Goal: Task Accomplishment & Management: Manage account settings

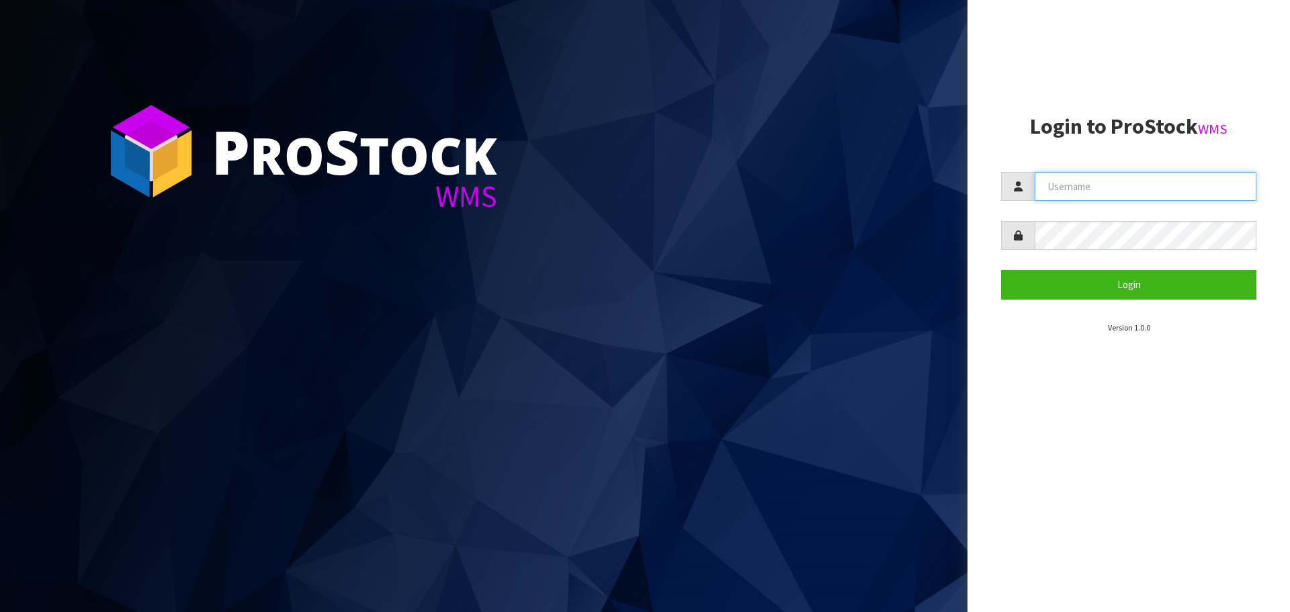
click at [1203, 185] on input "text" at bounding box center [1146, 186] width 222 height 29
type input "[PERSON_NAME]"
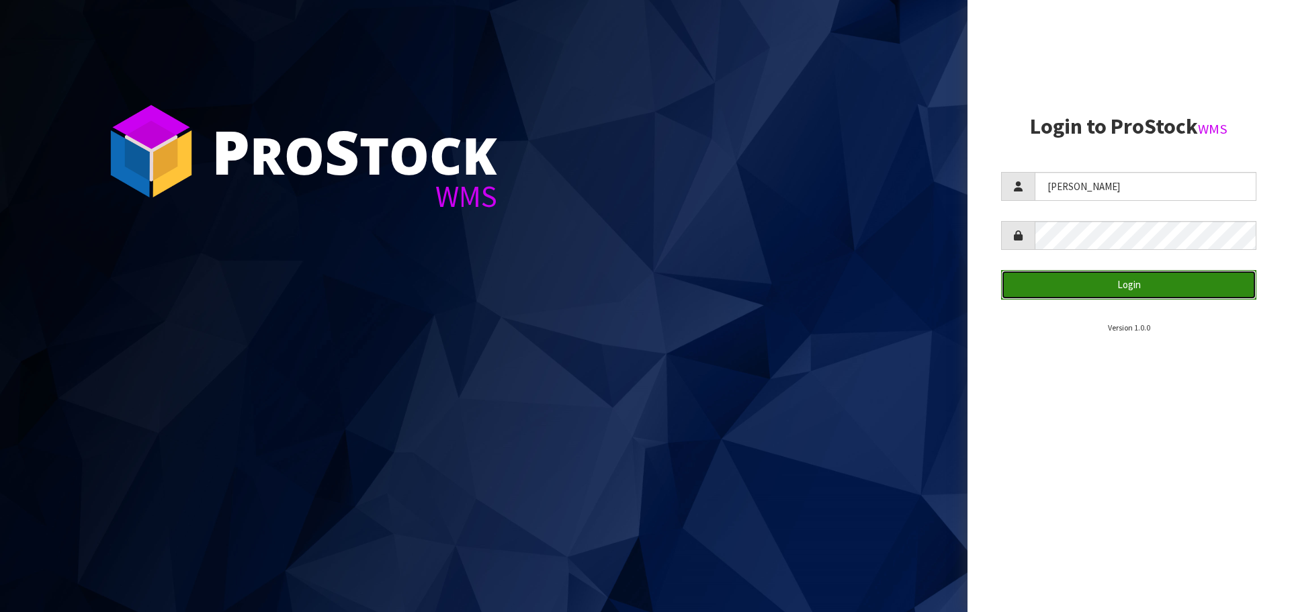
click at [1163, 282] on button "Login" at bounding box center [1128, 284] width 255 height 29
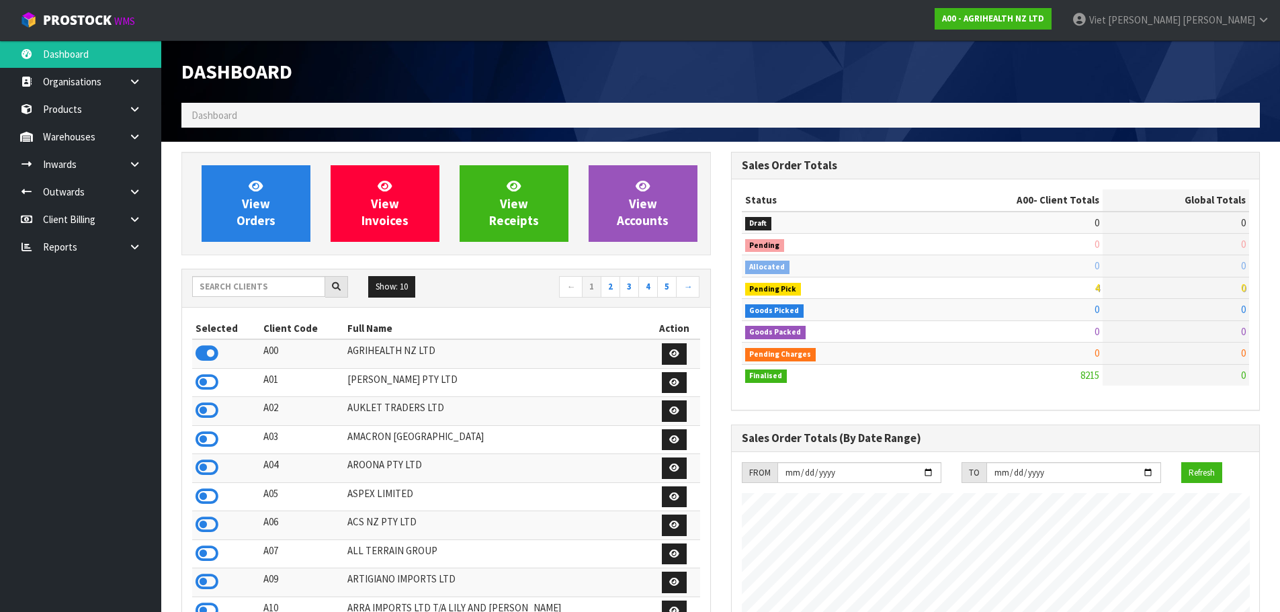
scroll to position [1018, 549]
click at [941, 161] on h3 "Sales Order Totals" at bounding box center [996, 165] width 508 height 13
click at [267, 296] on input "text" at bounding box center [258, 286] width 133 height 21
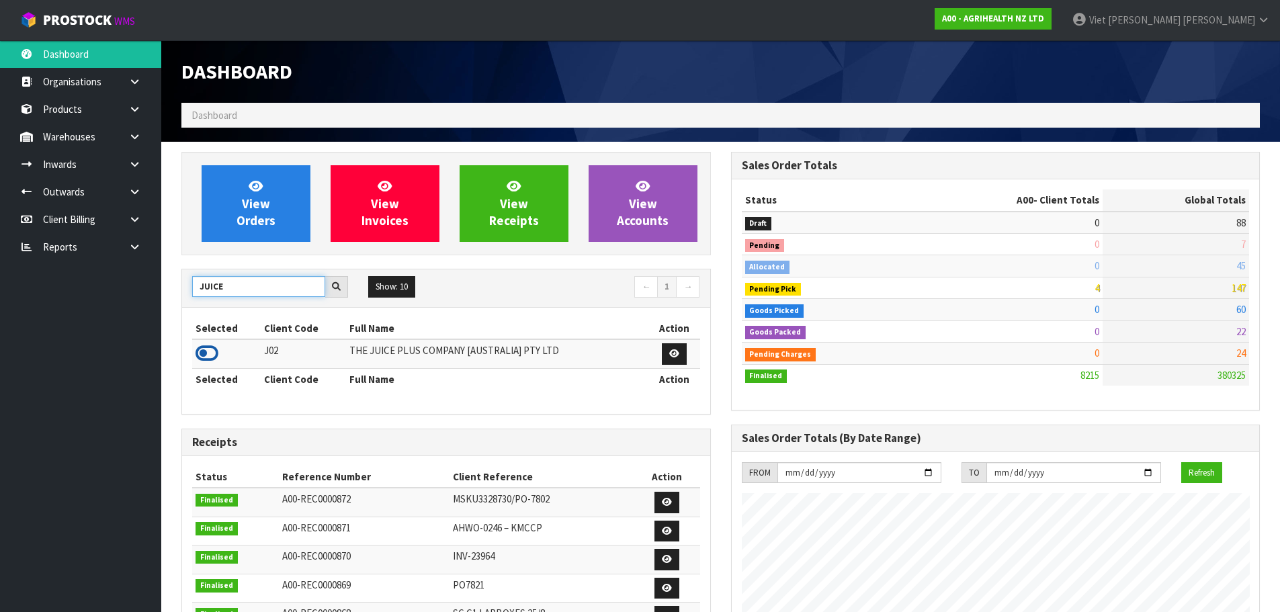
type input "JUICE"
click at [218, 357] on icon at bounding box center [207, 353] width 23 height 20
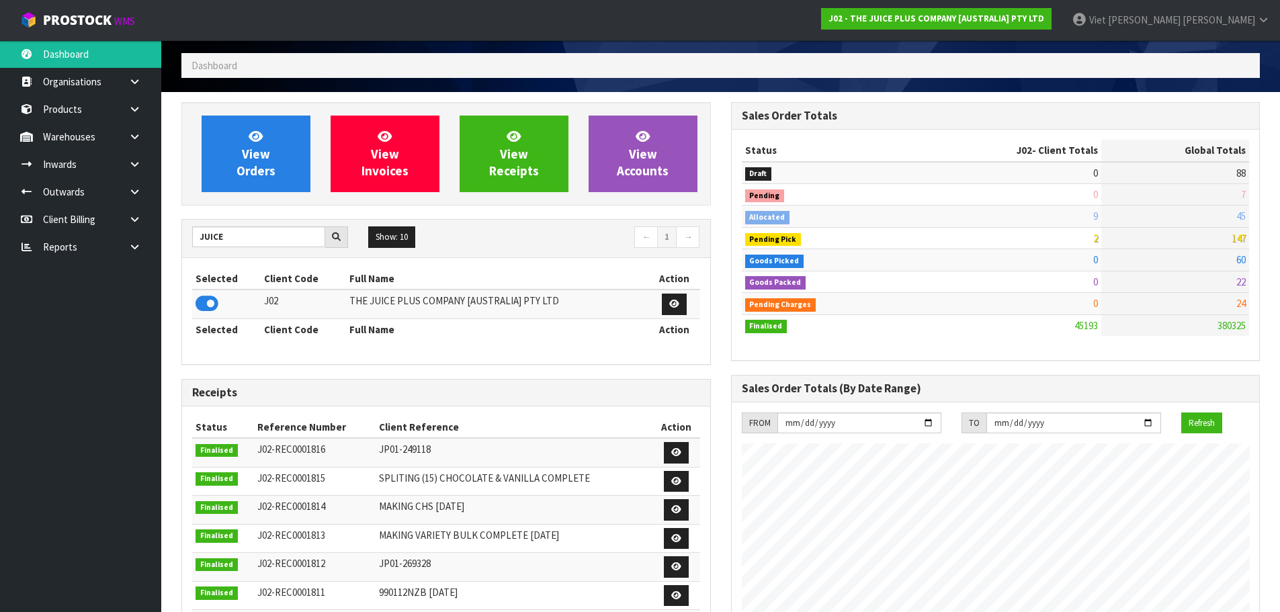
scroll to position [0, 0]
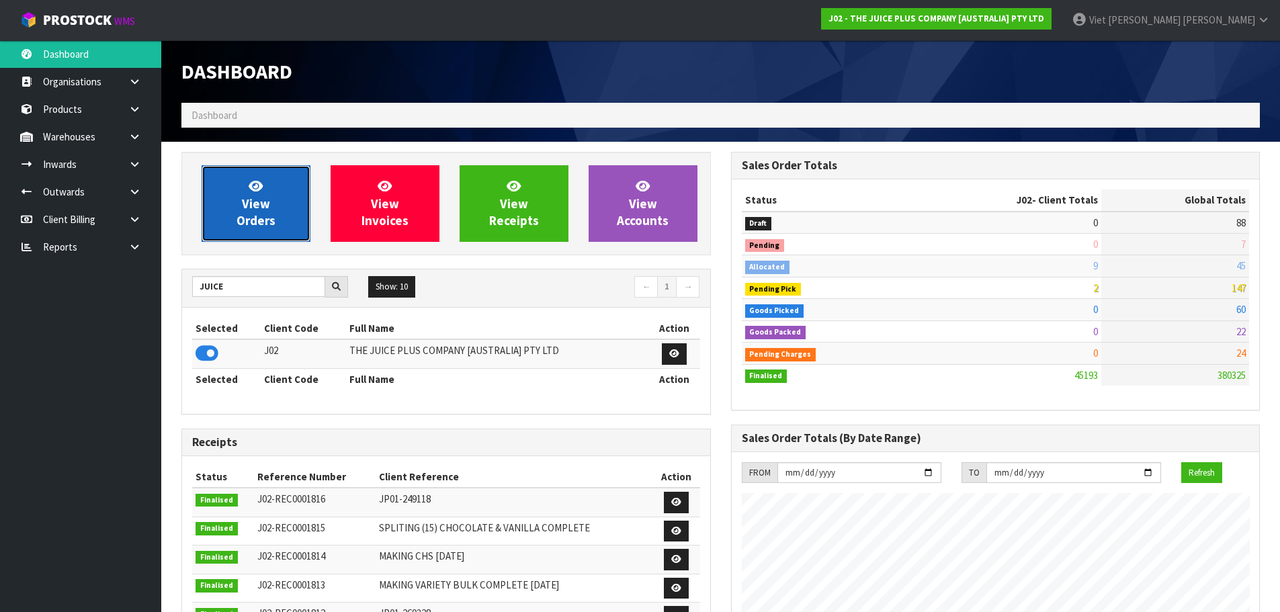
click at [280, 205] on link "View Orders" at bounding box center [256, 203] width 109 height 77
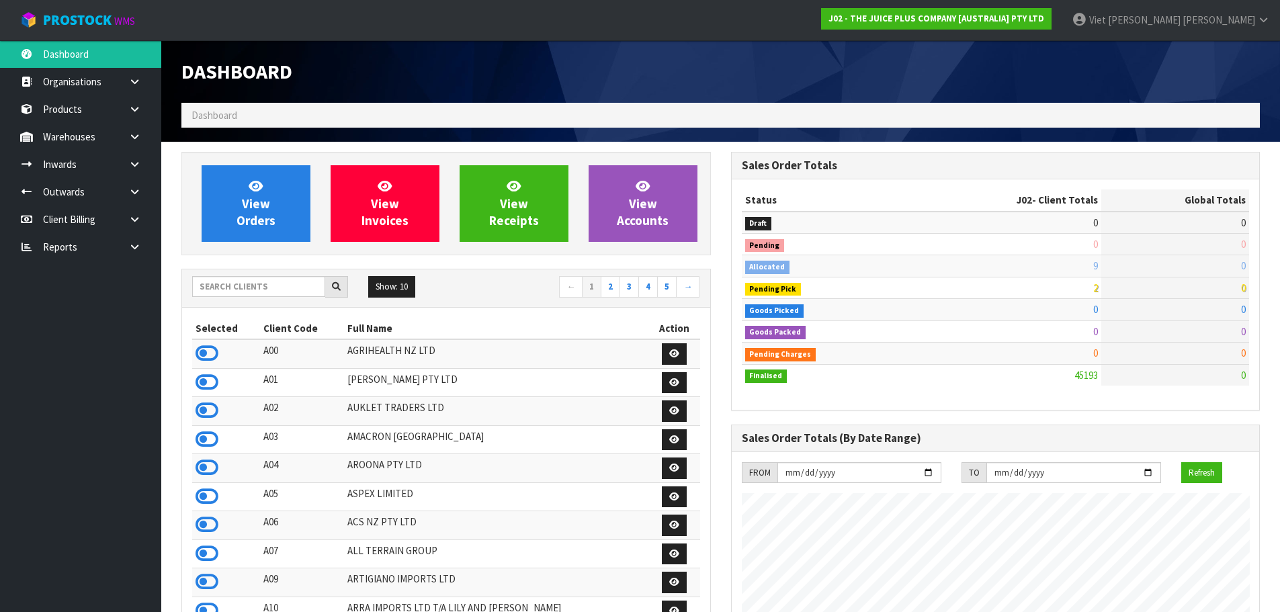
scroll to position [1018, 549]
click at [249, 298] on div "Show: 10 5 10 25 50 ← 1 2 3 4 5 →" at bounding box center [446, 288] width 528 height 24
click at [255, 288] on input "text" at bounding box center [258, 286] width 133 height 21
click at [255, 278] on input "text" at bounding box center [258, 286] width 133 height 21
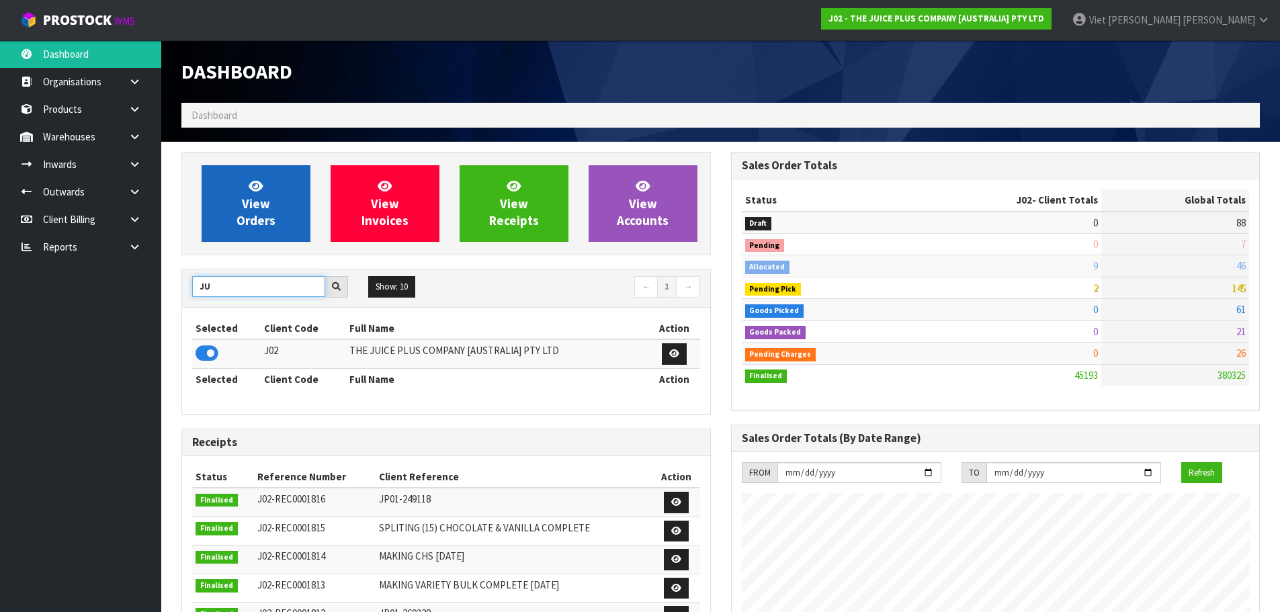
type input "J"
click at [253, 211] on span "View Orders" at bounding box center [256, 203] width 39 height 50
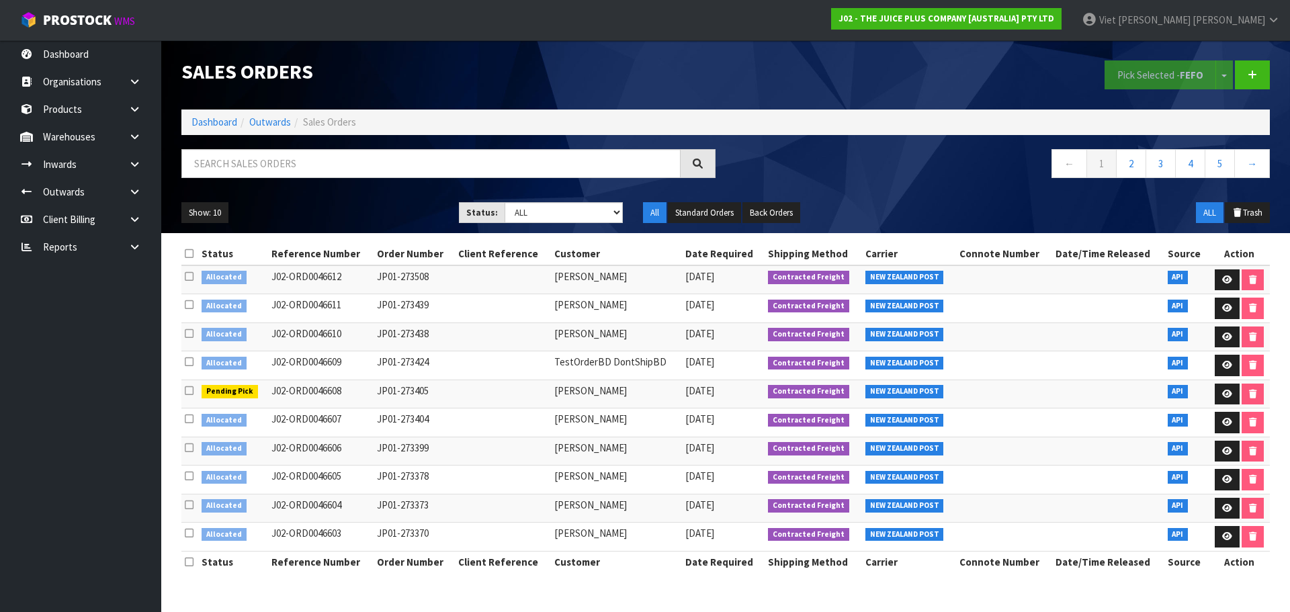
click at [812, 164] on nav "← 1 2 3 4 5 →" at bounding box center [1003, 165] width 534 height 33
drag, startPoint x: 470, startPoint y: 478, endPoint x: 441, endPoint y: 478, distance: 28.9
click at [430, 482] on tr "Allocated J02-ORD0046605 JP01-273378 Hawira Jackson 08/09/2025 Contracted Freig…" at bounding box center [725, 480] width 1089 height 29
drag, startPoint x: 426, startPoint y: 474, endPoint x: 368, endPoint y: 478, distance: 58.0
click at [368, 478] on tr "Allocated J02-ORD0046605 JP01-273378 Hawira Jackson 08/09/2025 Contracted Freig…" at bounding box center [725, 480] width 1089 height 29
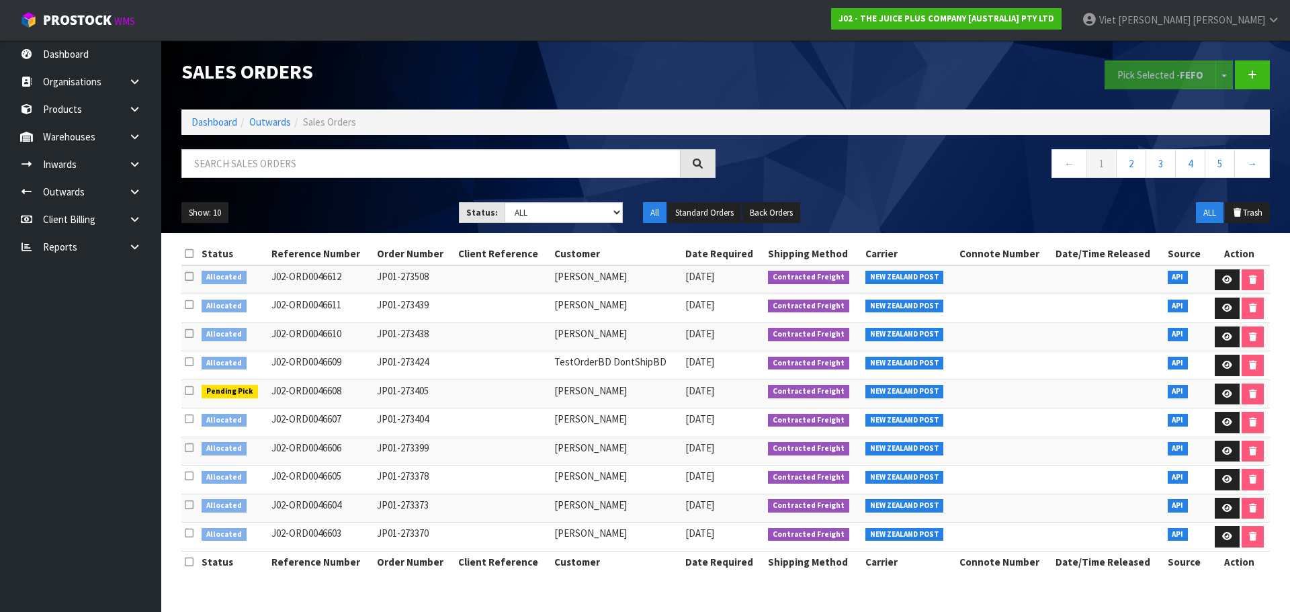
click at [454, 471] on td "JP01-273378" at bounding box center [414, 480] width 81 height 29
click at [443, 478] on td "JP01-273378" at bounding box center [414, 480] width 81 height 29
click at [1217, 480] on link at bounding box center [1227, 480] width 25 height 22
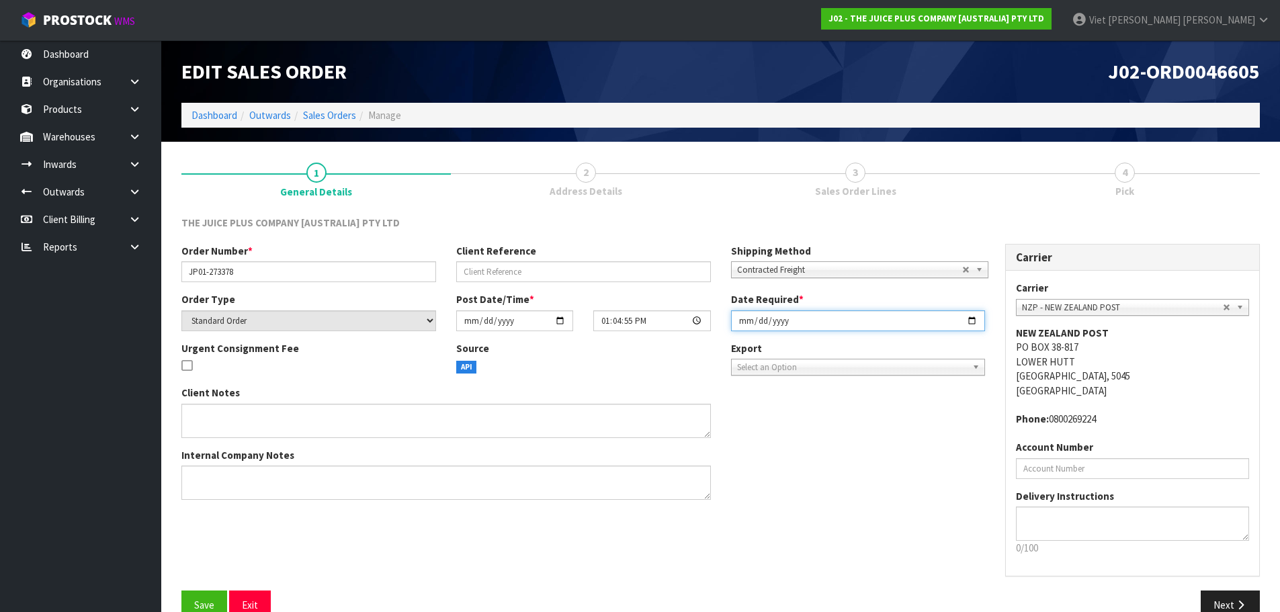
click at [757, 319] on input "2025-09-08" at bounding box center [858, 320] width 255 height 21
click at [750, 321] on input "2025-09-08" at bounding box center [858, 320] width 255 height 21
click at [965, 318] on input "2025-09-08" at bounding box center [858, 320] width 255 height 21
click at [973, 319] on input "2025-09-08" at bounding box center [858, 320] width 255 height 21
type input "[DATE]"
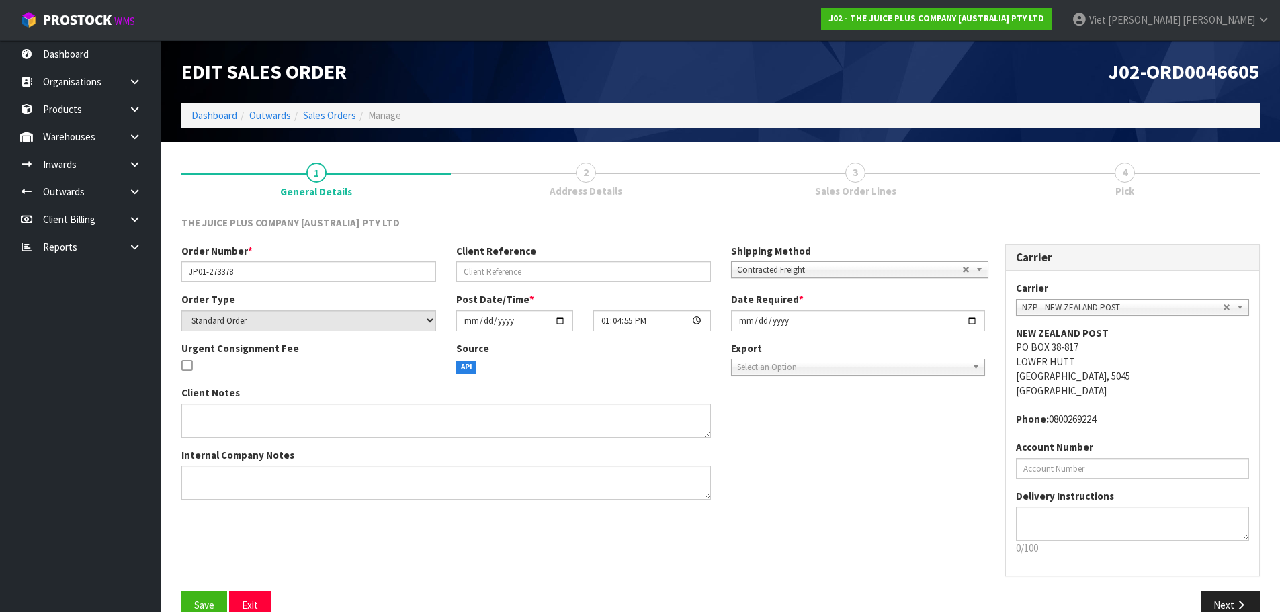
click at [906, 476] on div "Client Notes Internal Company Notes" at bounding box center [583, 448] width 824 height 124
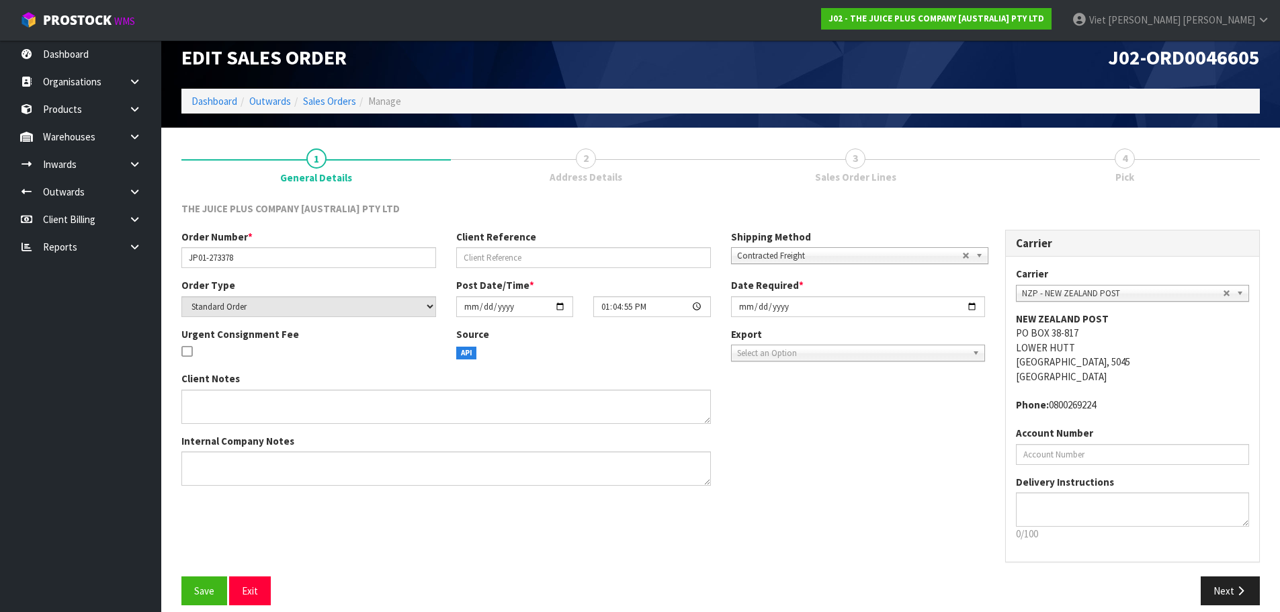
scroll to position [28, 0]
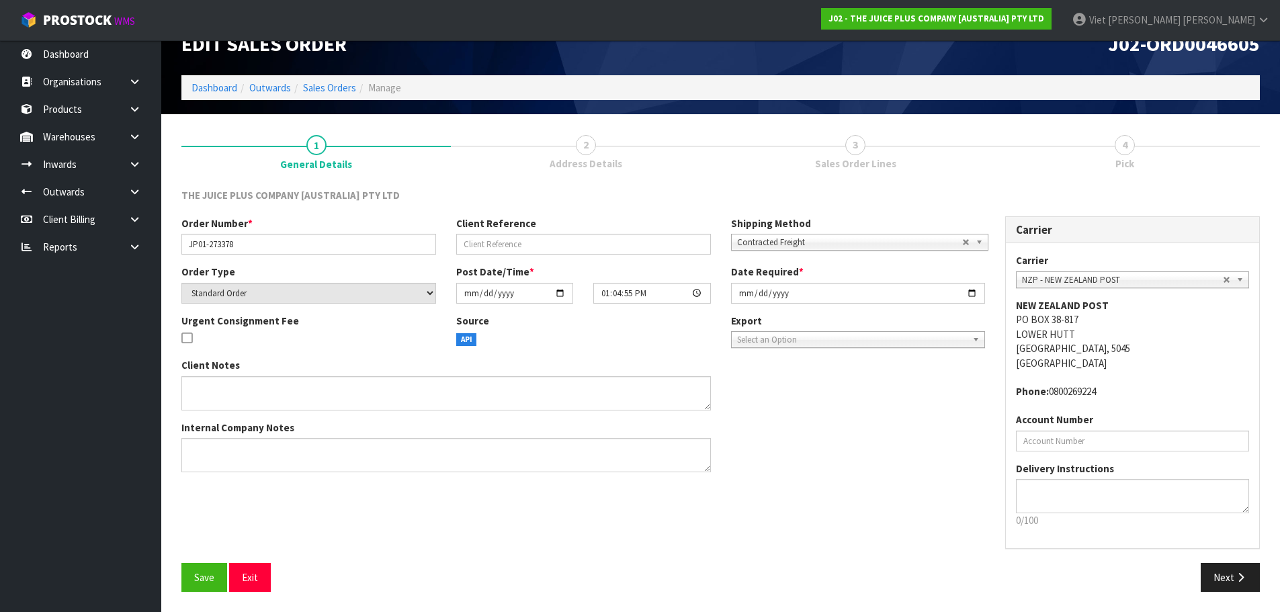
click at [874, 525] on div "Order Number * JP01-273378 Client Reference Shipping Method Client Local Pickup…" at bounding box center [720, 389] width 1099 height 347
click at [224, 585] on button "Save" at bounding box center [204, 577] width 46 height 29
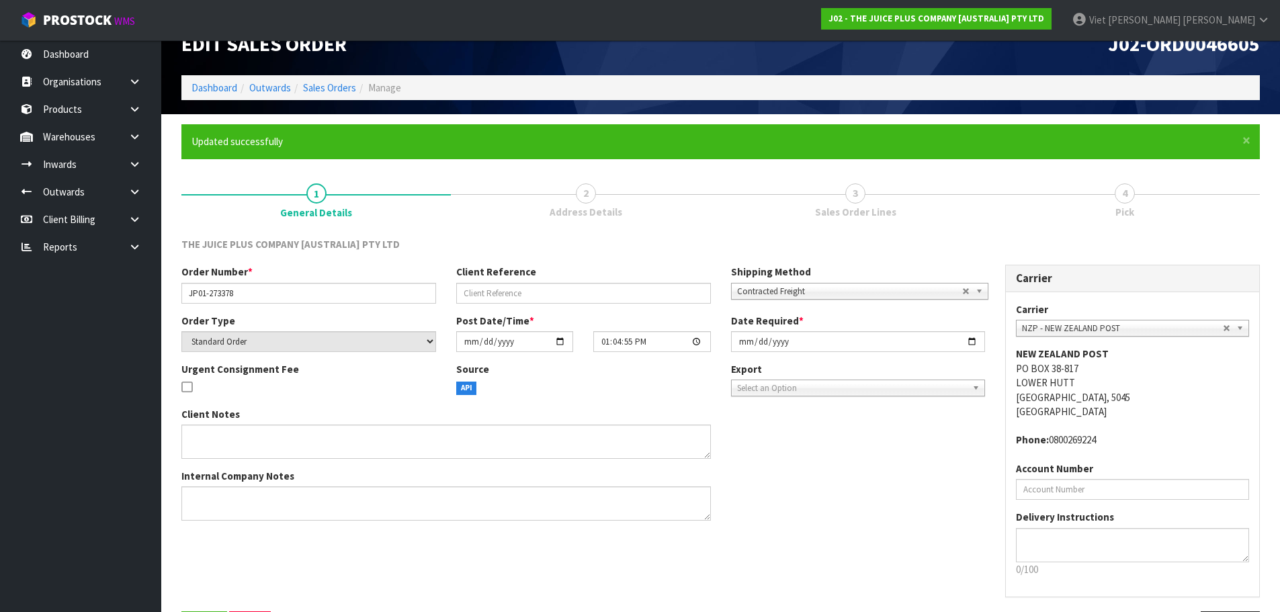
scroll to position [0, 0]
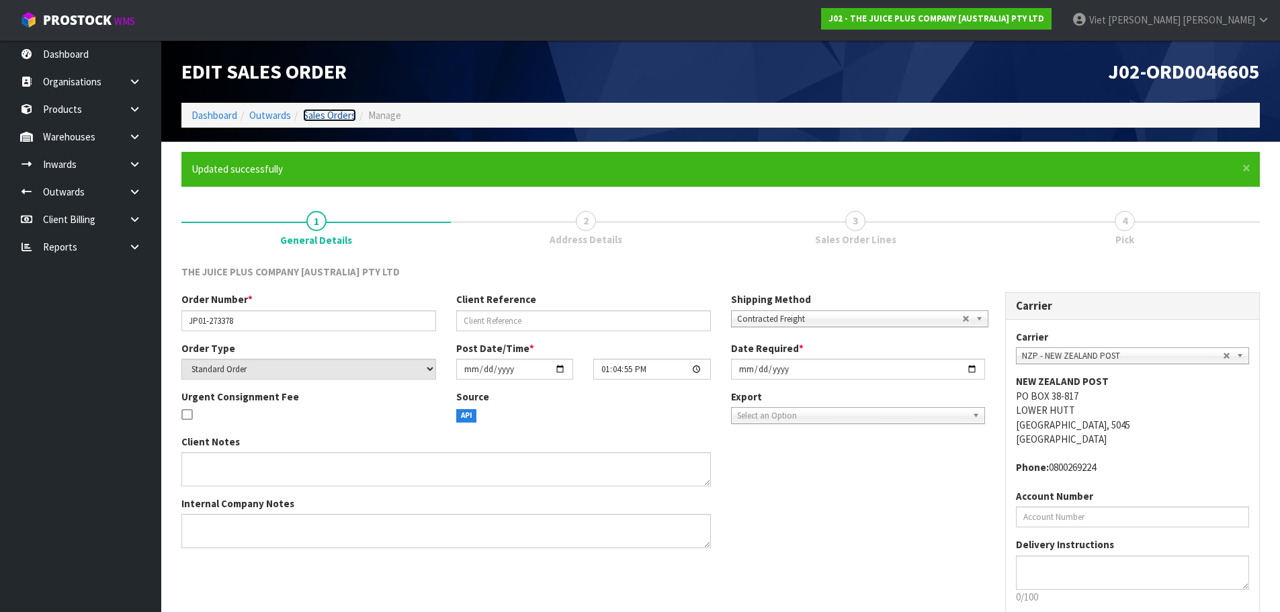
click at [317, 116] on link "Sales Orders" at bounding box center [329, 115] width 53 height 13
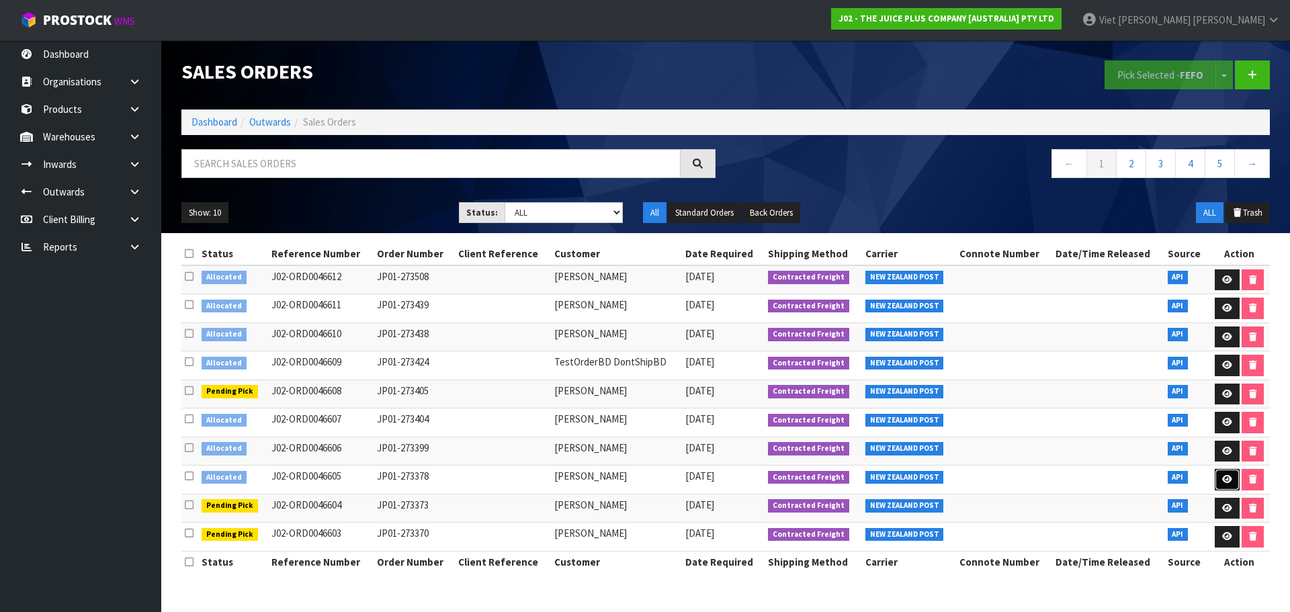
click at [1228, 482] on icon at bounding box center [1227, 479] width 10 height 9
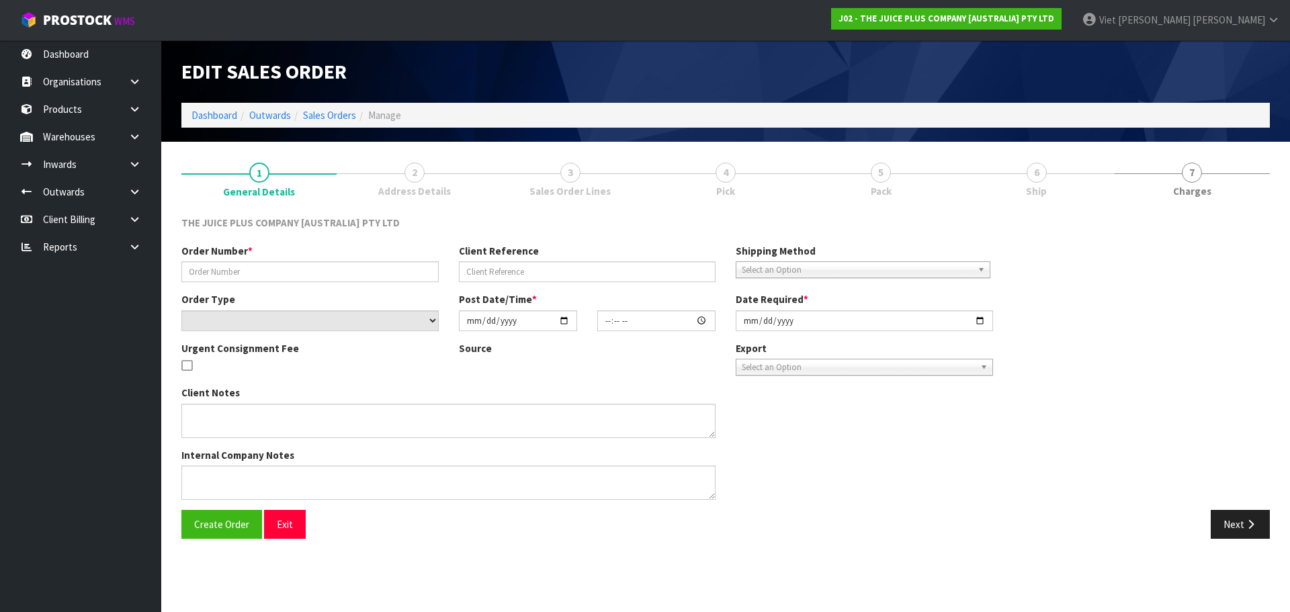
type input "JP01-273378"
select select "number:0"
type input "[DATE]"
type input "13:04:55.000"
type input "[DATE]"
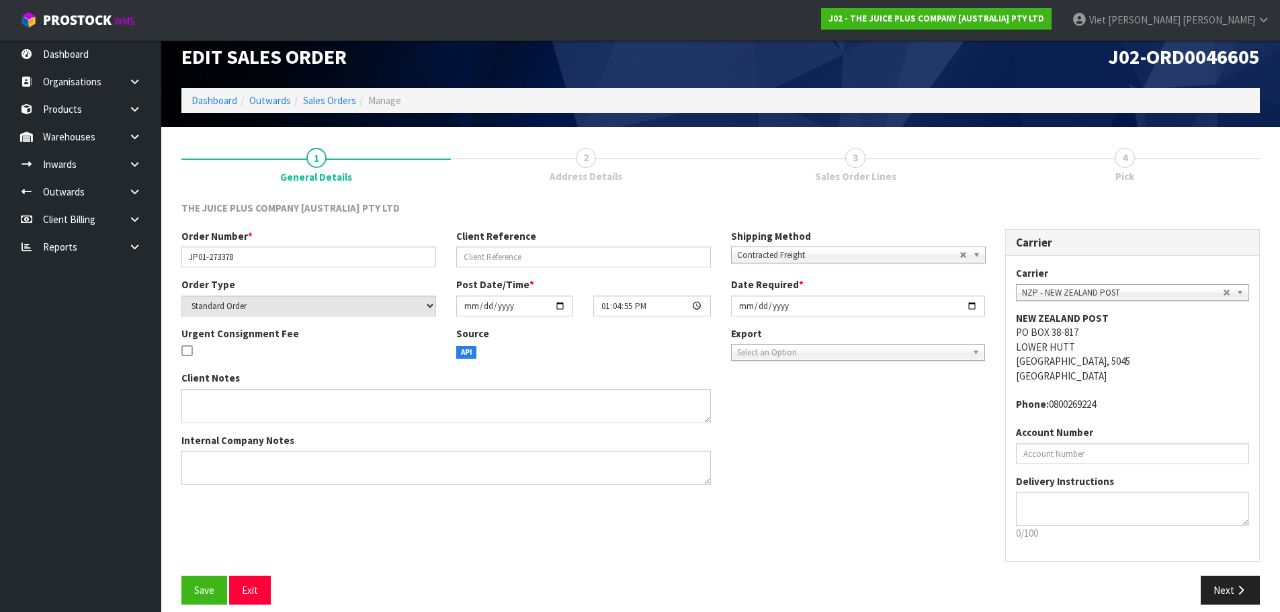
scroll to position [28, 0]
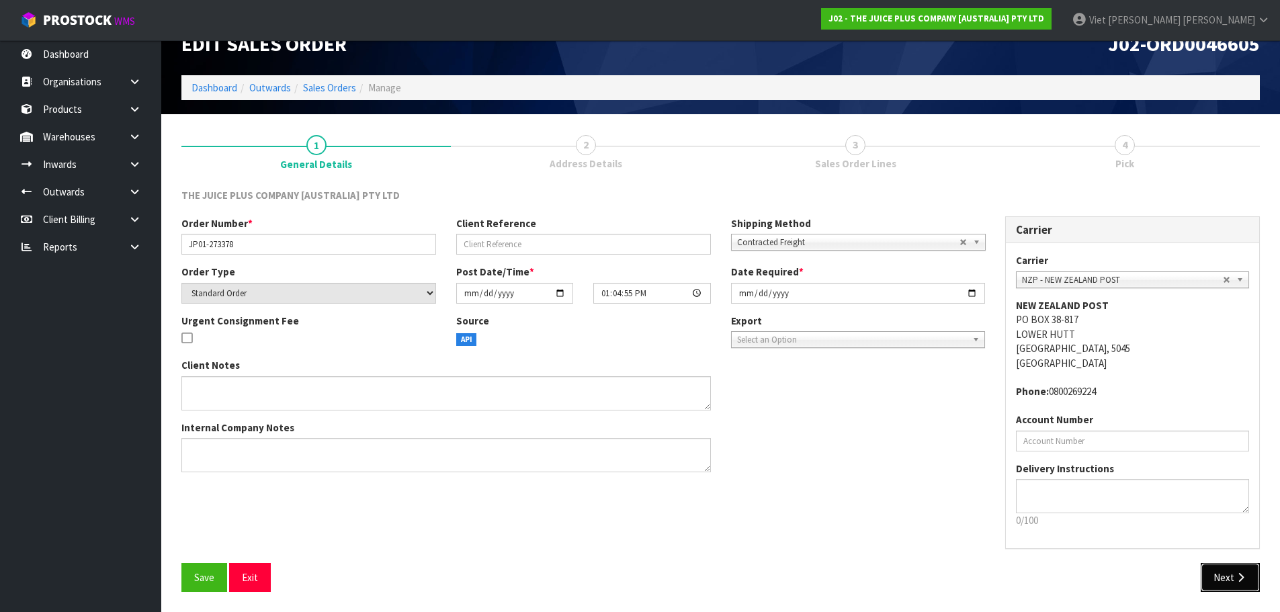
click at [1222, 581] on button "Next" at bounding box center [1230, 577] width 59 height 29
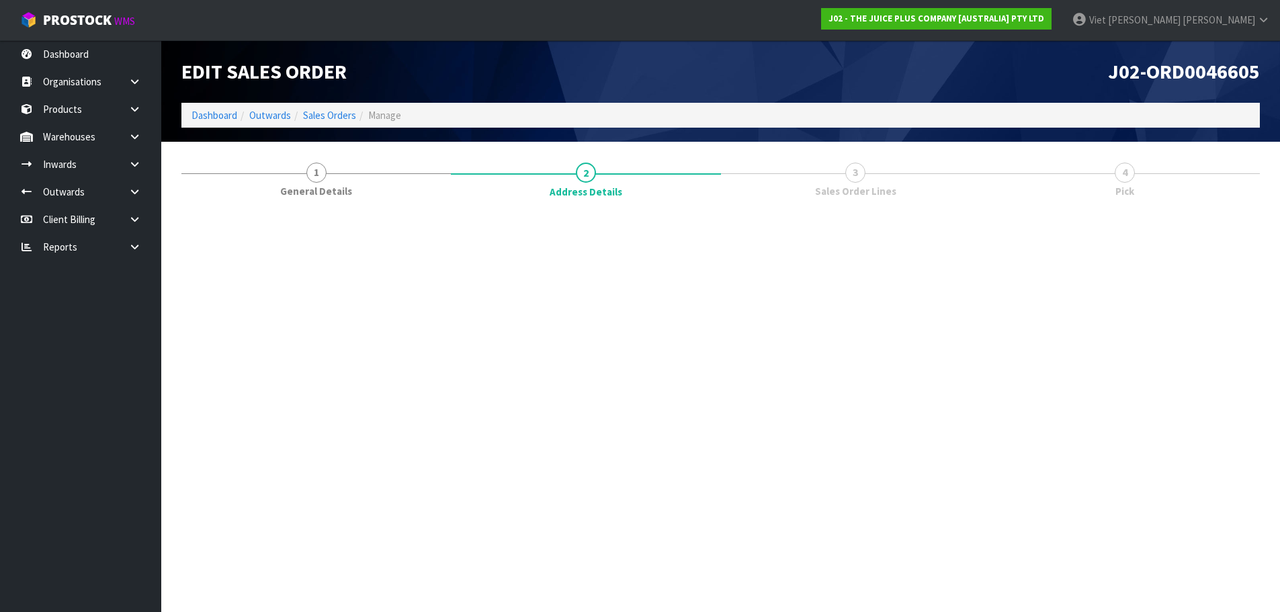
scroll to position [0, 0]
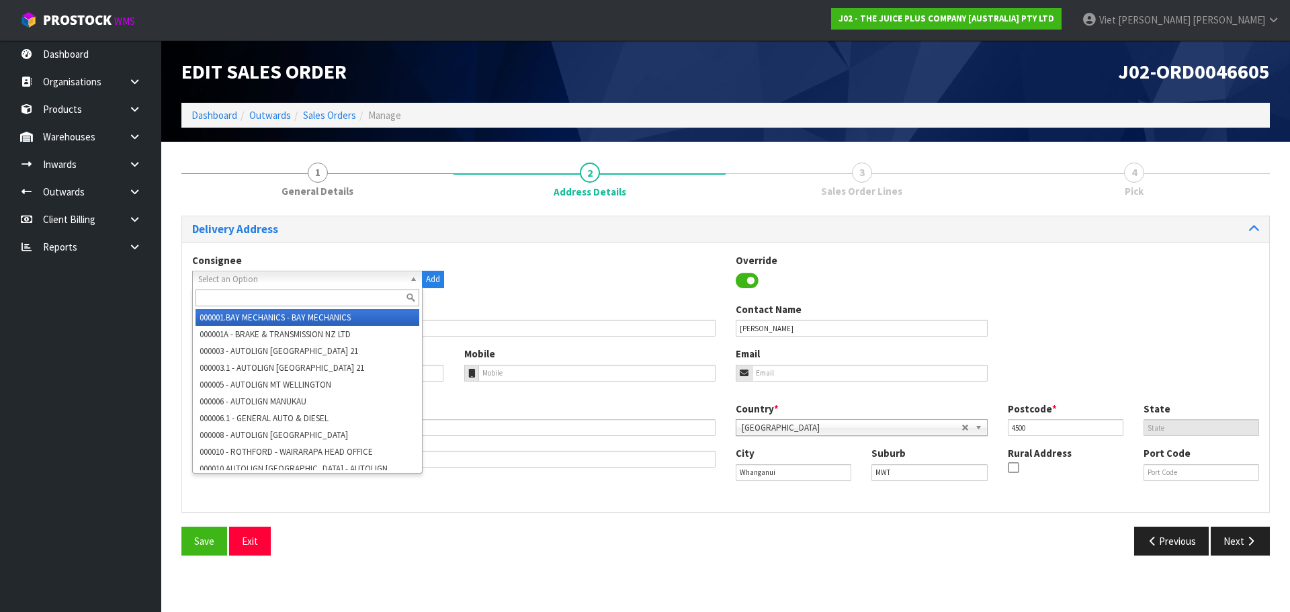
click at [343, 277] on span "Select an Option" at bounding box center [301, 279] width 206 height 16
click at [341, 279] on span "Select an Option" at bounding box center [301, 279] width 206 height 16
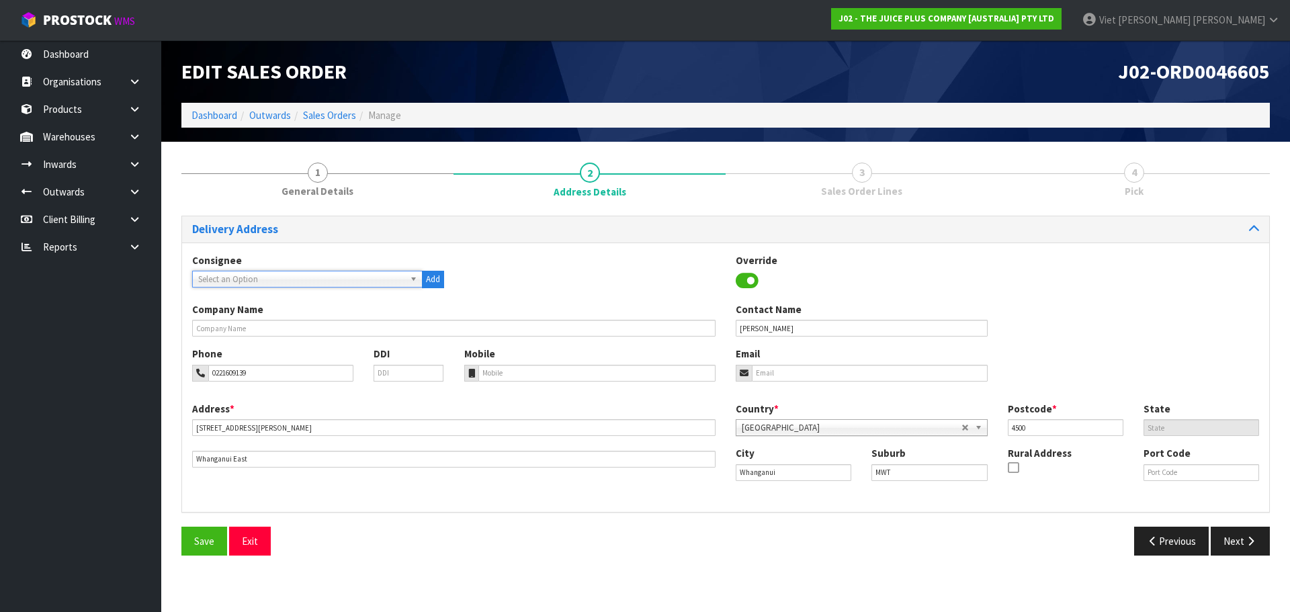
click at [341, 279] on span "Select an Option" at bounding box center [301, 279] width 206 height 16
click at [337, 427] on input "97 Duncan Street" at bounding box center [453, 427] width 523 height 17
click at [338, 458] on input "Whanganui East" at bounding box center [453, 459] width 523 height 17
click at [348, 419] on div "Address * 97 Duncan Street This address line exceeds the recommended limit of 3…" at bounding box center [454, 435] width 544 height 66
click at [344, 462] on input "Whanganui East" at bounding box center [453, 459] width 523 height 17
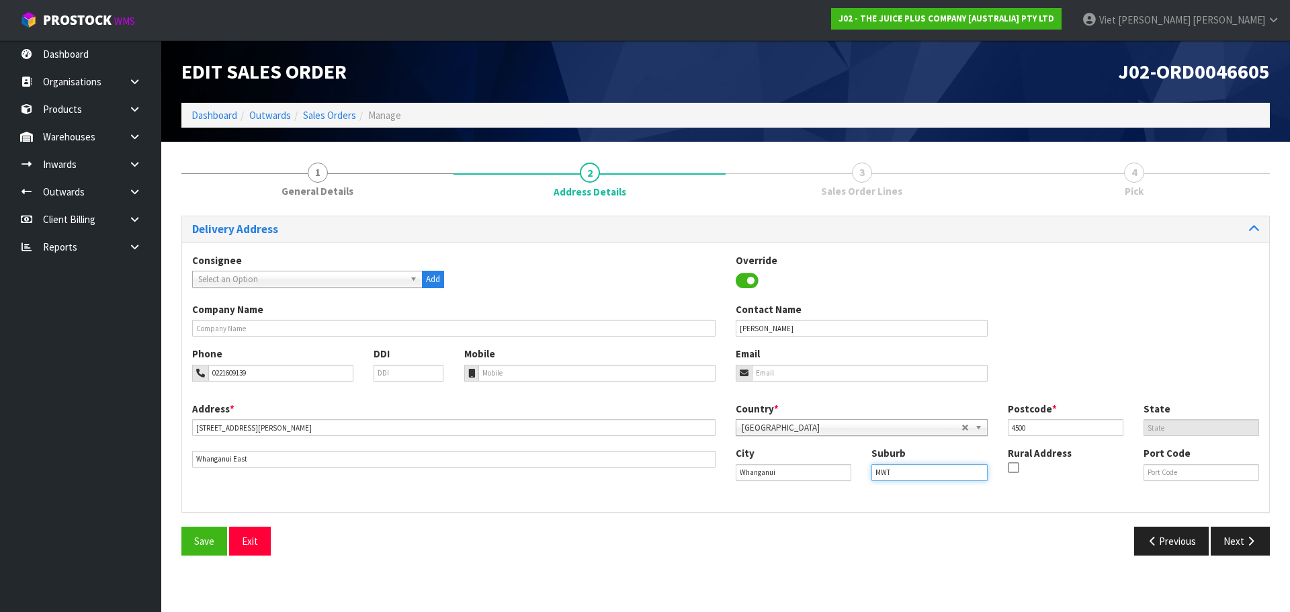
click at [914, 468] on input "MWT" at bounding box center [930, 472] width 116 height 17
type input "MWT"
click at [919, 548] on div "Previous Next" at bounding box center [1003, 541] width 554 height 29
drag, startPoint x: 1257, startPoint y: 546, endPoint x: 833, endPoint y: 280, distance: 500.6
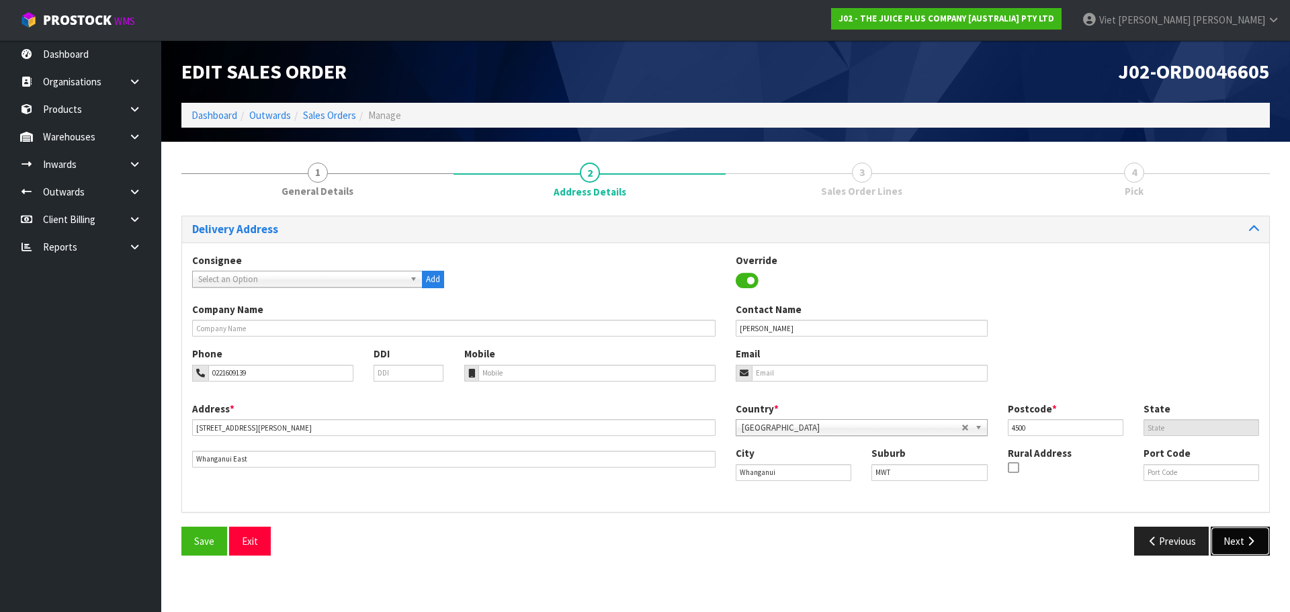
click at [1003, 284] on div "Delivery Address Consignee 000001.BAY MECHANICS - BAY MECHANICS 000001A - BRAKE…" at bounding box center [725, 391] width 1089 height 350
click at [347, 285] on span "Select an Option" at bounding box center [301, 279] width 206 height 16
drag, startPoint x: 244, startPoint y: 262, endPoint x: 192, endPoint y: 258, distance: 52.6
click at [192, 258] on div "Consignee 000001.BAY MECHANICS - BAY MECHANICS 000001A - BRAKE & TRANSMISSION N…" at bounding box center [318, 270] width 272 height 35
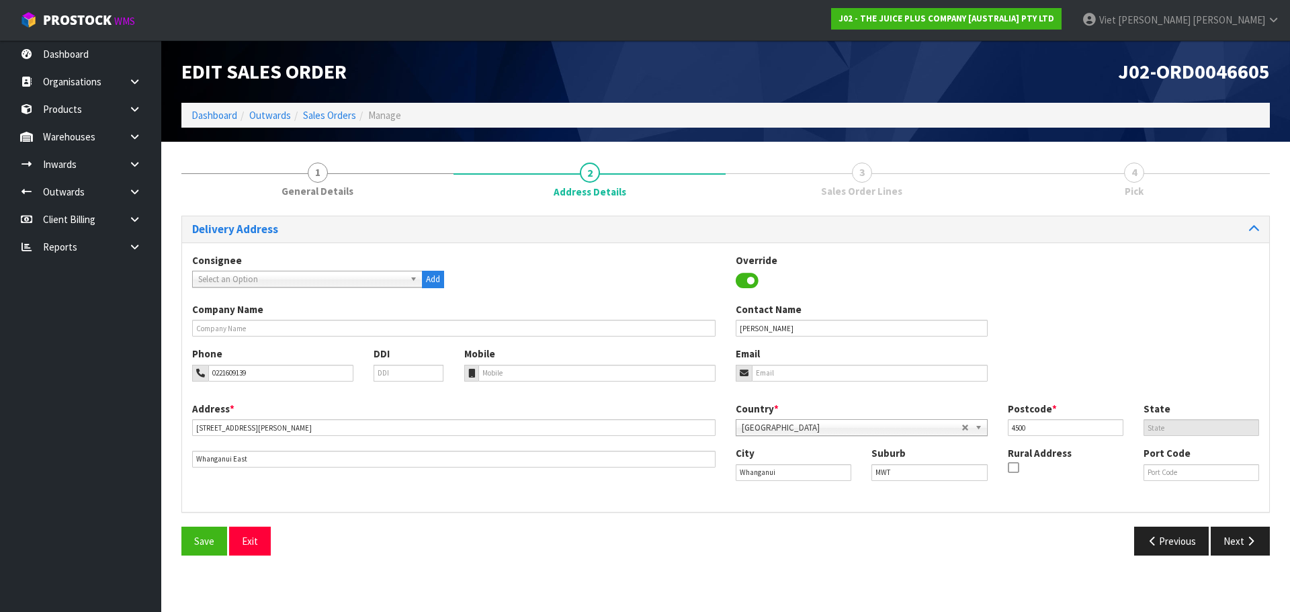
click at [487, 286] on div "Consignee 000001.BAY MECHANICS - BAY MECHANICS 000001A - BRAKE & TRANSMISSION N…" at bounding box center [725, 277] width 1087 height 49
click at [1249, 539] on icon "button" at bounding box center [1251, 541] width 13 height 10
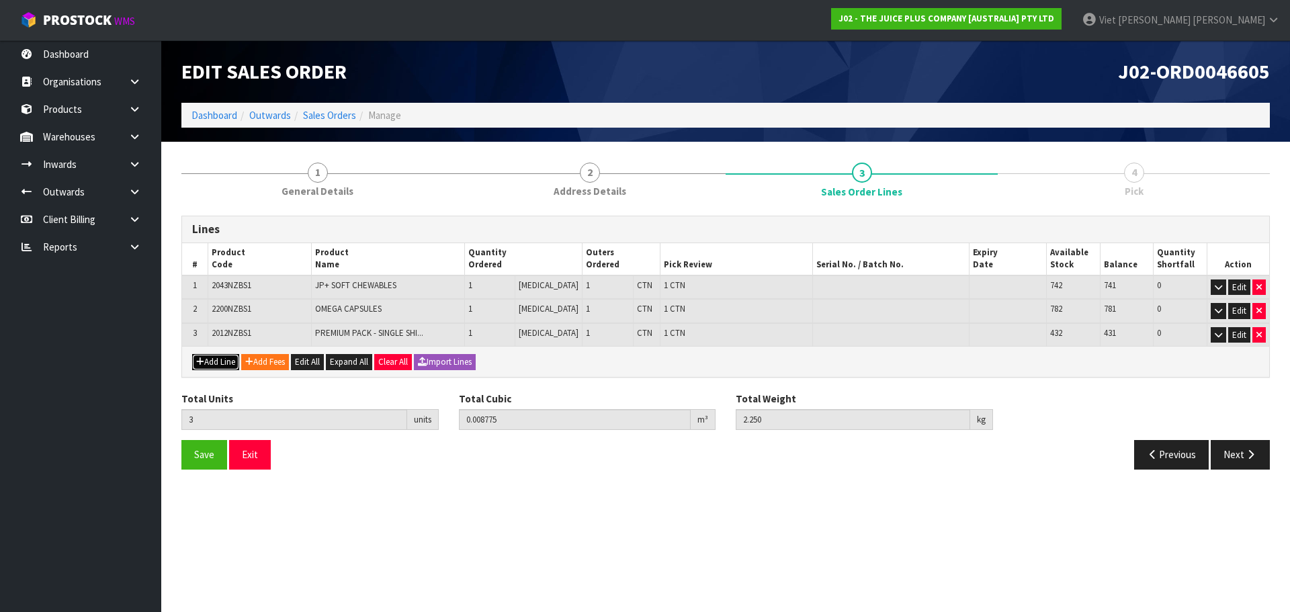
click at [212, 364] on button "Add Line" at bounding box center [215, 362] width 47 height 16
type input "0"
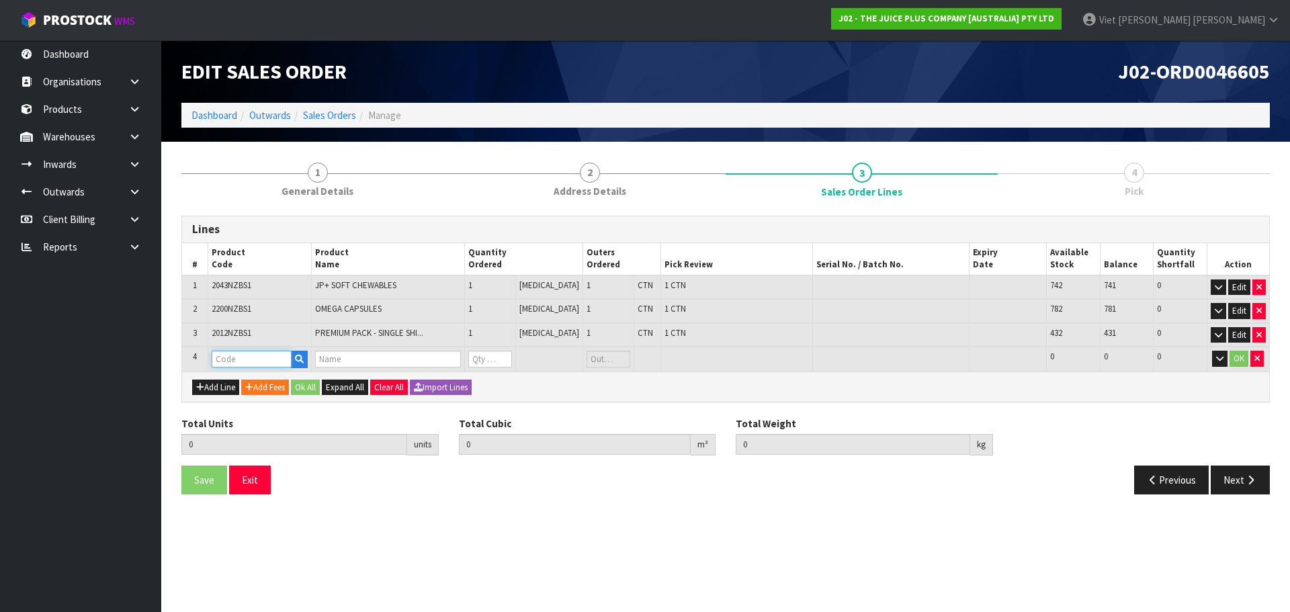
click at [254, 356] on input "text" at bounding box center [252, 359] width 80 height 17
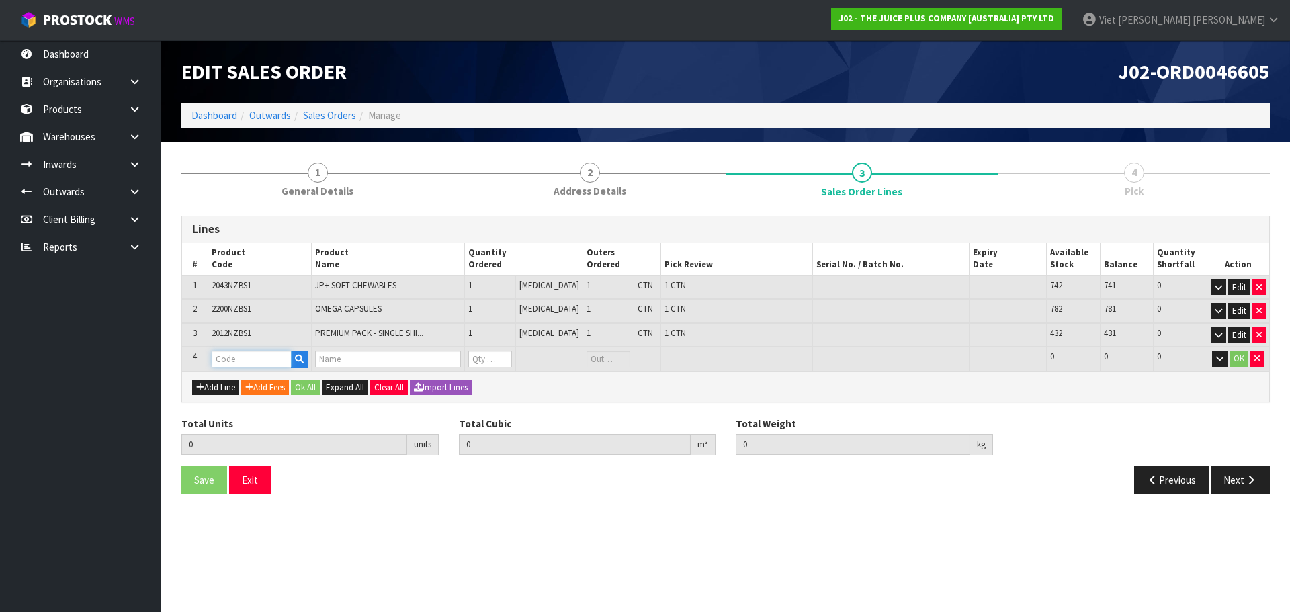
click at [254, 356] on input "text" at bounding box center [252, 359] width 80 height 17
type input "VANI"
click at [304, 397] on link "VANI LLA SACHET" at bounding box center [267, 400] width 106 height 18
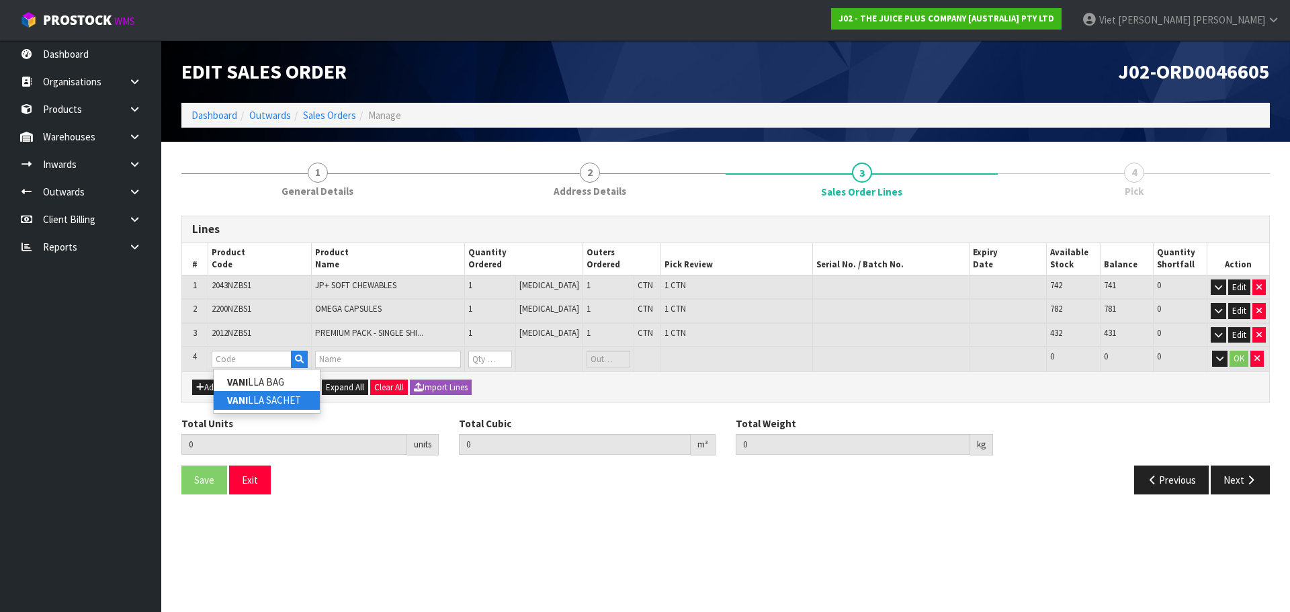
type input "VANILLA SACHET"
type input "3"
type input "0.008775"
type input "2.25"
type input "1 X VANILLA SACHET"
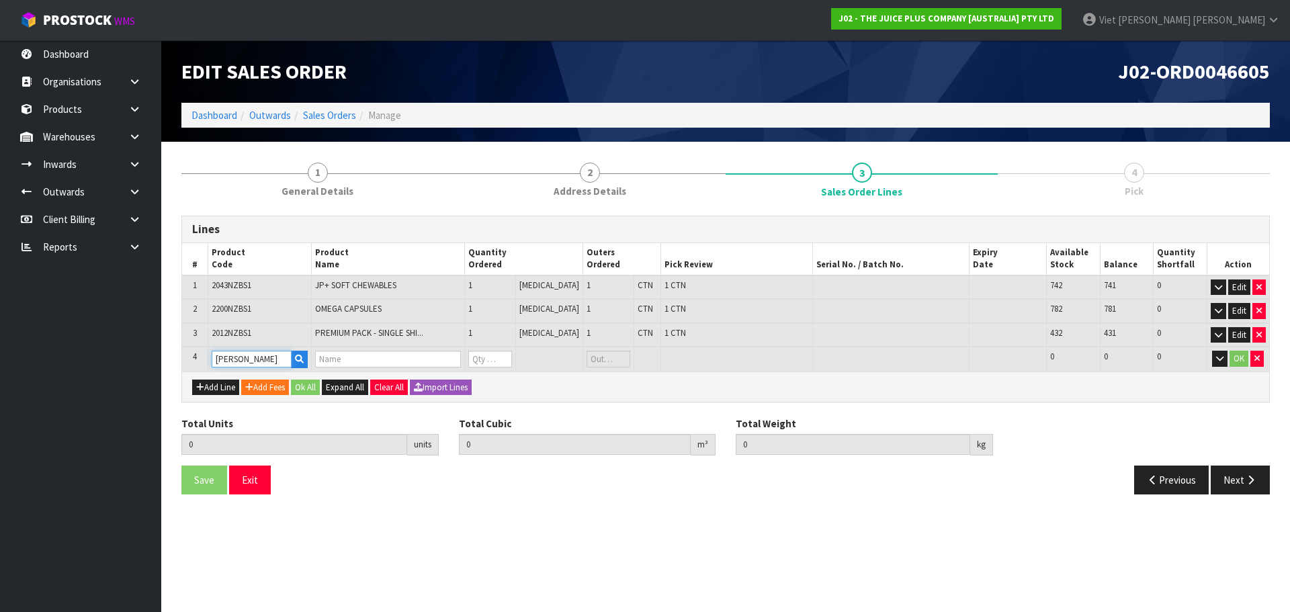
type input "0"
click at [509, 363] on input "0" at bounding box center [490, 359] width 44 height 17
type input "4"
type input "0.008787"
type input "2.265"
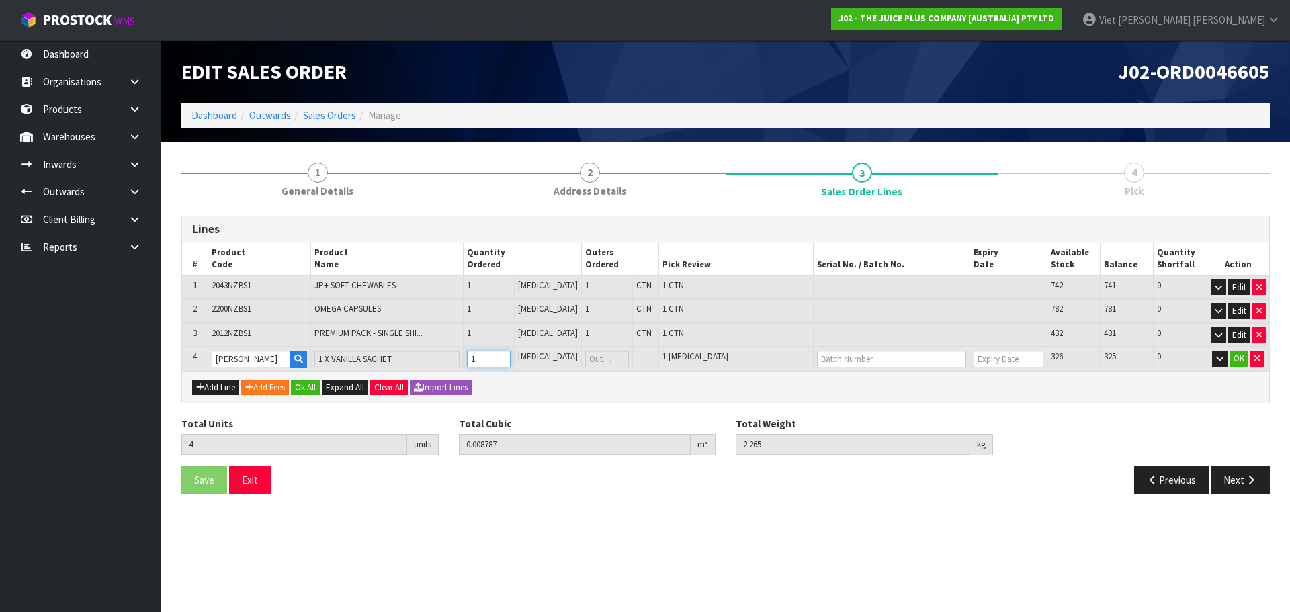
type input "1"
click at [510, 355] on input "1" at bounding box center [488, 359] width 43 height 17
click at [632, 357] on td at bounding box center [645, 359] width 27 height 25
click at [1250, 357] on td "OK" at bounding box center [1238, 359] width 62 height 25
click at [1234, 355] on button "OK" at bounding box center [1239, 359] width 19 height 16
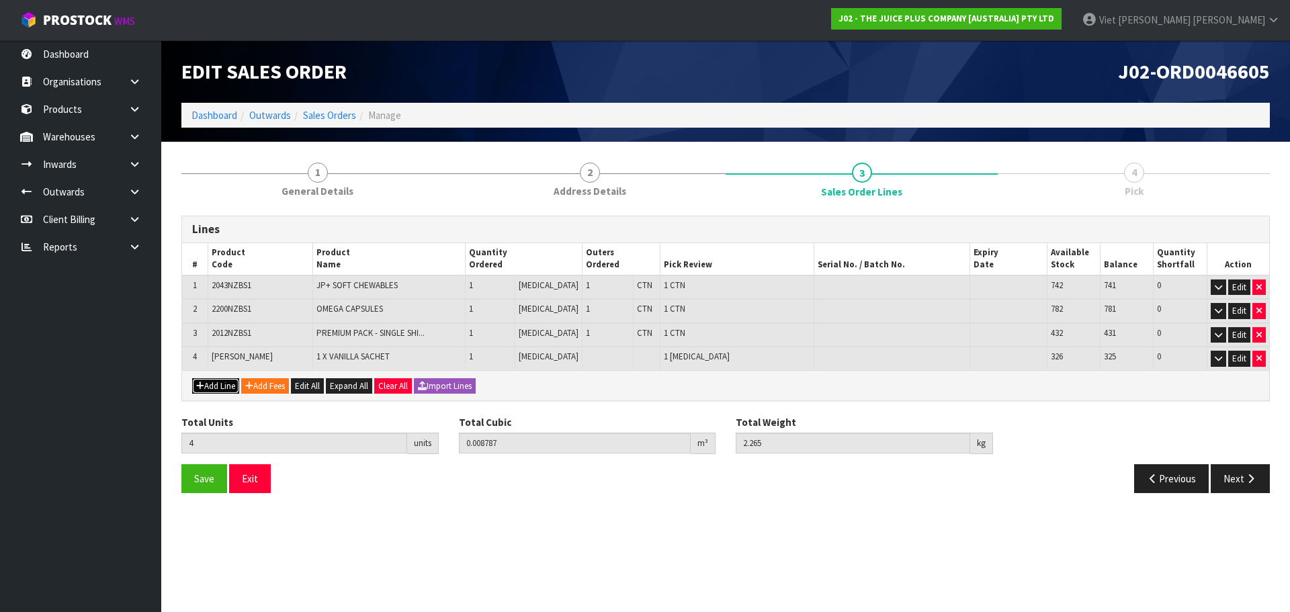
click at [224, 385] on button "Add Line" at bounding box center [215, 386] width 47 height 16
type input "0"
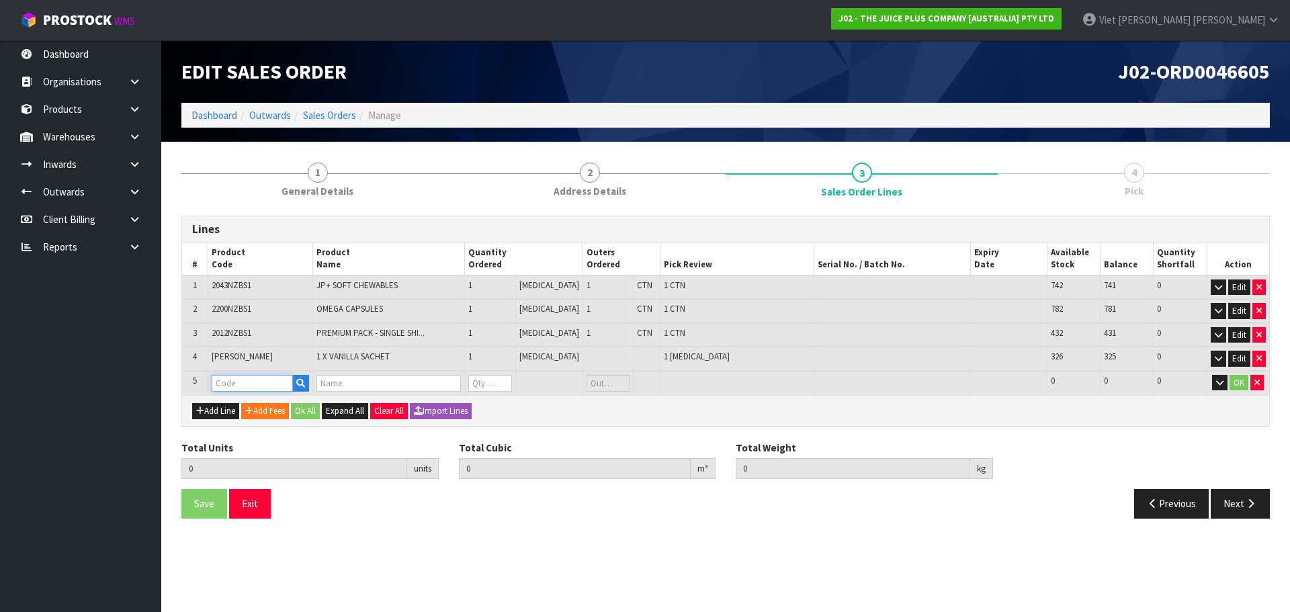
click at [239, 386] on input "text" at bounding box center [252, 383] width 81 height 17
type input "CHOC"
click at [279, 424] on link "CHOC OLATE SACHET" at bounding box center [273, 424] width 118 height 18
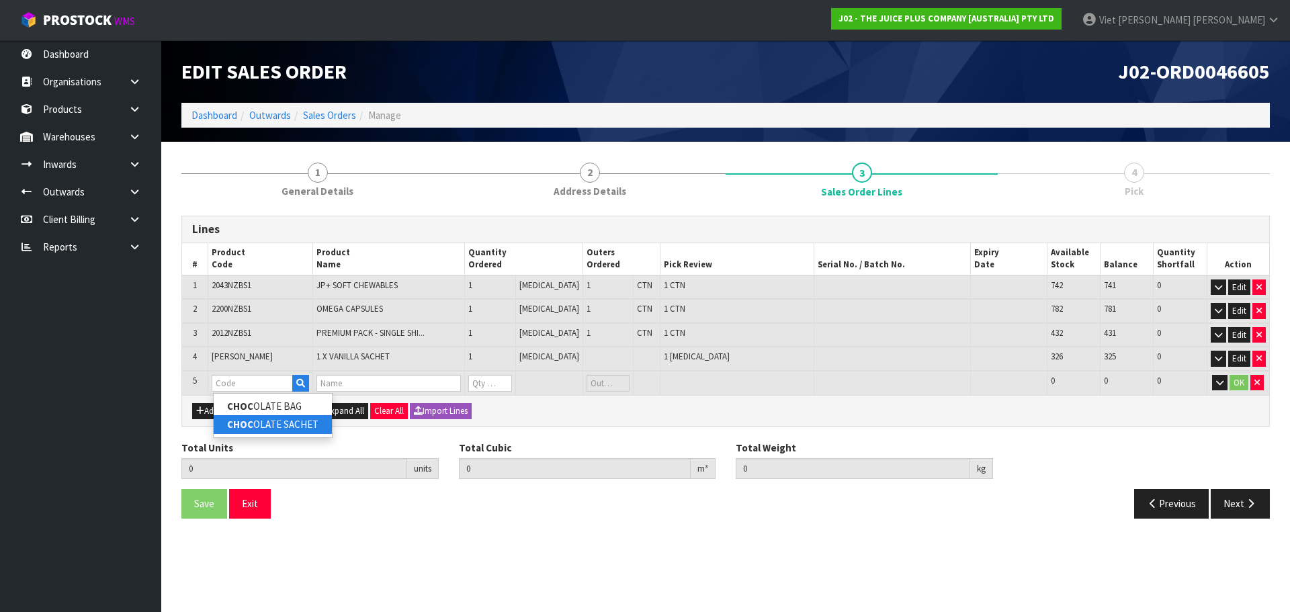
type input "CHOCOLATE SACHET"
type input "4"
type input "0.008787"
type input "2.265"
type input "1 X CHOCOLATE SACHET"
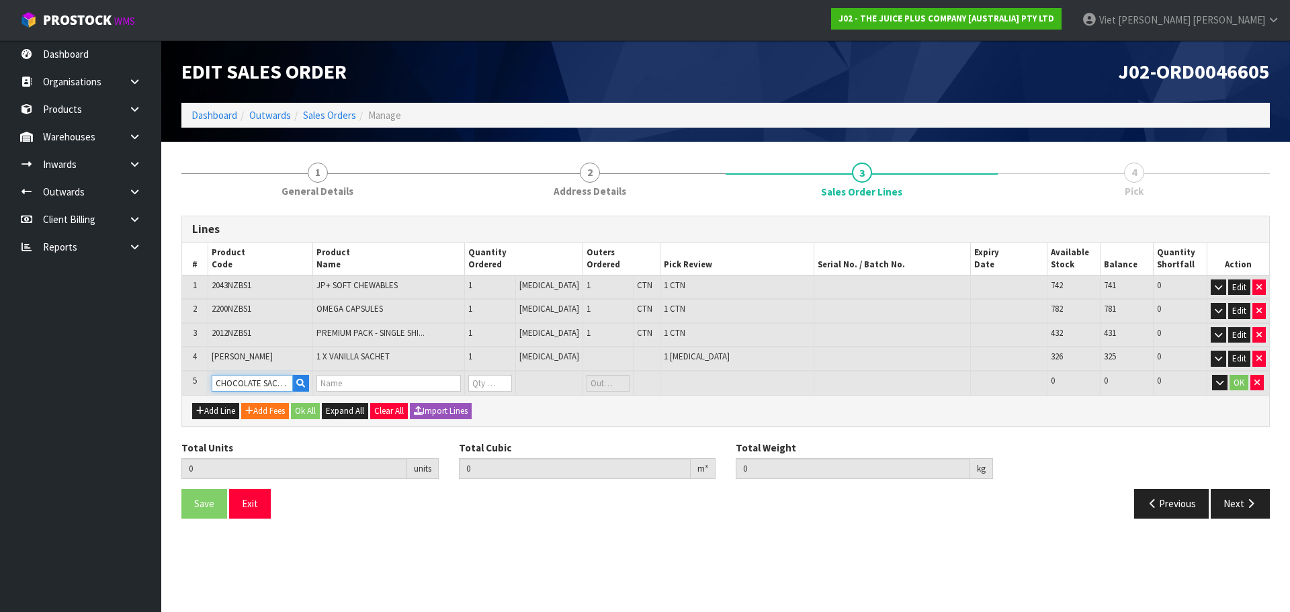
type input "0"
click at [511, 384] on input "0" at bounding box center [489, 383] width 43 height 17
type input "5"
type input "0.008799"
type input "2.28"
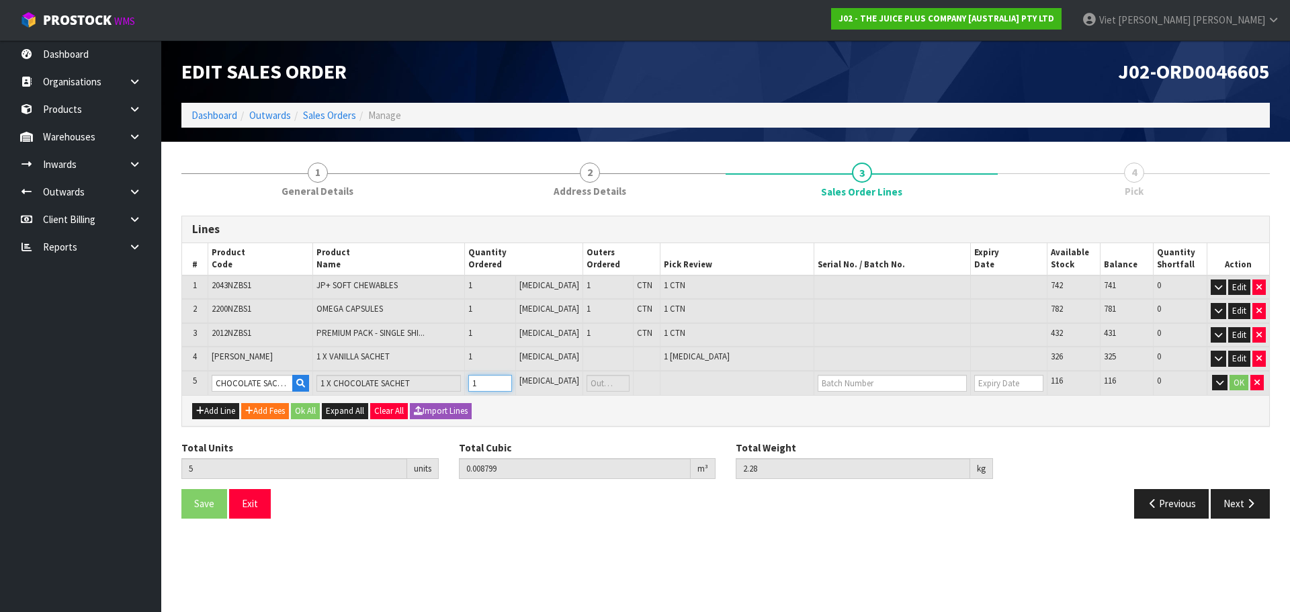
type input "1"
click at [511, 380] on input "1" at bounding box center [489, 383] width 43 height 17
click at [708, 384] on td "1 [MEDICAL_DATA]" at bounding box center [737, 383] width 154 height 25
click at [1247, 388] on button "OK" at bounding box center [1239, 383] width 19 height 16
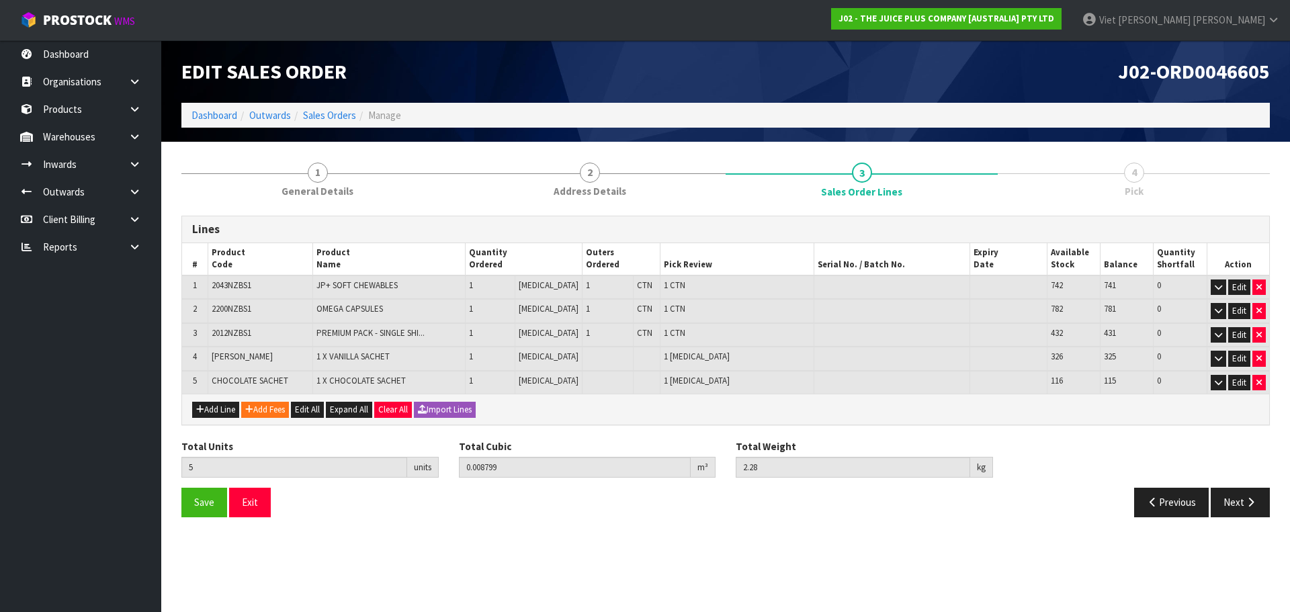
click at [855, 386] on td at bounding box center [892, 383] width 157 height 24
click at [758, 389] on td "1 PCE" at bounding box center [737, 383] width 154 height 24
click at [216, 505] on button "Save" at bounding box center [204, 502] width 46 height 29
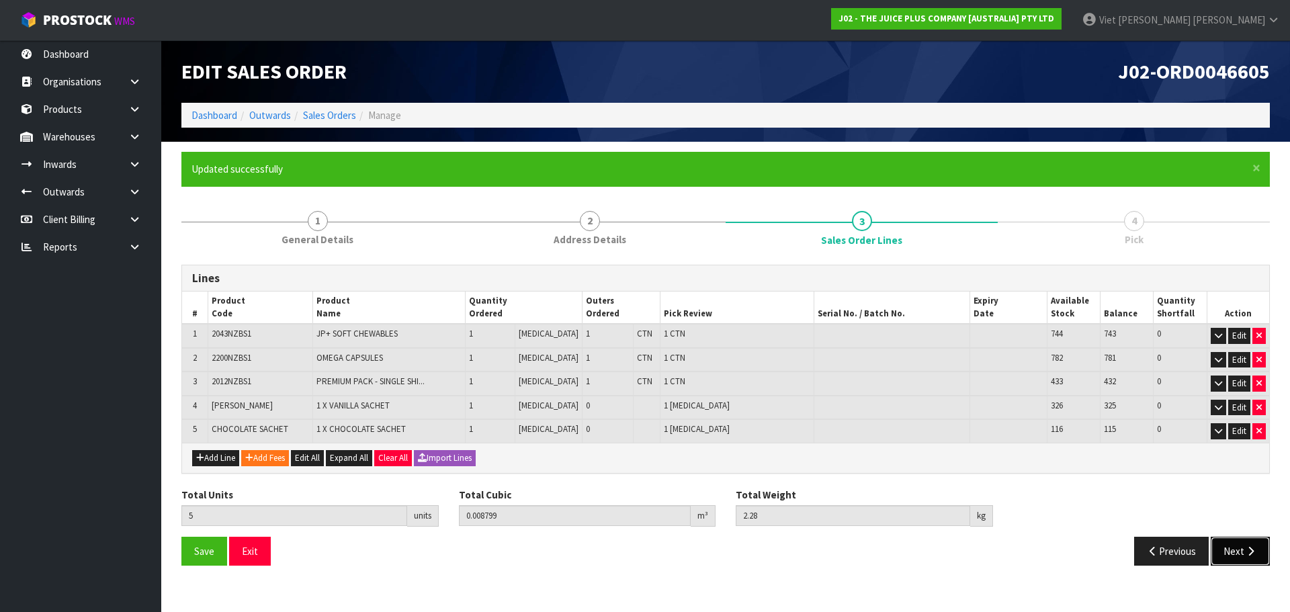
click at [1245, 542] on button "Next" at bounding box center [1240, 551] width 59 height 29
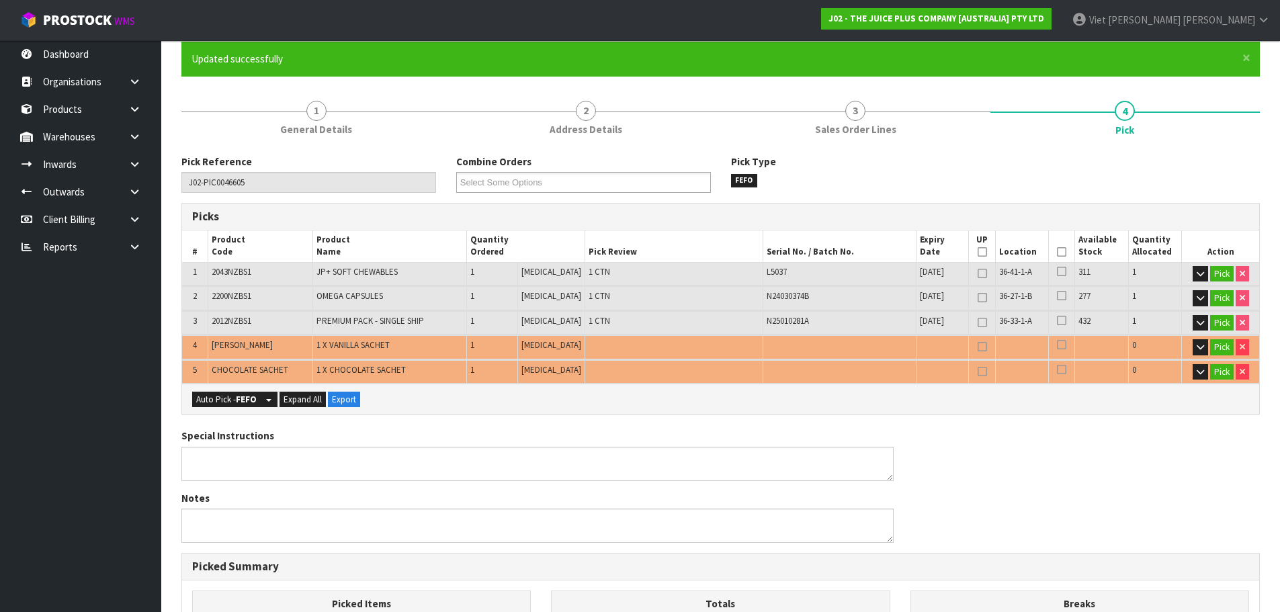
scroll to position [134, 0]
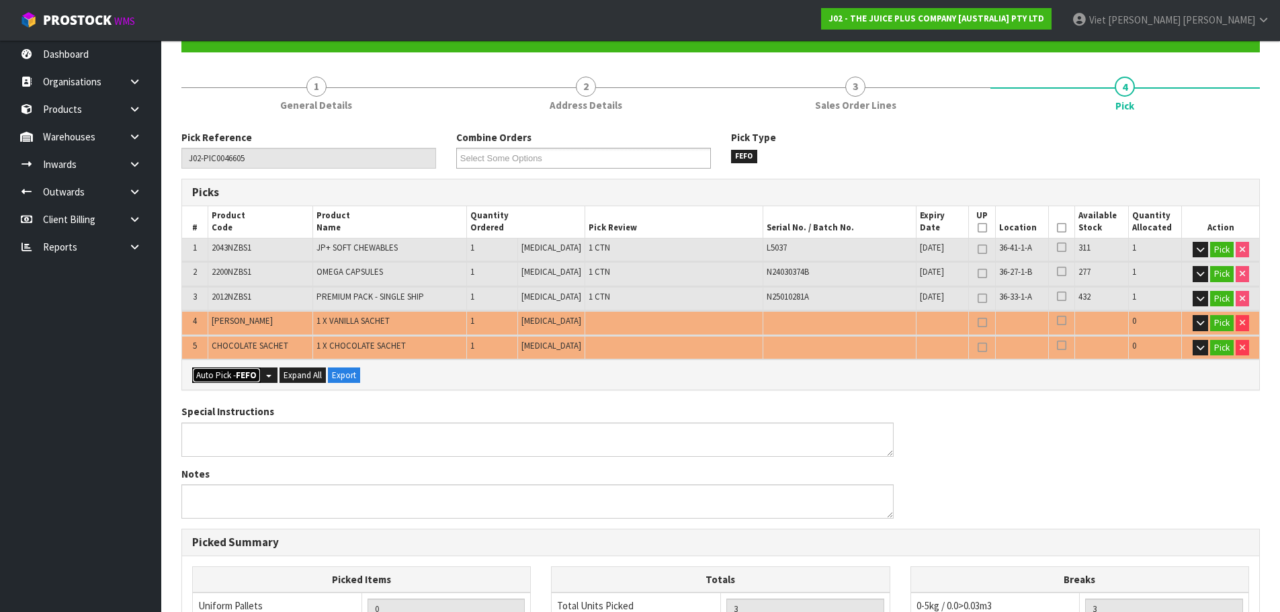
click at [225, 375] on button "Auto Pick - FEFO" at bounding box center [226, 376] width 69 height 16
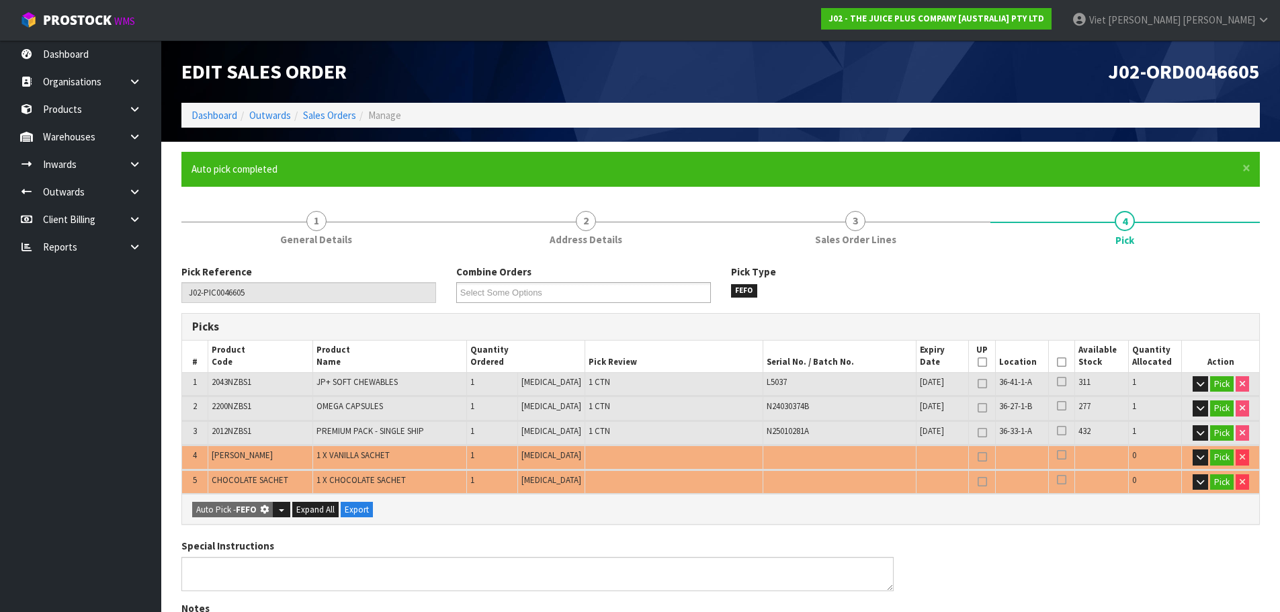
type input "3"
type input "Piece x 2"
type input "5"
type input "0.008799"
type input "2.280"
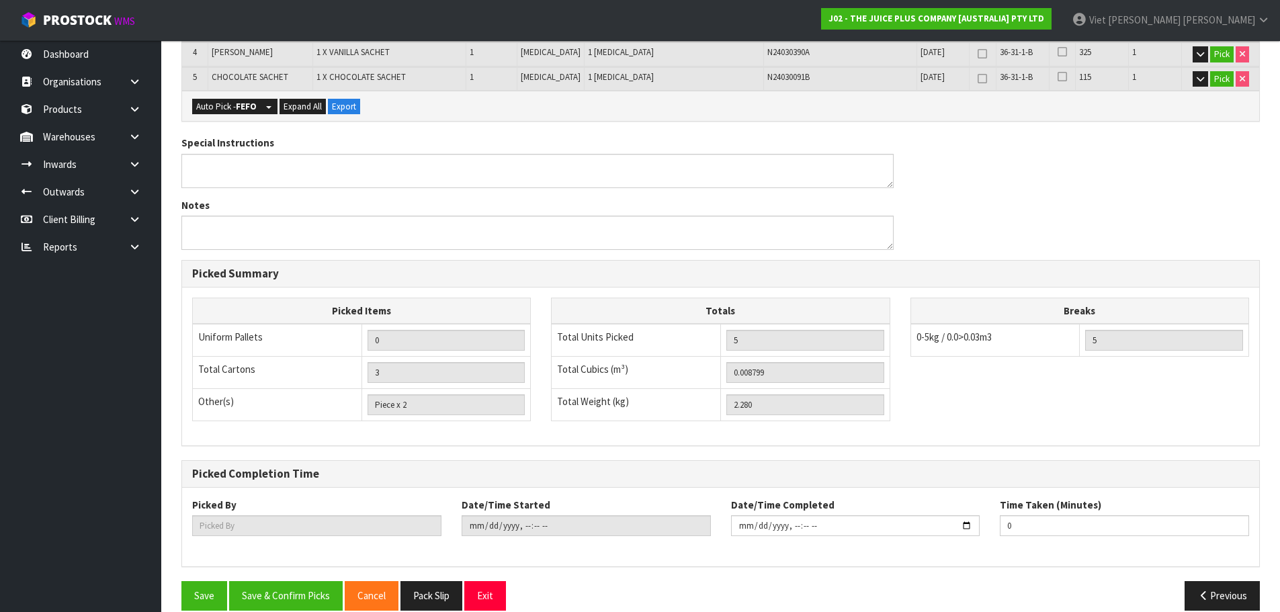
scroll to position [422, 0]
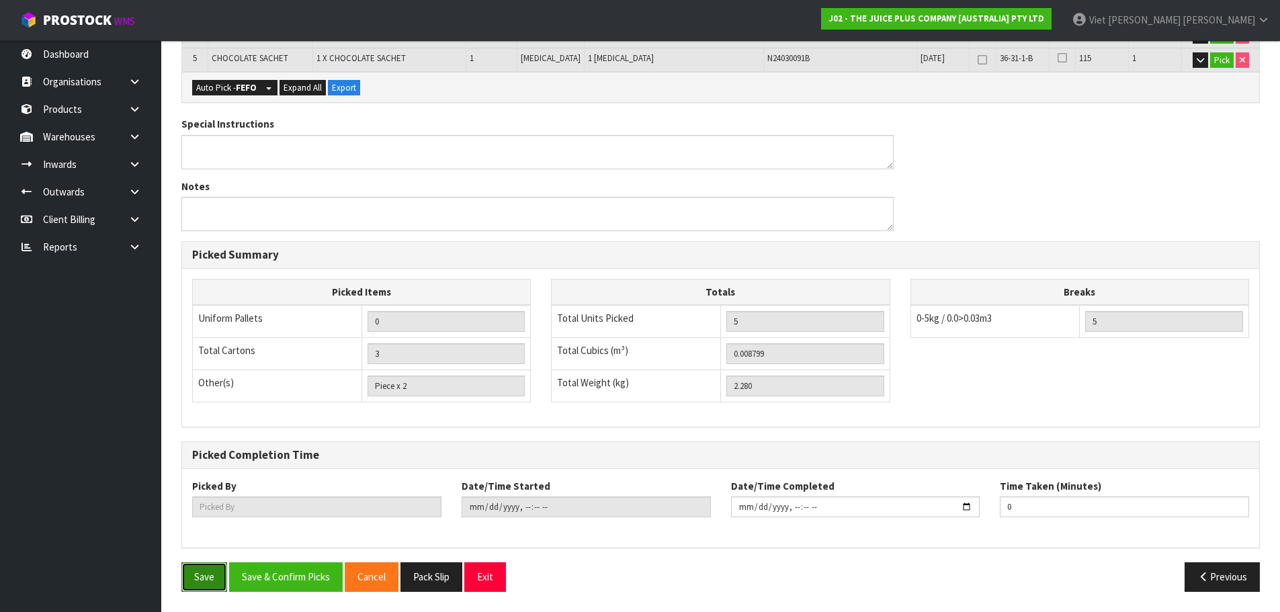
click at [206, 575] on button "Save" at bounding box center [204, 576] width 46 height 29
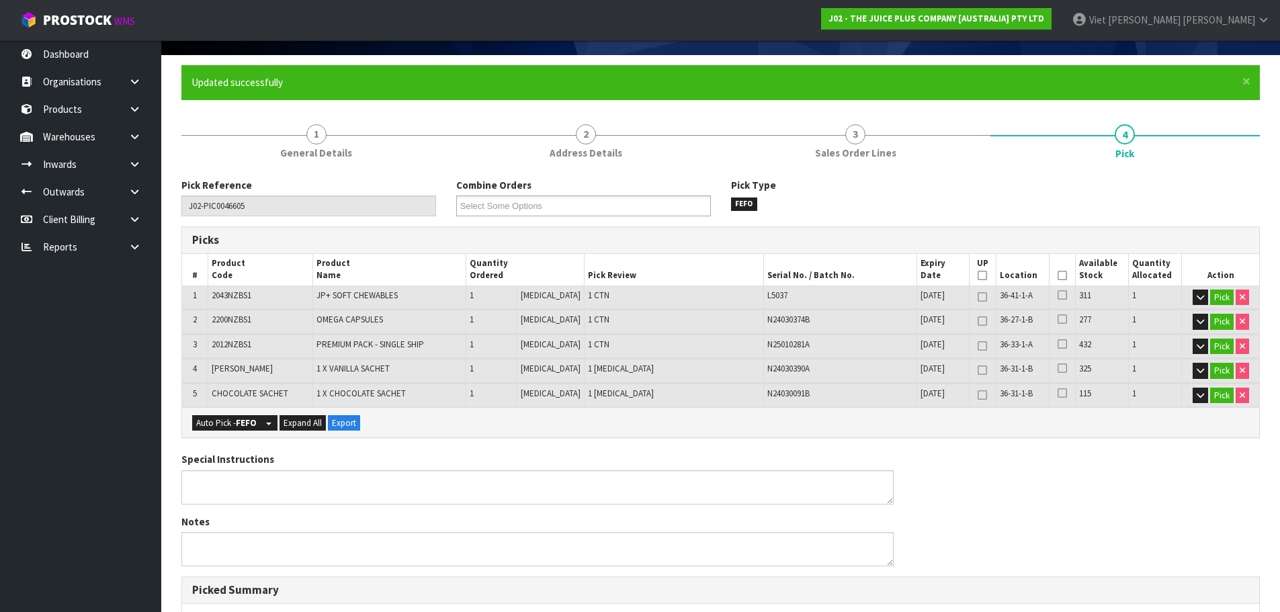
scroll to position [86, 0]
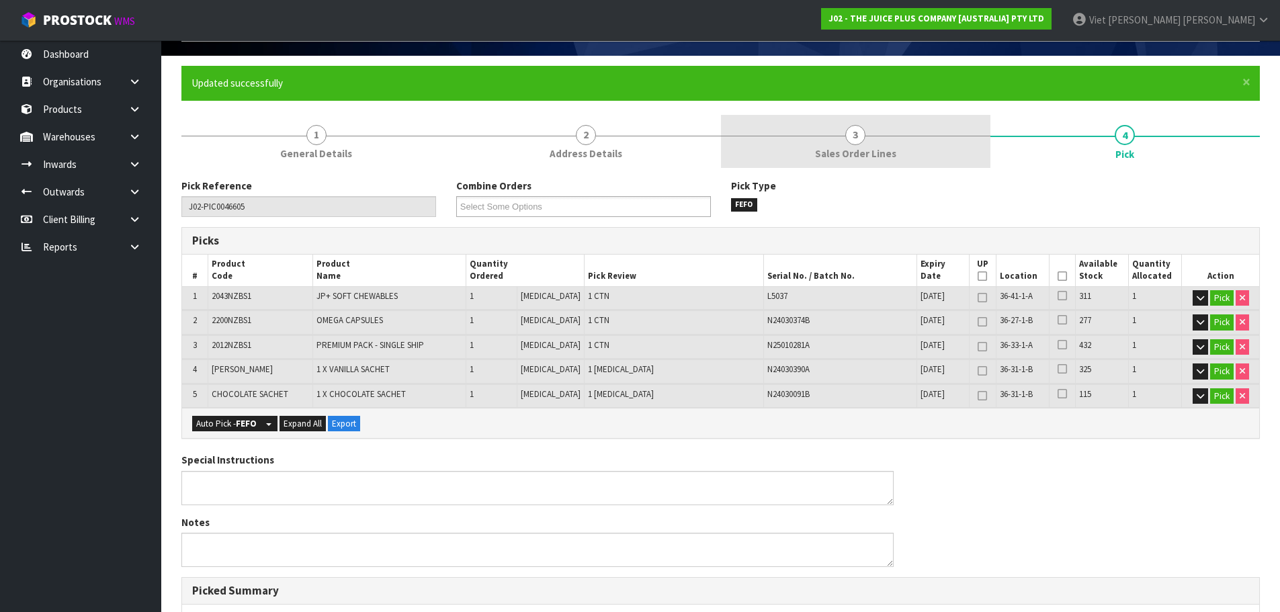
click at [882, 118] on link "3 Sales Order Lines" at bounding box center [855, 141] width 269 height 53
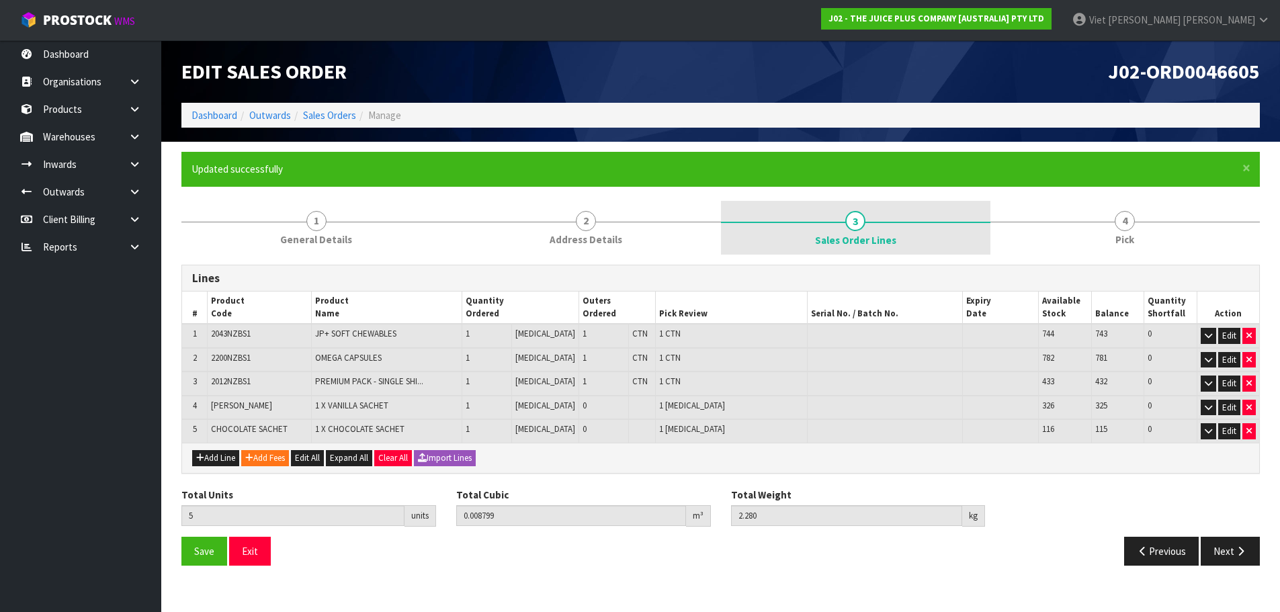
scroll to position [0, 0]
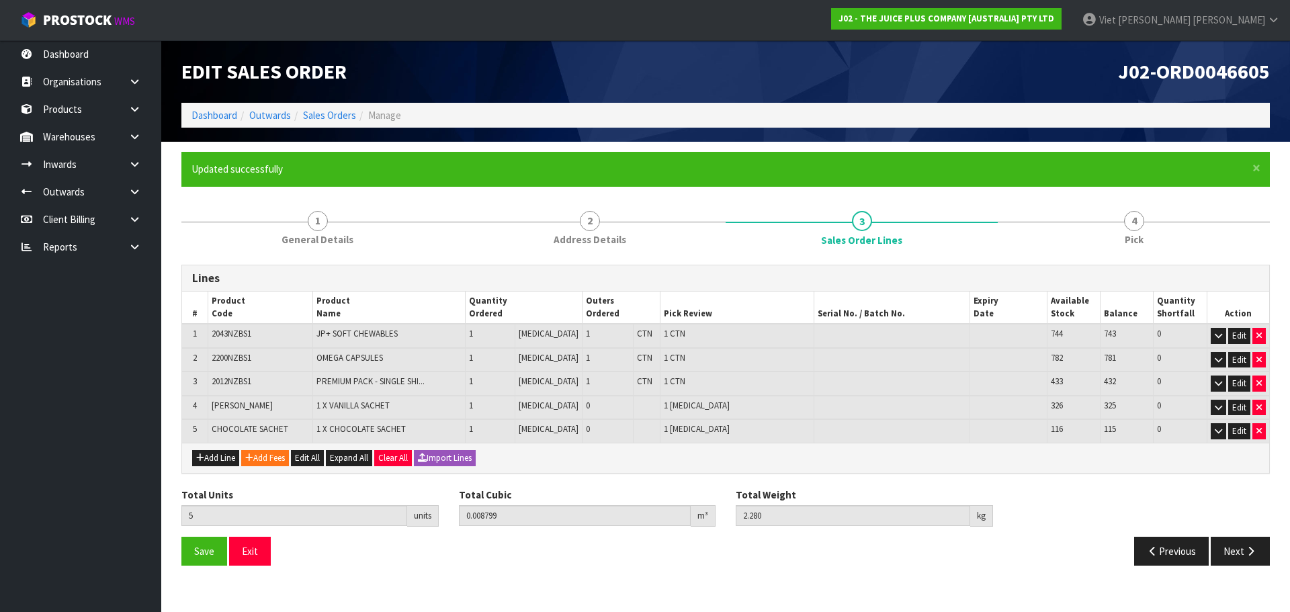
click at [1118, 189] on form "× Close Updated successfully 1 General Details 2 Address Details 3 Sales Order …" at bounding box center [725, 364] width 1089 height 424
click at [1091, 254] on li "4 Pick" at bounding box center [1134, 228] width 272 height 54
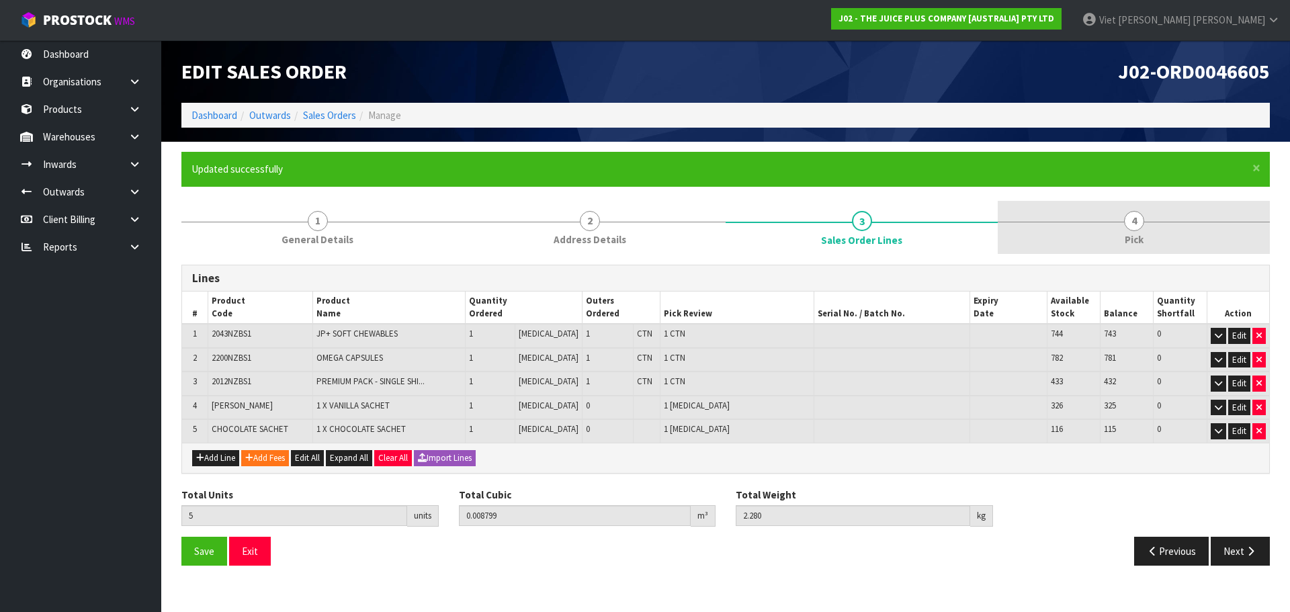
click at [1103, 230] on link "4 Pick" at bounding box center [1134, 227] width 272 height 53
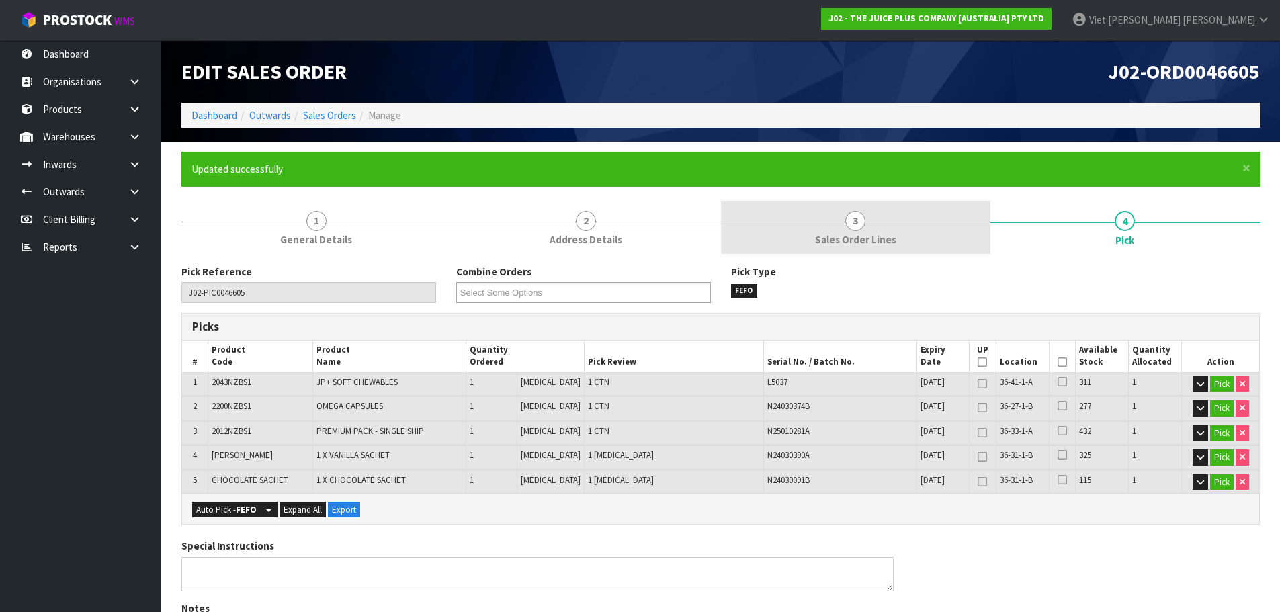
click at [919, 232] on link "3 Sales Order Lines" at bounding box center [855, 227] width 269 height 53
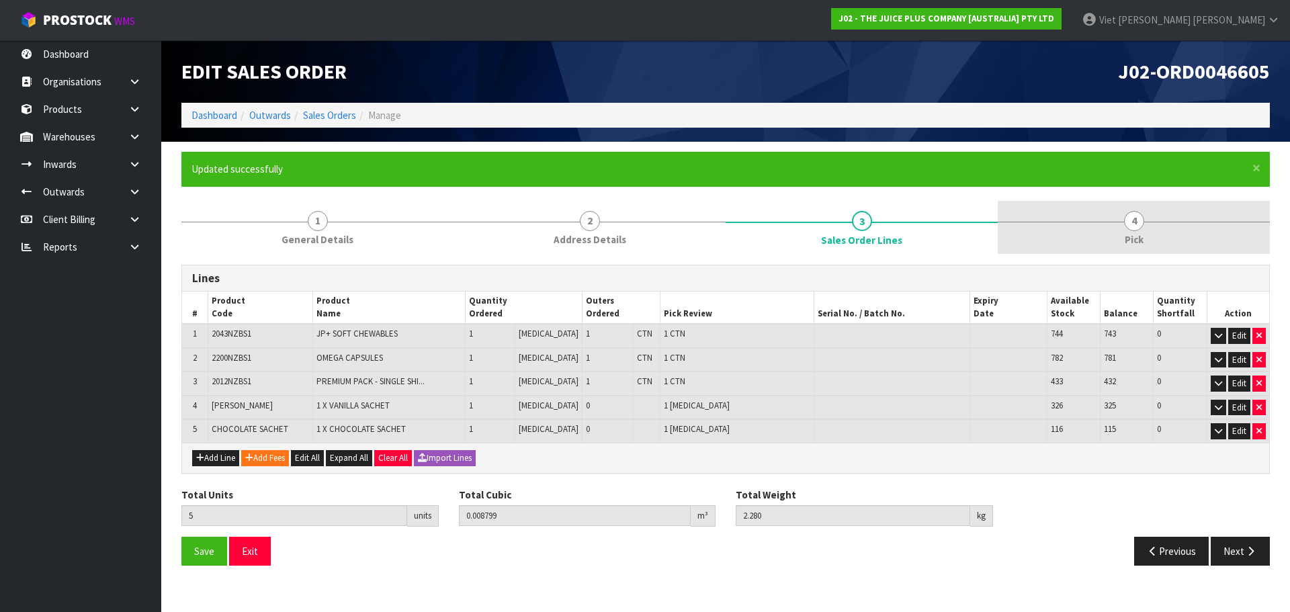
click at [1111, 224] on link "4 Pick" at bounding box center [1134, 227] width 272 height 53
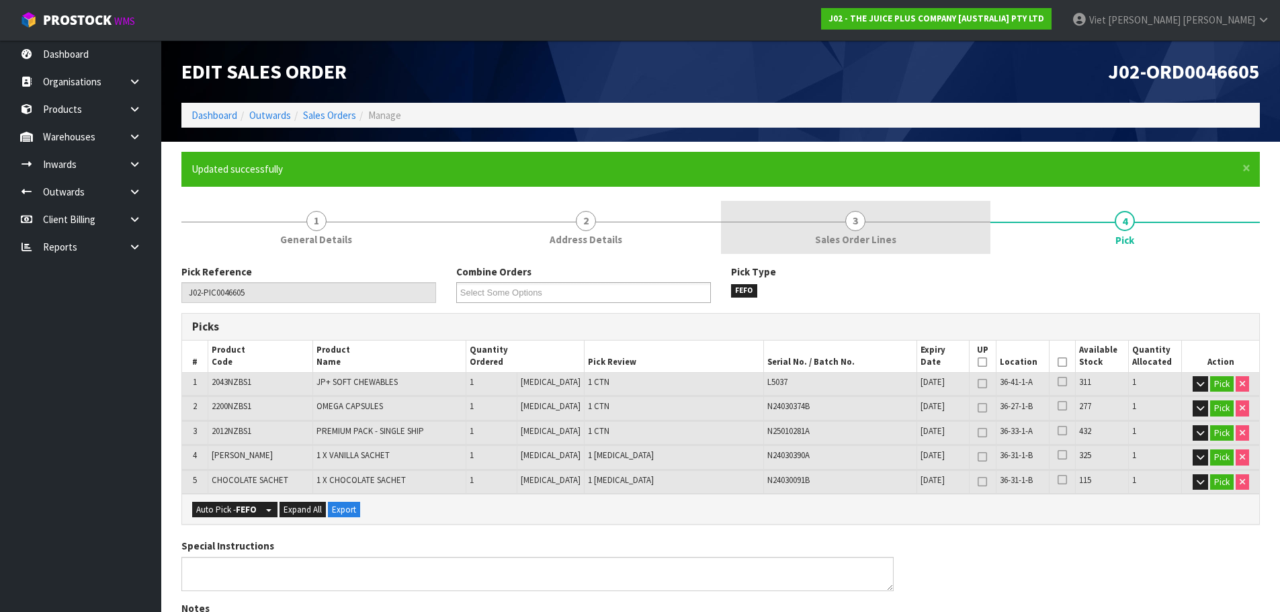
click at [844, 245] on span "Sales Order Lines" at bounding box center [855, 240] width 81 height 14
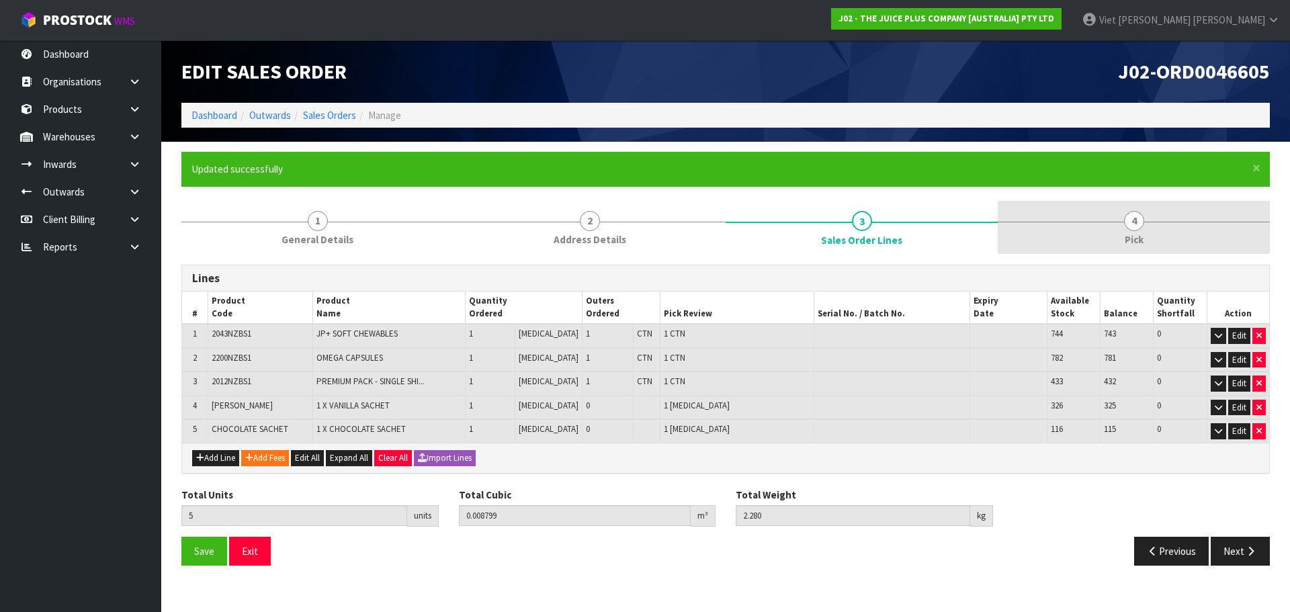
click at [1018, 231] on link "4 Pick" at bounding box center [1134, 227] width 272 height 53
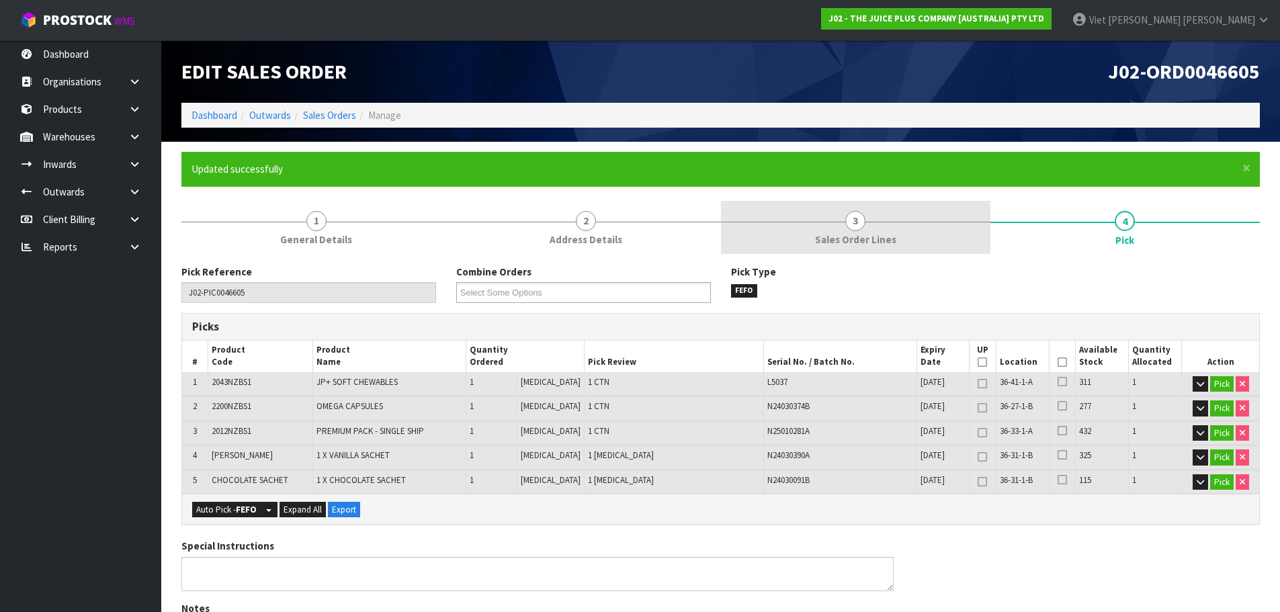
click at [883, 239] on span "Sales Order Lines" at bounding box center [855, 240] width 81 height 14
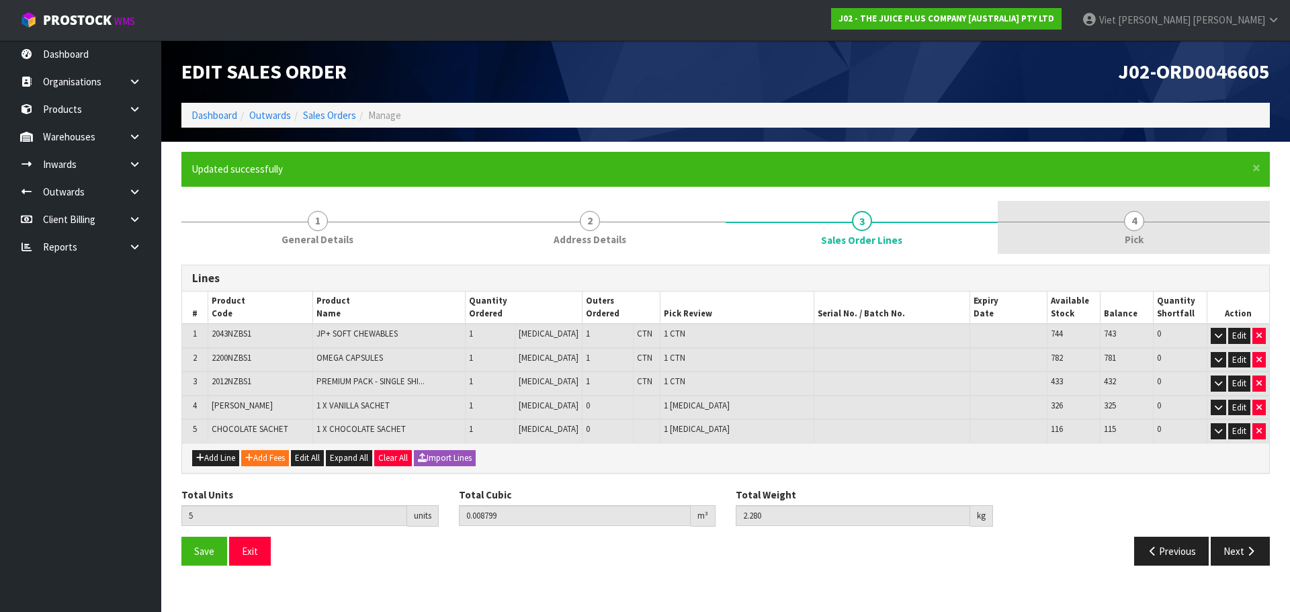
click at [1150, 242] on link "4 Pick" at bounding box center [1134, 227] width 272 height 53
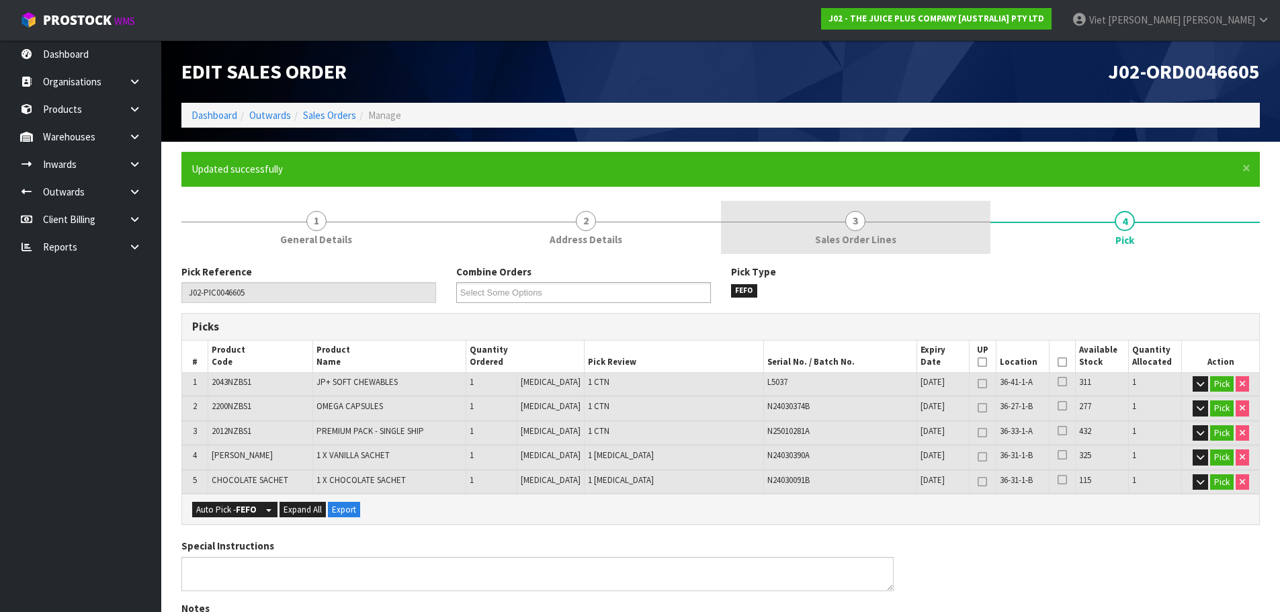
click at [847, 239] on span "Sales Order Lines" at bounding box center [855, 240] width 81 height 14
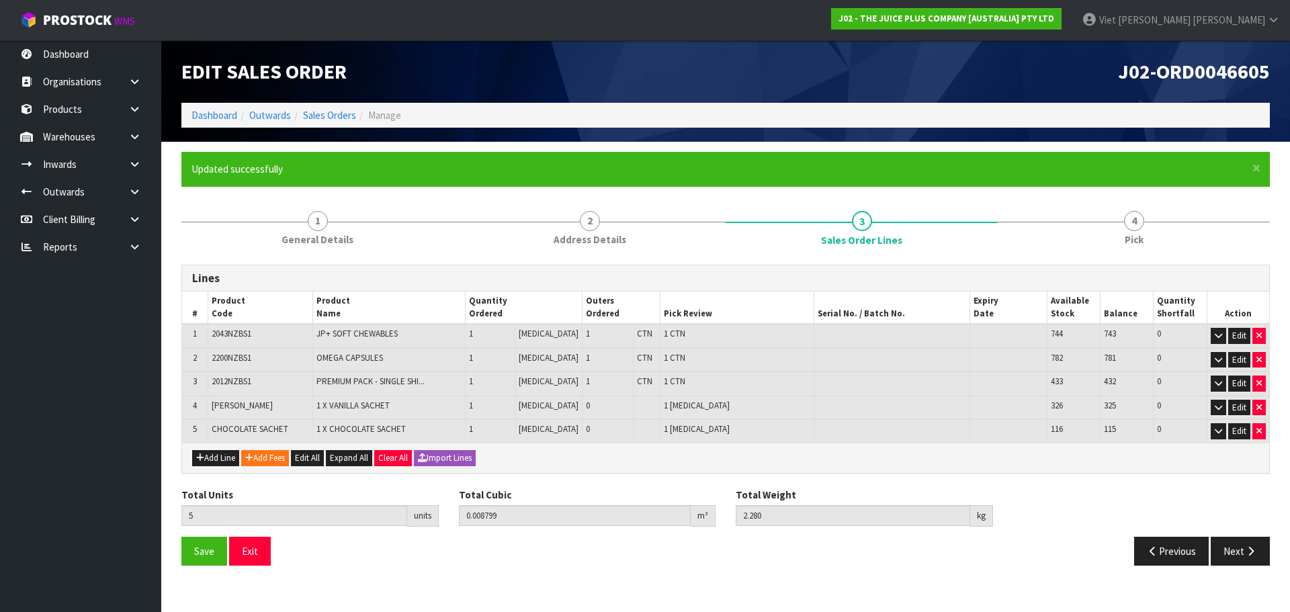
click at [1078, 195] on form "× Close Updated successfully 1 General Details 2 Address Details 3 Sales Order …" at bounding box center [725, 364] width 1089 height 424
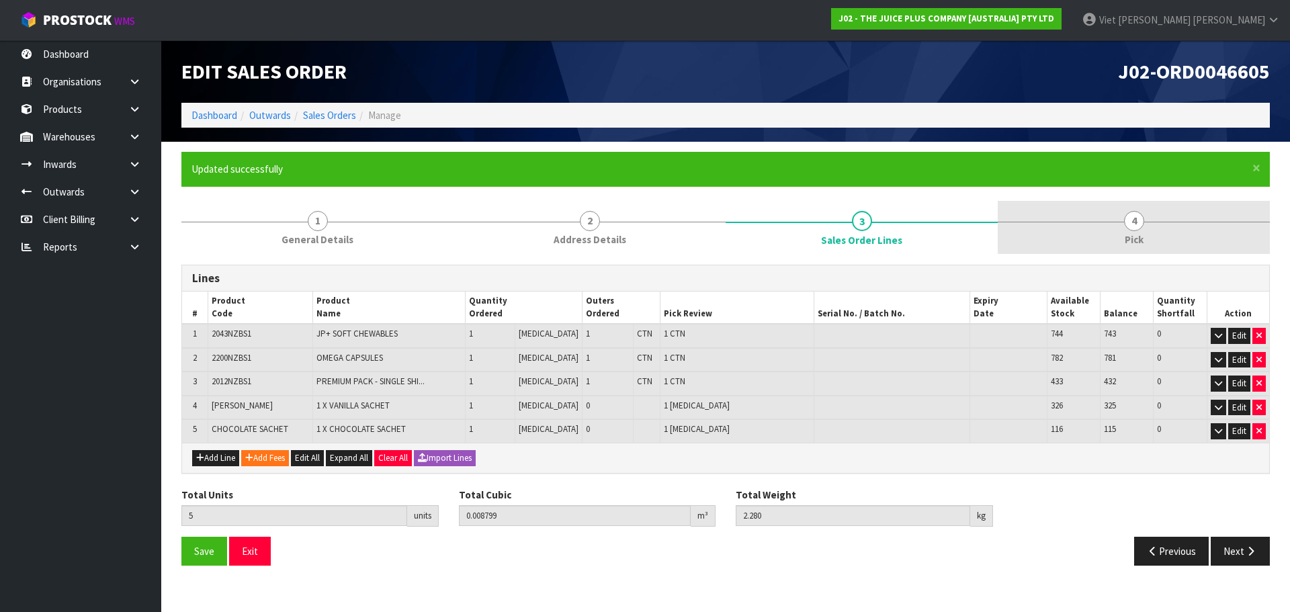
click at [1153, 212] on link "4 Pick" at bounding box center [1134, 227] width 272 height 53
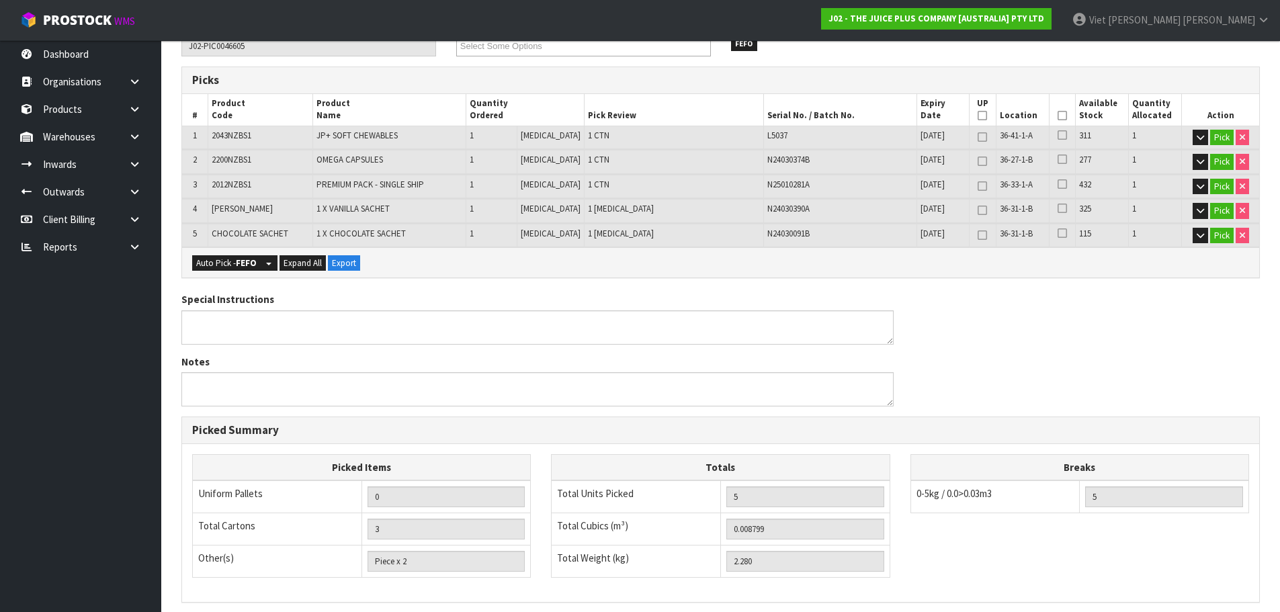
scroll to position [422, 0]
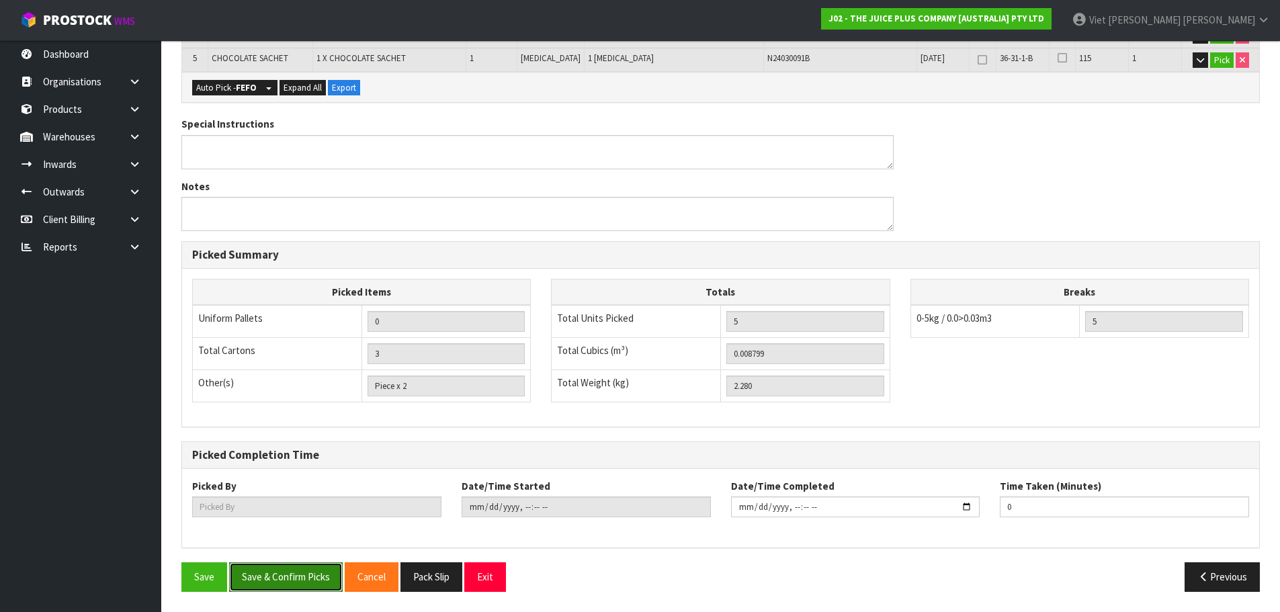
click at [283, 571] on button "Save & Confirm Picks" at bounding box center [286, 576] width 114 height 29
type input "Viet [PERSON_NAME]"
type input "2025-09-09T09:28:56"
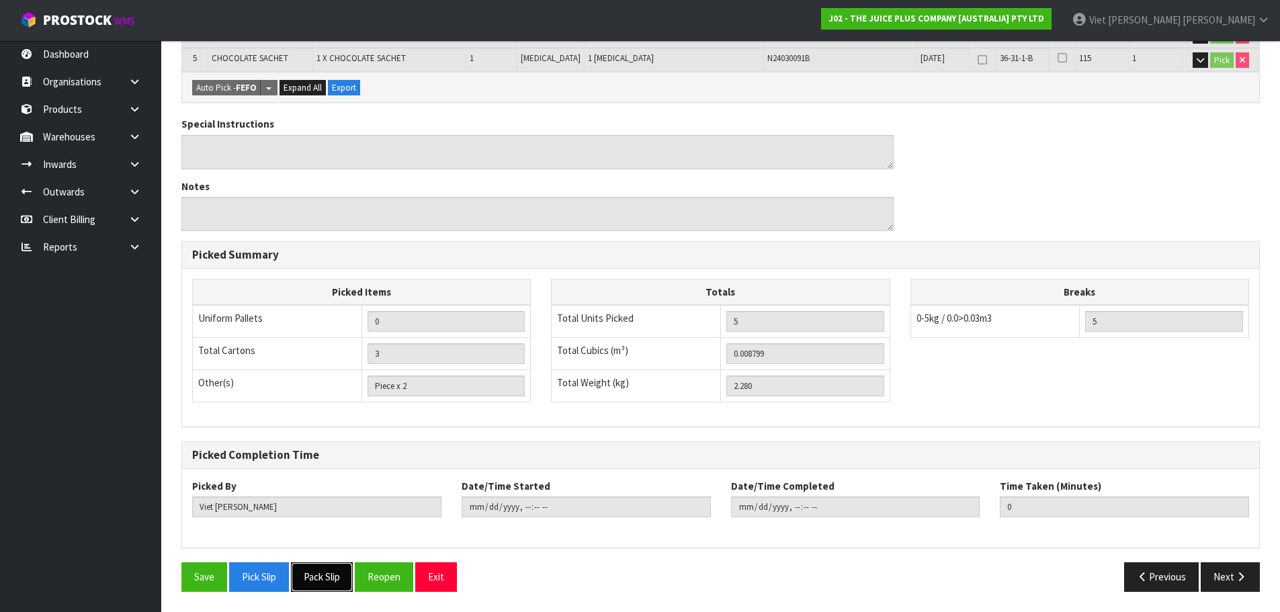
click at [316, 576] on button "Pack Slip" at bounding box center [322, 576] width 62 height 29
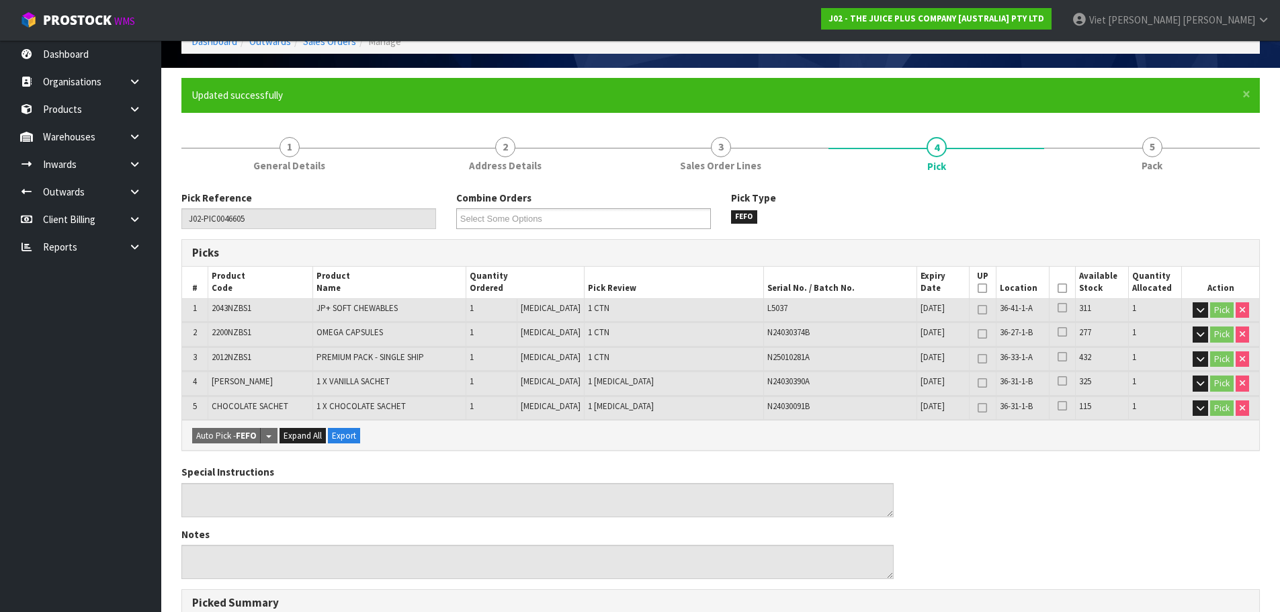
scroll to position [0, 0]
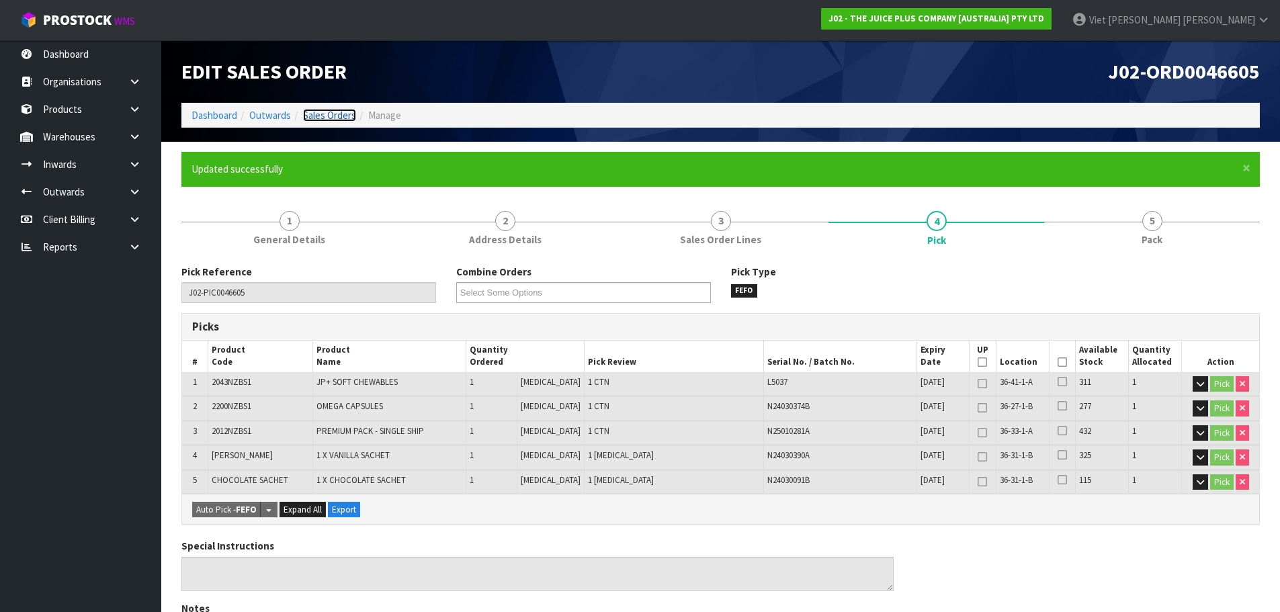
click at [327, 114] on link "Sales Orders" at bounding box center [329, 115] width 53 height 13
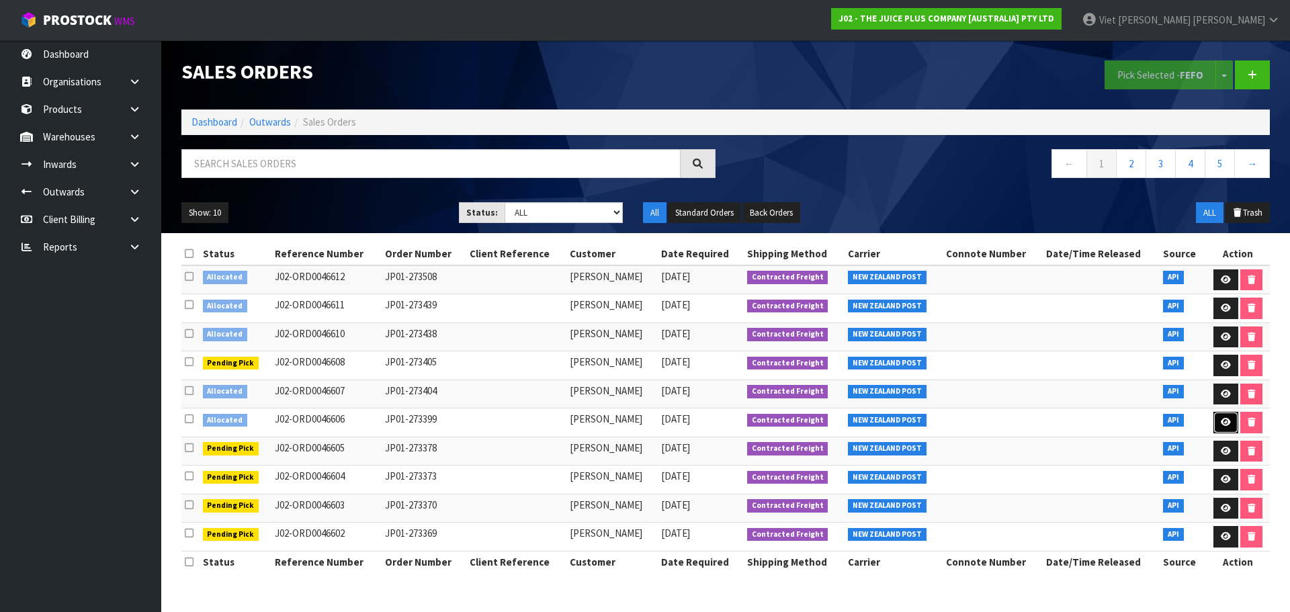
click at [1220, 427] on link at bounding box center [1226, 423] width 25 height 22
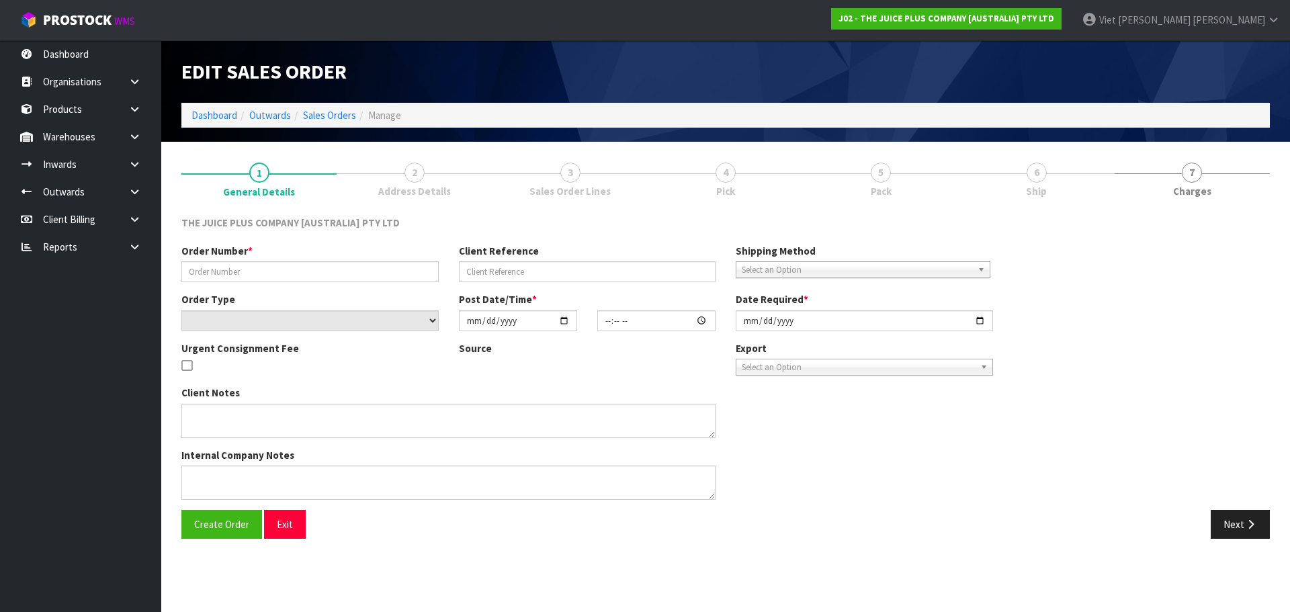
type input "JP01-273399"
select select "number:0"
type input "2025-09-08"
type input "19:23:04.000"
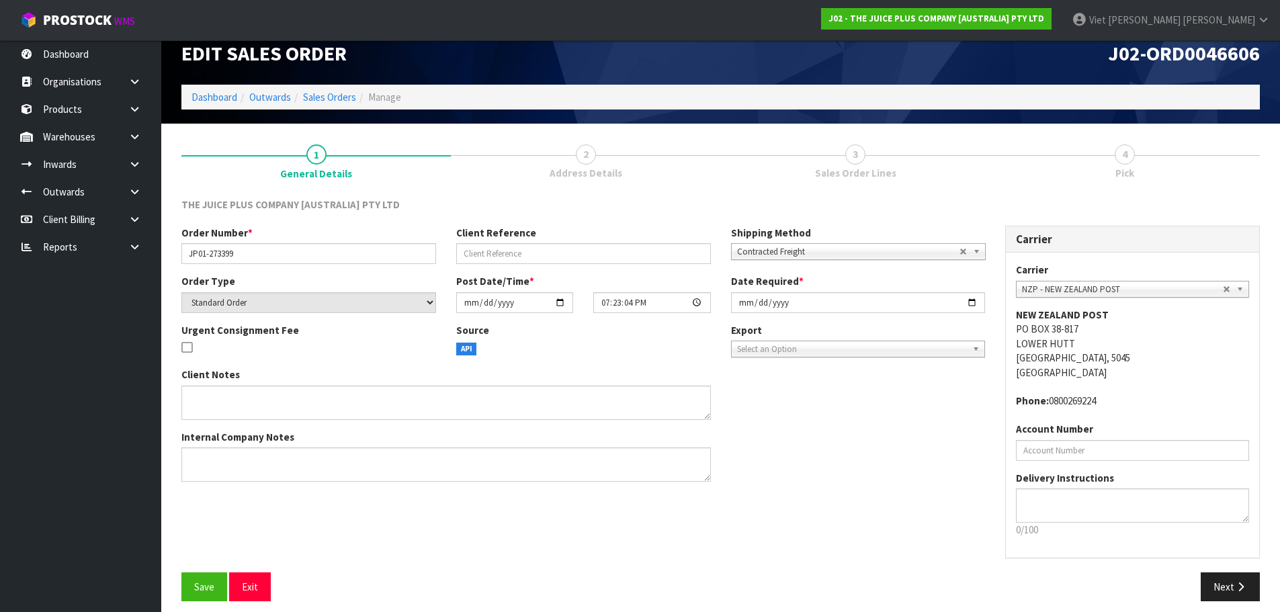
scroll to position [28, 0]
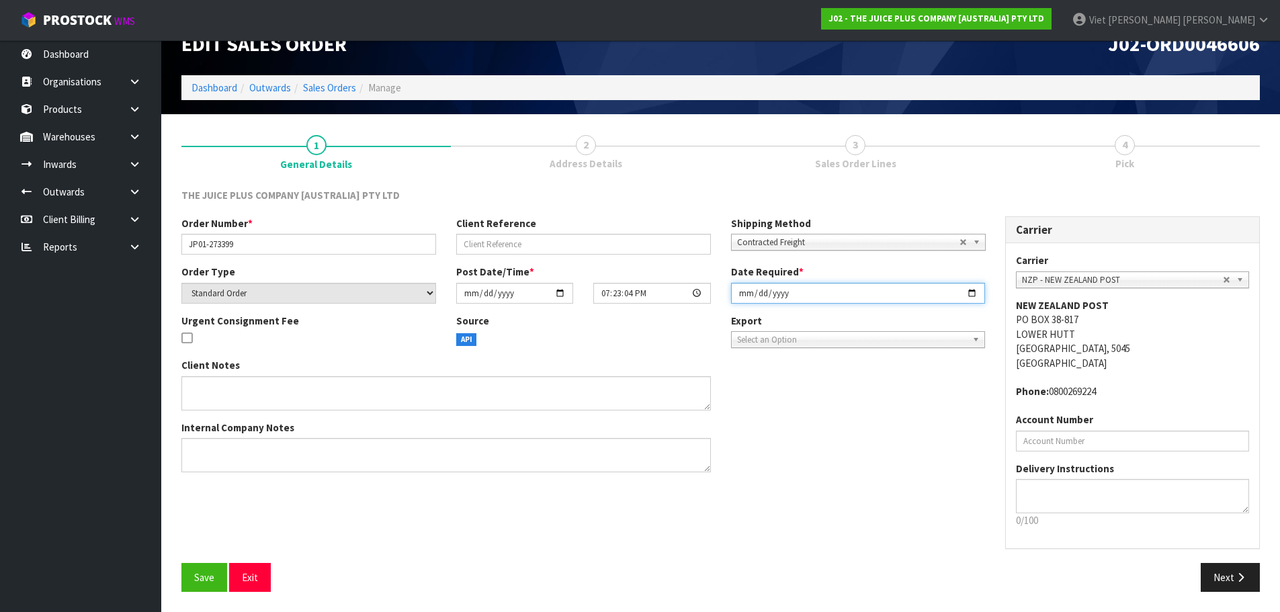
click at [968, 286] on input "2025-09-08" at bounding box center [858, 293] width 255 height 21
click at [970, 287] on input "2025-09-08" at bounding box center [858, 293] width 255 height 21
type input "2025-09-09"
click at [1027, 537] on div "Carrier ANGEL - ANGEL TRANSPORT CONROY - CONROY REMOVALS DEAEXPAKL - DEADLINE E…" at bounding box center [1132, 395] width 253 height 304
click at [200, 588] on button "Save" at bounding box center [204, 577] width 46 height 29
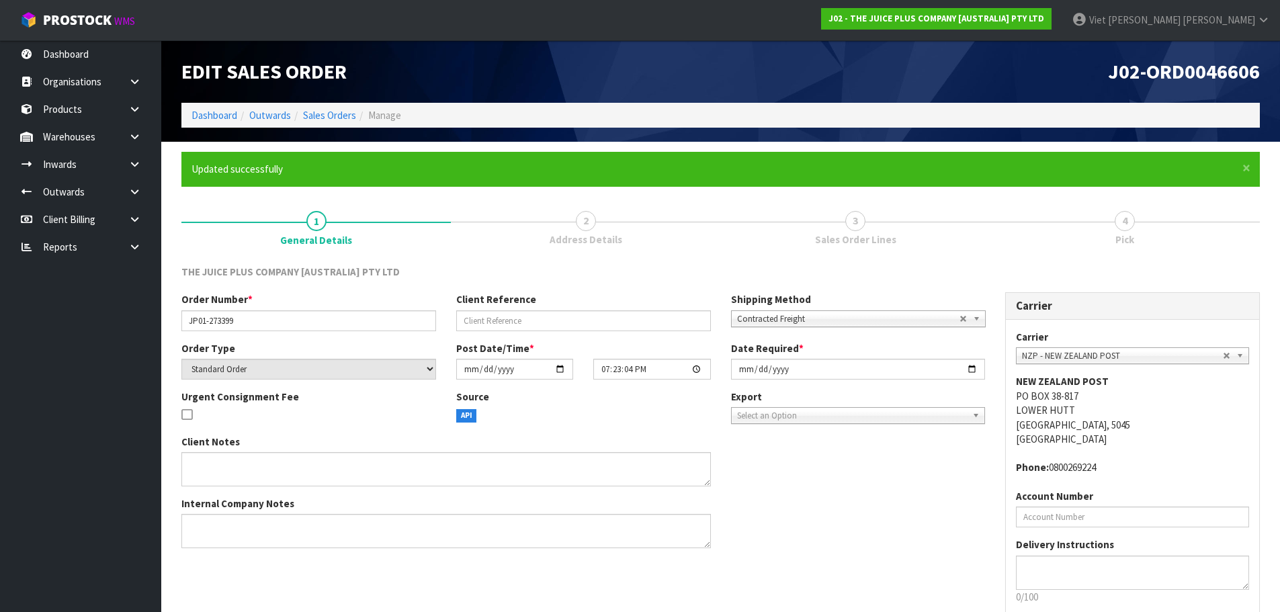
scroll to position [77, 0]
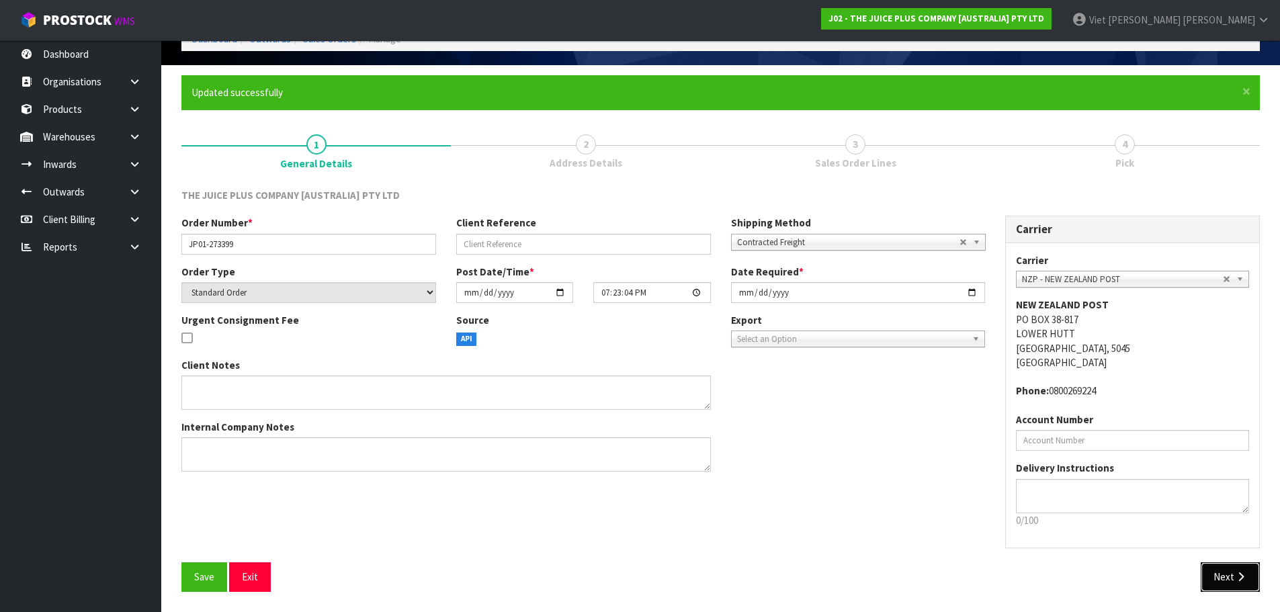
click at [1225, 578] on button "Next" at bounding box center [1230, 576] width 59 height 29
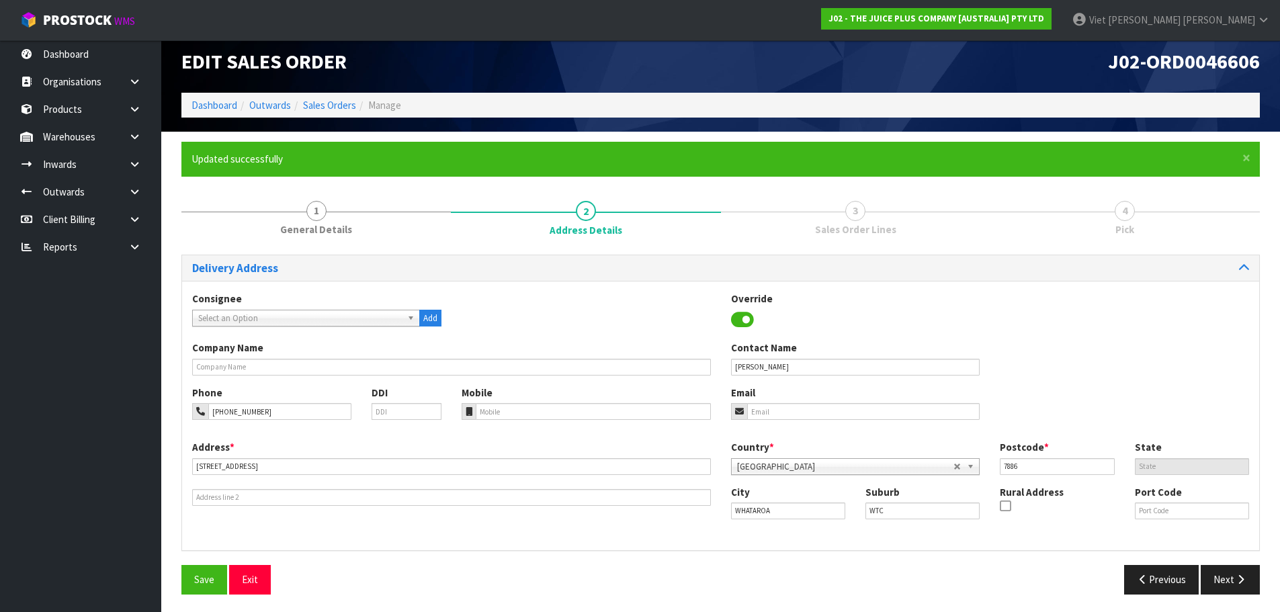
scroll to position [13, 0]
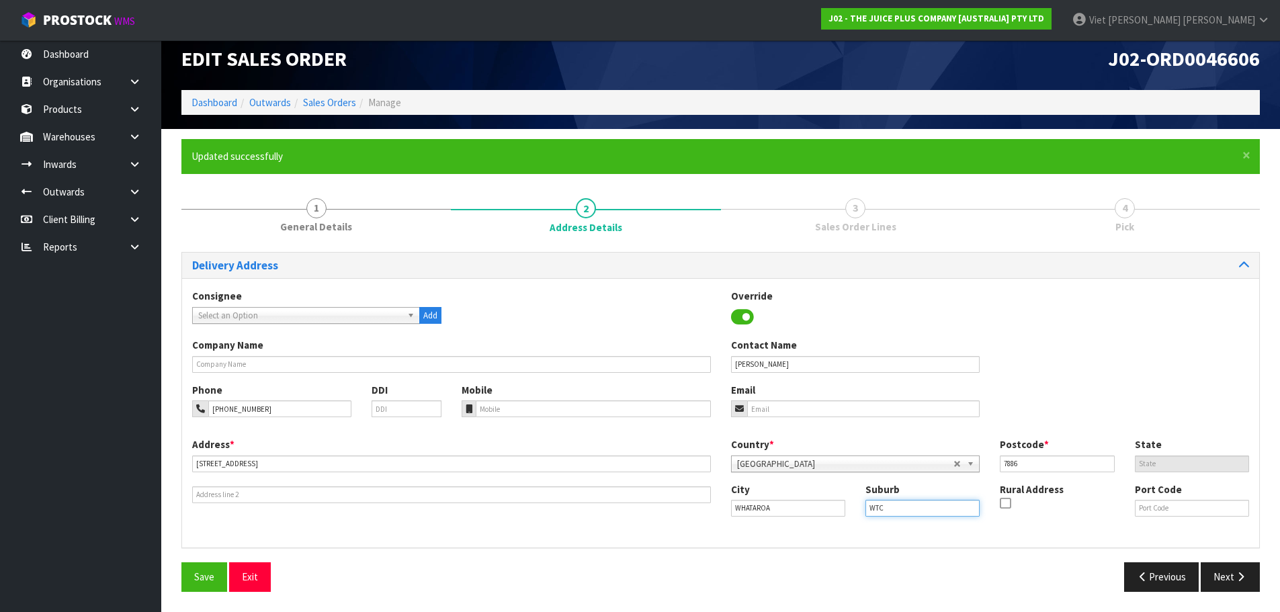
drag, startPoint x: 900, startPoint y: 508, endPoint x: 855, endPoint y: 521, distance: 46.8
click at [855, 521] on div "City WHATAROA Suburb WTC Rural Address Port Code" at bounding box center [990, 505] width 539 height 46
click at [1154, 366] on div "Company Name Contact Name Marj Vermaat" at bounding box center [720, 360] width 1077 height 44
click at [1228, 571] on button "Next" at bounding box center [1230, 576] width 59 height 29
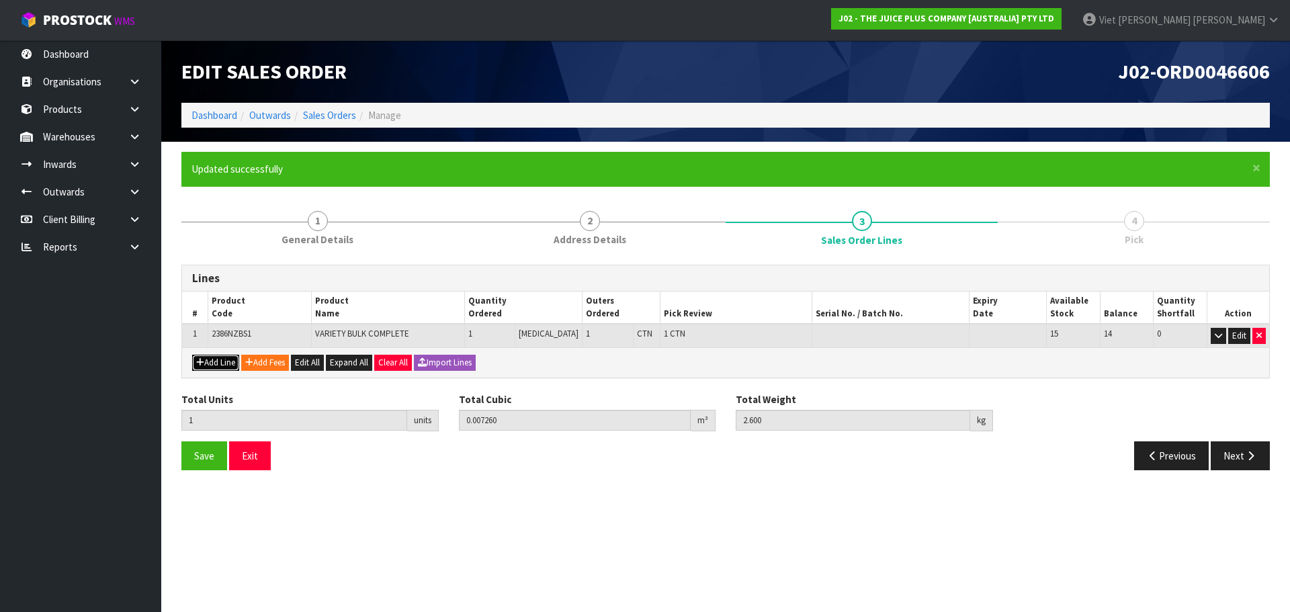
click at [226, 357] on button "Add Line" at bounding box center [215, 363] width 47 height 16
type input "0"
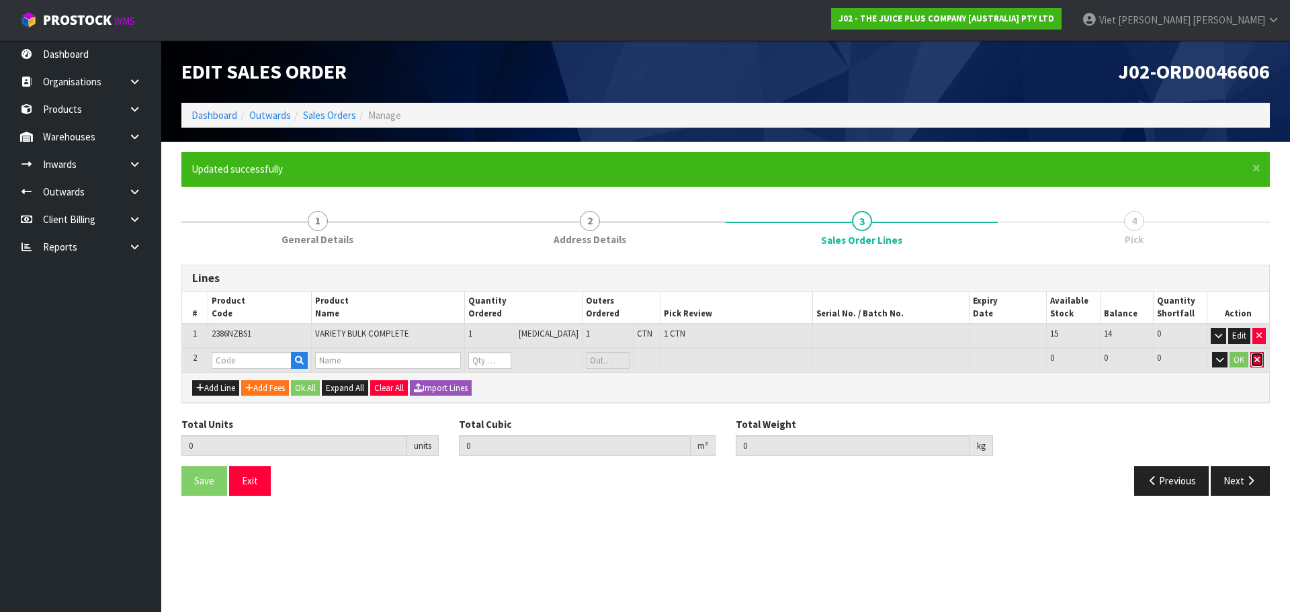
click at [1261, 364] on button "button" at bounding box center [1257, 360] width 13 height 16
type input "1"
type input "0.00726"
type input "2.6"
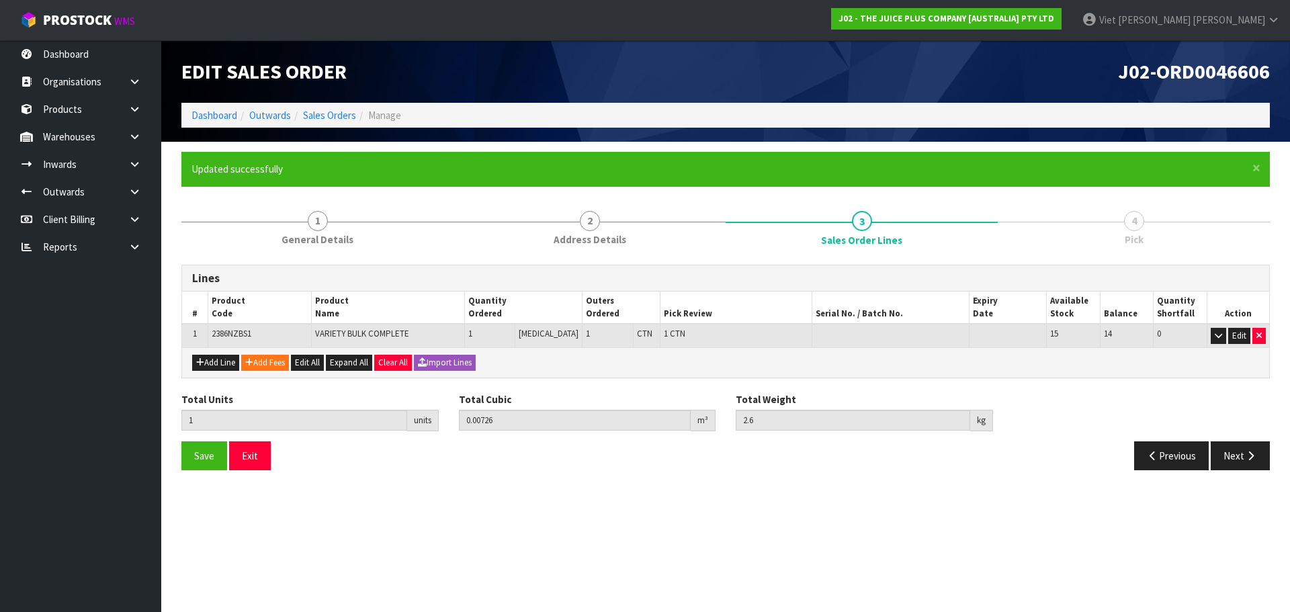
click at [227, 462] on div "Save Exit" at bounding box center [448, 455] width 554 height 29
click at [218, 464] on button "Save" at bounding box center [204, 455] width 46 height 29
click at [1226, 456] on button "Next" at bounding box center [1240, 455] width 59 height 29
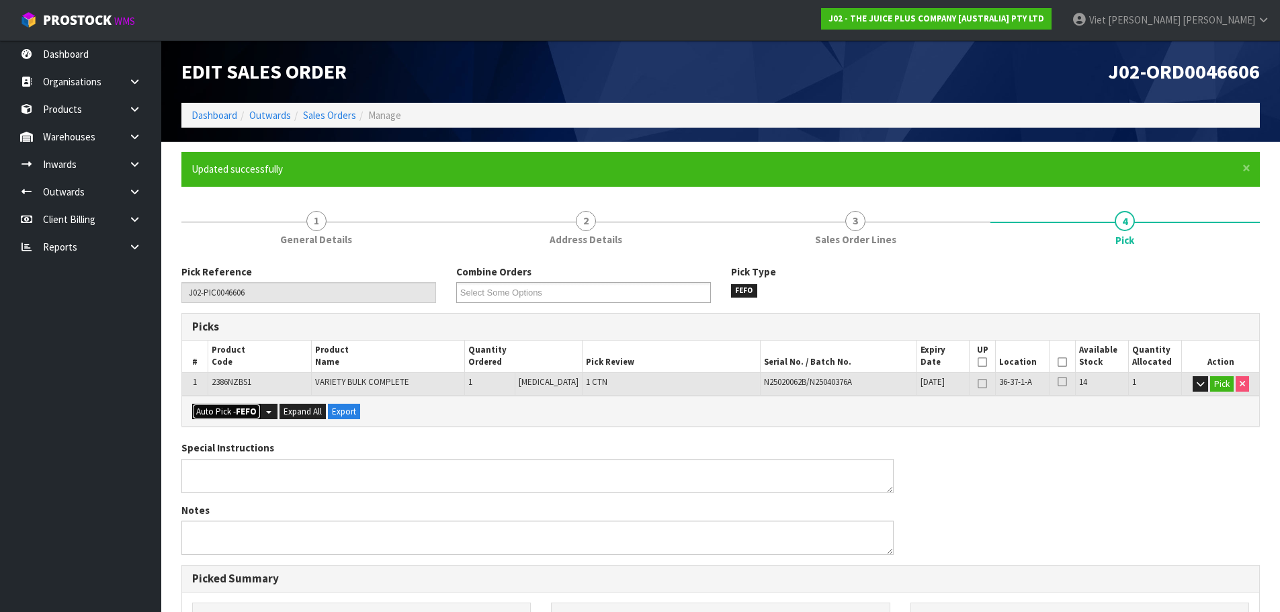
click at [237, 412] on strong "FEFO" at bounding box center [246, 411] width 21 height 11
type input "1"
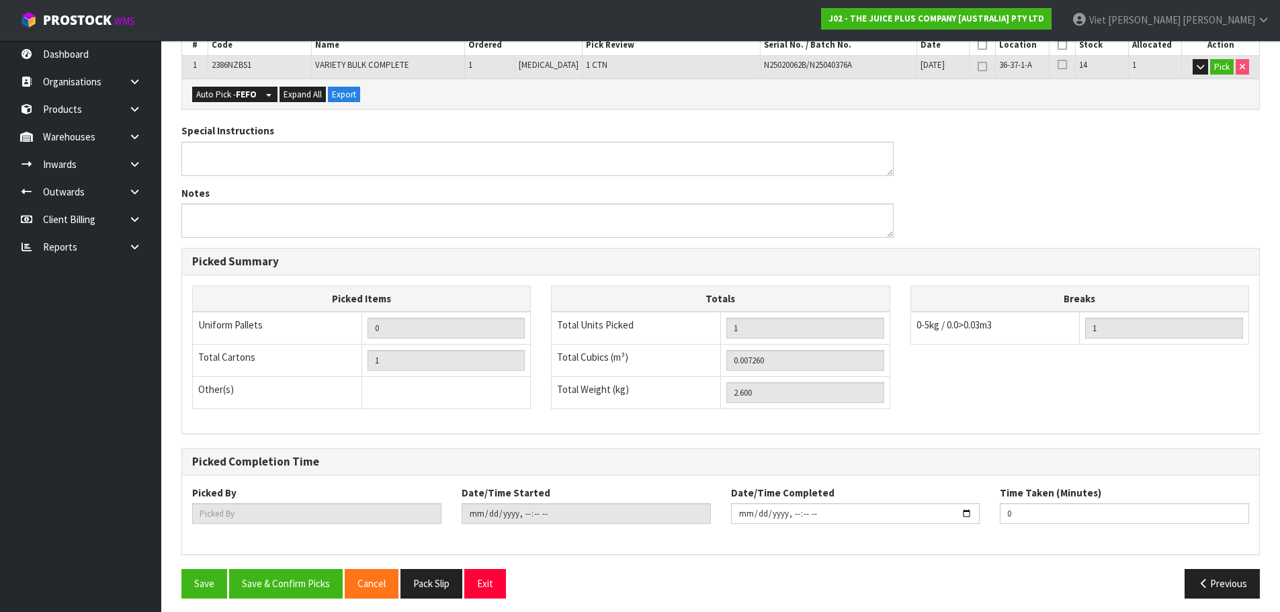
scroll to position [324, 0]
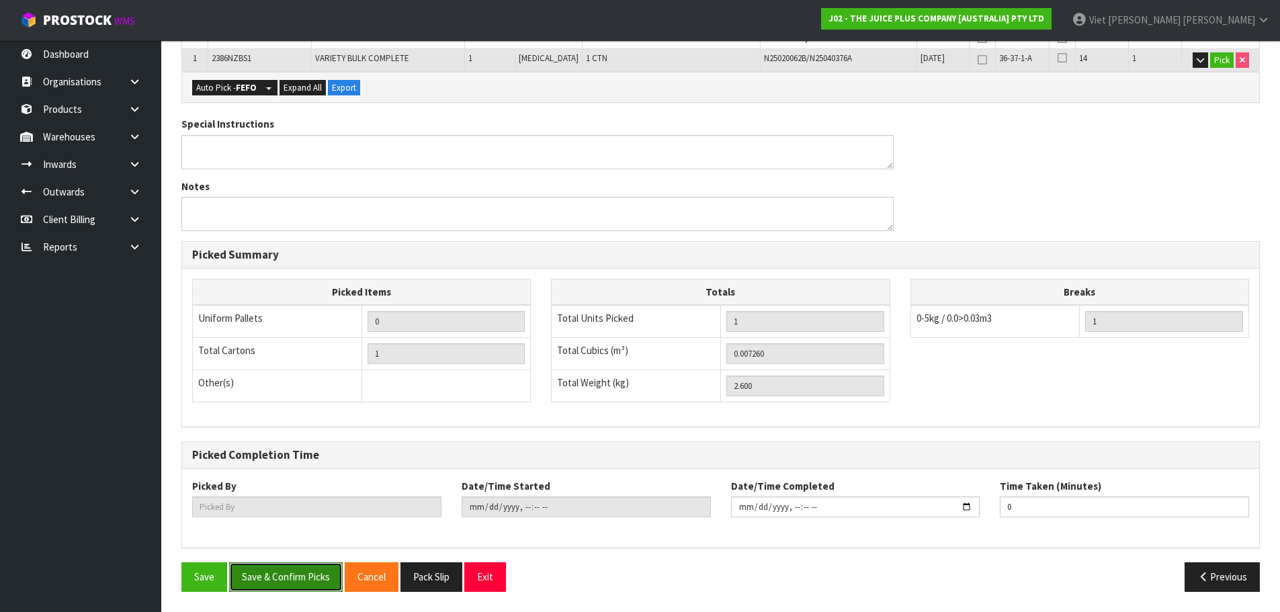
click at [331, 580] on button "Save & Confirm Picks" at bounding box center [286, 576] width 114 height 29
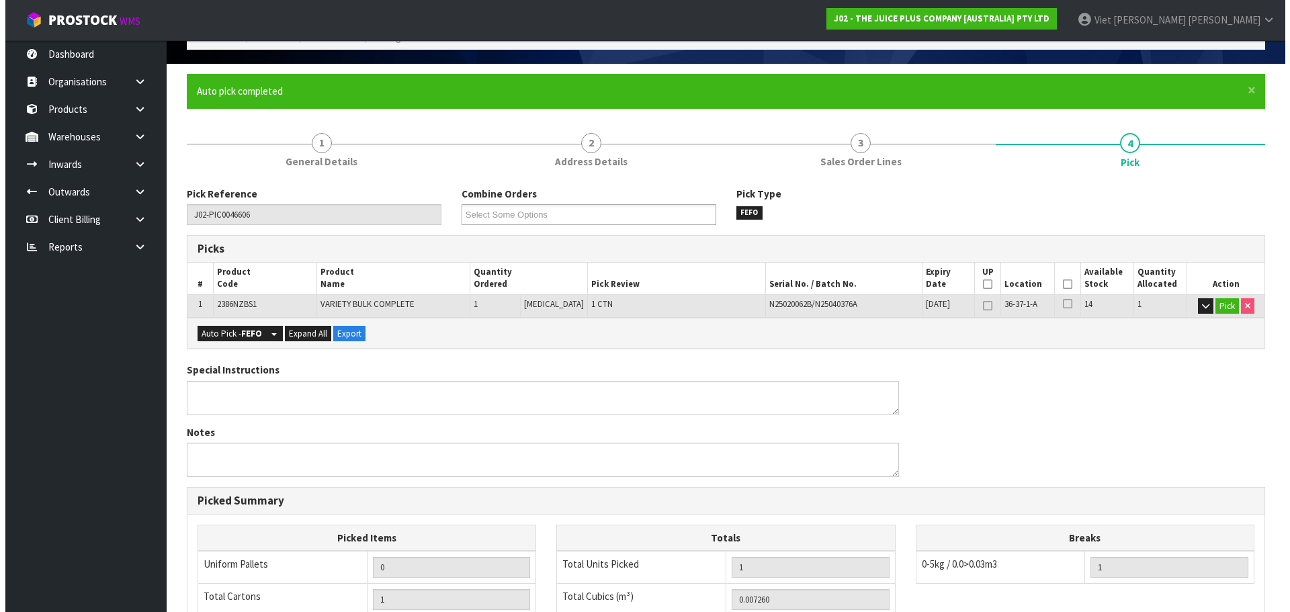
scroll to position [0, 0]
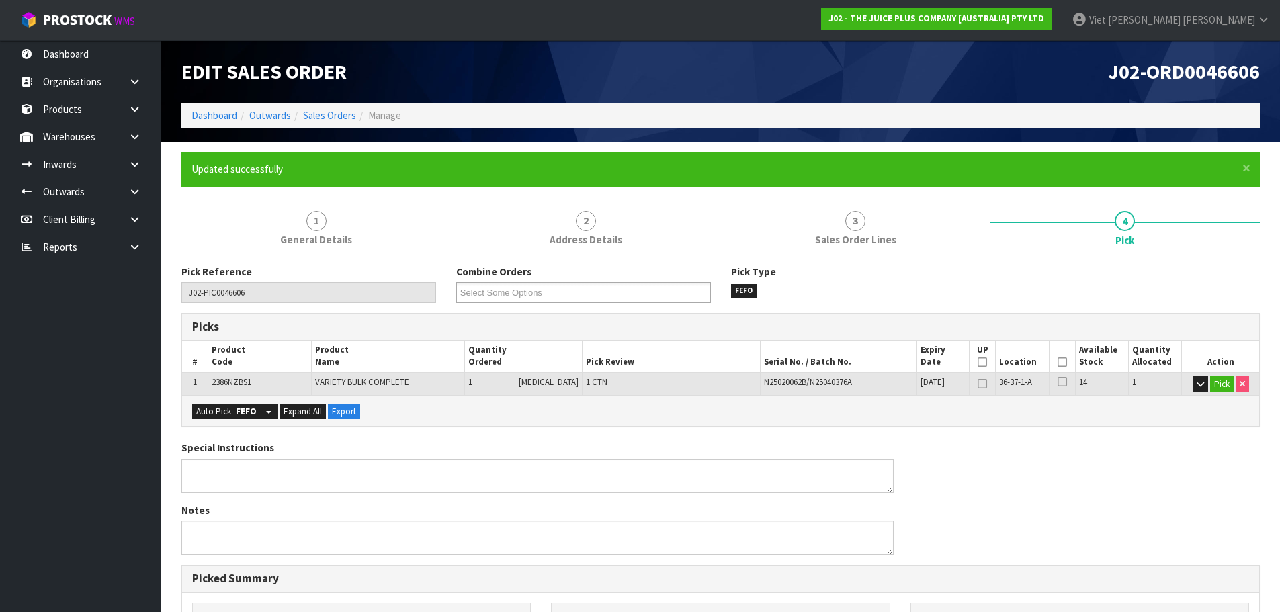
type input "Viet [PERSON_NAME]"
type input "2025-09-09T09:33:06"
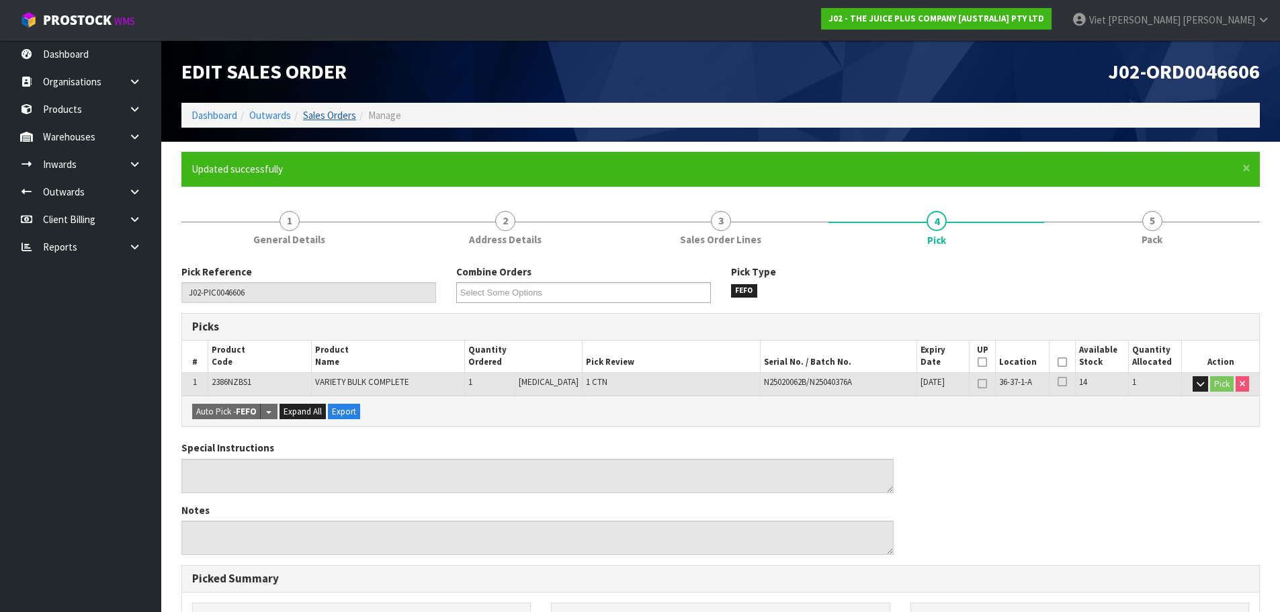
click at [342, 119] on link "Sales Orders" at bounding box center [329, 115] width 53 height 13
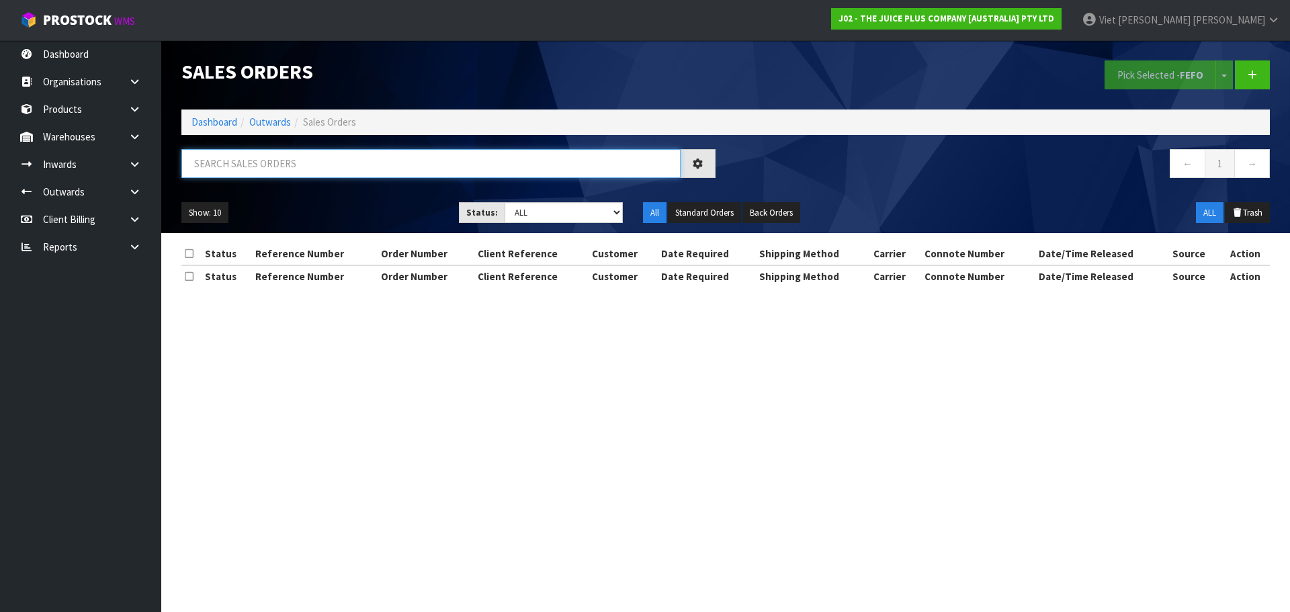
click at [488, 176] on input "text" at bounding box center [430, 163] width 499 height 29
click at [493, 169] on input "text" at bounding box center [430, 163] width 499 height 29
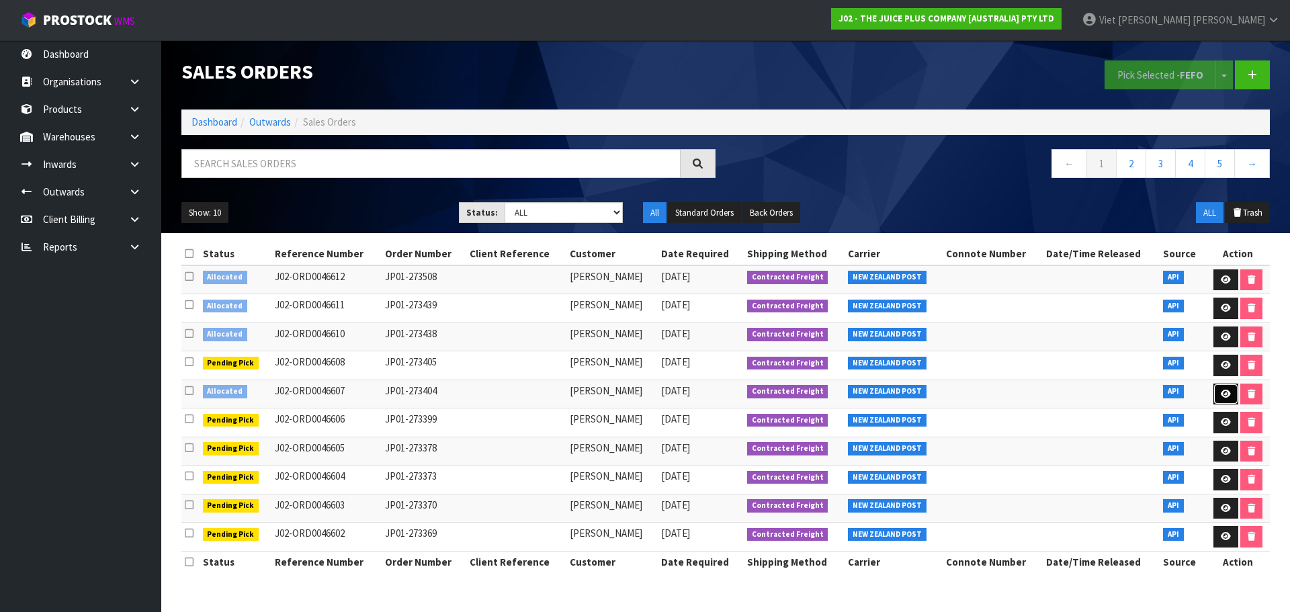
click at [1219, 394] on link at bounding box center [1226, 395] width 25 height 22
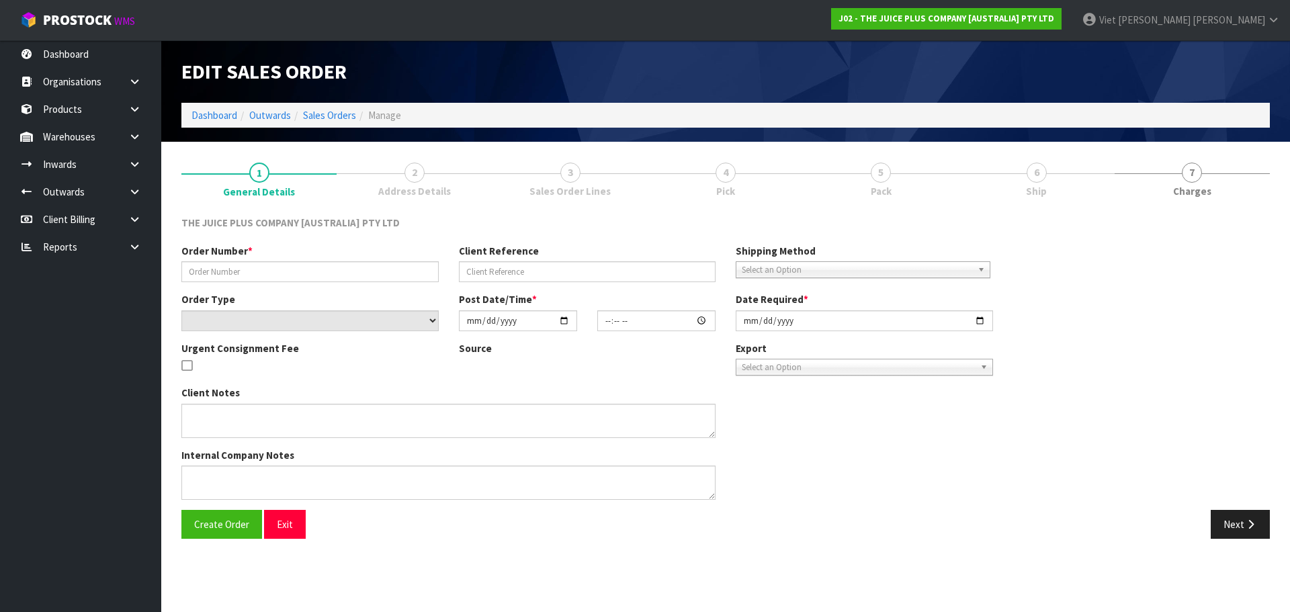
type input "JP01-273404"
select select "number:0"
type input "2025-09-08"
type input "20:21:20.000"
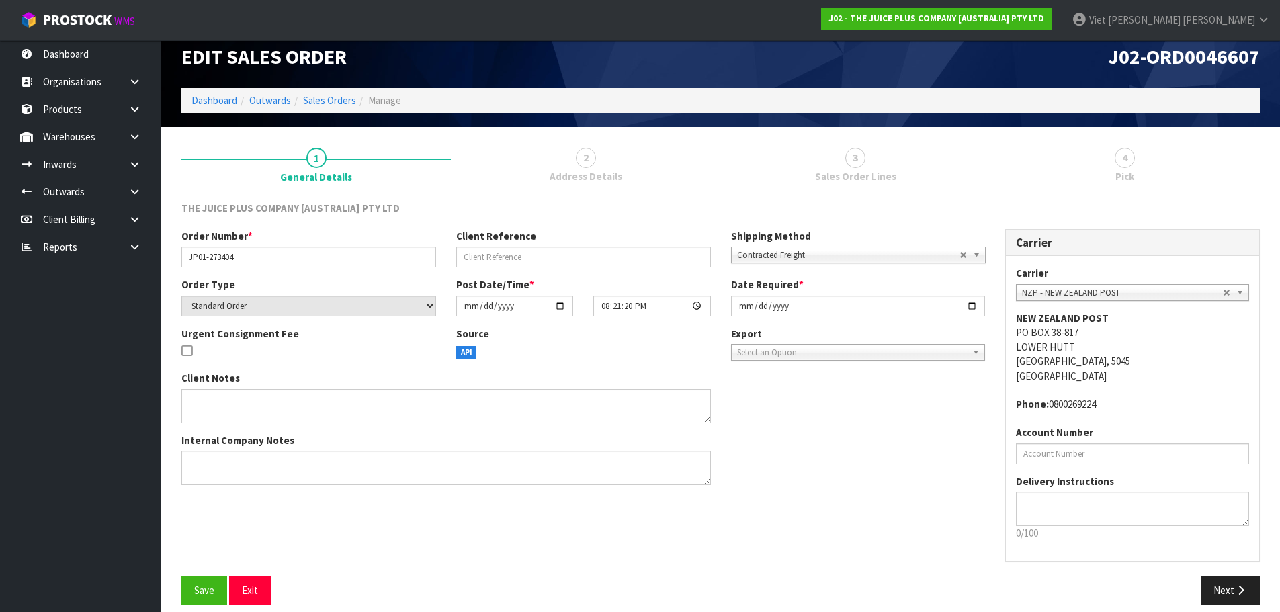
scroll to position [28, 0]
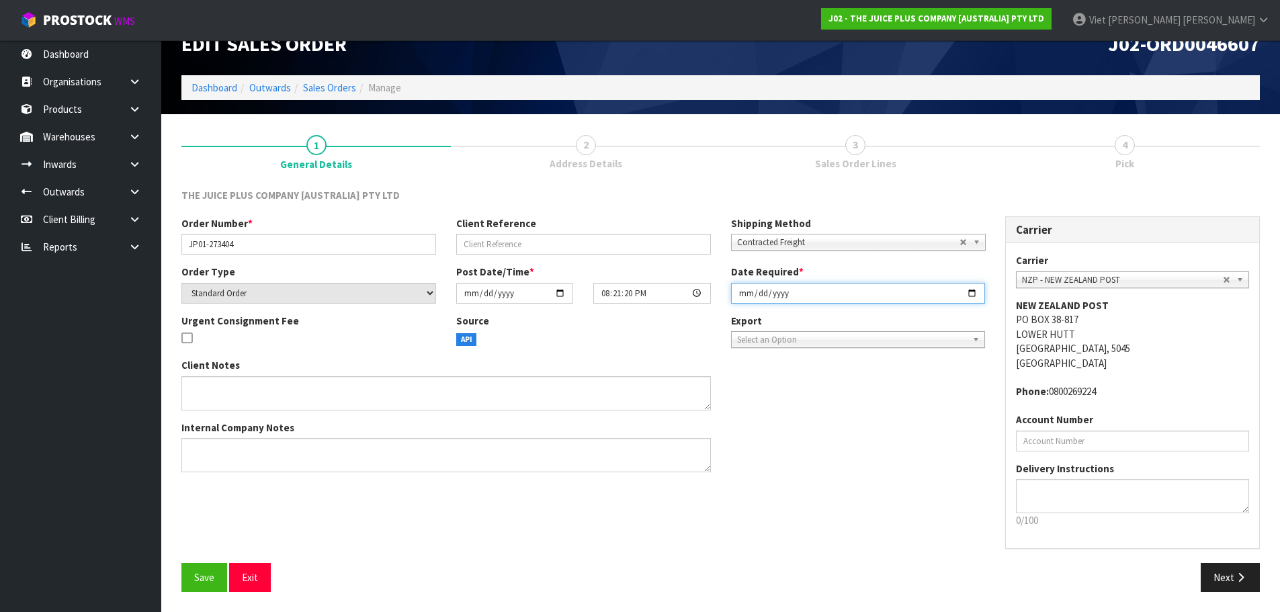
click at [839, 298] on input "2025-09-08" at bounding box center [858, 293] width 255 height 21
click at [979, 284] on input "2025-09-08" at bounding box center [858, 293] width 255 height 21
click at [976, 287] on input "2025-09-08" at bounding box center [858, 293] width 255 height 21
type input "2025-09-09"
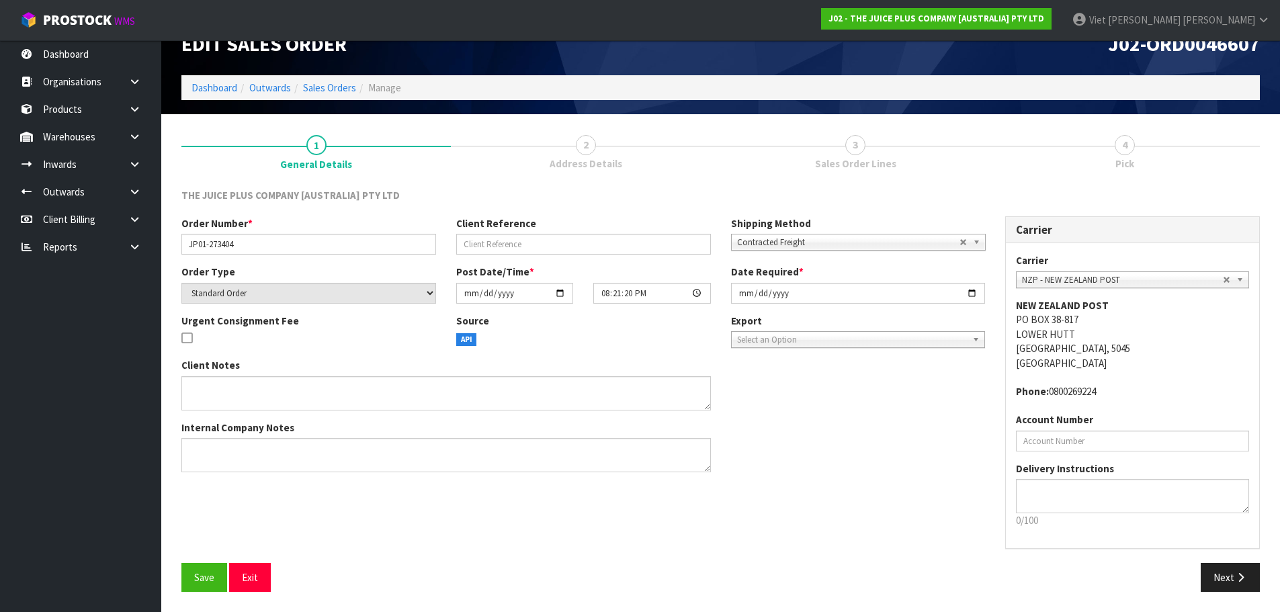
click at [914, 489] on div "Order Number * JP01-273404 Client Reference Shipping Method Client Local Pickup…" at bounding box center [720, 389] width 1099 height 347
click at [212, 578] on span "Save" at bounding box center [204, 577] width 20 height 13
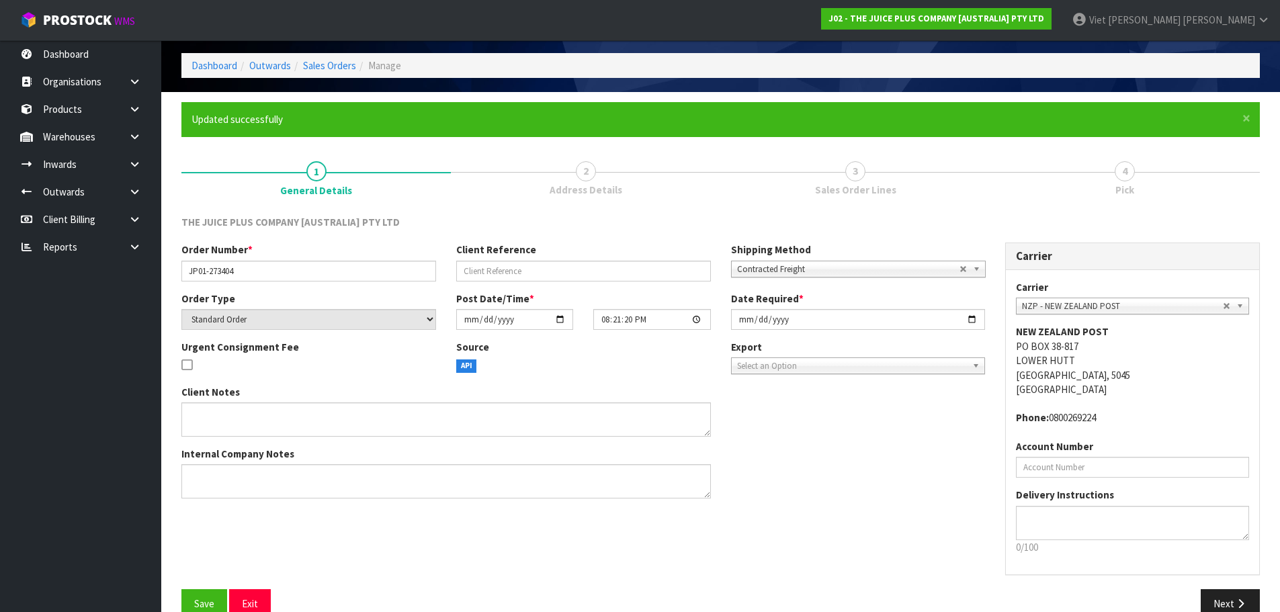
scroll to position [77, 0]
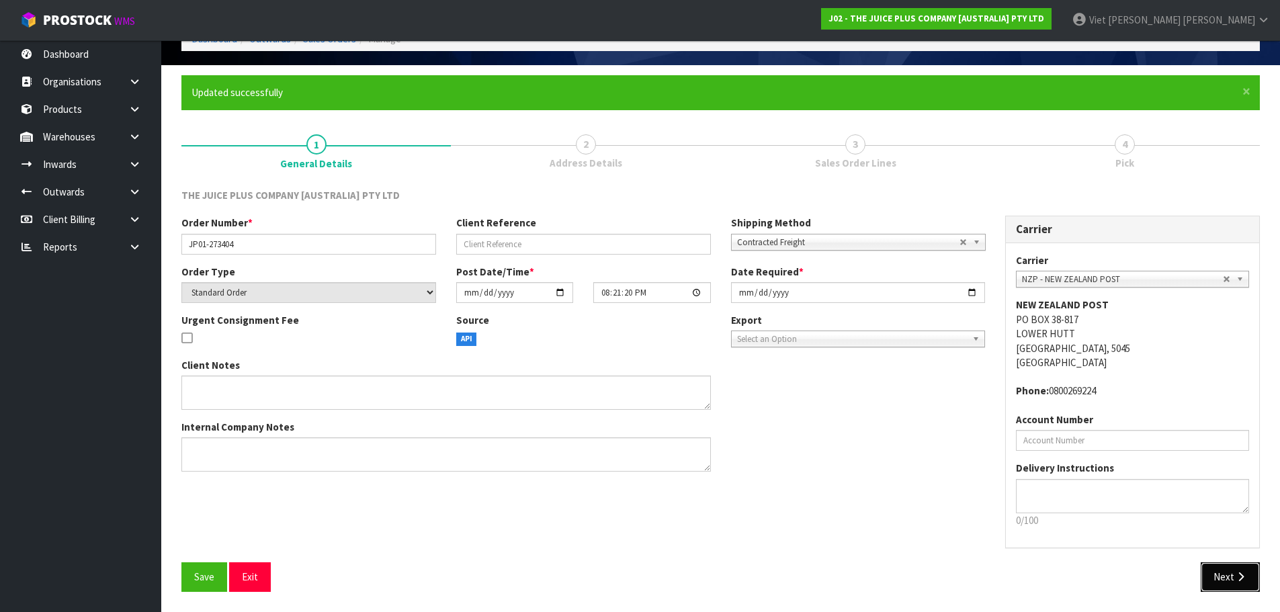
click at [1228, 581] on button "Next" at bounding box center [1230, 576] width 59 height 29
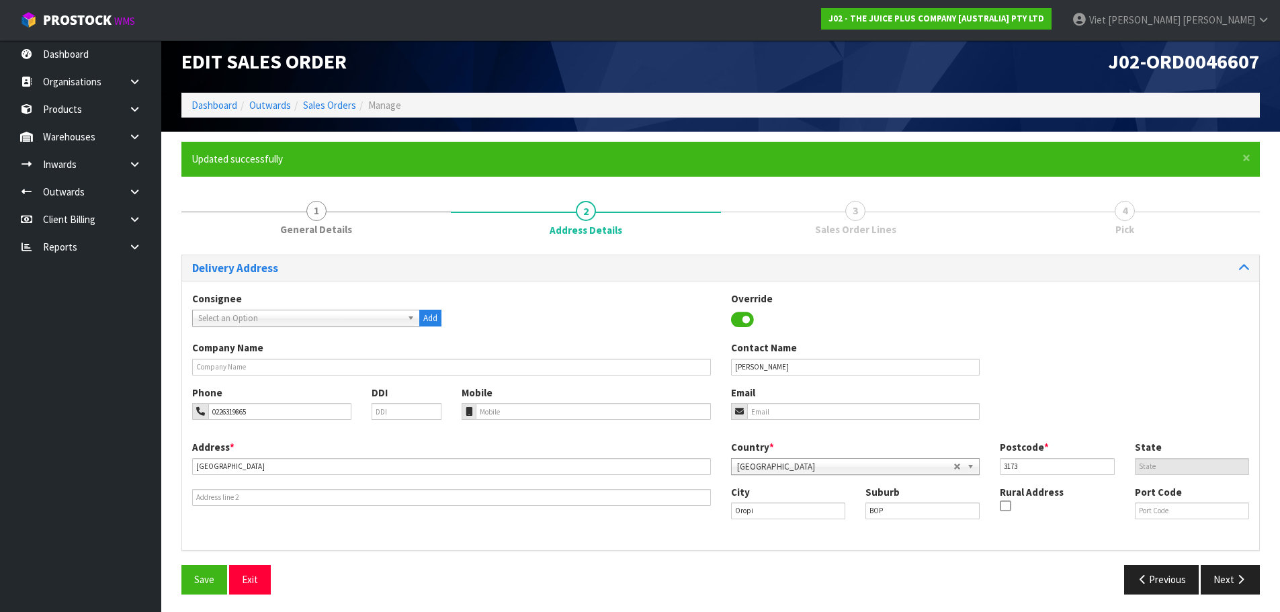
scroll to position [13, 0]
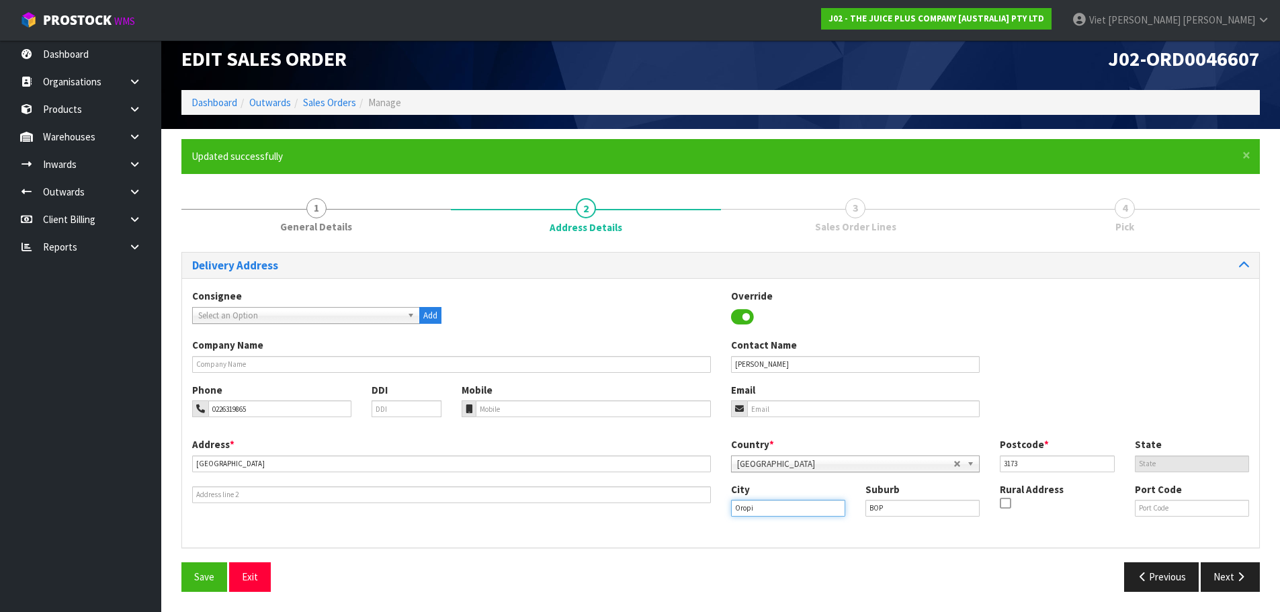
drag, startPoint x: 791, startPoint y: 510, endPoint x: 726, endPoint y: 518, distance: 65.7
click at [726, 518] on div "City Oropi Suburb BOP Rural Address Port Code" at bounding box center [990, 505] width 539 height 46
drag, startPoint x: 289, startPoint y: 453, endPoint x: 285, endPoint y: 460, distance: 7.8
click at [285, 460] on div "Address * 524A Oropi Road This address line exceeds the recommended limit of 35…" at bounding box center [451, 470] width 539 height 66
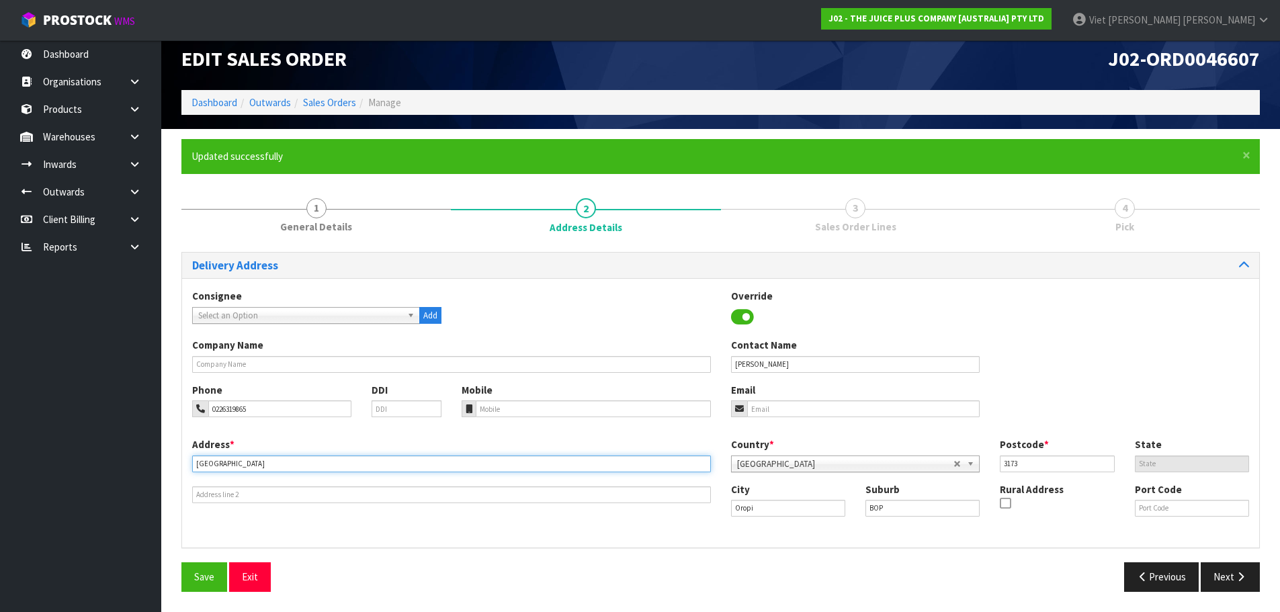
drag, startPoint x: 284, startPoint y: 464, endPoint x: 192, endPoint y: 470, distance: 92.3
click at [192, 470] on div "Address * 524A Oropi Road This address line exceeds the recommended limit of 35…" at bounding box center [451, 470] width 539 height 66
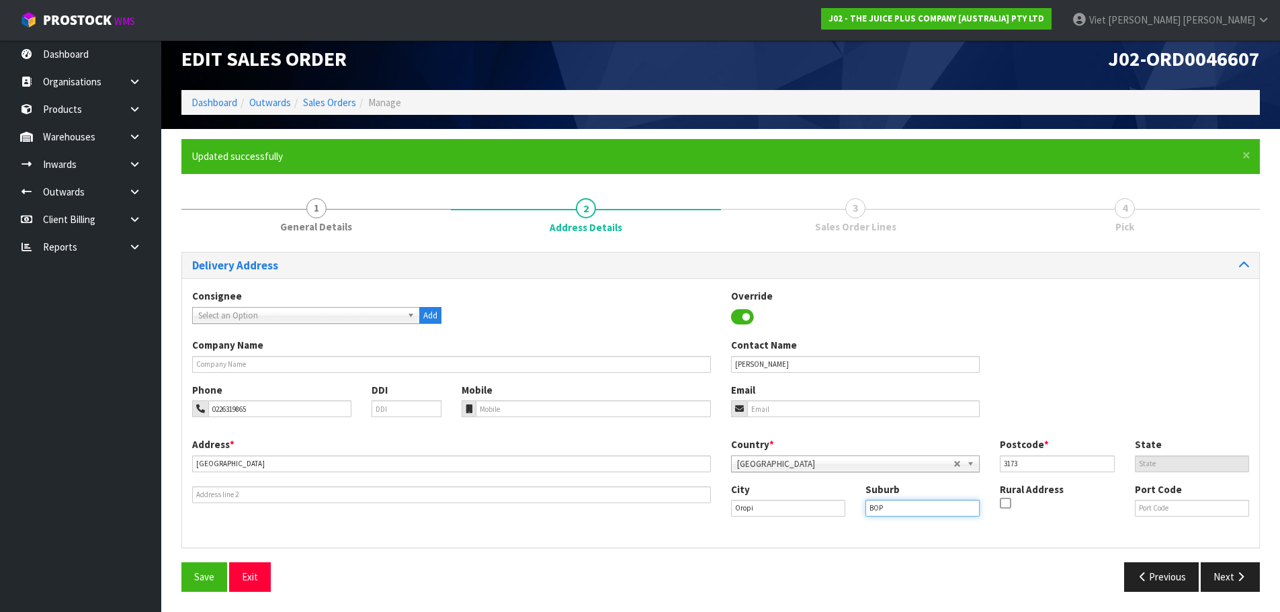
click at [915, 511] on input "BOP" at bounding box center [923, 508] width 114 height 17
click at [308, 26] on nav "Toggle navigation ProStock WMS J02 - THE JUICE PLUS COMPANY [AUSTRALIA] PTY LTD…" at bounding box center [640, 20] width 1280 height 41
click at [925, 512] on input "BOP" at bounding box center [923, 508] width 114 height 17
click at [929, 554] on div "Delivery Address Consignee 000001.BAY MECHANICS - BAY MECHANICS 000001A - BRAKE…" at bounding box center [720, 427] width 1079 height 350
drag, startPoint x: 898, startPoint y: 506, endPoint x: 866, endPoint y: 509, distance: 33.0
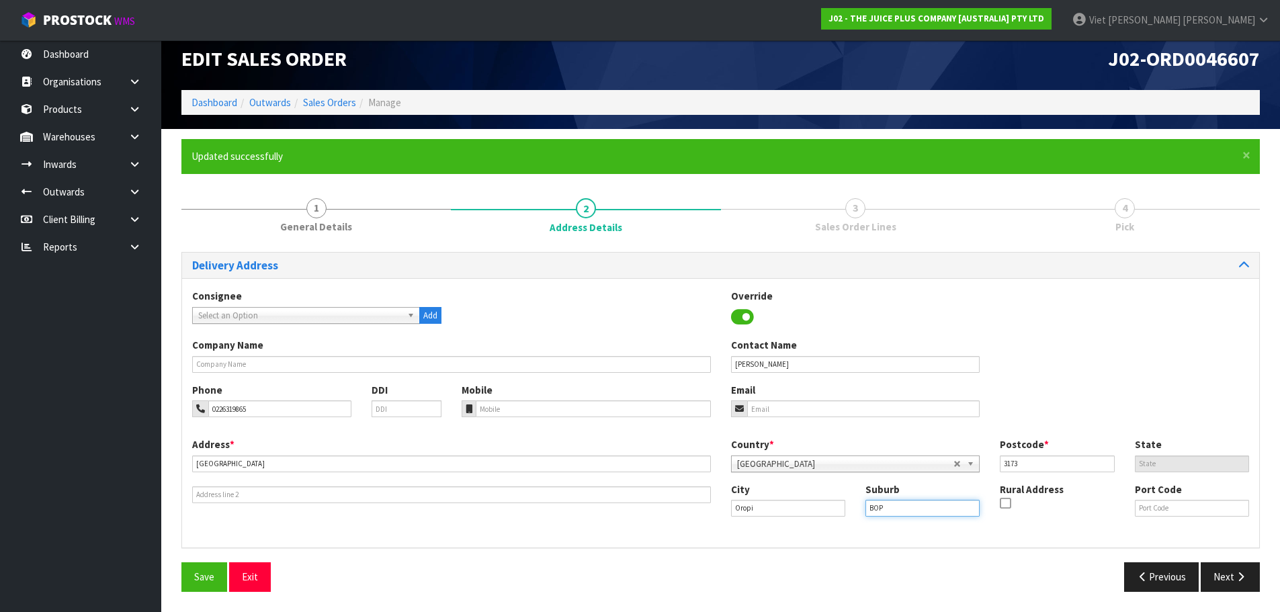
click at [866, 509] on input "BOP" at bounding box center [923, 508] width 114 height 17
click at [811, 536] on div "Address * 524A Oropi Road This address line exceeds the recommended limit of 35…" at bounding box center [720, 487] width 1077 height 100
drag, startPoint x: 895, startPoint y: 507, endPoint x: 855, endPoint y: 514, distance: 40.9
click at [855, 514] on div "Suburb BOP" at bounding box center [922, 499] width 134 height 34
click at [887, 510] on input "BOP" at bounding box center [923, 508] width 114 height 17
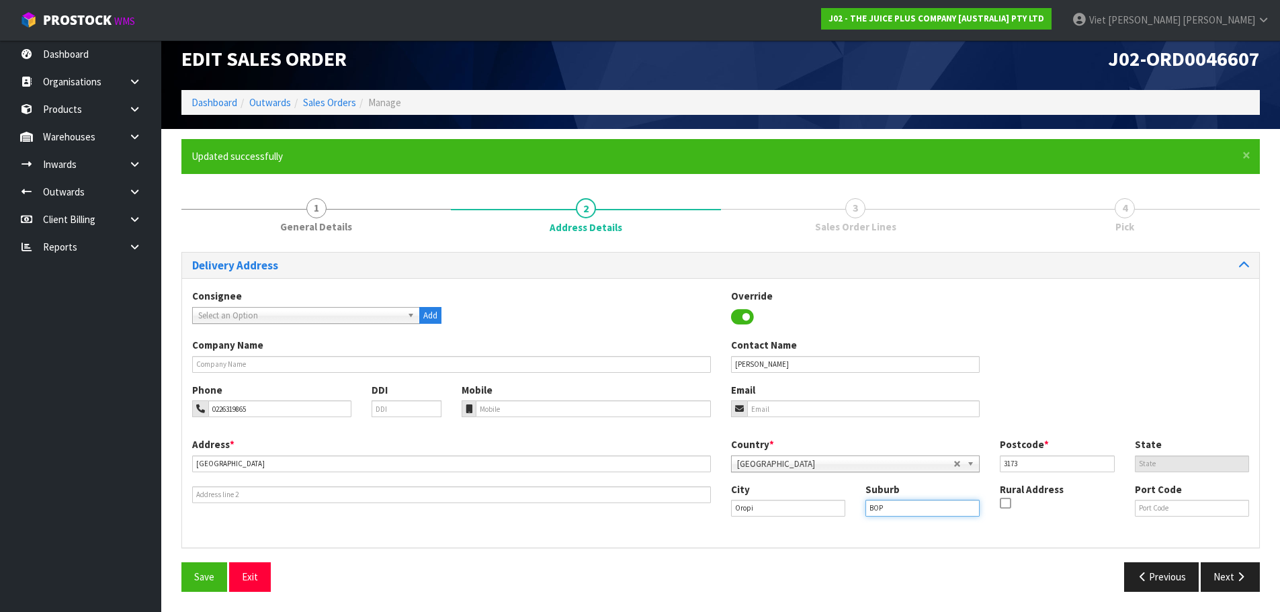
drag, startPoint x: 887, startPoint y: 511, endPoint x: 873, endPoint y: 512, distance: 14.2
click at [873, 512] on input "BOP" at bounding box center [923, 508] width 114 height 17
click at [895, 509] on input "BOP" at bounding box center [923, 508] width 114 height 17
click at [848, 536] on div "Address * 524A Oropi Road This address line exceeds the recommended limit of 35…" at bounding box center [720, 487] width 1077 height 100
click at [1230, 571] on button "Next" at bounding box center [1230, 576] width 59 height 29
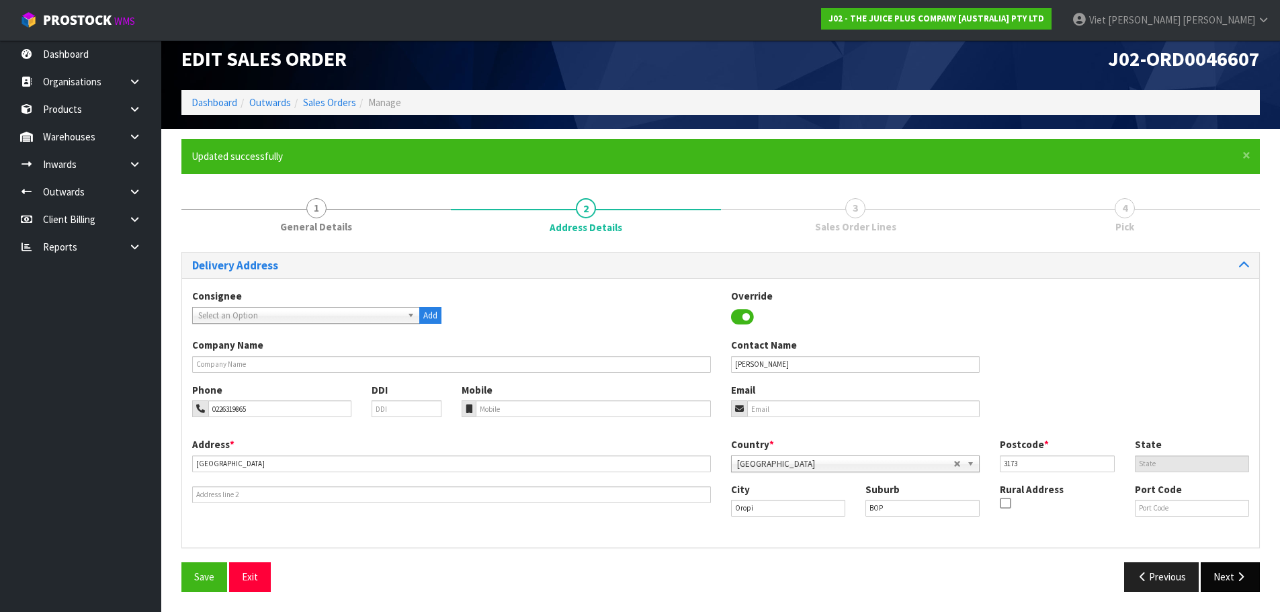
scroll to position [0, 0]
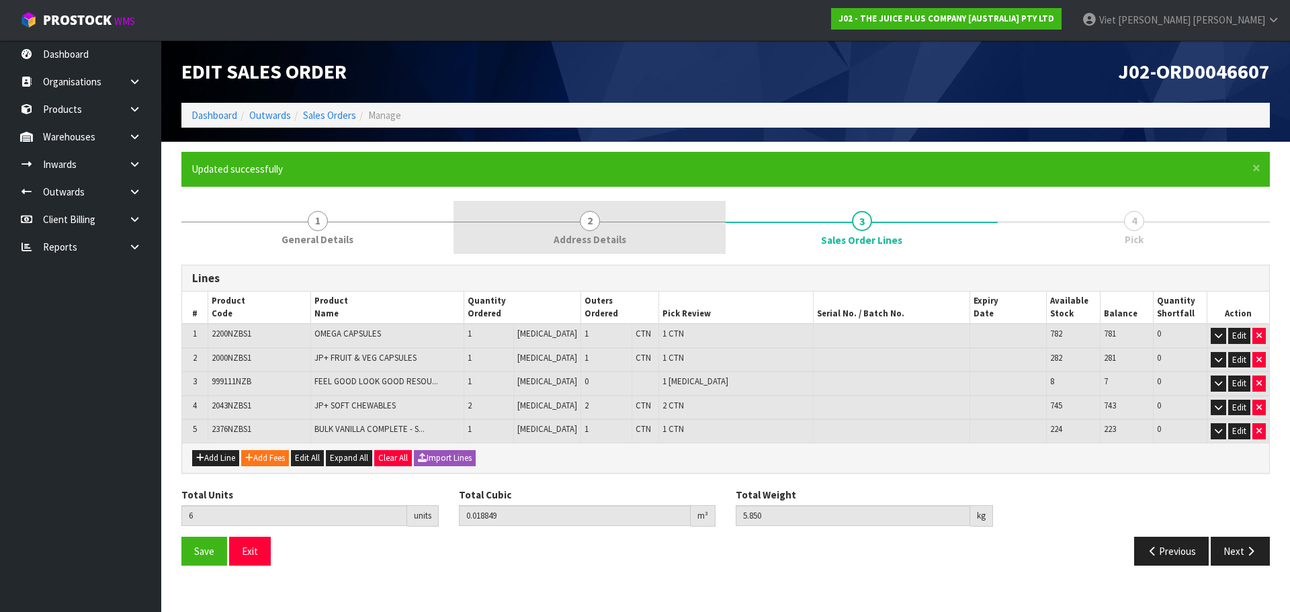
click at [519, 230] on link "2 Address Details" at bounding box center [590, 227] width 272 height 53
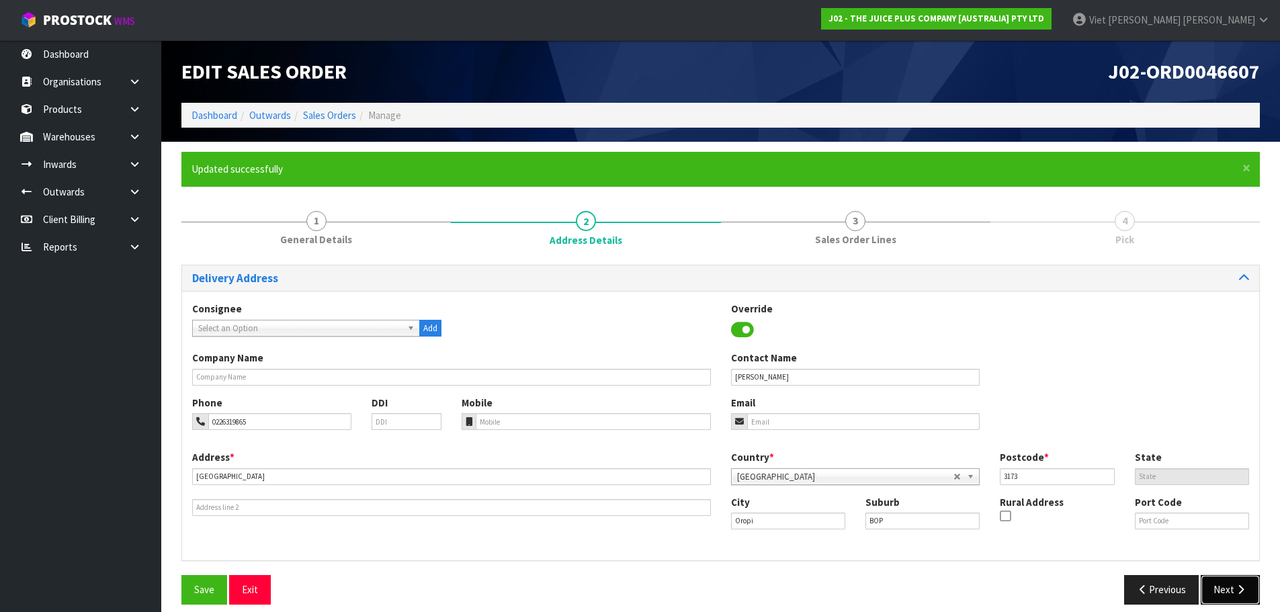
click at [1226, 595] on button "Next" at bounding box center [1230, 589] width 59 height 29
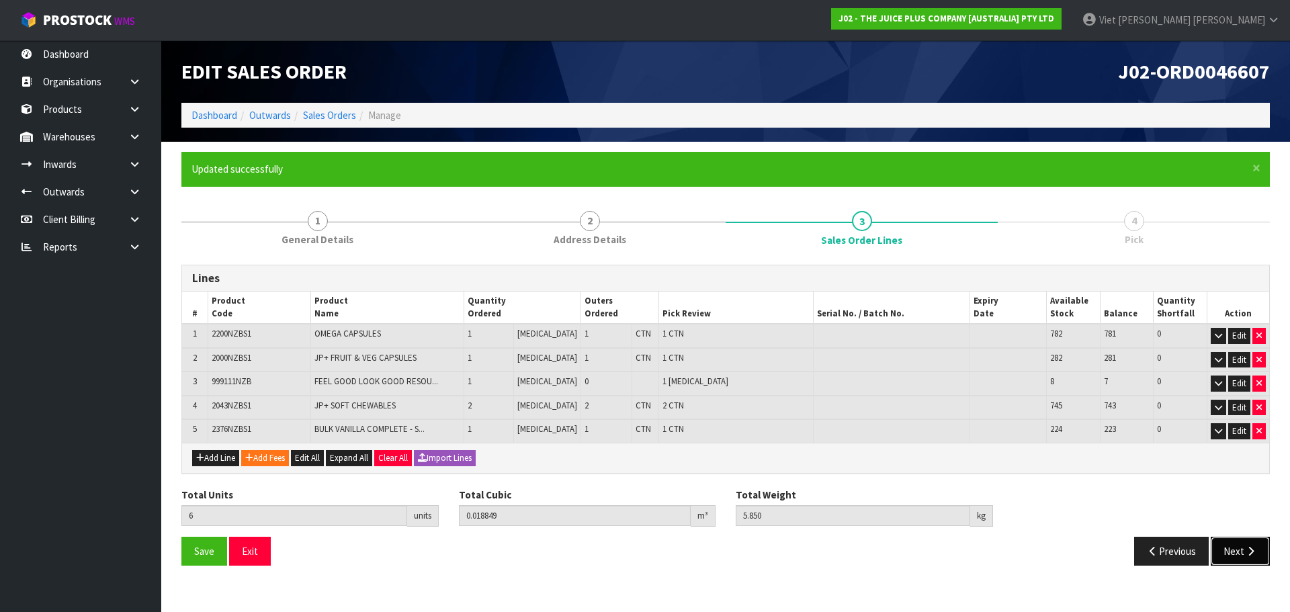
click at [1232, 546] on button "Next" at bounding box center [1240, 551] width 59 height 29
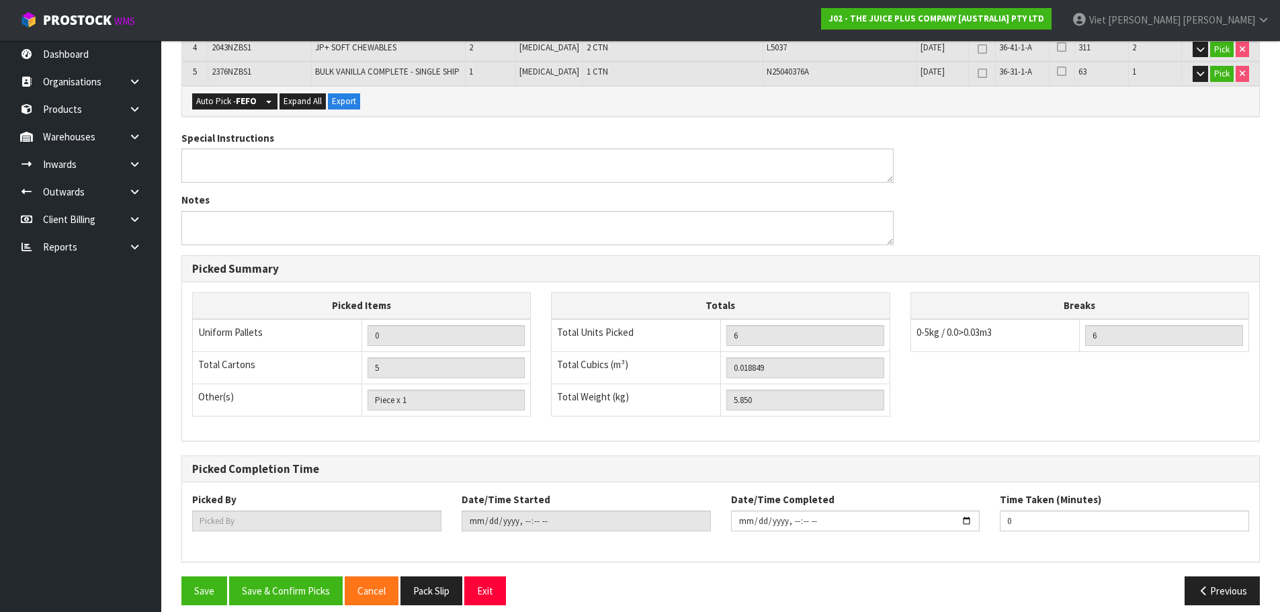
scroll to position [431, 0]
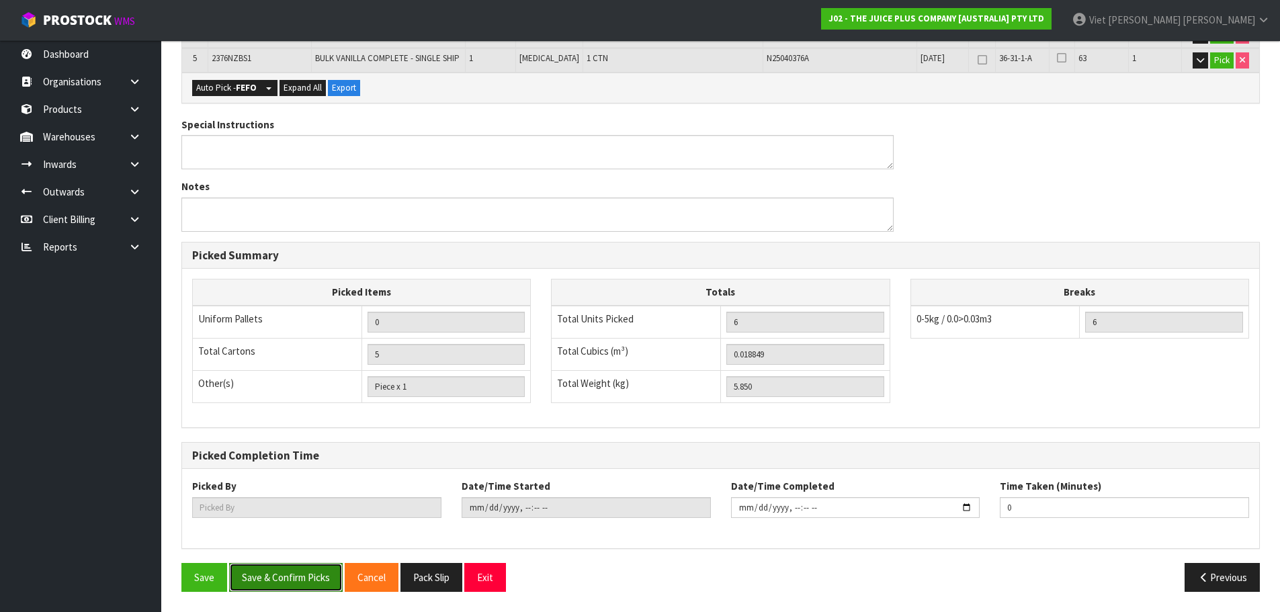
click at [280, 575] on button "Save & Confirm Picks" at bounding box center [286, 577] width 114 height 29
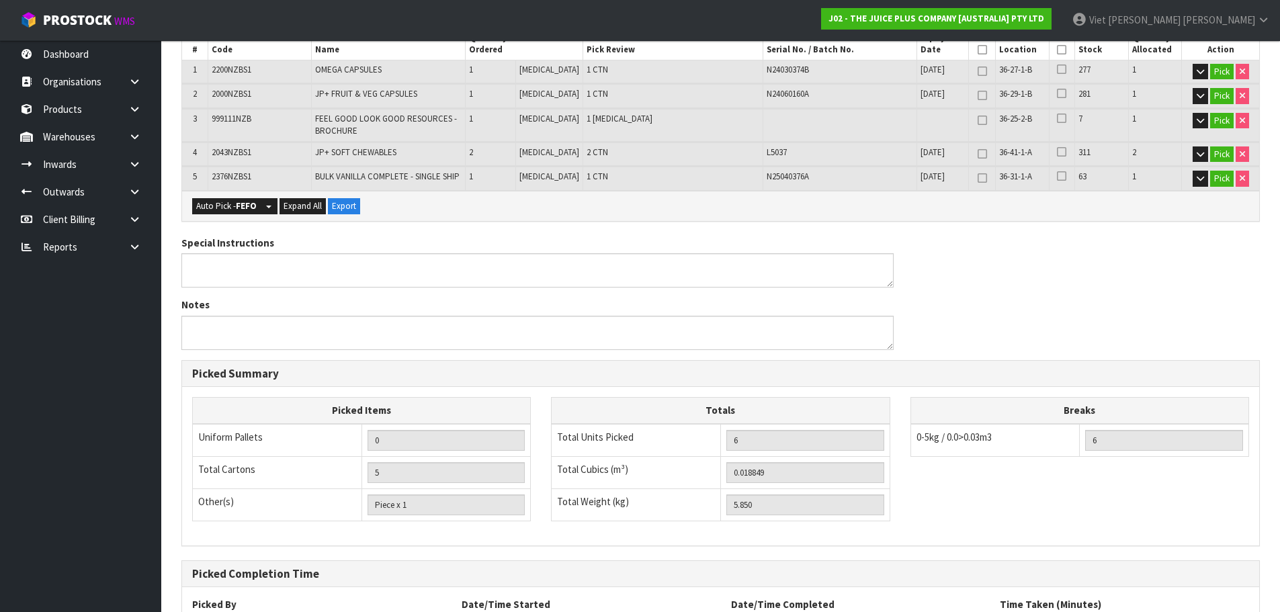
scroll to position [229, 0]
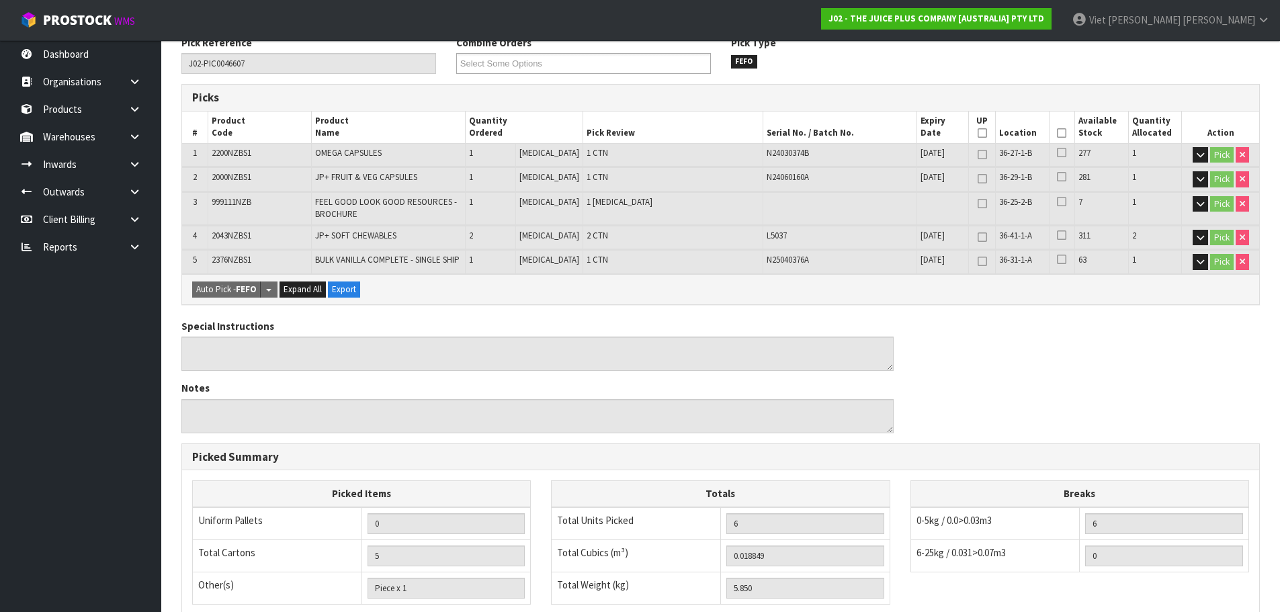
type input "Viet [PERSON_NAME]"
type input "2025-09-09T09:41:10"
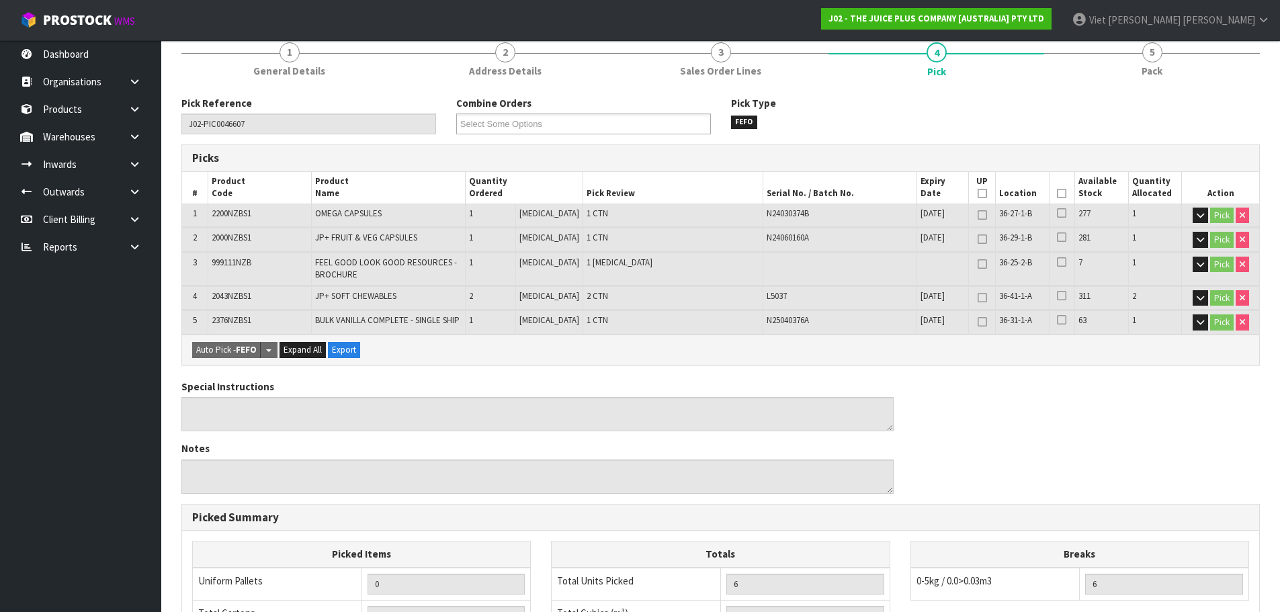
scroll to position [28, 0]
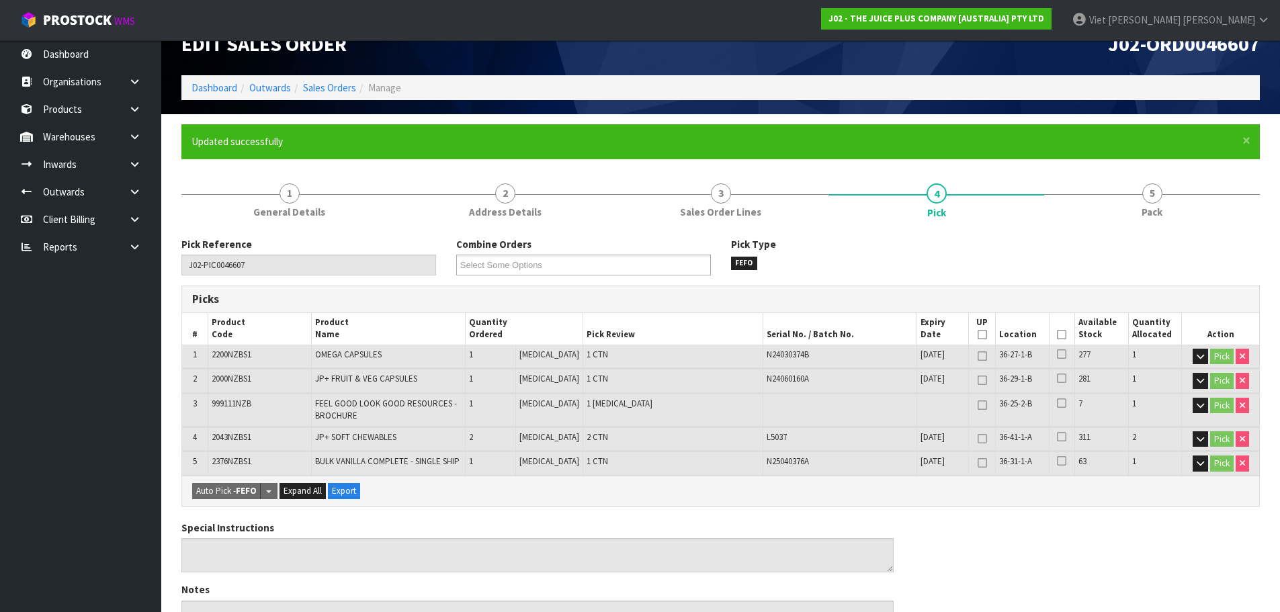
click at [1191, 531] on div "Special Instructions Notes" at bounding box center [720, 583] width 1099 height 124
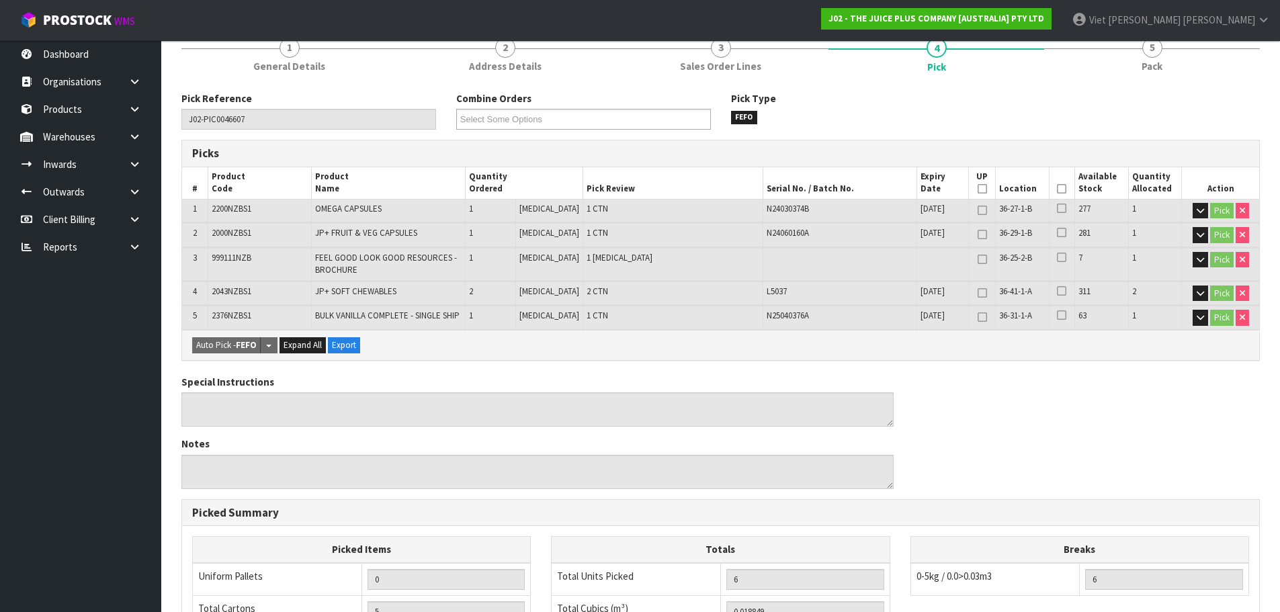
scroll to position [162, 0]
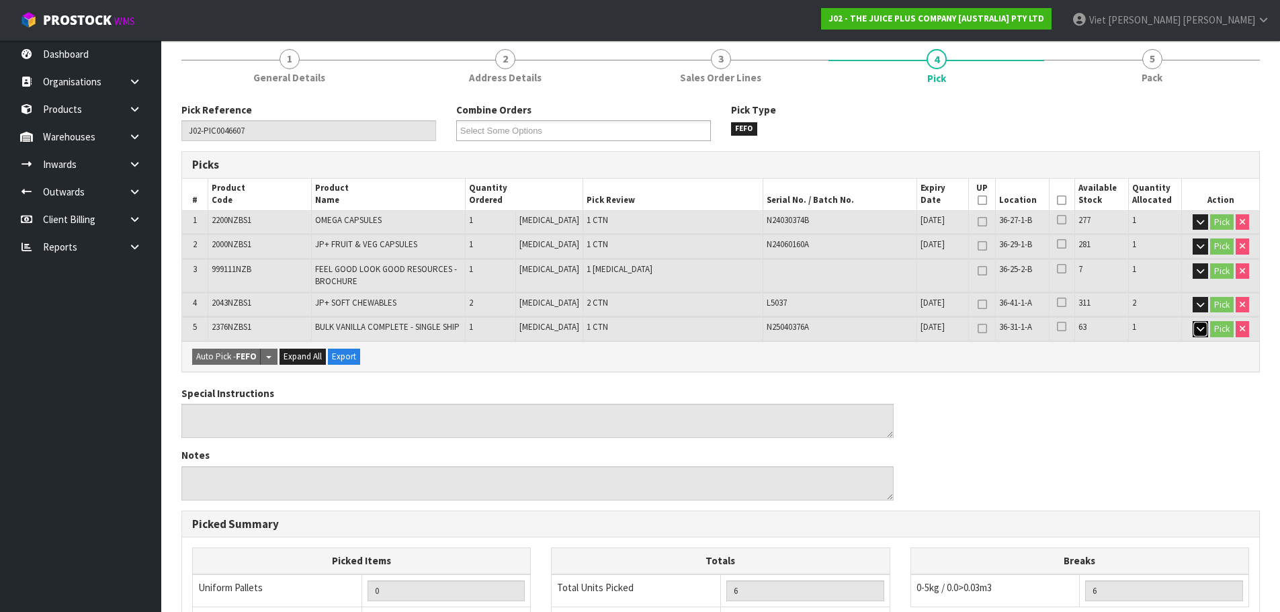
click at [1193, 325] on button "button" at bounding box center [1200, 329] width 15 height 16
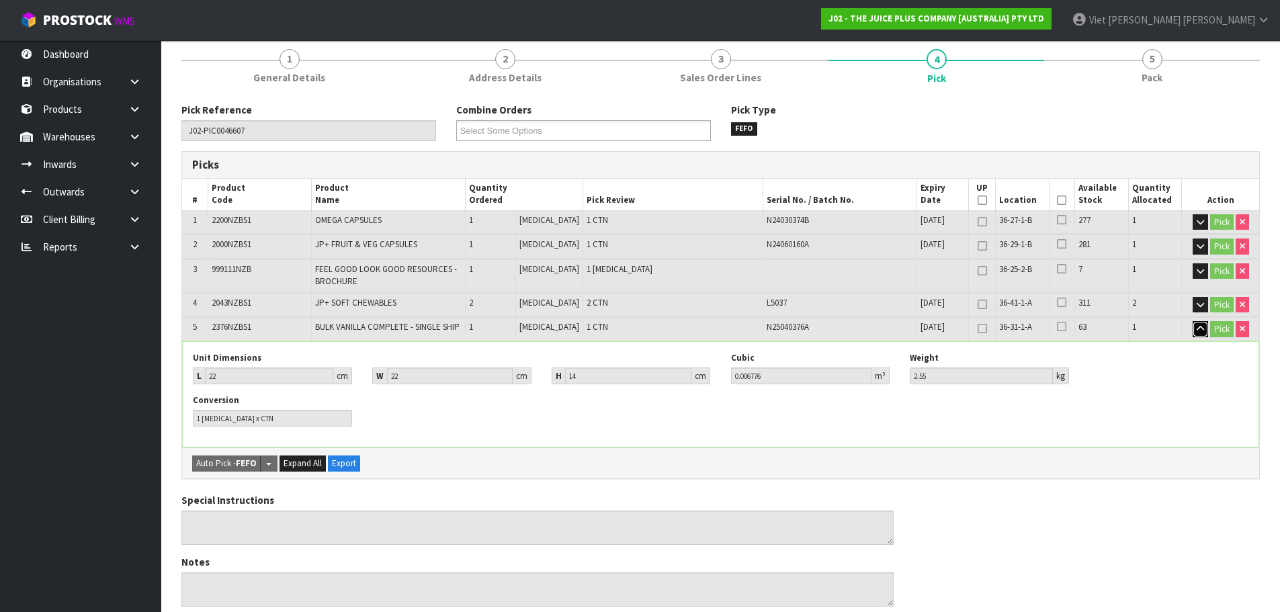
click at [1193, 325] on button "button" at bounding box center [1200, 329] width 15 height 16
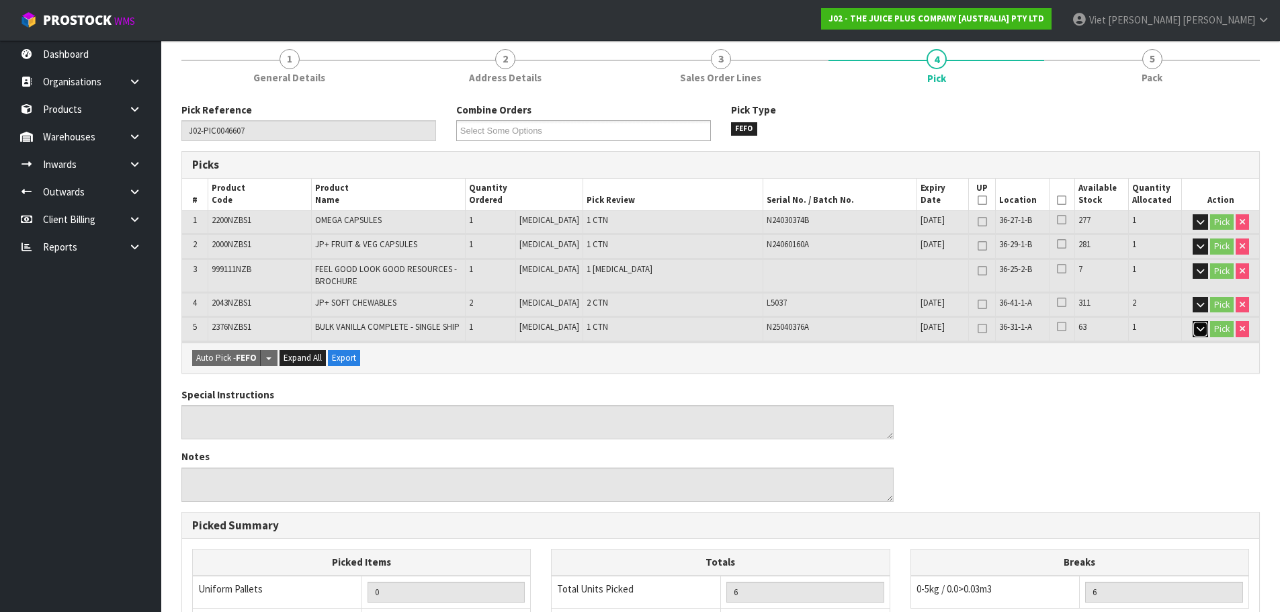
click at [1193, 325] on button "button" at bounding box center [1200, 329] width 15 height 16
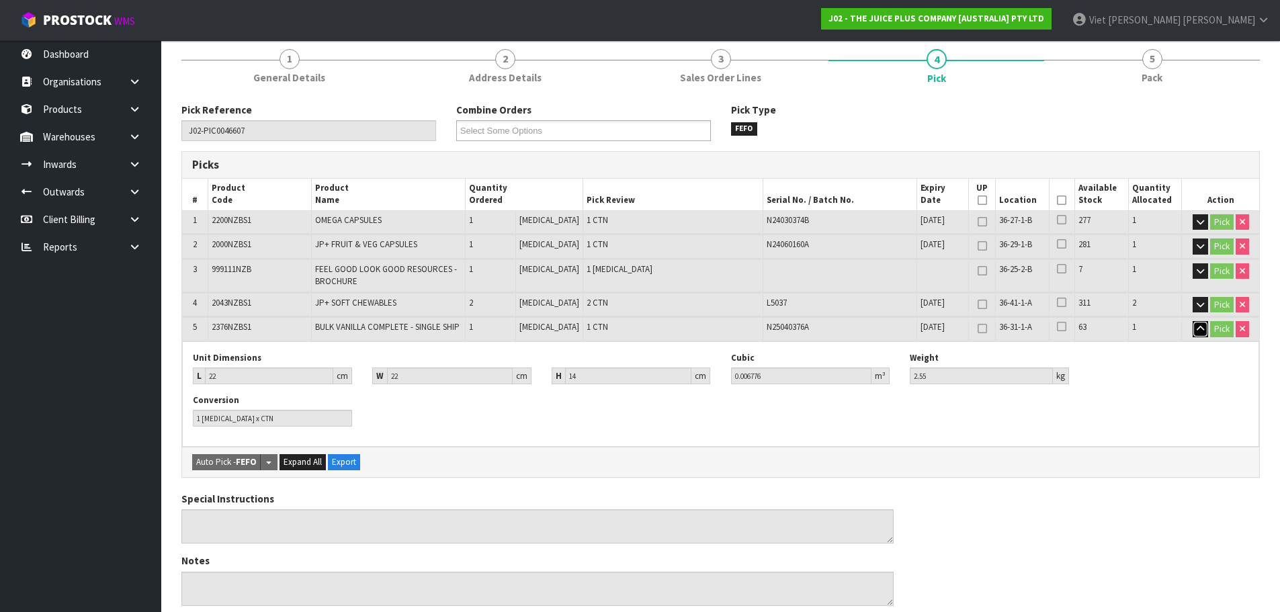
click at [1193, 325] on button "button" at bounding box center [1200, 329] width 15 height 16
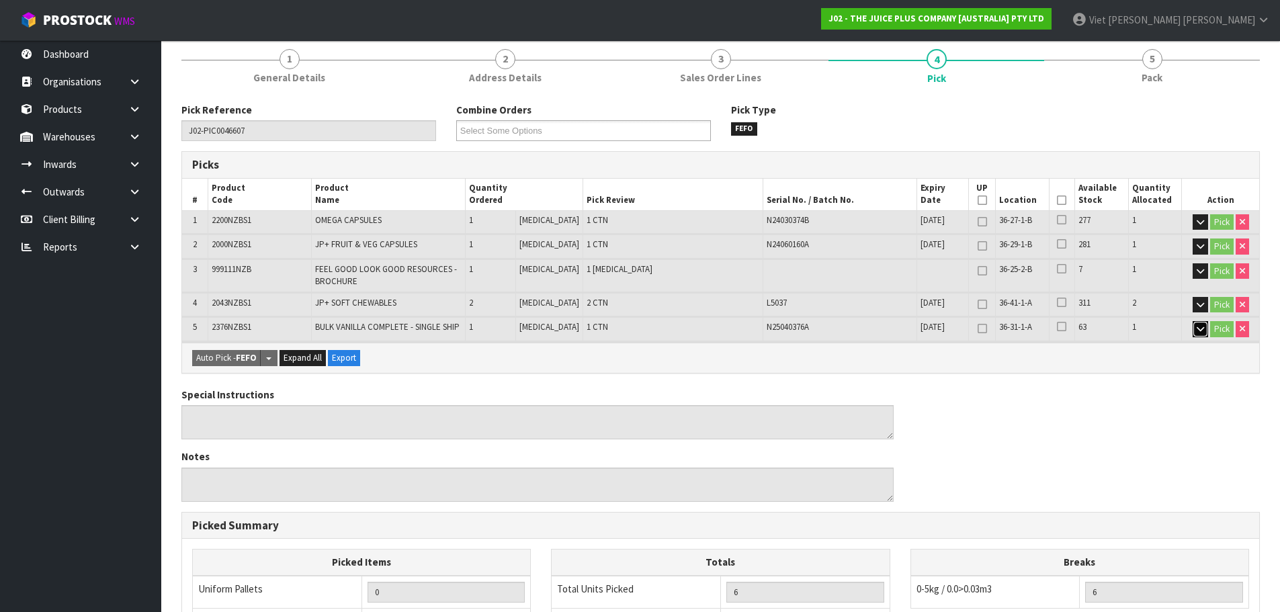
click at [1193, 325] on button "button" at bounding box center [1200, 329] width 15 height 16
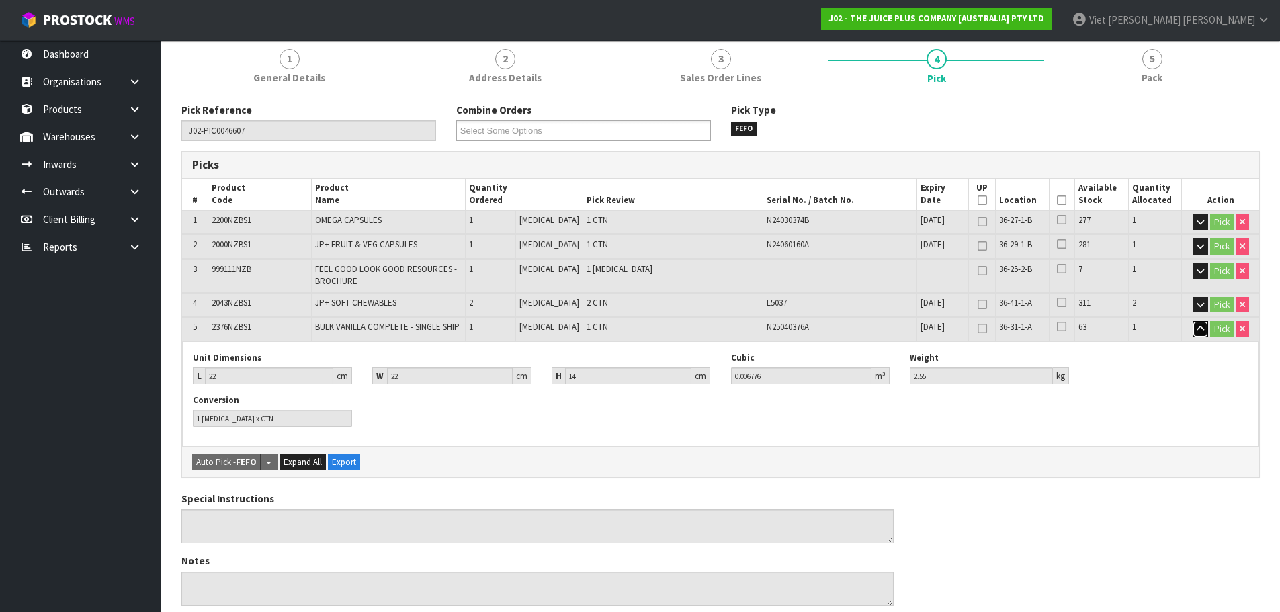
click at [1193, 325] on button "button" at bounding box center [1200, 329] width 15 height 16
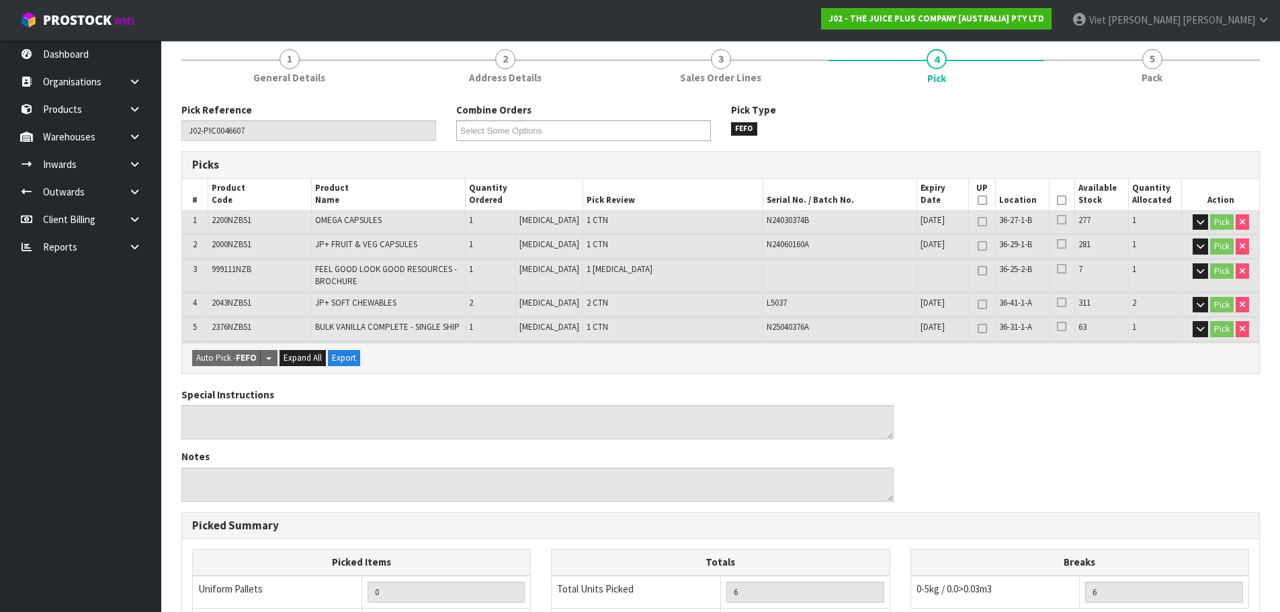
click at [1189, 307] on td "Pick" at bounding box center [1220, 305] width 77 height 24
click at [1193, 306] on button "button" at bounding box center [1200, 305] width 15 height 16
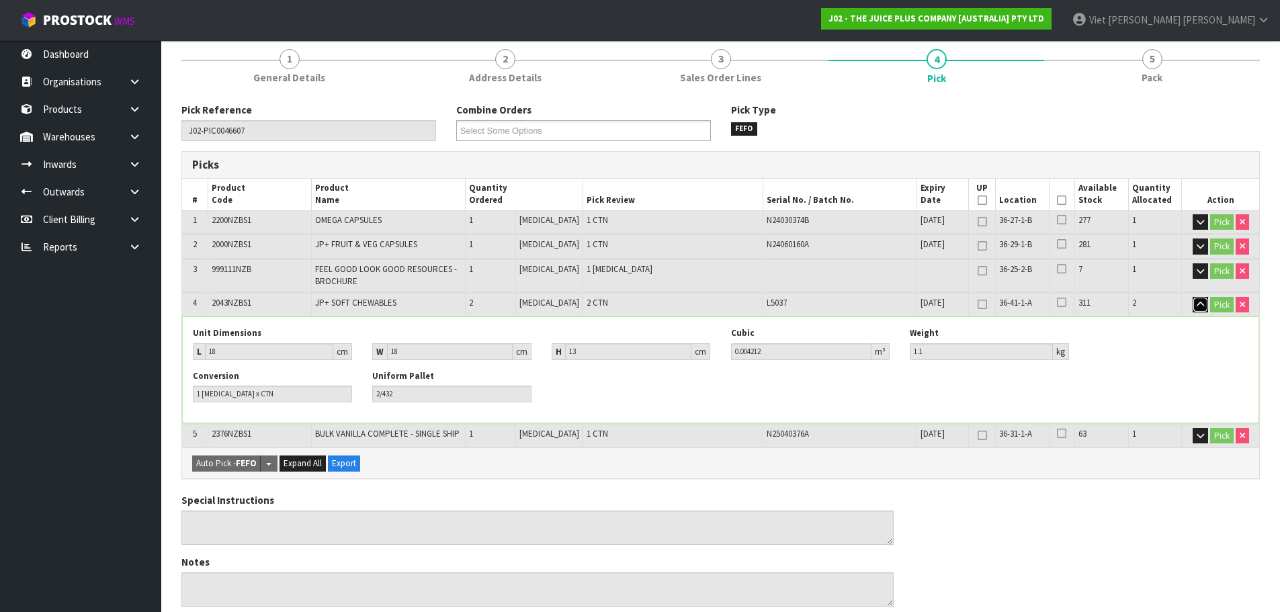
click at [1193, 306] on button "button" at bounding box center [1200, 305] width 15 height 16
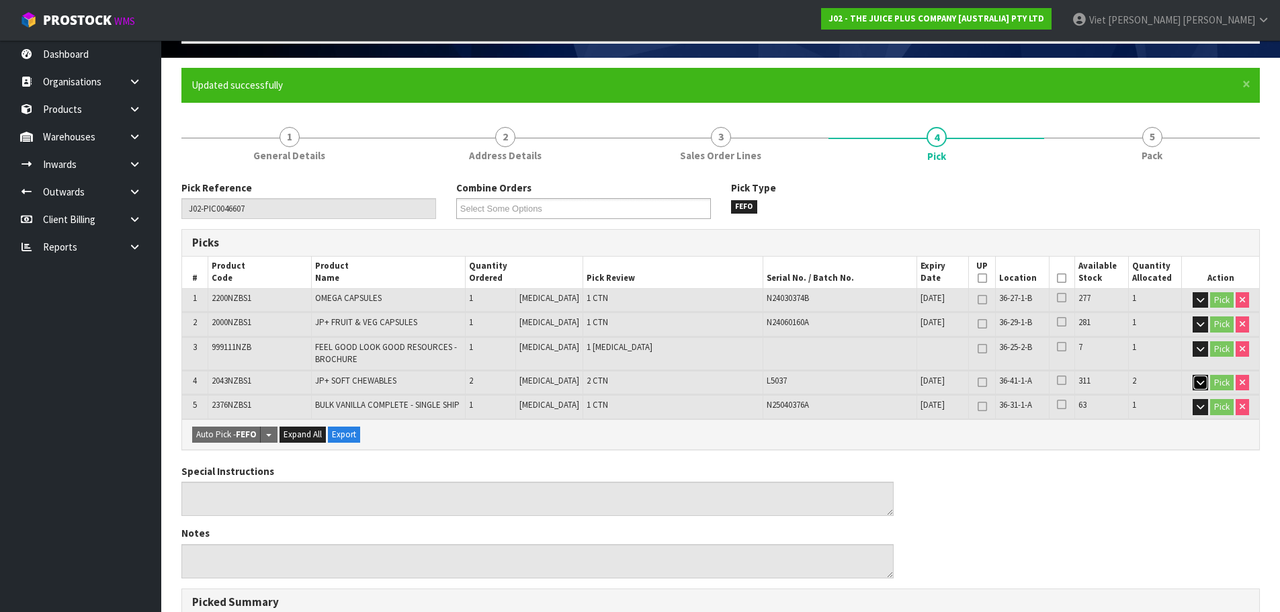
scroll to position [0, 0]
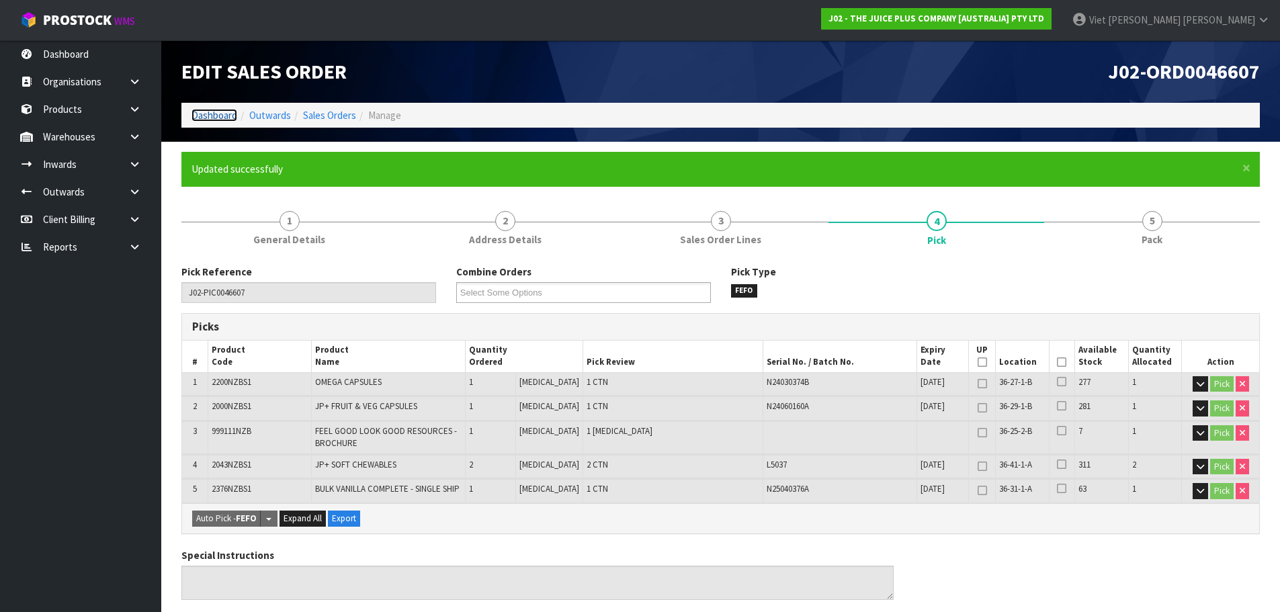
click at [220, 116] on link "Dashboard" at bounding box center [215, 115] width 46 height 13
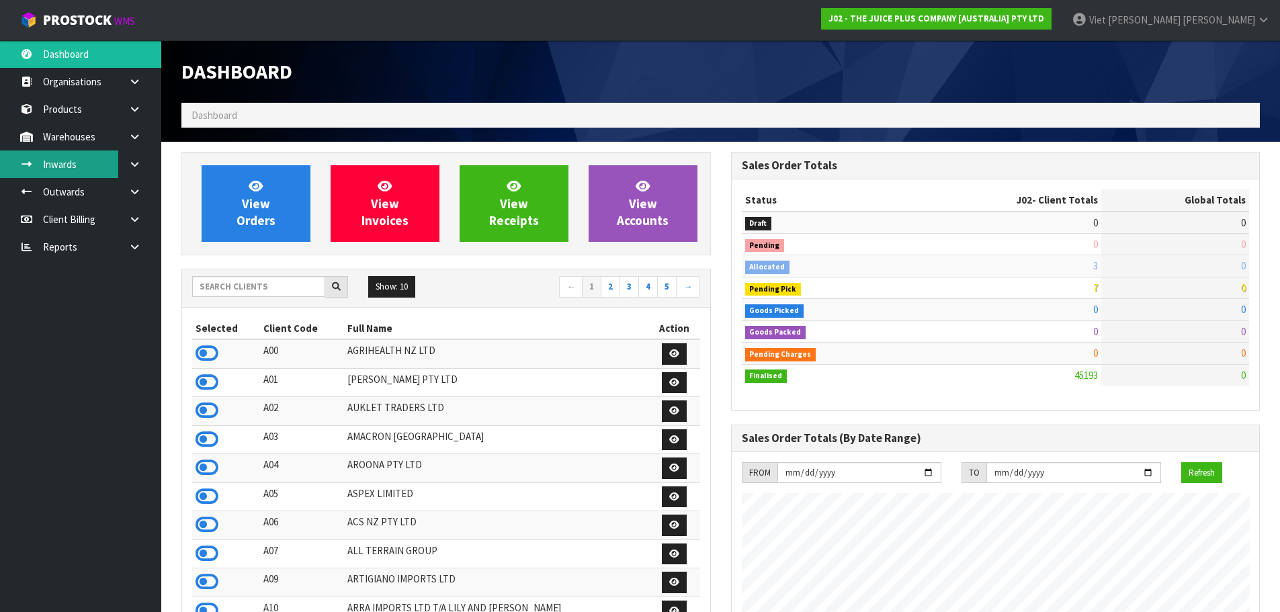
scroll to position [1018, 549]
click at [219, 286] on input "text" at bounding box center [258, 286] width 133 height 21
type input "N04"
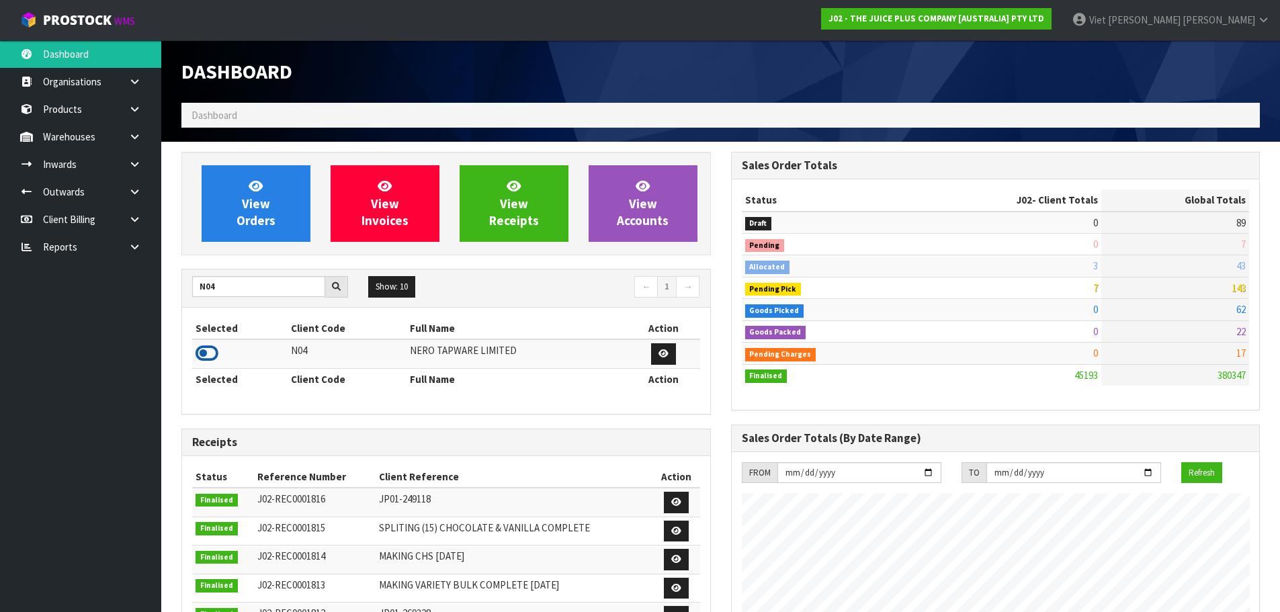
click at [206, 362] on icon at bounding box center [207, 353] width 23 height 20
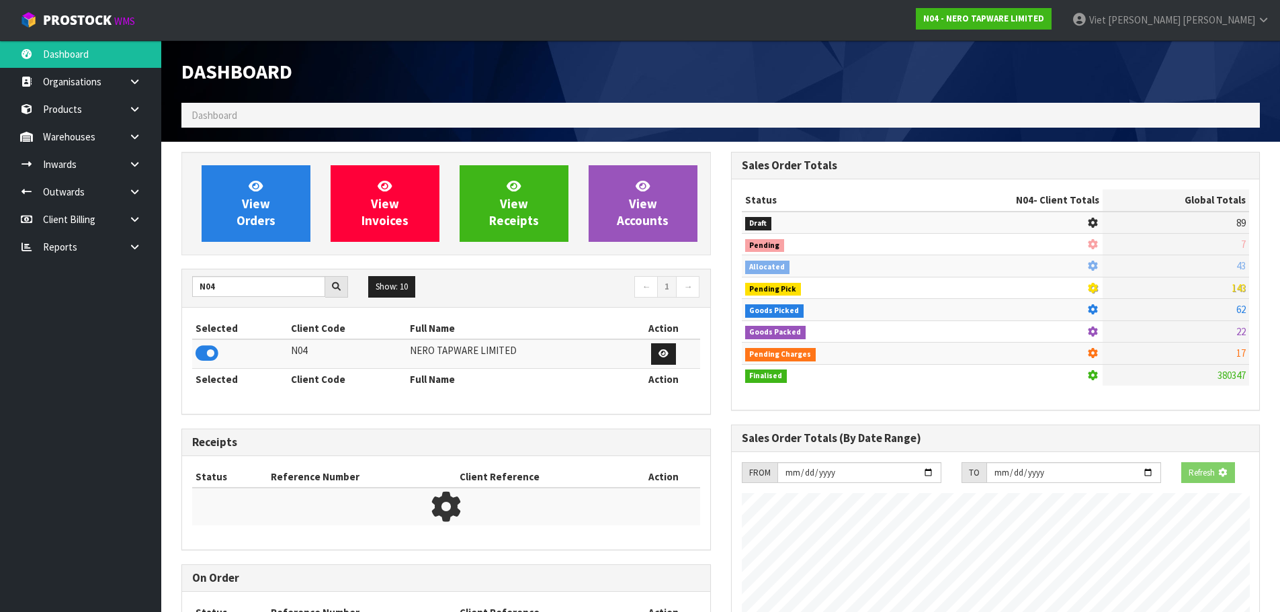
scroll to position [1047, 549]
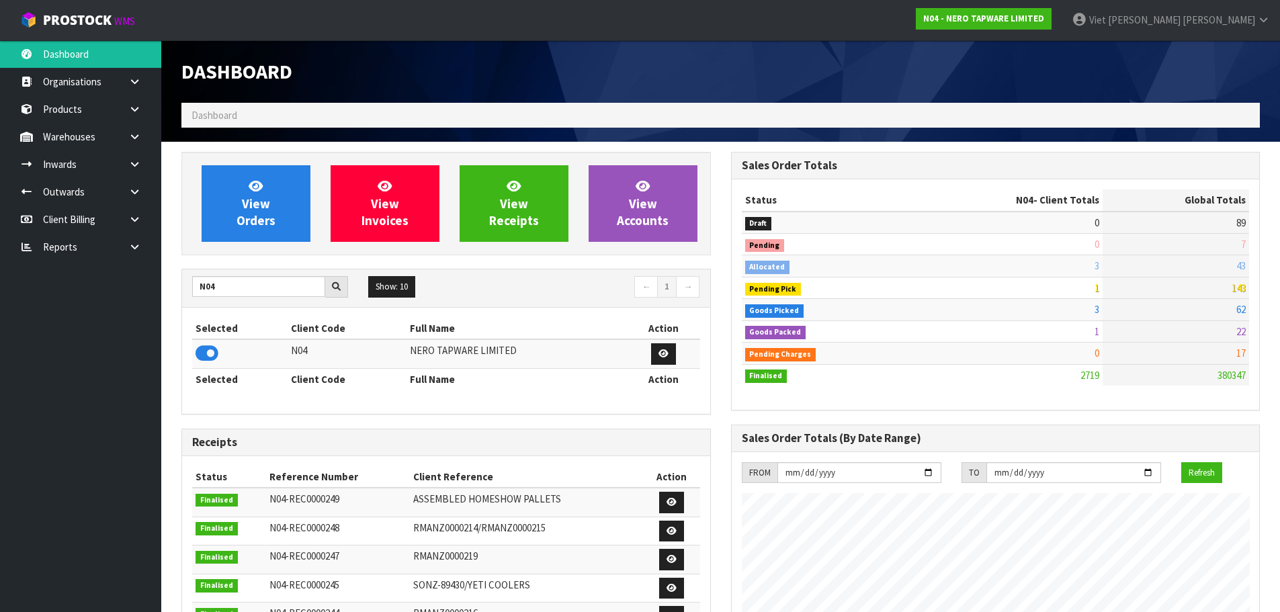
click at [505, 314] on div "Selected Client Code Full Name Action N04 NERO TAPWARE LIMITED Selected Client …" at bounding box center [446, 361] width 528 height 106
click at [261, 191] on icon at bounding box center [256, 185] width 14 height 13
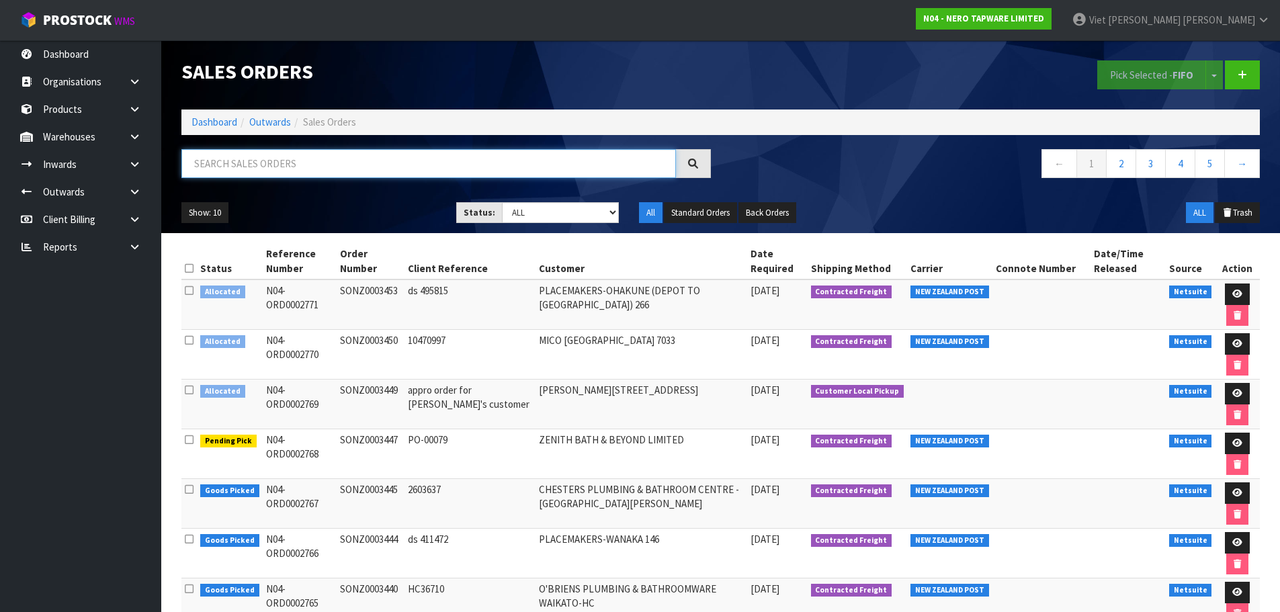
click at [296, 151] on input "text" at bounding box center [428, 163] width 495 height 29
click at [396, 169] on input "SONZ0003450" at bounding box center [428, 163] width 495 height 29
type input "SONZ0003450"
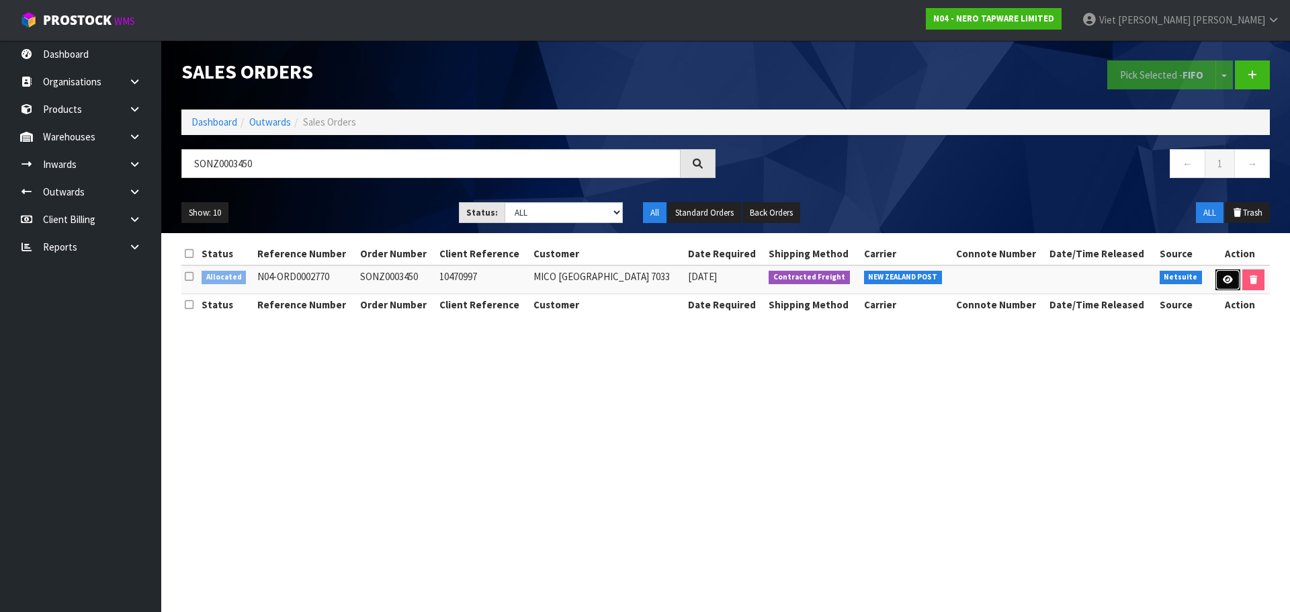
click at [1226, 288] on link at bounding box center [1228, 280] width 25 height 22
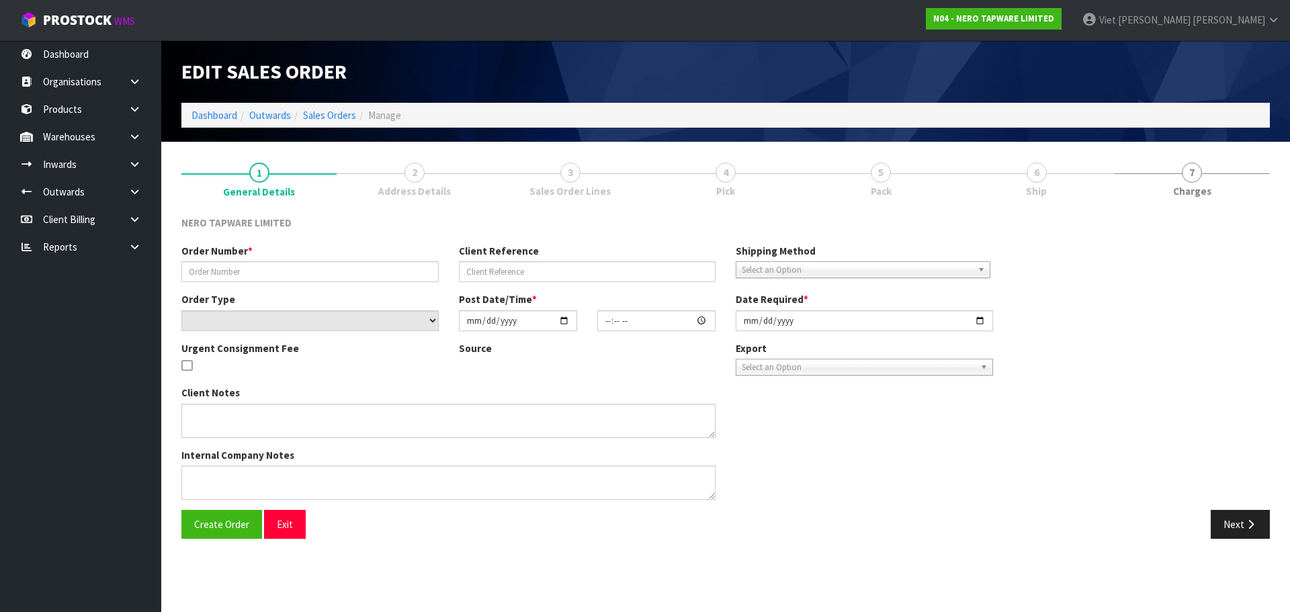
type input "SONZ0003450"
type input "10470997"
select select "number:0"
type input "2025-09-09"
type input "09:45:13.000"
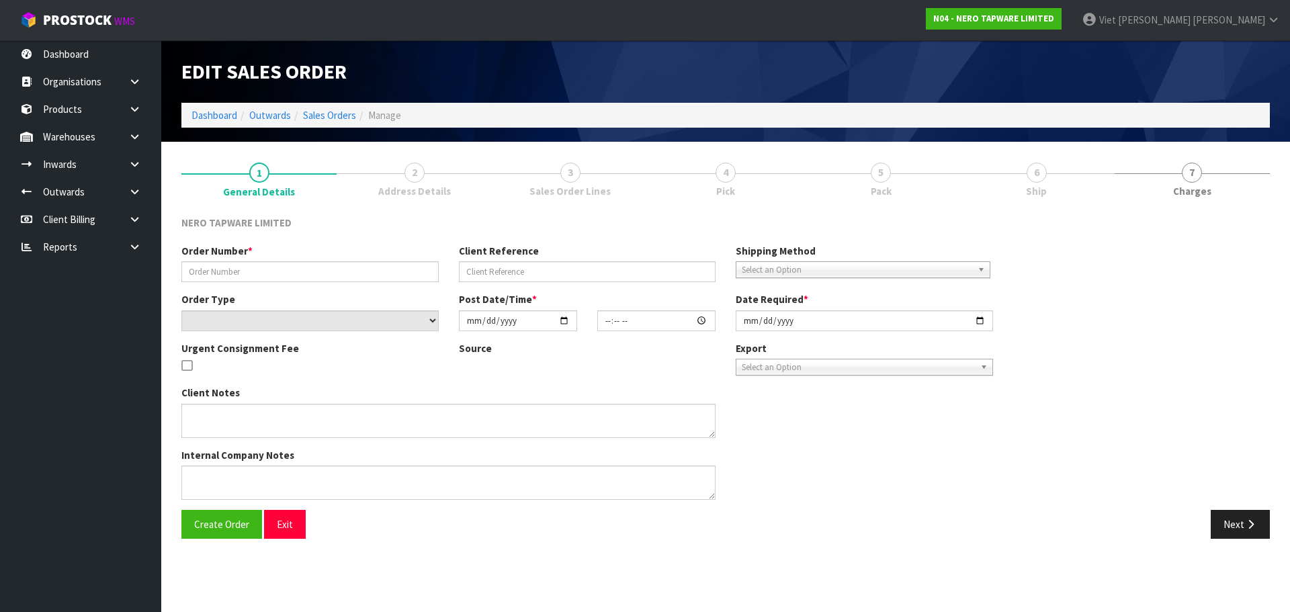
type input "2025-09-09"
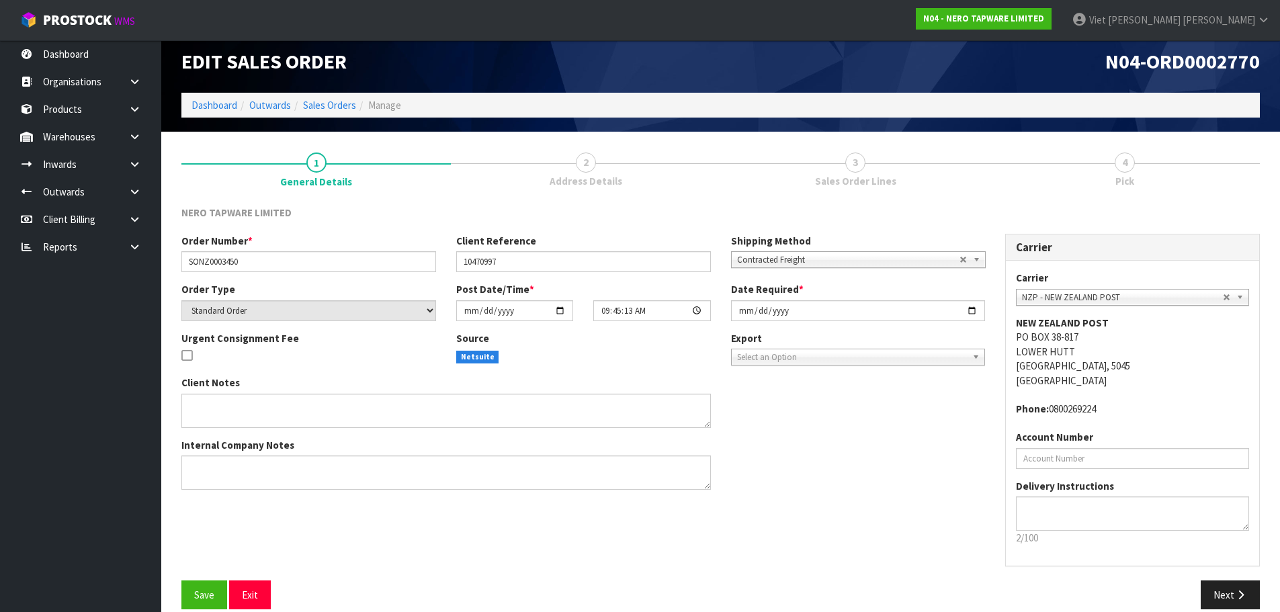
scroll to position [28, 0]
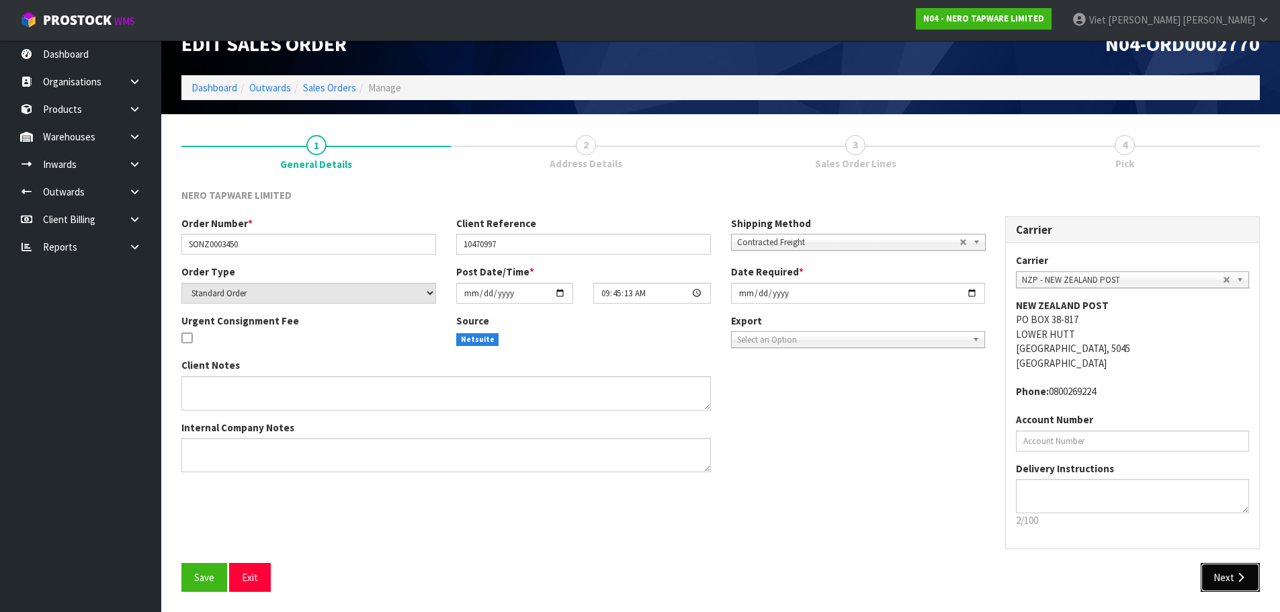
click at [1208, 567] on button "Next" at bounding box center [1230, 577] width 59 height 29
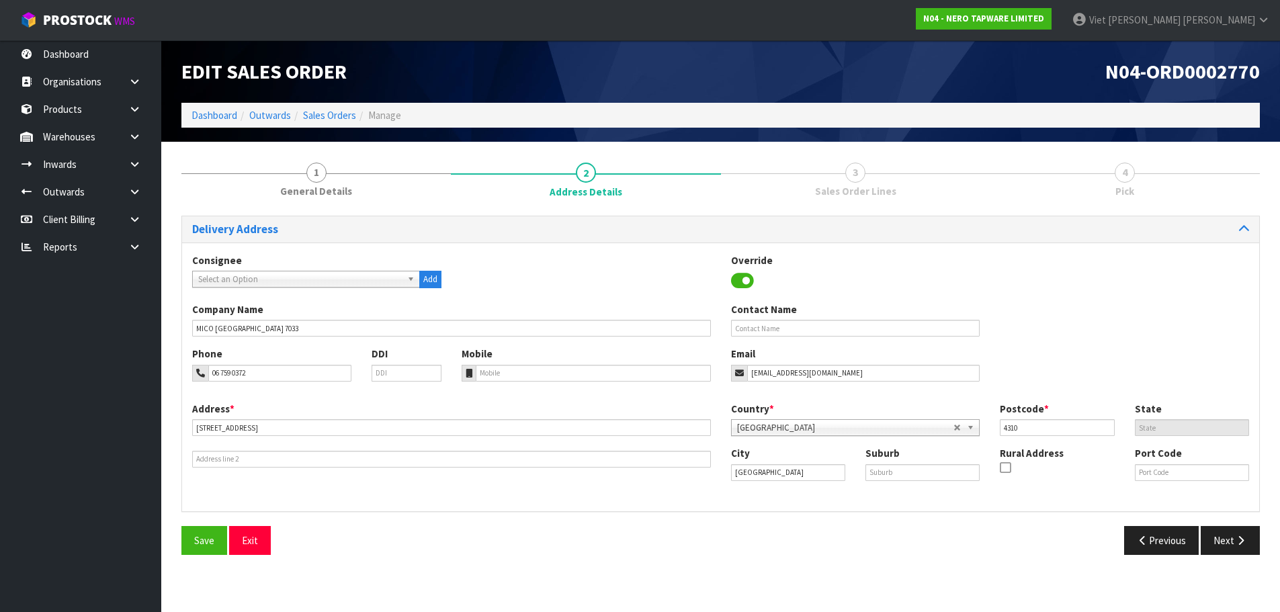
scroll to position [0, 0]
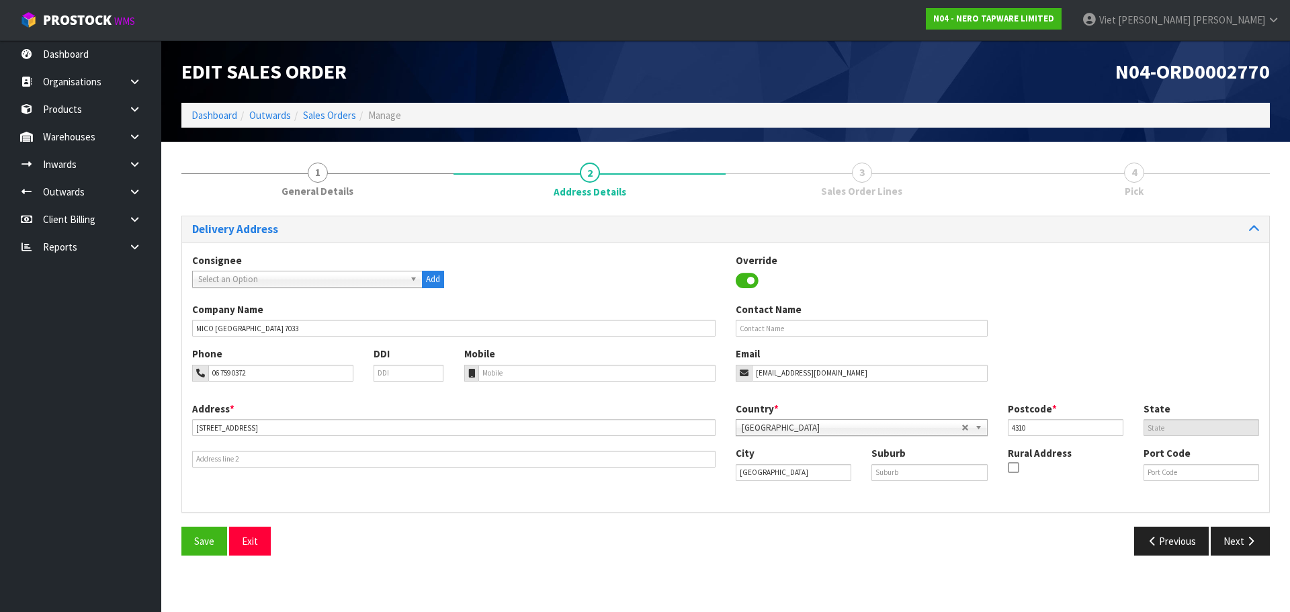
click at [377, 276] on span "Select an Option" at bounding box center [301, 279] width 206 height 16
click at [546, 271] on div "Consignee 000001.BAY MECHANICS - BAY MECHANICS 000001A - BRAKE & TRANSMISSION N…" at bounding box center [725, 277] width 1087 height 49
click at [878, 290] on div "Override" at bounding box center [862, 272] width 272 height 39
click at [327, 423] on input "72-80 MOLESWORTH STREET" at bounding box center [453, 427] width 523 height 17
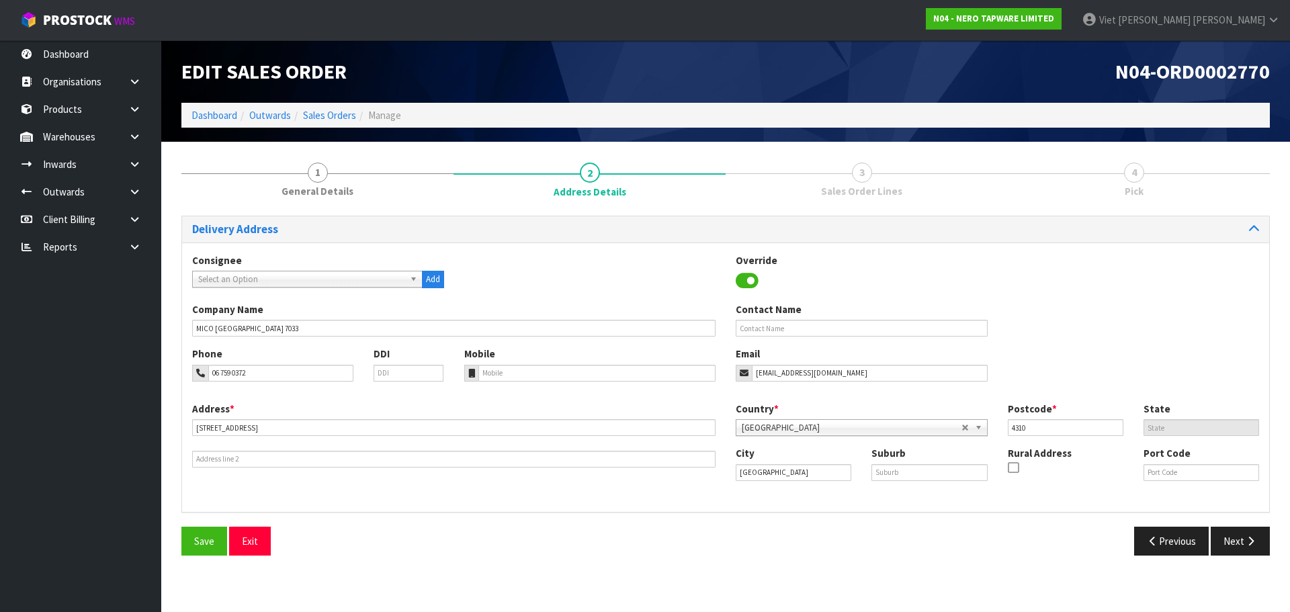
click at [623, 476] on div "Address * 72-80 MOLESWORTH STREET This address line exceeds the recommended lim…" at bounding box center [725, 452] width 1087 height 100
click at [1224, 538] on button "Next" at bounding box center [1240, 541] width 59 height 29
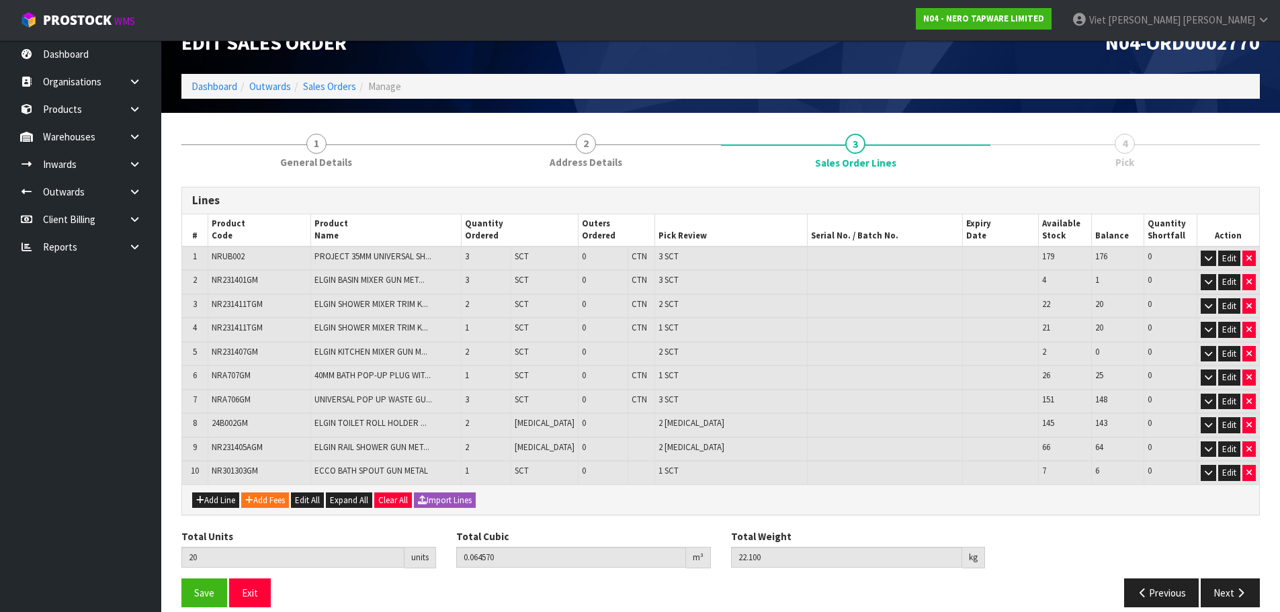
scroll to position [44, 0]
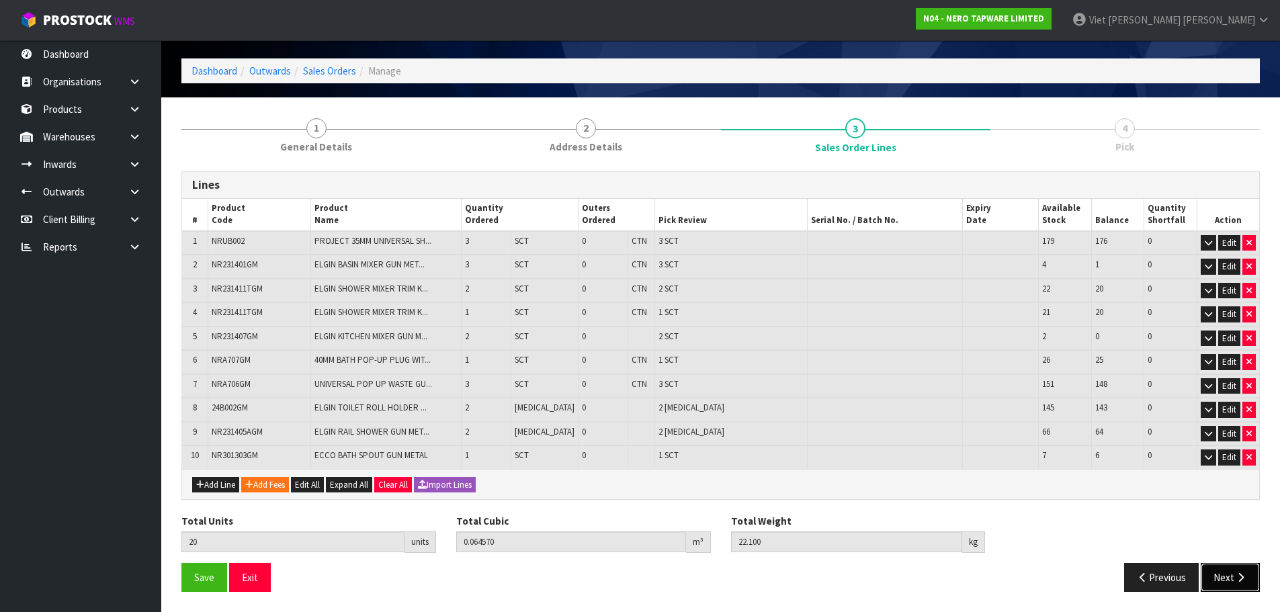
click at [1230, 581] on button "Next" at bounding box center [1230, 577] width 59 height 29
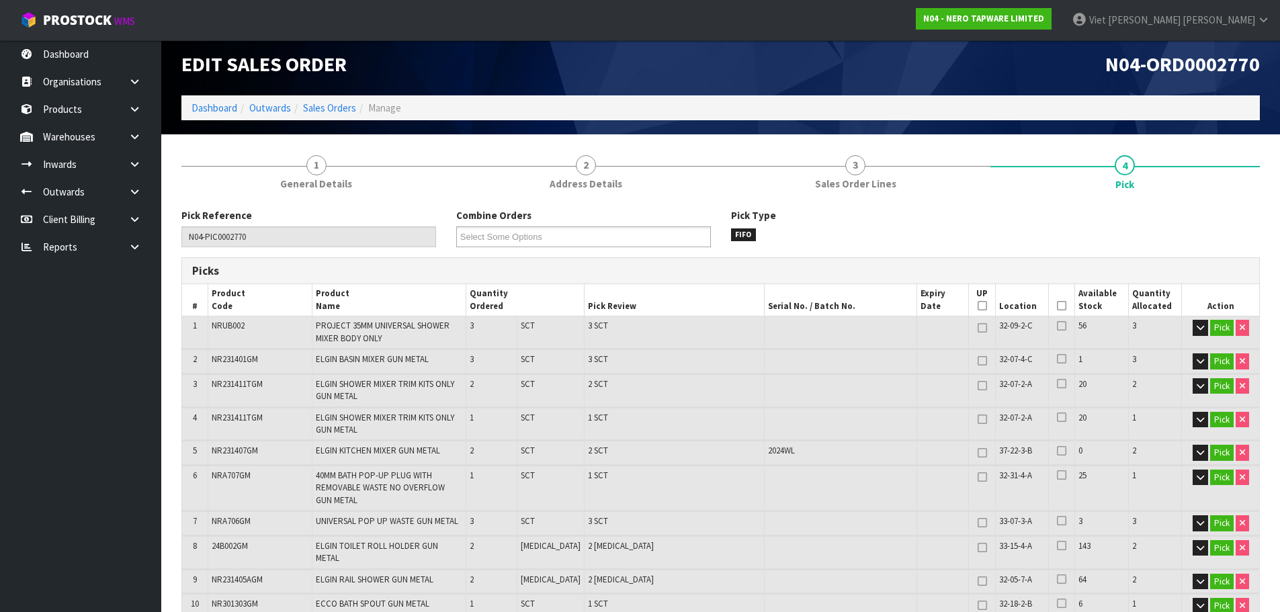
scroll to position [0, 0]
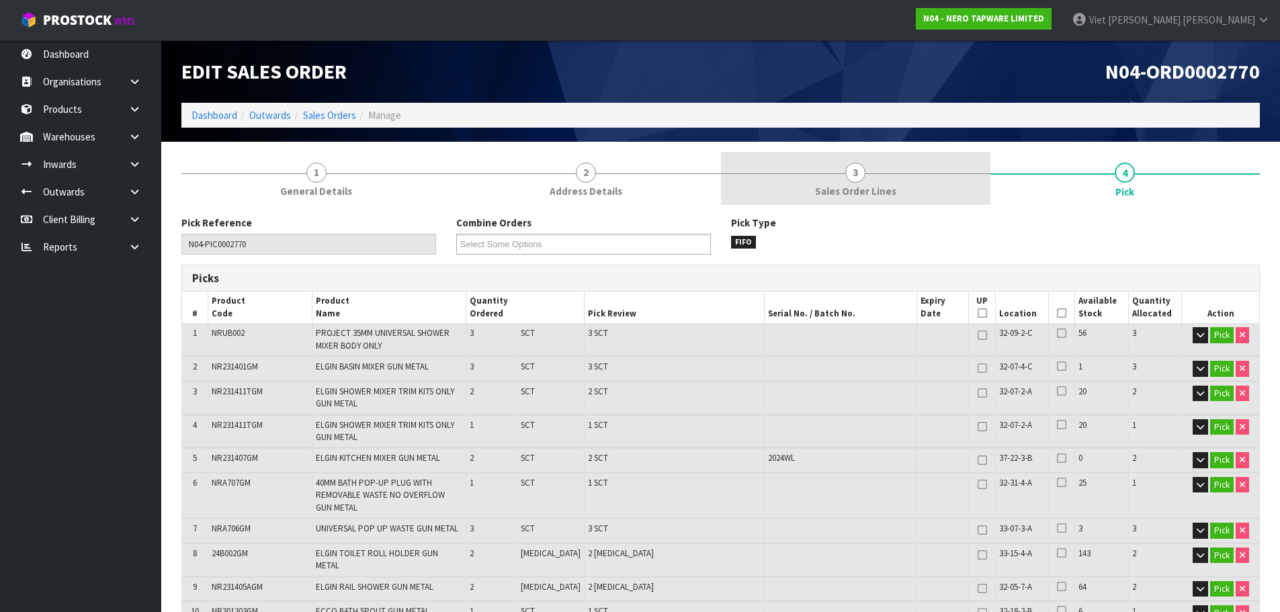
click at [872, 173] on div at bounding box center [855, 173] width 269 height 1
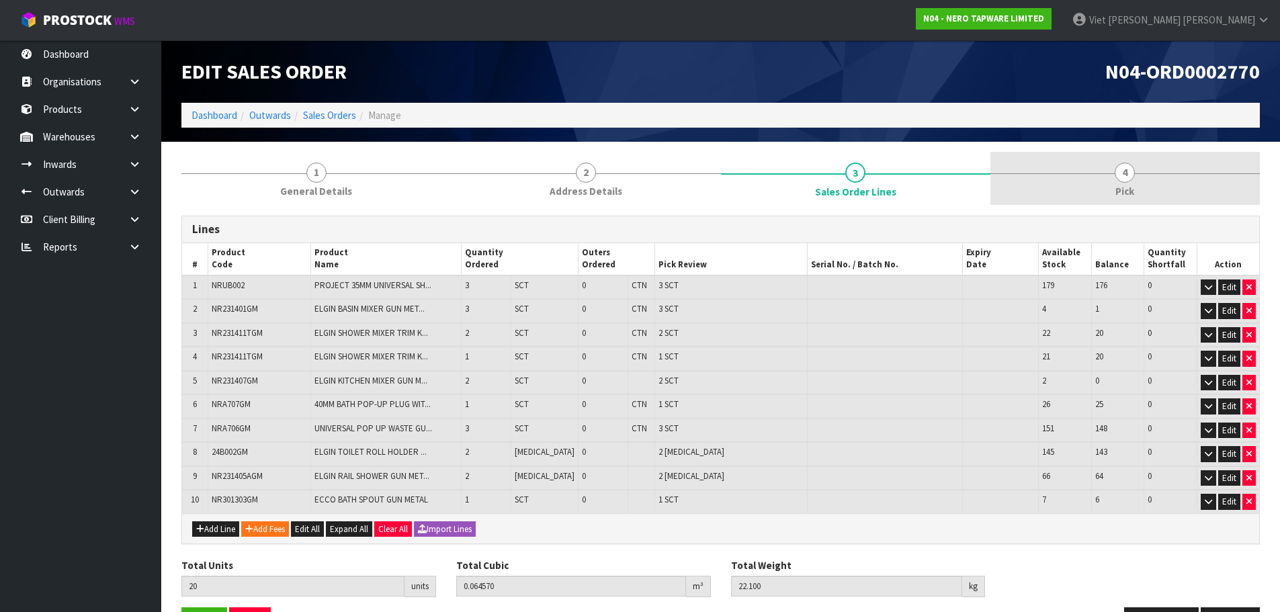
click at [1095, 174] on link "4 Pick" at bounding box center [1125, 178] width 269 height 53
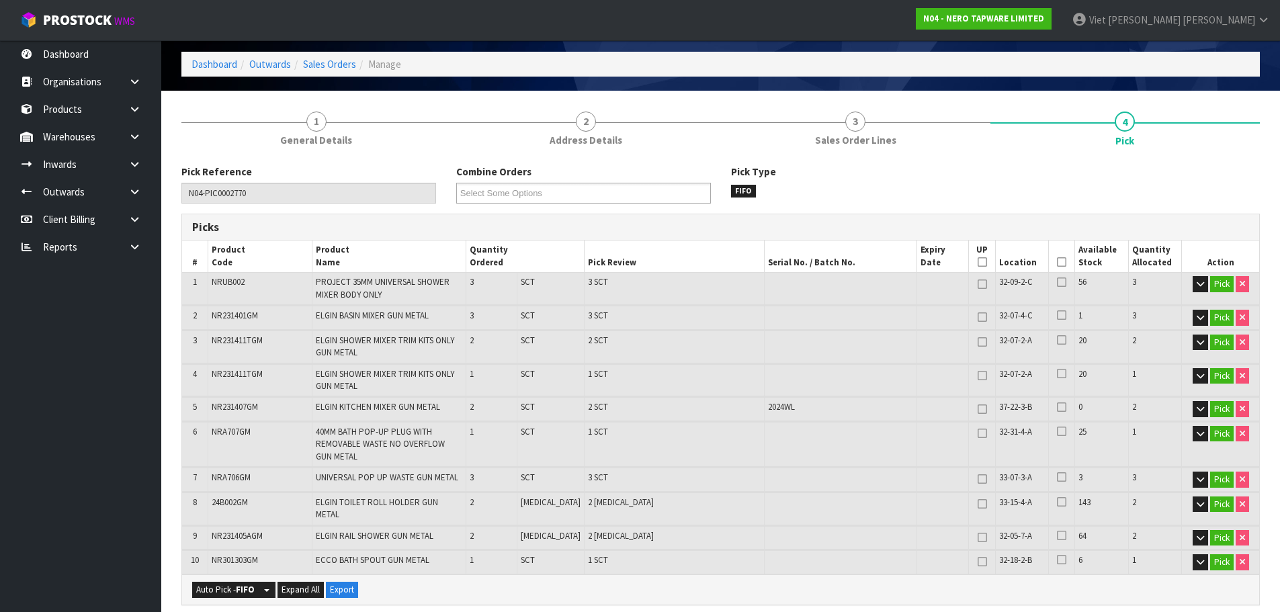
scroll to position [28, 0]
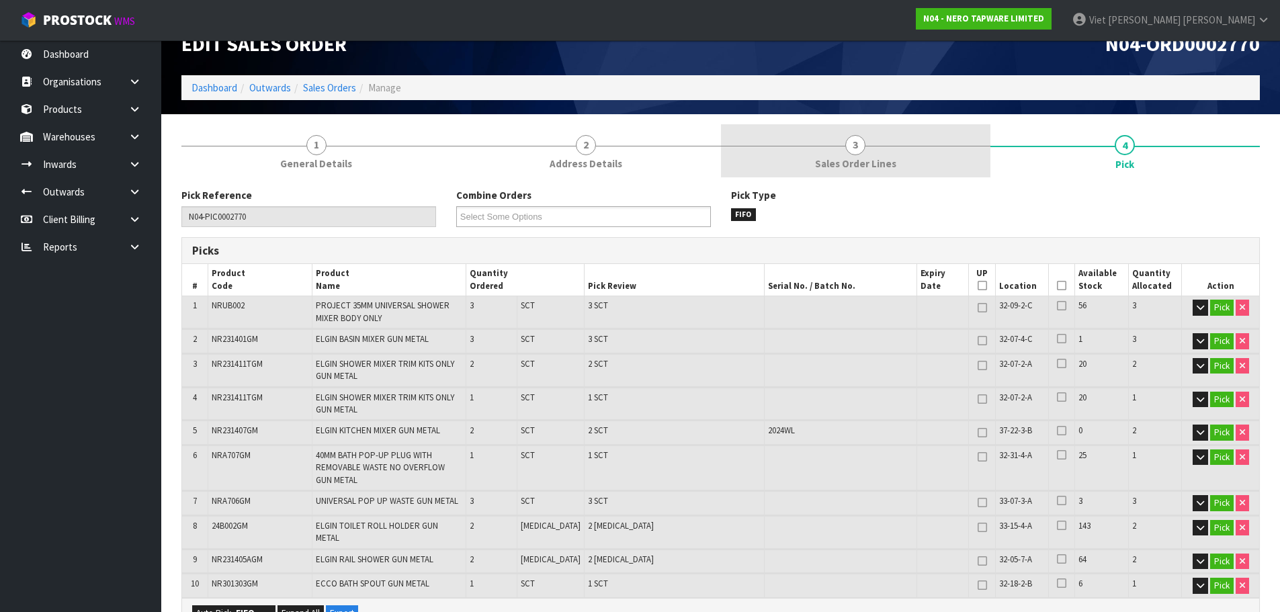
click at [876, 149] on link "3 Sales Order Lines" at bounding box center [855, 150] width 269 height 53
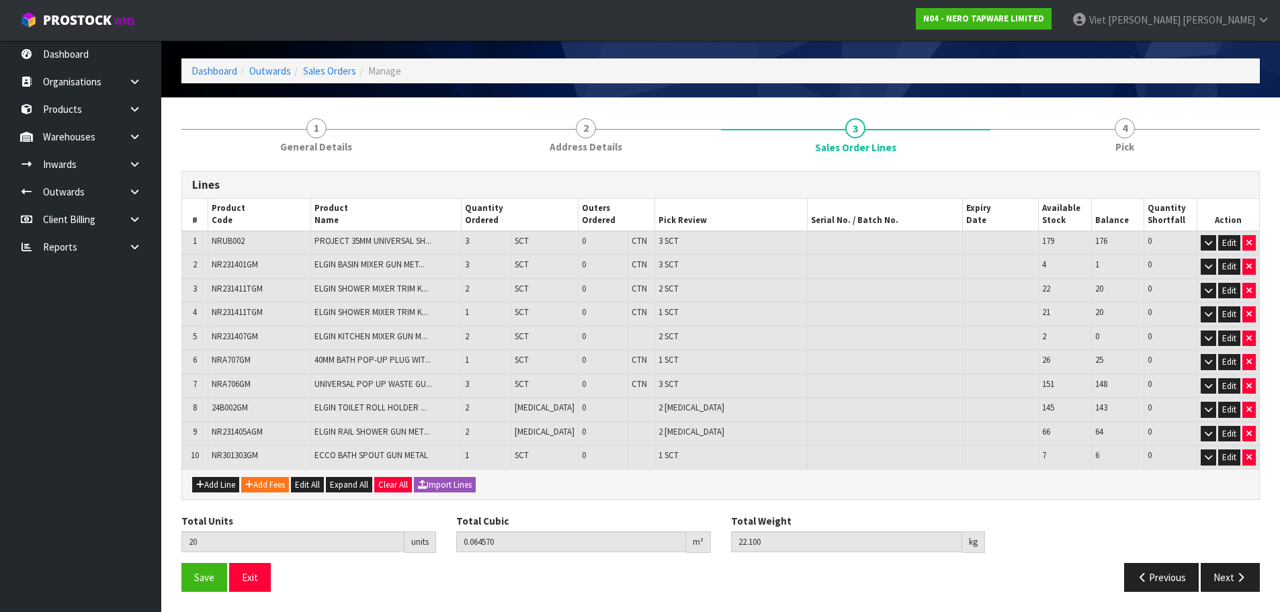
scroll to position [0, 0]
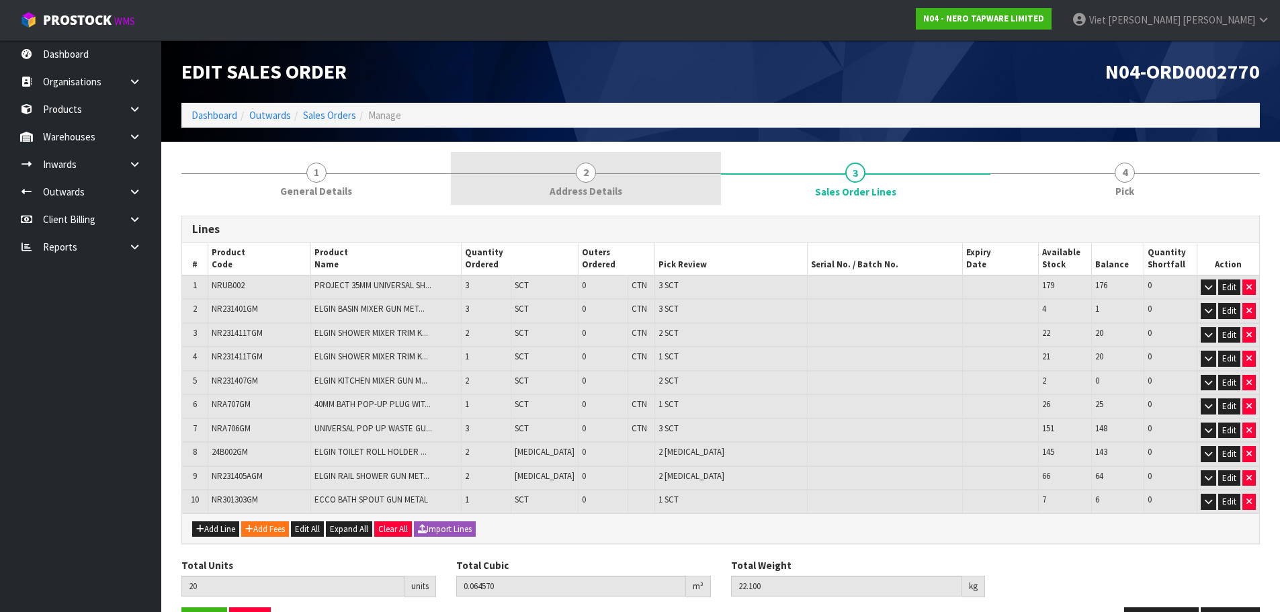
click at [636, 175] on link "2 Address Details" at bounding box center [585, 178] width 269 height 53
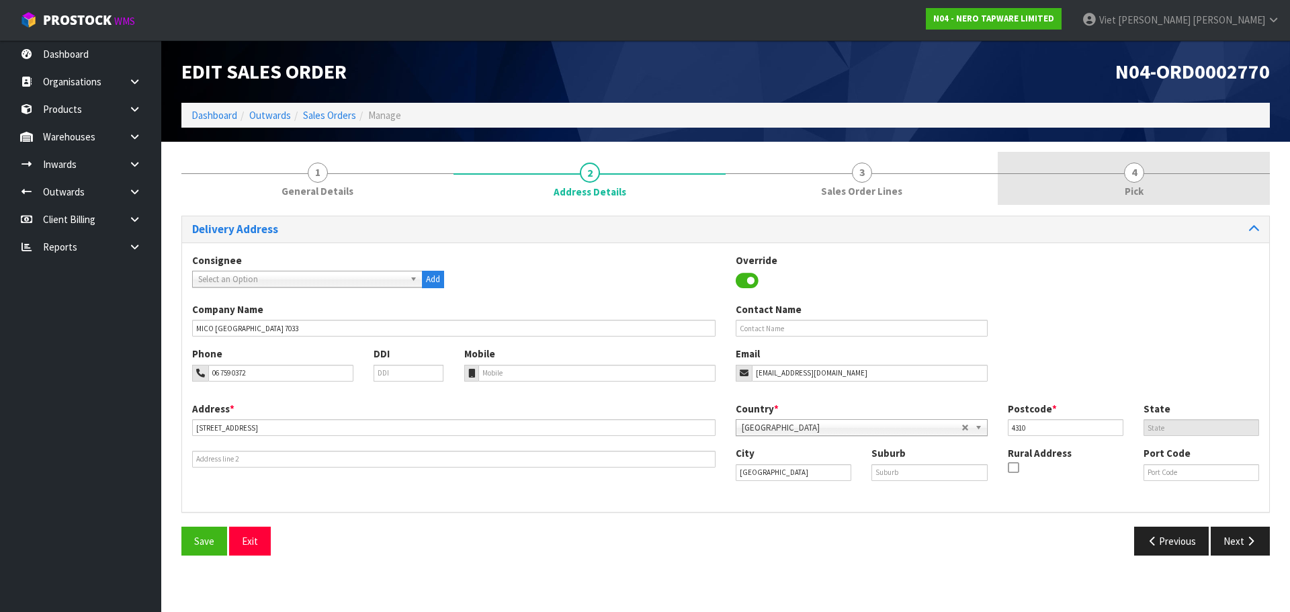
click at [1061, 175] on link "4 Pick" at bounding box center [1134, 178] width 272 height 53
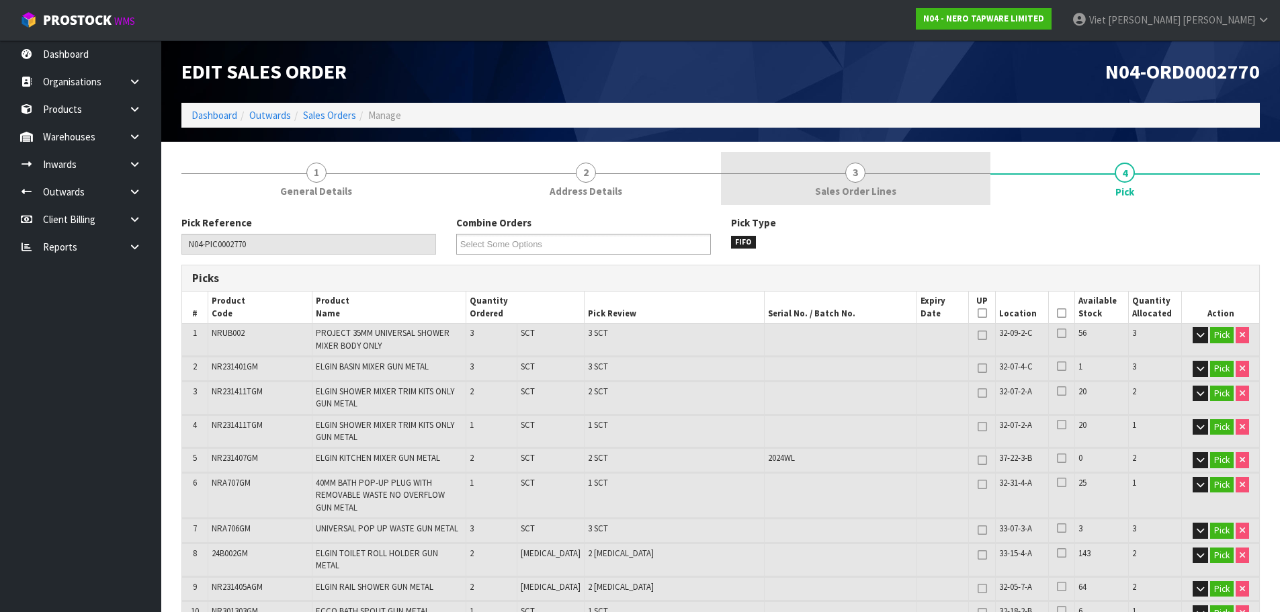
click at [886, 178] on link "3 Sales Order Lines" at bounding box center [855, 178] width 269 height 53
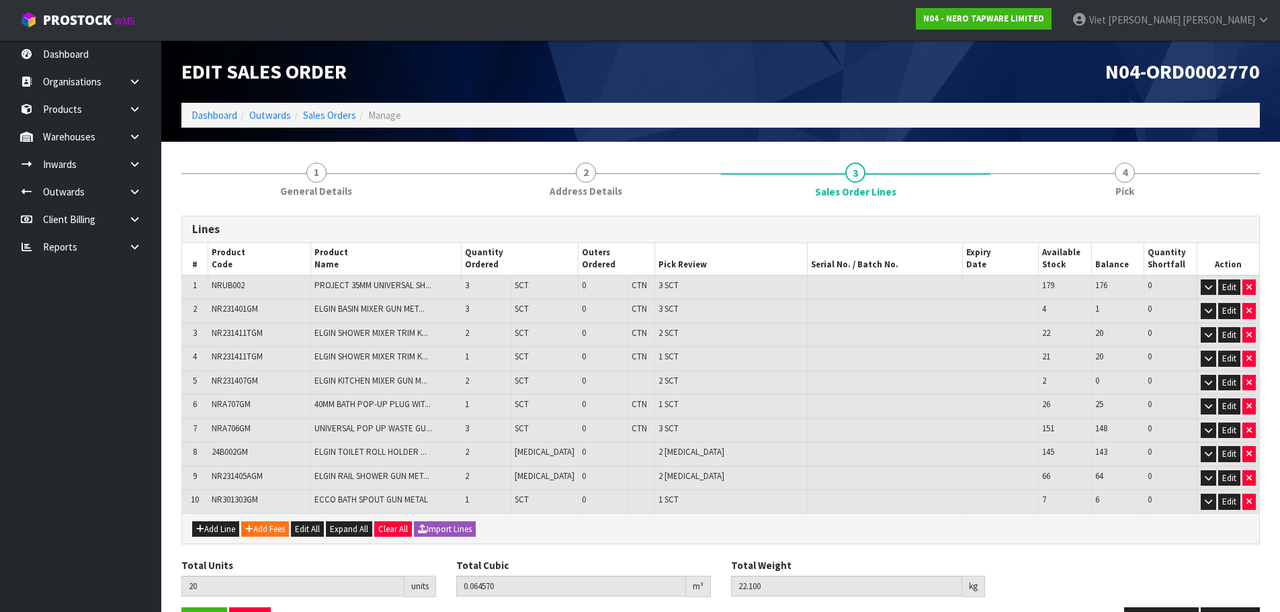
click at [647, 222] on div "Lines" at bounding box center [720, 229] width 1077 height 27
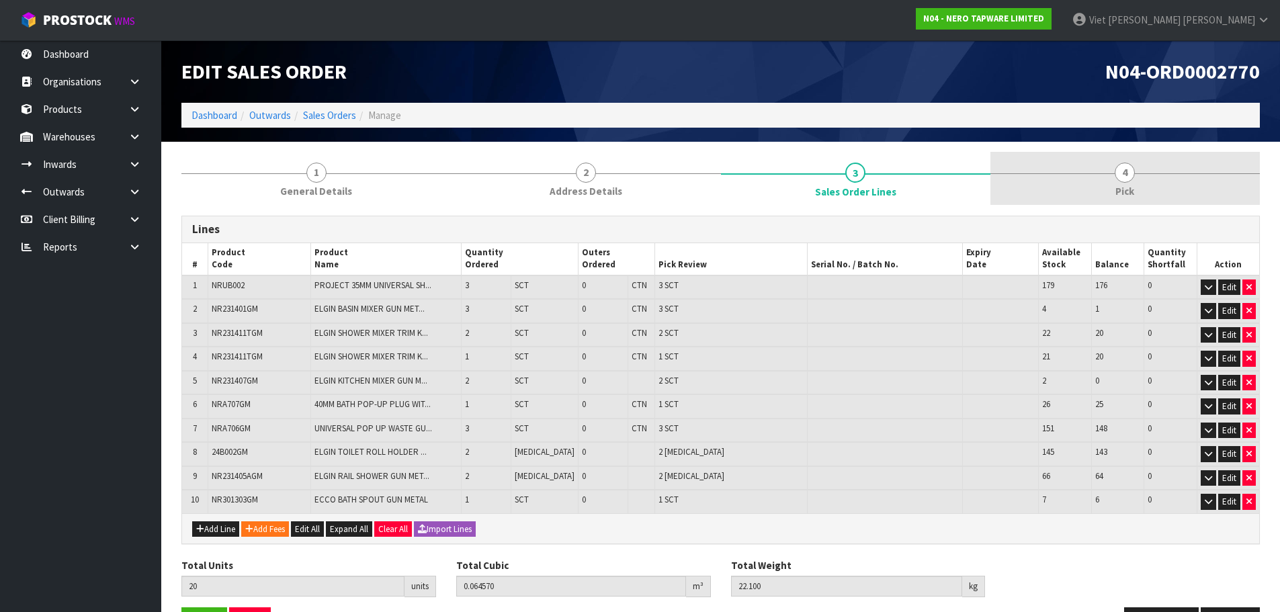
click at [1095, 189] on link "4 Pick" at bounding box center [1125, 178] width 269 height 53
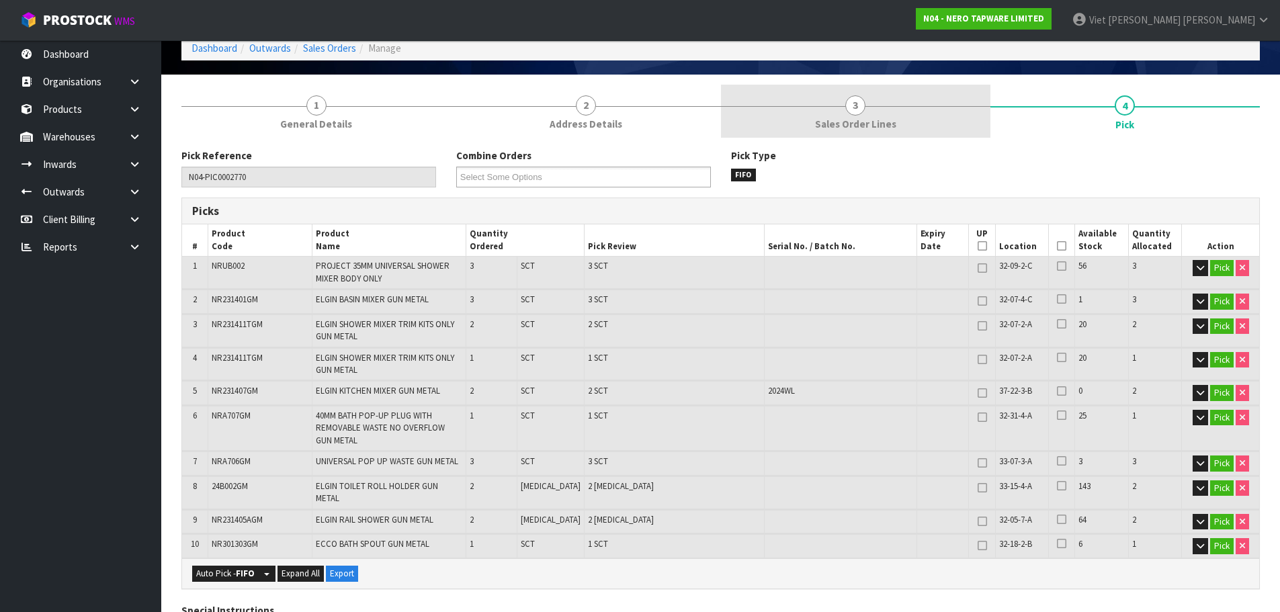
click at [901, 112] on link "3 Sales Order Lines" at bounding box center [855, 111] width 269 height 53
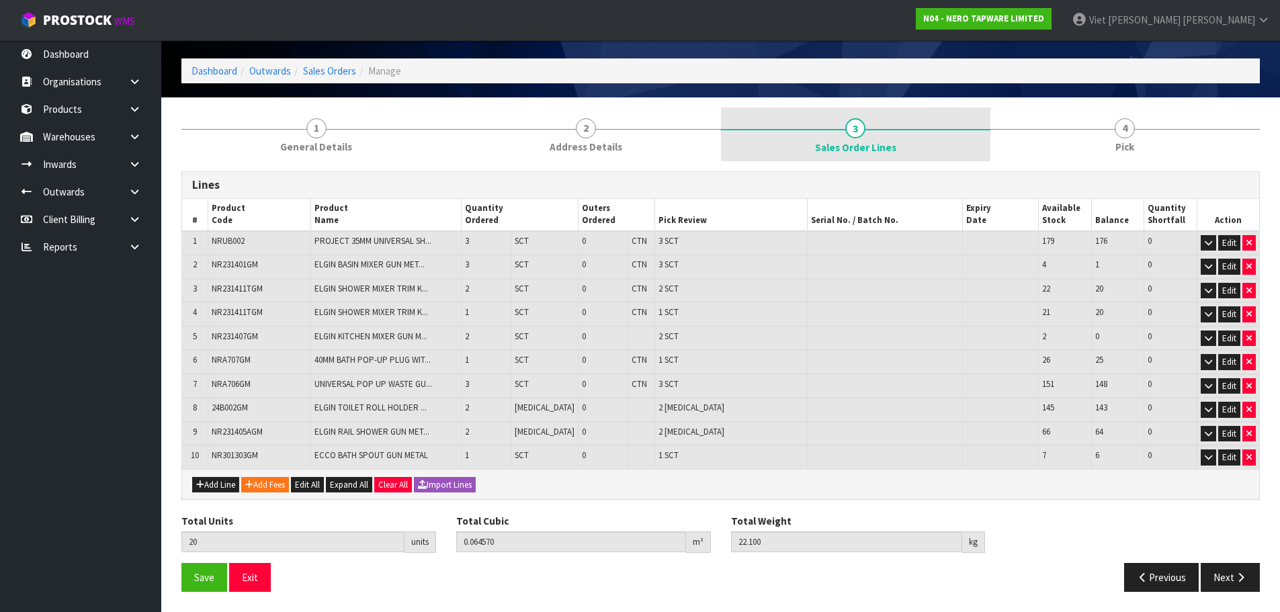
scroll to position [44, 0]
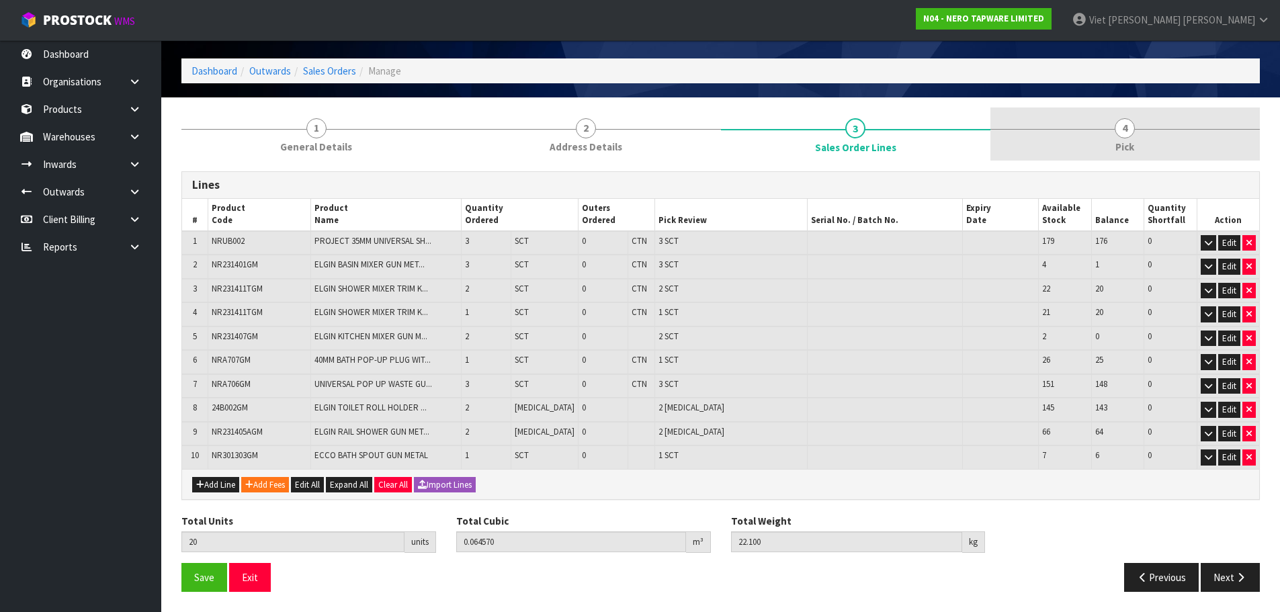
click at [1052, 122] on link "4 Pick" at bounding box center [1125, 134] width 269 height 53
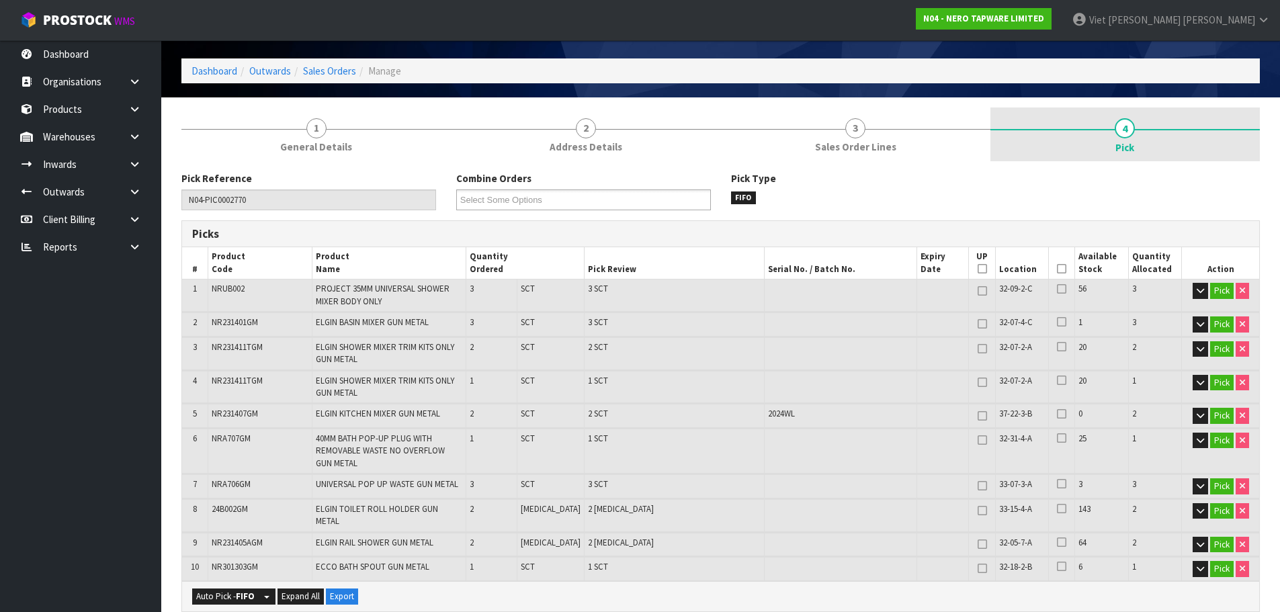
scroll to position [67, 0]
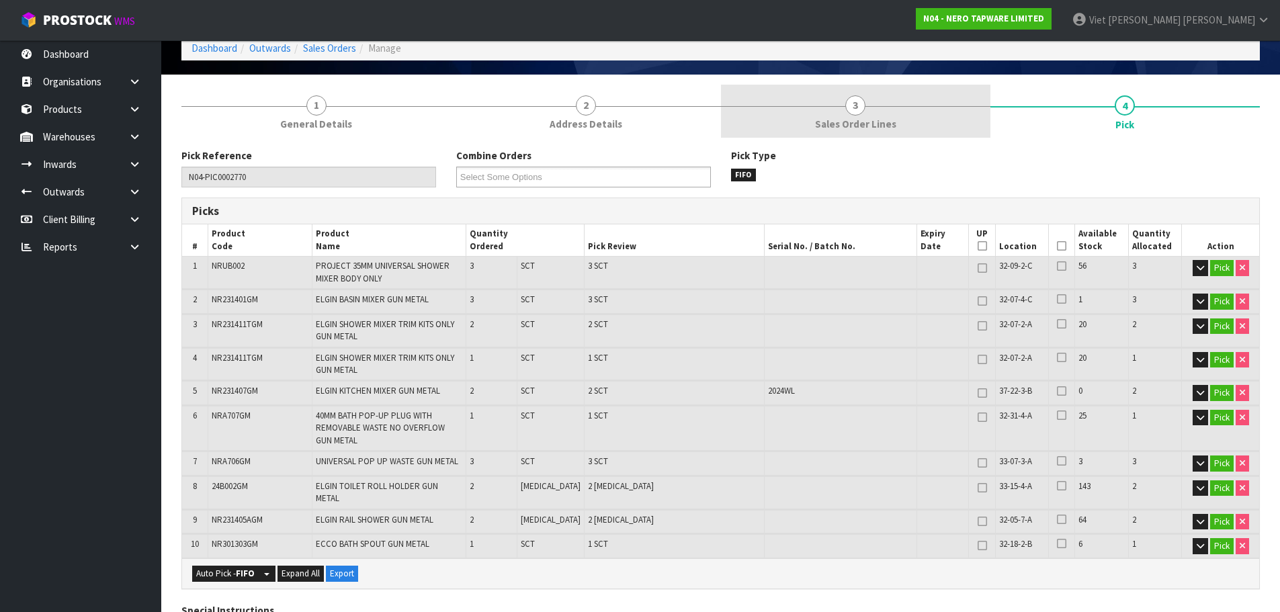
click at [935, 134] on link "3 Sales Order Lines" at bounding box center [855, 111] width 269 height 53
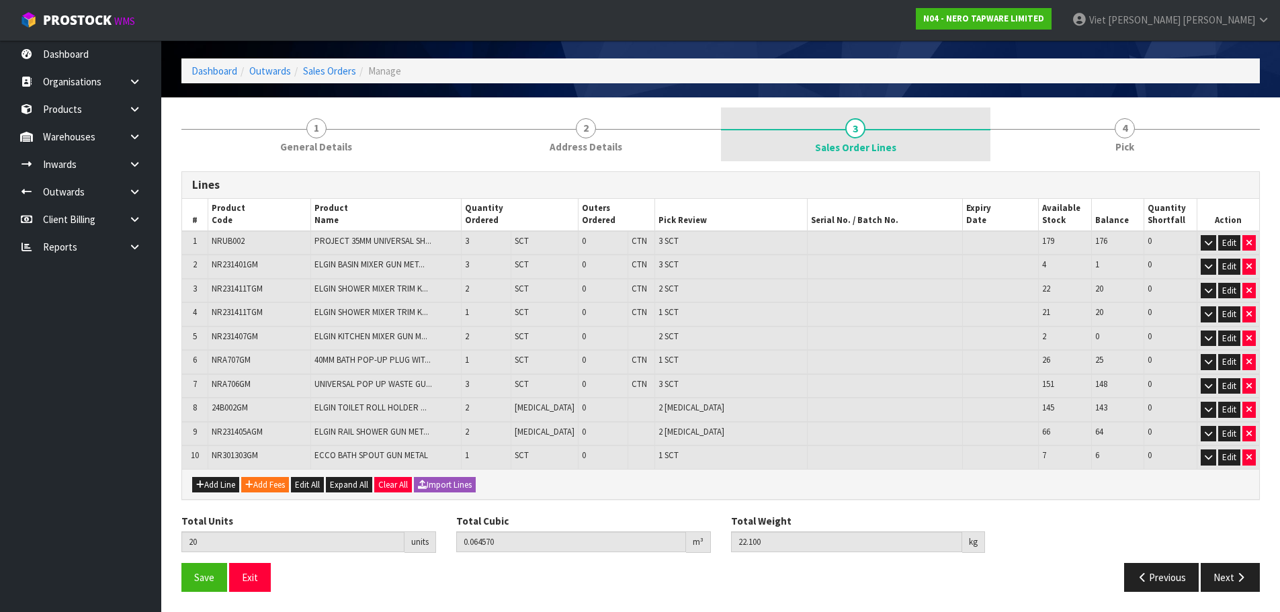
scroll to position [44, 0]
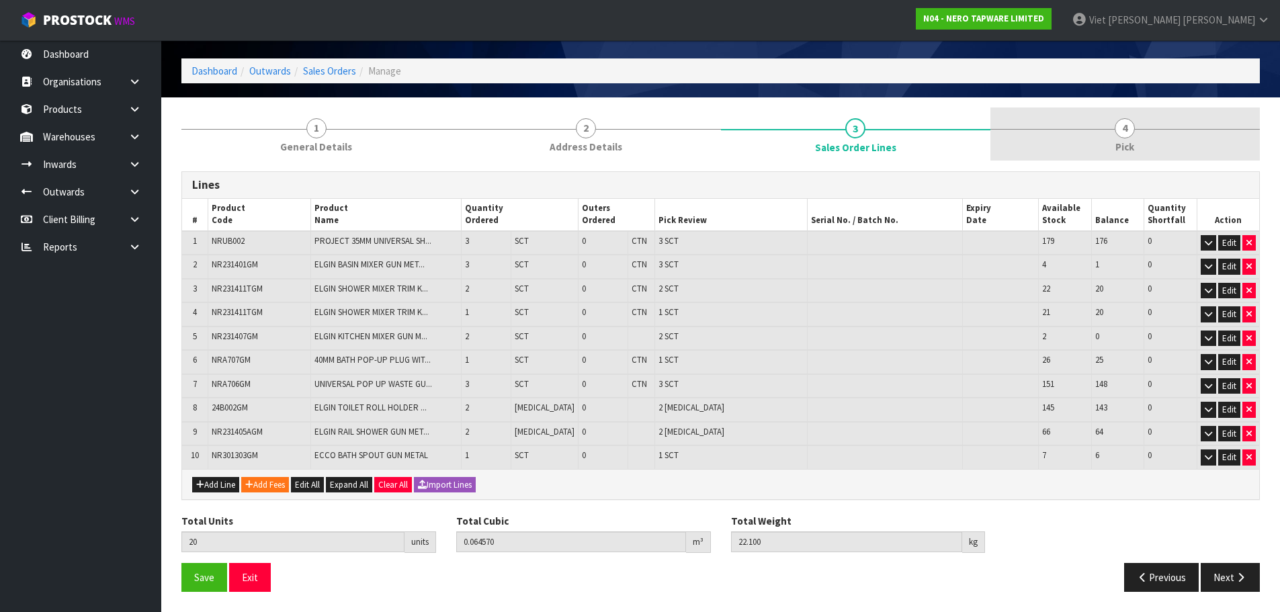
click at [1083, 147] on link "4 Pick" at bounding box center [1125, 134] width 269 height 53
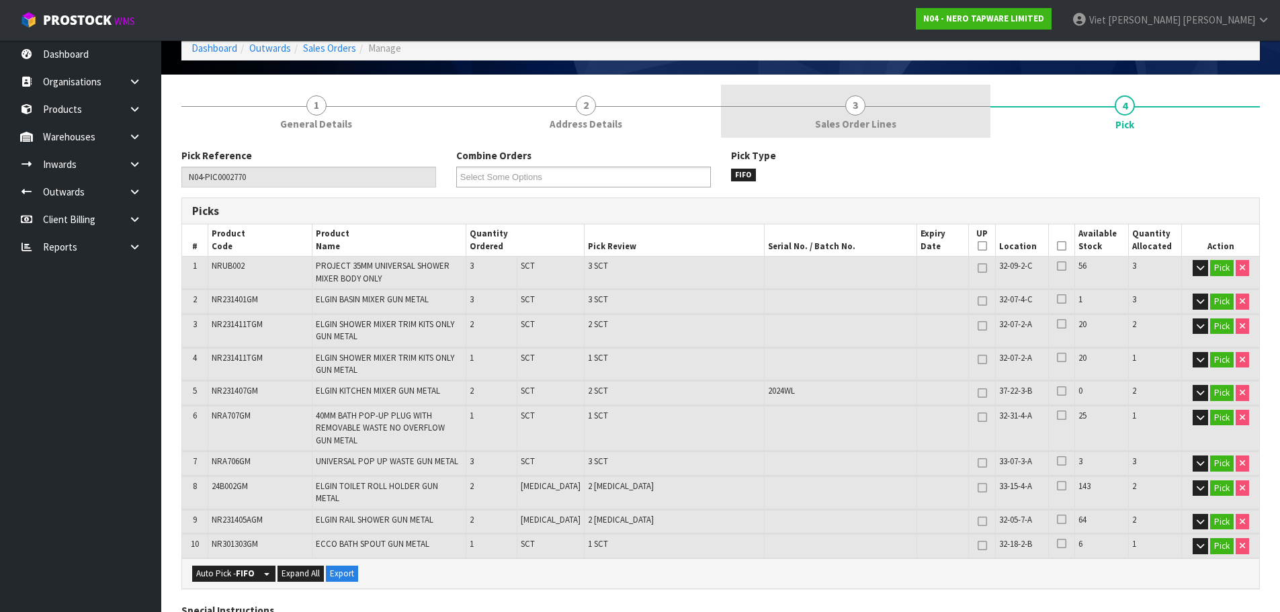
click at [937, 128] on link "3 Sales Order Lines" at bounding box center [855, 111] width 269 height 53
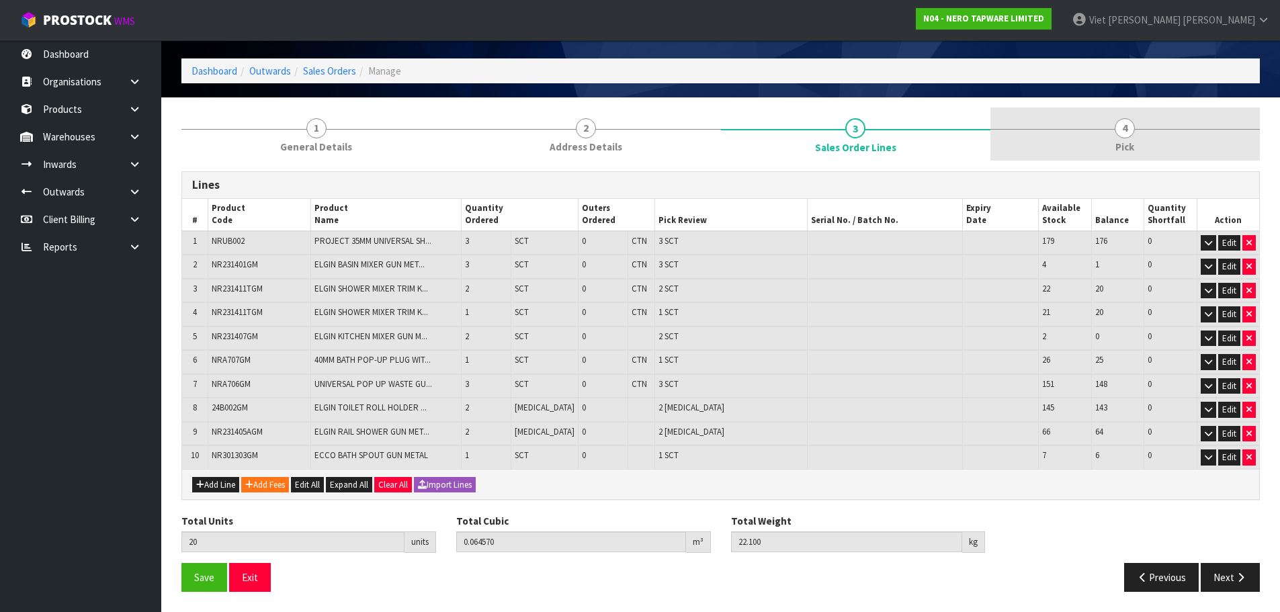
click at [1076, 155] on link "4 Pick" at bounding box center [1125, 134] width 269 height 53
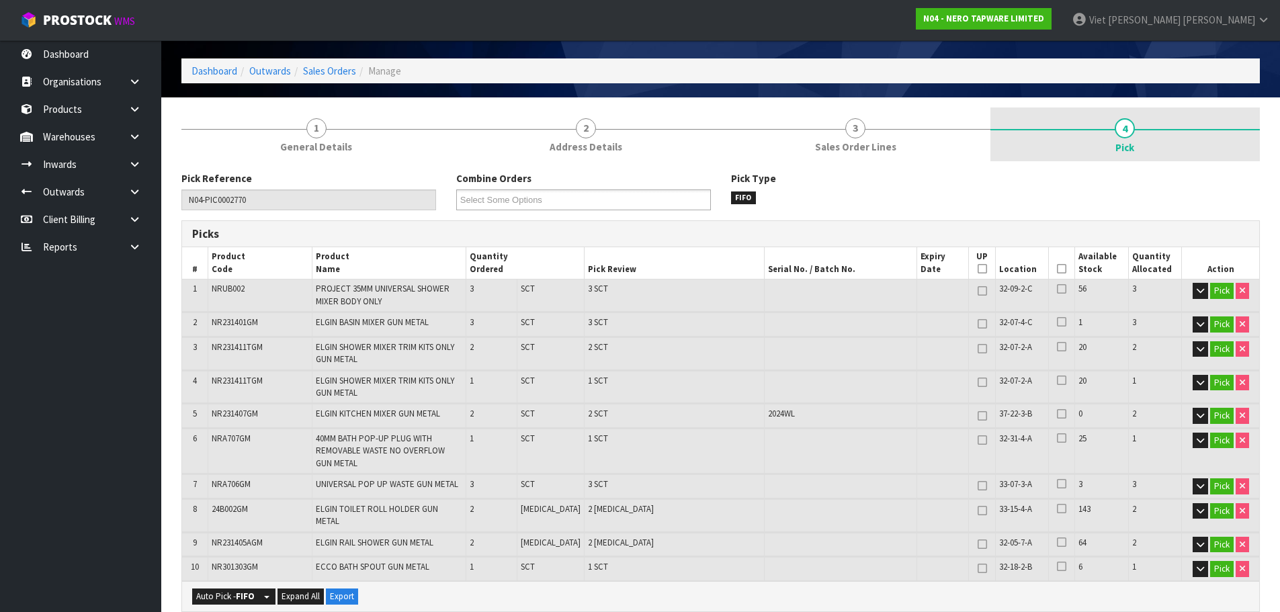
scroll to position [67, 0]
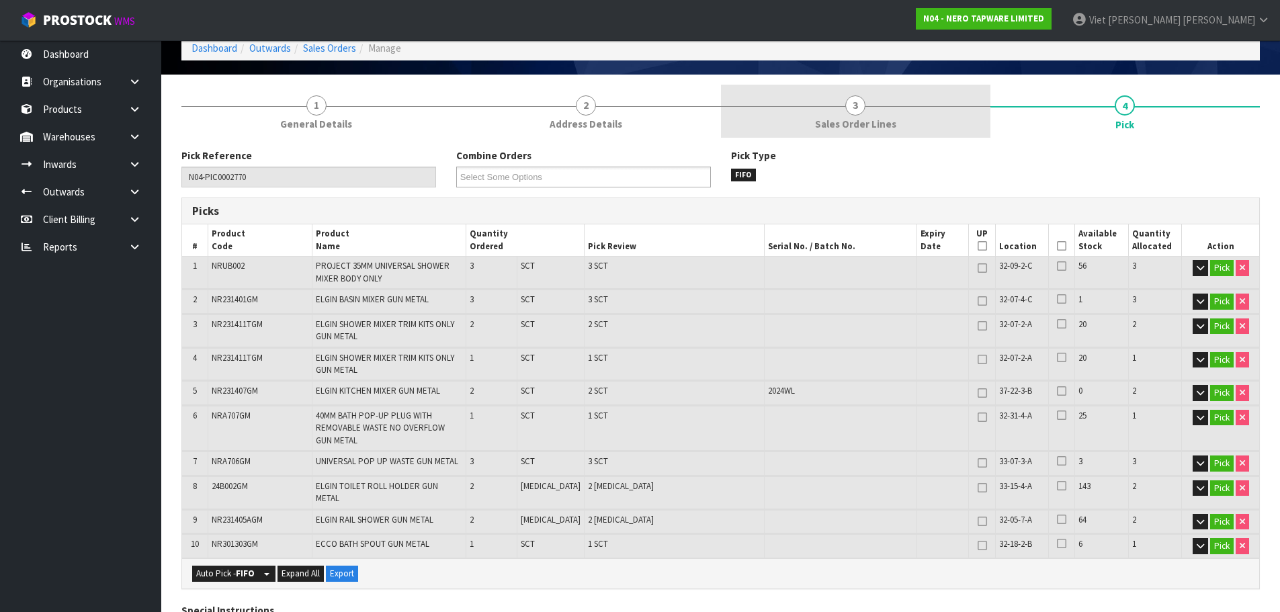
click at [955, 135] on link "3 Sales Order Lines" at bounding box center [855, 111] width 269 height 53
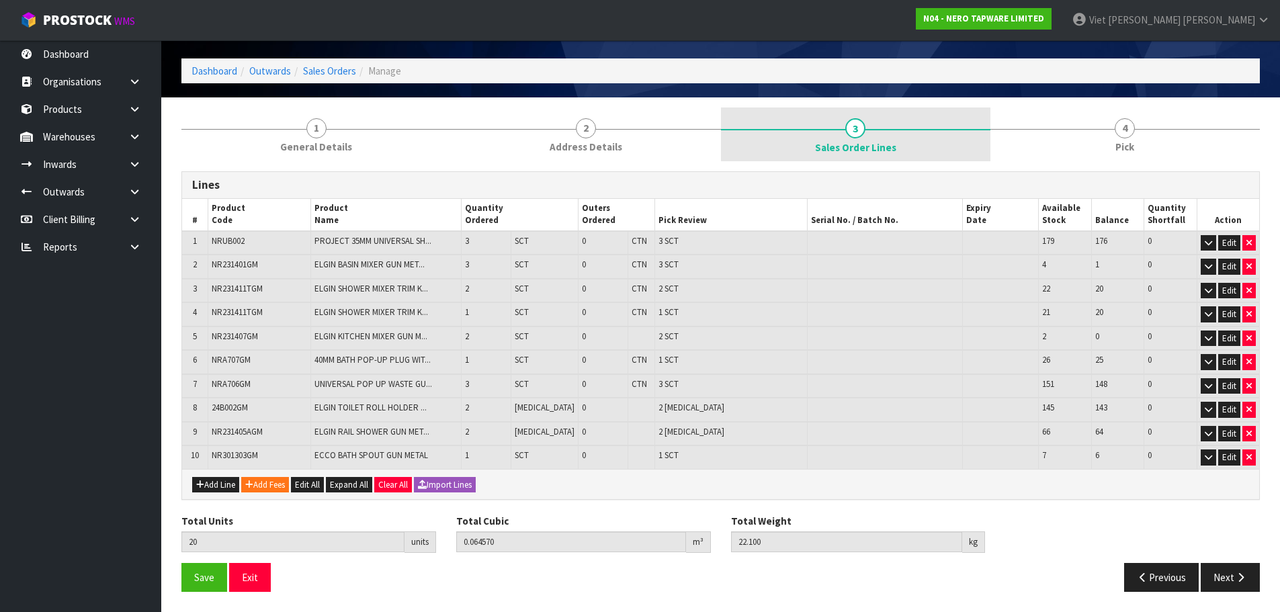
scroll to position [44, 0]
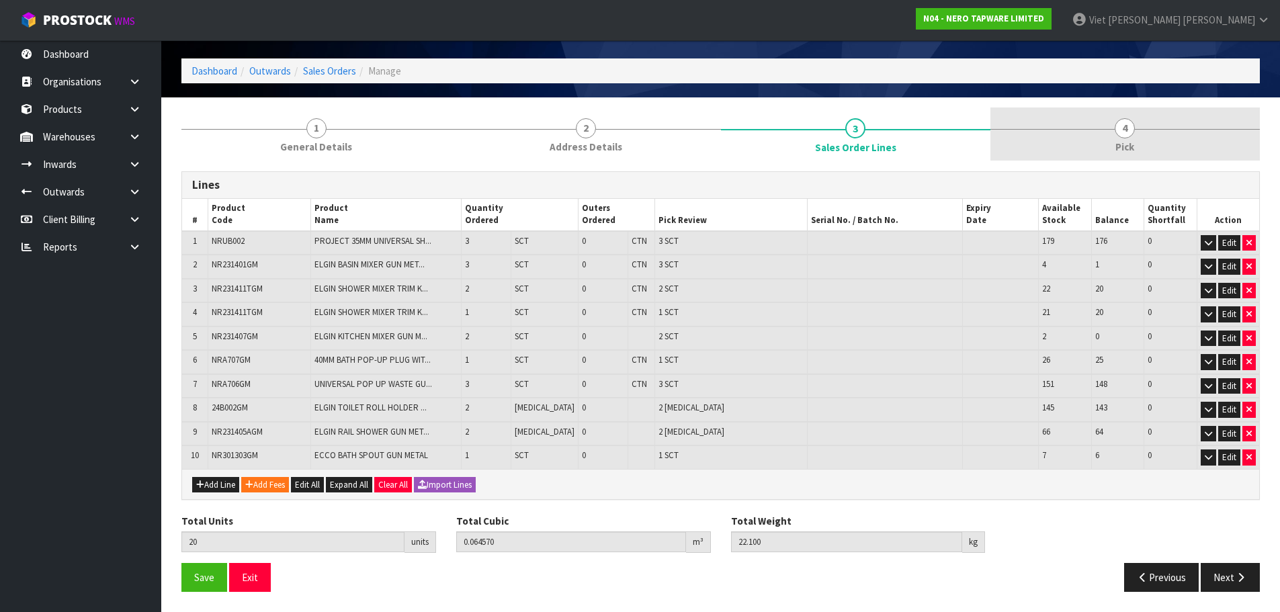
click at [1060, 145] on link "4 Pick" at bounding box center [1125, 134] width 269 height 53
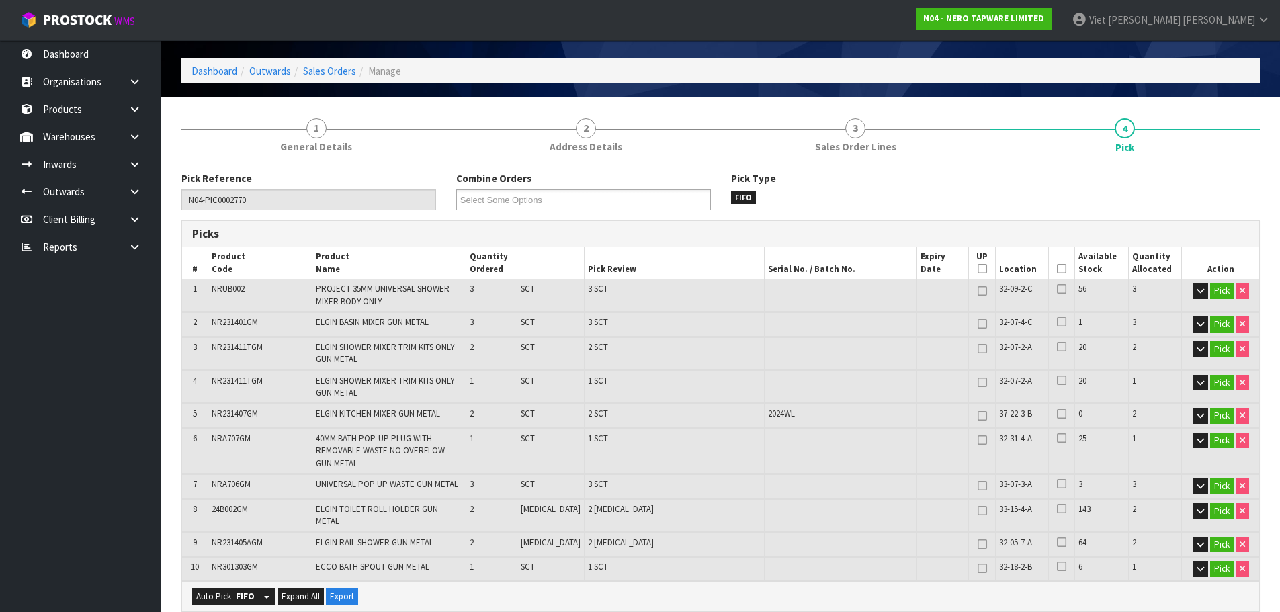
scroll to position [67, 0]
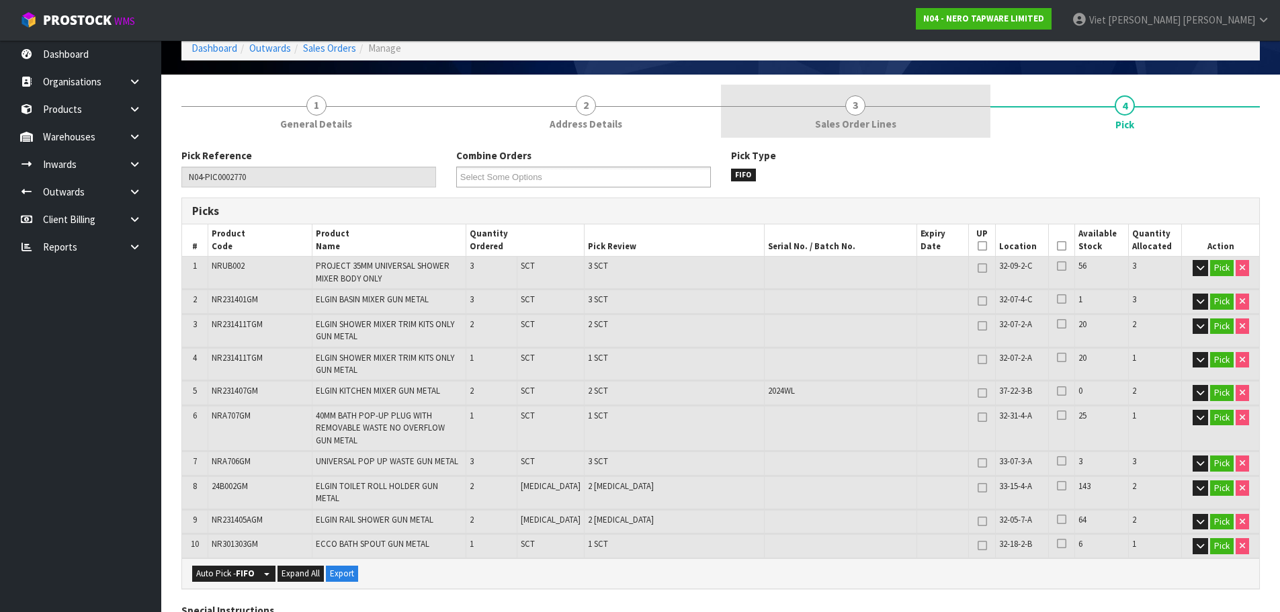
click at [920, 116] on link "3 Sales Order Lines" at bounding box center [855, 111] width 269 height 53
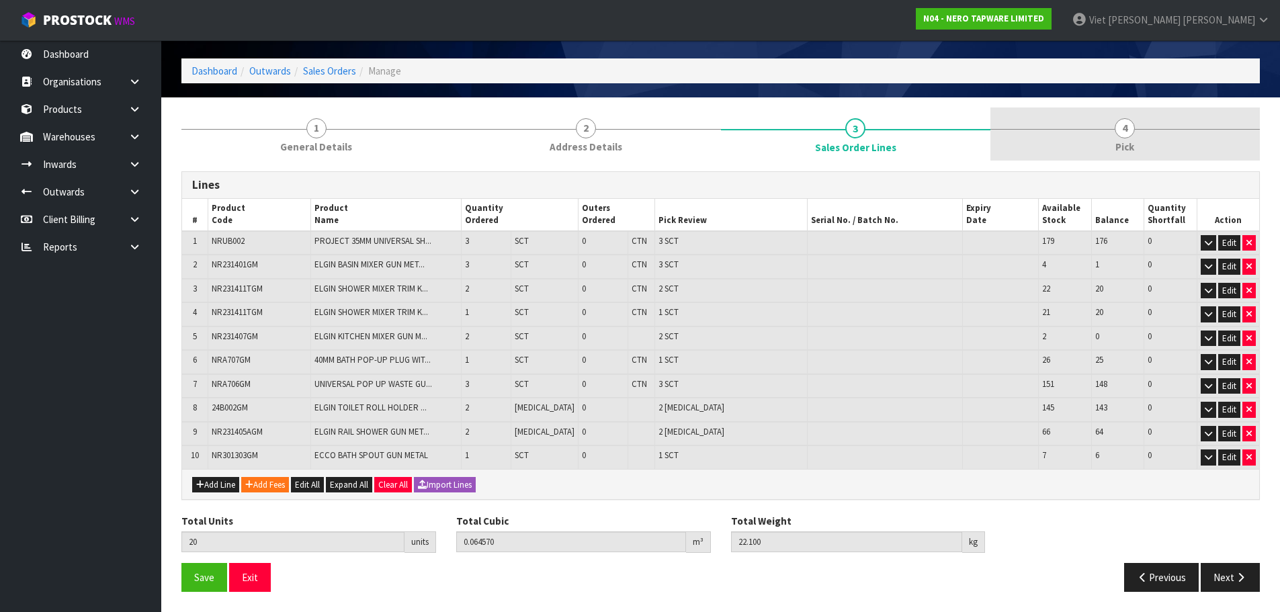
click at [1070, 137] on link "4 Pick" at bounding box center [1125, 134] width 269 height 53
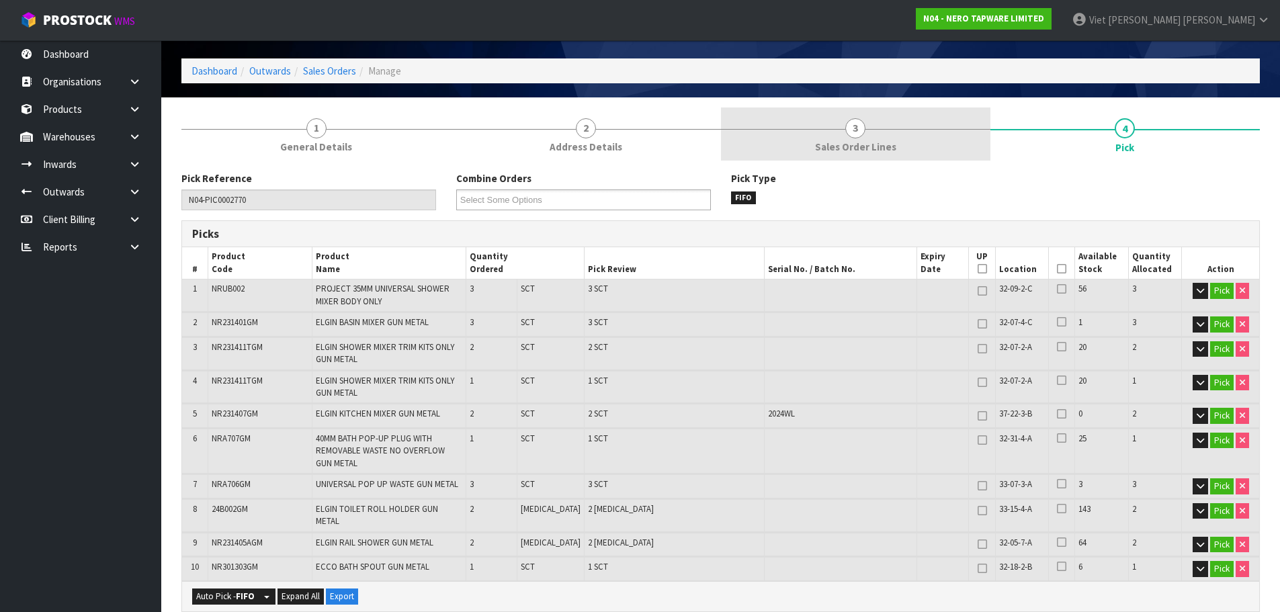
scroll to position [67, 0]
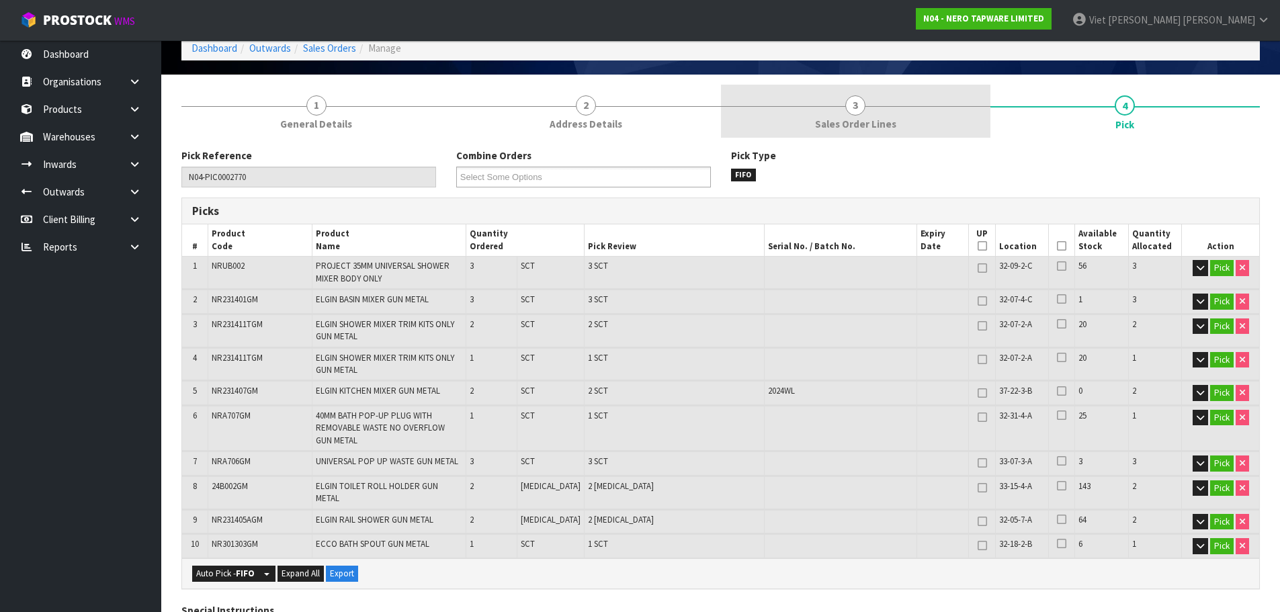
click at [929, 130] on link "3 Sales Order Lines" at bounding box center [855, 111] width 269 height 53
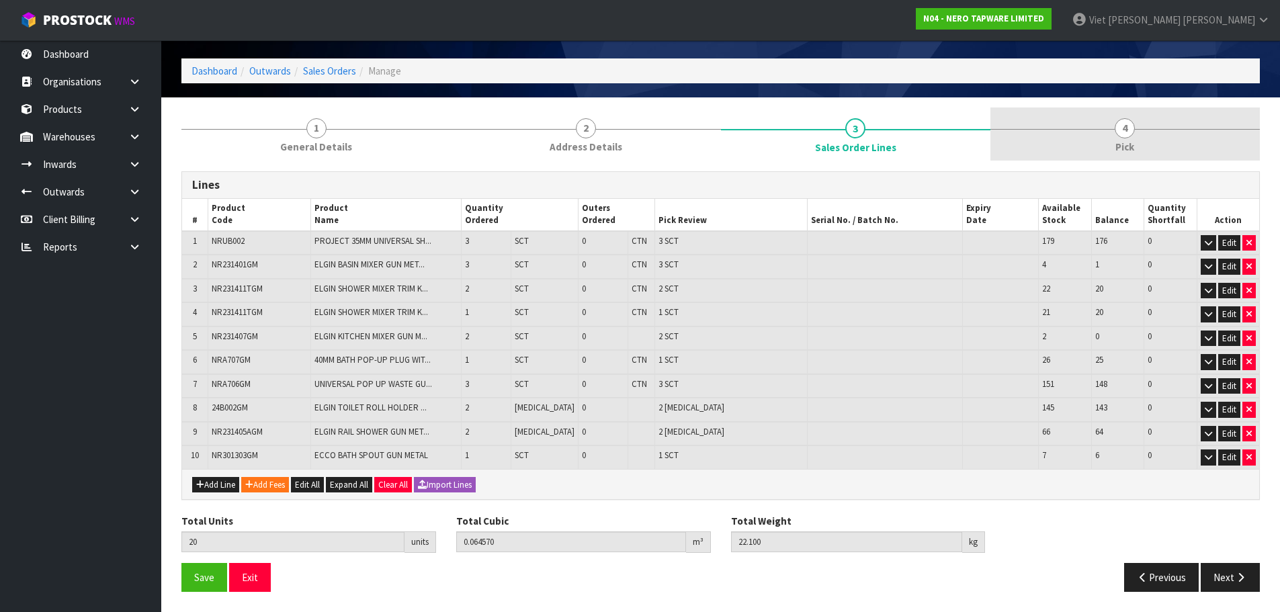
click at [1075, 151] on link "4 Pick" at bounding box center [1125, 134] width 269 height 53
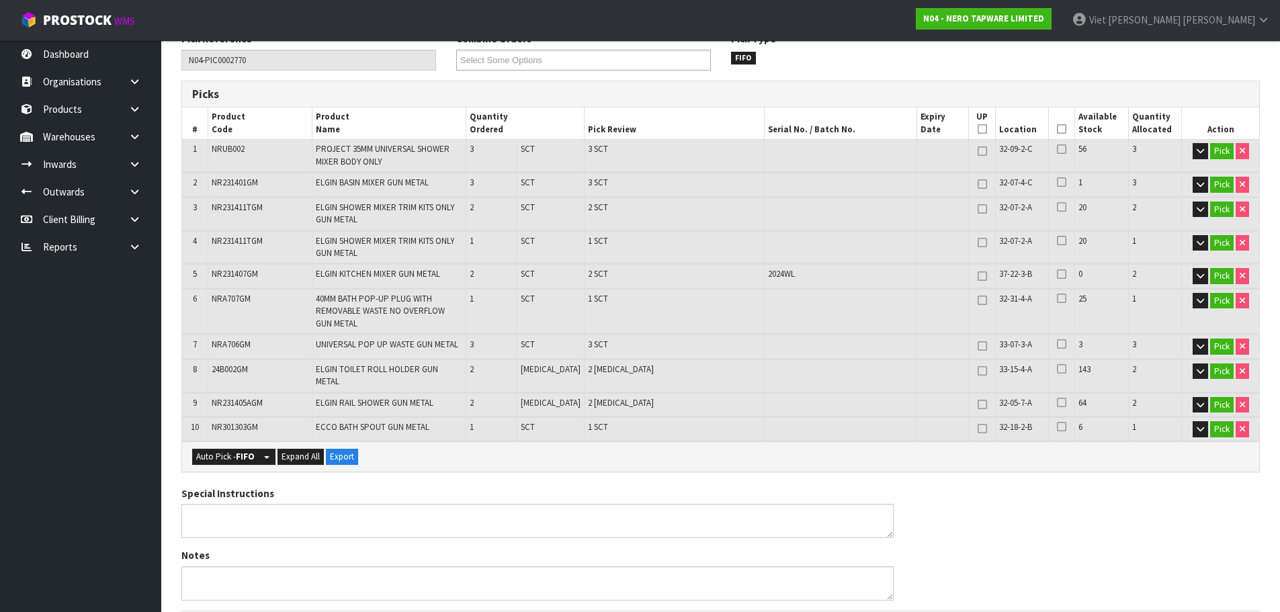
scroll to position [202, 0]
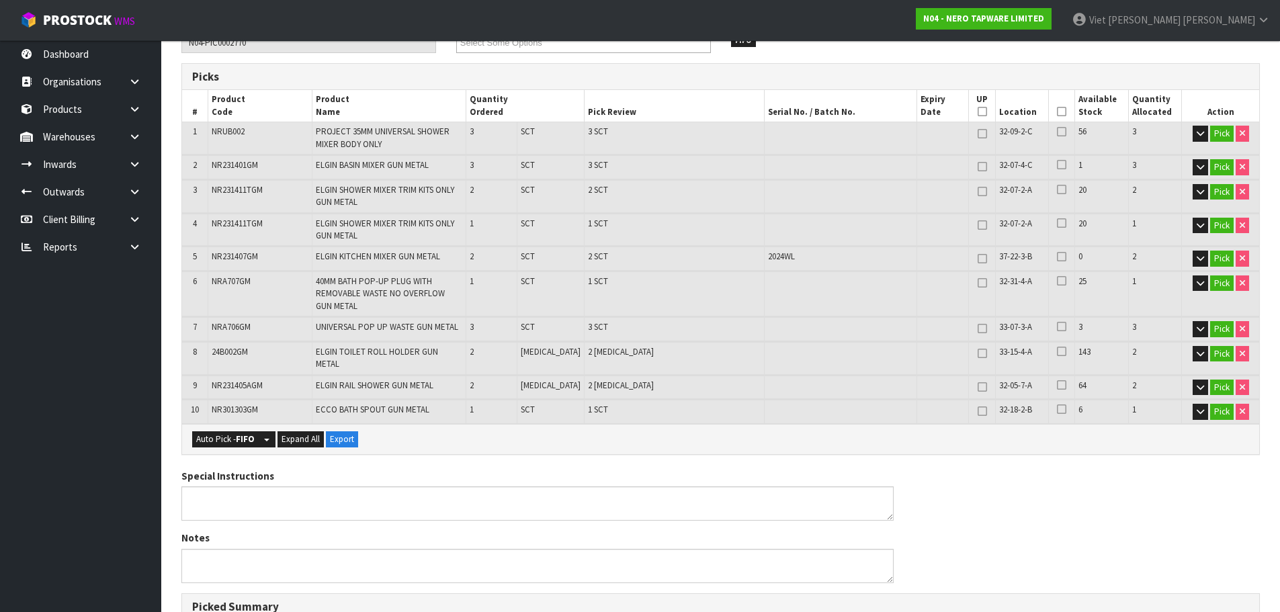
click at [782, 258] on div "2024WL" at bounding box center [840, 257] width 145 height 12
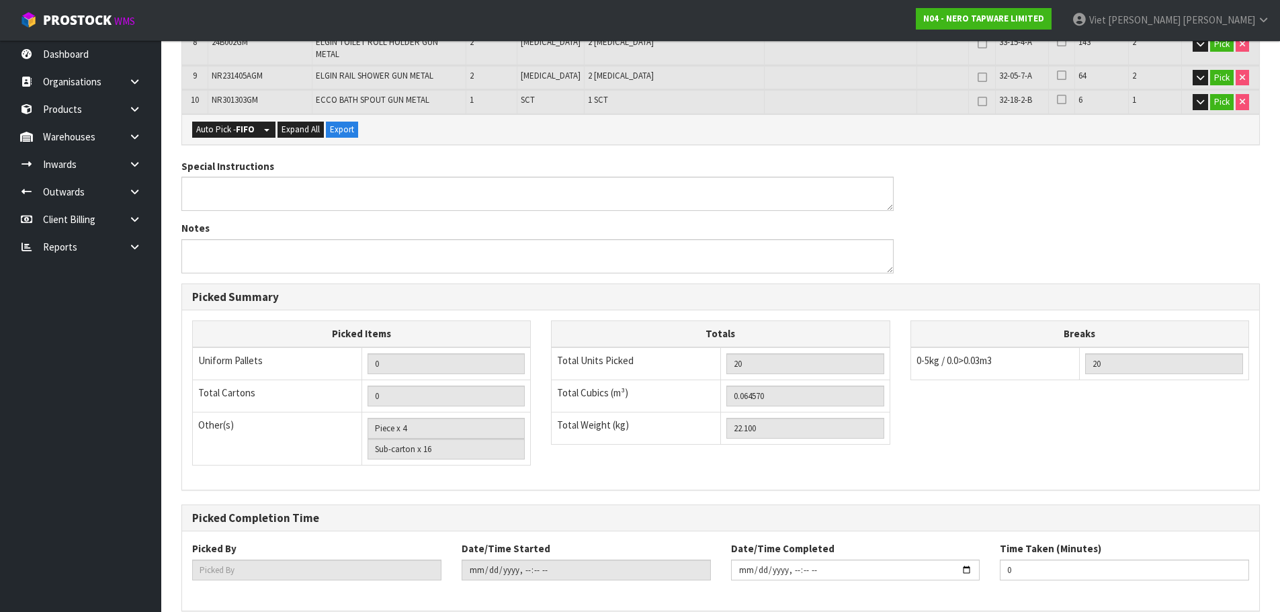
scroll to position [565, 0]
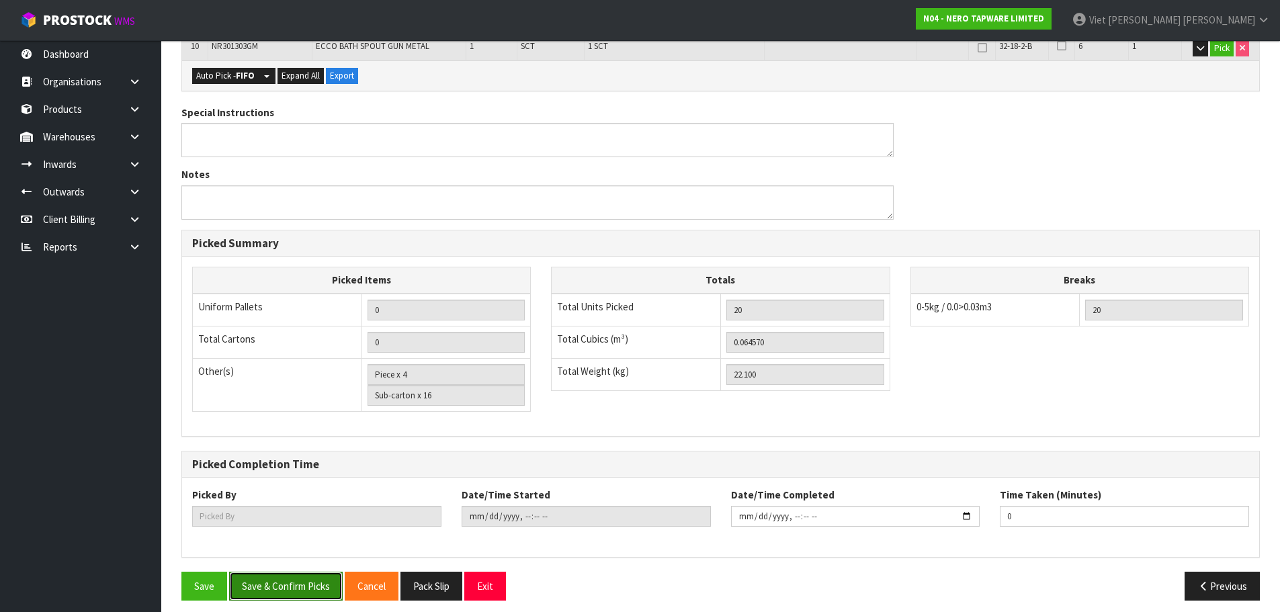
click at [238, 575] on button "Save & Confirm Picks" at bounding box center [286, 586] width 114 height 29
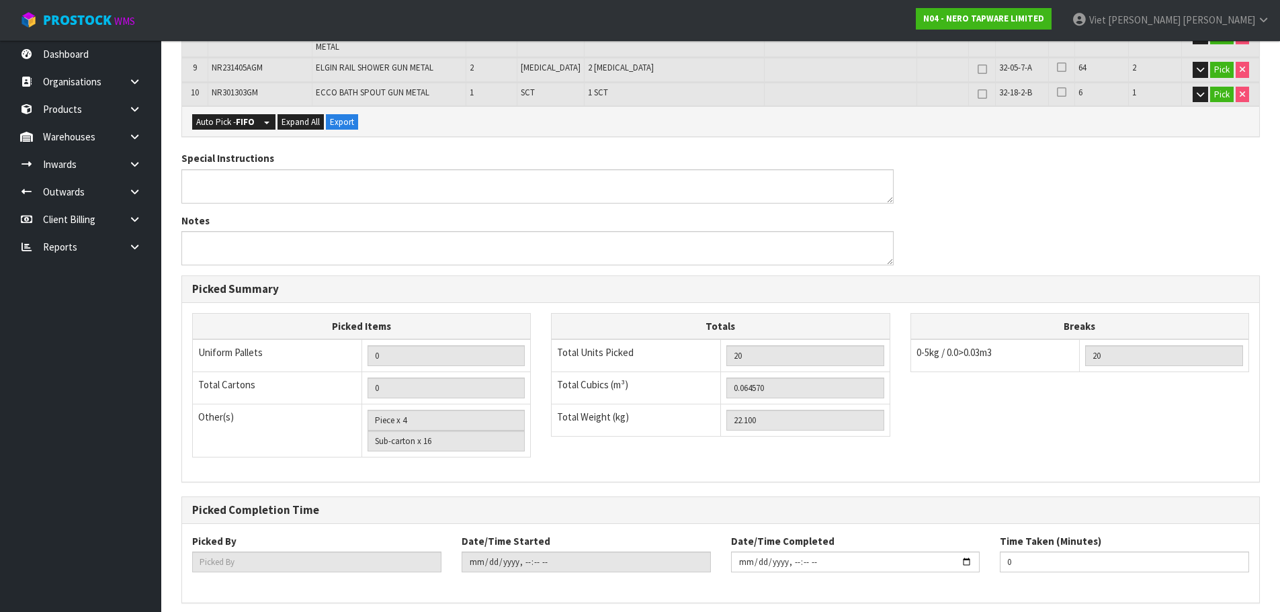
scroll to position [546, 0]
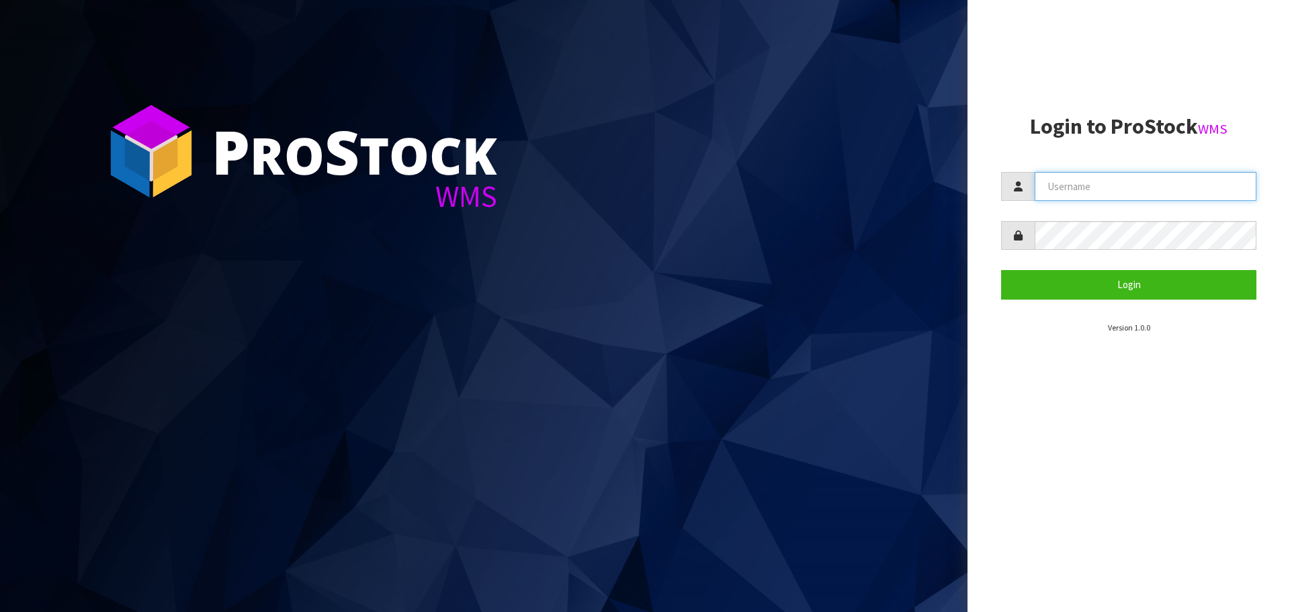
click at [1123, 183] on input "text" at bounding box center [1146, 186] width 222 height 29
click at [1113, 193] on input "text" at bounding box center [1146, 186] width 222 height 29
type input "[PERSON_NAME]"
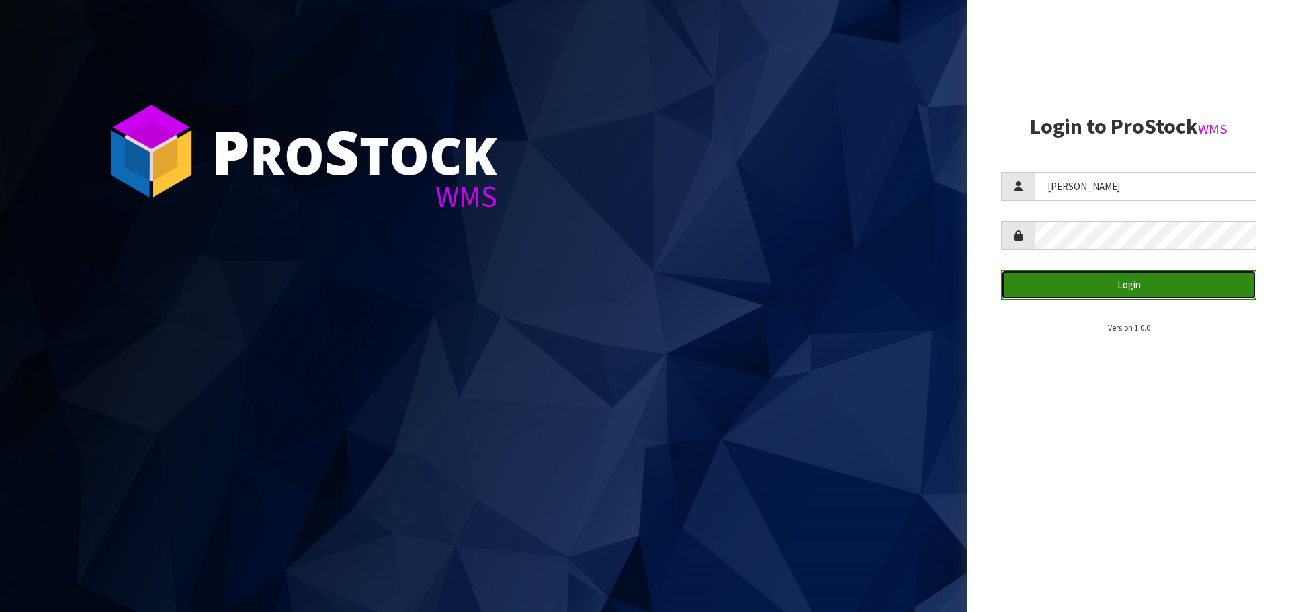
click at [1105, 280] on button "Login" at bounding box center [1128, 284] width 255 height 29
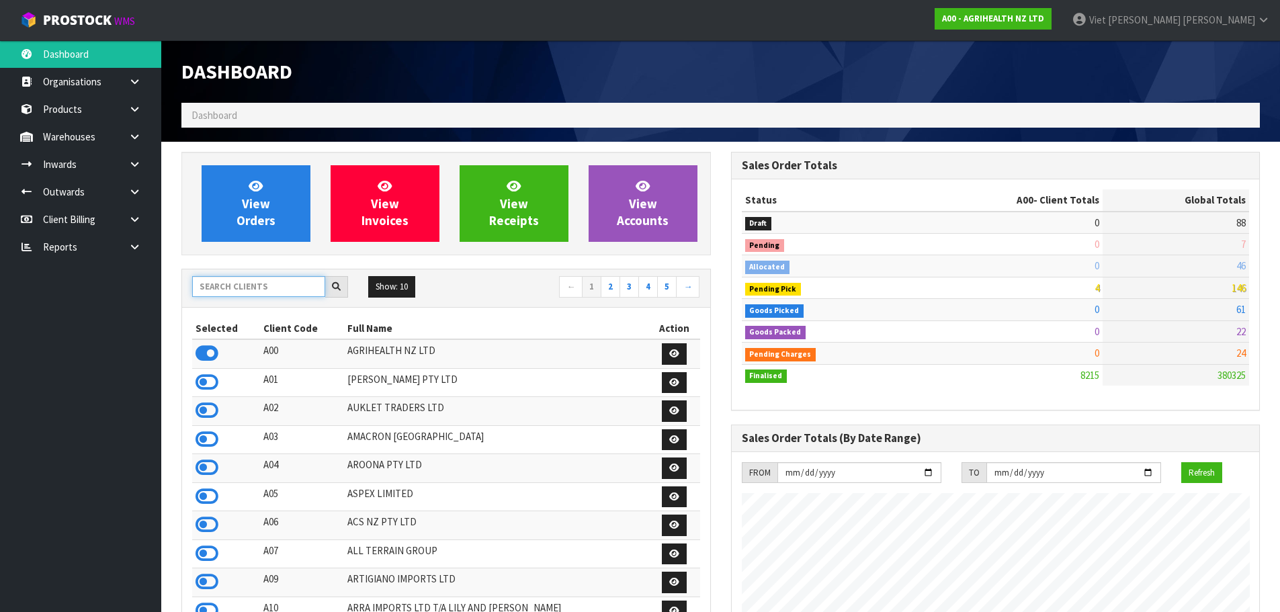
click at [301, 290] on input "text" at bounding box center [258, 286] width 133 height 21
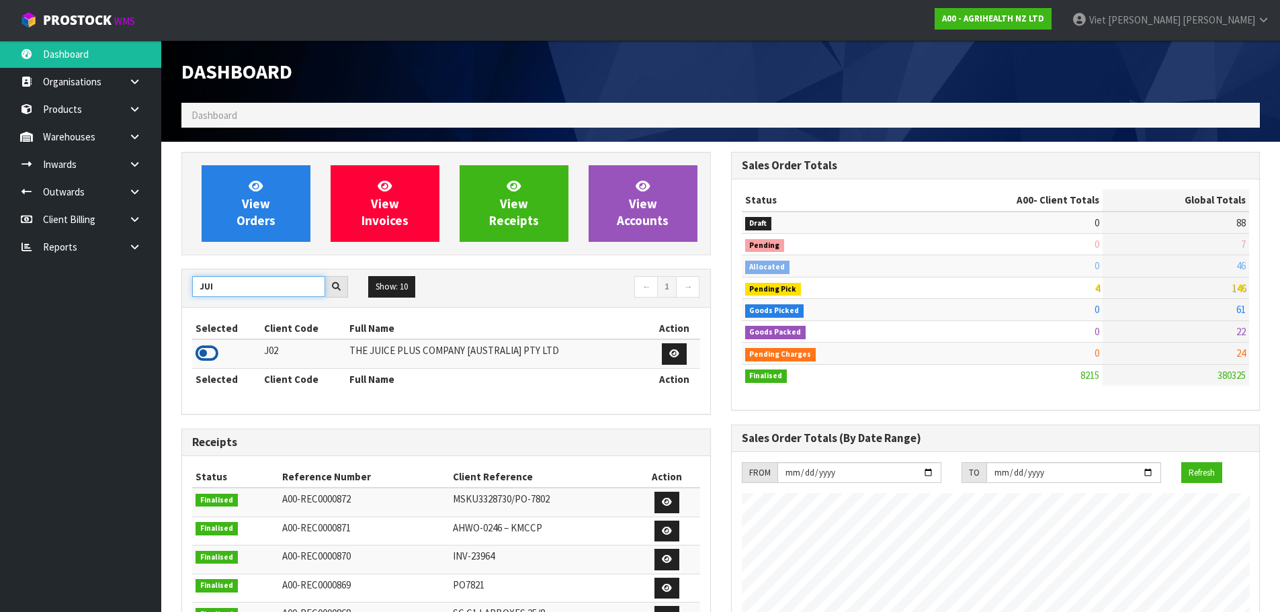
type input "JUI"
click at [198, 355] on icon at bounding box center [207, 353] width 23 height 20
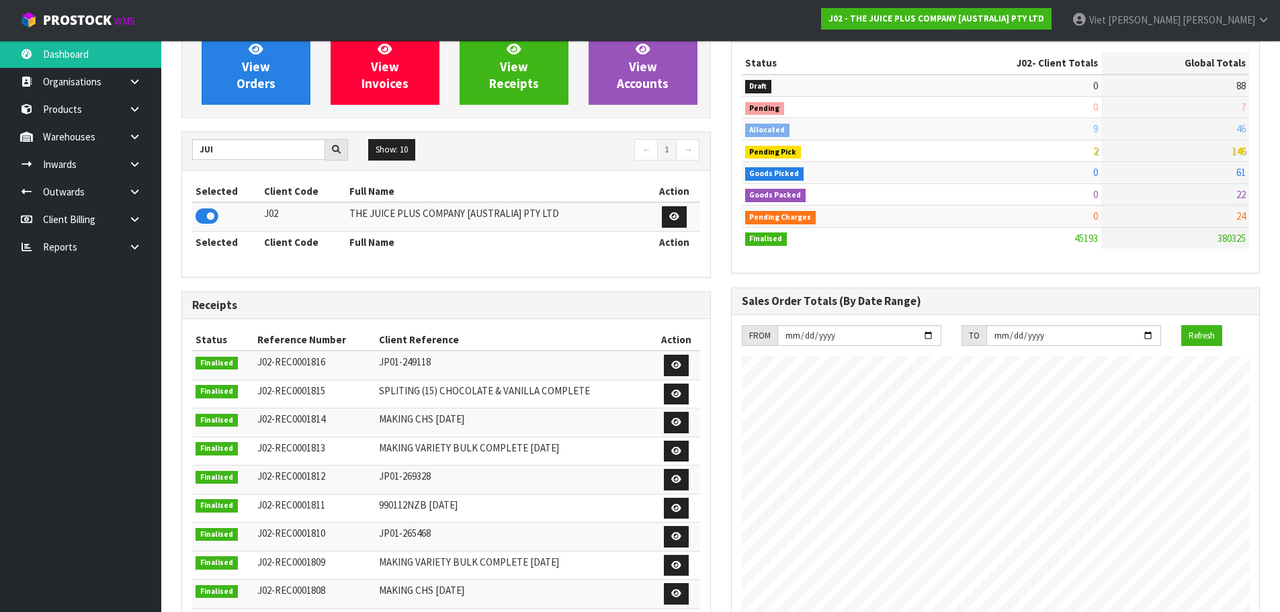
scroll to position [67, 0]
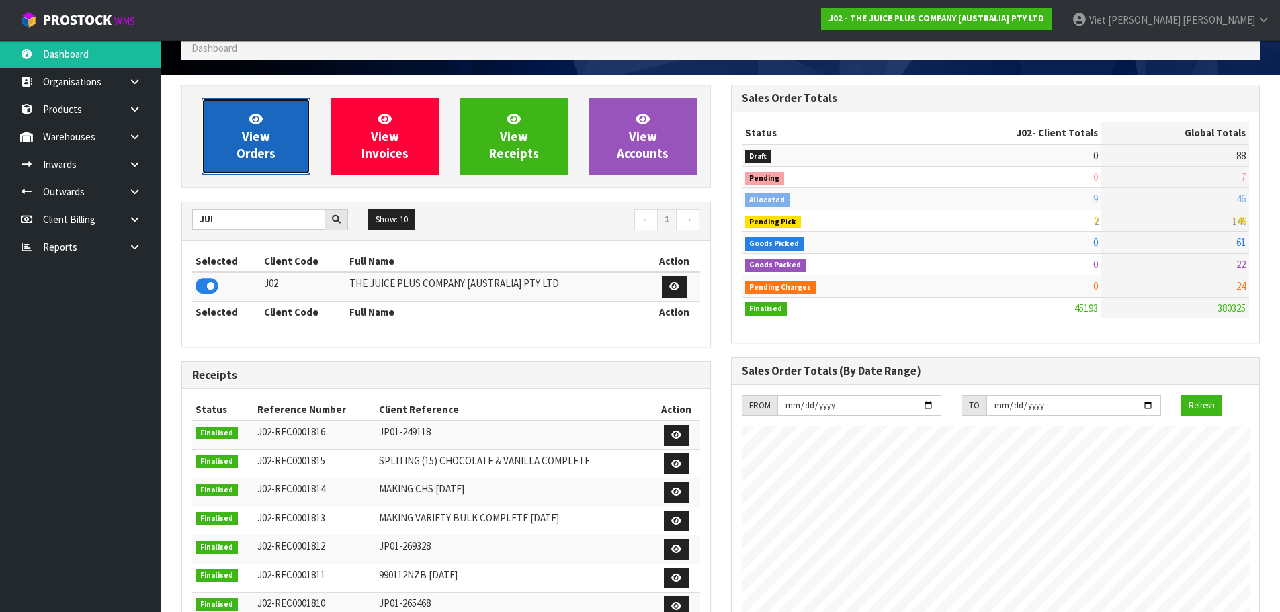
click at [245, 110] on link "View Orders" at bounding box center [256, 136] width 109 height 77
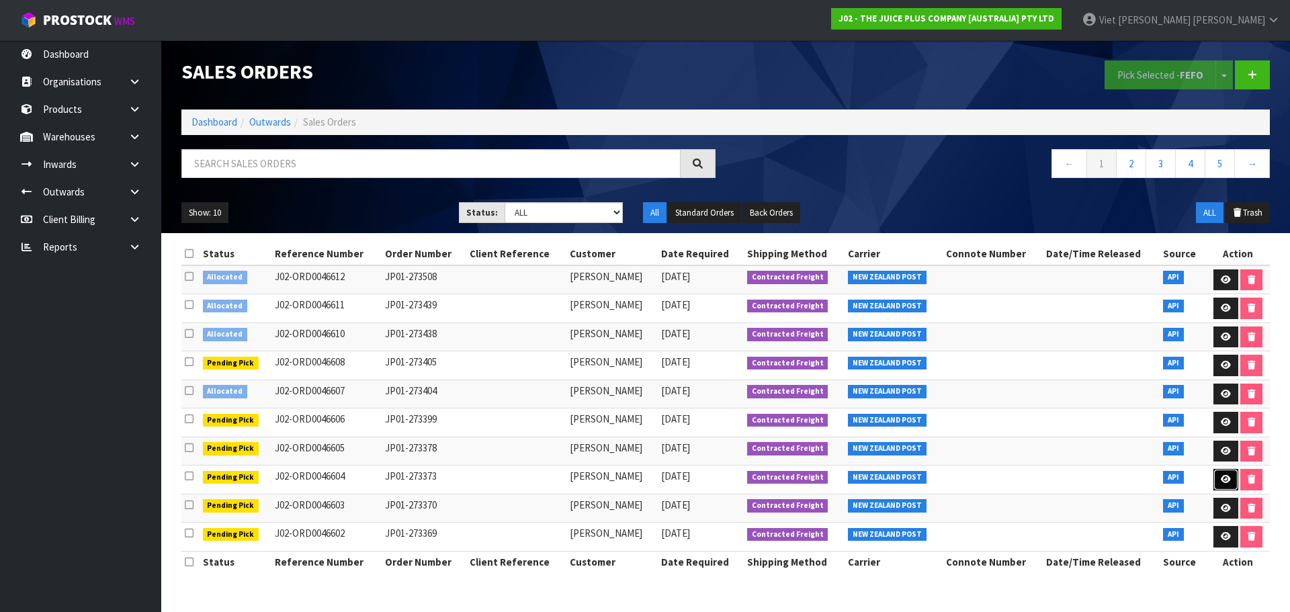
click at [1227, 479] on icon at bounding box center [1226, 479] width 10 height 9
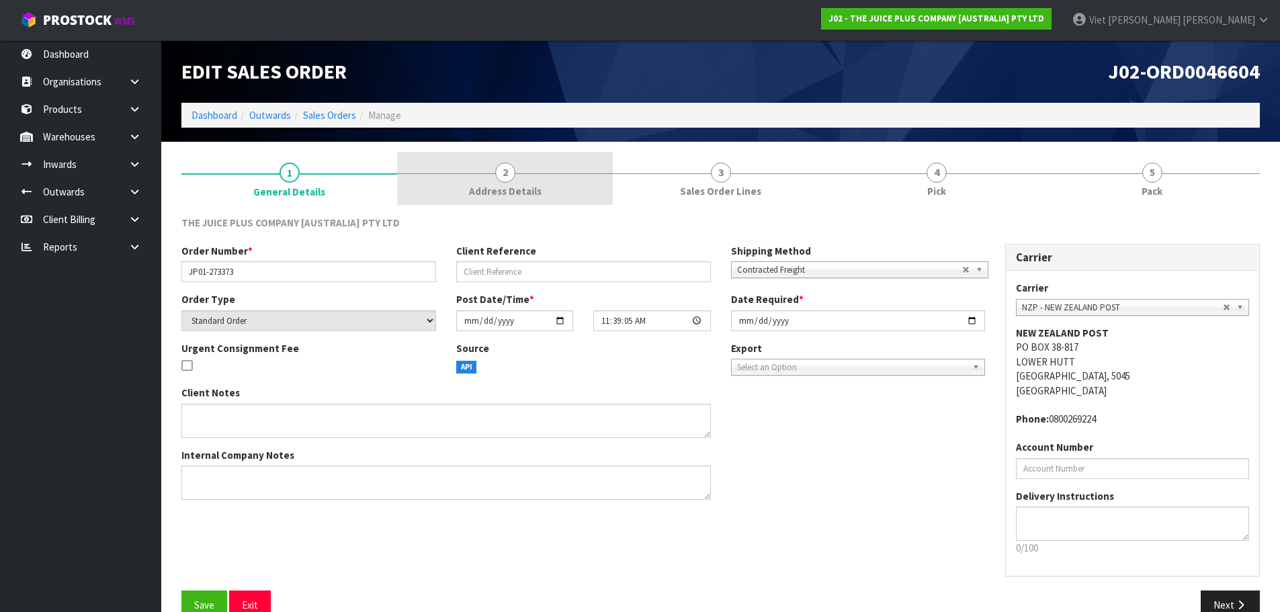
click at [571, 190] on link "2 Address Details" at bounding box center [505, 178] width 216 height 53
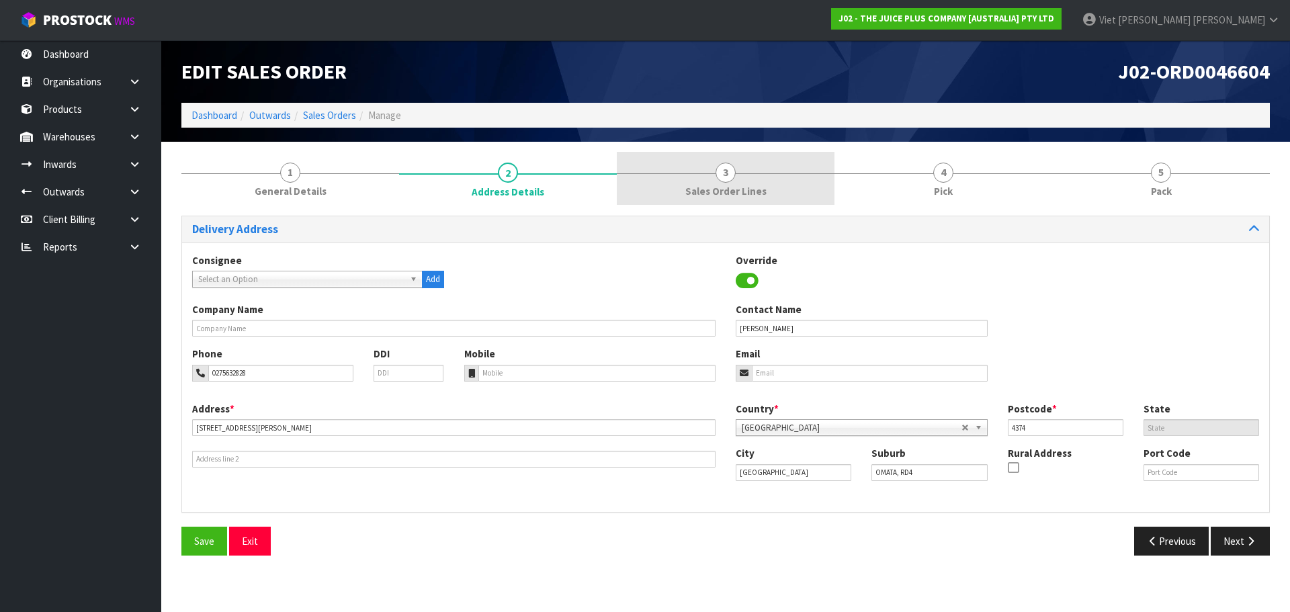
click at [748, 173] on div at bounding box center [726, 173] width 218 height 1
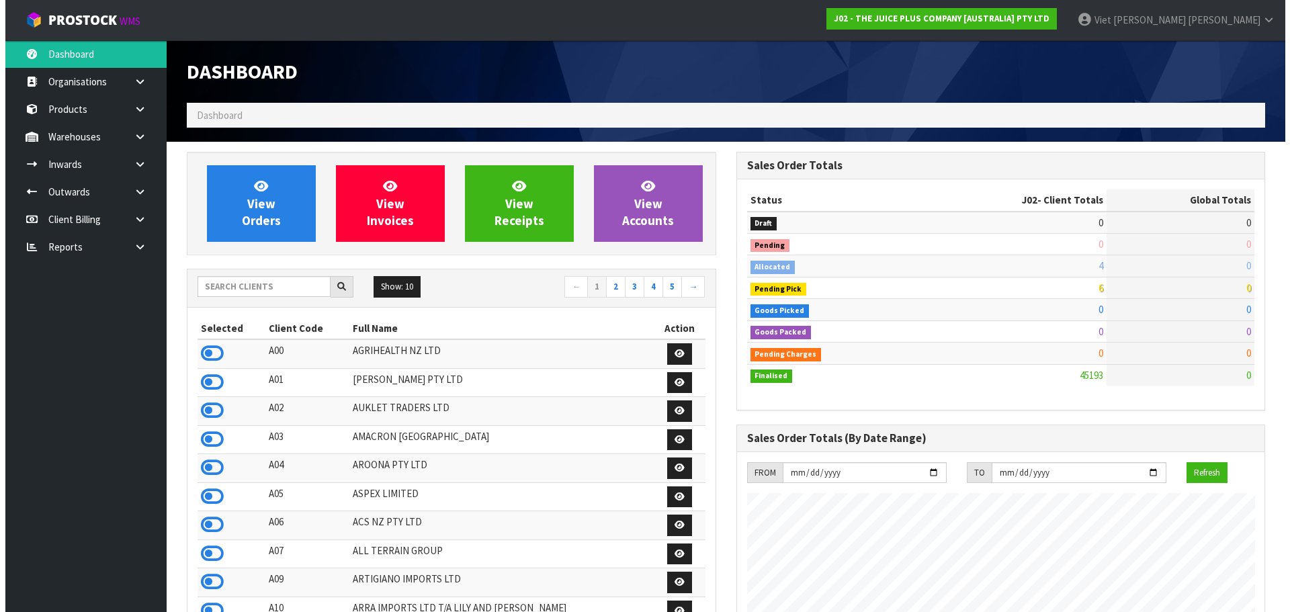
scroll to position [1018, 549]
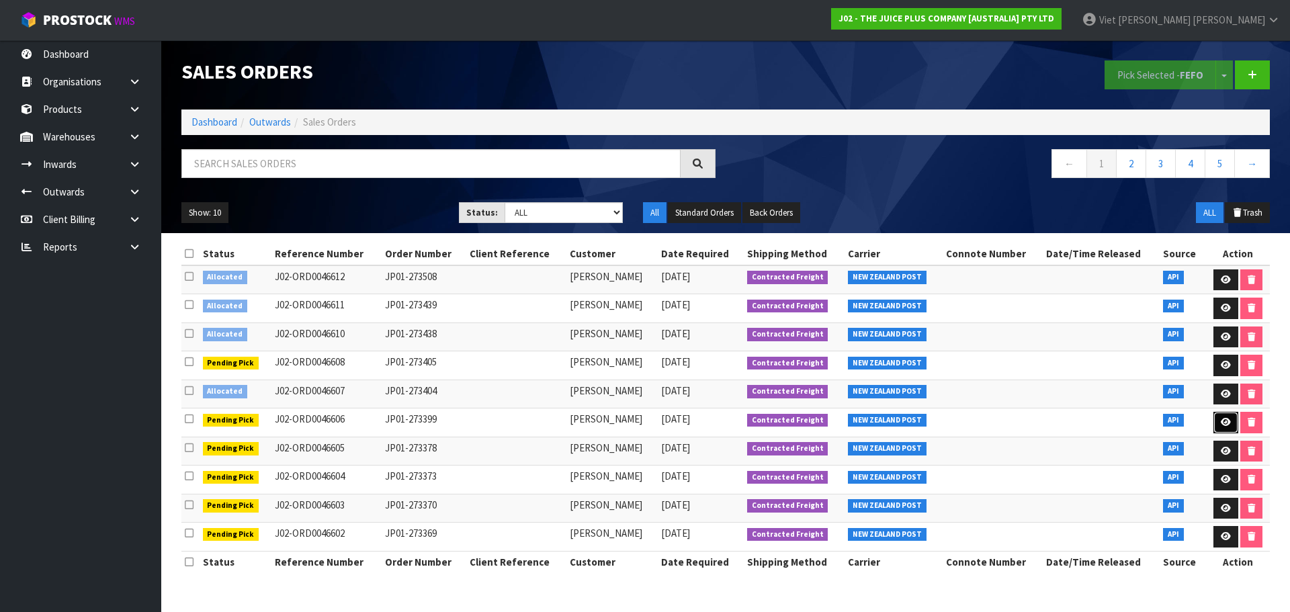
click at [1216, 424] on link at bounding box center [1226, 423] width 25 height 22
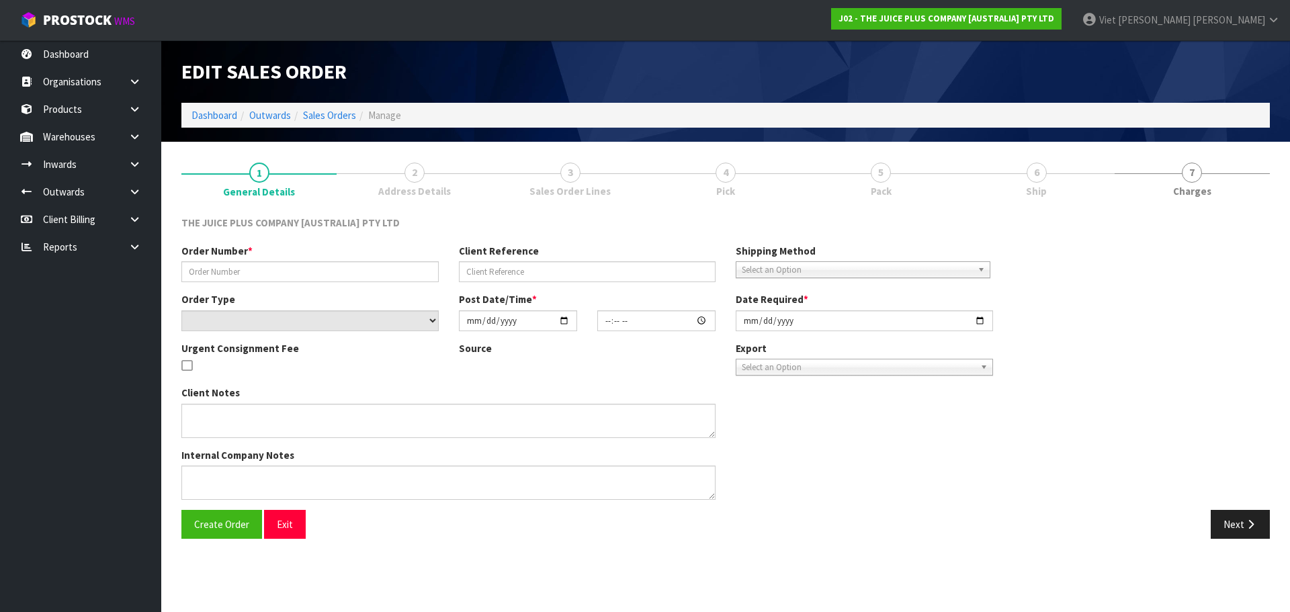
type input "JP01-273399"
select select "number:0"
type input "2025-09-08"
type input "19:23:04.000"
type input "[DATE]"
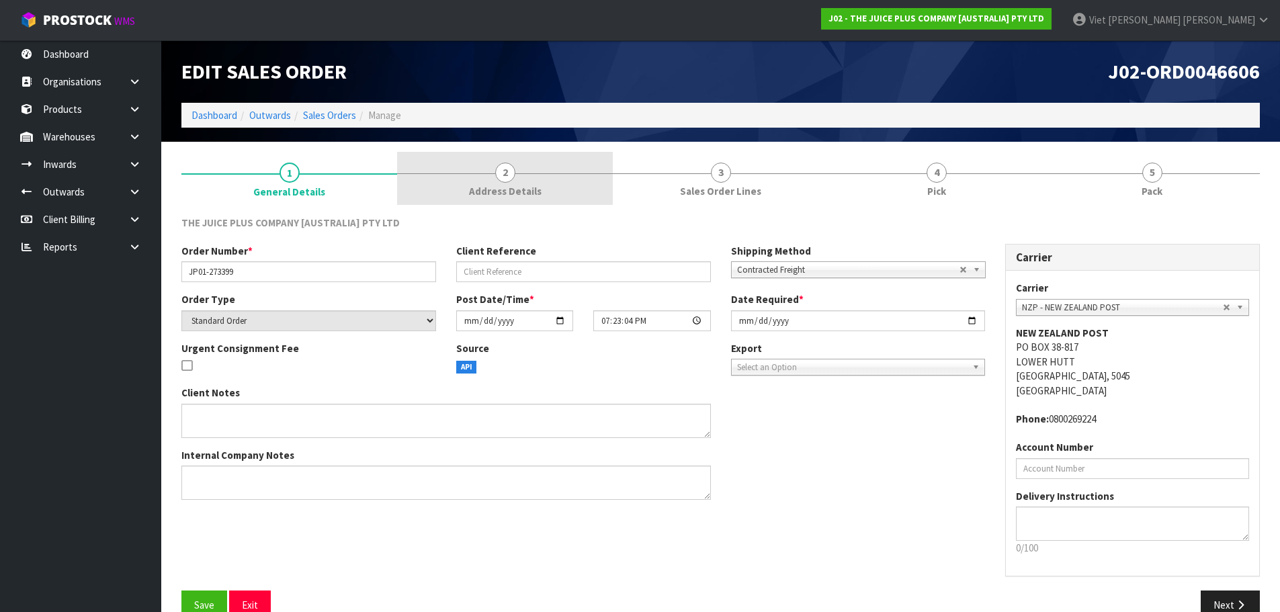
click at [516, 203] on link "2 Address Details" at bounding box center [505, 178] width 216 height 53
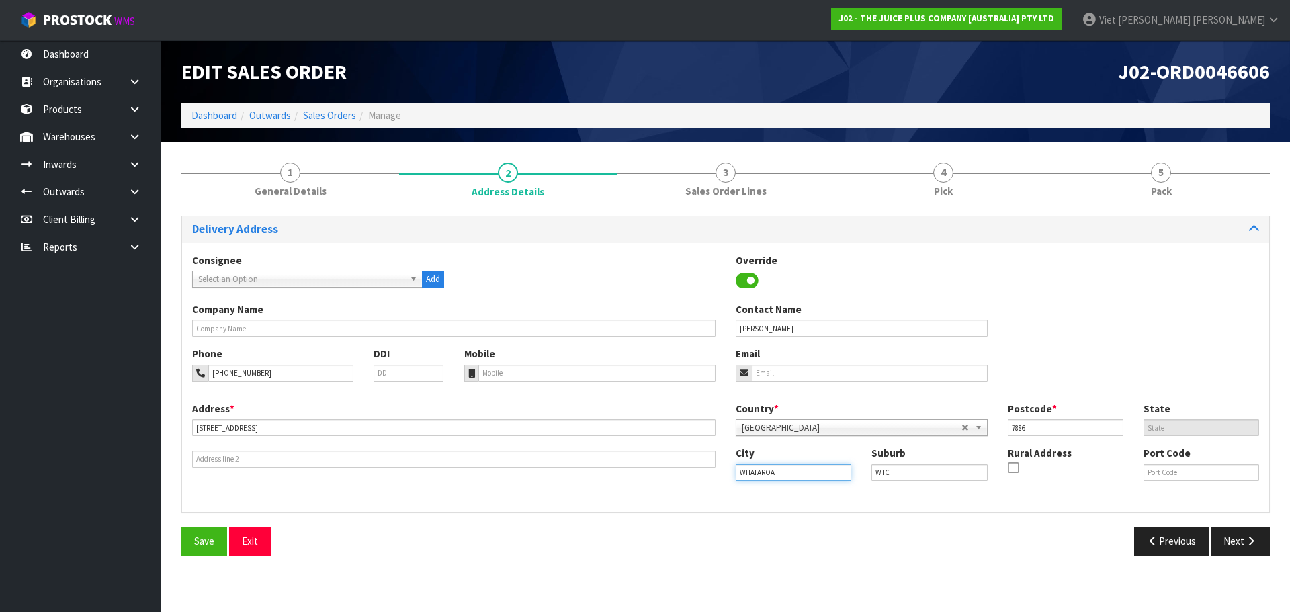
drag, startPoint x: 811, startPoint y: 475, endPoint x: 726, endPoint y: 487, distance: 85.5
click at [726, 487] on div "City WHATAROA Suburb WTC Rural Address Port Code" at bounding box center [998, 469] width 544 height 46
drag, startPoint x: 290, startPoint y: 429, endPoint x: 184, endPoint y: 437, distance: 105.8
click at [184, 437] on div "Address * 6 WHATAROA FLAT ROAD This address line exceeds the recommended limit …" at bounding box center [454, 435] width 544 height 66
drag, startPoint x: 820, startPoint y: 478, endPoint x: 737, endPoint y: 485, distance: 84.2
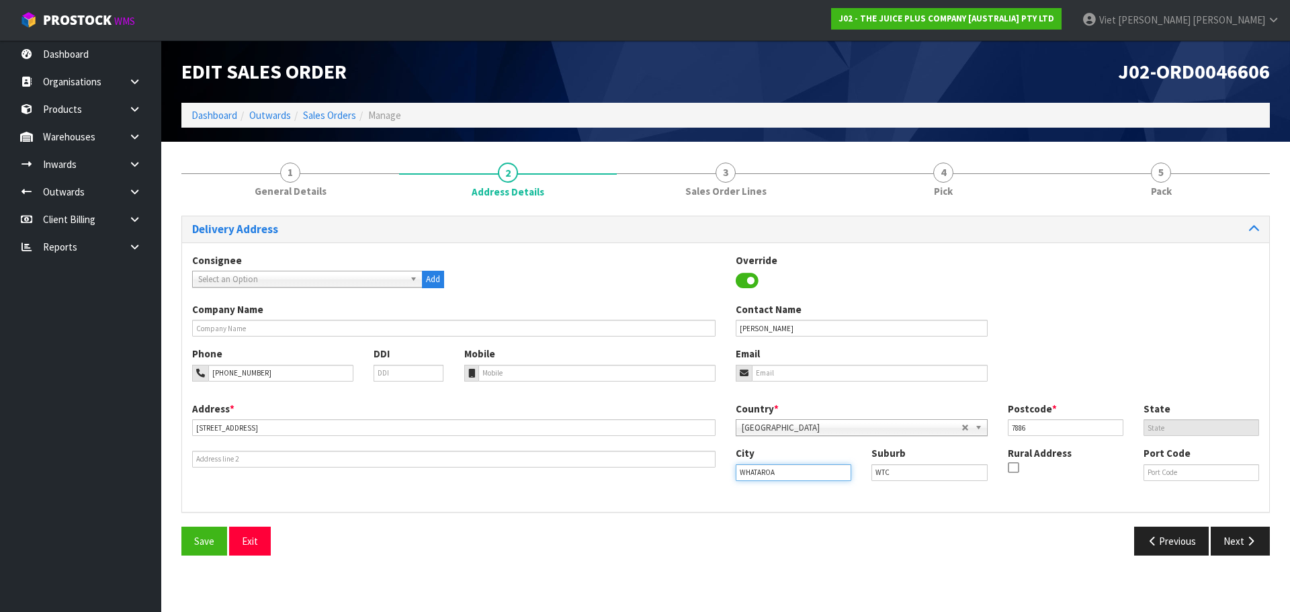
click at [737, 485] on div "City WHATAROA Suburb WTC Rural Address Port Code" at bounding box center [998, 469] width 544 height 46
drag, startPoint x: 1023, startPoint y: 425, endPoint x: 1008, endPoint y: 427, distance: 15.6
click at [1008, 427] on input "7886" at bounding box center [1066, 427] width 116 height 17
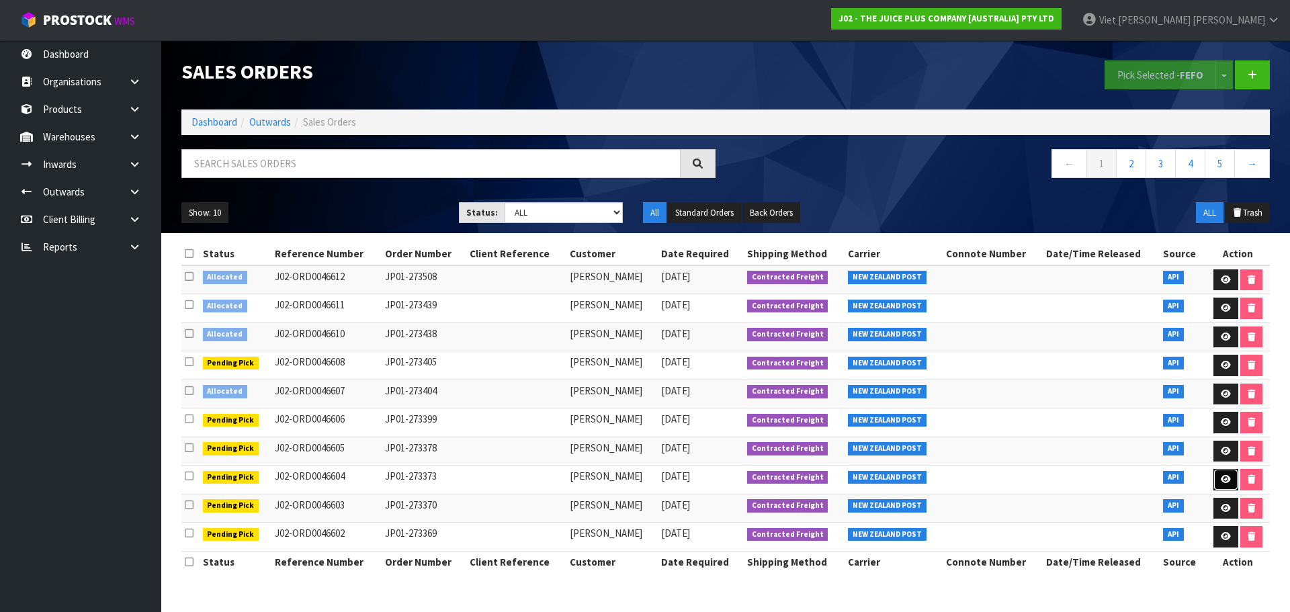
click at [1221, 482] on icon at bounding box center [1226, 479] width 10 height 9
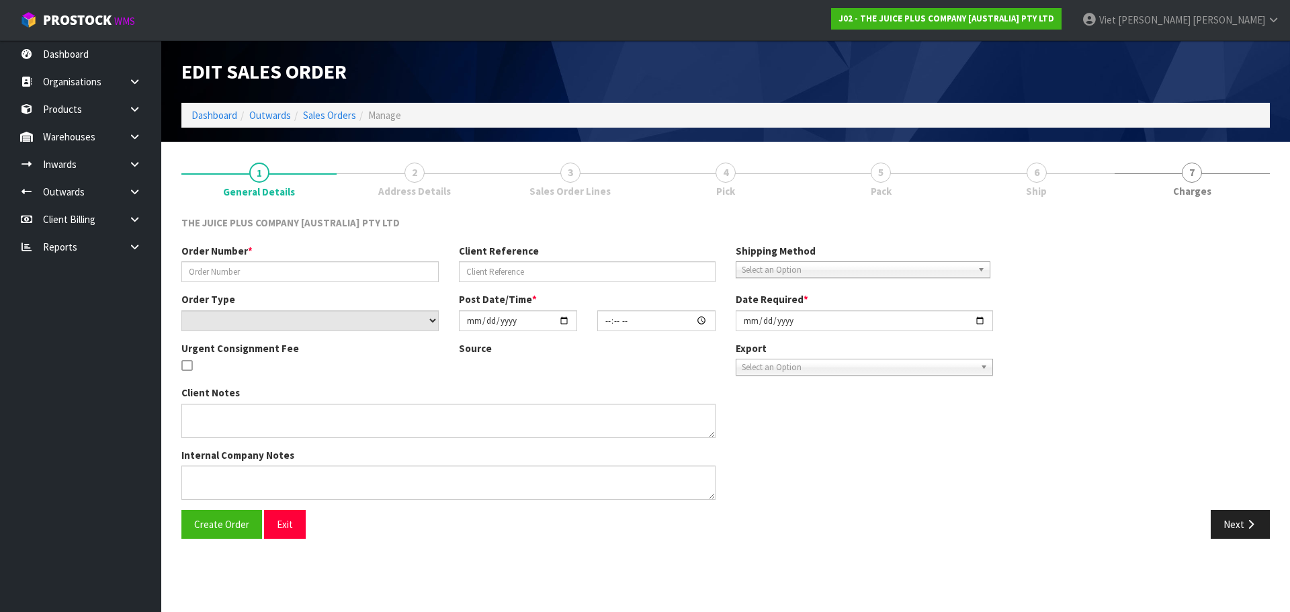
type input "JP01-273373"
select select "number:0"
type input "[DATE]"
type input "11:39:05.000"
type input "[DATE]"
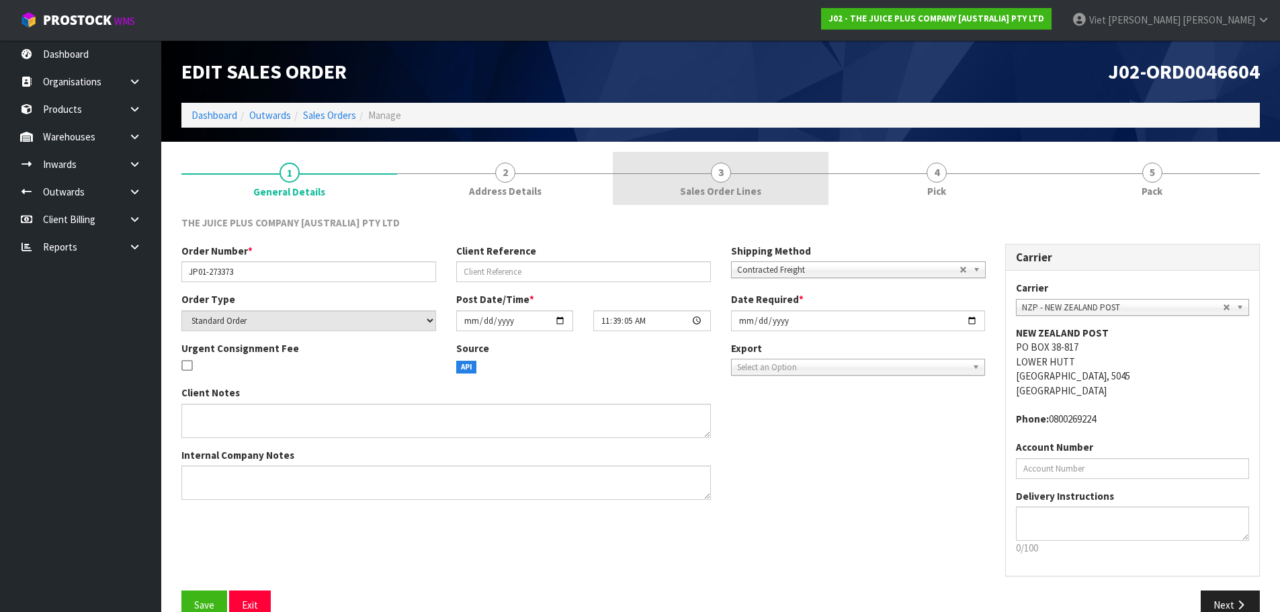
click at [800, 200] on link "3 Sales Order Lines" at bounding box center [721, 178] width 216 height 53
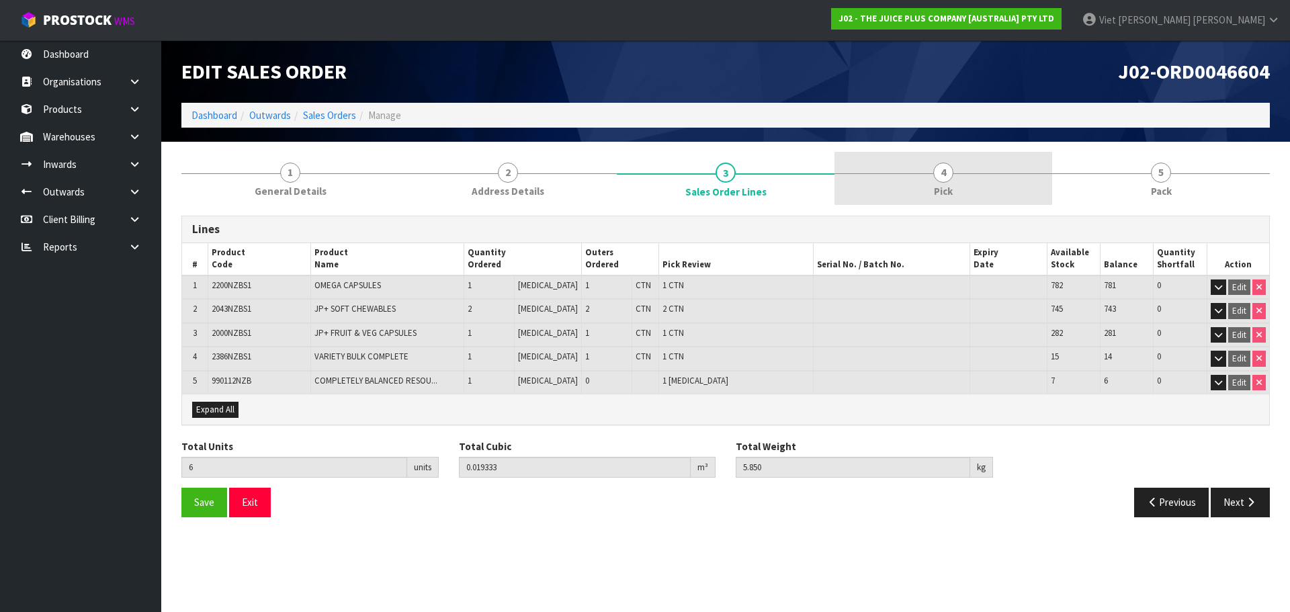
click at [954, 194] on link "4 Pick" at bounding box center [944, 178] width 218 height 53
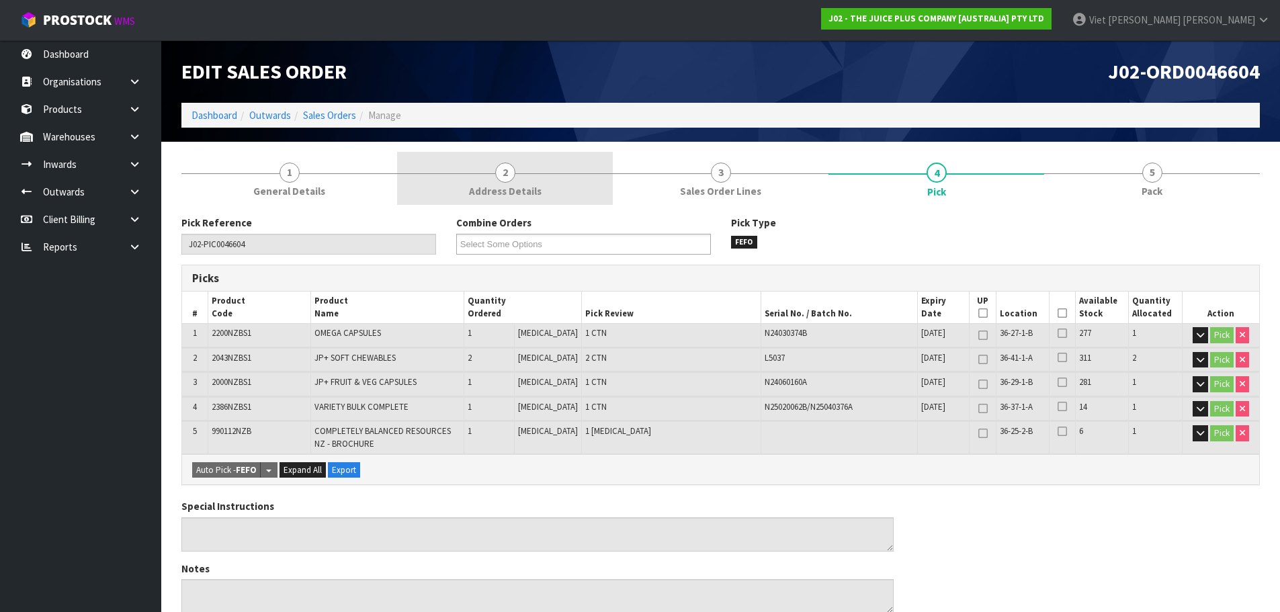
click at [443, 184] on link "2 Address Details" at bounding box center [505, 178] width 216 height 53
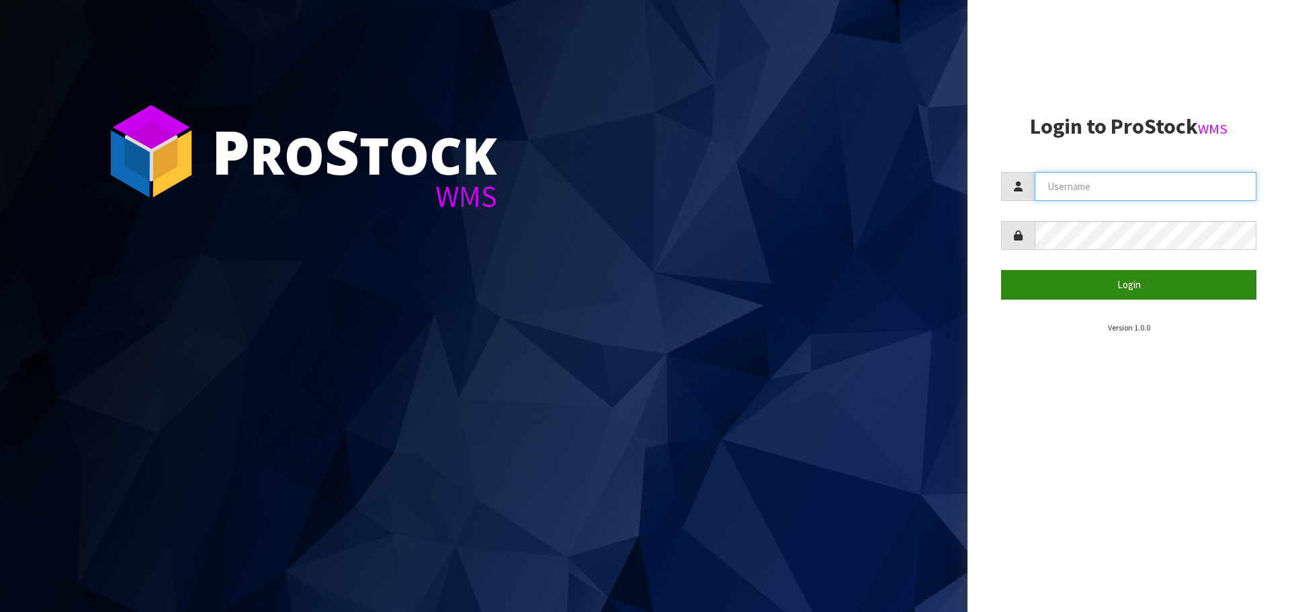
type input "[PERSON_NAME]"
click at [1070, 284] on button "Login" at bounding box center [1128, 284] width 255 height 29
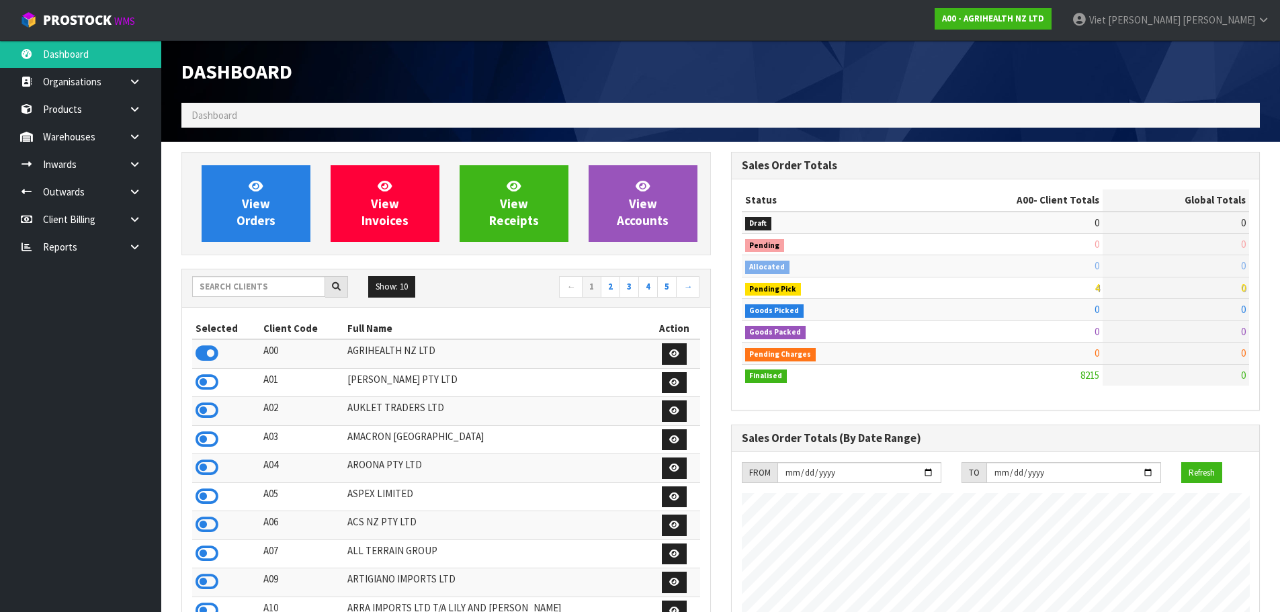
scroll to position [1018, 549]
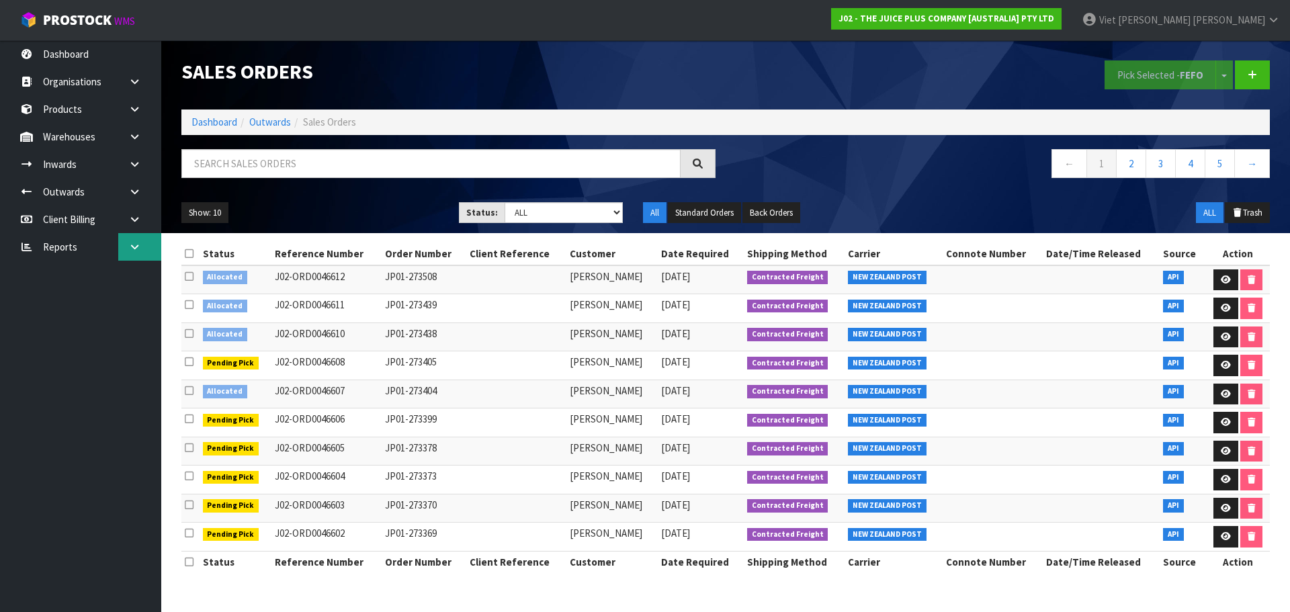
click at [126, 235] on link at bounding box center [139, 247] width 43 height 28
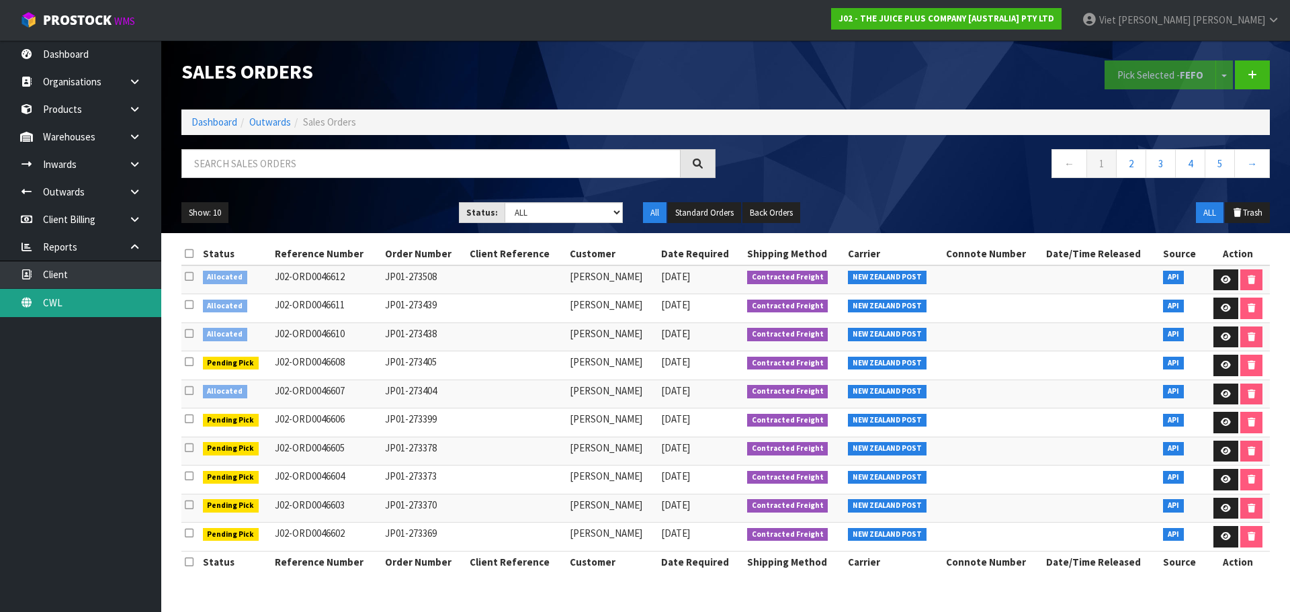
click at [105, 300] on link "CWL" at bounding box center [80, 303] width 161 height 28
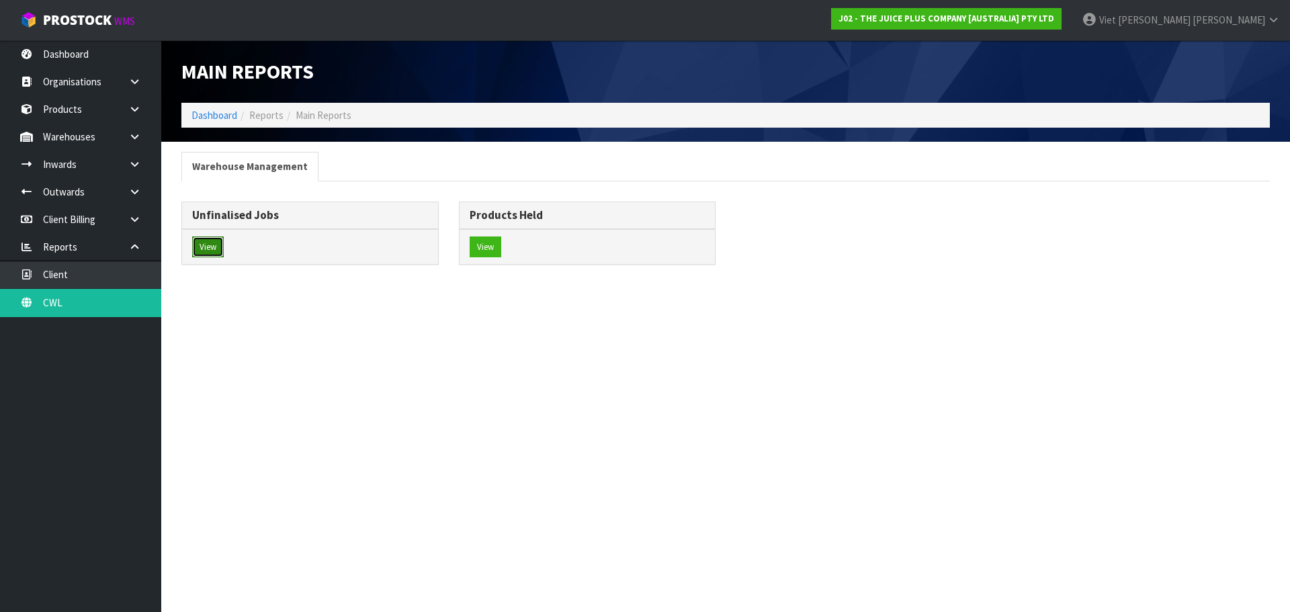
click at [218, 248] on button "View" at bounding box center [208, 248] width 32 height 22
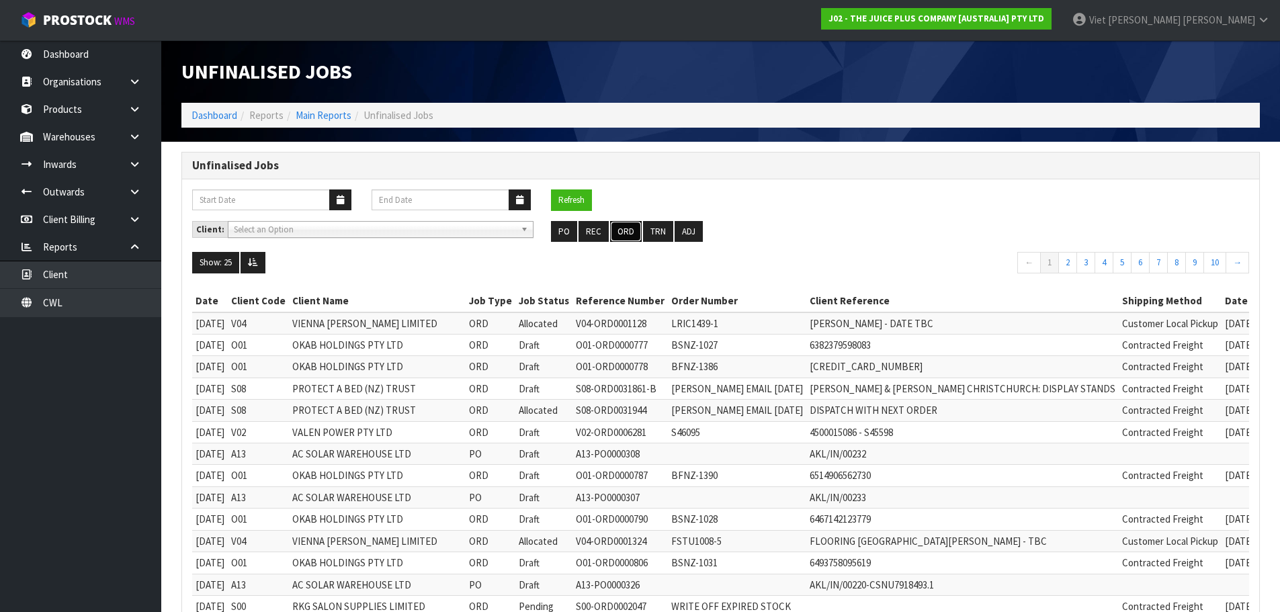
click at [634, 239] on button "ORD" at bounding box center [626, 232] width 32 height 22
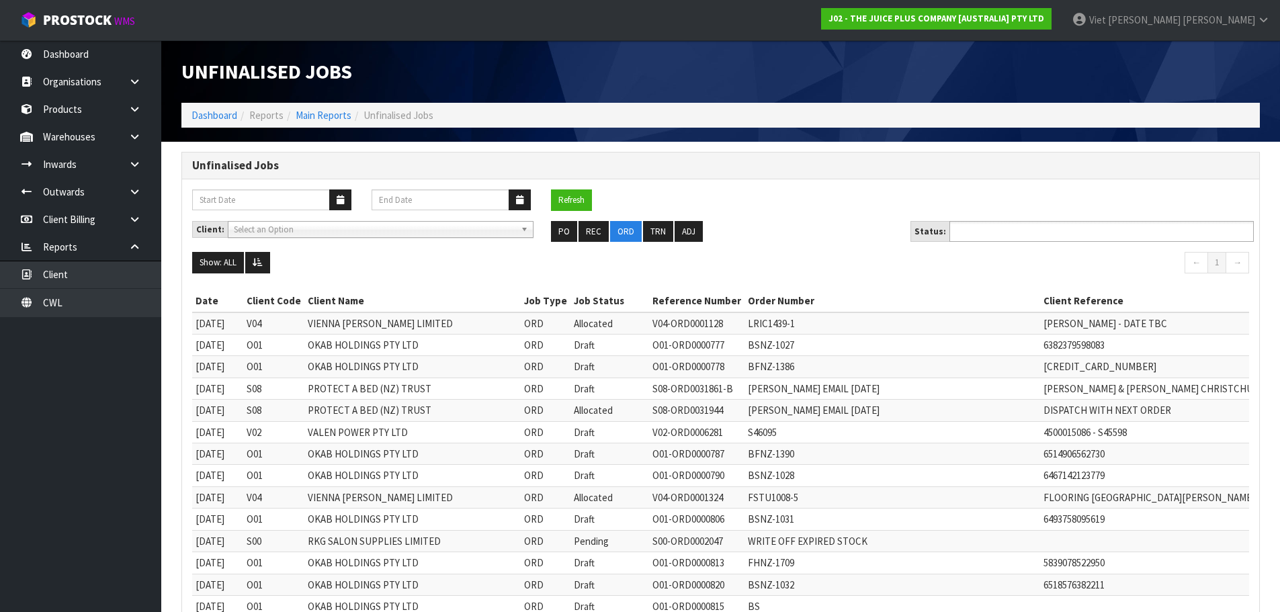
click at [1113, 225] on ul at bounding box center [1102, 231] width 304 height 21
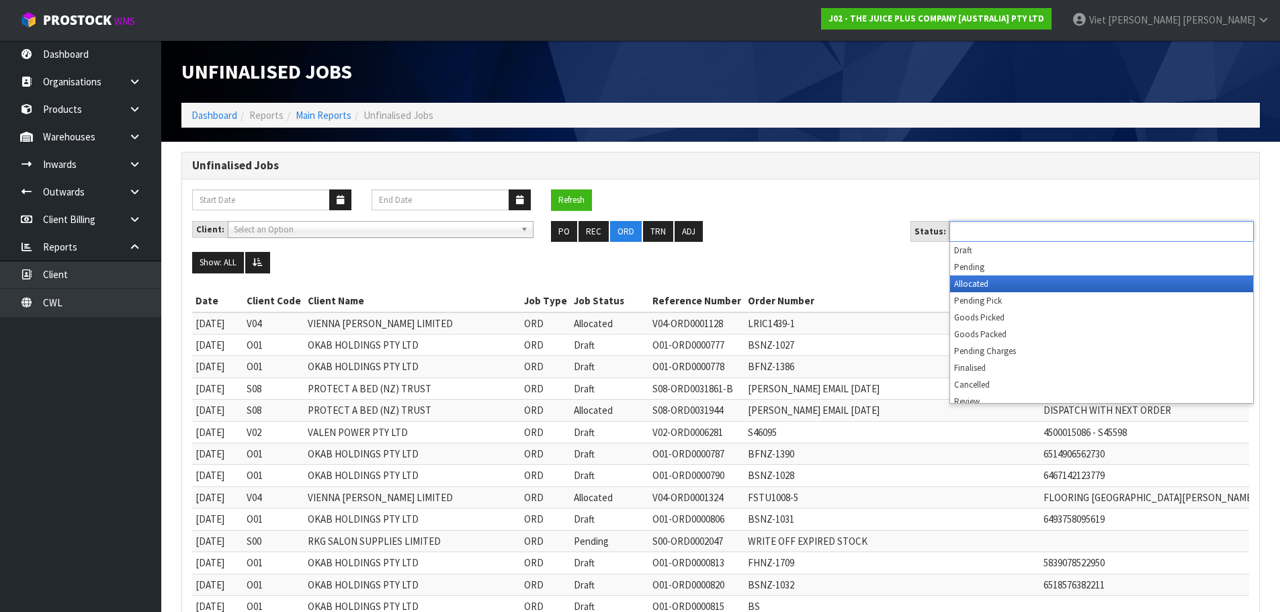
click at [1032, 282] on li "Allocated" at bounding box center [1101, 284] width 303 height 17
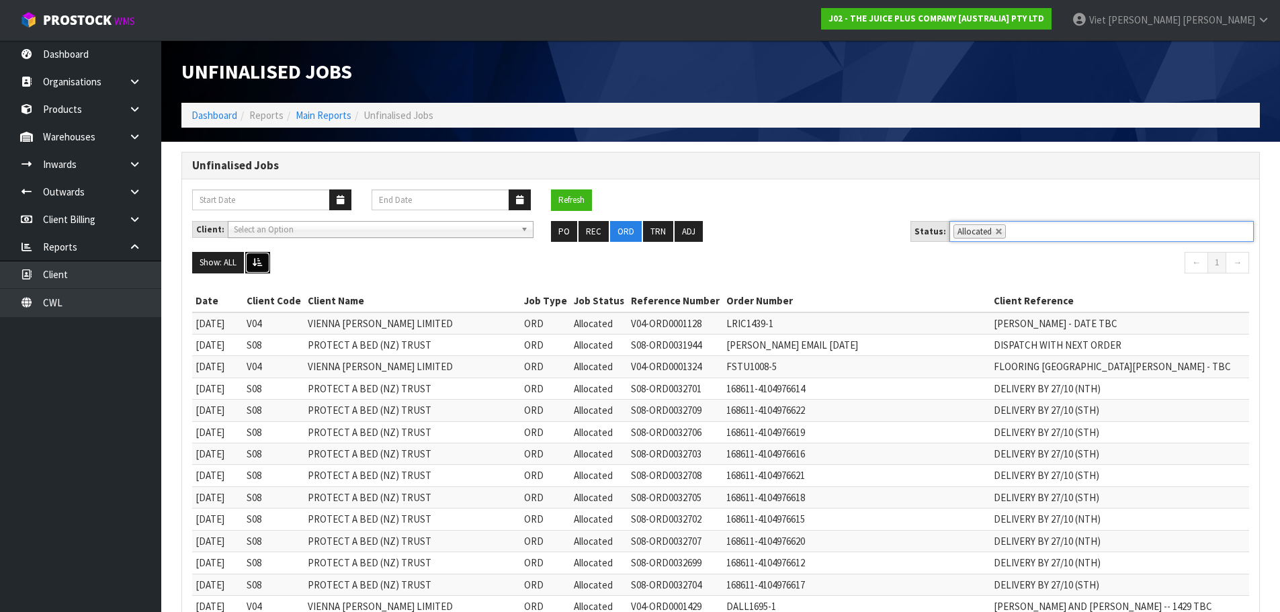
click at [255, 267] on icon at bounding box center [258, 262] width 10 height 9
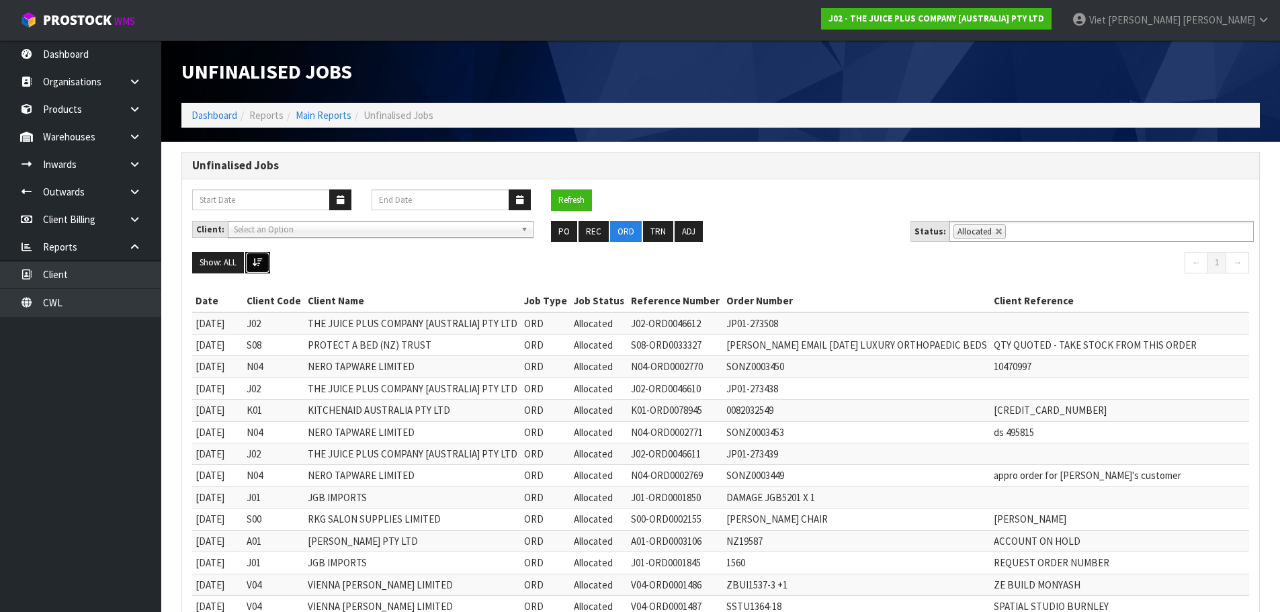
click at [259, 264] on icon at bounding box center [258, 262] width 10 height 9
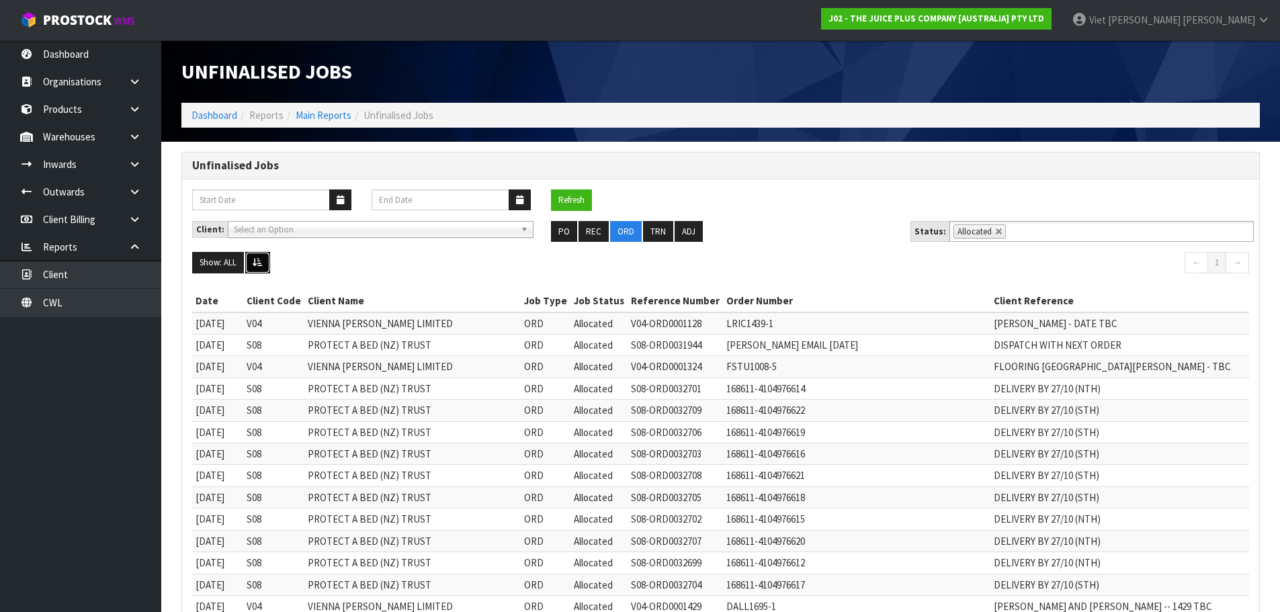
click at [255, 265] on icon at bounding box center [258, 262] width 10 height 9
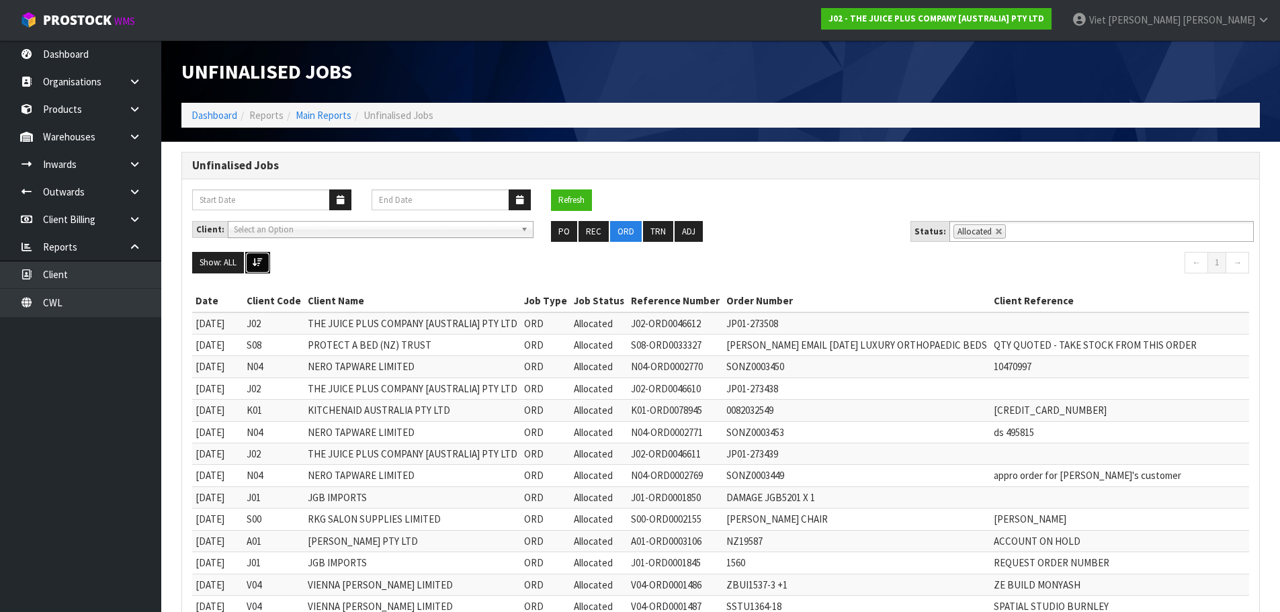
click at [255, 265] on icon at bounding box center [258, 262] width 10 height 9
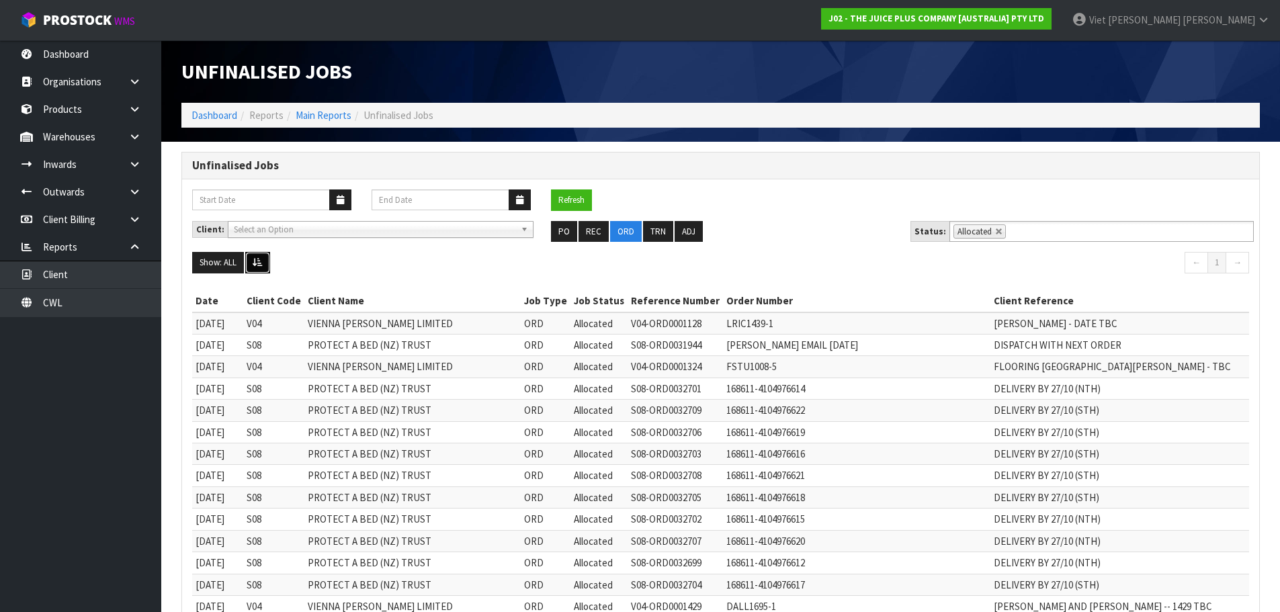
click at [263, 261] on button at bounding box center [257, 263] width 25 height 22
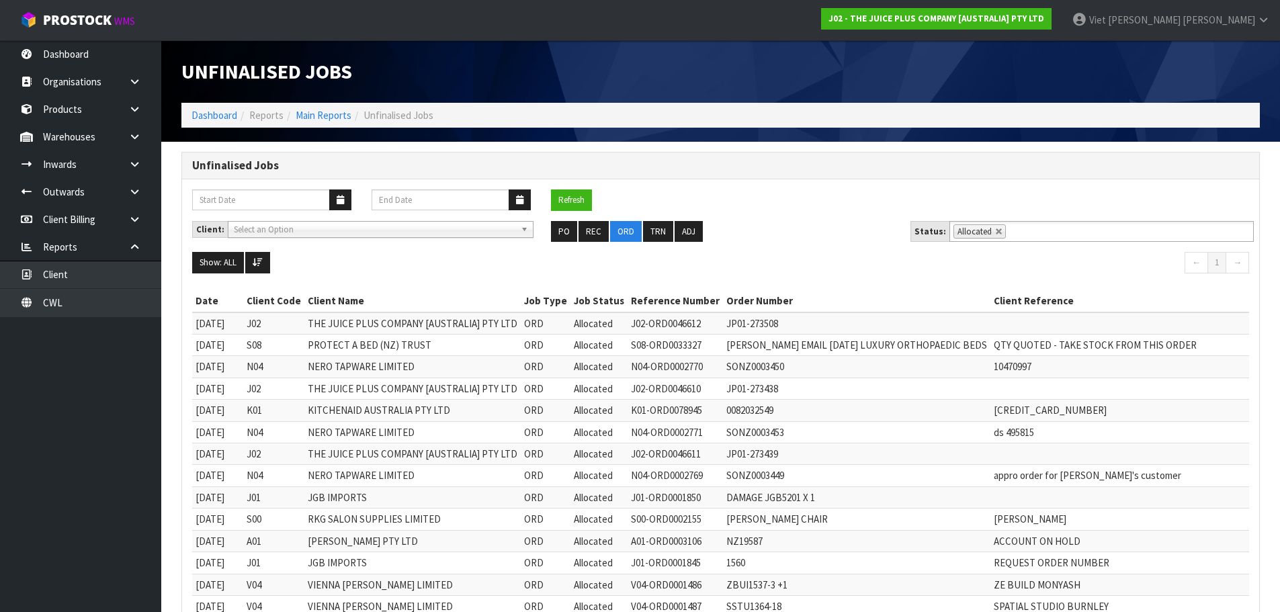
click at [728, 365] on td "SONZ0003450" at bounding box center [856, 367] width 267 height 22
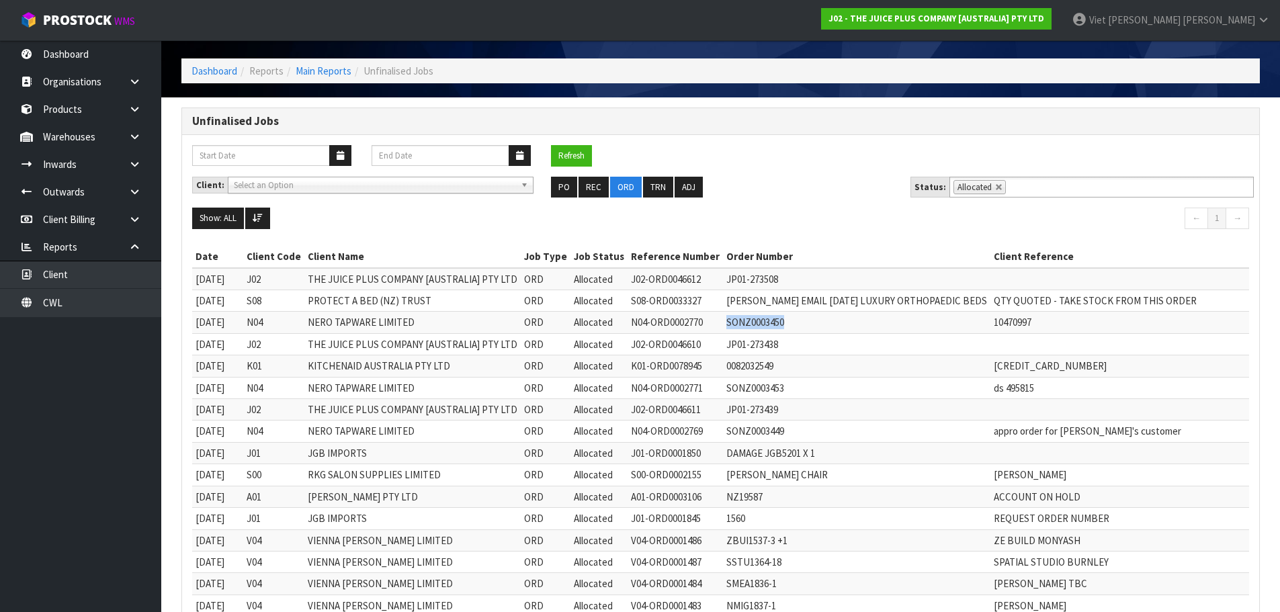
scroll to position [67, 0]
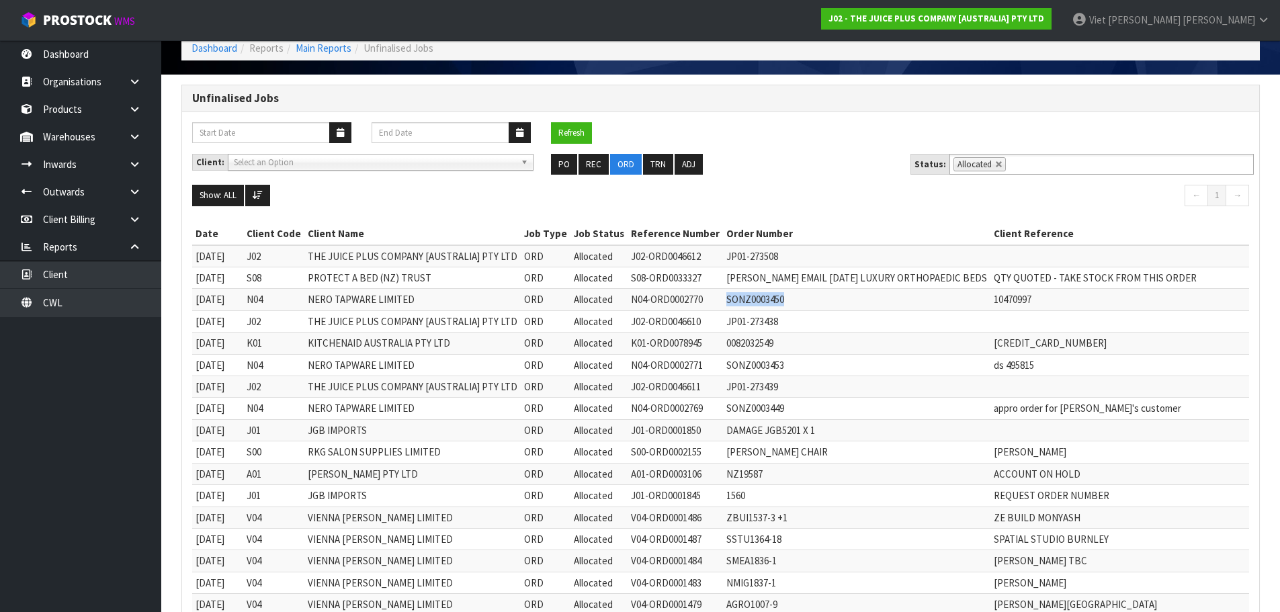
click at [779, 298] on td "SONZ0003450" at bounding box center [856, 300] width 267 height 22
click at [763, 300] on td "SONZ0003450" at bounding box center [856, 300] width 267 height 22
click at [581, 131] on button "Refresh" at bounding box center [571, 133] width 41 height 22
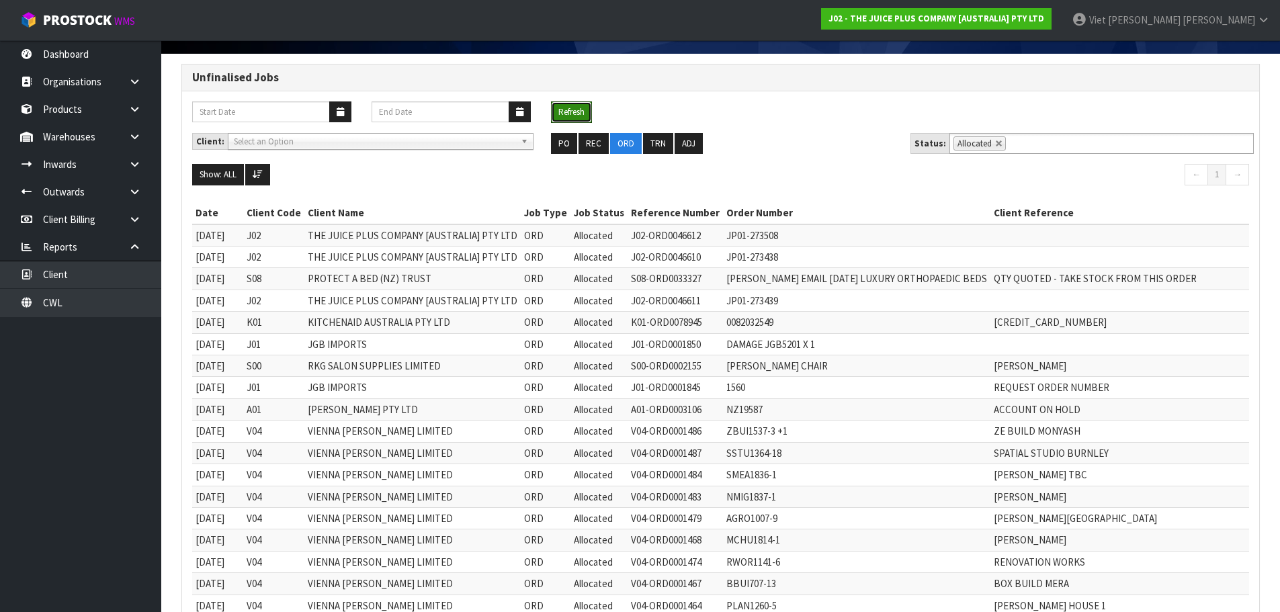
scroll to position [0, 0]
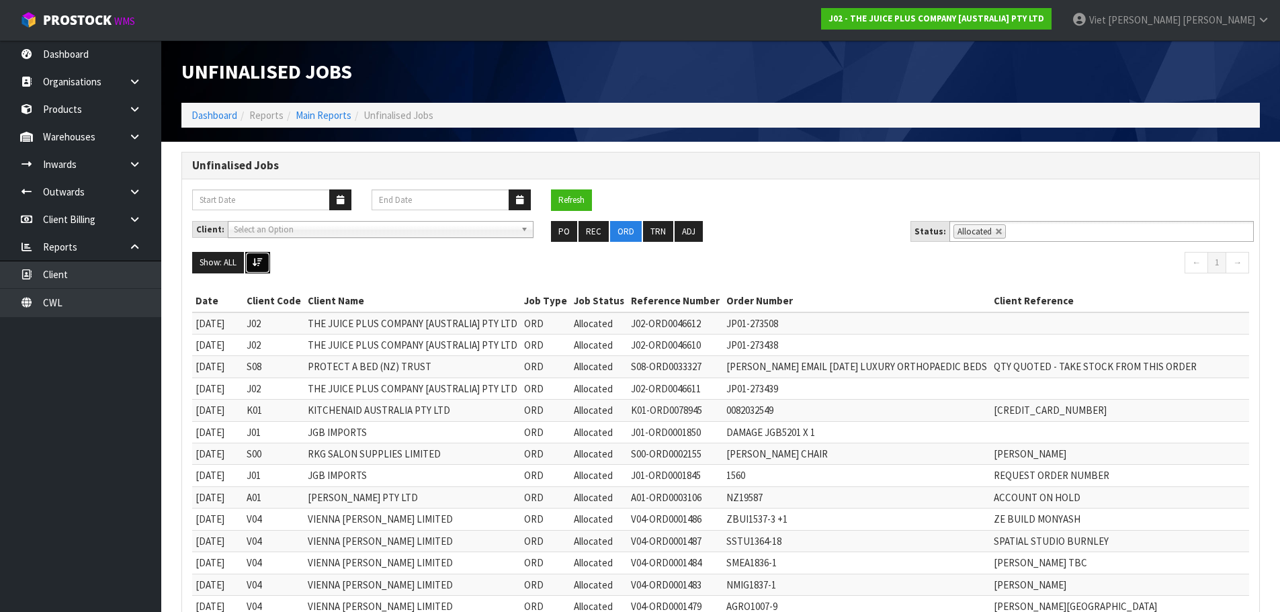
click at [267, 269] on button at bounding box center [257, 263] width 25 height 22
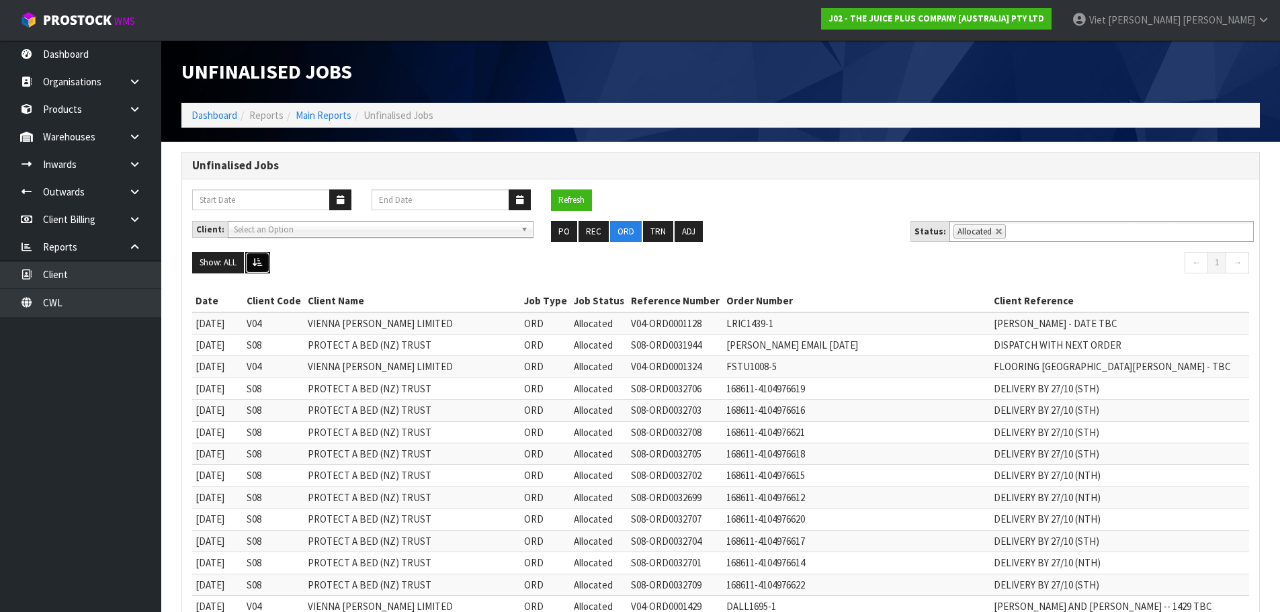
click at [266, 269] on button at bounding box center [257, 263] width 25 height 22
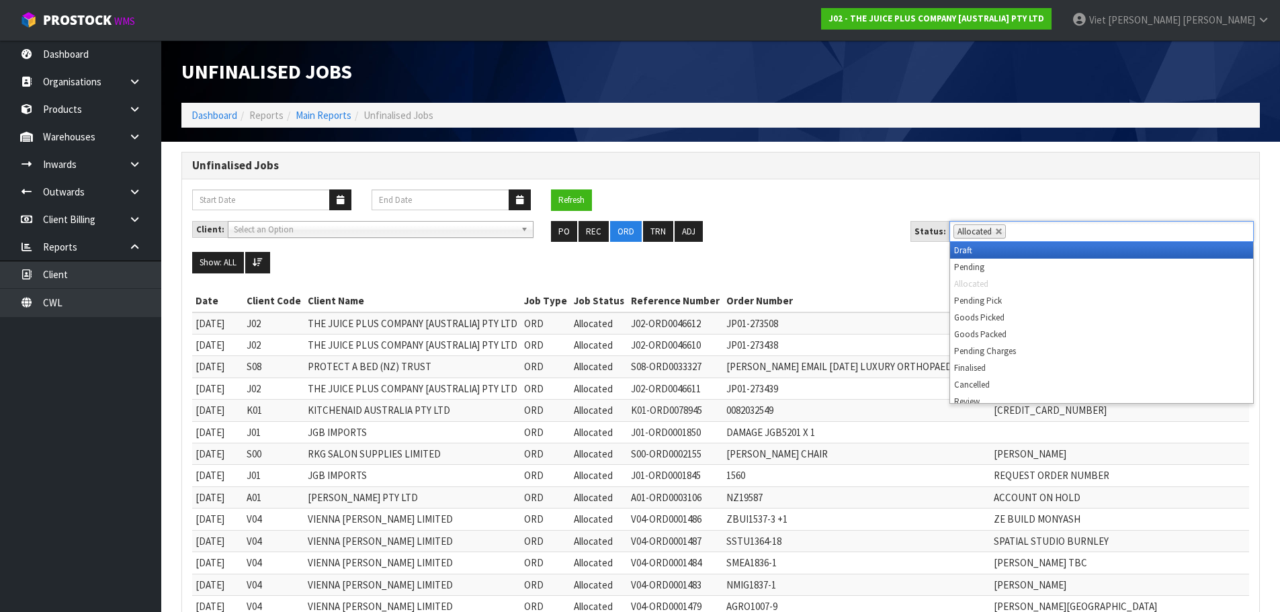
click at [1128, 235] on ul "Allocated" at bounding box center [1102, 231] width 304 height 21
click at [768, 257] on nav "← 1 →" at bounding box center [990, 264] width 519 height 25
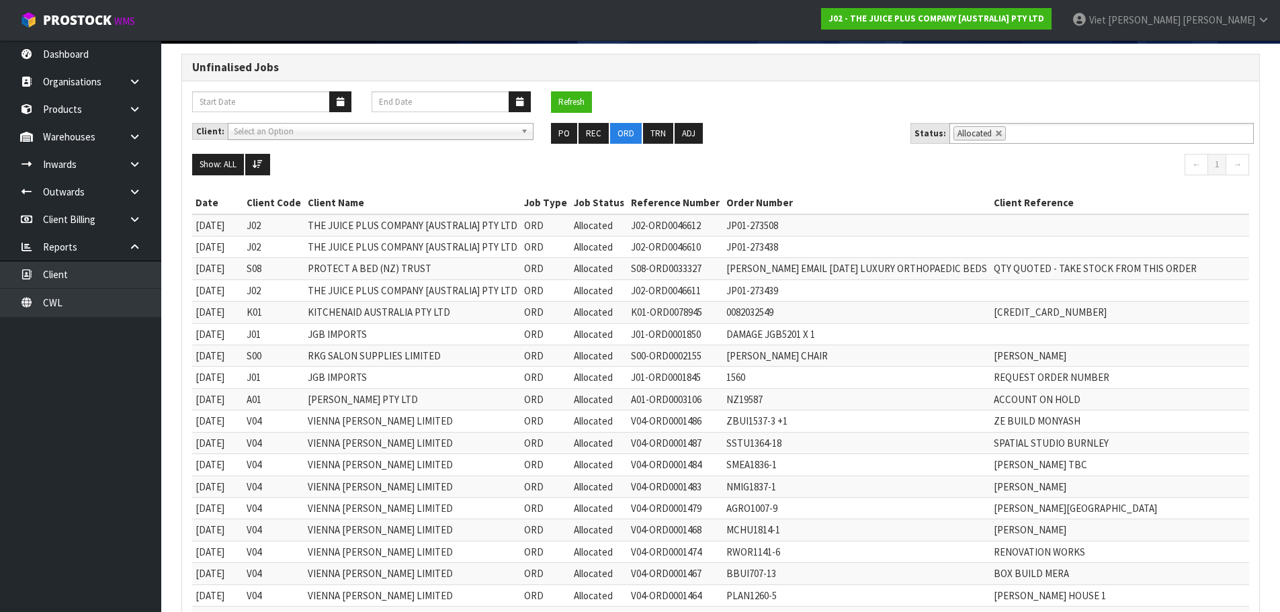
scroll to position [15, 0]
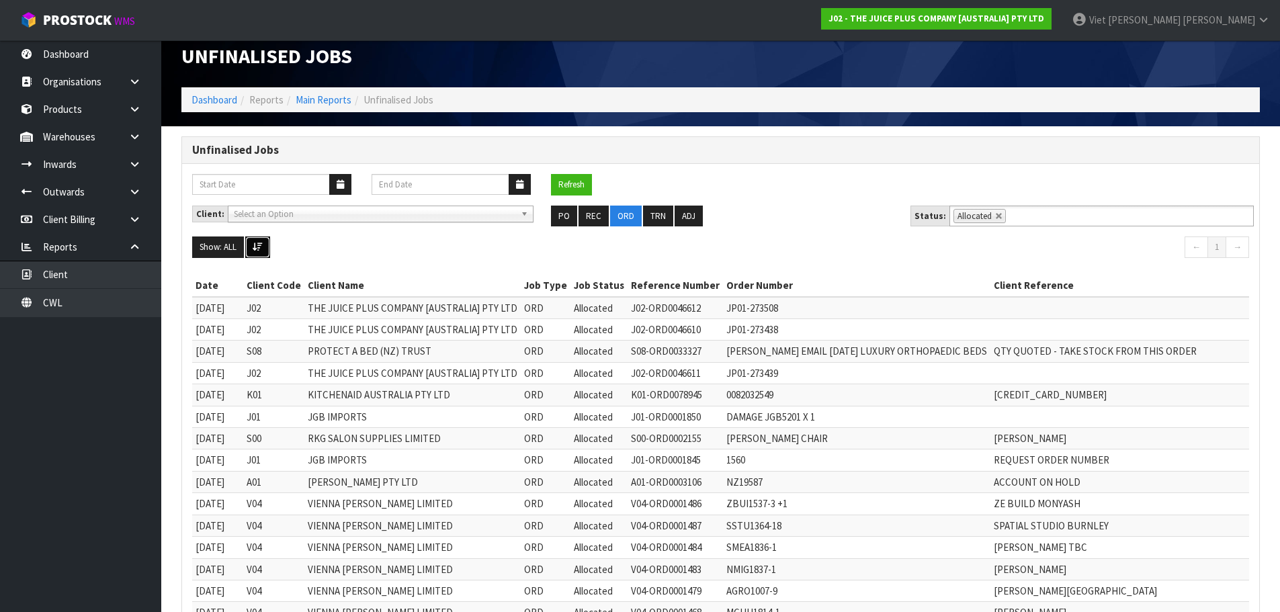
click at [252, 243] on button at bounding box center [257, 248] width 25 height 22
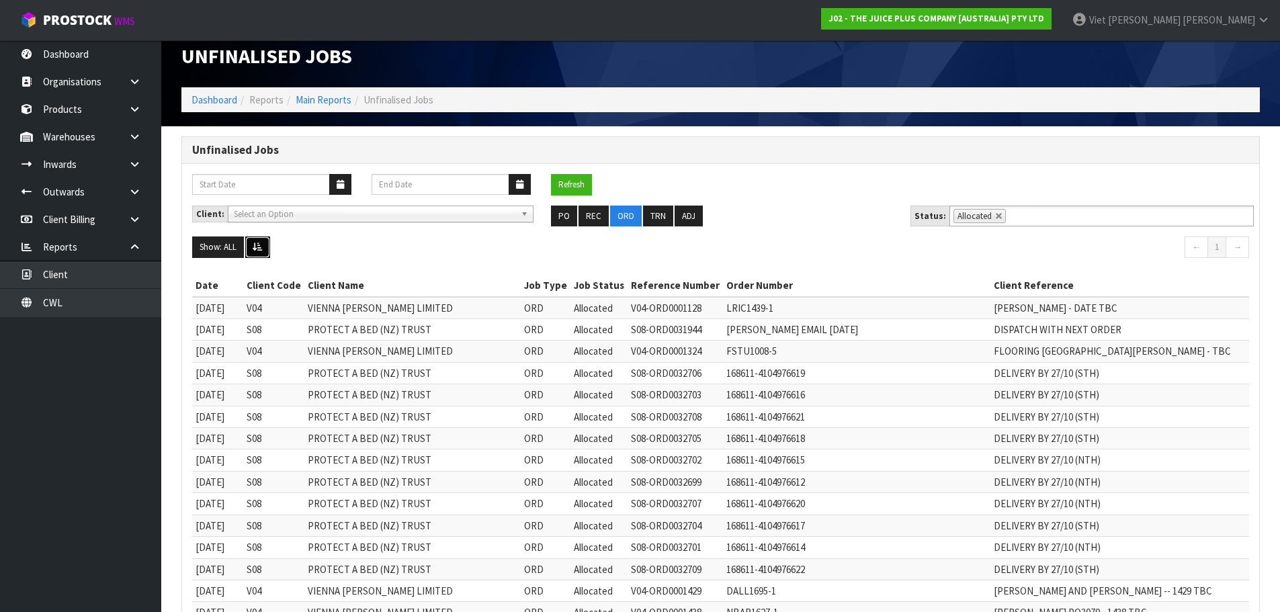
click at [259, 250] on icon at bounding box center [258, 247] width 10 height 9
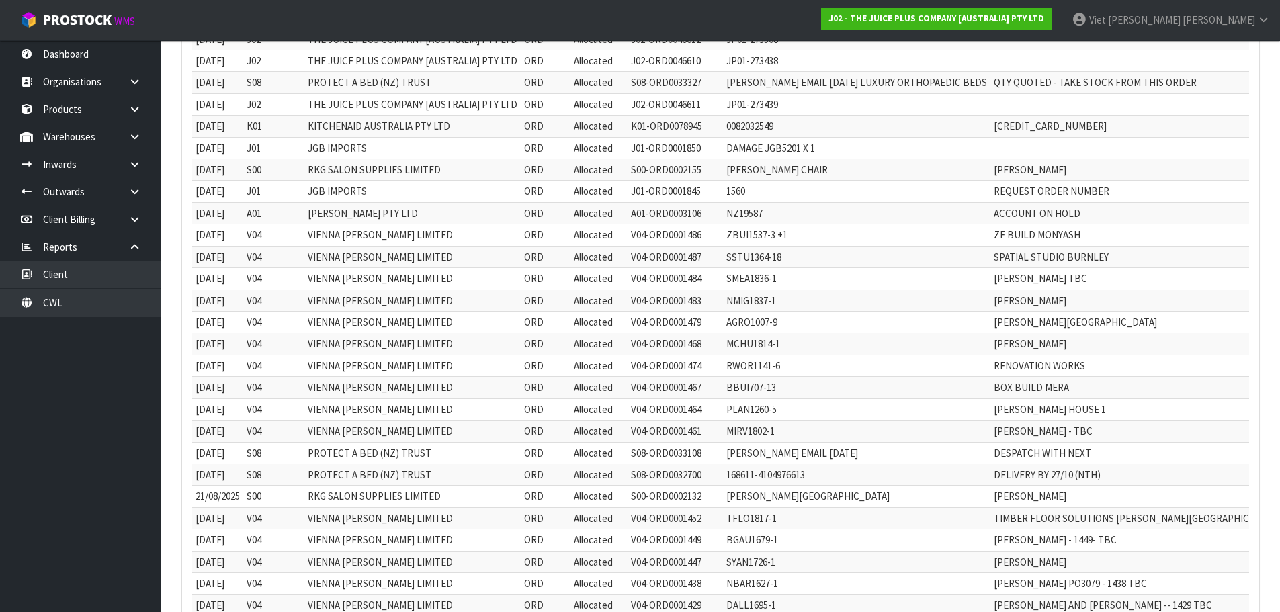
scroll to position [0, 0]
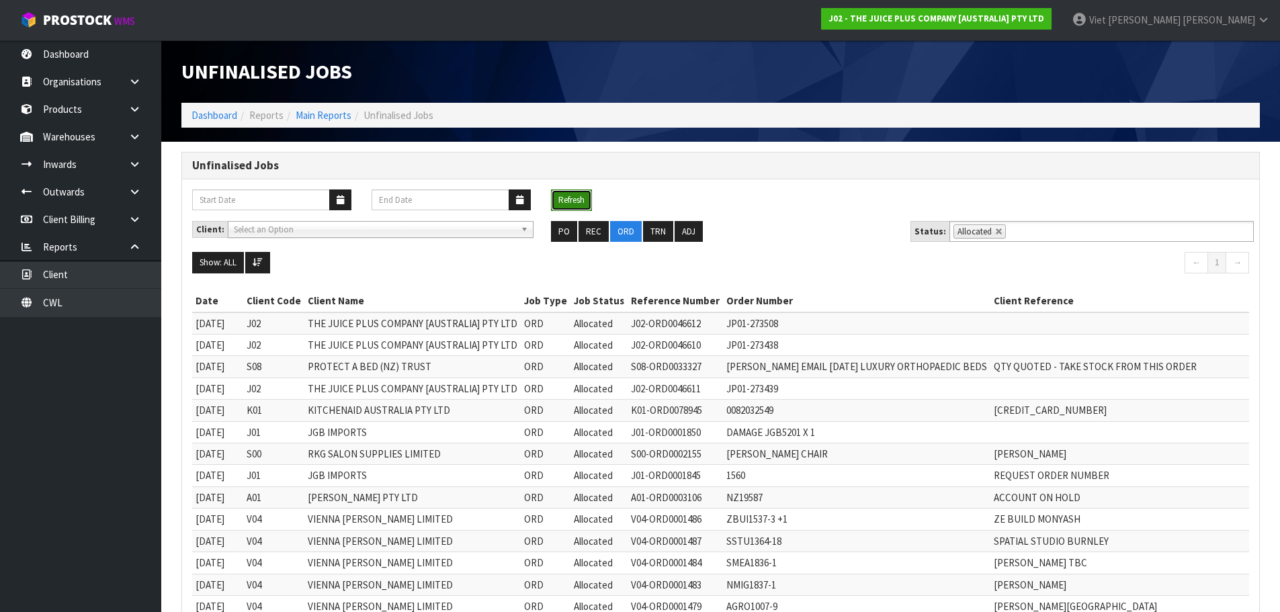
click at [575, 200] on button "Refresh" at bounding box center [571, 201] width 41 height 22
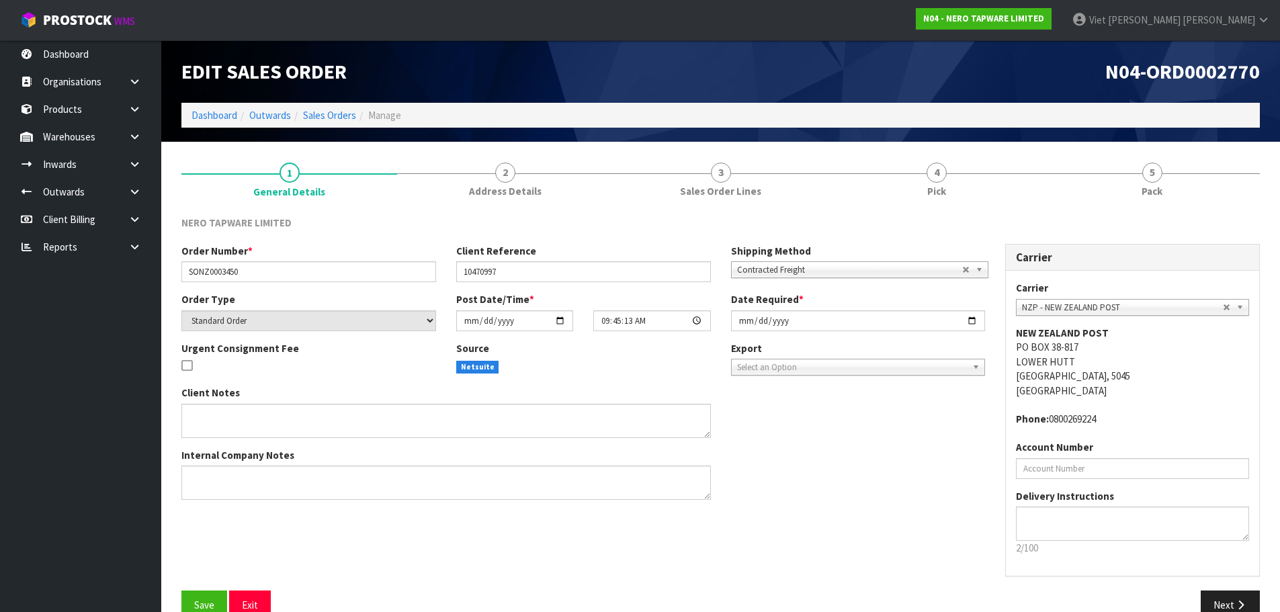
scroll to position [28, 0]
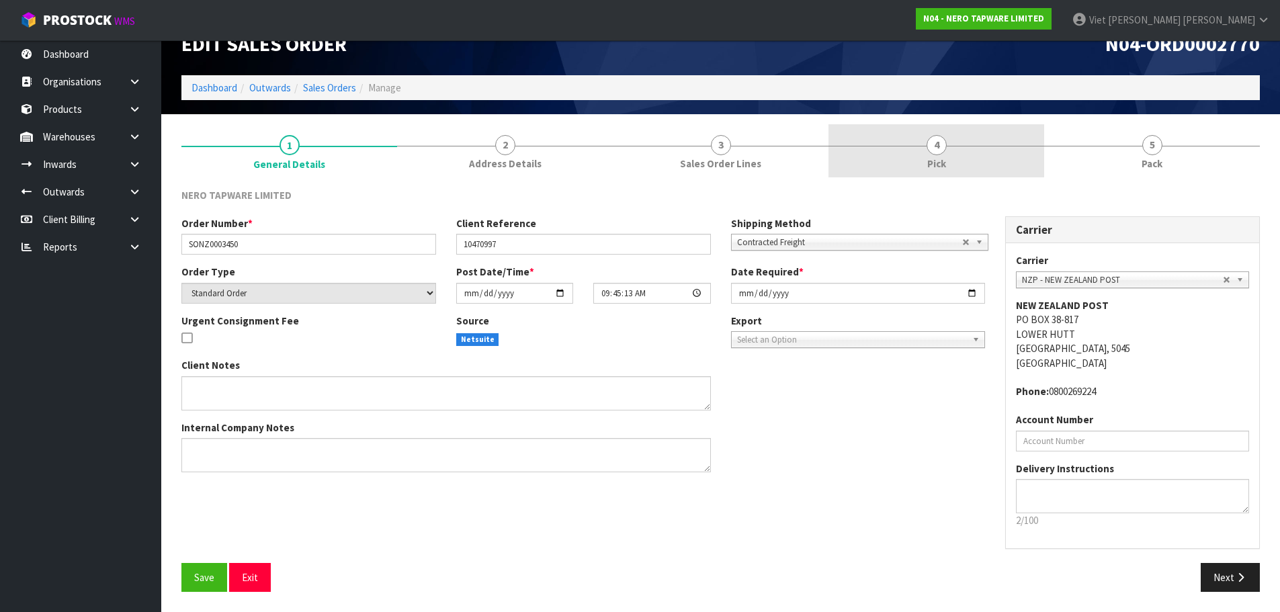
click at [1023, 156] on link "4 Pick" at bounding box center [937, 150] width 216 height 53
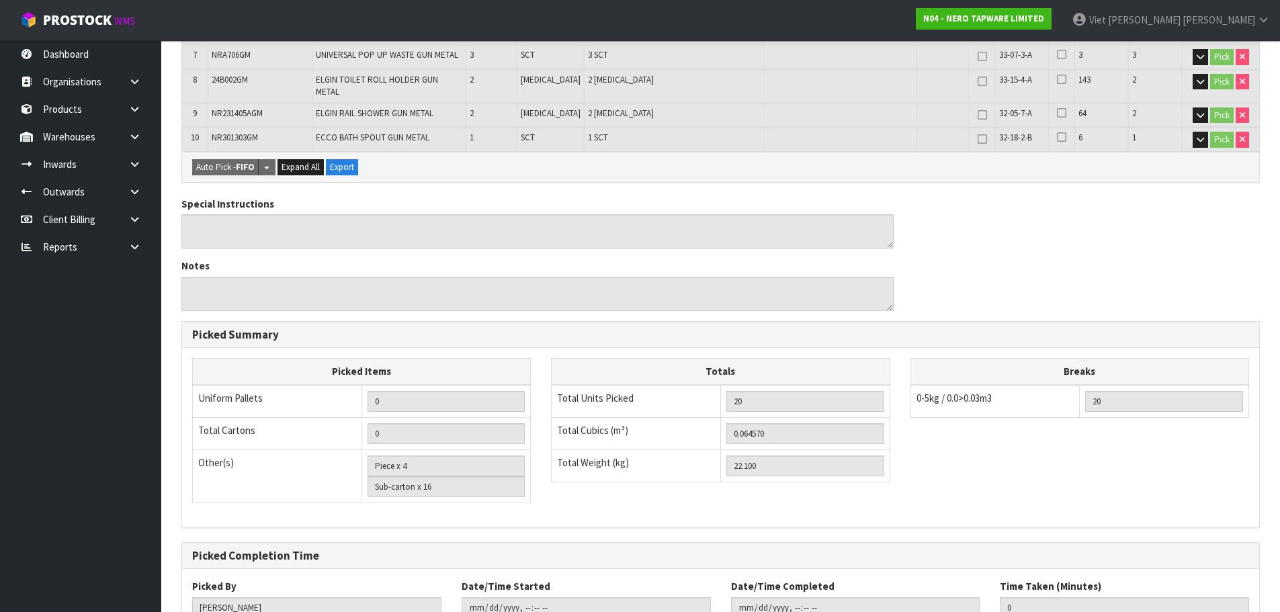
scroll to position [565, 0]
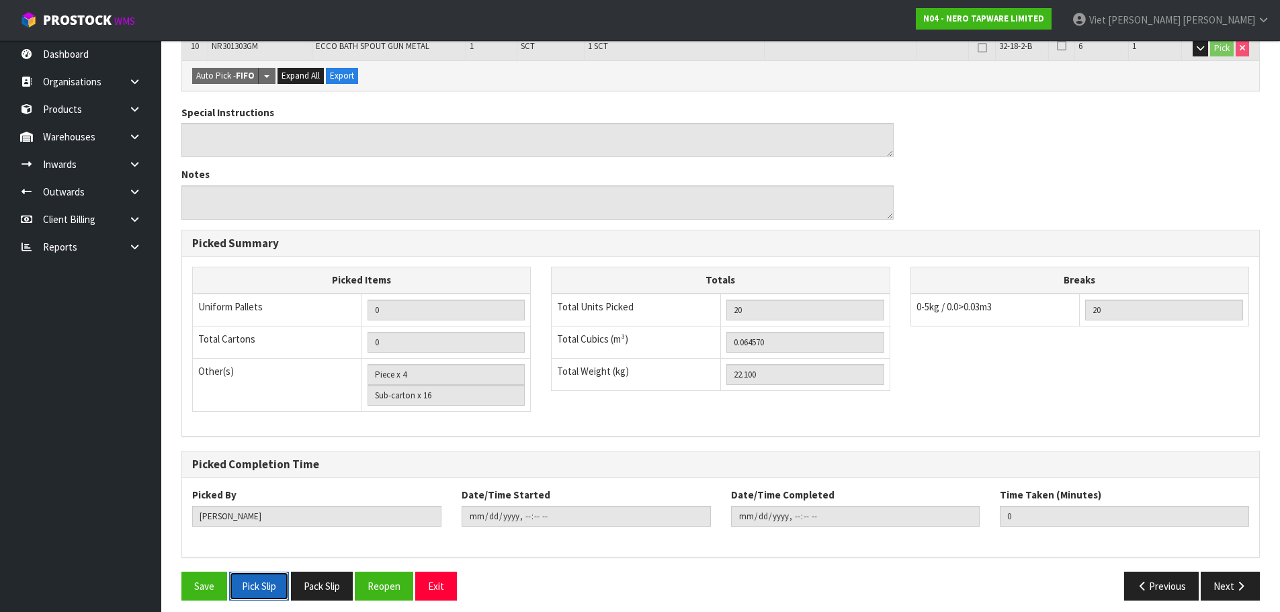
click at [280, 575] on button "Pick Slip" at bounding box center [259, 586] width 60 height 29
click at [308, 575] on button "Pack Slip" at bounding box center [322, 586] width 62 height 29
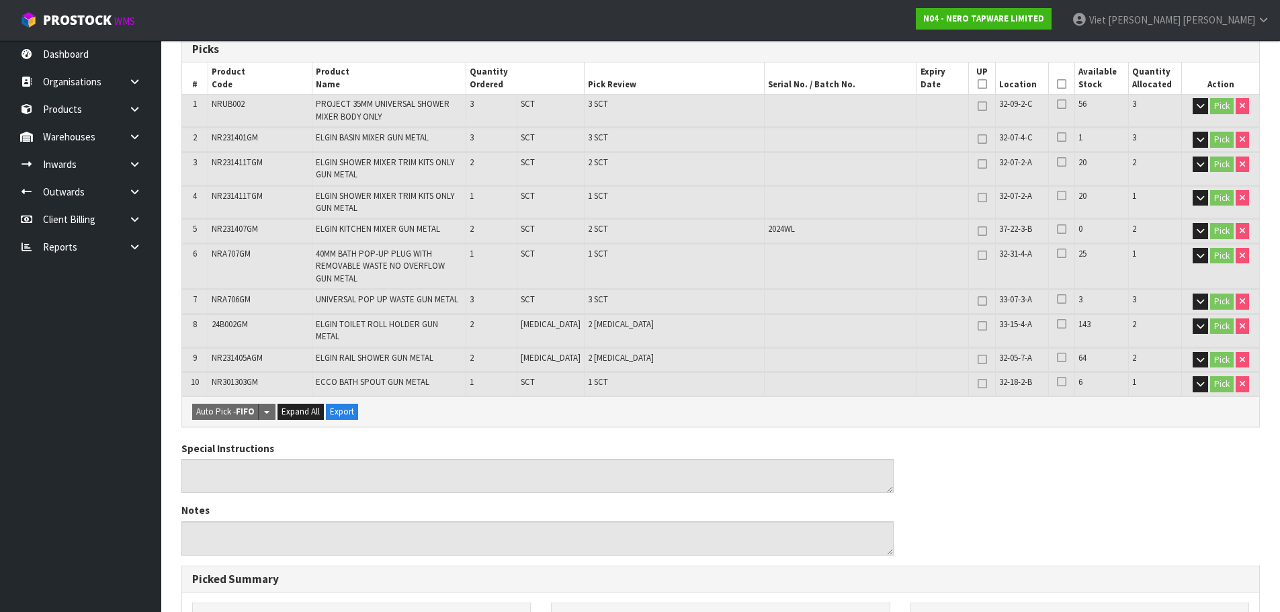
scroll to position [0, 0]
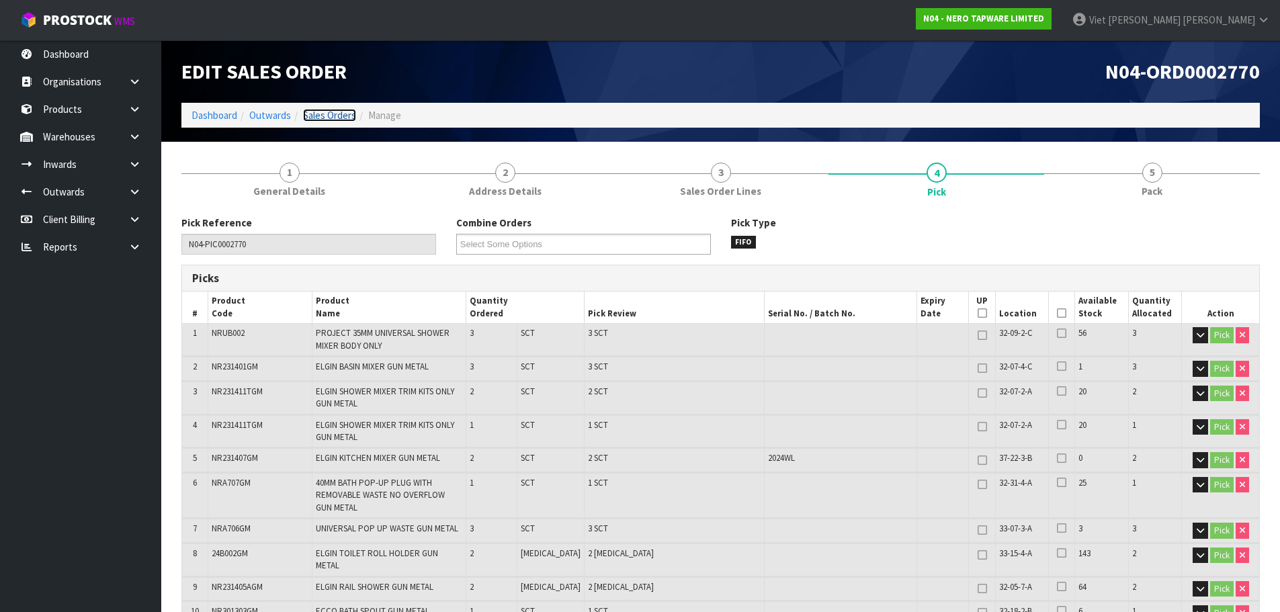
click at [331, 116] on link "Sales Orders" at bounding box center [329, 115] width 53 height 13
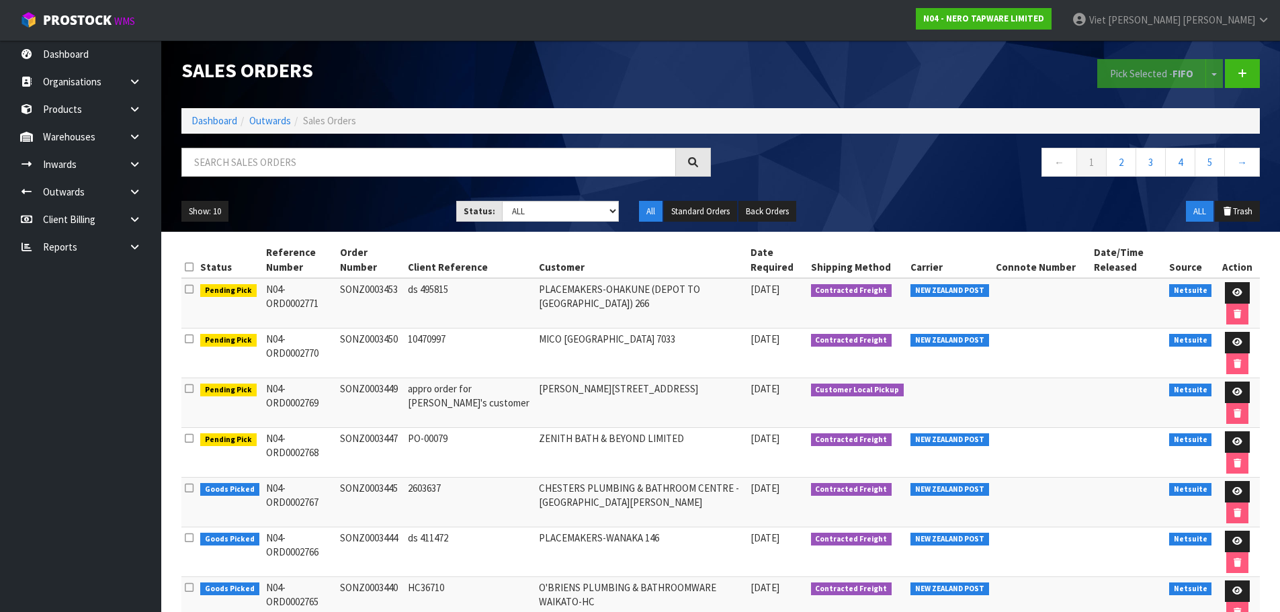
scroll to position [134, 0]
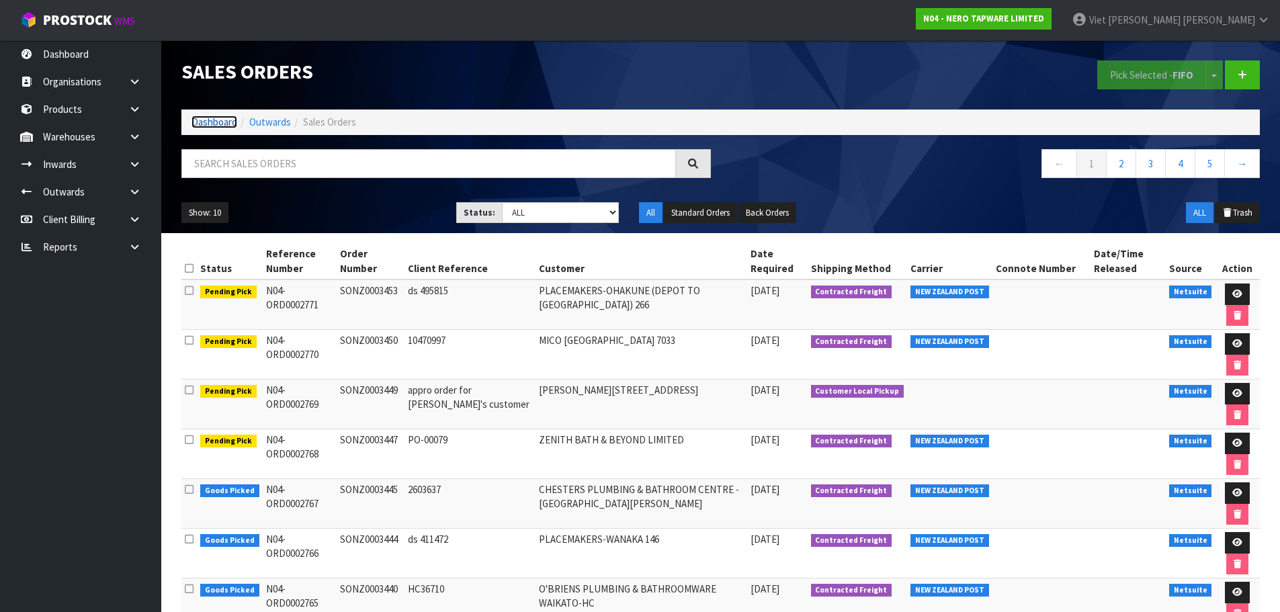
click at [226, 122] on link "Dashboard" at bounding box center [215, 122] width 46 height 13
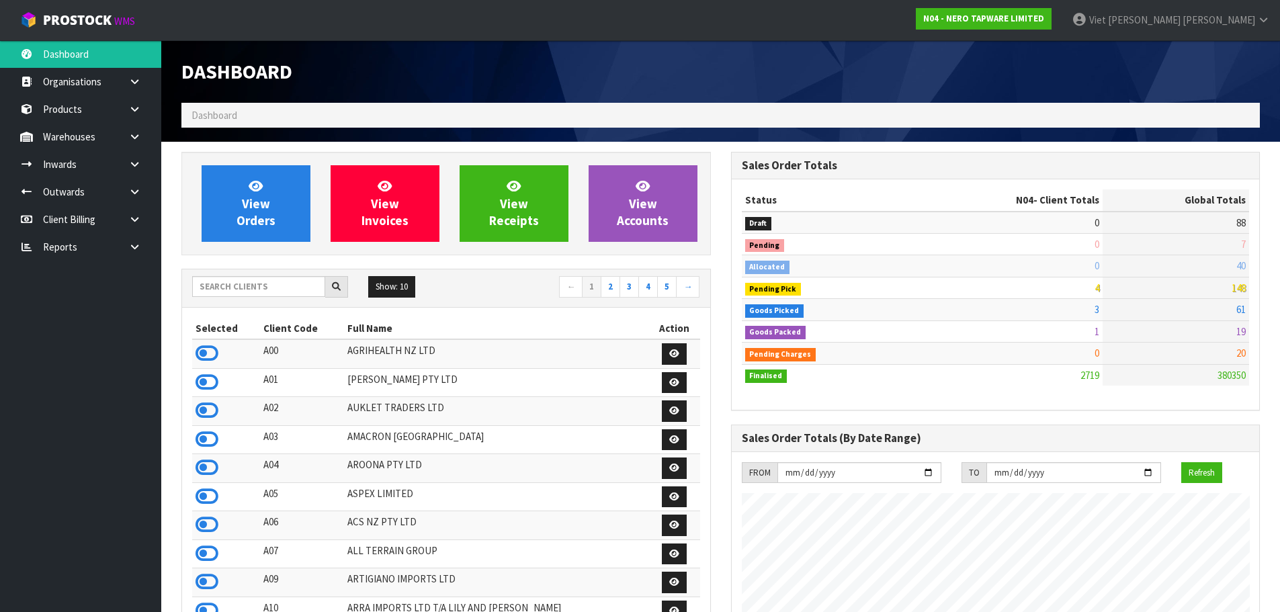
click at [1096, 269] on td "0" at bounding box center [1006, 266] width 194 height 22
click at [246, 296] on input "text" at bounding box center [258, 286] width 133 height 21
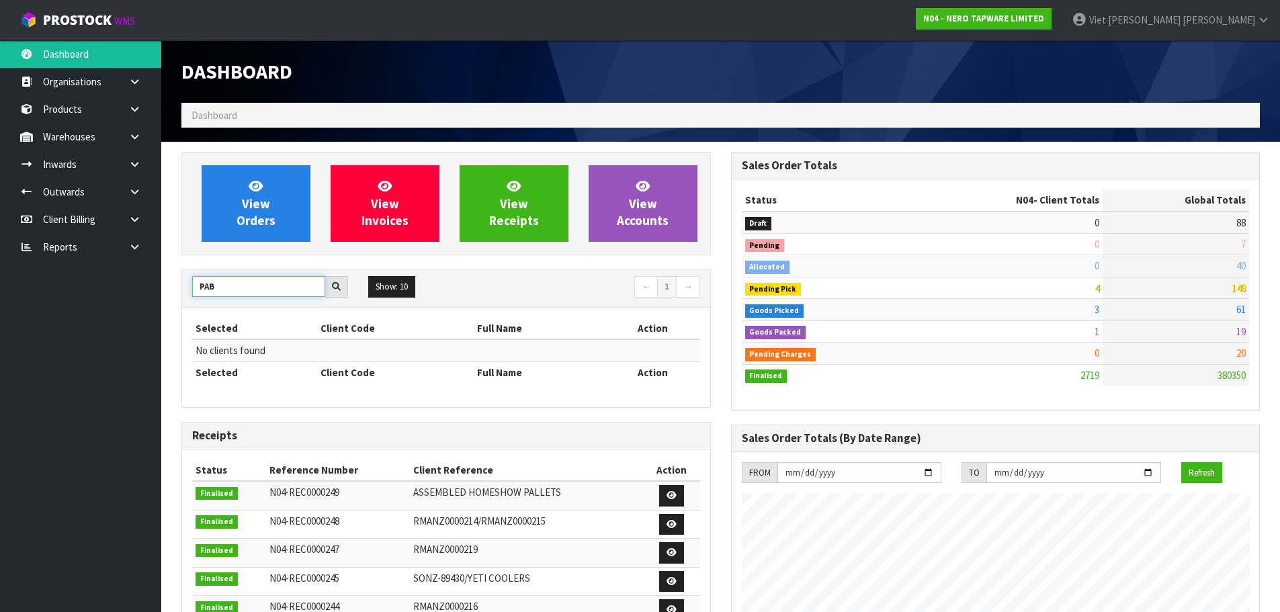
drag, startPoint x: 238, startPoint y: 291, endPoint x: 112, endPoint y: 323, distance: 129.7
click at [113, 323] on body "Toggle navigation ProStock WMS N04 - NERO TAPWARE LIMITED Viet [PERSON_NAME] Lo…" at bounding box center [640, 306] width 1280 height 612
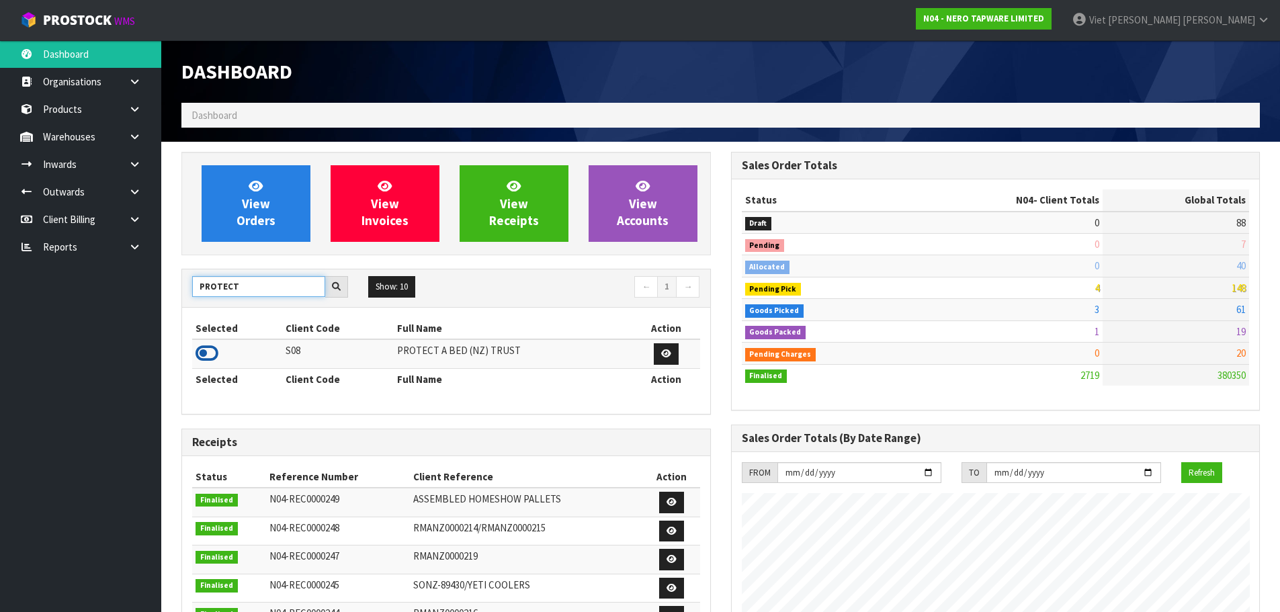
type input "PROTECT"
click at [218, 354] on icon at bounding box center [207, 353] width 23 height 20
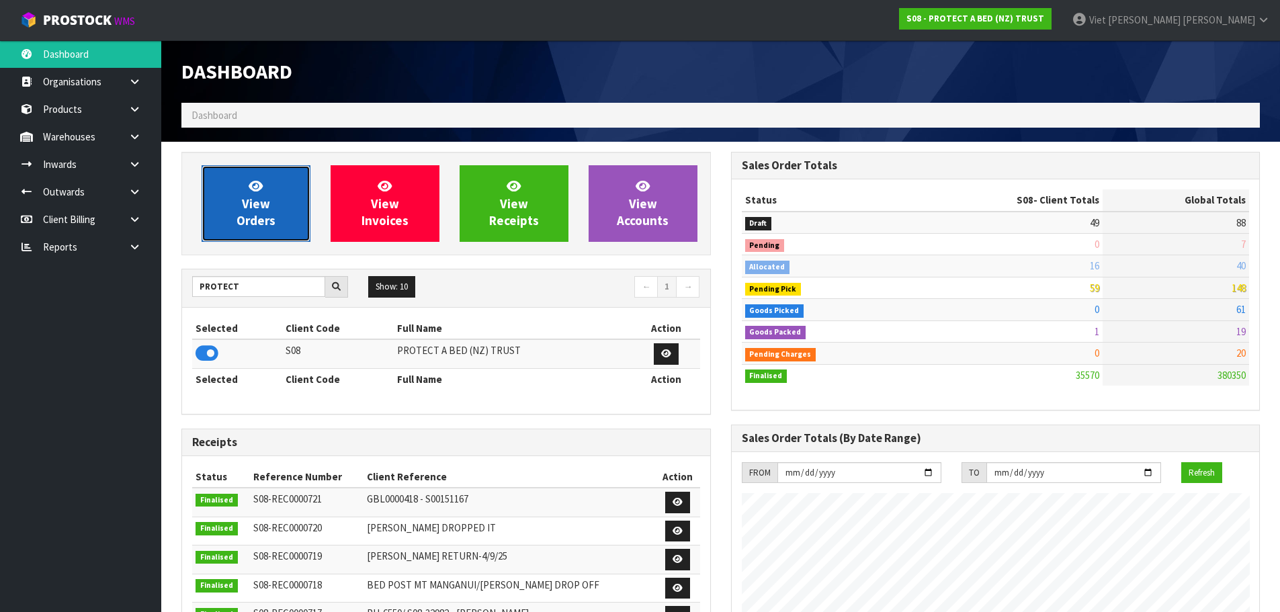
scroll to position [1018, 549]
click at [253, 196] on span "View Orders" at bounding box center [256, 203] width 39 height 50
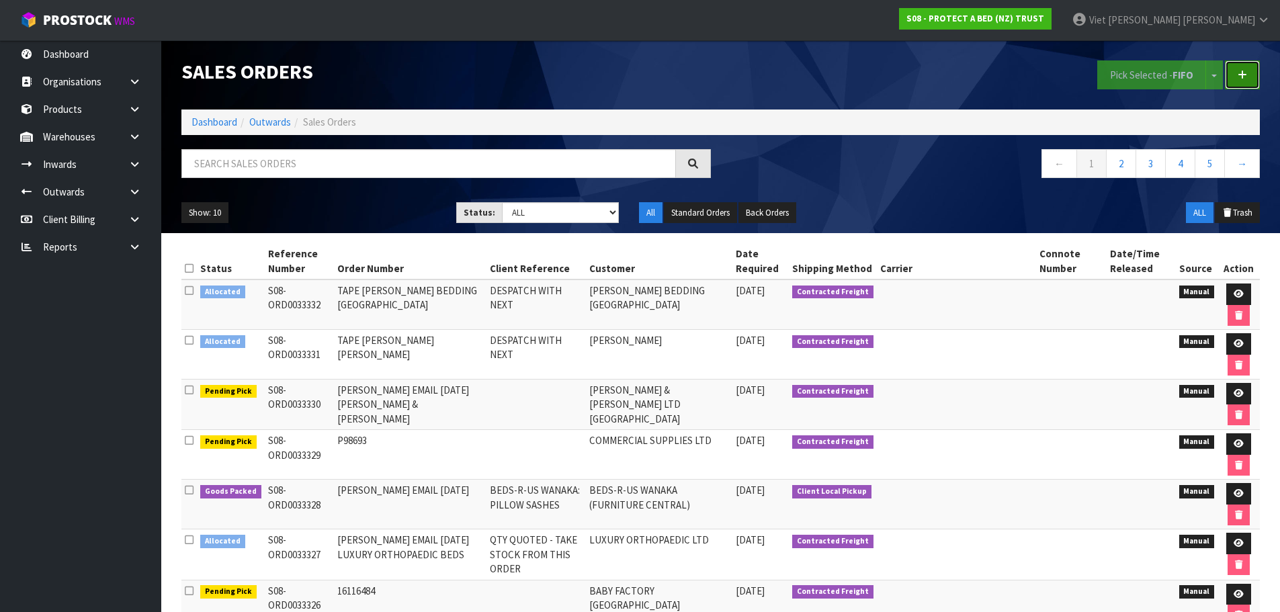
click at [1247, 81] on link at bounding box center [1242, 74] width 35 height 29
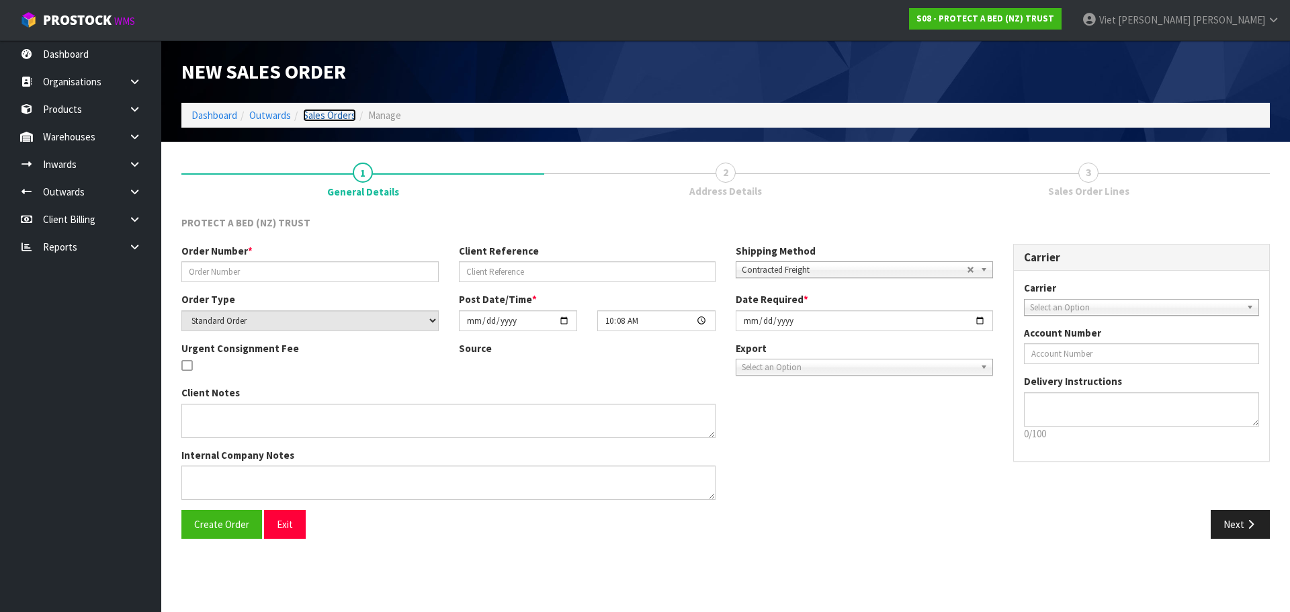
click at [325, 118] on link "Sales Orders" at bounding box center [329, 115] width 53 height 13
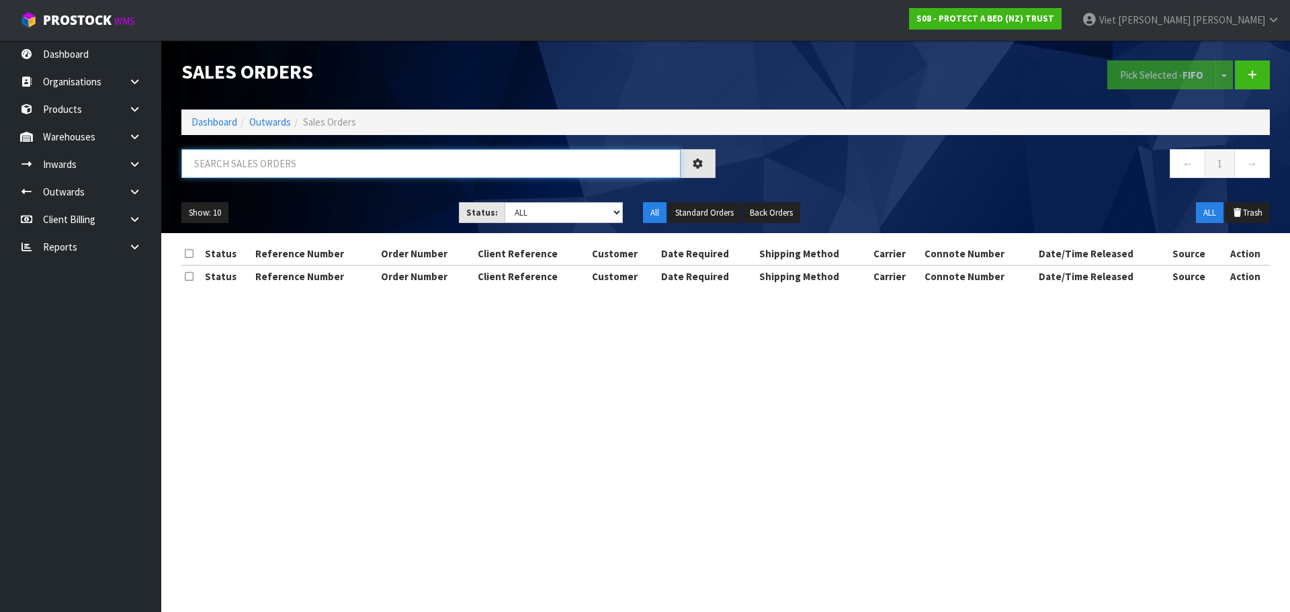
paste input "4104763679"
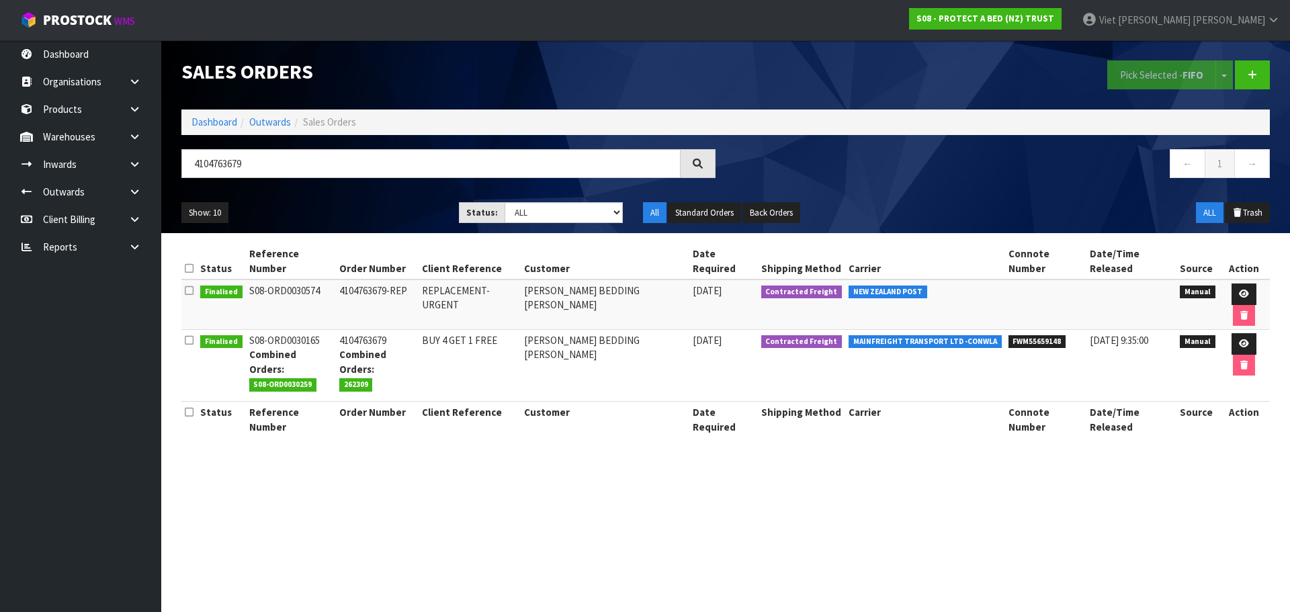
drag, startPoint x: 345, startPoint y: 278, endPoint x: 401, endPoint y: 278, distance: 55.8
click at [401, 280] on td "4104763679-REP" at bounding box center [377, 305] width 83 height 50
drag, startPoint x: 392, startPoint y: 305, endPoint x: 335, endPoint y: 306, distance: 57.1
click at [336, 330] on td "4104763679 Combined Orders: 262309" at bounding box center [377, 366] width 83 height 72
drag, startPoint x: 279, startPoint y: 164, endPoint x: 193, endPoint y: 172, distance: 86.4
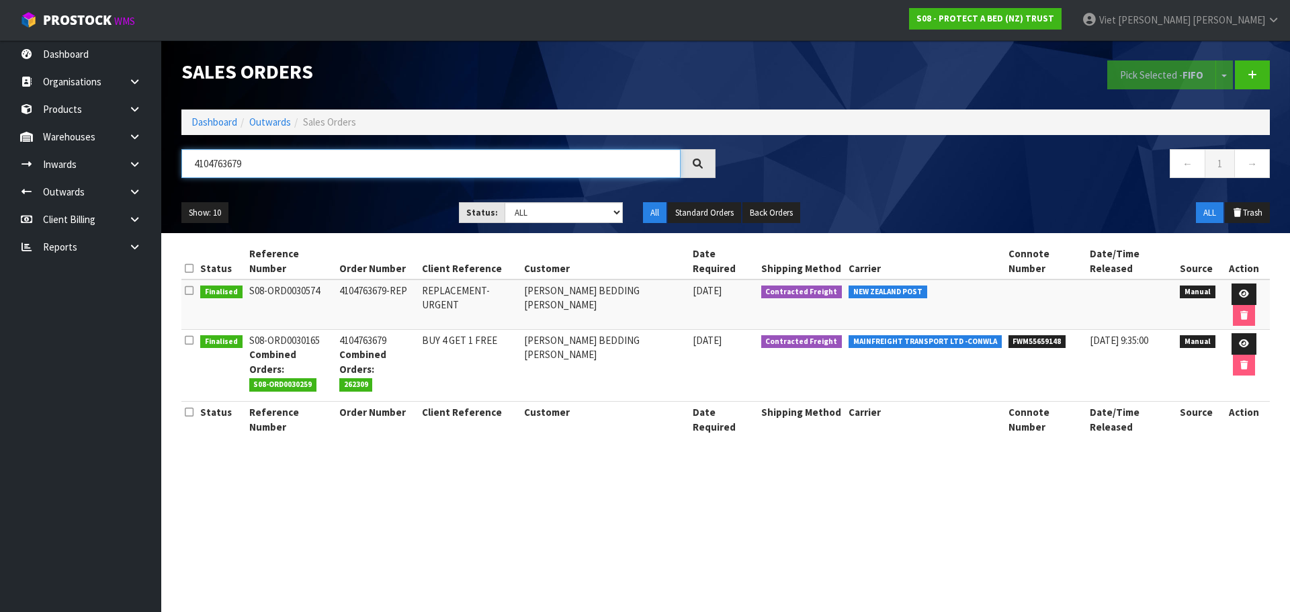
click at [193, 172] on input "4104763679" at bounding box center [430, 163] width 499 height 29
paste input "256704"
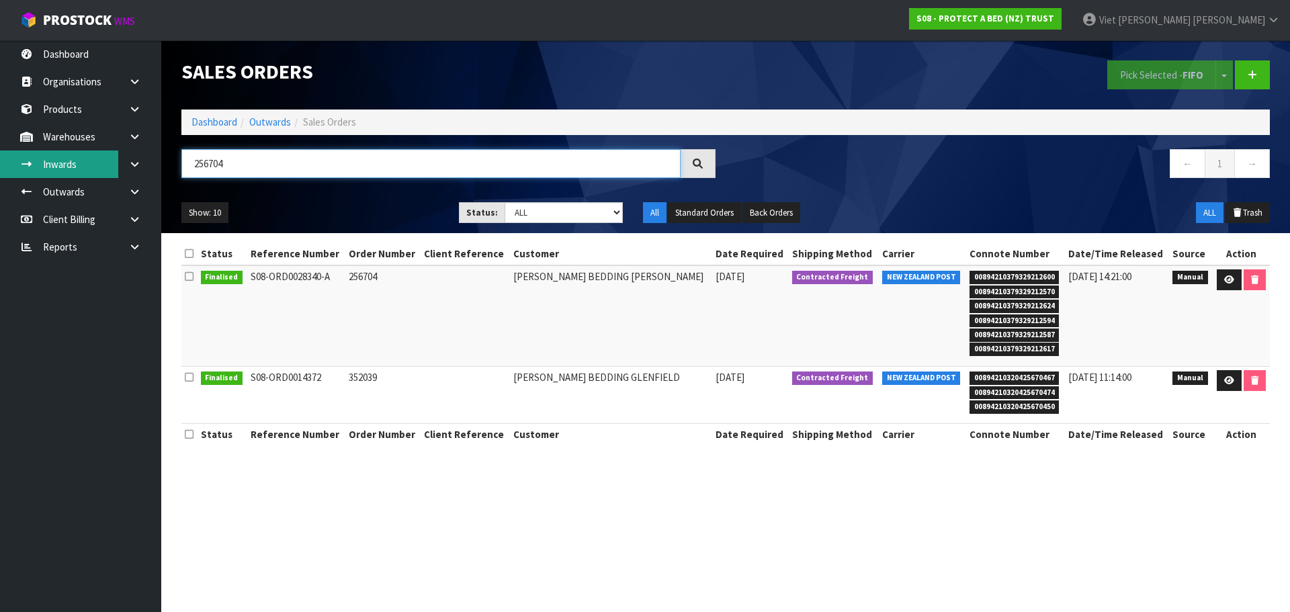
drag, startPoint x: 398, startPoint y: 161, endPoint x: 111, endPoint y: 175, distance: 288.0
click at [111, 175] on body "Toggle navigation ProStock WMS S08 - PROTECT A BED (NZ) TRUST Viet [PERSON_NAME…" at bounding box center [645, 306] width 1290 height 612
paste input "7022"
type input "257022"
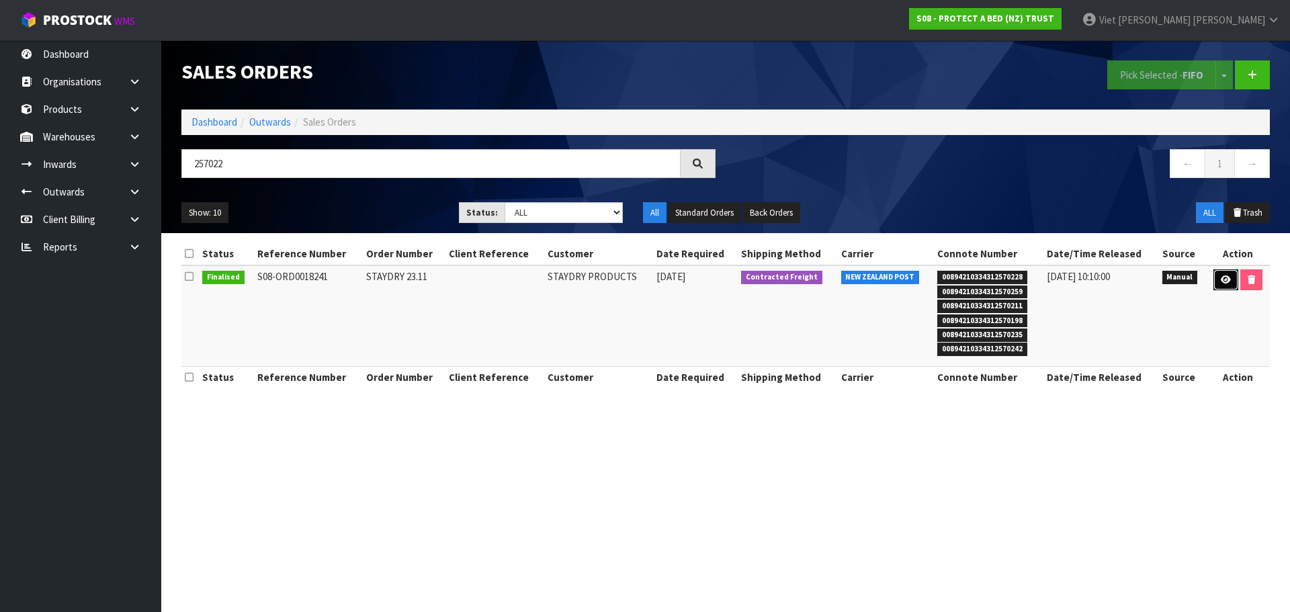
click at [1216, 279] on link at bounding box center [1226, 280] width 25 height 22
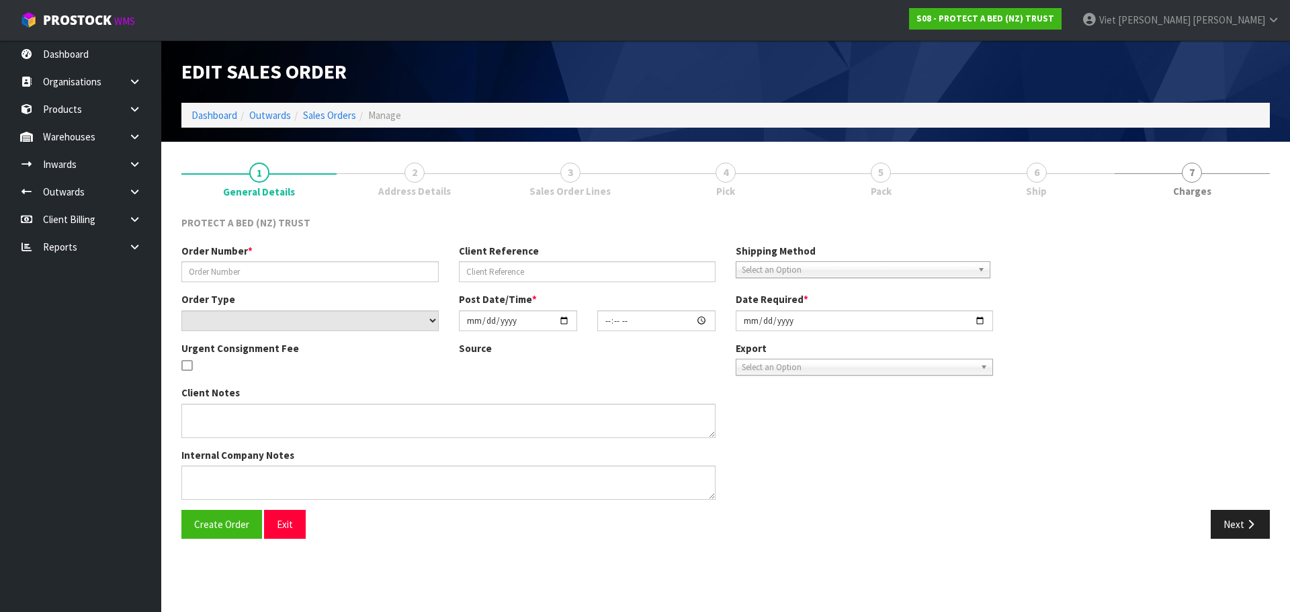
type input "STAYDRY 23.11"
select select "number:0"
type input "[DATE]"
type input "10:22:00.000"
type input "[DATE]"
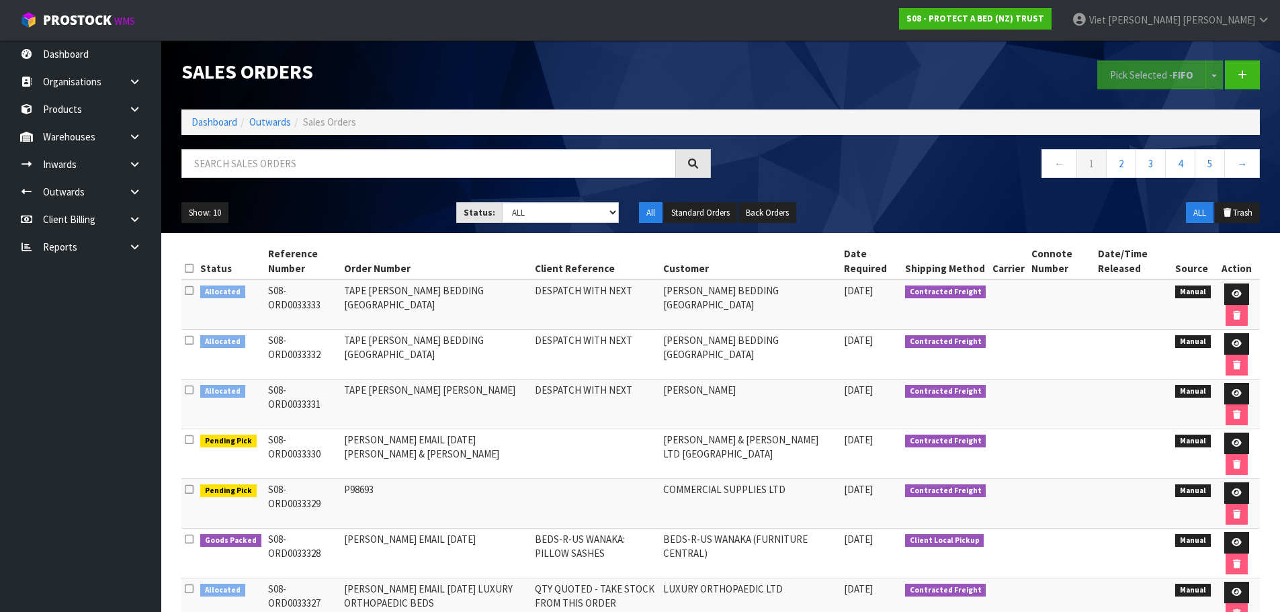
click at [921, 183] on div "← 1 2 3 4 5 →" at bounding box center [996, 170] width 550 height 43
click at [978, 204] on div "Show: 10 5 10 25 50 Status: Draft Pending Allocated Pending Pick Goods Picked G…" at bounding box center [720, 213] width 1099 height 42
click at [1232, 288] on link at bounding box center [1236, 295] width 25 height 22
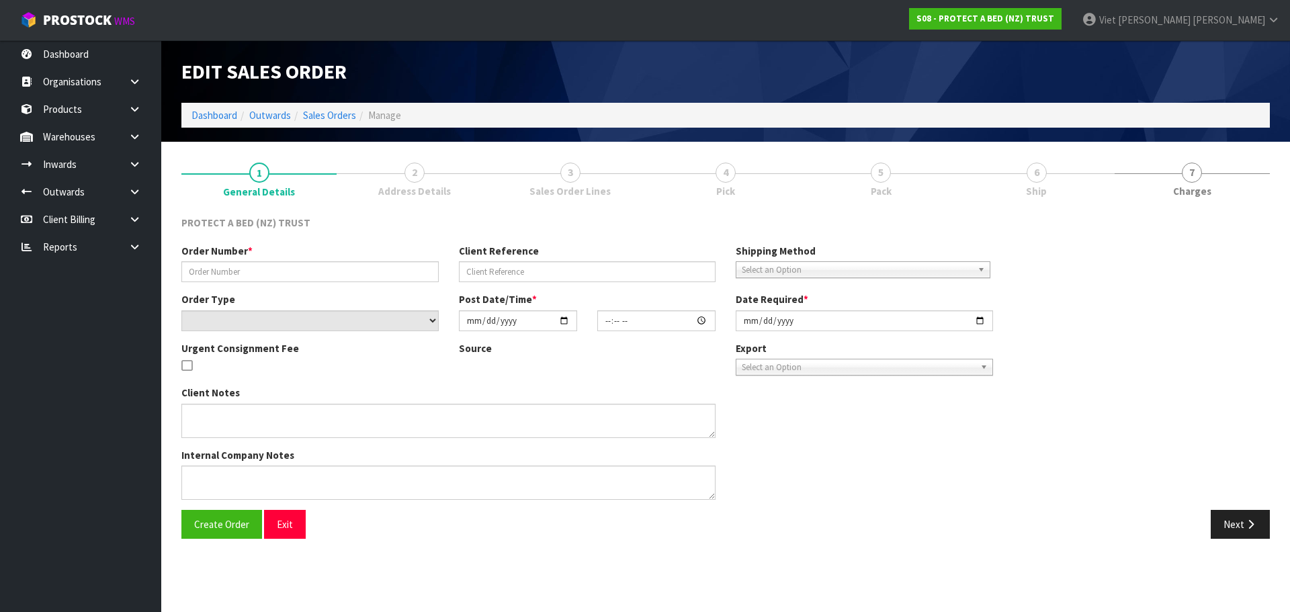
type input "TAPE HARVEY NORMAN BEDDING CHRISTCHURCH"
type input "DESPATCH WITH NEXT"
select select "number:0"
type input "2025-09-09"
type input "10:08:00.000"
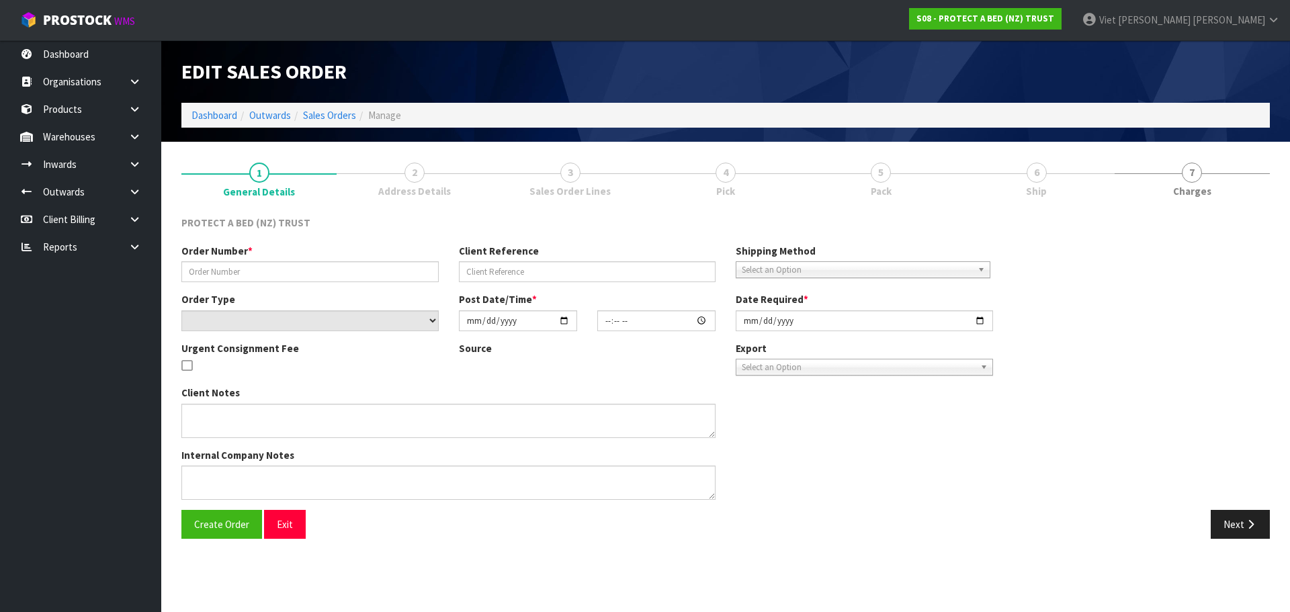
type input "2025-09-09"
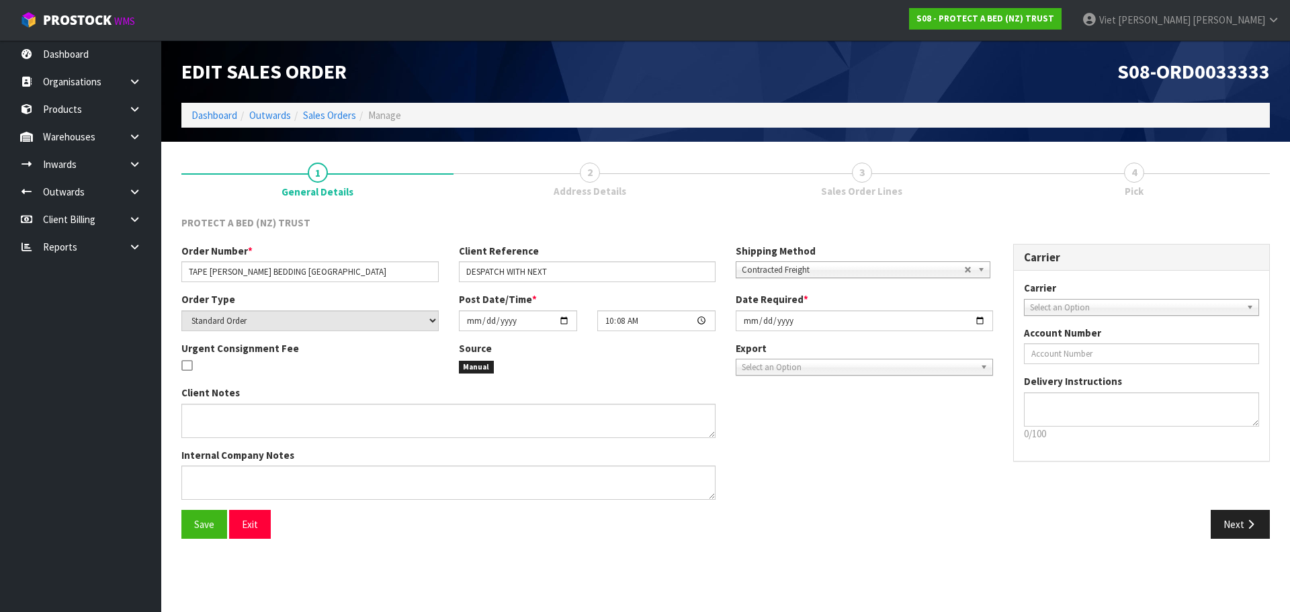
click at [603, 177] on link "2 Address Details" at bounding box center [590, 178] width 272 height 53
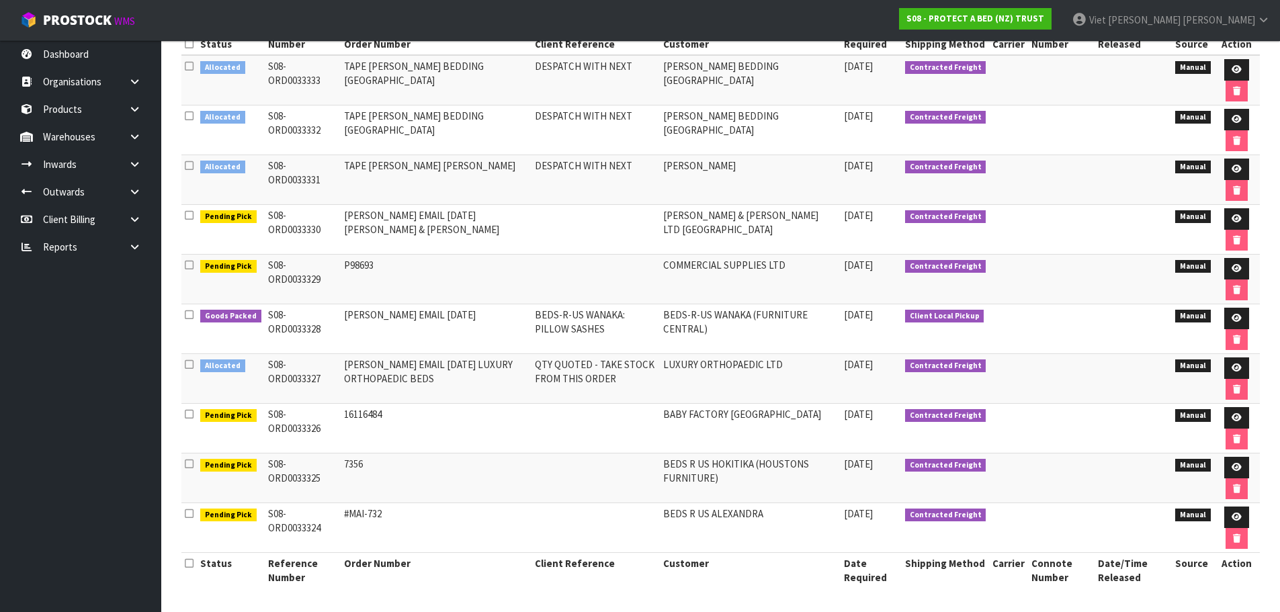
scroll to position [225, 0]
click at [1228, 411] on link at bounding box center [1236, 418] width 25 height 22
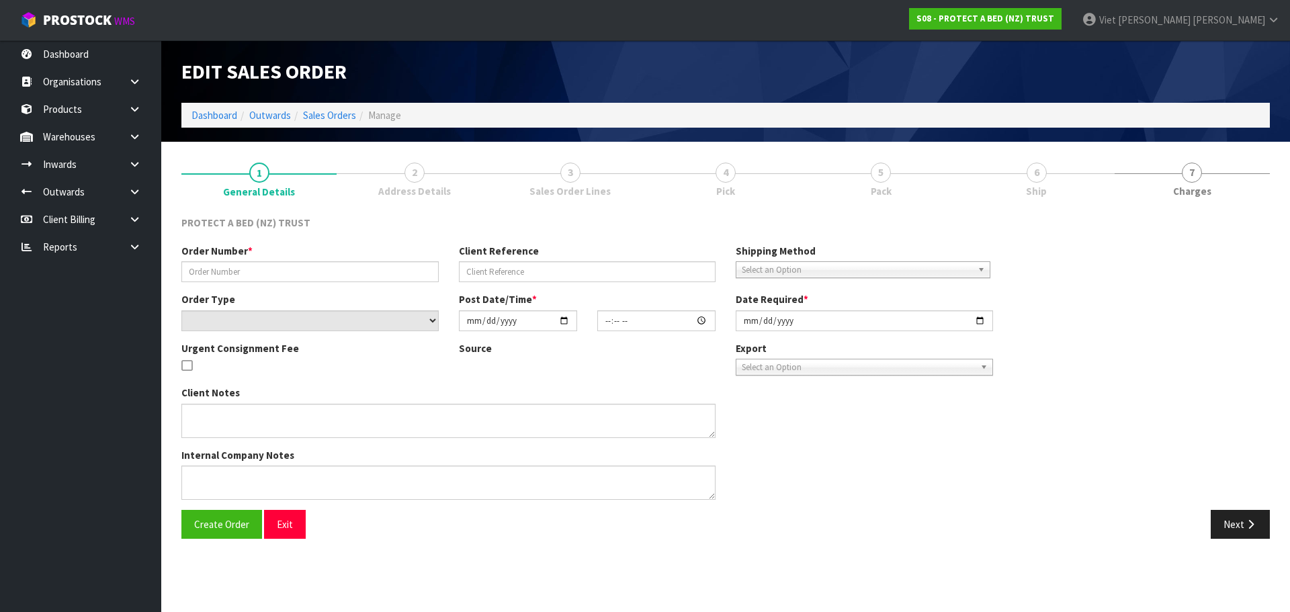
type input "16116484"
select select "number:0"
type input "2025-09-08"
type input "15:48:00.000"
type input "2025-09-09"
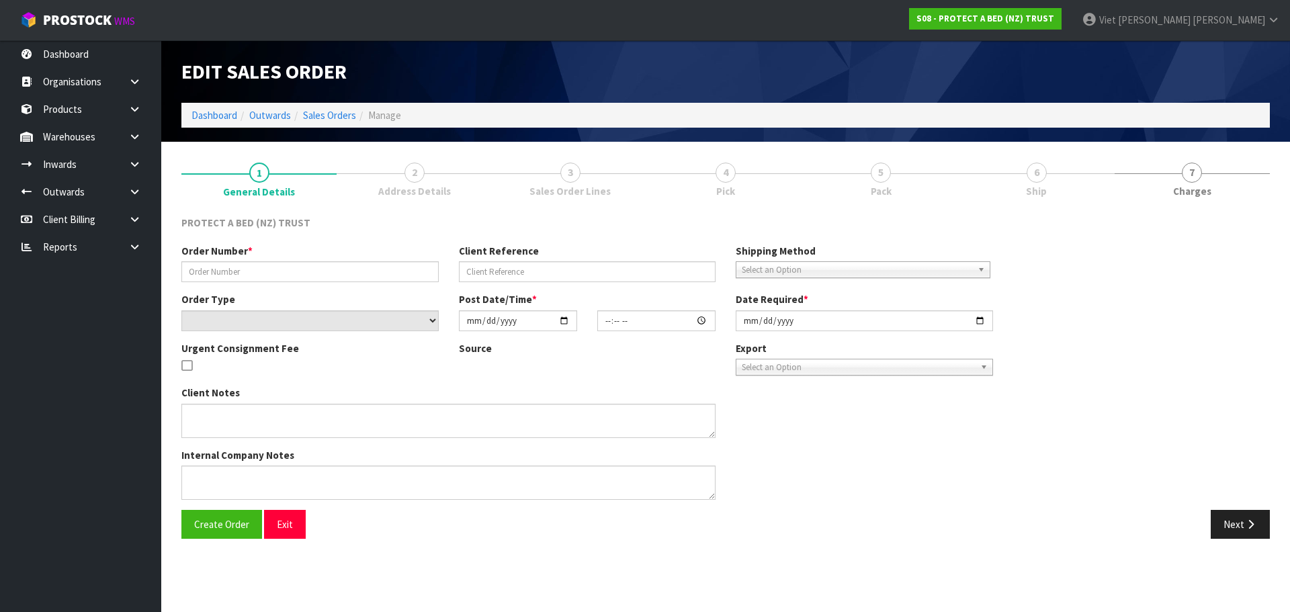
type textarea "JUNE 1ST ONWARDS - BABY FACTORY CHARGE FREIGHT IF UNDER $150"
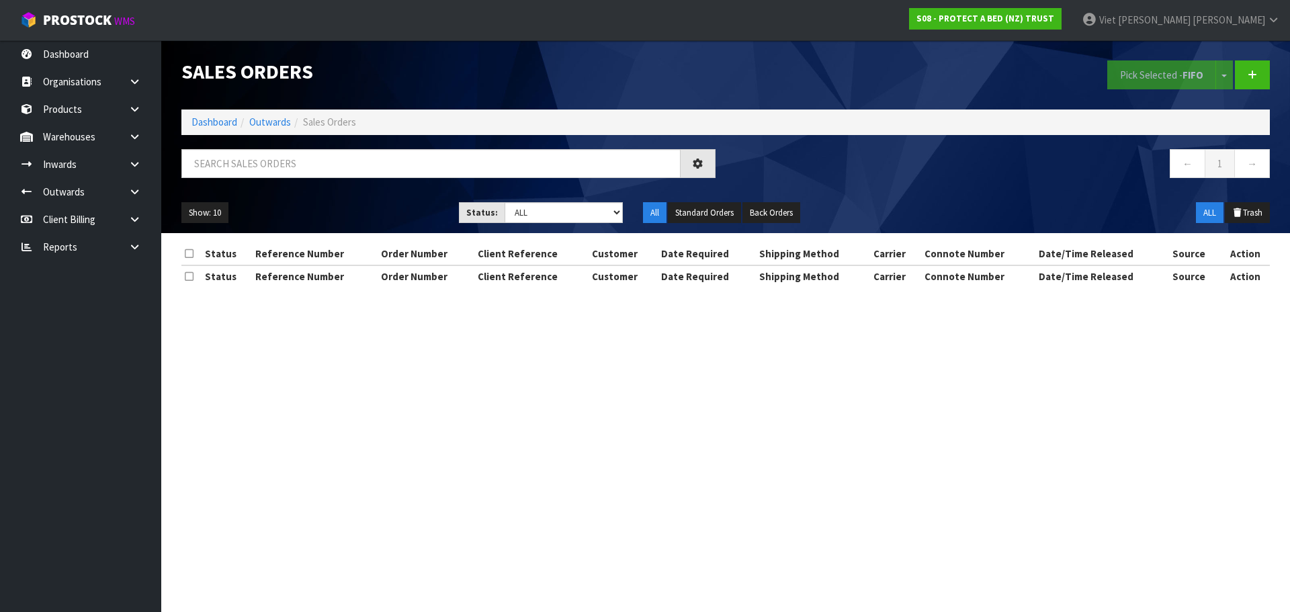
drag, startPoint x: 945, startPoint y: 296, endPoint x: 790, endPoint y: 295, distance: 155.2
click at [945, 296] on div "Status Reference Number Order Number Client Reference Customer Date Required Sh…" at bounding box center [725, 272] width 1089 height 58
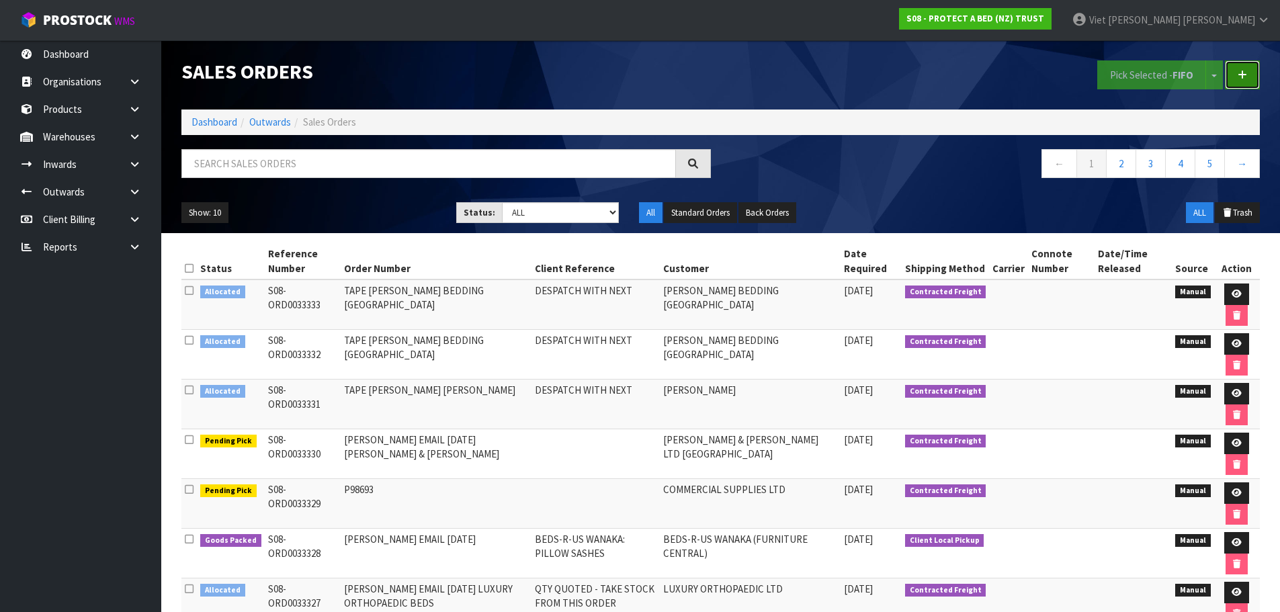
click at [1242, 76] on icon at bounding box center [1242, 75] width 9 height 10
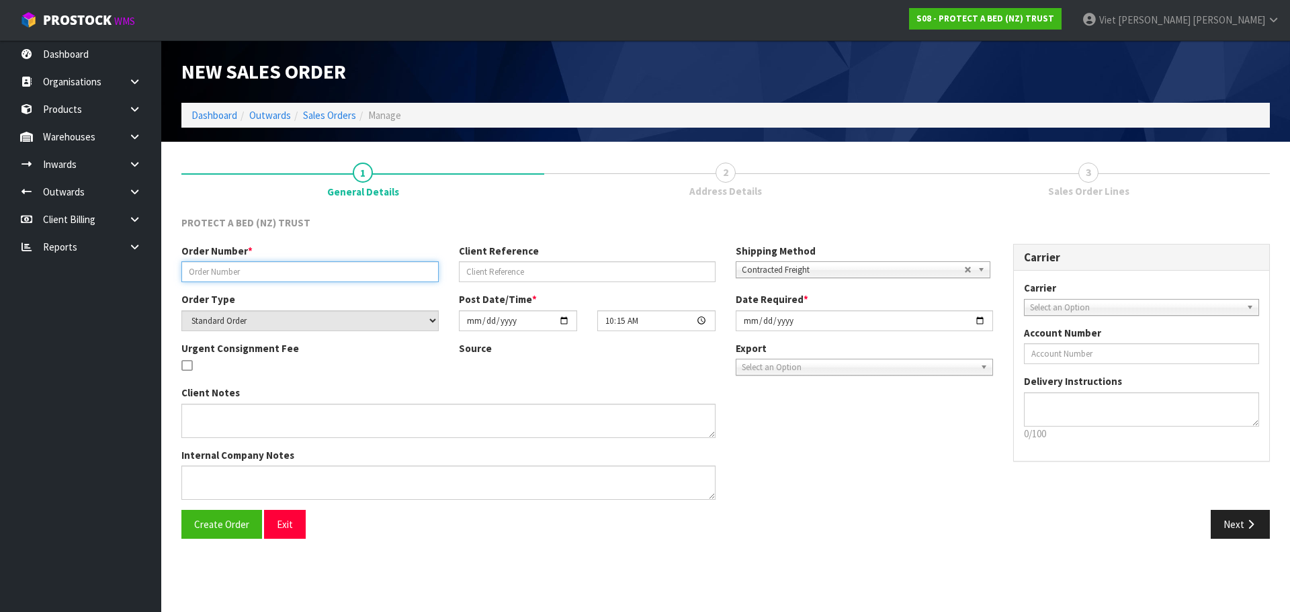
click at [230, 270] on input "text" at bounding box center [309, 271] width 257 height 21
paste input "257022"
type input "257022"
click at [864, 463] on div "Client Notes Internal Company Notes" at bounding box center [587, 448] width 832 height 124
click at [207, 520] on span "Create Order" at bounding box center [221, 524] width 55 height 13
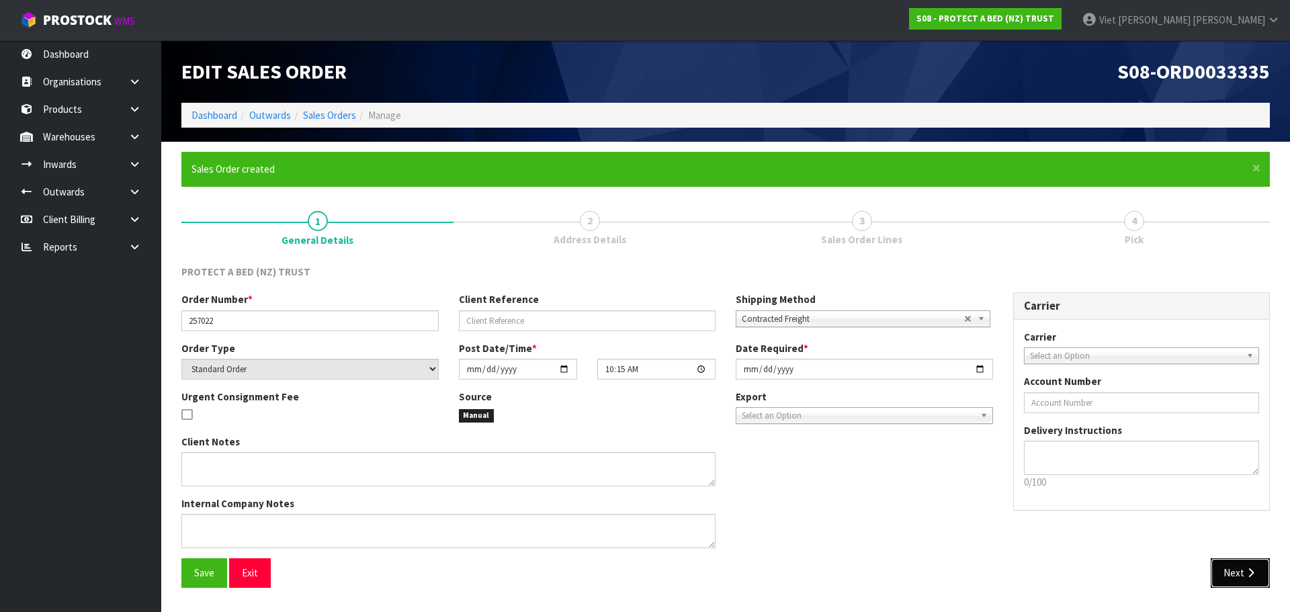
click at [1243, 560] on button "Next" at bounding box center [1240, 572] width 59 height 29
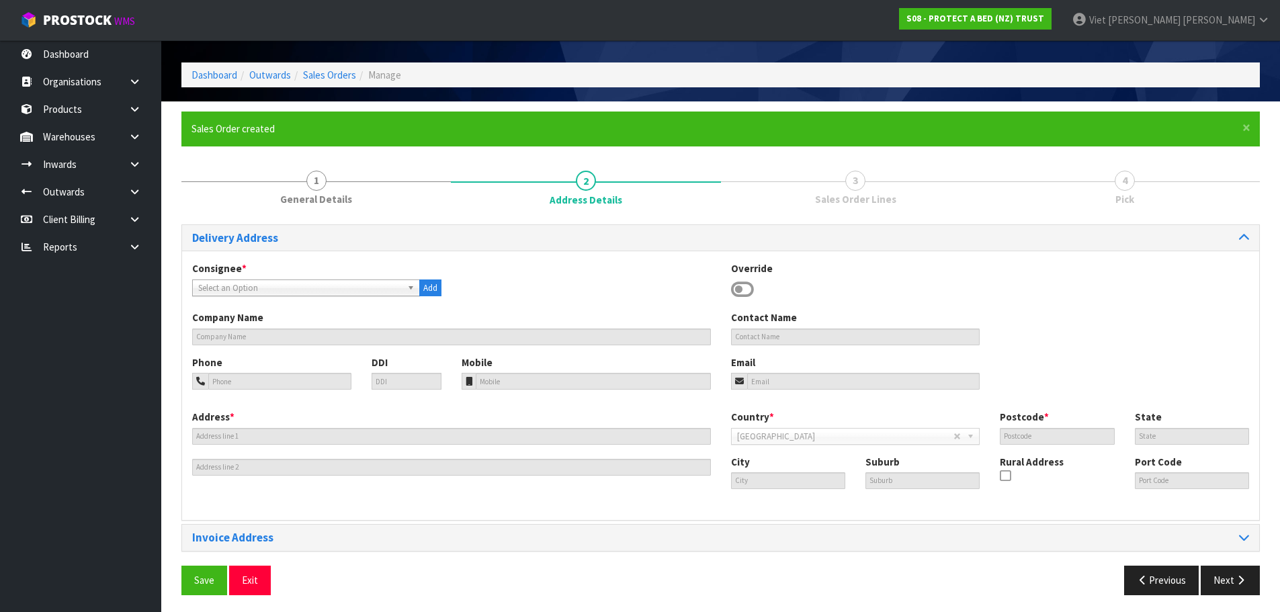
scroll to position [44, 0]
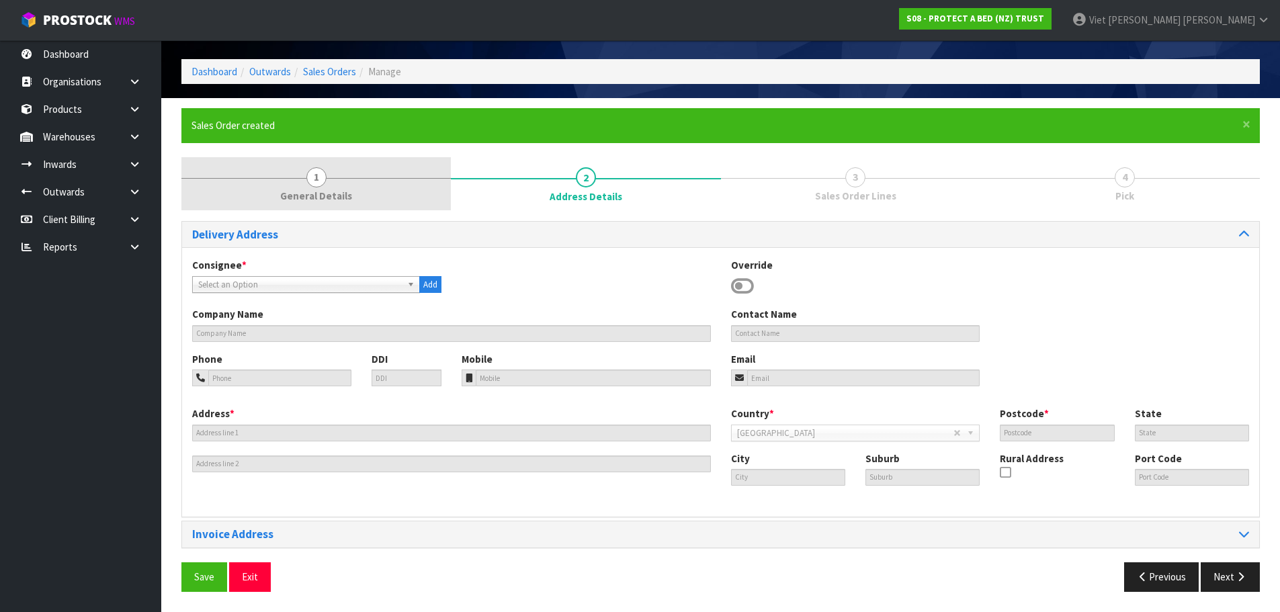
click at [370, 190] on link "1 General Details" at bounding box center [315, 183] width 269 height 53
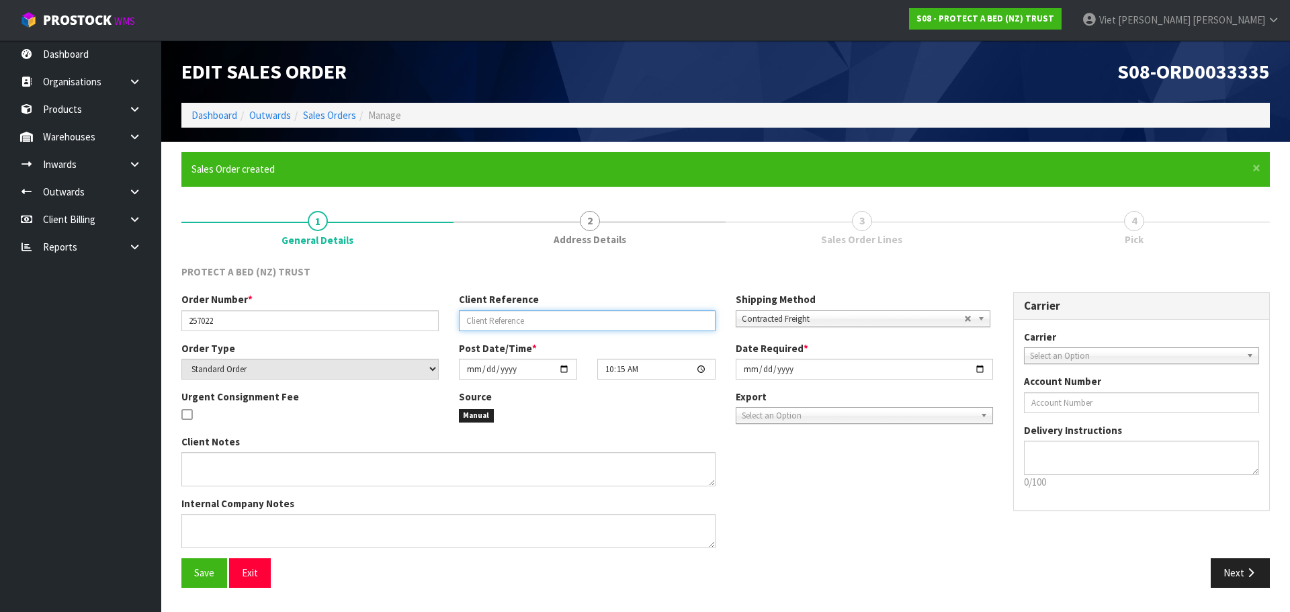
click at [618, 326] on input "text" at bounding box center [587, 320] width 257 height 21
drag, startPoint x: 618, startPoint y: 326, endPoint x: 577, endPoint y: 332, distance: 40.8
click at [577, 332] on div "Order Number * 257022 Client Reference Shipping Method Client Local Pickup Cust…" at bounding box center [587, 316] width 832 height 48
click at [574, 326] on input "text" at bounding box center [587, 320] width 257 height 21
paste input "708866"
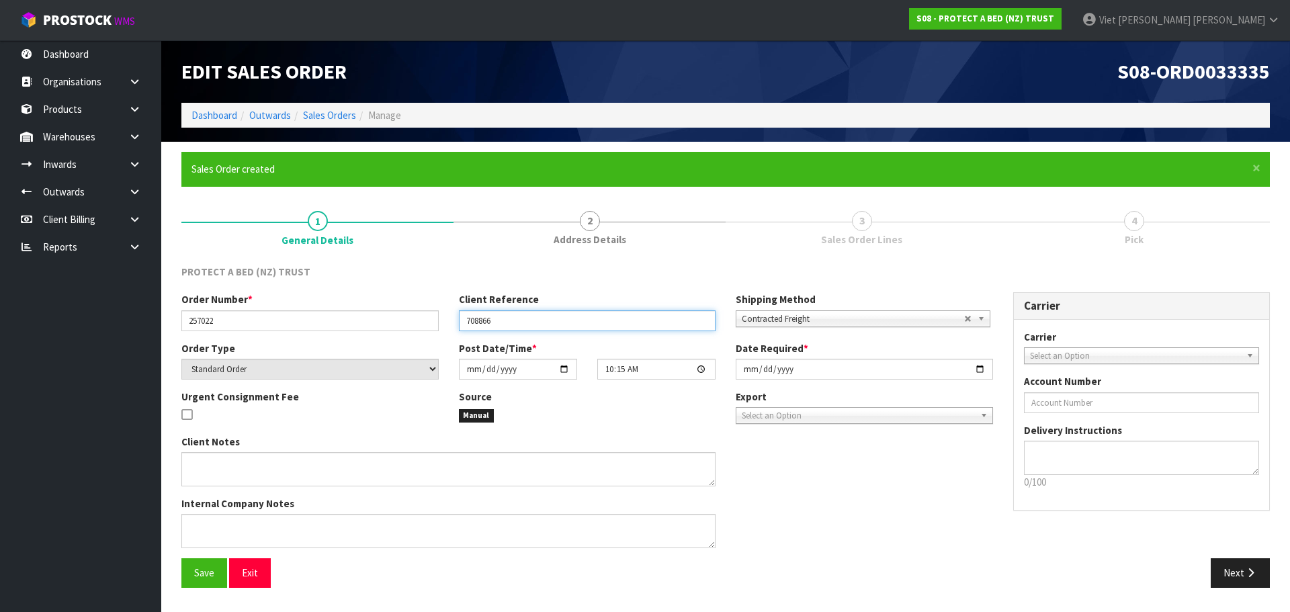
type input "708866"
click at [856, 535] on div "Client Notes Internal Company Notes" at bounding box center [587, 497] width 832 height 124
click at [211, 579] on span "Save" at bounding box center [204, 572] width 20 height 13
drag, startPoint x: 601, startPoint y: 327, endPoint x: 416, endPoint y: 329, distance: 185.5
click at [416, 329] on div "Order Number * 257022 Client Reference 708866 Shipping Method Client Local Pick…" at bounding box center [587, 316] width 832 height 48
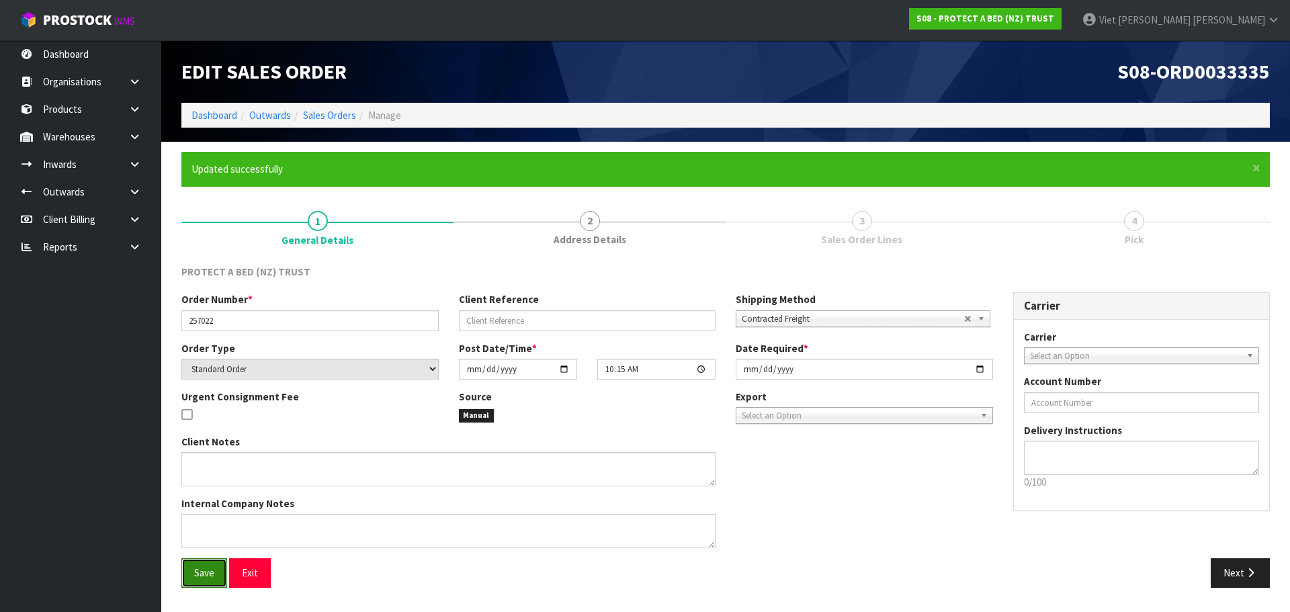
click at [212, 585] on button "Save" at bounding box center [204, 572] width 46 height 29
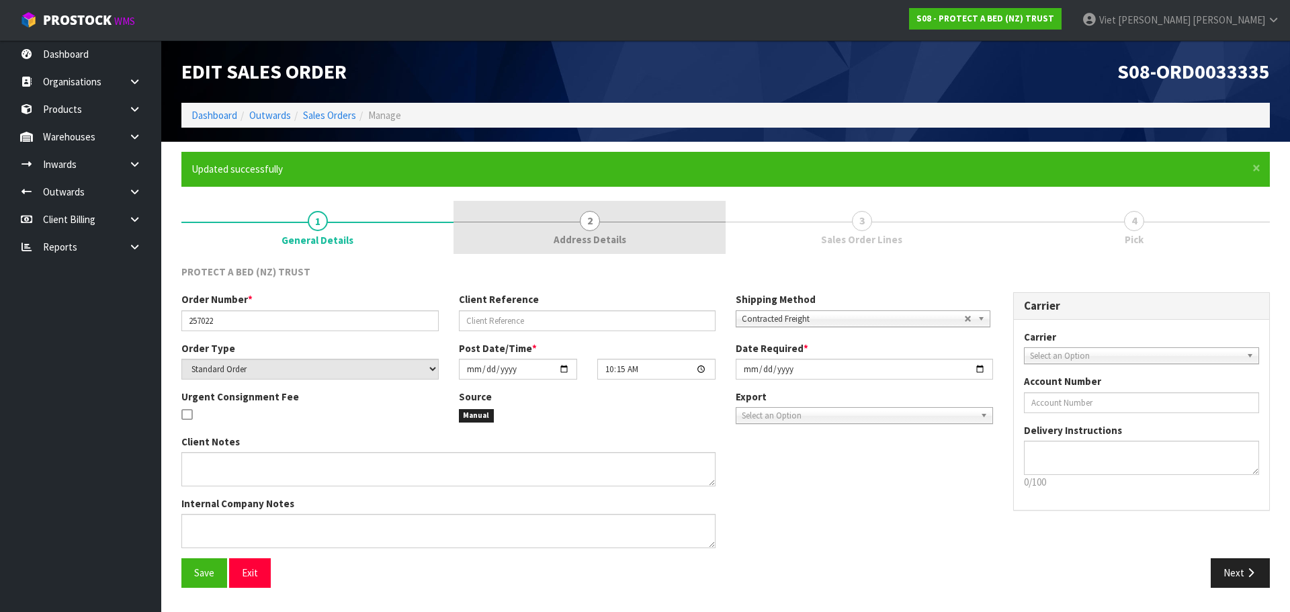
click at [610, 231] on link "2 Address Details" at bounding box center [590, 227] width 272 height 53
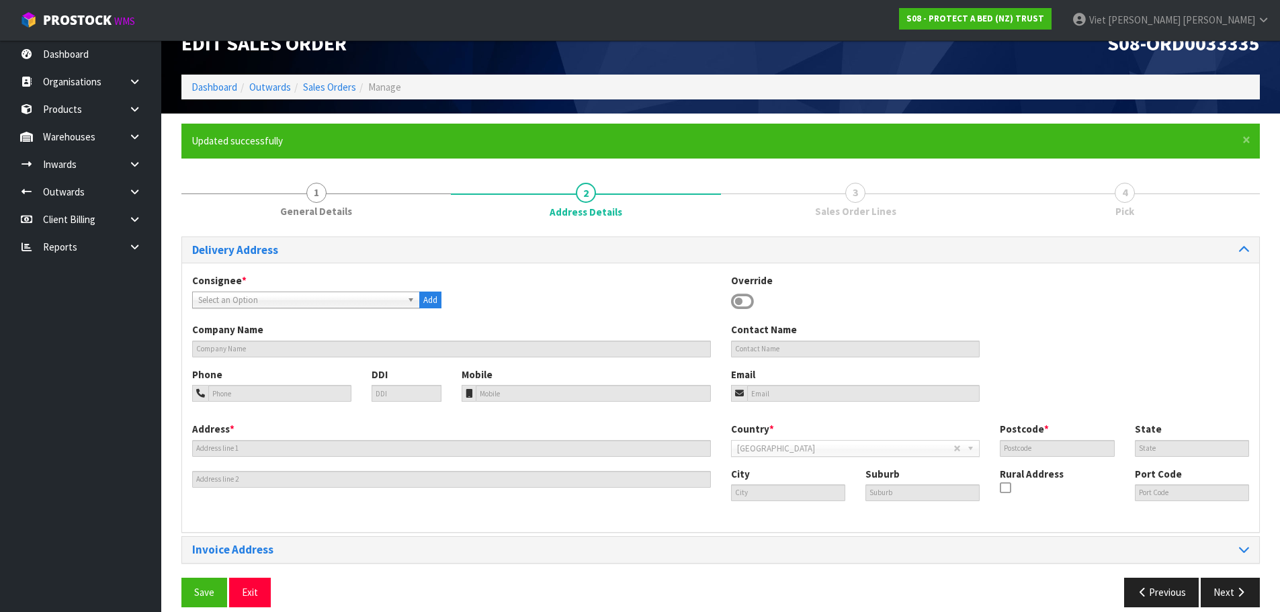
scroll to position [44, 0]
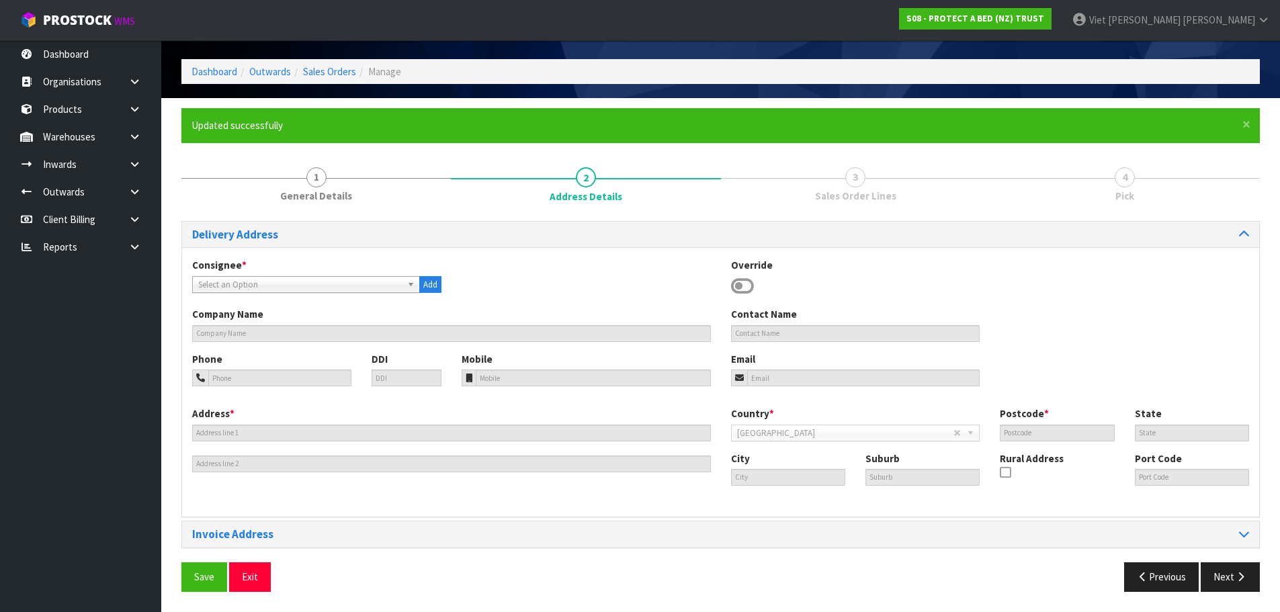
click at [367, 286] on span "Select an Option" at bounding box center [300, 285] width 204 height 16
click at [263, 281] on span "Select an Option" at bounding box center [300, 285] width 204 height 16
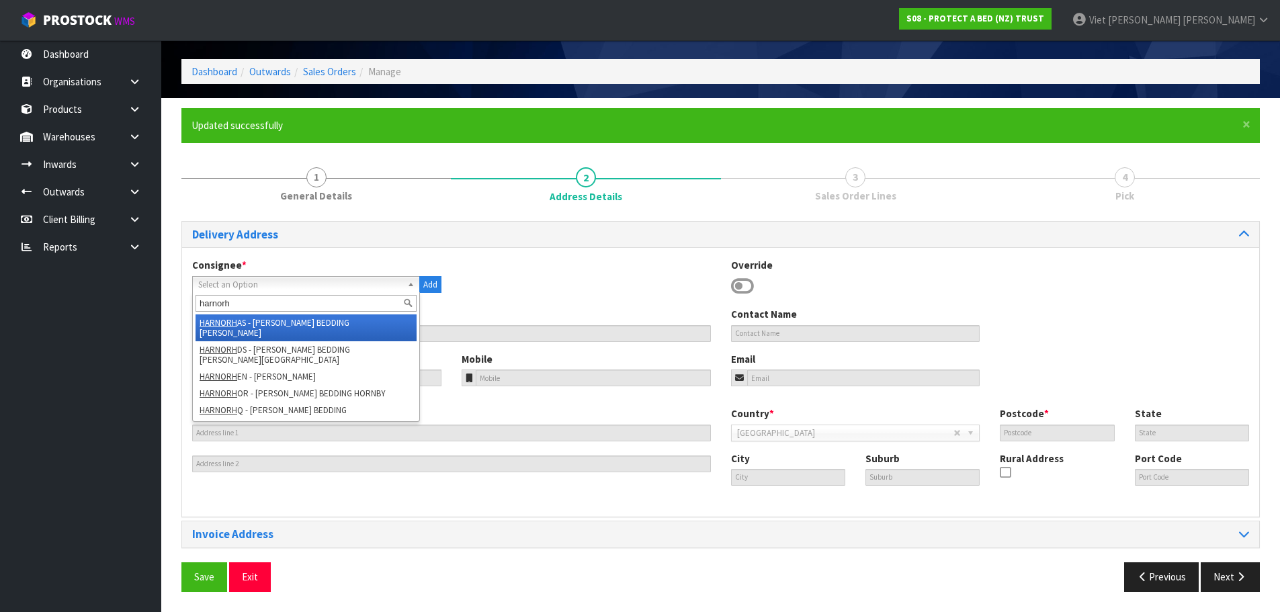
type input "harnorh"
click at [319, 315] on li "HARNORH AS - HARVEY NORMAN BEDDING HASTINGS" at bounding box center [306, 327] width 221 height 27
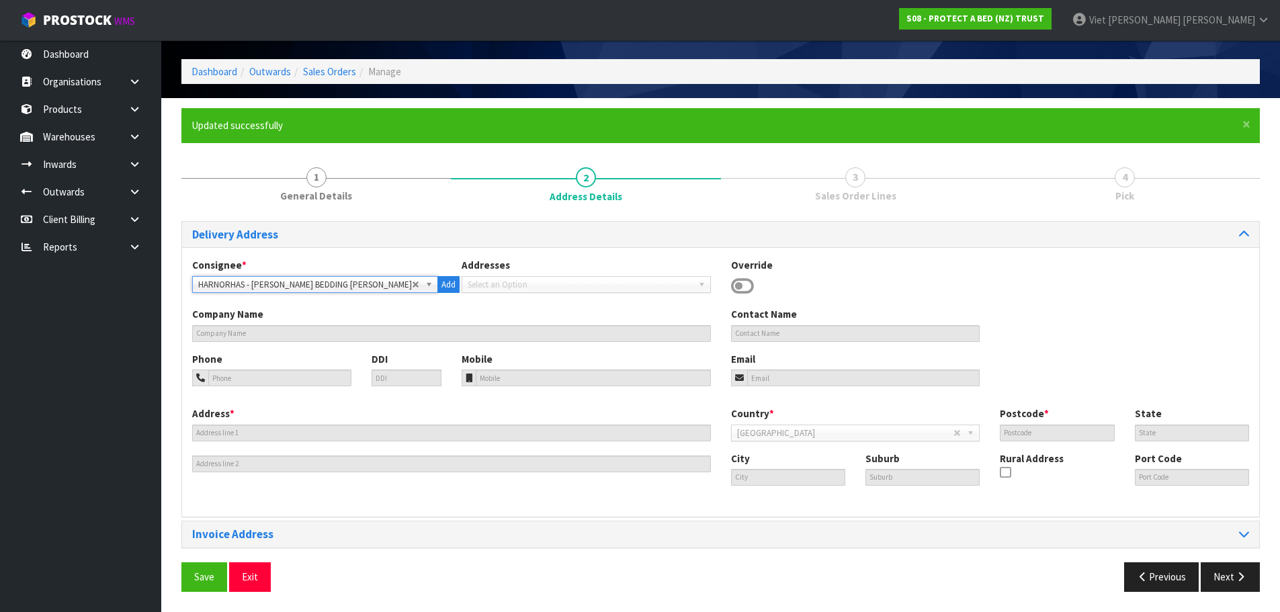
type input "[PERSON_NAME] BEDDING [PERSON_NAME]"
type input "303 ST AUBYN STREET EAST"
type input "4122"
type input "HKB"
type input "HASTINGS"
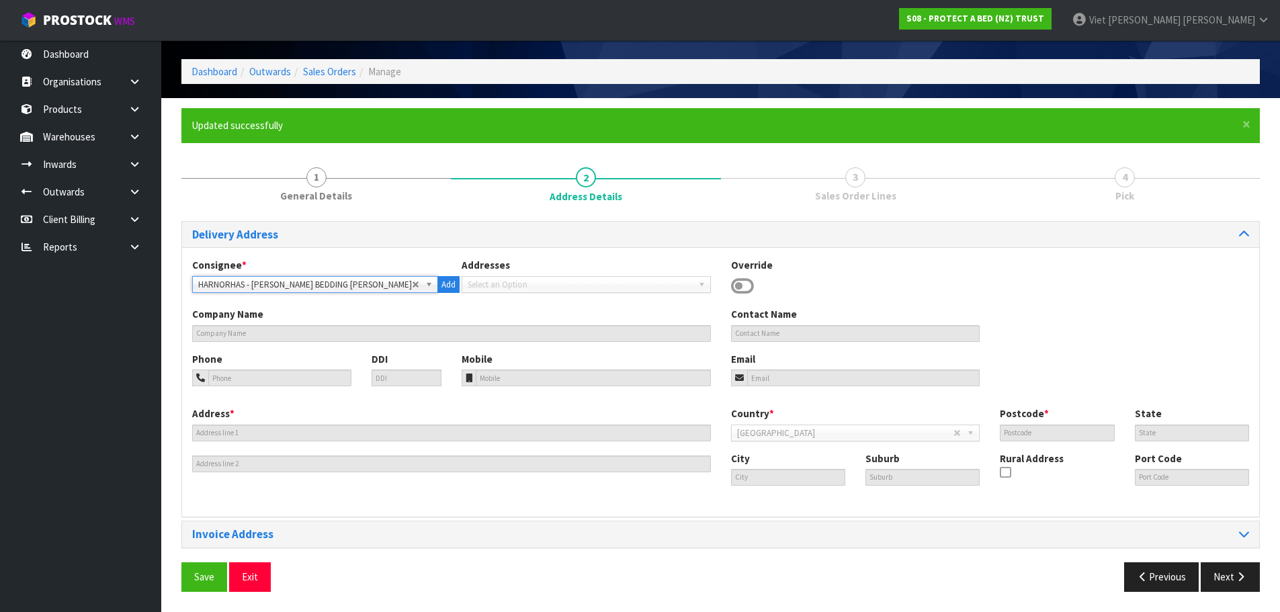
type input "HASTINGS"
click at [1221, 575] on button "Next" at bounding box center [1230, 576] width 59 height 29
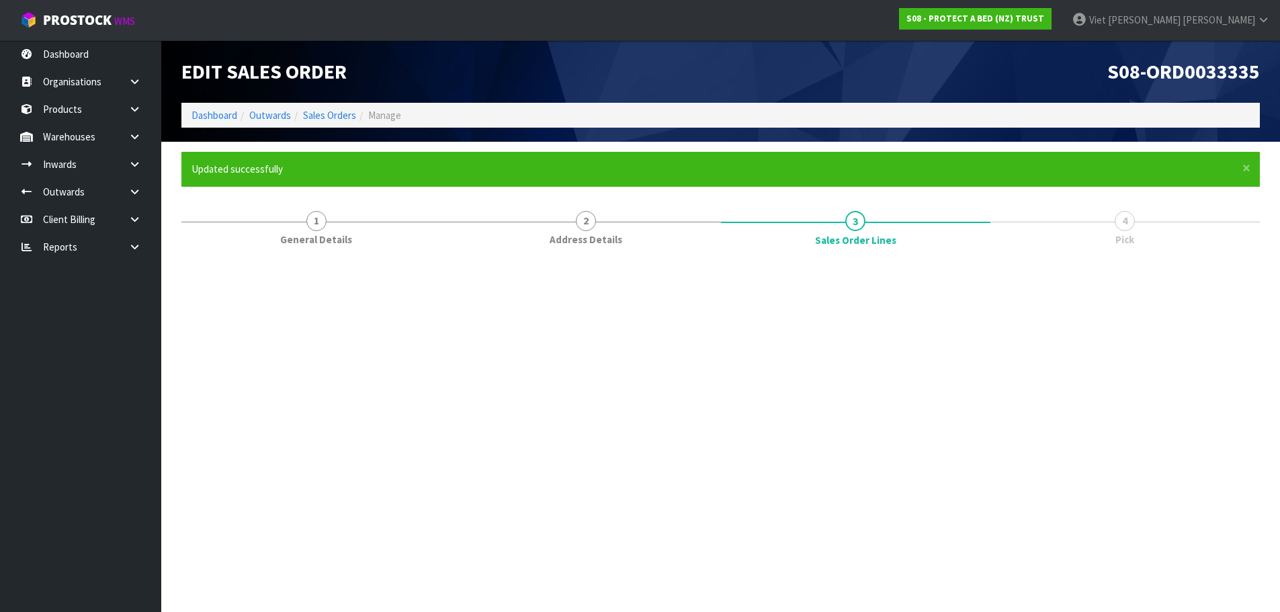
scroll to position [0, 0]
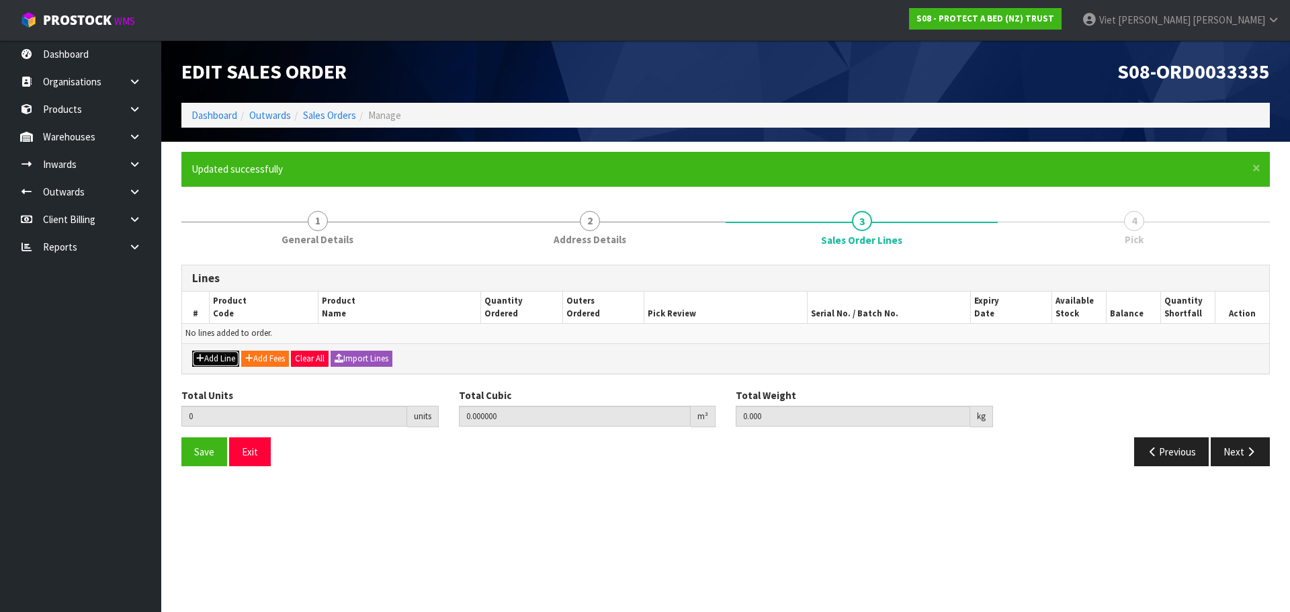
click at [223, 362] on button "Add Line" at bounding box center [215, 359] width 47 height 16
type input "0"
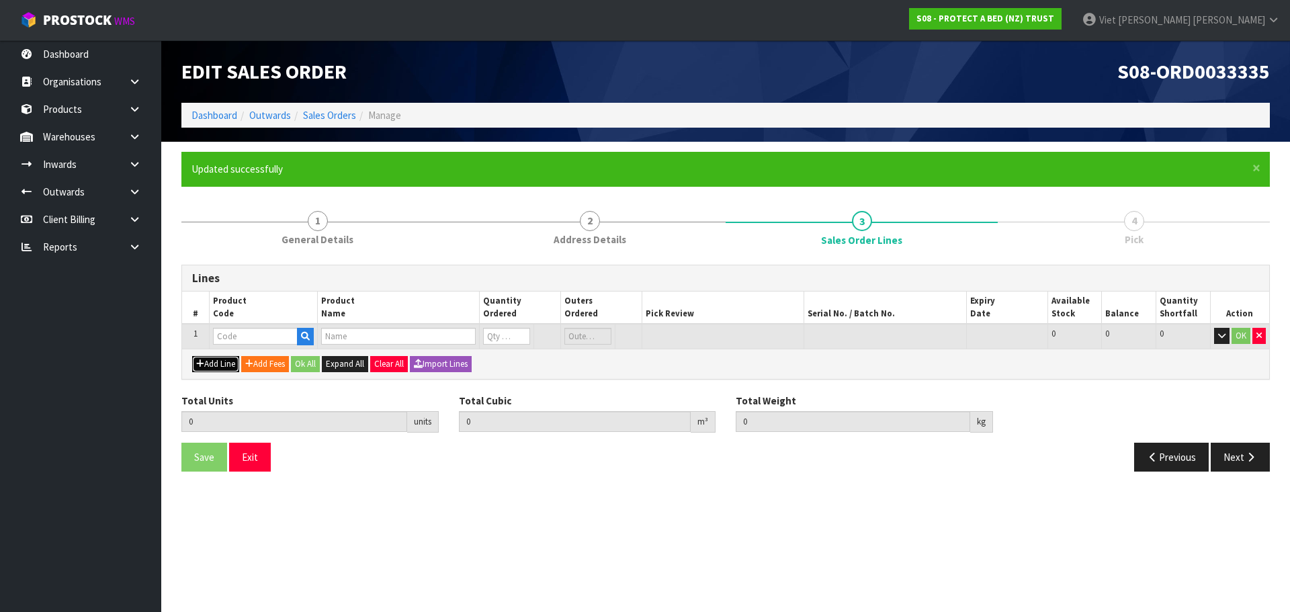
click at [192, 356] on button "Add Line" at bounding box center [215, 364] width 47 height 16
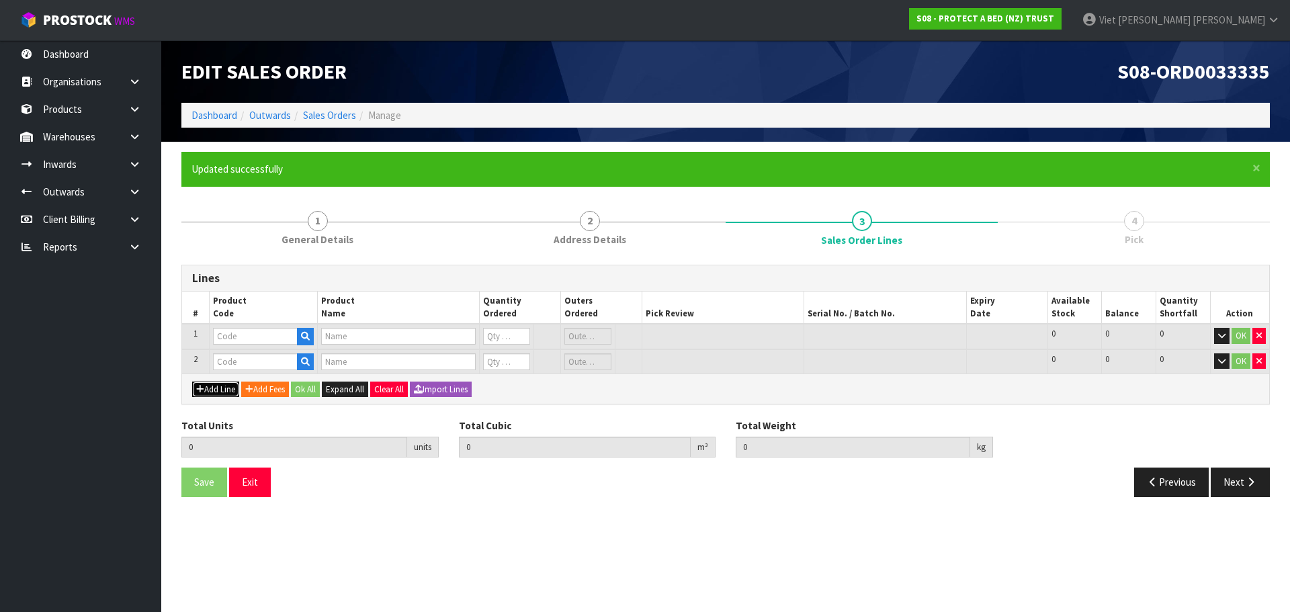
click at [192, 382] on button "Add Line" at bounding box center [215, 390] width 47 height 16
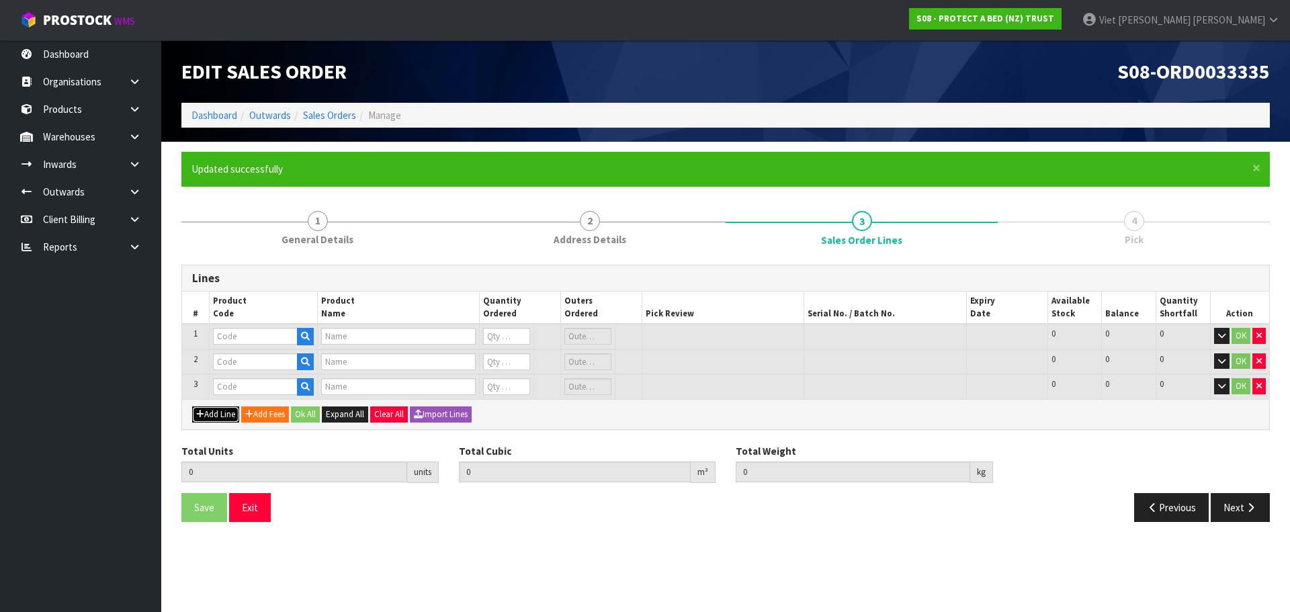
click at [192, 407] on button "Add Line" at bounding box center [215, 415] width 47 height 16
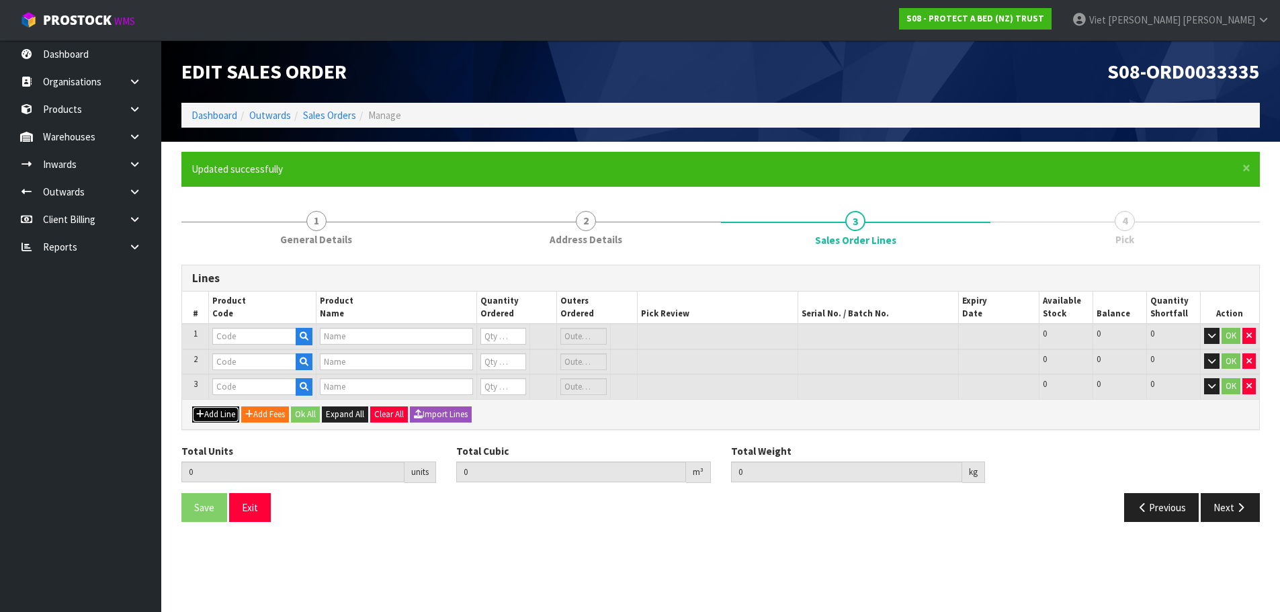
click at [192, 407] on button "Add Line" at bounding box center [215, 415] width 47 height 16
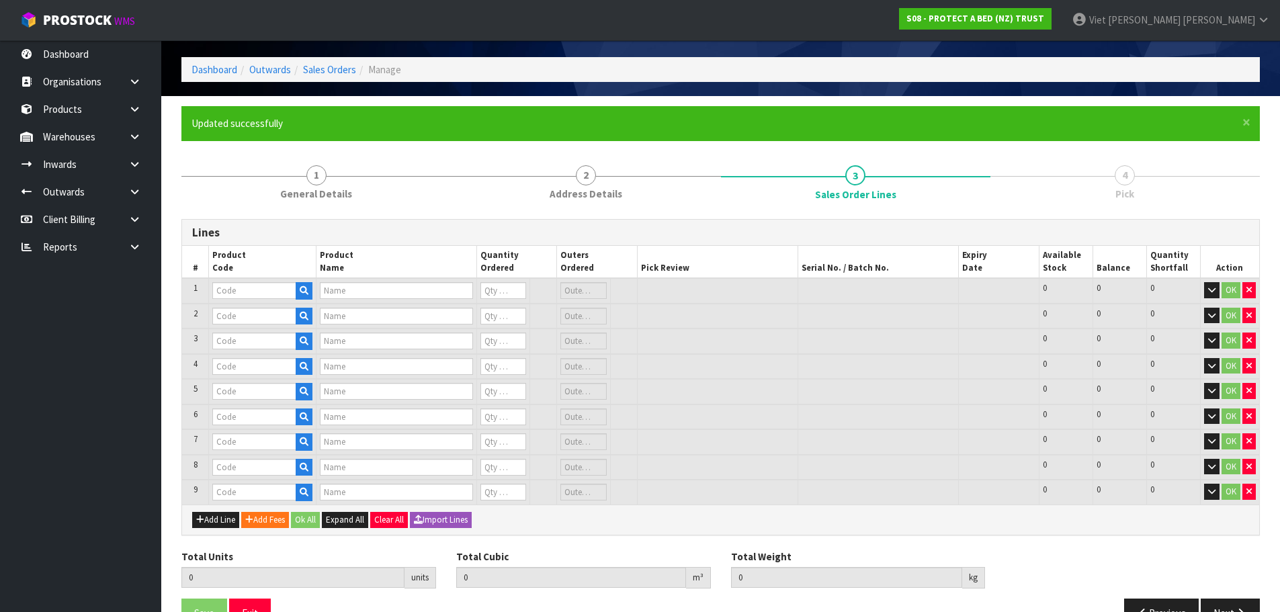
scroll to position [67, 0]
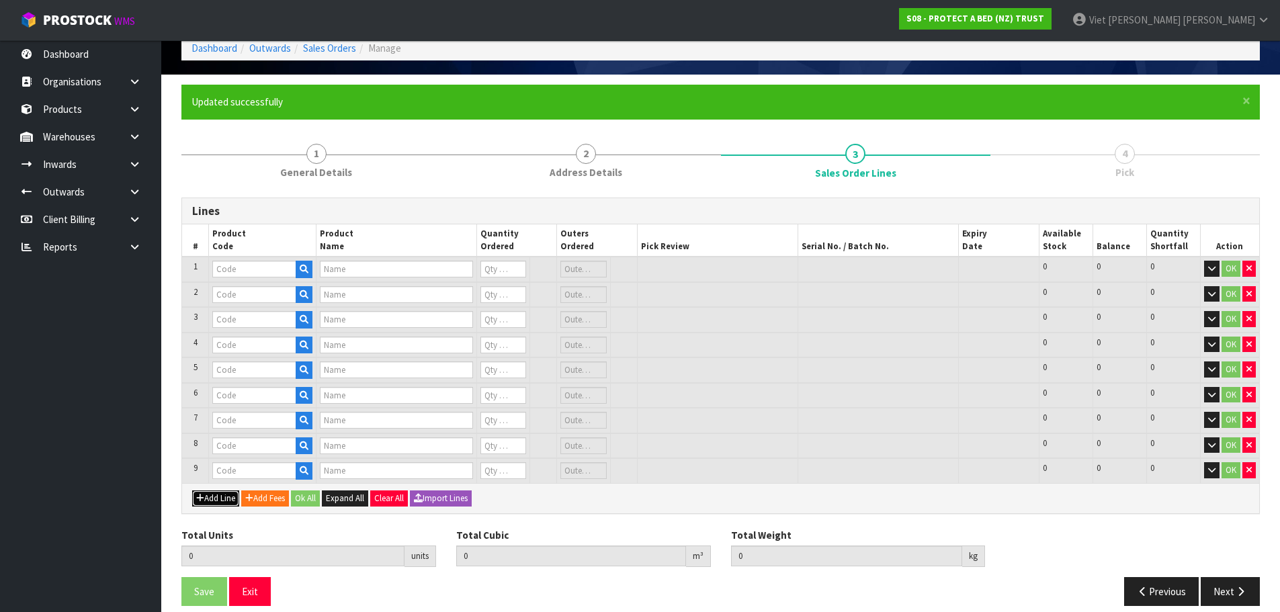
click at [218, 499] on button "Add Line" at bounding box center [215, 499] width 47 height 16
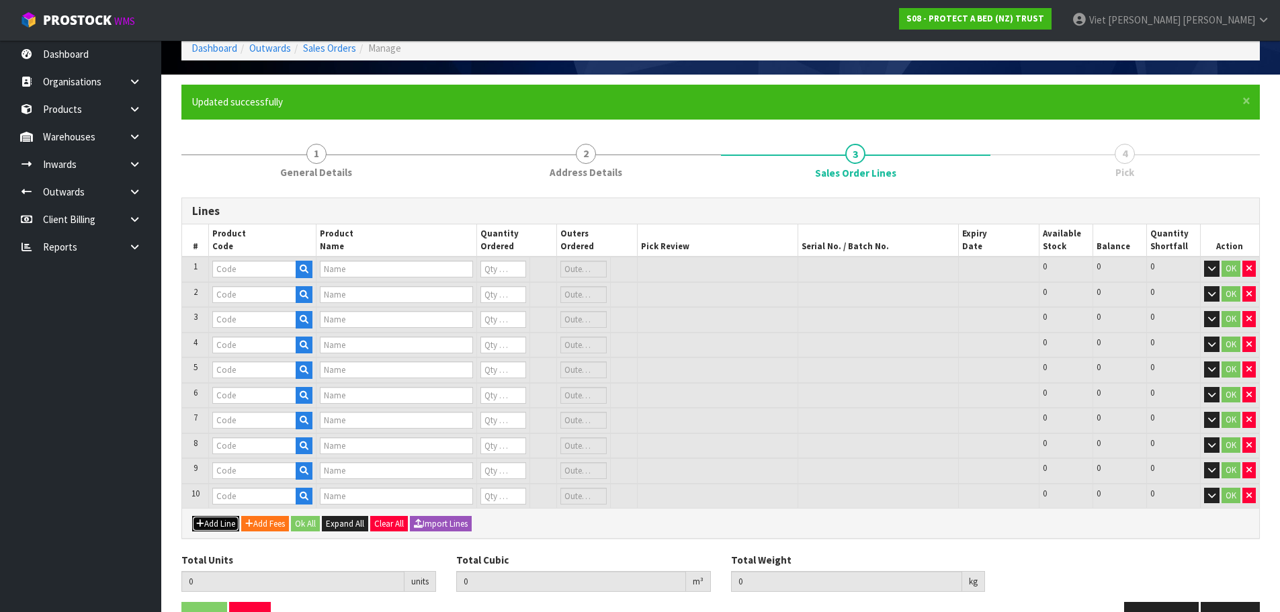
click at [192, 516] on button "Add Line" at bounding box center [215, 524] width 47 height 16
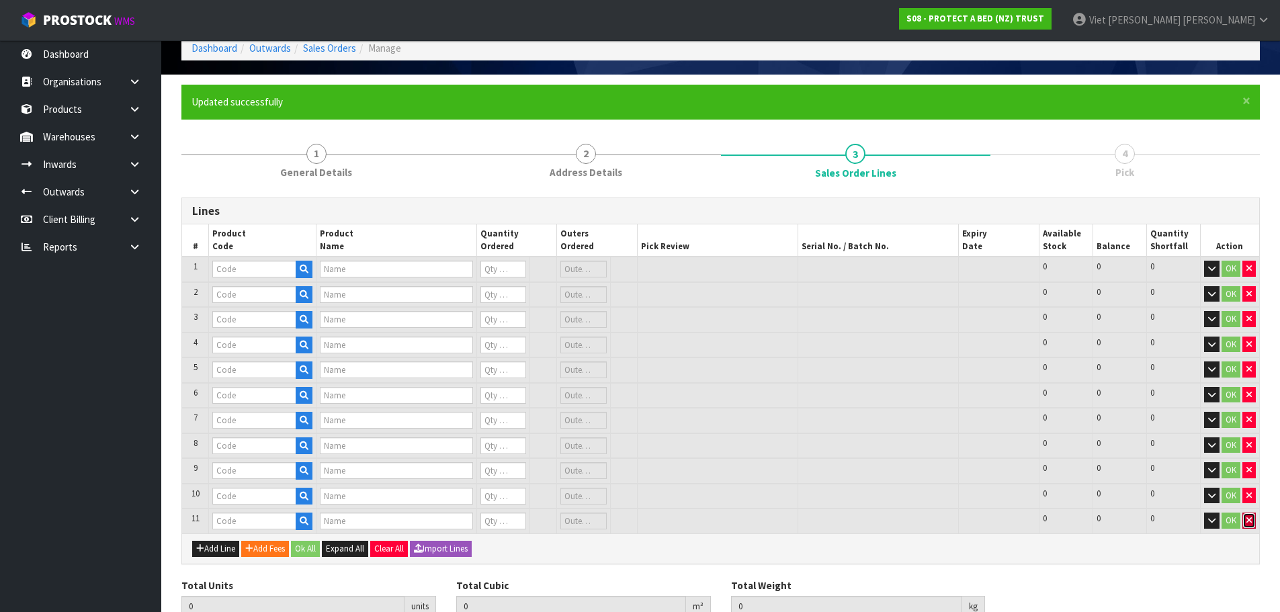
click at [1253, 523] on button "button" at bounding box center [1249, 521] width 13 height 16
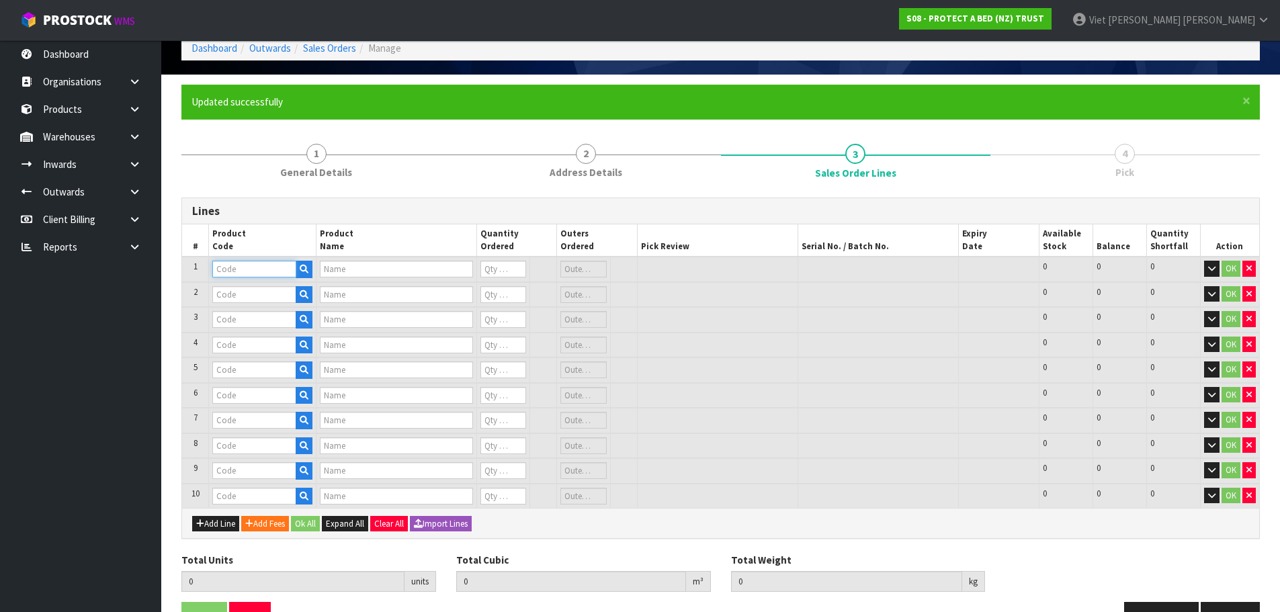
click at [230, 267] on input "text" at bounding box center [253, 269] width 83 height 17
paste input "F0592PPST"
type input "F0592PPST"
type input "COOL LUXE FRESCHE BXD STD PP TWN PK"
type input "0"
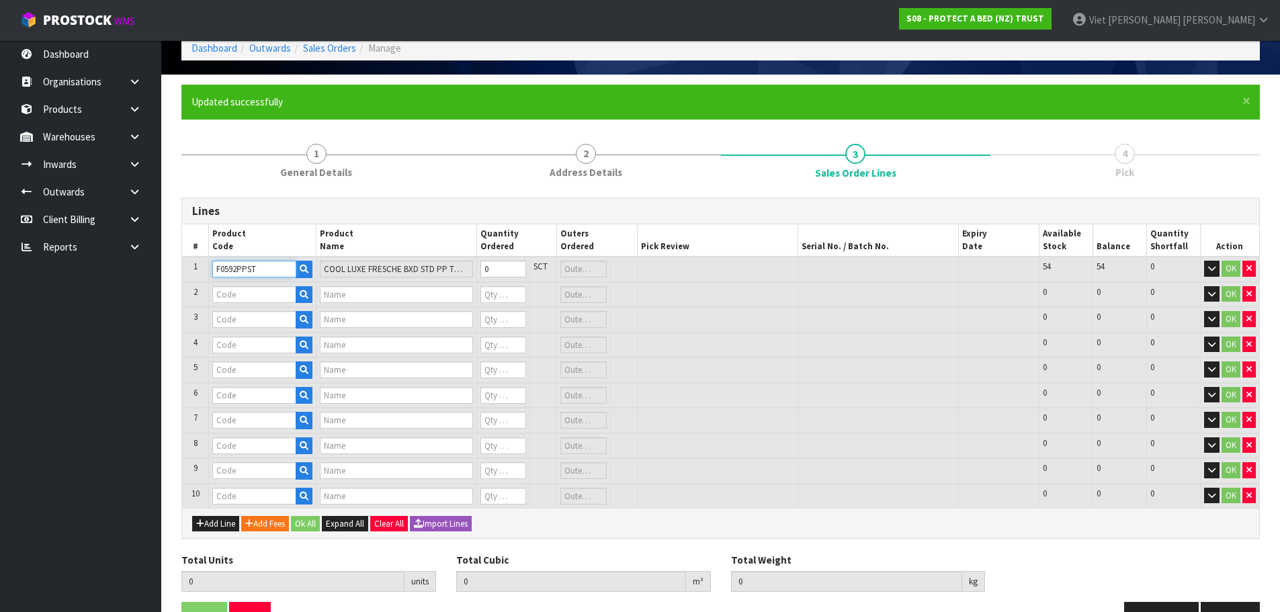
type input "F0592PPST"
click at [509, 273] on input "0" at bounding box center [503, 269] width 46 height 17
type input "1"
click at [519, 265] on input "1" at bounding box center [503, 269] width 46 height 17
click at [231, 300] on input "text" at bounding box center [253, 294] width 83 height 17
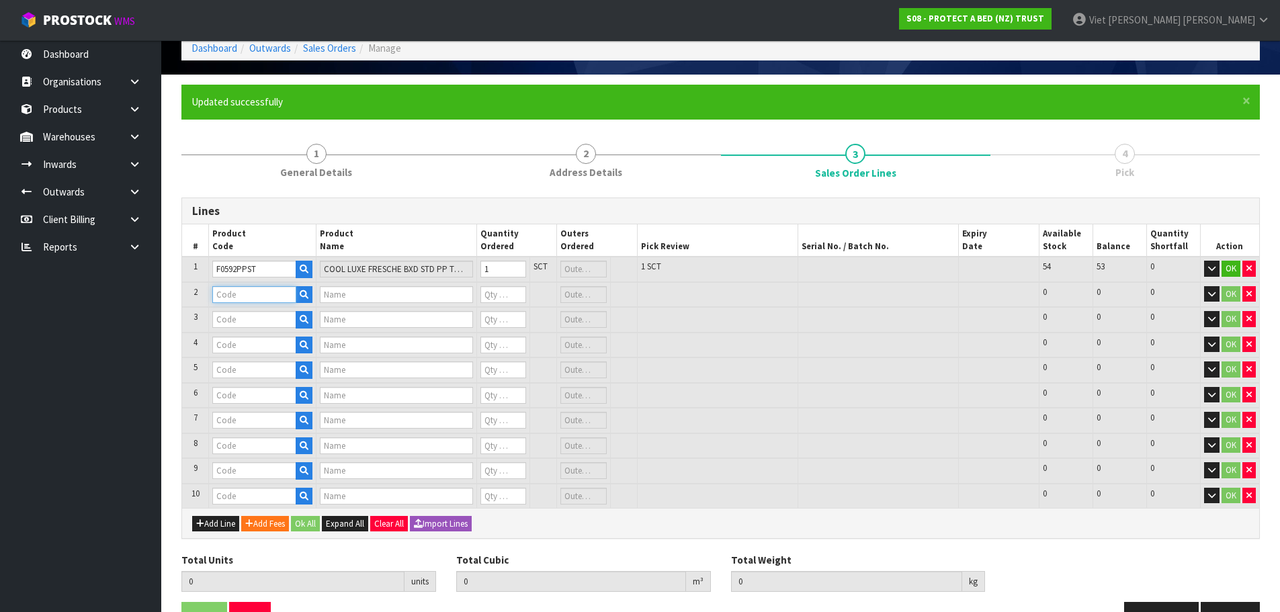
paste input "F0588QUE0"
type input "F0588QUE0"
type input "STAYCLEAN BXD MP QUE"
type input "0"
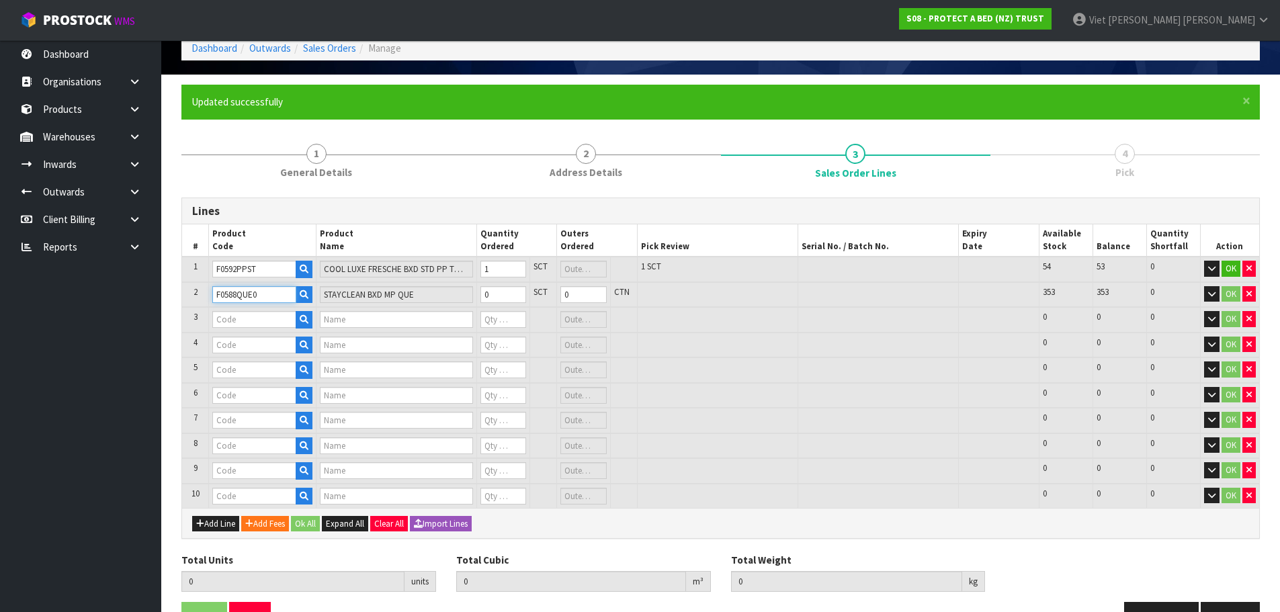
type input "F0588QUE0"
type input "1"
click at [515, 290] on input "1" at bounding box center [503, 294] width 46 height 17
click at [233, 319] on input "text" at bounding box center [253, 319] width 83 height 17
paste input "F0591CLK0"
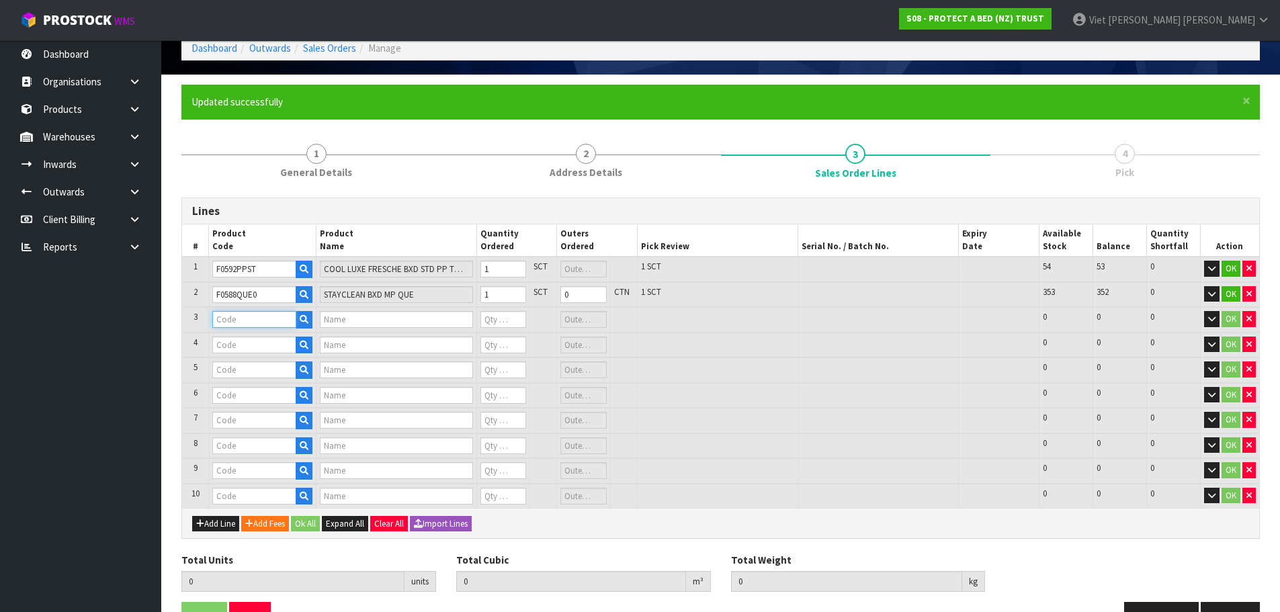
type input "F0591CLK0"
type input "NATURES LUXE FRESCHE BXD MP CKG"
type input "0"
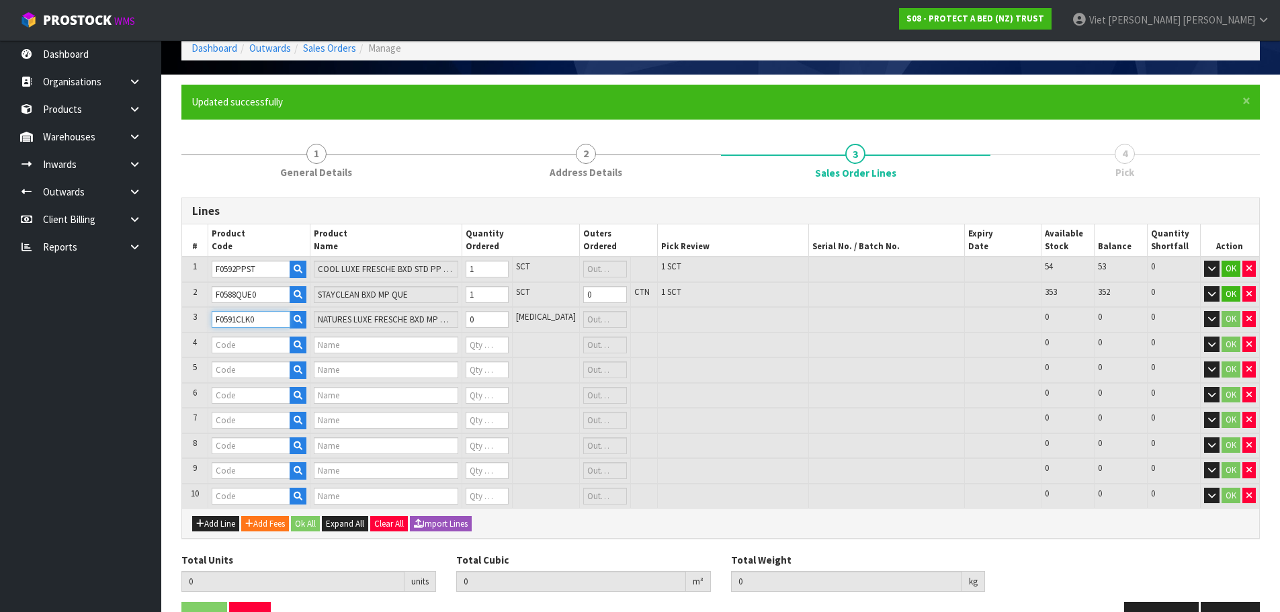
type input "F0591CLK0"
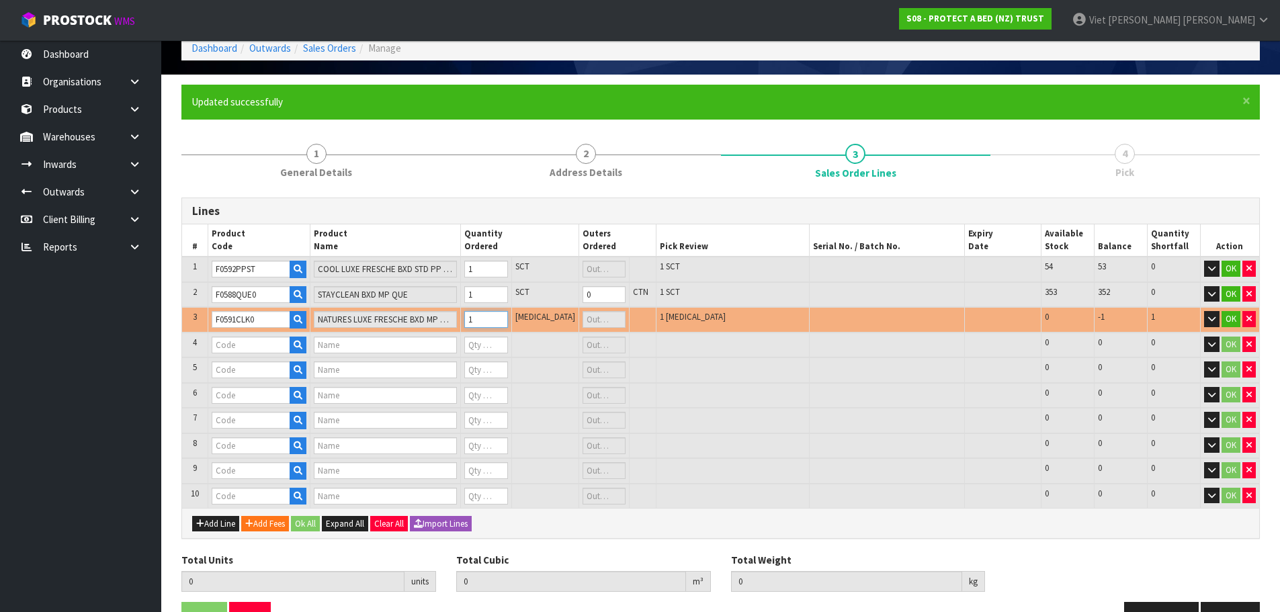
type input "1"
click at [507, 316] on input "1" at bounding box center [485, 319] width 43 height 17
click at [1224, 319] on button "OK" at bounding box center [1231, 319] width 19 height 16
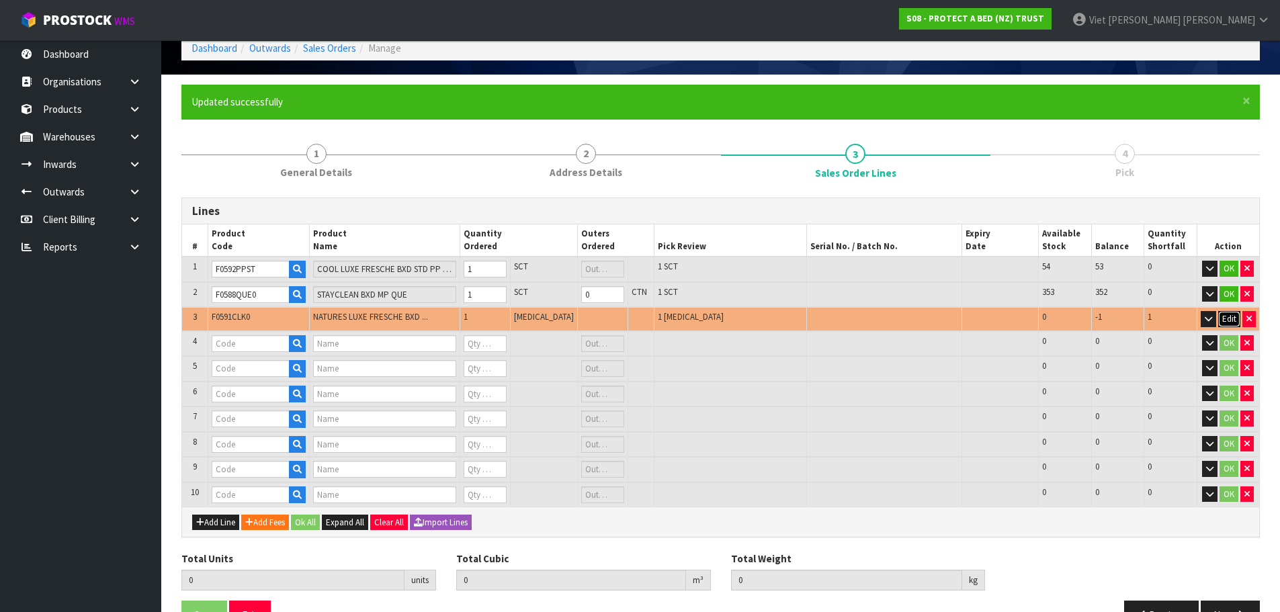
click at [1228, 318] on button "Edit" at bounding box center [1229, 319] width 22 height 16
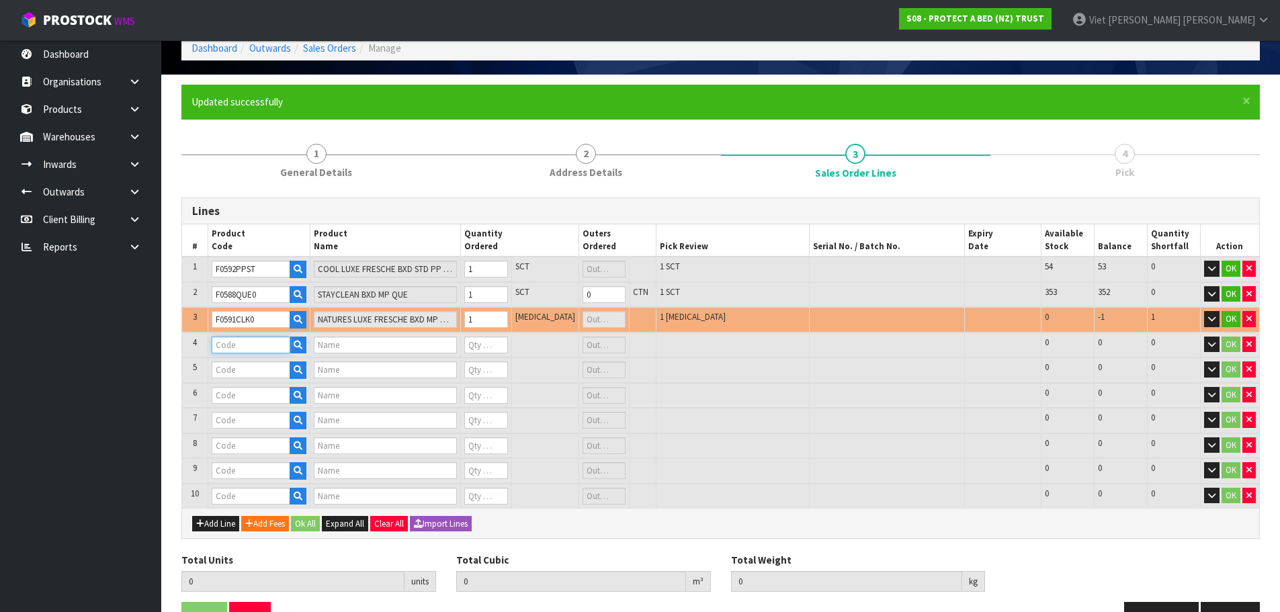
drag, startPoint x: 257, startPoint y: 351, endPoint x: 456, endPoint y: 321, distance: 200.6
click at [257, 351] on input "text" at bounding box center [251, 345] width 79 height 17
paste input "F0592KGN0"
type input "F0592KGN0"
type input "COOL LUXE FRESCHE BXD MP NZ KNG"
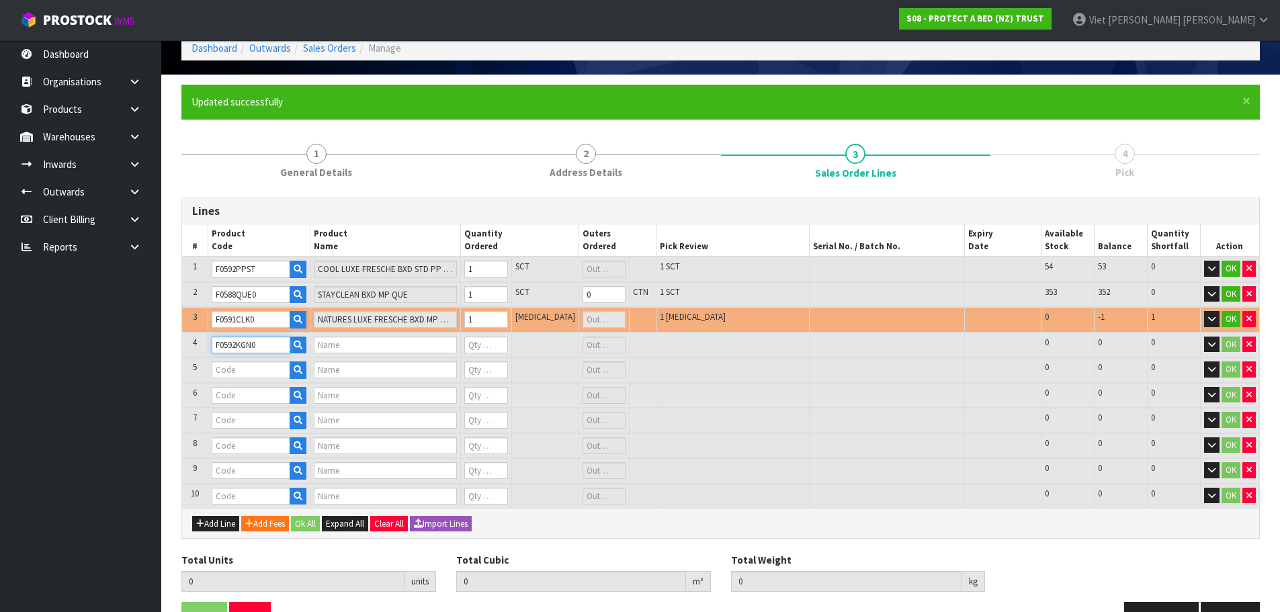
type input "0"
type input "F0592KGN0"
click at [243, 372] on input "text" at bounding box center [251, 370] width 79 height 17
paste input "F0592QUE0"
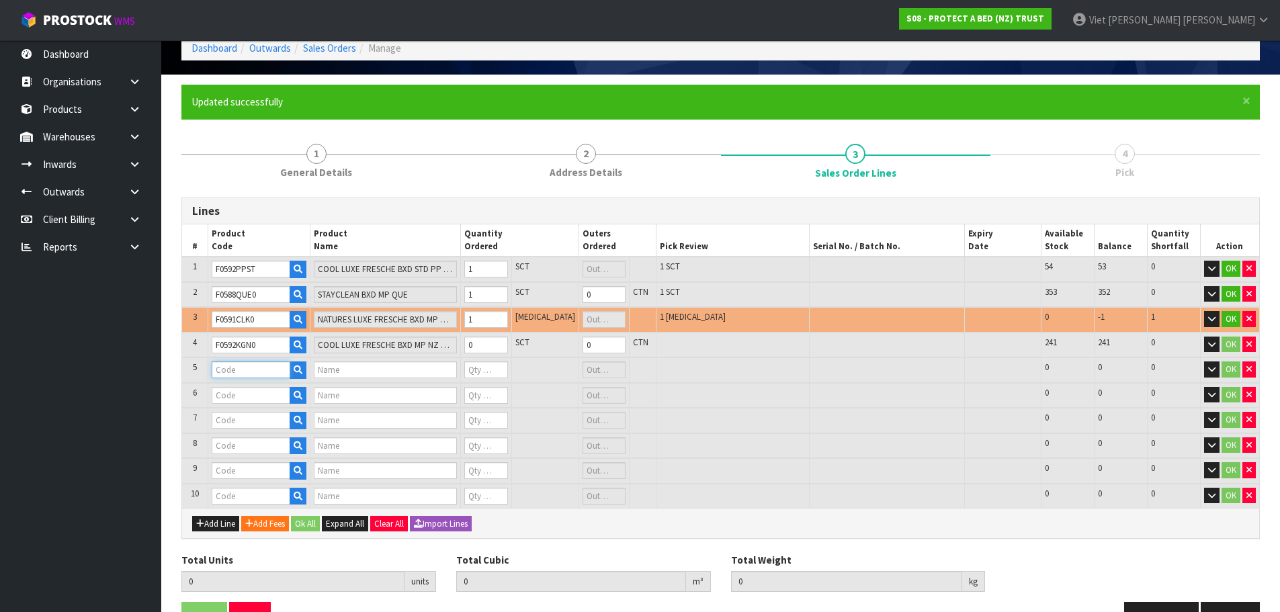
type input "F0592QUE0"
type input "COOL LUXE FRESCHE BXD MP QUE"
type input "0"
type input "F0592QUE0"
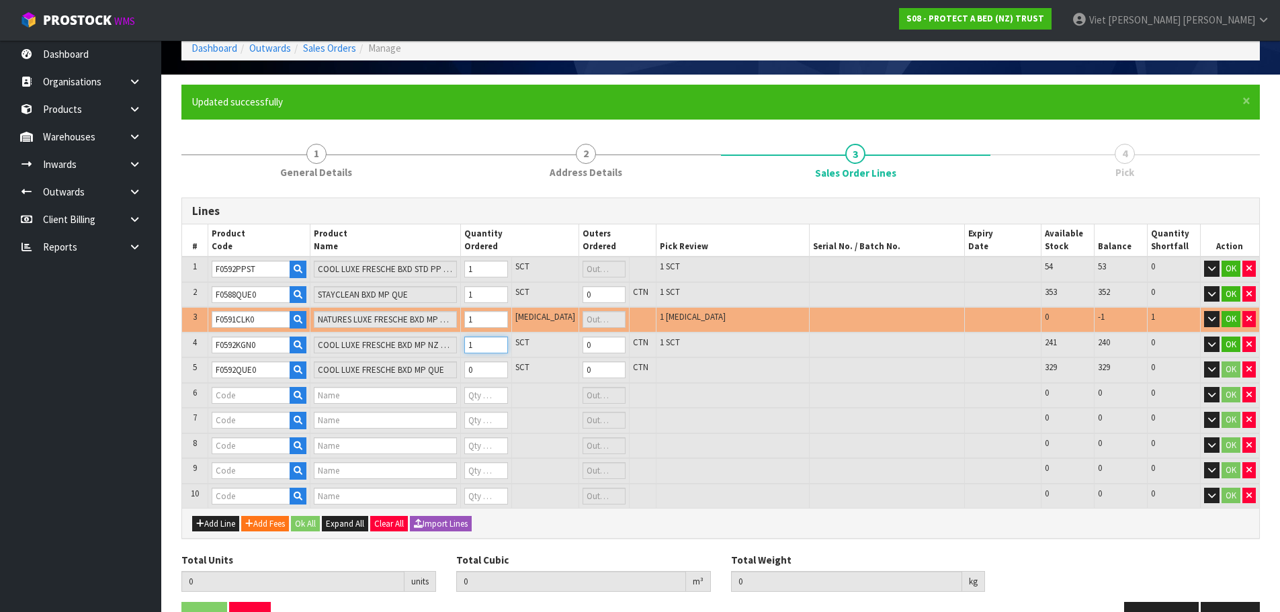
click at [507, 342] on input "1" at bounding box center [485, 345] width 43 height 17
type input "2"
click at [507, 342] on input "2" at bounding box center [485, 345] width 43 height 17
click at [507, 364] on input "0" at bounding box center [485, 370] width 43 height 17
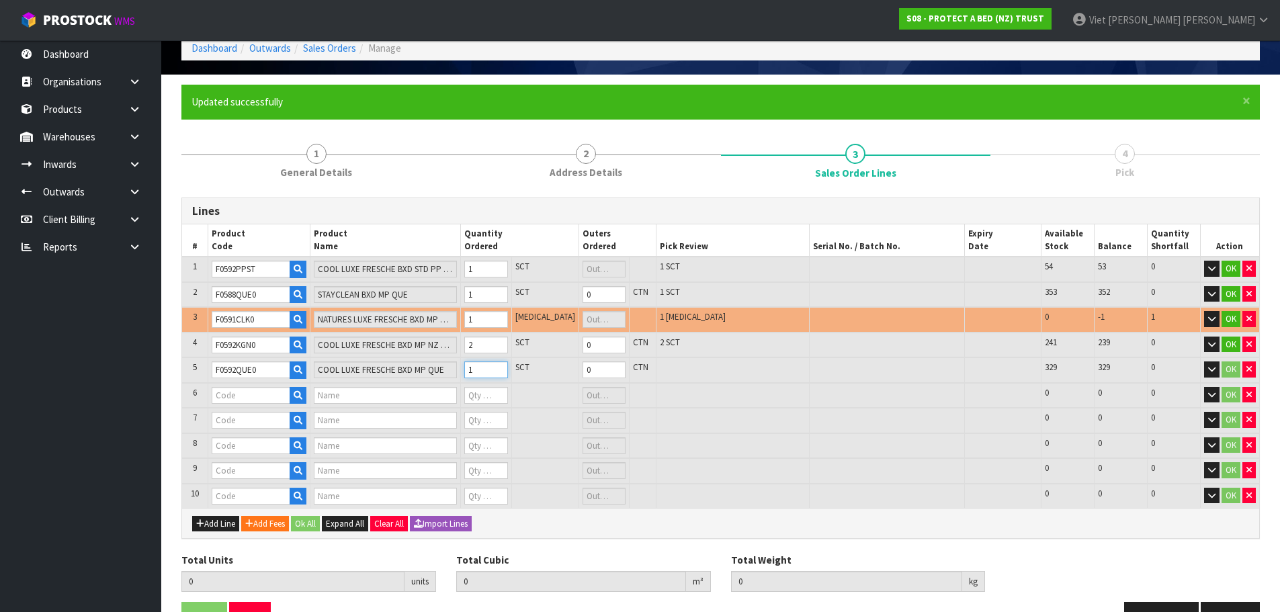
click at [507, 367] on input "1" at bounding box center [485, 370] width 43 height 17
type input "2"
click at [507, 367] on input "2" at bounding box center [485, 370] width 43 height 17
drag, startPoint x: 239, startPoint y: 396, endPoint x: 279, endPoint y: 398, distance: 39.7
click at [239, 396] on input "text" at bounding box center [251, 395] width 79 height 17
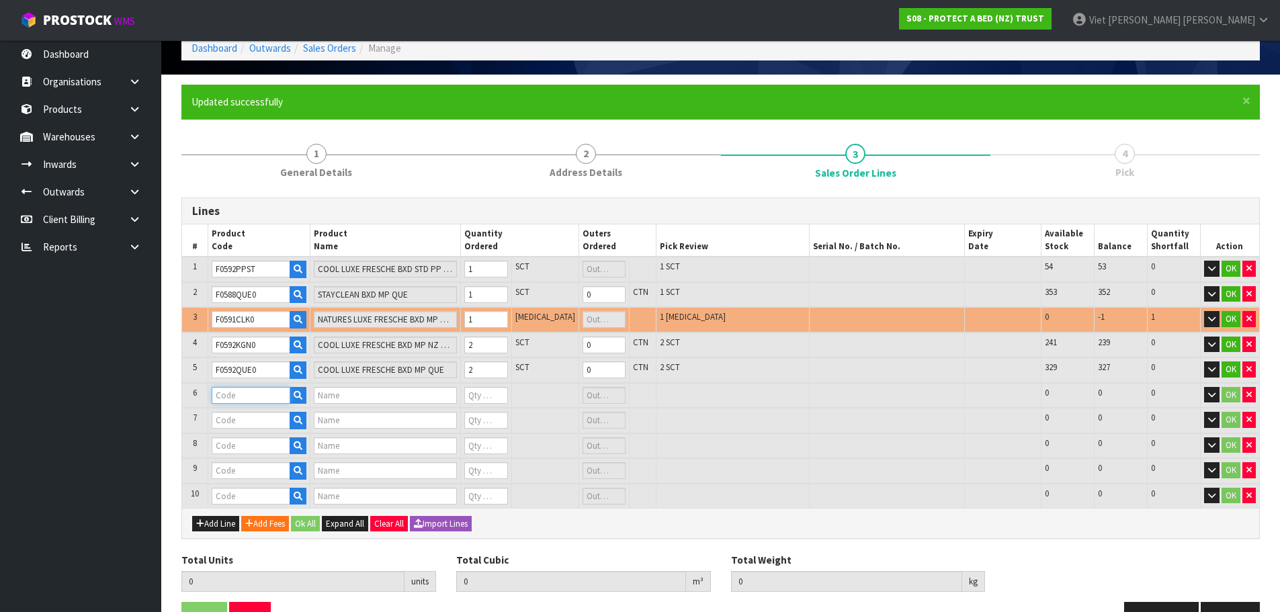
paste input "F0592LSG0"
type input "F0592LSG0"
type input "COOL LUXE FRESCHE BXD MP XL/SGL"
type input "0"
type input "F0592LSG0"
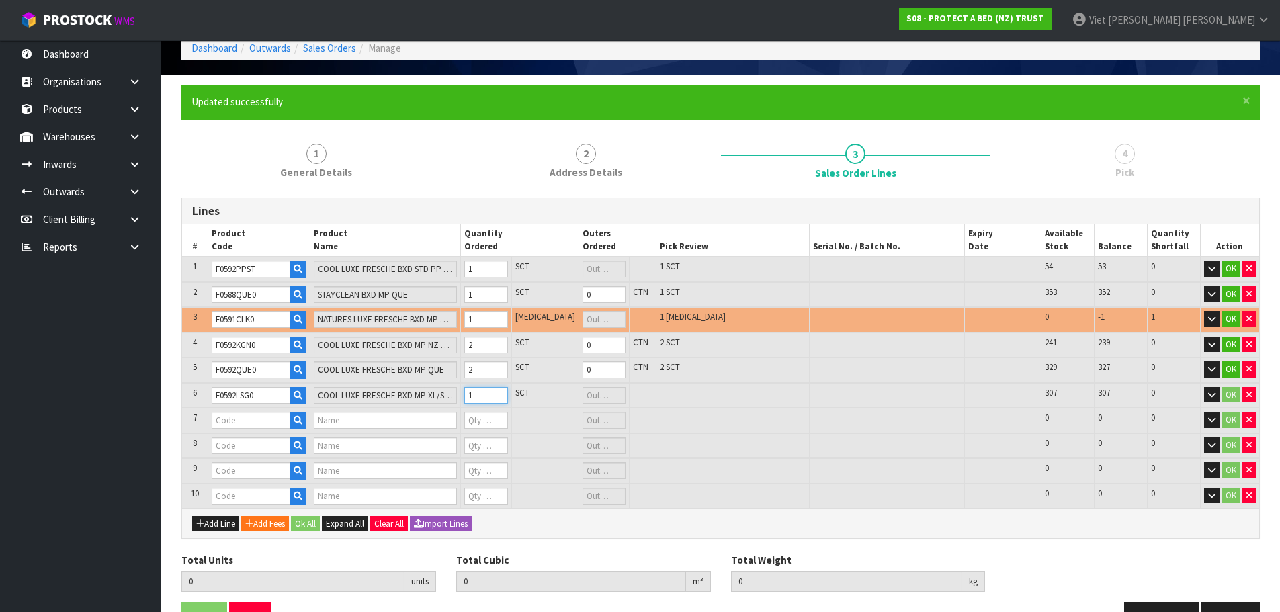
type input "1"
click at [507, 390] on input "1" at bounding box center [485, 395] width 43 height 17
click at [243, 423] on input "text" at bounding box center [251, 420] width 79 height 17
paste input "F0589QUE0"
type input "F0589QUE0"
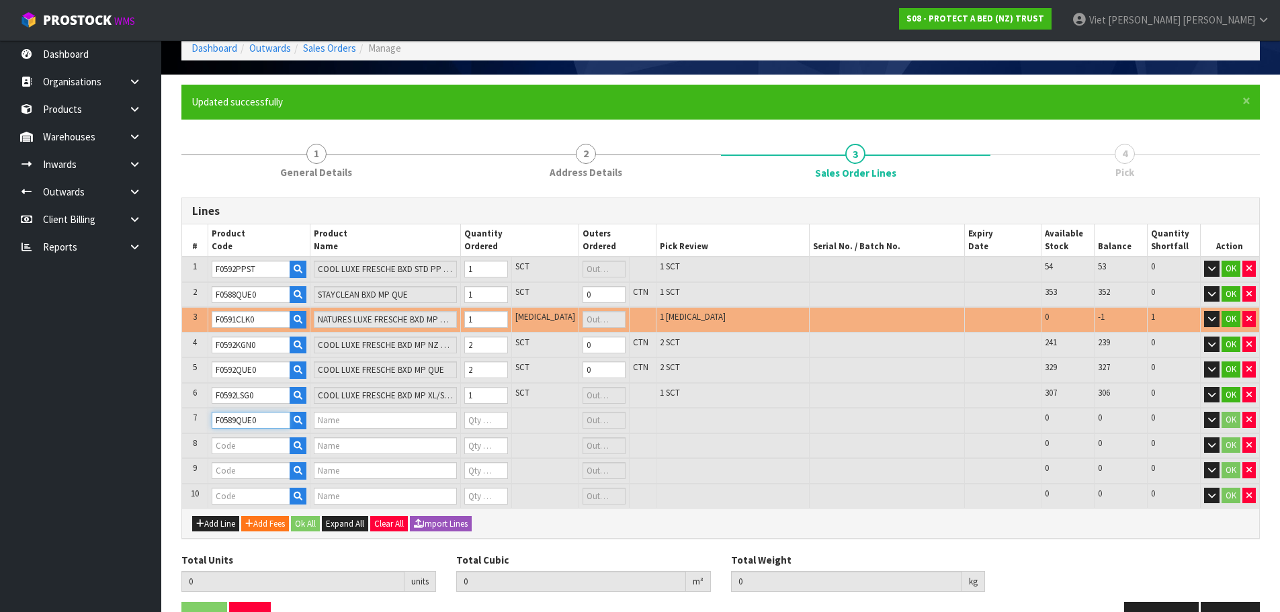
type input "COTTON CLOUD FRESCHE BXD MP QUE"
type input "0"
type input "F0589QUE0"
click at [507, 416] on input "1" at bounding box center [485, 420] width 43 height 17
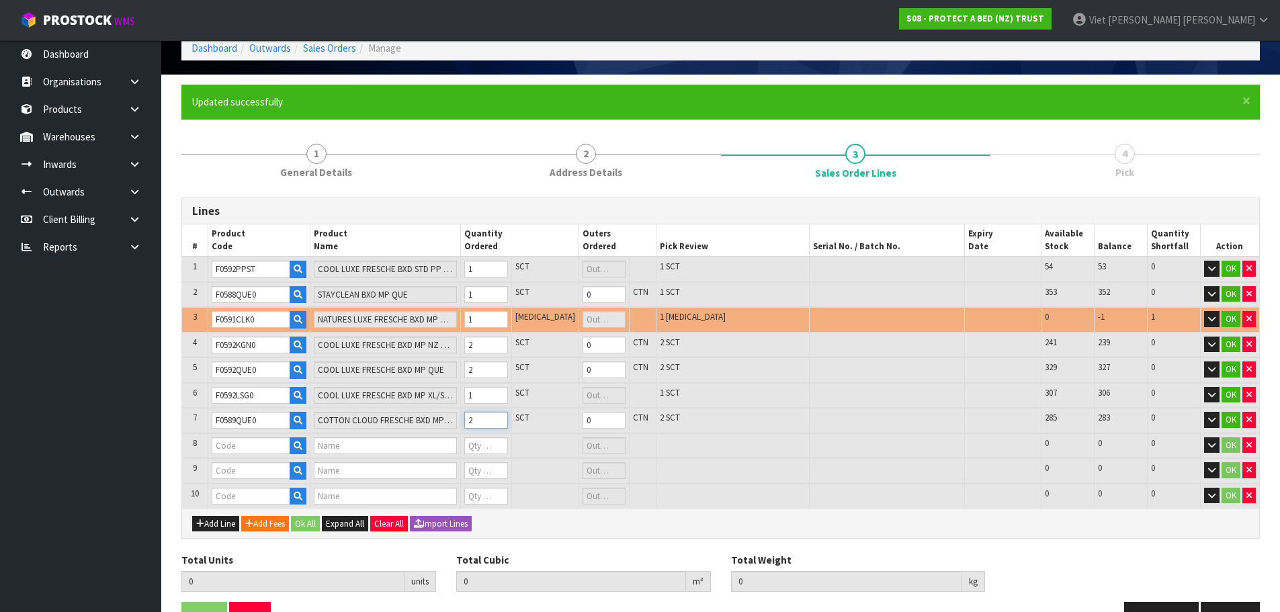
click at [507, 416] on input "2" at bounding box center [485, 420] width 43 height 17
type input "3"
click at [507, 416] on input "3" at bounding box center [485, 420] width 43 height 17
click at [239, 452] on input "text" at bounding box center [251, 445] width 79 height 17
paste input "F0589PPS0"
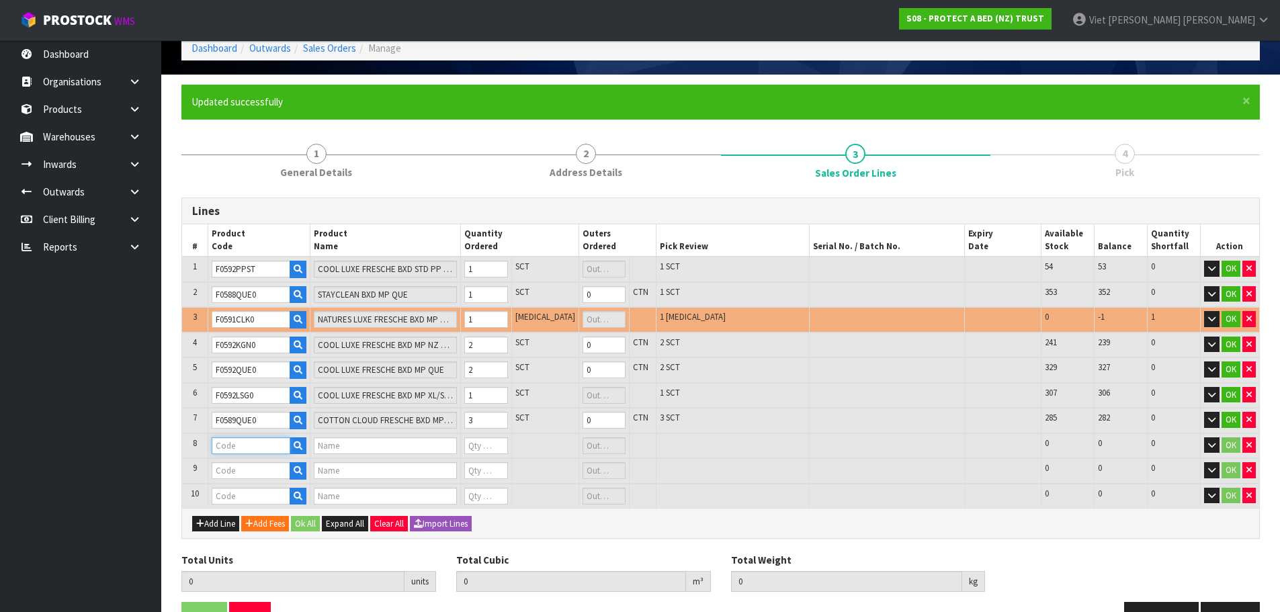
type input "F0589PPS0"
type input "COTTON CLOUD FRESCHE BXD STD PP EA"
type input "0"
type input "F0589PPS0"
type input "1"
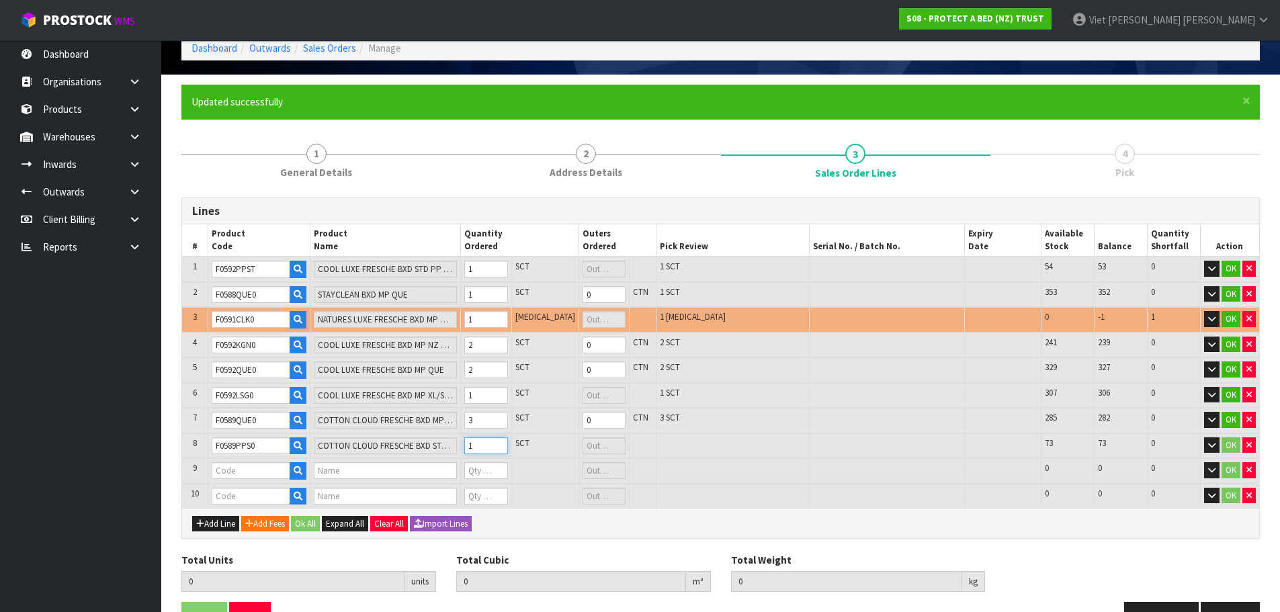
click at [507, 440] on input "1" at bounding box center [485, 445] width 43 height 17
click at [255, 475] on input "text" at bounding box center [251, 470] width 79 height 17
paste input "F0590QUE0"
type input "F0590QUE0"
type input "SUPREME FRESCHE BXD MP QUE"
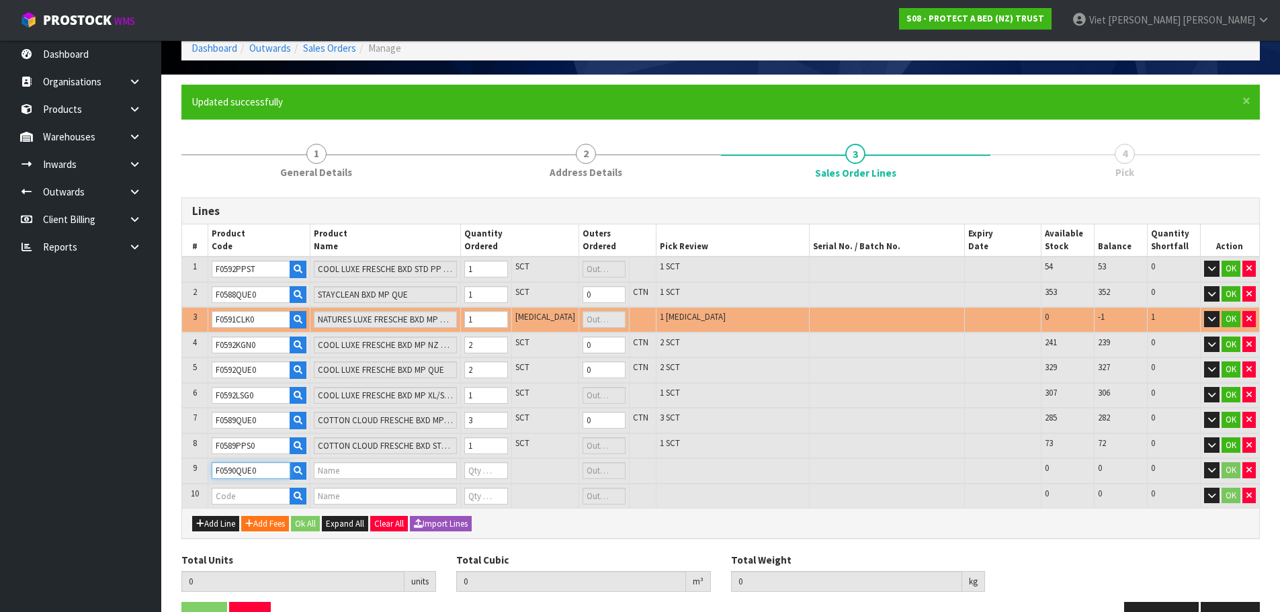
type input "0"
type input "F0590QUE0"
click at [507, 468] on input "1" at bounding box center [485, 470] width 43 height 17
type input "2"
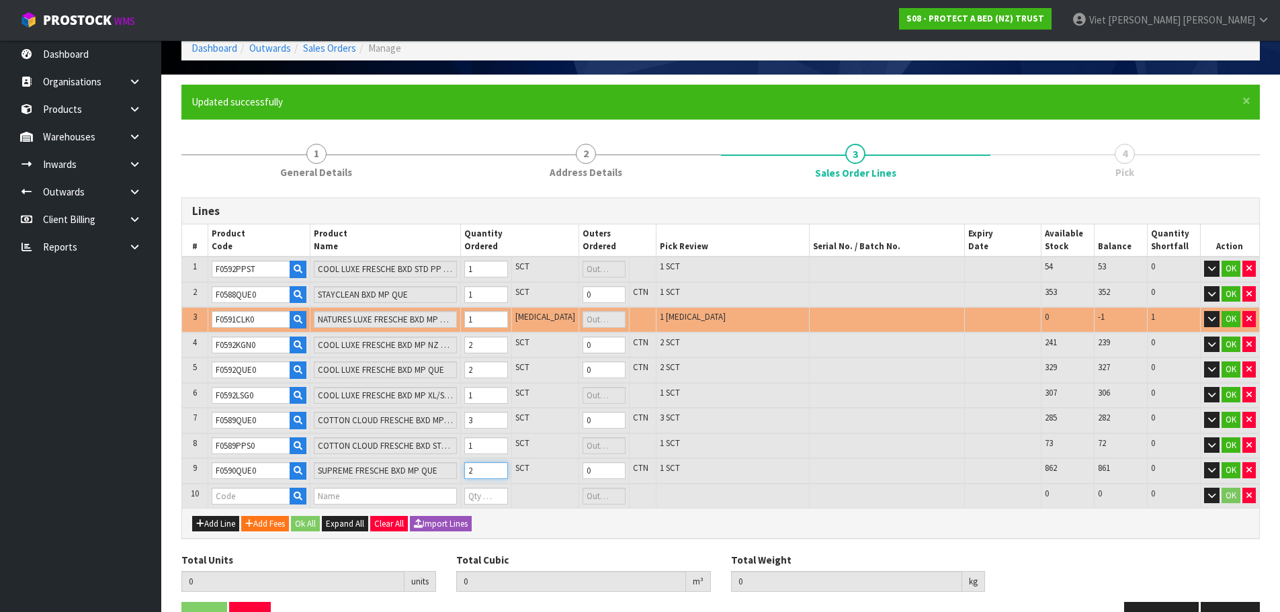
click at [507, 468] on input "2" at bounding box center [485, 470] width 43 height 17
click at [235, 495] on input "text" at bounding box center [251, 496] width 79 height 17
paste input "F0590LSG0"
type input "F0590LSG0"
type input "14"
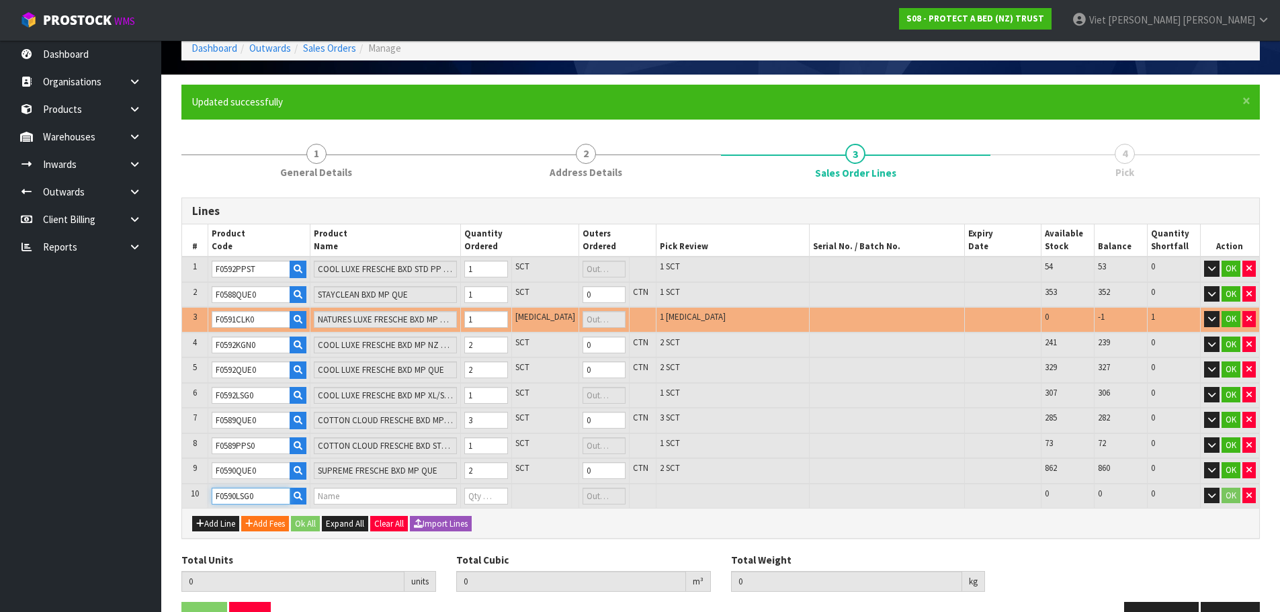
type input "0.257726"
type input "20.05"
type input "SUPREME FRESCHE BXD MP XL/SGL"
type input "0"
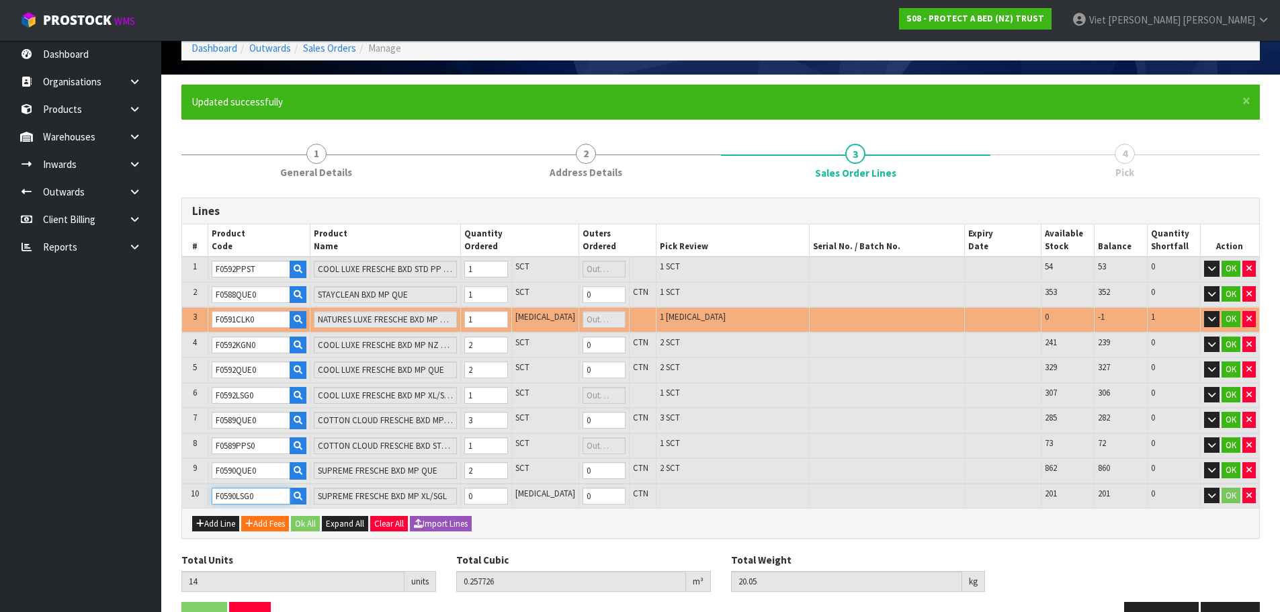
type input "F0590LSG0"
type input "15"
type input "0.266136"
type input "21.05"
type input "1"
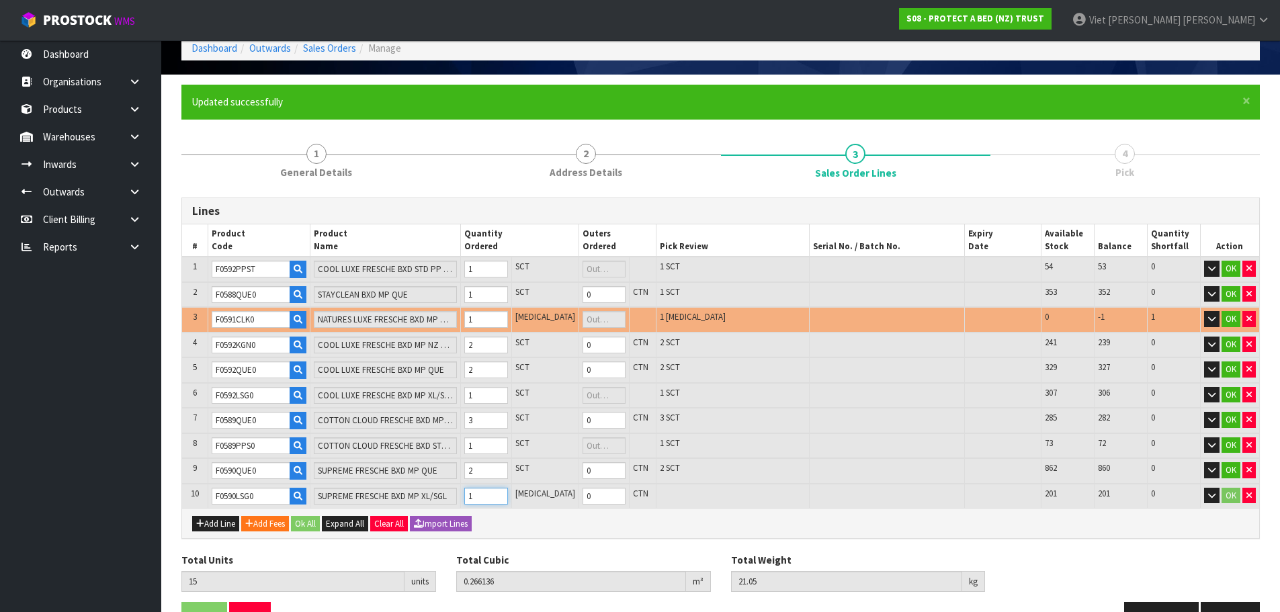
click at [507, 494] on input "1" at bounding box center [485, 496] width 43 height 17
click at [813, 520] on div "Add Line Add Fees Ok All Expand All Clear All Import Lines" at bounding box center [720, 523] width 1077 height 30
click at [298, 523] on button "Ok All" at bounding box center [305, 524] width 29 height 16
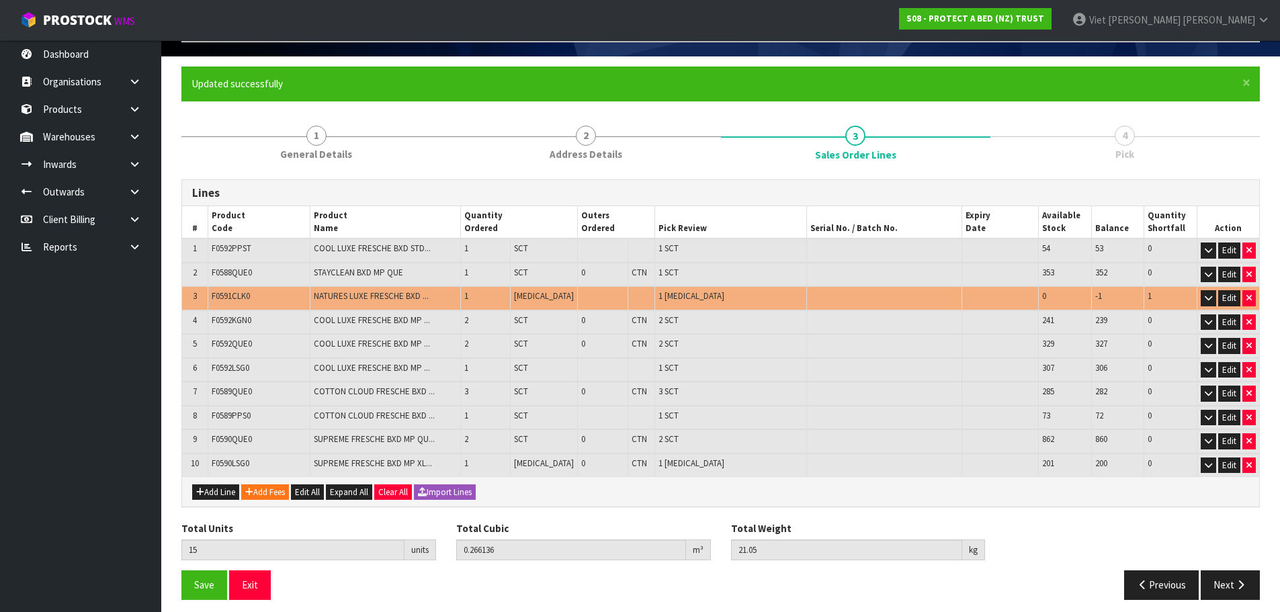
scroll to position [93, 0]
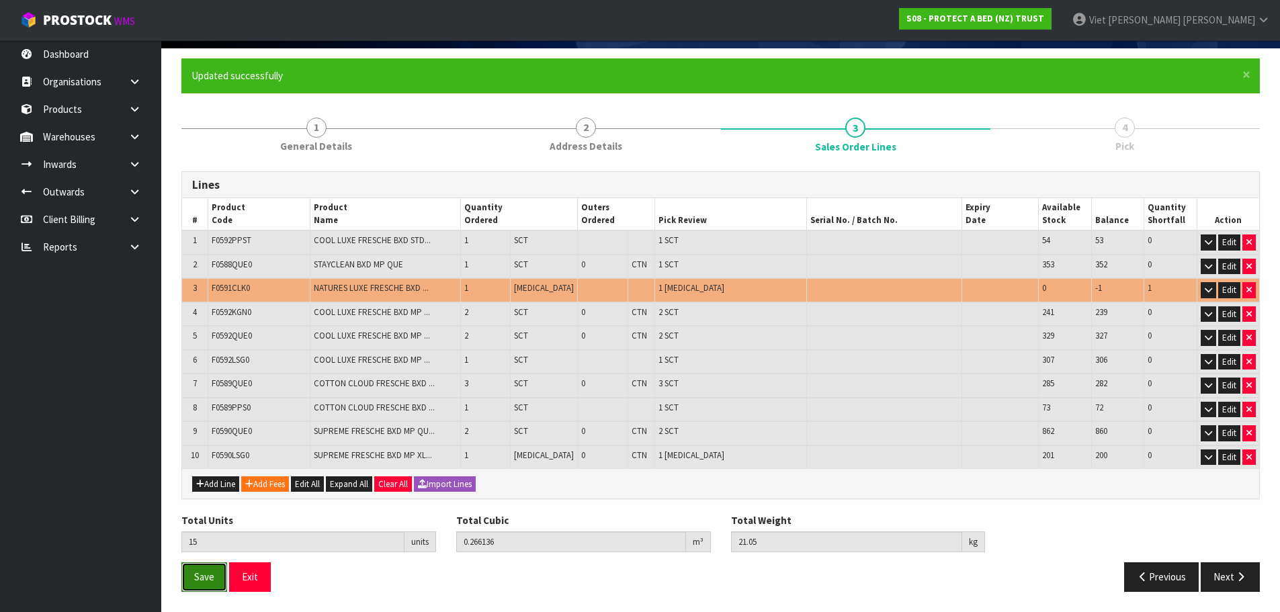
click at [190, 576] on button "Save" at bounding box center [204, 576] width 46 height 29
click at [1234, 585] on button "Next" at bounding box center [1230, 576] width 59 height 29
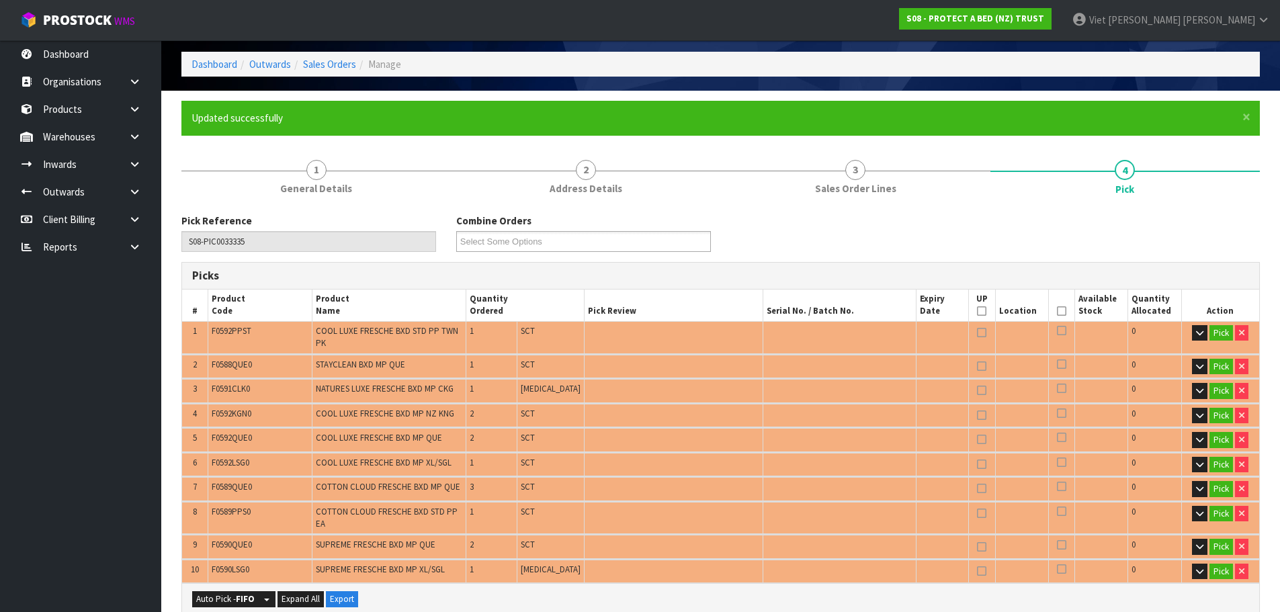
scroll to position [202, 0]
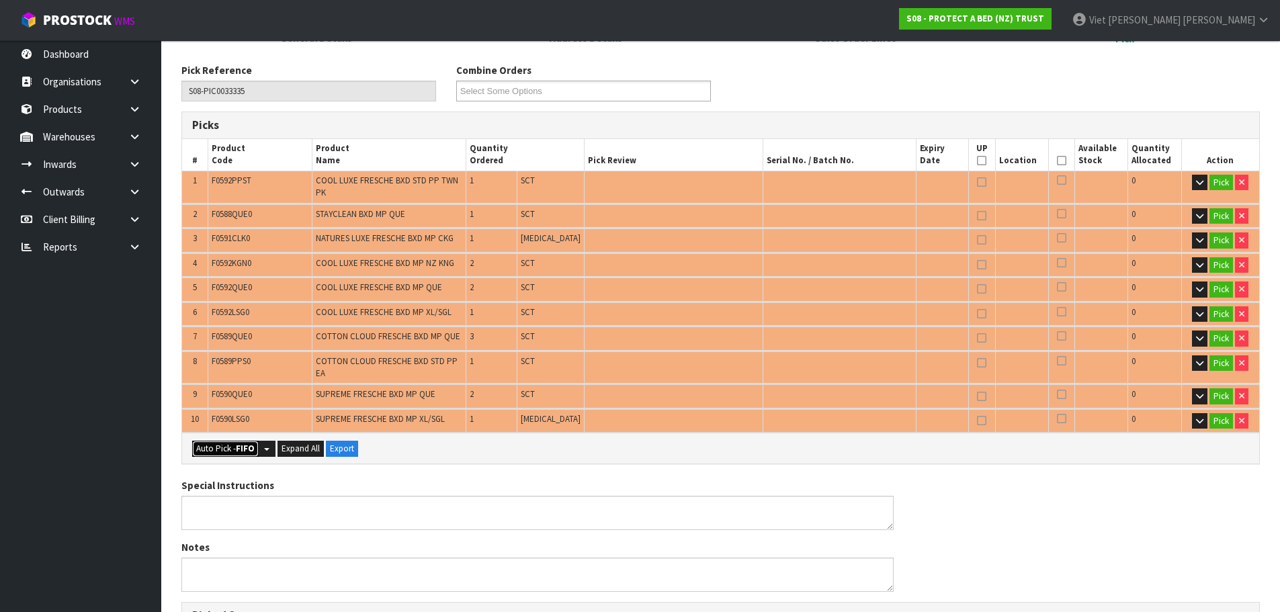
click at [237, 443] on strong "FIFO" at bounding box center [245, 448] width 19 height 11
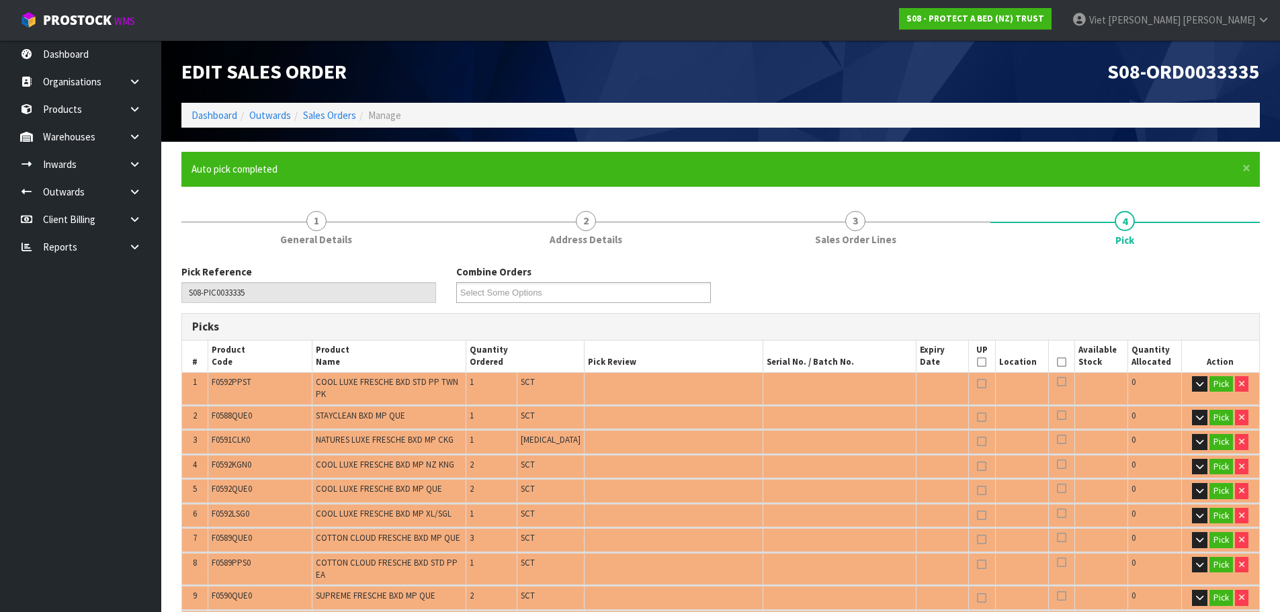
type input "Piece x 1"
type input "Sub-carton x 13"
type input "14"
type input "0.251520"
type input "18.550"
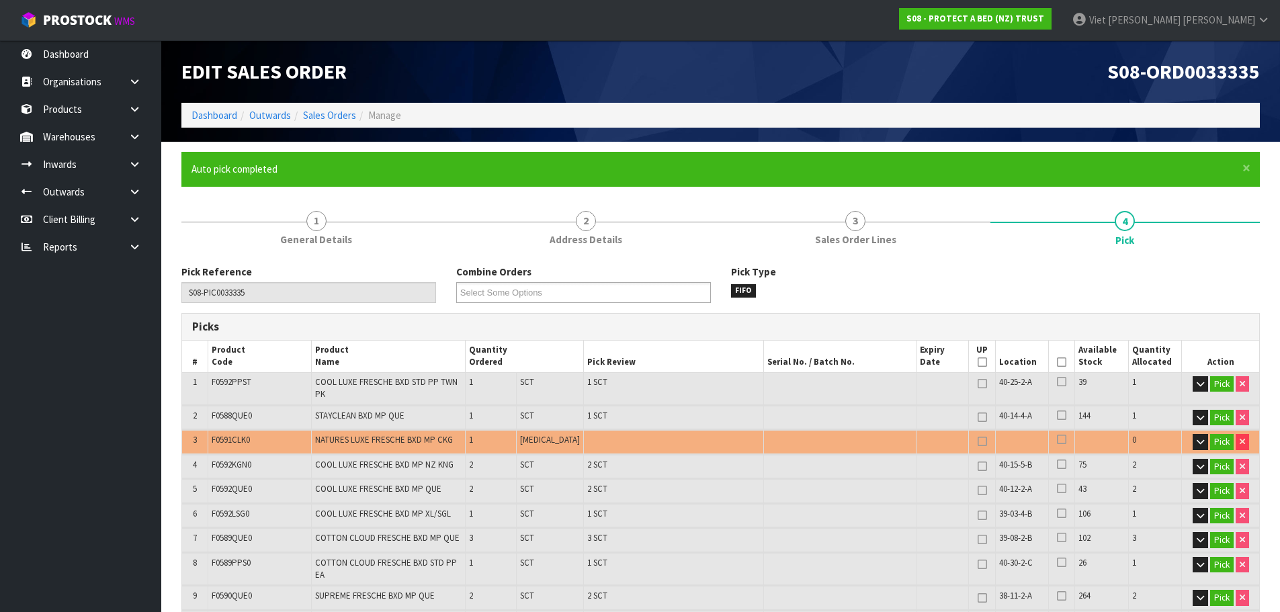
scroll to position [67, 0]
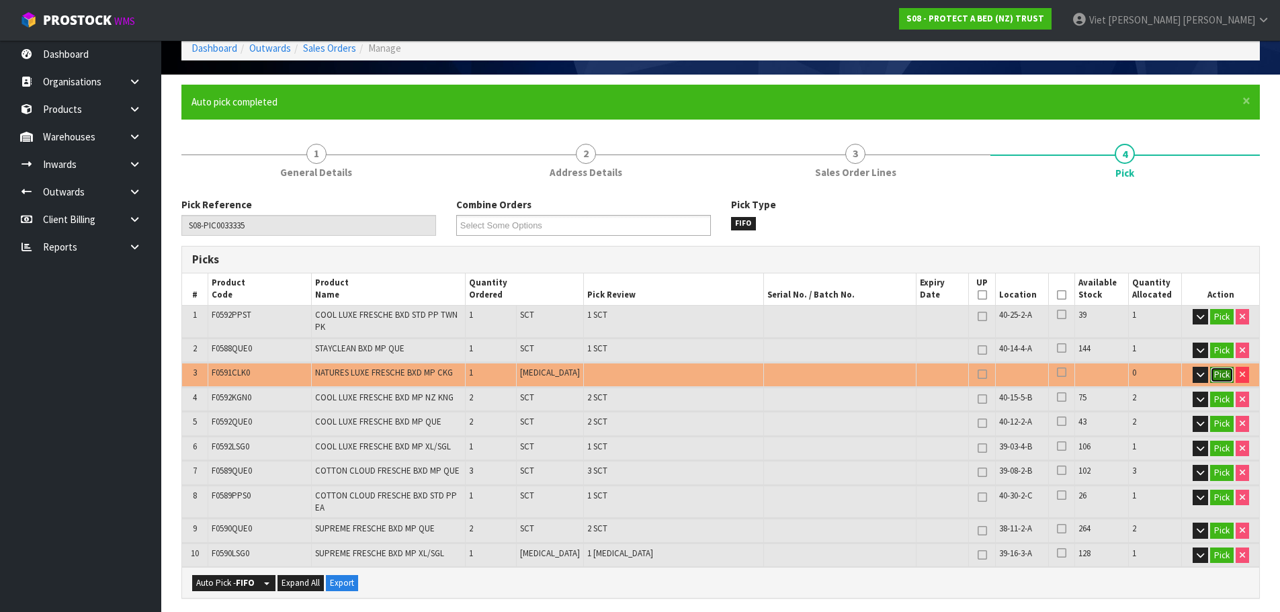
click at [1223, 370] on button "Pick" at bounding box center [1222, 375] width 24 height 16
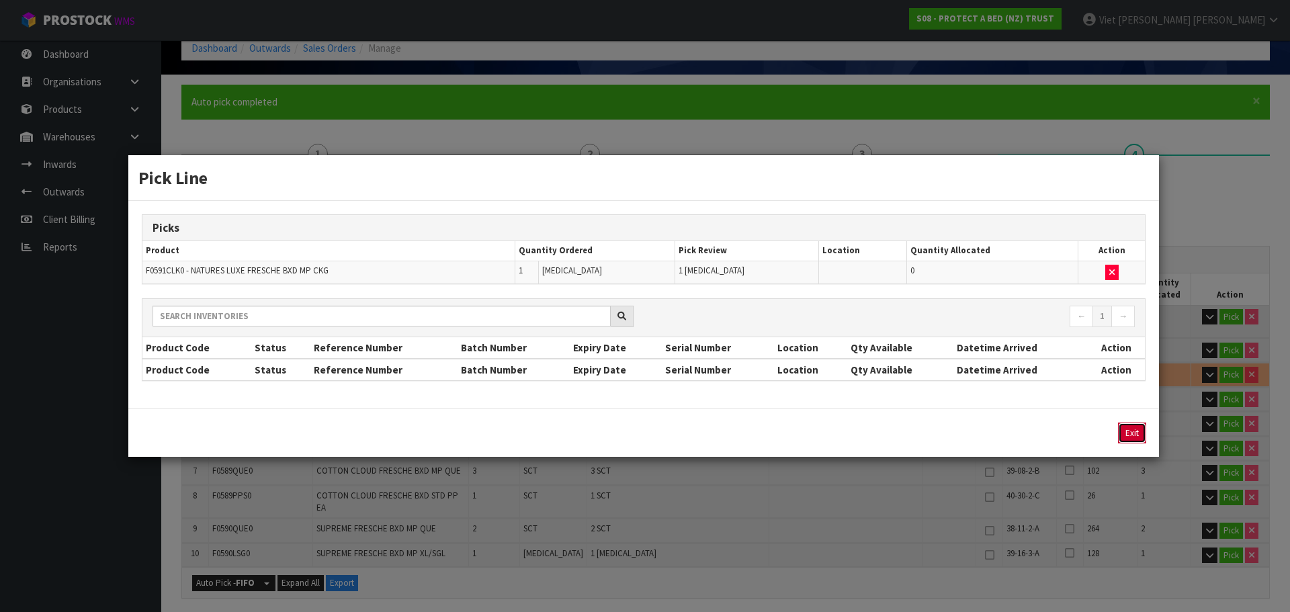
click at [1132, 431] on button "Exit" at bounding box center [1132, 433] width 28 height 21
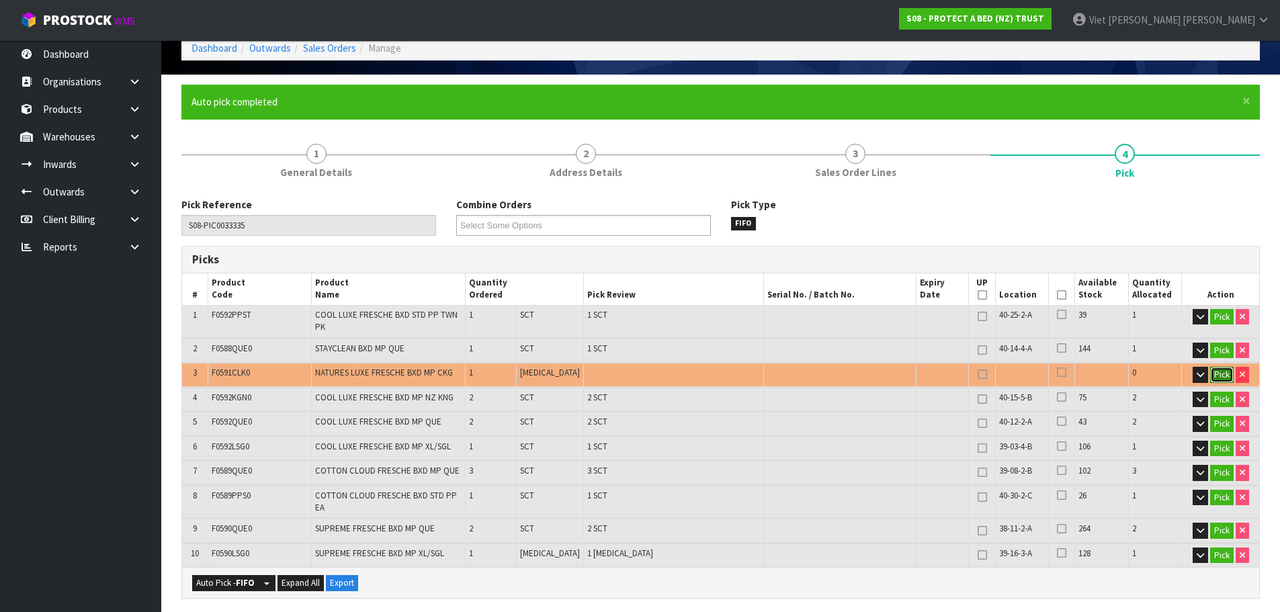
click at [1220, 367] on button "Pick" at bounding box center [1222, 375] width 24 height 16
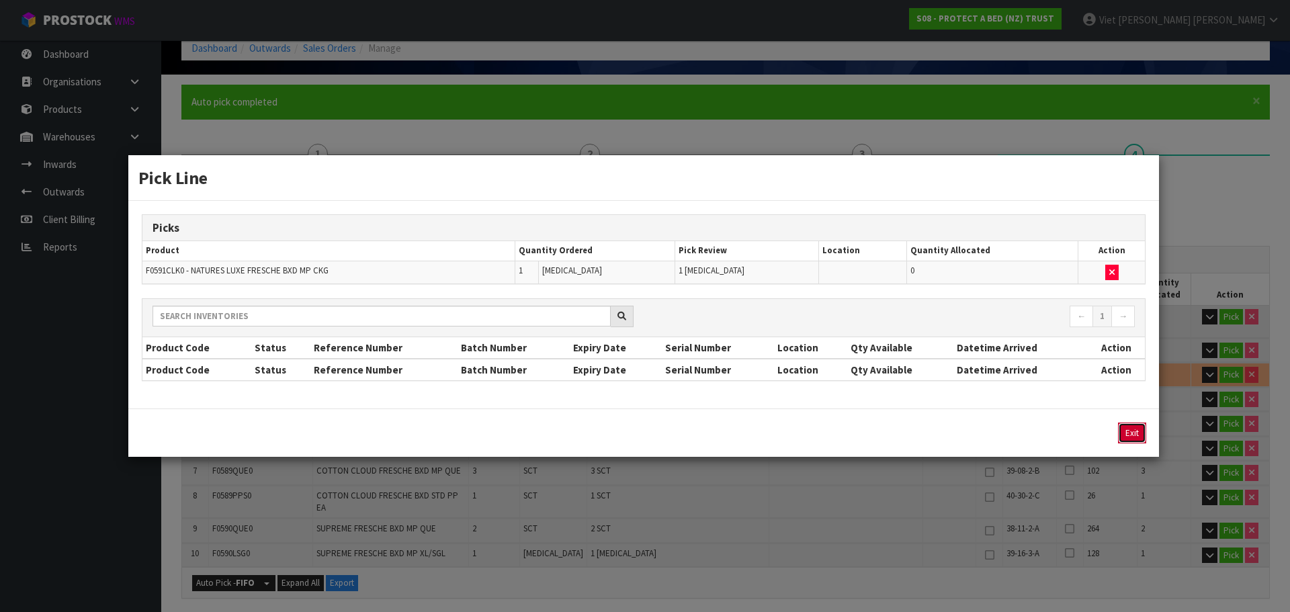
click at [1132, 436] on button "Exit" at bounding box center [1132, 433] width 28 height 21
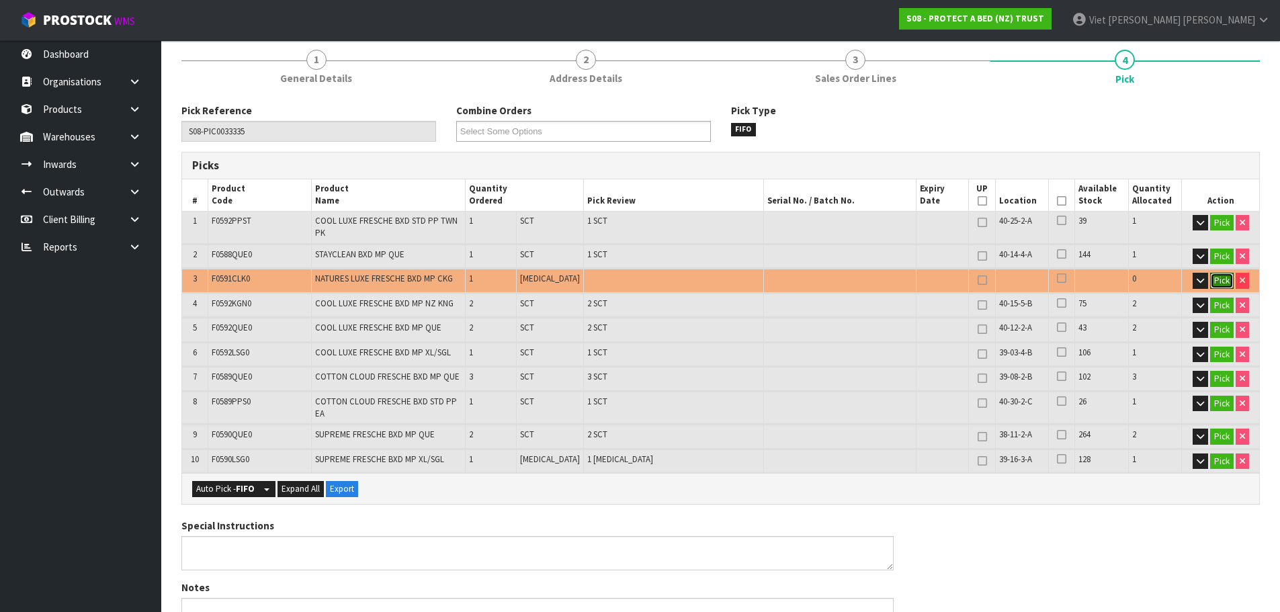
scroll to position [336, 0]
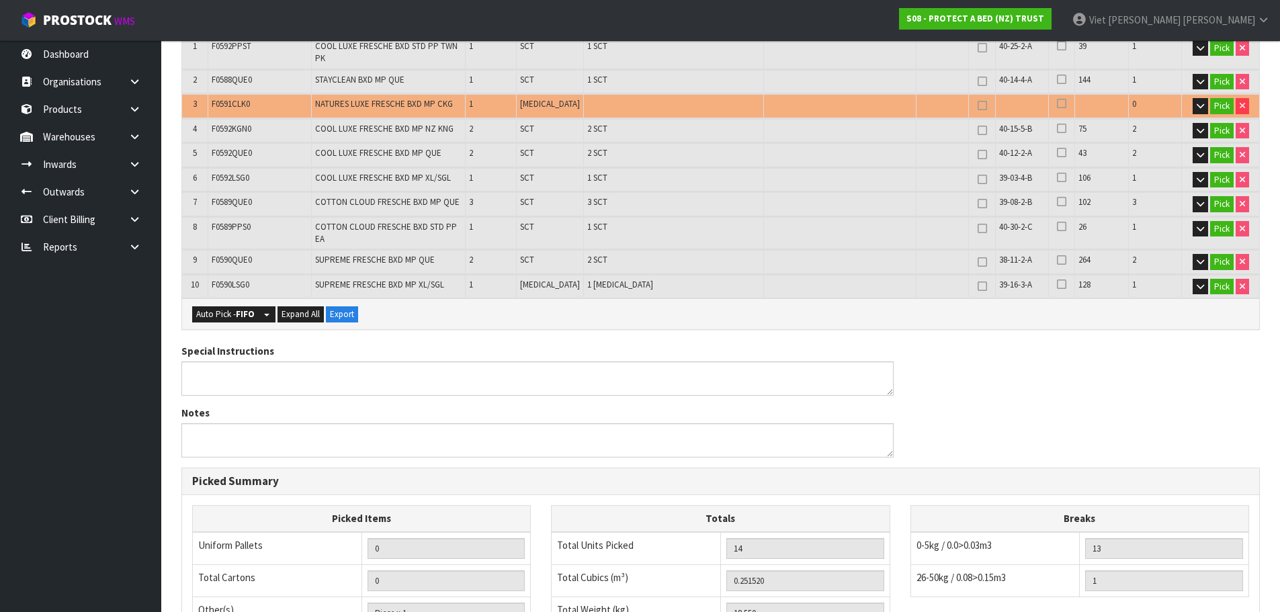
click at [765, 298] on div "Auto Pick - FIFO Split button! FIFO - First In First Out FEFO - First Expired F…" at bounding box center [720, 313] width 1077 height 30
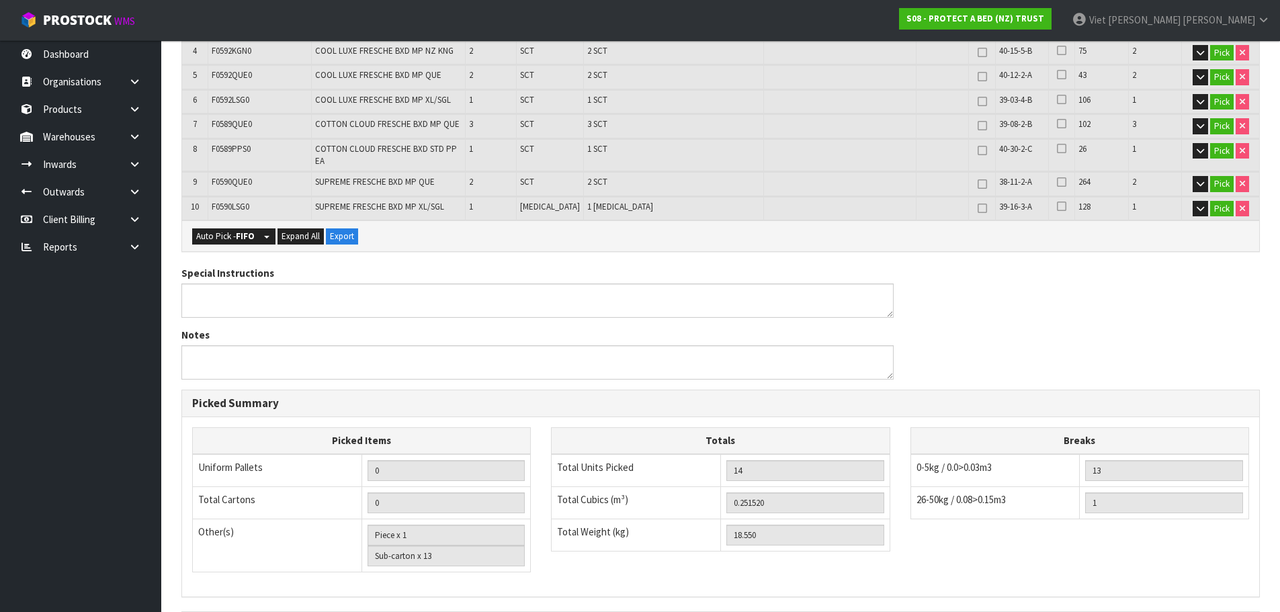
scroll to position [565, 0]
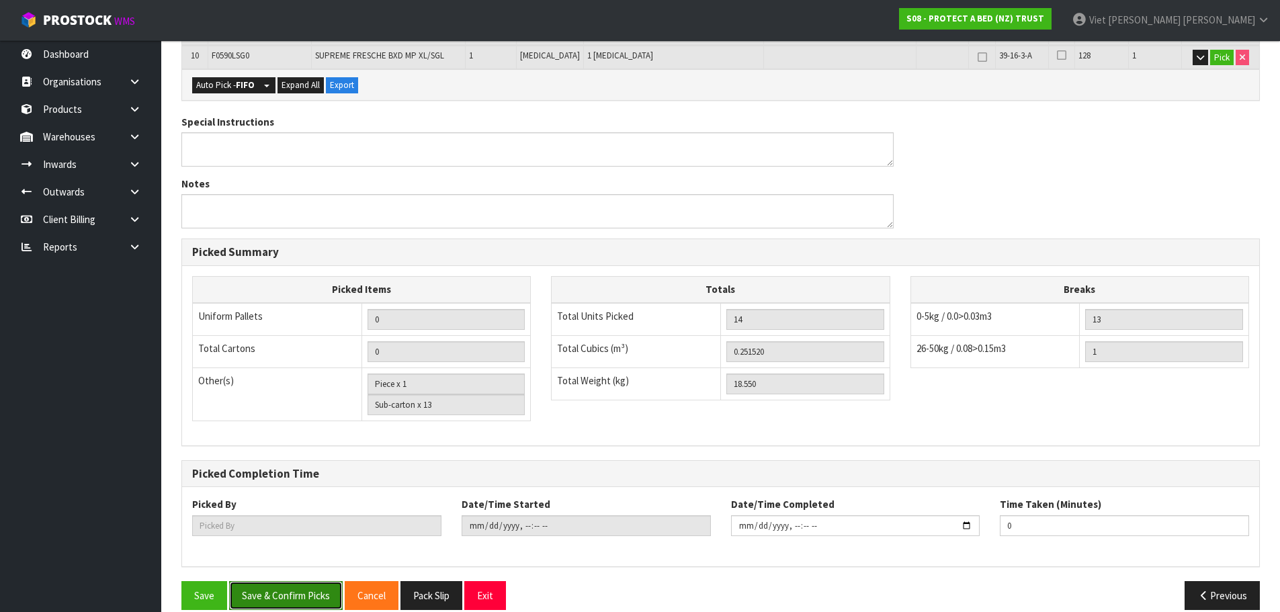
click at [321, 581] on button "Save & Confirm Picks" at bounding box center [286, 595] width 114 height 29
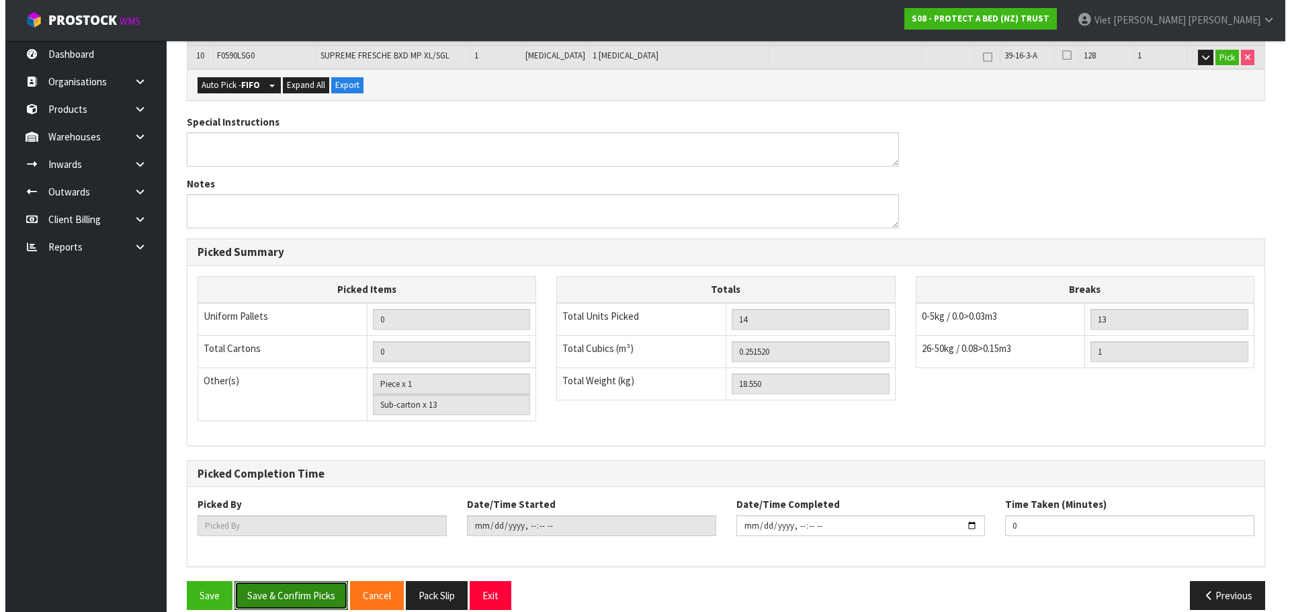
scroll to position [28, 0]
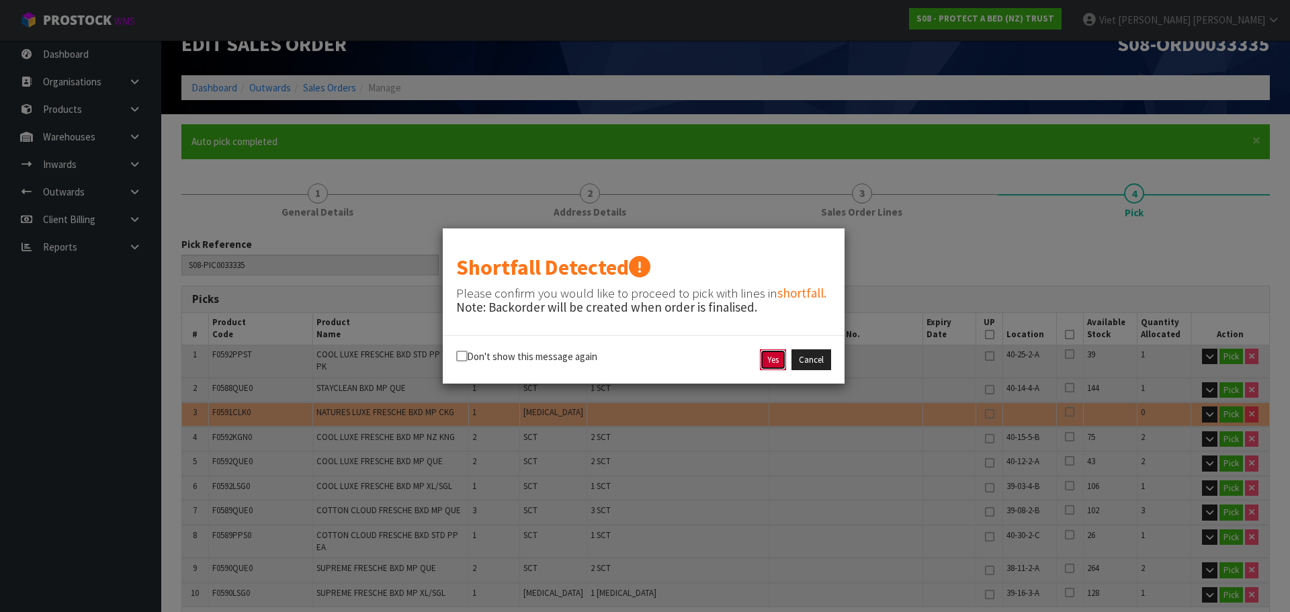
click at [769, 364] on button "Yes" at bounding box center [773, 360] width 26 height 22
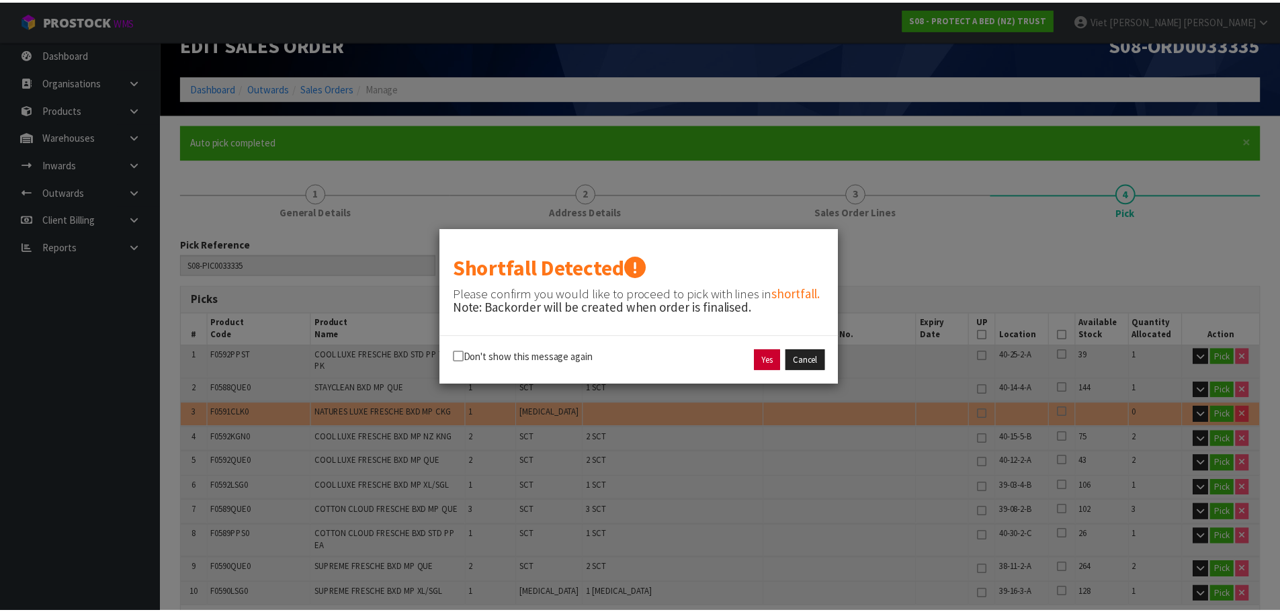
scroll to position [565, 0]
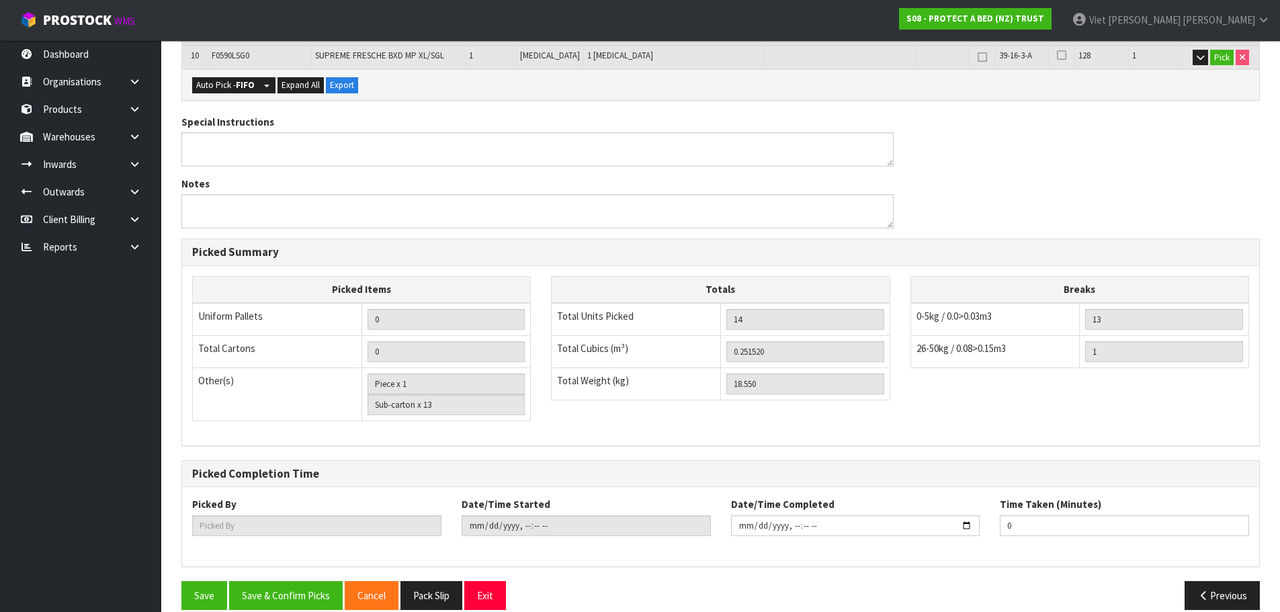
type input "Viet [PERSON_NAME]"
type input "2025-09-09T10:20:58"
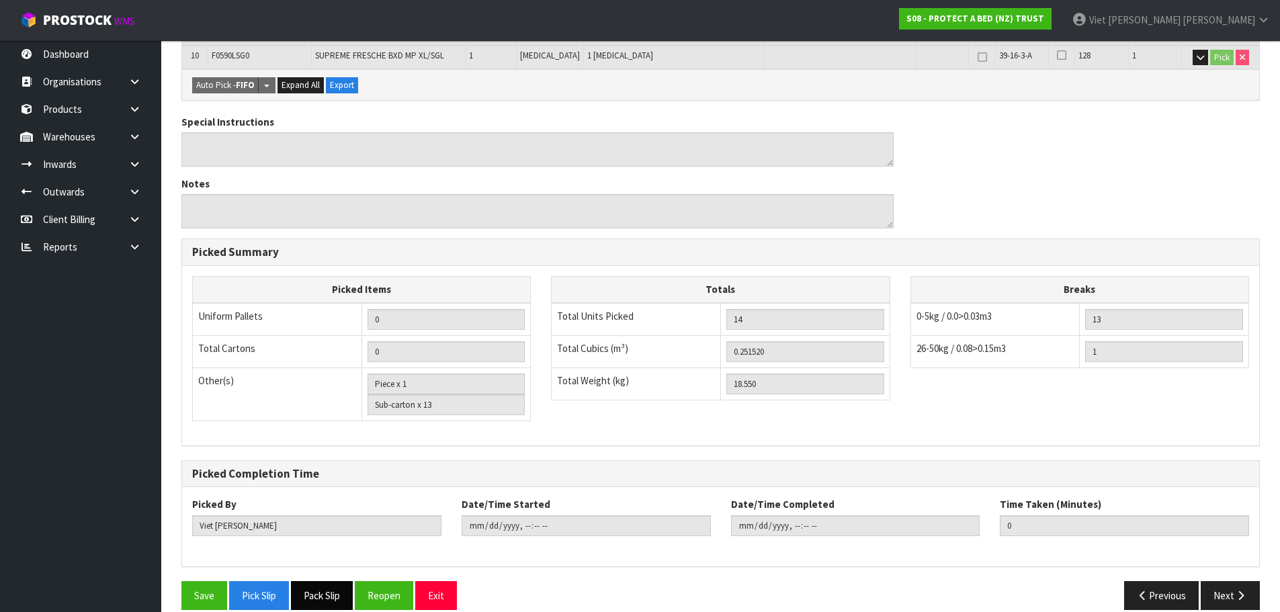
click at [310, 581] on button "Pack Slip" at bounding box center [322, 595] width 62 height 29
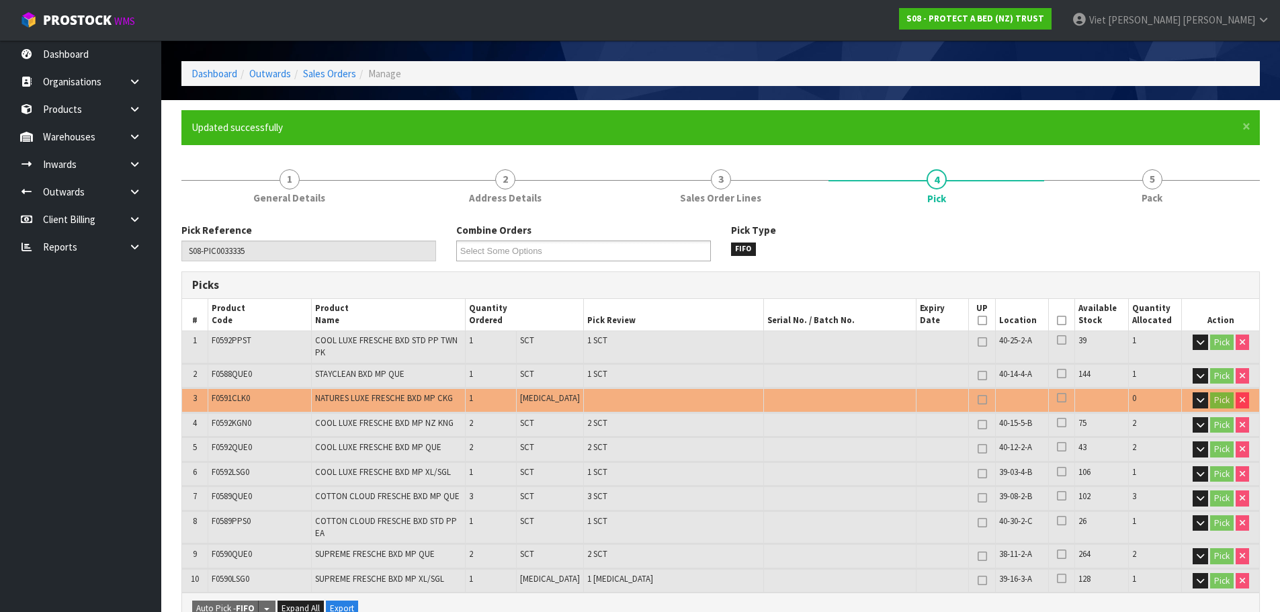
scroll to position [67, 0]
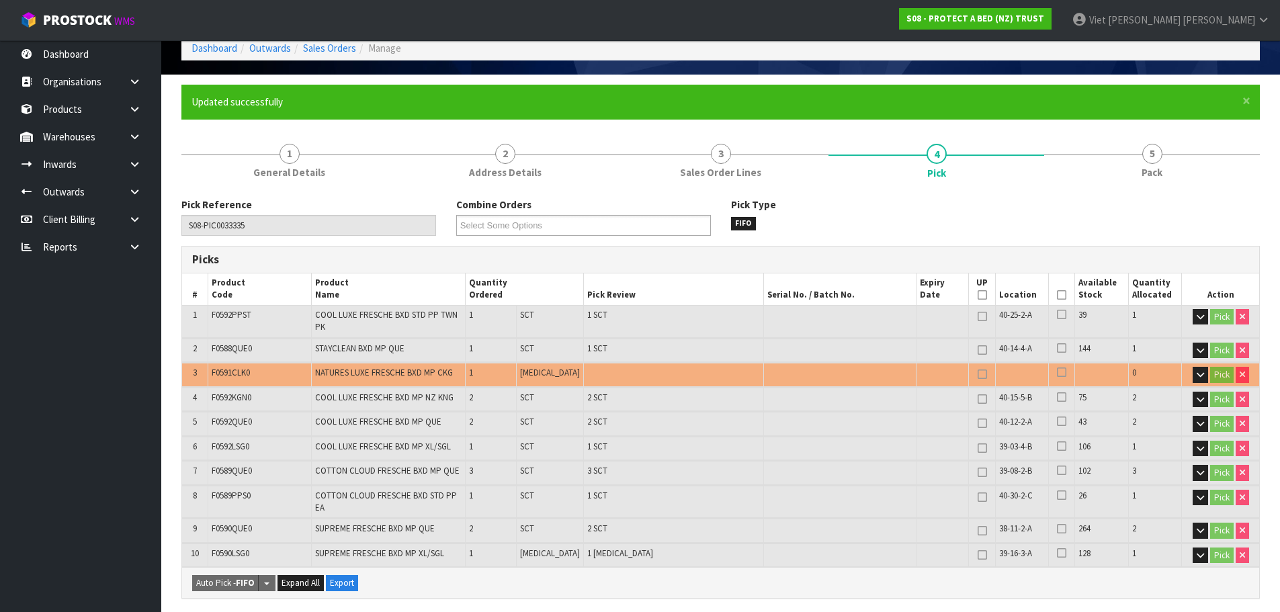
click at [984, 367] on link at bounding box center [982, 375] width 17 height 16
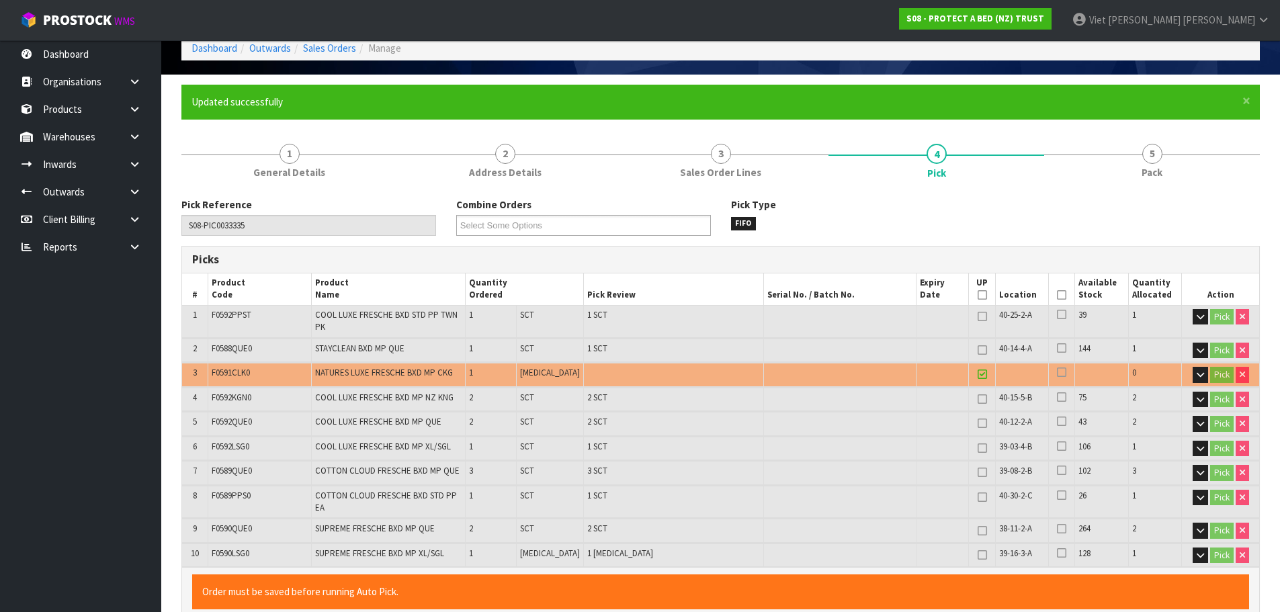
click at [996, 363] on td at bounding box center [1022, 375] width 53 height 24
click at [984, 367] on link at bounding box center [982, 375] width 17 height 16
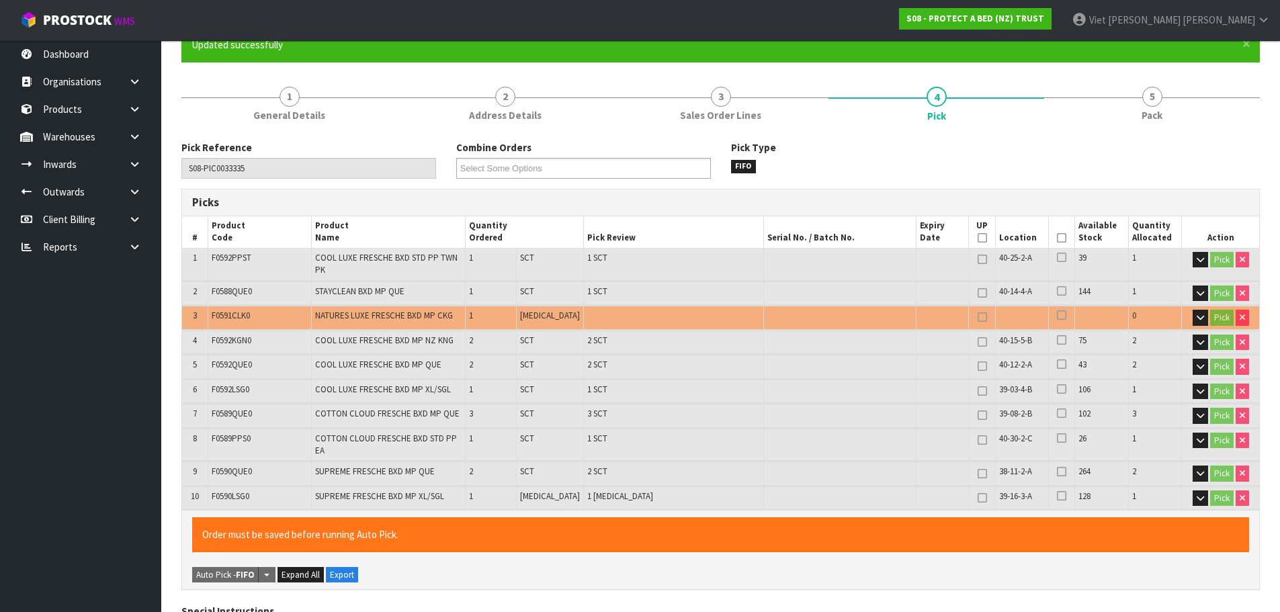
scroll to position [0, 0]
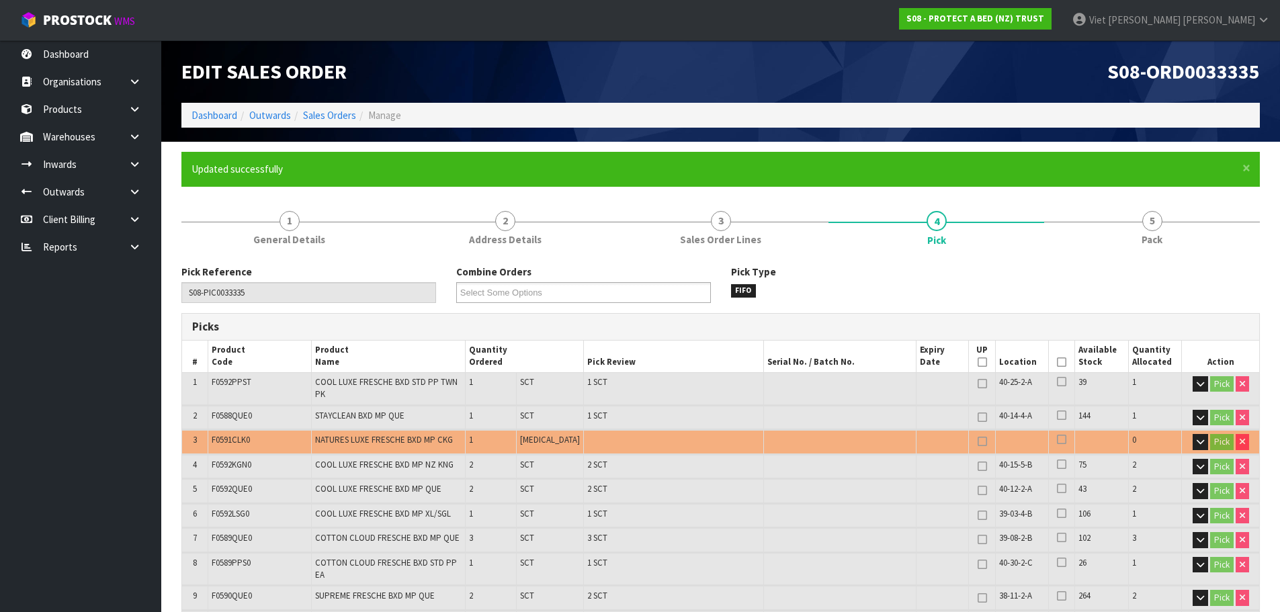
click at [337, 108] on ol "Dashboard Outwards Sales Orders Manage" at bounding box center [720, 115] width 1079 height 25
click at [337, 114] on link "Sales Orders" at bounding box center [329, 115] width 53 height 13
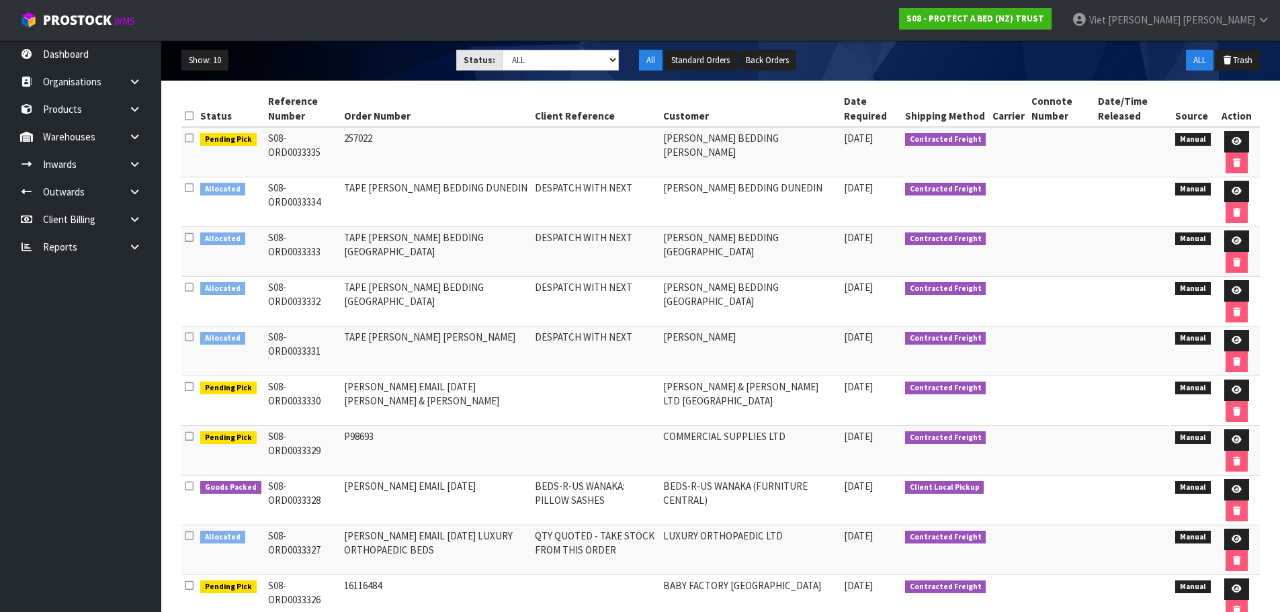
scroll to position [158, 0]
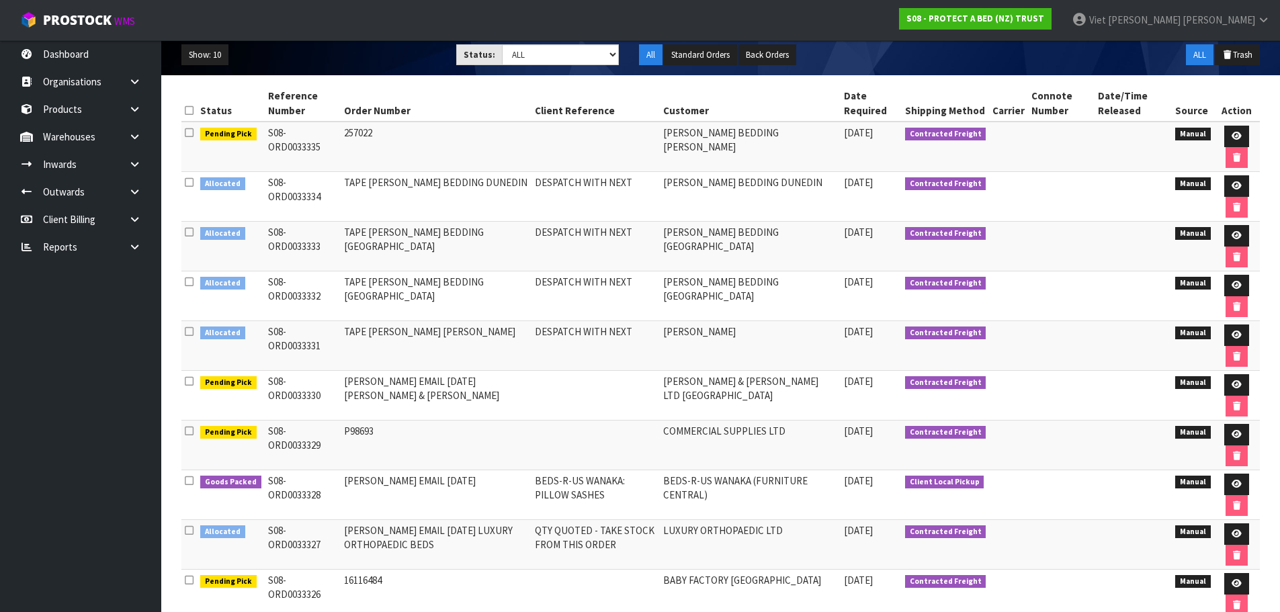
click at [596, 280] on td "DESPATCH WITH NEXT" at bounding box center [596, 296] width 128 height 50
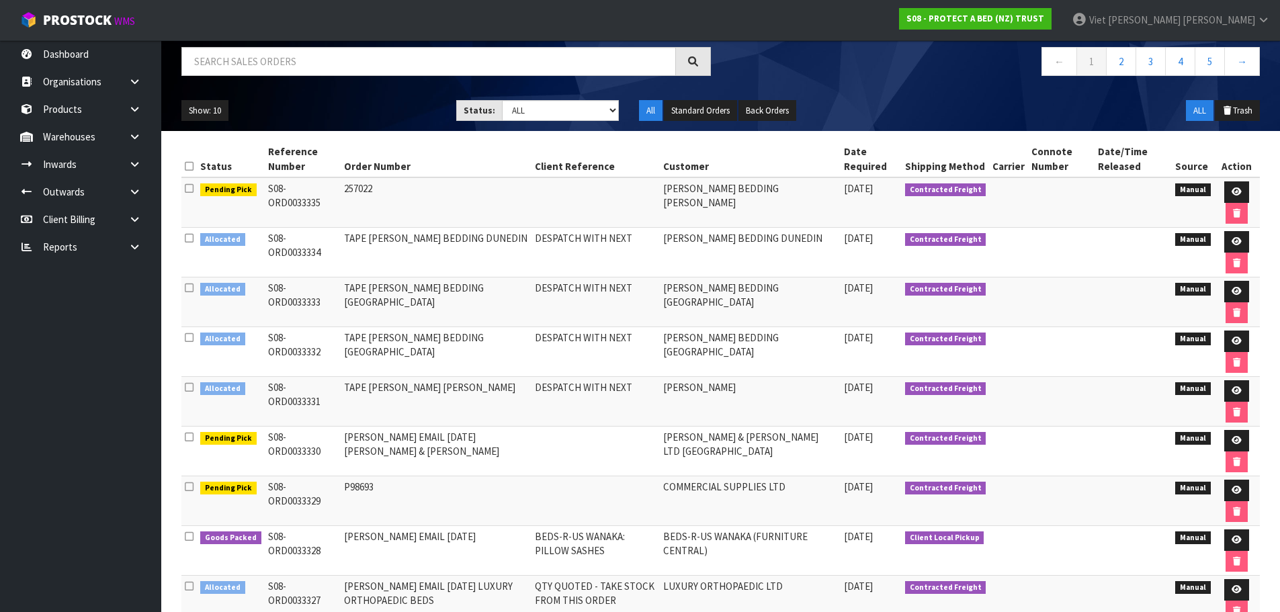
scroll to position [0, 0]
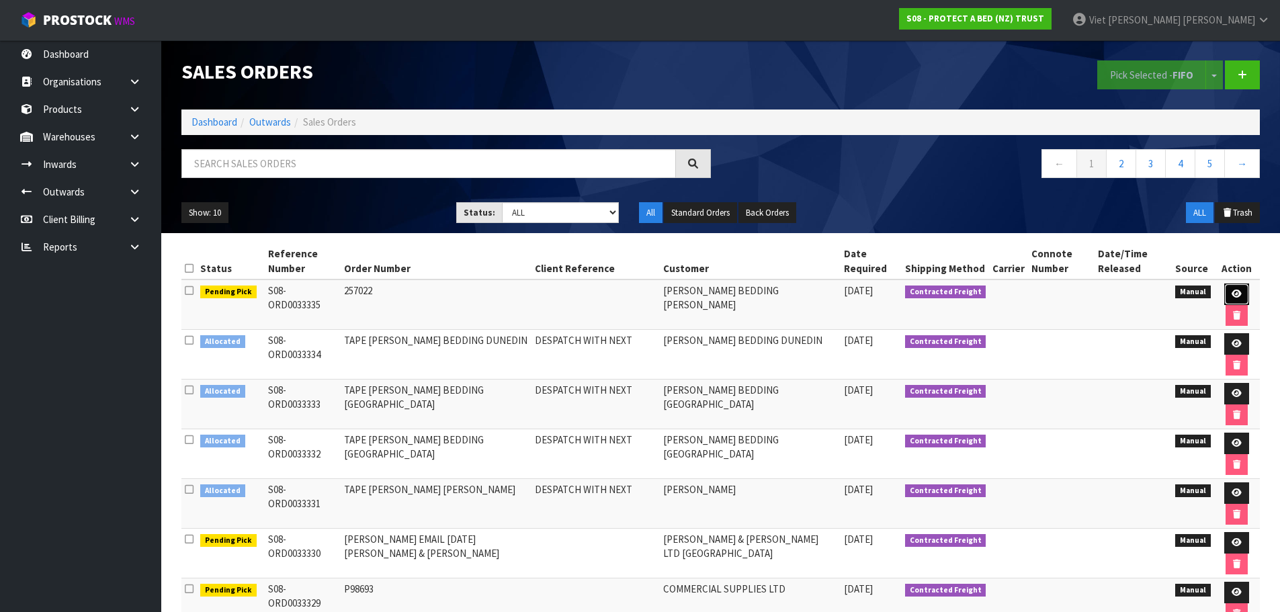
click at [1229, 290] on link at bounding box center [1236, 295] width 25 height 22
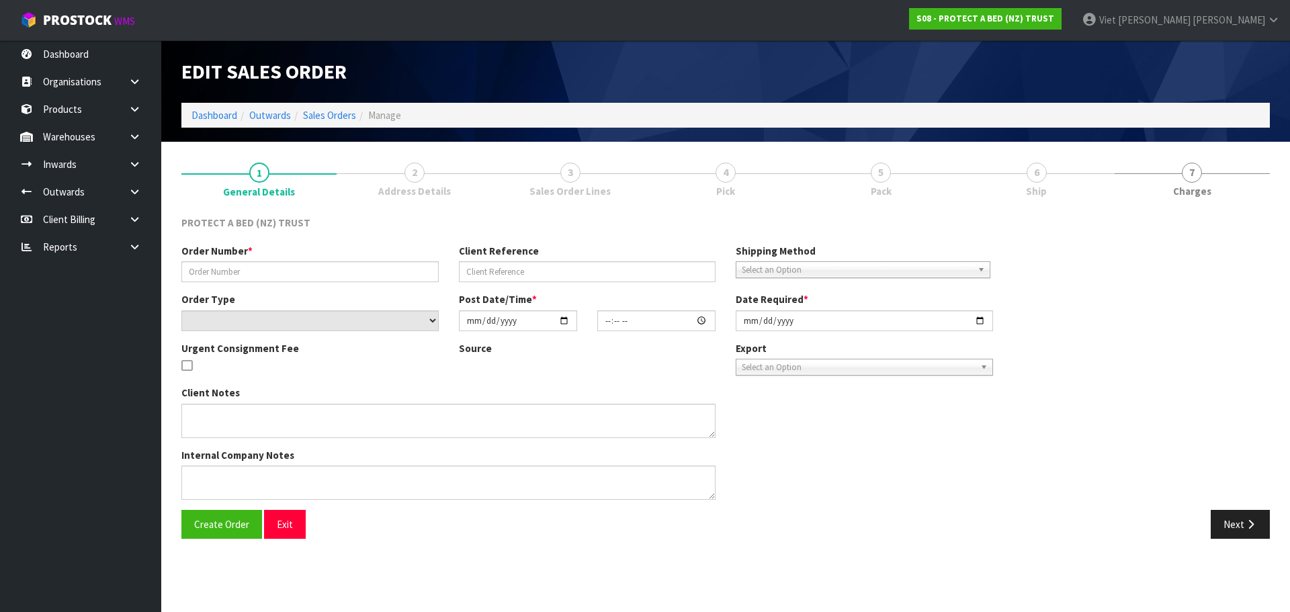
type input "257022"
select select "number:0"
type input "2025-09-09"
type input "10:15:00.000"
type input "2025-09-09"
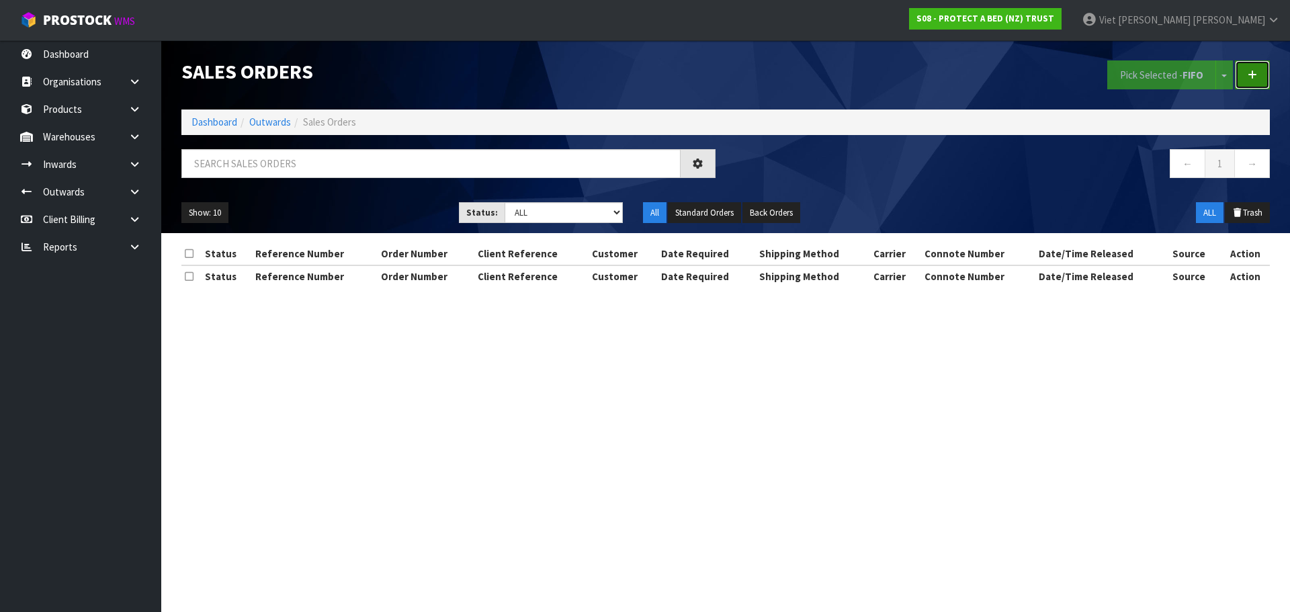
click at [1257, 69] on link at bounding box center [1252, 74] width 35 height 29
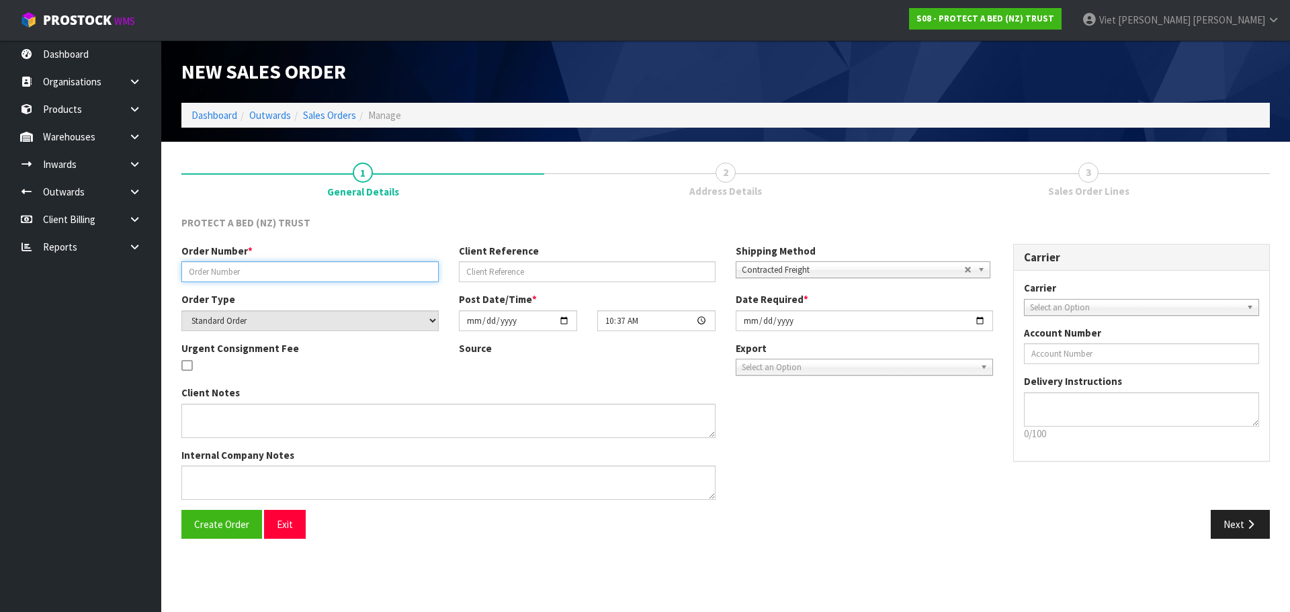
click at [261, 273] on input "text" at bounding box center [309, 271] width 257 height 21
paste input "272216"
type input "272216"
click at [870, 437] on div "Client Notes Internal Company Notes" at bounding box center [587, 448] width 832 height 124
click at [195, 536] on button "Create Order" at bounding box center [221, 524] width 81 height 29
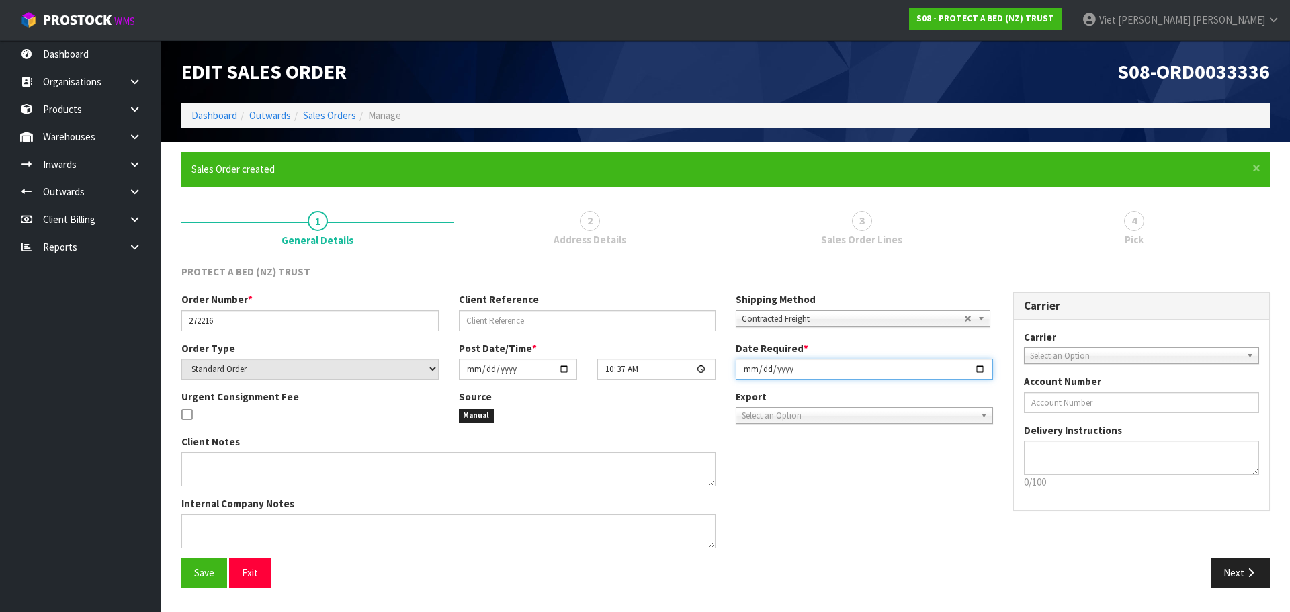
click at [978, 370] on input "2025-09-09" at bounding box center [864, 369] width 257 height 21
click at [938, 481] on div "Client Notes Internal Company Notes" at bounding box center [587, 497] width 832 height 124
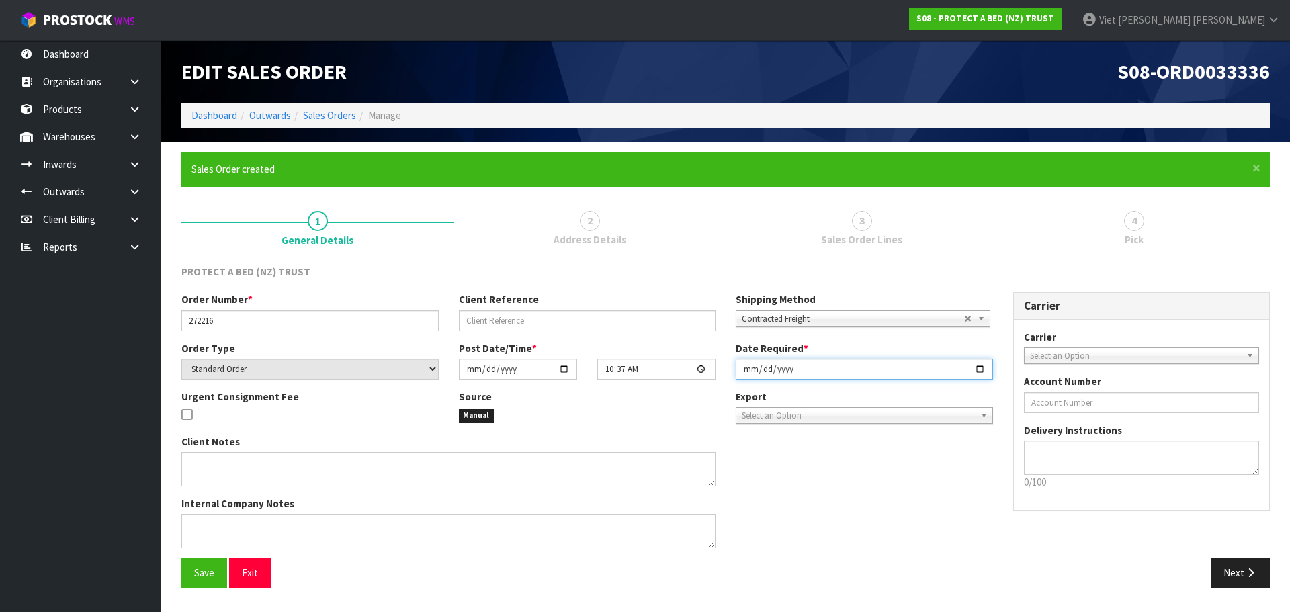
click at [977, 372] on input "2025-09-09" at bounding box center [864, 369] width 257 height 21
click at [951, 485] on div "Client Notes Internal Company Notes" at bounding box center [587, 497] width 832 height 124
click at [982, 251] on link "3 Sales Order Lines" at bounding box center [862, 227] width 272 height 53
click at [575, 226] on link "2 Address Details" at bounding box center [590, 227] width 272 height 53
click at [192, 578] on button "Save" at bounding box center [204, 572] width 46 height 29
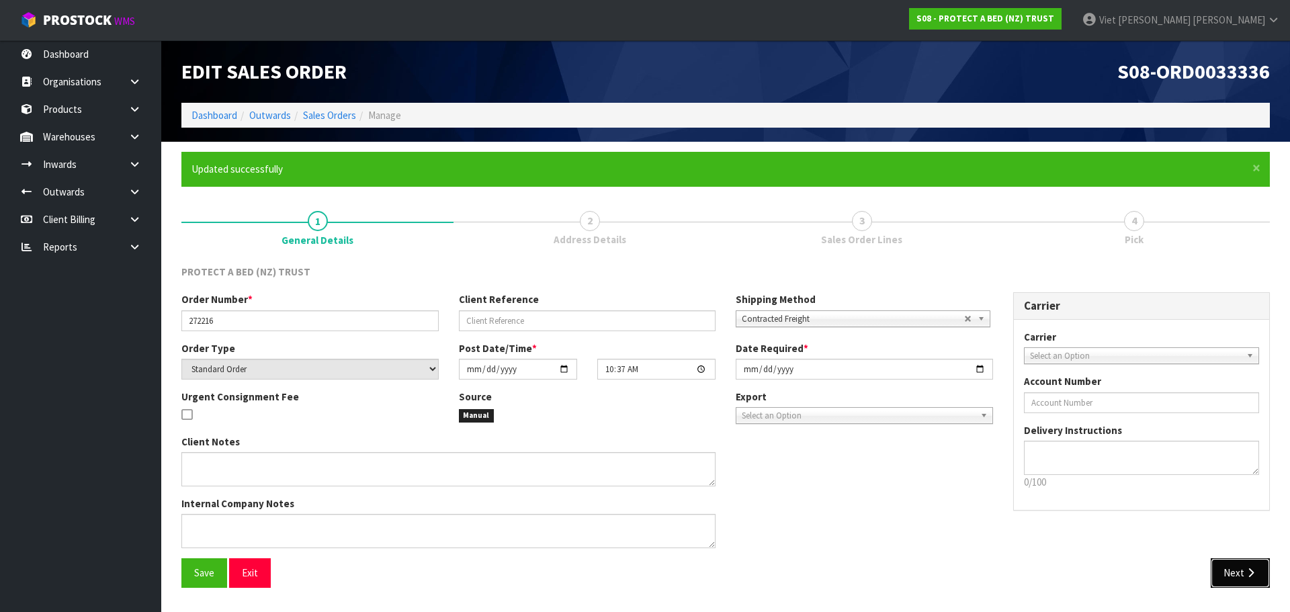
click at [1228, 561] on button "Next" at bounding box center [1240, 572] width 59 height 29
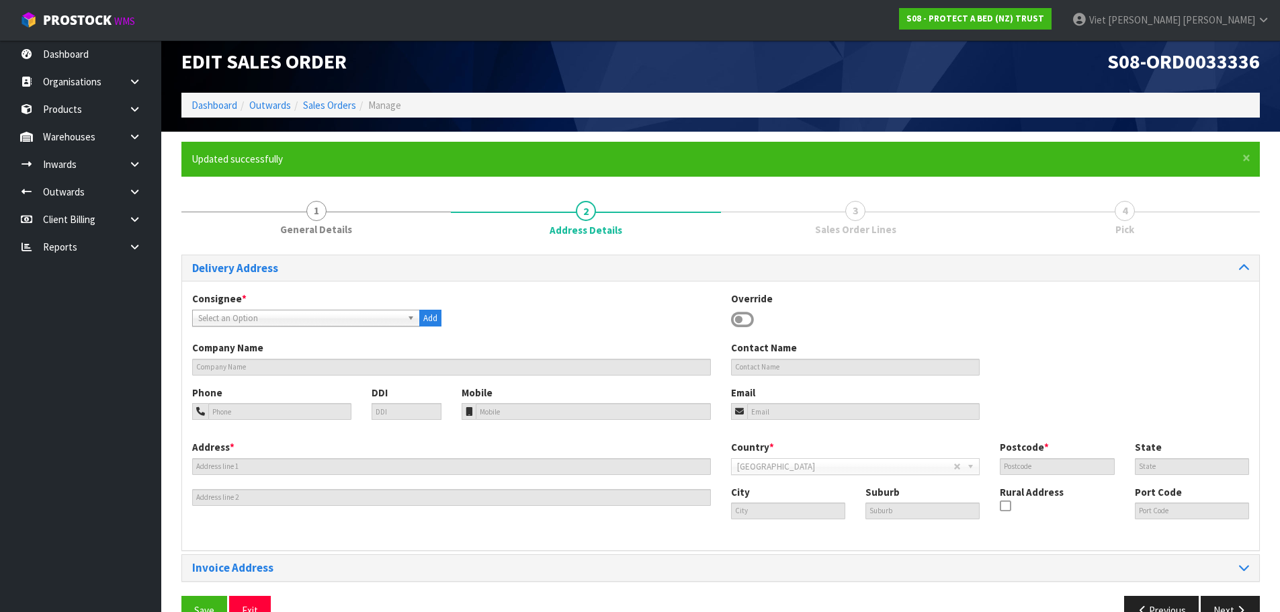
scroll to position [44, 0]
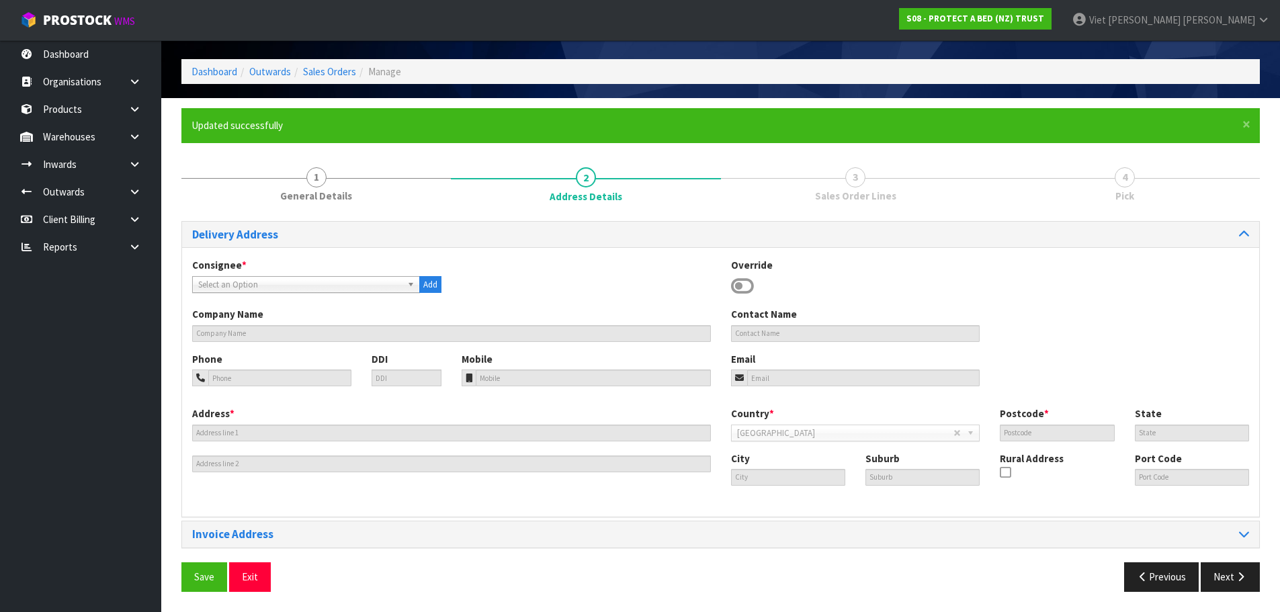
click at [380, 287] on span "Select an Option" at bounding box center [300, 285] width 204 height 16
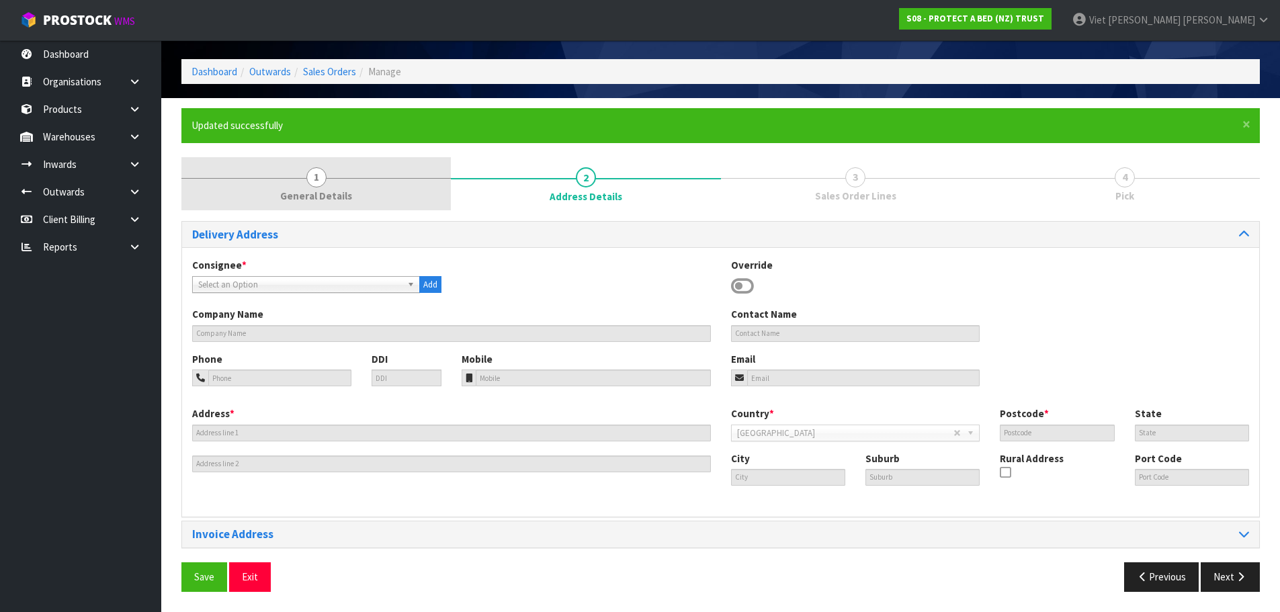
click at [335, 198] on span "General Details" at bounding box center [316, 196] width 72 height 14
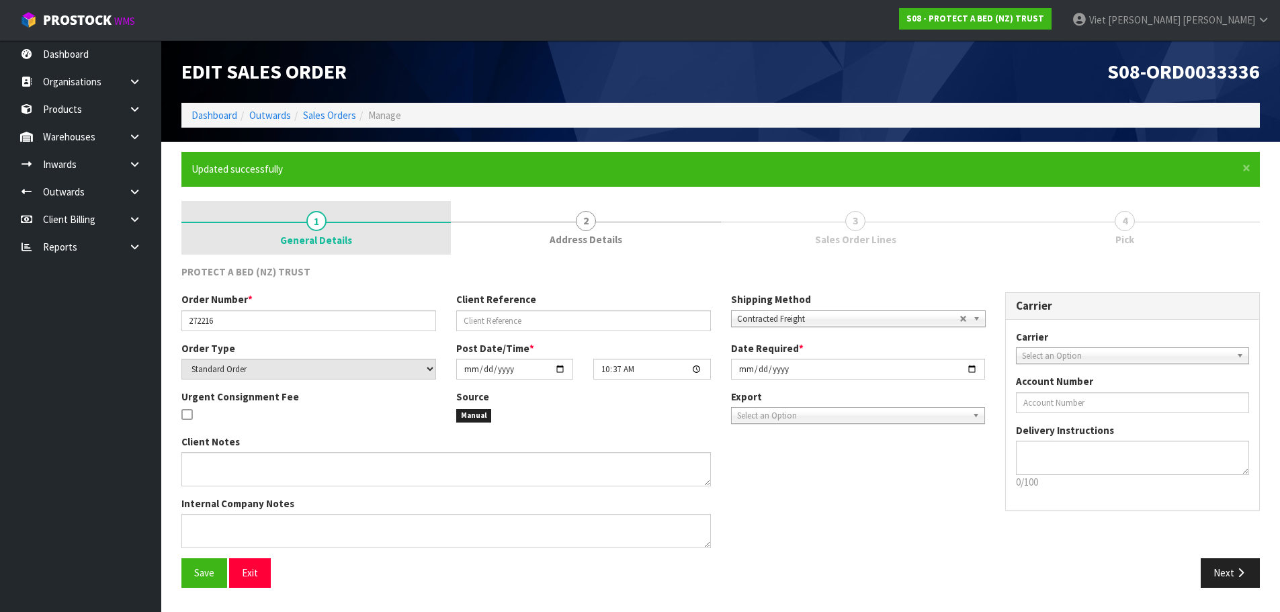
scroll to position [0, 0]
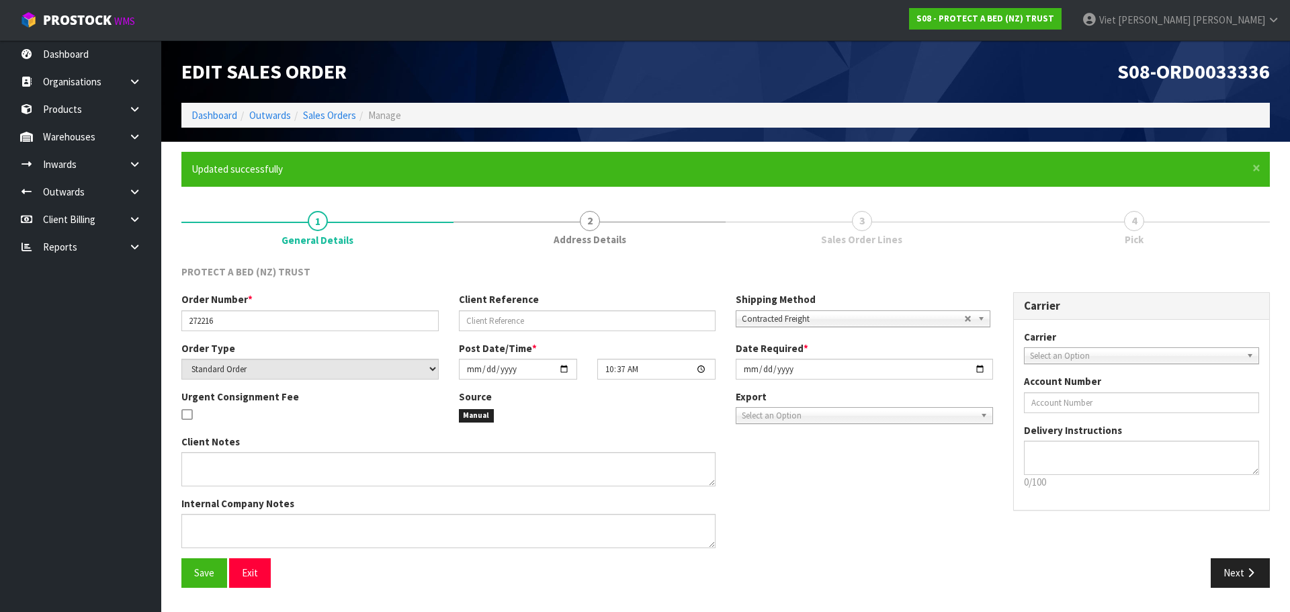
click at [622, 186] on div "× Close Updated successfully" at bounding box center [725, 169] width 1089 height 34
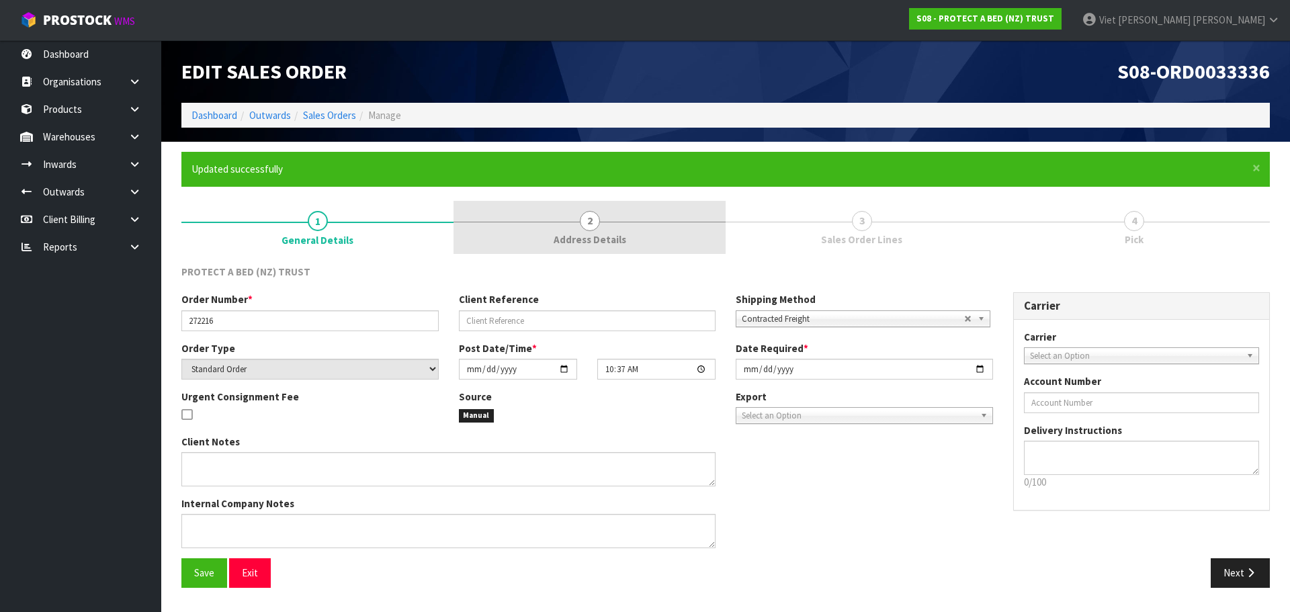
click at [620, 204] on link "2 Address Details" at bounding box center [590, 227] width 272 height 53
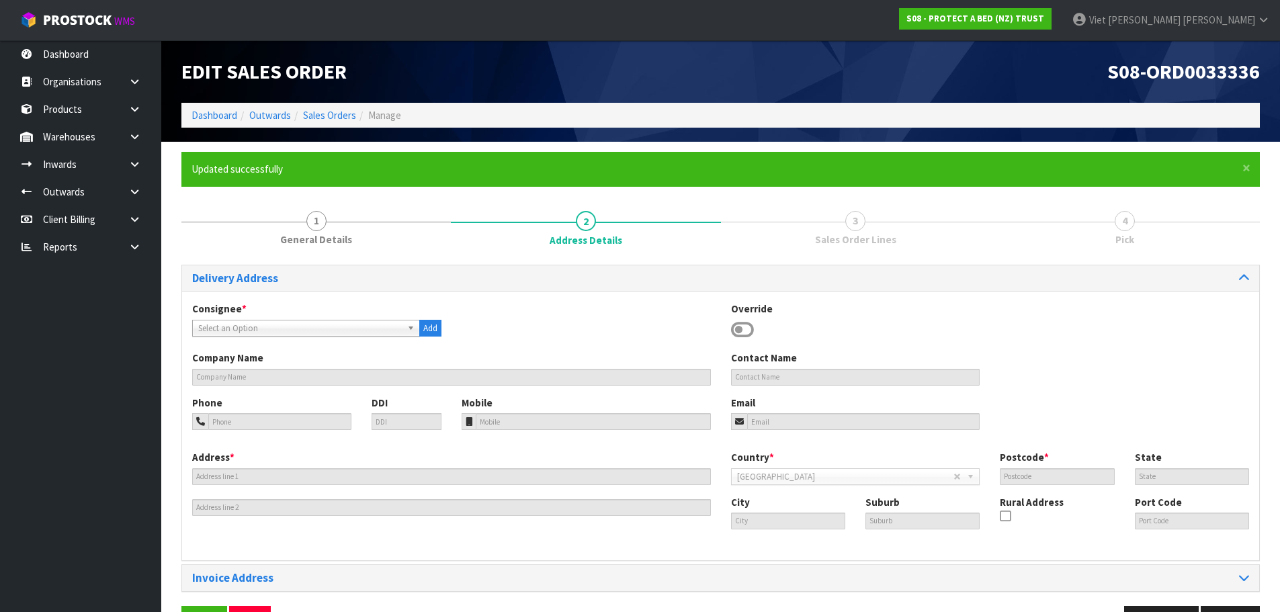
click at [297, 332] on span "Select an Option" at bounding box center [300, 329] width 204 height 16
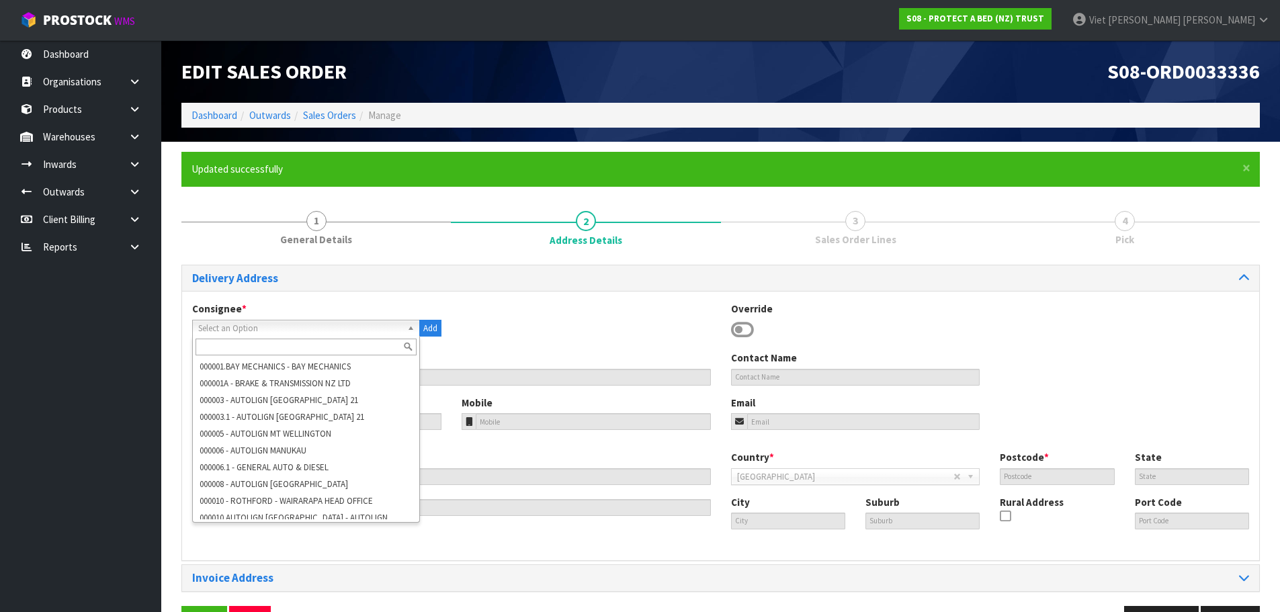
click at [296, 352] on input "text" at bounding box center [306, 347] width 221 height 17
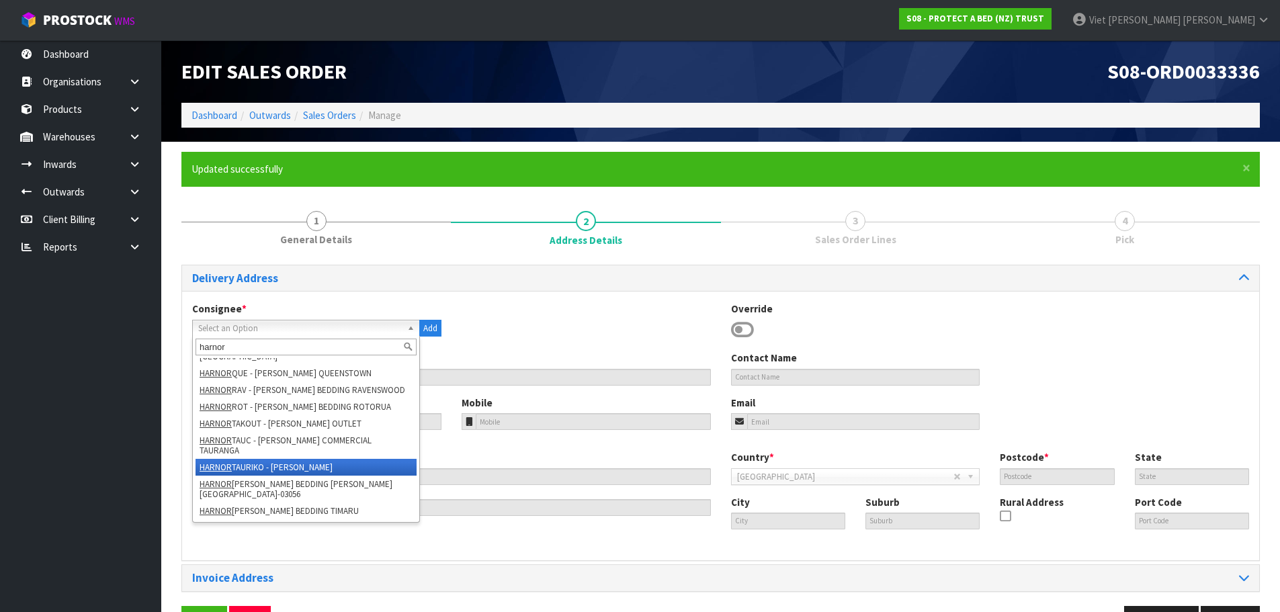
scroll to position [816, 0]
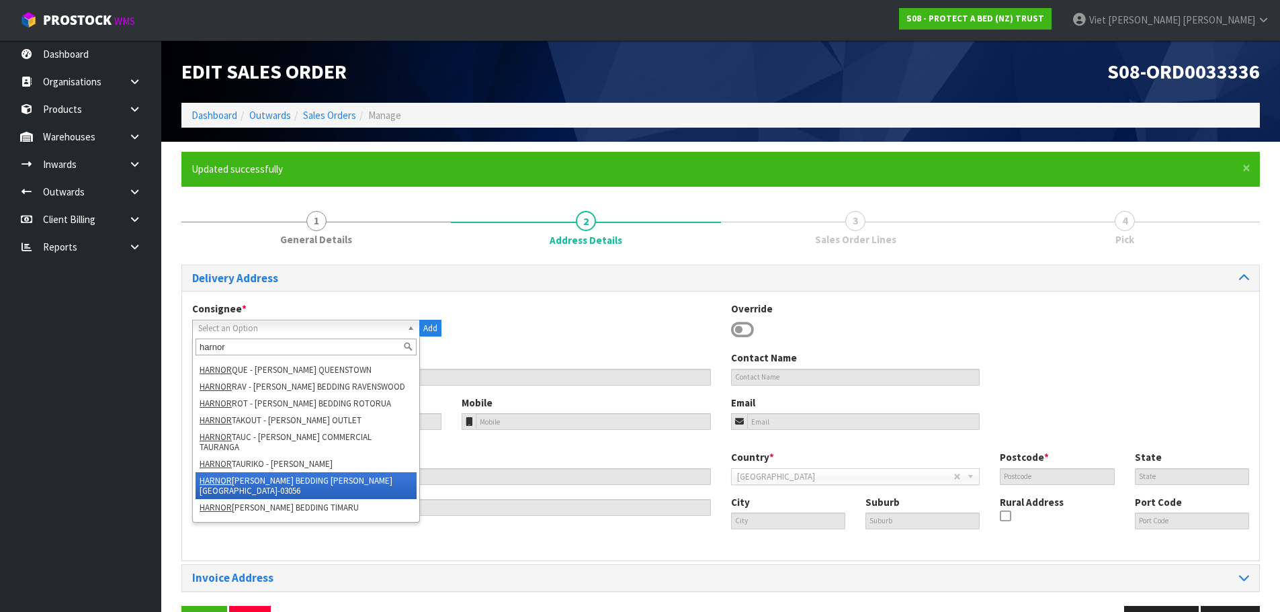
type input "harnor"
click at [368, 499] on li "HARNOR TER - HARVEY NORMAN BEDDING HAMILTON NZ-03056" at bounding box center [306, 485] width 221 height 27
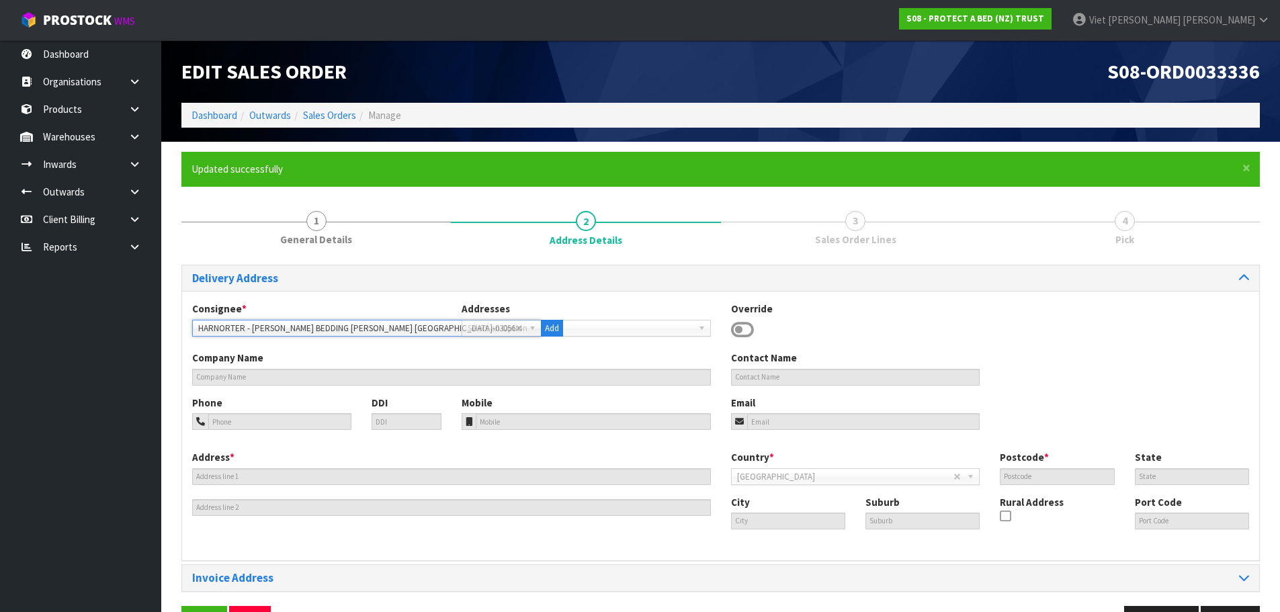
scroll to position [726, 0]
type input "HARVEY NORMAN BEDDING HAMILTON NZ-03056"
type input "10 16 THE BOULEVARD"
type input "3200"
type input "WKO"
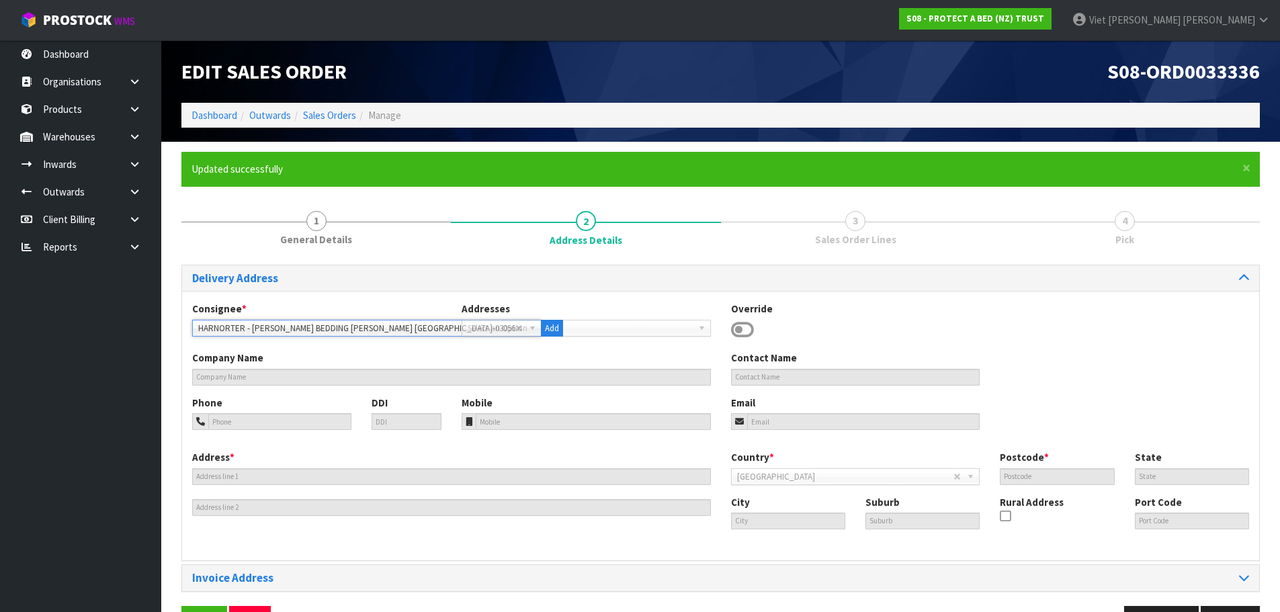
type input "HAMILTON"
type input "TE RAPA PARK"
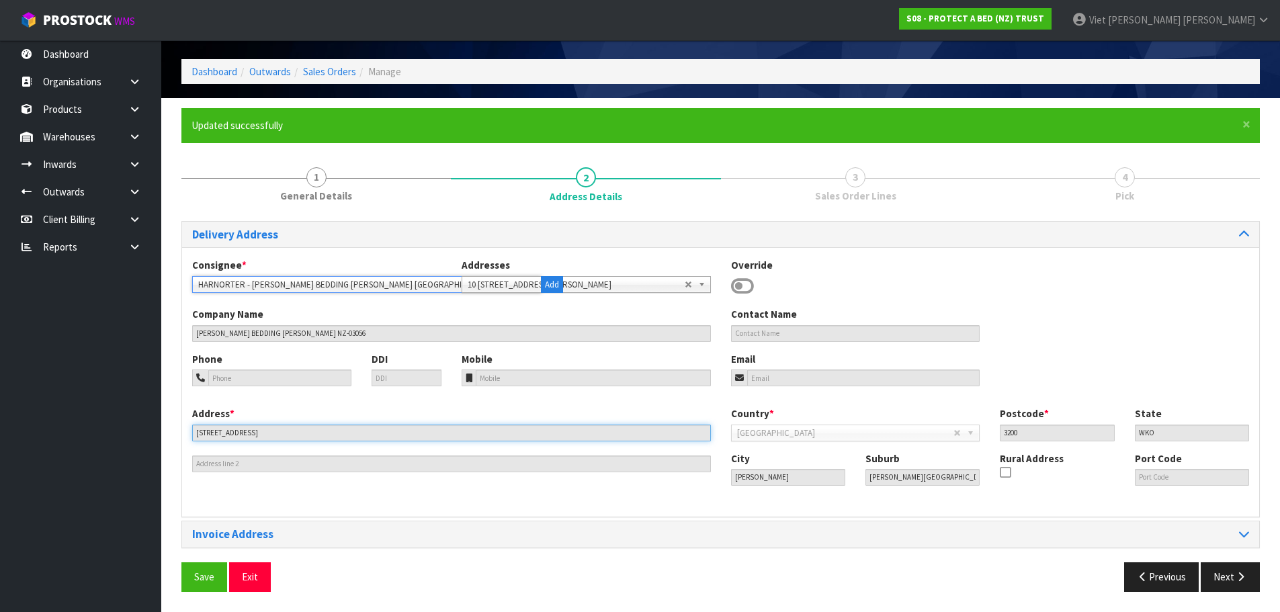
click at [365, 440] on input "10 16 THE BOULEVARD" at bounding box center [451, 433] width 519 height 17
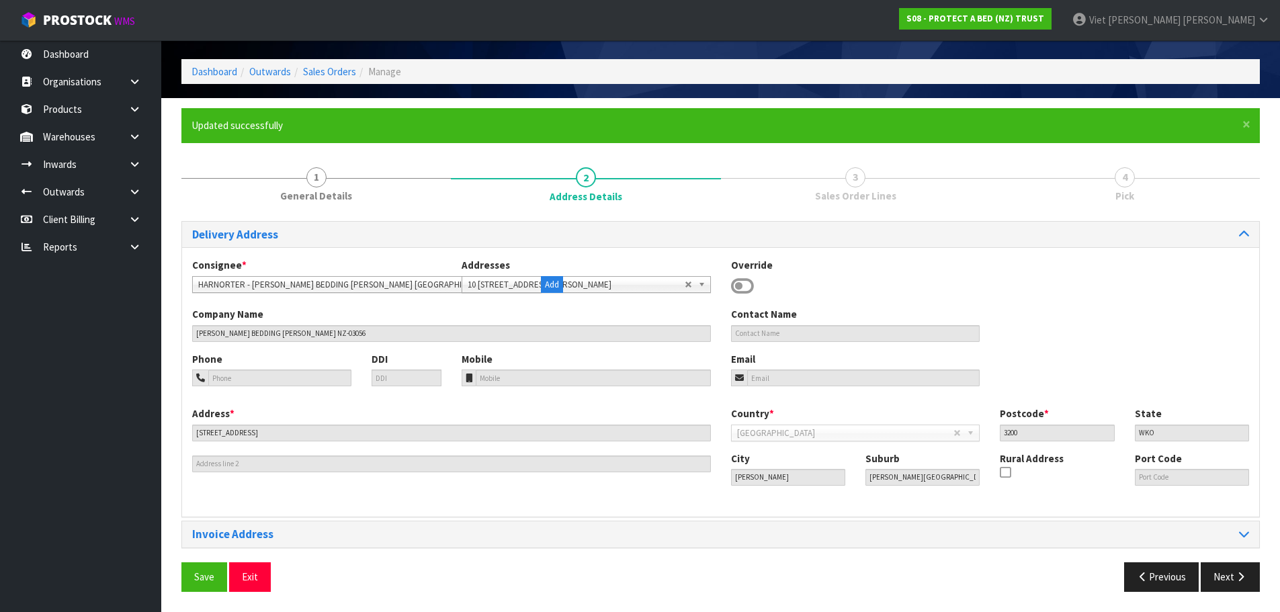
click at [1071, 421] on div "Postcode * 3200" at bounding box center [1057, 424] width 134 height 34
click at [1023, 435] on input "3200" at bounding box center [1057, 433] width 114 height 17
drag, startPoint x: 1025, startPoint y: 433, endPoint x: 1001, endPoint y: 436, distance: 25.0
click at [1001, 436] on input "3200" at bounding box center [1057, 433] width 114 height 17
click at [1031, 433] on input "3200" at bounding box center [1057, 433] width 114 height 17
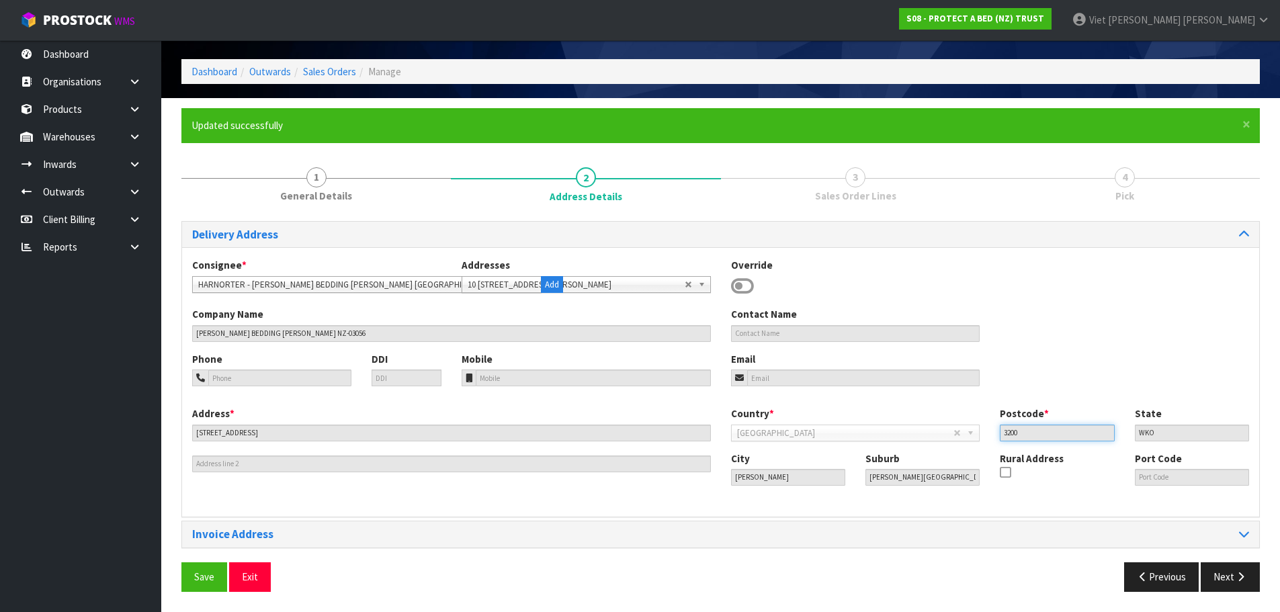
click at [1072, 434] on input "3200" at bounding box center [1057, 433] width 114 height 17
click at [747, 279] on icon at bounding box center [742, 286] width 23 height 20
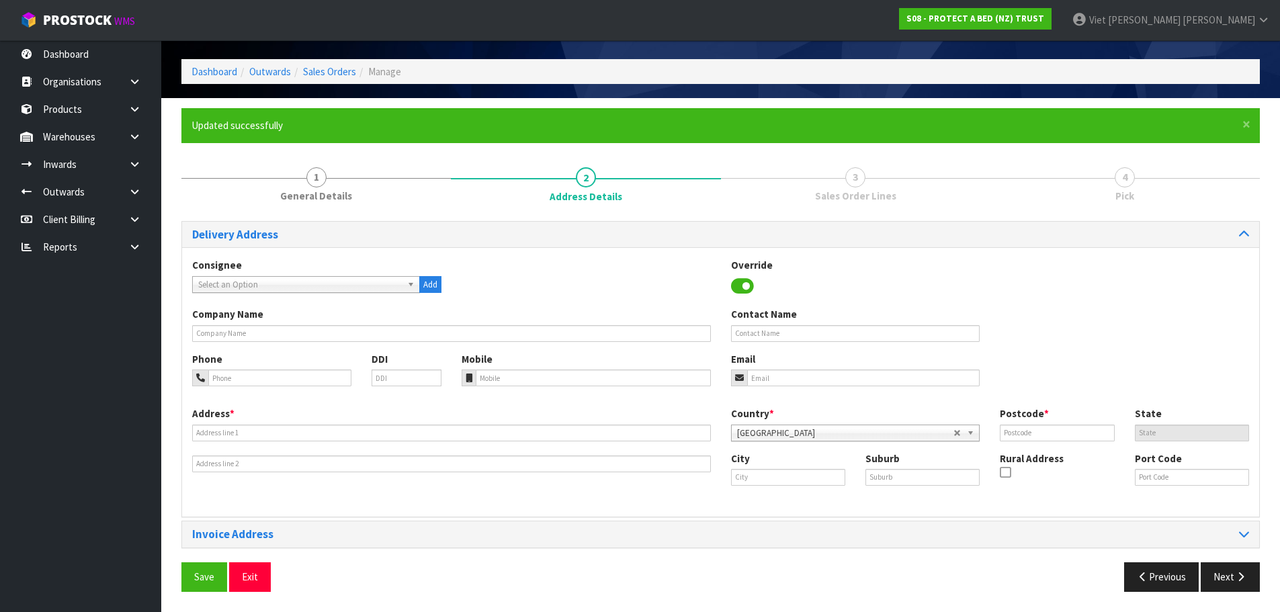
scroll to position [0, 0]
click at [364, 282] on span "Select an Option" at bounding box center [296, 285] width 196 height 16
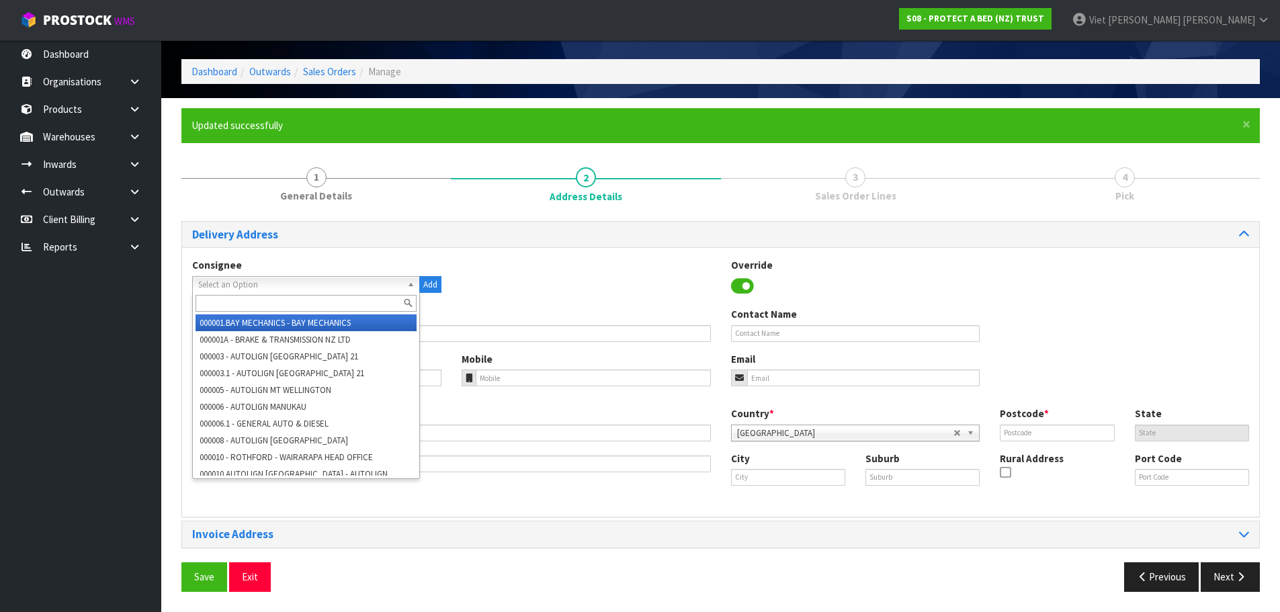
click at [345, 296] on input "text" at bounding box center [306, 303] width 221 height 17
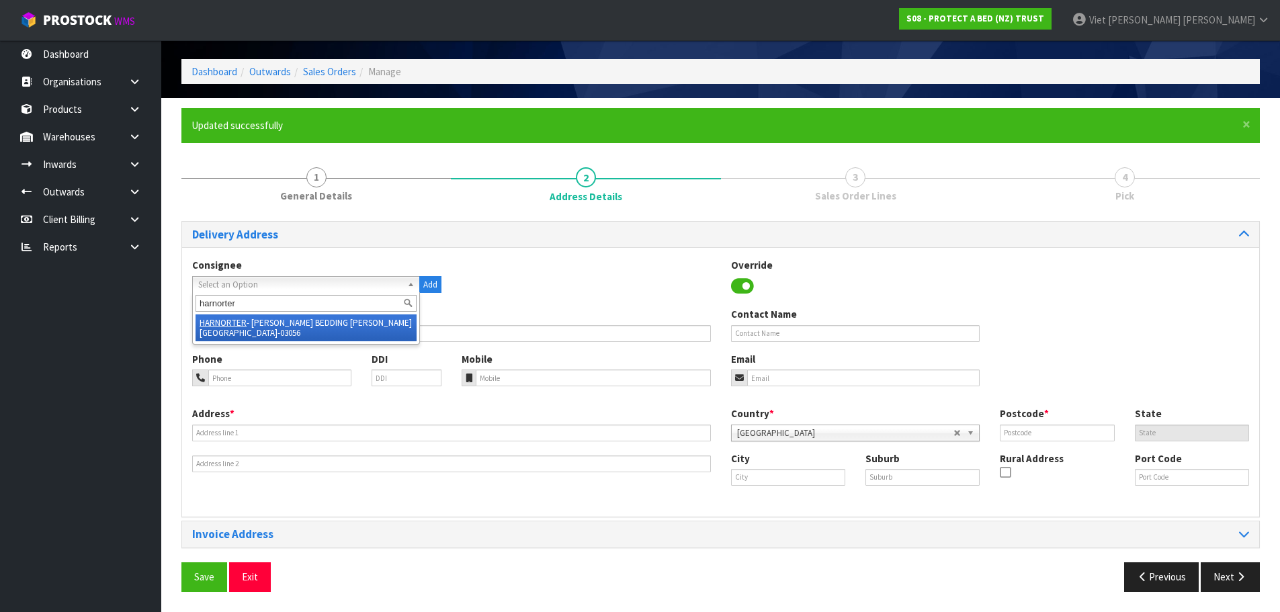
type input "harnorter"
click at [327, 323] on li "HARNORTER - HARVEY NORMAN BEDDING HAMILTON NZ-03056" at bounding box center [306, 327] width 221 height 27
type input "HARVEY NORMAN BEDDING HAMILTON NZ-03056"
type input "10 16 THE BOULEVARD"
type input "3200"
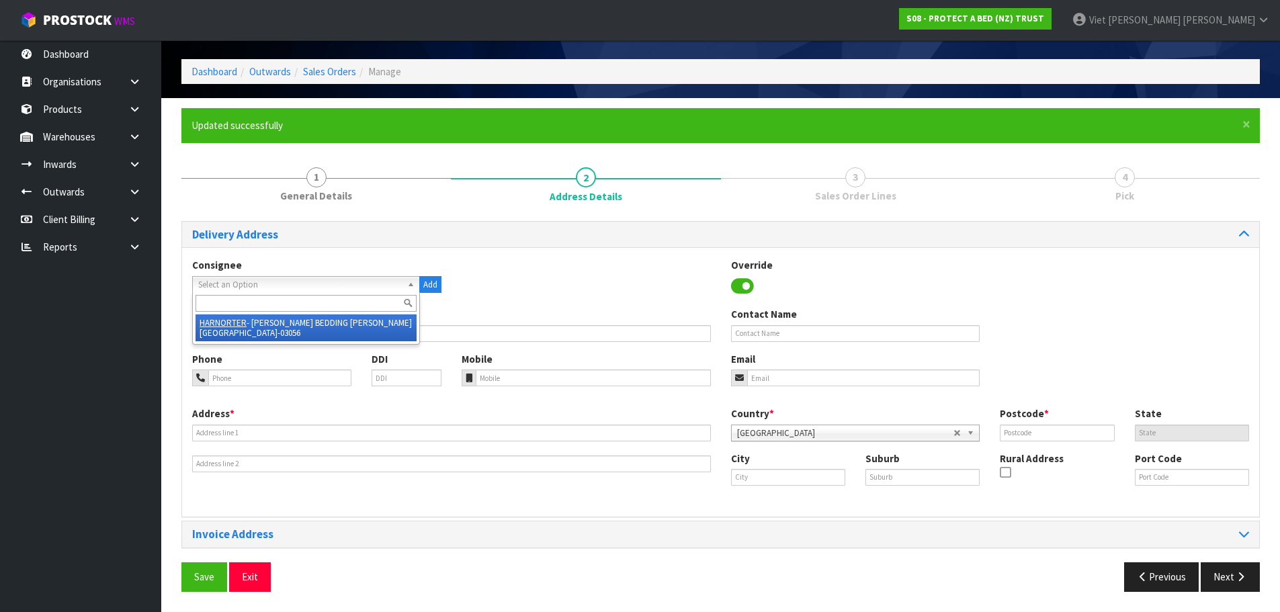
type input "WKO"
type input "HAMILTON"
type input "TE RAPA PARK"
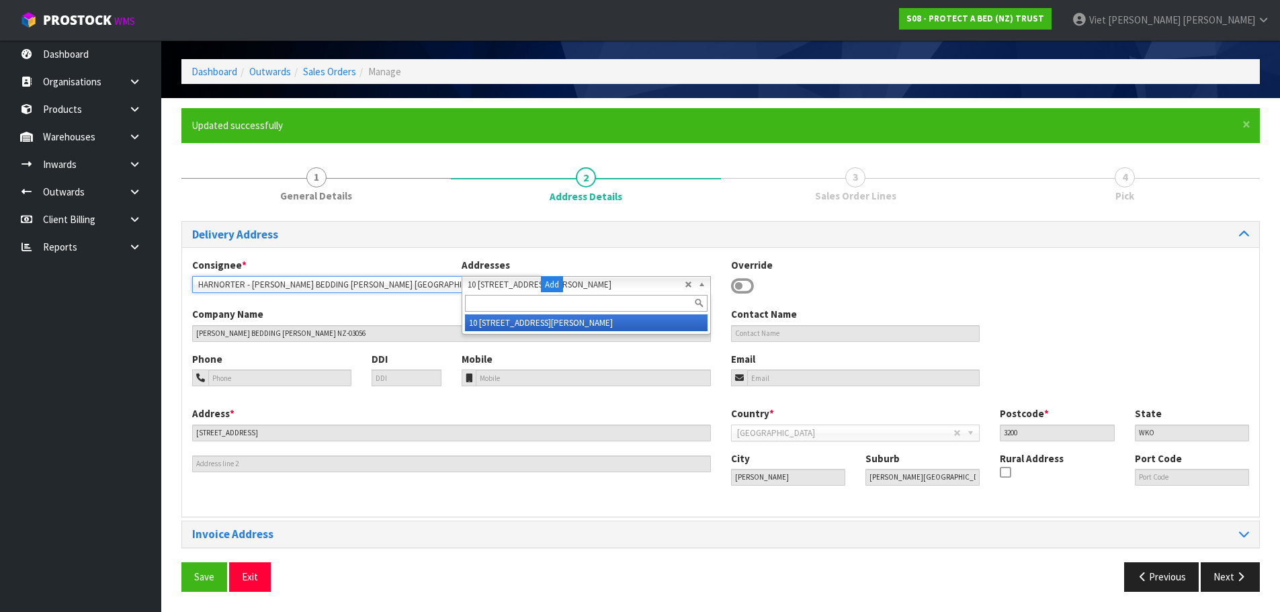
click at [613, 285] on span "10 16 THE BOULEVARD HAMILTON 3200" at bounding box center [576, 285] width 217 height 16
click at [681, 299] on input "text" at bounding box center [586, 303] width 243 height 17
click at [942, 250] on div "Consignee * 000001.BAY MECHANICS - BAY MECHANICS 000001A - BRAKE & TRANSMISSION…" at bounding box center [720, 381] width 1077 height 269
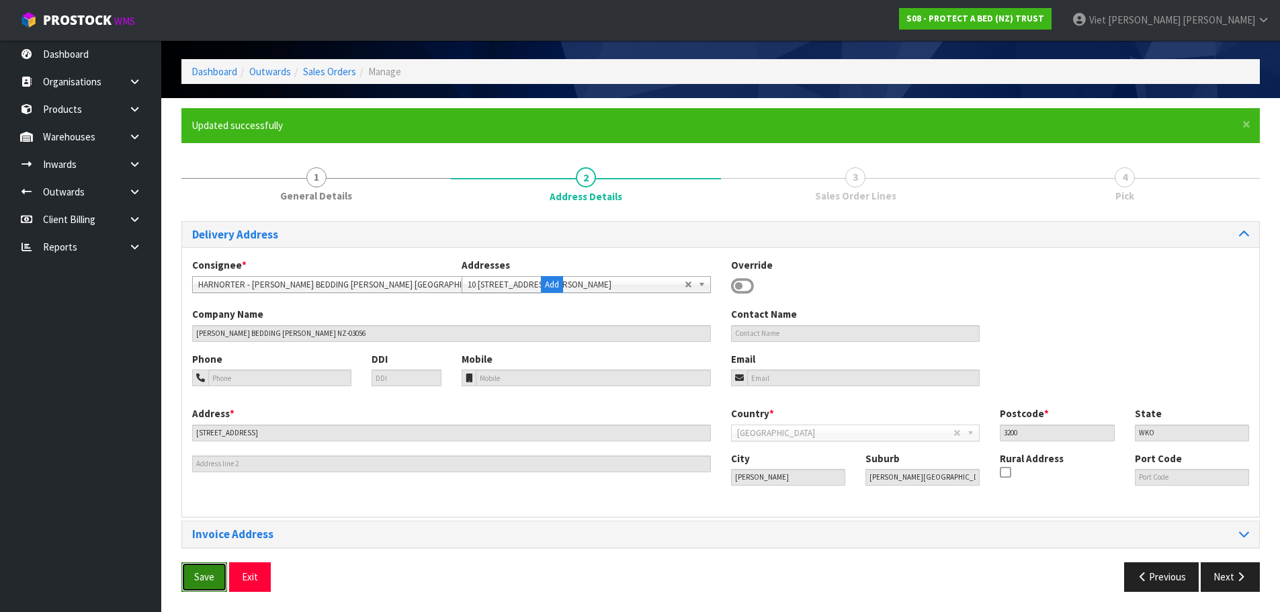
click at [196, 573] on span "Save" at bounding box center [204, 577] width 20 height 13
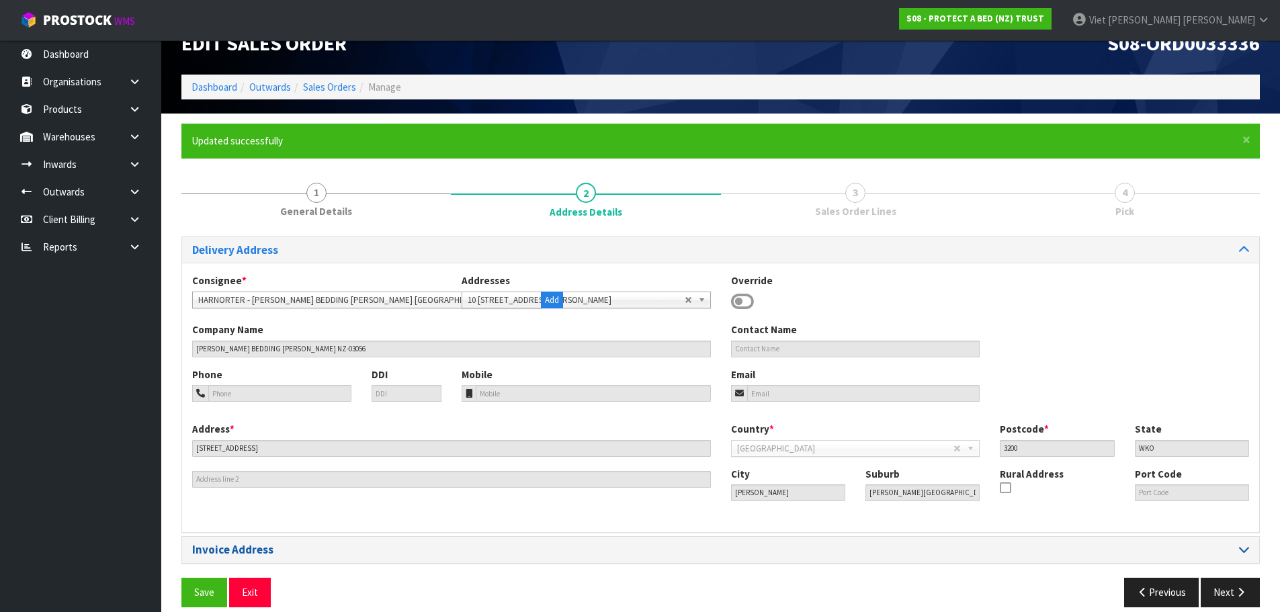
scroll to position [44, 0]
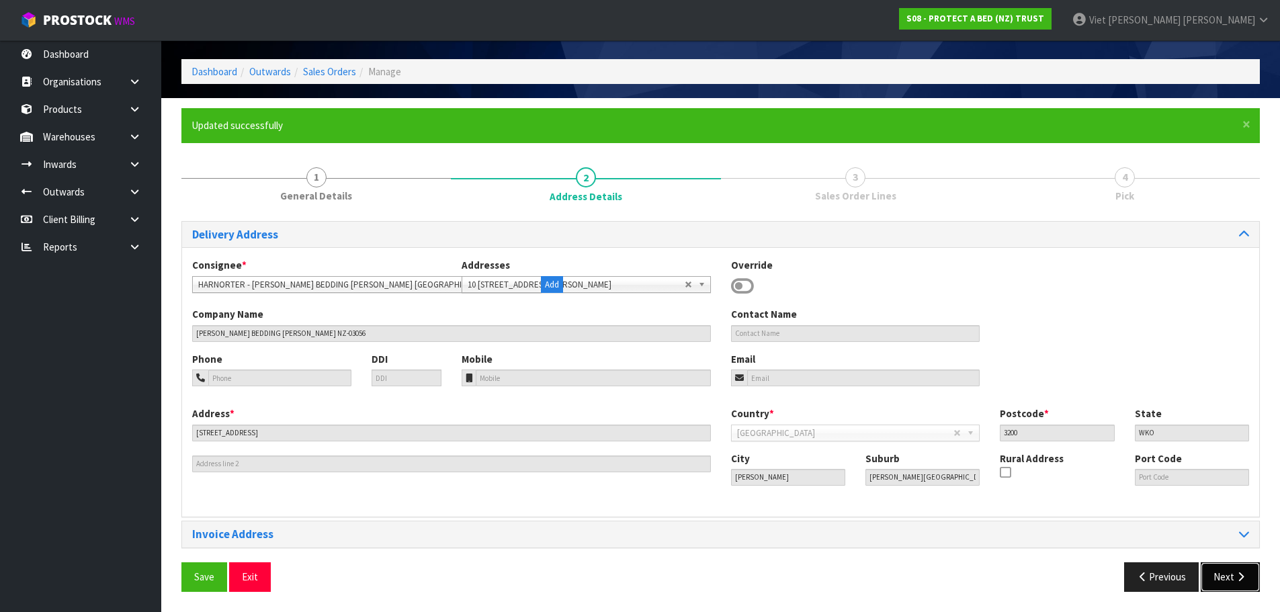
click at [1232, 569] on button "Next" at bounding box center [1230, 576] width 59 height 29
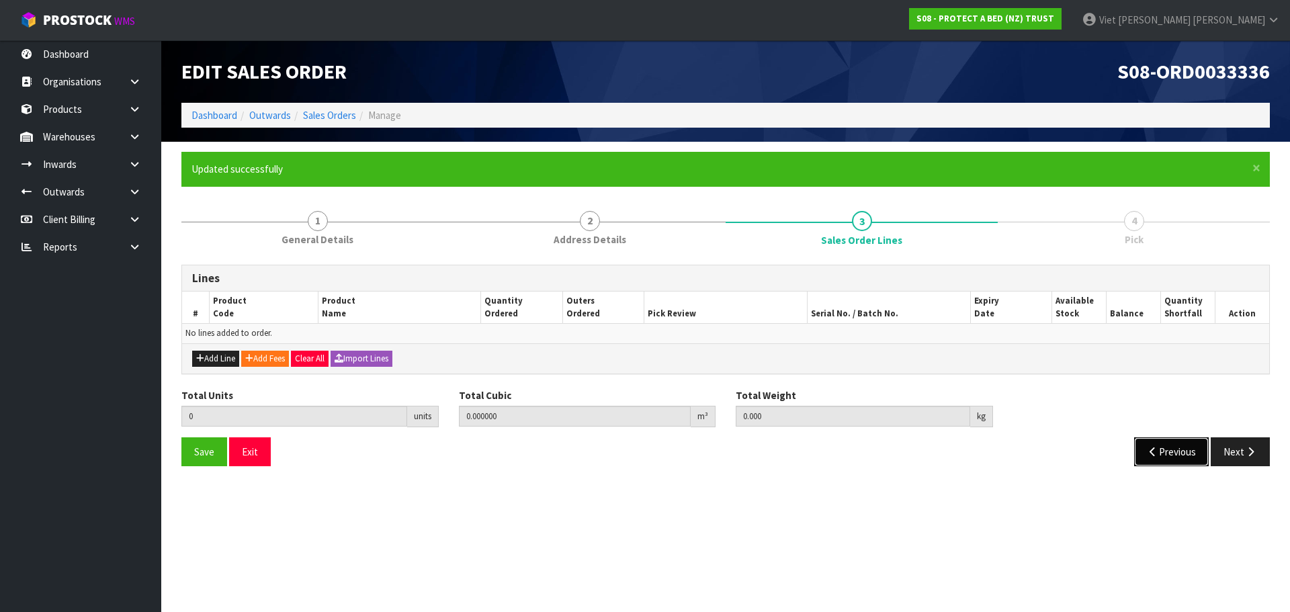
click at [1177, 459] on button "Previous" at bounding box center [1171, 451] width 75 height 29
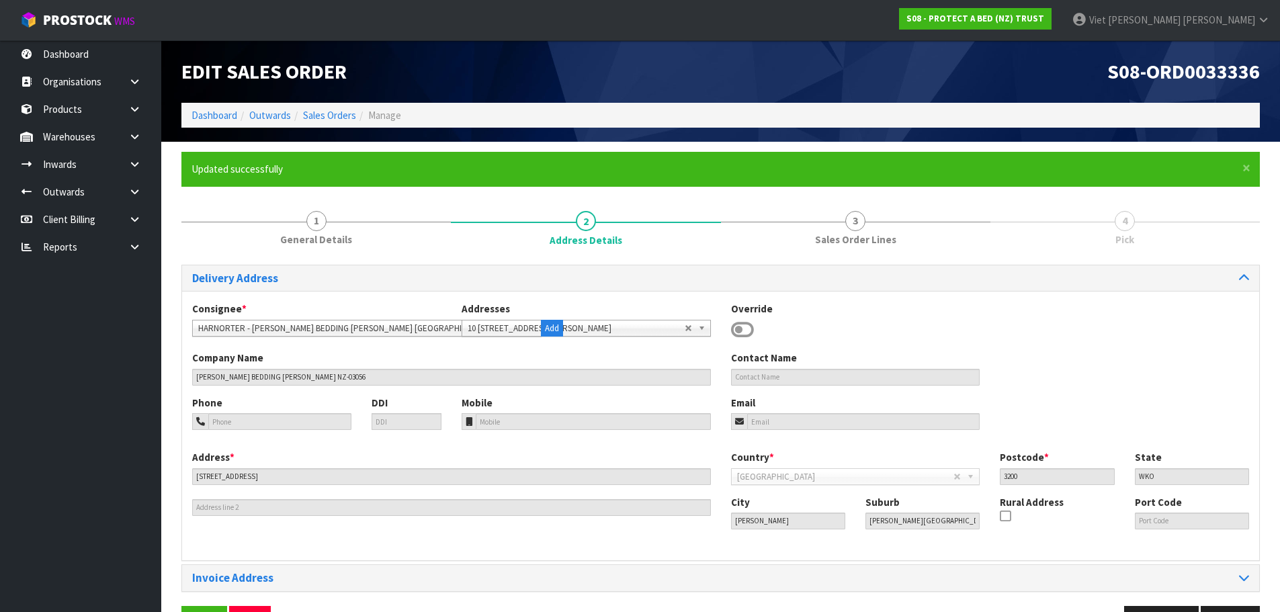
scroll to position [44, 0]
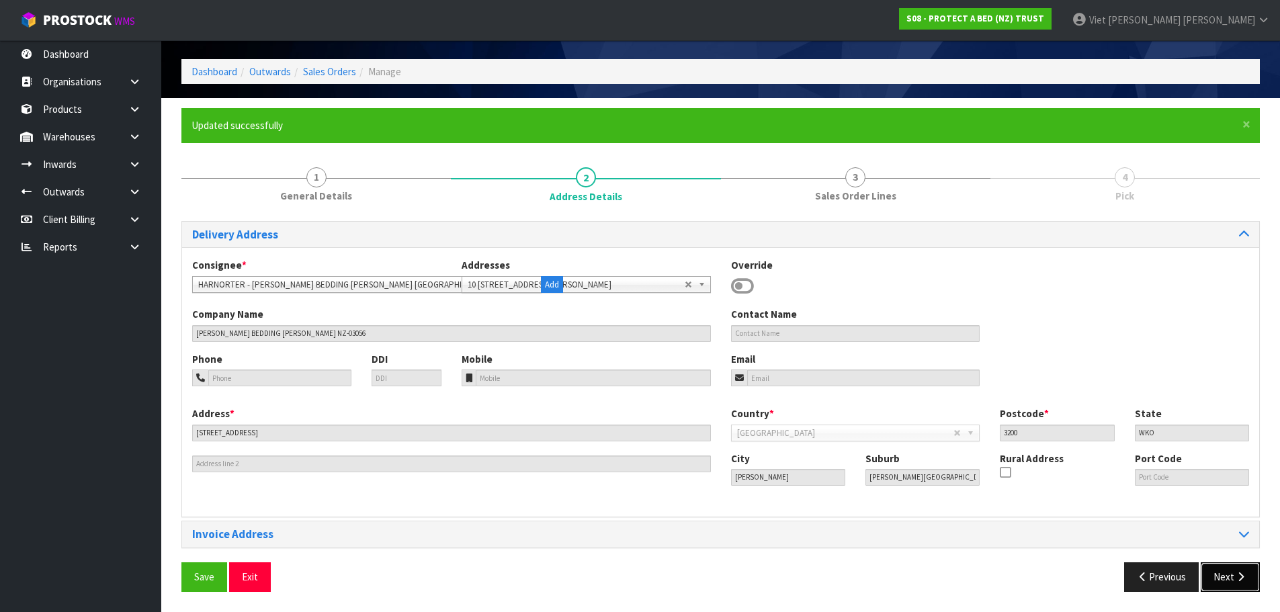
click at [1224, 577] on button "Next" at bounding box center [1230, 576] width 59 height 29
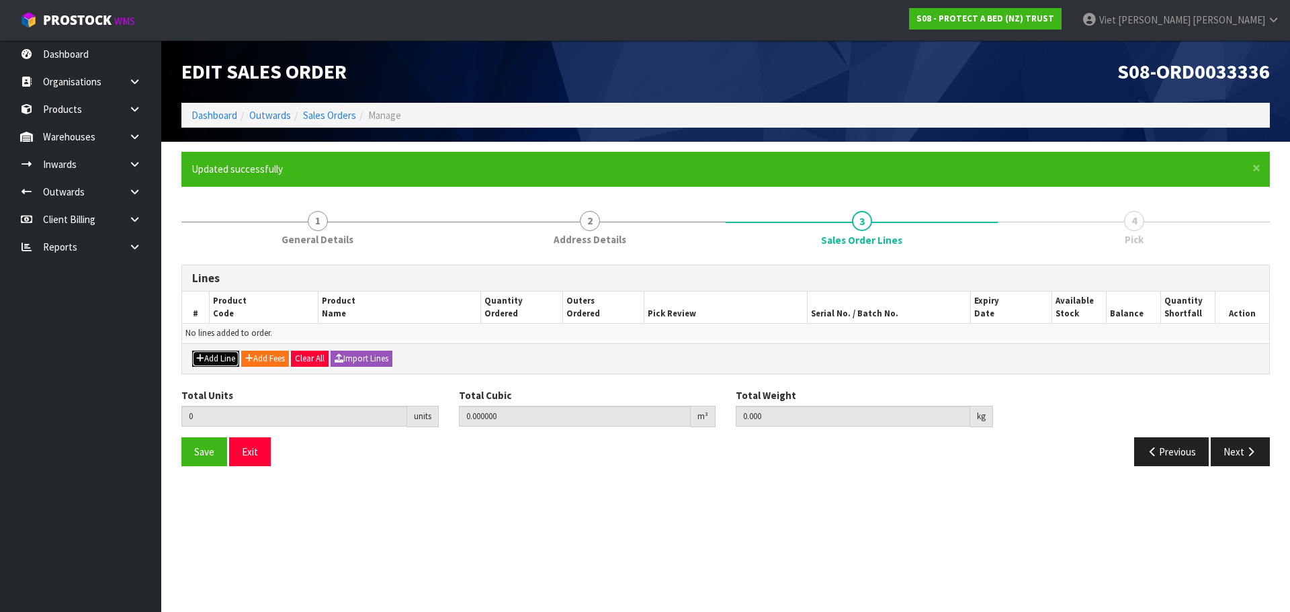
click at [216, 357] on button "Add Line" at bounding box center [215, 359] width 47 height 16
type input "0"
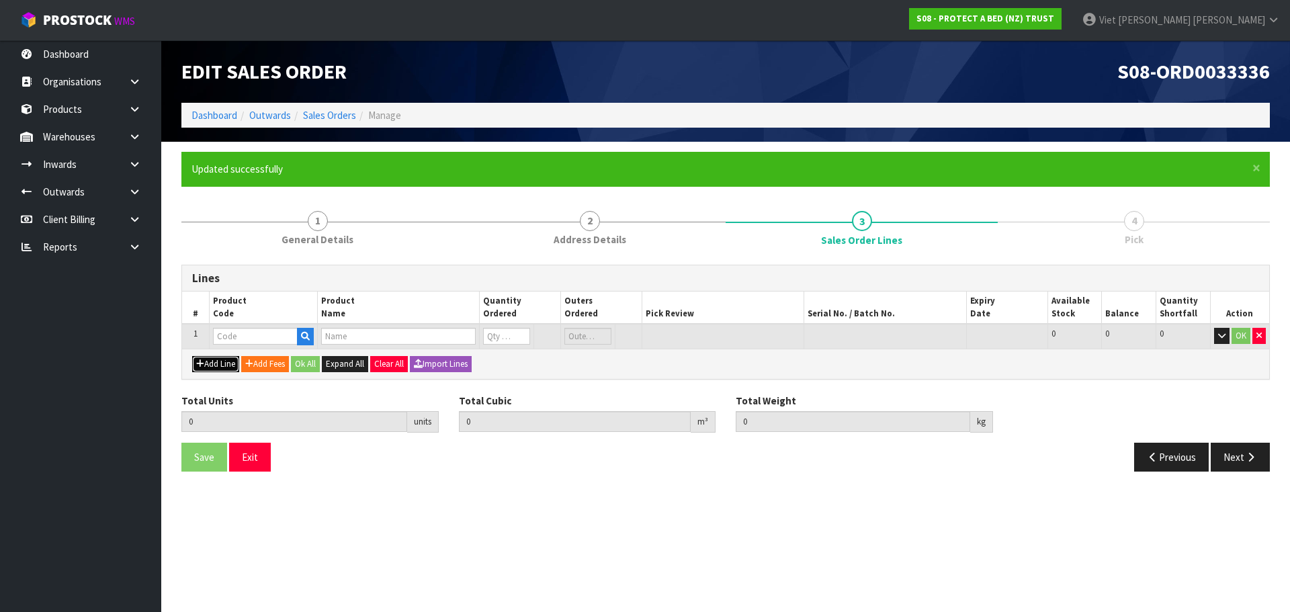
click at [216, 365] on button "Add Line" at bounding box center [215, 364] width 47 height 16
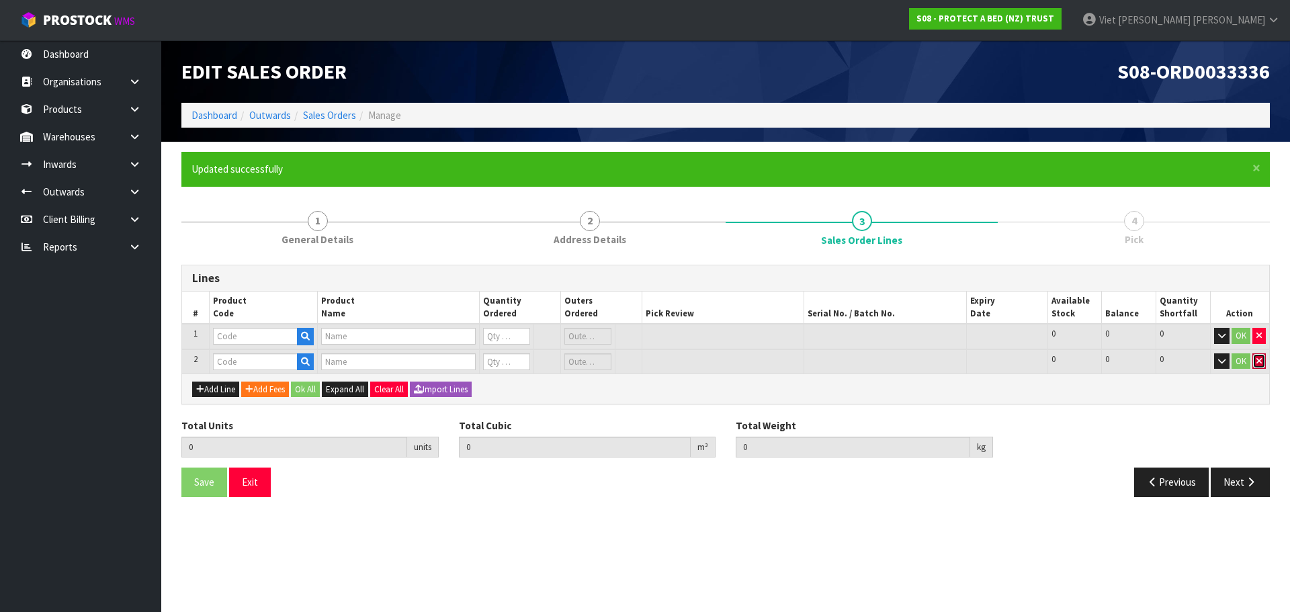
click at [1261, 358] on icon "button" at bounding box center [1259, 361] width 5 height 9
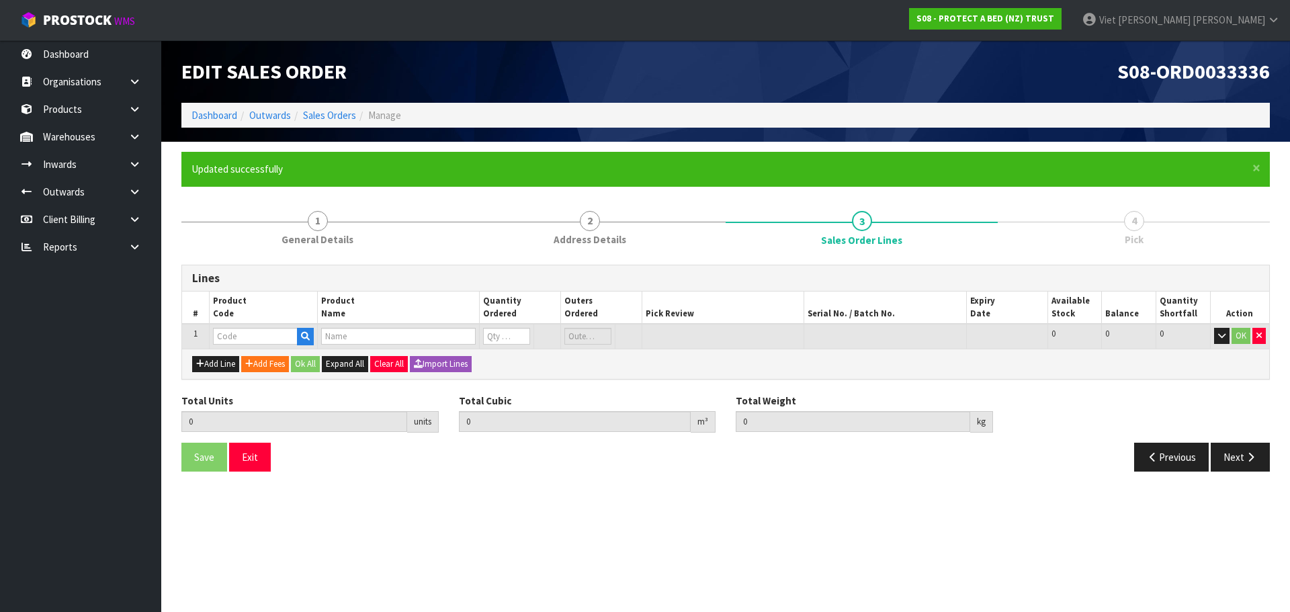
click at [265, 327] on td at bounding box center [263, 336] width 108 height 25
click at [259, 337] on input "text" at bounding box center [255, 336] width 85 height 17
paste input "F0589QUE0"
type input "F0589QUE0"
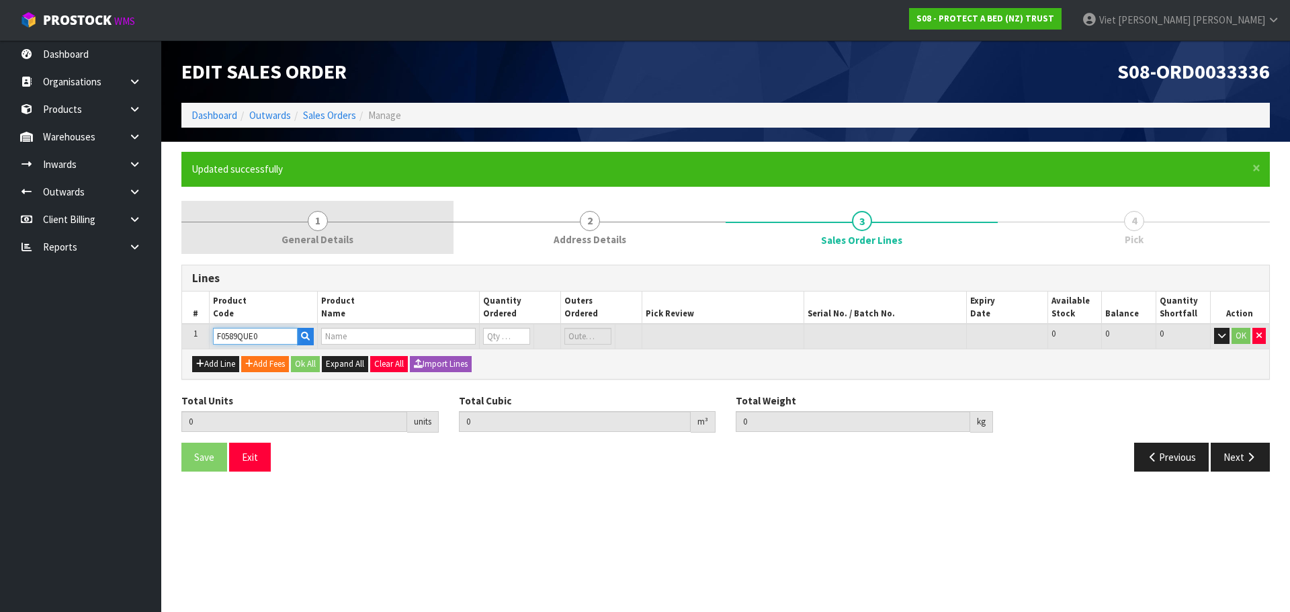
type input "0.000000"
type input "0.000"
type input "COTTON CLOUD FRESCHE BXD MP QUE"
type input "0"
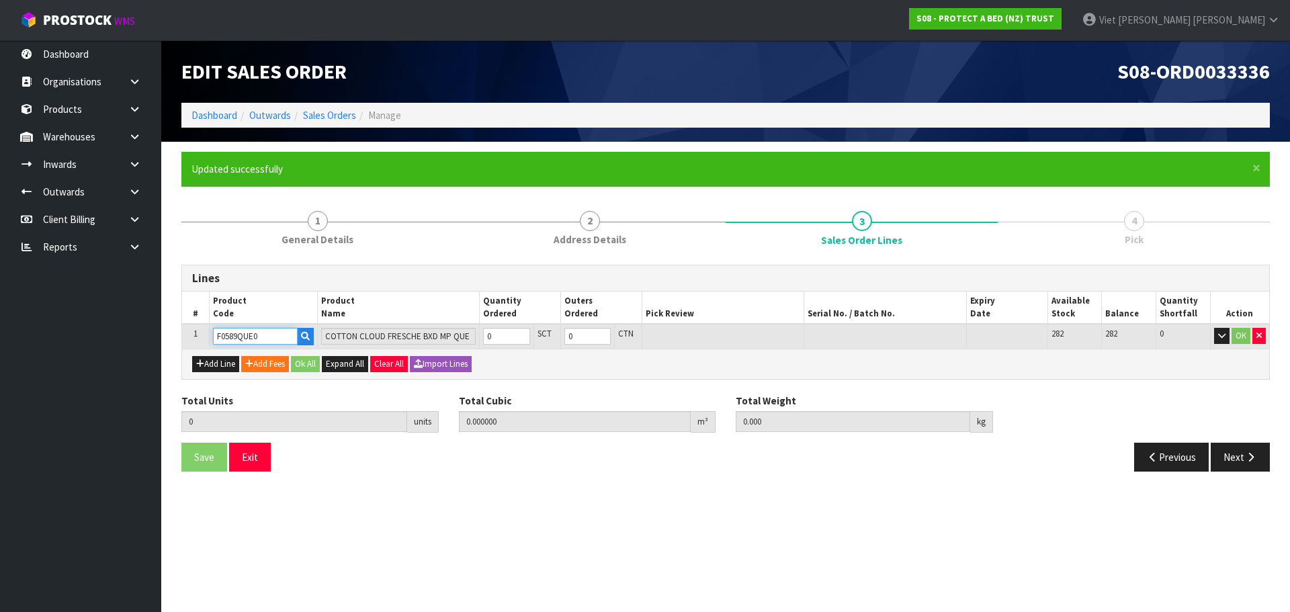
type input "F0589QUE0"
type input "1"
type input "0.013456"
type input "1.55"
type input "1"
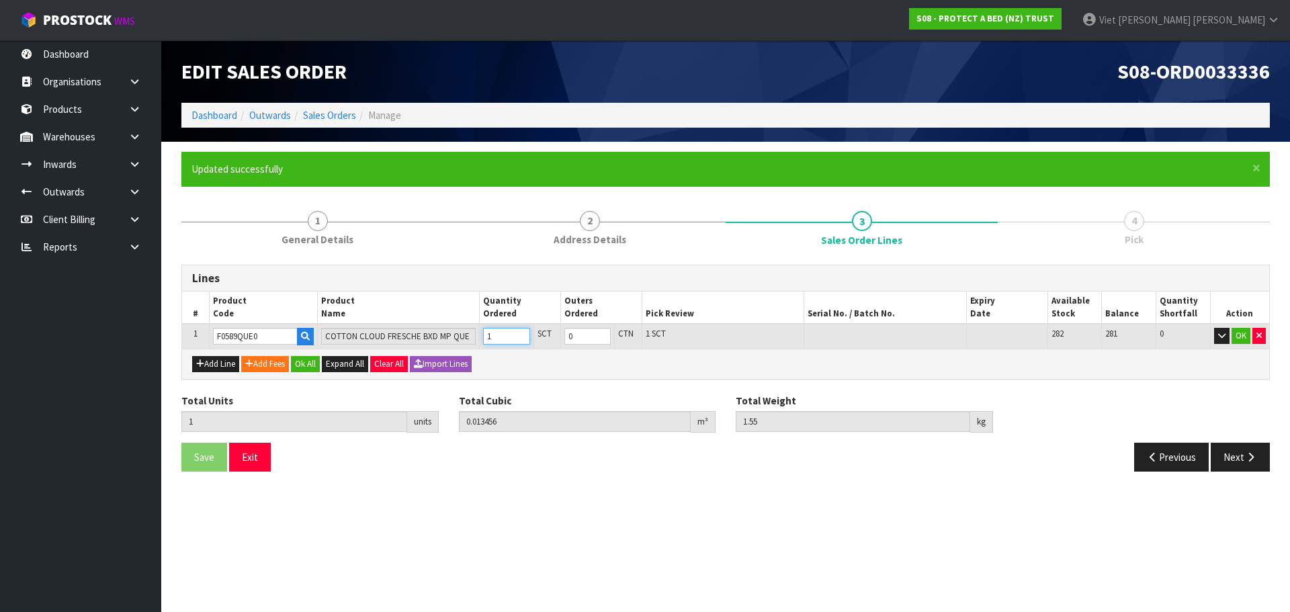
click at [519, 333] on input "1" at bounding box center [506, 336] width 47 height 17
type input "2"
type input "0.026912"
type input "3.1"
type input "2"
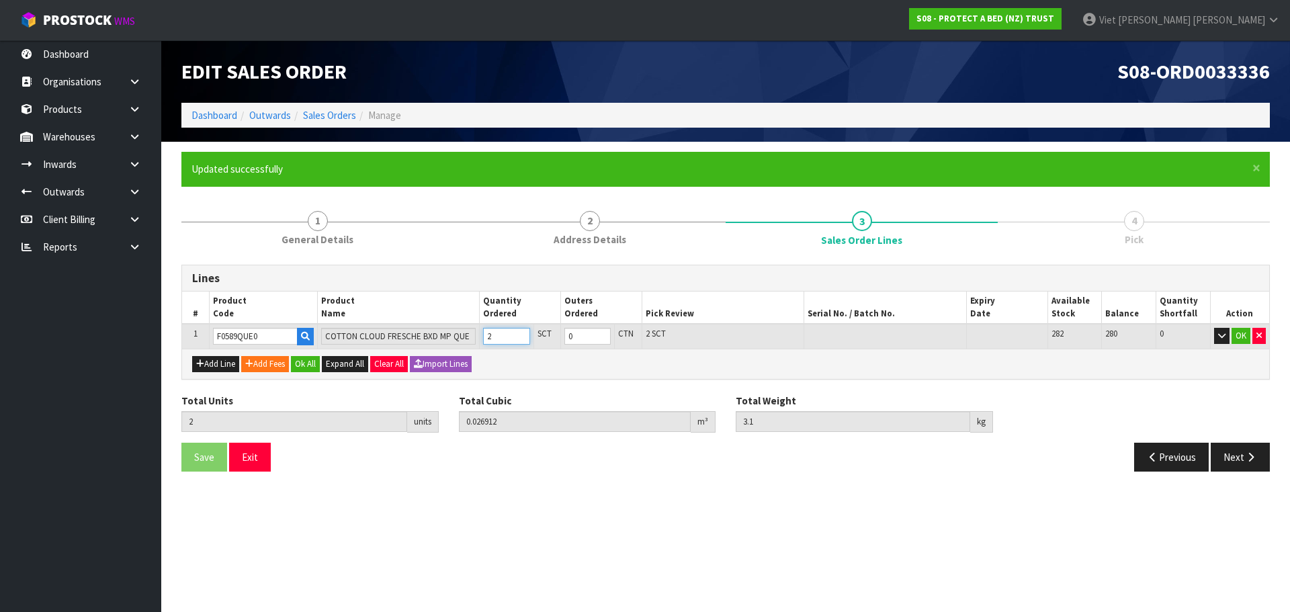
click at [519, 333] on input "2" at bounding box center [506, 336] width 47 height 17
type input "3"
type input "0.040368"
type input "4.65"
type input "3"
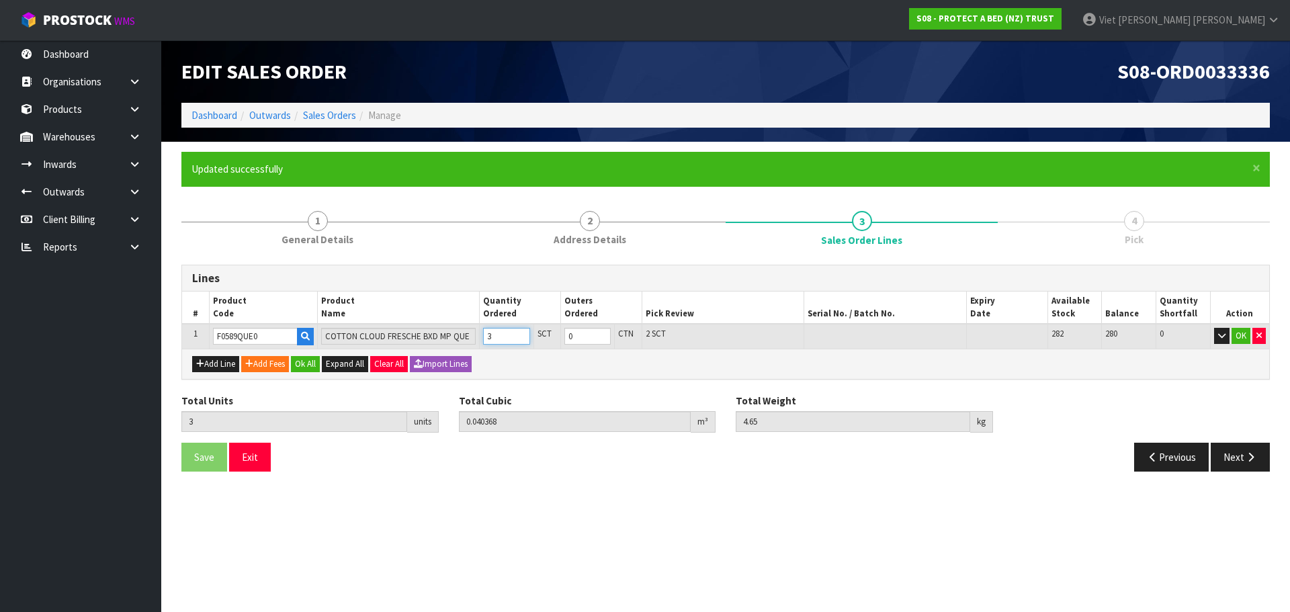
click at [519, 333] on input "3" at bounding box center [506, 336] width 47 height 17
click at [635, 367] on div "Add Line Add Fees Ok All Expand All Clear All Import Lines" at bounding box center [725, 364] width 1087 height 30
type input "4"
type input "0.066198"
type input "6.7"
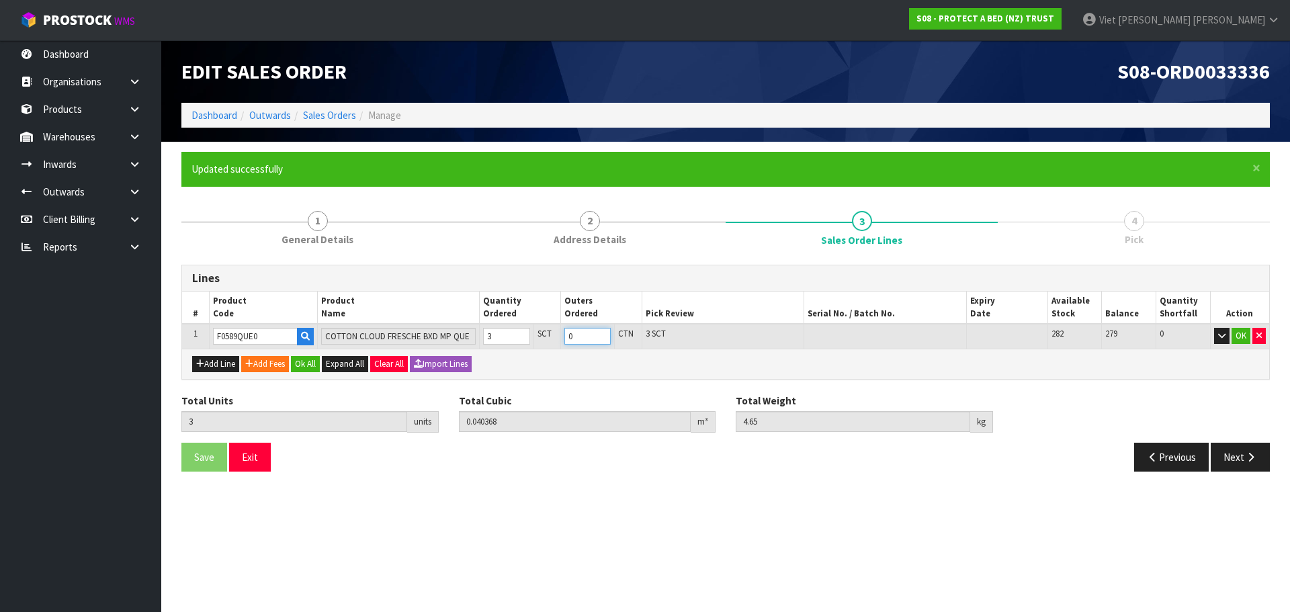
type input "4"
type input "1"
click at [601, 335] on input "1" at bounding box center [587, 336] width 46 height 17
type input "8"
type input "0.132396"
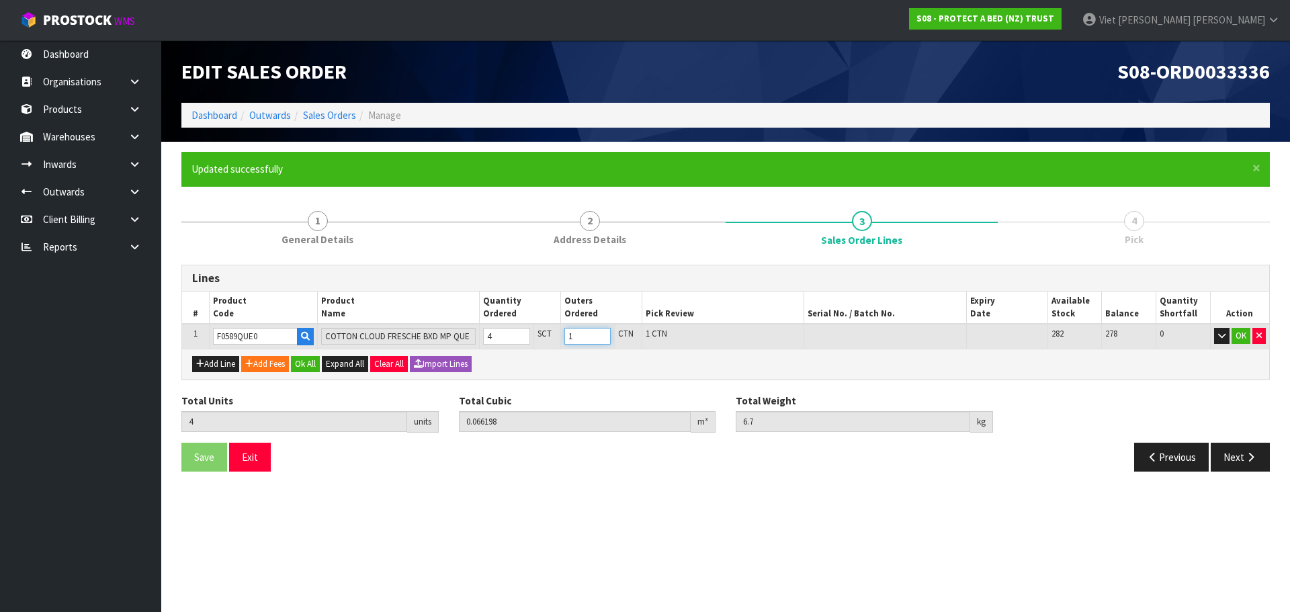
type input "13.4"
type input "8"
type input "2"
click at [603, 333] on input "2" at bounding box center [587, 336] width 46 height 17
type input "12"
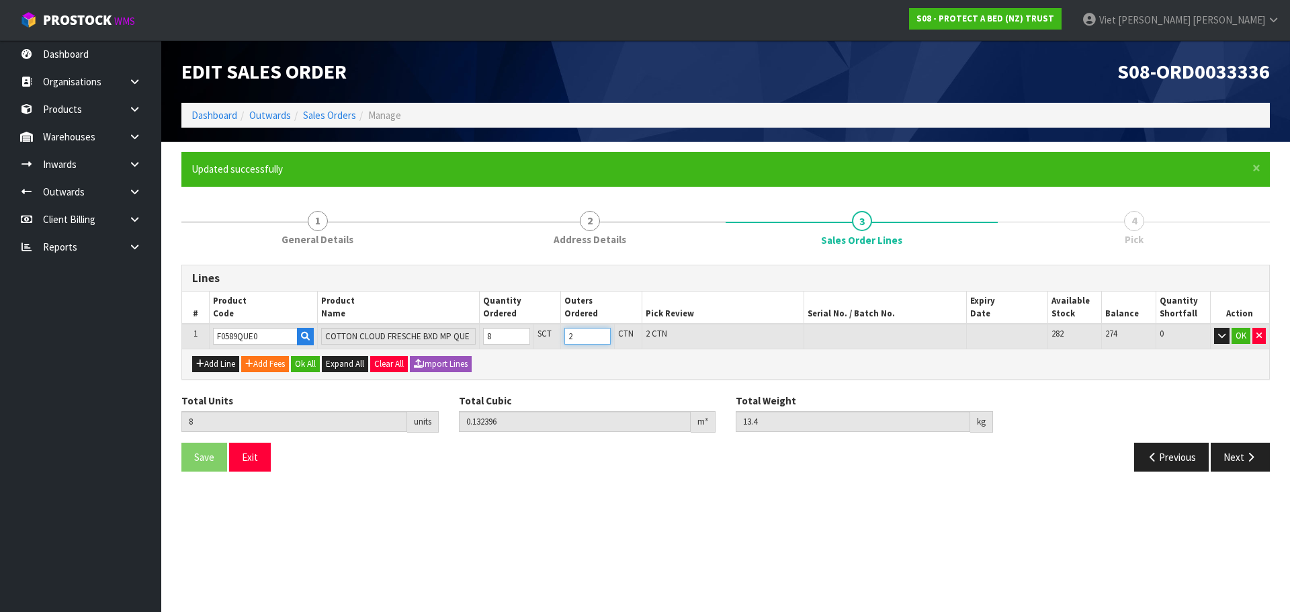
type input "0.198594"
type input "20.1"
type input "12"
type input "3"
click at [603, 333] on input "3" at bounding box center [587, 336] width 46 height 17
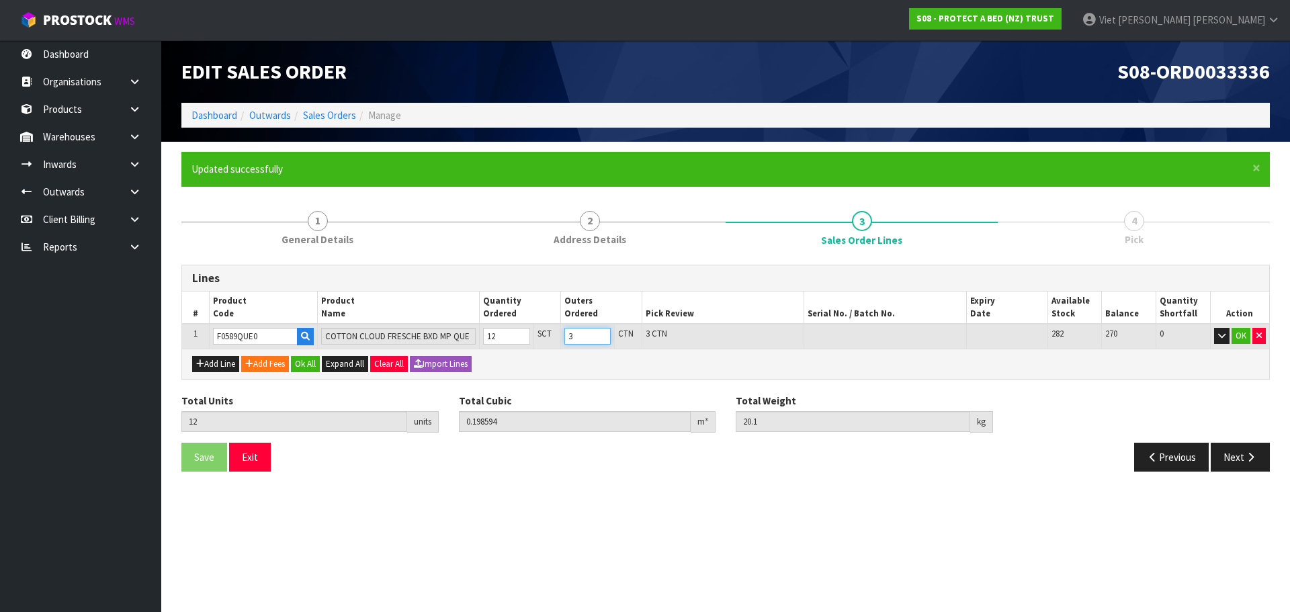
click at [608, 345] on input "3" at bounding box center [587, 336] width 46 height 17
type input "8"
type input "0.132396"
type input "13.4"
type input "8"
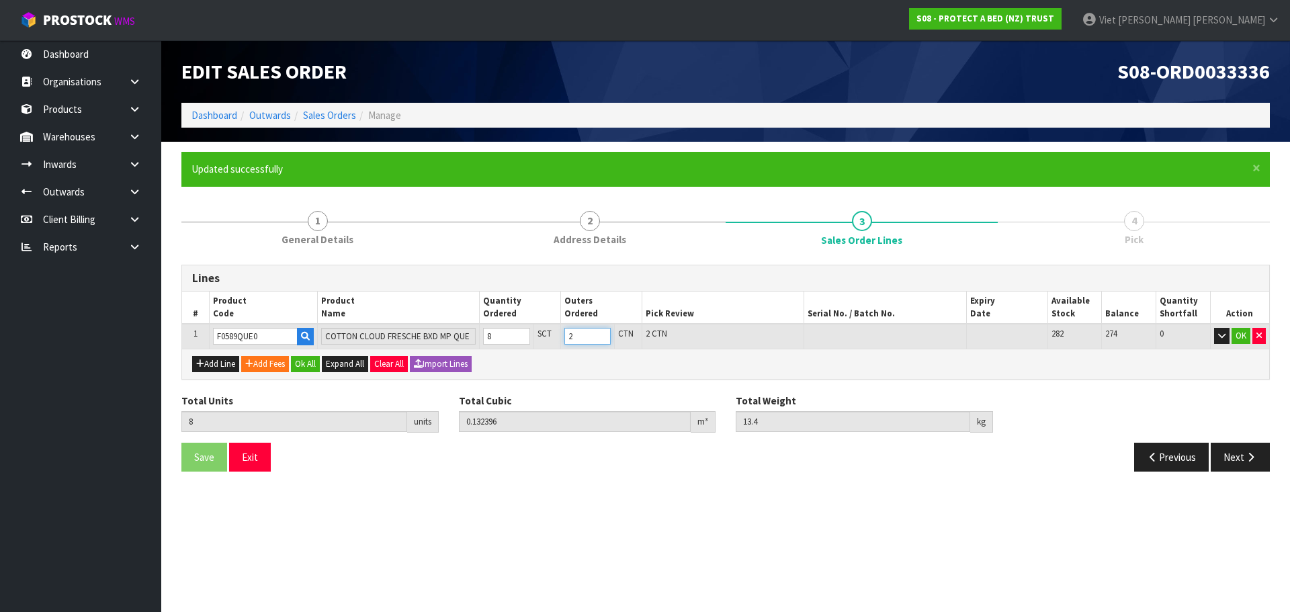
type input "2"
click at [602, 337] on input "2" at bounding box center [587, 336] width 46 height 17
type input "4"
type input "0.066198"
type input "6.7"
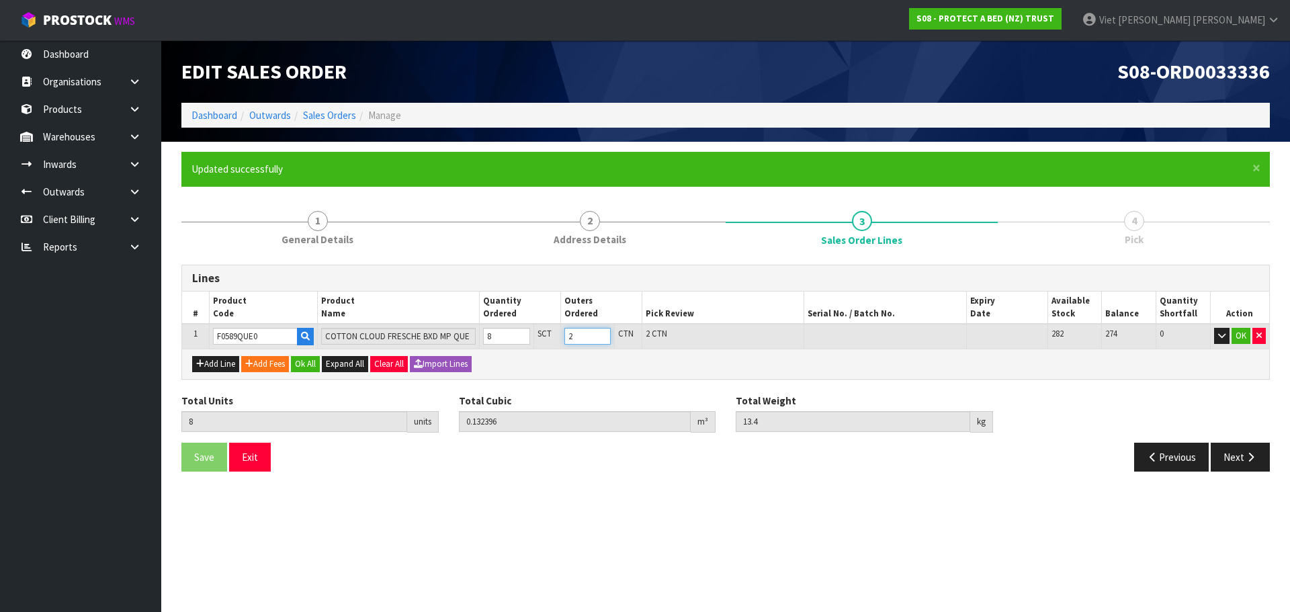
type input "4"
type input "1"
click at [602, 337] on input "1" at bounding box center [587, 336] width 46 height 17
type input "0"
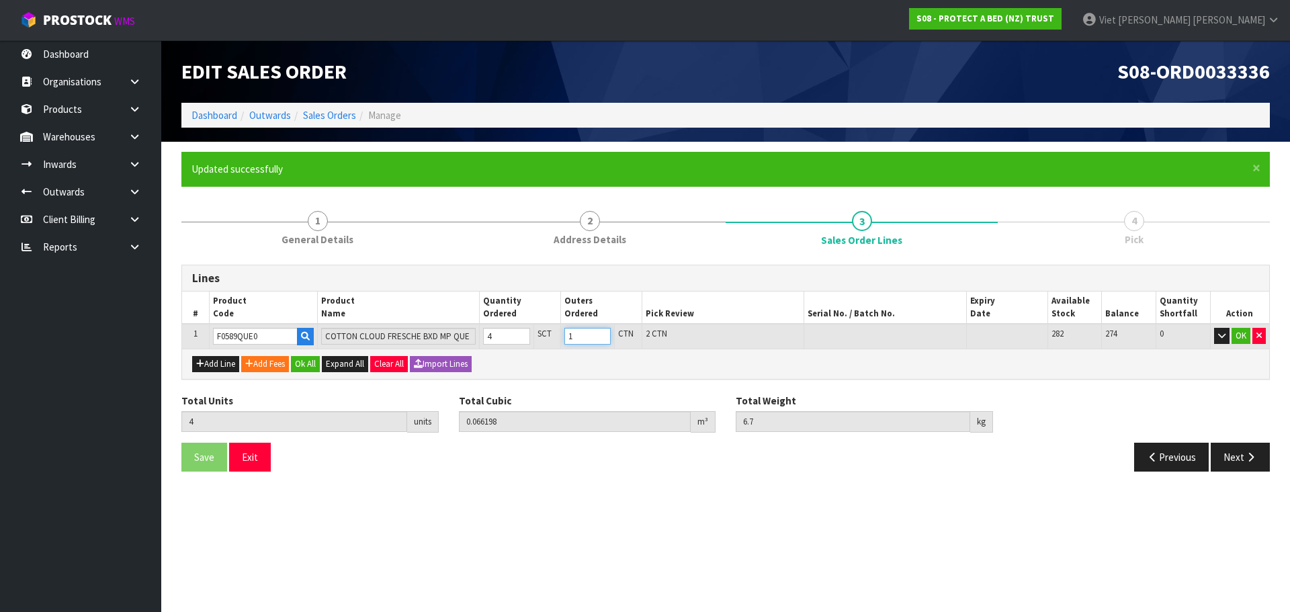
type input "0"
click at [602, 337] on input "0" at bounding box center [587, 336] width 46 height 17
click at [532, 329] on td "0" at bounding box center [507, 336] width 54 height 25
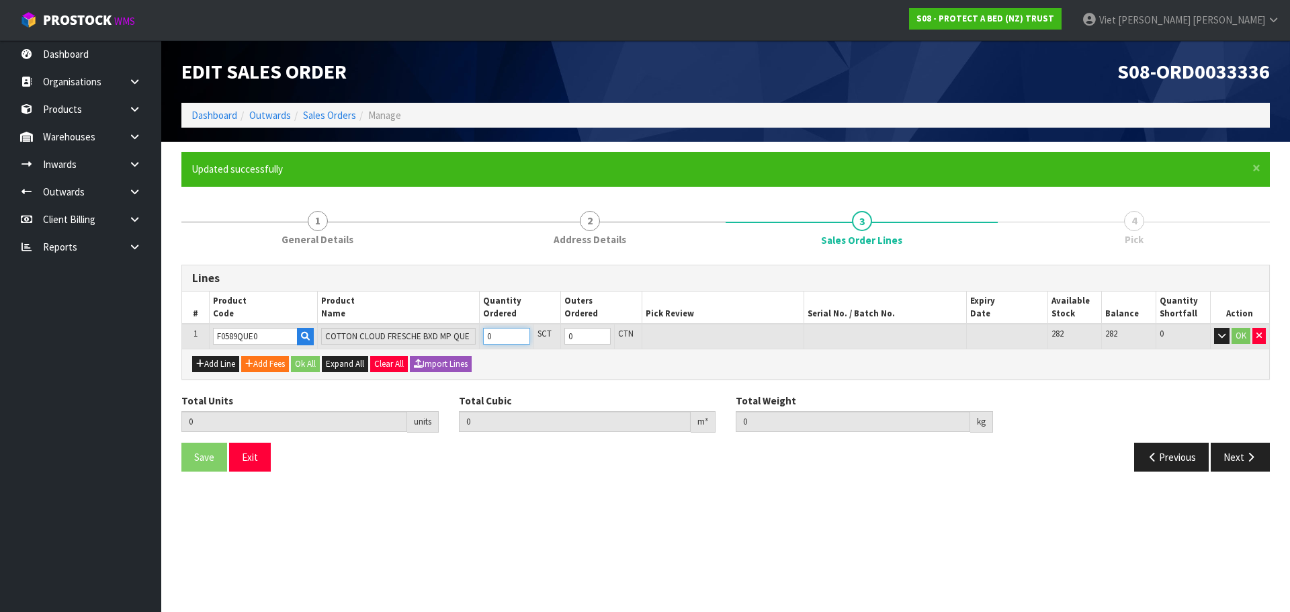
click at [523, 331] on input "0" at bounding box center [506, 336] width 47 height 17
type input "1"
type input "0.013456"
type input "1.55"
type input "1"
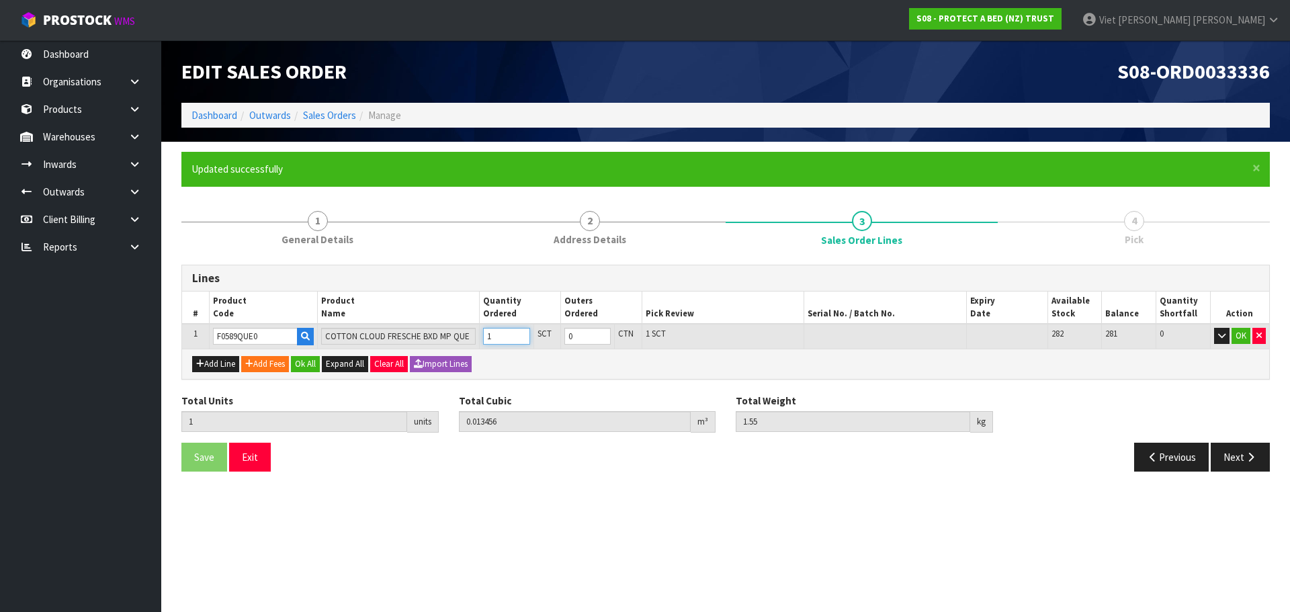
click at [523, 331] on input "1" at bounding box center [506, 336] width 47 height 17
type input "2"
type input "0.026912"
type input "3.1"
type input "2"
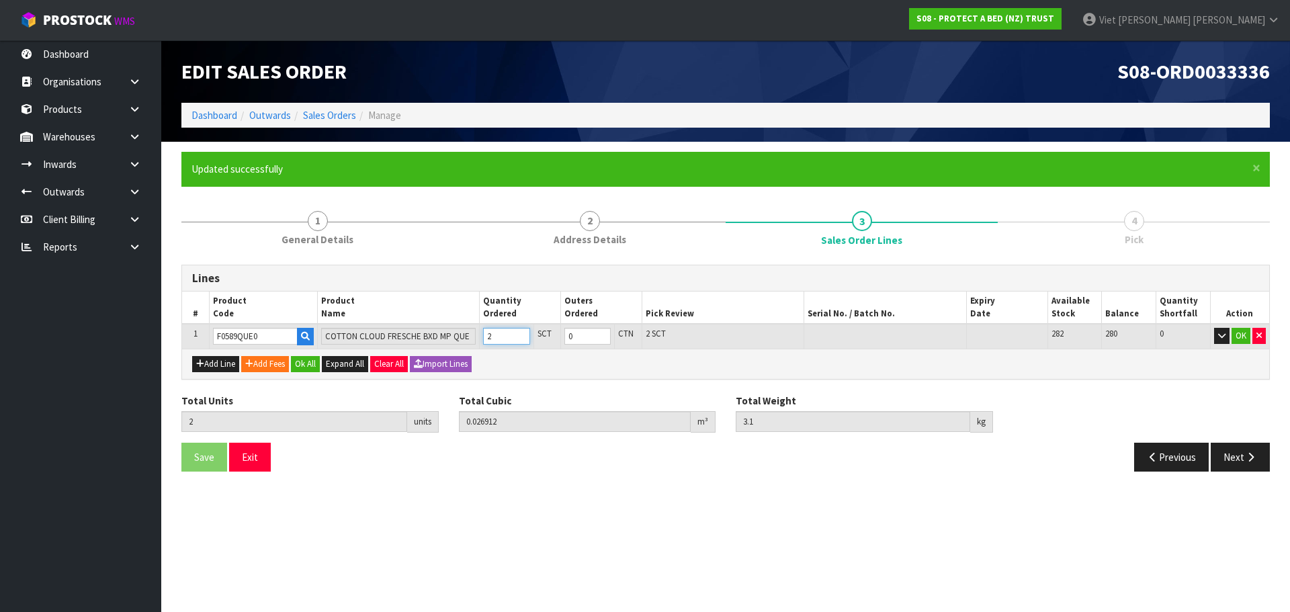
click at [523, 331] on input "2" at bounding box center [506, 336] width 47 height 17
type input "3"
type input "0.040368"
type input "4.65"
type input "3"
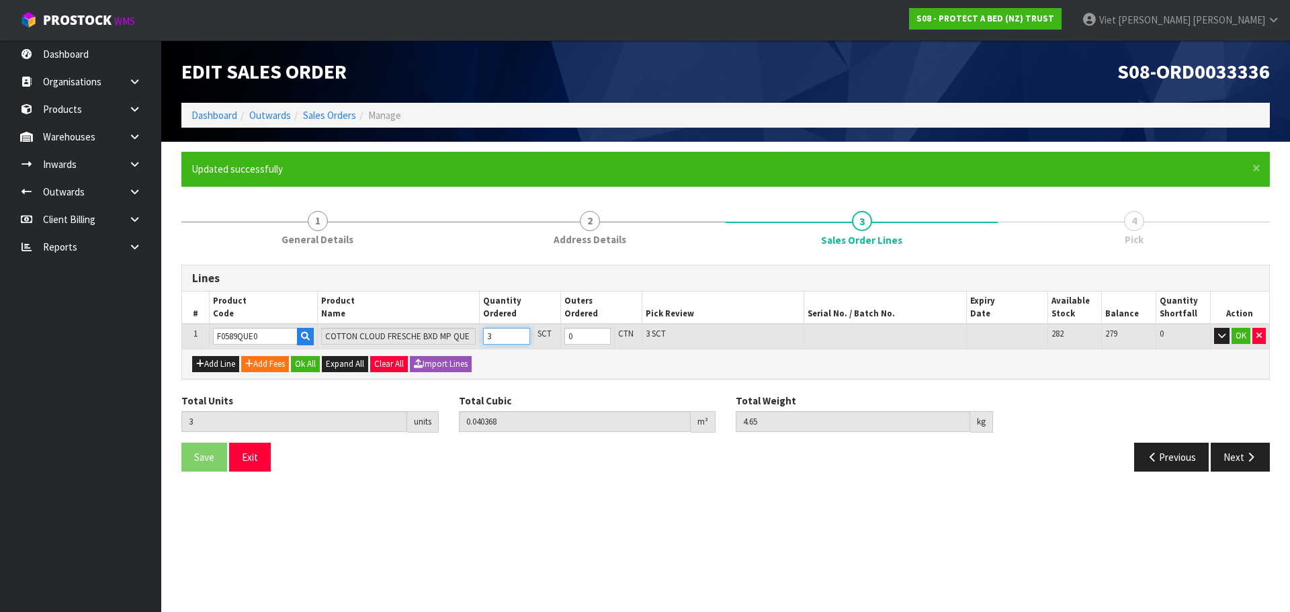
click at [523, 331] on input "3" at bounding box center [506, 336] width 47 height 17
click at [772, 374] on div "Add Line Add Fees Ok All Expand All Clear All Import Lines" at bounding box center [725, 364] width 1087 height 30
type input "4"
type input "0.066198"
type input "6.7"
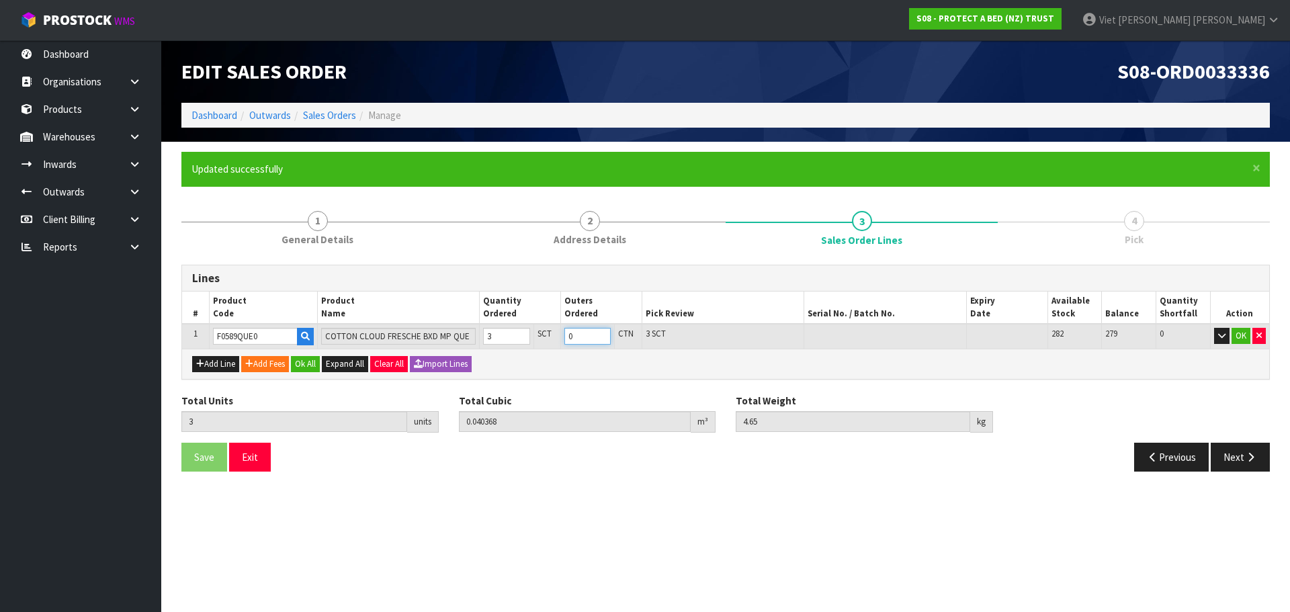
type input "4"
type input "1"
click at [601, 336] on input "1" at bounding box center [587, 336] width 46 height 17
type input "3"
type input "0.040368"
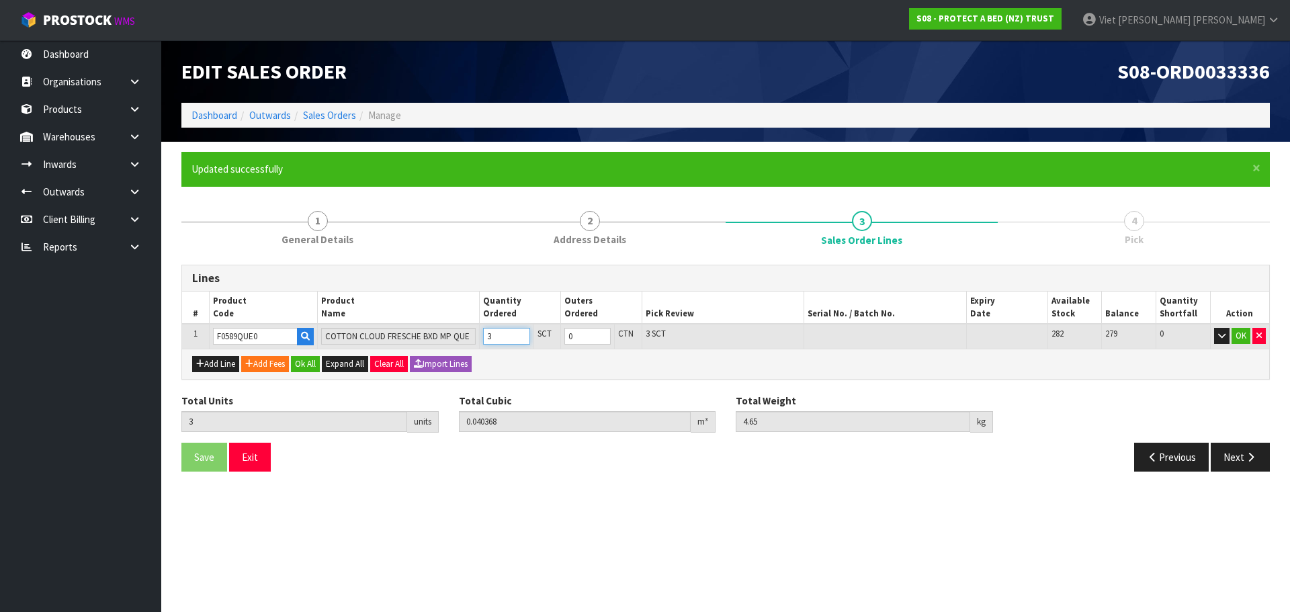
click at [522, 339] on input "3" at bounding box center [506, 336] width 47 height 17
click at [878, 379] on div "Lines # Product Code Product Name Quantity Ordered Outers Ordered Pick Review S…" at bounding box center [725, 322] width 1089 height 115
click at [302, 362] on button "Ok All" at bounding box center [305, 364] width 29 height 16
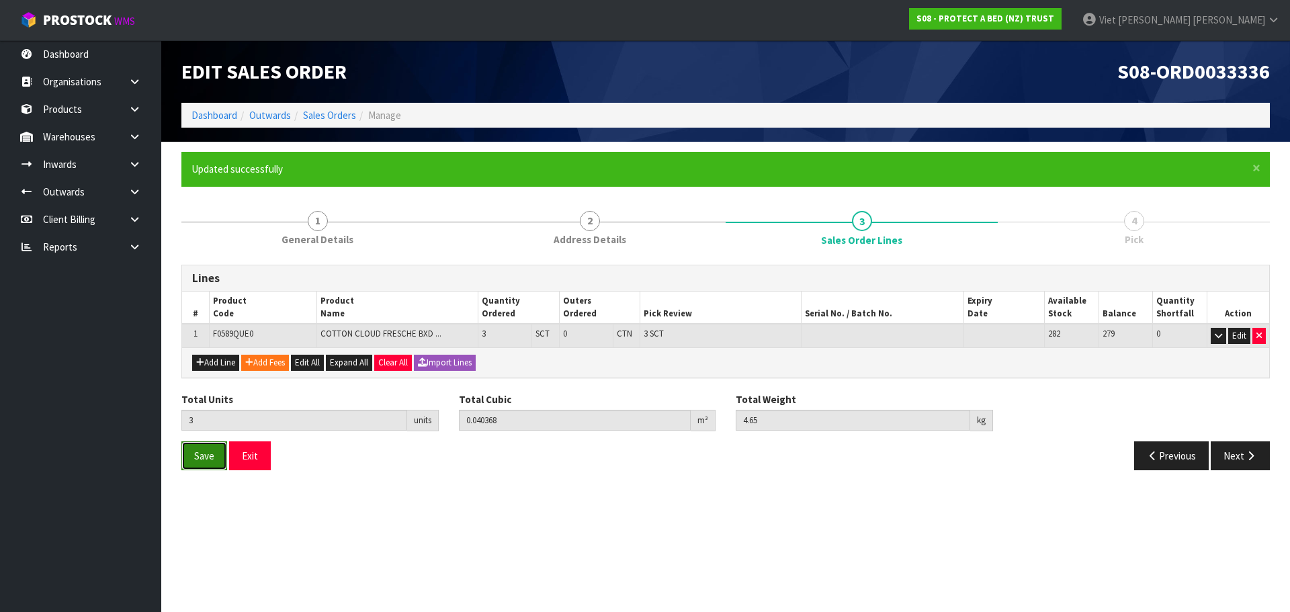
click at [190, 464] on button "Save" at bounding box center [204, 455] width 46 height 29
click at [1243, 462] on button "Next" at bounding box center [1240, 455] width 59 height 29
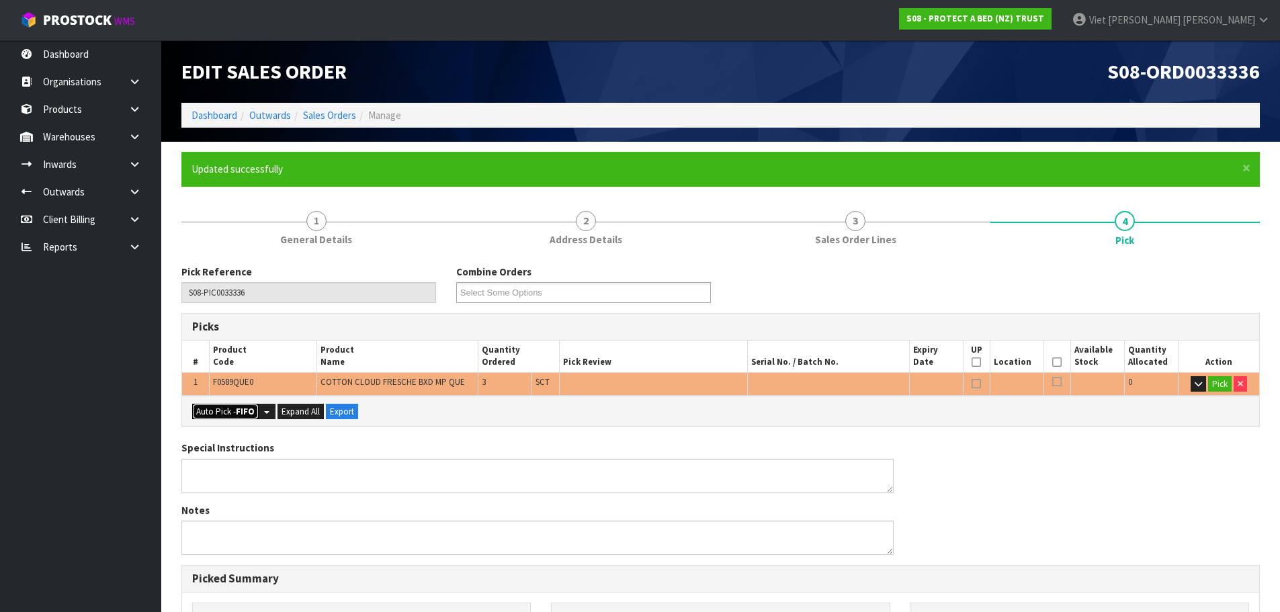
click at [233, 416] on button "Auto Pick - FIFO" at bounding box center [225, 412] width 67 height 16
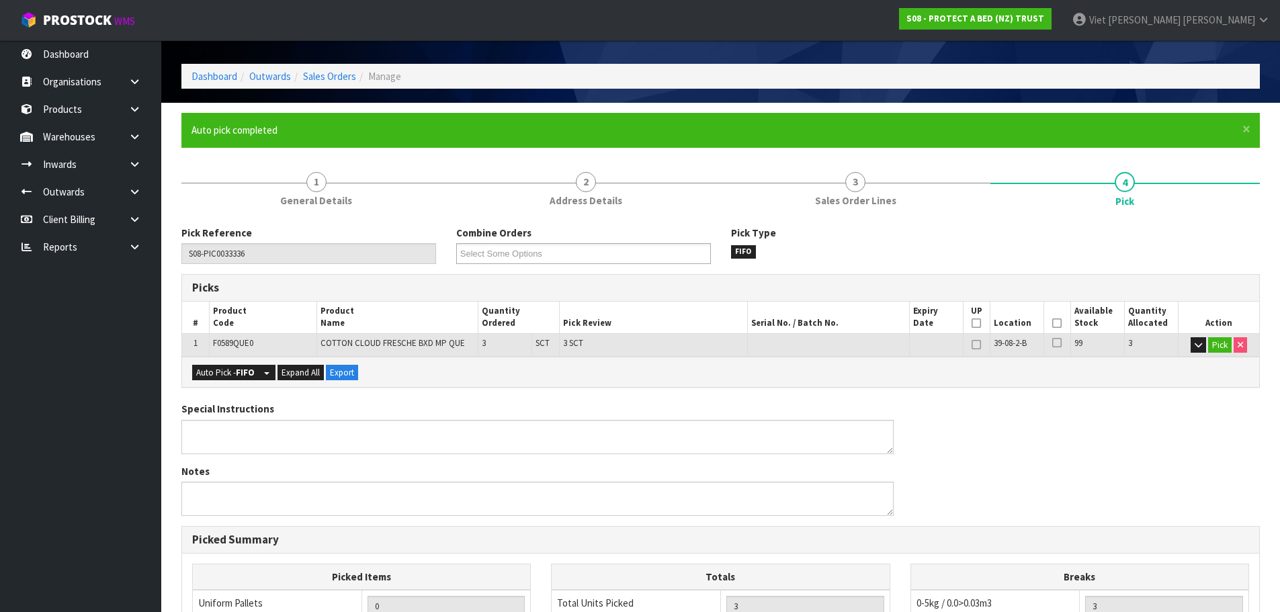
scroll to position [134, 0]
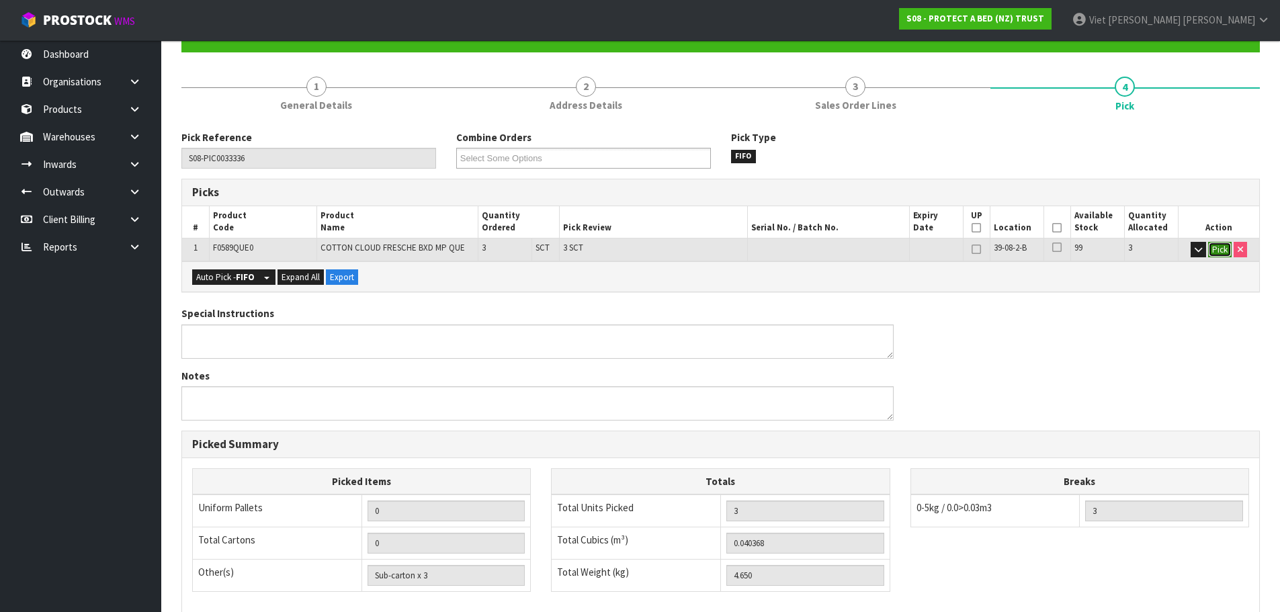
click at [1216, 251] on button "Pick" at bounding box center [1220, 250] width 24 height 16
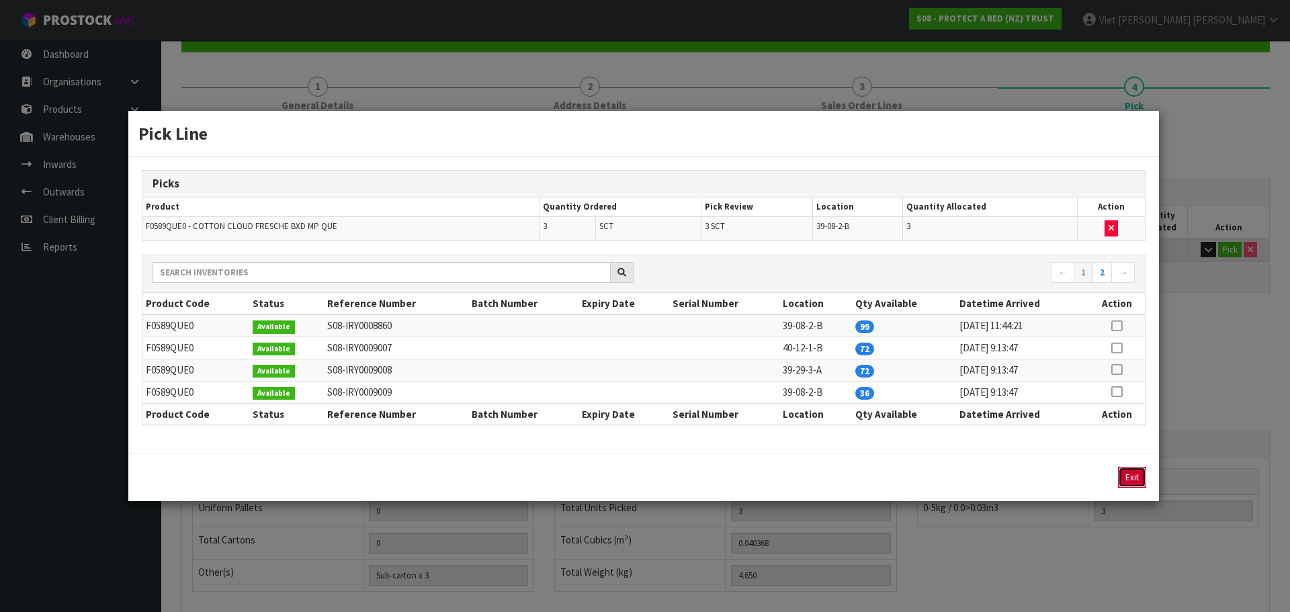
click at [1130, 478] on button "Exit" at bounding box center [1132, 477] width 28 height 21
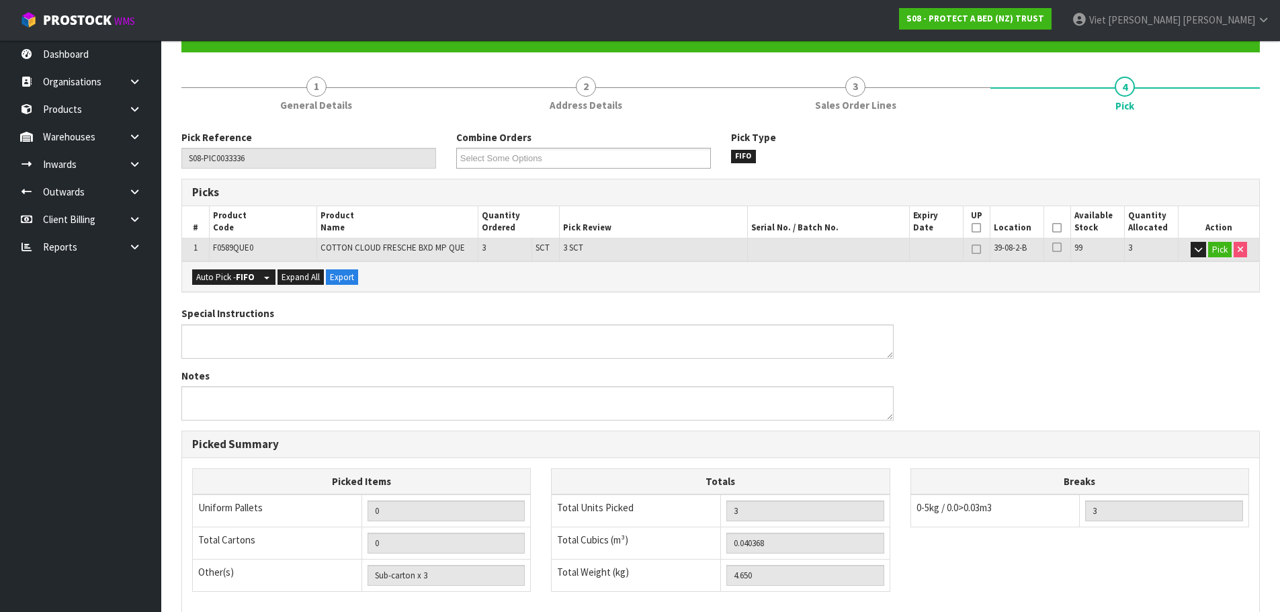
click at [1169, 343] on div "Special Instructions Notes" at bounding box center [720, 368] width 1099 height 124
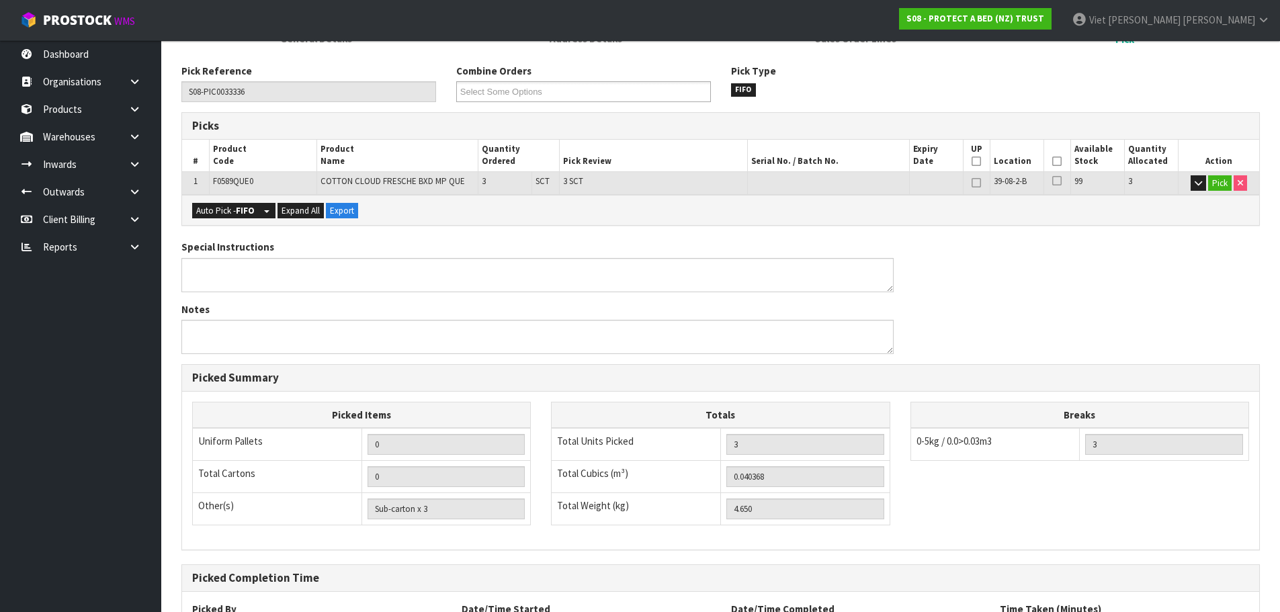
scroll to position [0, 0]
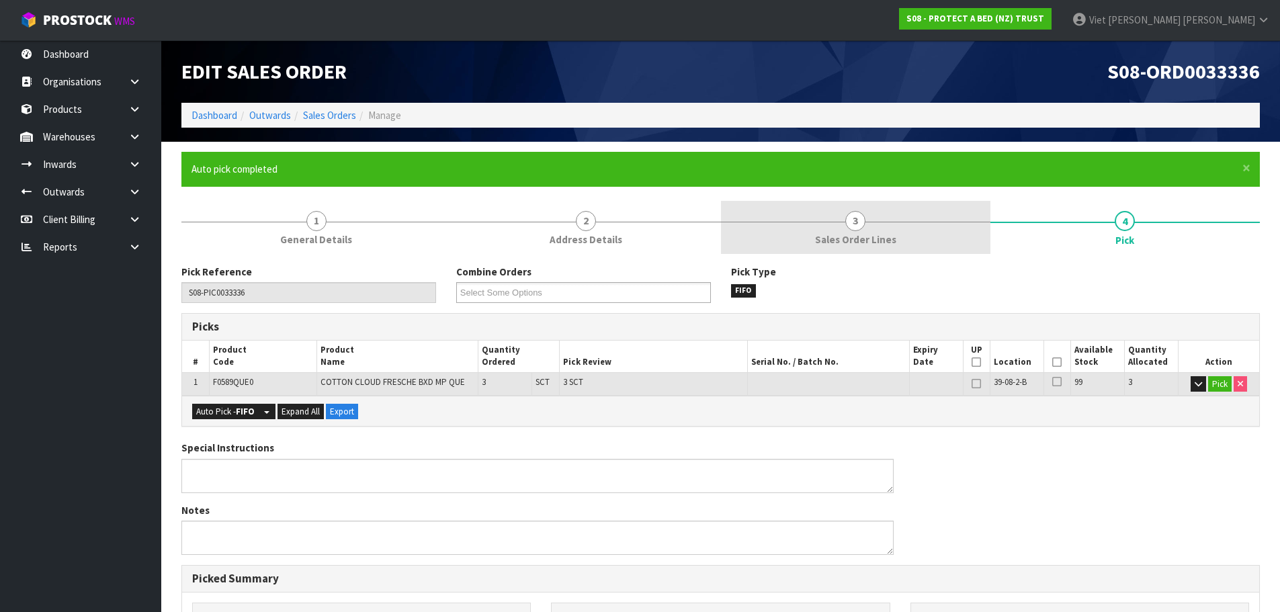
click at [914, 242] on link "3 Sales Order Lines" at bounding box center [855, 227] width 269 height 53
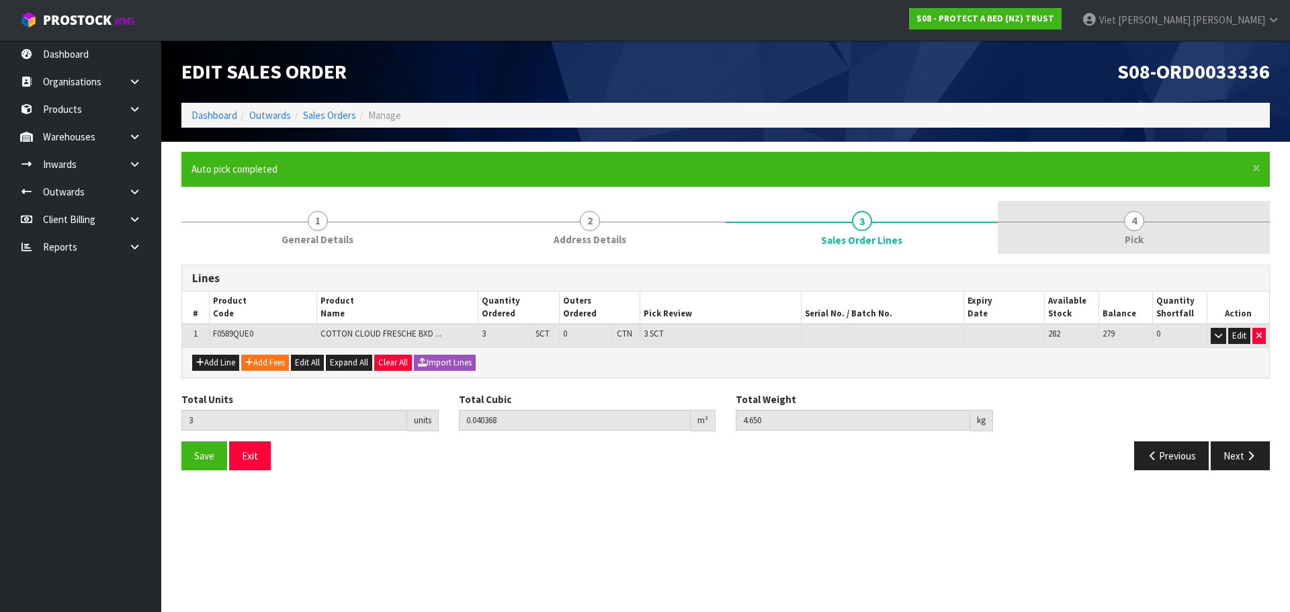
click at [1072, 243] on link "4 Pick" at bounding box center [1134, 227] width 272 height 53
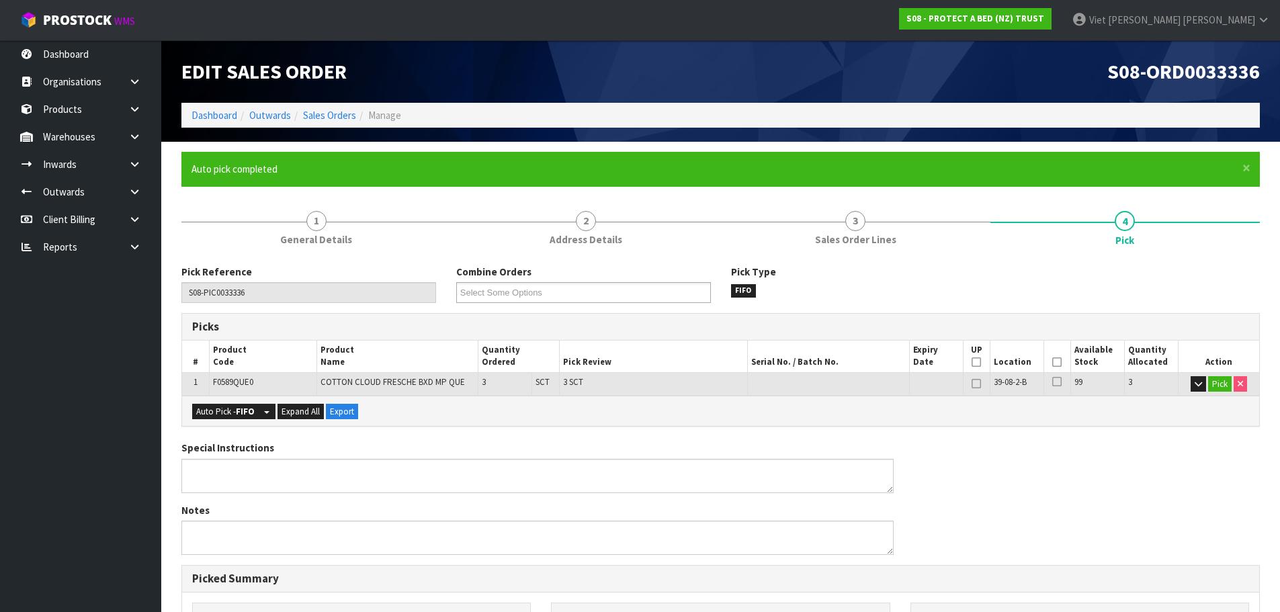
click at [298, 254] on li "1 General Details" at bounding box center [315, 228] width 269 height 54
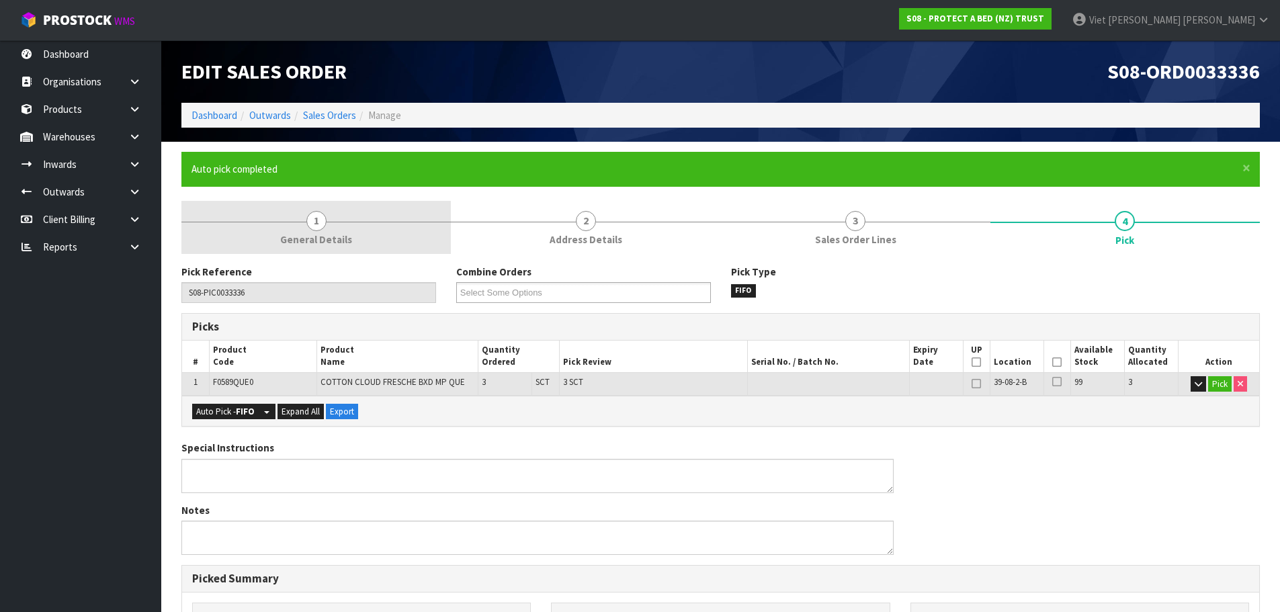
click at [317, 235] on span "General Details" at bounding box center [316, 240] width 72 height 14
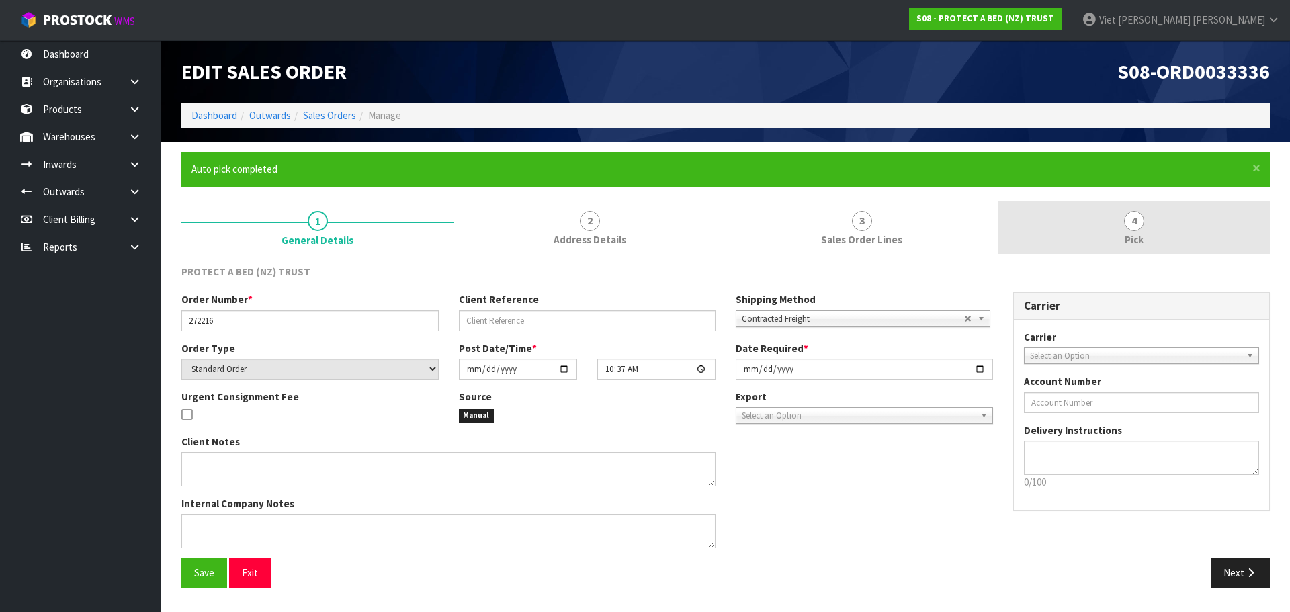
click at [1128, 212] on link "4 Pick" at bounding box center [1134, 227] width 272 height 53
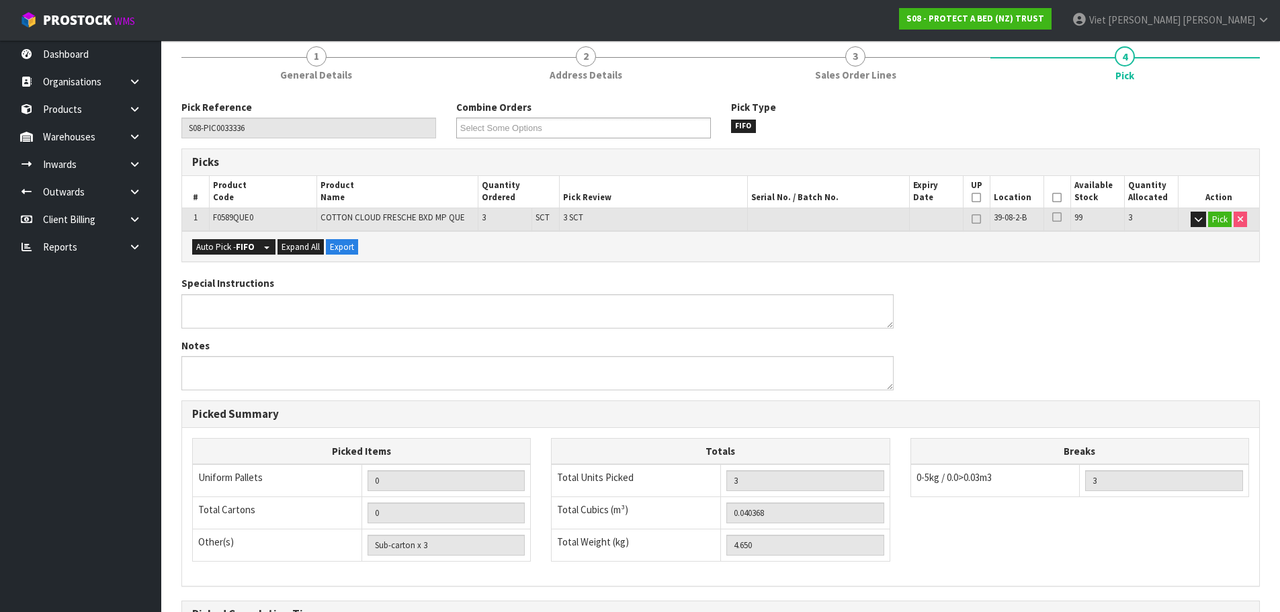
scroll to position [324, 0]
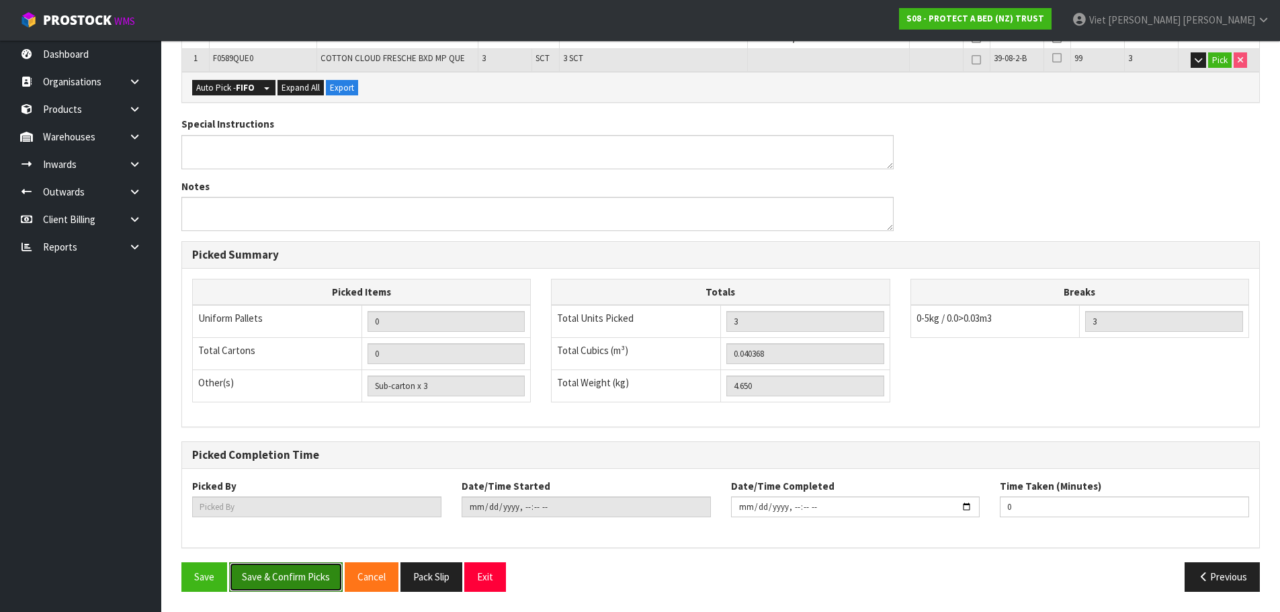
click at [288, 575] on button "Save & Confirm Picks" at bounding box center [286, 576] width 114 height 29
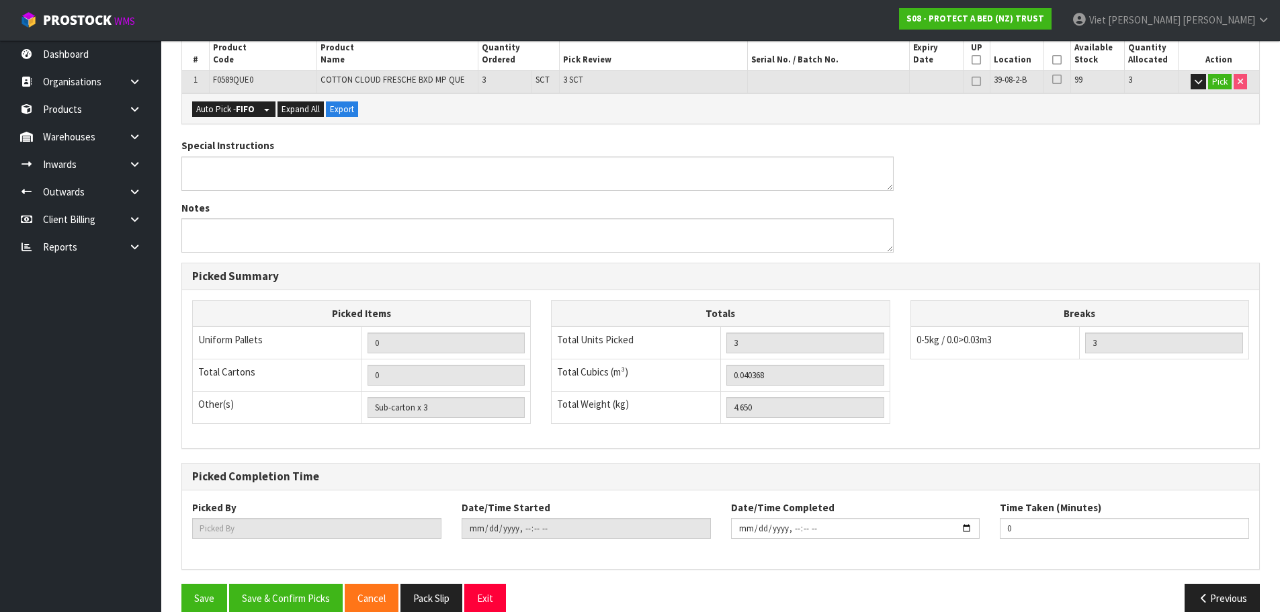
scroll to position [0, 0]
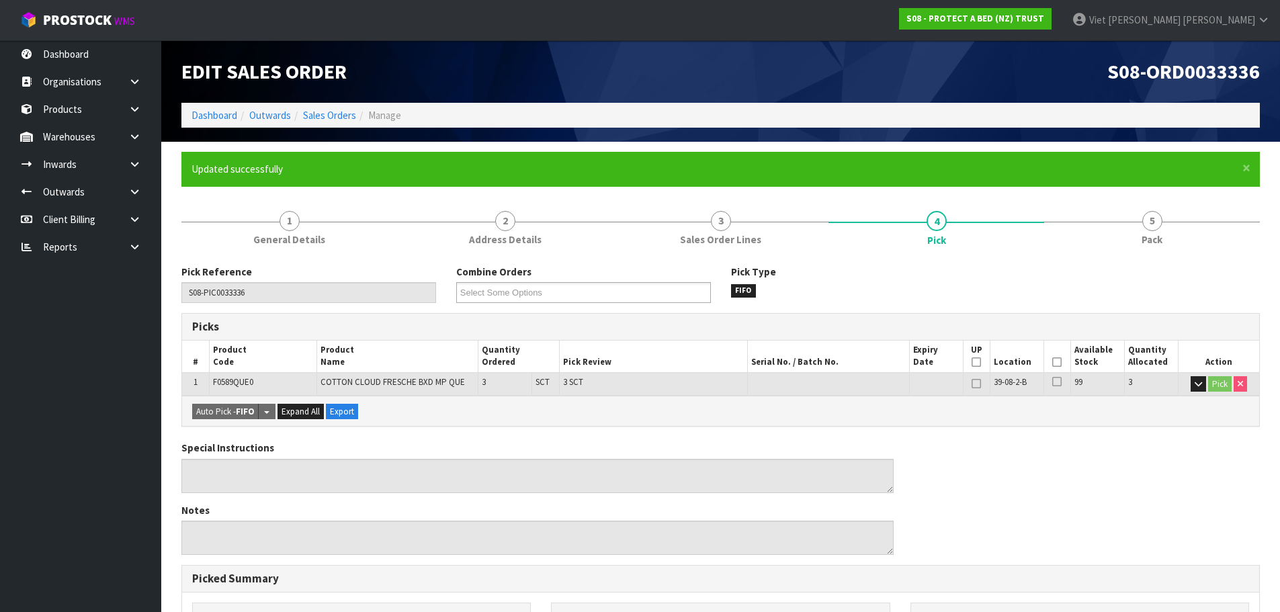
click at [917, 256] on div "Pick Reference S08-PIC0033336 Combine Orders S08-ORD0031944 S08-ORD0032699 S08-…" at bounding box center [720, 590] width 1079 height 671
click at [323, 114] on link "Sales Orders" at bounding box center [329, 115] width 53 height 13
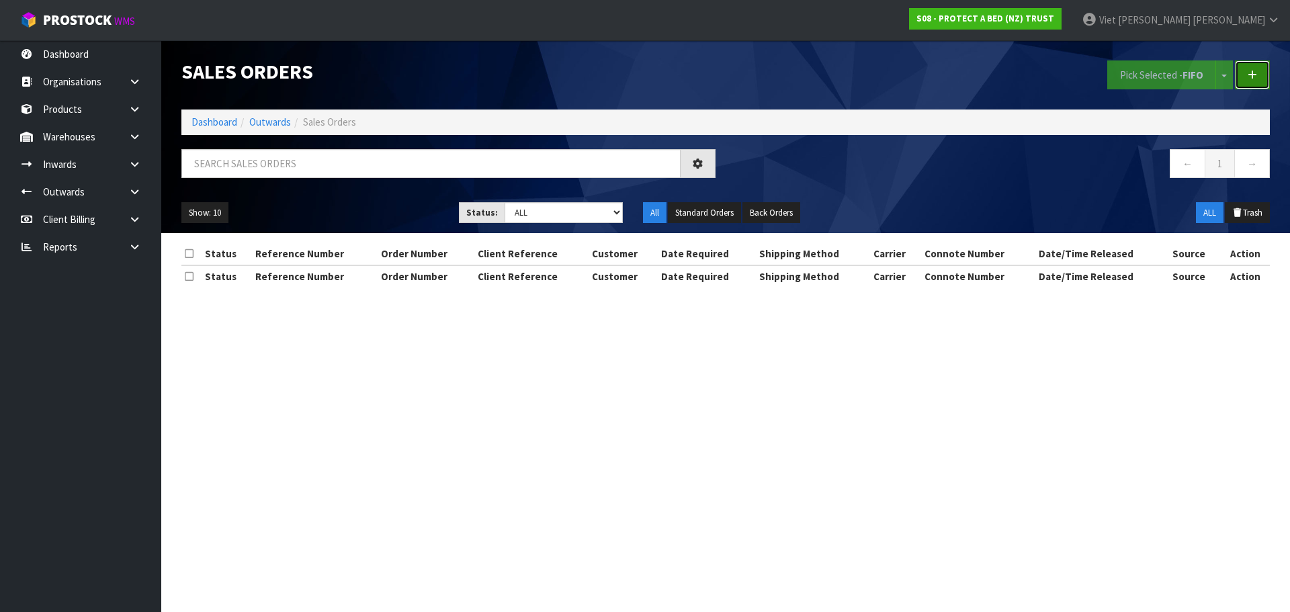
click at [1256, 75] on icon at bounding box center [1252, 75] width 9 height 10
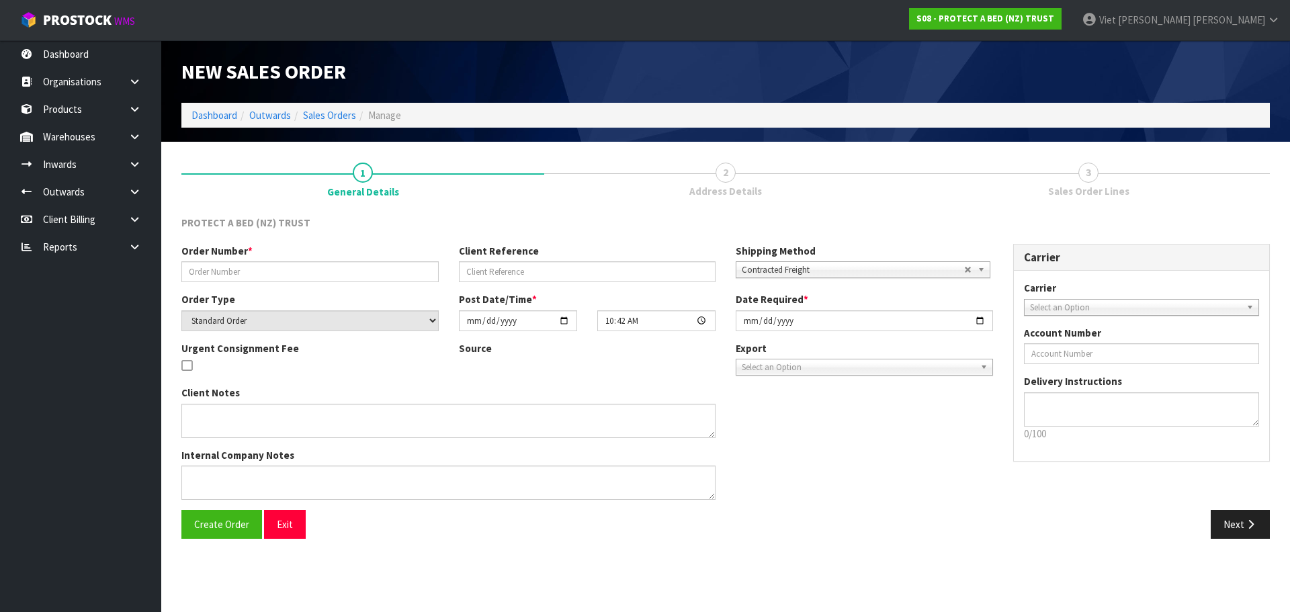
click at [260, 260] on div "Order Number *" at bounding box center [310, 263] width 278 height 38
click at [257, 269] on input "text" at bounding box center [309, 271] width 257 height 21
paste input "332812"
drag, startPoint x: 204, startPoint y: 538, endPoint x: 206, endPoint y: 545, distance: 7.0
click at [204, 542] on div "Create Order Exit Next" at bounding box center [725, 529] width 1109 height 39
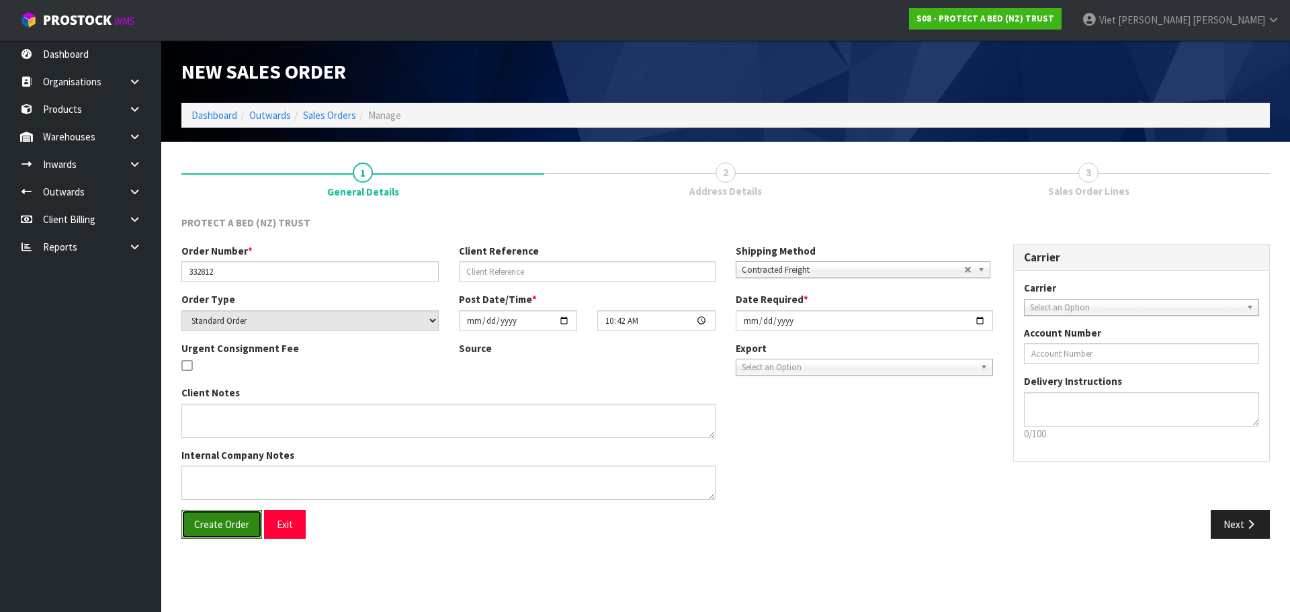
click at [232, 532] on button "Create Order" at bounding box center [221, 524] width 81 height 29
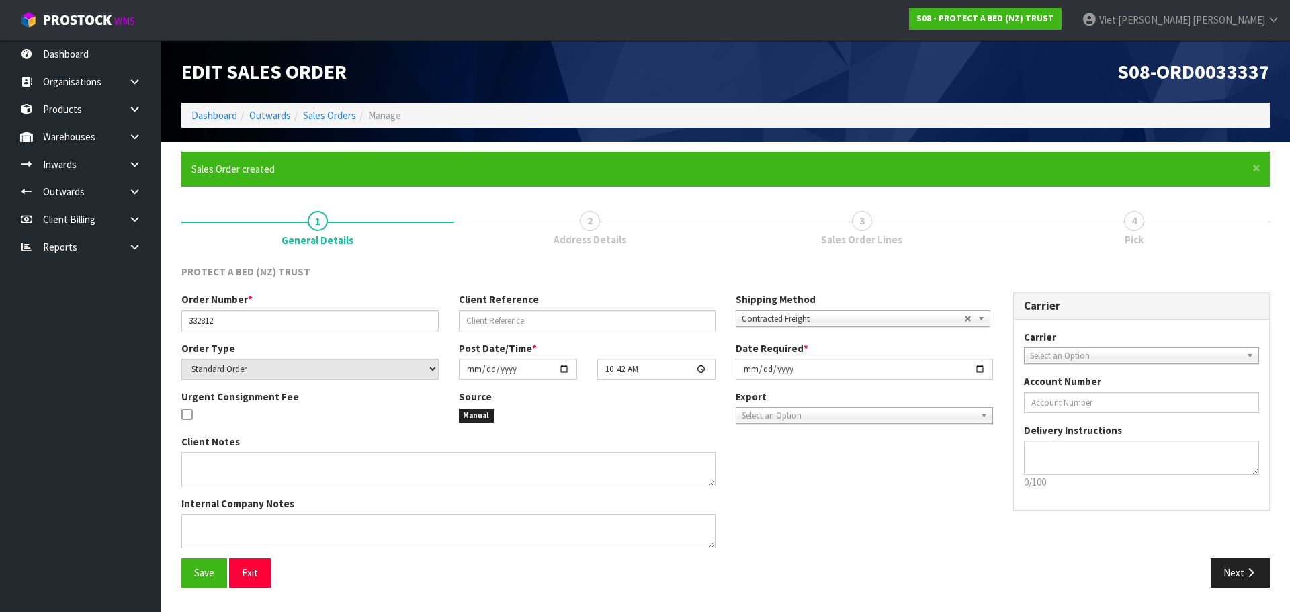
click at [609, 227] on link "2 Address Details" at bounding box center [590, 227] width 272 height 53
click at [1261, 577] on button "Next" at bounding box center [1240, 572] width 59 height 29
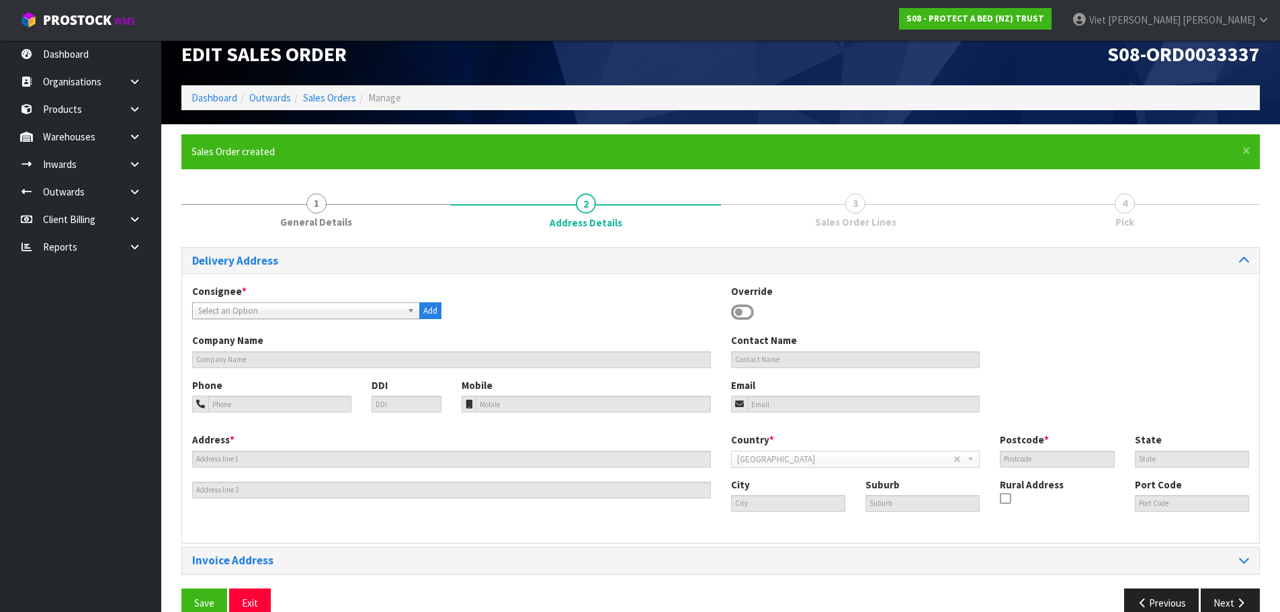
scroll to position [23, 0]
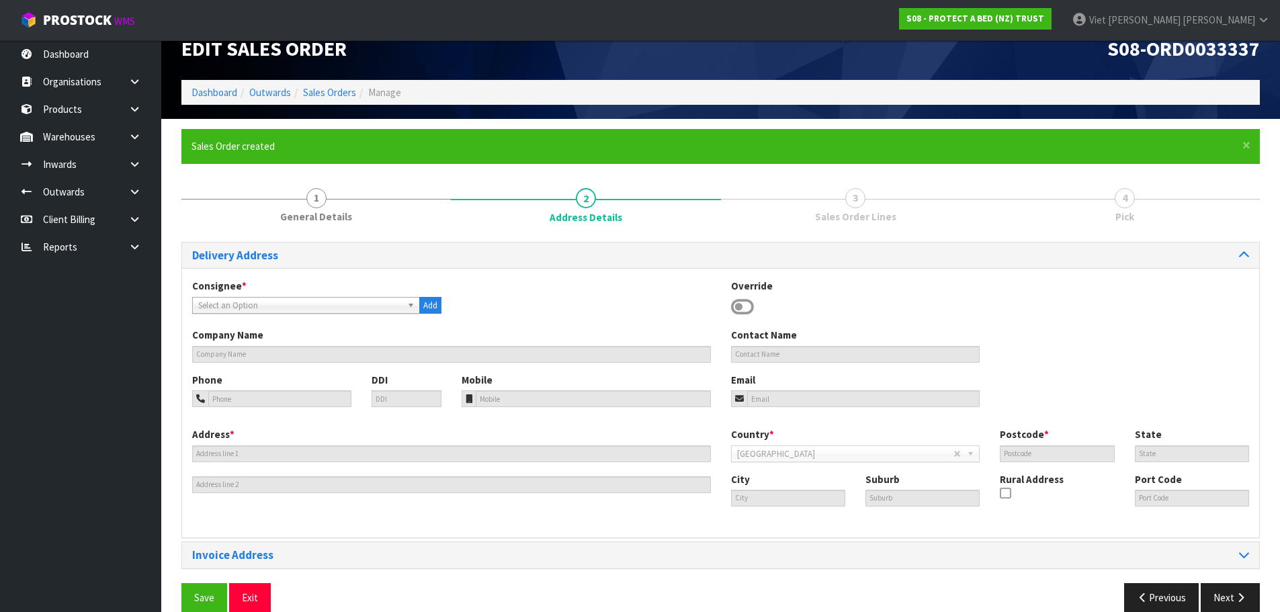
click at [298, 298] on span "Select an Option" at bounding box center [300, 306] width 204 height 16
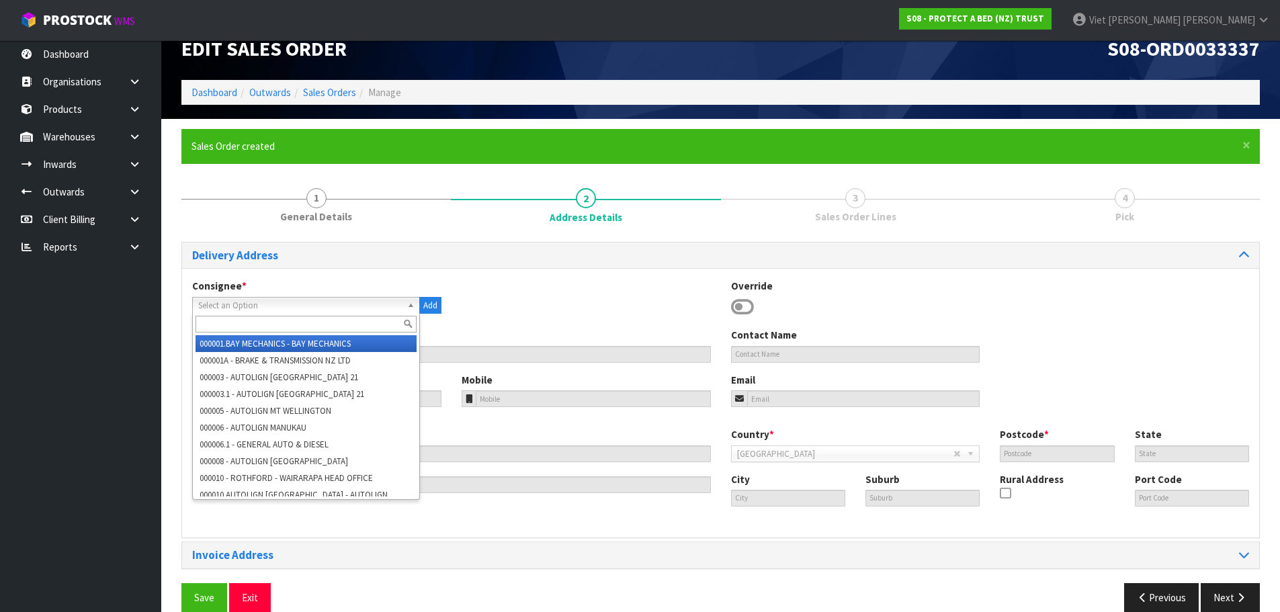
click at [275, 325] on input "text" at bounding box center [306, 324] width 221 height 17
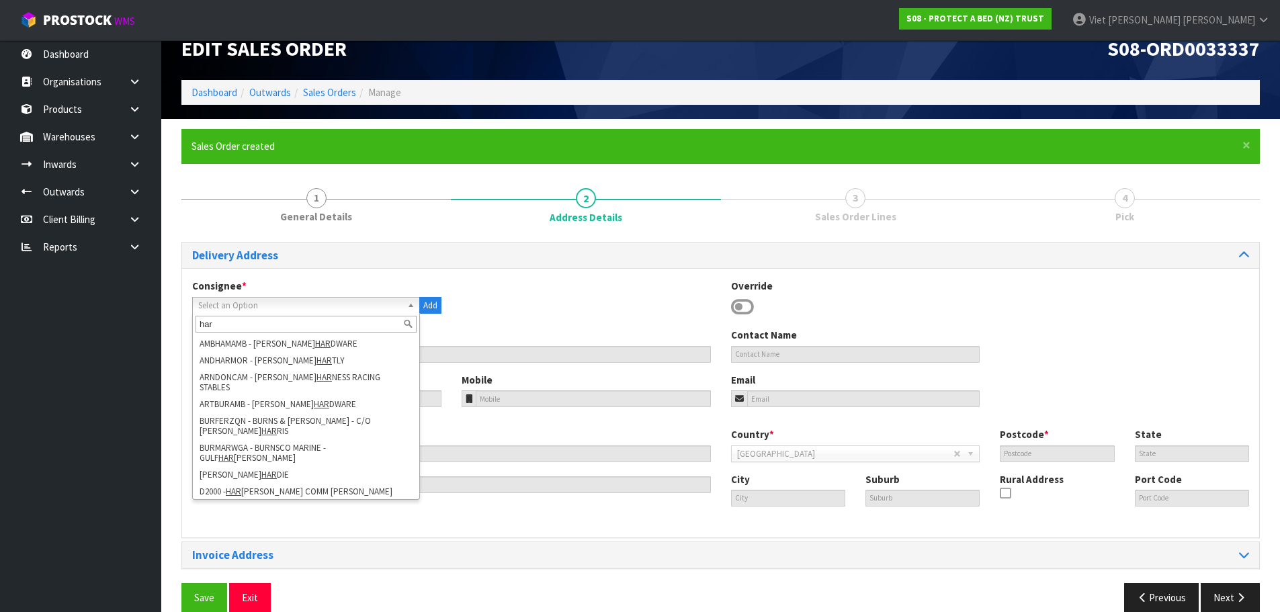
scroll to position [34, 0]
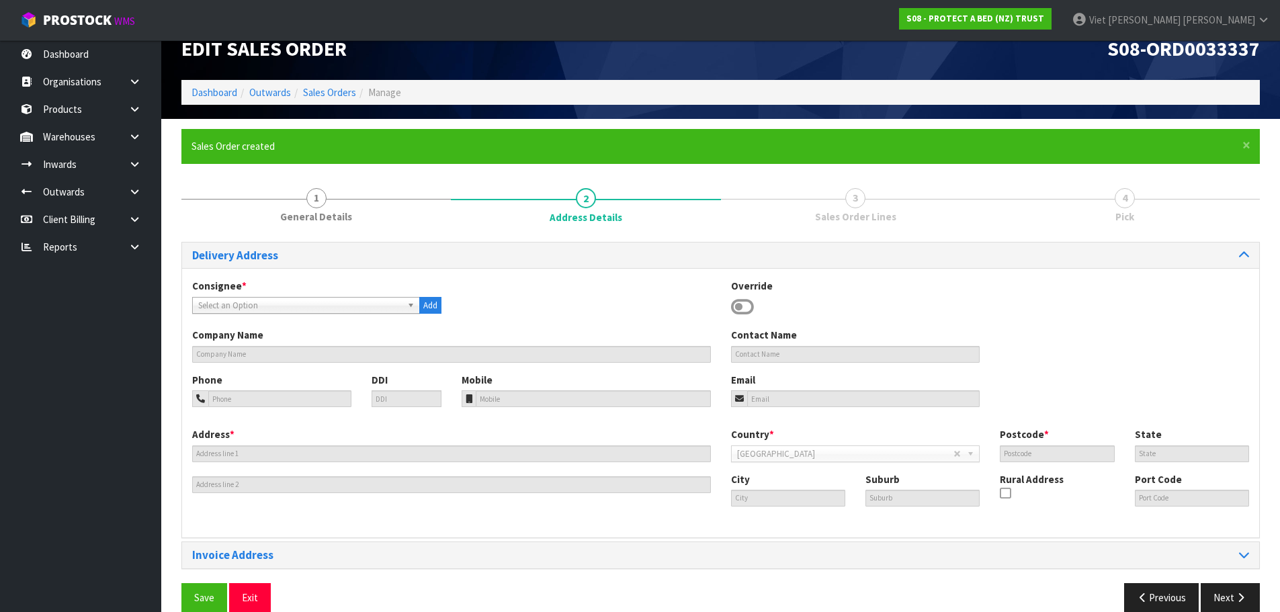
click at [337, 306] on span "Select an Option" at bounding box center [300, 306] width 204 height 16
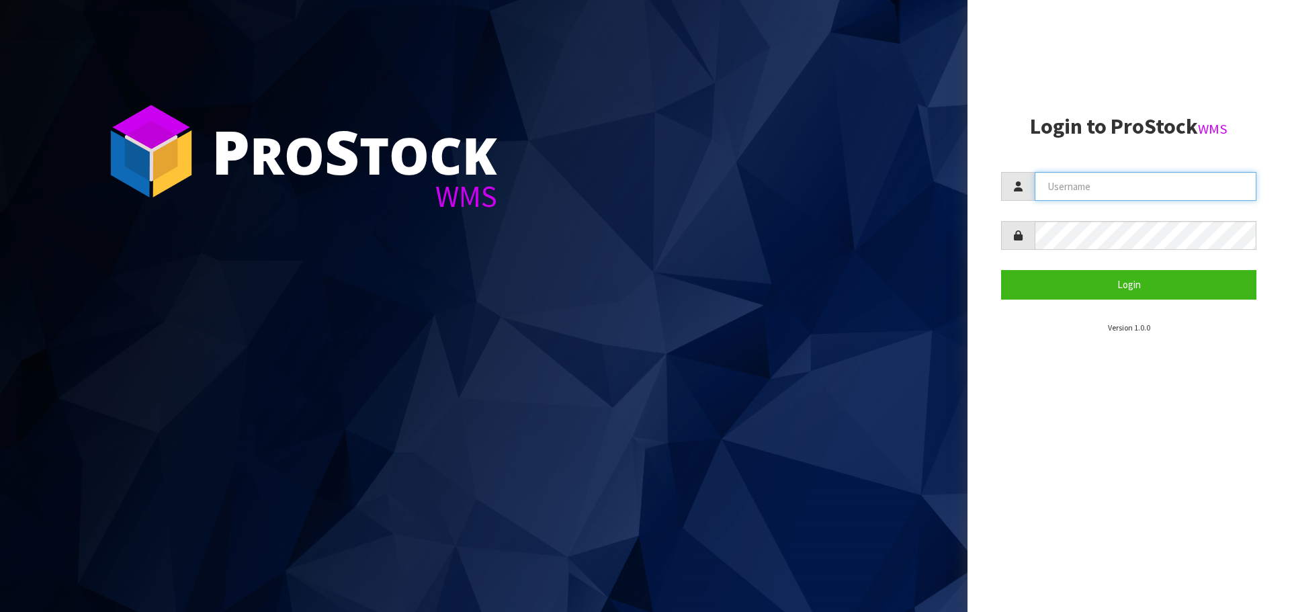
type input "[PERSON_NAME]"
click at [1118, 267] on form "[PERSON_NAME] Login" at bounding box center [1128, 235] width 255 height 127
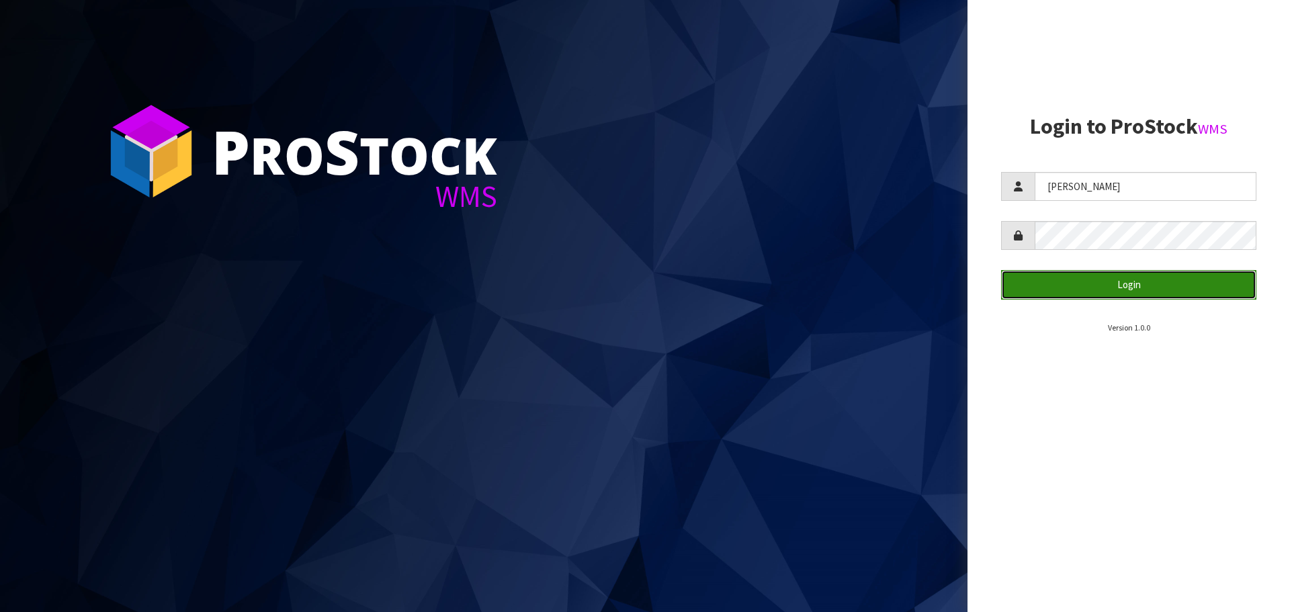
click at [1111, 280] on button "Login" at bounding box center [1128, 284] width 255 height 29
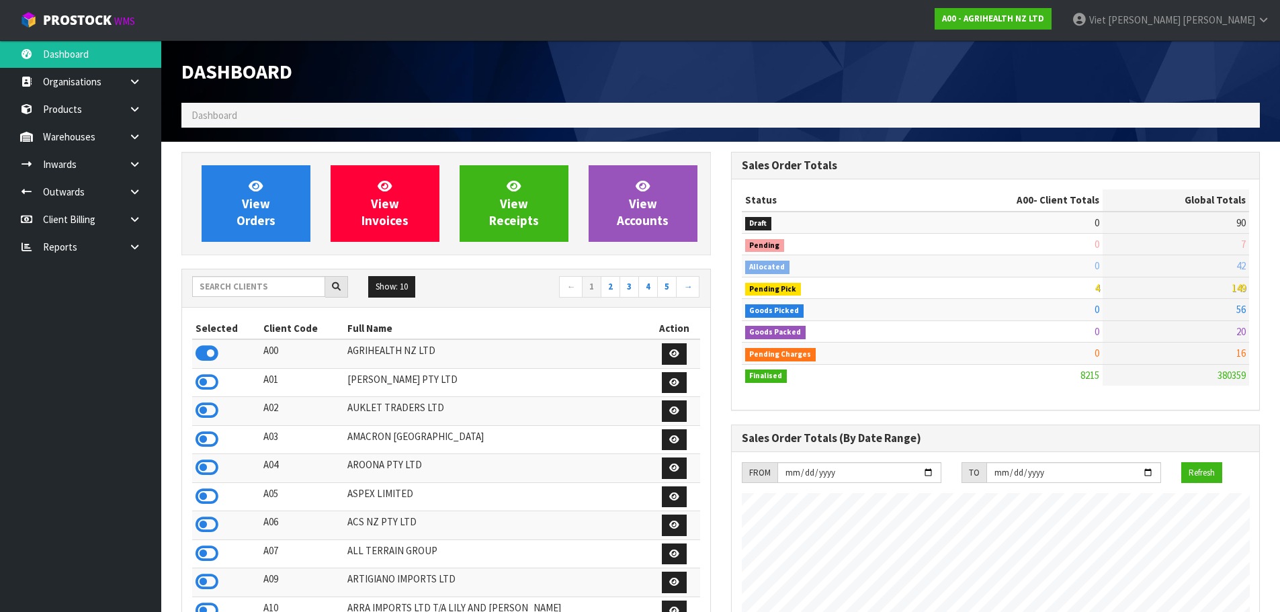
scroll to position [1018, 549]
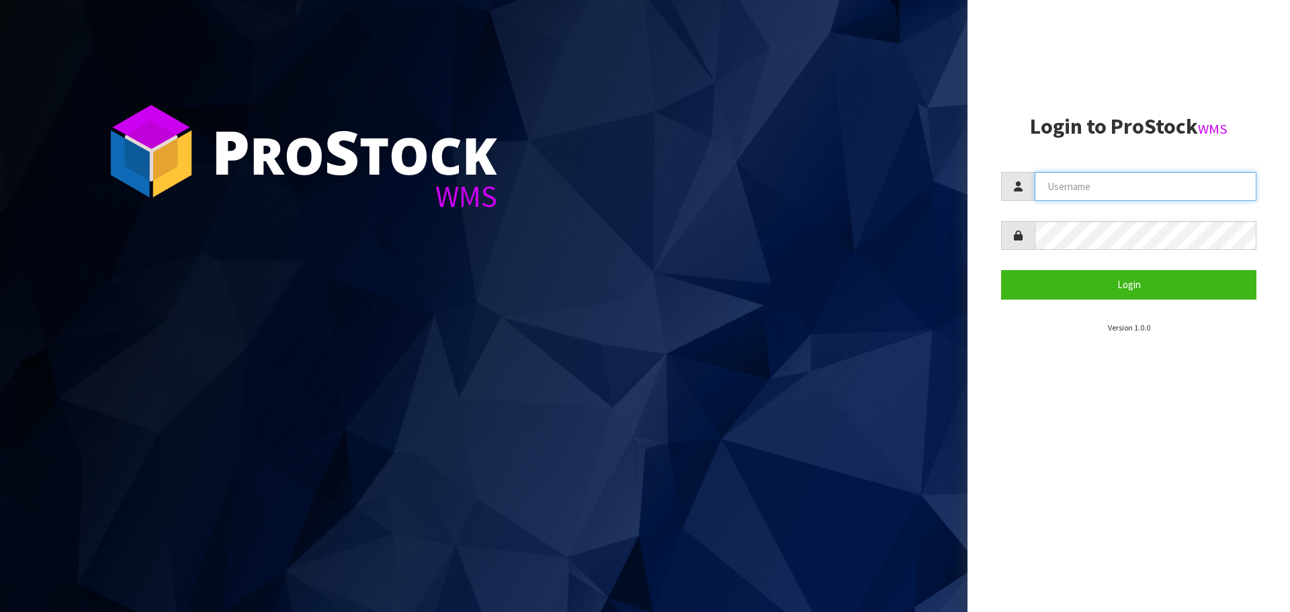
type input "[PERSON_NAME]"
click at [1044, 265] on form "[PERSON_NAME] Login" at bounding box center [1128, 235] width 255 height 127
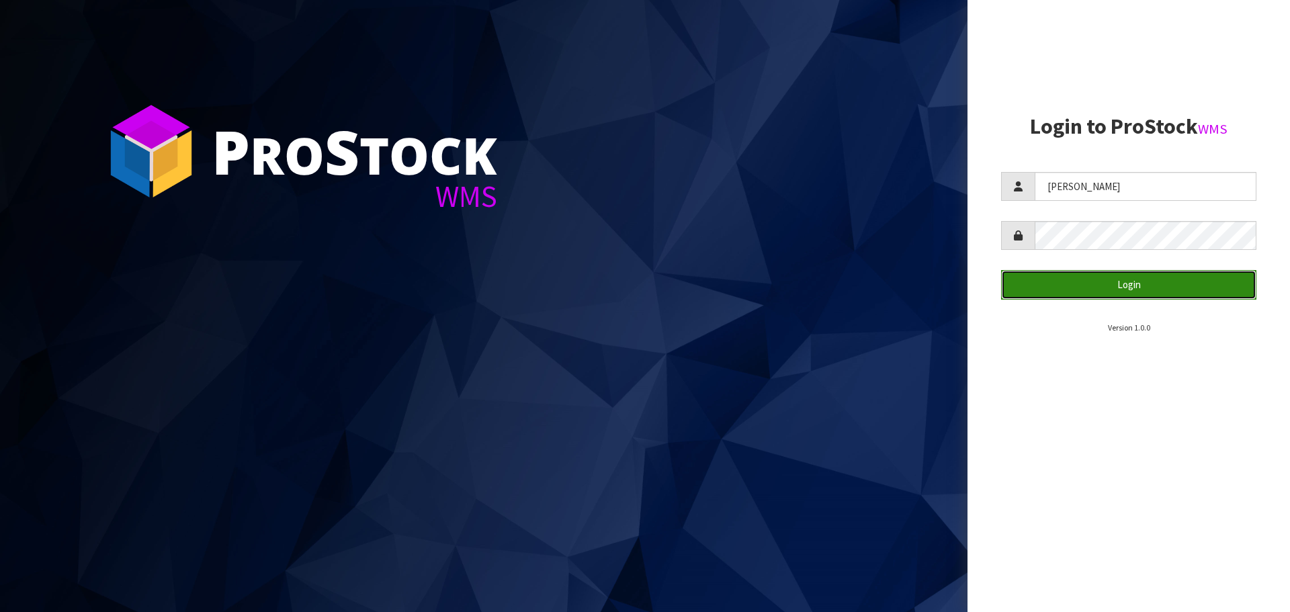
click at [1044, 276] on button "Login" at bounding box center [1128, 284] width 255 height 29
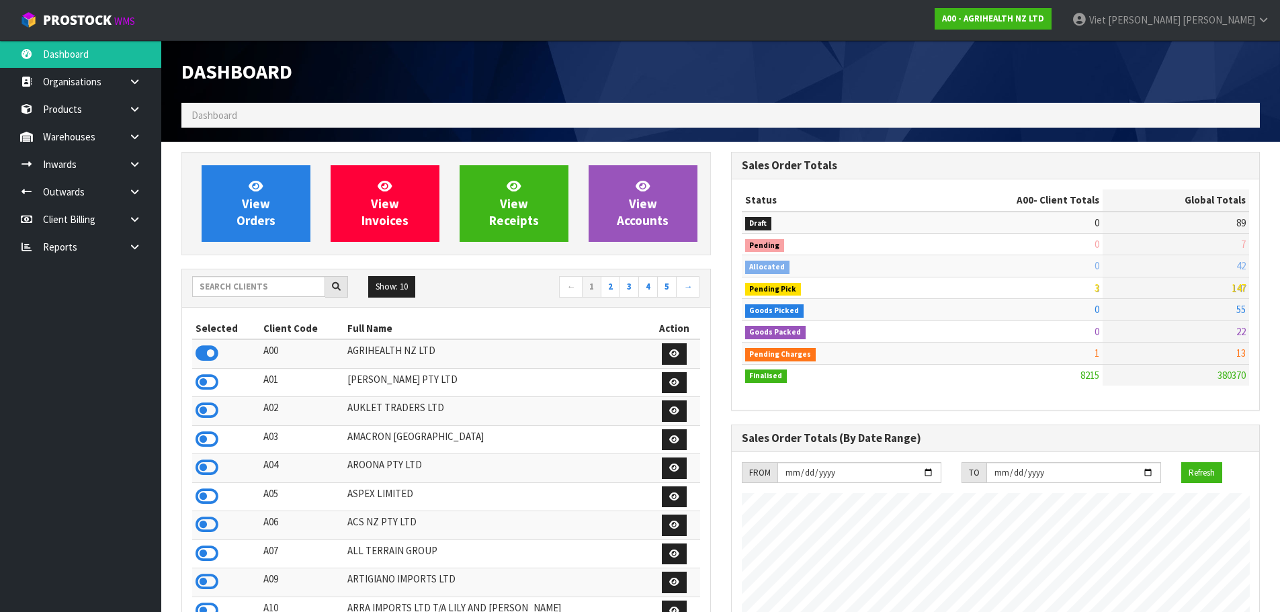
scroll to position [1018, 549]
click at [210, 355] on icon at bounding box center [207, 353] width 23 height 20
click at [260, 300] on div "Show: 10 5 10 25 50 ← 1 2 3 4 5 →" at bounding box center [446, 288] width 528 height 38
click at [264, 287] on input "text" at bounding box center [258, 286] width 133 height 21
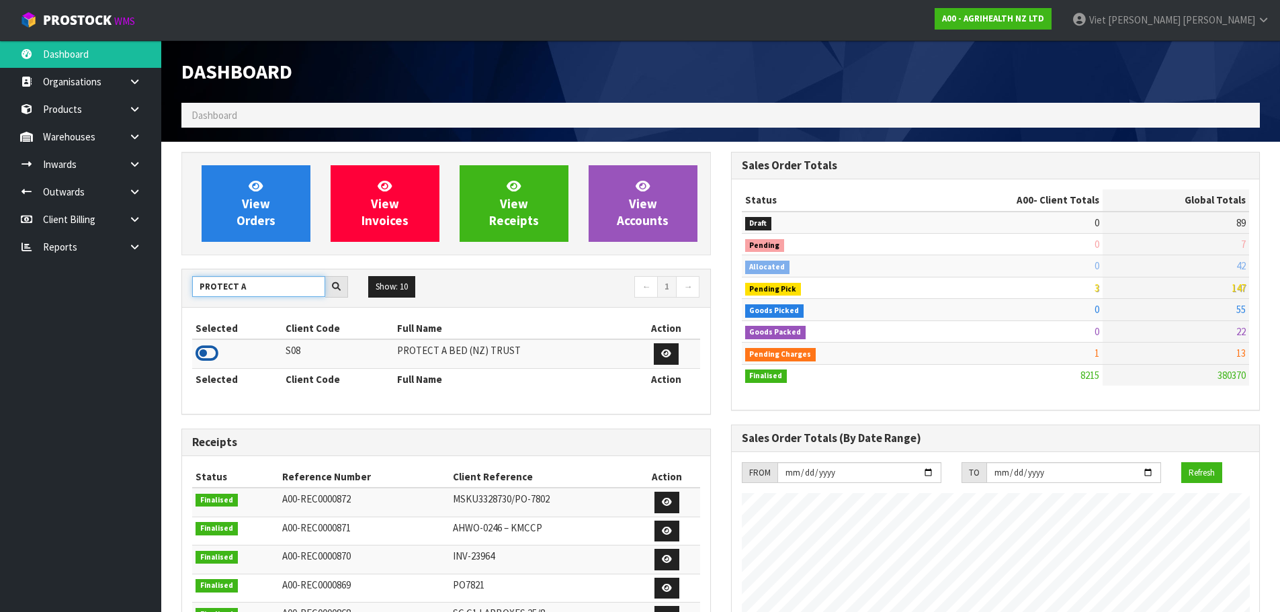
type input "PROTECT A"
click at [206, 352] on icon at bounding box center [207, 353] width 23 height 20
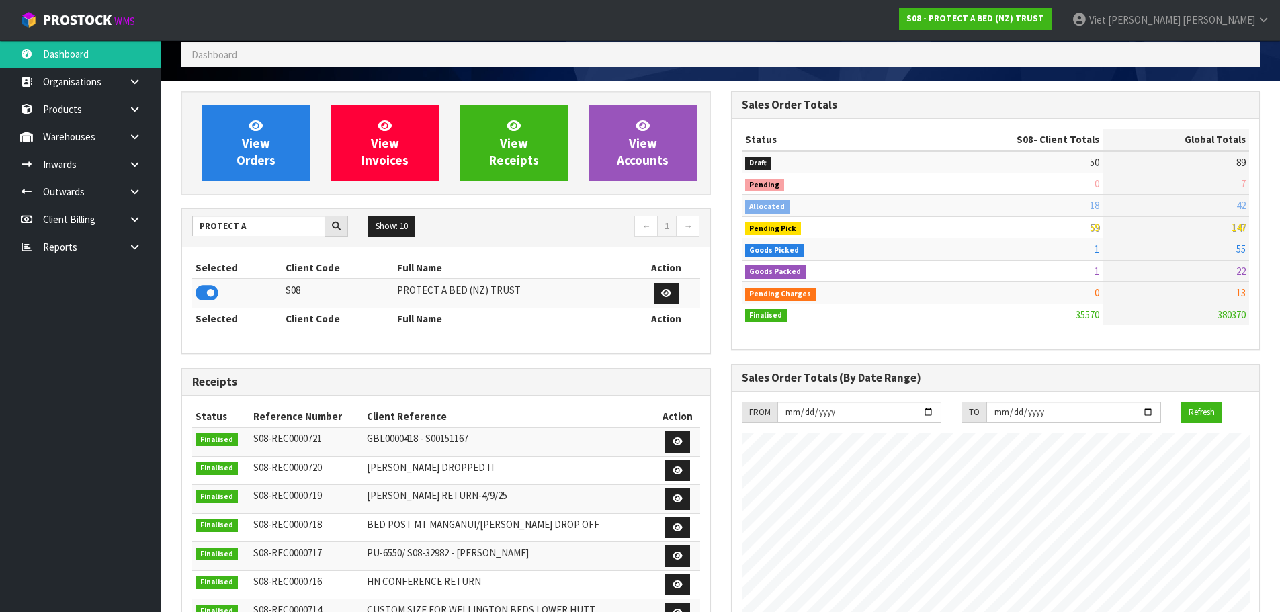
scroll to position [0, 0]
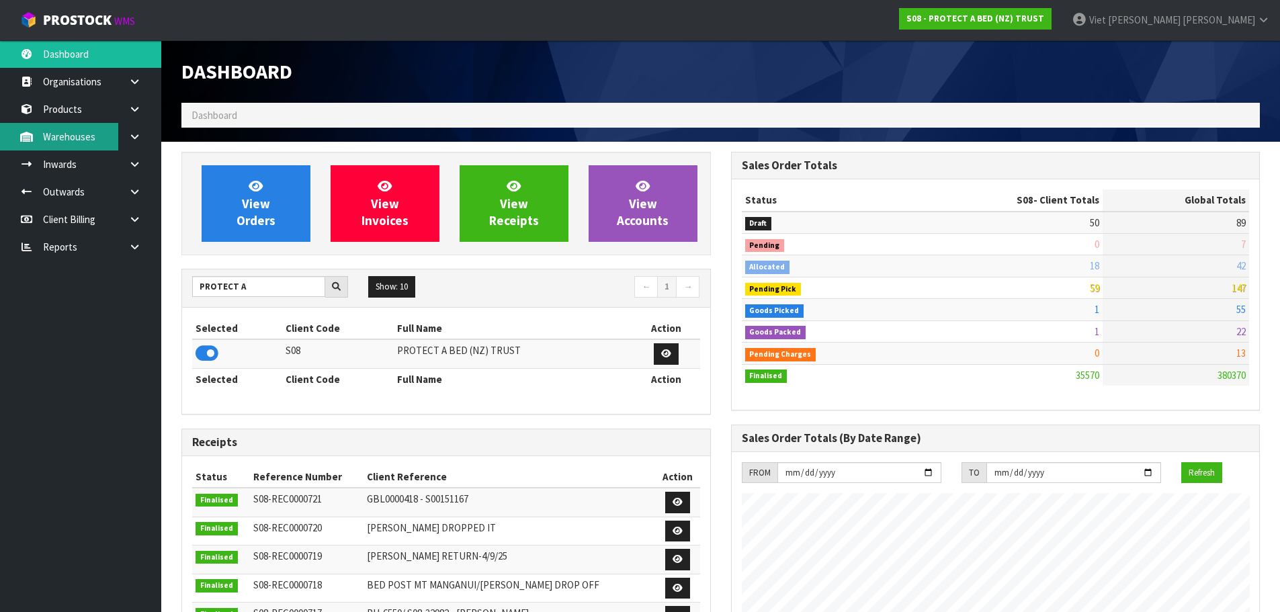
click at [65, 131] on link "Warehouses" at bounding box center [80, 137] width 161 height 28
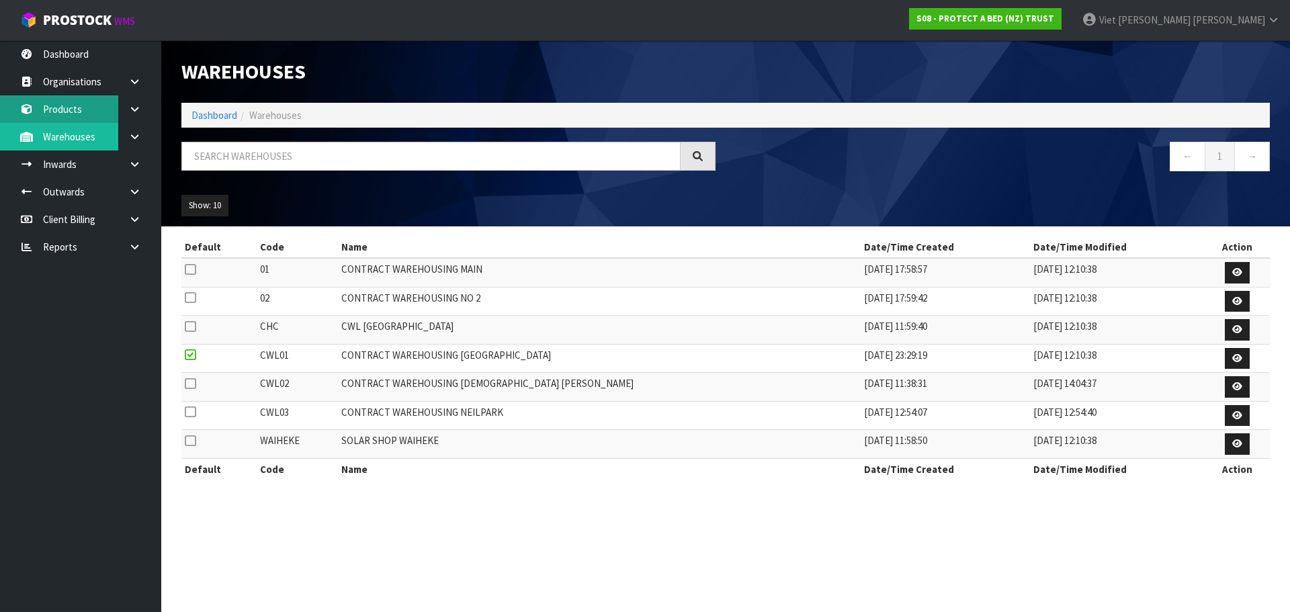
click at [74, 114] on link "Products" at bounding box center [80, 109] width 161 height 28
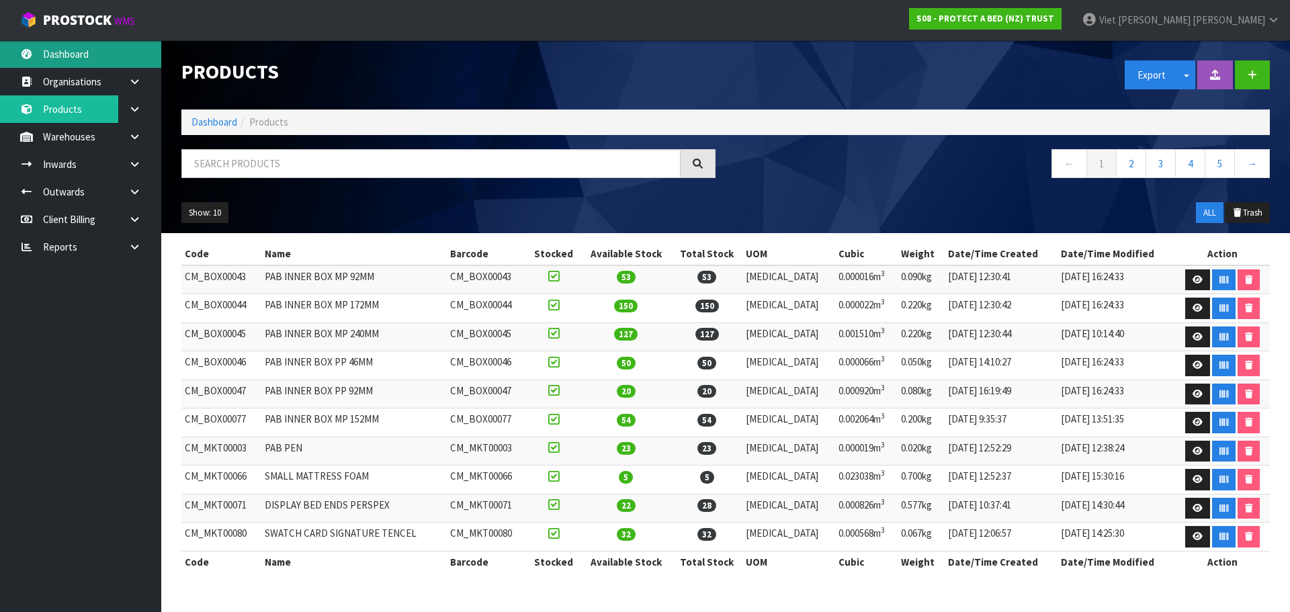
click at [55, 53] on link "Dashboard" at bounding box center [80, 54] width 161 height 28
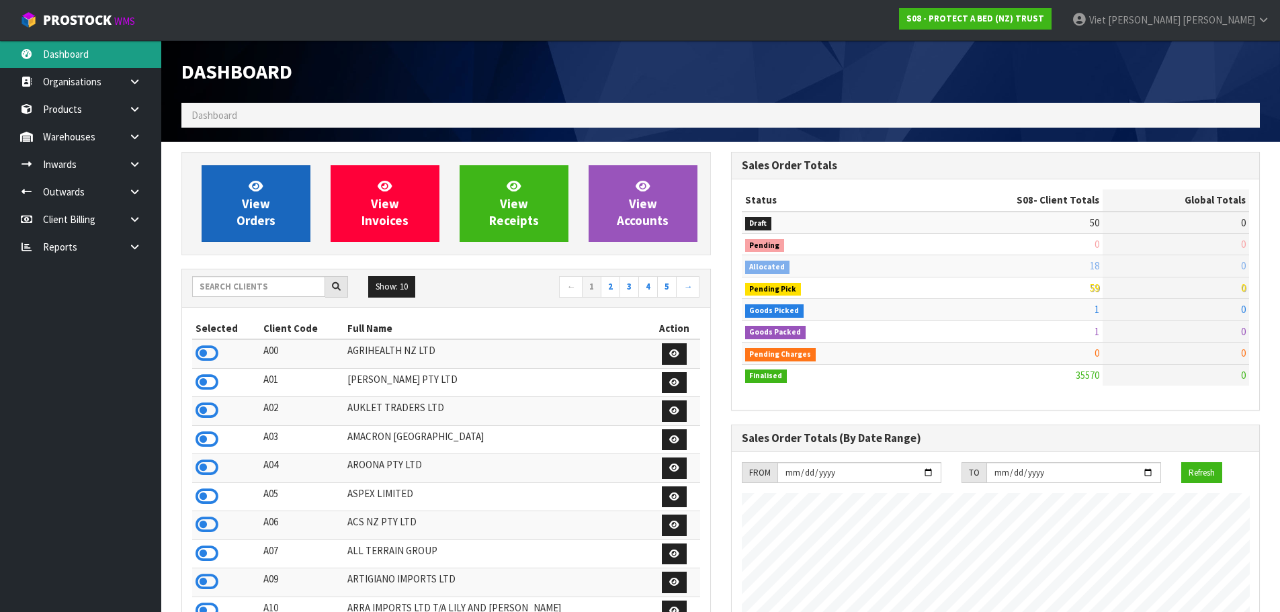
scroll to position [838, 549]
click at [276, 206] on link "View Orders" at bounding box center [256, 203] width 109 height 77
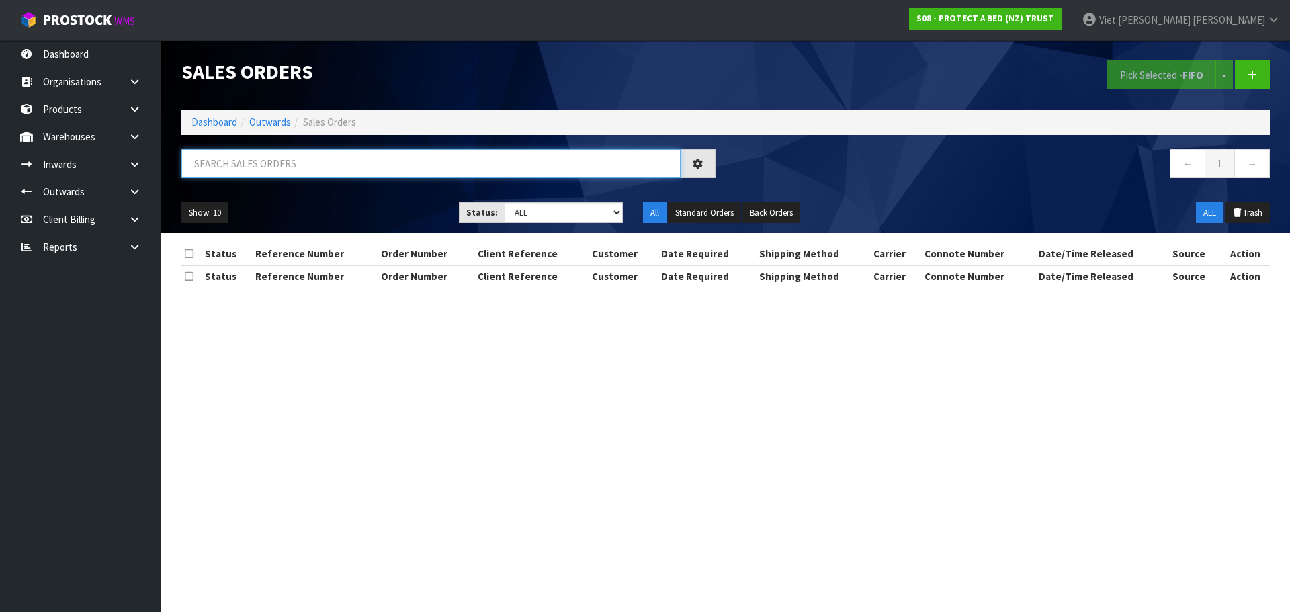
click at [357, 164] on input "text" at bounding box center [430, 163] width 499 height 29
click at [360, 168] on input "text" at bounding box center [430, 163] width 499 height 29
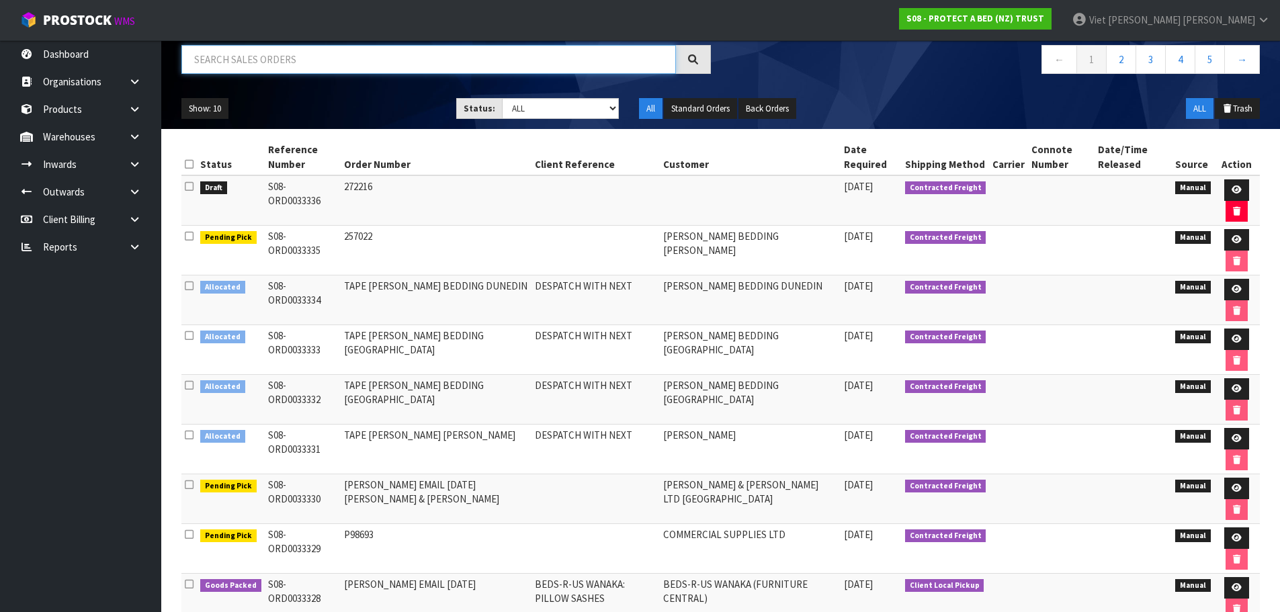
scroll to position [91, 0]
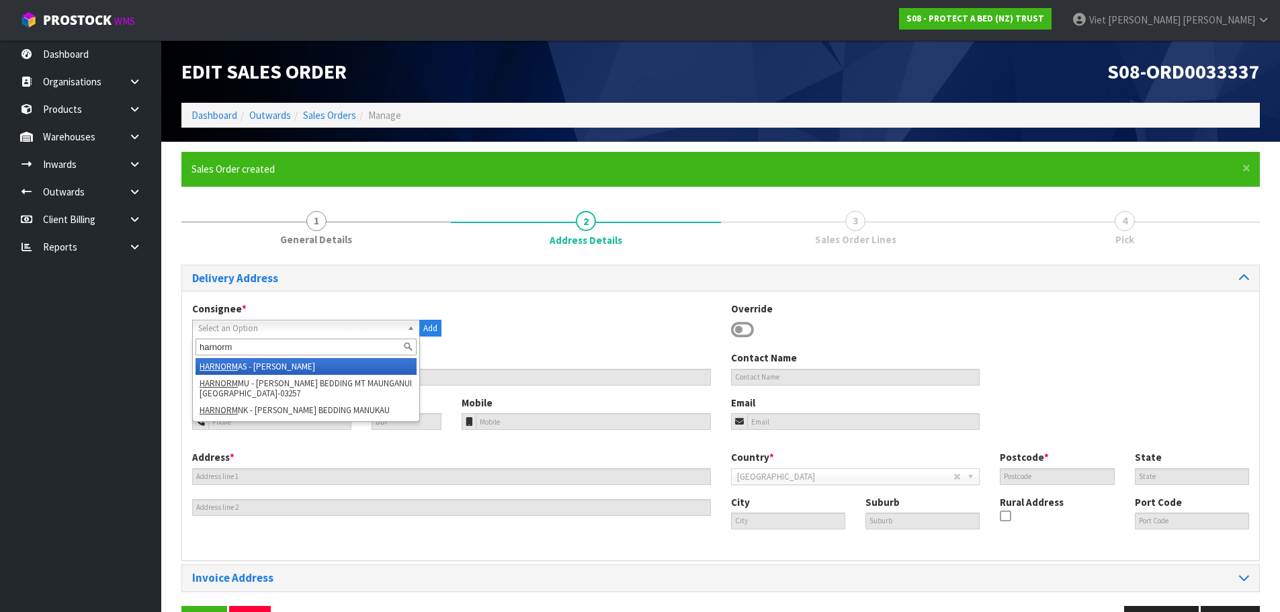
scroll to position [23, 0]
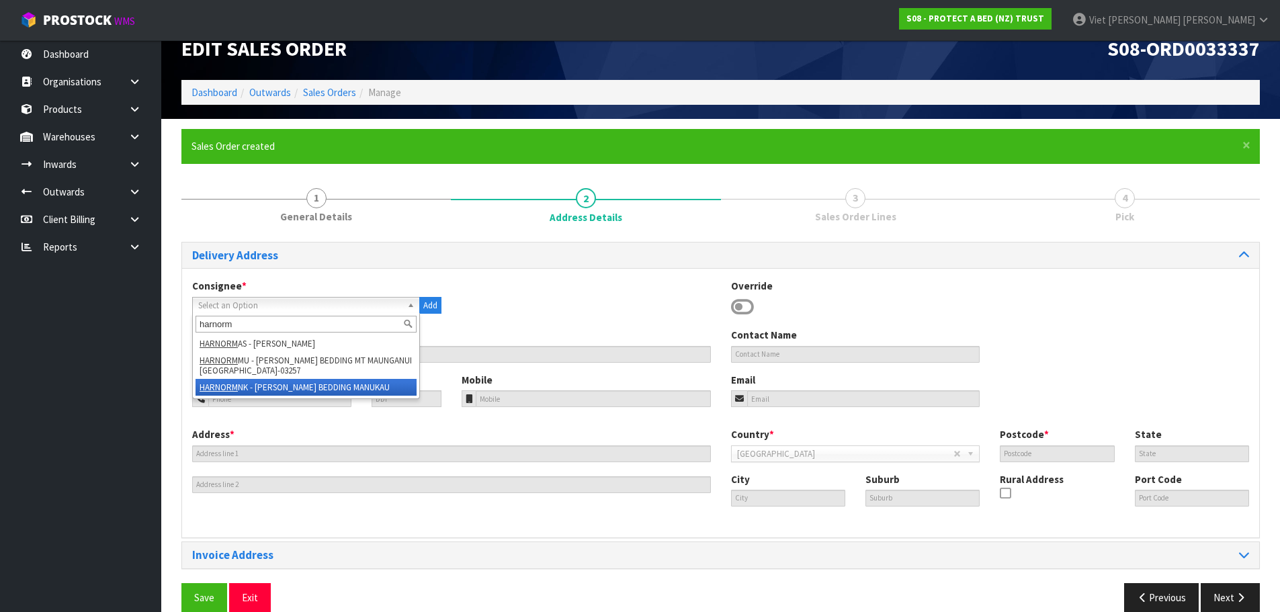
type input "harnorm"
click at [332, 387] on li "HARNORM NK - [PERSON_NAME] BEDDING MANUKAU" at bounding box center [306, 387] width 221 height 17
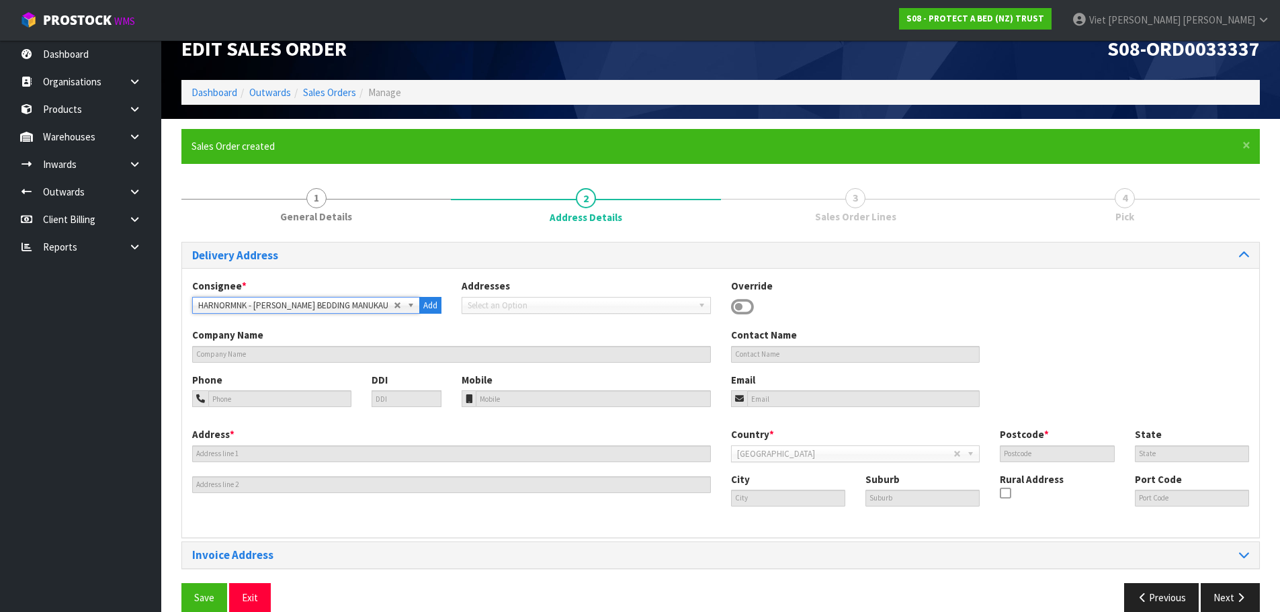
type input "[PERSON_NAME] BEDDING MANUKAU"
type input "[STREET_ADDRESS]"
type input "SUPA CENTRE"
type input "2241"
type input "AUK"
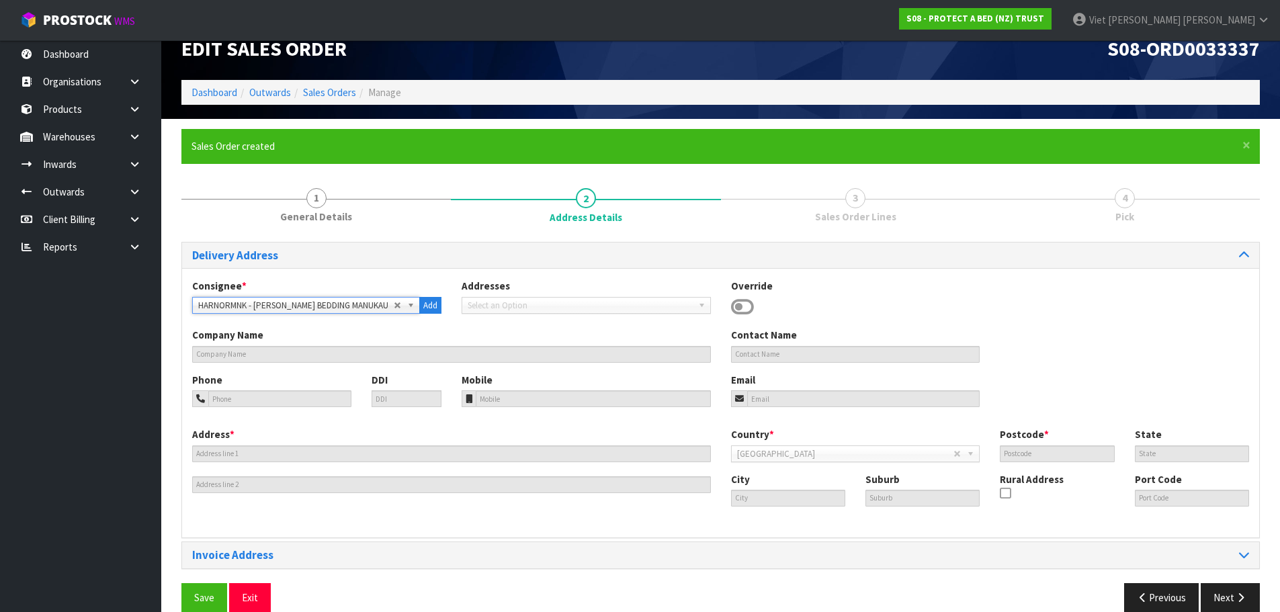
type input "[GEOGRAPHIC_DATA]"
type input "MANUKAU"
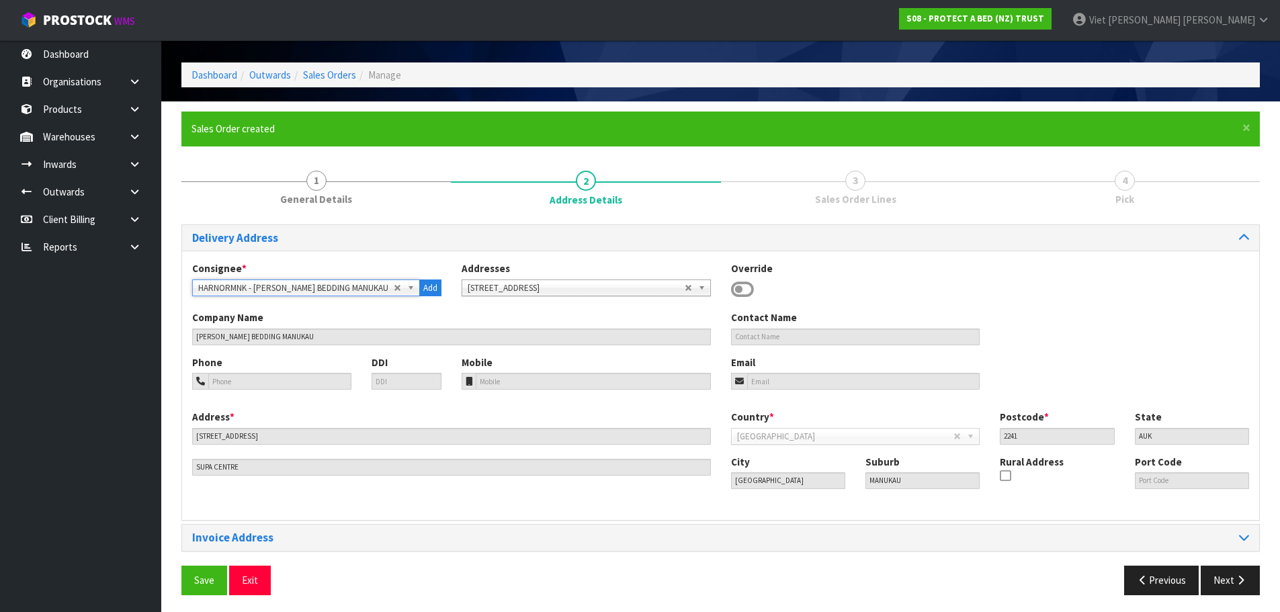
scroll to position [44, 0]
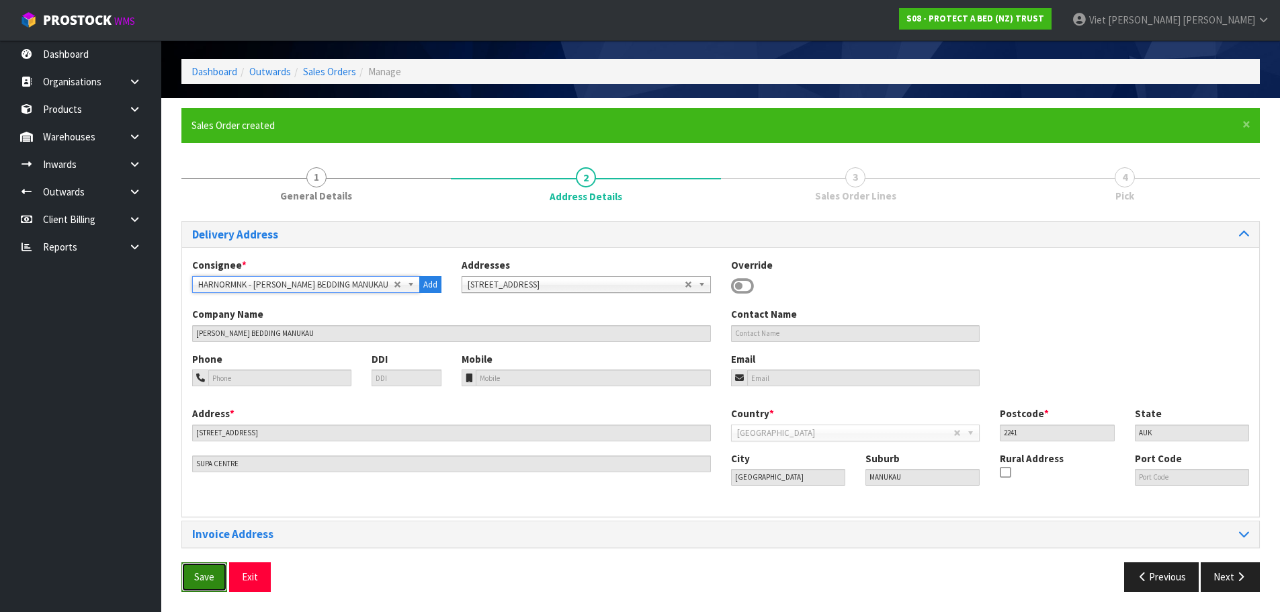
click at [204, 570] on button "Save" at bounding box center [204, 576] width 46 height 29
click at [775, 522] on div "Invoice Address" at bounding box center [720, 534] width 1077 height 26
click at [1239, 528] on div "Invoice Address" at bounding box center [720, 534] width 1077 height 26
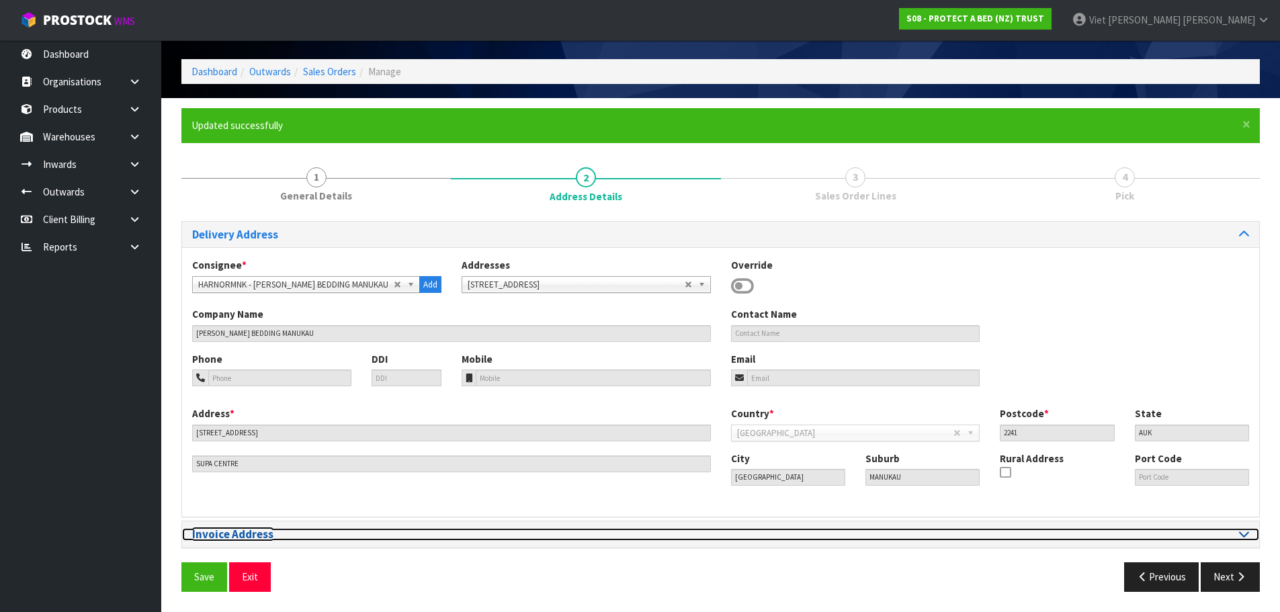
click at [1244, 536] on icon at bounding box center [1244, 533] width 10 height 11
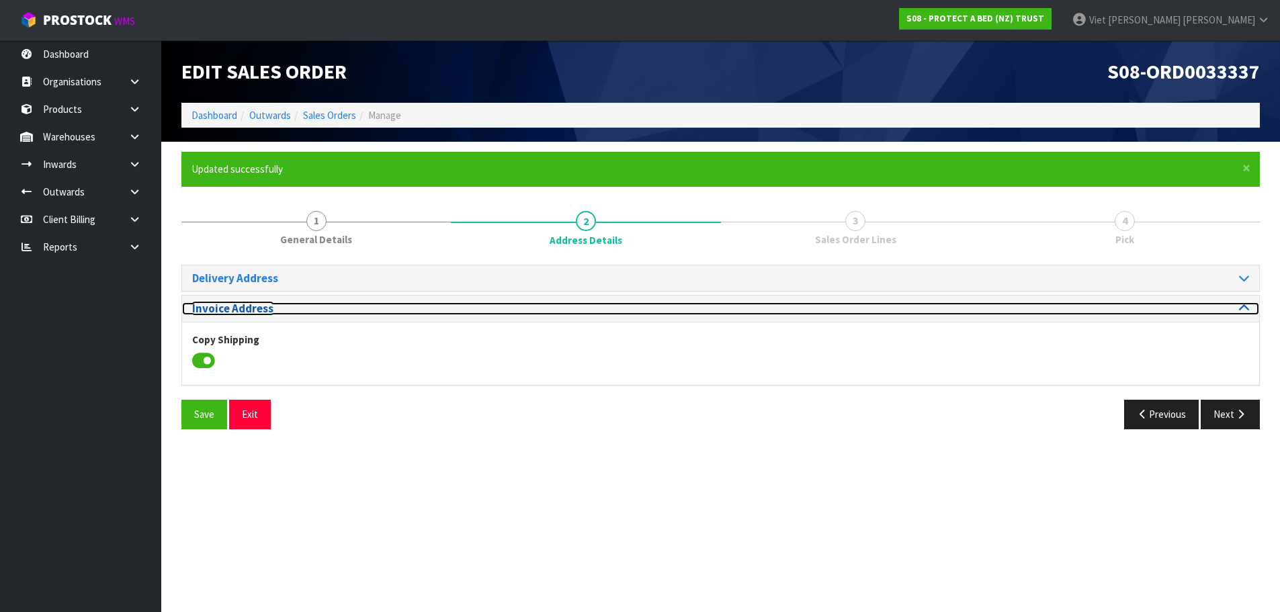
scroll to position [0, 0]
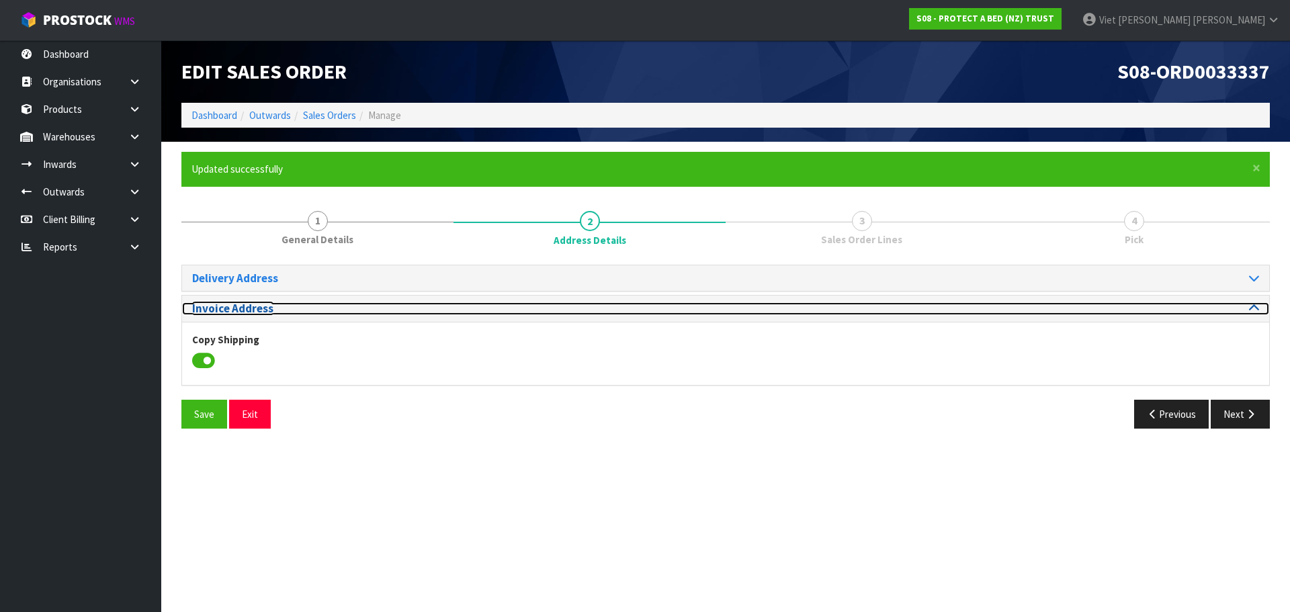
click at [1249, 310] on div at bounding box center [997, 308] width 523 height 13
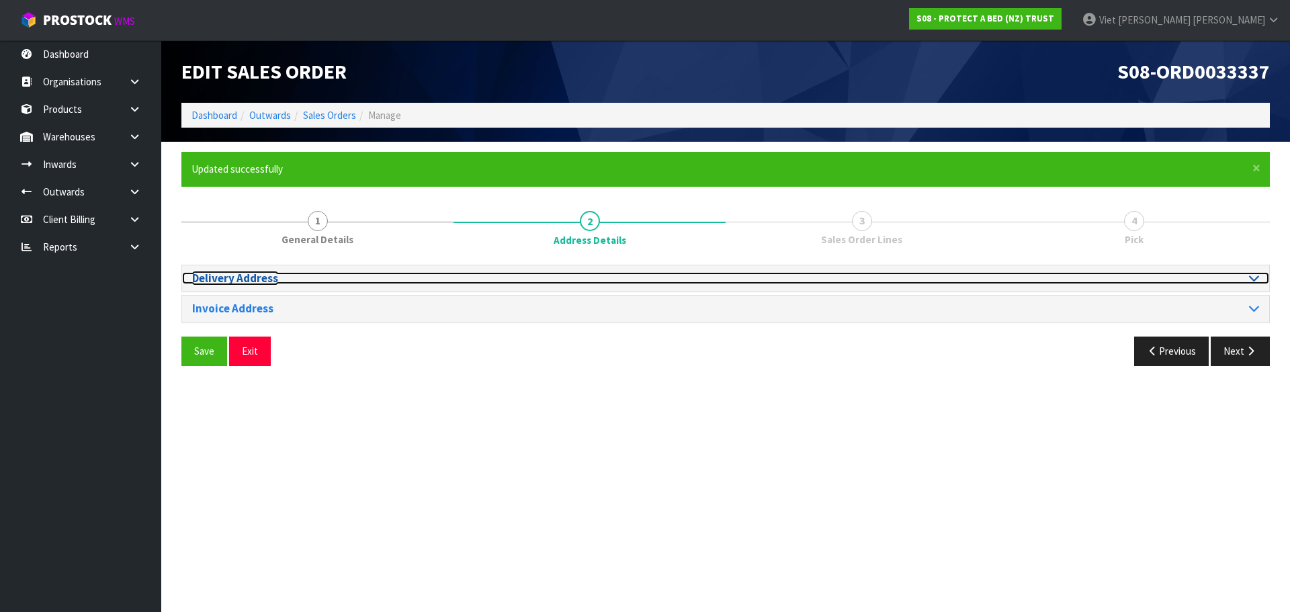
click at [1247, 283] on div at bounding box center [997, 278] width 523 height 13
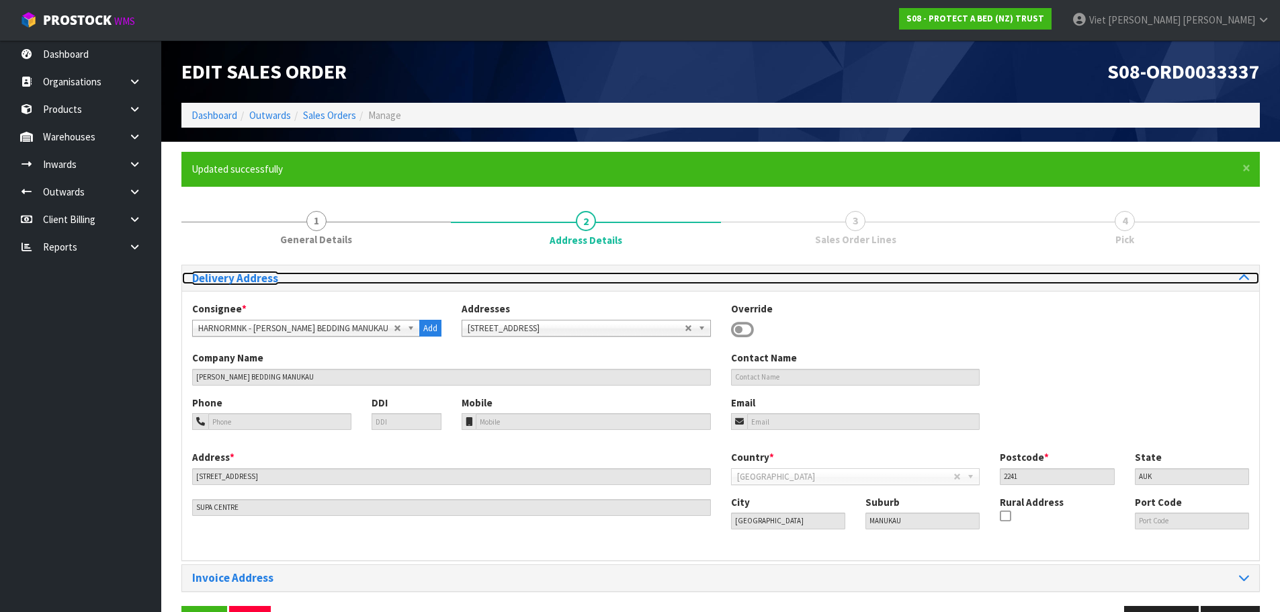
scroll to position [44, 0]
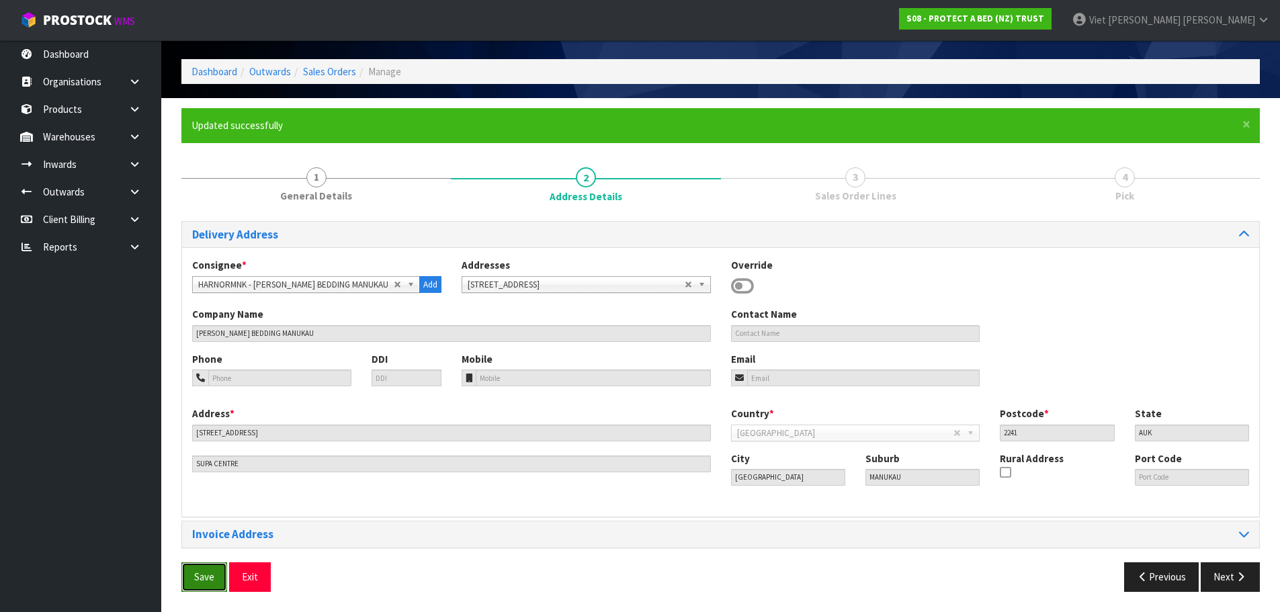
click at [216, 575] on button "Save" at bounding box center [204, 576] width 46 height 29
click at [1212, 579] on button "Next" at bounding box center [1230, 576] width 59 height 29
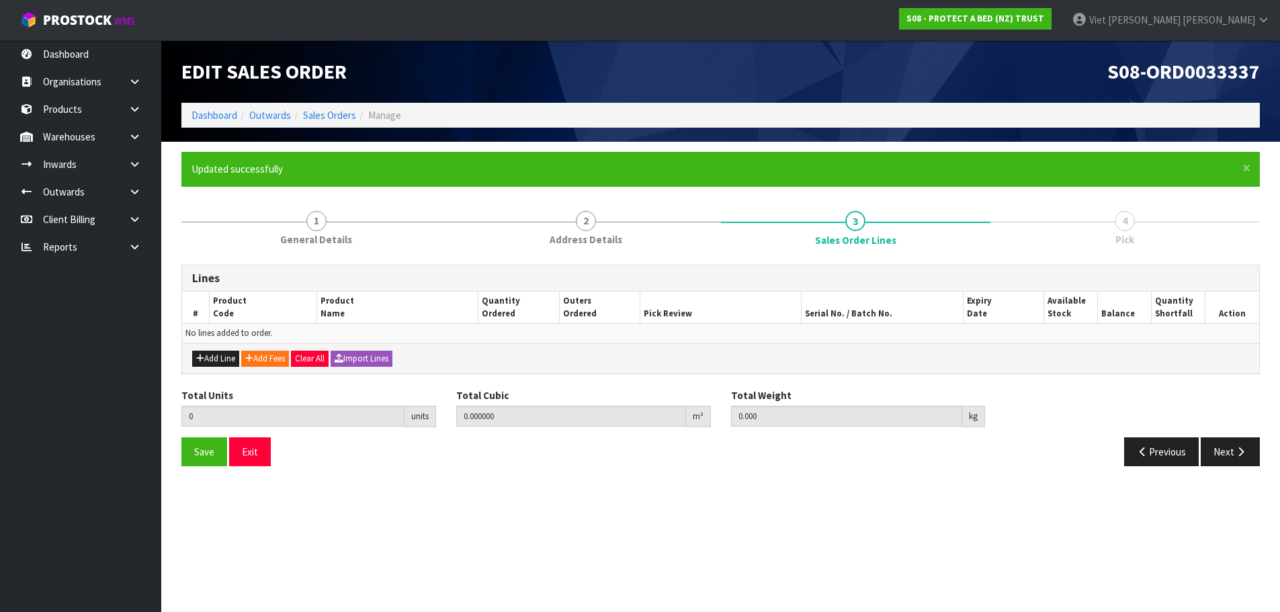
scroll to position [0, 0]
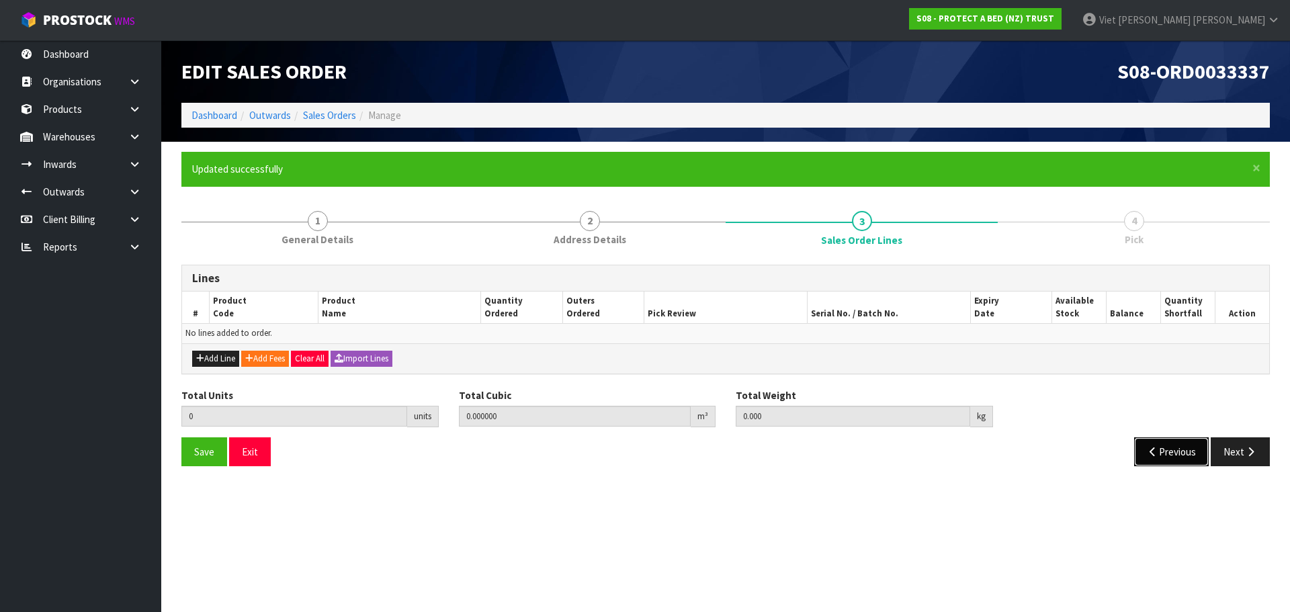
click at [1152, 447] on icon "button" at bounding box center [1153, 452] width 13 height 10
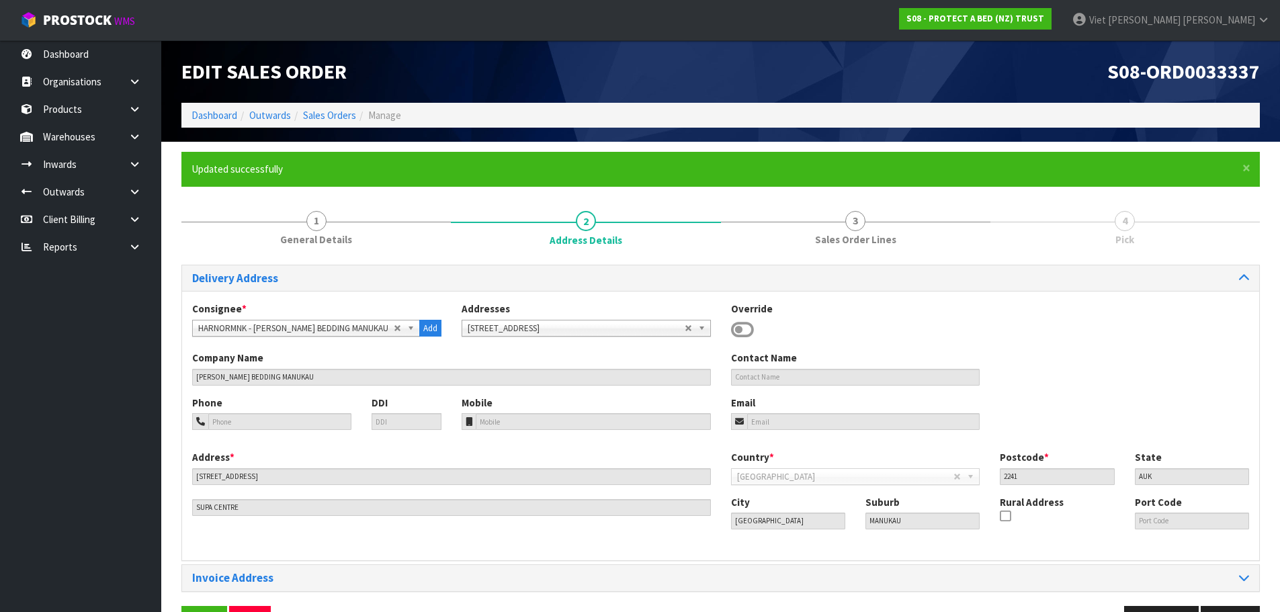
scroll to position [44, 0]
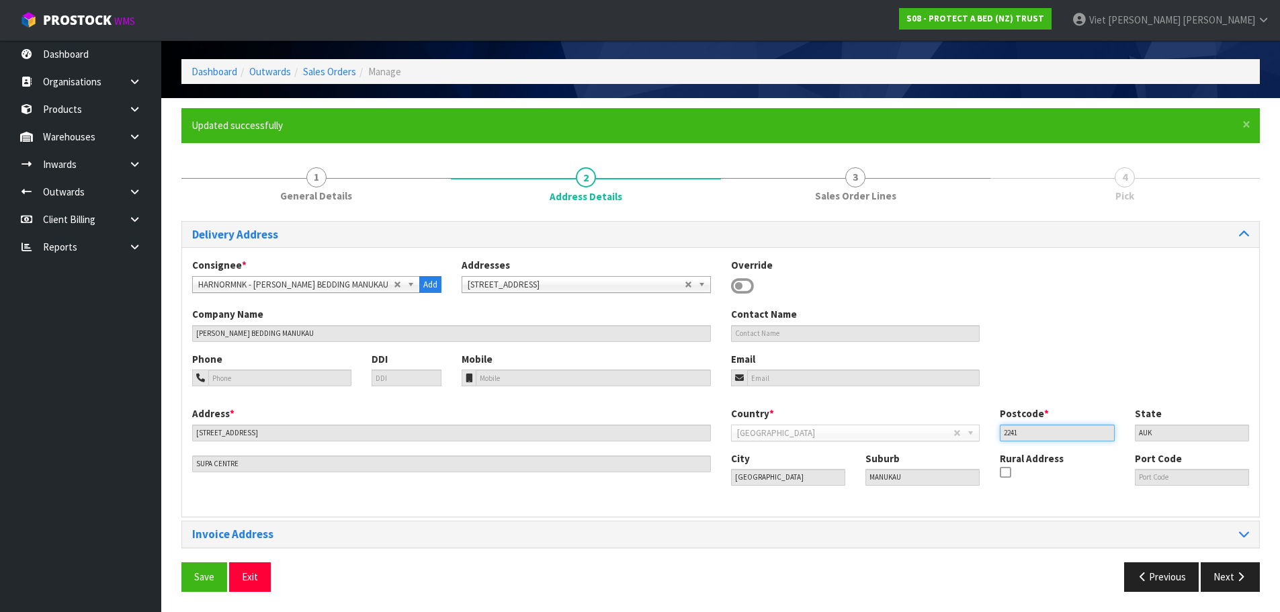
click at [1065, 432] on input "2241" at bounding box center [1057, 433] width 114 height 17
drag, startPoint x: 1056, startPoint y: 433, endPoint x: 1012, endPoint y: 433, distance: 44.4
click at [1012, 433] on input "2241" at bounding box center [1057, 433] width 114 height 17
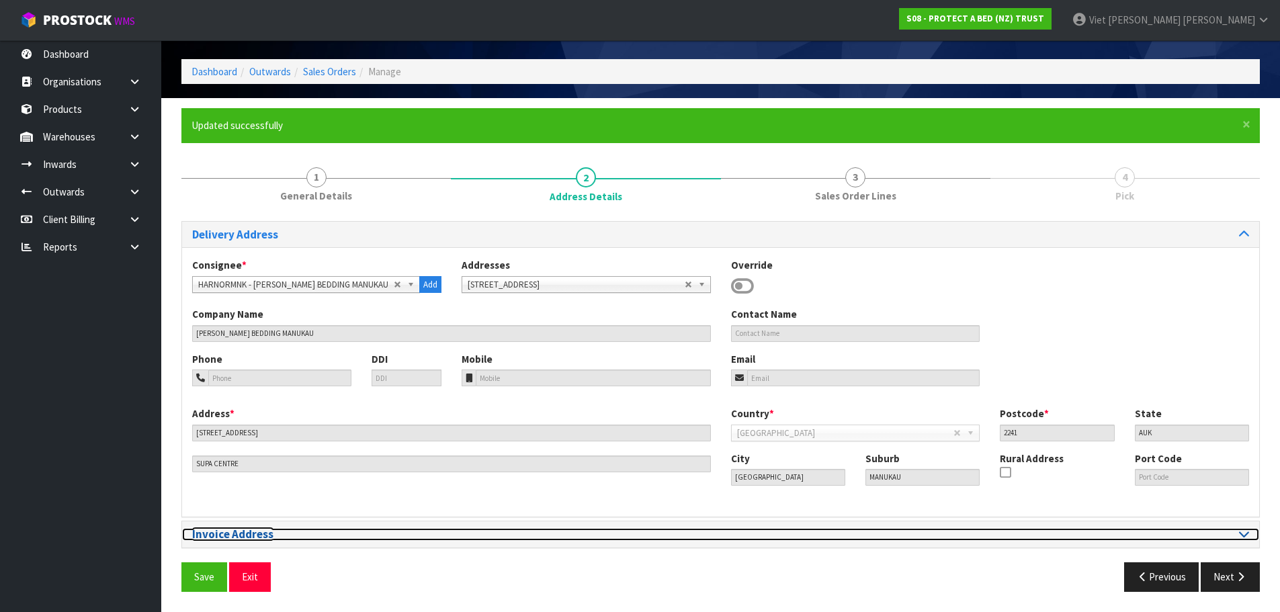
click at [1060, 533] on div at bounding box center [990, 534] width 519 height 13
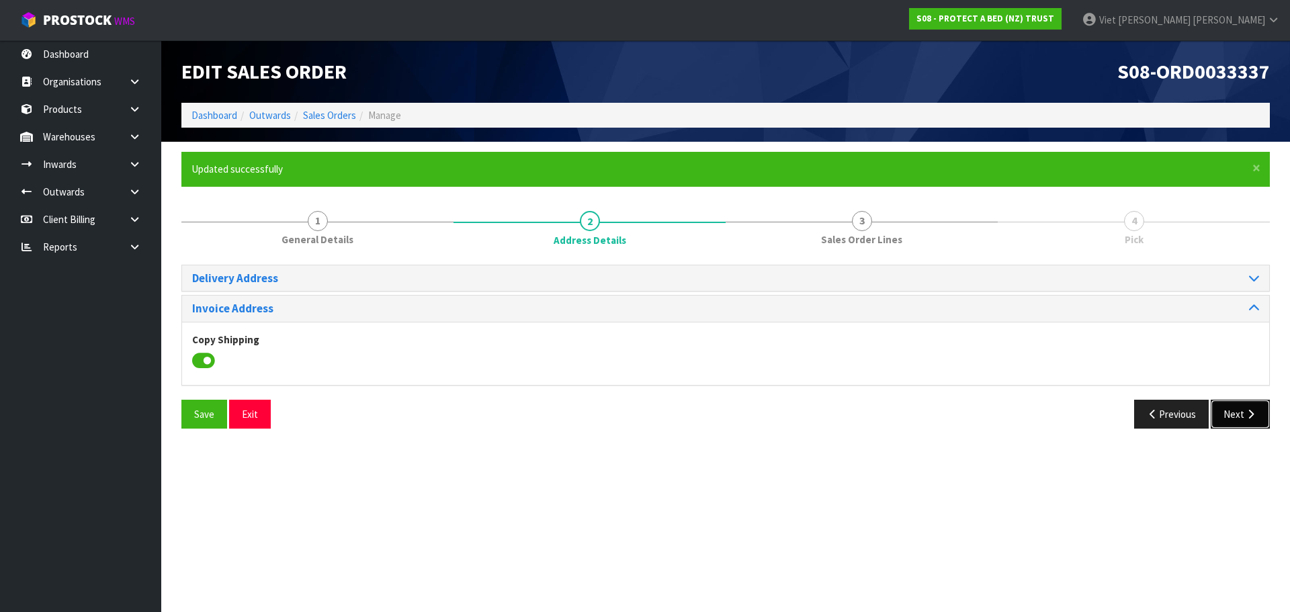
click at [1238, 400] on button "Next" at bounding box center [1240, 414] width 59 height 29
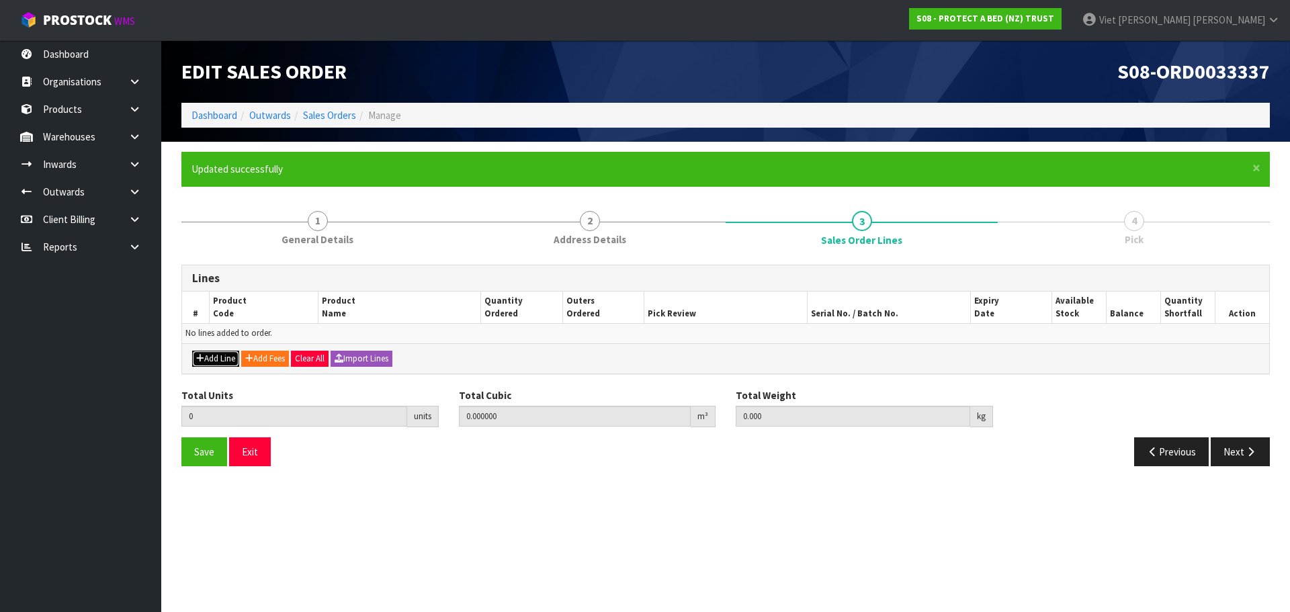
click at [224, 362] on button "Add Line" at bounding box center [215, 359] width 47 height 16
type input "0"
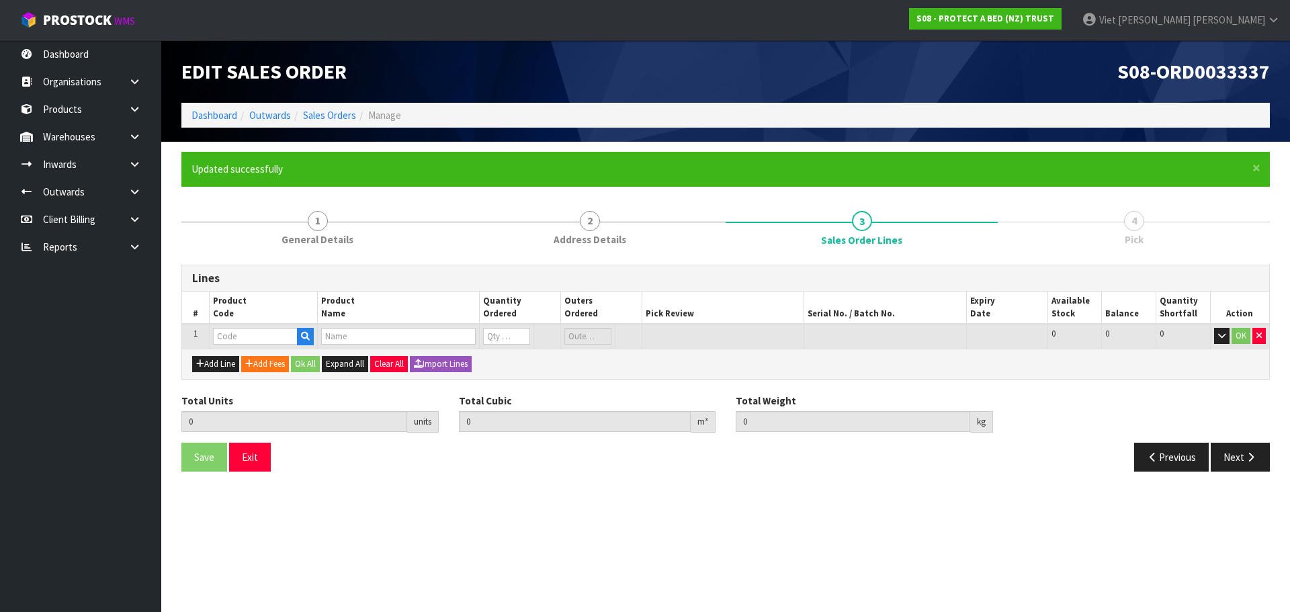
click at [269, 327] on td at bounding box center [263, 336] width 108 height 25
click at [271, 337] on input "text" at bounding box center [255, 336] width 85 height 17
paste input "F0590KGN0"
type input "F0590KGN0"
type input "0.000000"
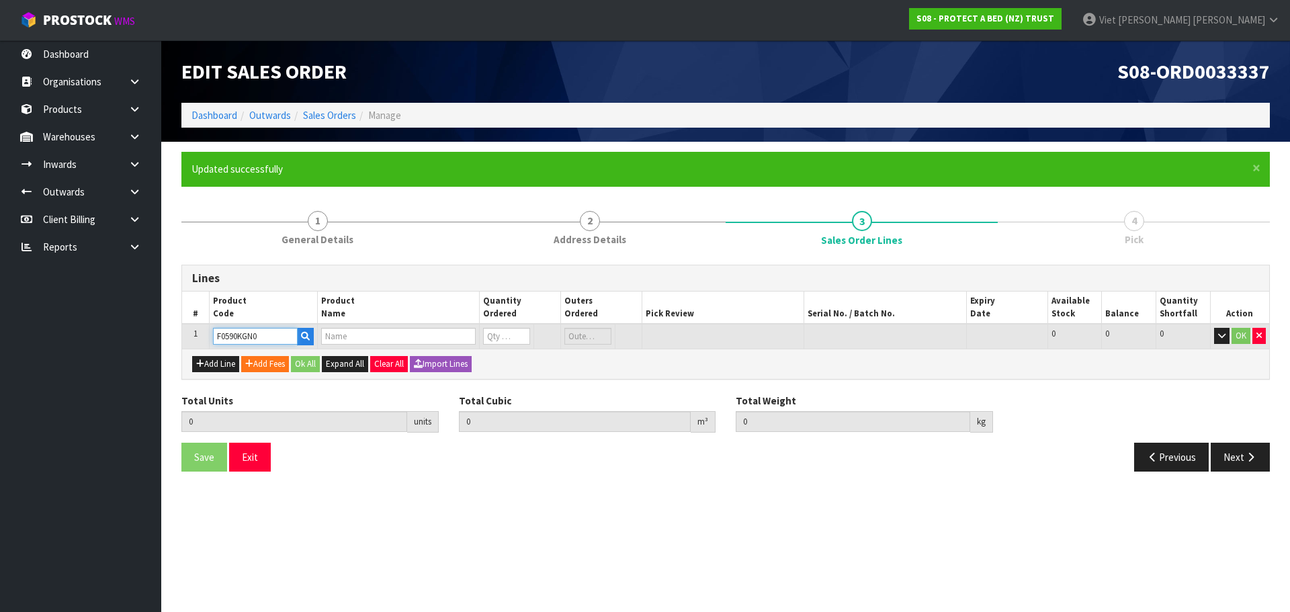
type input "0.000"
type input "SUPREME FRESCHE BXD MP NZ KNG"
type input "0"
type input "F0590KGN0"
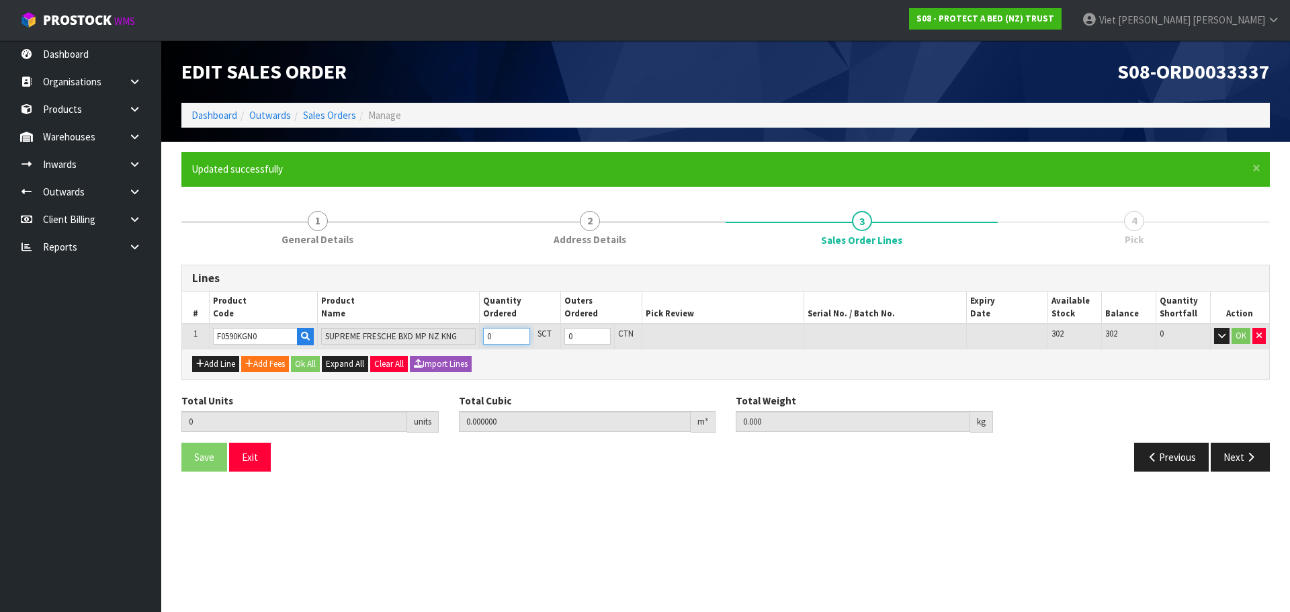
type input "1"
type input "0.013456"
type input "1.6"
type input "1"
click at [523, 333] on input "1" at bounding box center [506, 336] width 47 height 17
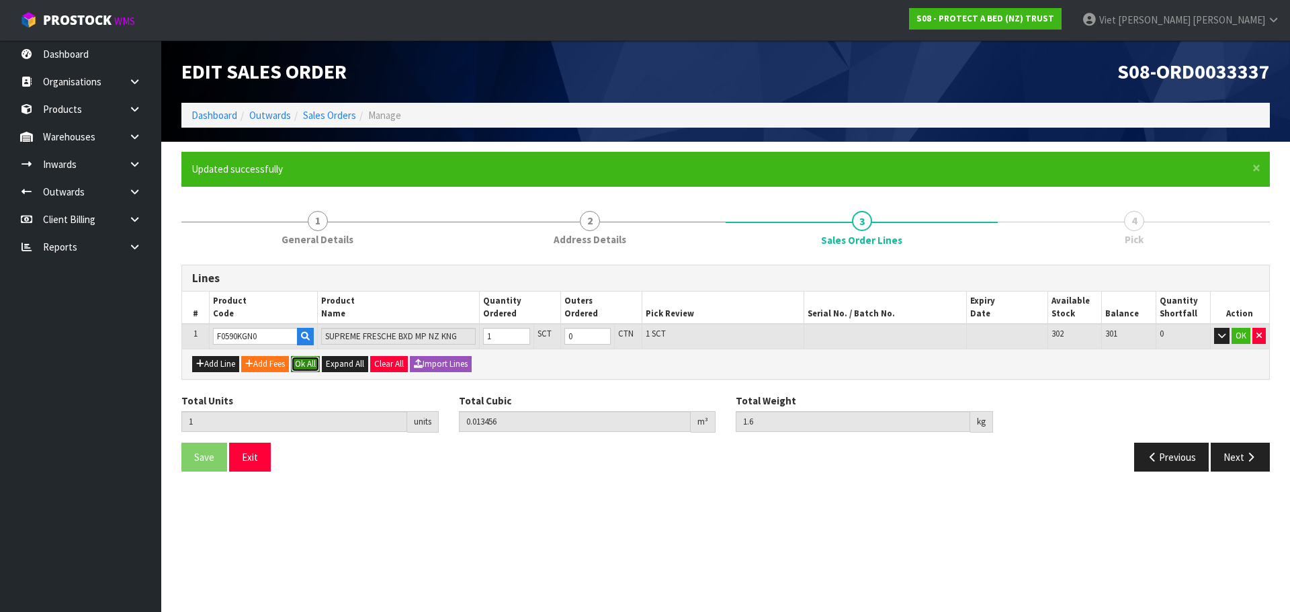
click at [308, 365] on button "Ok All" at bounding box center [305, 364] width 29 height 16
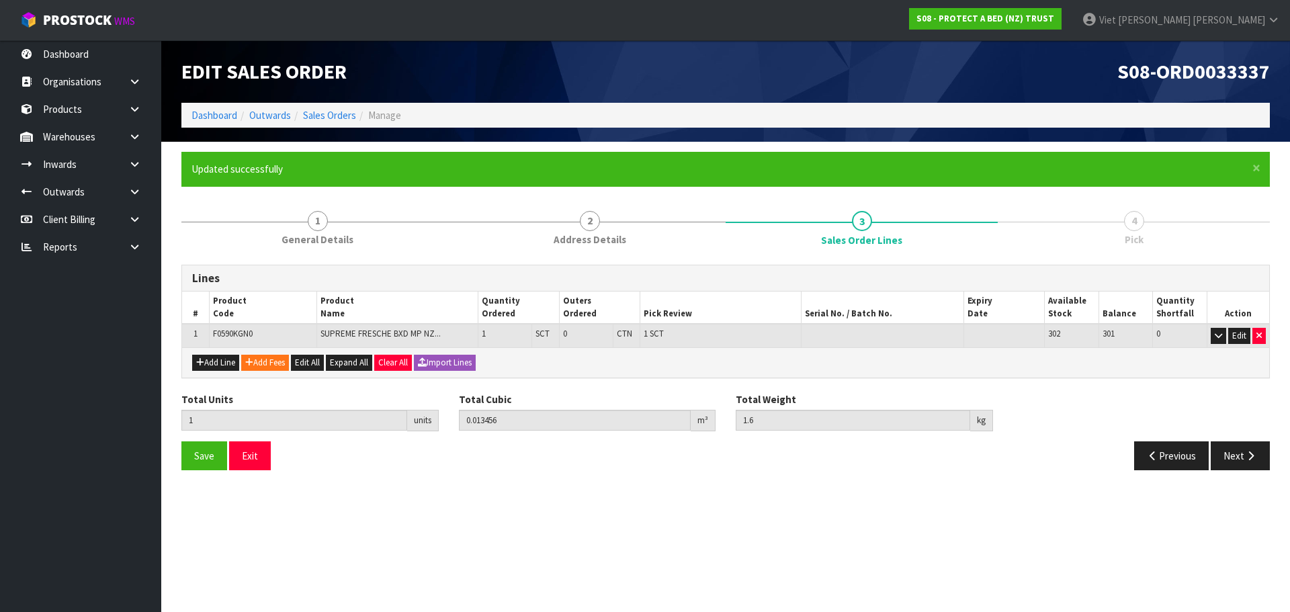
drag, startPoint x: 1033, startPoint y: 497, endPoint x: 1040, endPoint y: 298, distance: 199.0
click at [1034, 500] on section "Edit Sales Order S08-ORD0033337 Dashboard Outwards Sales Orders Manage × Close …" at bounding box center [645, 306] width 1290 height 612
click at [782, 475] on div "Save Exit Previous Next" at bounding box center [725, 460] width 1109 height 39
click at [211, 462] on span "Save" at bounding box center [204, 456] width 20 height 13
click at [1243, 338] on button "Edit" at bounding box center [1239, 336] width 22 height 16
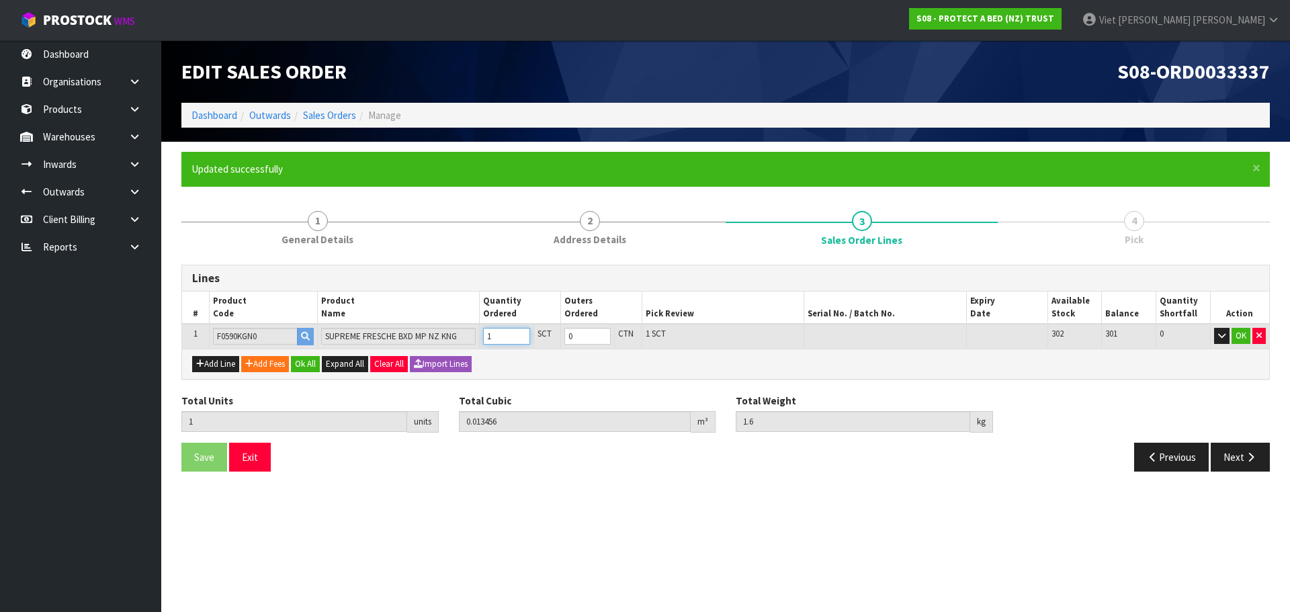
type input "2"
type input "0.026912"
type input "3.2"
type input "2"
click at [520, 332] on input "2" at bounding box center [506, 336] width 47 height 17
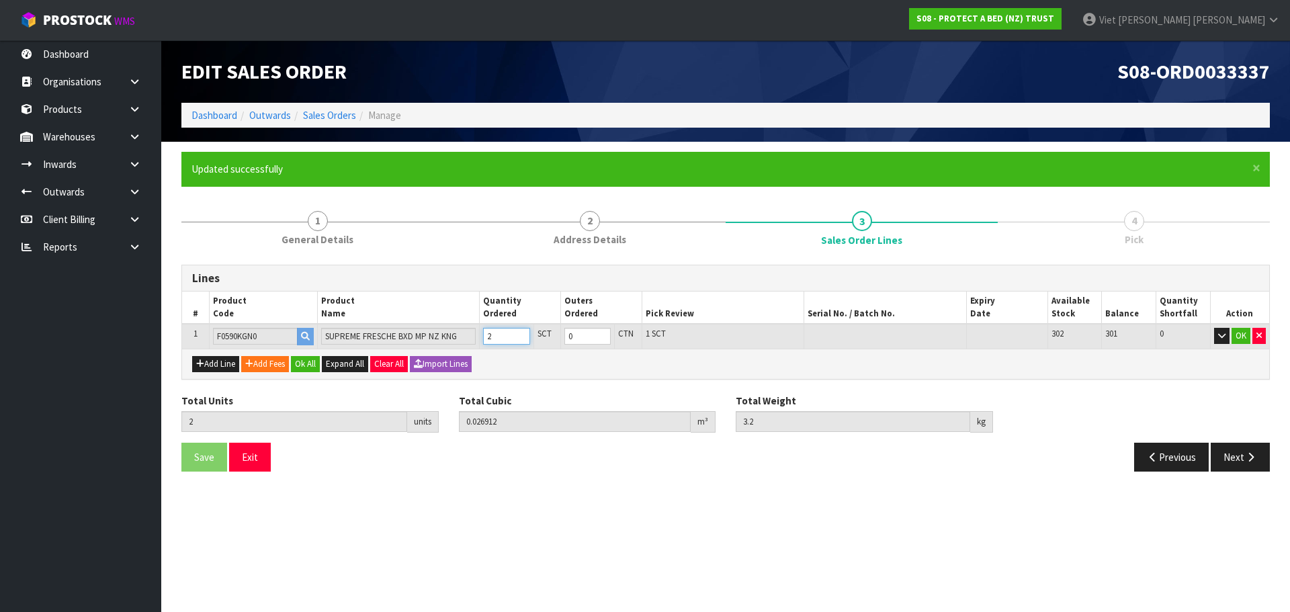
type input "3"
type input "0.040368"
type input "4.8"
type input "3"
click at [520, 332] on input "3" at bounding box center [506, 336] width 47 height 17
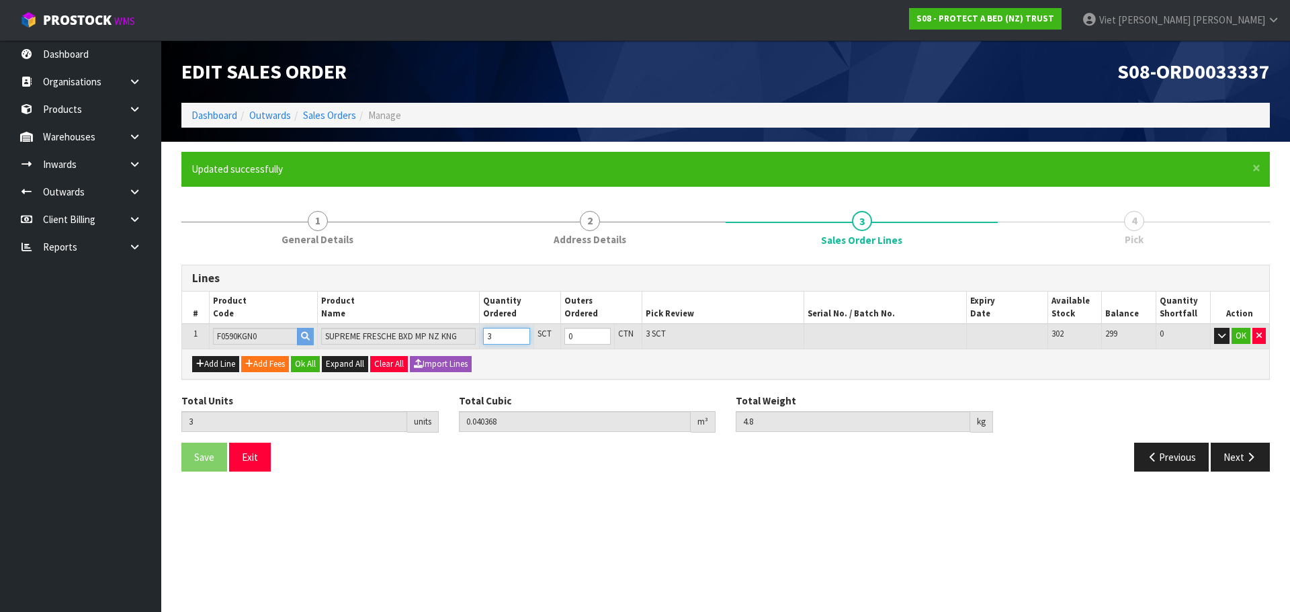
type input "4"
type input "0.066198"
type input "7.05"
type input "4"
type input "1"
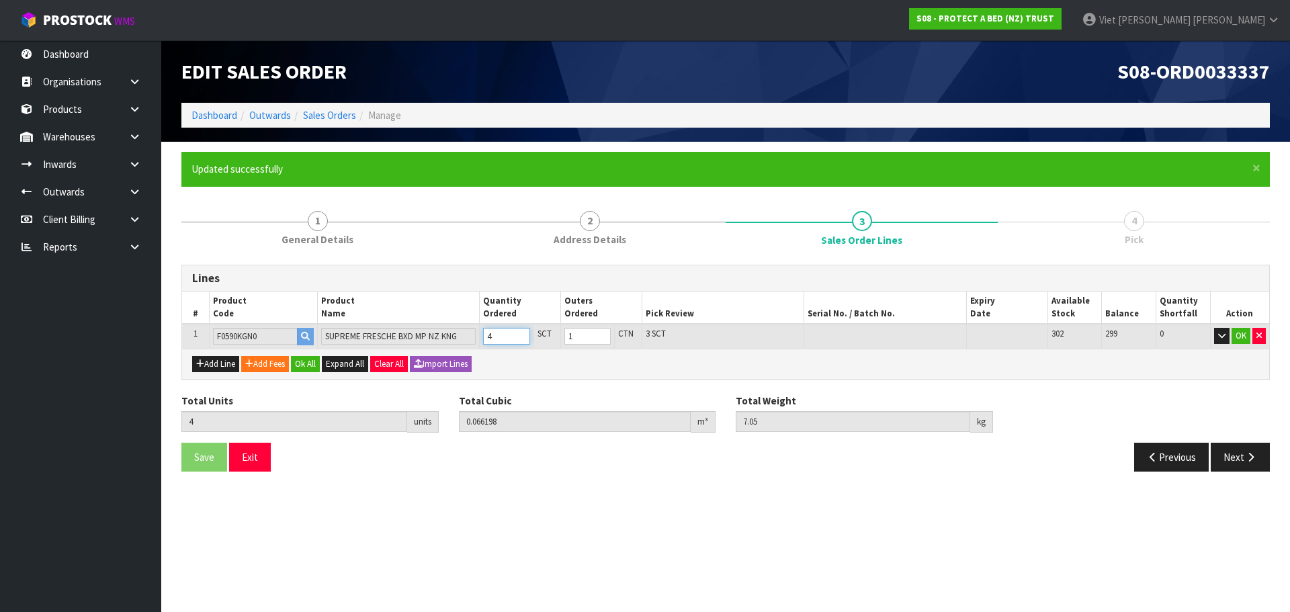
type input "4"
click at [520, 332] on input "4" at bounding box center [506, 336] width 47 height 17
type input "5"
type input "0.079654"
type input "8.65"
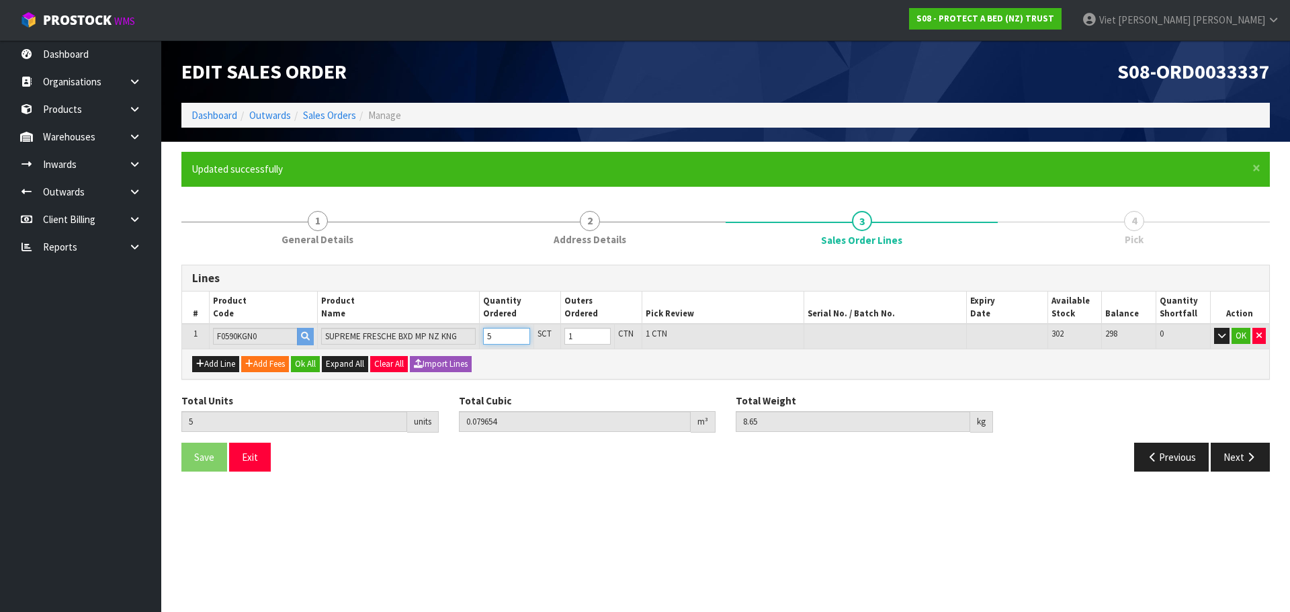
type input "5"
click at [520, 332] on input "5" at bounding box center [506, 336] width 47 height 17
click at [1249, 338] on button "OK" at bounding box center [1241, 336] width 19 height 16
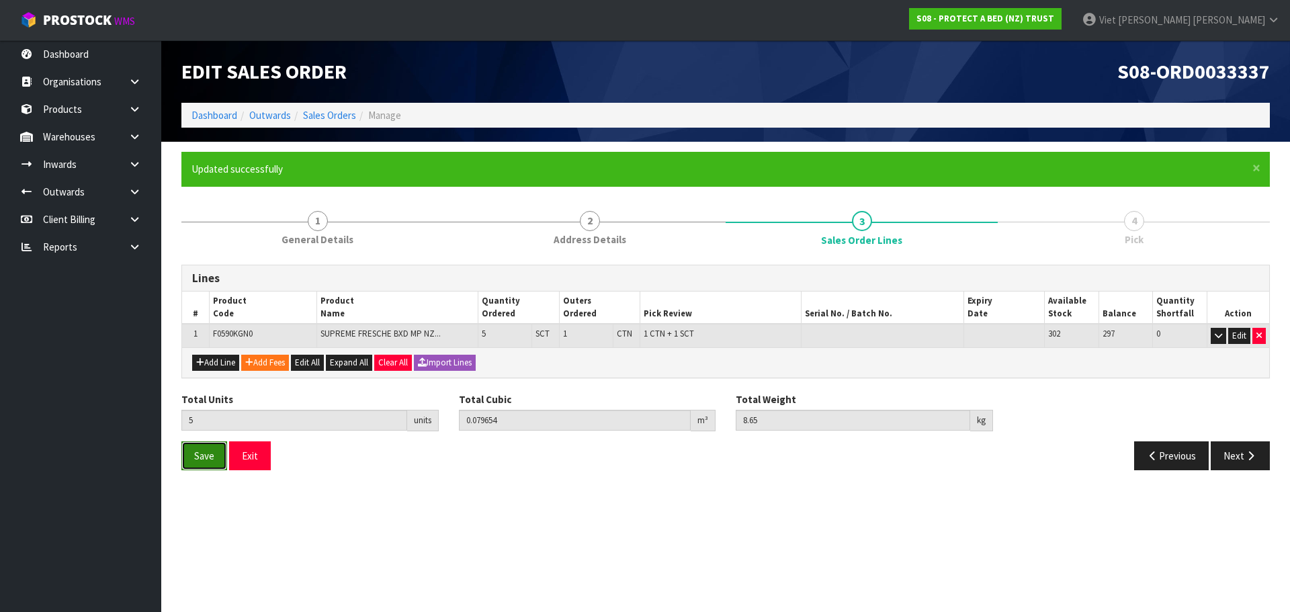
click at [212, 470] on button "Save" at bounding box center [204, 455] width 46 height 29
click at [1241, 461] on button "Next" at bounding box center [1240, 455] width 59 height 29
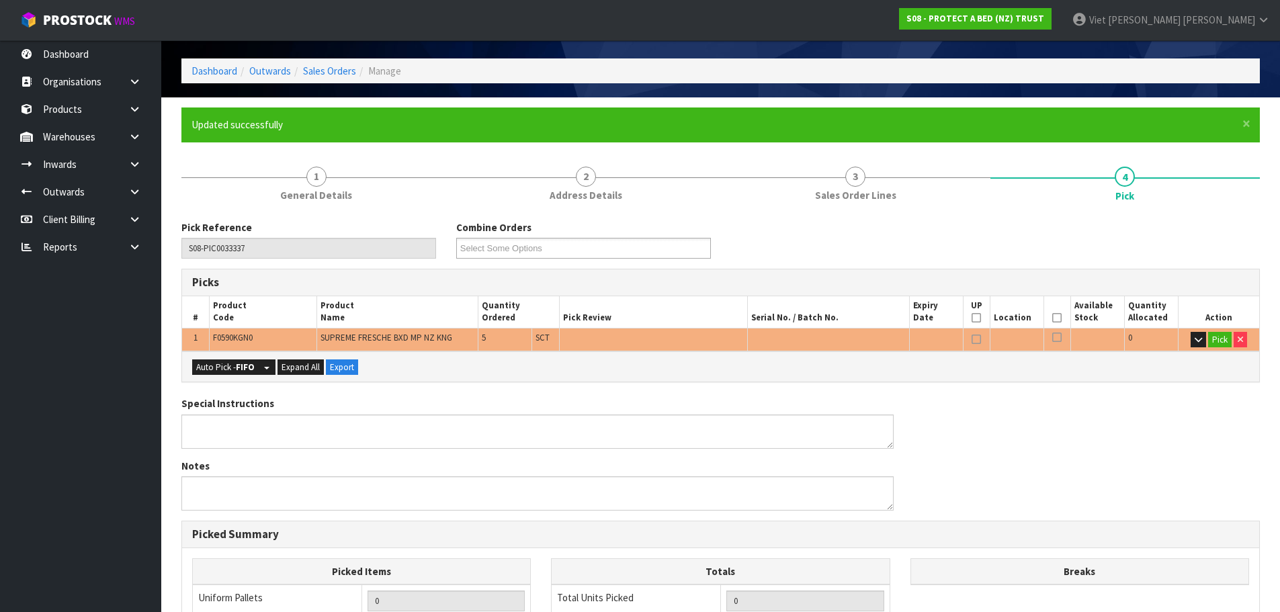
scroll to position [67, 0]
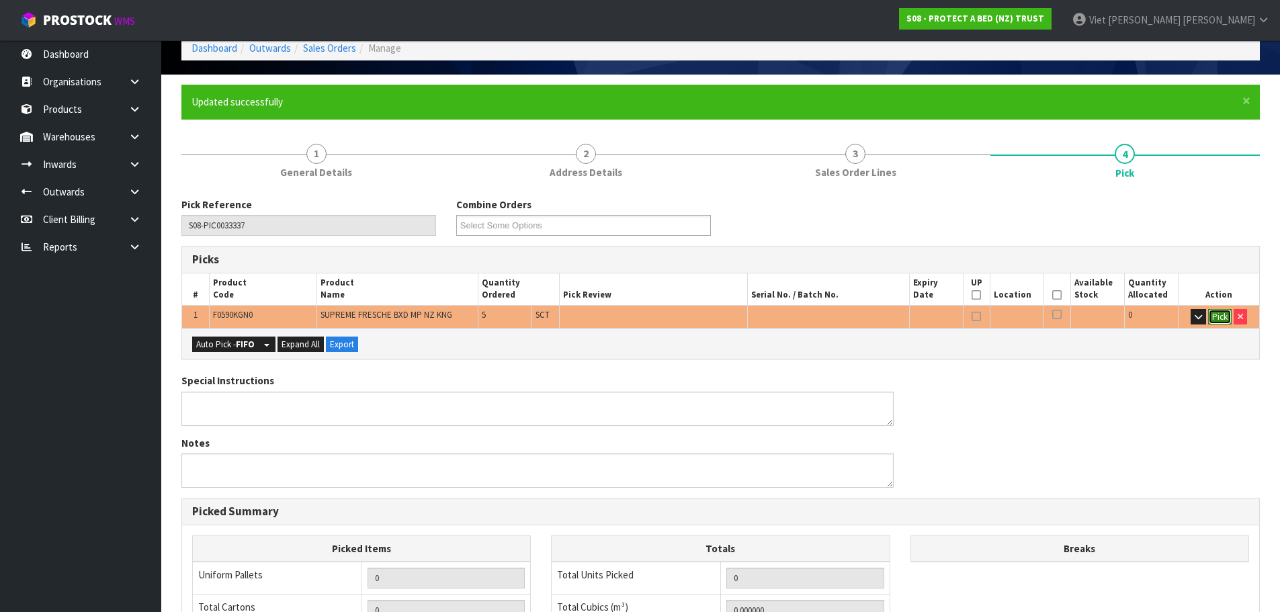
click at [1226, 317] on button "Pick" at bounding box center [1220, 317] width 24 height 16
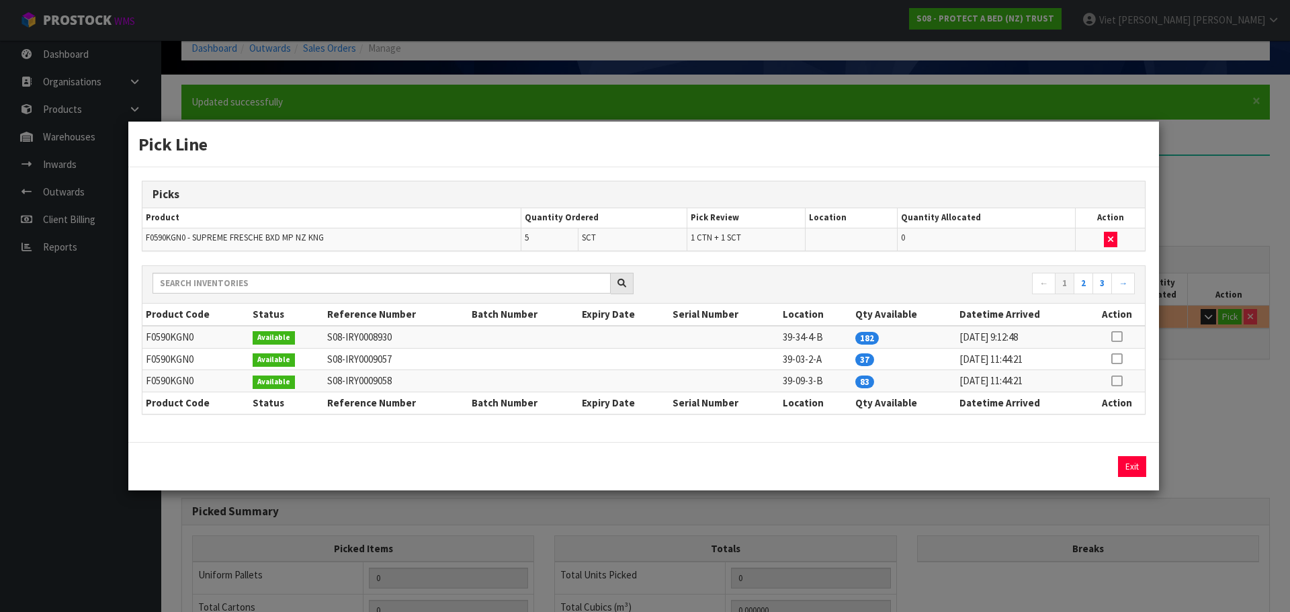
click at [1179, 367] on div "Pick Line Picks Product Quantity Ordered Pick Review Location Quantity Allocate…" at bounding box center [645, 306] width 1290 height 612
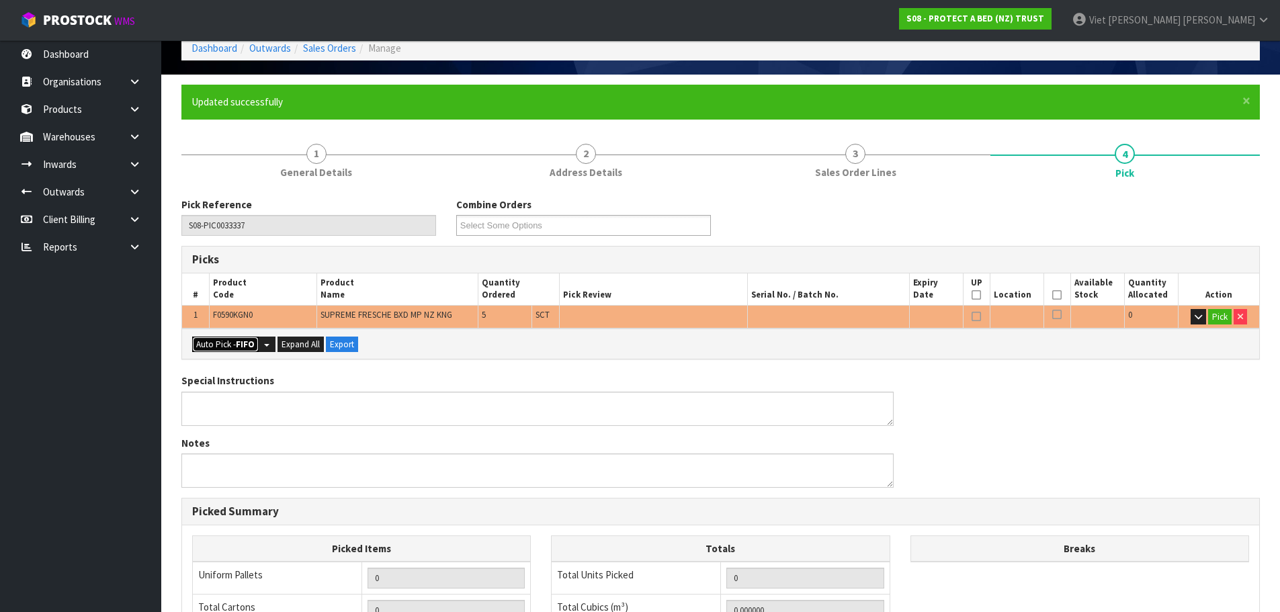
click at [229, 350] on button "Auto Pick - FIFO" at bounding box center [225, 345] width 67 height 16
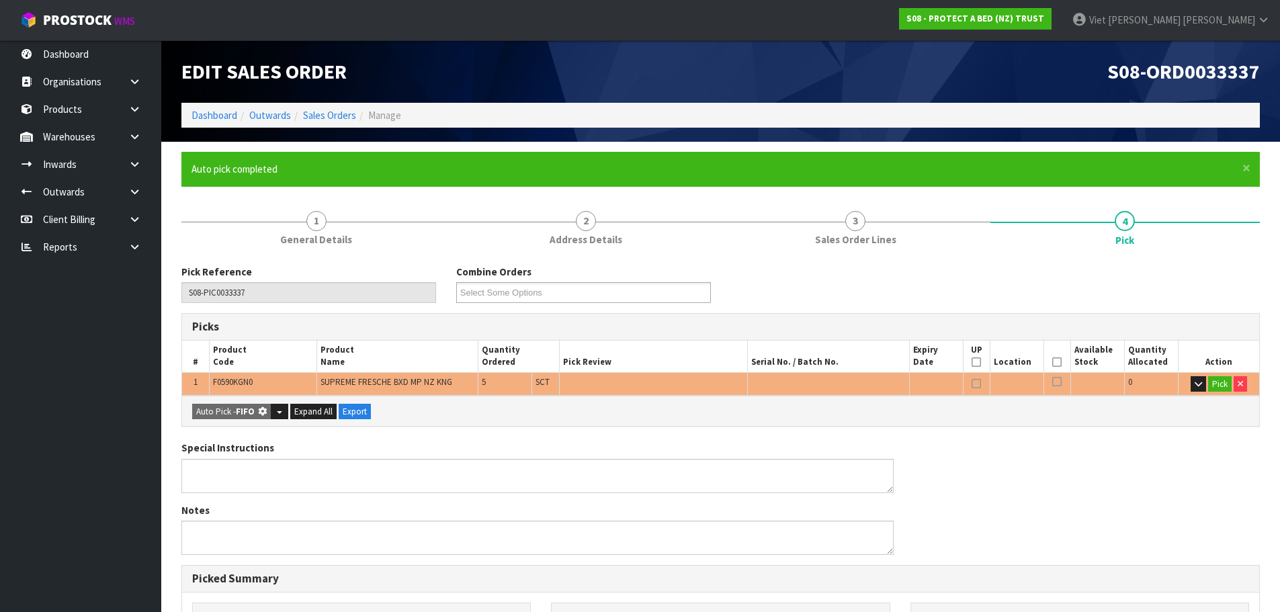
type input "1"
type input "Sub-carton x 1"
type input "5"
type input "0.079654"
type input "8.650"
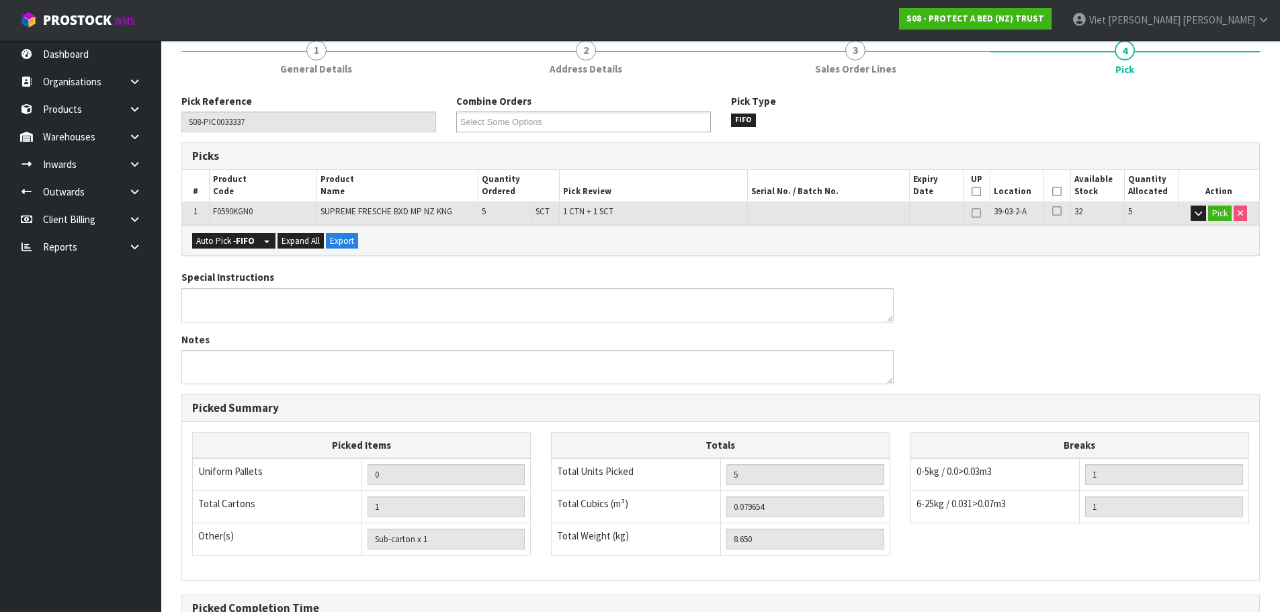
scroll to position [324, 0]
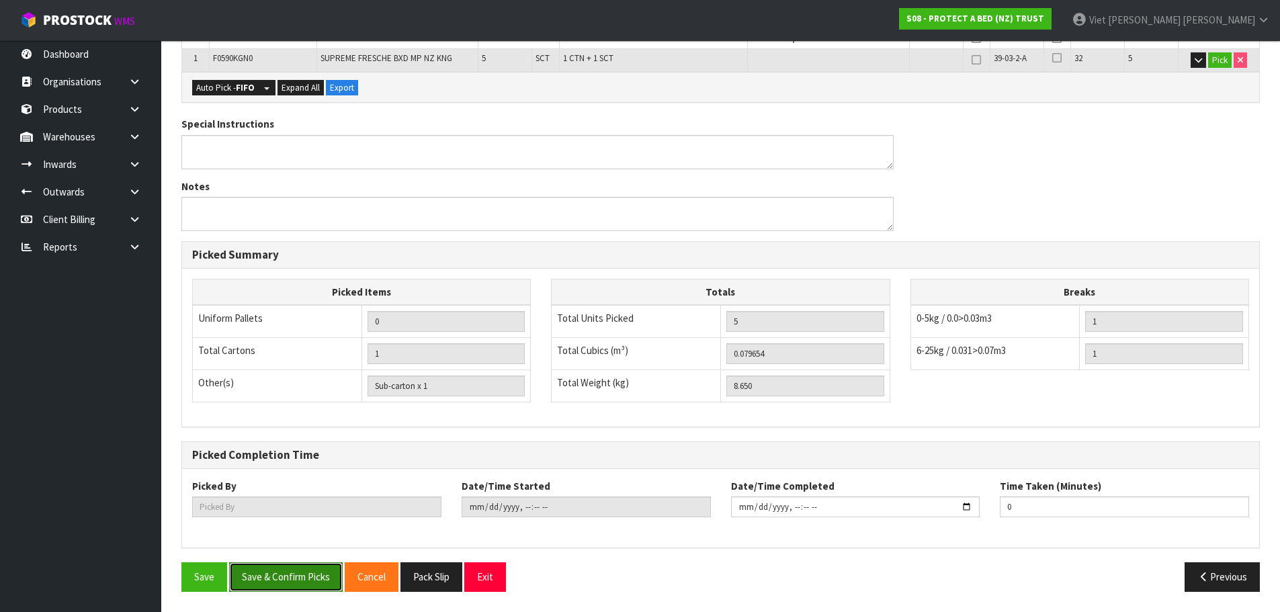
click at [258, 575] on button "Save & Confirm Picks" at bounding box center [286, 576] width 114 height 29
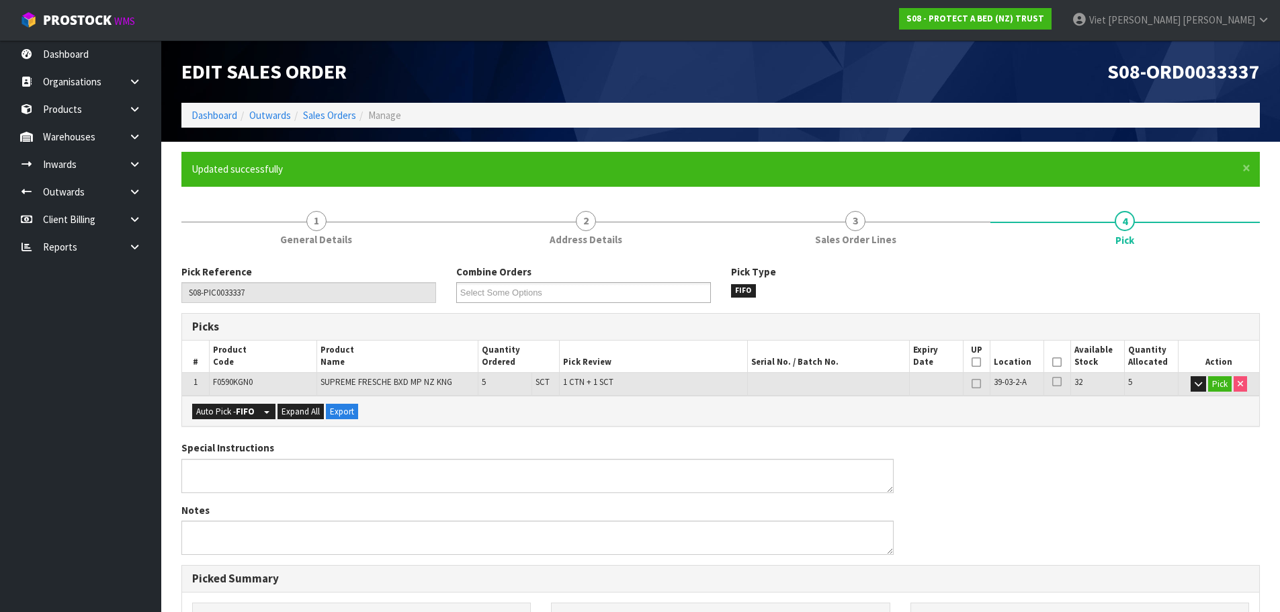
type input "Viet [PERSON_NAME]"
type input "2025-09-09T10:47:50"
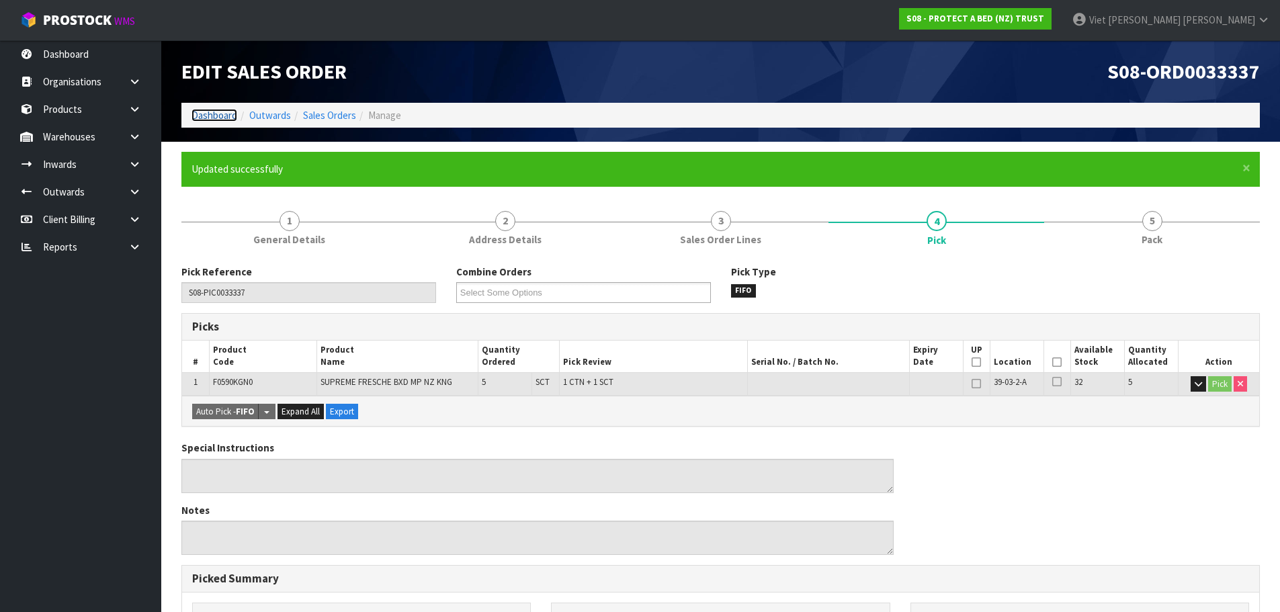
click at [231, 120] on link "Dashboard" at bounding box center [215, 115] width 46 height 13
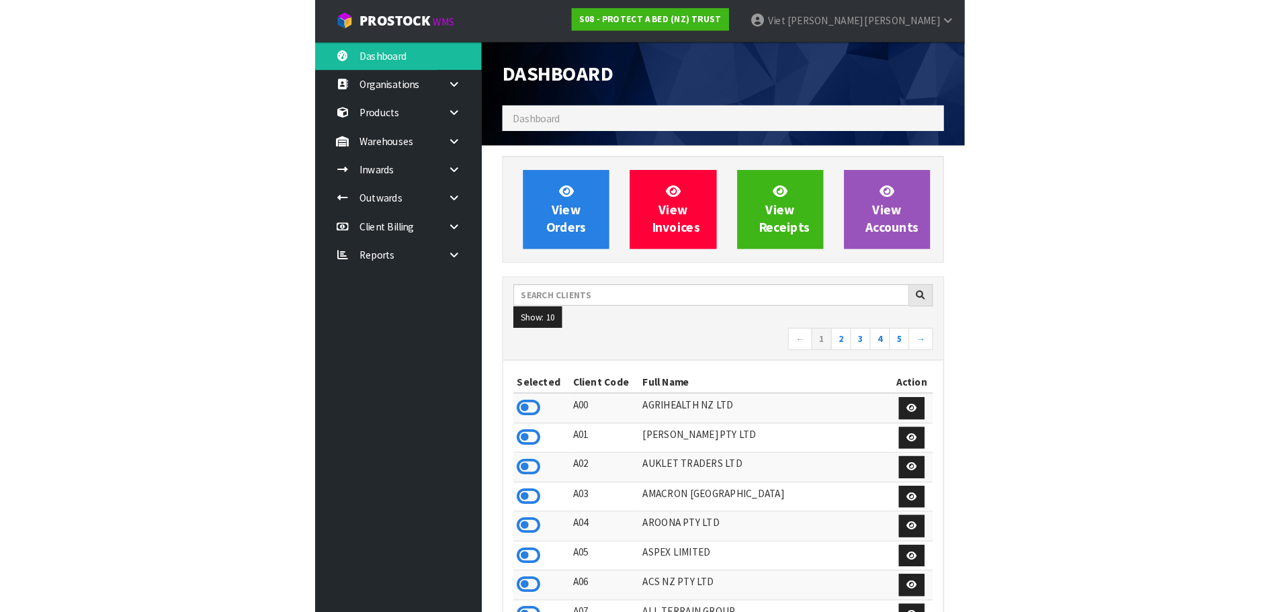
scroll to position [1018, 549]
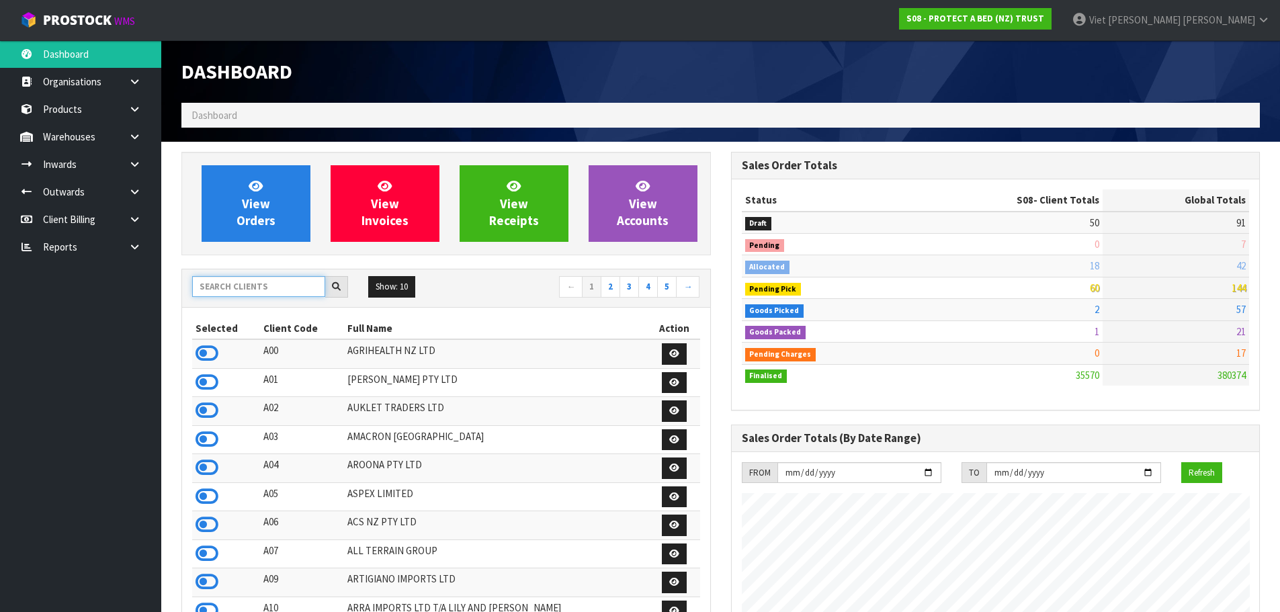
click at [293, 287] on input "text" at bounding box center [258, 286] width 133 height 21
type input "P"
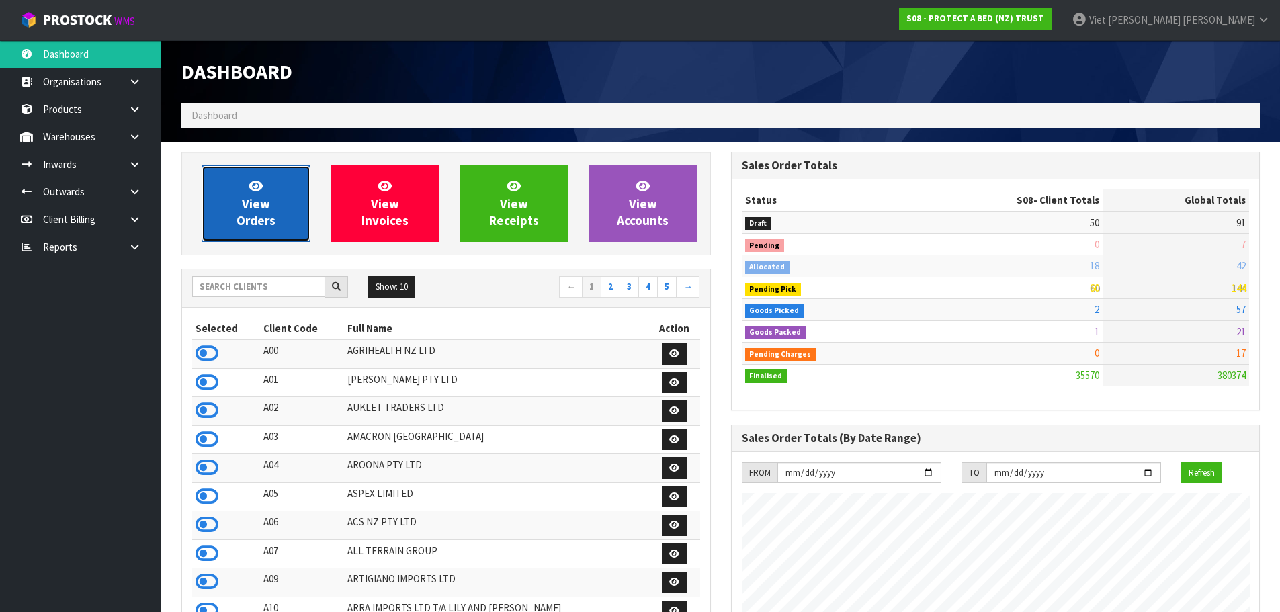
click at [296, 183] on link "View Orders" at bounding box center [256, 203] width 109 height 77
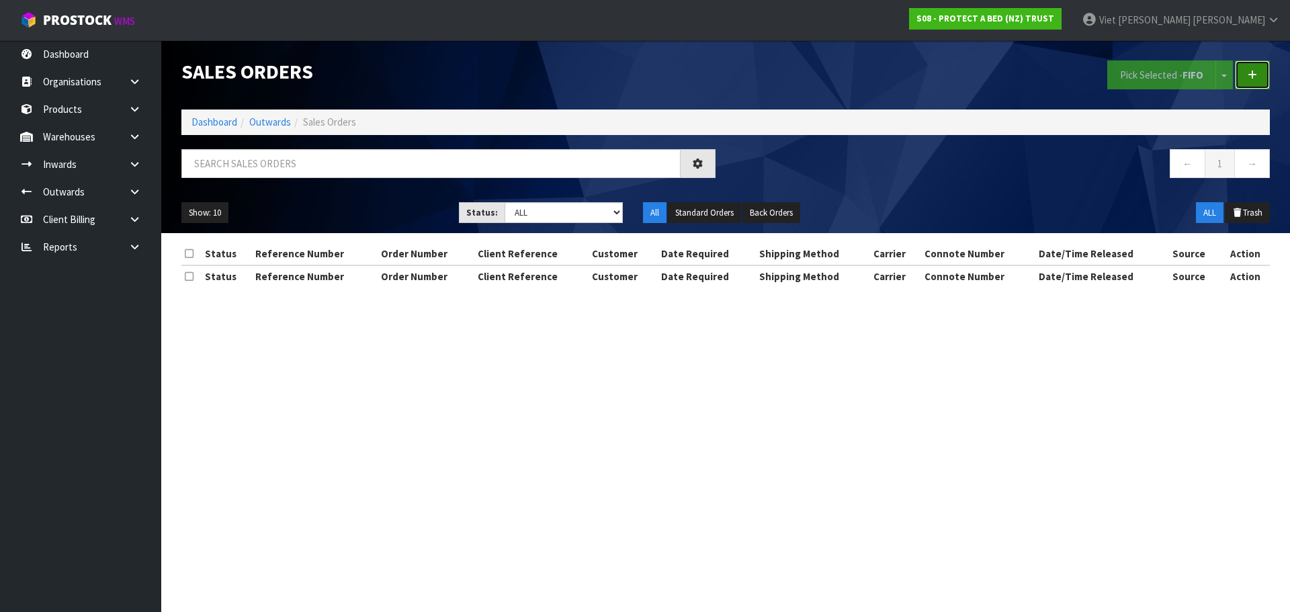
click at [1257, 67] on link at bounding box center [1252, 74] width 35 height 29
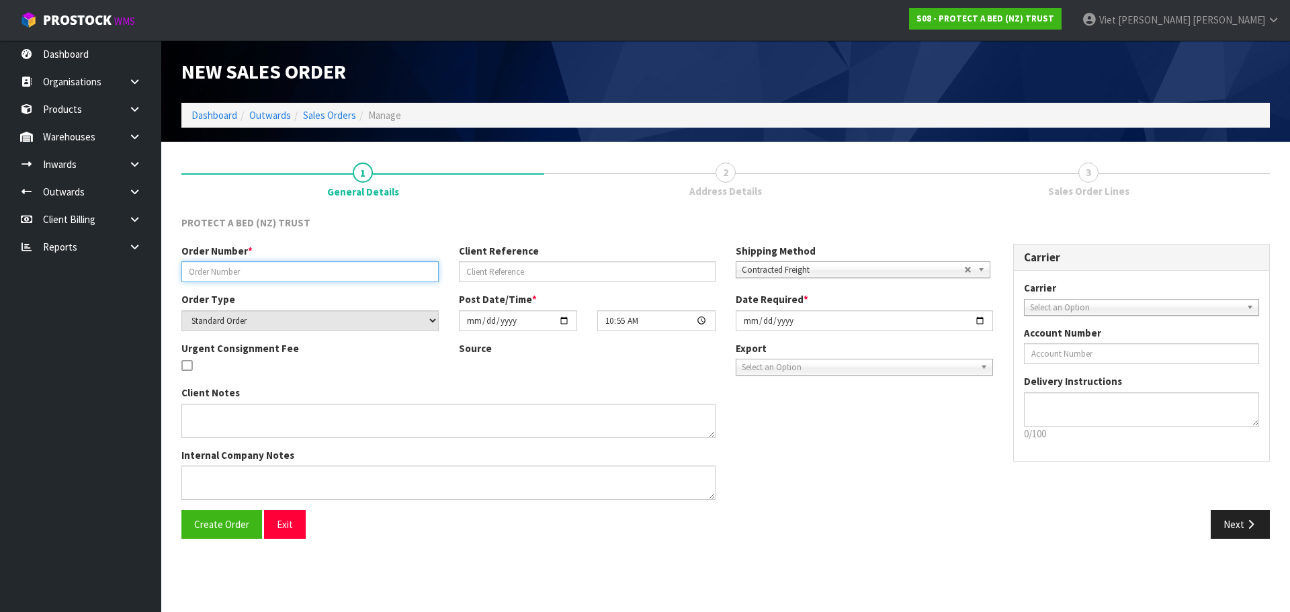
click at [273, 268] on input "text" at bounding box center [309, 271] width 257 height 21
paste input "25118571"
type input "25118571"
drag, startPoint x: 227, startPoint y: 522, endPoint x: 145, endPoint y: 559, distance: 89.9
click at [227, 522] on span "Create Order" at bounding box center [221, 524] width 55 height 13
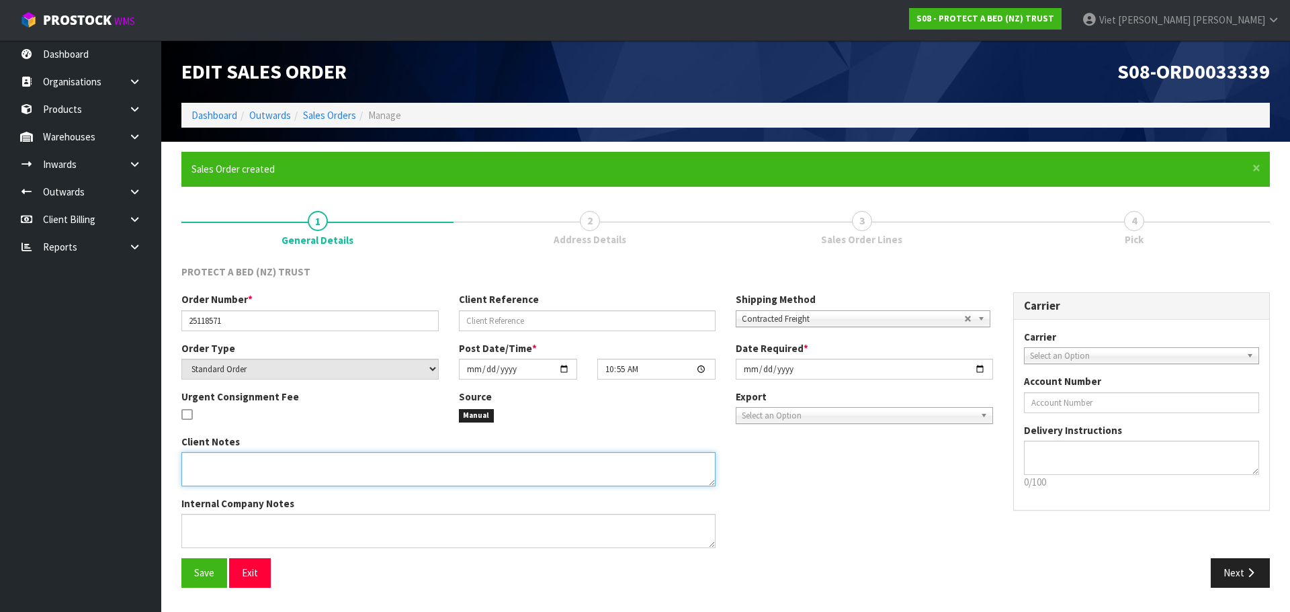
click at [292, 458] on textarea at bounding box center [448, 469] width 534 height 34
paste textarea "MINIMUM ORDER VALUE OF $50.00. FREIGHT WILL BE CHARGED IF THE ORDER VALUE BETWE…"
type textarea "MINIMUM ORDER VALUE OF $50.00. FREIGHT WILL BE CHARGED IF THE ORDER VALUE BETWE…"
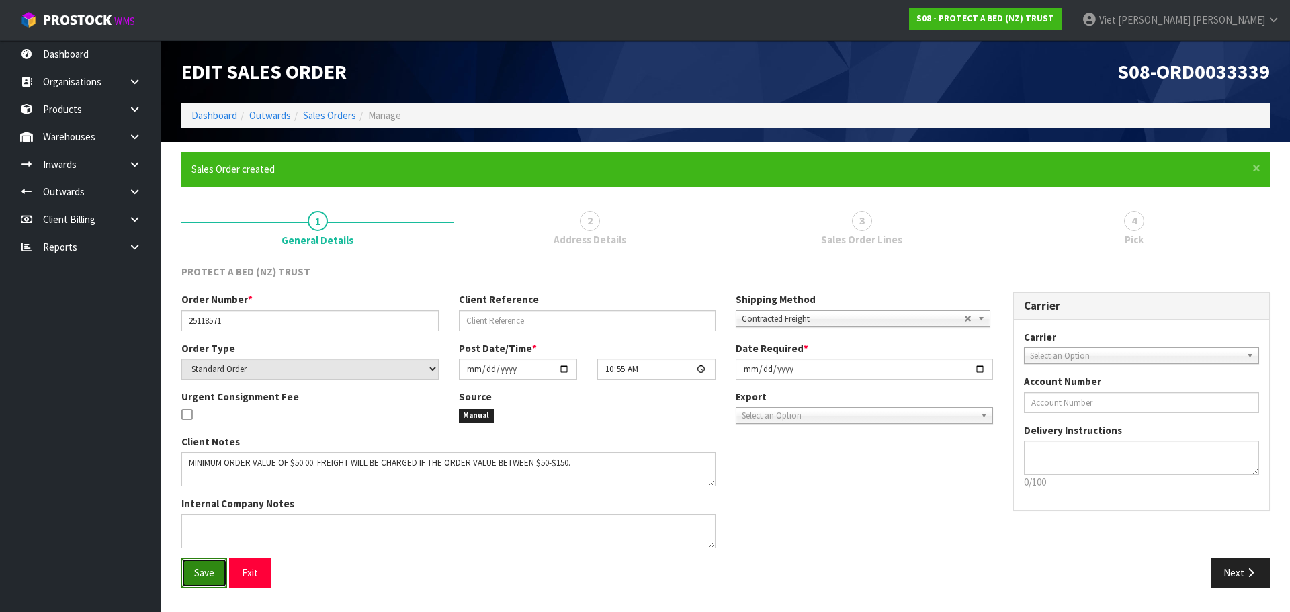
click at [190, 569] on button "Save" at bounding box center [204, 572] width 46 height 29
click at [1217, 563] on button "Next" at bounding box center [1240, 572] width 59 height 29
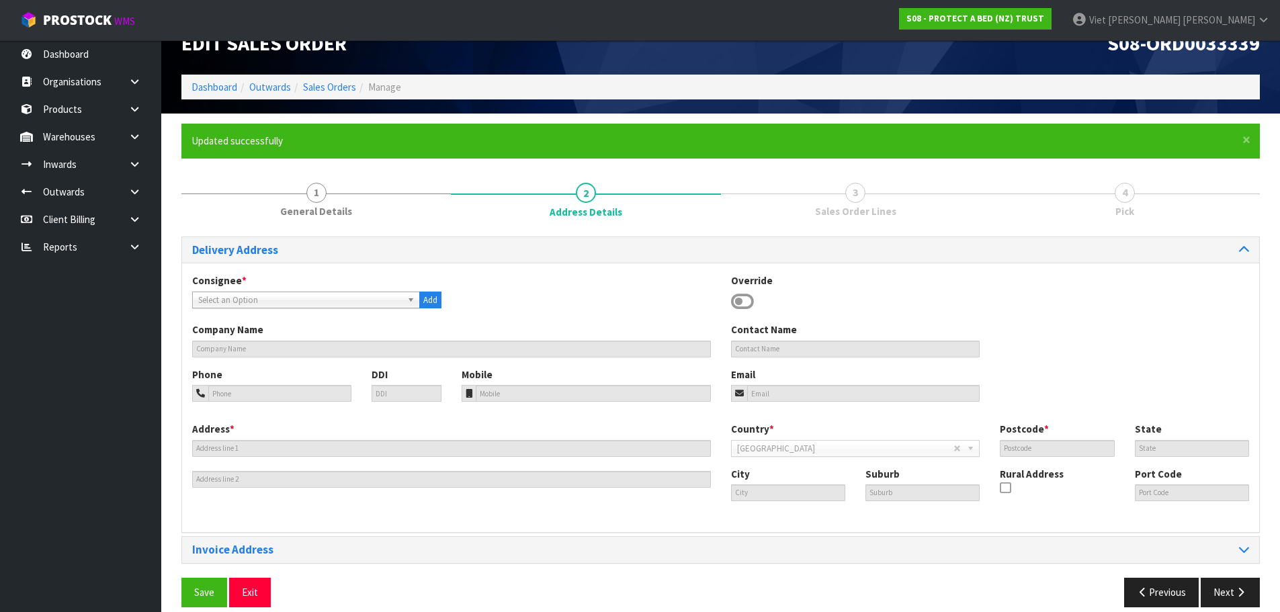
scroll to position [44, 0]
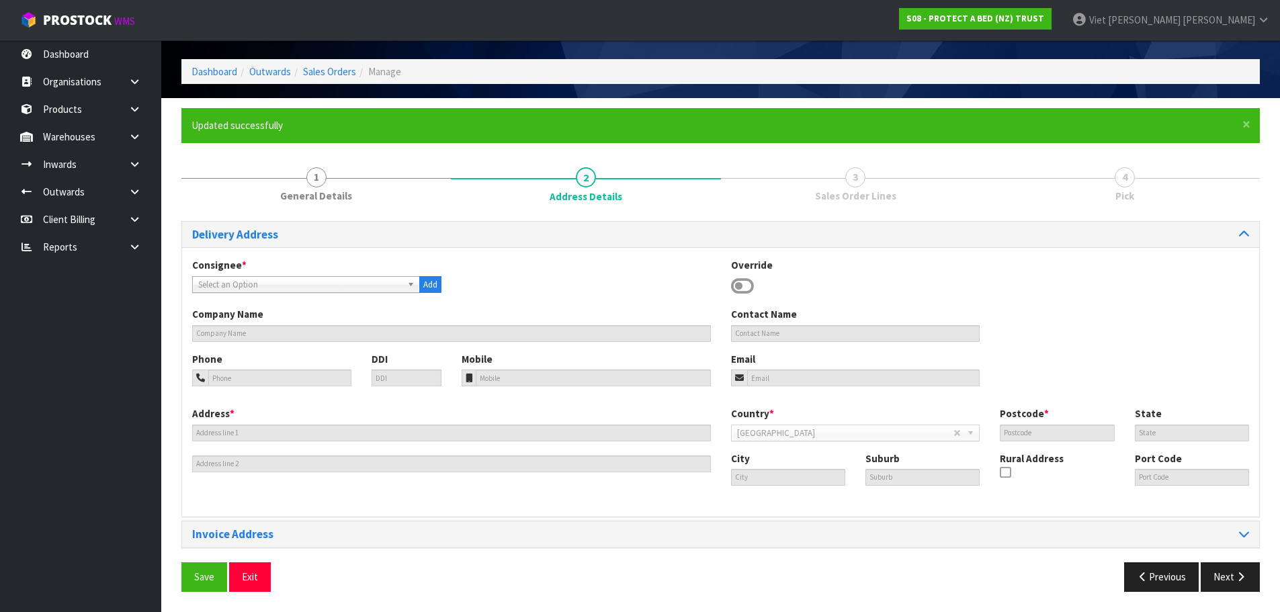
click at [293, 284] on span "Select an Option" at bounding box center [300, 285] width 204 height 16
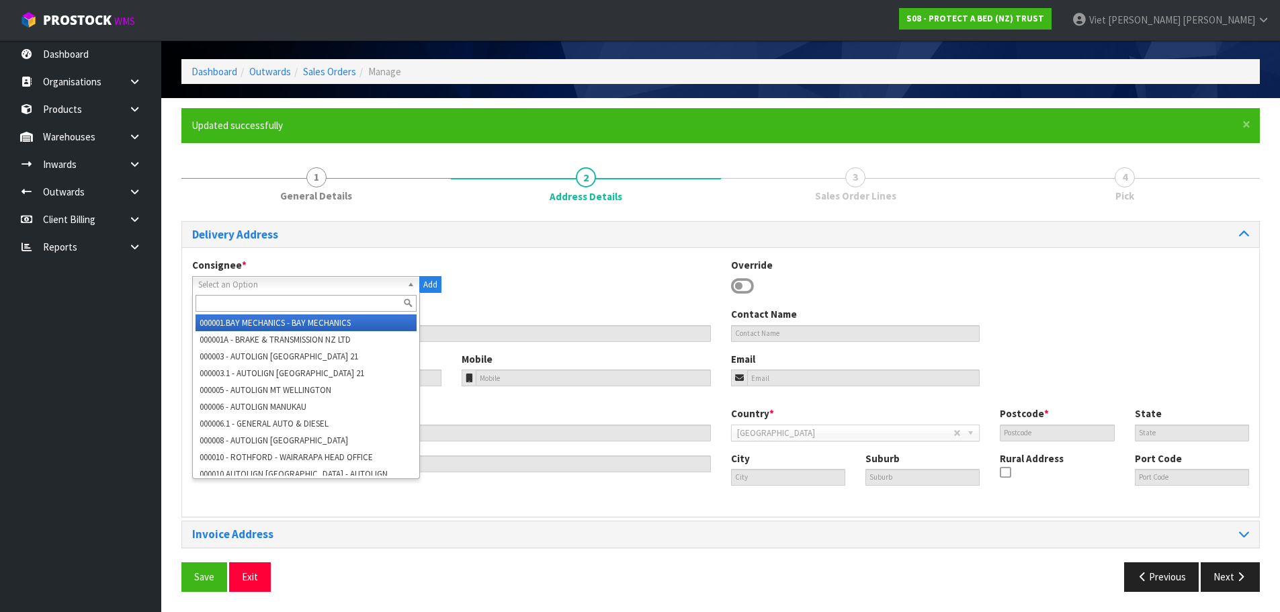
click at [276, 306] on input "text" at bounding box center [306, 303] width 221 height 17
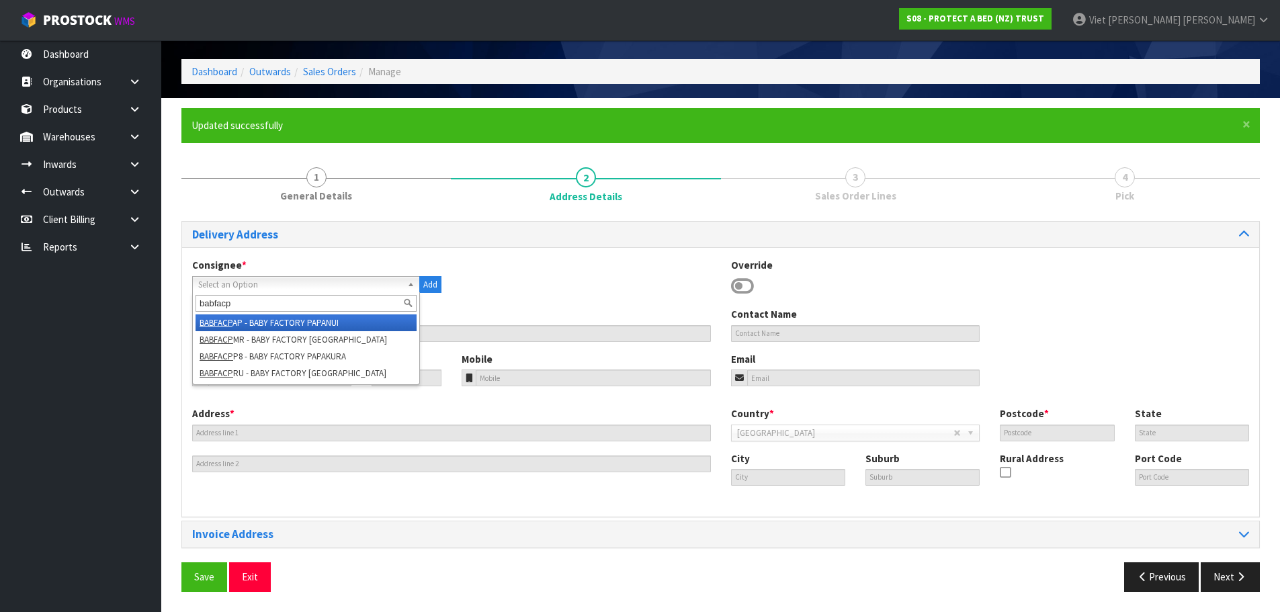
type input "babfacp"
click at [333, 321] on li "BABFACP AP - BABY FACTORY PAPANUI" at bounding box center [306, 322] width 221 height 17
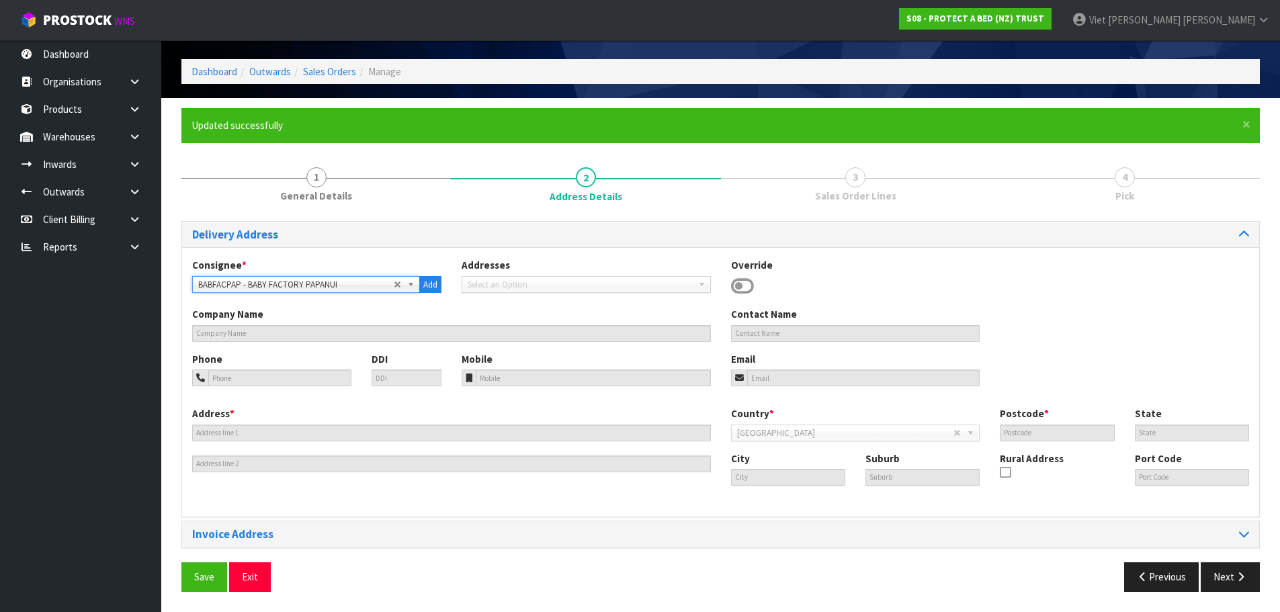
type input "BABY FACTORY PAPANUI"
type input "03 354 0432"
type input "UNIT B1, NORTHLINK CENTRE, 148 LANGDONS ROAD"
type input "8052"
type input "CHRISTCHURCH"
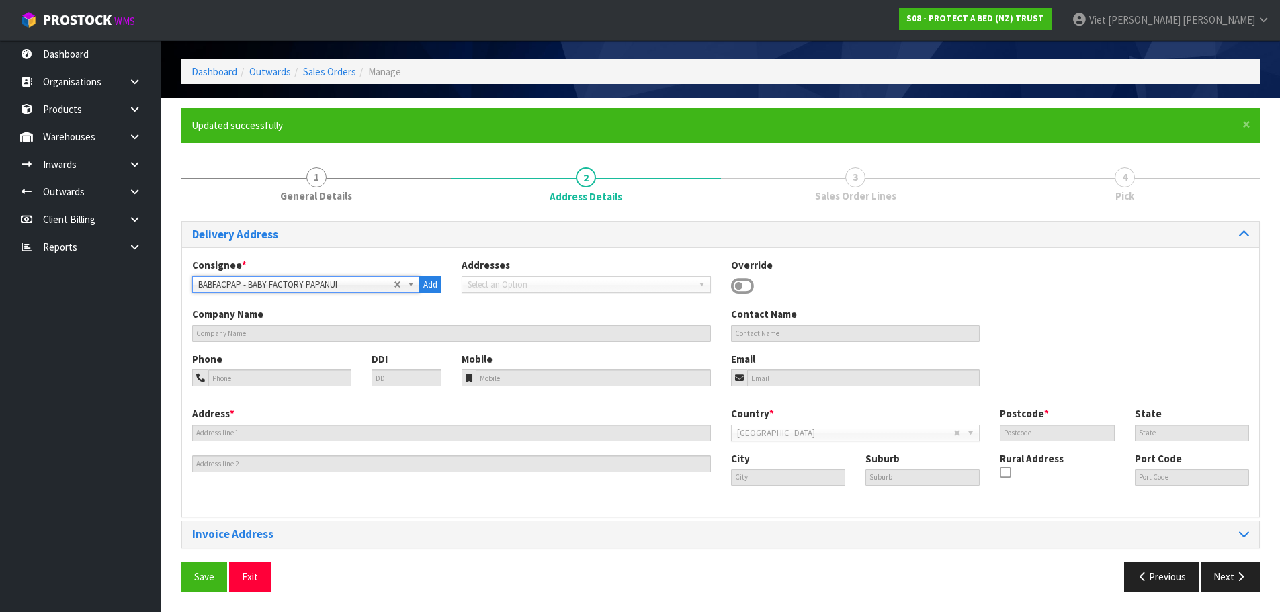
type input "PAPANUI"
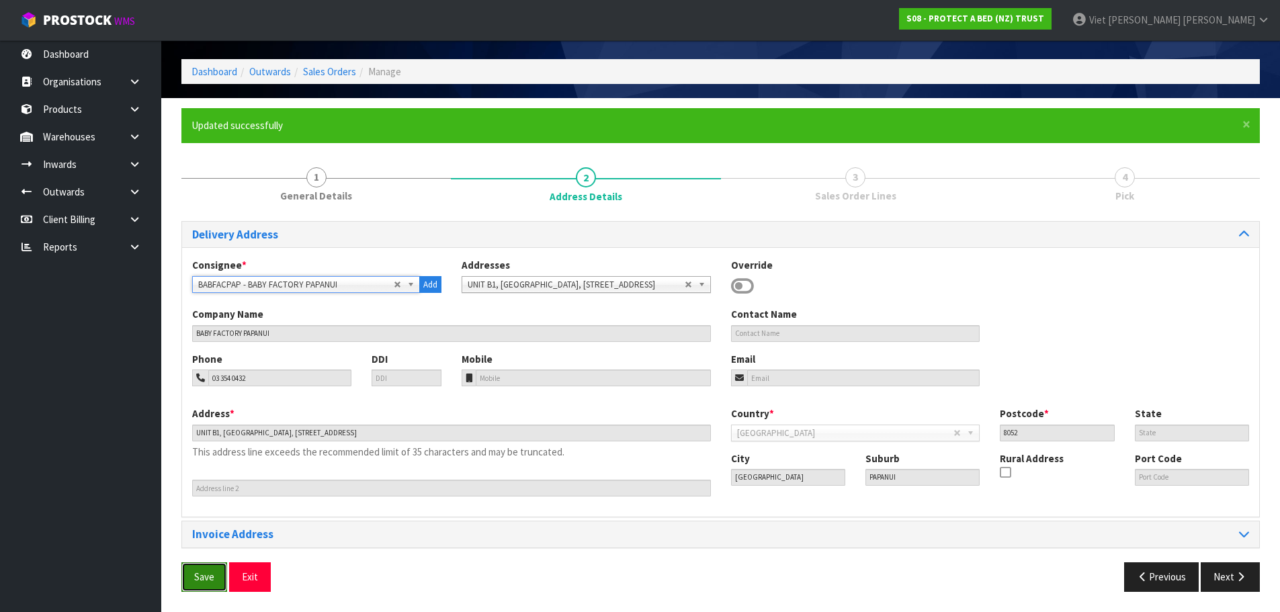
click at [208, 581] on span "Save" at bounding box center [204, 577] width 20 height 13
drag, startPoint x: 559, startPoint y: 452, endPoint x: 401, endPoint y: 459, distance: 158.8
click at [430, 459] on div "Address * UNIT B1, NORTHLINK CENTRE, 148 LANGDONS ROAD This address line exceed…" at bounding box center [451, 452] width 539 height 90
click at [401, 459] on div "Address * UNIT B1, NORTHLINK CENTRE, 148 LANGDONS ROAD This address line exceed…" at bounding box center [451, 452] width 539 height 90
click at [488, 460] on div "Address * UNIT B1, NORTHLINK CENTRE, 148 LANGDONS ROAD This address line exceed…" at bounding box center [451, 452] width 539 height 90
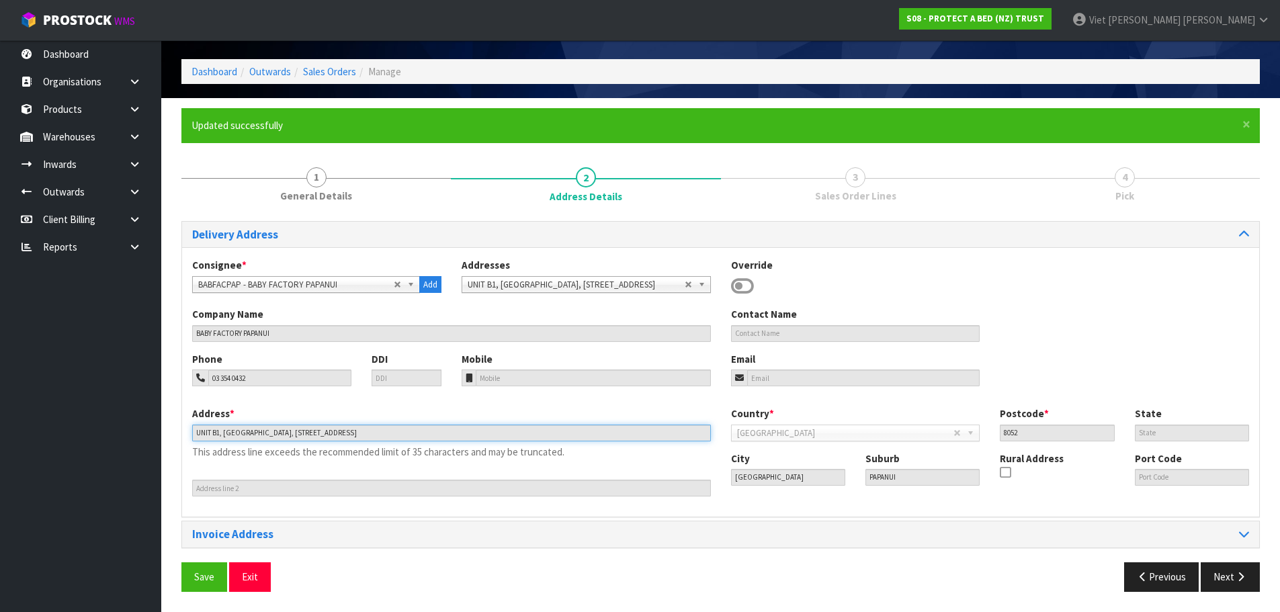
drag, startPoint x: 222, startPoint y: 435, endPoint x: 288, endPoint y: 439, distance: 65.4
click at [288, 439] on input "UNIT B1, NORTHLINK CENTRE, 148 LANGDONS ROAD" at bounding box center [451, 433] width 519 height 17
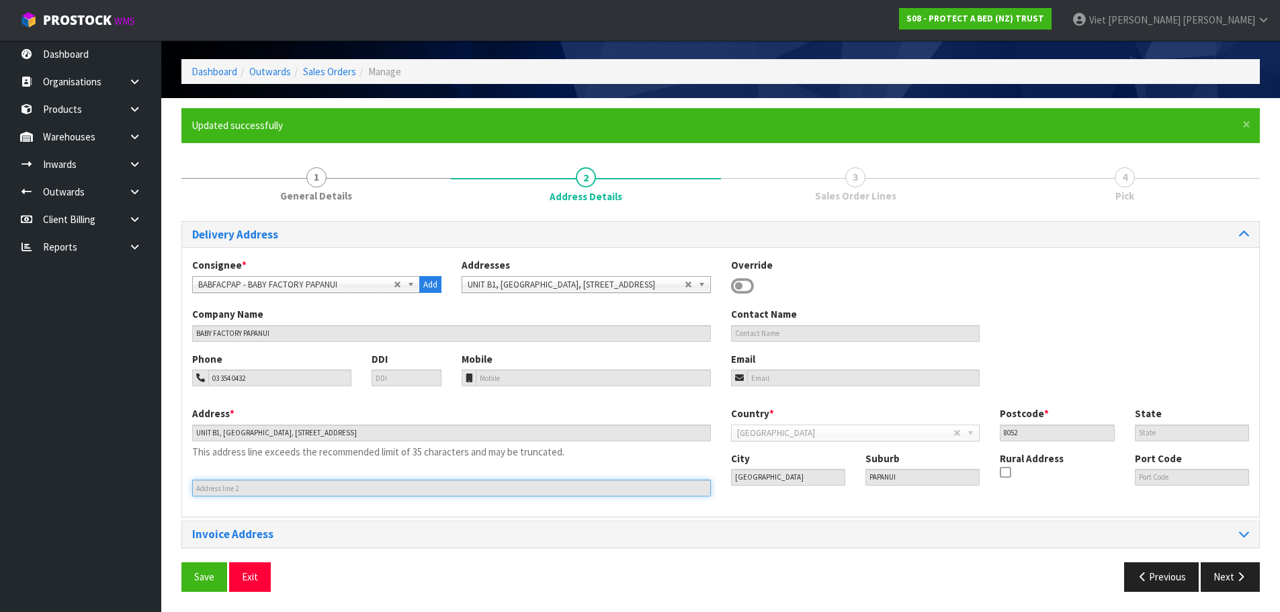
click at [227, 491] on input "text" at bounding box center [451, 488] width 519 height 17
click at [1222, 574] on button "Next" at bounding box center [1230, 576] width 59 height 29
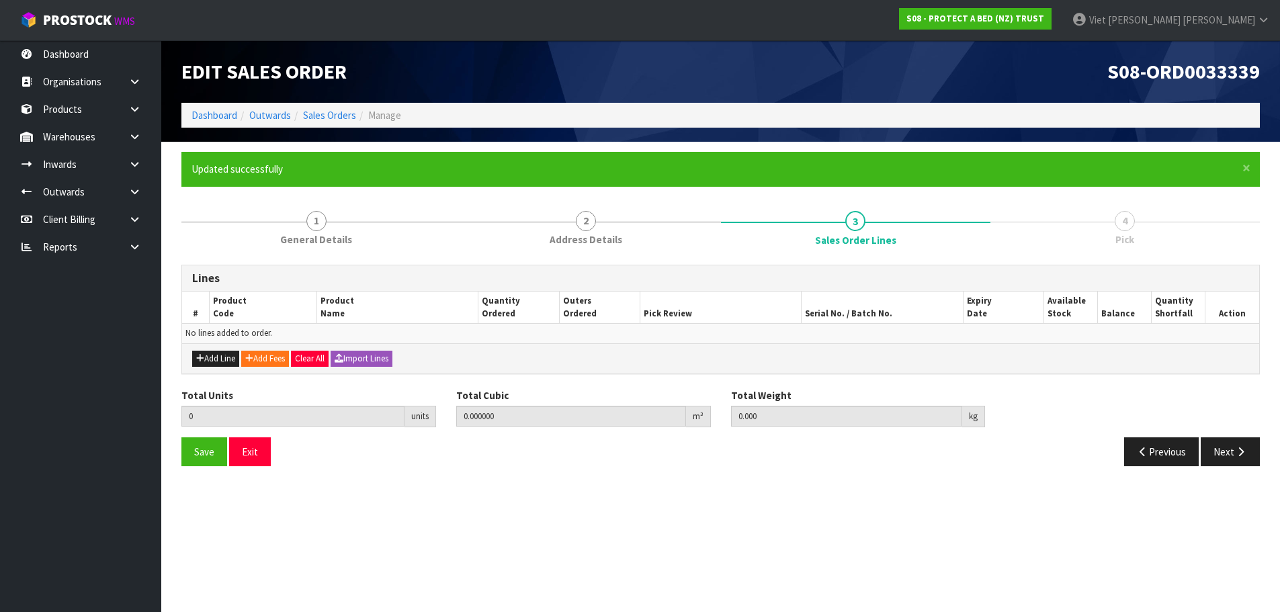
scroll to position [0, 0]
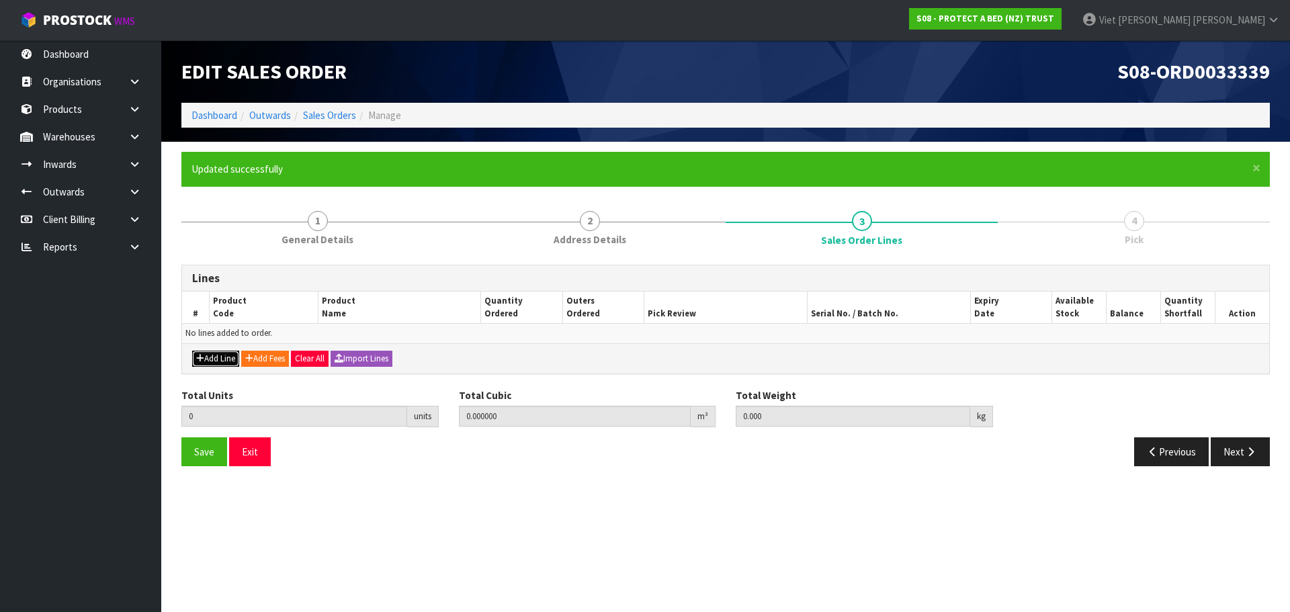
click at [218, 362] on button "Add Line" at bounding box center [215, 359] width 47 height 16
type input "0"
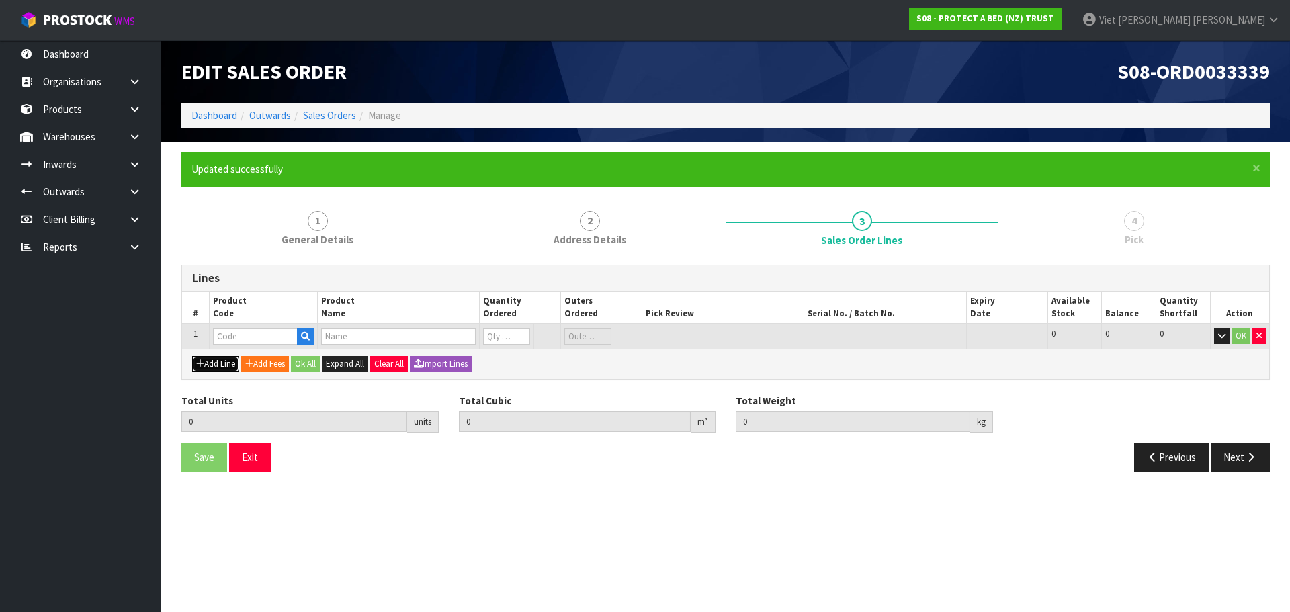
click at [192, 356] on button "Add Line" at bounding box center [215, 364] width 47 height 16
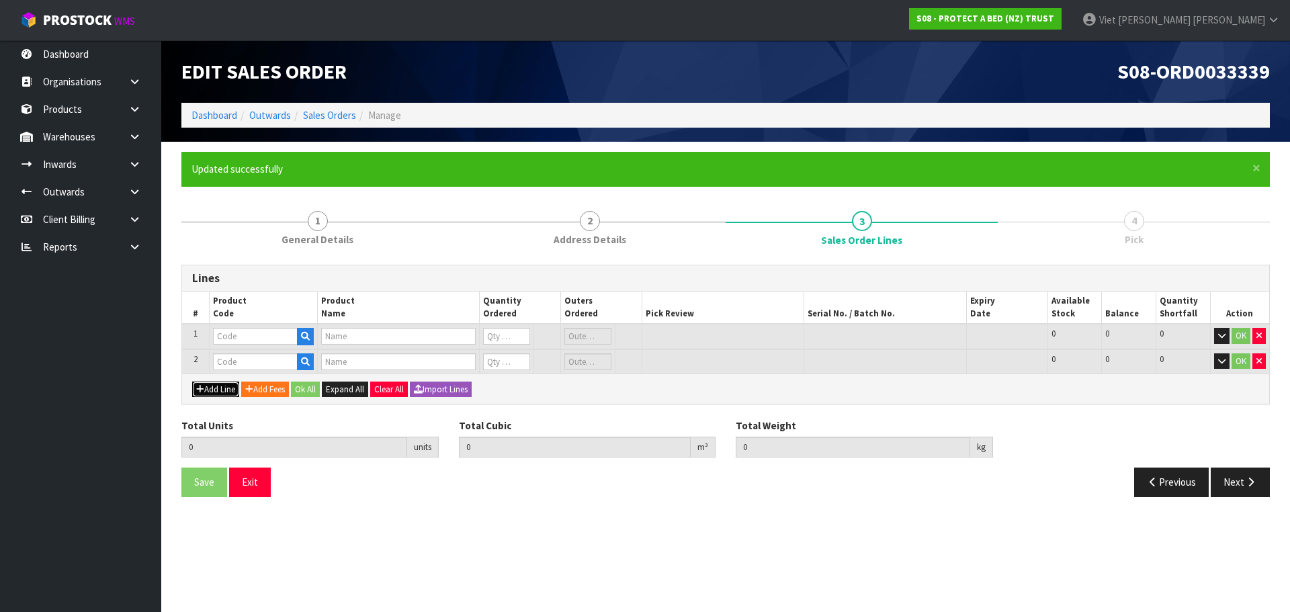
click at [192, 382] on button "Add Line" at bounding box center [215, 390] width 47 height 16
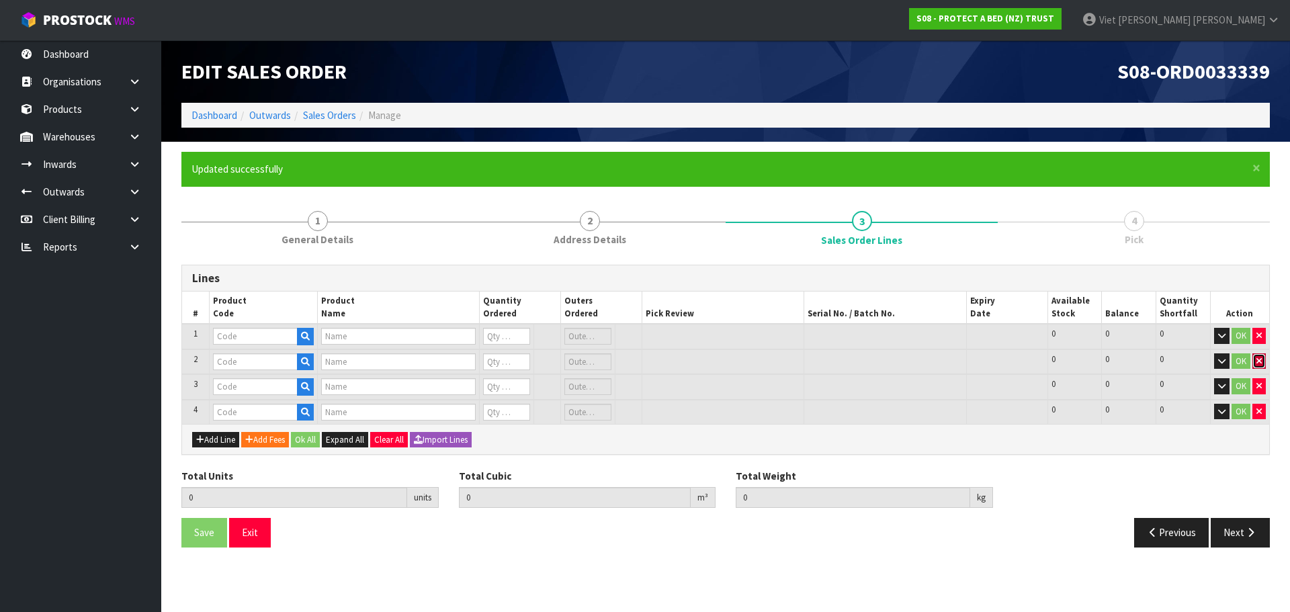
click at [1264, 366] on button "button" at bounding box center [1259, 361] width 13 height 16
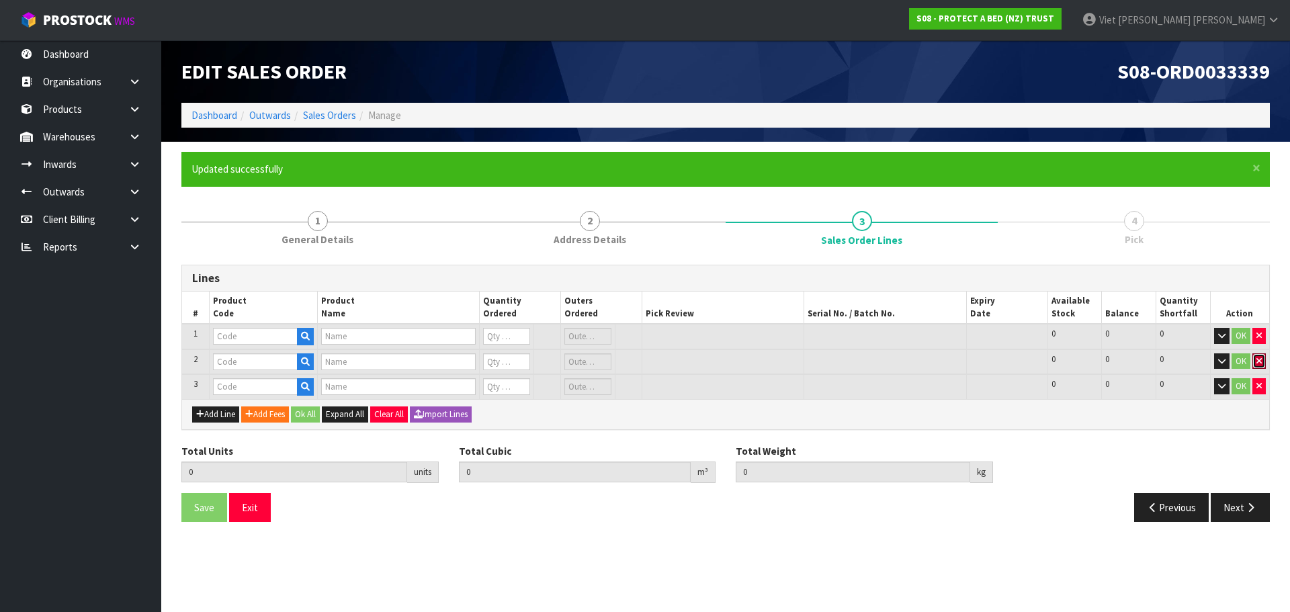
click at [1264, 366] on button "button" at bounding box center [1259, 361] width 13 height 16
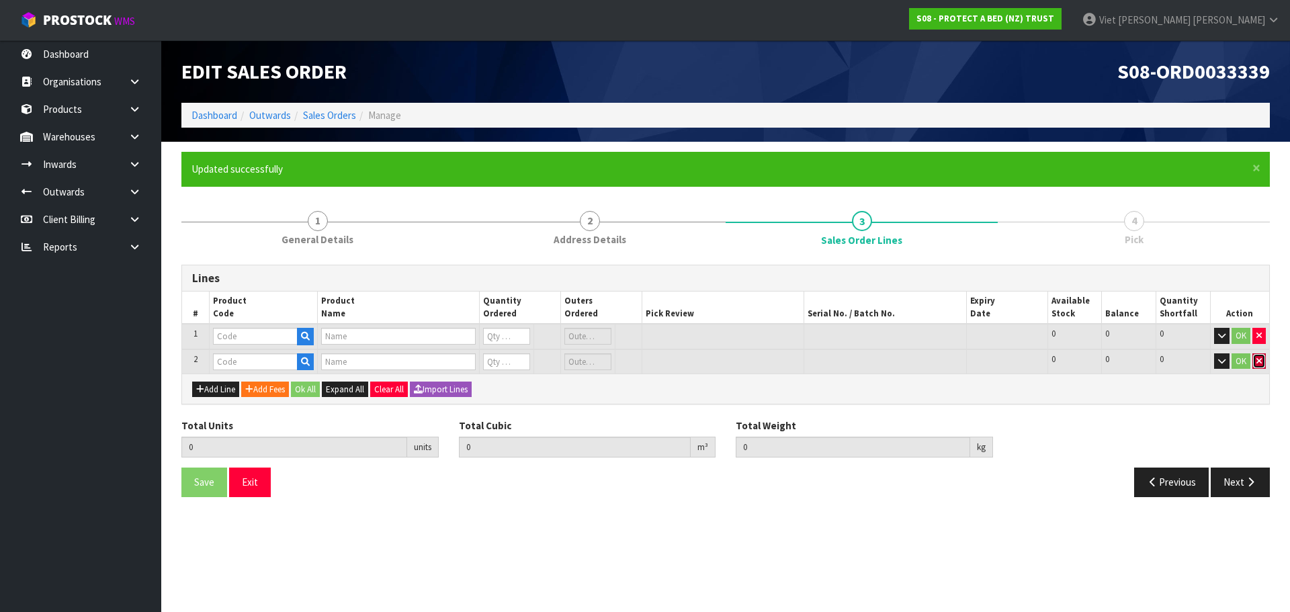
click at [1259, 363] on icon "button" at bounding box center [1259, 361] width 5 height 9
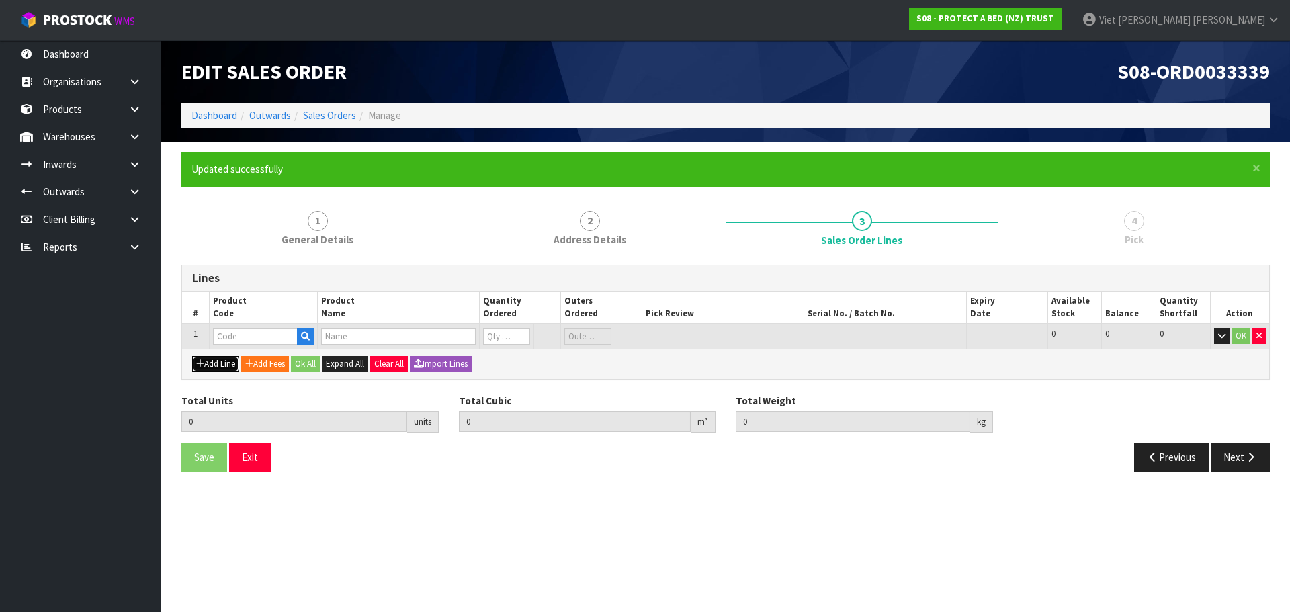
click at [225, 367] on button "Add Line" at bounding box center [215, 364] width 47 height 16
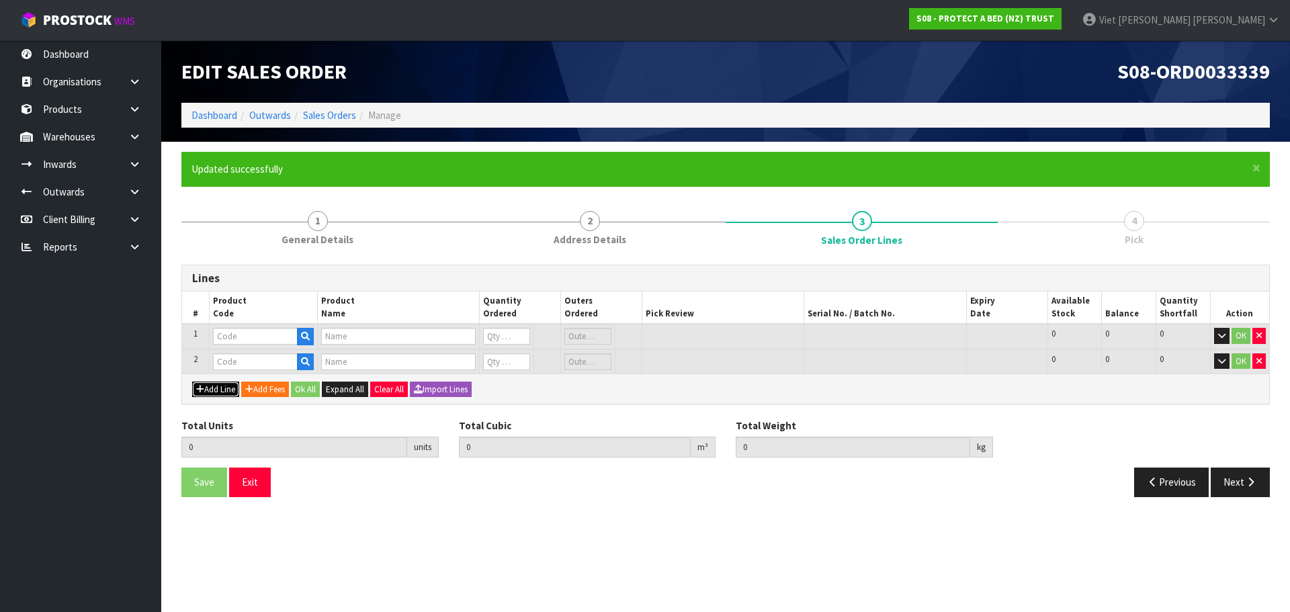
click at [192, 382] on button "Add Line" at bounding box center [215, 390] width 47 height 16
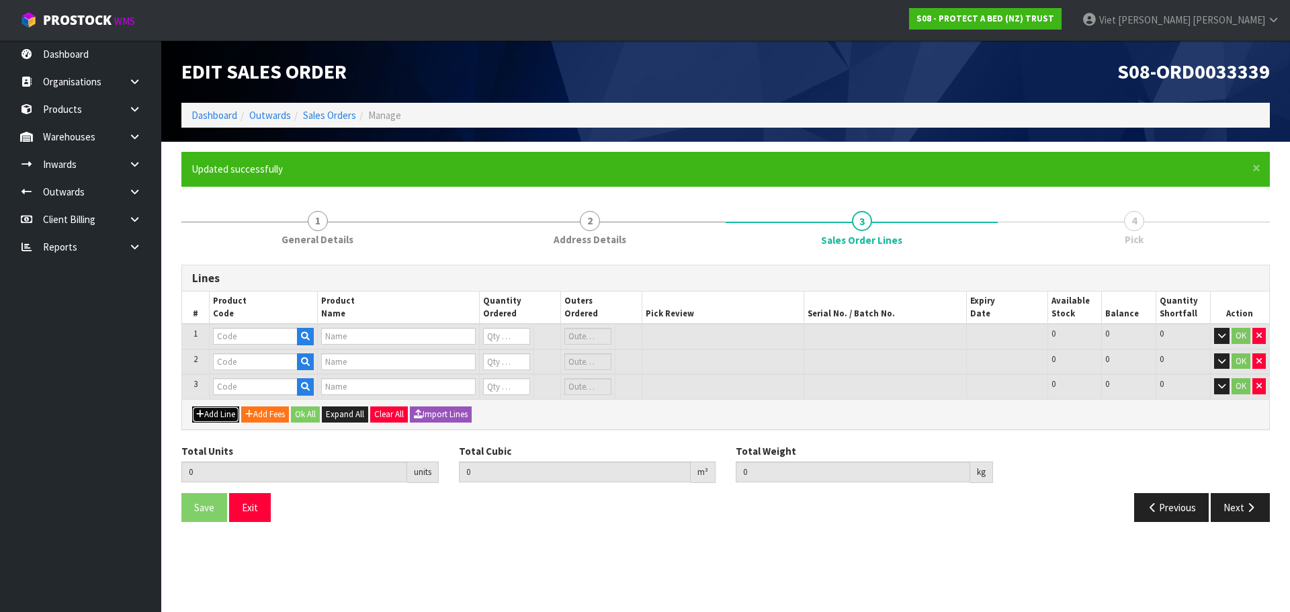
click at [192, 407] on button "Add Line" at bounding box center [215, 415] width 47 height 16
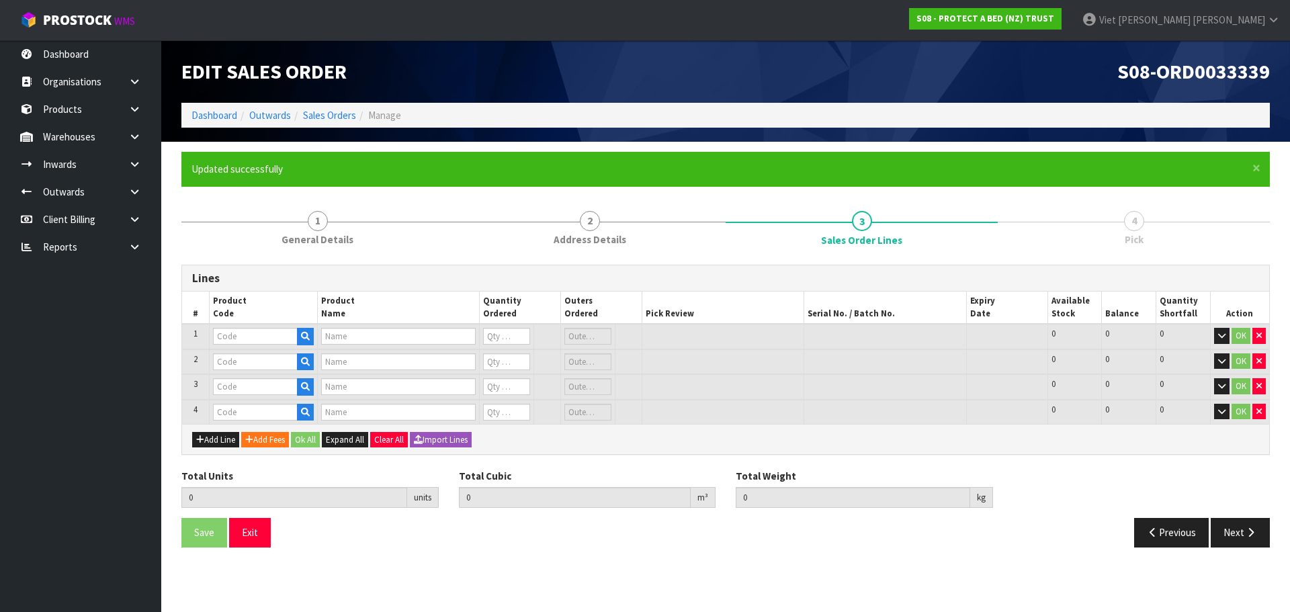
click at [782, 443] on div "Add Line Add Fees Ok All Expand All Clear All Import Lines" at bounding box center [725, 439] width 1087 height 30
click at [251, 339] on input "text" at bounding box center [255, 336] width 85 height 17
paste input "108657"
type input "108657"
click at [252, 333] on input "text" at bounding box center [255, 336] width 85 height 17
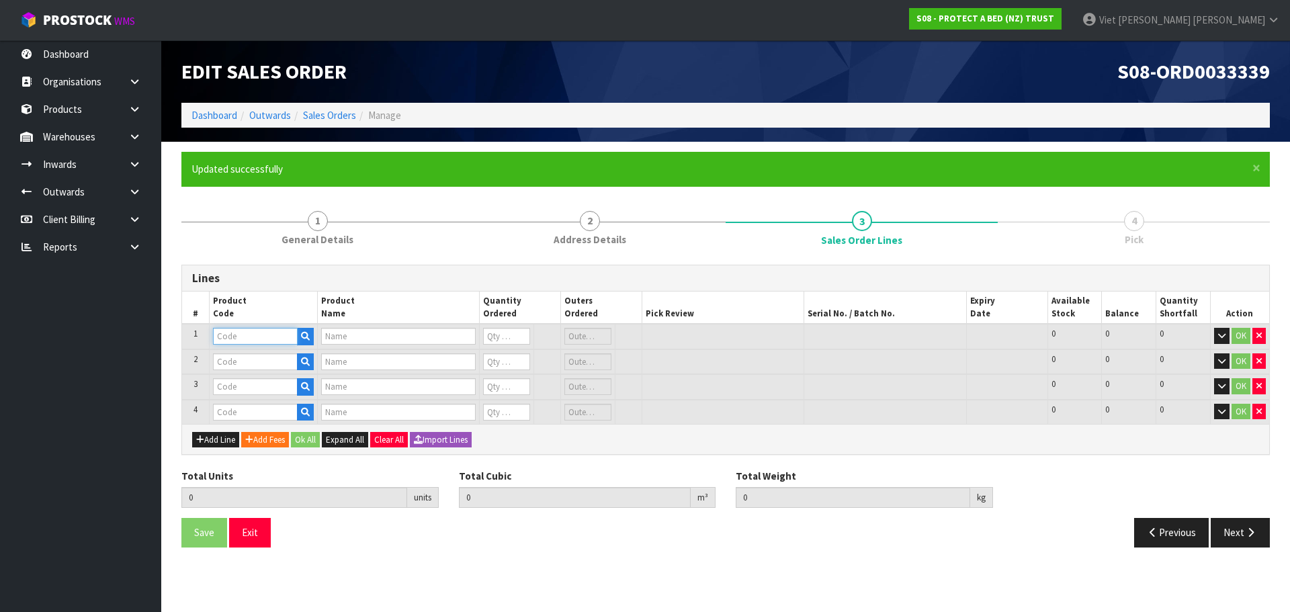
paste input "22131"
type input "22131"
type input "INFANT FITTED COT TWIN COTTON QUILTED"
type input "0"
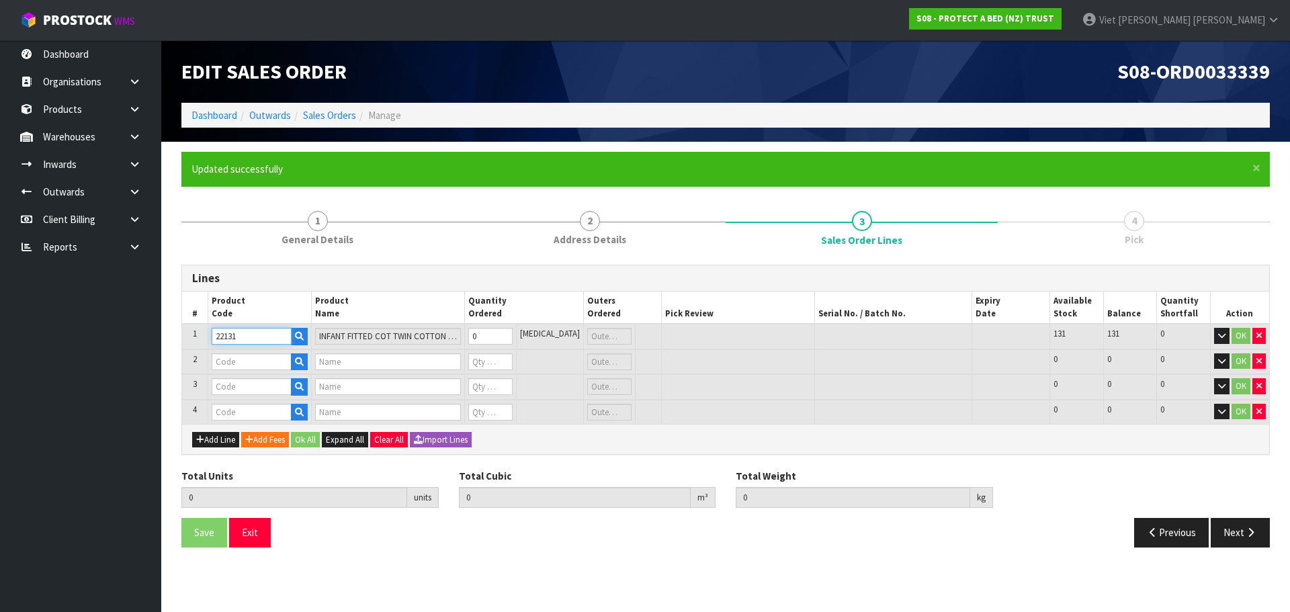
type input "22131"
click at [497, 334] on input "0" at bounding box center [490, 336] width 44 height 17
click at [512, 333] on input "1" at bounding box center [490, 336] width 44 height 17
click at [512, 333] on input "2" at bounding box center [490, 336] width 44 height 17
click at [512, 333] on input "3" at bounding box center [490, 336] width 44 height 17
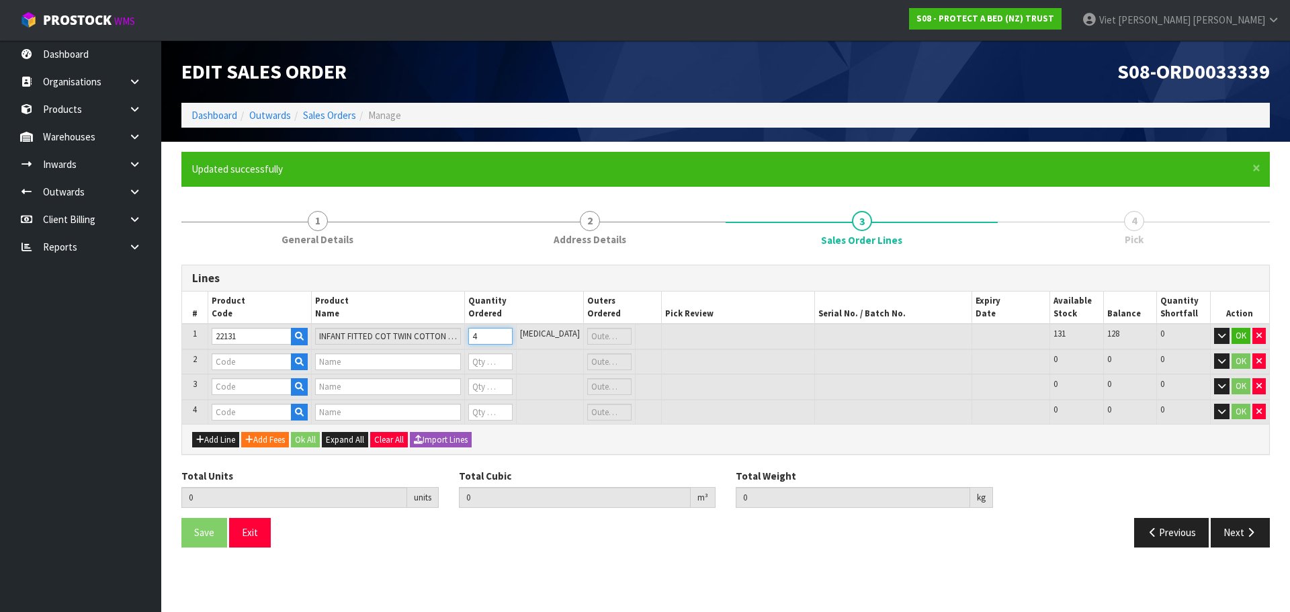
type input "4"
click at [512, 333] on input "4" at bounding box center [490, 336] width 44 height 17
click at [259, 363] on input "text" at bounding box center [252, 361] width 80 height 17
paste input "22036"
type input "22036"
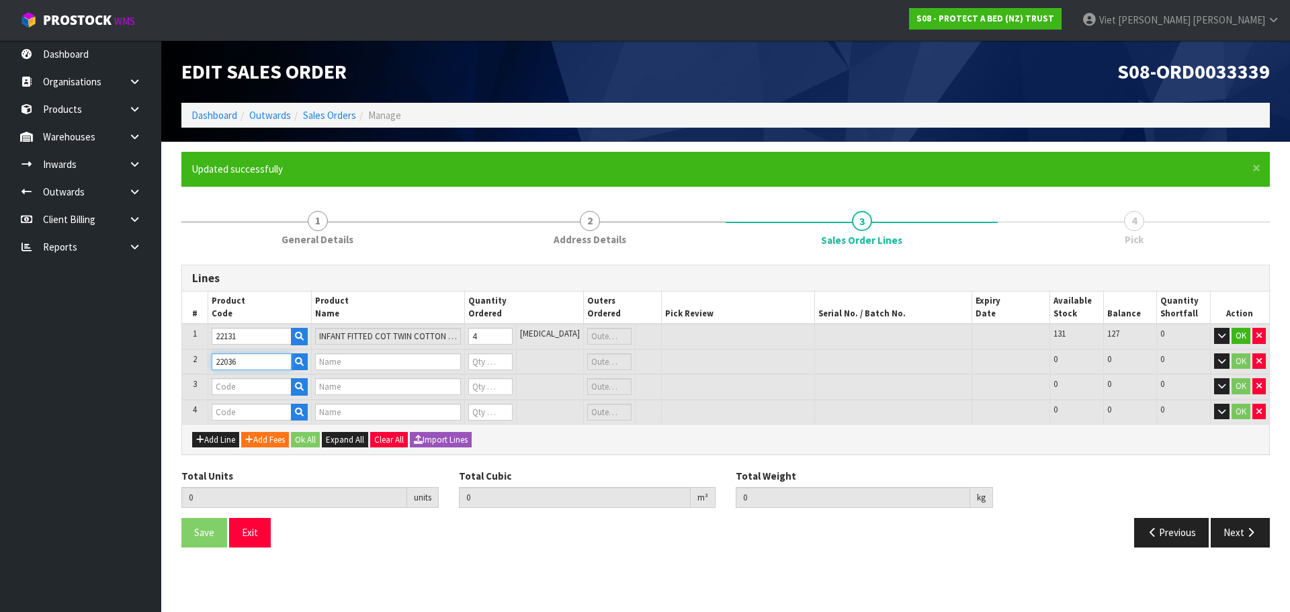
type input "INFANT STRAP BASSINETTE COTTON TERRY"
type input "0"
type input "22036"
click at [499, 361] on input "0" at bounding box center [490, 361] width 44 height 17
click at [512, 357] on input "1" at bounding box center [490, 361] width 44 height 17
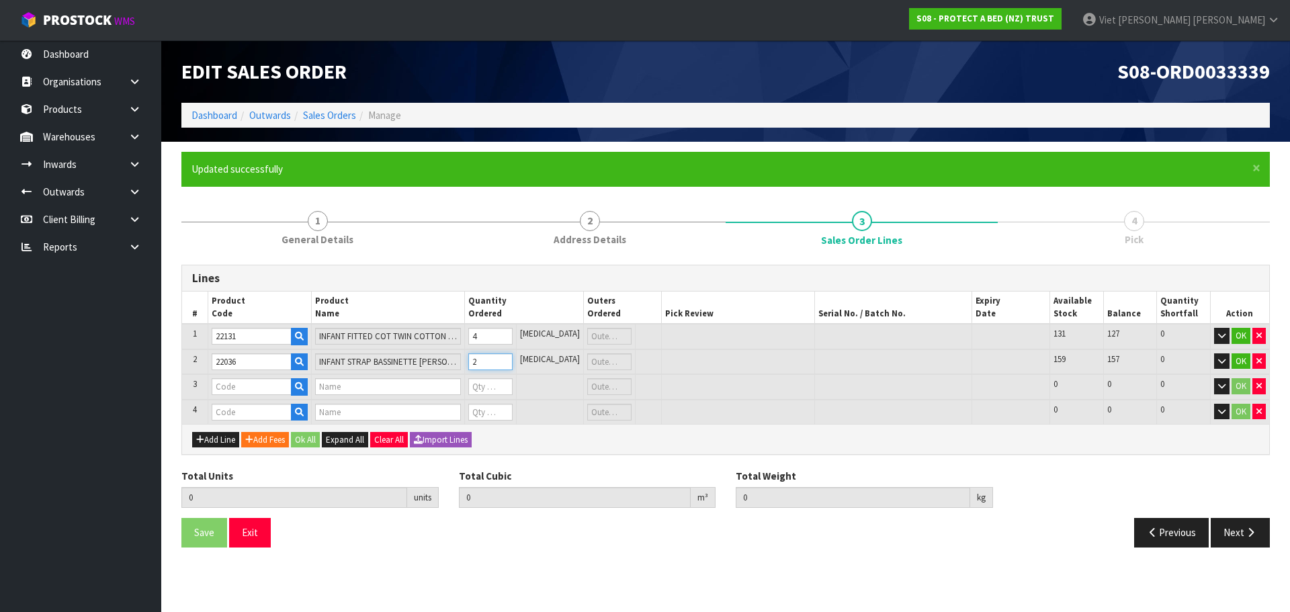
type input "2"
click at [512, 360] on input "2" at bounding box center [490, 361] width 44 height 17
click at [224, 388] on input "text" at bounding box center [252, 386] width 80 height 17
click at [381, 384] on input "text" at bounding box center [388, 386] width 146 height 17
click at [264, 386] on input "text" at bounding box center [252, 386] width 80 height 17
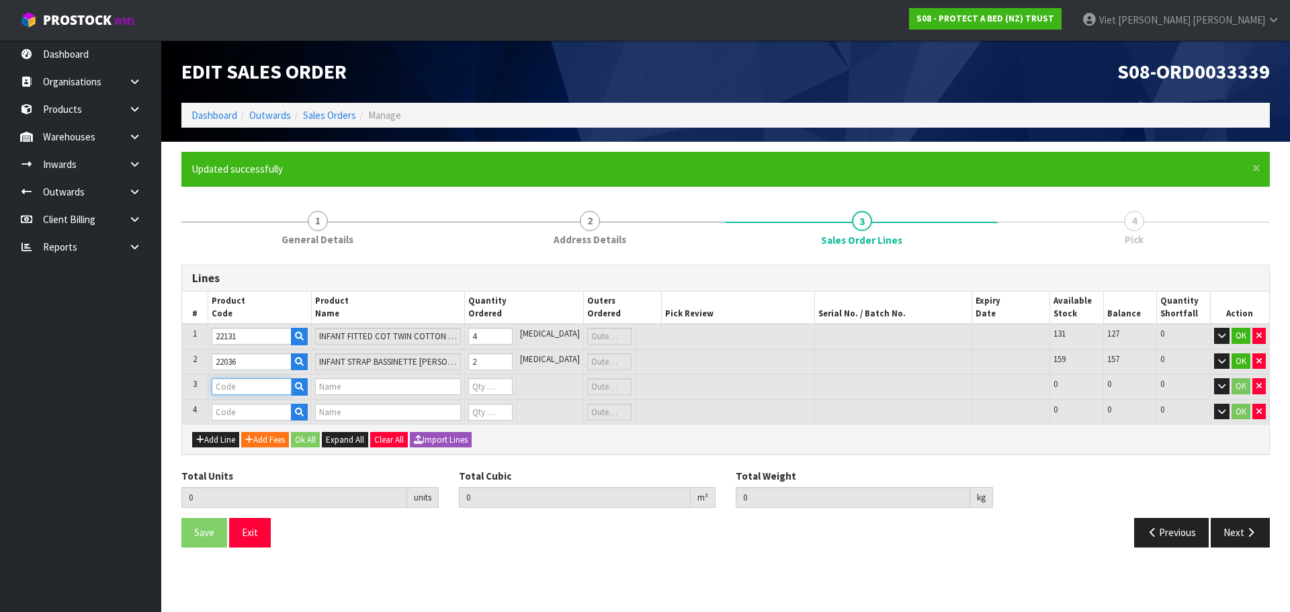
paste input "22037"
type input "22037"
type input "INFANT STRAP COT 130X68 SINGLE"
type input "0"
type input "22037"
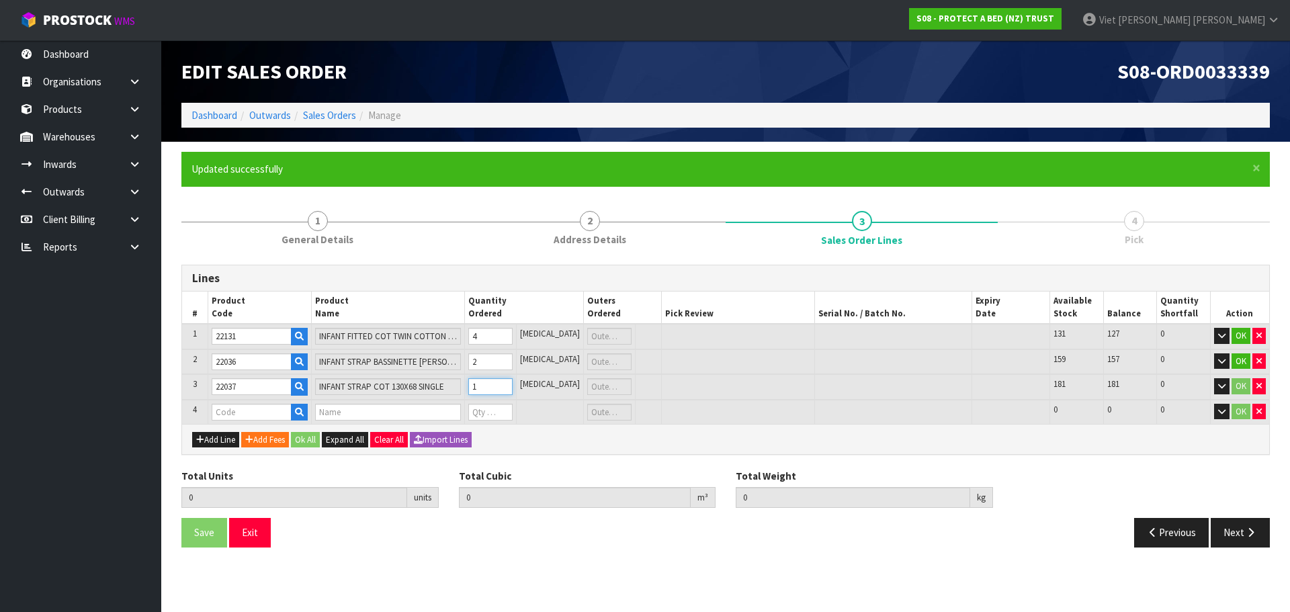
type input "1"
click at [512, 386] on input "1" at bounding box center [490, 386] width 44 height 17
click at [236, 418] on input "text" at bounding box center [252, 412] width 80 height 17
paste input "22071"
type input "22071"
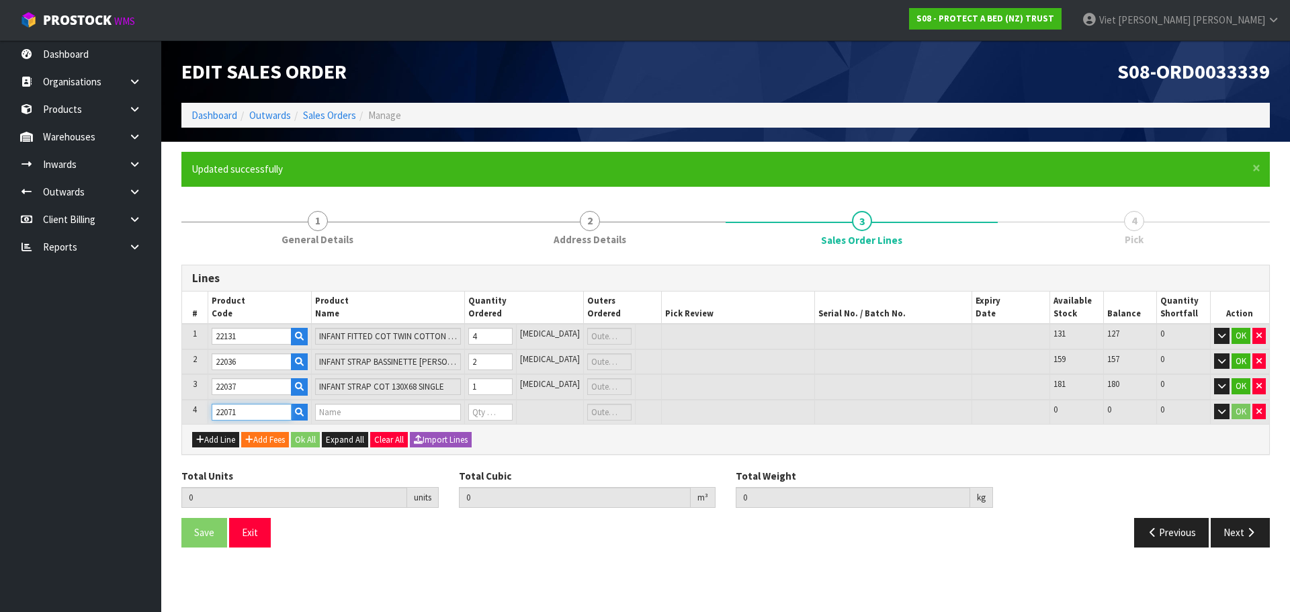
type input "7"
type input "0.026099"
type input "4.42"
type input "INFANT FITTED BASSINETTE 45X80 COTTON"
type input "0"
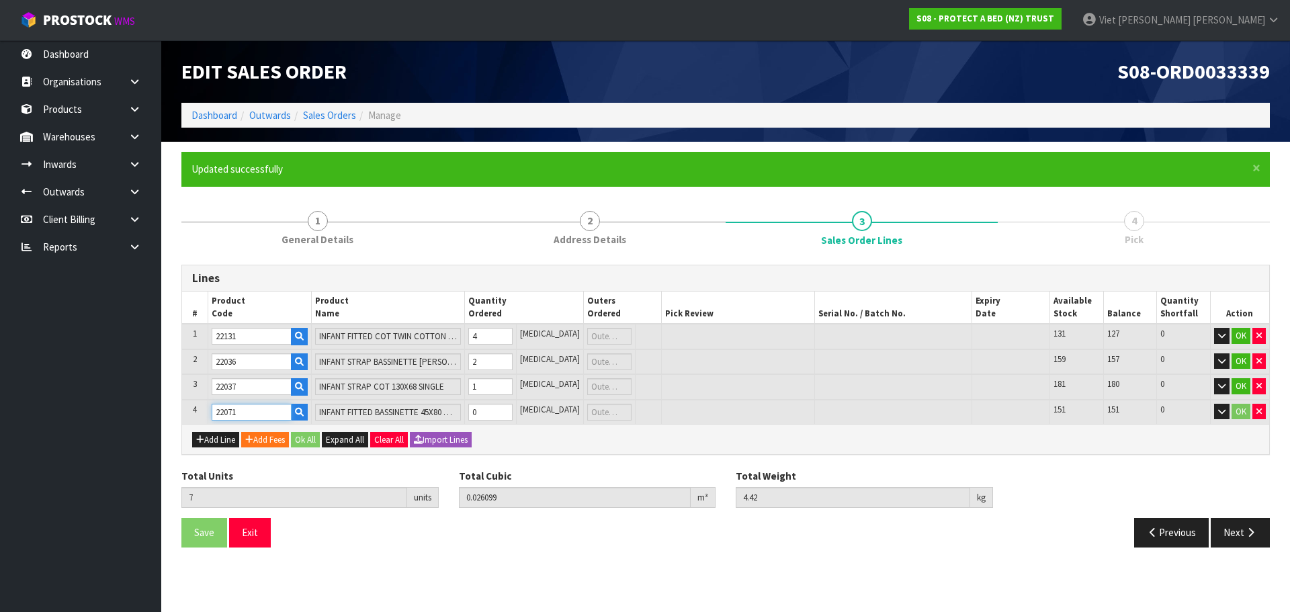
type input "22071"
type input "8"
type input "0.027899"
type input "4.68"
type input "1"
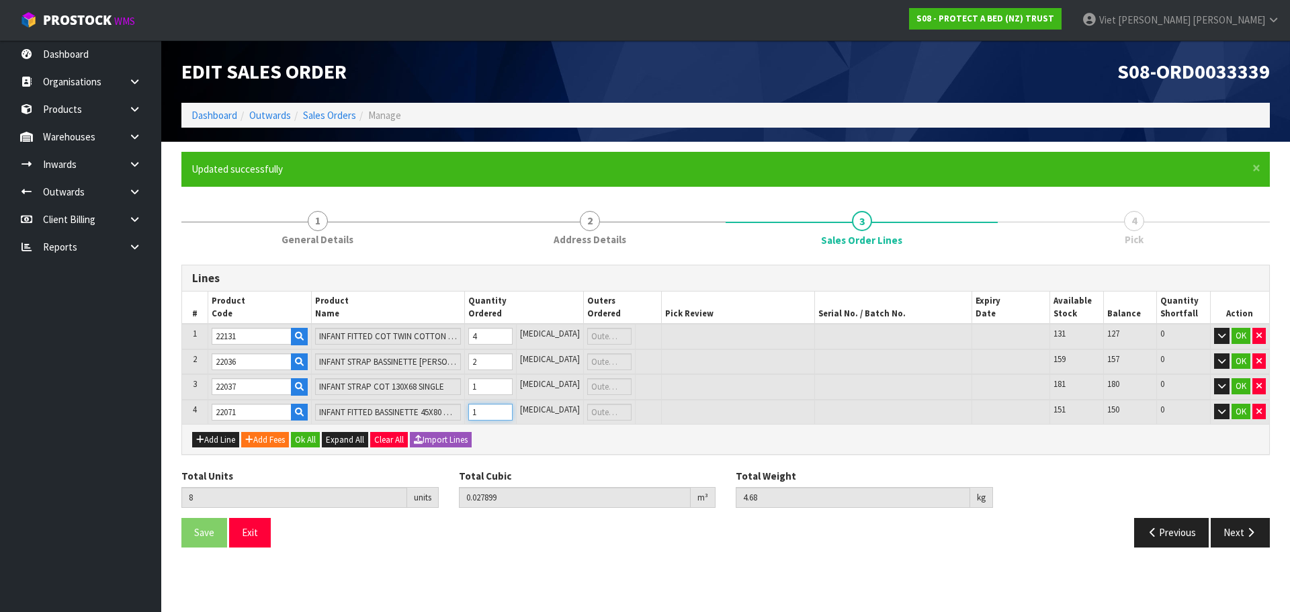
click at [512, 408] on input "1" at bounding box center [490, 412] width 44 height 17
type input "9"
type input "0.029699"
type input "4.94"
type input "2"
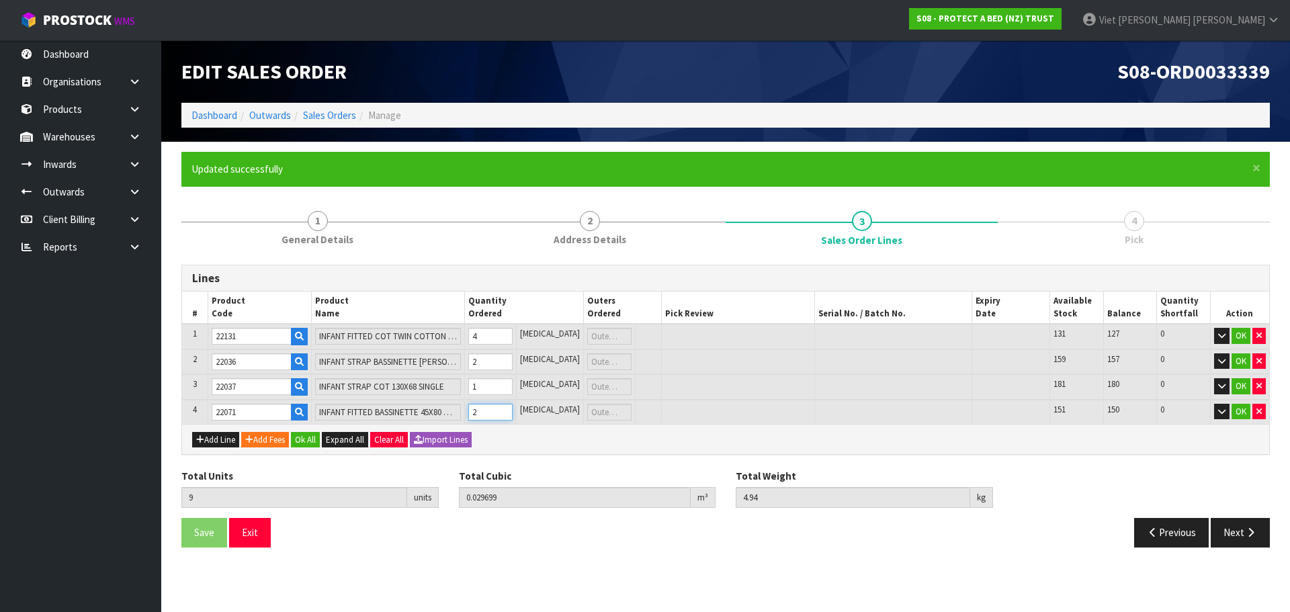
click at [512, 408] on input "2" at bounding box center [490, 412] width 44 height 17
click at [320, 437] on button "Ok All" at bounding box center [305, 440] width 29 height 16
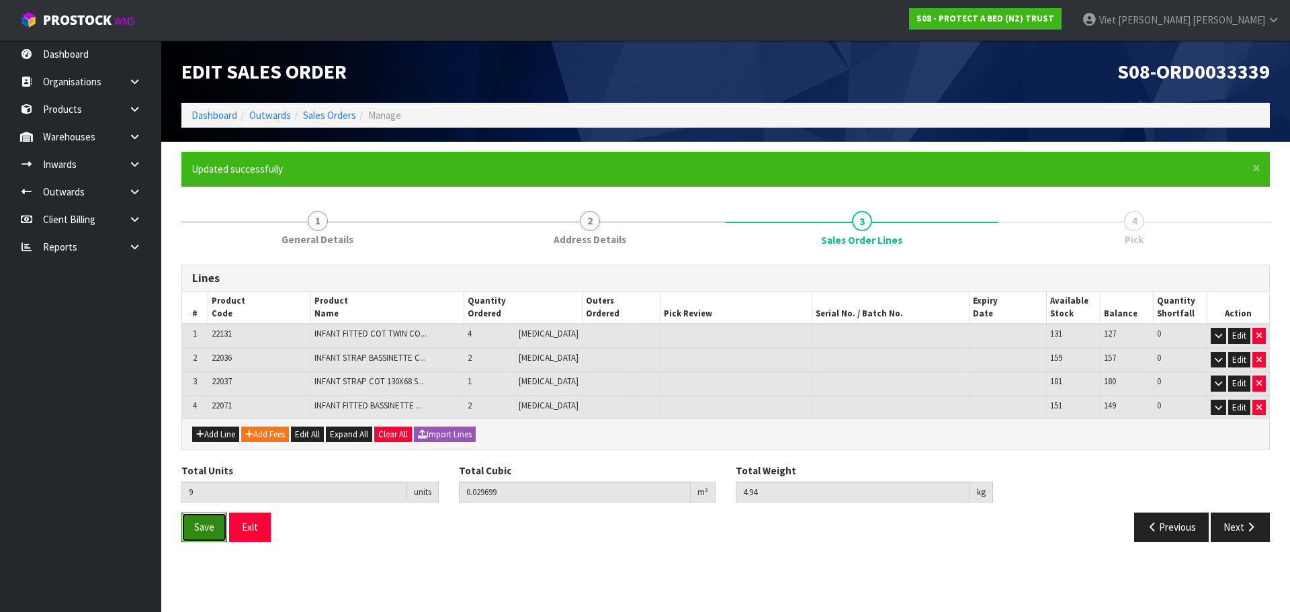
click at [212, 540] on button "Save" at bounding box center [204, 527] width 46 height 29
click at [222, 521] on button "Save" at bounding box center [204, 527] width 46 height 29
click at [1236, 530] on button "Next" at bounding box center [1240, 527] width 59 height 29
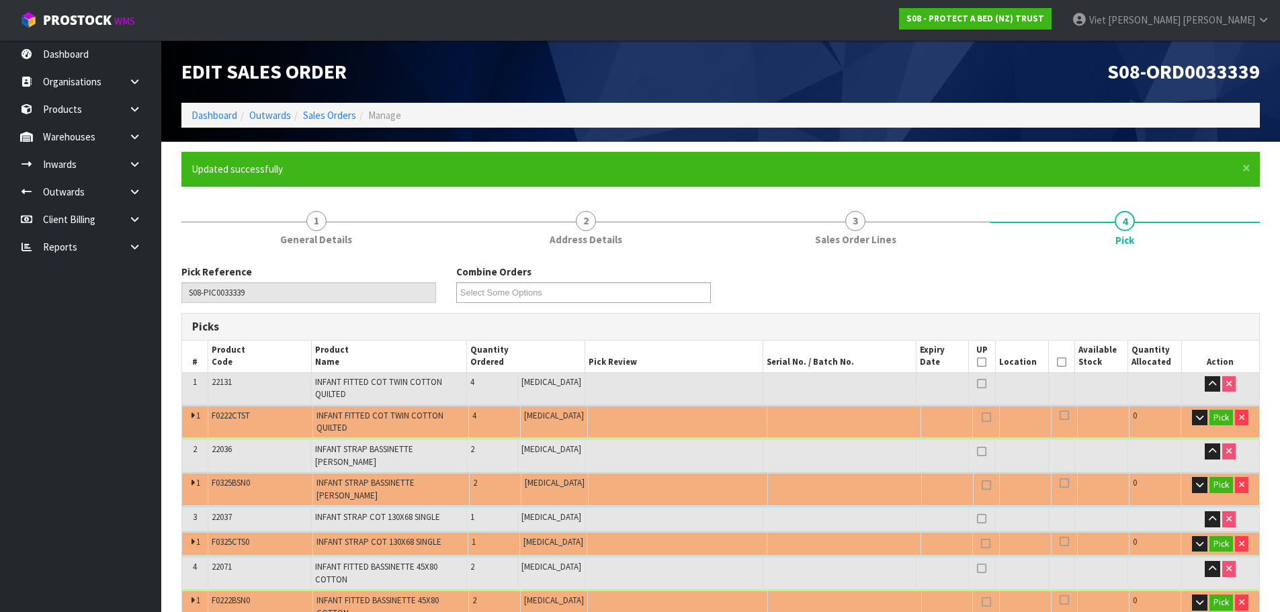
scroll to position [134, 0]
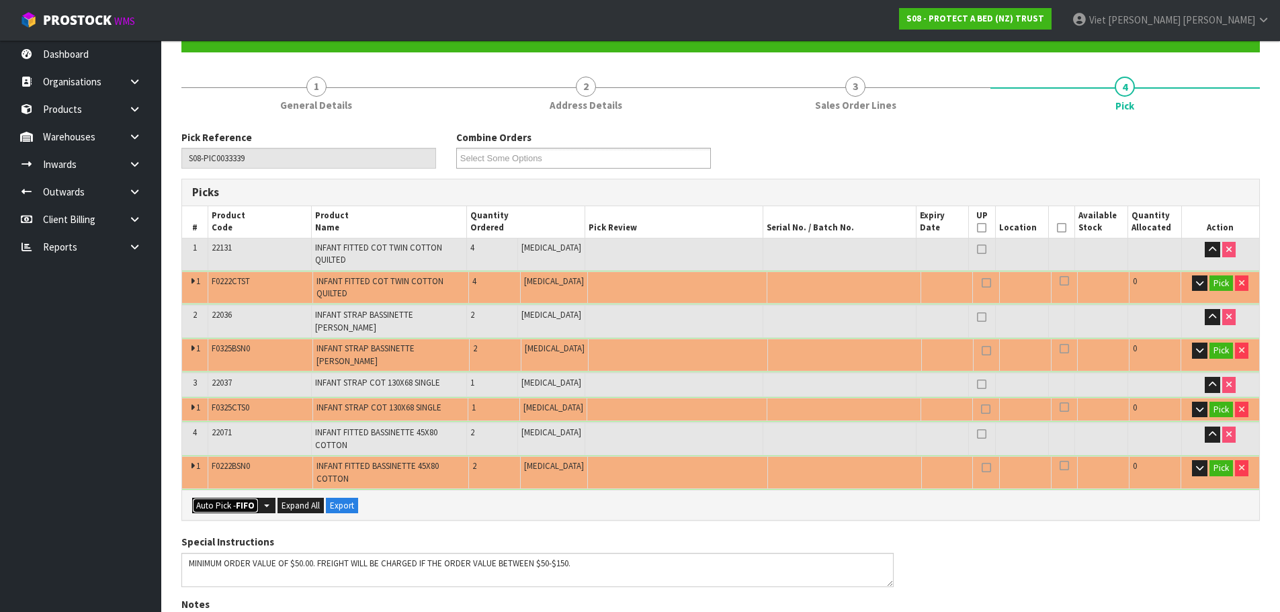
click at [230, 504] on button "Auto Pick - FIFO" at bounding box center [225, 506] width 67 height 16
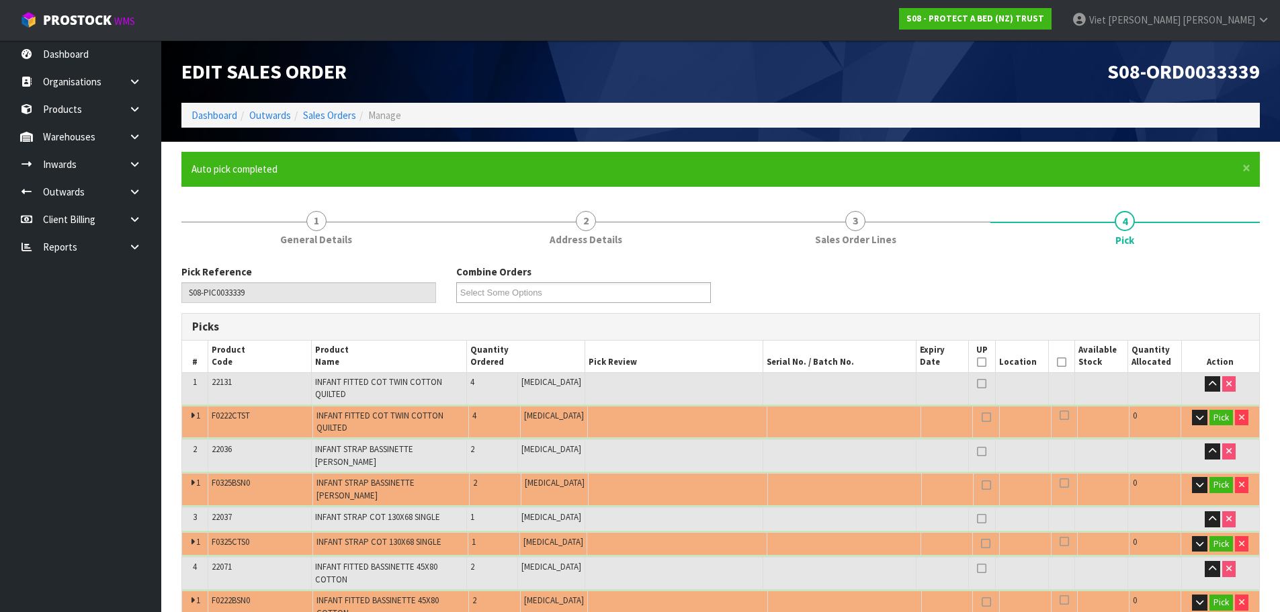
type input "Piece x 9"
type input "9"
type input "0.029699"
type input "4.940"
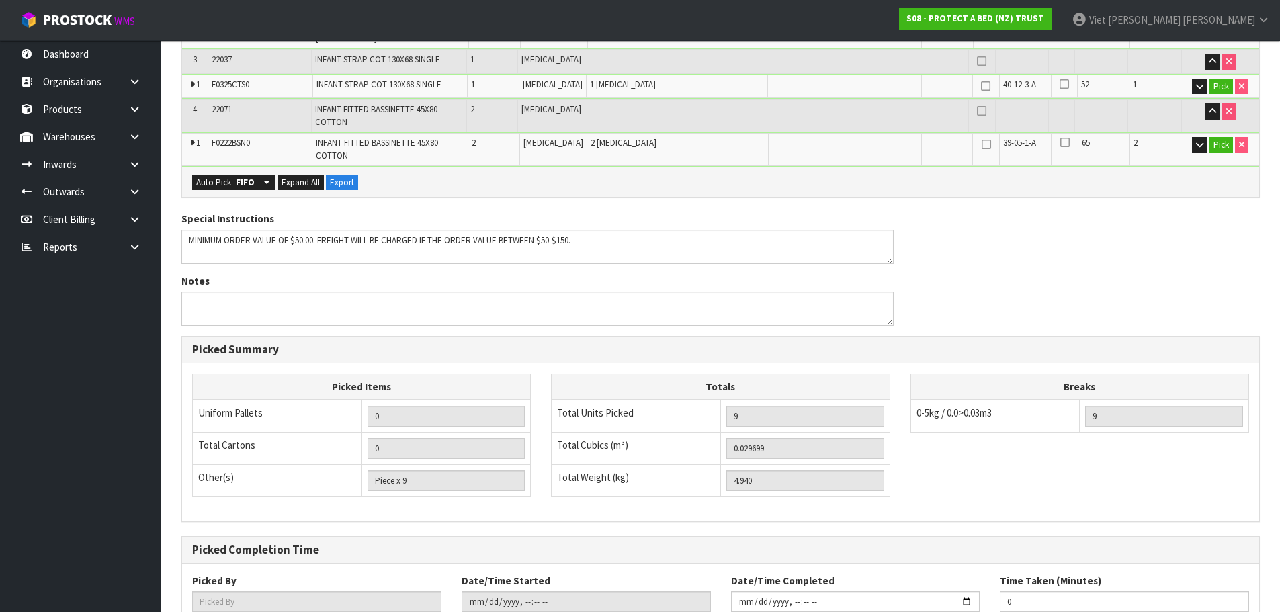
scroll to position [552, 0]
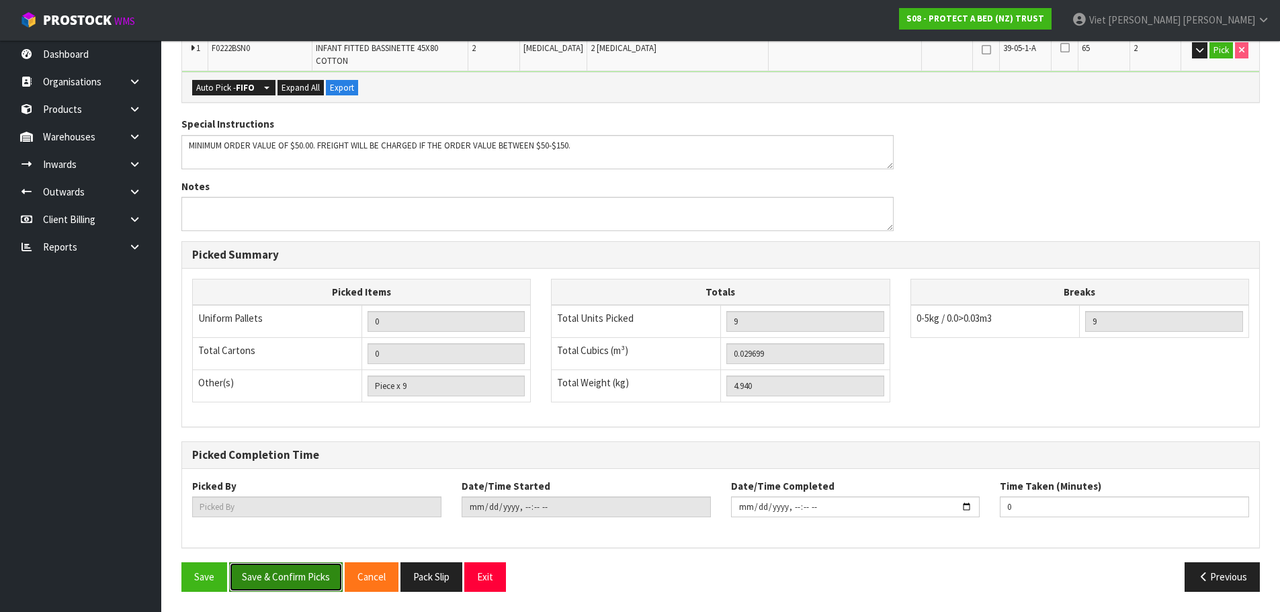
click at [278, 587] on button "Save & Confirm Picks" at bounding box center [286, 576] width 114 height 29
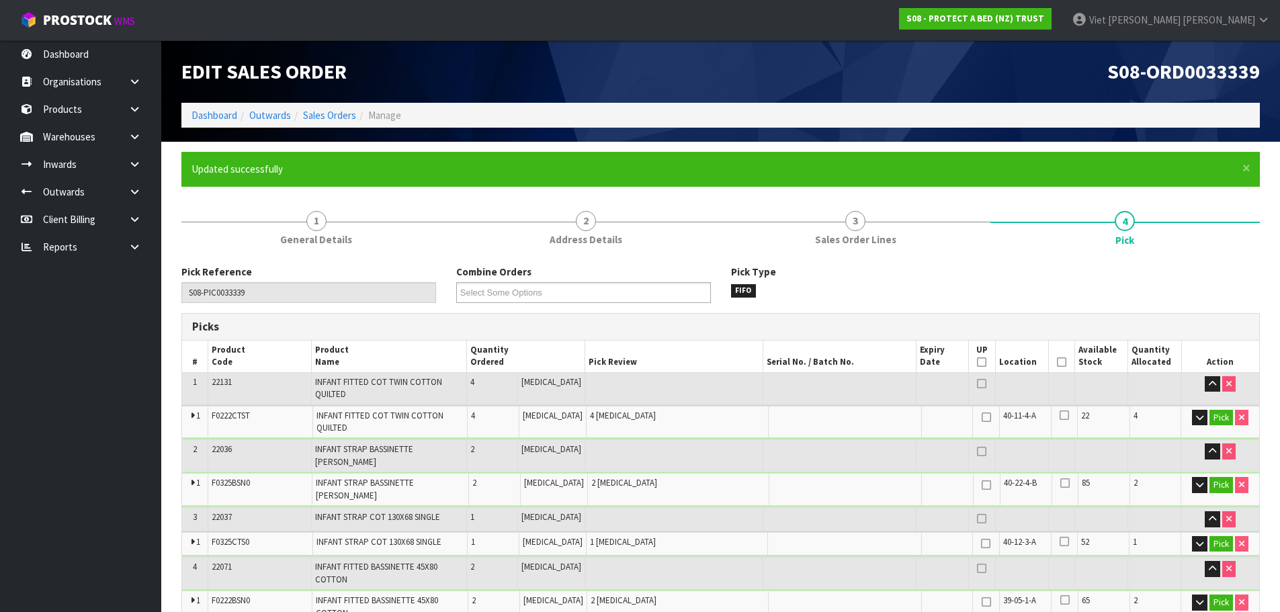
type input "Viet [PERSON_NAME]"
type input "2025-09-09T10:58:23"
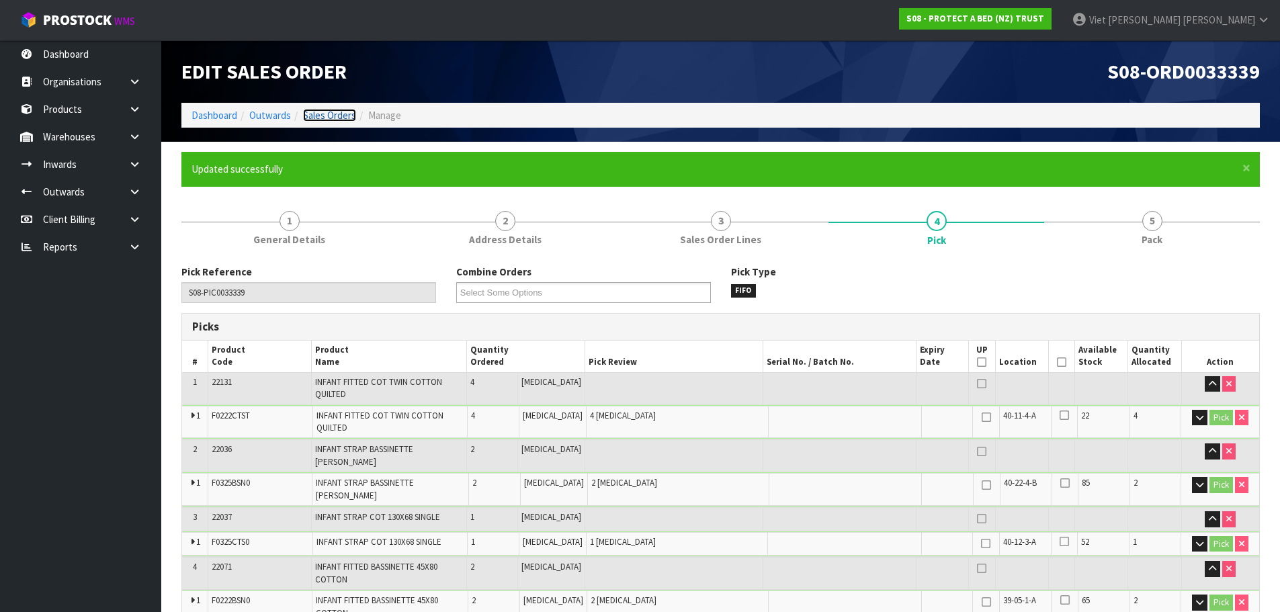
click at [313, 118] on link "Sales Orders" at bounding box center [329, 115] width 53 height 13
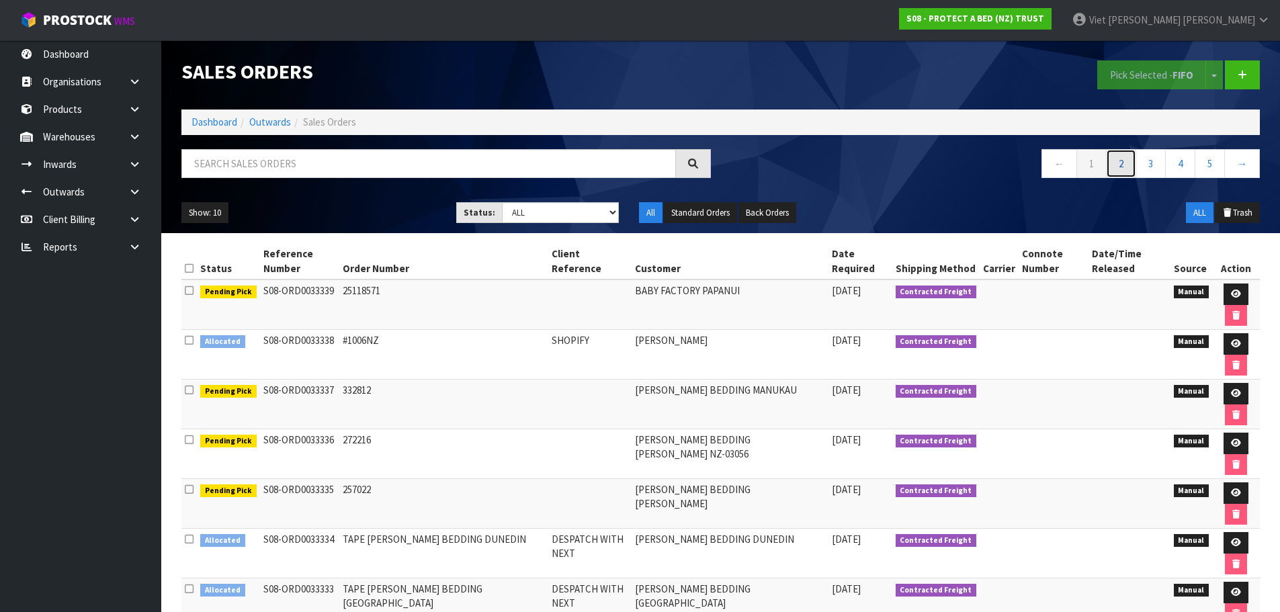
click at [1121, 167] on link "2" at bounding box center [1121, 163] width 30 height 29
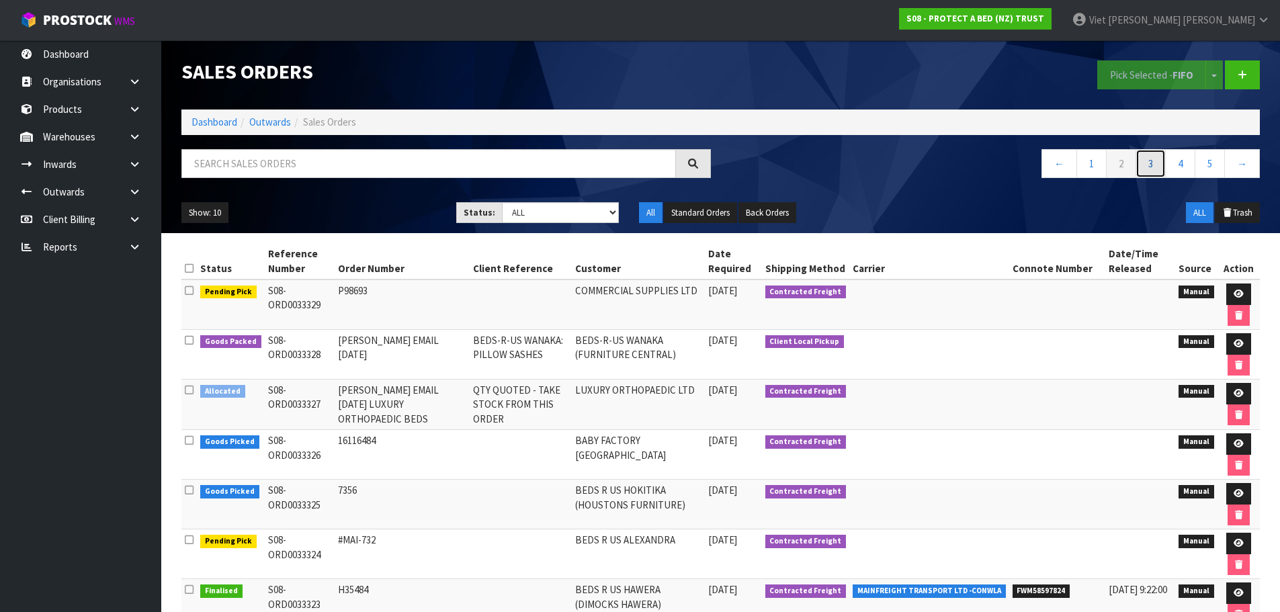
click at [1150, 168] on link "3" at bounding box center [1151, 163] width 30 height 29
click at [609, 214] on select "Draft Pending Allocated Pending Pick Goods Picked Goods Packed Pending Charges …" at bounding box center [560, 212] width 117 height 21
click at [502, 202] on select "Draft Pending Allocated Pending Pick Goods Picked Goods Packed Pending Charges …" at bounding box center [560, 212] width 117 height 21
click at [551, 225] on div "Show: 10 5 10 25 50 Status: Draft Pending Allocated Pending Pick Goods Picked G…" at bounding box center [720, 213] width 1099 height 42
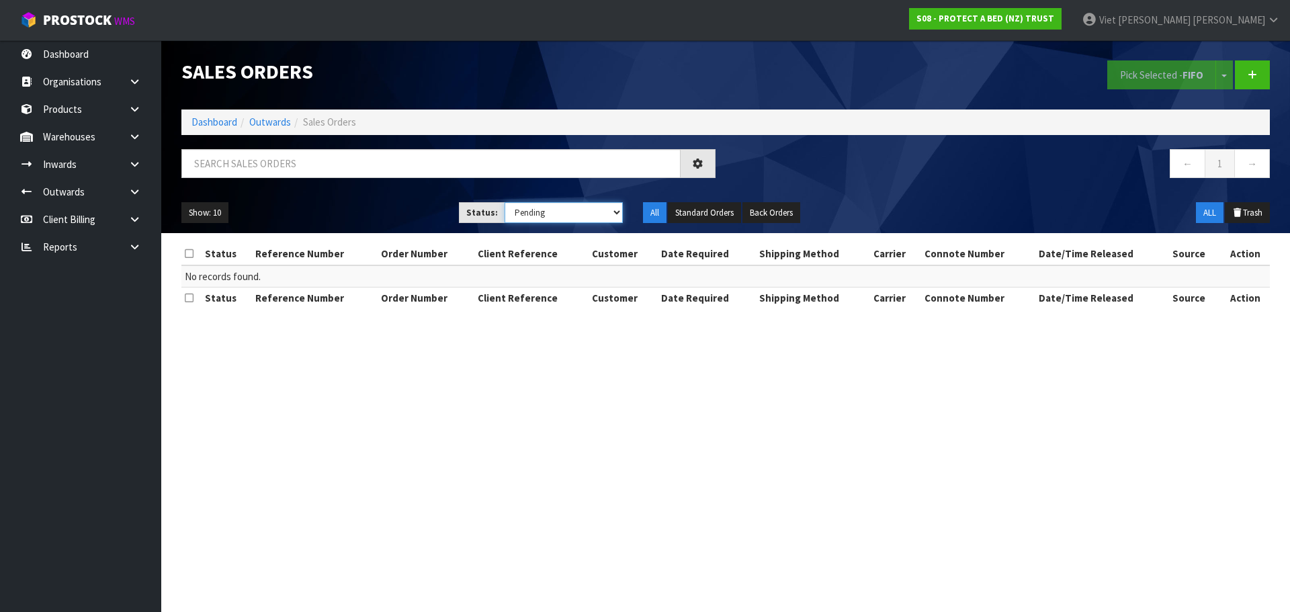
drag, startPoint x: 548, startPoint y: 212, endPoint x: 550, endPoint y: 220, distance: 8.2
click at [548, 212] on select "Draft Pending Allocated Pending Pick Goods Picked Goods Packed Pending Charges …" at bounding box center [564, 212] width 119 height 21
select select "string:2"
click at [505, 202] on select "Draft Pending Allocated Pending Pick Goods Picked Goods Packed Pending Charges …" at bounding box center [564, 212] width 119 height 21
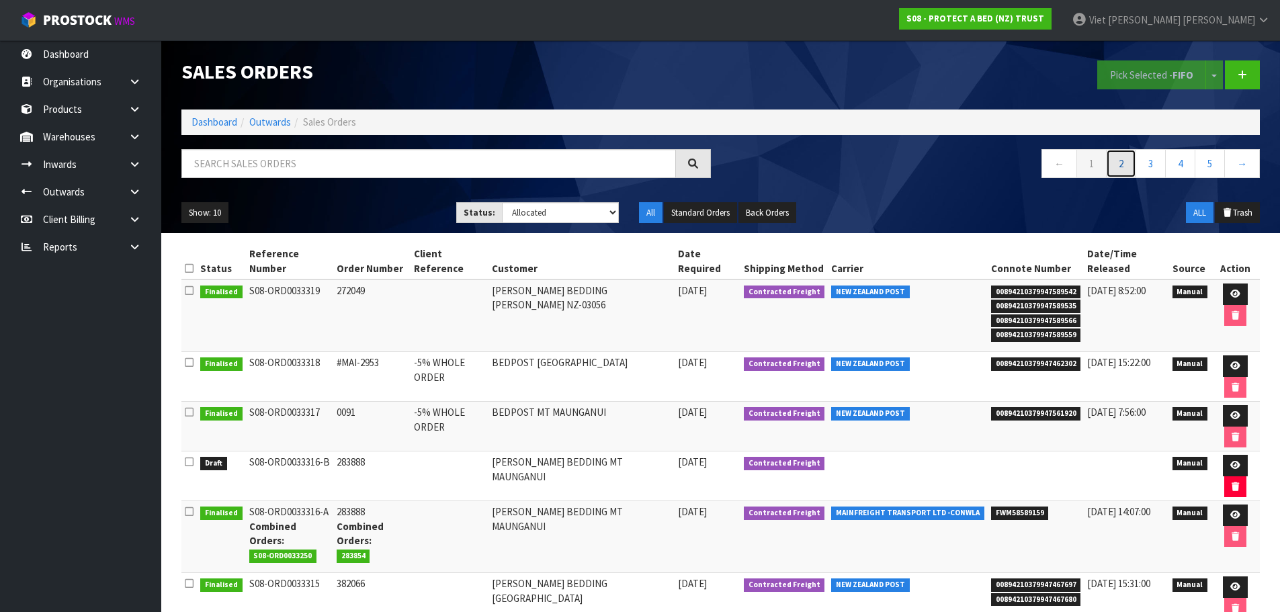
click at [1122, 162] on link "2" at bounding box center [1121, 163] width 30 height 29
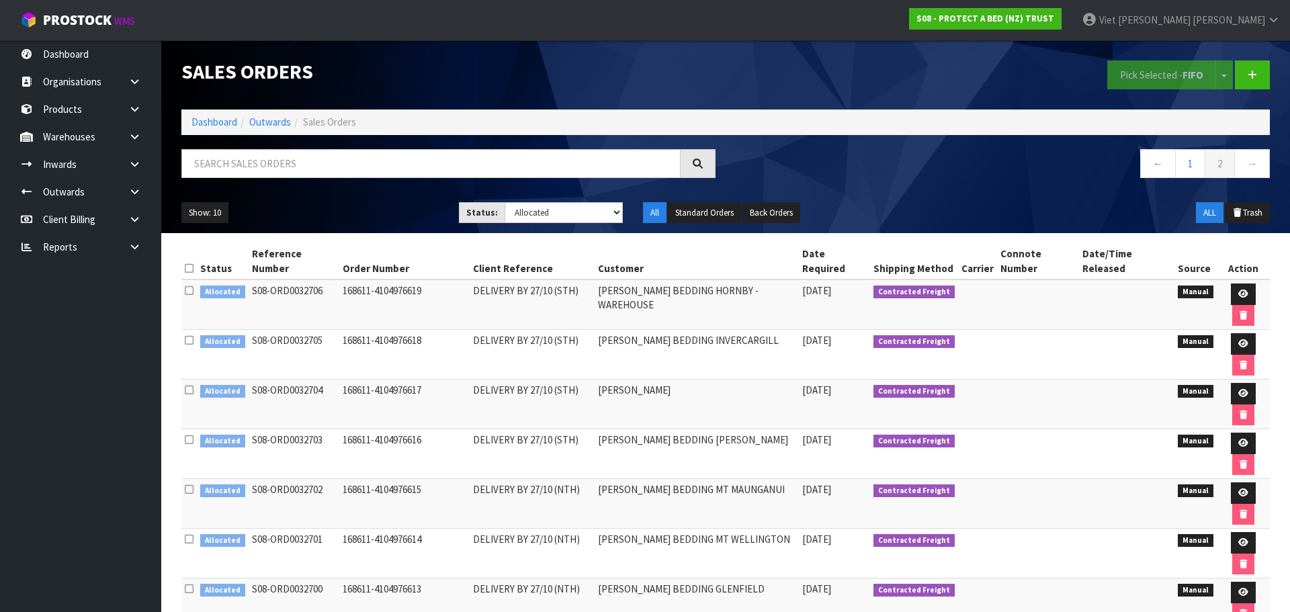
drag, startPoint x: 448, startPoint y: 507, endPoint x: 577, endPoint y: 507, distance: 129.0
drag, startPoint x: 572, startPoint y: 513, endPoint x: 503, endPoint y: 513, distance: 69.2
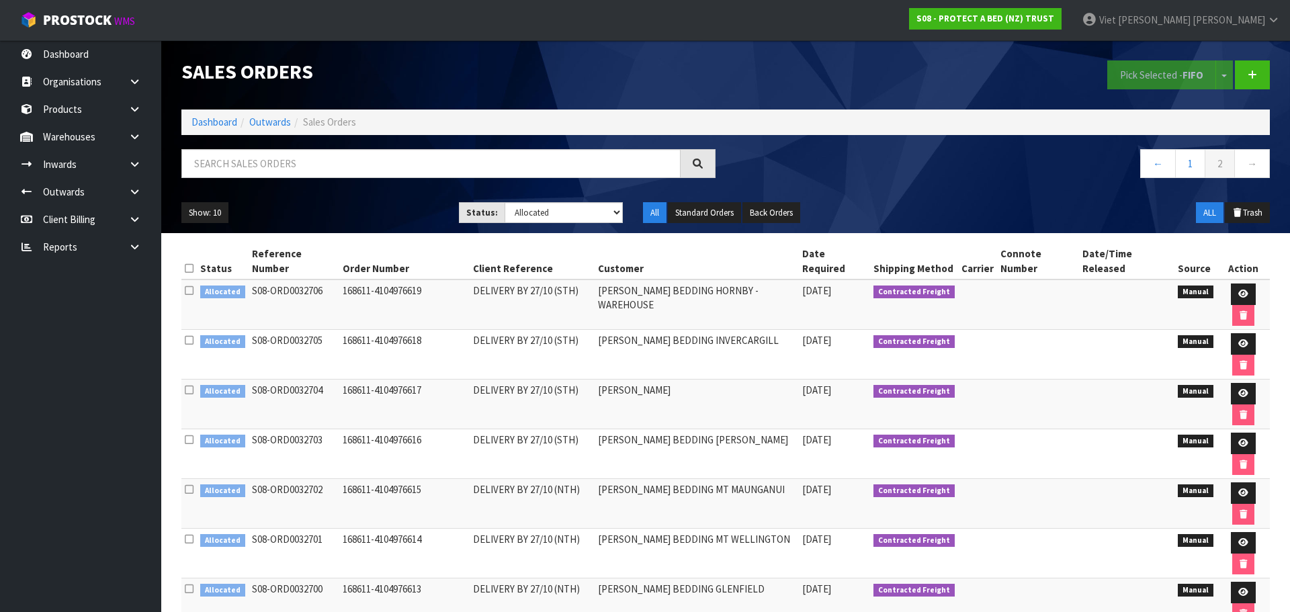
drag, startPoint x: 437, startPoint y: 507, endPoint x: 394, endPoint y: 512, distance: 43.3
drag, startPoint x: 703, startPoint y: 507, endPoint x: 581, endPoint y: 511, distance: 122.4
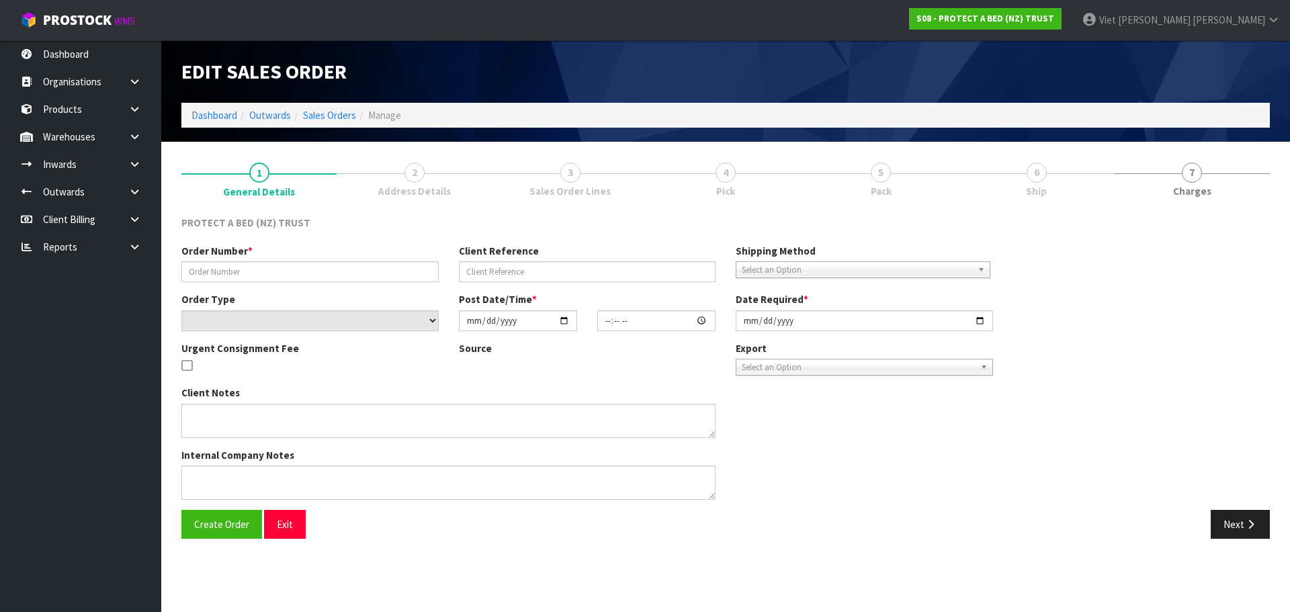
type input "CLINT EMAIL 30.05.2025"
type input "DISPATCH WITH NEXT ORDER"
select select "number:0"
type input "2025-05-30"
type input "08:22:00.000"
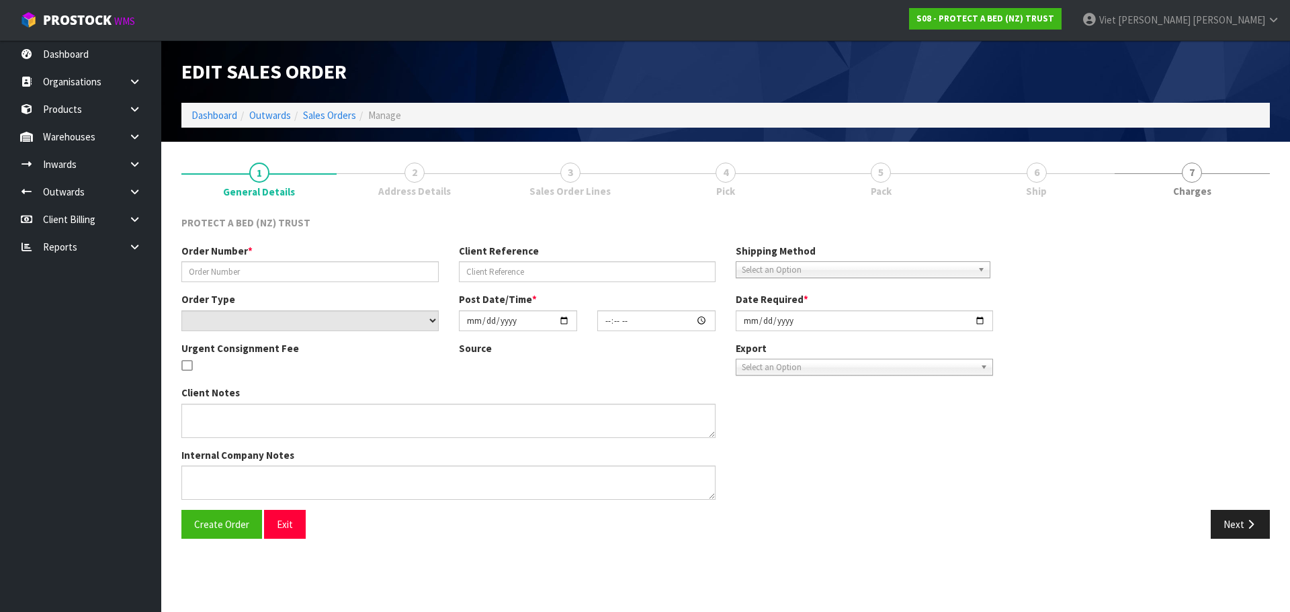
type input "2025-05-30"
type textarea "AT NO CHARGE"
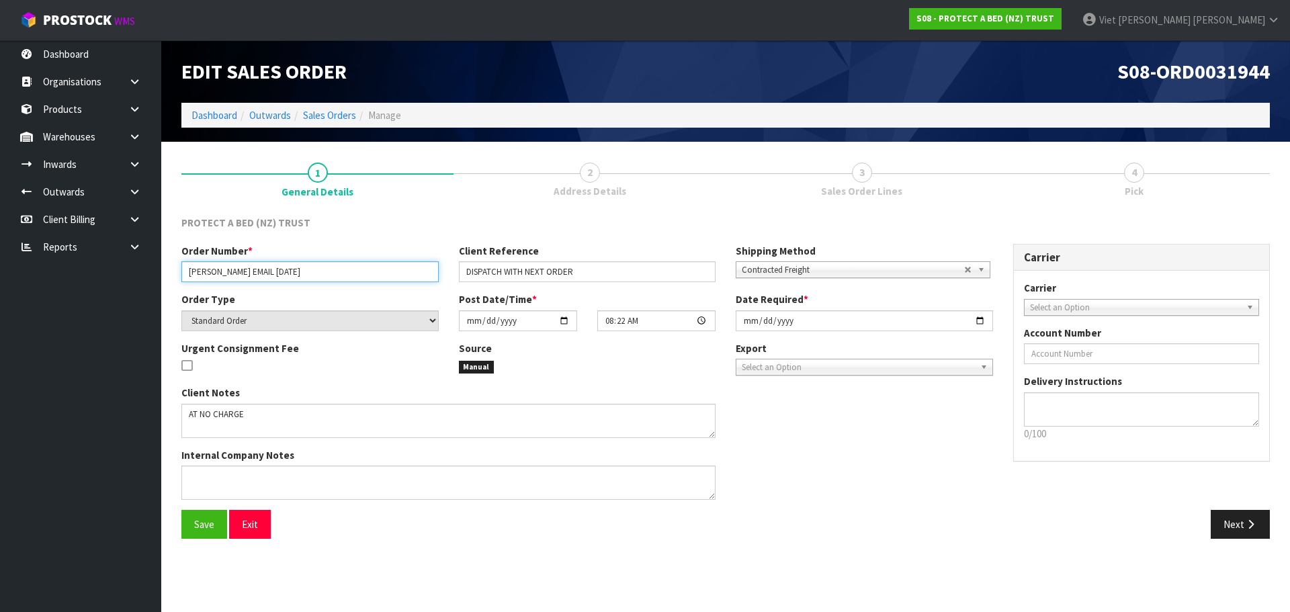
drag, startPoint x: 233, startPoint y: 267, endPoint x: 174, endPoint y: 257, distance: 60.1
click at [174, 257] on div "Order Number * CLINT EMAIL 30.05.2025" at bounding box center [310, 263] width 278 height 38
click at [322, 270] on input "CLINT EMAIL 30.05.2025" at bounding box center [309, 271] width 257 height 21
click at [1243, 519] on button "Next" at bounding box center [1240, 524] width 59 height 29
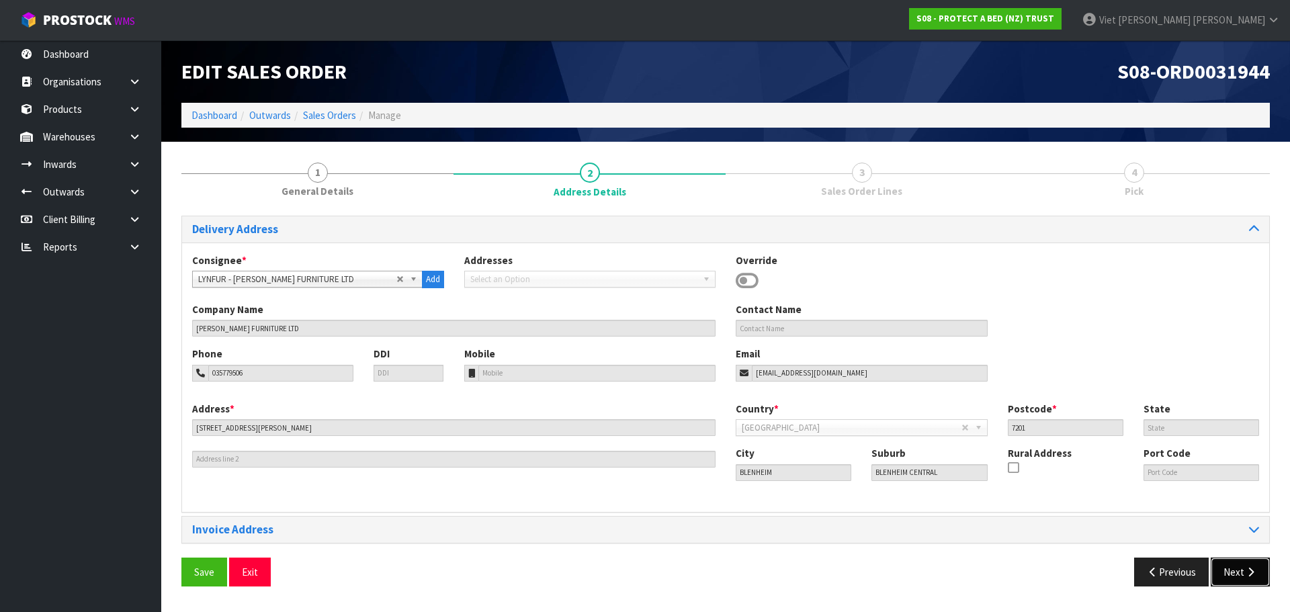
click at [1255, 575] on icon "button" at bounding box center [1251, 572] width 13 height 10
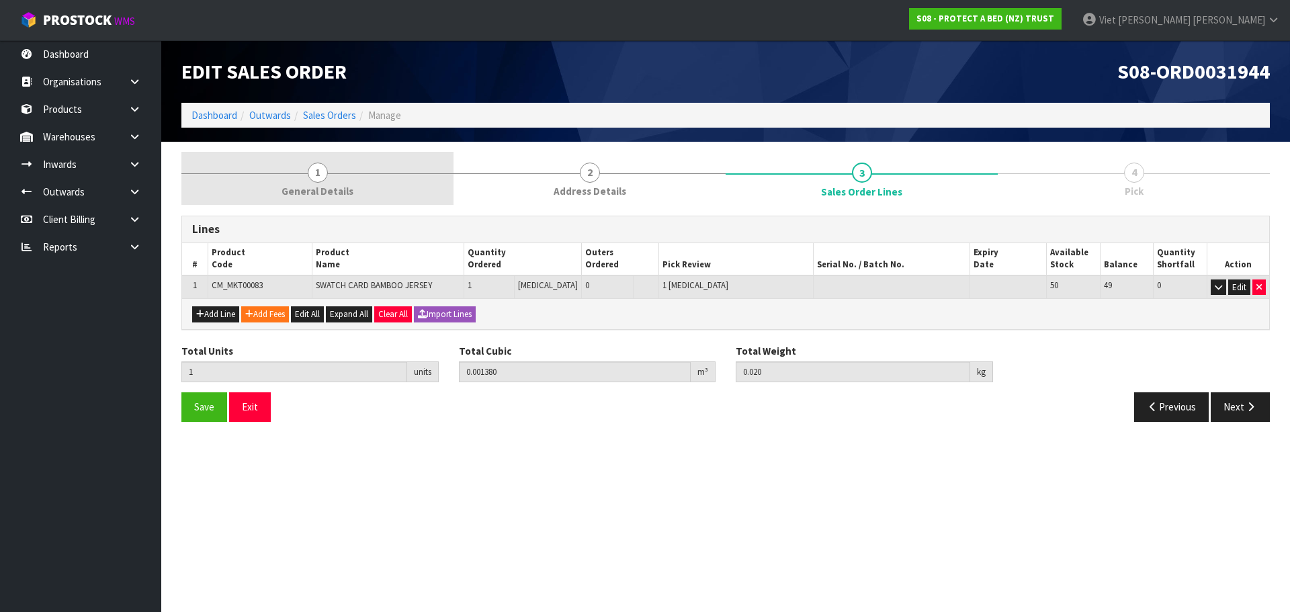
click at [317, 186] on span "General Details" at bounding box center [318, 191] width 72 height 14
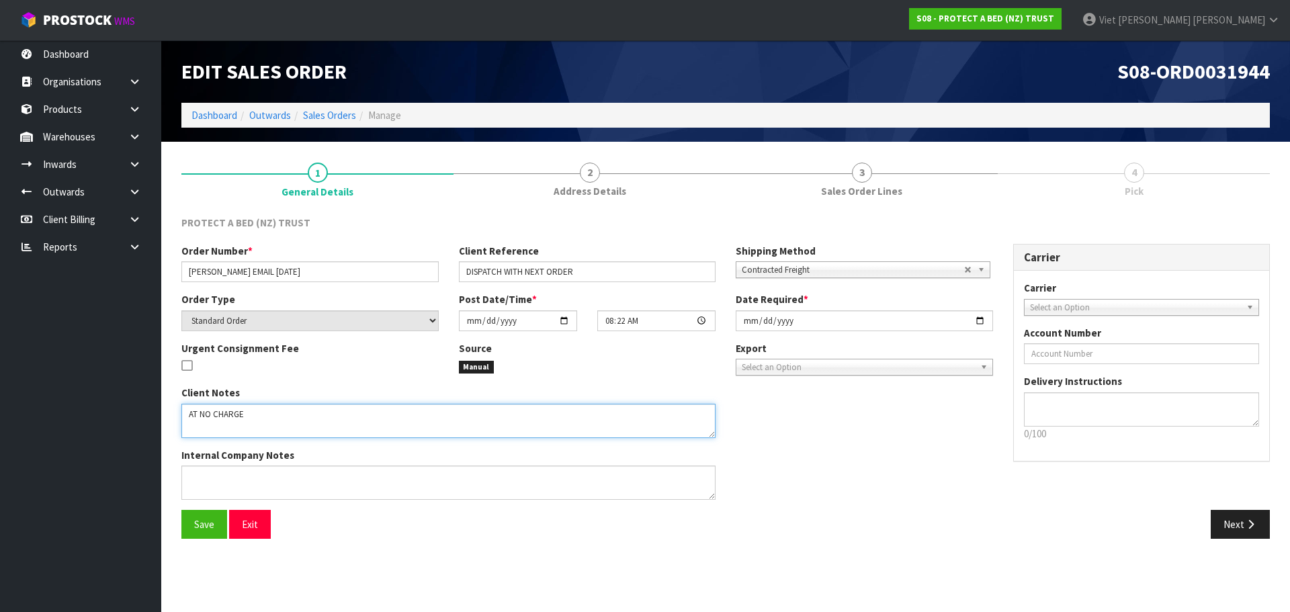
drag, startPoint x: 265, startPoint y: 424, endPoint x: 184, endPoint y: 413, distance: 81.4
click at [179, 412] on div "Client Notes Internal Company Notes" at bounding box center [448, 448] width 554 height 124
click at [311, 434] on textarea at bounding box center [448, 421] width 534 height 34
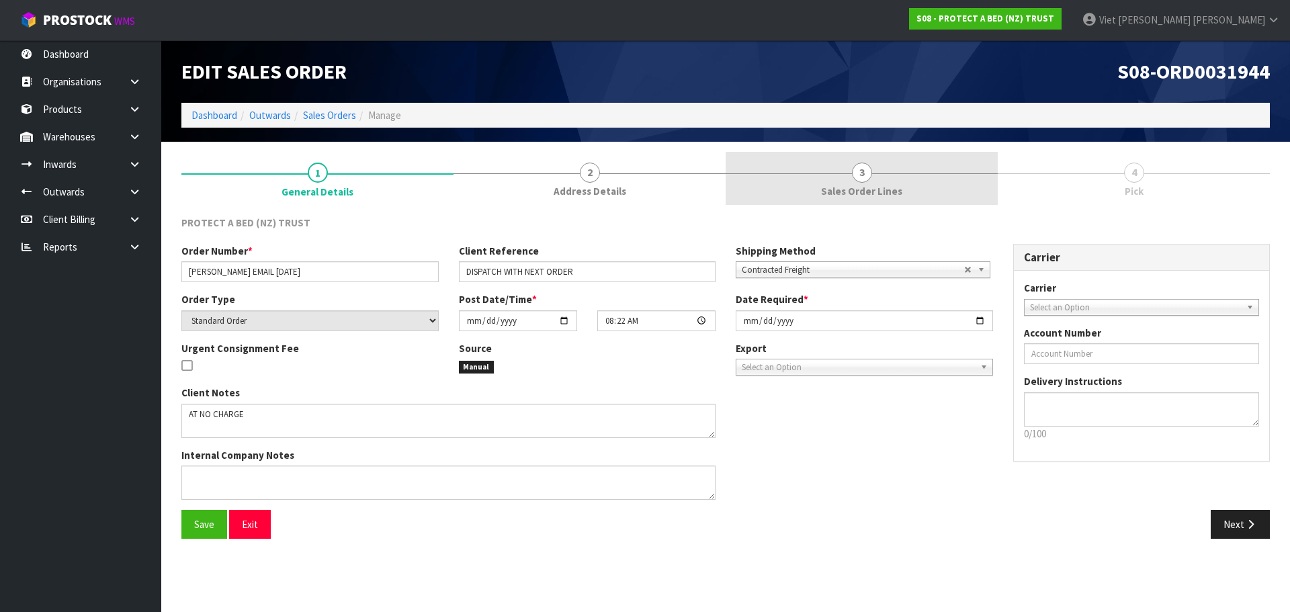
click at [867, 191] on span "Sales Order Lines" at bounding box center [861, 191] width 81 height 14
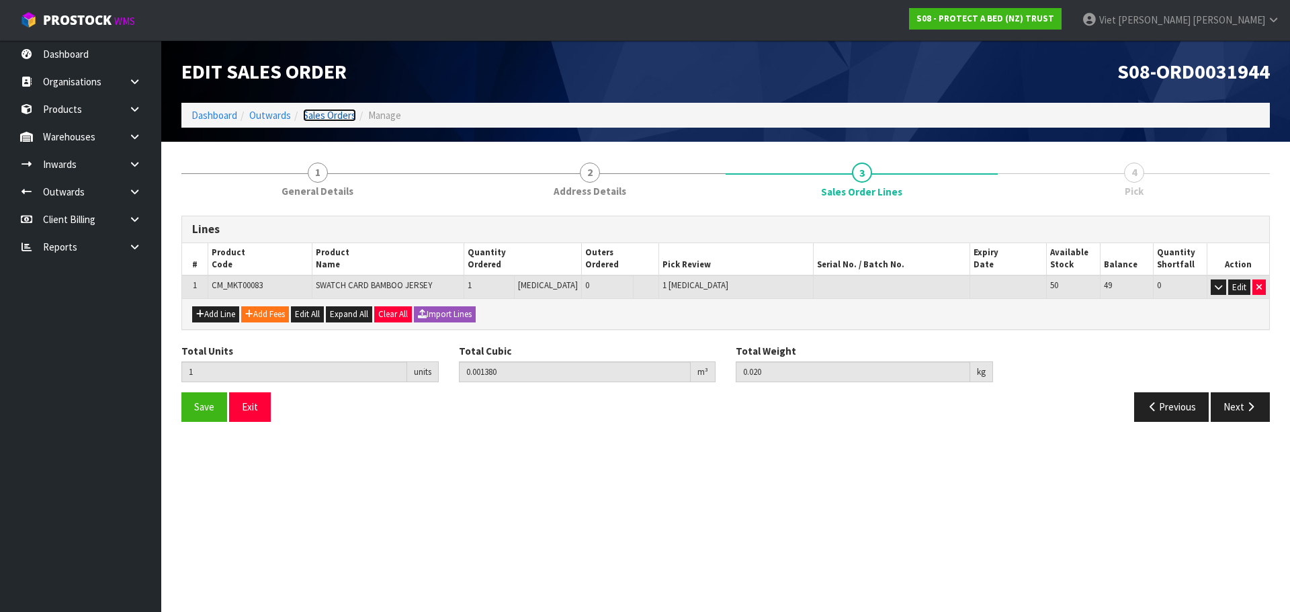
click at [329, 116] on link "Sales Orders" at bounding box center [329, 115] width 53 height 13
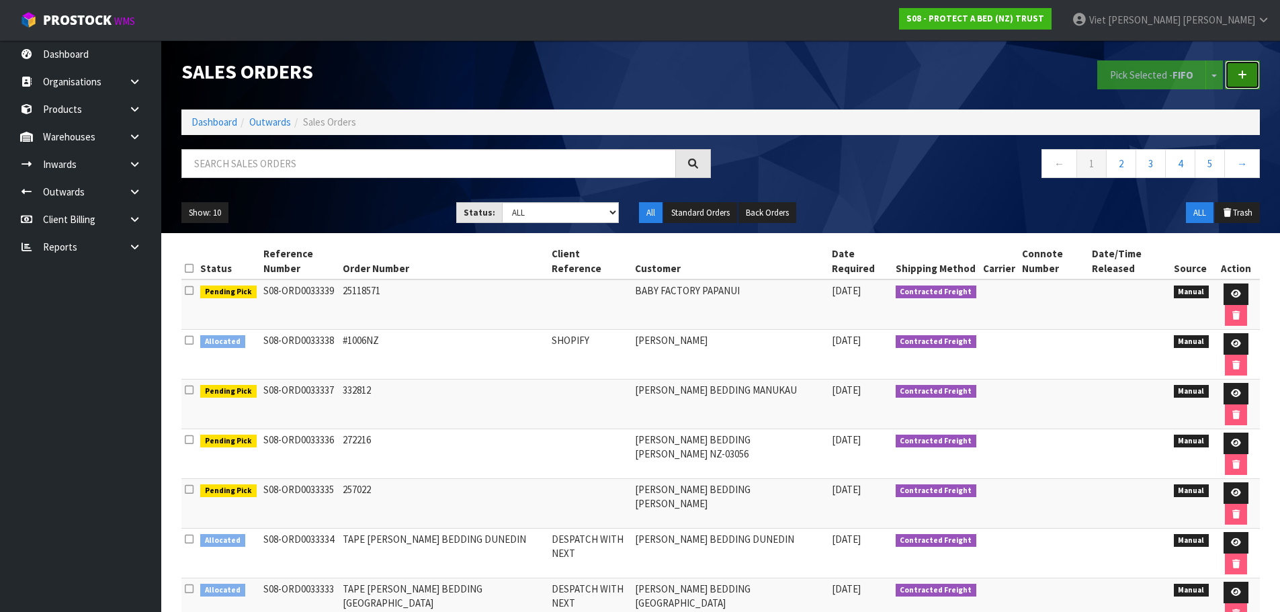
click at [1259, 85] on link at bounding box center [1242, 74] width 35 height 29
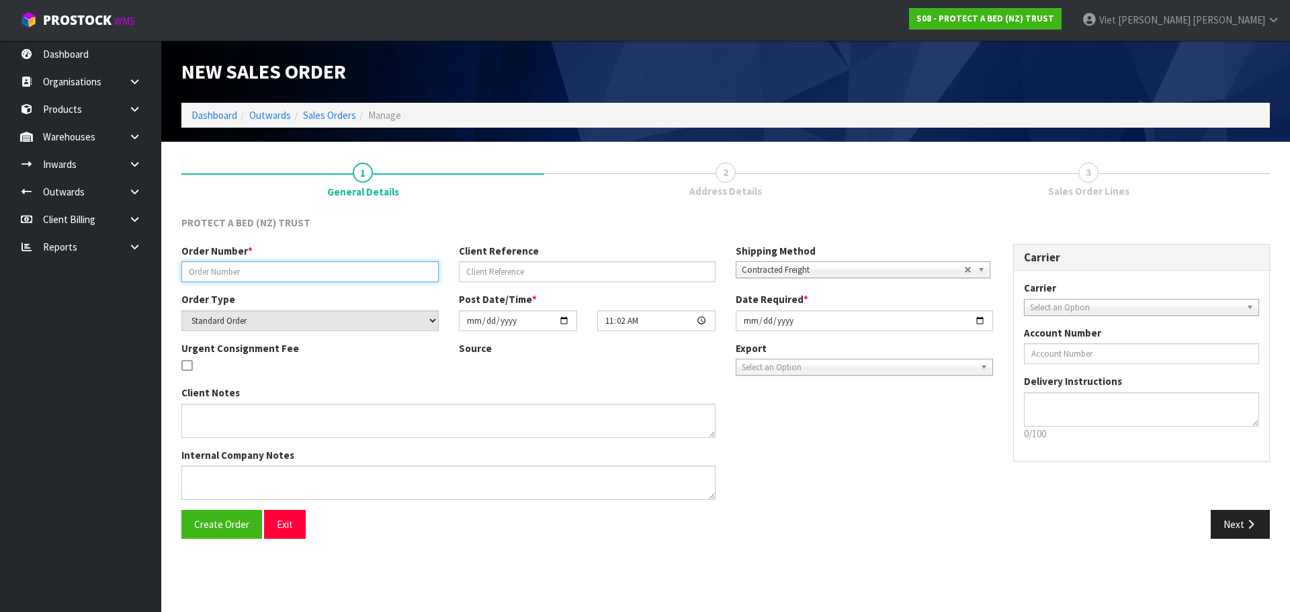
drag, startPoint x: 304, startPoint y: 271, endPoint x: 39, endPoint y: 287, distance: 265.2
click at [304, 271] on input "text" at bounding box center [309, 271] width 257 height 21
type input "CLINT EMAIL 9/9/2025"
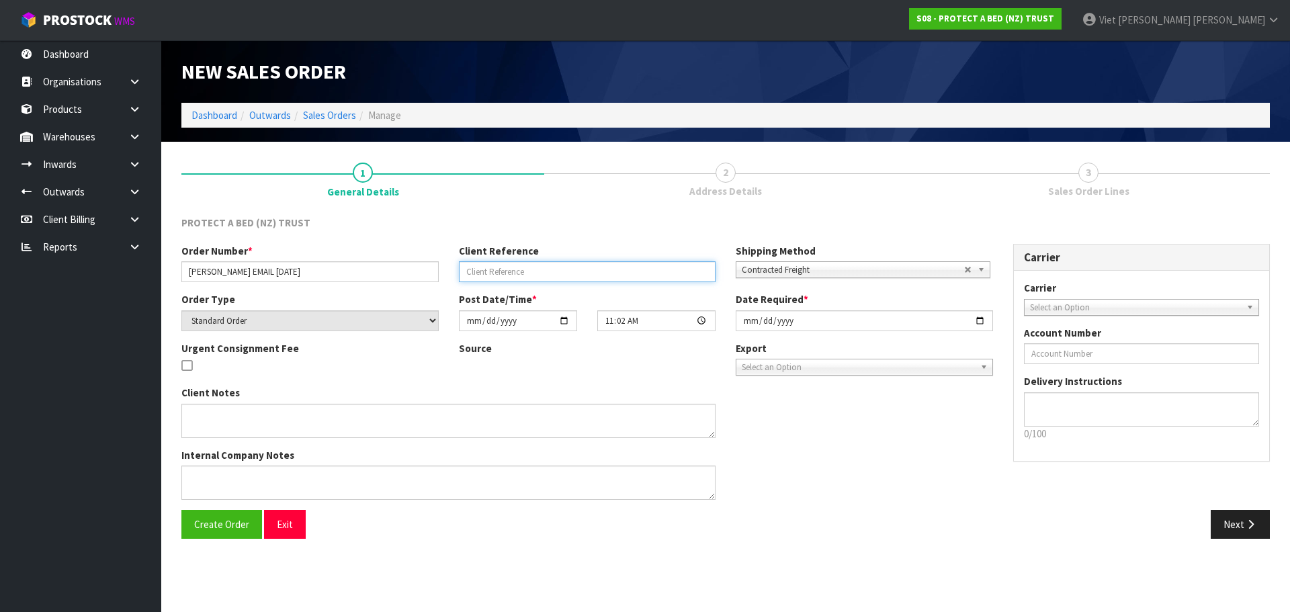
click at [477, 272] on input "text" at bounding box center [587, 271] width 257 height 21
click at [558, 282] on input "DISPATCH" at bounding box center [587, 271] width 257 height 21
type input "DISPATCH WITH NEXT ORDER"
click at [786, 432] on div "Client Notes Internal Company Notes" at bounding box center [587, 448] width 832 height 124
drag, startPoint x: 808, startPoint y: 293, endPoint x: 761, endPoint y: 307, distance: 48.5
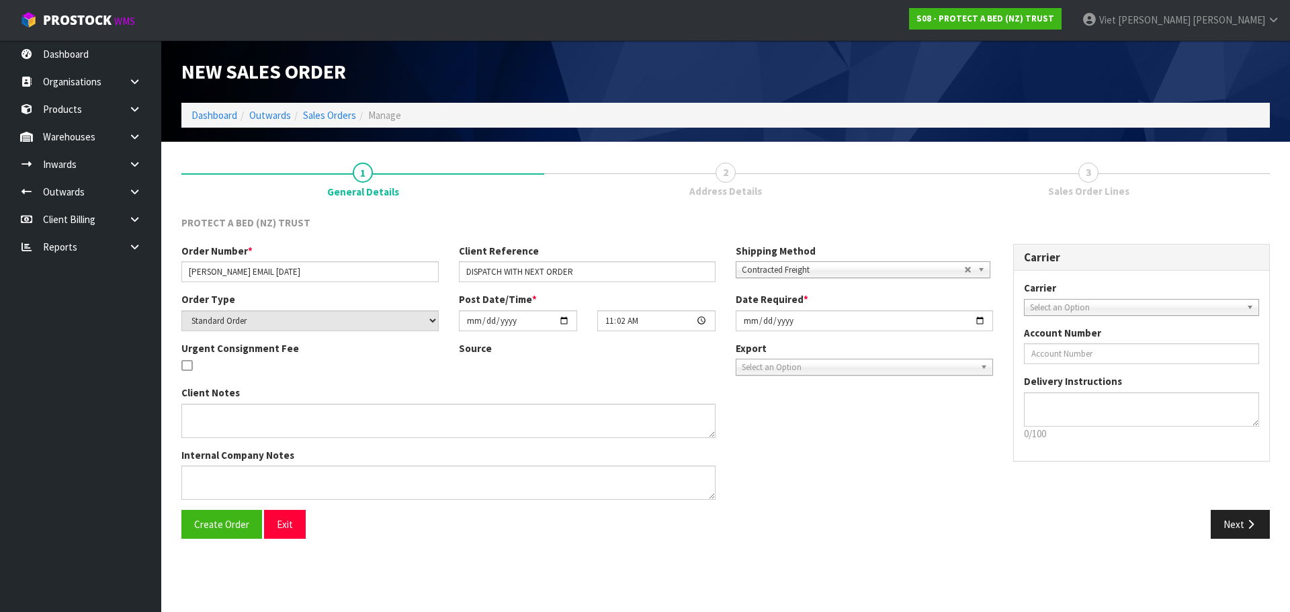
click at [761, 307] on div "Date Required * 2025-09-09" at bounding box center [865, 311] width 278 height 38
click at [229, 533] on button "Create Order" at bounding box center [221, 524] width 81 height 29
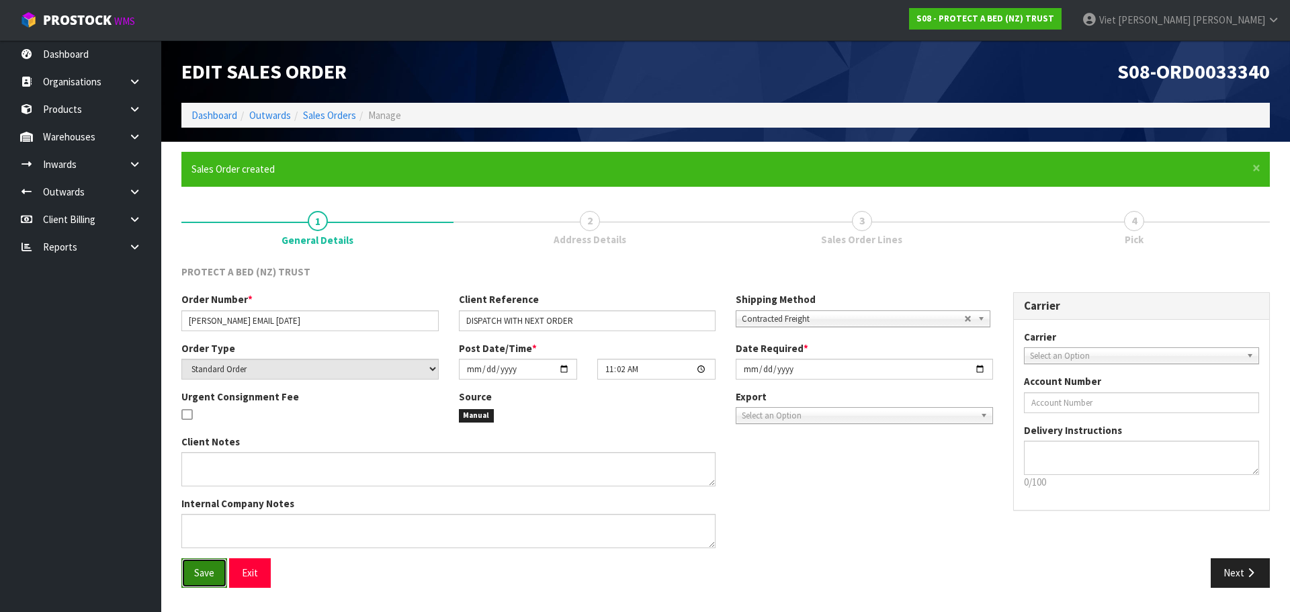
click at [204, 585] on button "Save" at bounding box center [204, 572] width 46 height 29
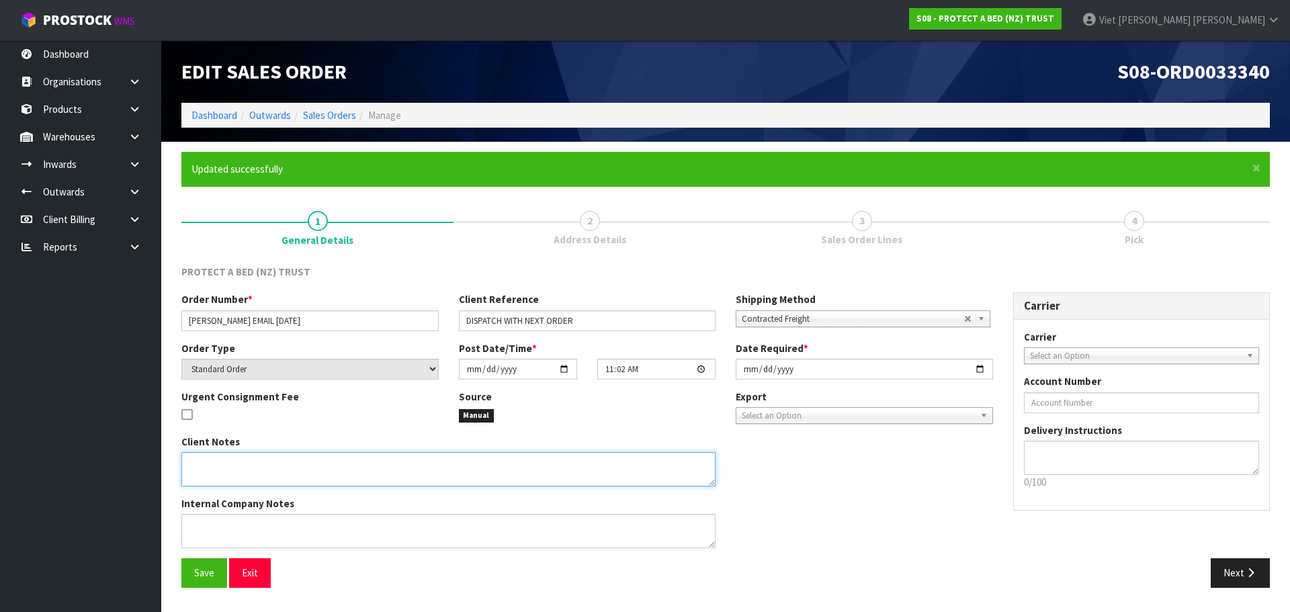
click at [375, 485] on textarea at bounding box center [448, 469] width 534 height 34
type textarea "NO CHARGES"
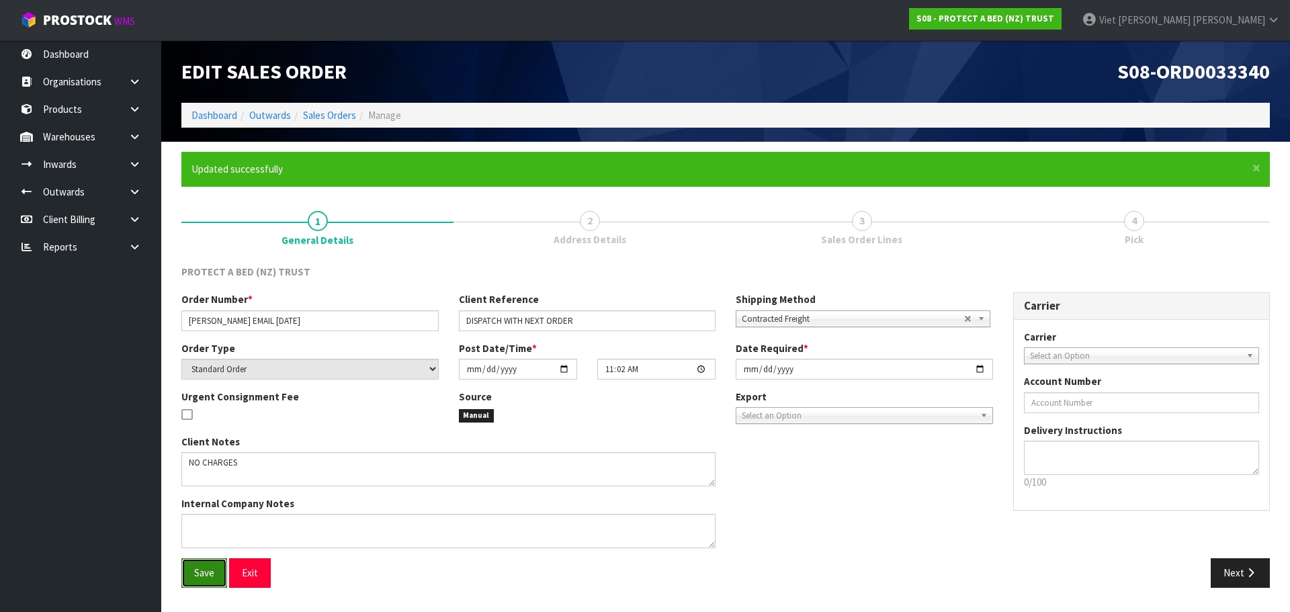
click at [206, 571] on span "Save" at bounding box center [204, 572] width 20 height 13
click button "Next" at bounding box center [1240, 572] width 59 height 29
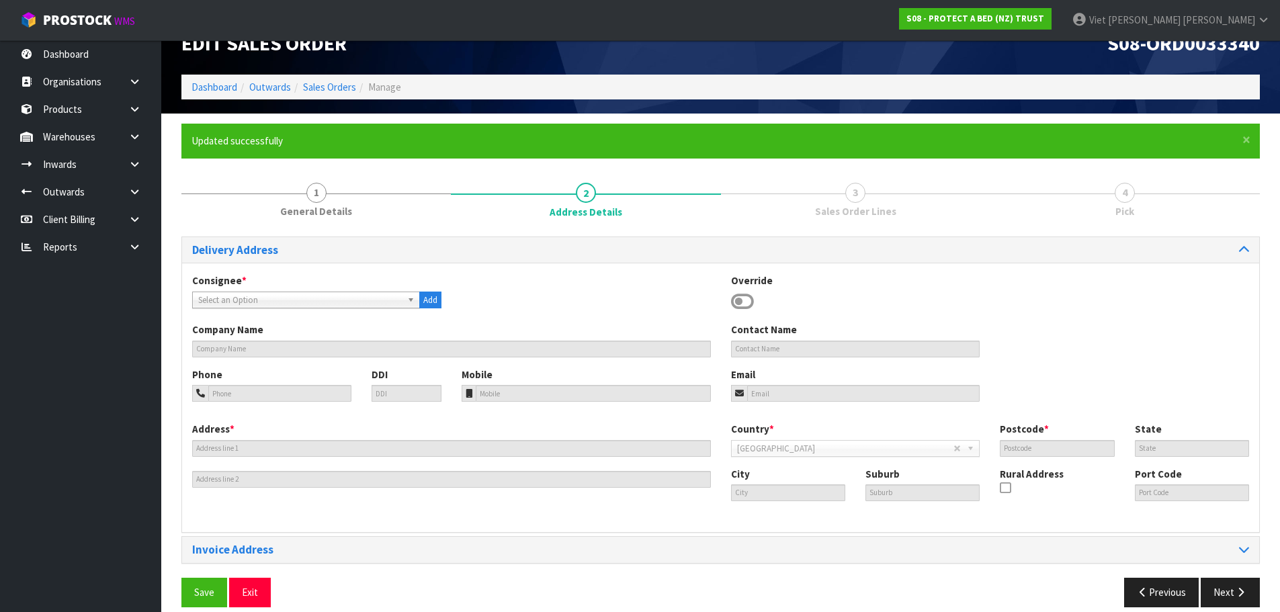
scroll to position [44, 0]
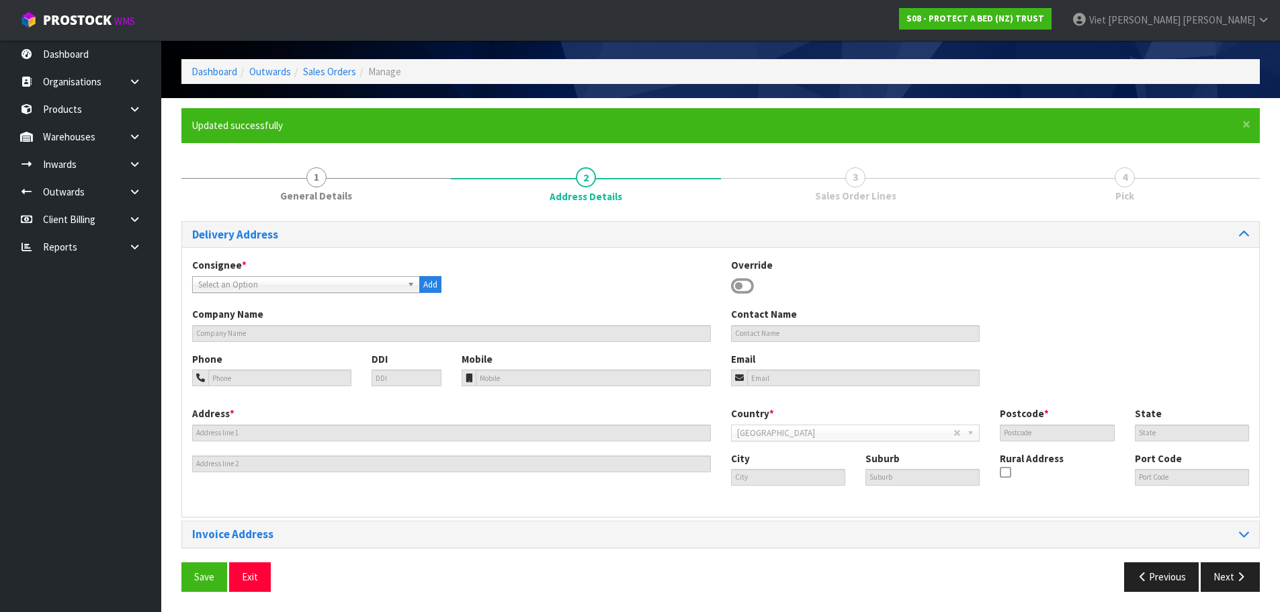
drag, startPoint x: 339, startPoint y: 284, endPoint x: 130, endPoint y: 307, distance: 210.2
click at [339, 284] on span "Select an Option" at bounding box center [300, 285] width 204 height 16
click at [251, 290] on span "Select an Option" at bounding box center [300, 285] width 204 height 16
type input "welbedl"
click at [271, 325] on li "WELBEDL YJ - WELLINGTON BEDS LOWER HUTT" at bounding box center [306, 322] width 221 height 17
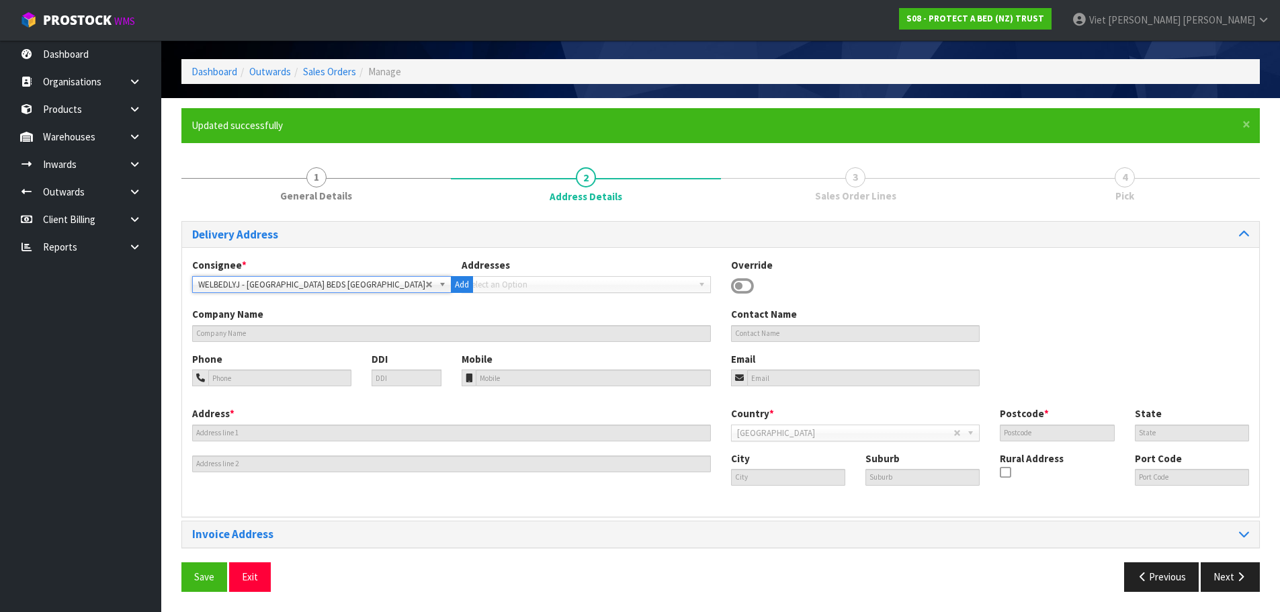
type input "WELLINGTON BEDS LOWER HUTT"
type input "+64 4-560 2991"
type input "9-11 RUTHERFORD STREET"
type input "5010"
type input "WGN"
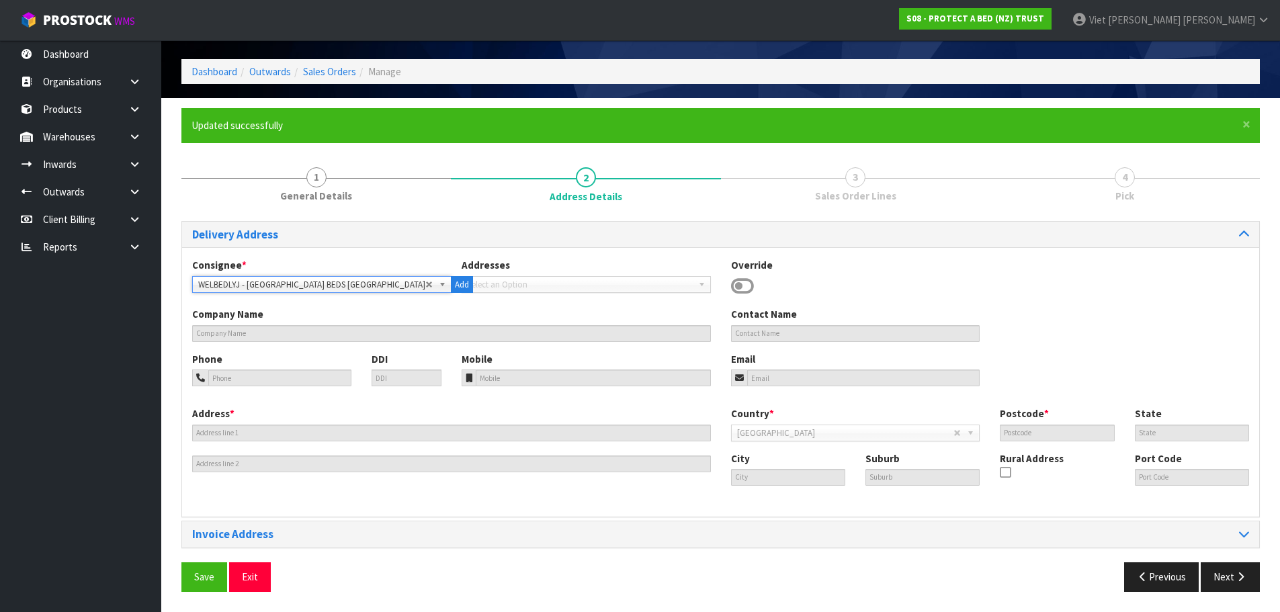
type input "LOWER HUTT"
type input "HUTT CENTRAL"
type input "NZLYJ"
click at [213, 575] on span "Save" at bounding box center [204, 577] width 20 height 13
click at [1252, 583] on button "Next" at bounding box center [1230, 576] width 59 height 29
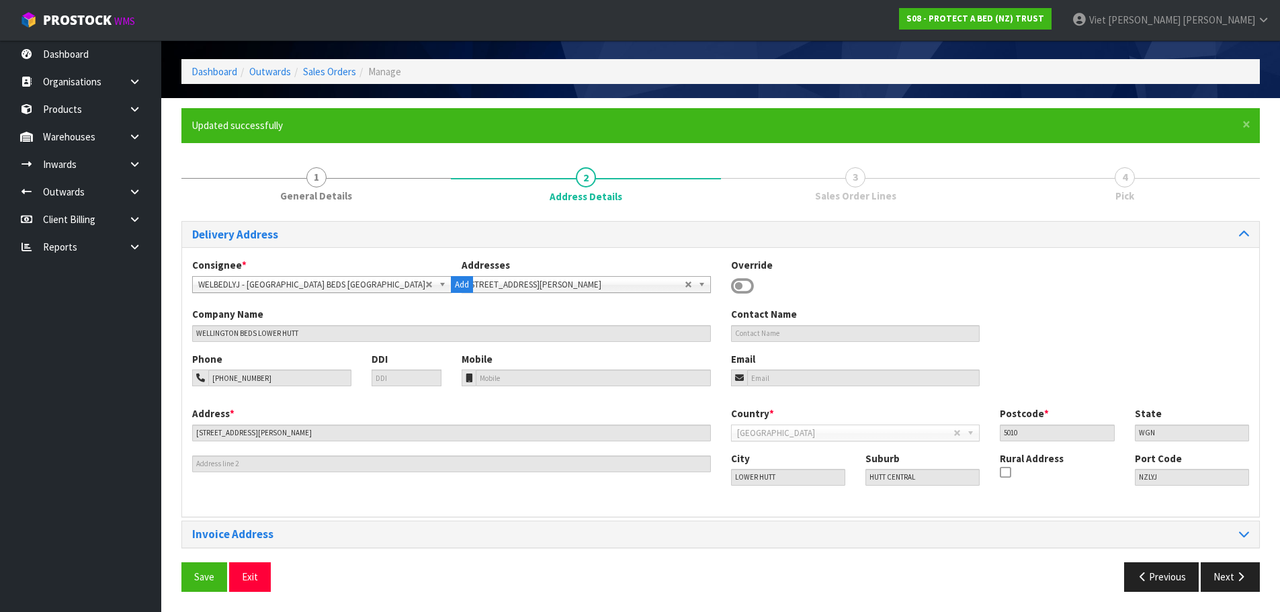
scroll to position [0, 0]
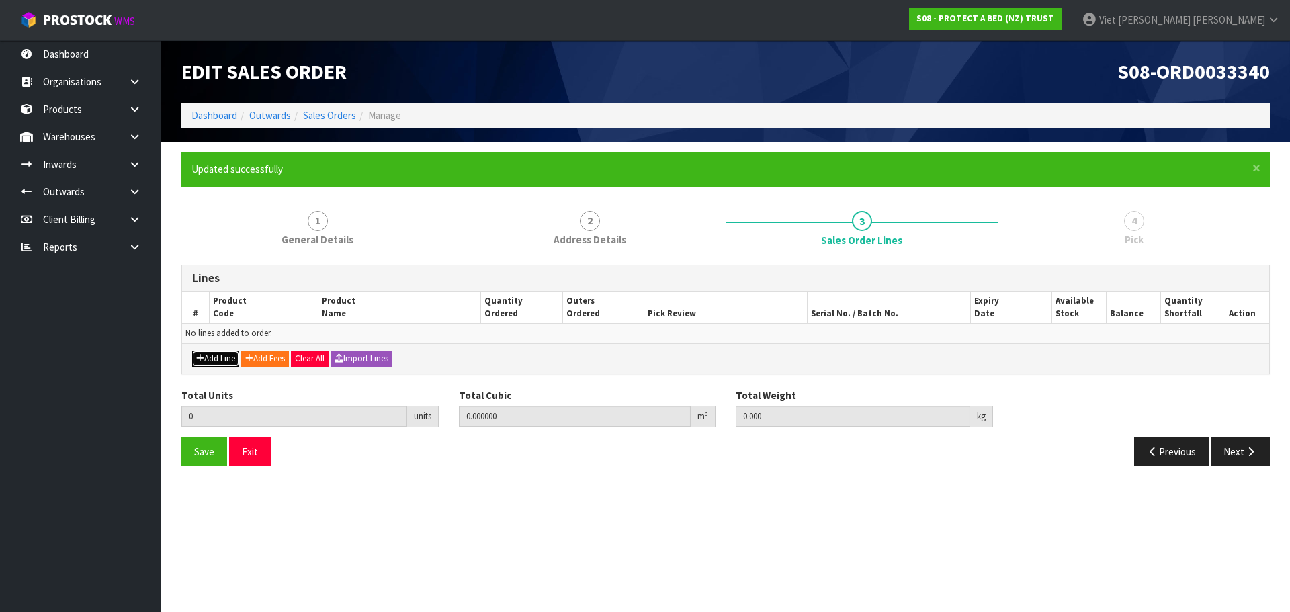
click at [210, 359] on button "Add Line" at bounding box center [215, 359] width 47 height 16
type input "0"
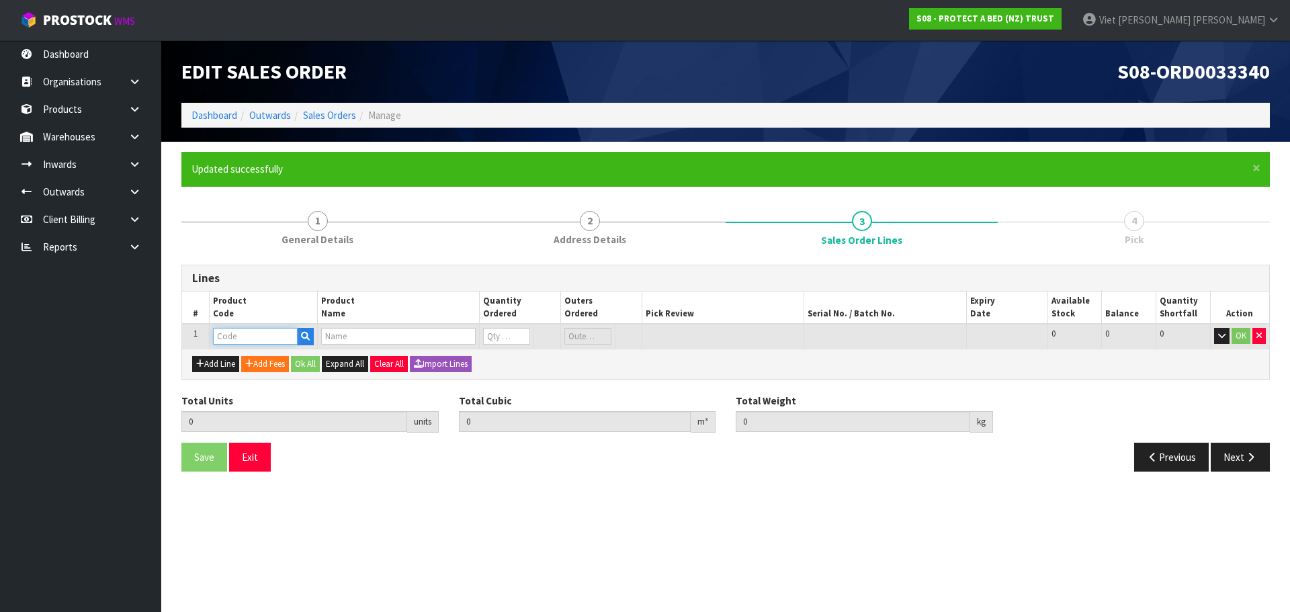
click at [253, 331] on input "text" at bounding box center [255, 336] width 85 height 17
paste input "F0597QUE0"
type input "F0597QUE0"
type input "0.000000"
type input "0.000"
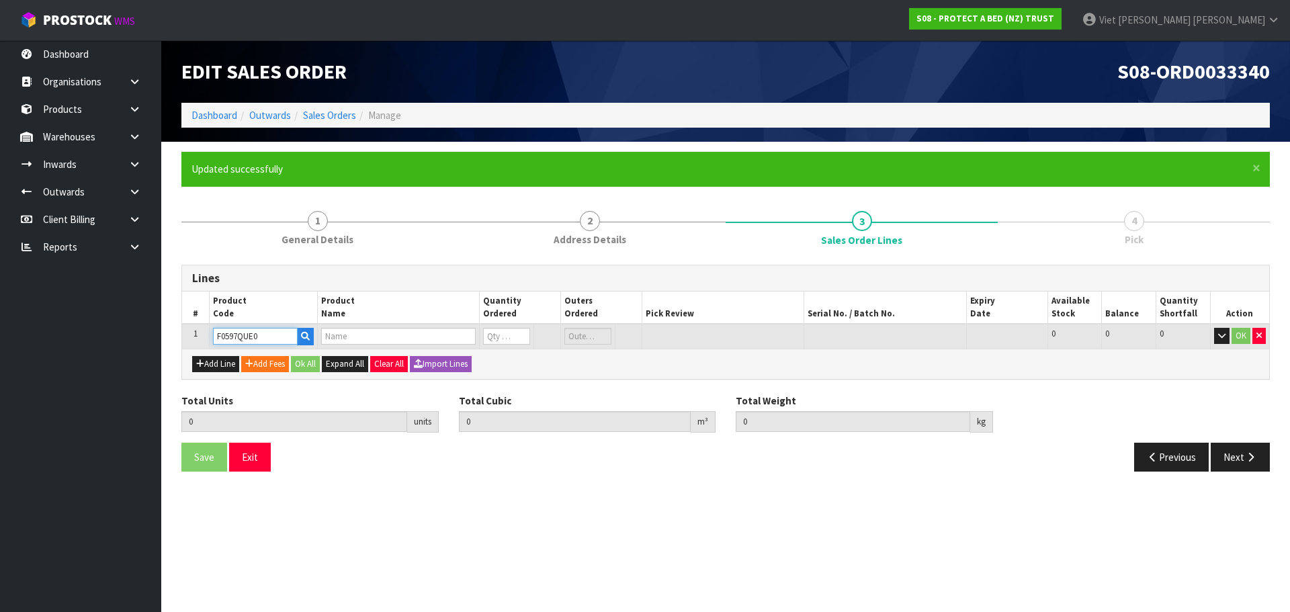
type input "ELITE TENCEL BXD QUEEN"
type input "0"
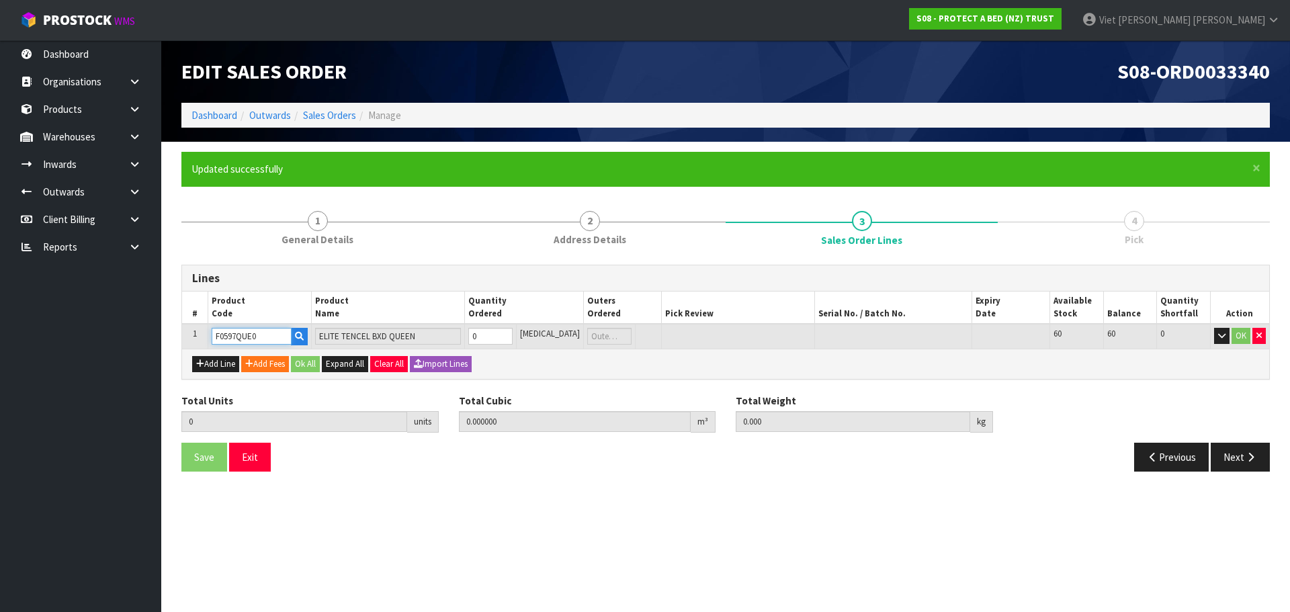
type input "F0597QUE0"
click at [510, 341] on input "0" at bounding box center [490, 336] width 44 height 17
type input "1"
type input "0.008407"
type input "1.12"
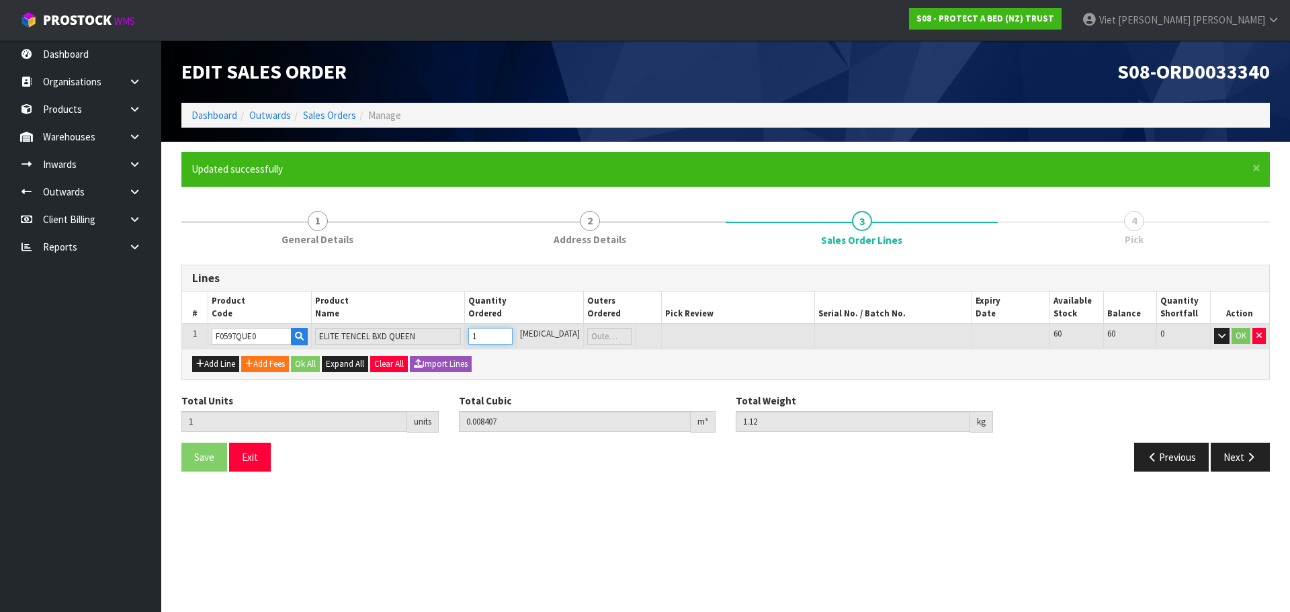
type input "1"
click at [512, 333] on input "1" at bounding box center [490, 336] width 44 height 17
click at [308, 360] on button "Ok All" at bounding box center [305, 364] width 29 height 16
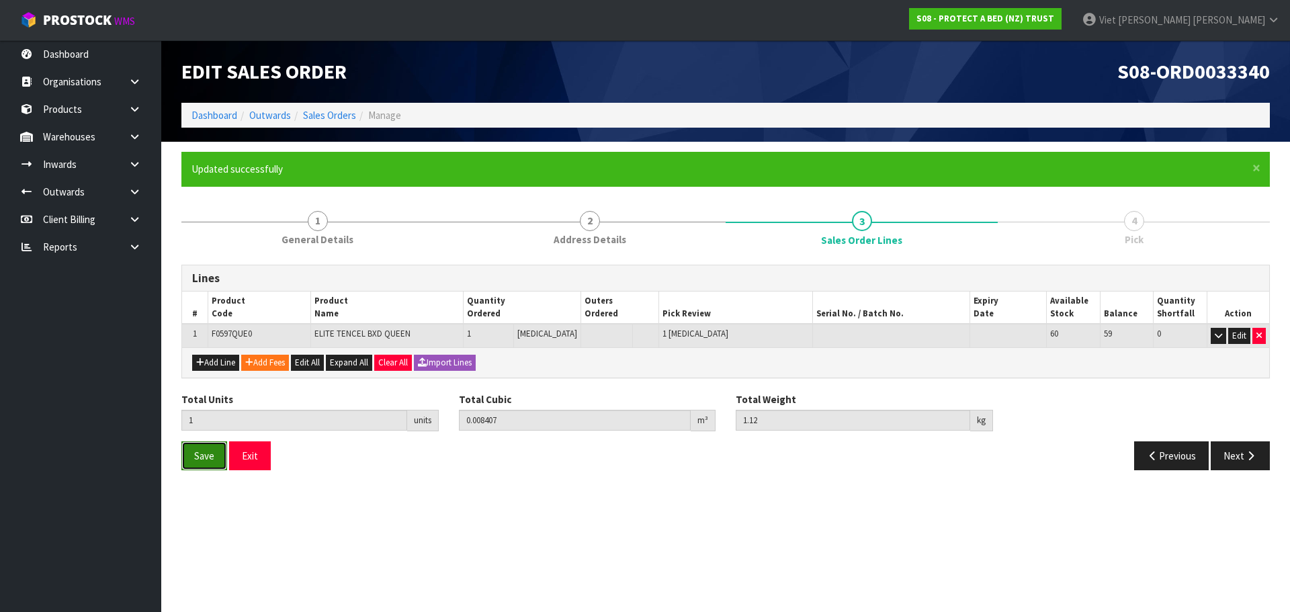
click at [186, 468] on button "Save" at bounding box center [204, 455] width 46 height 29
click button "Next" at bounding box center [1240, 455] width 59 height 29
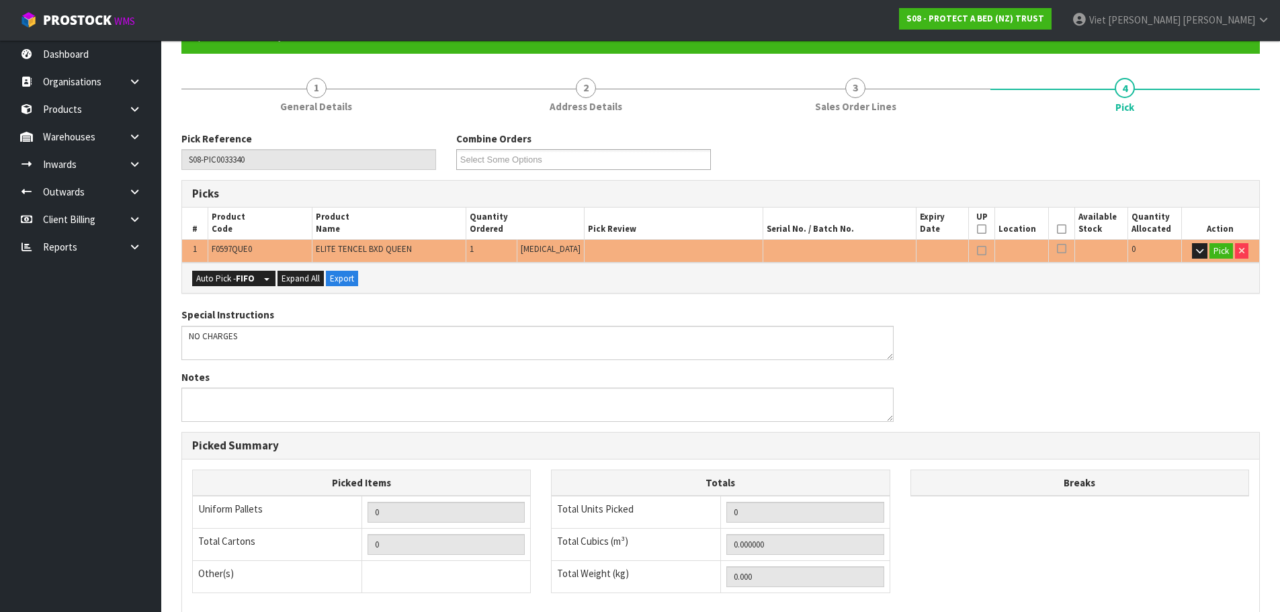
scroll to position [134, 0]
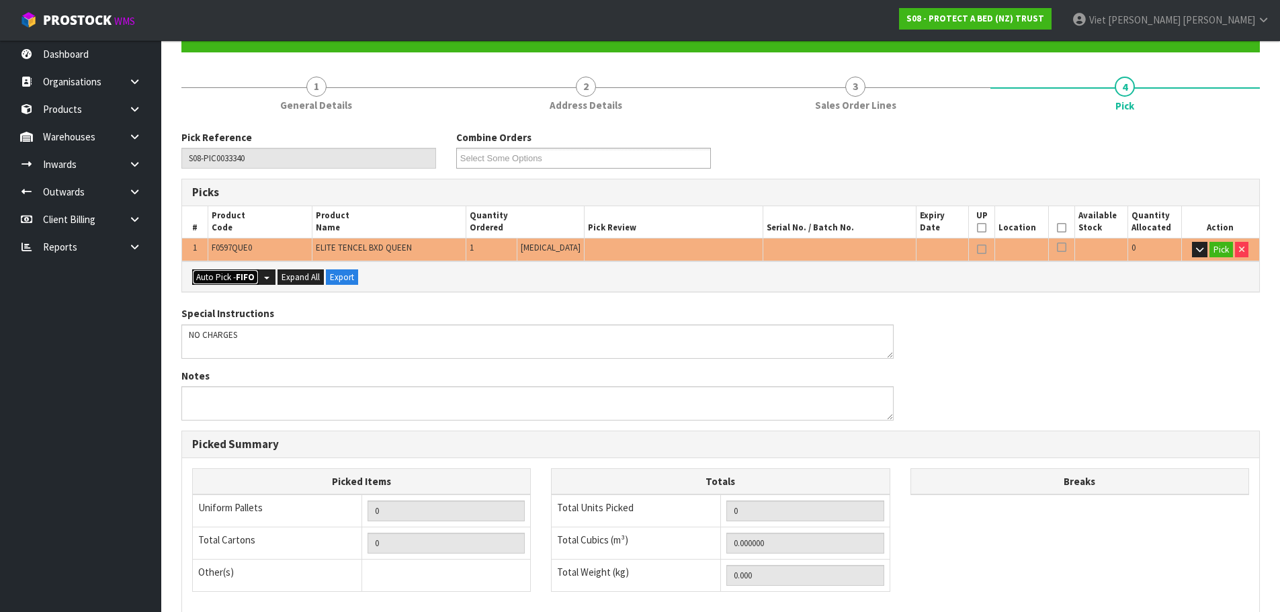
click at [227, 279] on button "Auto Pick - FIFO" at bounding box center [225, 277] width 67 height 16
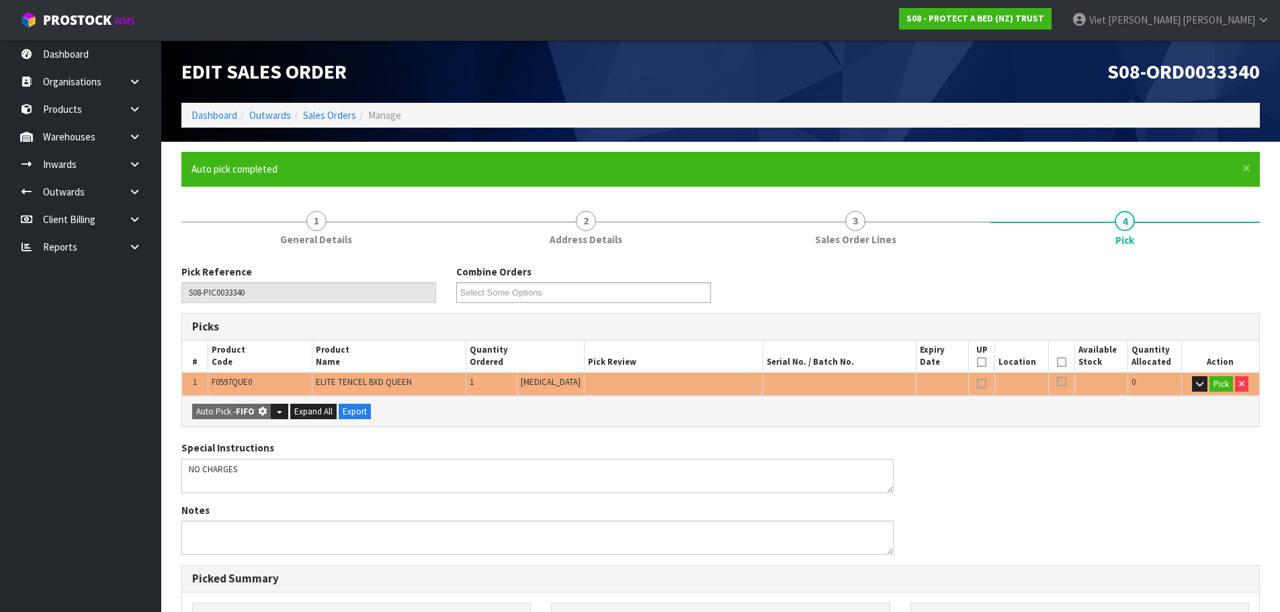
type input "Piece x 1"
type input "1"
type input "0.008407"
type input "1.120"
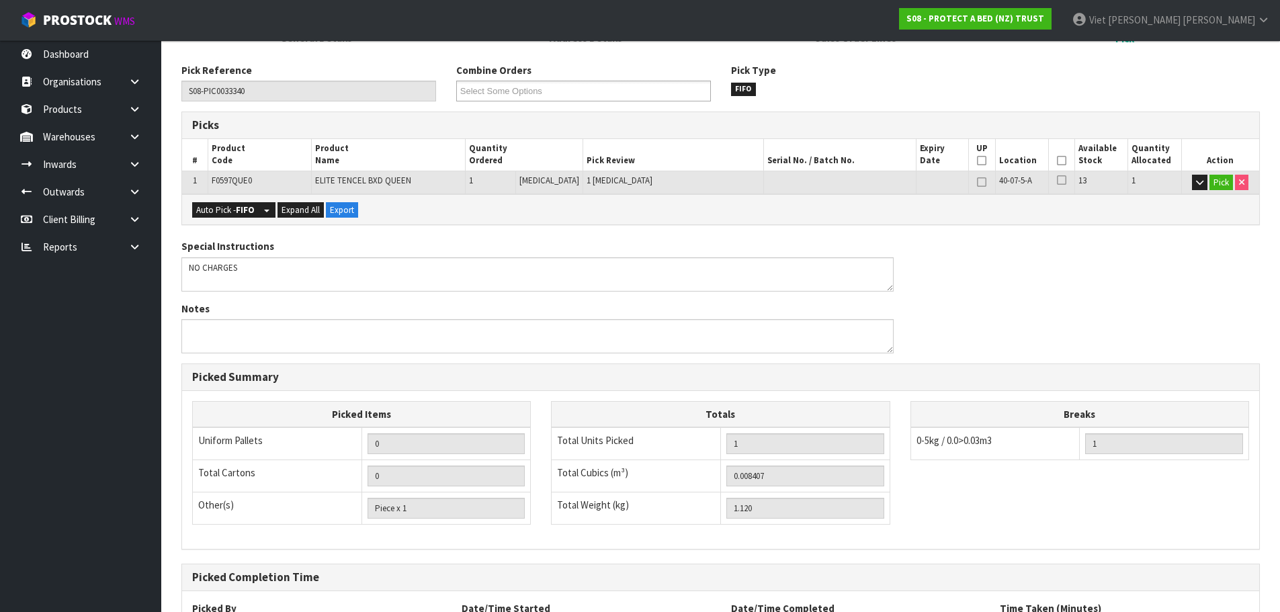
scroll to position [324, 0]
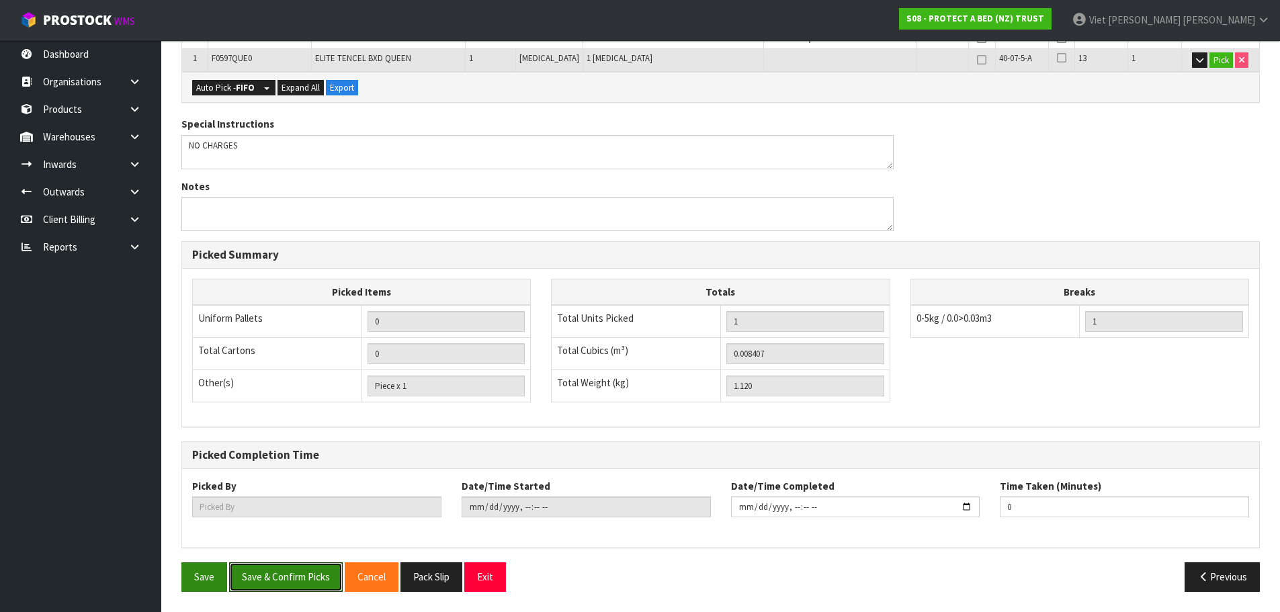
drag, startPoint x: 253, startPoint y: 584, endPoint x: 196, endPoint y: 584, distance: 57.1
click at [196, 584] on div "Save Save & Confirm Picks Cancel Pack Slip Exit" at bounding box center [446, 576] width 550 height 29
click at [196, 584] on button "Save" at bounding box center [204, 576] width 46 height 29
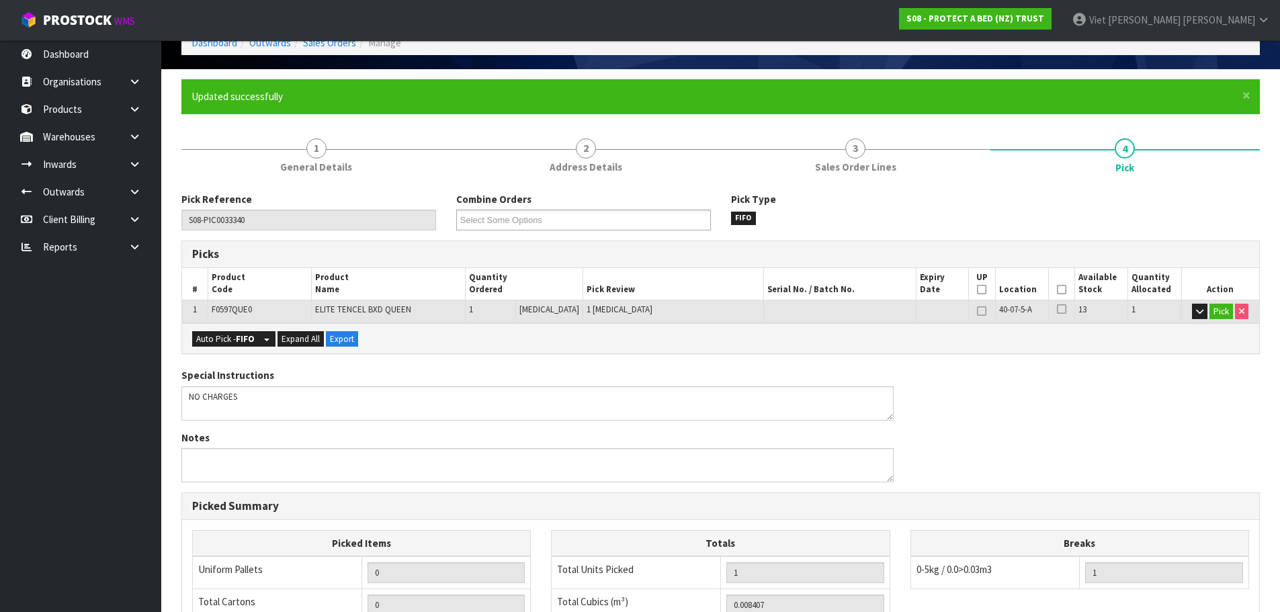
scroll to position [0, 0]
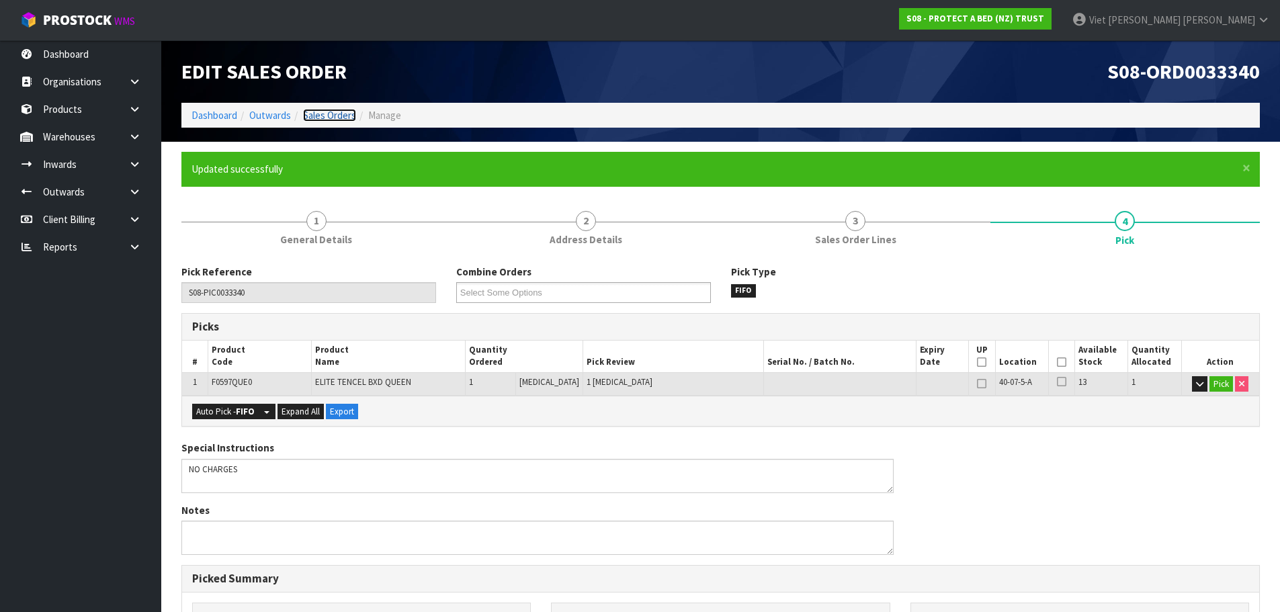
click at [319, 112] on link "Sales Orders" at bounding box center [329, 115] width 53 height 13
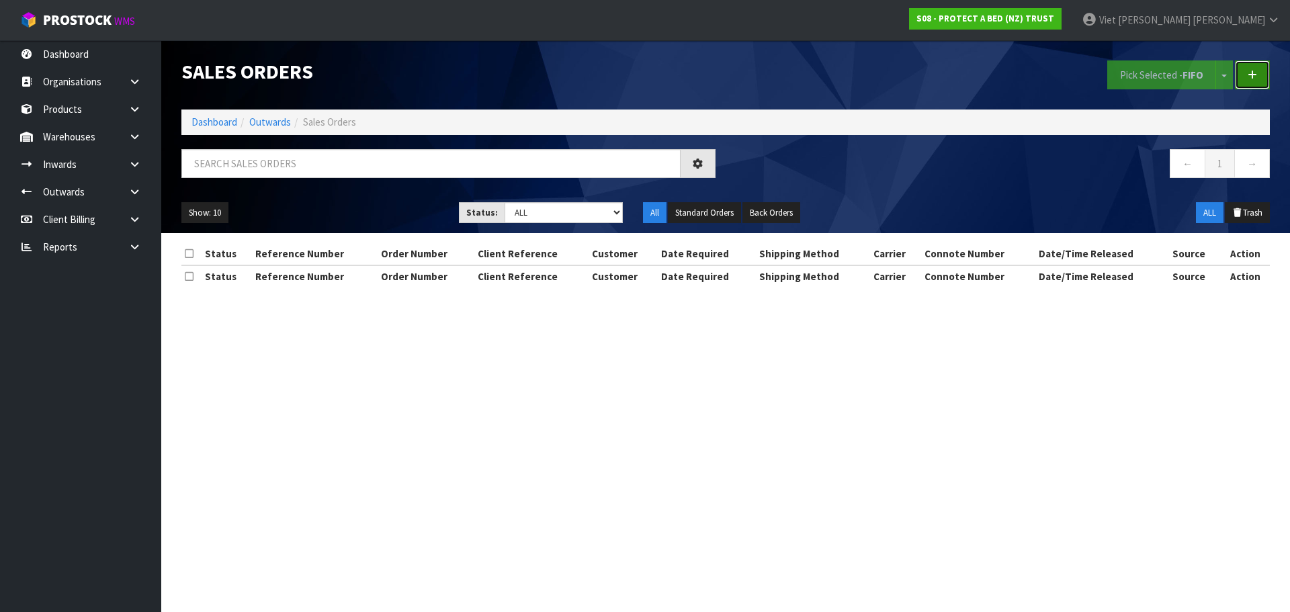
click at [1251, 82] on link at bounding box center [1252, 74] width 35 height 29
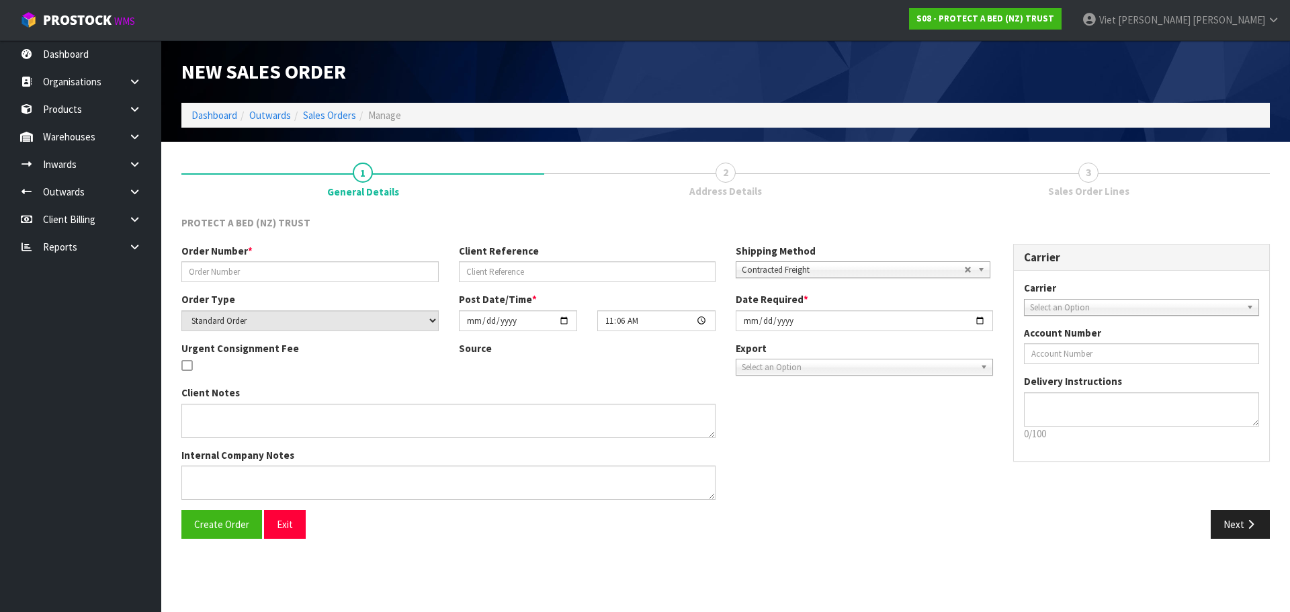
click at [304, 286] on div "Order Number * Client Reference Shipping Method Client Local Pickup Customer Lo…" at bounding box center [587, 268] width 832 height 48
click at [300, 278] on input "text" at bounding box center [309, 271] width 257 height 21
type input "M"
type input "E"
type input "CLINT EMAIL 9/9/2025"
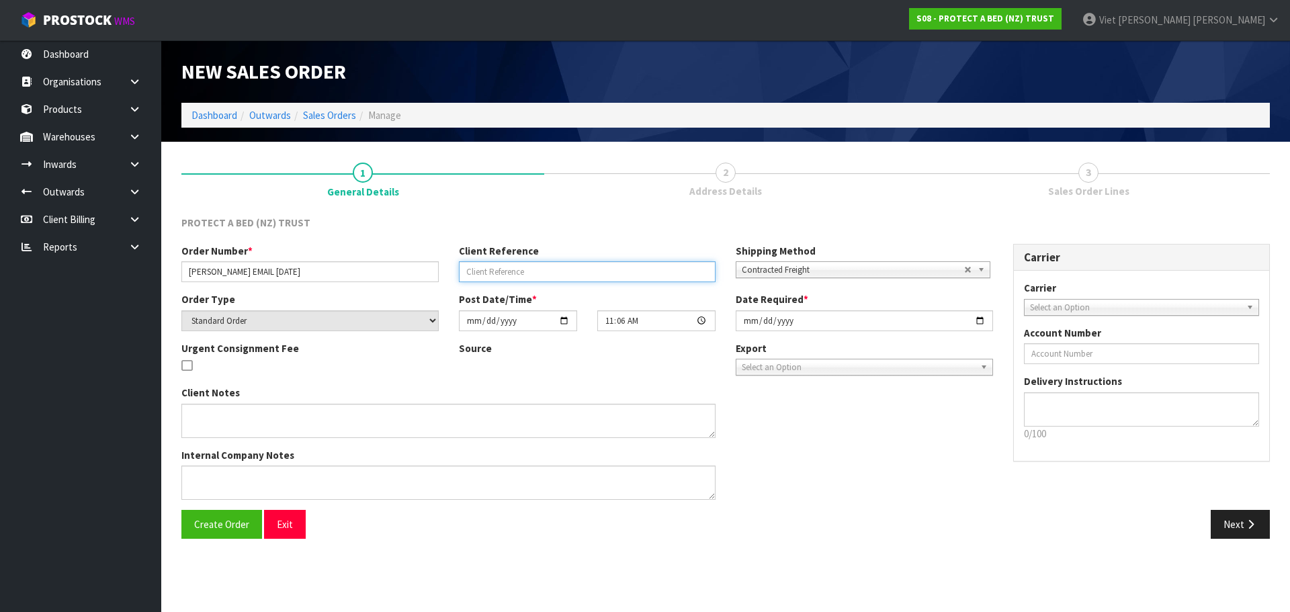
click at [522, 269] on input "text" at bounding box center [587, 271] width 257 height 21
click at [553, 273] on input "text" at bounding box center [587, 271] width 257 height 21
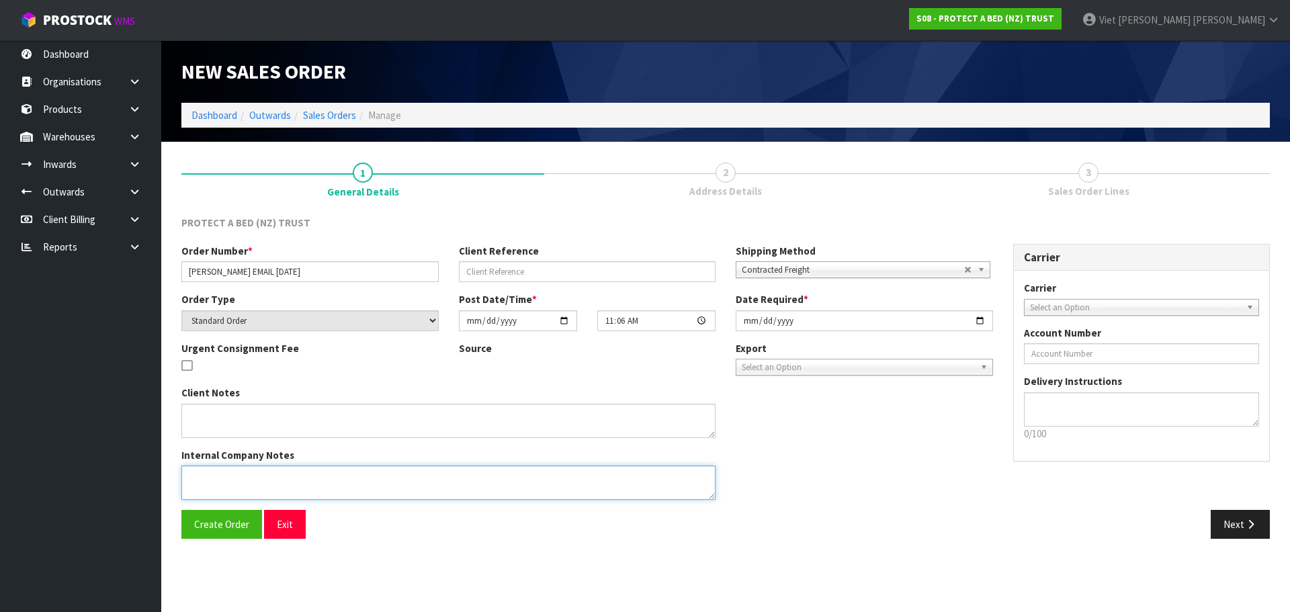
click at [554, 493] on textarea at bounding box center [448, 483] width 534 height 34
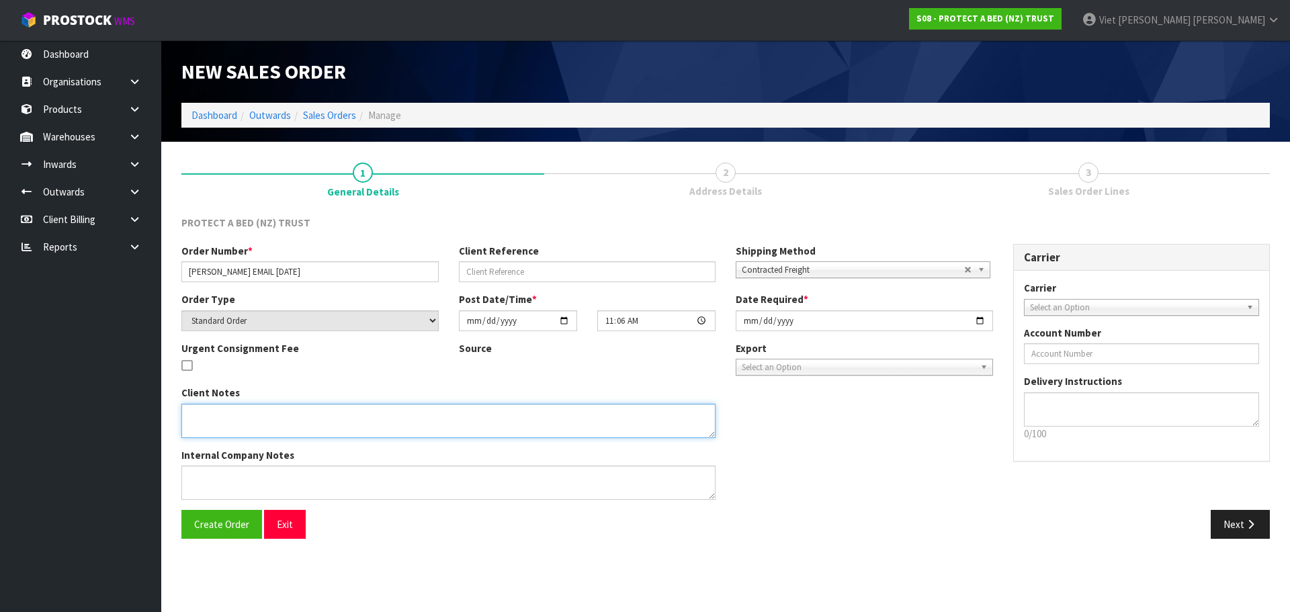
click at [332, 423] on textarea at bounding box center [448, 421] width 534 height 34
click at [307, 428] on textarea at bounding box center [448, 421] width 534 height 34
type textarea "NO CHARGES"
click at [515, 515] on div "Create Order Exit" at bounding box center [448, 524] width 554 height 29
drag, startPoint x: 244, startPoint y: 528, endPoint x: 614, endPoint y: 415, distance: 386.3
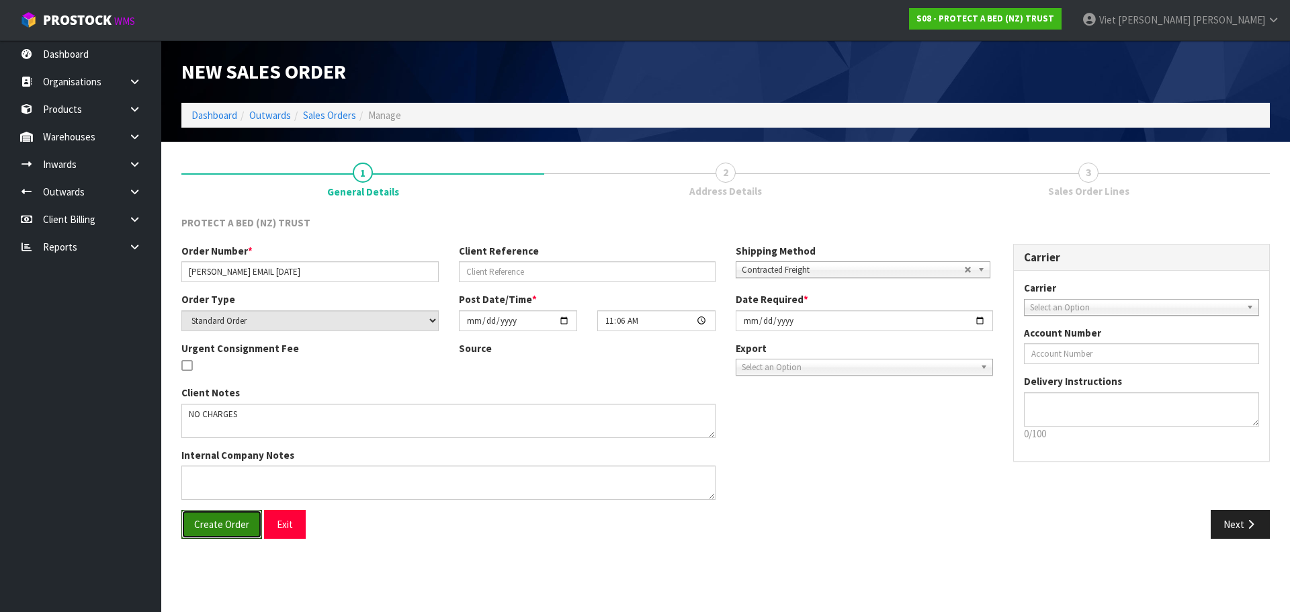
click at [614, 415] on div "PROTECT A BED (NZ) TRUST Order Number * CLINT EMAIL 9/9/2025 Client Reference S…" at bounding box center [725, 382] width 1089 height 333
click at [541, 292] on div "Order Number * CLINT EMAIL 9/9/2025 Client Reference Shipping Method Client Loc…" at bounding box center [587, 268] width 832 height 48
click at [559, 272] on input "text" at bounding box center [587, 271] width 257 height 21
type input "DISPATCH WITH NEXT ORDER"
click at [237, 527] on span "Create Order" at bounding box center [221, 524] width 55 height 13
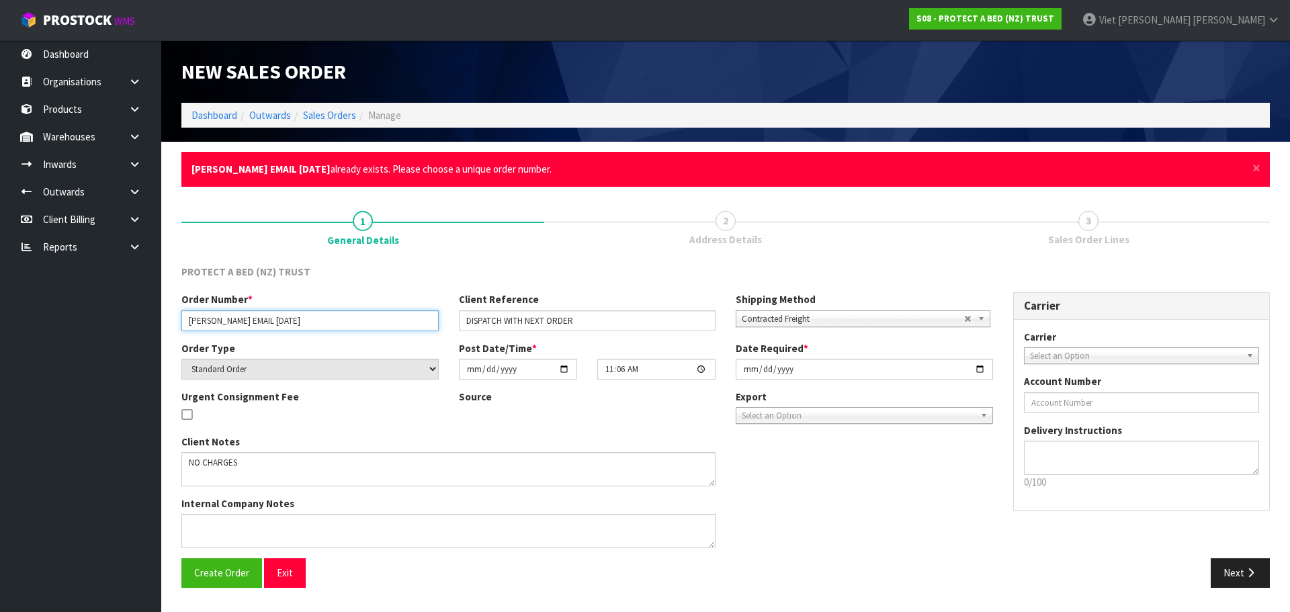
click at [271, 319] on input "CLINT EMAIL 9/9/2025" at bounding box center [309, 320] width 257 height 21
type input "CLINT EMAIL 9/9/2025."
click at [222, 572] on span "Create Order" at bounding box center [221, 572] width 55 height 13
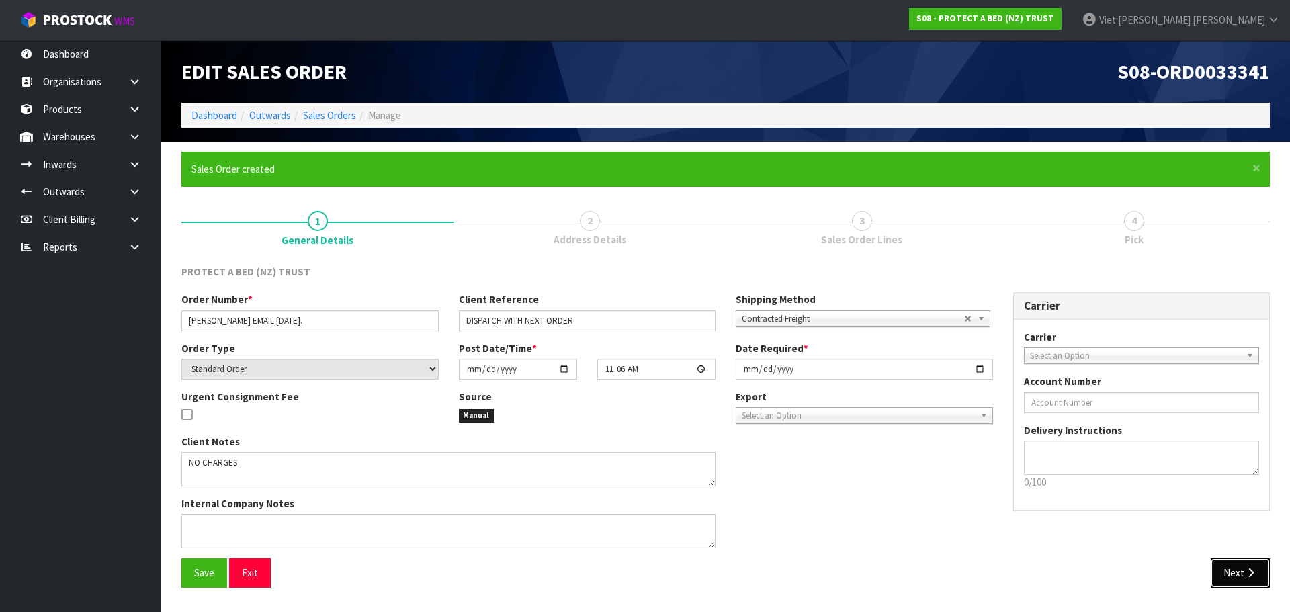
click at [1253, 560] on button "Next" at bounding box center [1240, 572] width 59 height 29
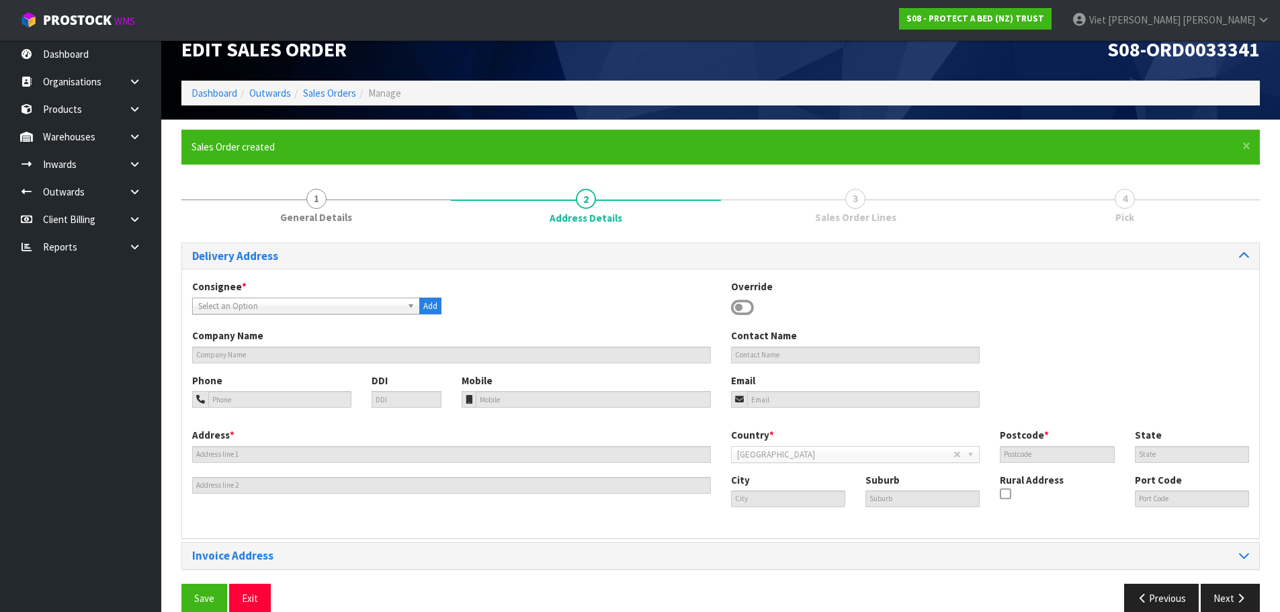
scroll to position [44, 0]
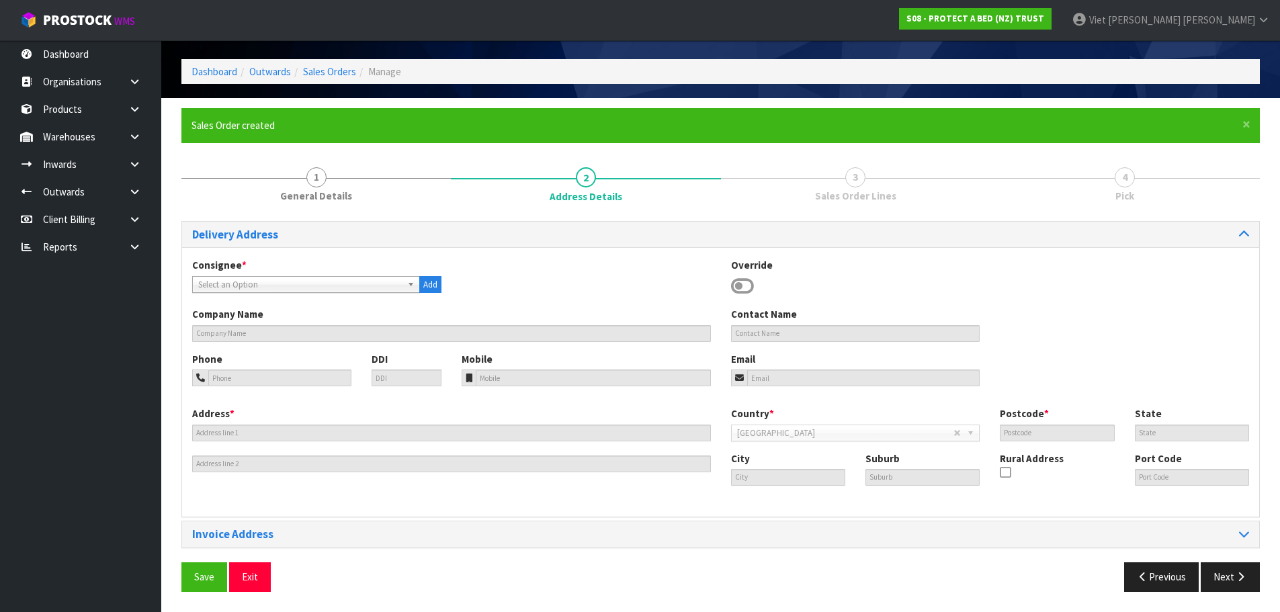
click at [345, 278] on span "Select an Option" at bounding box center [300, 285] width 204 height 16
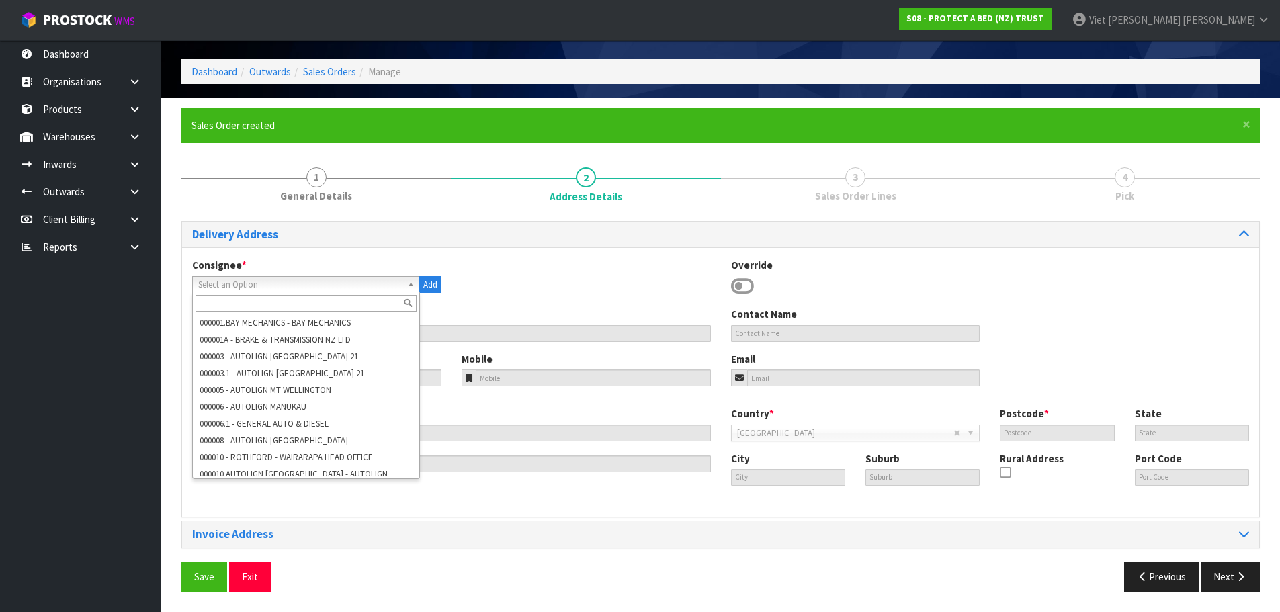
click at [306, 304] on input "text" at bounding box center [306, 303] width 221 height 17
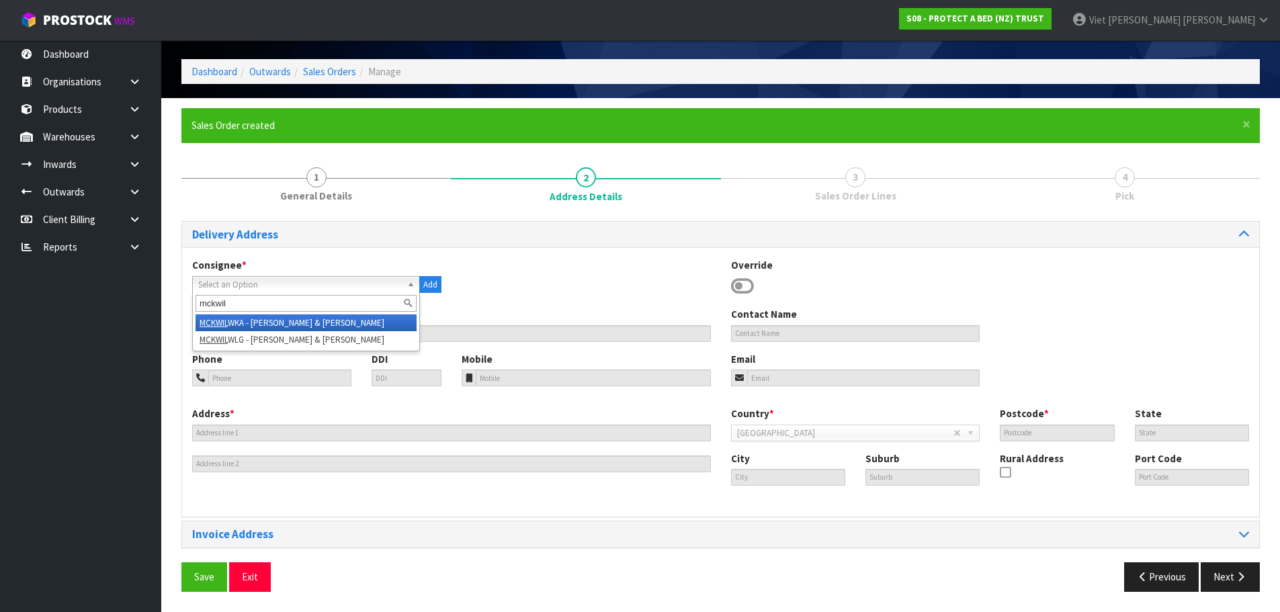
scroll to position [0, 0]
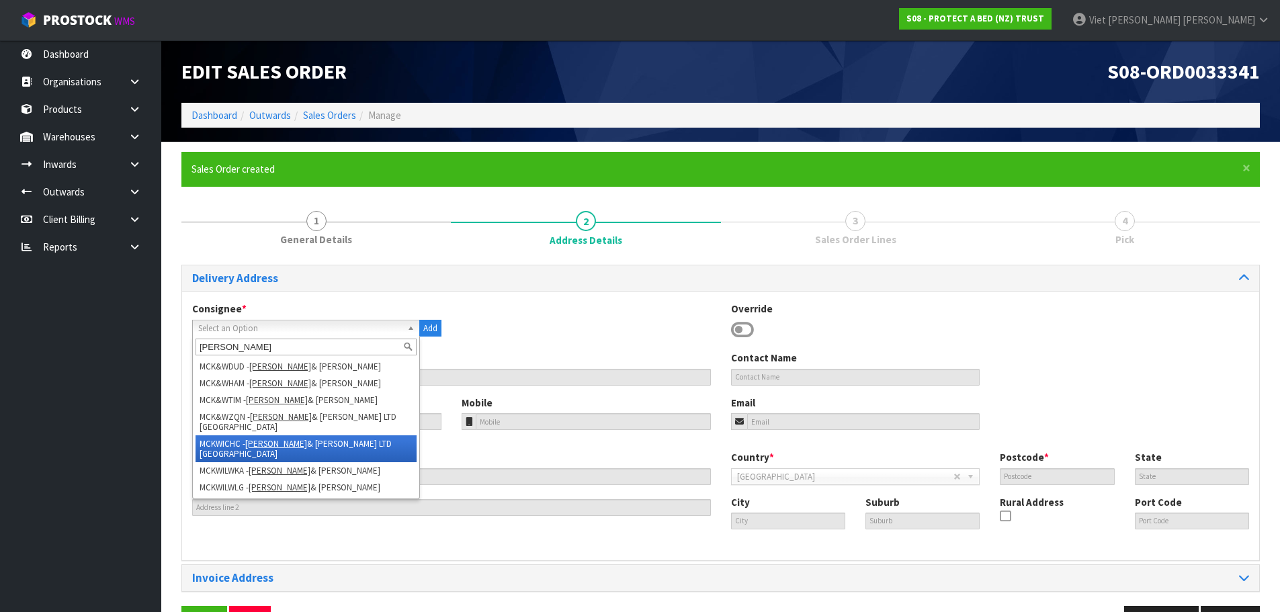
type input "mckenzie"
click at [303, 435] on li "MCKWICHC - MCKENZIE & WILLIS LTD CHRISTCHURCH" at bounding box center [306, 448] width 221 height 27
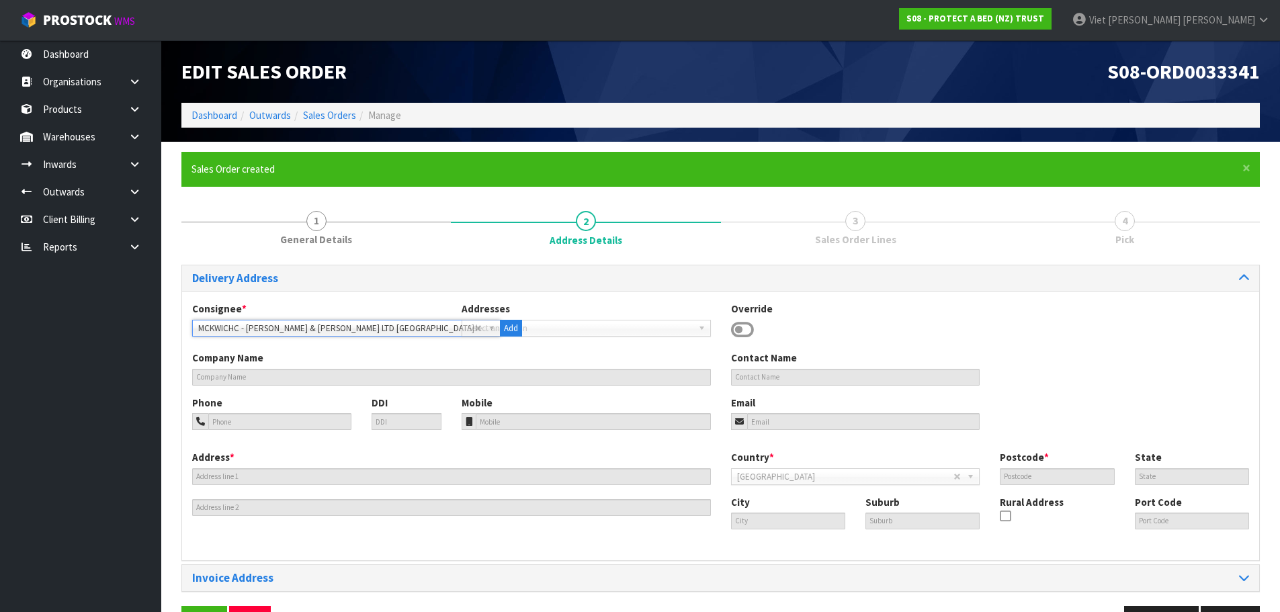
type input "MCKENZIE & WILLIS LTD CHRISTCHURCH"
type input "181 BLENHEIM ROAD"
type input "8041"
type input "CHRISTCHURCH"
type input "RICCARTON"
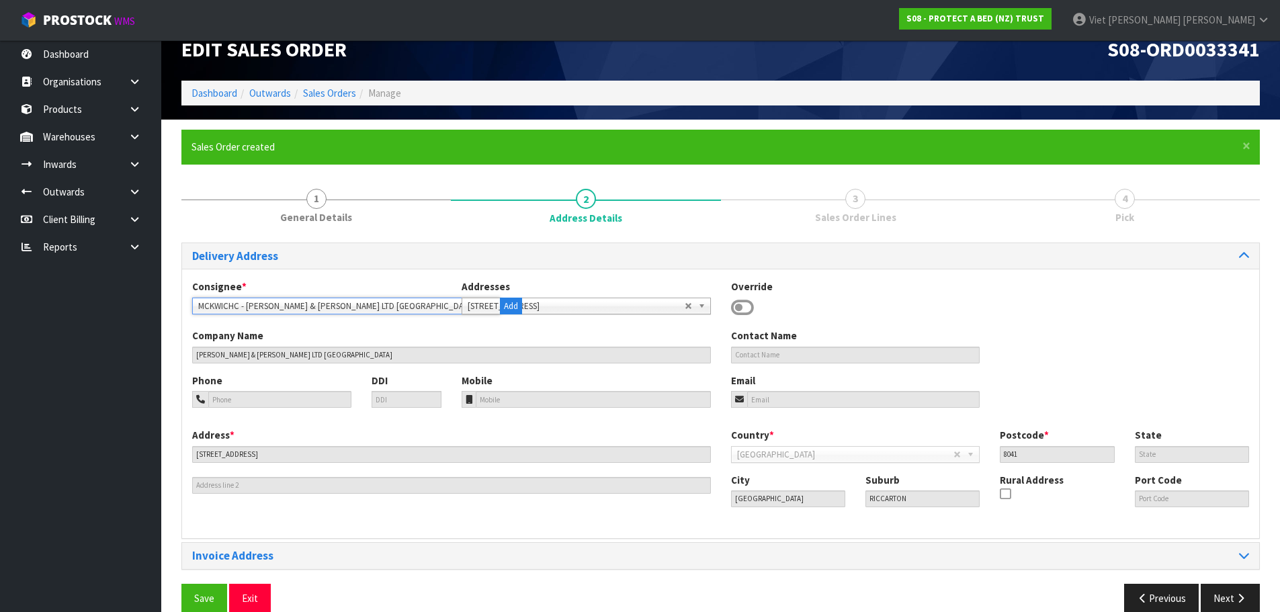
scroll to position [44, 0]
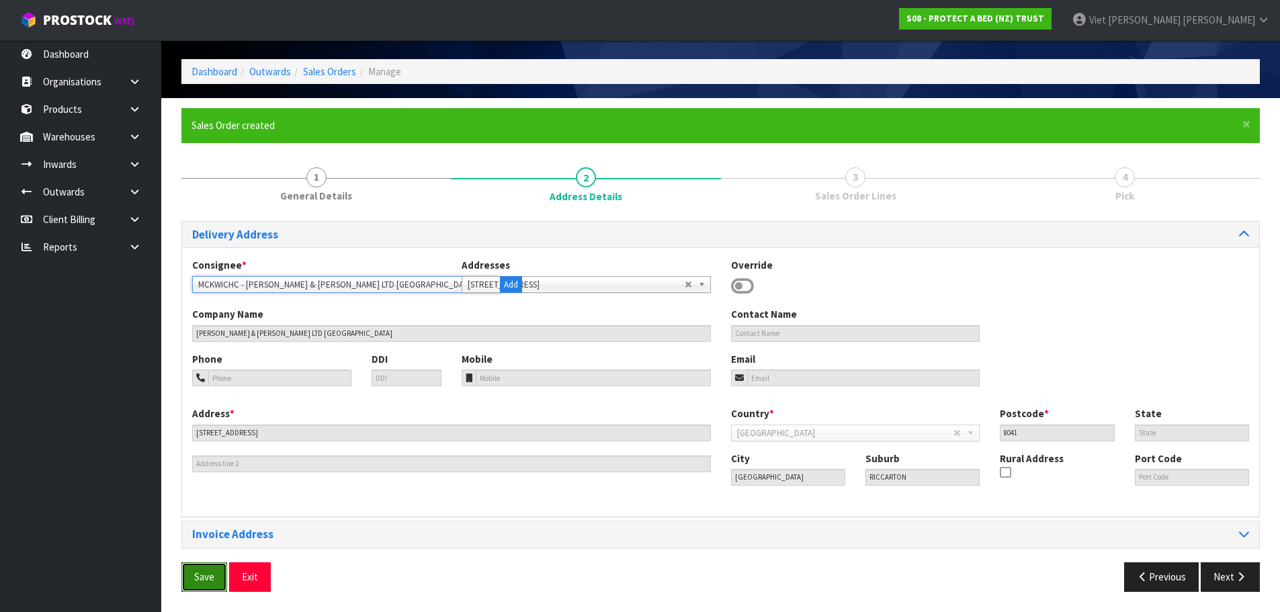
click at [222, 583] on button "Save" at bounding box center [204, 576] width 46 height 29
click at [1220, 583] on button "Next" at bounding box center [1230, 576] width 59 height 29
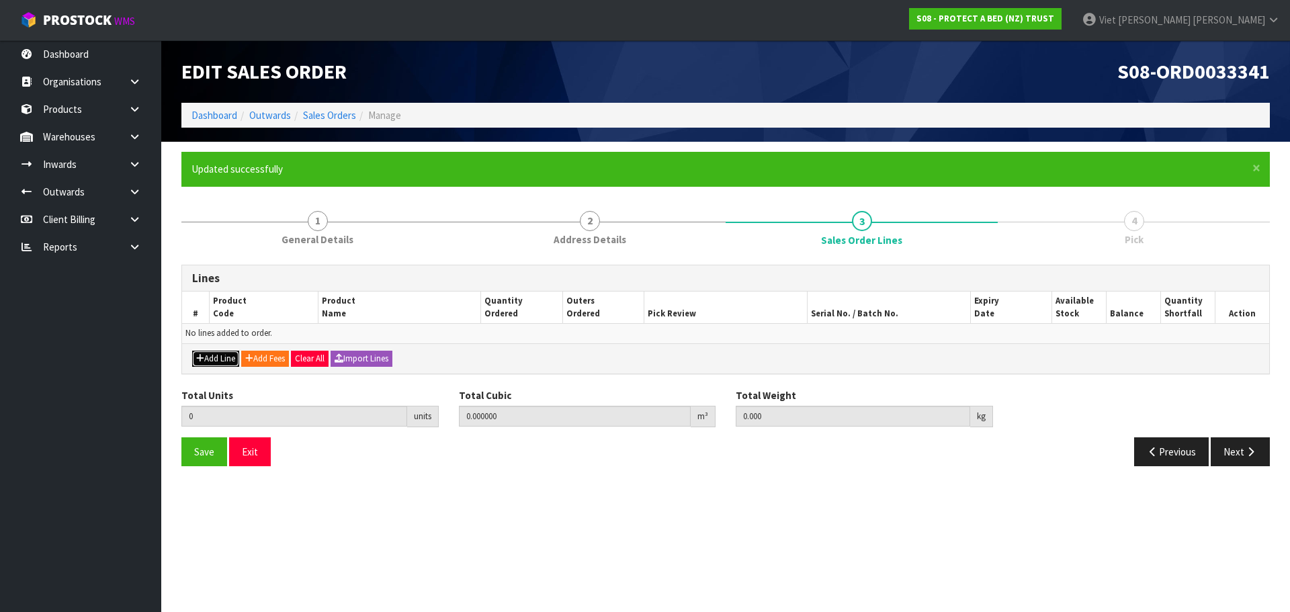
click at [204, 354] on button "Add Line" at bounding box center [215, 359] width 47 height 16
type input "0"
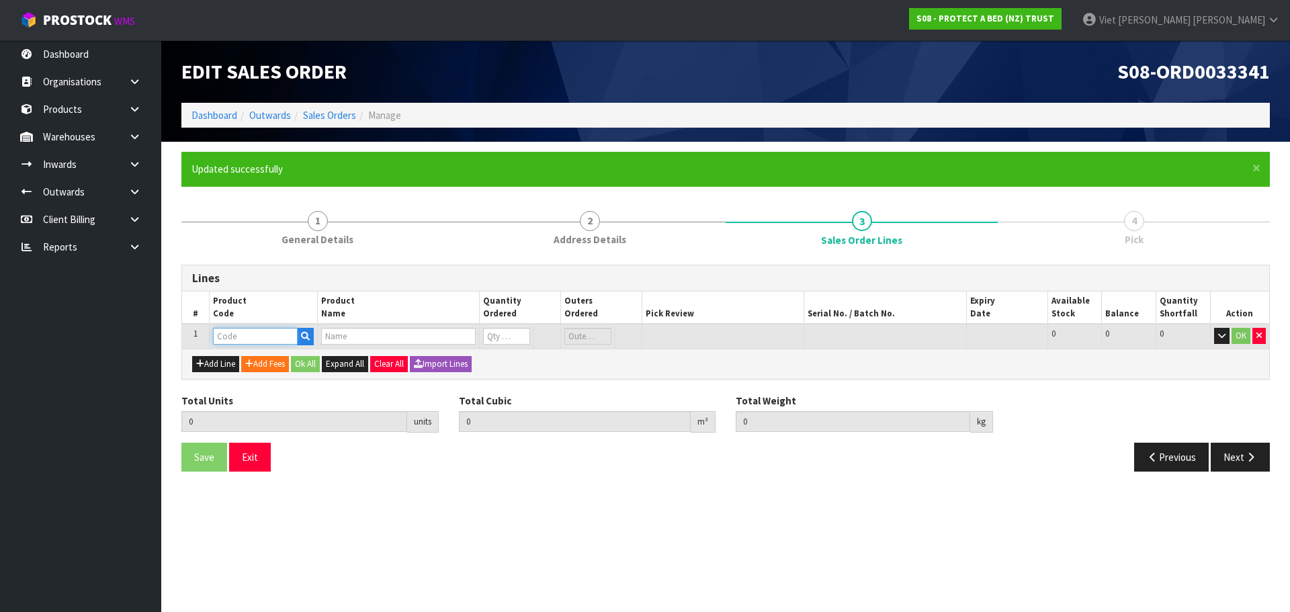
click at [259, 335] on input "text" at bounding box center [255, 336] width 85 height 17
paste input "F0601KGN0"
type input "F0601KGN0"
type input "0.000000"
type input "0.000"
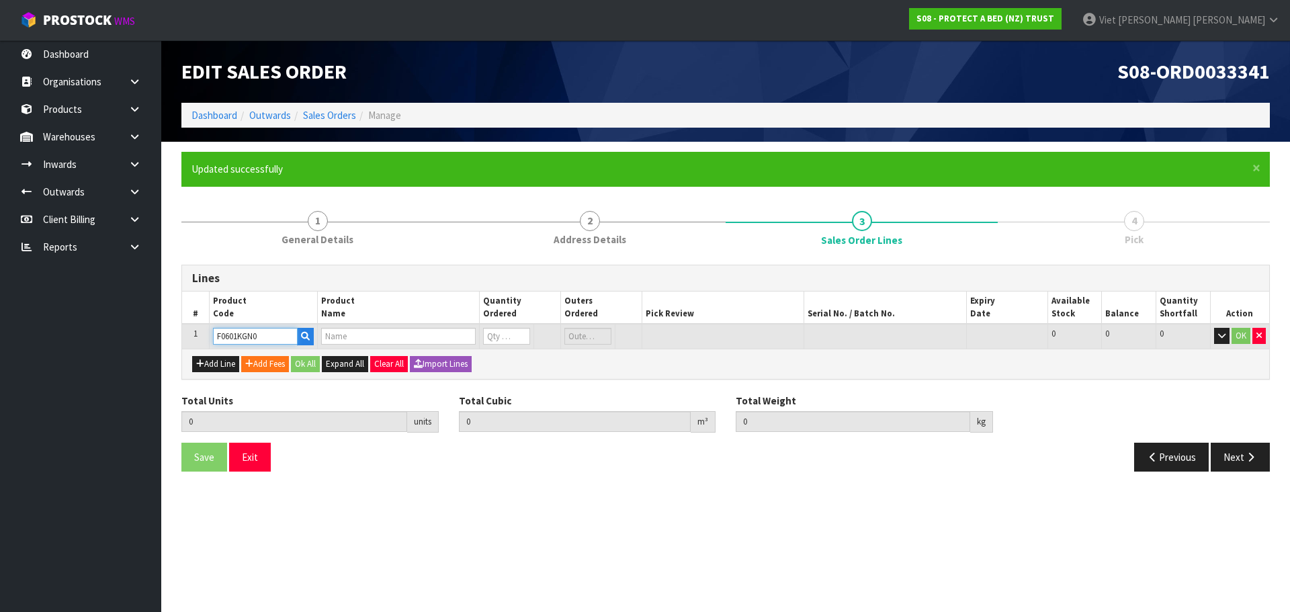
type input "CUMFYSAFE BXD NZ KING"
type input "0"
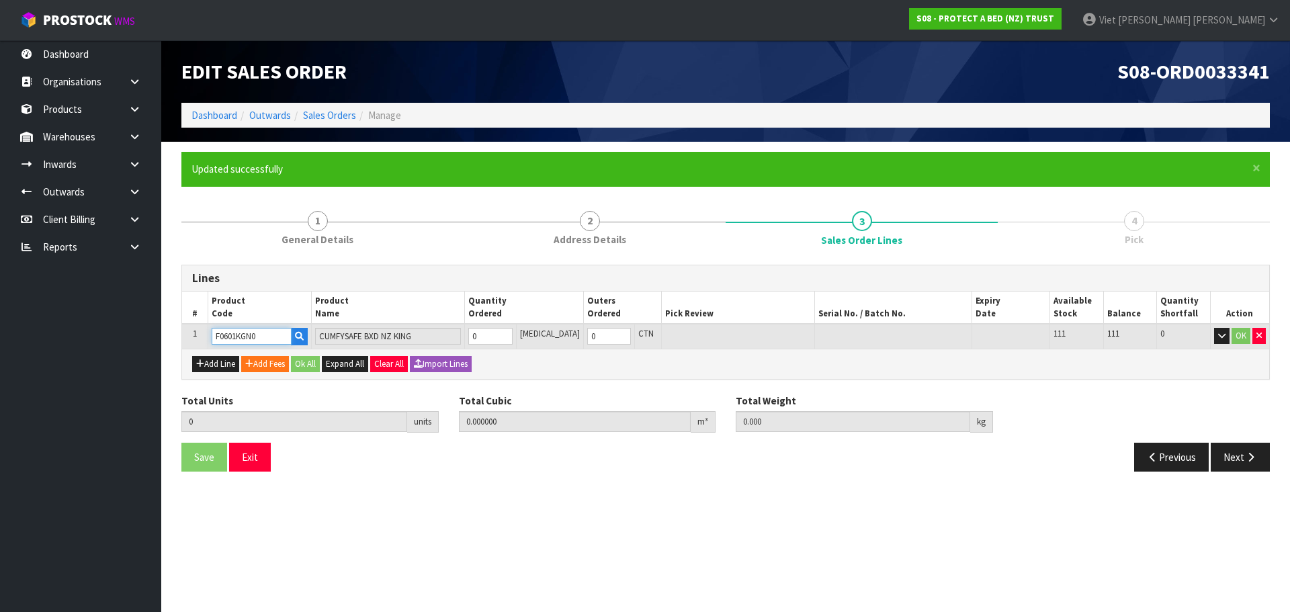
type input "F0601KGN0"
type input "1"
type input "0.00841"
type input "0.98"
type input "1"
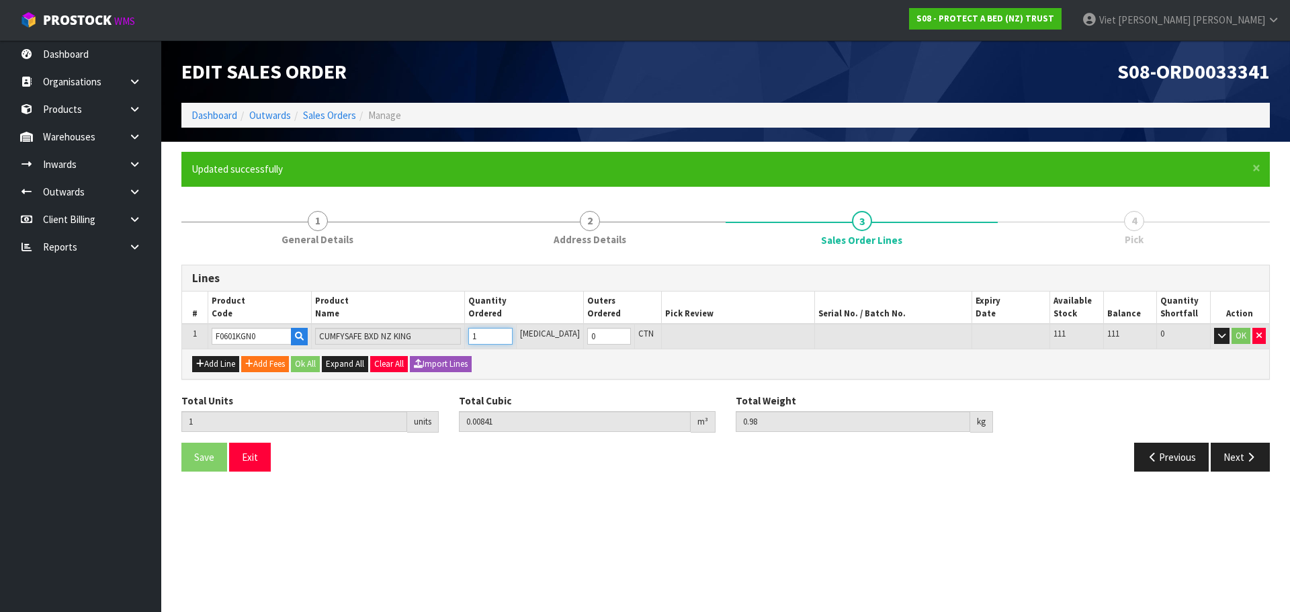
click at [512, 333] on input "1" at bounding box center [490, 336] width 44 height 17
click at [304, 364] on button "Ok All" at bounding box center [305, 364] width 29 height 16
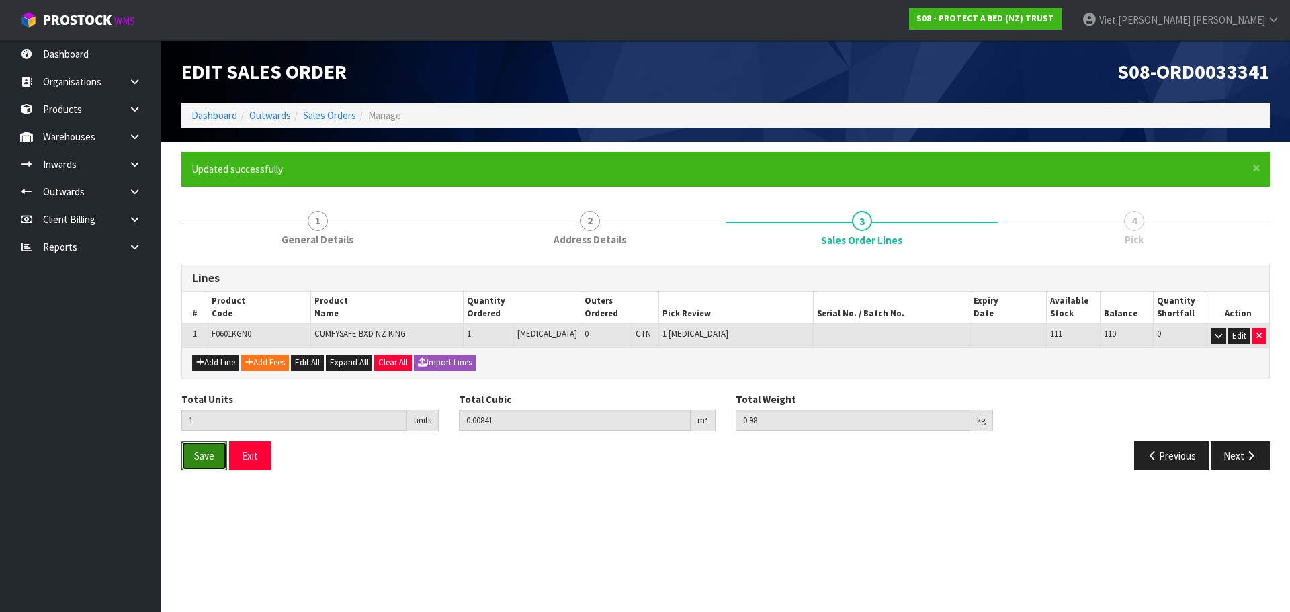
click at [199, 462] on button "Save" at bounding box center [204, 455] width 46 height 29
click at [218, 466] on button "Save" at bounding box center [204, 455] width 46 height 29
click at [1236, 451] on button "Next" at bounding box center [1240, 455] width 59 height 29
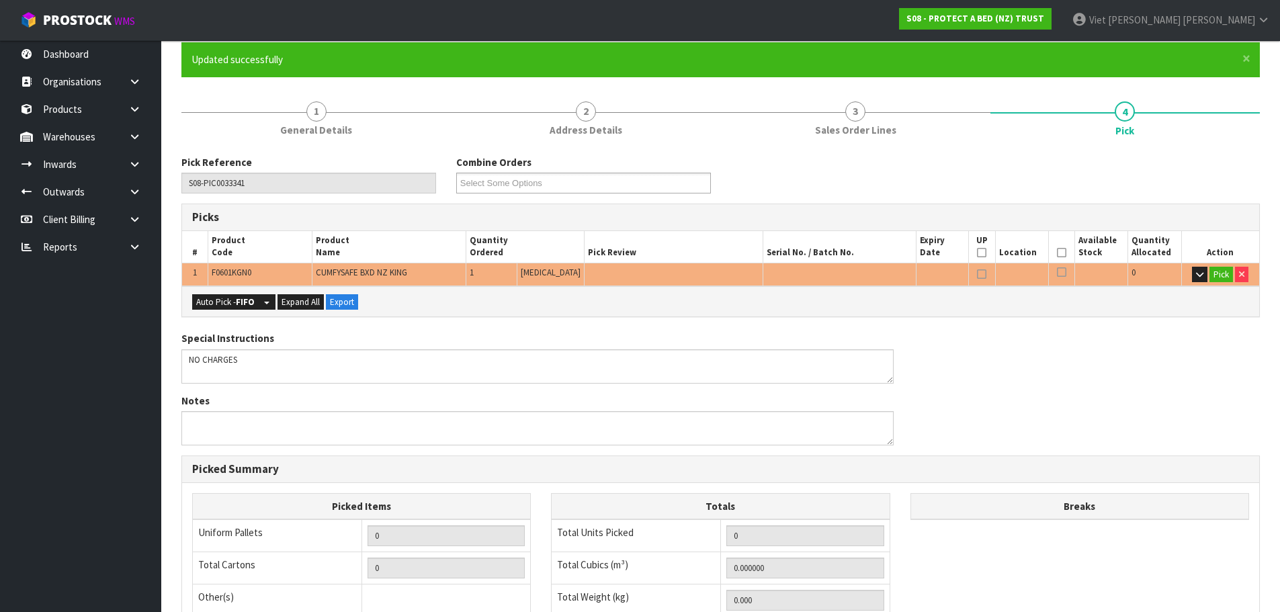
scroll to position [67, 0]
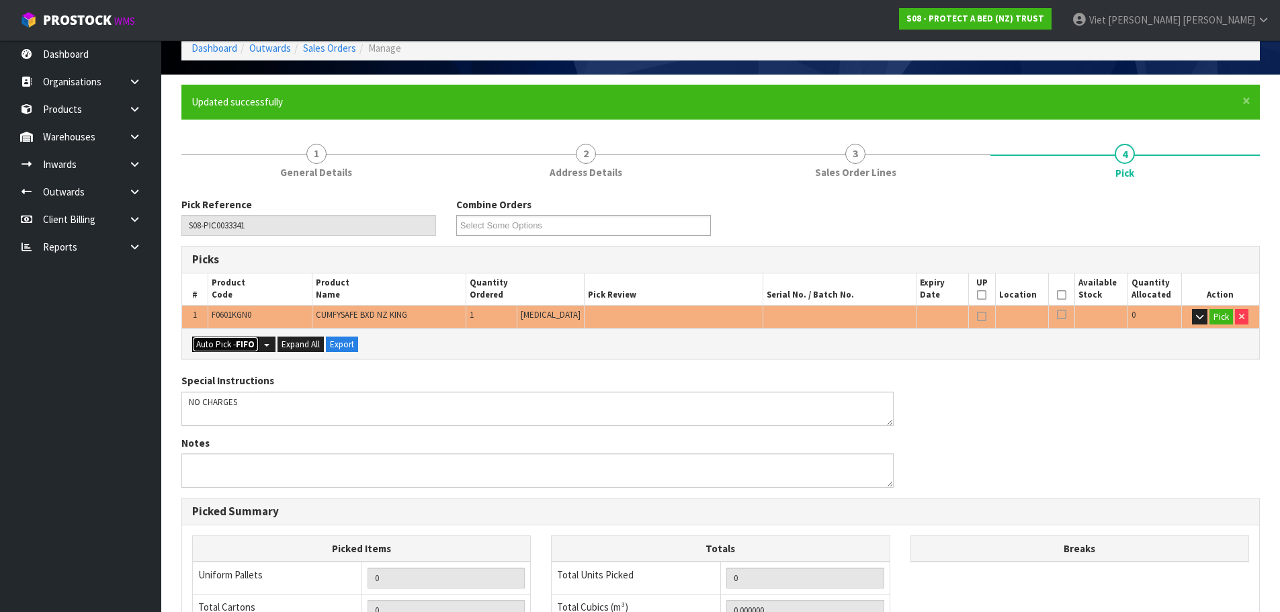
click at [243, 350] on button "Auto Pick - FIFO" at bounding box center [225, 345] width 67 height 16
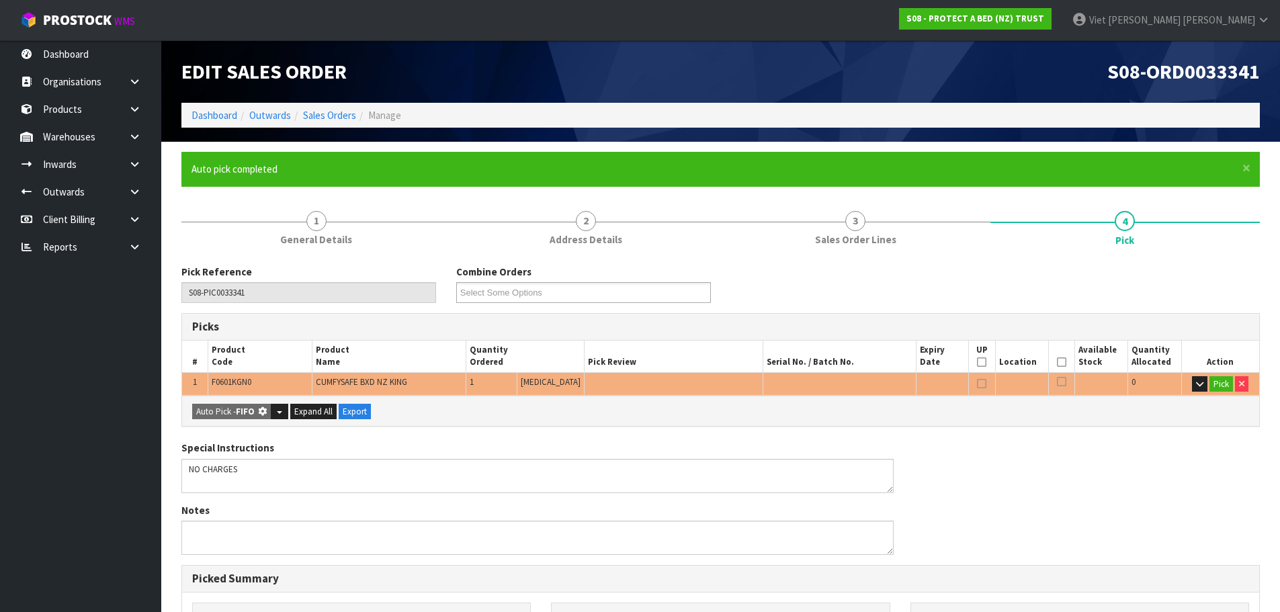
type input "Piece x 1"
type input "1"
type input "0.008410"
type input "0.980"
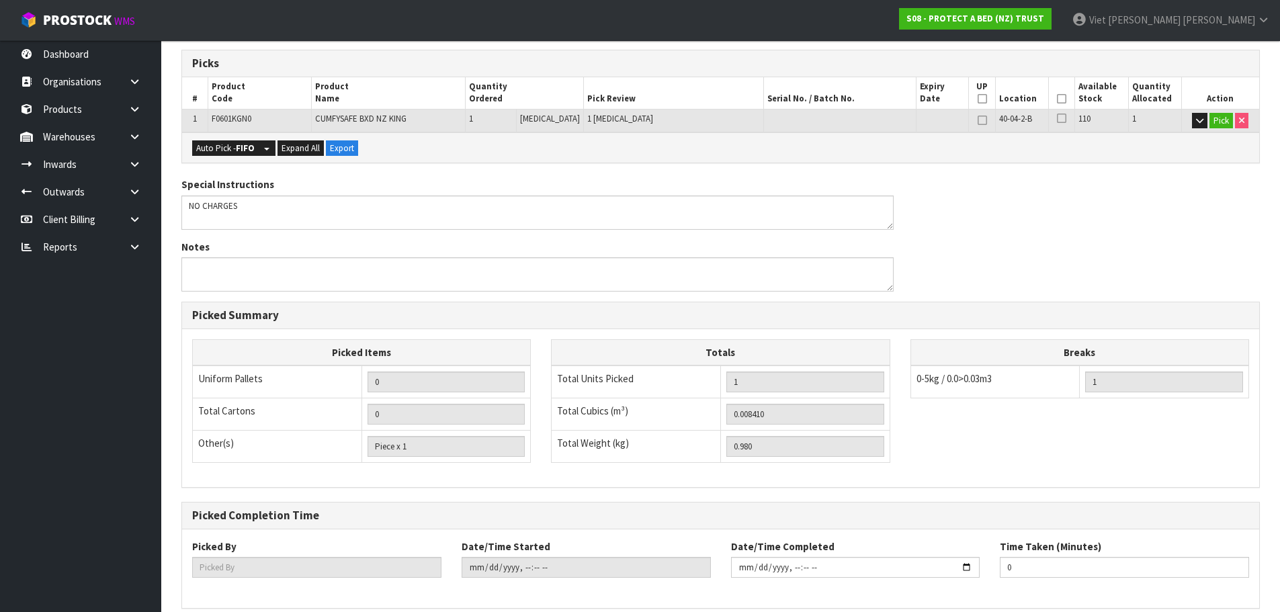
scroll to position [324, 0]
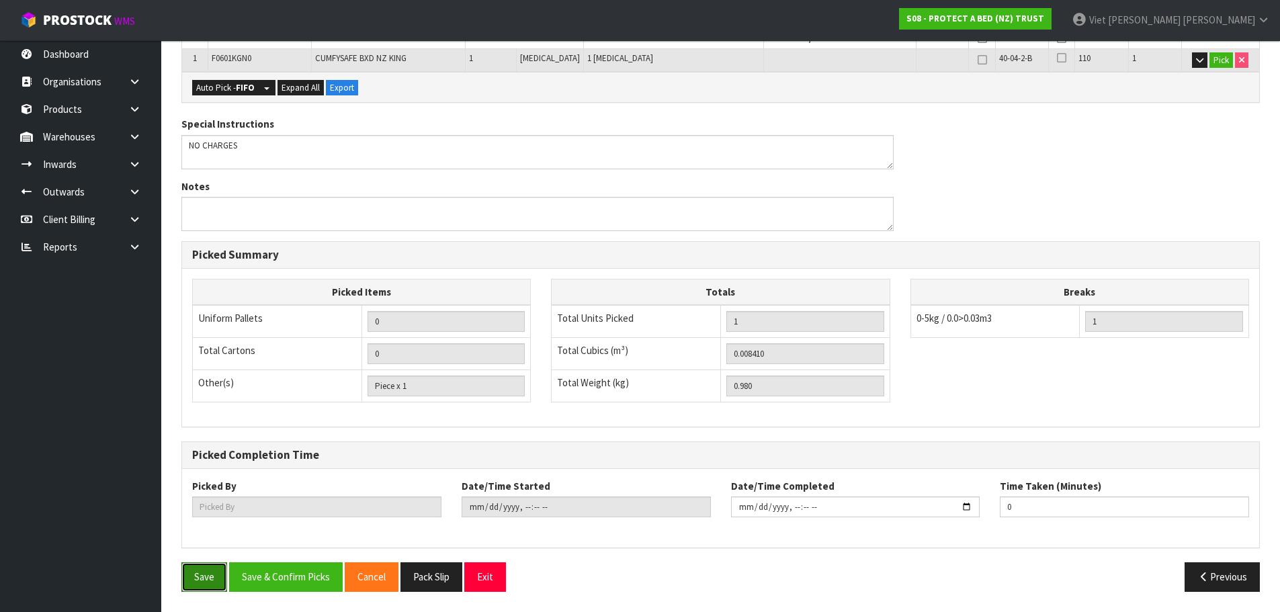
click at [185, 568] on button "Save" at bounding box center [204, 576] width 46 height 29
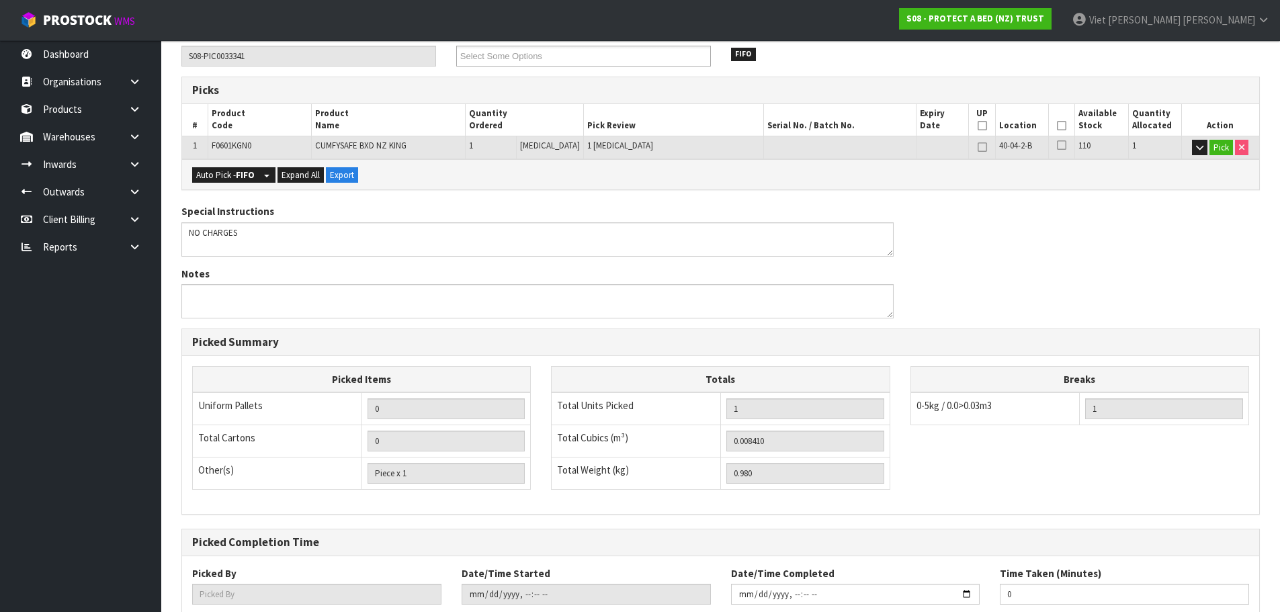
scroll to position [55, 0]
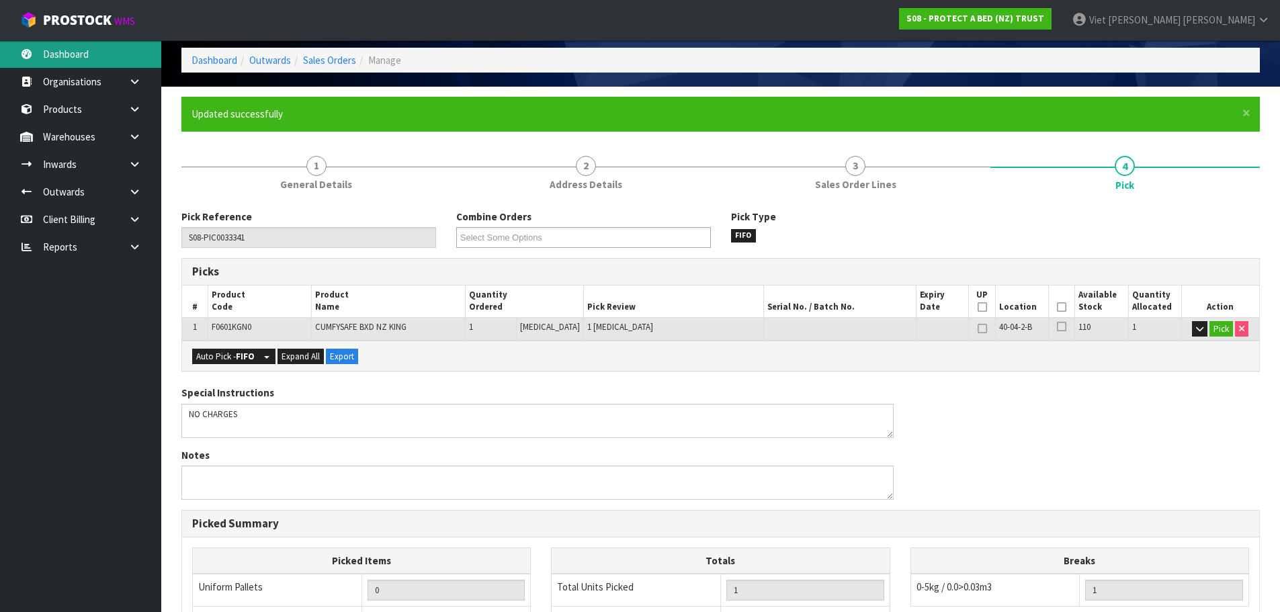
drag, startPoint x: 71, startPoint y: 46, endPoint x: 11, endPoint y: 58, distance: 61.0
click at [71, 46] on link "Dashboard" at bounding box center [80, 54] width 161 height 28
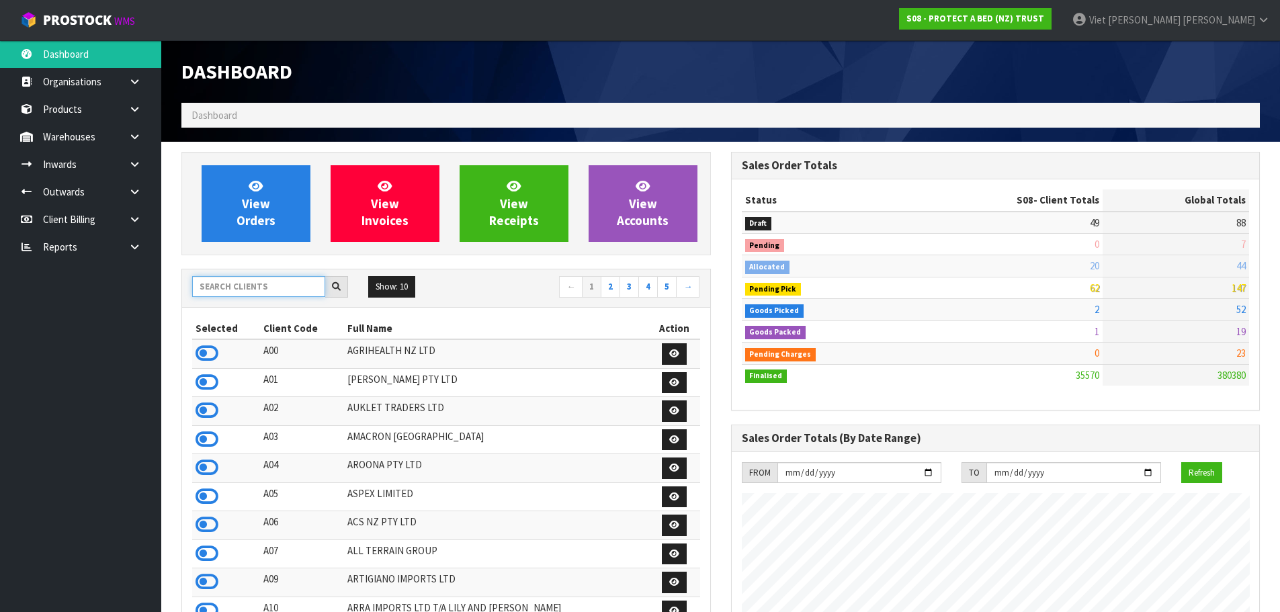
click at [265, 294] on input "text" at bounding box center [258, 286] width 133 height 21
click at [269, 288] on input "text" at bounding box center [258, 286] width 133 height 21
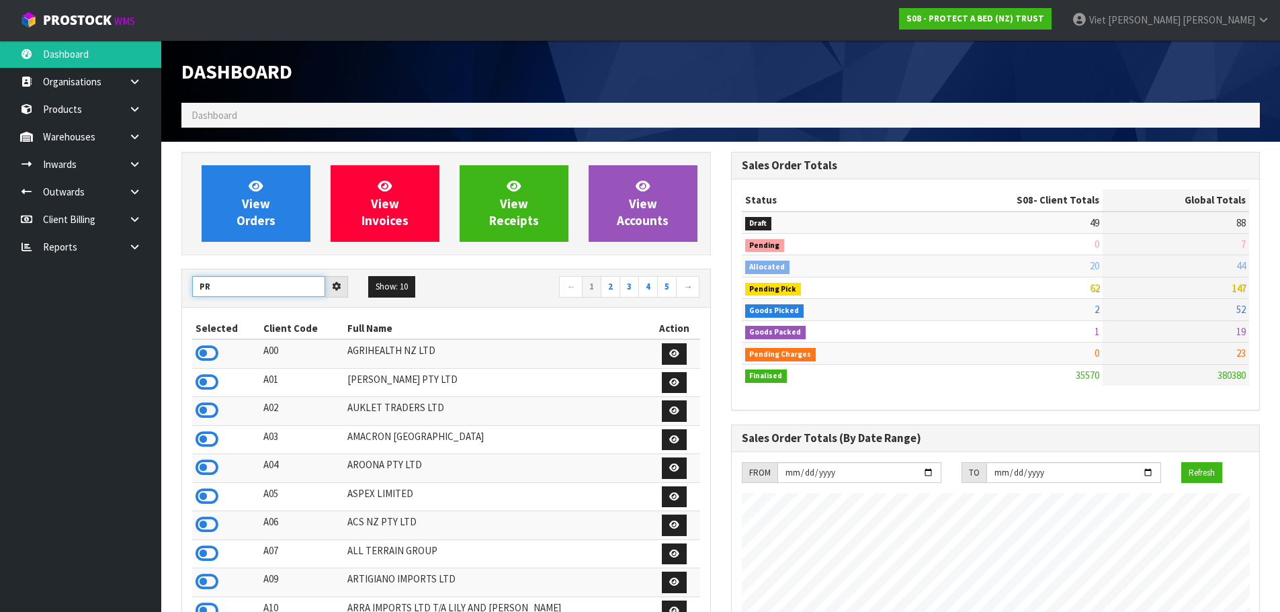
type input "P"
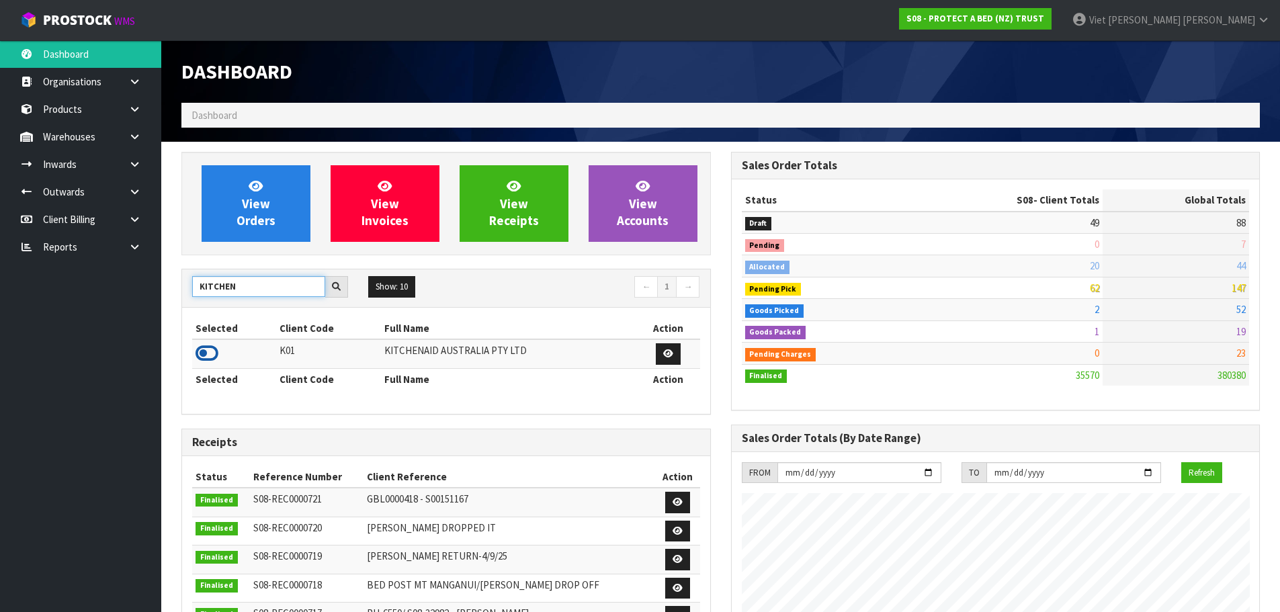
type input "KITCHEN"
click at [208, 357] on icon at bounding box center [207, 353] width 23 height 20
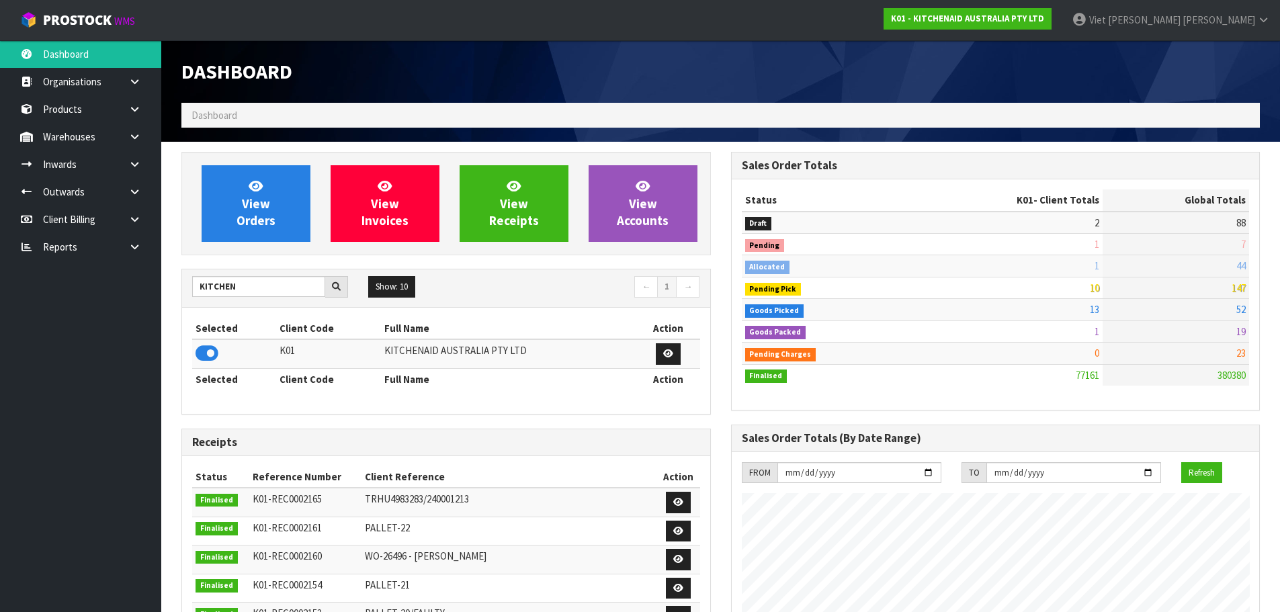
click at [292, 355] on td "K01" at bounding box center [328, 353] width 105 height 29
click at [281, 350] on td "K01" at bounding box center [328, 353] width 105 height 29
copy td "K01"
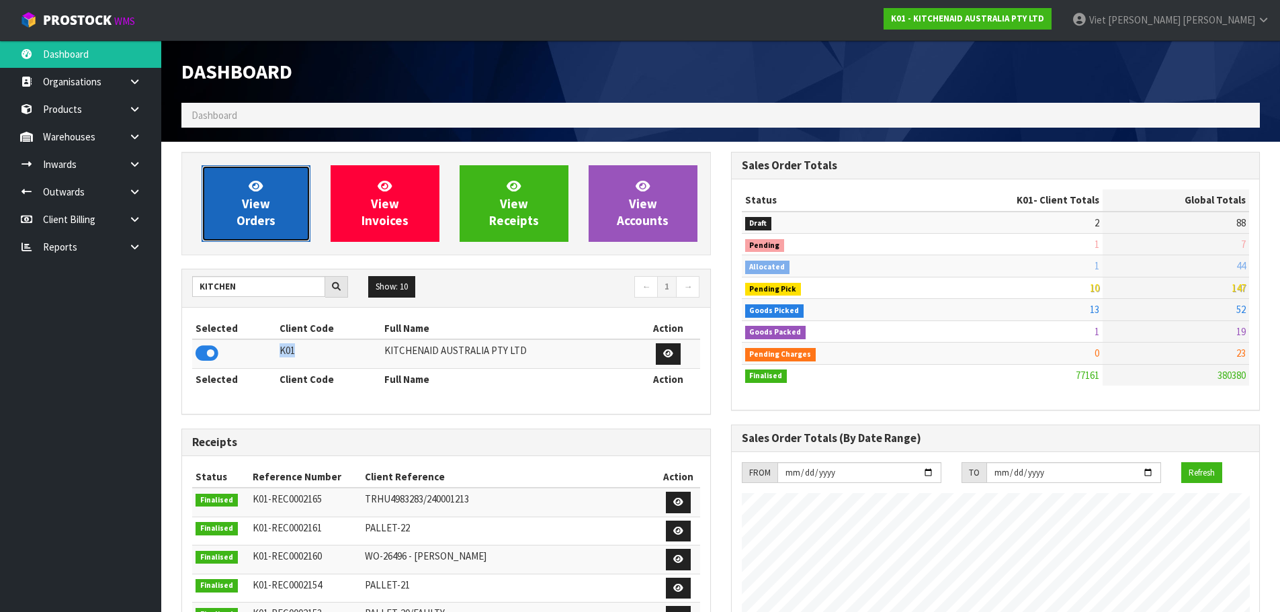
click at [245, 222] on span "View Orders" at bounding box center [256, 203] width 39 height 50
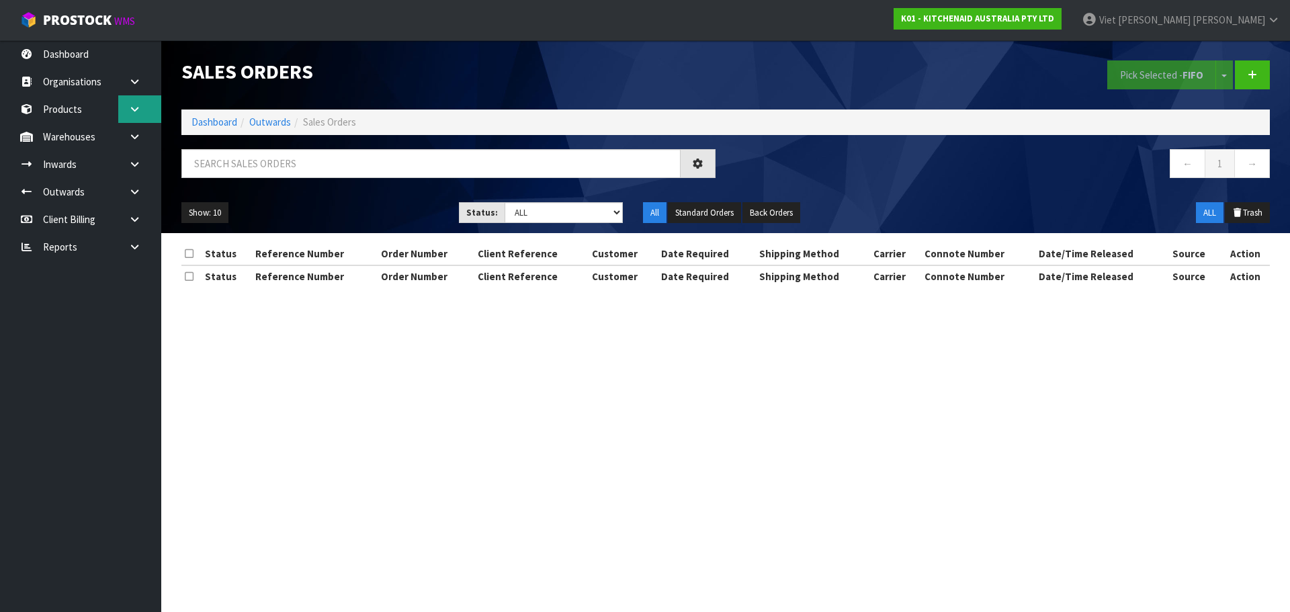
click at [131, 111] on icon at bounding box center [134, 109] width 13 height 10
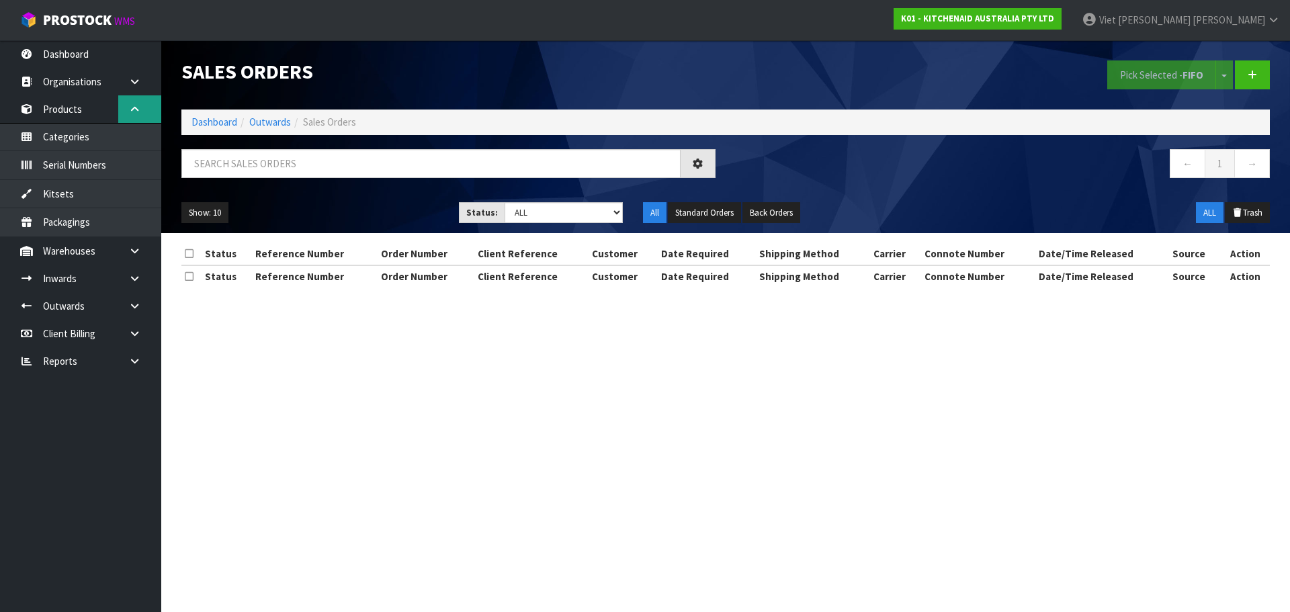
click at [131, 111] on icon at bounding box center [134, 109] width 13 height 10
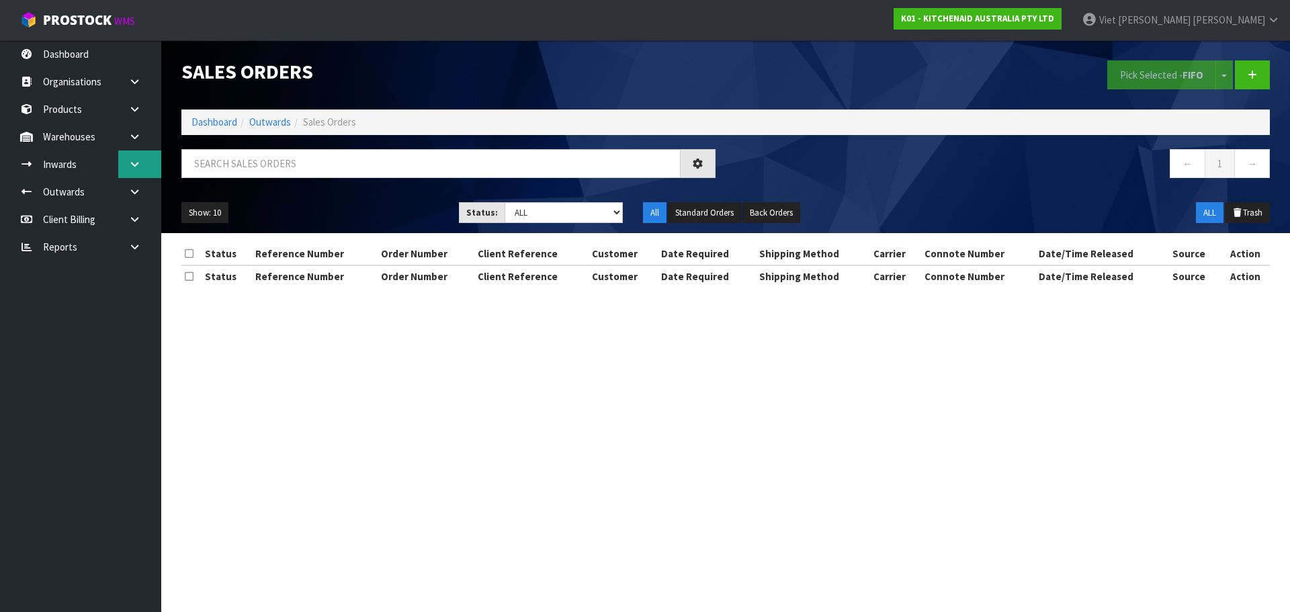
click at [134, 179] on ul "Dashboard Organisations Clients Consignees Carriers Products Categories Serial …" at bounding box center [80, 326] width 161 height 572
click at [136, 153] on link at bounding box center [139, 165] width 43 height 28
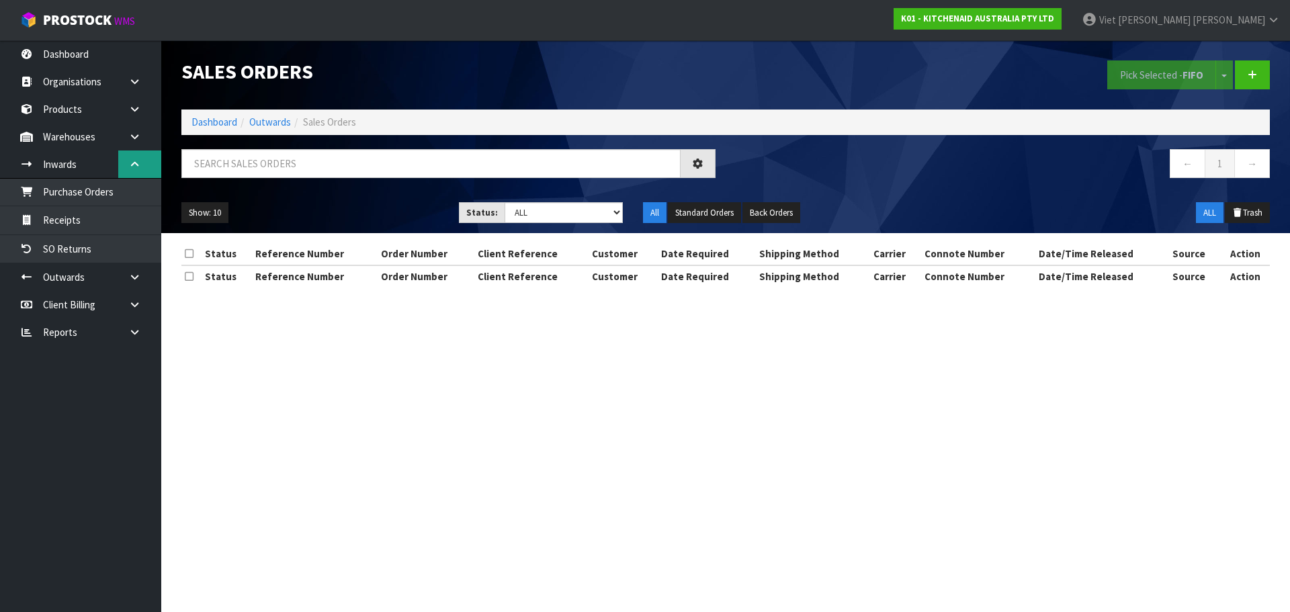
click at [136, 161] on icon at bounding box center [134, 164] width 13 height 10
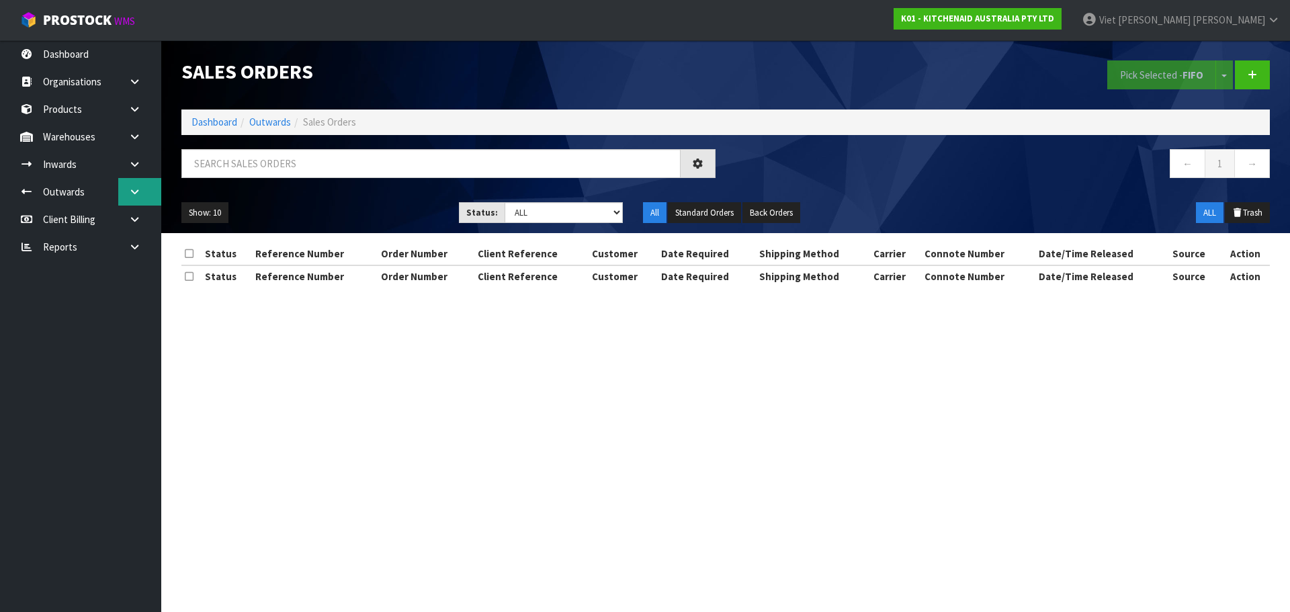
click at [137, 190] on icon at bounding box center [134, 192] width 13 height 10
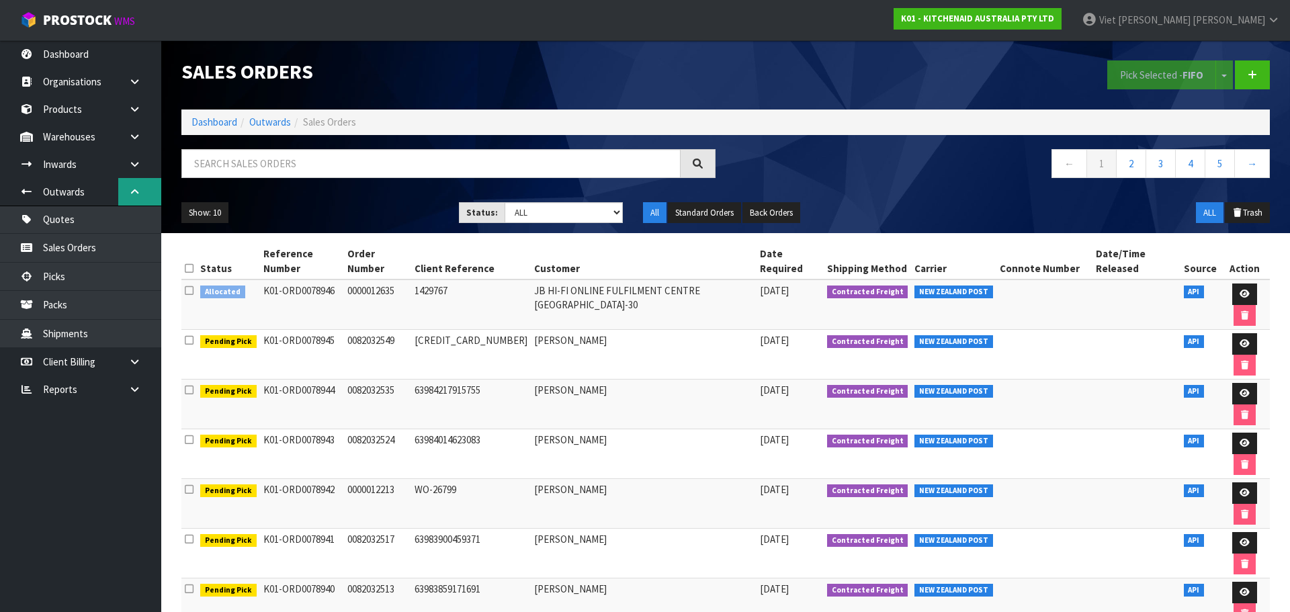
click at [137, 190] on icon at bounding box center [134, 192] width 13 height 10
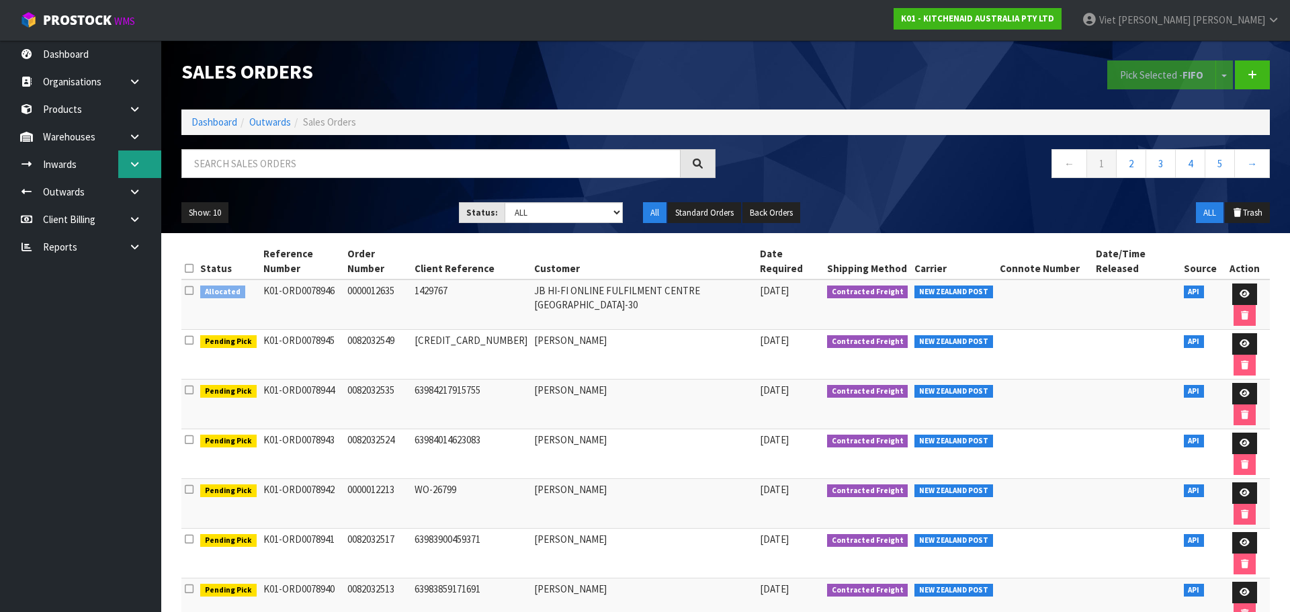
click at [140, 168] on icon at bounding box center [134, 164] width 13 height 10
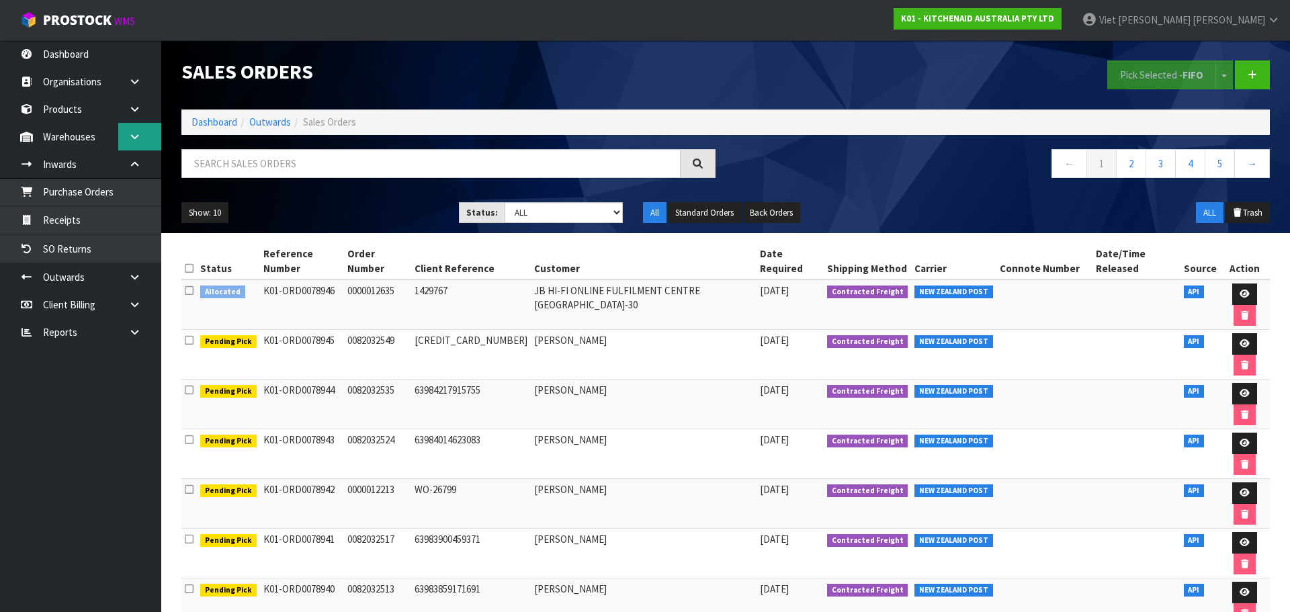
click at [142, 146] on link at bounding box center [139, 137] width 43 height 28
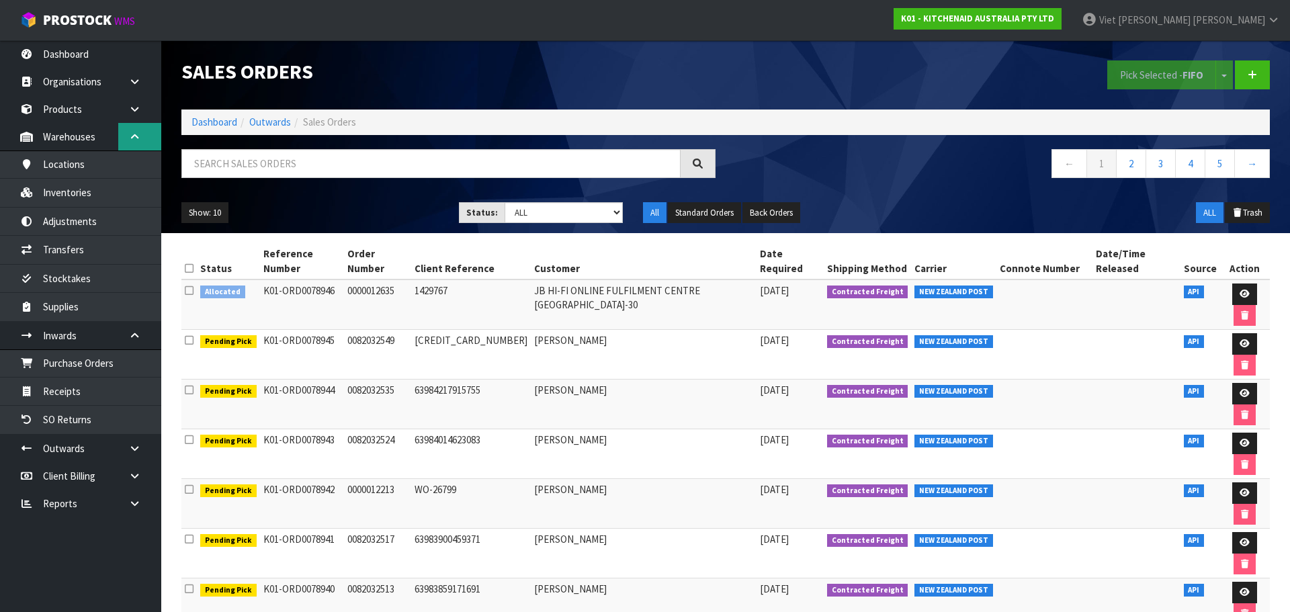
click at [142, 146] on link at bounding box center [139, 137] width 43 height 28
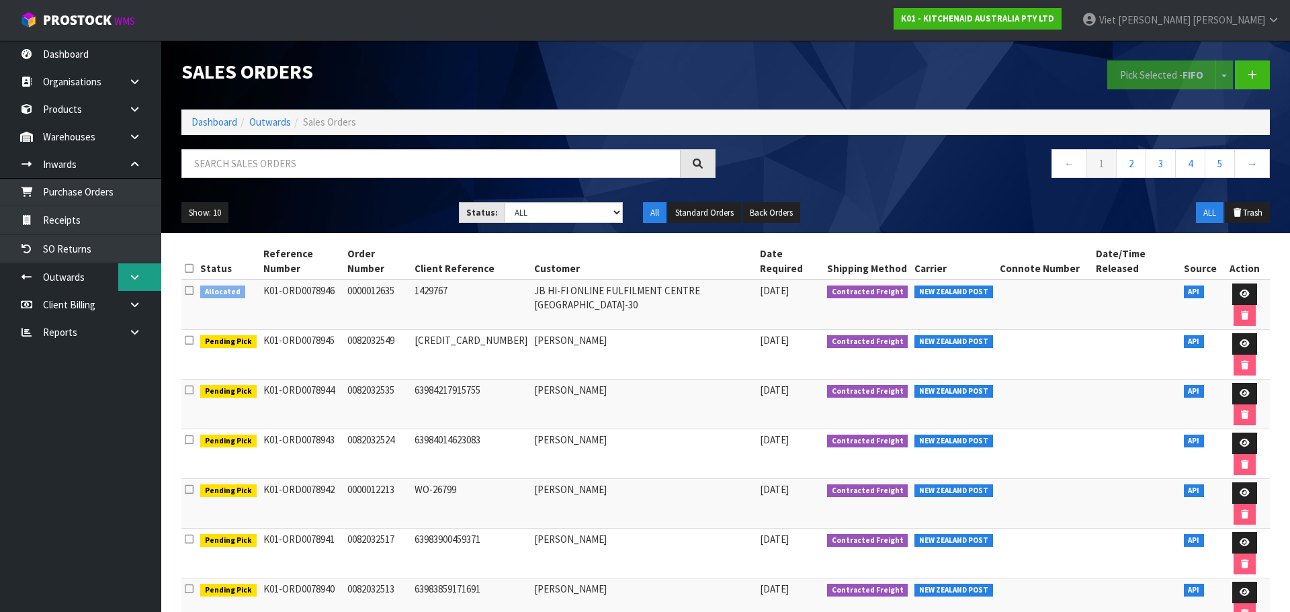
click at [141, 273] on link at bounding box center [139, 277] width 43 height 28
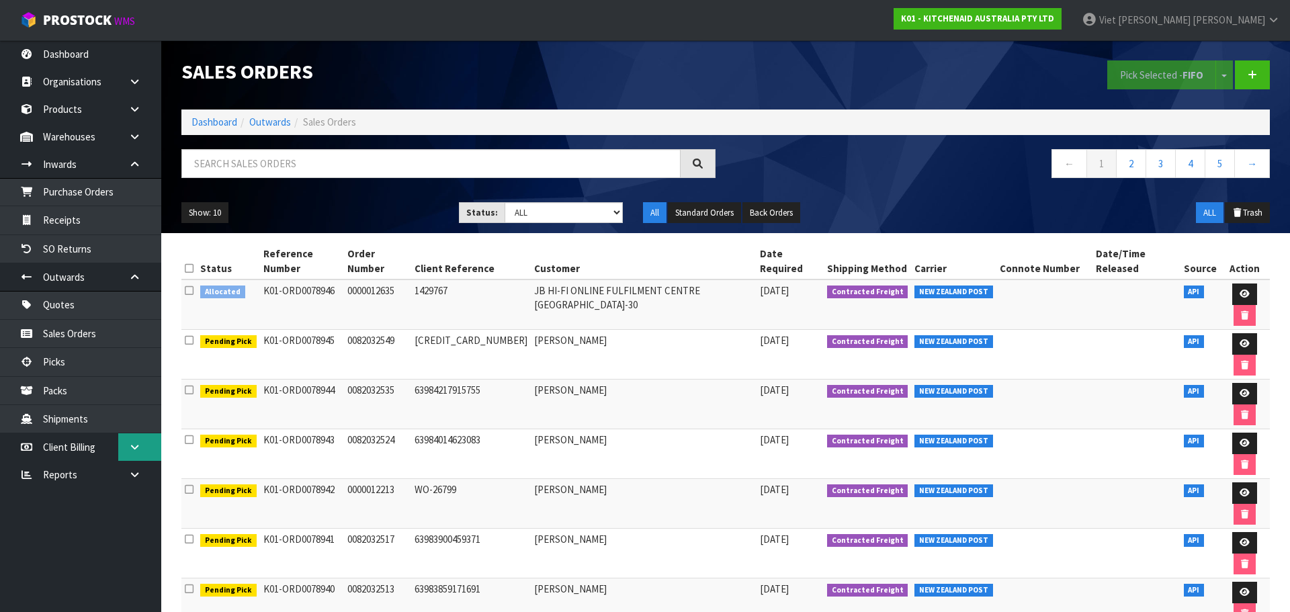
click at [133, 442] on icon at bounding box center [134, 447] width 13 height 10
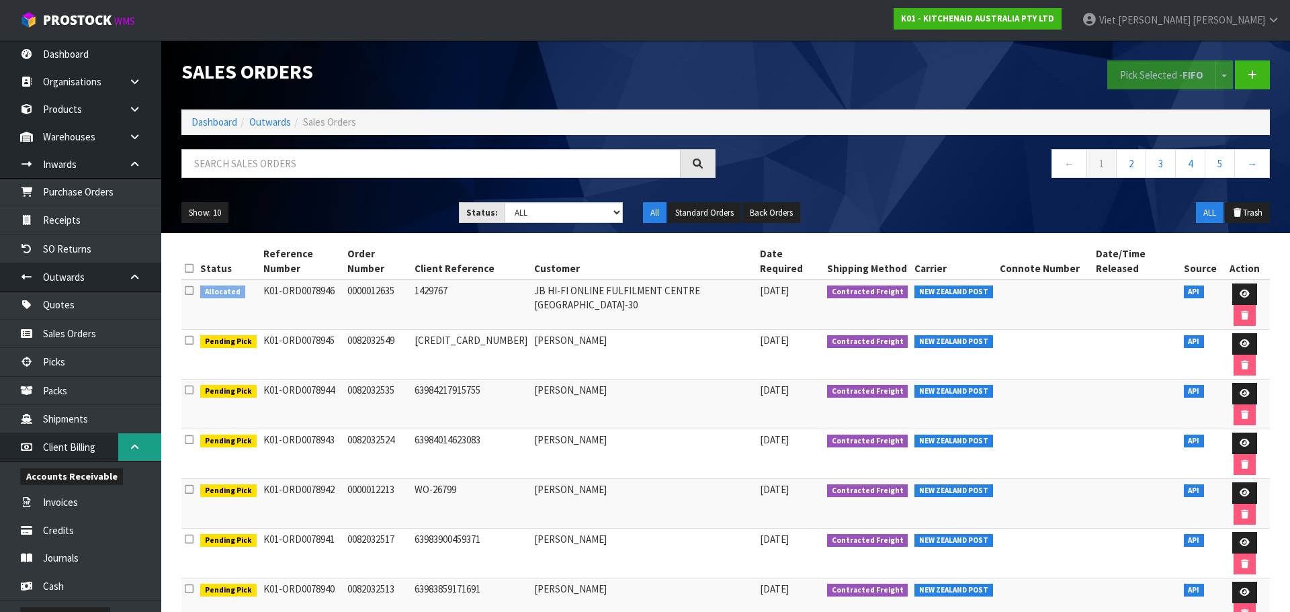
click at [133, 442] on icon at bounding box center [134, 447] width 13 height 10
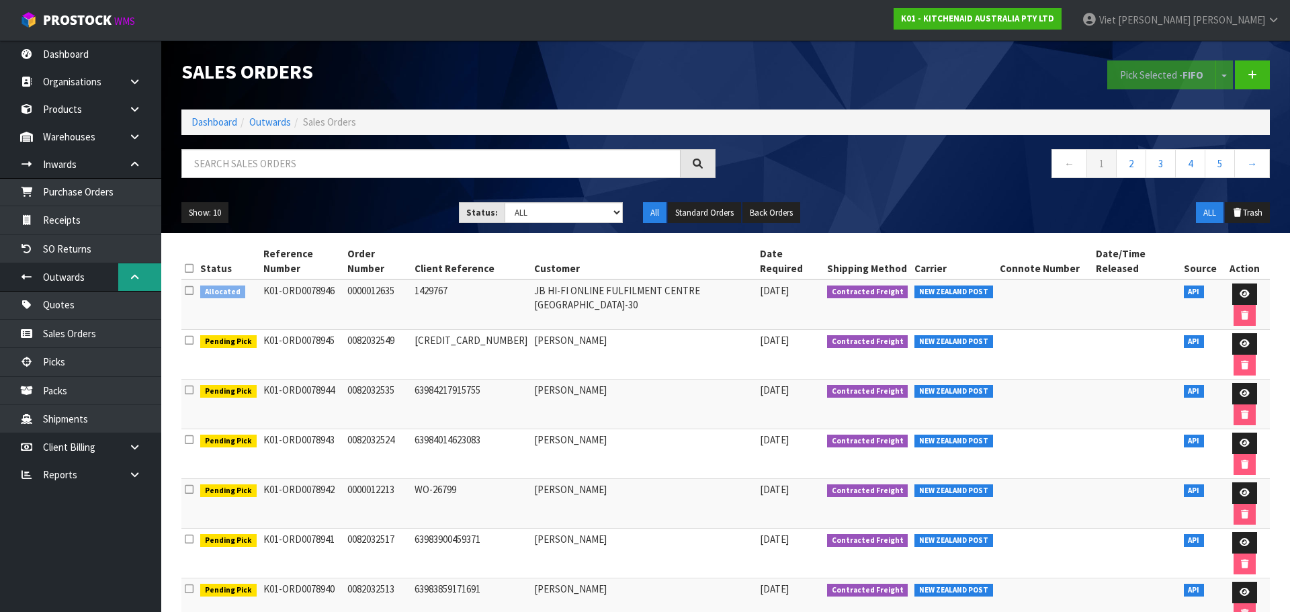
click at [122, 276] on link at bounding box center [139, 277] width 43 height 28
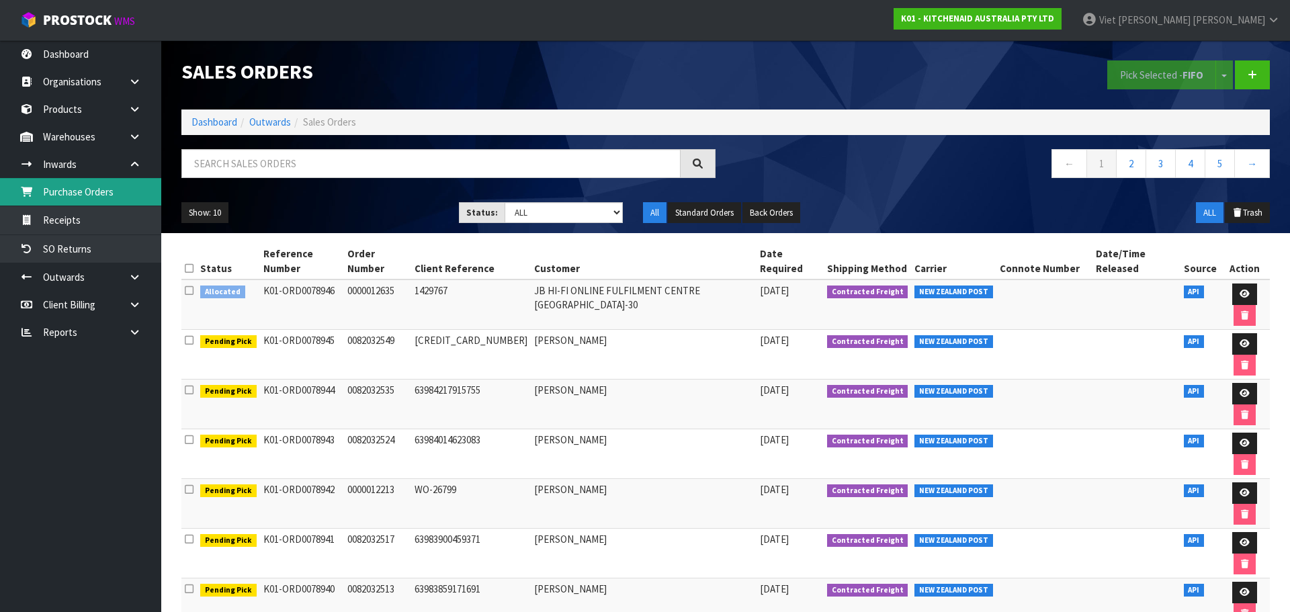
click at [106, 194] on link "Purchase Orders" at bounding box center [80, 192] width 161 height 28
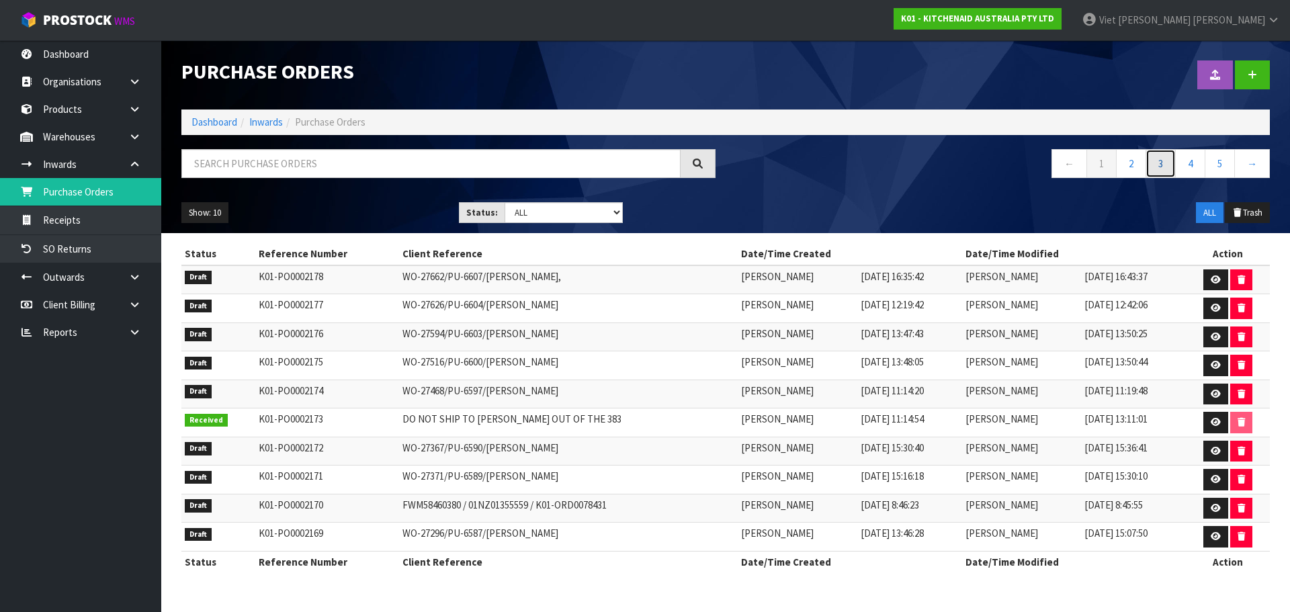
click at [1148, 169] on link "3" at bounding box center [1161, 163] width 30 height 29
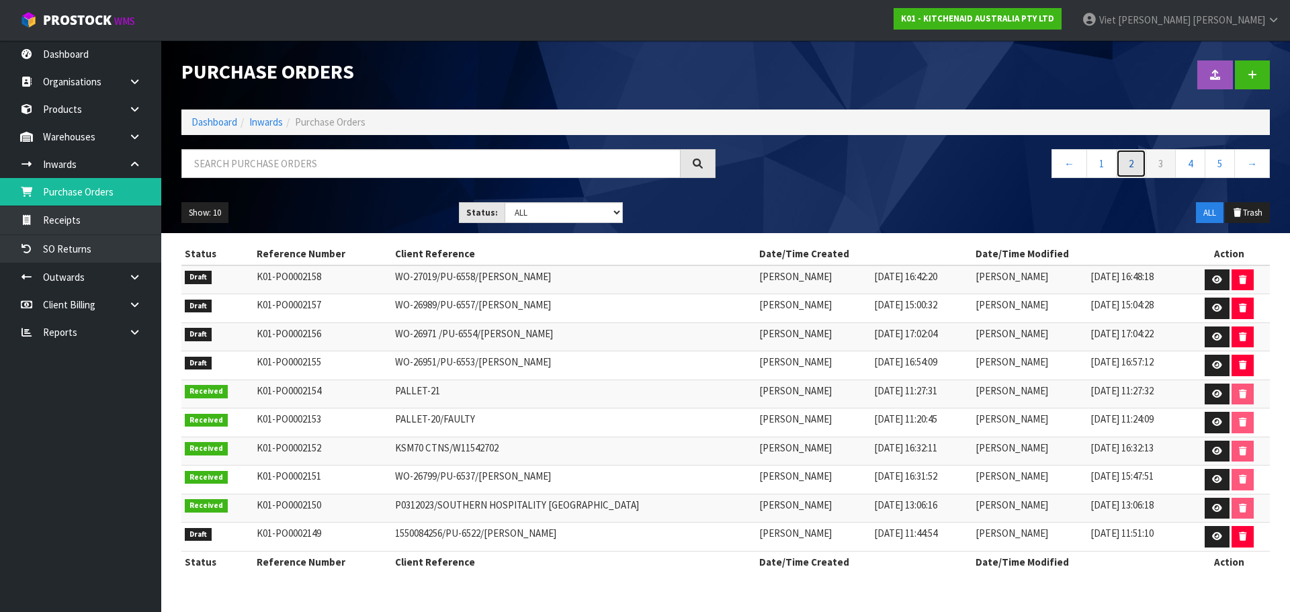
click at [1130, 169] on link "2" at bounding box center [1131, 163] width 30 height 29
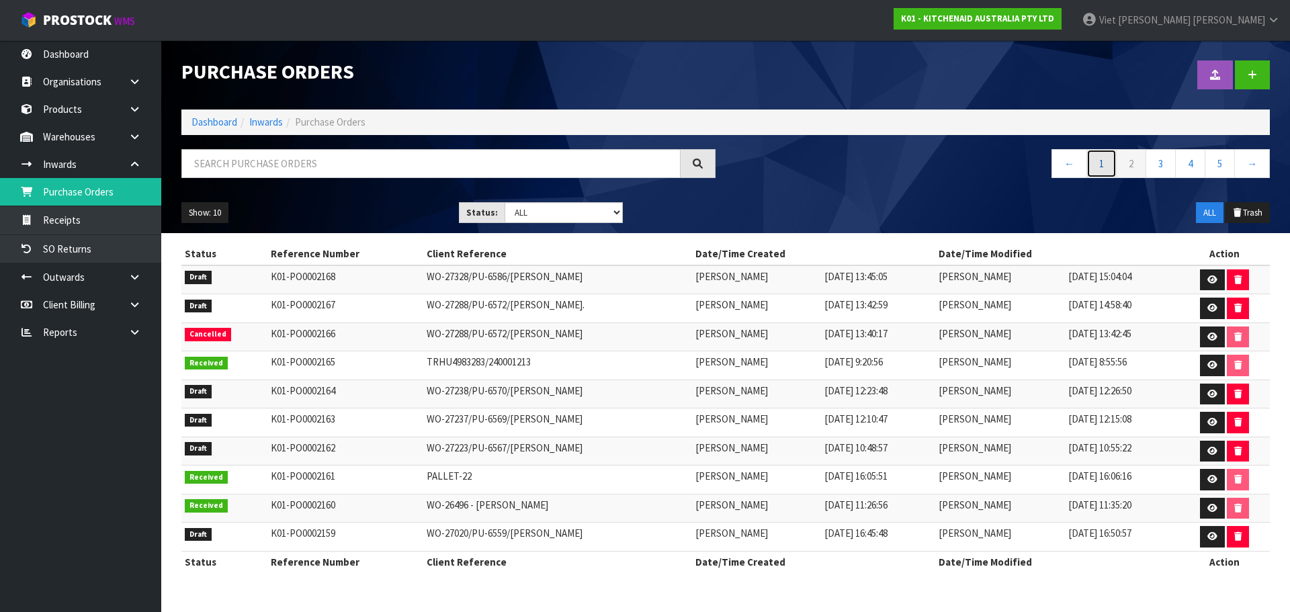
click at [1108, 170] on link "1" at bounding box center [1102, 163] width 30 height 29
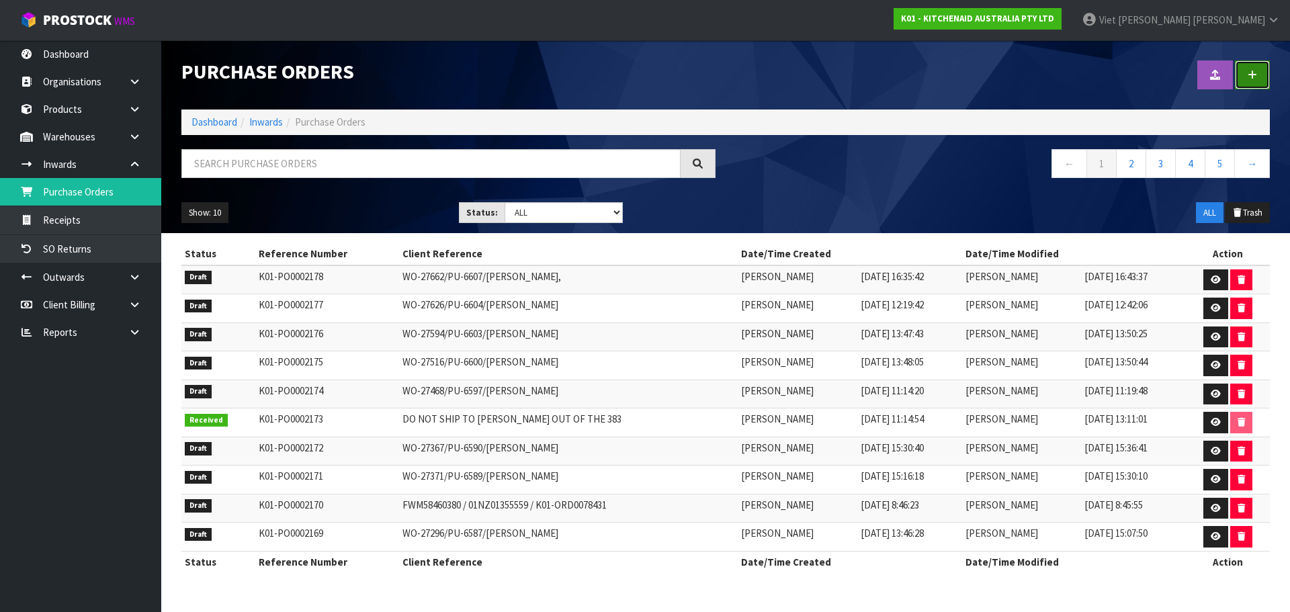
click at [1256, 69] on link at bounding box center [1252, 74] width 35 height 29
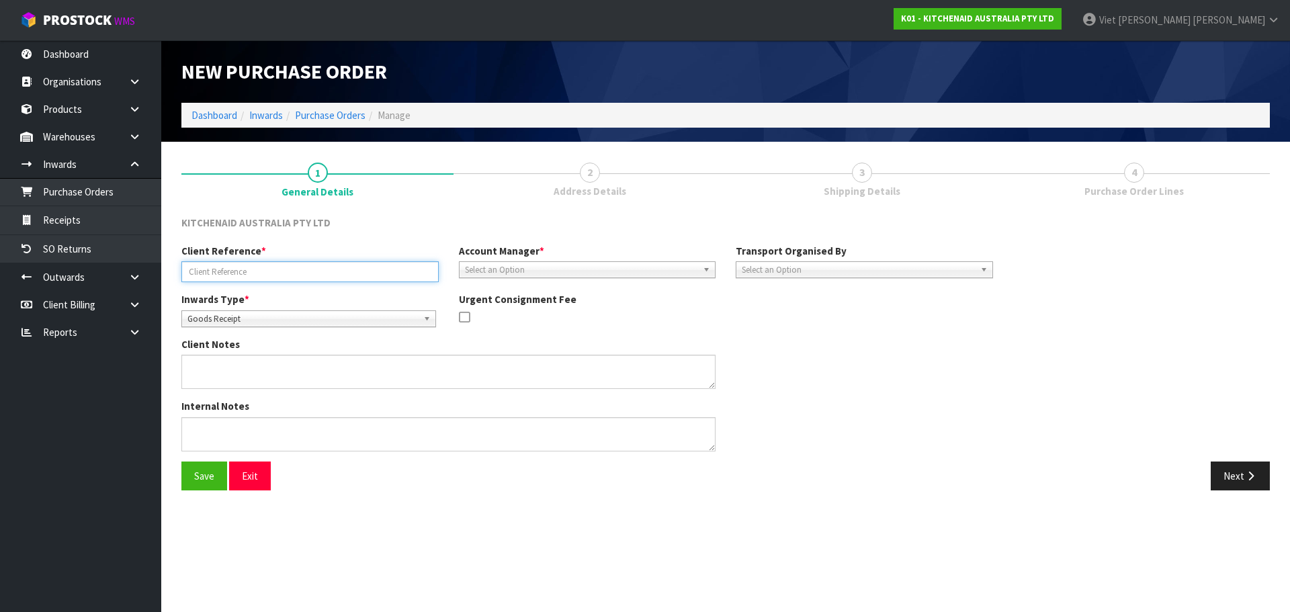
click at [290, 279] on input "text" at bounding box center [309, 271] width 257 height 21
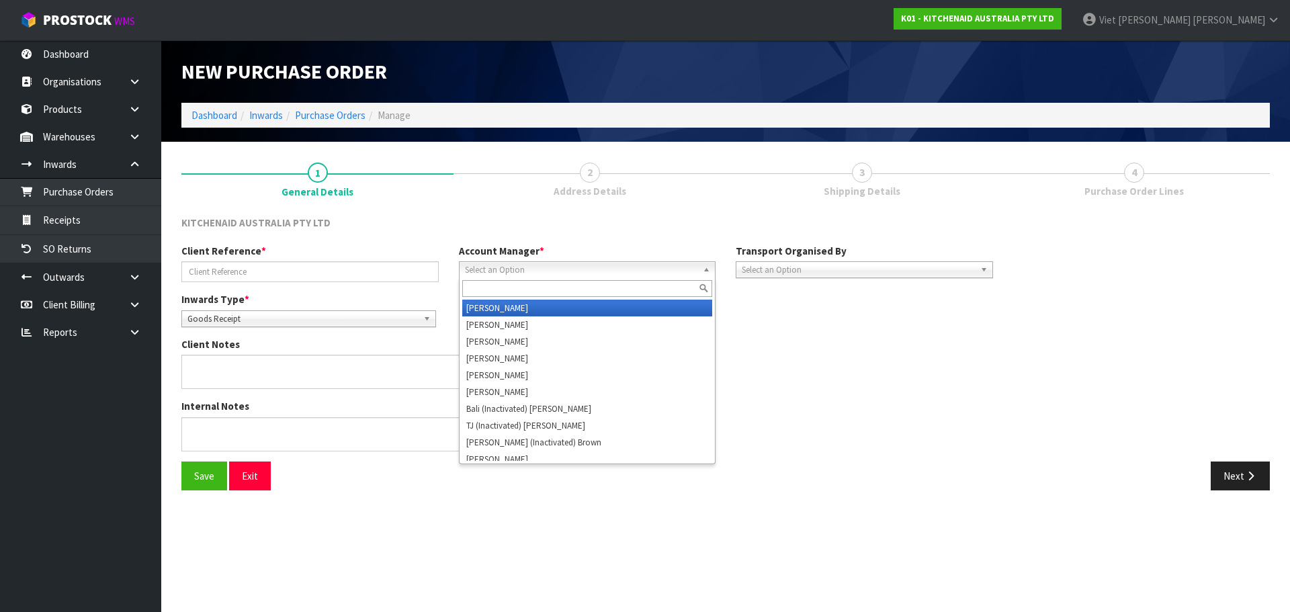
click at [566, 278] on div "Select an Option Zubair Moolla Rod Giles Kirsty Giles Tracey Retter Vineeta Lin…" at bounding box center [587, 269] width 257 height 17
type input "V"
click at [589, 306] on li "V ineeta Lingam" at bounding box center [587, 308] width 251 height 17
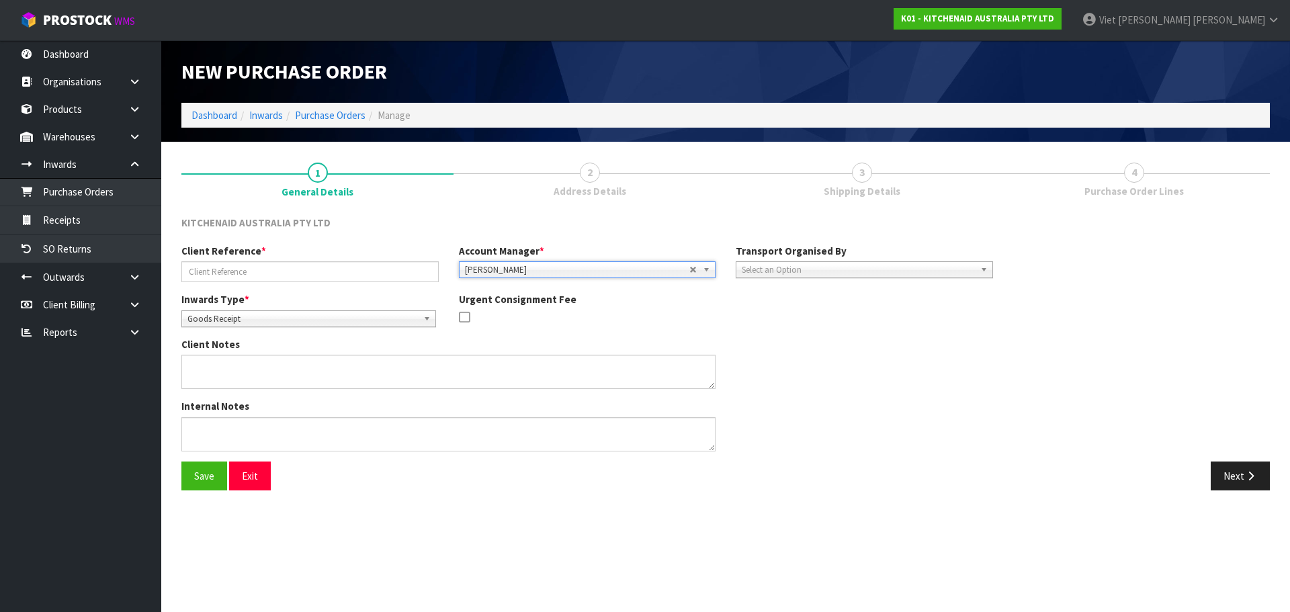
click at [769, 333] on div "Inwards Type * Goods Receipt Goods Returned Goods Receipt Urgent Consignment Fee" at bounding box center [587, 314] width 832 height 45
click at [282, 269] on input "text" at bounding box center [309, 271] width 257 height 21
click at [861, 370] on div "Client Notes" at bounding box center [587, 368] width 832 height 62
click at [347, 266] on input "text" at bounding box center [309, 271] width 257 height 21
paste input "PU-6610"
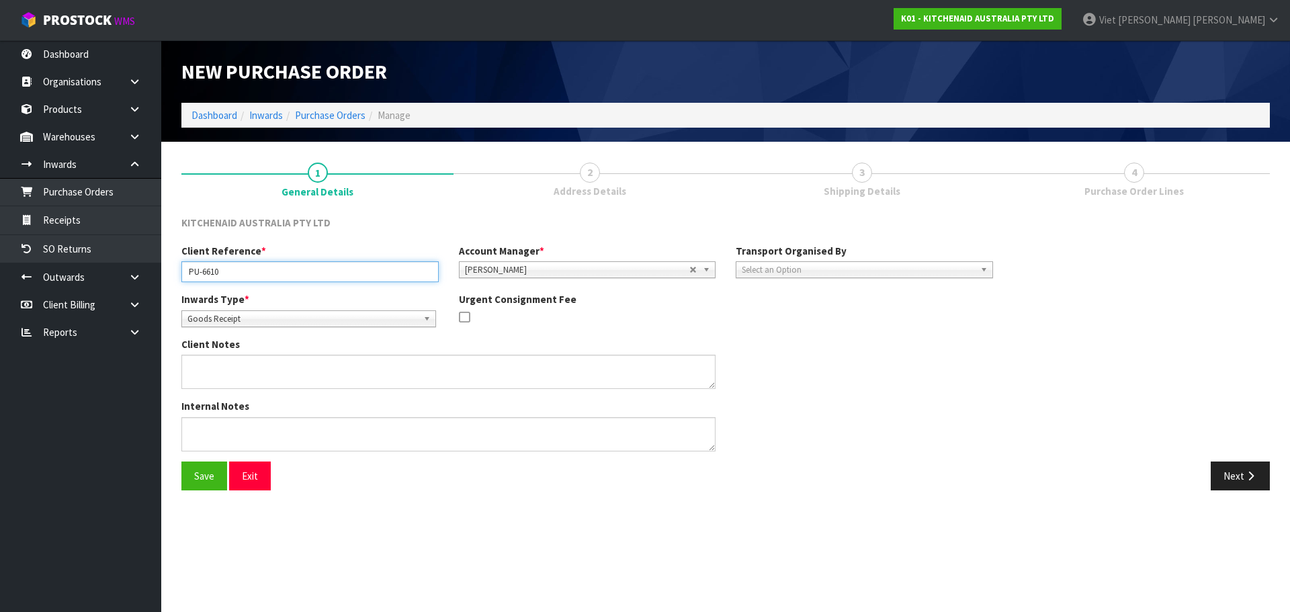
click at [223, 271] on input "PU-6610" at bounding box center [309, 271] width 257 height 21
paste input "WO-26977"
click at [321, 271] on input "PU-6610/WO-26977" at bounding box center [309, 271] width 257 height 21
paste input "[PERSON_NAME]"
type input "PU-6610/WO-26977/LEANNE FERGUS"
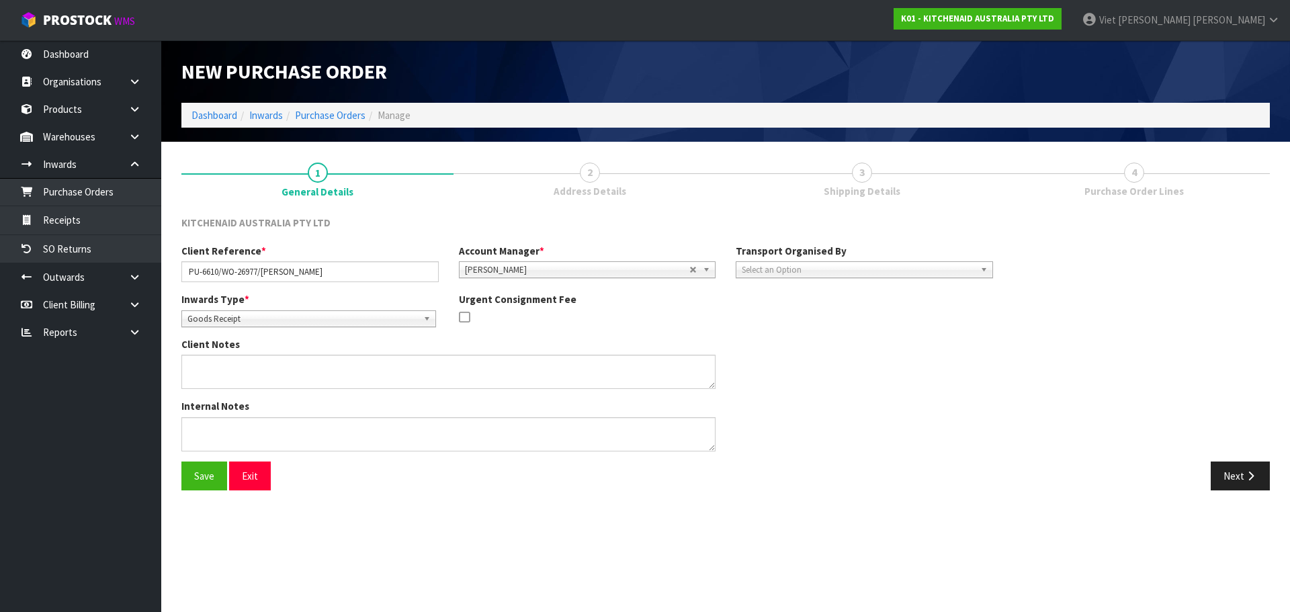
click at [788, 272] on span "Select an Option" at bounding box center [858, 270] width 233 height 16
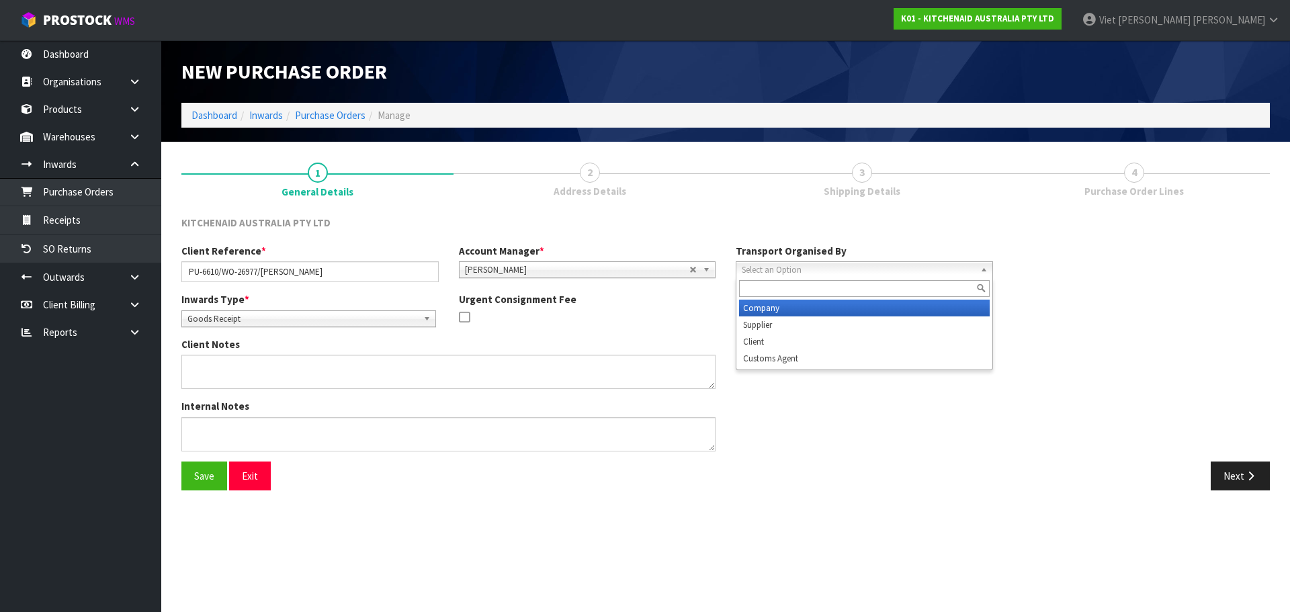
click at [790, 302] on li "Company" at bounding box center [864, 308] width 251 height 17
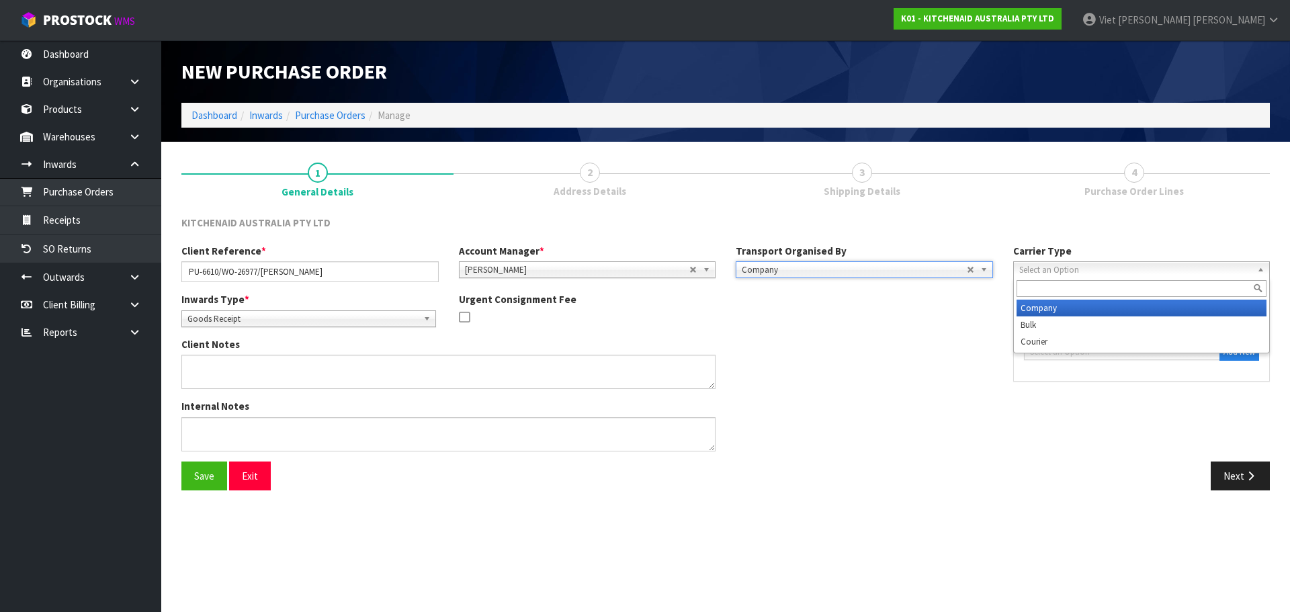
click at [1102, 265] on span "Select an Option" at bounding box center [1135, 270] width 233 height 16
click at [1097, 303] on li "Company" at bounding box center [1142, 308] width 251 height 17
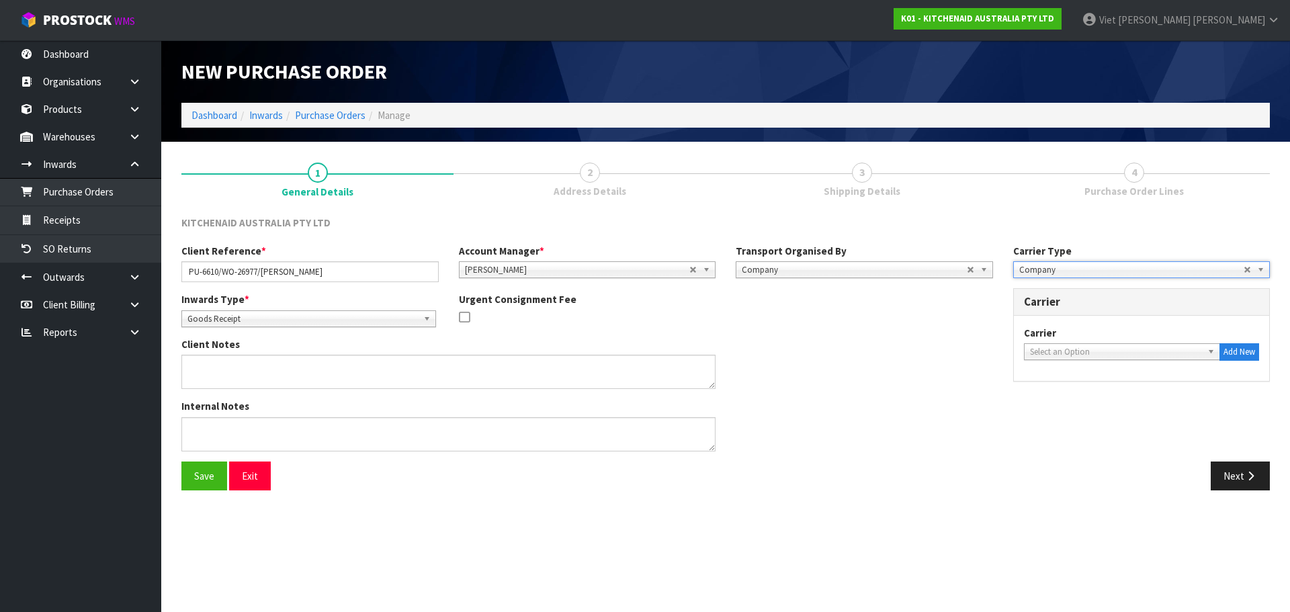
click at [1117, 348] on span "Select an Option" at bounding box center [1116, 352] width 173 height 16
type input "N"
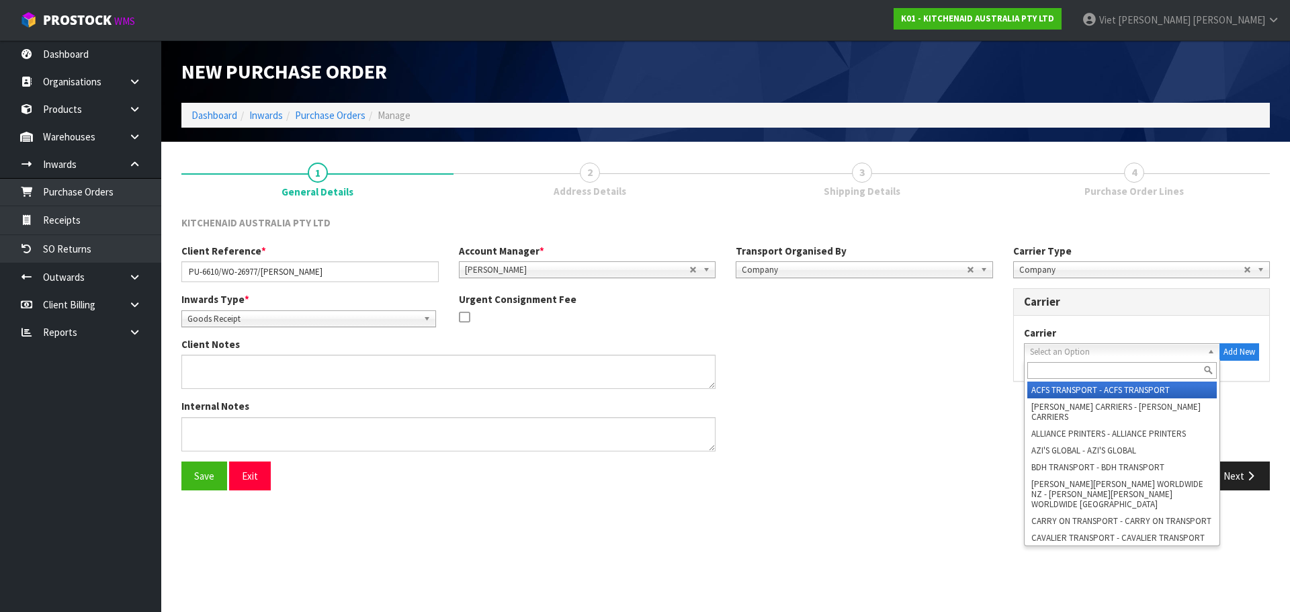
type input "C"
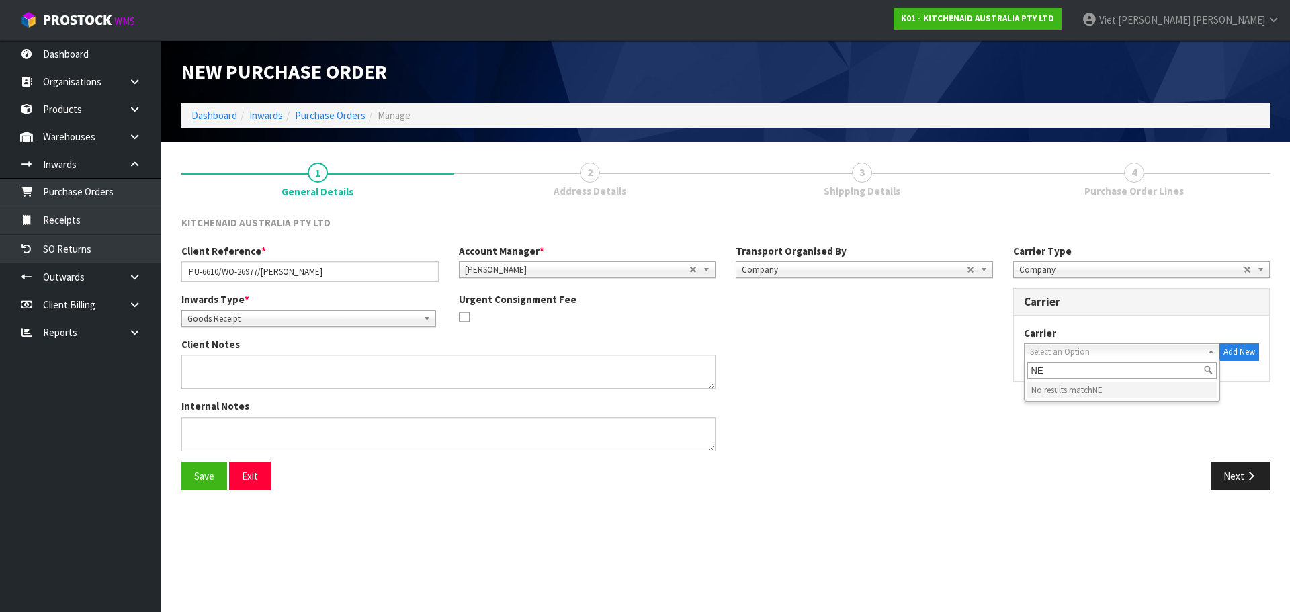
type input "N"
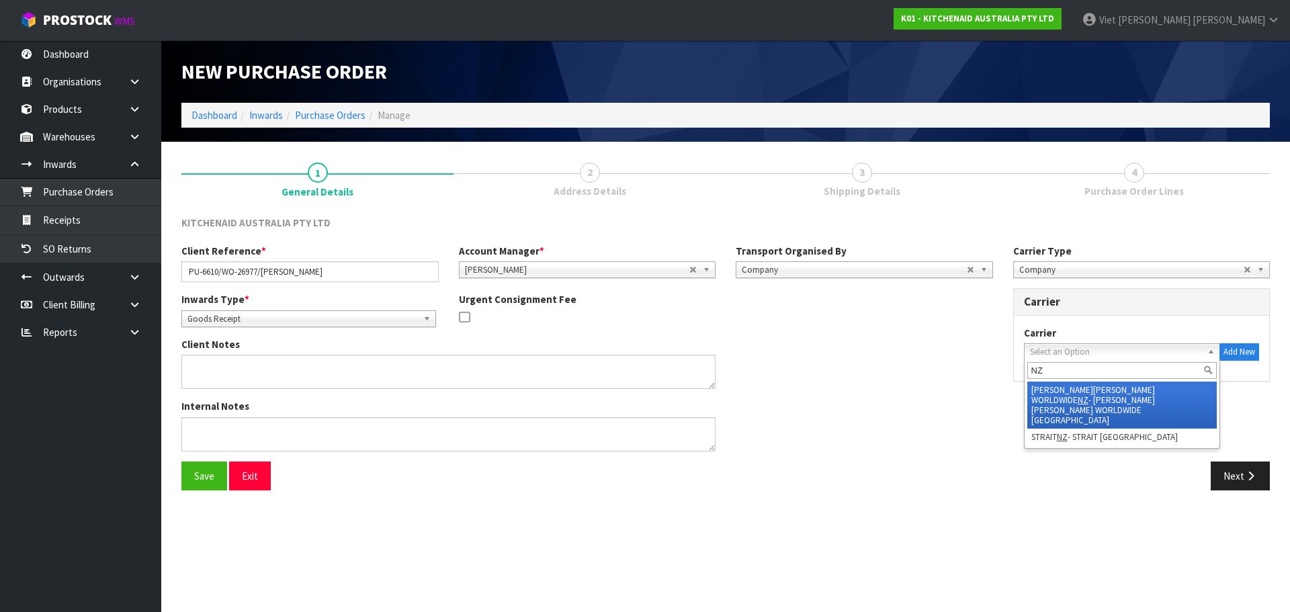
type input "N"
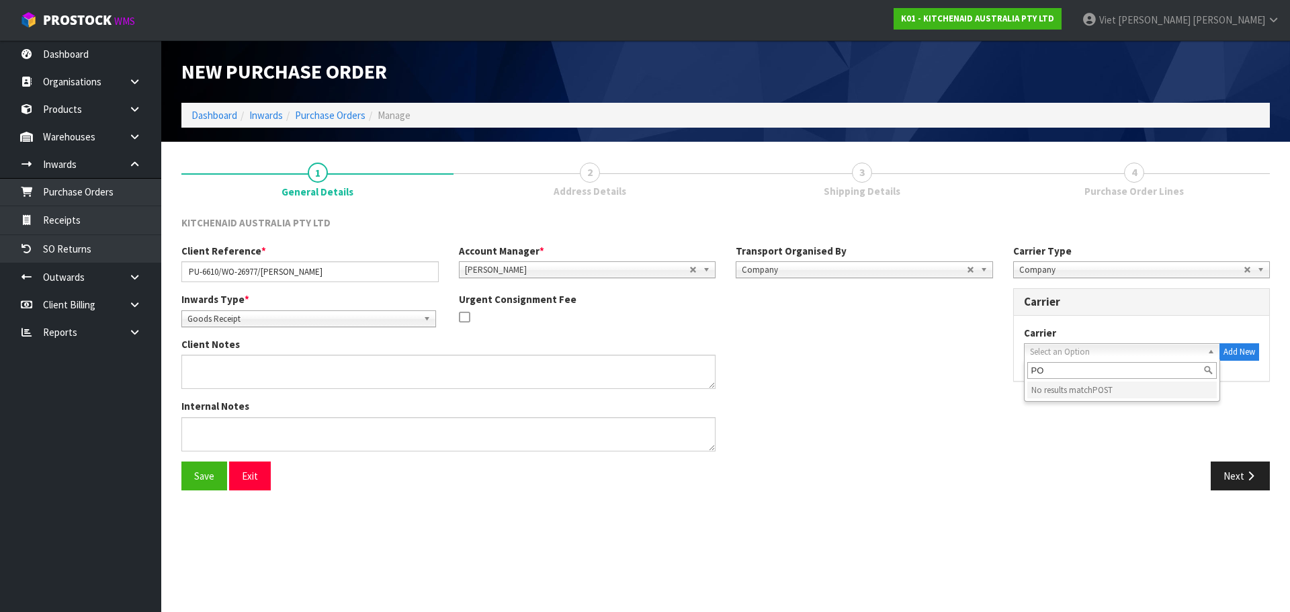
type input "P"
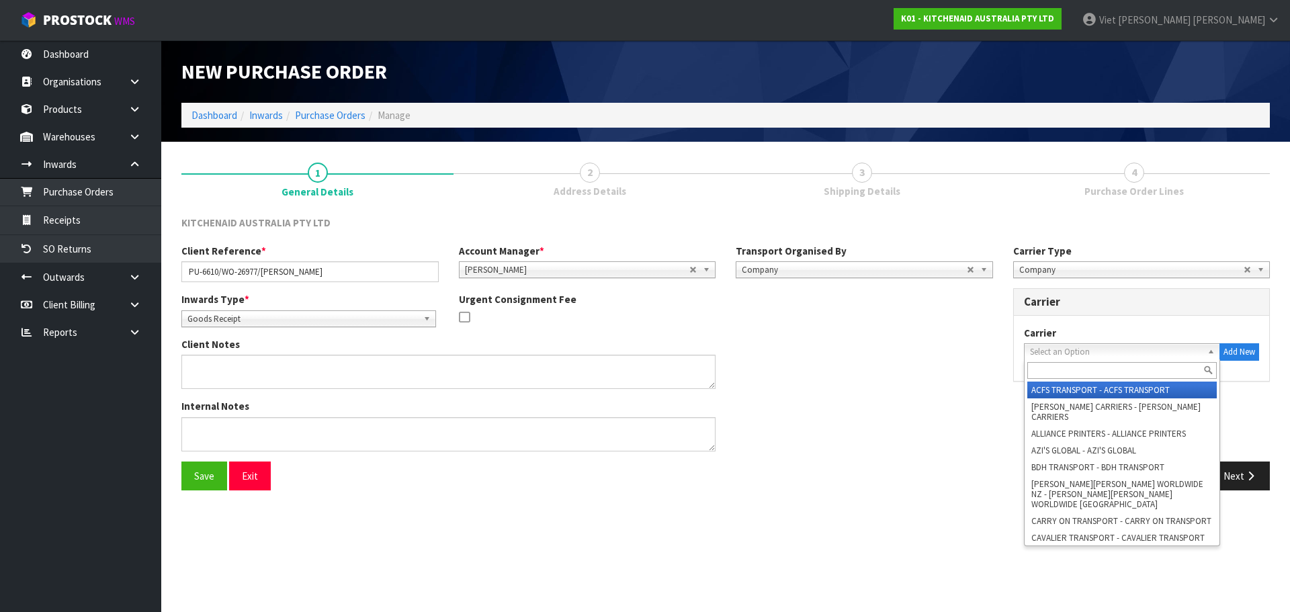
type input "Z"
type input "NZ"
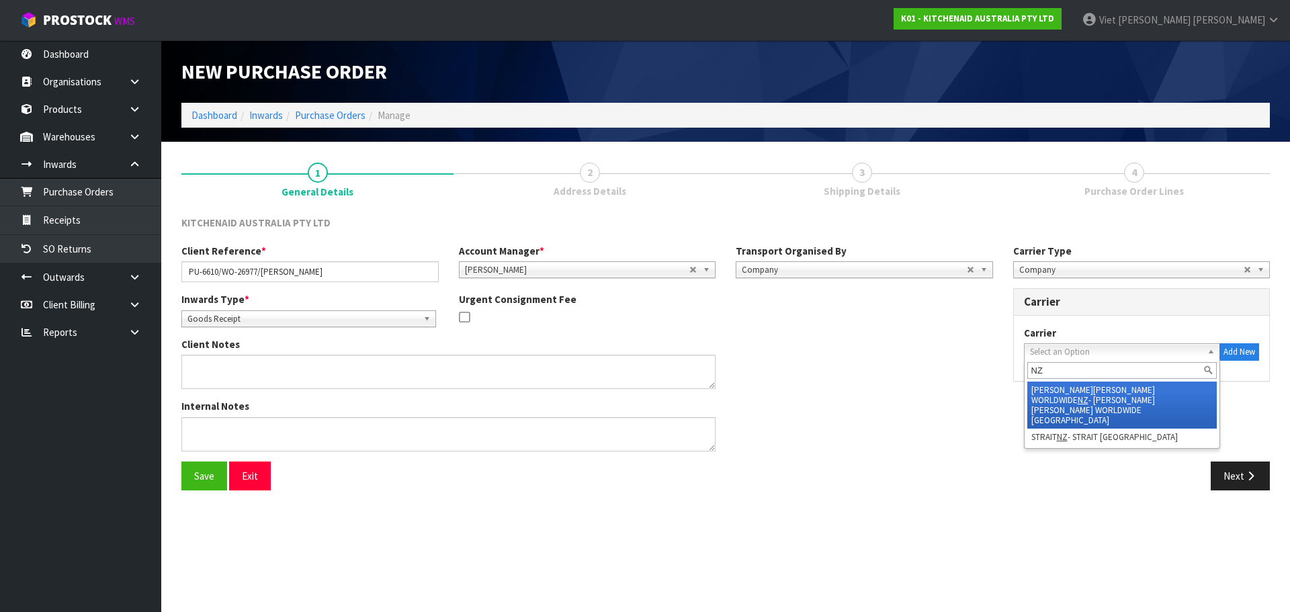
drag, startPoint x: 1063, startPoint y: 369, endPoint x: 1009, endPoint y: 388, distance: 57.0
click at [1009, 388] on div "Carrier Type Company Bulk Courier Company Company Bulk Courier Carrier Carrier …" at bounding box center [1142, 320] width 278 height 152
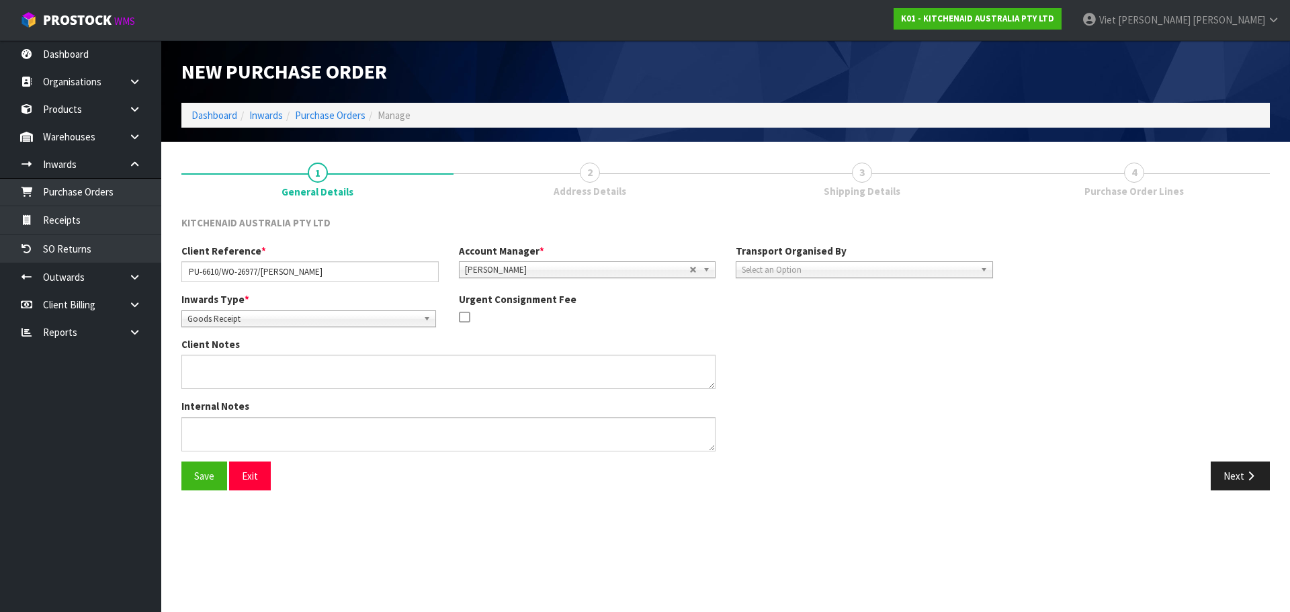
click at [855, 341] on div "Client Notes" at bounding box center [587, 368] width 832 height 62
click at [200, 480] on button "Save" at bounding box center [204, 476] width 46 height 29
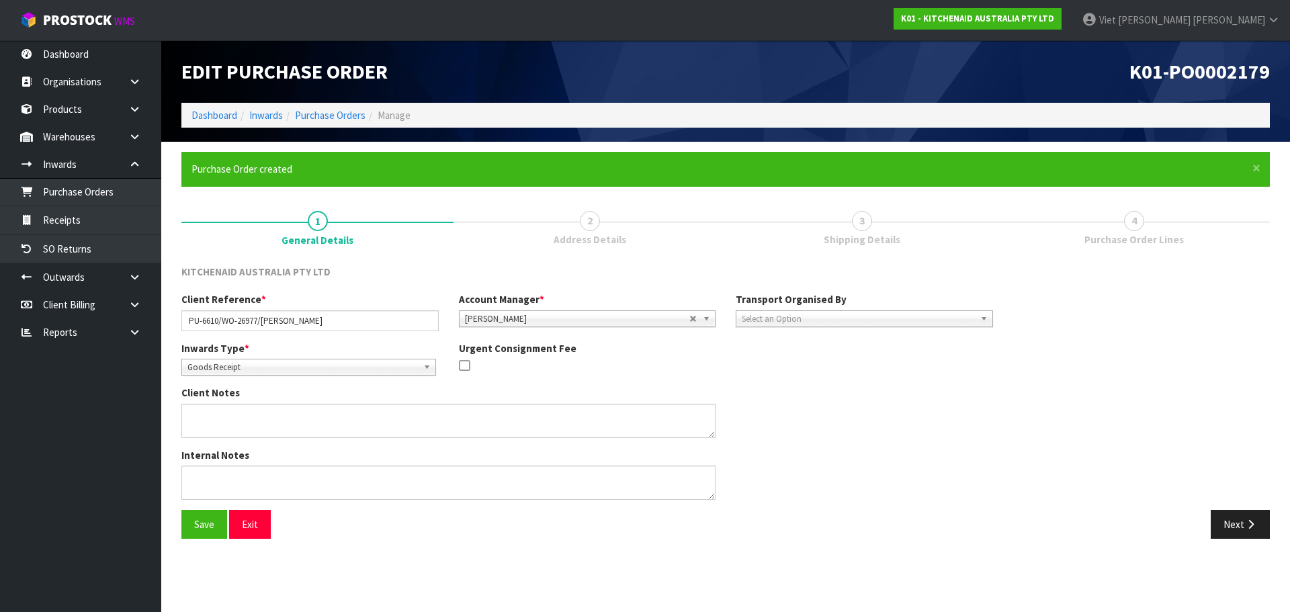
click at [319, 345] on div "Inwards Type * Goods Receipt Goods Returned Goods Receipt" at bounding box center [310, 358] width 278 height 34
click at [304, 365] on span "Goods Receipt" at bounding box center [302, 368] width 230 height 16
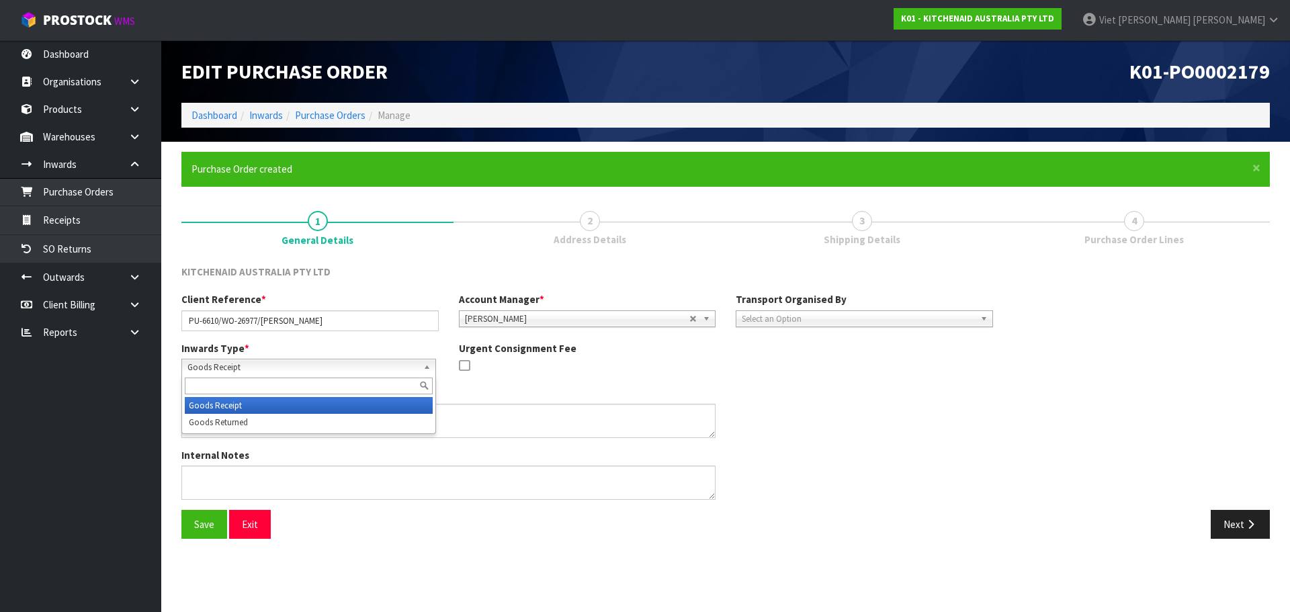
click at [268, 415] on li "Goods Returned" at bounding box center [309, 422] width 248 height 17
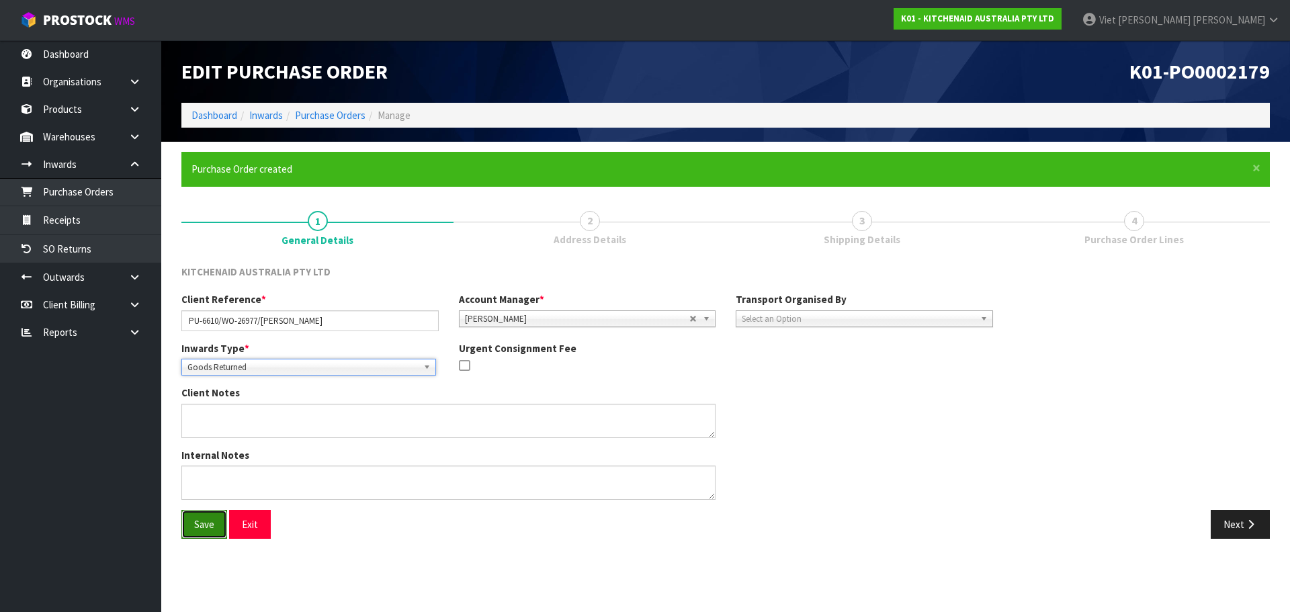
click at [212, 523] on button "Save" at bounding box center [204, 524] width 46 height 29
click at [804, 317] on span "Select an Option" at bounding box center [854, 319] width 225 height 16
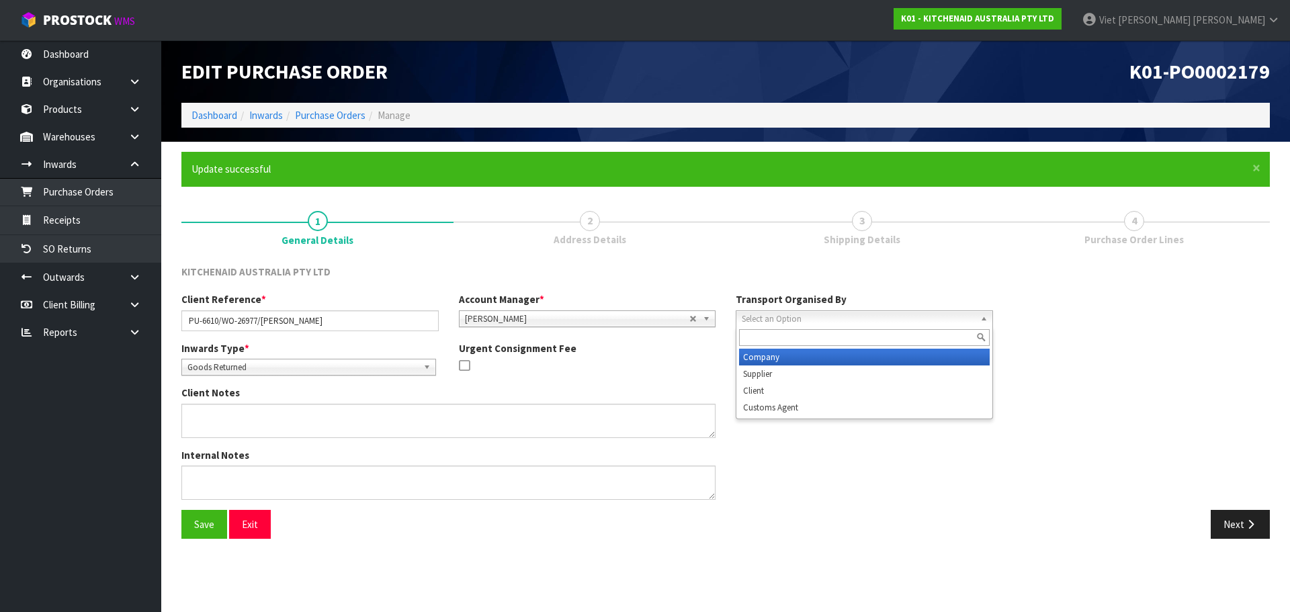
click at [791, 364] on li "Company" at bounding box center [864, 357] width 251 height 17
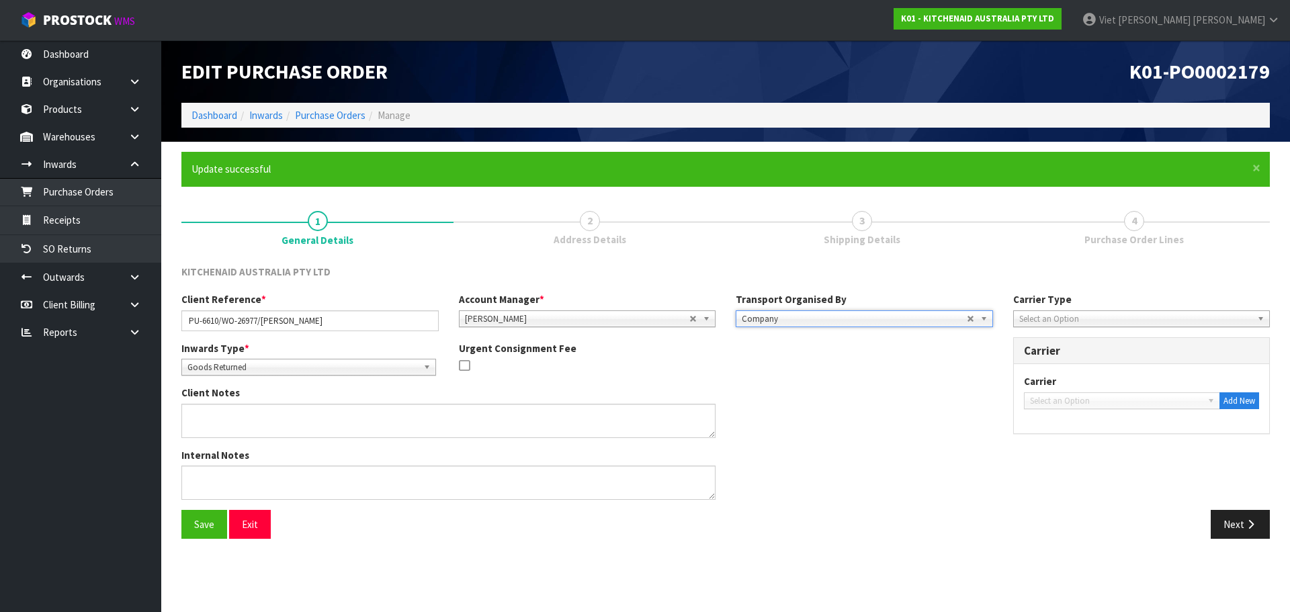
click at [1059, 320] on span "Select an Option" at bounding box center [1135, 319] width 233 height 16
click at [1083, 362] on li "Company" at bounding box center [1142, 357] width 251 height 17
click at [1085, 391] on div "Carrier ACFS TRANSPORT - ACFS TRANSPORT AJ TUTILL CARRIERS - AJ TUTILL CARRIERS…" at bounding box center [1142, 391] width 236 height 35
click at [1085, 399] on span "Select an Option" at bounding box center [1116, 401] width 173 height 16
type input "C"
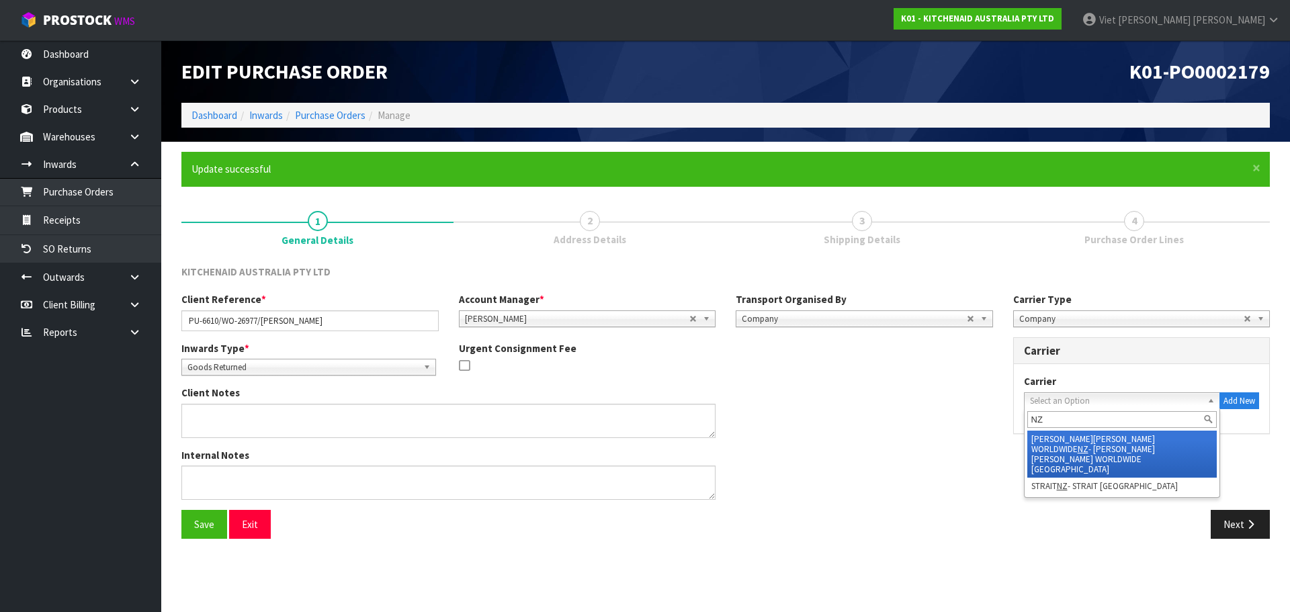
type input "N"
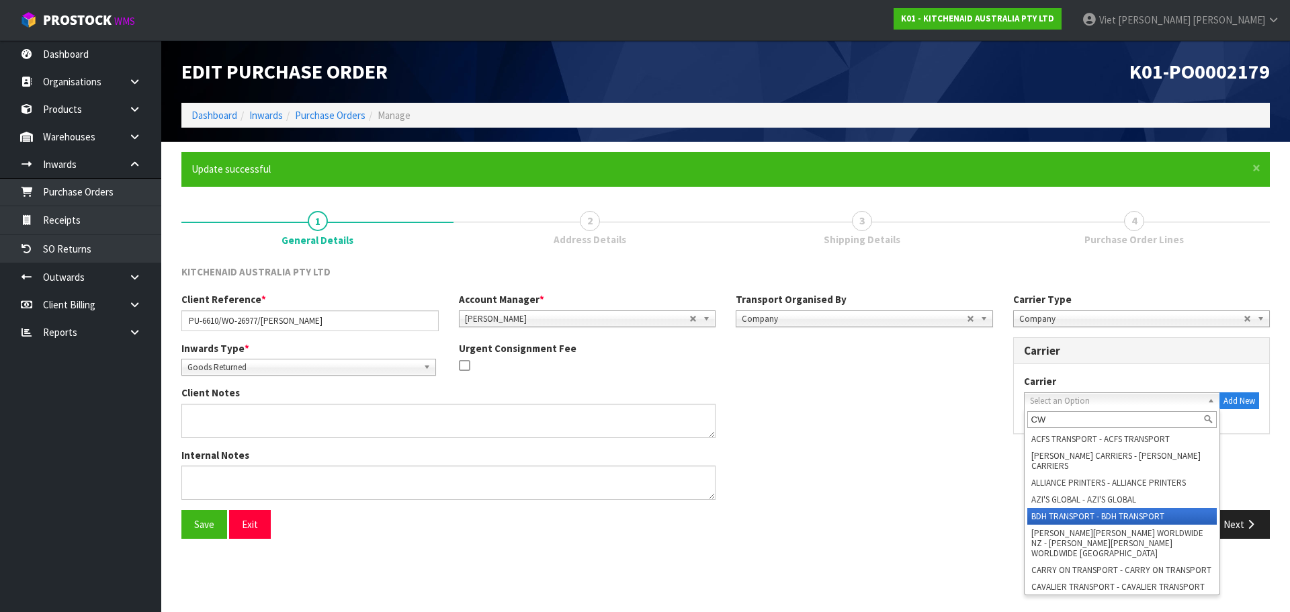
type input "CWL"
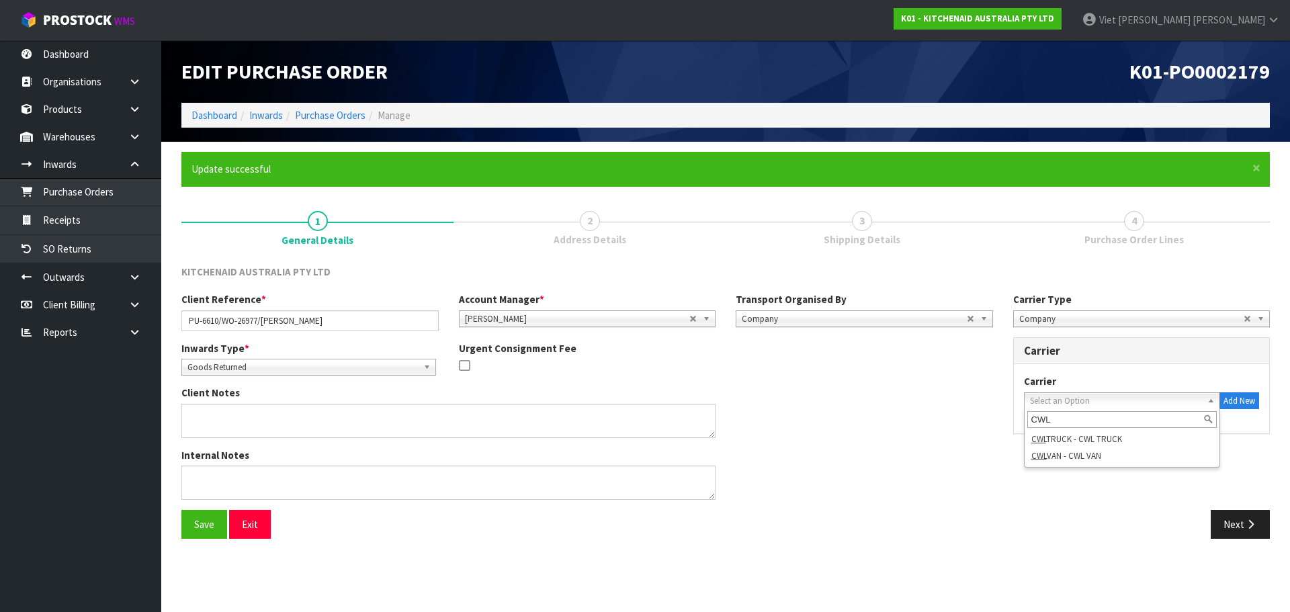
drag, startPoint x: 1084, startPoint y: 424, endPoint x: 995, endPoint y: 425, distance: 88.7
click at [995, 425] on div "Client Reference * PU-6610/WO-26977/LEANNE FERGUS Account Manager * Zubair Mool…" at bounding box center [725, 401] width 1109 height 218
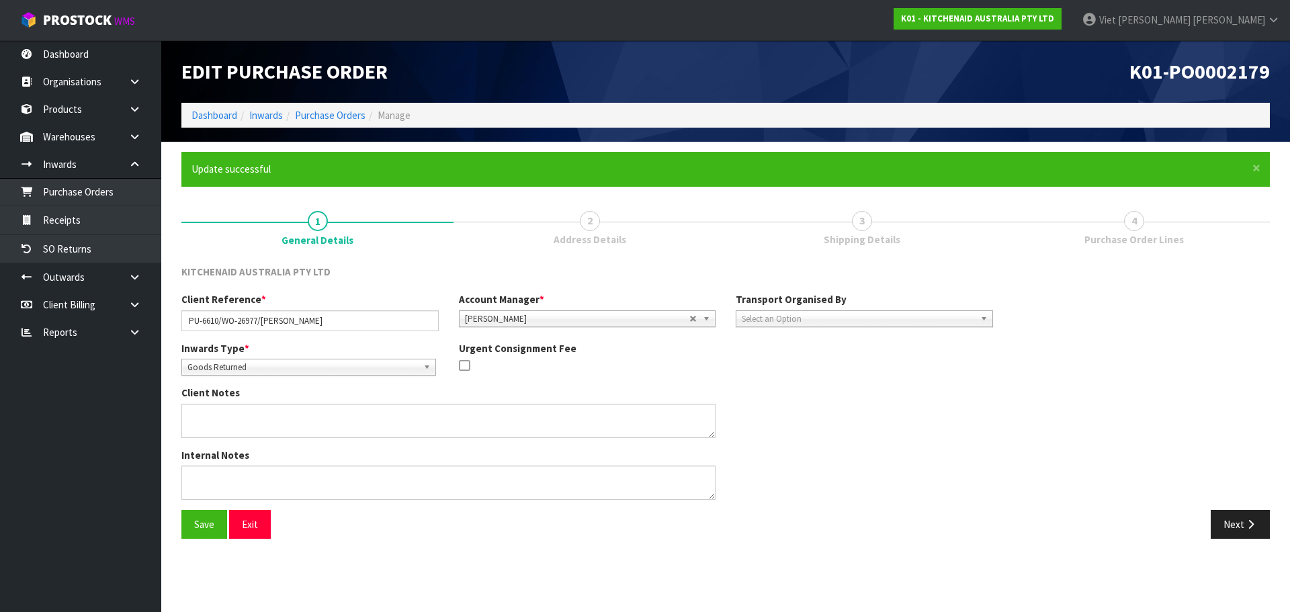
click at [782, 372] on div "Inwards Type * Goods Receipt Goods Returned Goods Returned Goods Receipt Goods …" at bounding box center [587, 363] width 832 height 45
click at [213, 534] on button "Save" at bounding box center [204, 524] width 46 height 29
click at [1222, 532] on button "Next" at bounding box center [1240, 524] width 59 height 29
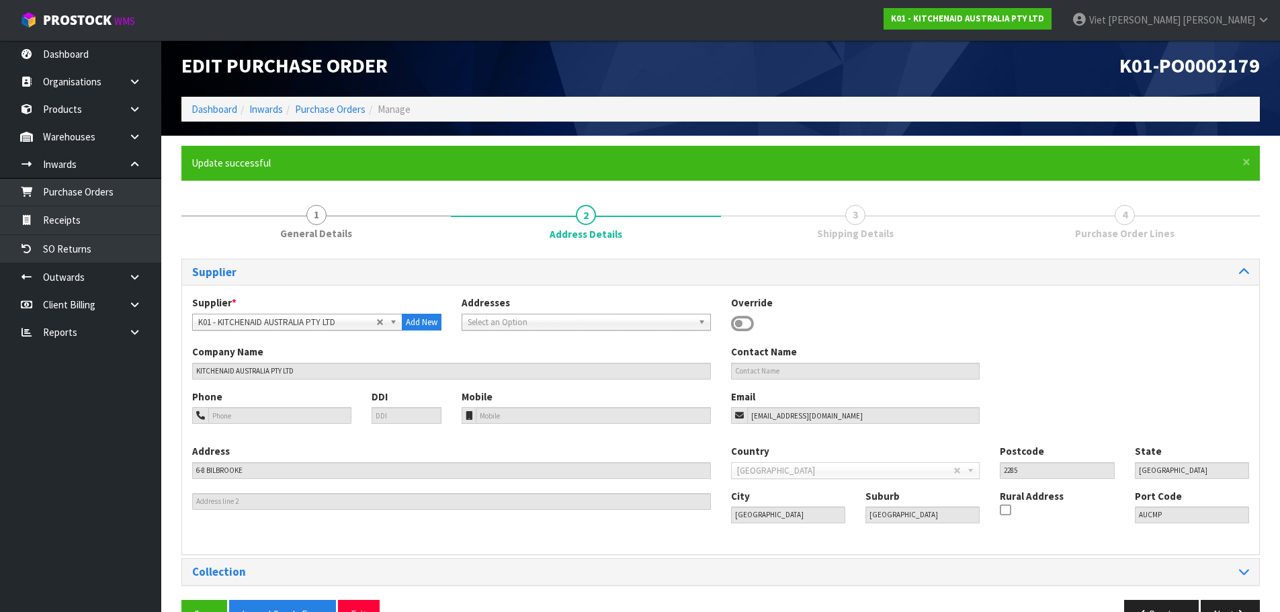
scroll to position [44, 0]
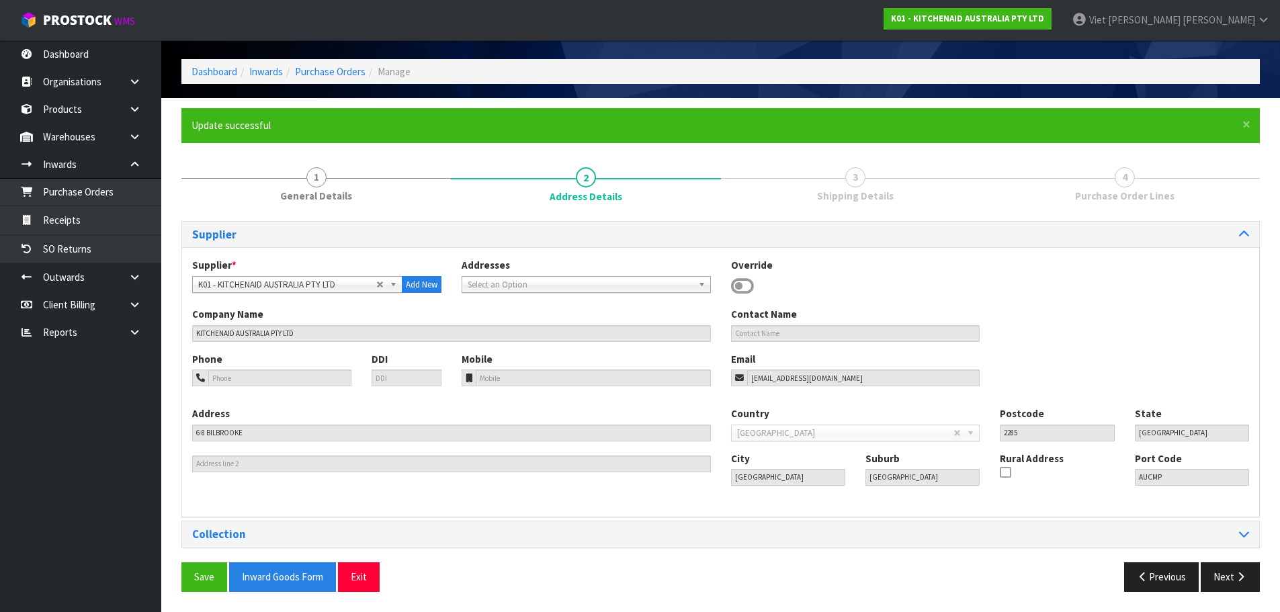
click at [511, 291] on span "Select an Option" at bounding box center [580, 285] width 225 height 16
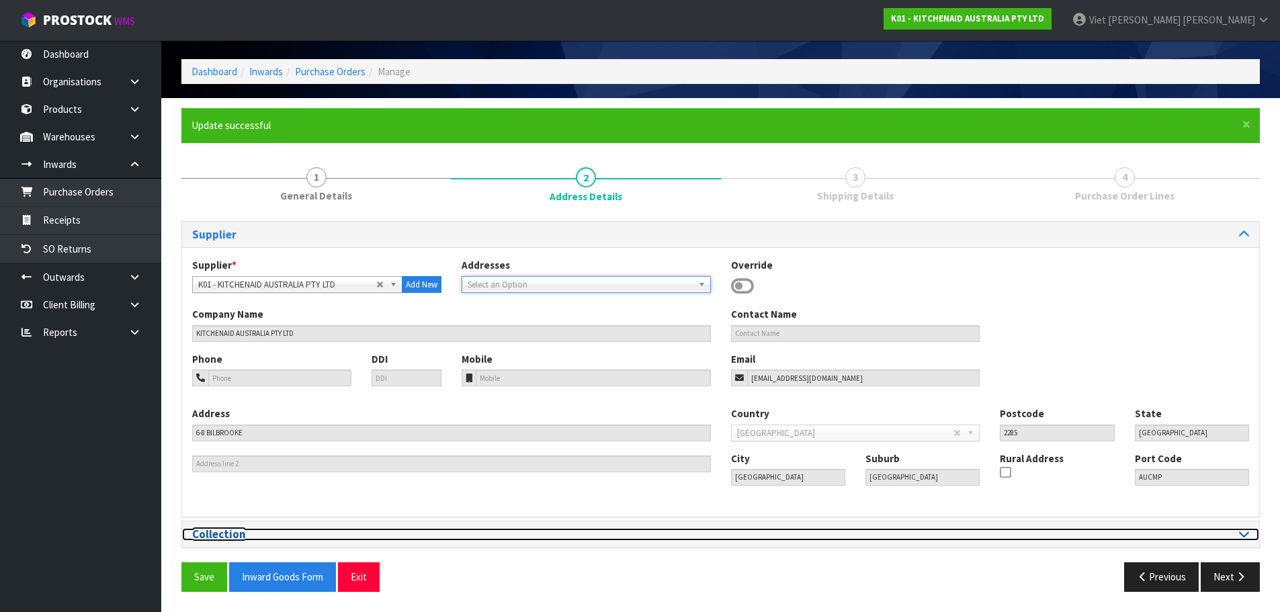
click at [1240, 530] on icon at bounding box center [1244, 533] width 10 height 11
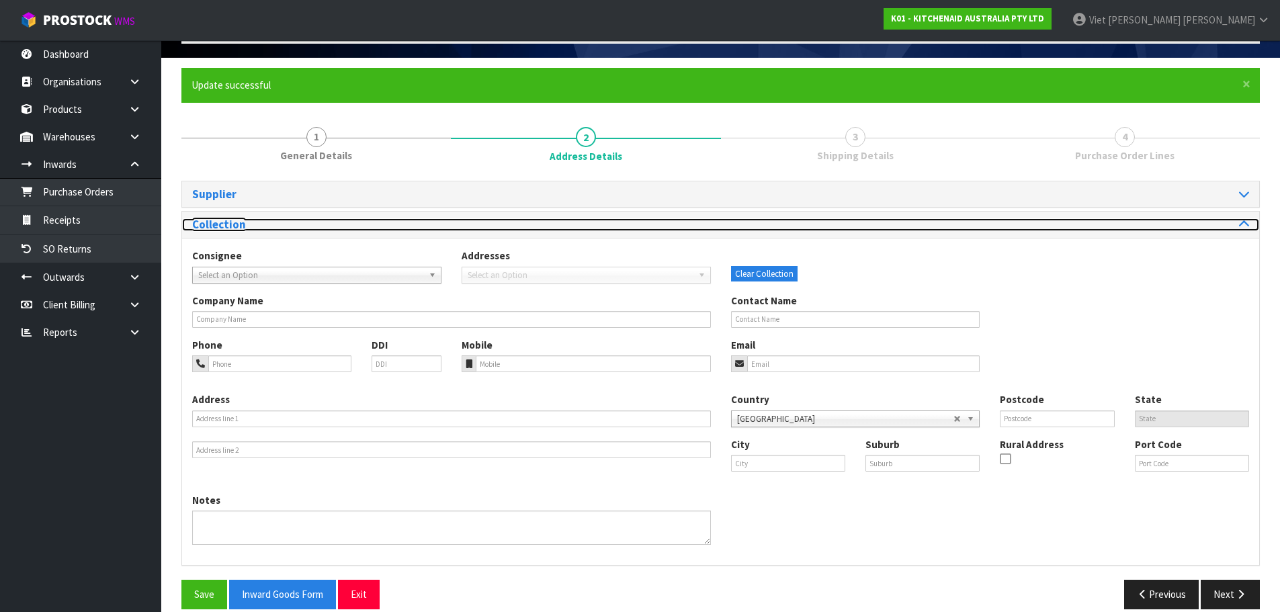
scroll to position [101, 0]
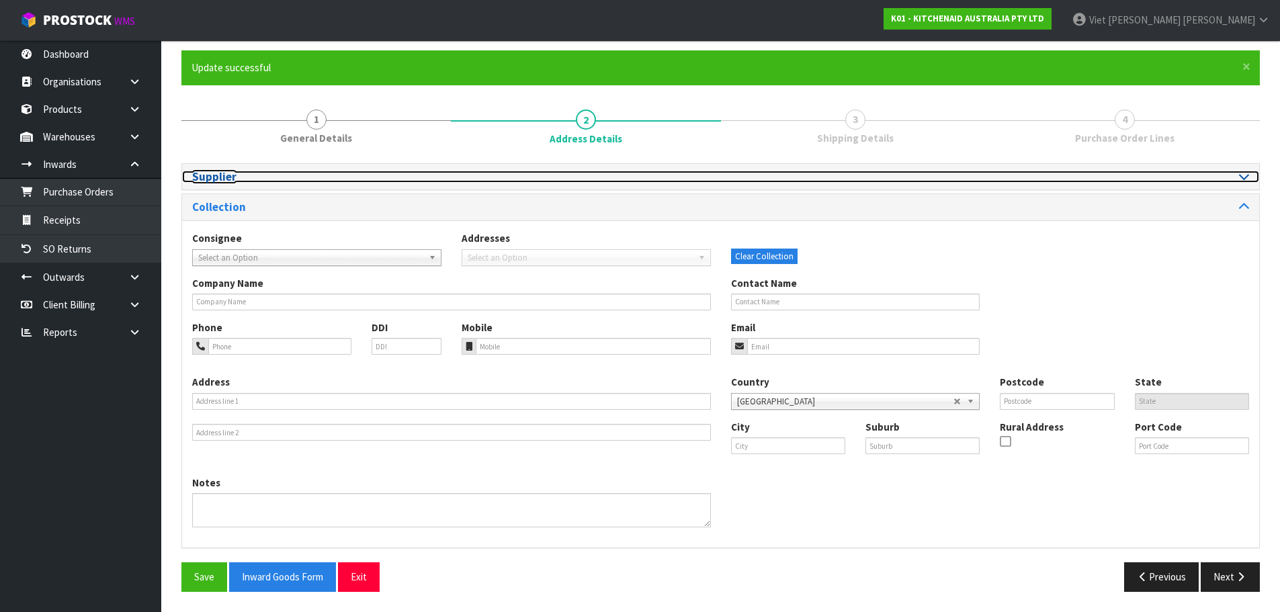
click at [1251, 179] on div at bounding box center [990, 177] width 539 height 13
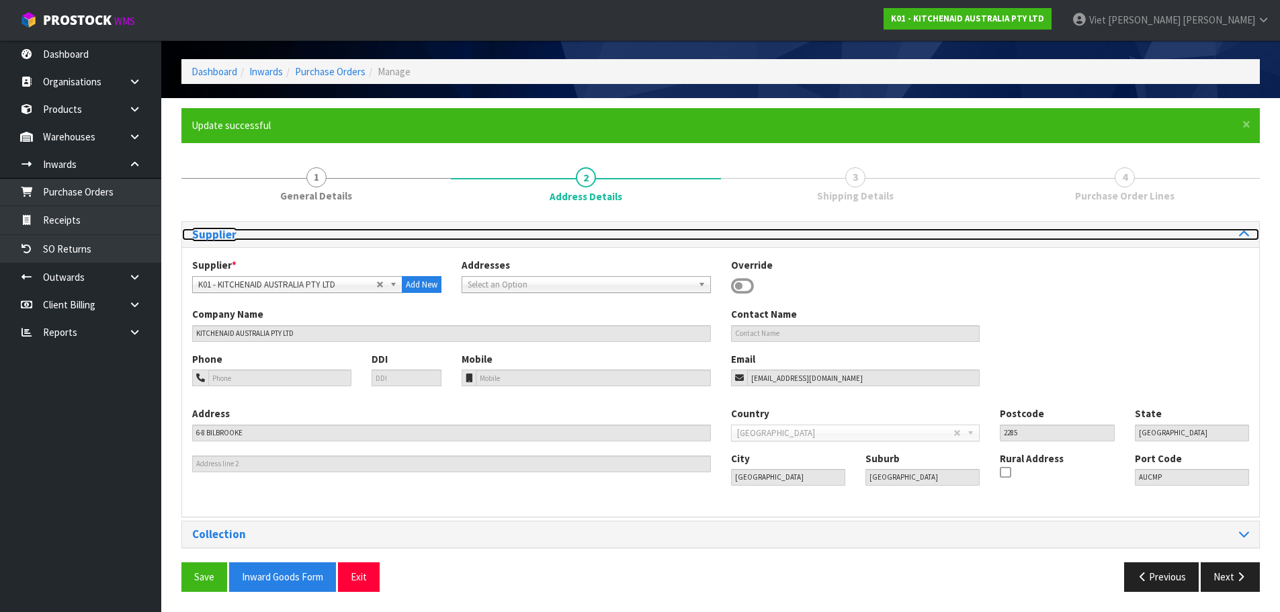
scroll to position [44, 0]
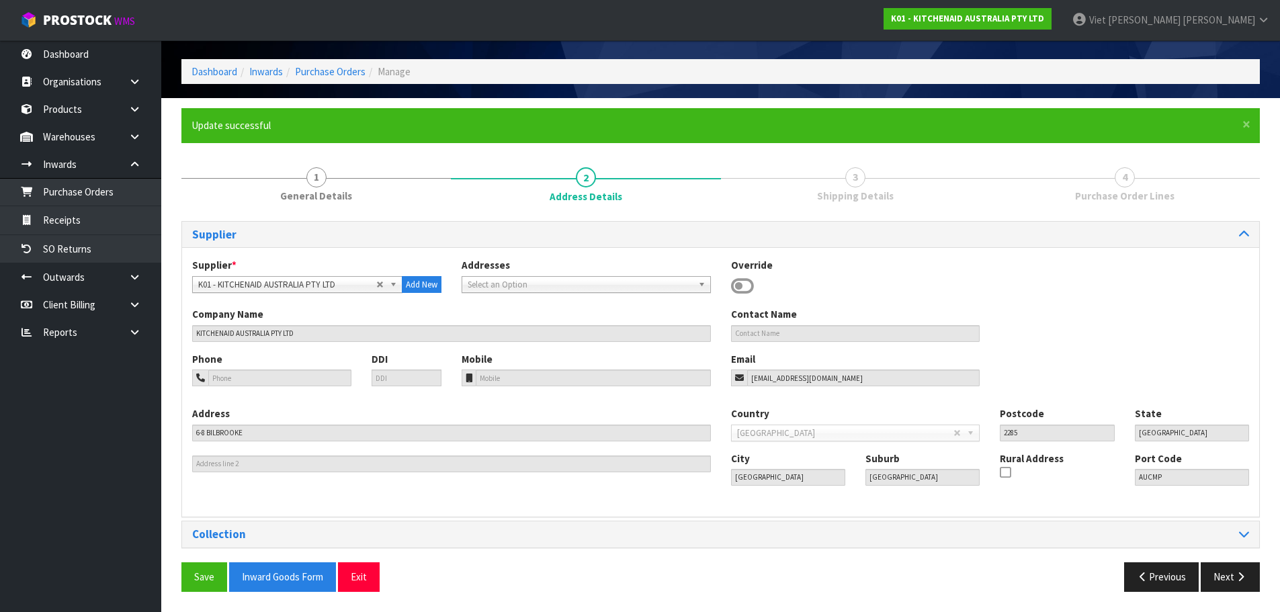
click at [1235, 525] on div "Collection" at bounding box center [720, 534] width 1077 height 26
click at [1249, 528] on div "Collection" at bounding box center [720, 534] width 1077 height 26
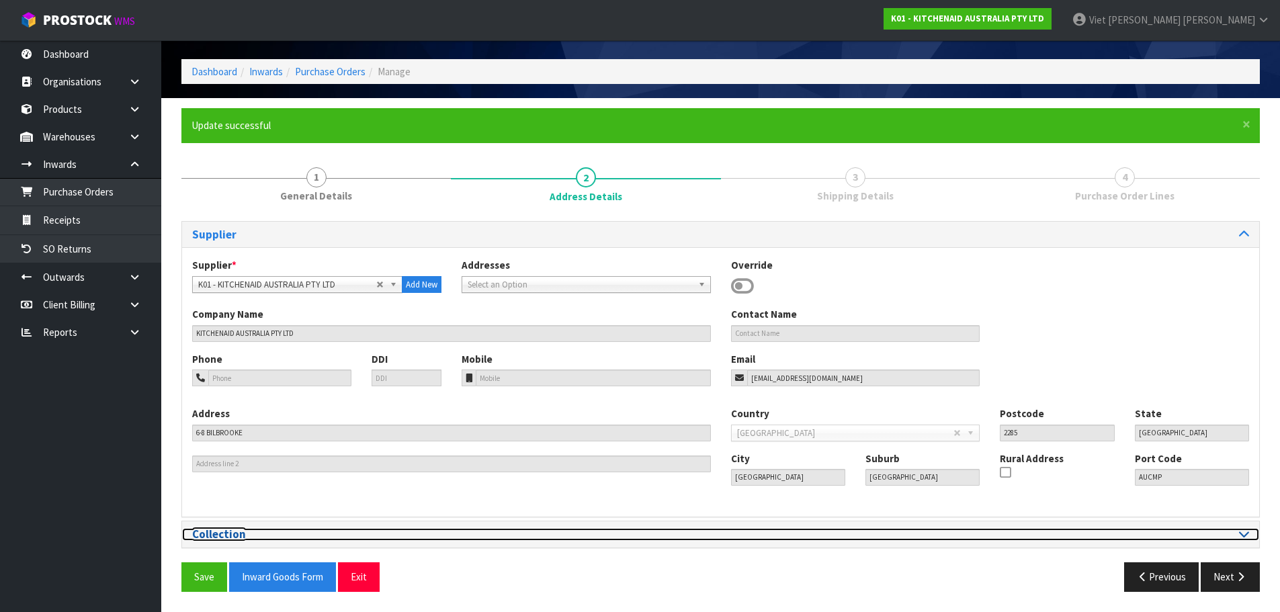
click at [1247, 534] on icon at bounding box center [1244, 533] width 10 height 11
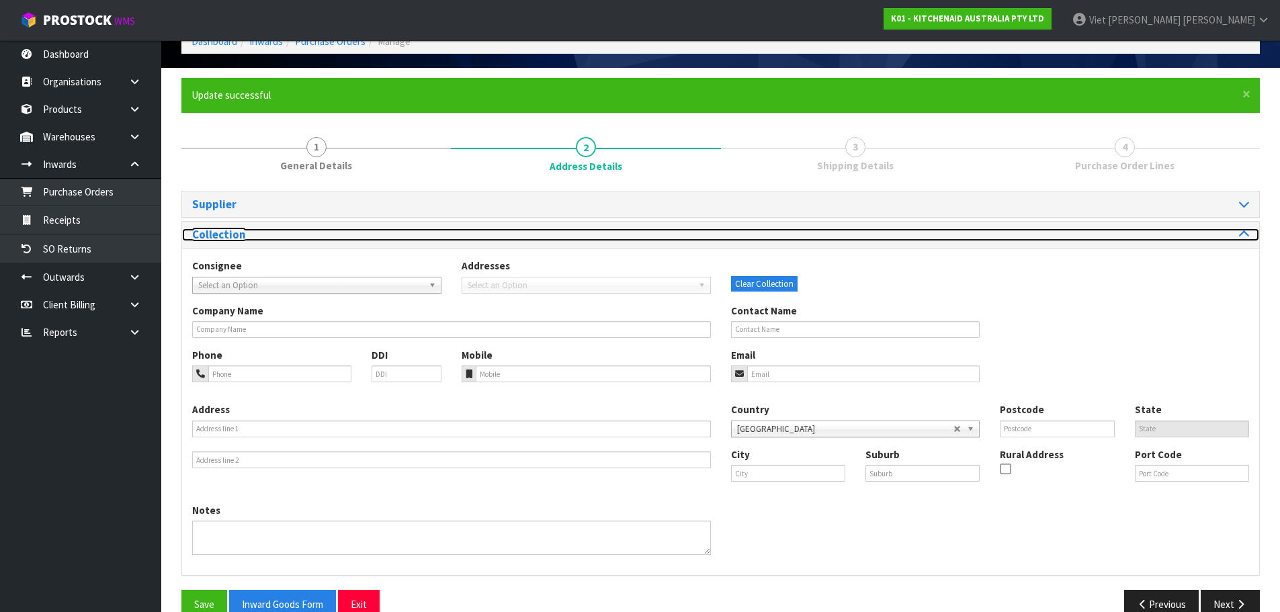
scroll to position [101, 0]
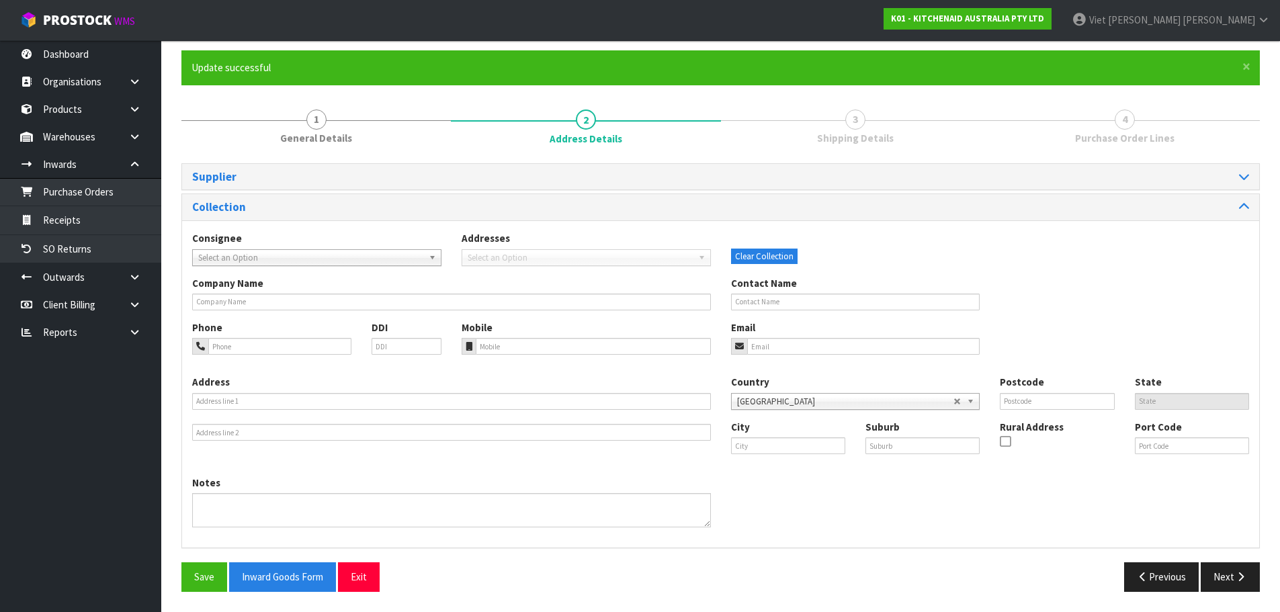
click at [329, 275] on div "Consignee 000001.BAY MECHANICS - BAY MECHANICS 000001A - BRAKE & TRANSMISSION N…" at bounding box center [720, 253] width 1077 height 44
click at [319, 246] on div "Consignee 000001.BAY MECHANICS - BAY MECHANICS 000001A - BRAKE & TRANSMISSION N…" at bounding box center [316, 248] width 269 height 34
click at [310, 253] on span "Select an Option" at bounding box center [310, 258] width 225 height 16
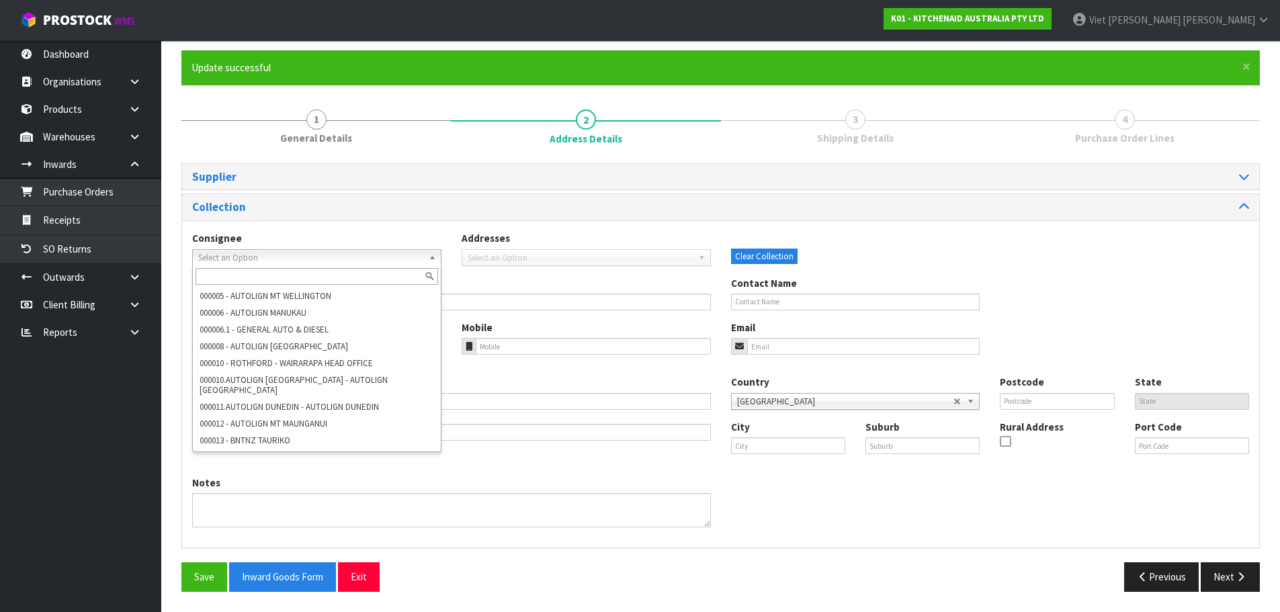
scroll to position [0, 0]
click at [304, 279] on input "text" at bounding box center [317, 276] width 243 height 17
click at [290, 273] on input "text" at bounding box center [317, 276] width 243 height 17
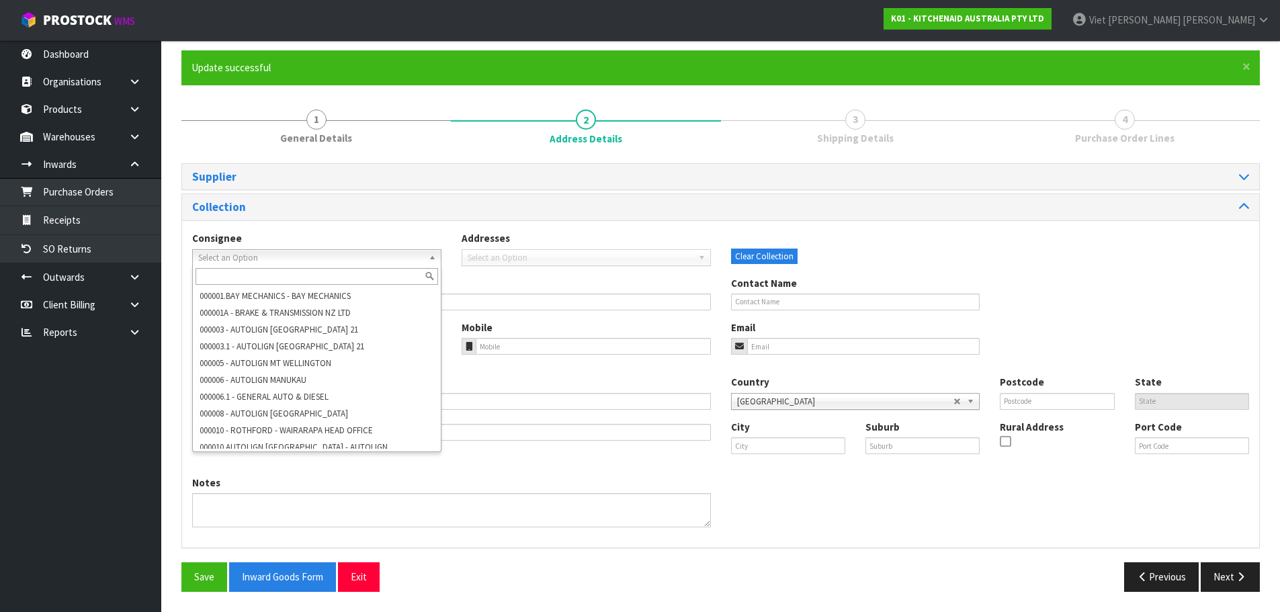
click at [290, 273] on input "text" at bounding box center [317, 276] width 243 height 17
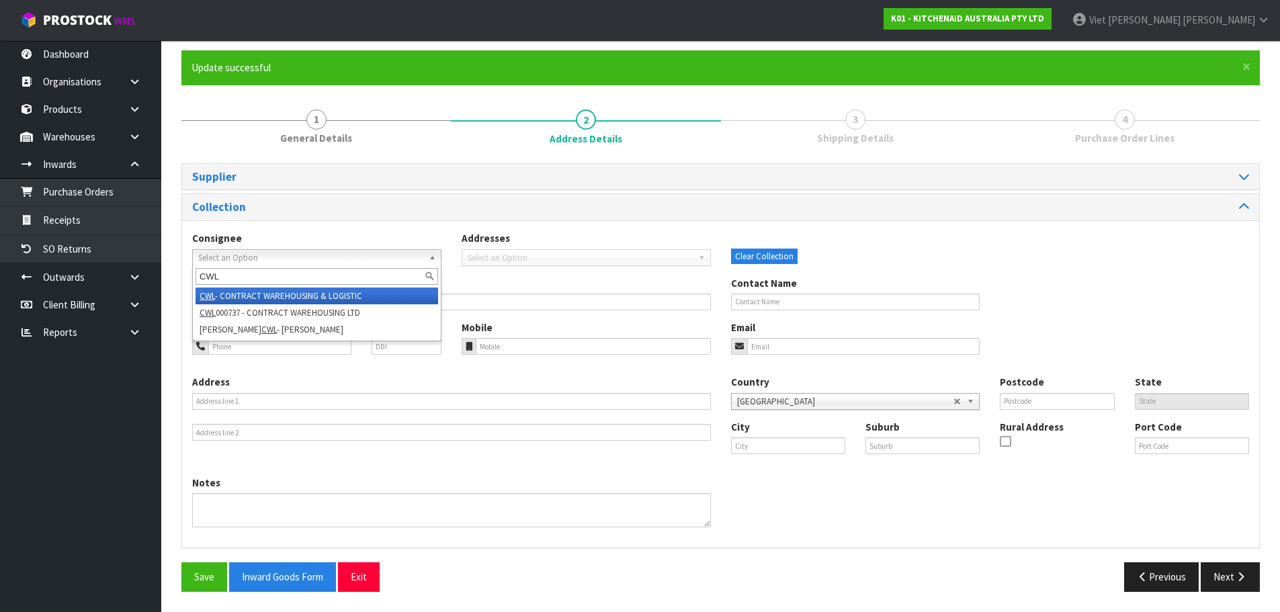
type input "CWL"
click at [364, 296] on li "CWL - CONTRACT WAREHOUSING & LOGISTIC" at bounding box center [317, 296] width 243 height 17
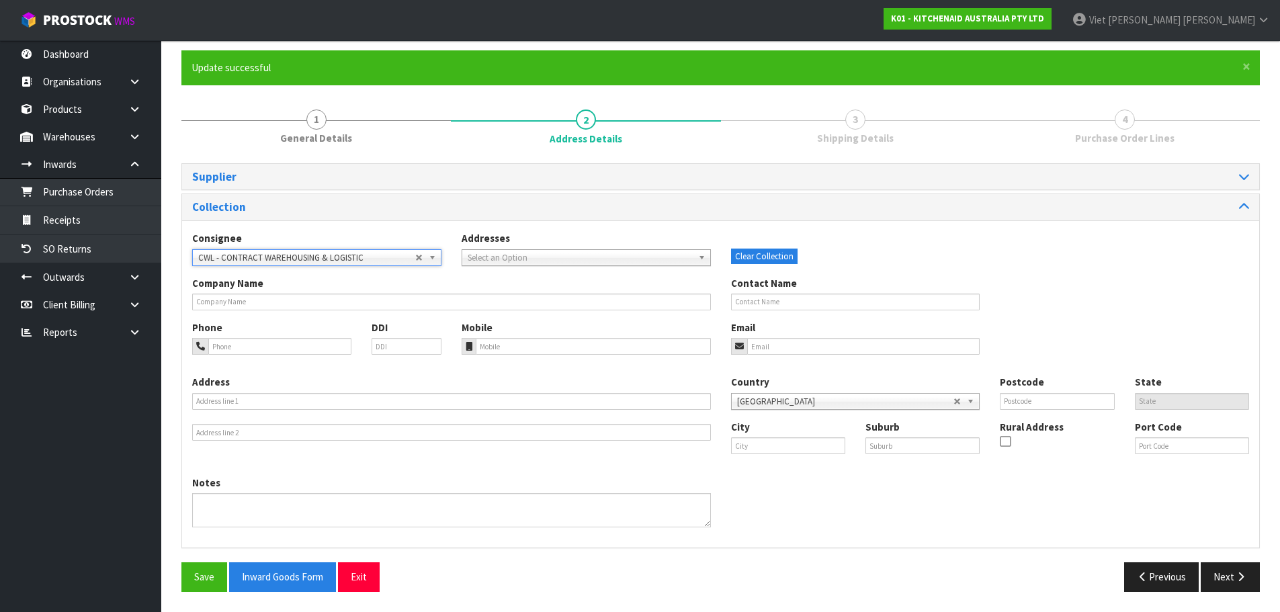
type input "CONTRACT WAREHOUSING & LOGISTIC"
type input "17 ALLENS ROAD"
type input "2013"
type input "AUCKLAND"
type input "EAST TAMAKI"
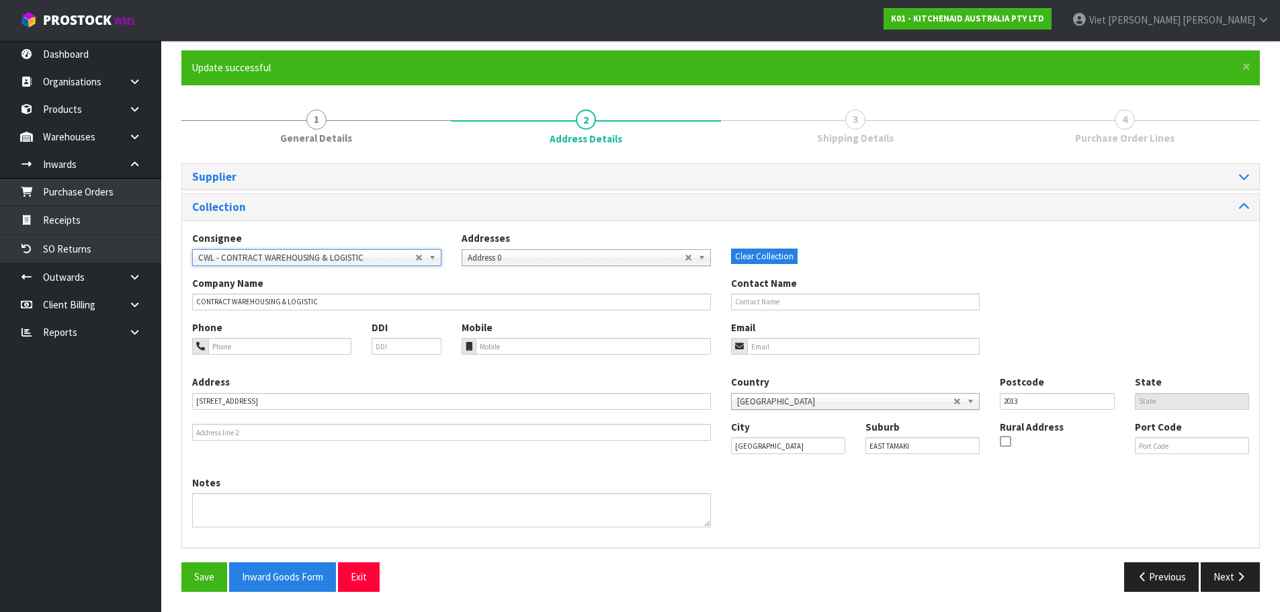
click at [566, 257] on span "Address 0" at bounding box center [576, 258] width 217 height 16
click at [351, 262] on span "CWL - CONTRACT WAREHOUSING & LOGISTIC" at bounding box center [306, 258] width 217 height 16
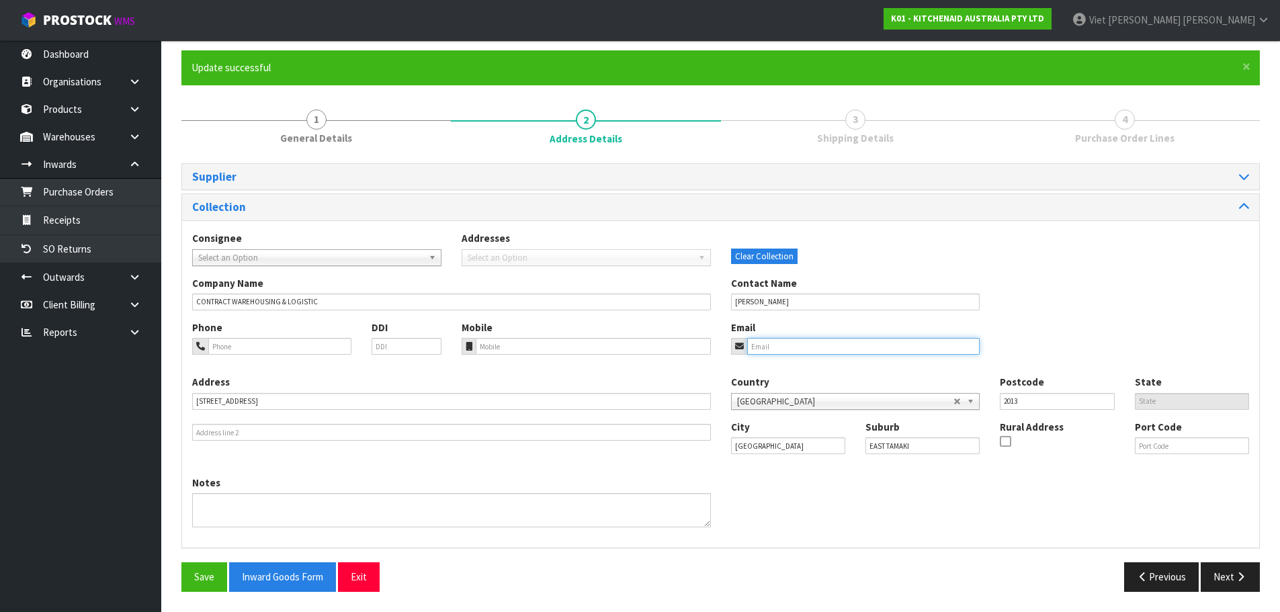
click at [856, 353] on input "email" at bounding box center [863, 346] width 233 height 17
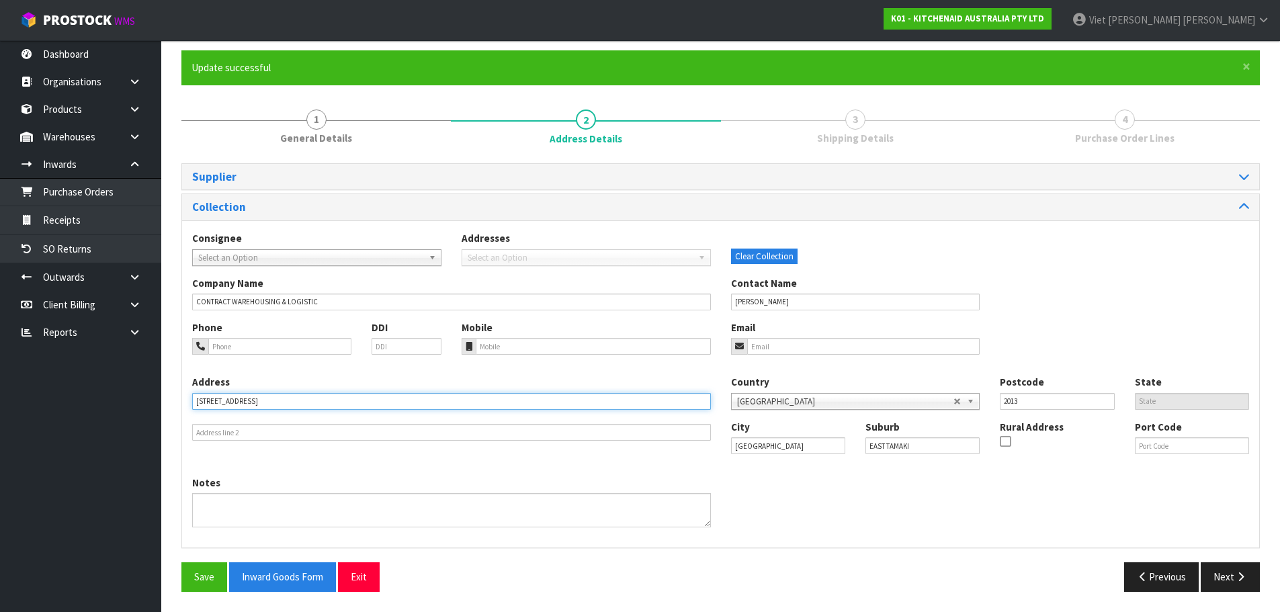
click at [377, 402] on input "[STREET_ADDRESS]" at bounding box center [451, 401] width 519 height 17
drag, startPoint x: 136, startPoint y: 422, endPoint x: 110, endPoint y: 425, distance: 25.7
click at [110, 425] on body "Toggle navigation ProStock WMS K01 - KITCHENAID AUSTRALIA PTY LTD Viet [PERSON_…" at bounding box center [640, 205] width 1280 height 612
type input "[STREET_ADDRESS]"
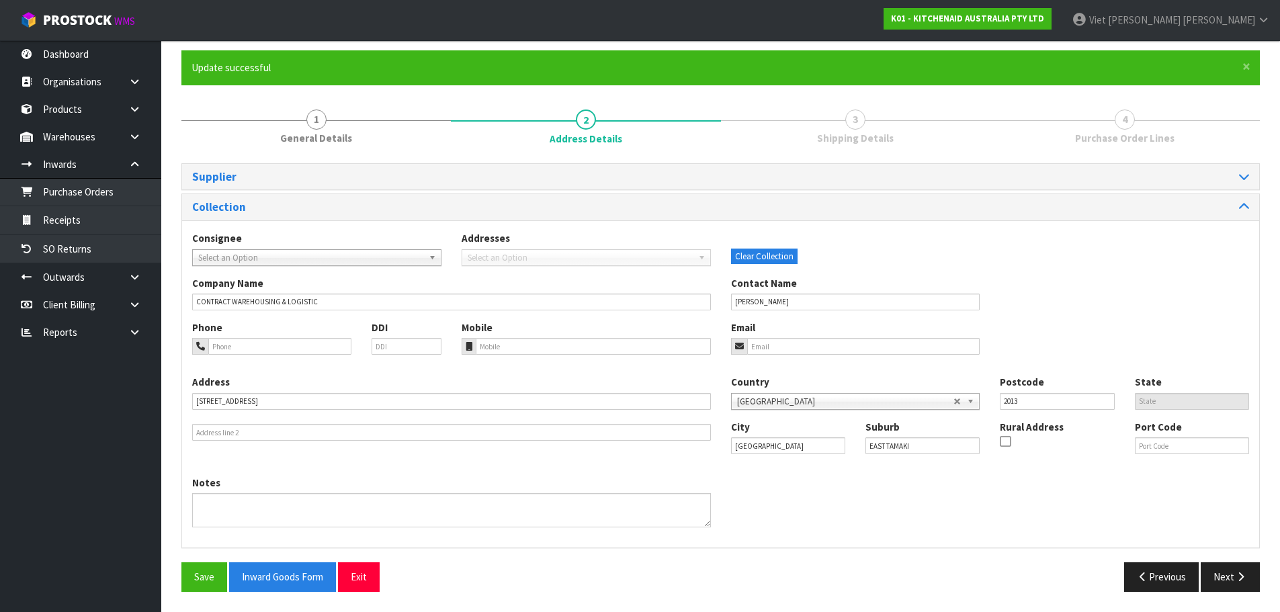
drag, startPoint x: 335, startPoint y: 388, endPoint x: 108, endPoint y: 419, distance: 228.7
click at [108, 419] on body "Toggle navigation ProStock WMS K01 - KITCHENAID AUSTRALIA PTY LTD Viet [PERSON_…" at bounding box center [640, 205] width 1280 height 612
click at [312, 392] on div "Address [STREET_ADDRESS]" at bounding box center [451, 408] width 539 height 66
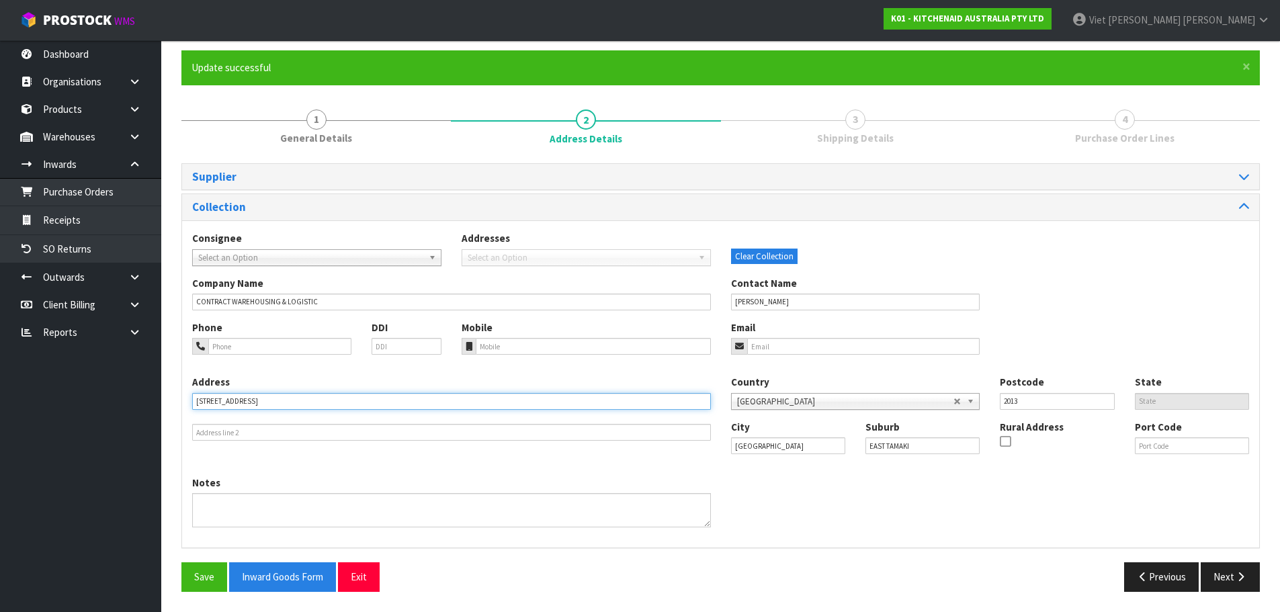
drag, startPoint x: 268, startPoint y: 408, endPoint x: 181, endPoint y: 406, distance: 87.4
click at [181, 406] on div "× Close Update successful 1 General Details 2 Address Details 3 Shipping Detail…" at bounding box center [720, 325] width 1099 height 551
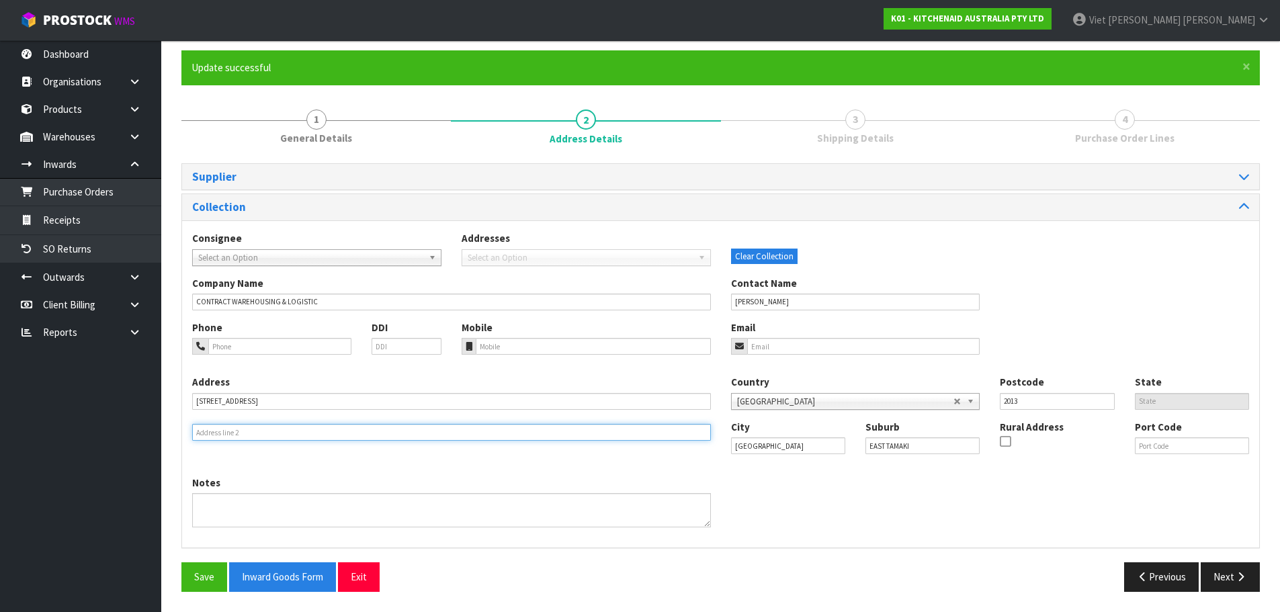
click at [520, 425] on input "text" at bounding box center [451, 432] width 519 height 17
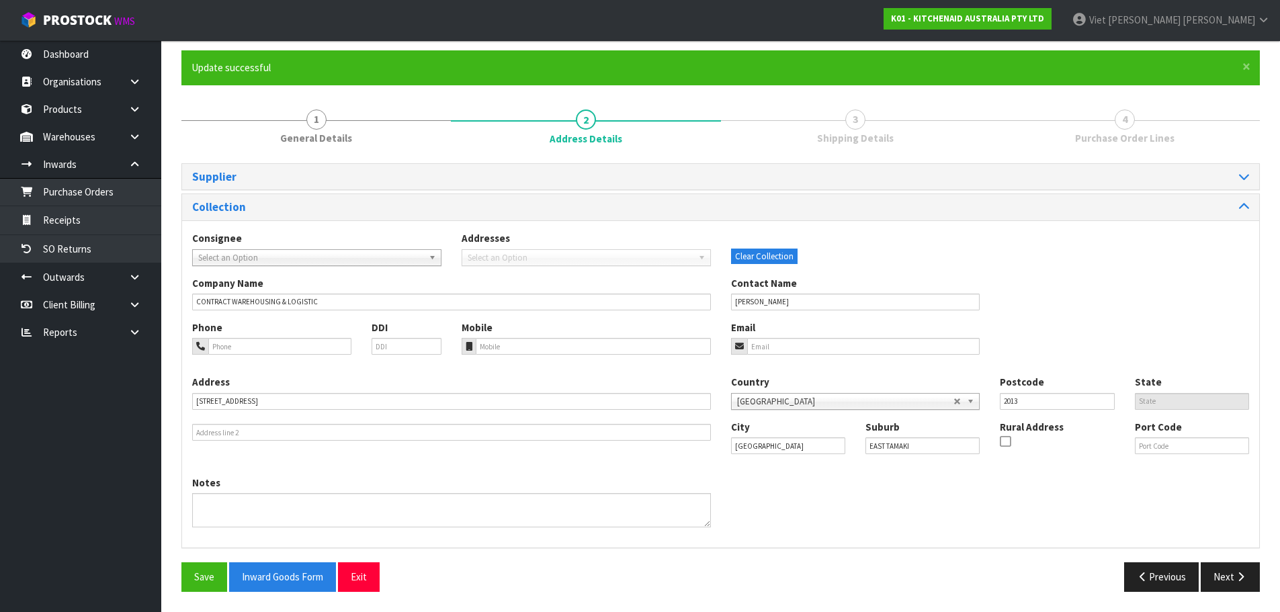
click at [1005, 461] on div "City [GEOGRAPHIC_DATA] Suburb [GEOGRAPHIC_DATA] Rural Address Port Code" at bounding box center [990, 443] width 539 height 46
click at [953, 474] on div "Address [STREET_ADDRESS] Country [GEOGRAPHIC_DATA] [GEOGRAPHIC_DATA] [GEOGRAPHI…" at bounding box center [720, 425] width 1077 height 100
drag, startPoint x: 1034, startPoint y: 400, endPoint x: 929, endPoint y: 413, distance: 105.0
click at [929, 413] on div "Country [GEOGRAPHIC_DATA] [GEOGRAPHIC_DATA] [GEOGRAPHIC_DATA] [GEOGRAPHIC_DATA]…" at bounding box center [990, 397] width 539 height 44
drag, startPoint x: 882, startPoint y: 446, endPoint x: 831, endPoint y: 446, distance: 51.1
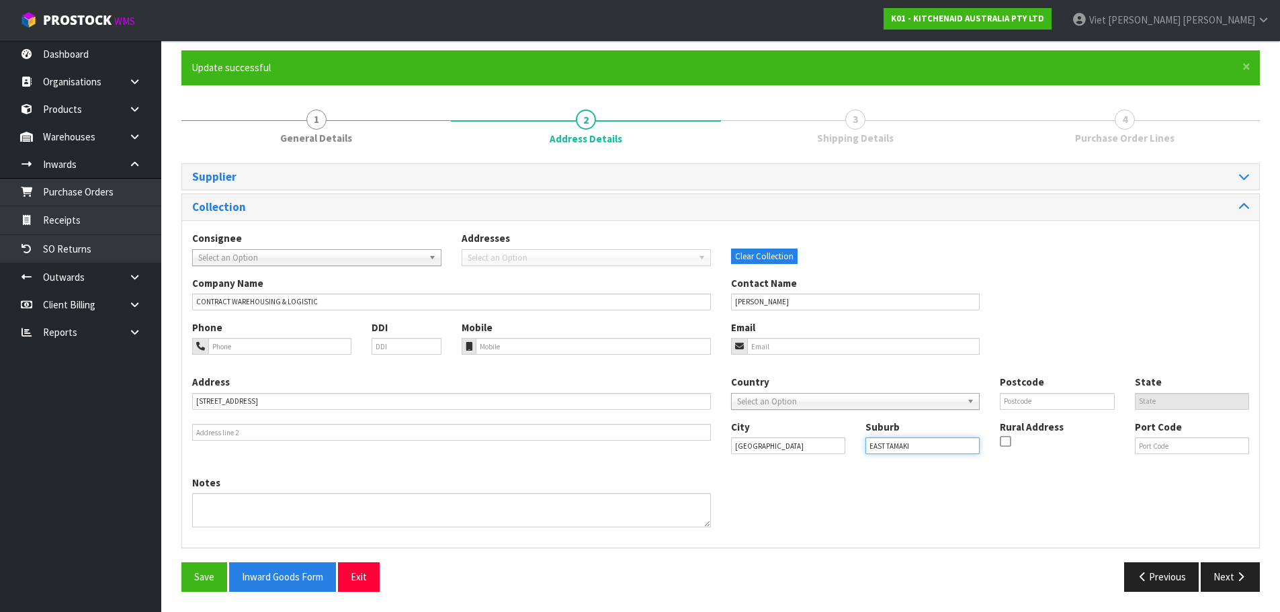
click at [831, 446] on div "City [GEOGRAPHIC_DATA] Suburb [GEOGRAPHIC_DATA] Rural Address Port Code" at bounding box center [990, 443] width 539 height 46
click at [1058, 460] on div "City [GEOGRAPHIC_DATA] Suburb Rural Address Port Code" at bounding box center [990, 443] width 539 height 46
click at [285, 347] on input "tel" at bounding box center [279, 346] width 143 height 17
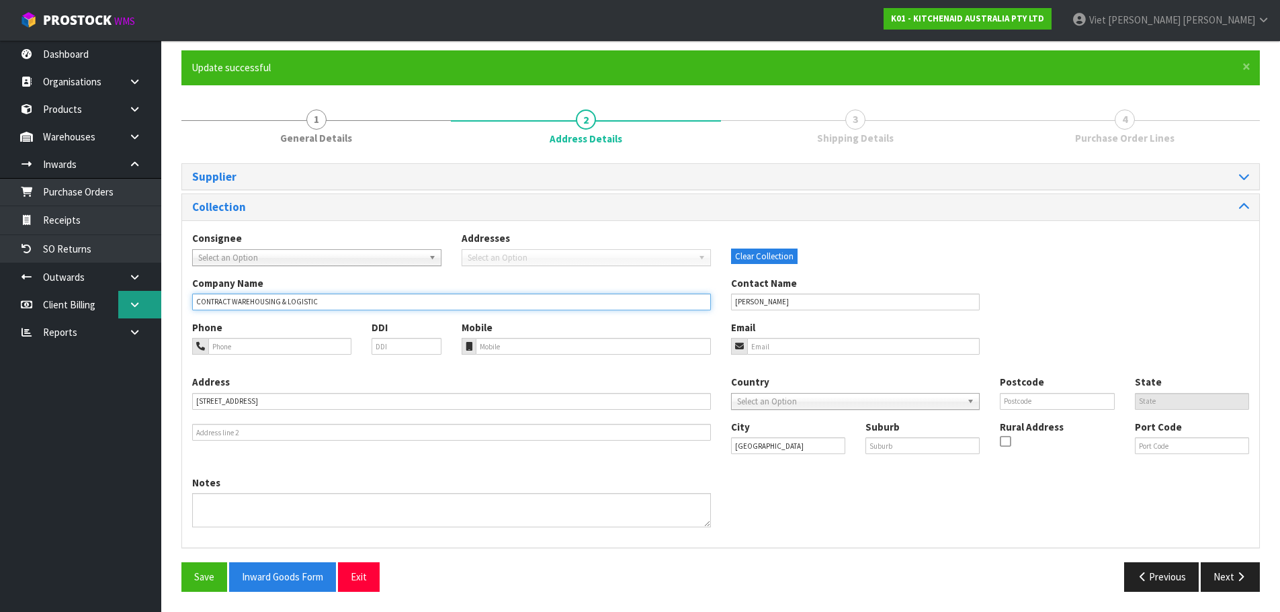
drag, startPoint x: 377, startPoint y: 306, endPoint x: 147, endPoint y: 307, distance: 229.8
click at [147, 307] on body "Toggle navigation ProStock WMS K01 - KITCHENAID AUSTRALIA PTY LTD Viet [PERSON_…" at bounding box center [640, 205] width 1280 height 612
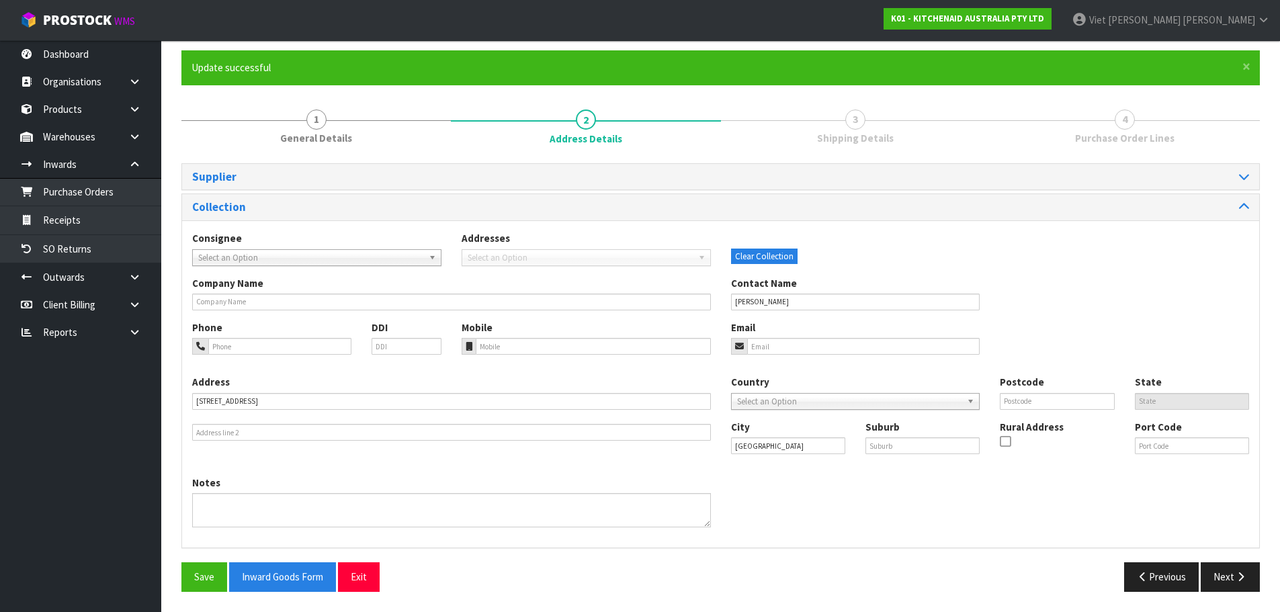
click at [403, 364] on div "Phone DDI" at bounding box center [316, 343] width 269 height 44
click at [256, 340] on input "tel" at bounding box center [279, 346] width 143 height 17
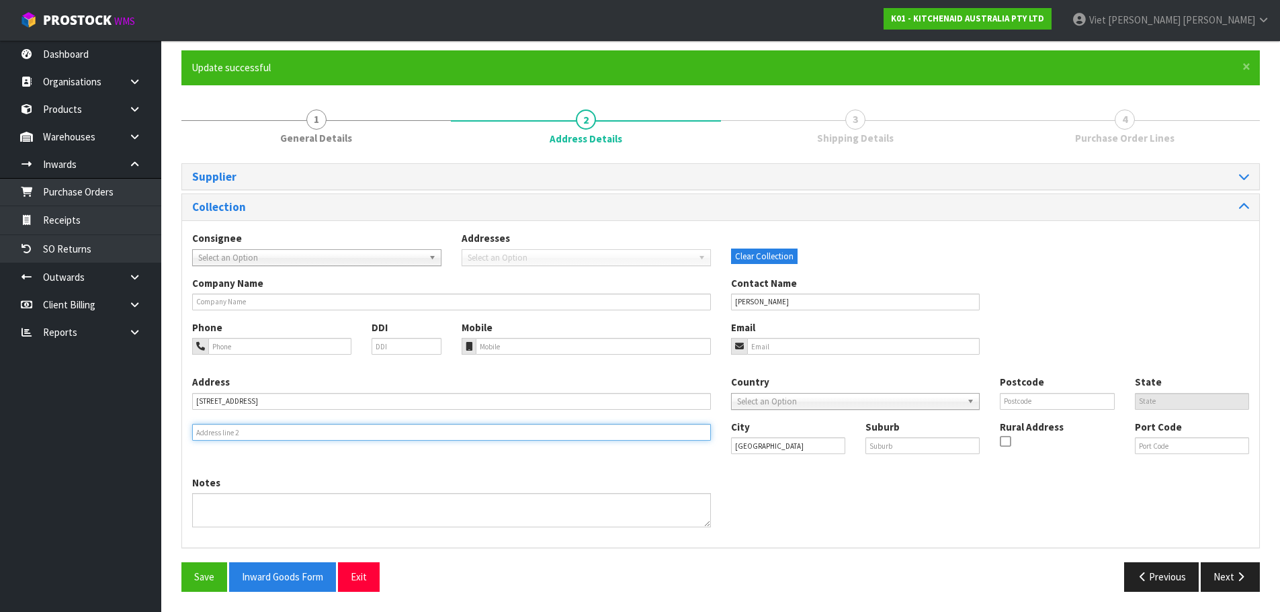
click at [265, 438] on input "text" at bounding box center [451, 432] width 519 height 17
click at [266, 433] on input "text" at bounding box center [451, 432] width 519 height 17
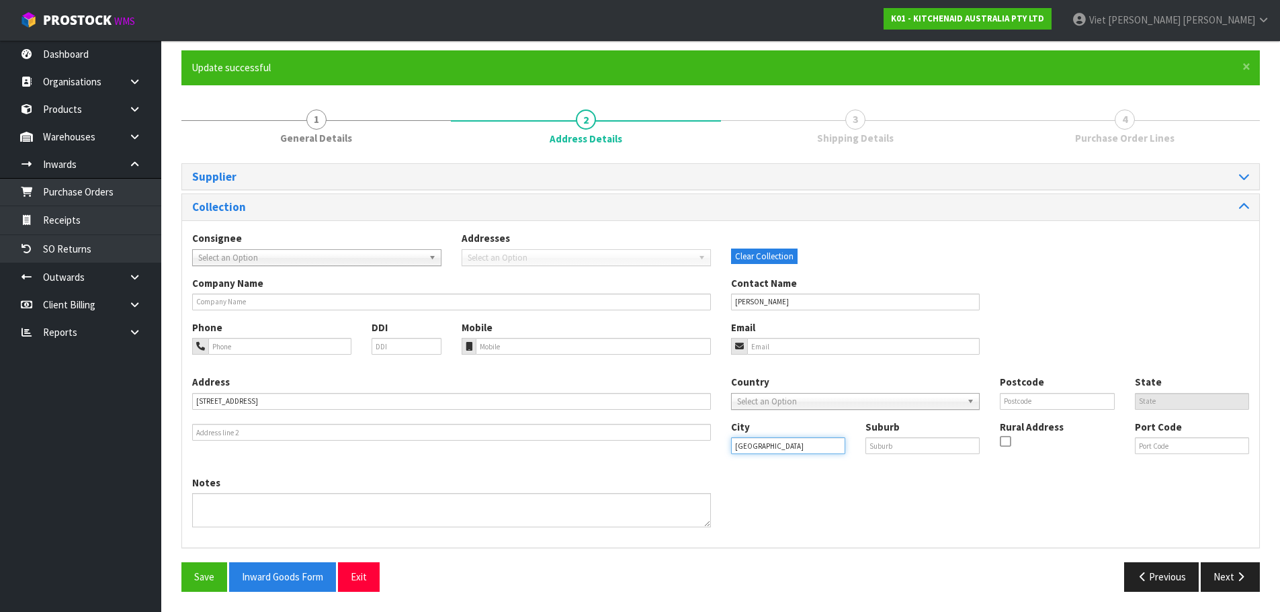
click at [792, 440] on input "[GEOGRAPHIC_DATA]" at bounding box center [788, 445] width 114 height 17
drag, startPoint x: 794, startPoint y: 444, endPoint x: 701, endPoint y: 444, distance: 92.7
click at [701, 444] on div "Address [STREET_ADDRESS] Country [GEOGRAPHIC_DATA] [GEOGRAPHIC_DATA] [GEOGRAPHI…" at bounding box center [720, 425] width 1077 height 100
paste input "Tariki, [GEOGRAPHIC_DATA]"
drag, startPoint x: 780, startPoint y: 449, endPoint x: 751, endPoint y: 449, distance: 28.2
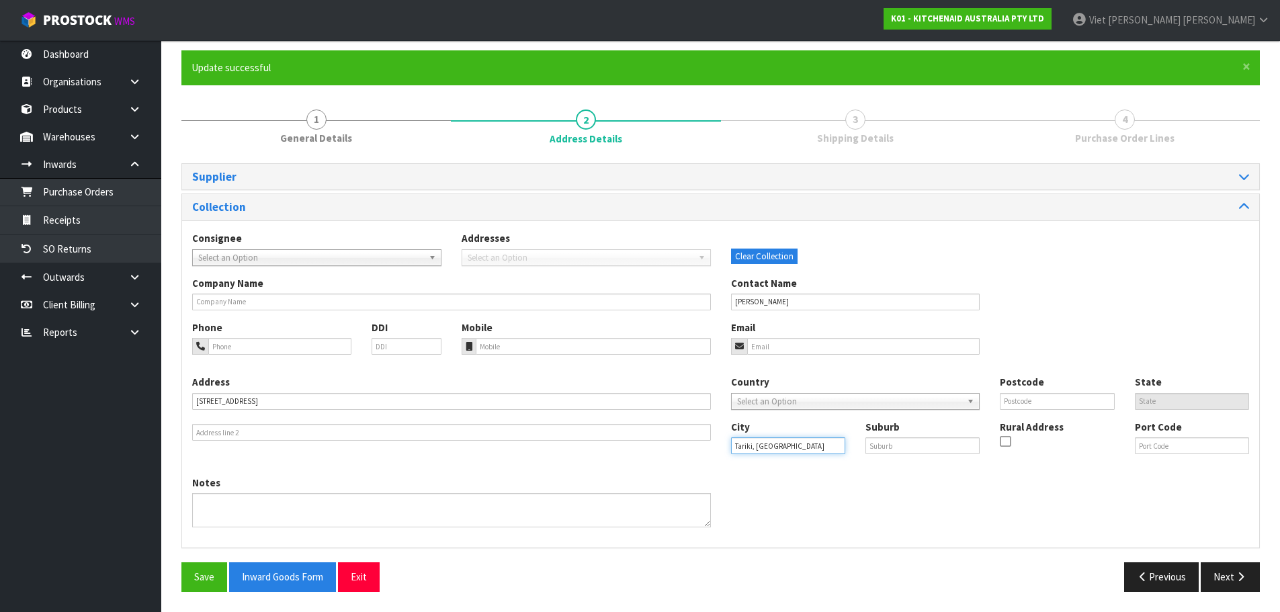
click at [751, 449] on input "Tariki, [GEOGRAPHIC_DATA]" at bounding box center [788, 445] width 114 height 17
click at [774, 453] on input "Tariki" at bounding box center [788, 445] width 114 height 17
type input "Tariki"
click at [810, 401] on span "Select an Option" at bounding box center [845, 402] width 217 height 16
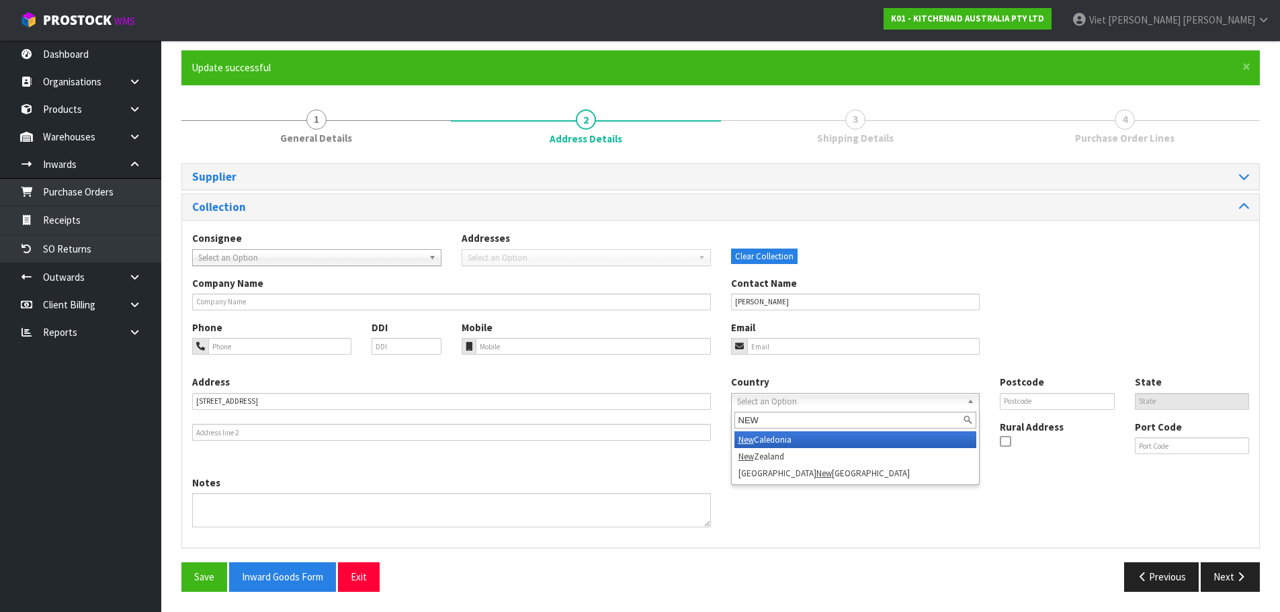
type input "NEW"
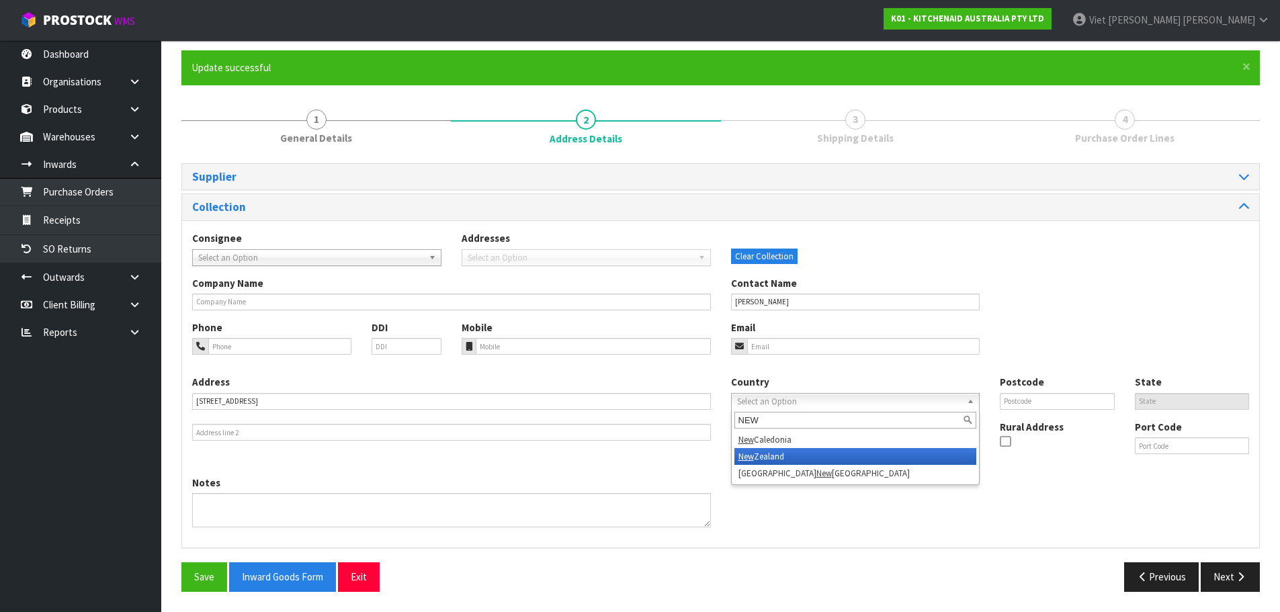
click at [800, 458] on li "[GEOGRAPHIC_DATA]" at bounding box center [855, 456] width 243 height 17
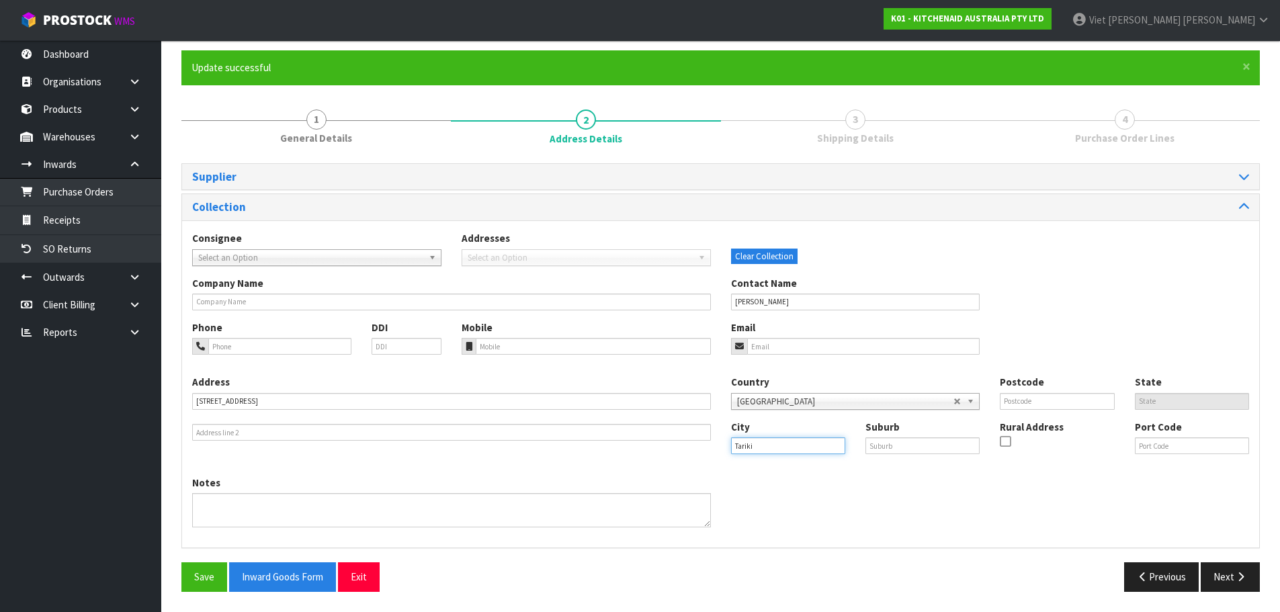
click at [719, 449] on div "Address [STREET_ADDRESS] Country [GEOGRAPHIC_DATA] [GEOGRAPHIC_DATA] [GEOGRAPHI…" at bounding box center [720, 425] width 1077 height 100
click at [913, 448] on input "text" at bounding box center [923, 445] width 114 height 17
click at [1164, 403] on input "text" at bounding box center [1192, 401] width 114 height 17
drag, startPoint x: 1177, startPoint y: 400, endPoint x: 1167, endPoint y: 401, distance: 10.8
click at [1167, 401] on input "text" at bounding box center [1192, 401] width 114 height 17
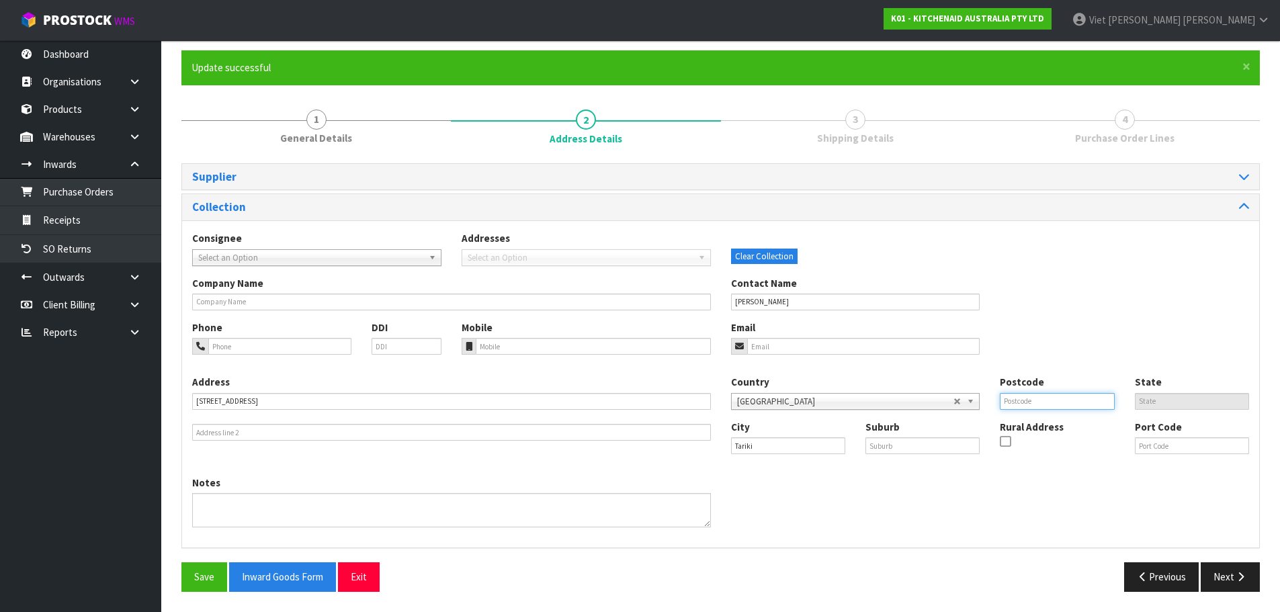
drag, startPoint x: 1038, startPoint y: 403, endPoint x: 1020, endPoint y: 407, distance: 18.7
click at [1038, 403] on input "text" at bounding box center [1057, 401] width 114 height 17
click at [909, 444] on input "text" at bounding box center [923, 445] width 114 height 17
paste input "[GEOGRAPHIC_DATA]"
type input "[GEOGRAPHIC_DATA]"
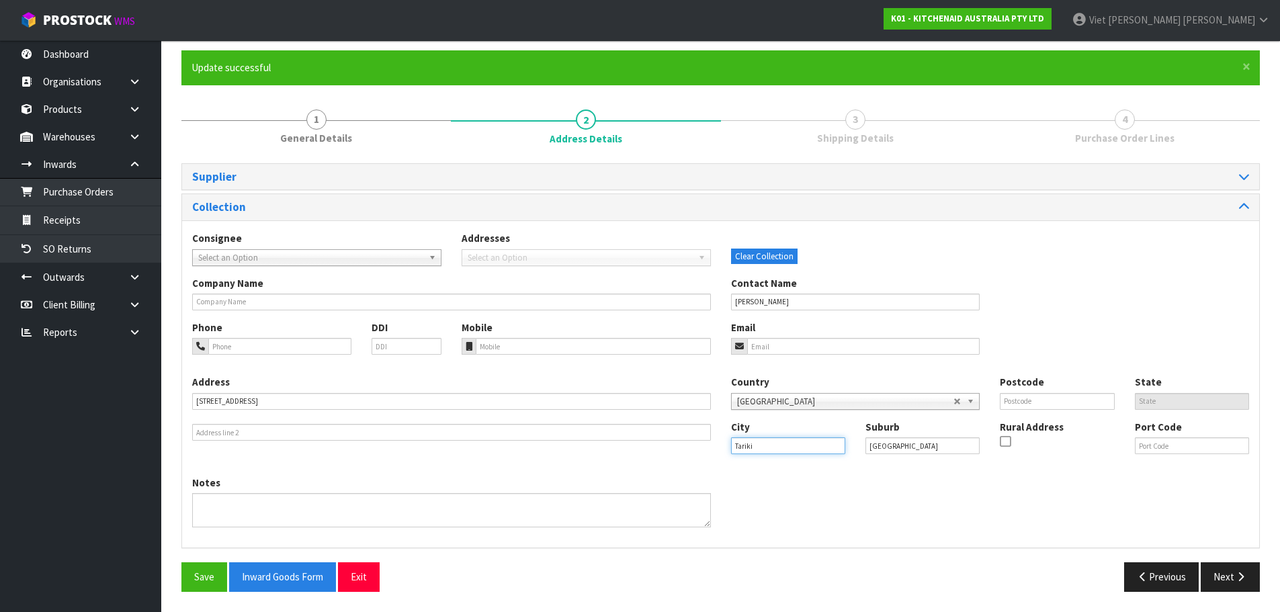
drag, startPoint x: 810, startPoint y: 443, endPoint x: 696, endPoint y: 443, distance: 114.2
click at [696, 443] on div "Address [STREET_ADDRESS] Country [GEOGRAPHIC_DATA] [GEOGRAPHIC_DATA] [GEOGRAPHI…" at bounding box center [720, 425] width 1077 height 100
click at [855, 484] on div "Notes" at bounding box center [720, 507] width 1077 height 62
click at [1171, 450] on input "text" at bounding box center [1192, 445] width 114 height 17
paste input "4390"
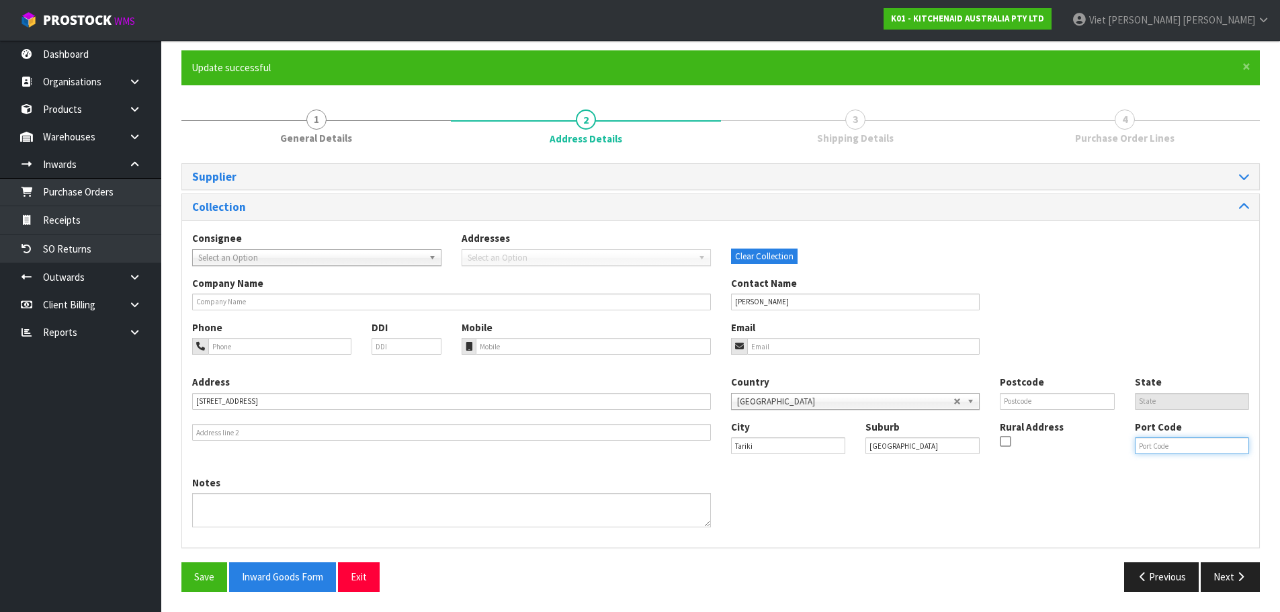
type input "4390"
drag, startPoint x: 1168, startPoint y: 446, endPoint x: 1087, endPoint y: 458, distance: 81.5
click at [1087, 458] on div "City [GEOGRAPHIC_DATA] [GEOGRAPHIC_DATA] Rural Address Port Code 4390" at bounding box center [990, 443] width 539 height 46
click at [1060, 399] on input "text" at bounding box center [1057, 401] width 114 height 17
paste input "4390"
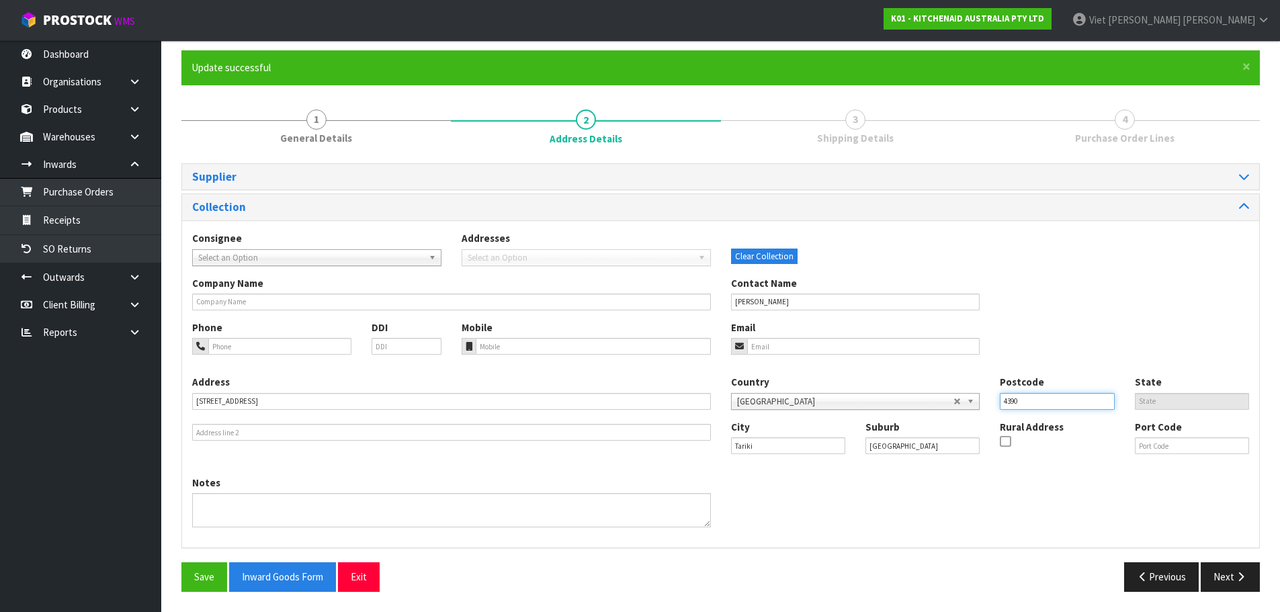
type input "4390"
click at [1046, 490] on div "Notes" at bounding box center [720, 507] width 1077 height 62
click at [212, 586] on button "Save" at bounding box center [204, 576] width 46 height 29
click at [838, 472] on div "Address [STREET_ADDRESS] Country [GEOGRAPHIC_DATA] [GEOGRAPHIC_DATA] [GEOGRAPHI…" at bounding box center [720, 425] width 1077 height 100
drag, startPoint x: 783, startPoint y: 447, endPoint x: 728, endPoint y: 449, distance: 54.5
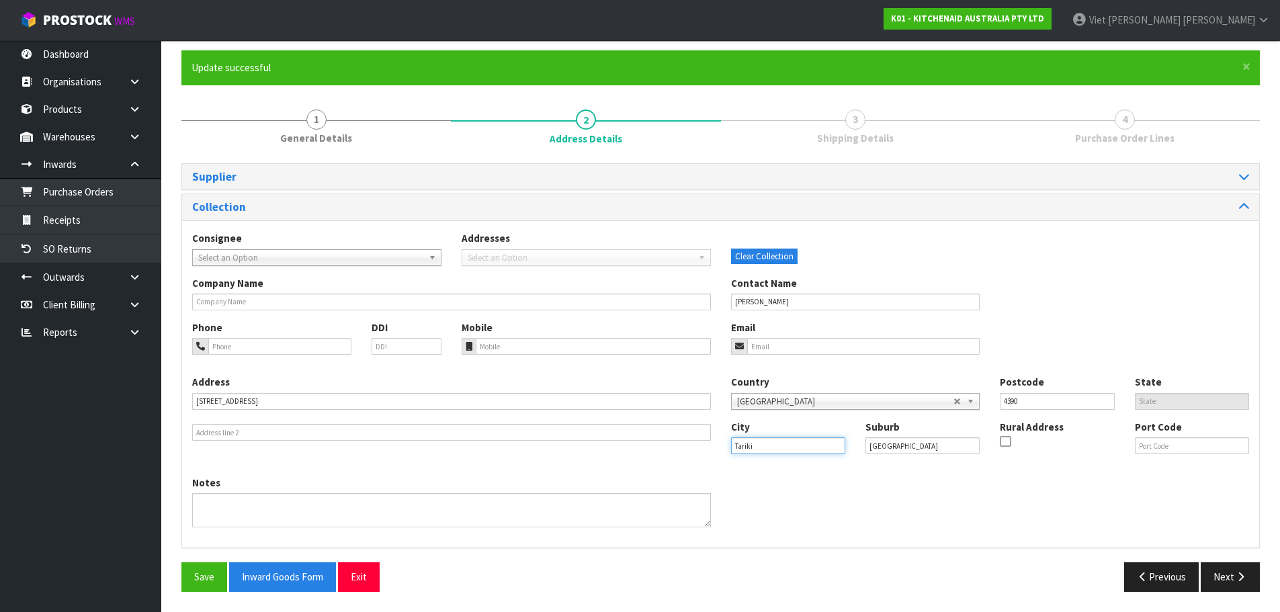
click at [728, 449] on div "City [GEOGRAPHIC_DATA]" at bounding box center [788, 437] width 134 height 34
click at [926, 448] on input "[GEOGRAPHIC_DATA]" at bounding box center [923, 445] width 114 height 17
click at [967, 467] on div "Address [STREET_ADDRESS] Country [GEOGRAPHIC_DATA] [GEOGRAPHIC_DATA] [GEOGRAPHI…" at bounding box center [720, 425] width 1077 height 100
click at [851, 347] on input "email" at bounding box center [863, 346] width 233 height 17
click at [809, 341] on input "email" at bounding box center [863, 346] width 233 height 17
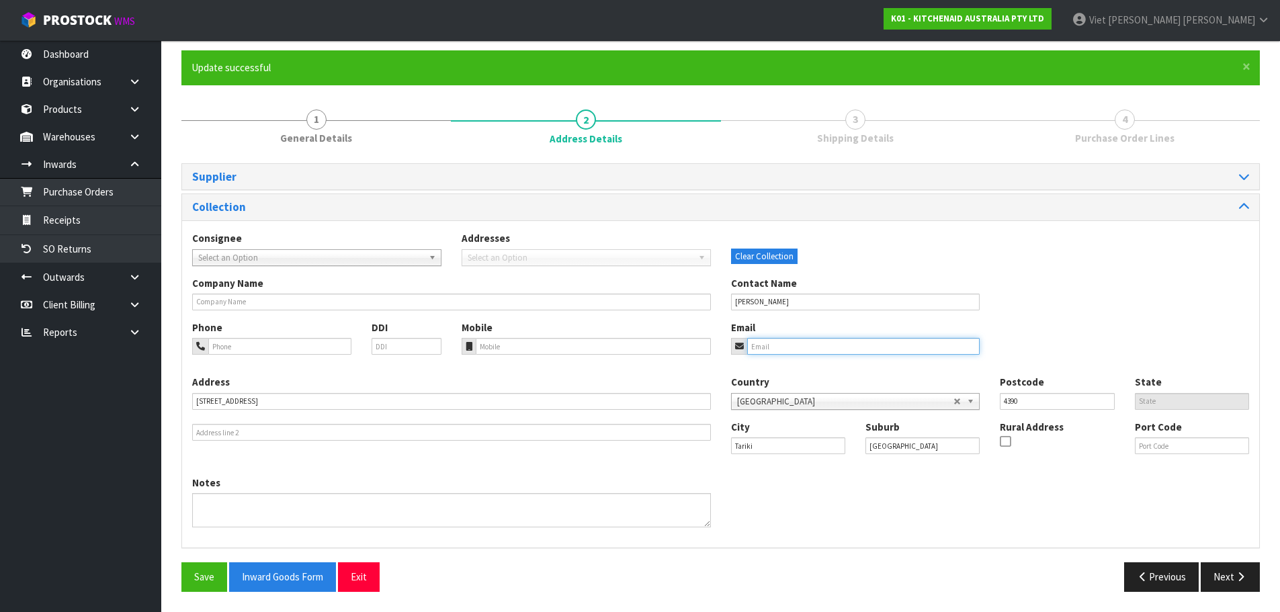
paste input "[EMAIL_ADDRESS][DOMAIN_NAME]"
type input "[EMAIL_ADDRESS][DOMAIN_NAME]"
click at [282, 349] on input "tel" at bounding box center [279, 346] width 143 height 17
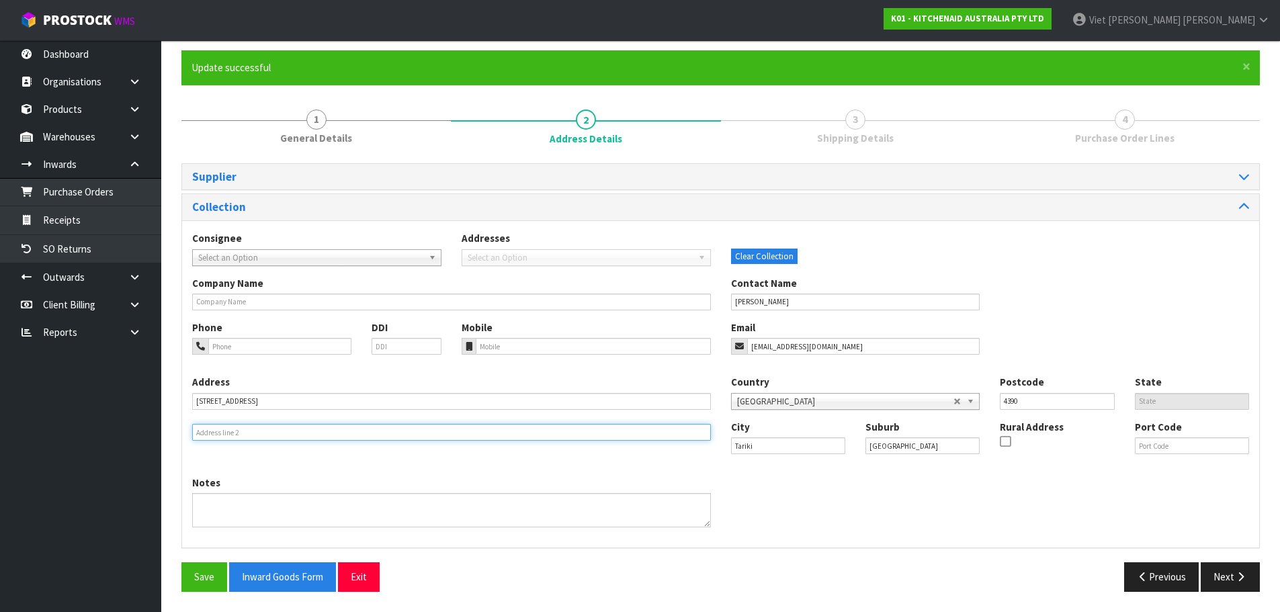
click at [247, 431] on input "text" at bounding box center [451, 432] width 519 height 17
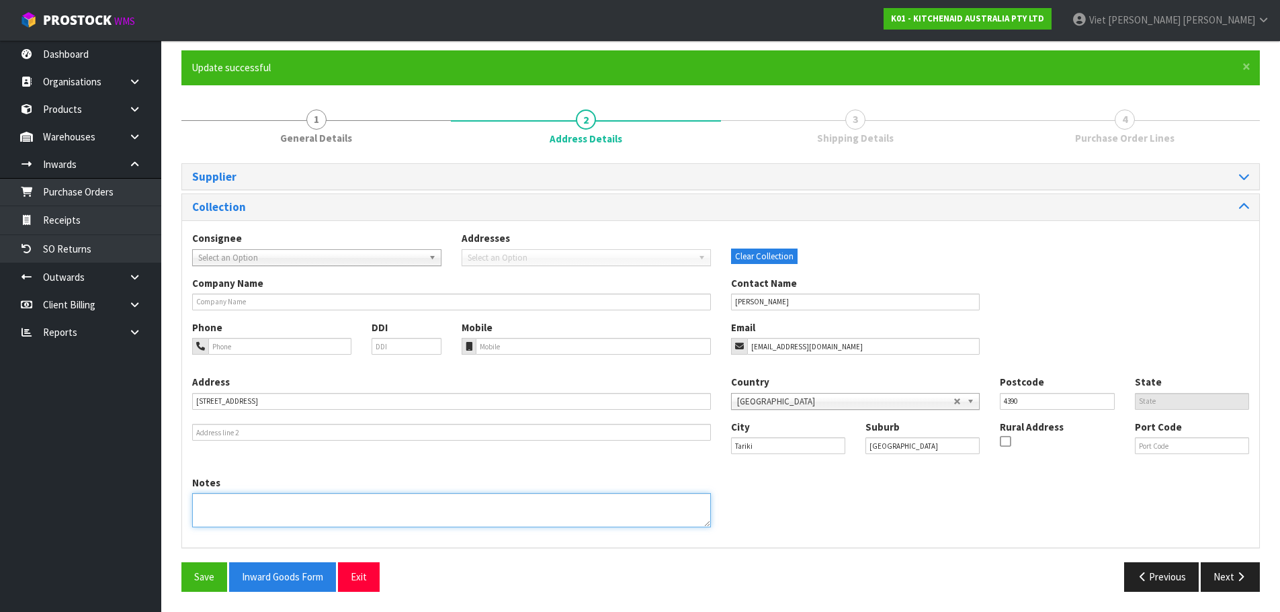
click at [253, 495] on textarea at bounding box center [451, 510] width 519 height 34
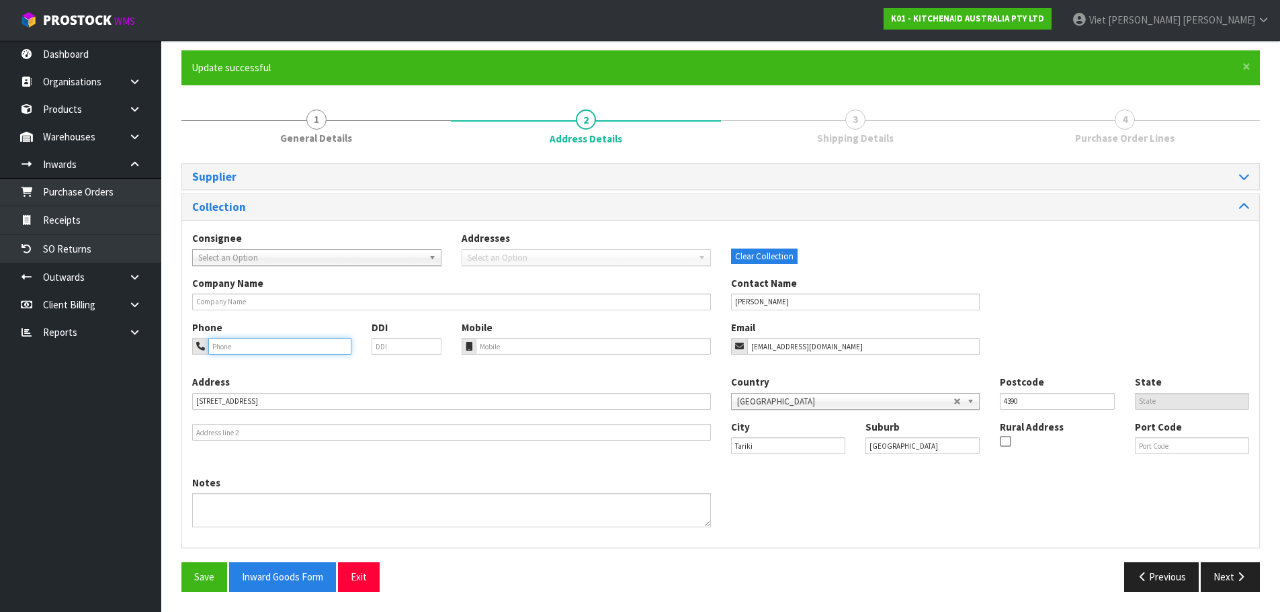
click at [253, 351] on input "tel" at bounding box center [279, 346] width 143 height 17
click at [276, 423] on div "Address [STREET_ADDRESS]" at bounding box center [451, 408] width 539 height 66
click at [259, 348] on input "tel" at bounding box center [279, 346] width 143 height 17
click at [503, 351] on input "tel" at bounding box center [593, 346] width 235 height 17
click at [280, 341] on input "tel" at bounding box center [279, 346] width 143 height 17
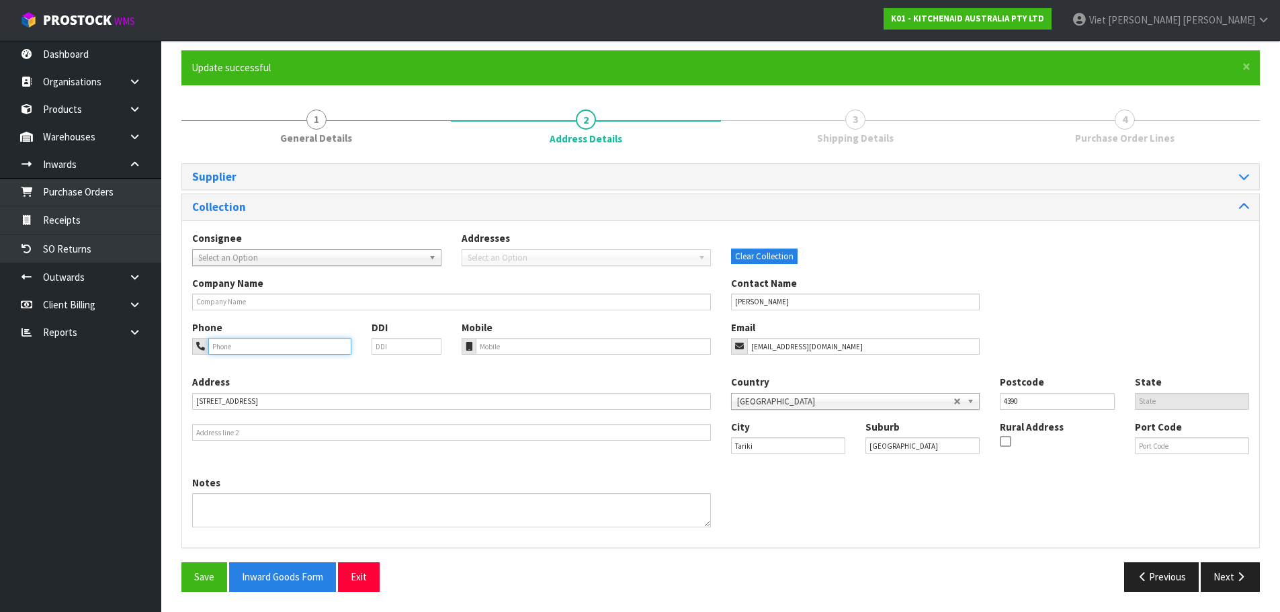
click at [267, 343] on input "tel" at bounding box center [279, 346] width 143 height 17
paste input "[PHONE_NUMBER]"
type input "[PHONE_NUMBER]"
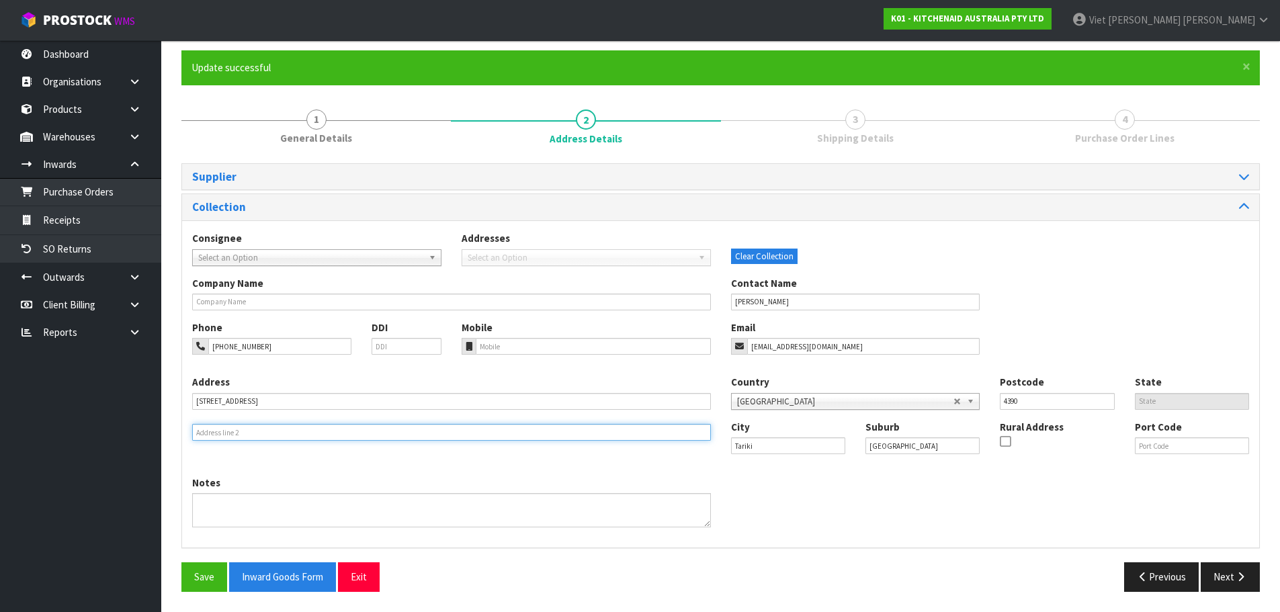
click at [400, 427] on input "text" at bounding box center [451, 432] width 519 height 17
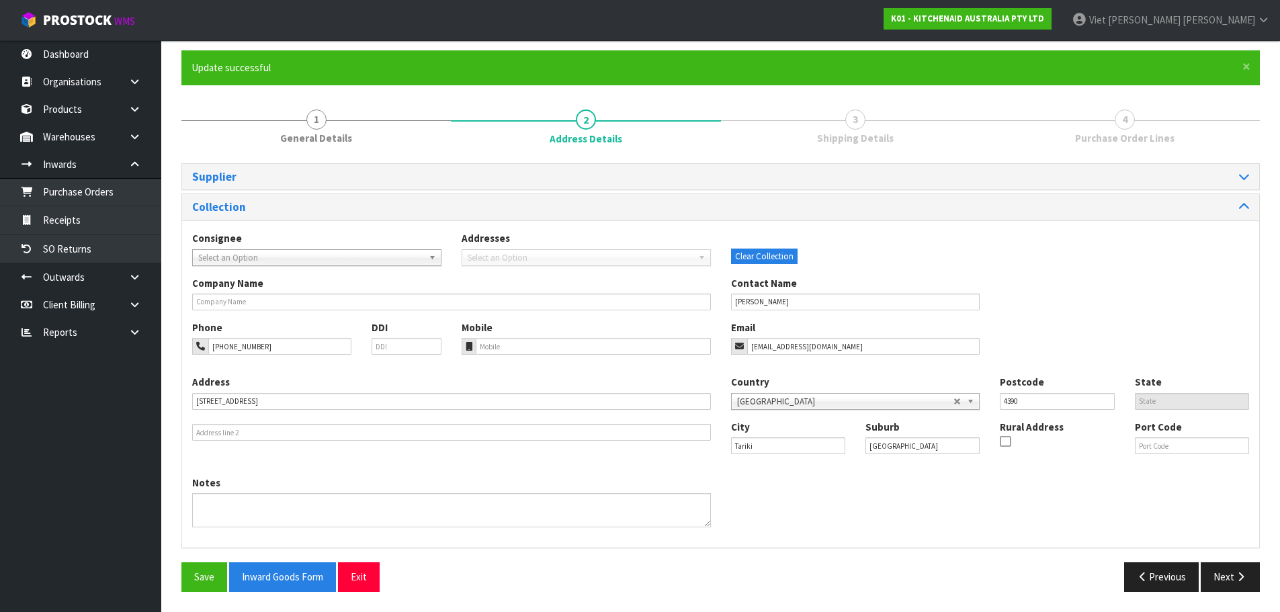
click at [868, 365] on div "Phone [PHONE_NUMBER] DDI Mobile Email [EMAIL_ADDRESS][DOMAIN_NAME]" at bounding box center [720, 348] width 1077 height 54
click at [866, 349] on input "[EMAIL_ADDRESS][DOMAIN_NAME]" at bounding box center [863, 346] width 233 height 17
click at [198, 570] on button "Save" at bounding box center [204, 576] width 46 height 29
click at [1230, 579] on button "Next" at bounding box center [1230, 576] width 59 height 29
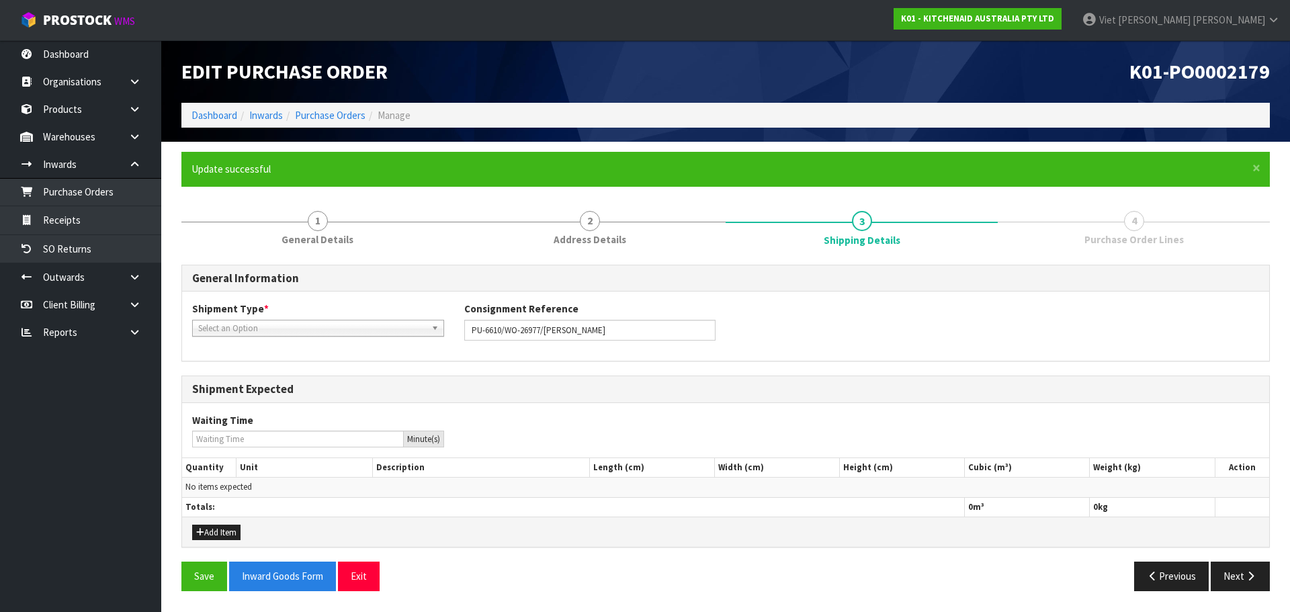
click at [363, 335] on div "Select an Option" at bounding box center [318, 328] width 252 height 17
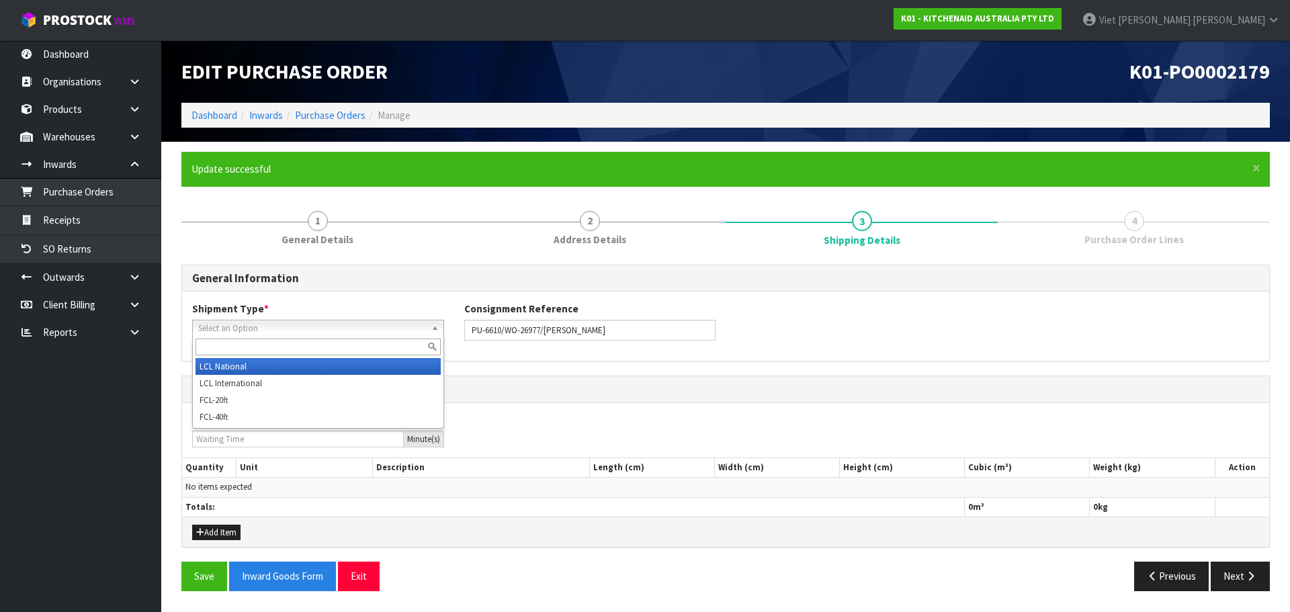
click at [334, 368] on li "LCL National" at bounding box center [318, 366] width 245 height 17
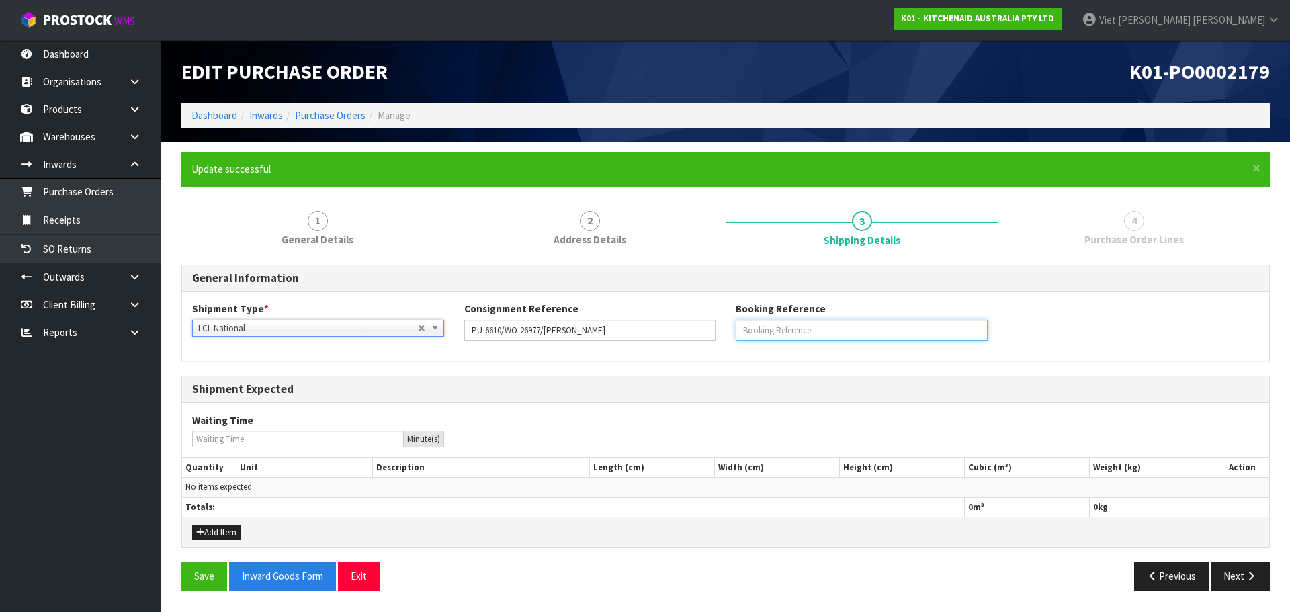
click at [801, 336] on input "text" at bounding box center [862, 330] width 252 height 21
click at [209, 581] on button "Save" at bounding box center [204, 576] width 46 height 29
click at [814, 334] on input "text" at bounding box center [862, 330] width 252 height 21
click at [703, 378] on div "Shipment Expected" at bounding box center [725, 389] width 1087 height 27
click at [204, 532] on button "Add Item" at bounding box center [216, 533] width 48 height 16
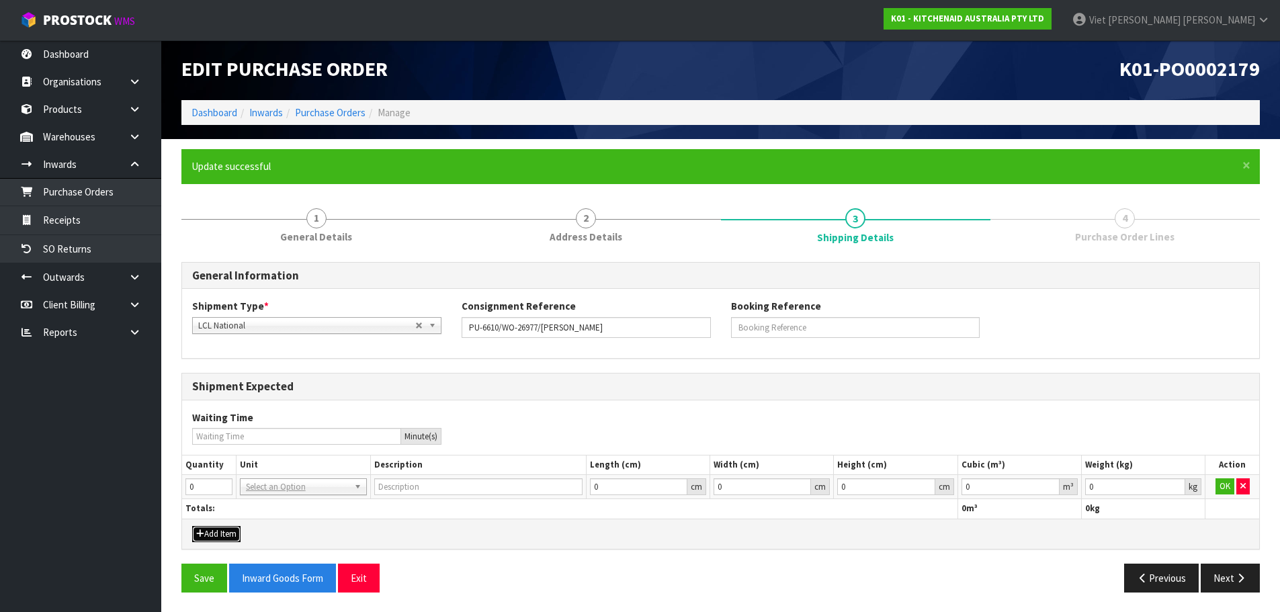
scroll to position [3, 0]
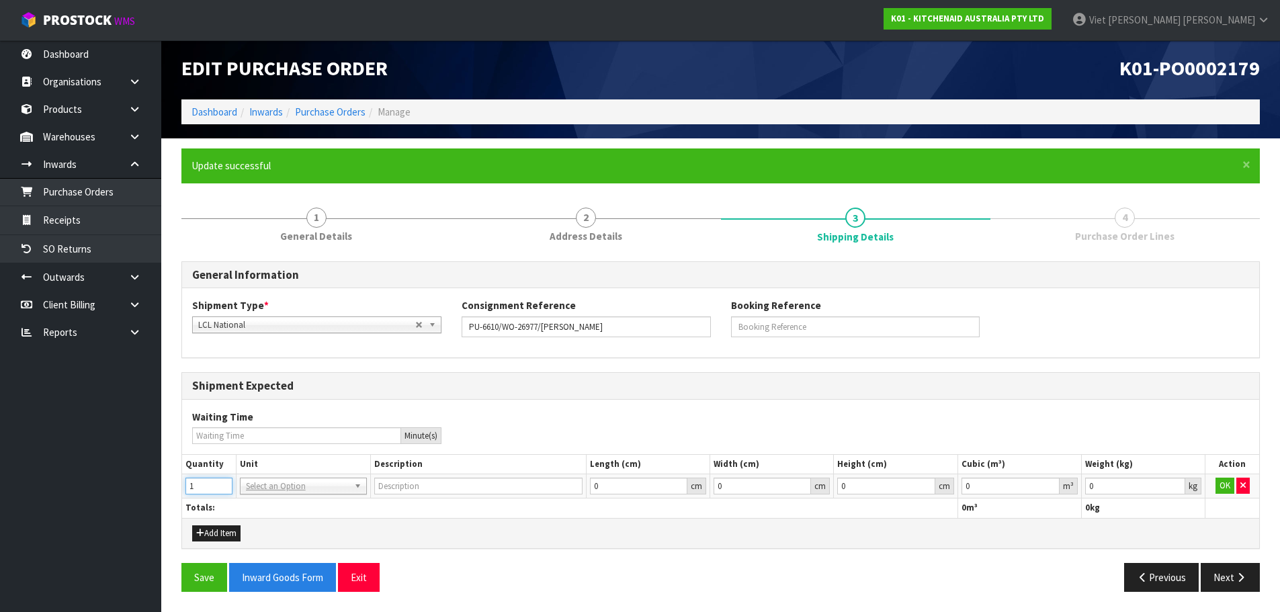
type input "1"
click at [226, 483] on input "1" at bounding box center [208, 486] width 47 height 17
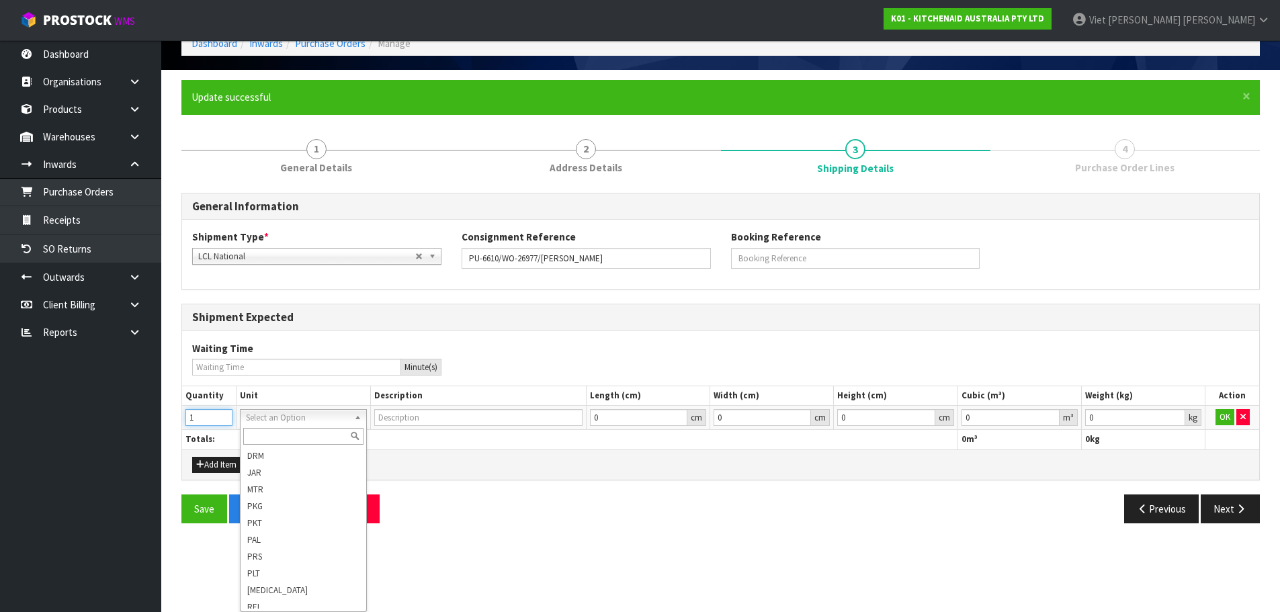
scroll to position [427, 0]
click at [441, 540] on html "Toggle navigation ProStock WMS K01 - KITCHENAID AUSTRALIA PTY LTD Viet [PERSON_…" at bounding box center [640, 234] width 1280 height 612
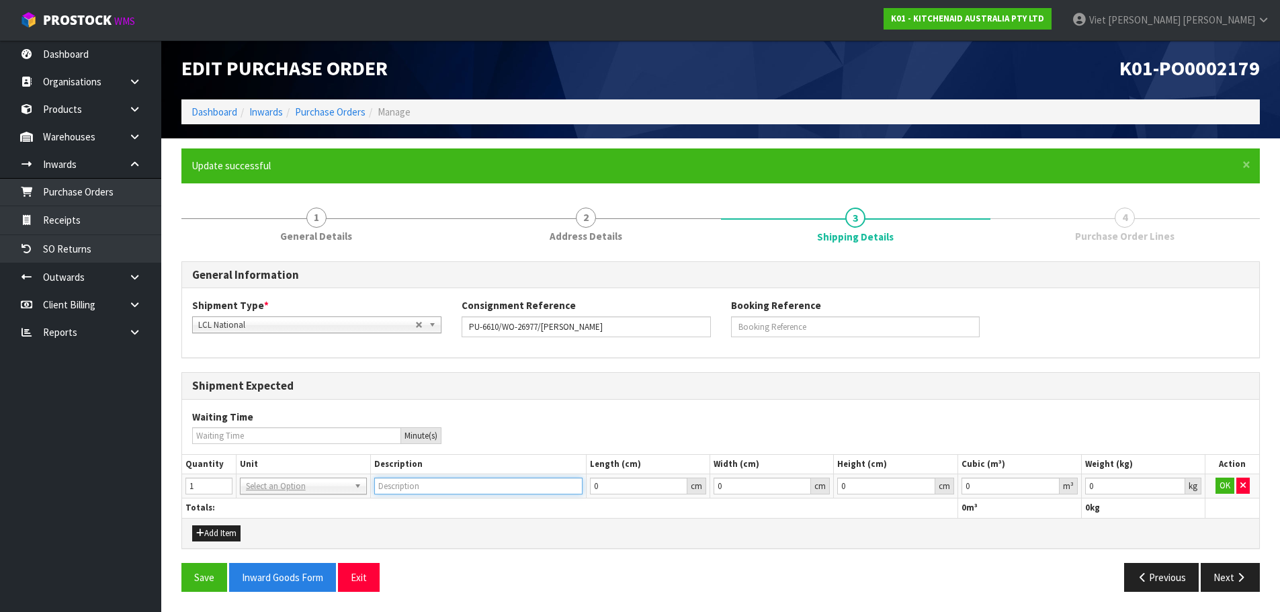
click at [482, 482] on input "text" at bounding box center [478, 486] width 208 height 17
click at [212, 490] on input "1" at bounding box center [208, 486] width 47 height 17
click at [773, 353] on div "Shipment Type * LCL National LCL International FCL-20ft FCL-40ft LCL National L…" at bounding box center [720, 322] width 1077 height 69
click at [1237, 486] on button "button" at bounding box center [1242, 486] width 13 height 16
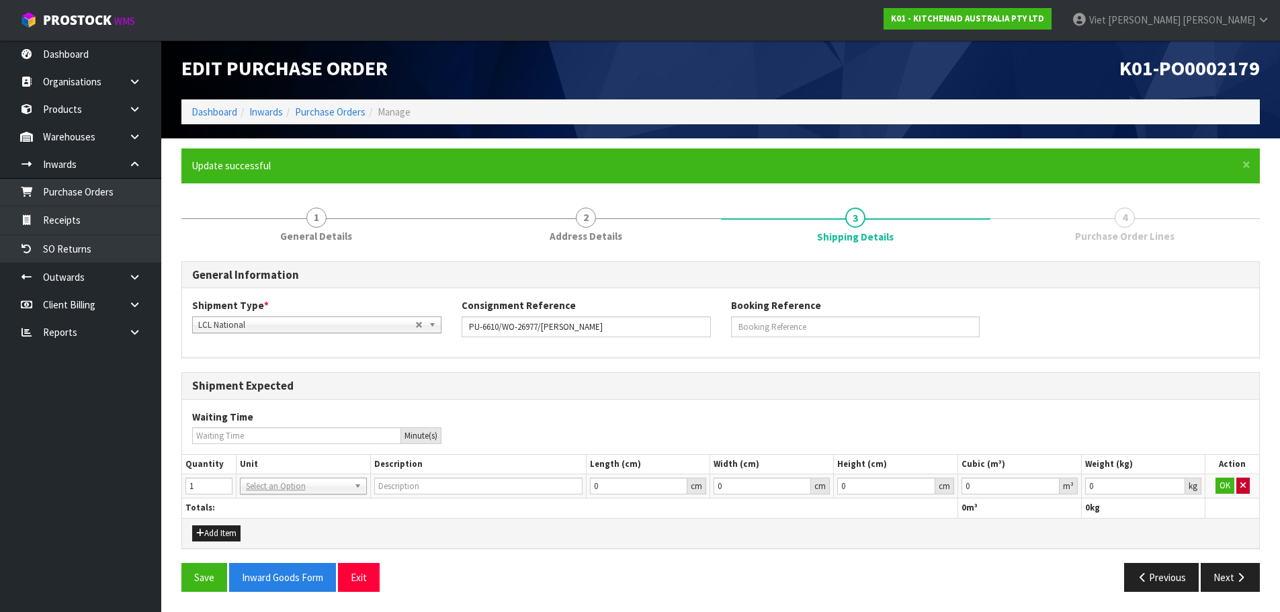
scroll to position [0, 0]
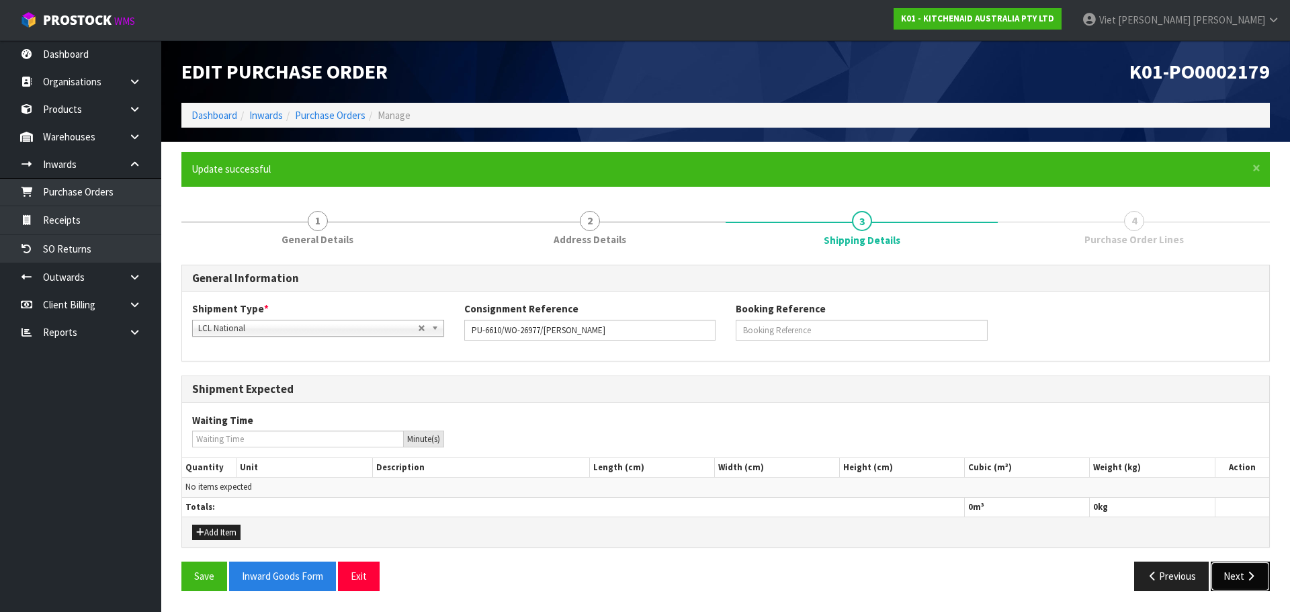
click at [1237, 566] on button "Next" at bounding box center [1240, 576] width 59 height 29
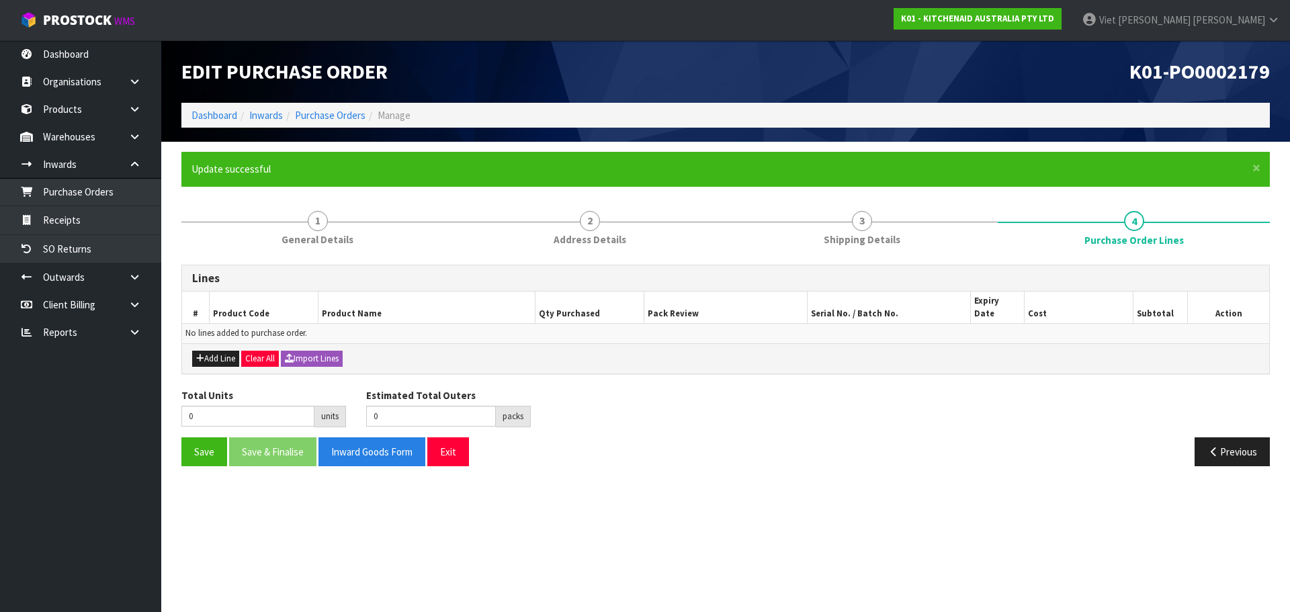
click at [226, 357] on div "Add Line Clear All Import Lines" at bounding box center [725, 358] width 1087 height 30
click at [214, 351] on button "Add Line" at bounding box center [215, 359] width 47 height 16
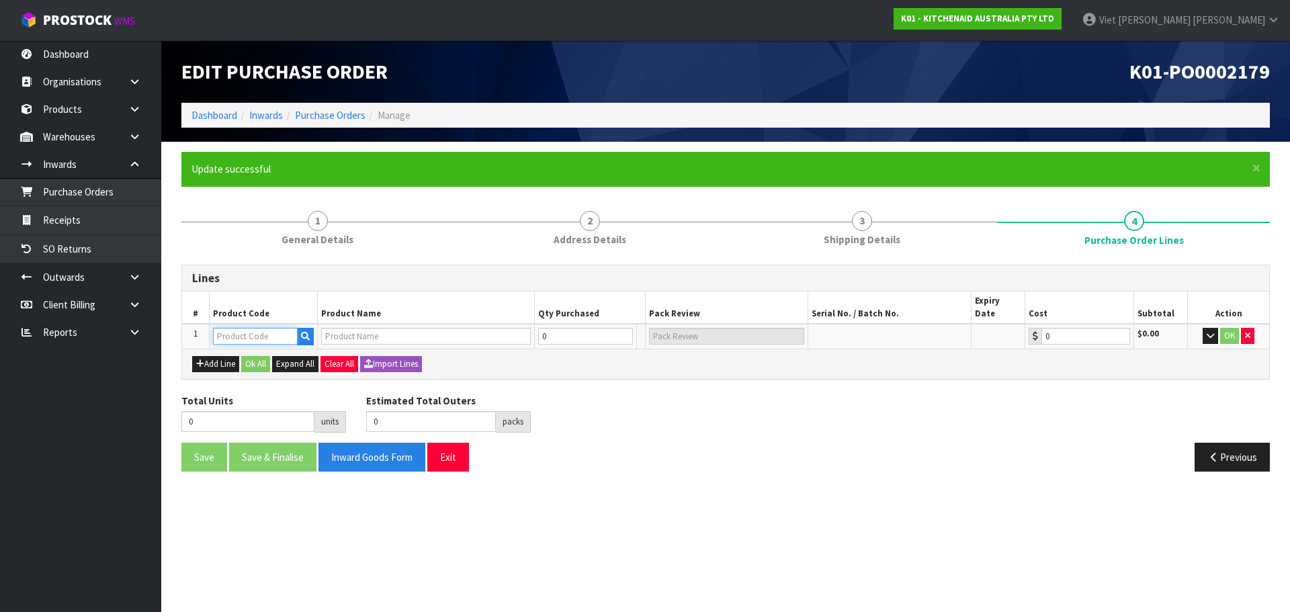
click at [263, 328] on input "text" at bounding box center [255, 336] width 85 height 17
paste input "5KSM156ABZ"
type input "5KSM156ABZ"
type input "KSM156 BLACK STORM MIXER"
type input "0.00"
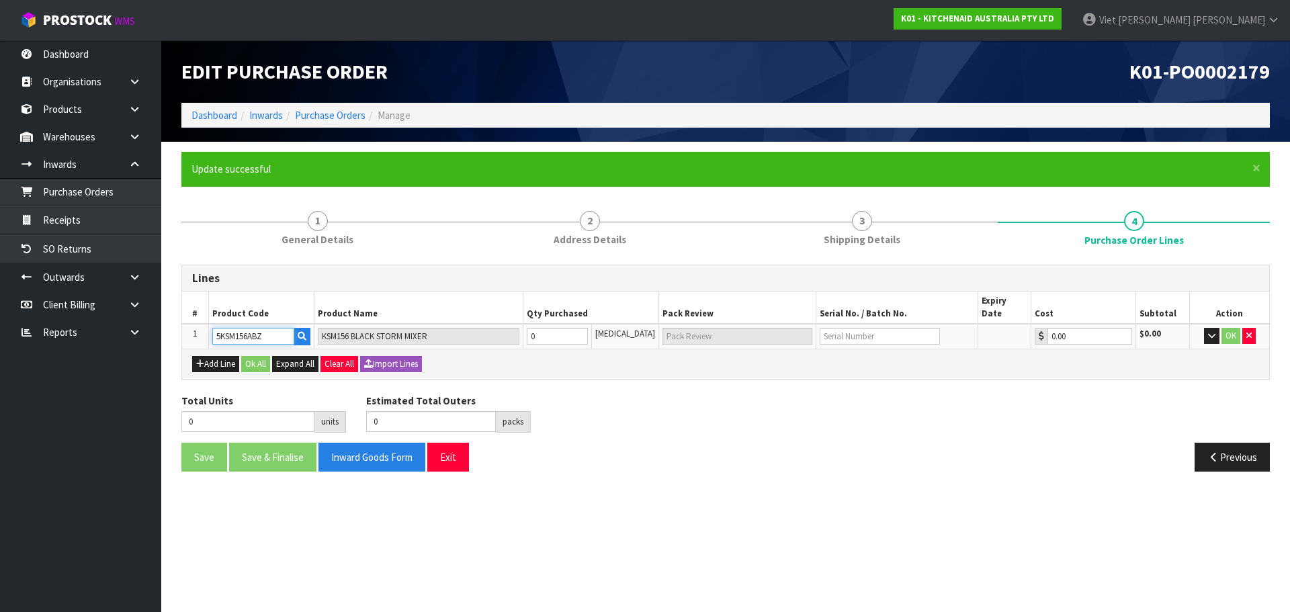
type input "5KSM156ABZ"
type input "1"
type input "1 [MEDICAL_DATA]"
type input "1"
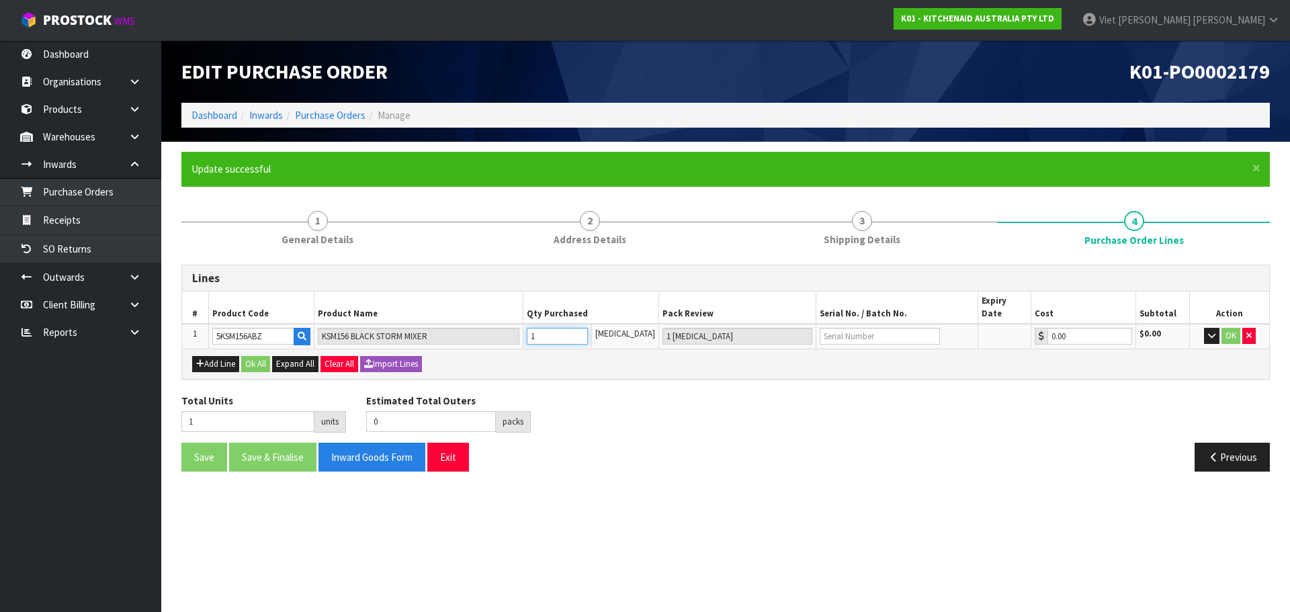
click at [588, 328] on input "1" at bounding box center [557, 336] width 61 height 17
click at [263, 356] on button "Ok All" at bounding box center [255, 364] width 29 height 16
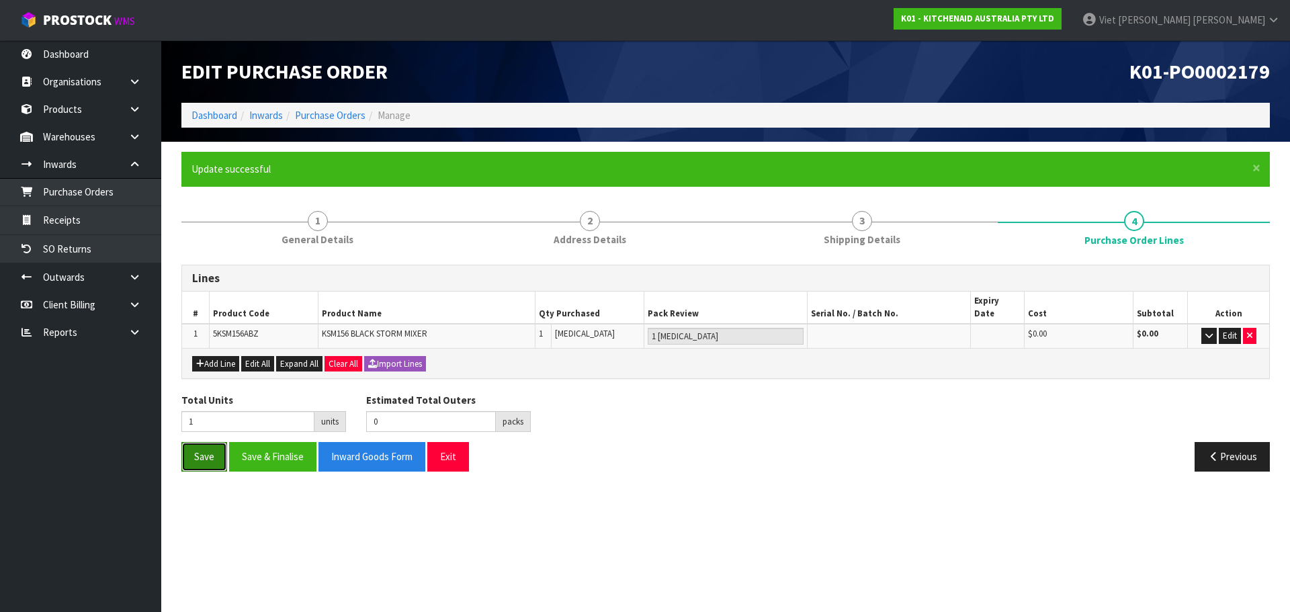
click at [203, 447] on button "Save" at bounding box center [204, 456] width 46 height 29
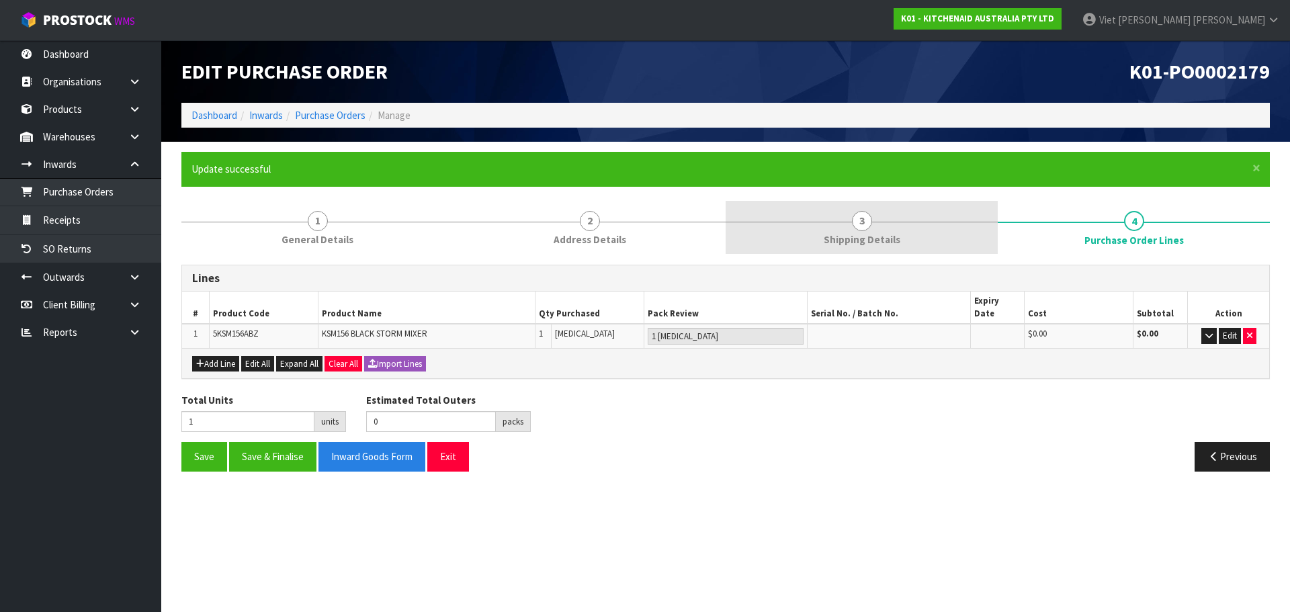
click at [851, 230] on link "3 Shipping Details" at bounding box center [862, 227] width 272 height 53
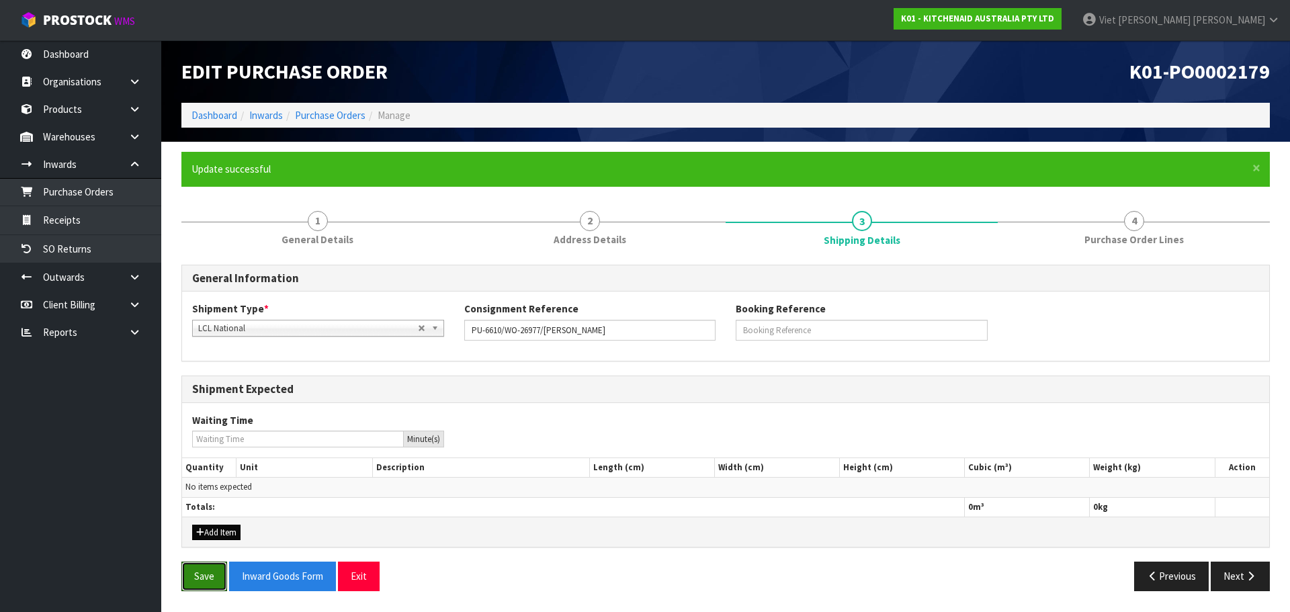
drag, startPoint x: 205, startPoint y: 575, endPoint x: 210, endPoint y: 524, distance: 50.7
click at [205, 575] on button "Save" at bounding box center [204, 576] width 46 height 29
click at [323, 118] on link "Purchase Orders" at bounding box center [330, 115] width 71 height 13
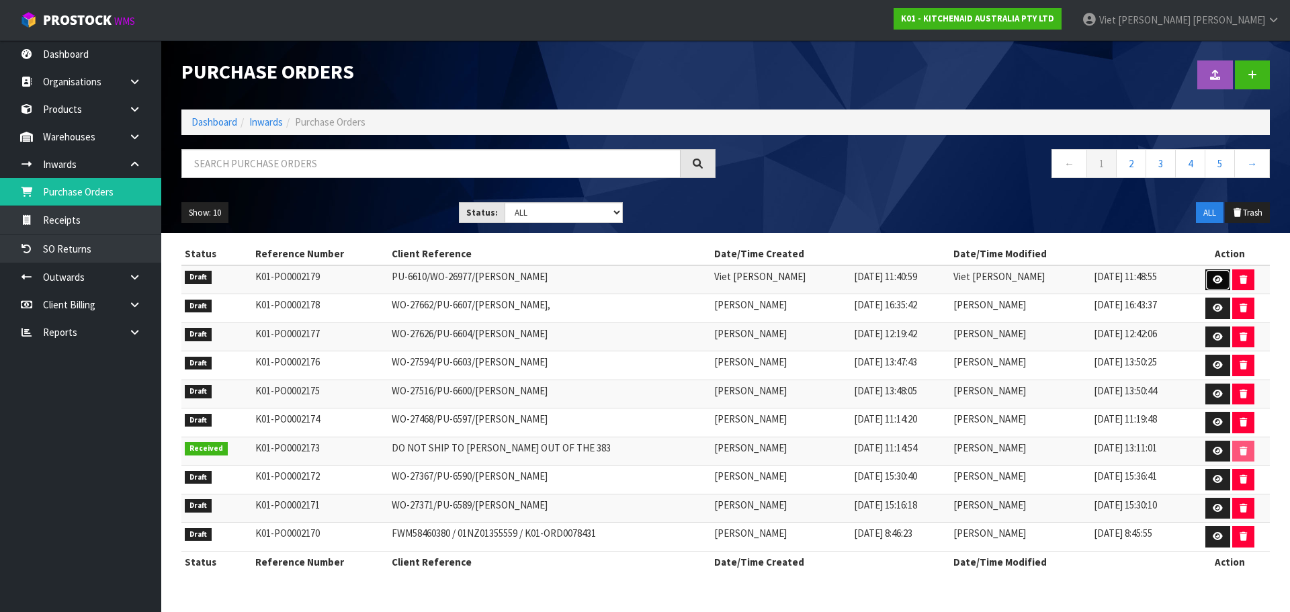
click at [1206, 278] on link at bounding box center [1218, 280] width 25 height 22
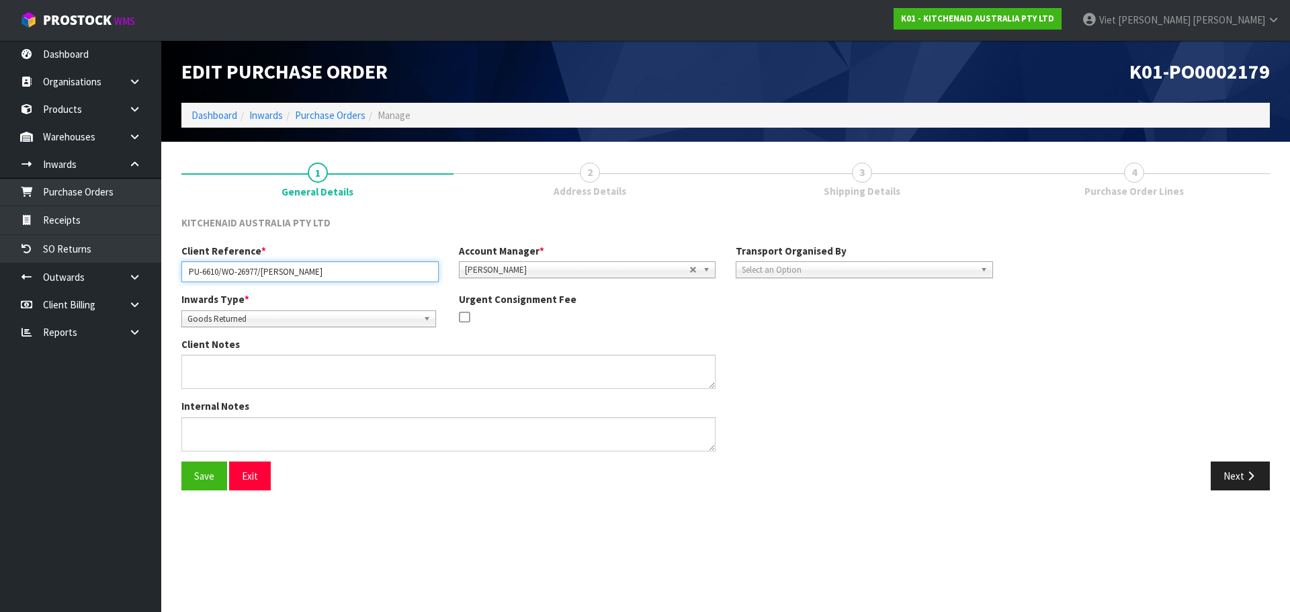
drag, startPoint x: 259, startPoint y: 274, endPoint x: 224, endPoint y: 279, distance: 34.6
click at [224, 279] on input "PU-6610/WO-26977/LEANNE FERGUS" at bounding box center [309, 271] width 257 height 21
click at [239, 279] on input "WO-26977PU-6610//LEANNE FERGUS" at bounding box center [309, 271] width 257 height 21
click at [226, 276] on input "WO-26977PU-6610//LEANNE FERGUS" at bounding box center [309, 271] width 257 height 21
click at [265, 276] on input "WO-26977/PU-6610//LEANNE FERGUS" at bounding box center [309, 271] width 257 height 21
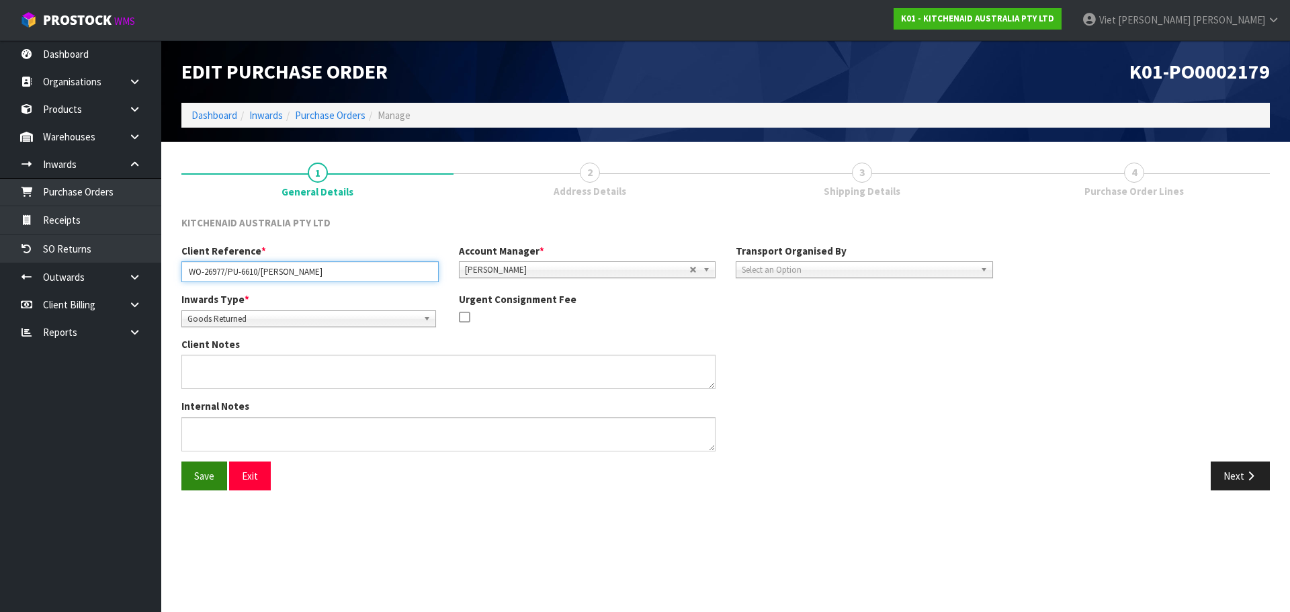
type input "WO-26977/PU-6610/[PERSON_NAME]"
click at [207, 479] on button "Save" at bounding box center [204, 476] width 46 height 29
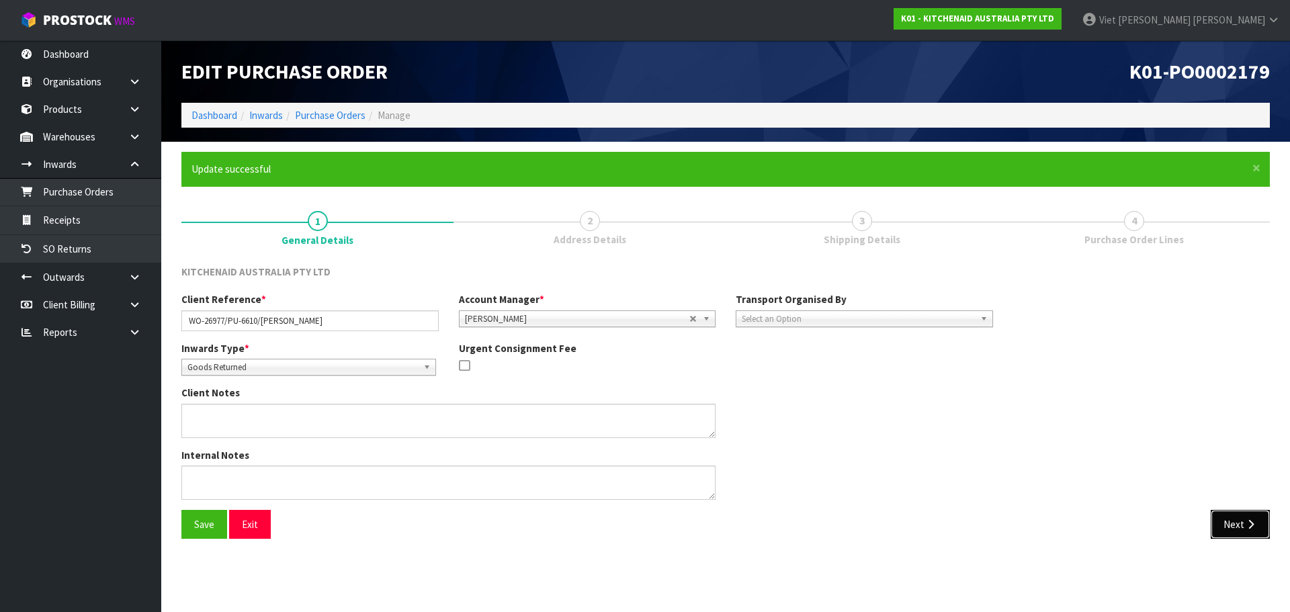
click at [1241, 516] on button "Next" at bounding box center [1240, 524] width 59 height 29
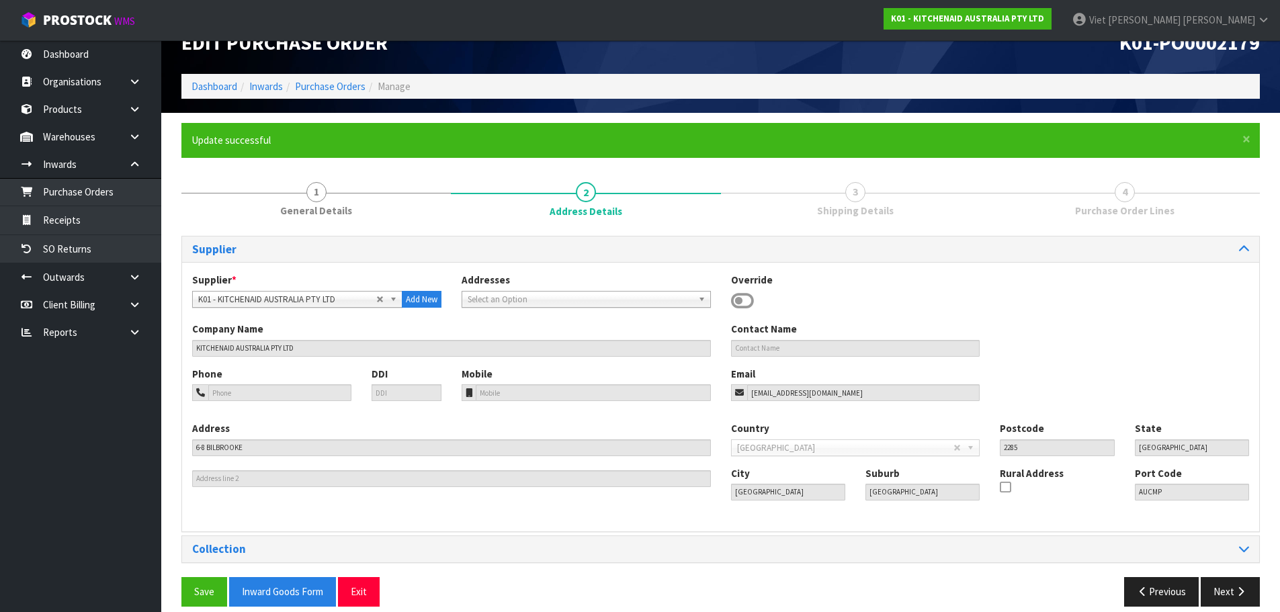
scroll to position [44, 0]
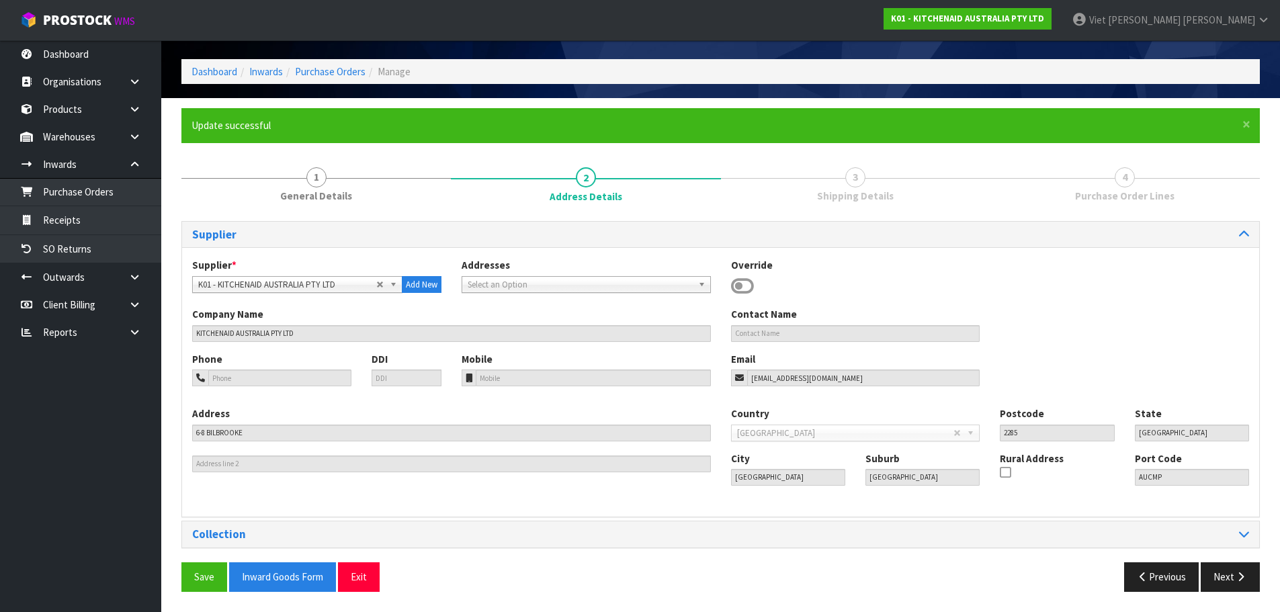
click at [1232, 524] on div "Collection" at bounding box center [720, 534] width 1077 height 26
click at [1241, 545] on div "Collection" at bounding box center [720, 534] width 1077 height 26
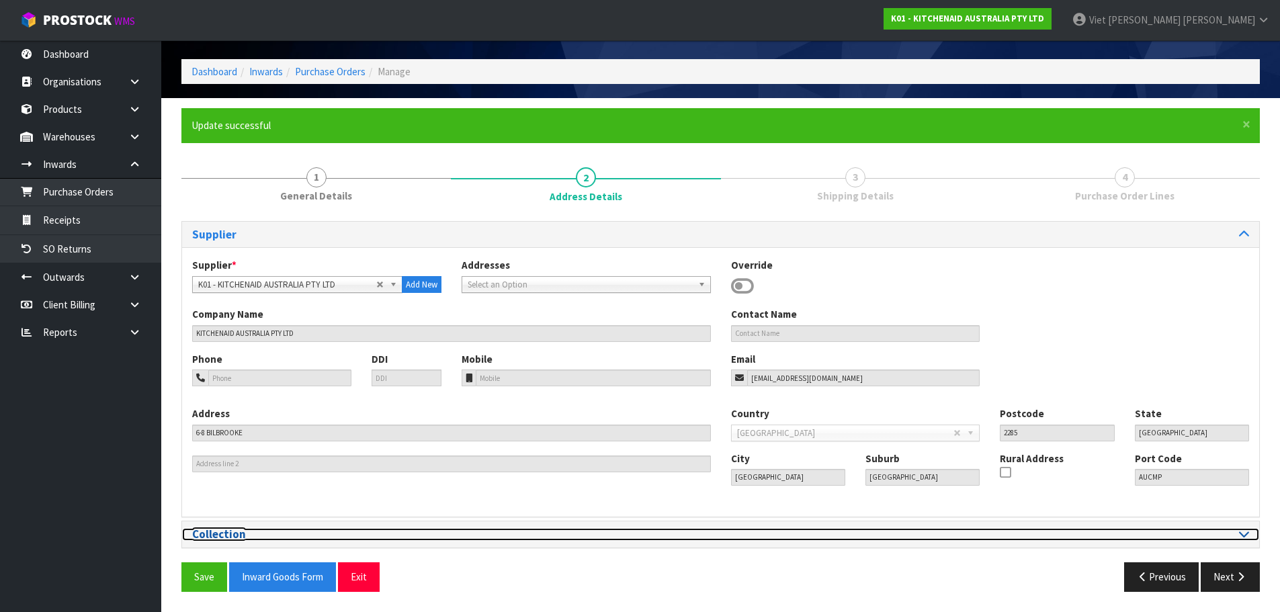
click at [1240, 538] on icon at bounding box center [1244, 533] width 10 height 11
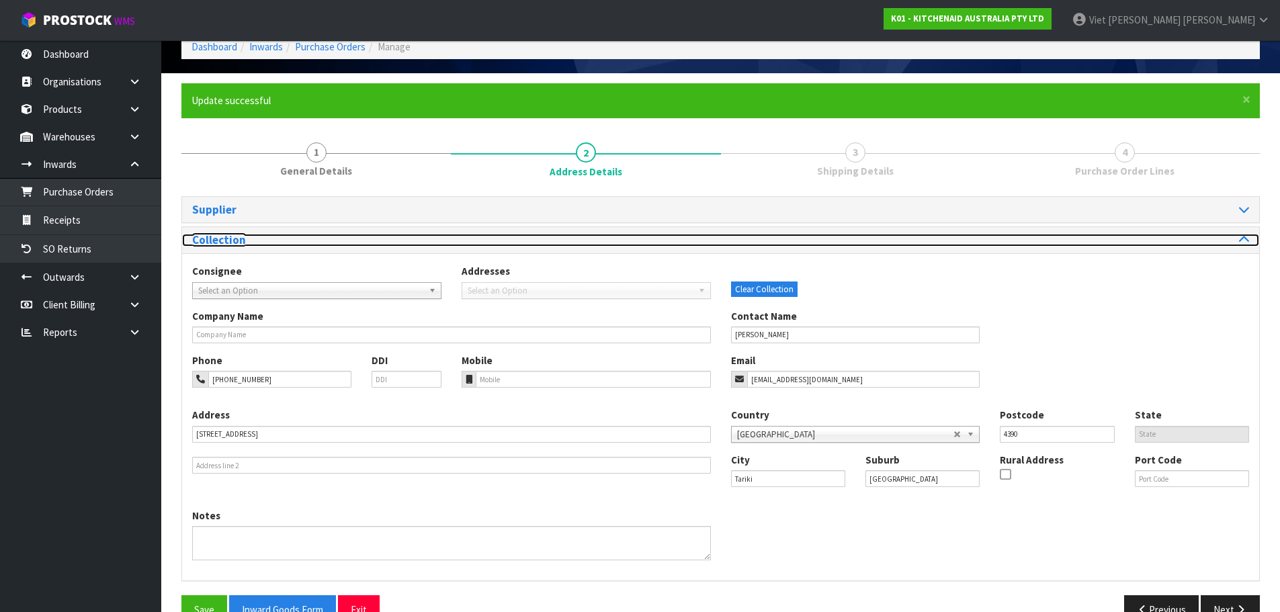
scroll to position [101, 0]
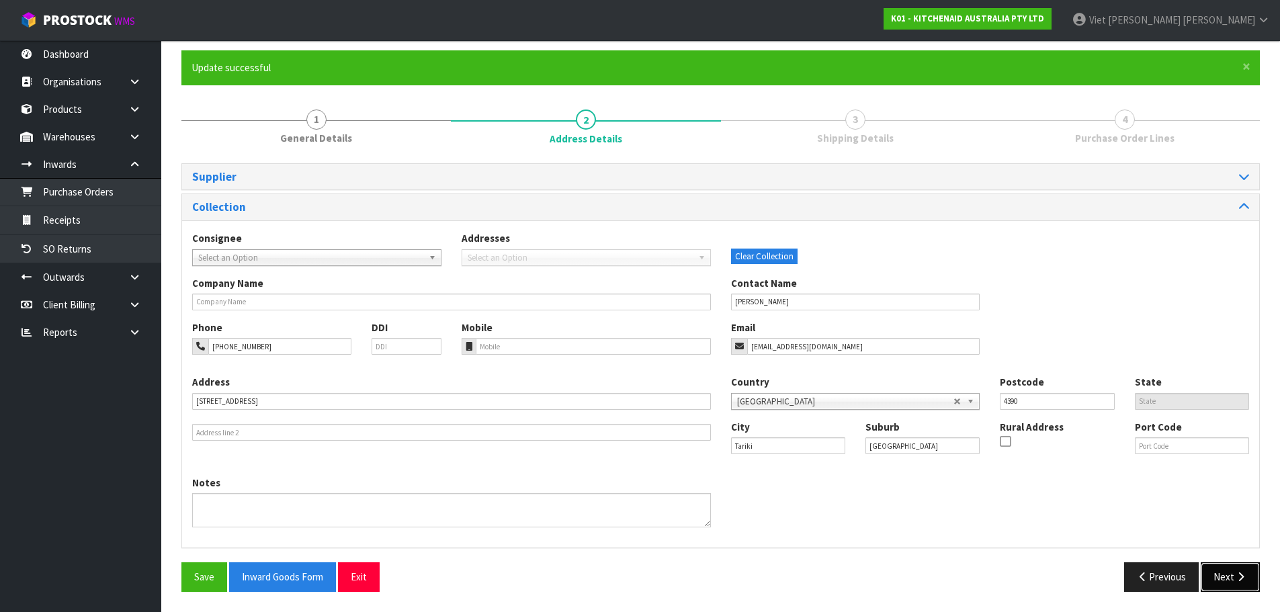
click at [1238, 583] on button "Next" at bounding box center [1230, 576] width 59 height 29
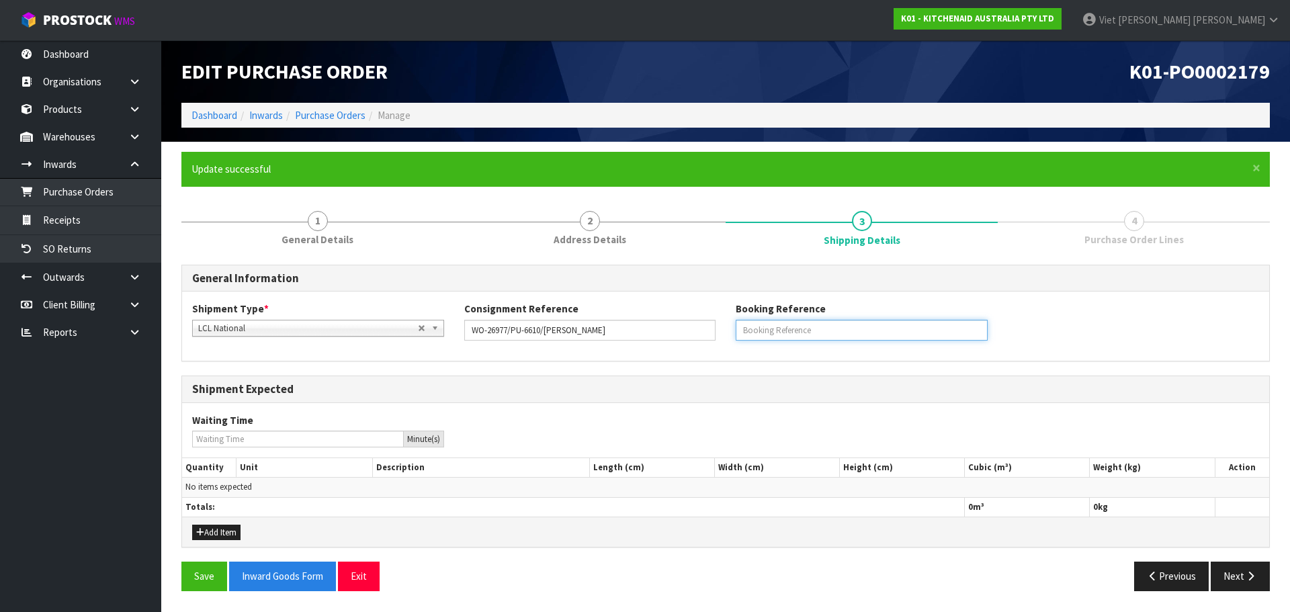
click at [800, 338] on input "text" at bounding box center [862, 330] width 252 height 21
paste input "[PHONE_NUMBER]"
type input "[PHONE_NUMBER]"
drag, startPoint x: 871, startPoint y: 328, endPoint x: 706, endPoint y: 334, distance: 164.7
click at [706, 334] on div "Shipment Type * LCL National LCL International FCL-20ft FCL-40ft LCL National C…" at bounding box center [725, 326] width 1087 height 48
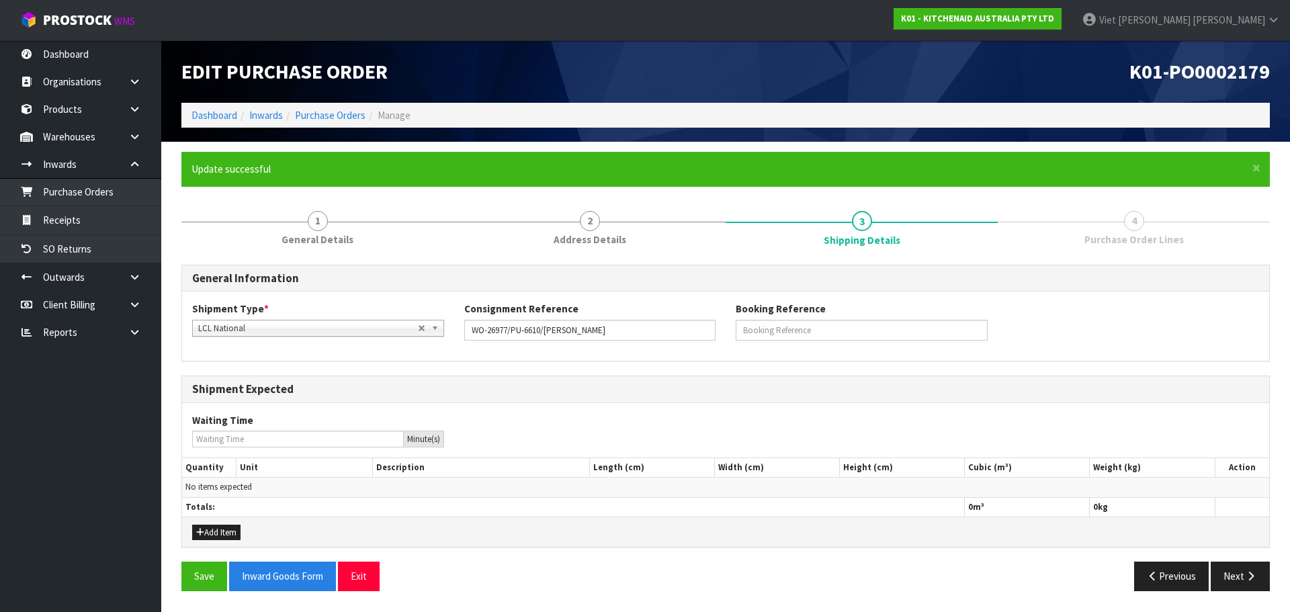
click at [995, 293] on div "Shipment Type * LCL National LCL International FCL-20ft FCL-40ft LCL National C…" at bounding box center [725, 326] width 1087 height 69
click at [234, 534] on button "Add Item" at bounding box center [216, 533] width 48 height 16
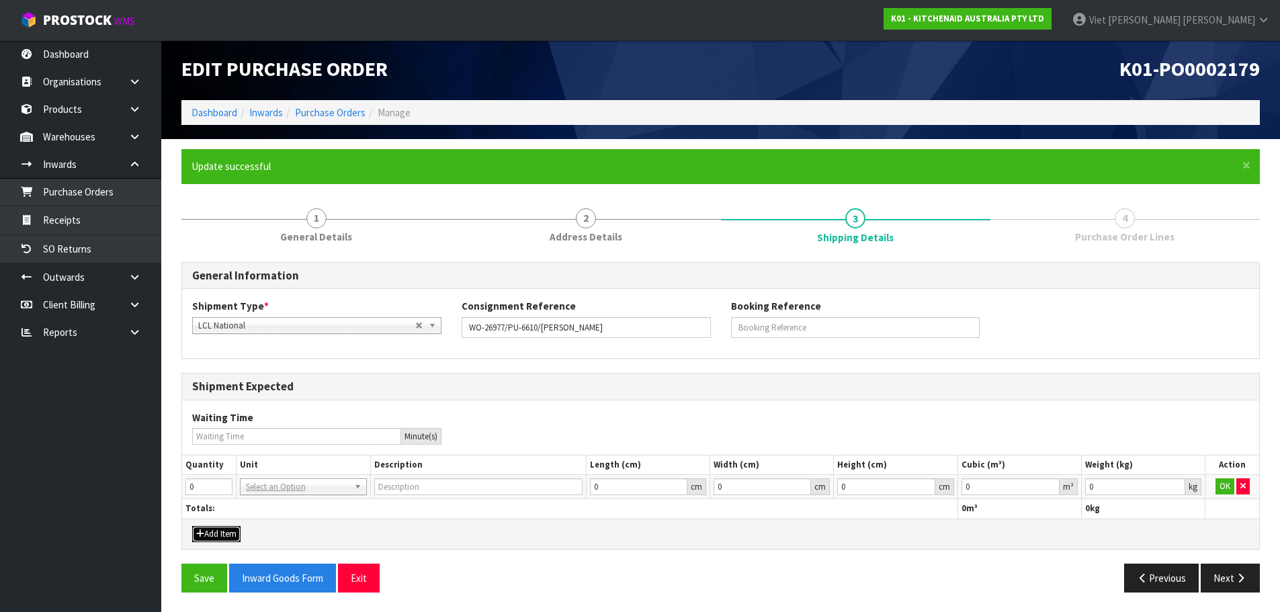
scroll to position [3, 0]
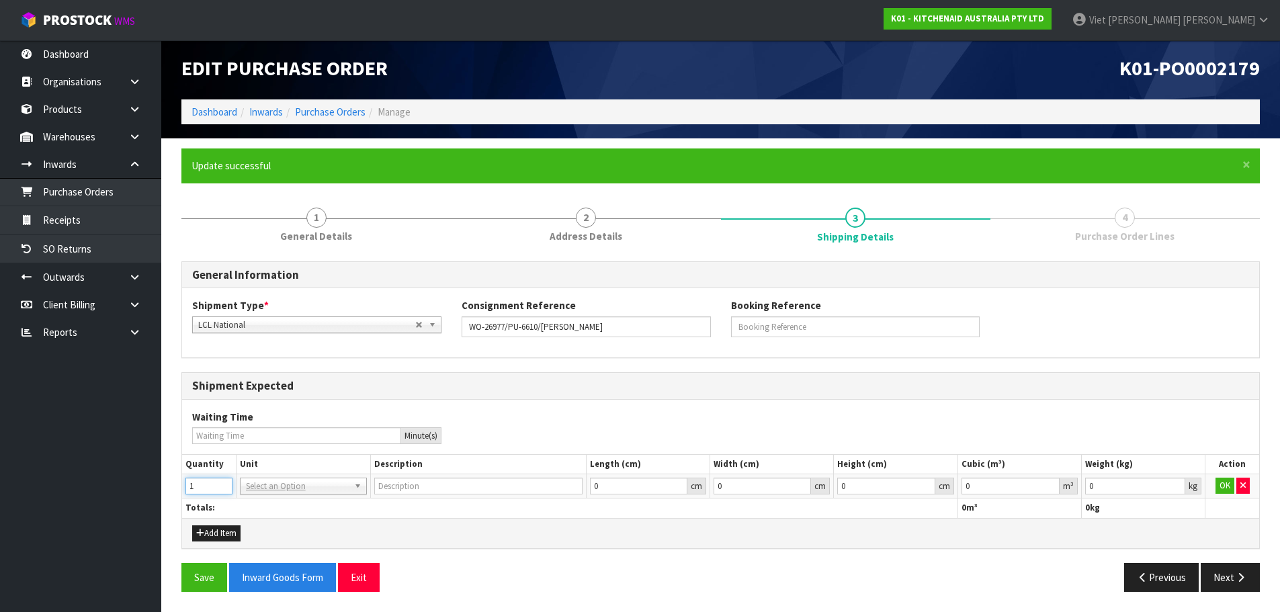
click at [218, 485] on input "1" at bounding box center [208, 486] width 47 height 17
type input "0"
click at [224, 489] on input "0" at bounding box center [208, 486] width 47 height 17
click at [1238, 487] on button "button" at bounding box center [1242, 486] width 13 height 16
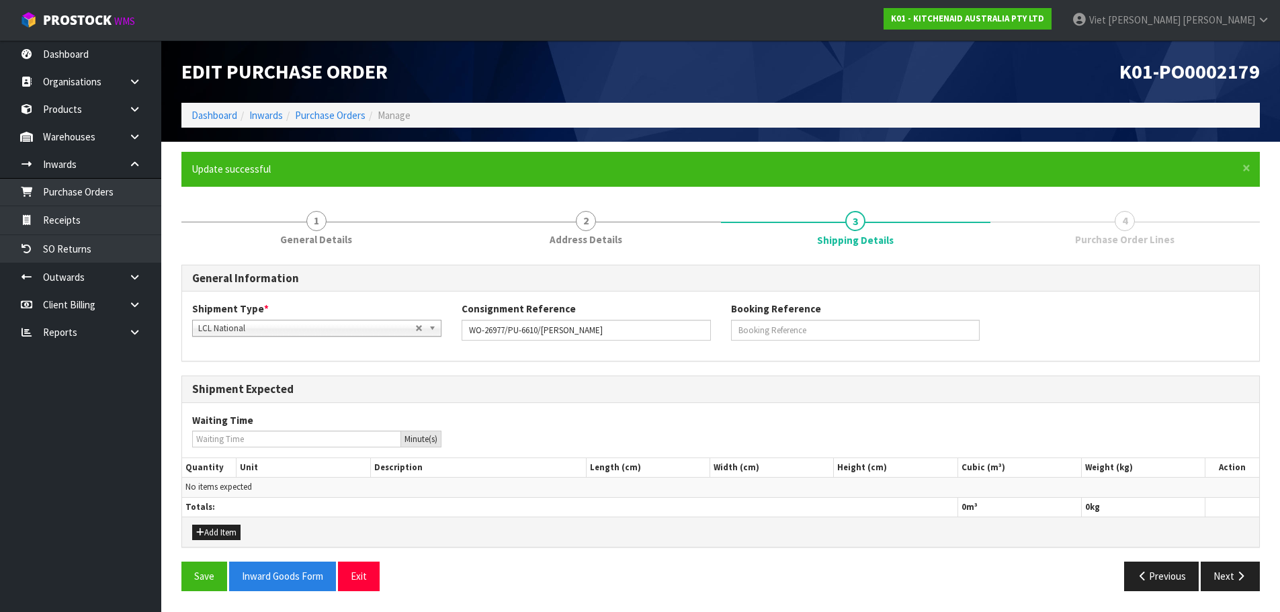
scroll to position [0, 0]
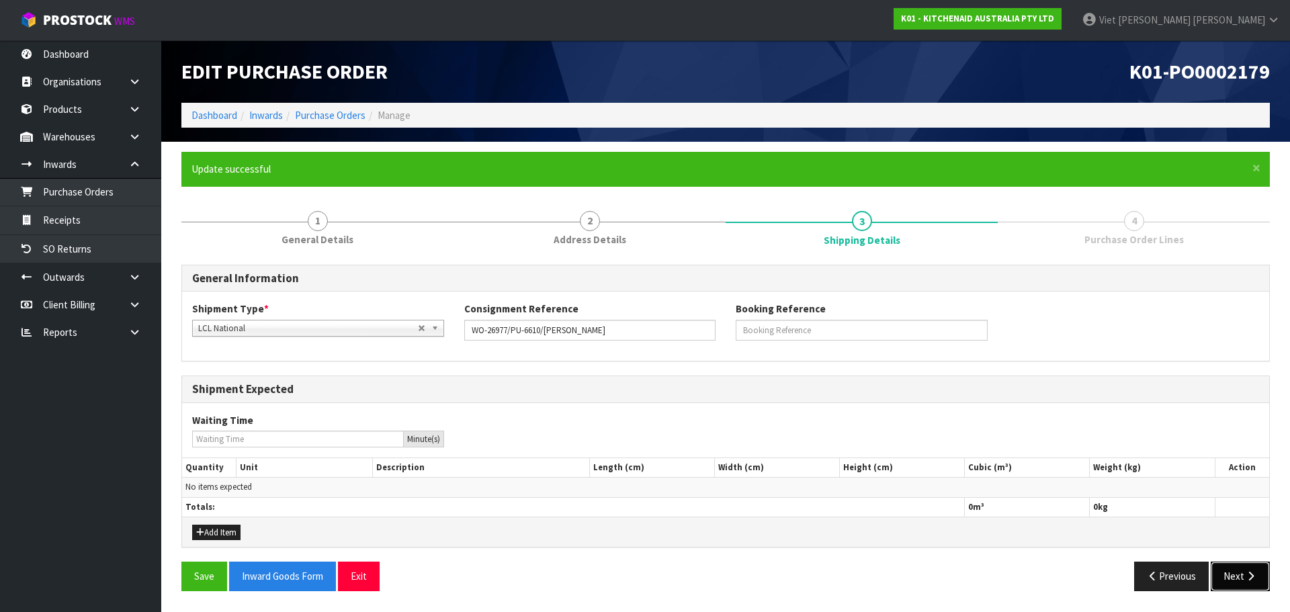
click at [1242, 568] on button "Next" at bounding box center [1240, 576] width 59 height 29
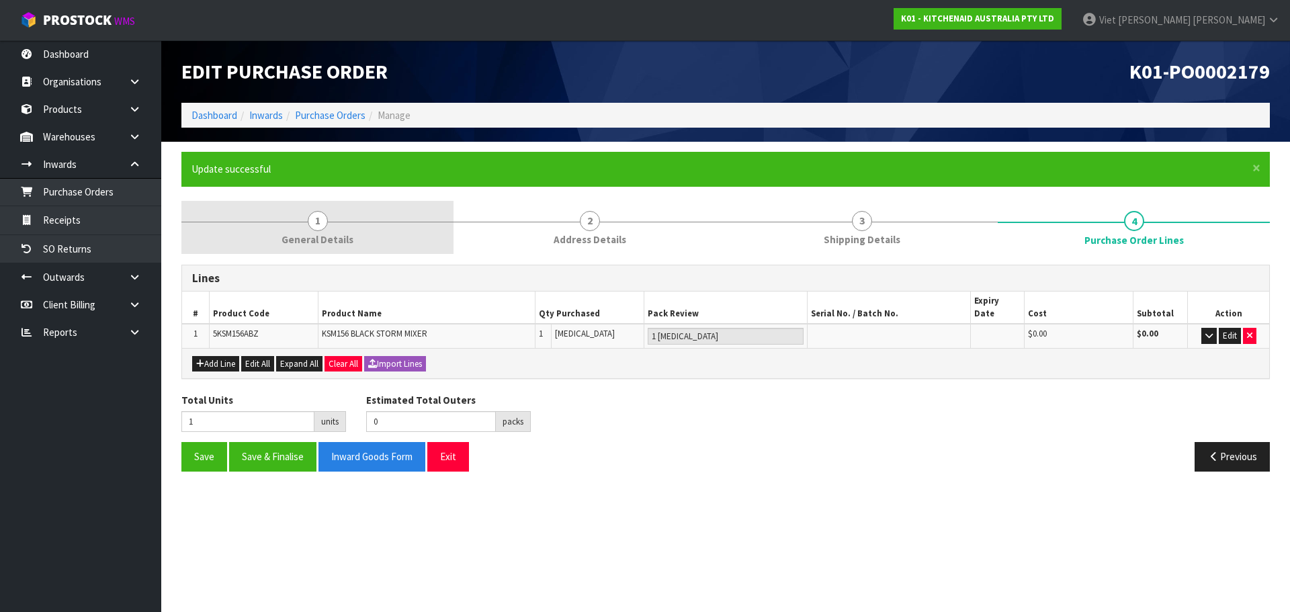
click at [353, 228] on link "1 General Details" at bounding box center [317, 227] width 272 height 53
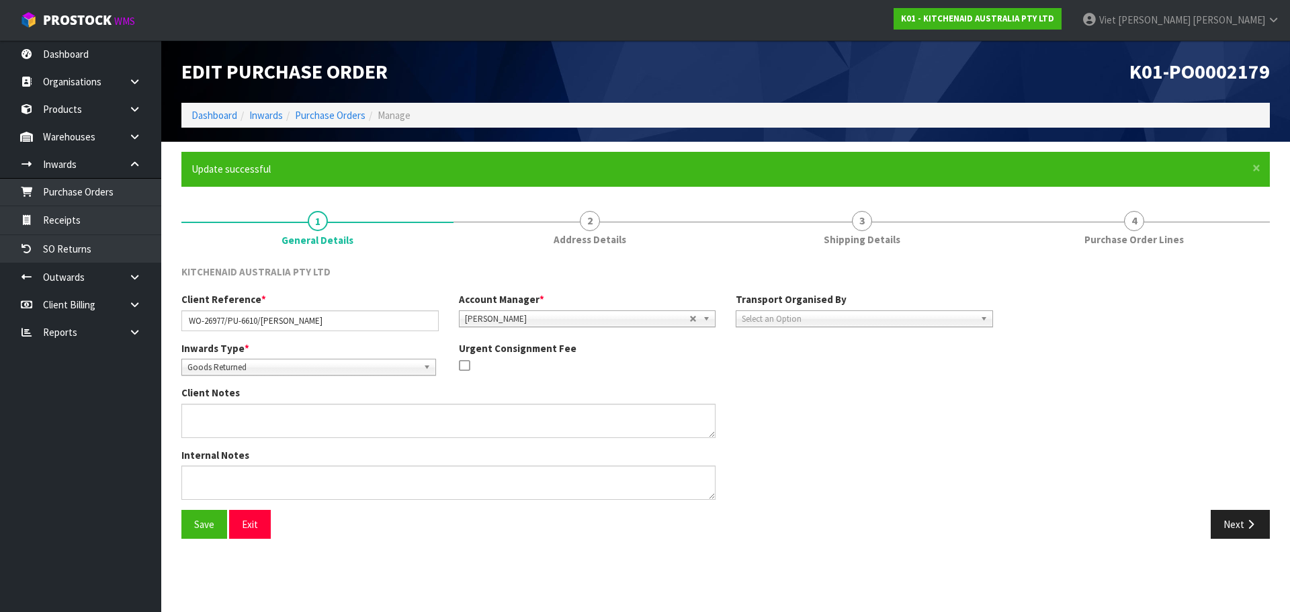
click at [960, 314] on span "Select an Option" at bounding box center [858, 319] width 233 height 16
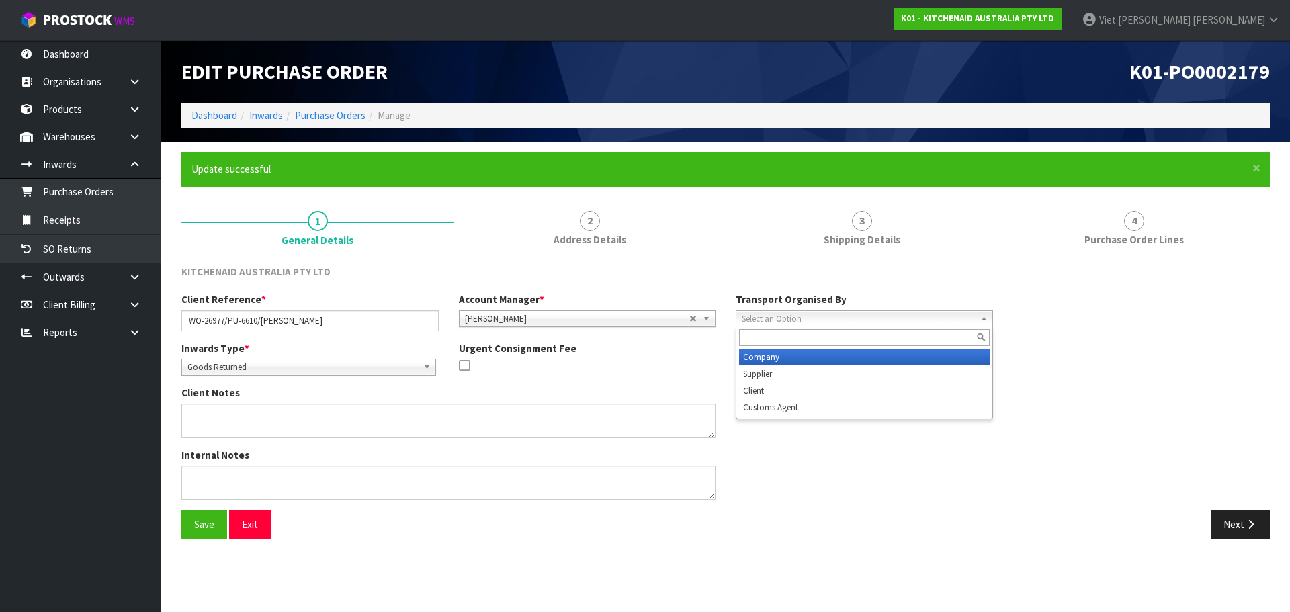
click at [896, 353] on li "Company" at bounding box center [864, 357] width 251 height 17
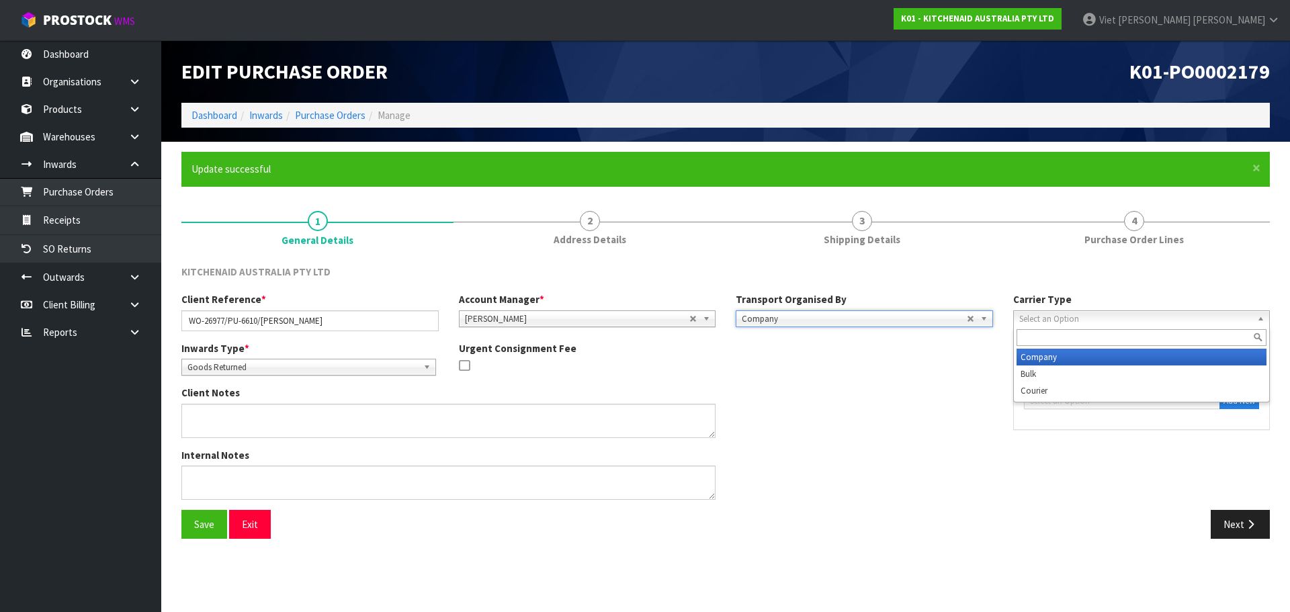
click at [1060, 311] on span "Select an Option" at bounding box center [1135, 319] width 233 height 16
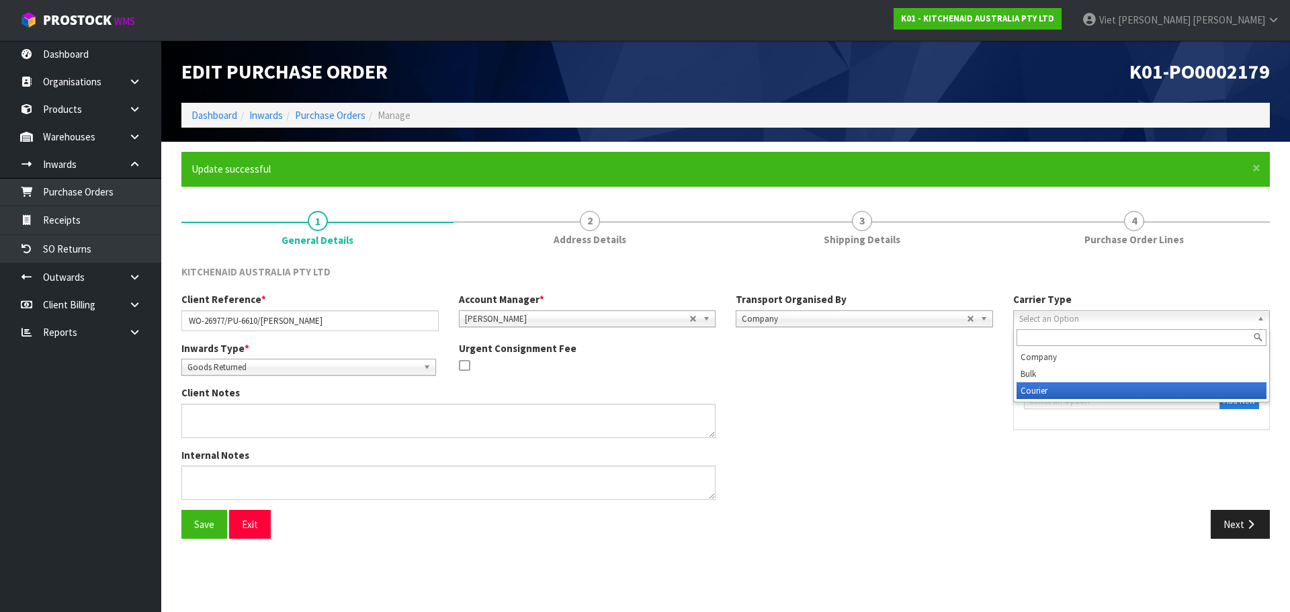
drag, startPoint x: 1061, startPoint y: 363, endPoint x: 1060, endPoint y: 386, distance: 23.6
click at [1060, 386] on ul "Company Bulk Courier" at bounding box center [1140, 374] width 253 height 50
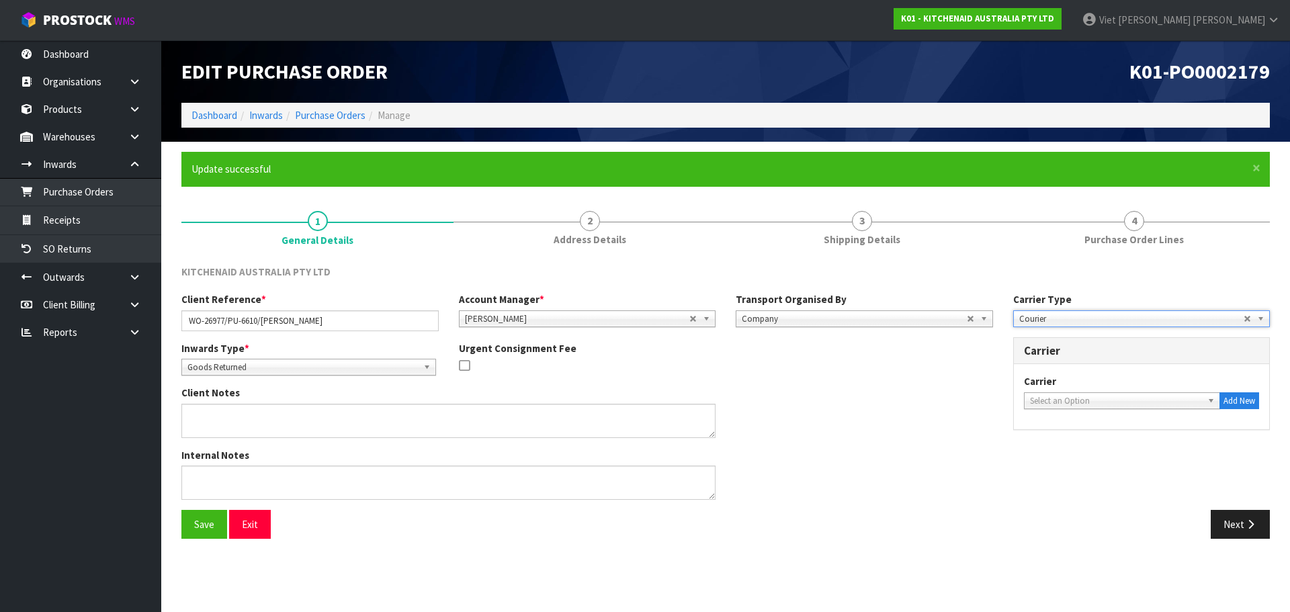
click at [1093, 407] on span "Select an Option" at bounding box center [1116, 401] width 173 height 16
type input "NZP"
click at [1094, 439] on li "NZP - NEW ZEALAND POST" at bounding box center [1122, 439] width 190 height 17
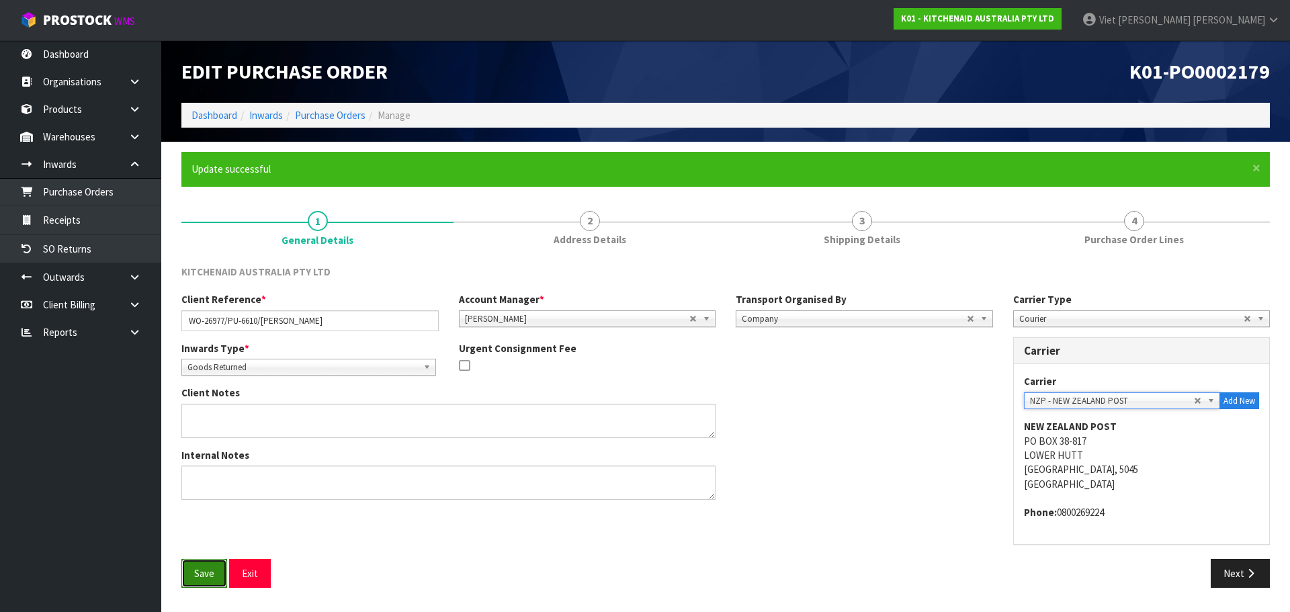
click at [211, 577] on button "Save" at bounding box center [204, 573] width 46 height 29
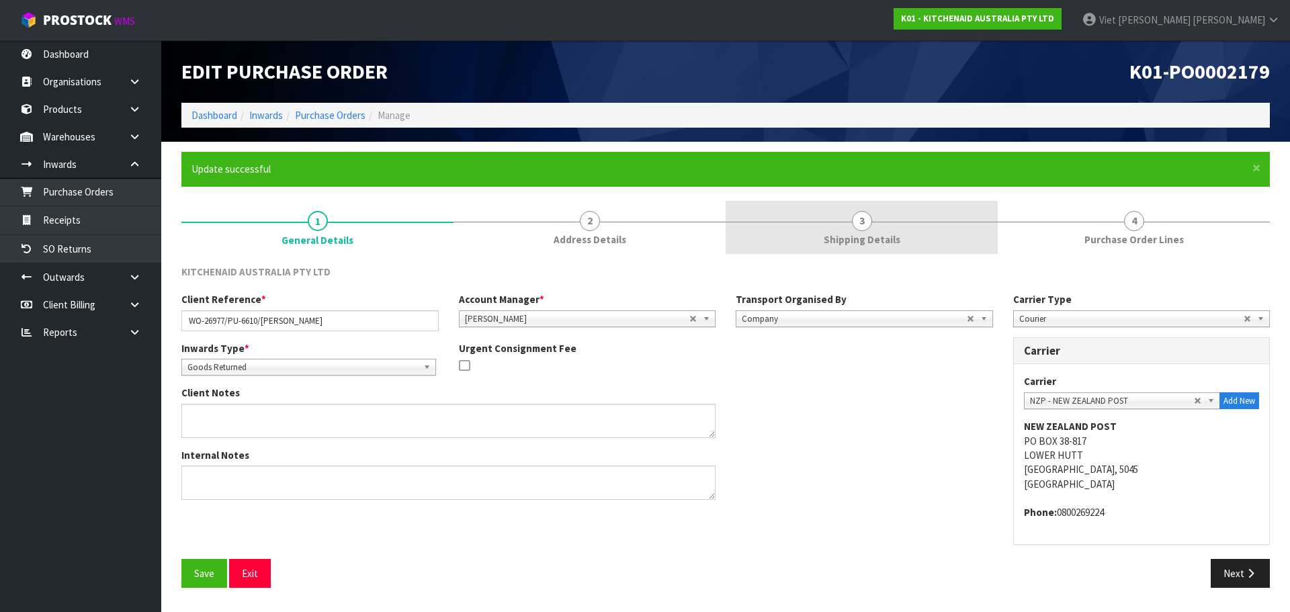
click at [879, 218] on link "3 Shipping Details" at bounding box center [862, 227] width 272 height 53
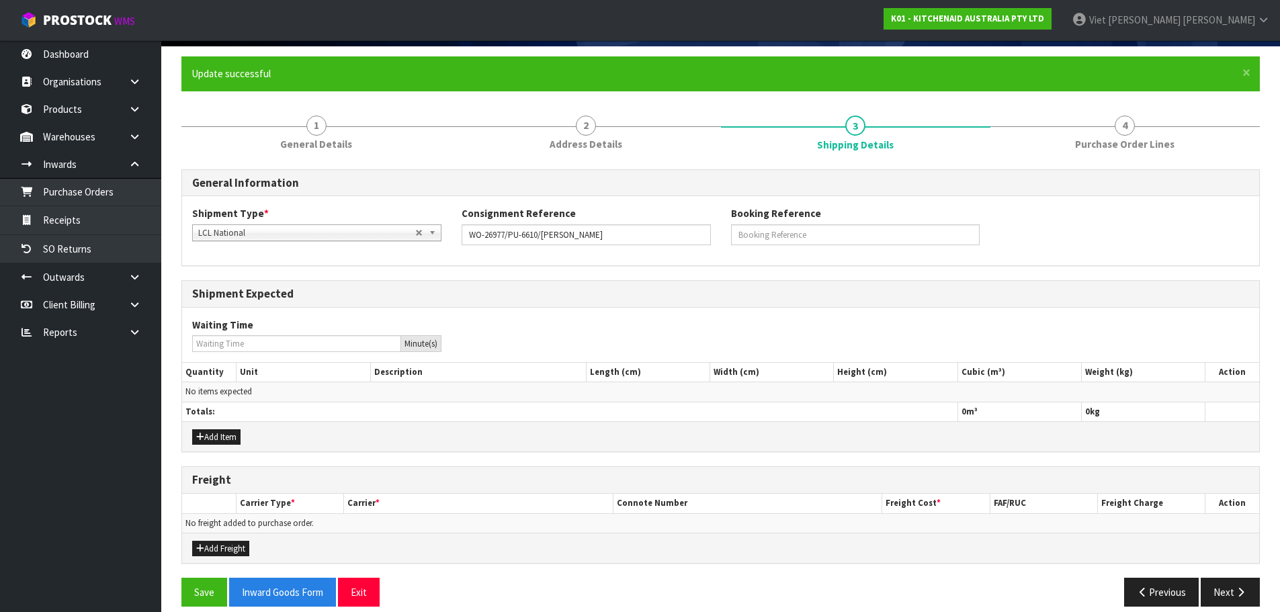
scroll to position [110, 0]
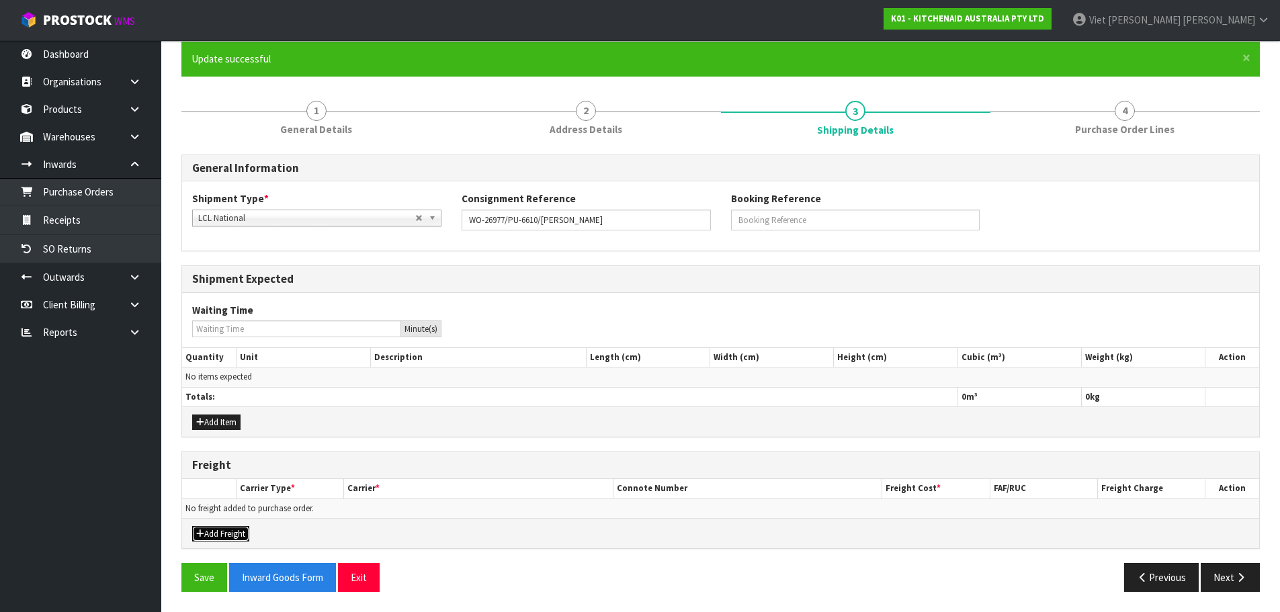
click at [242, 540] on button "Add Freight" at bounding box center [220, 534] width 57 height 16
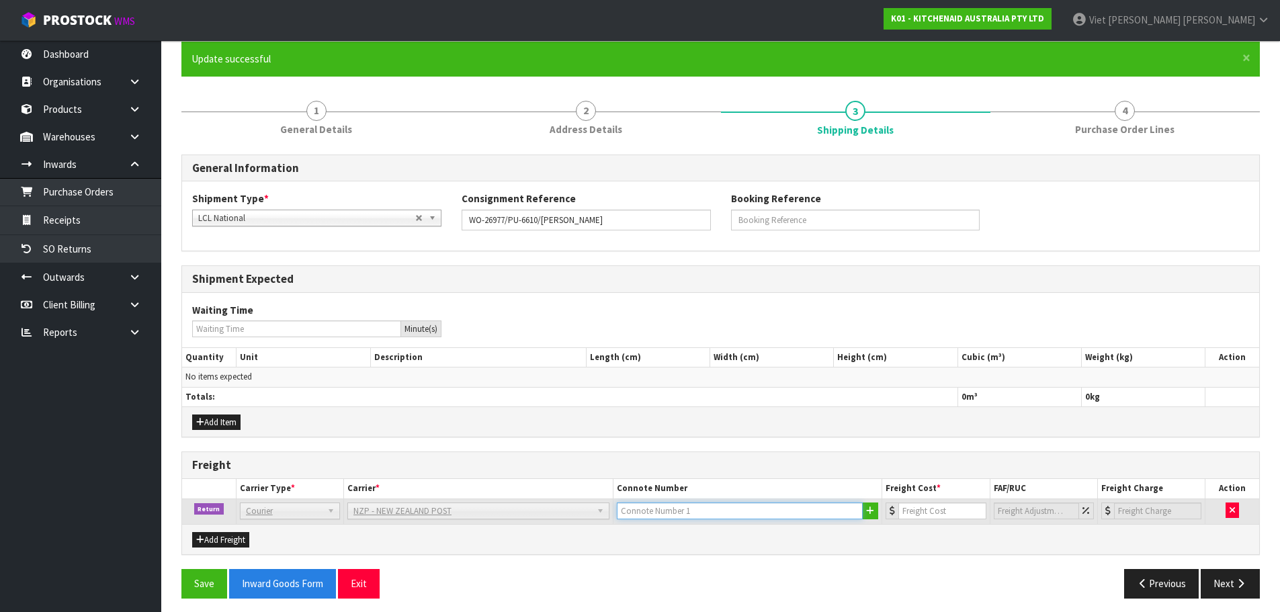
click at [803, 511] on input "text" at bounding box center [740, 511] width 247 height 17
paste input "[PHONE_NUMBER]"
type input "[PHONE_NUMBER]"
click at [849, 556] on div "General Information Shipment Type * LCL National LCL International FCL-20ft FCL…" at bounding box center [720, 382] width 1079 height 454
click at [926, 513] on input "number" at bounding box center [941, 511] width 87 height 17
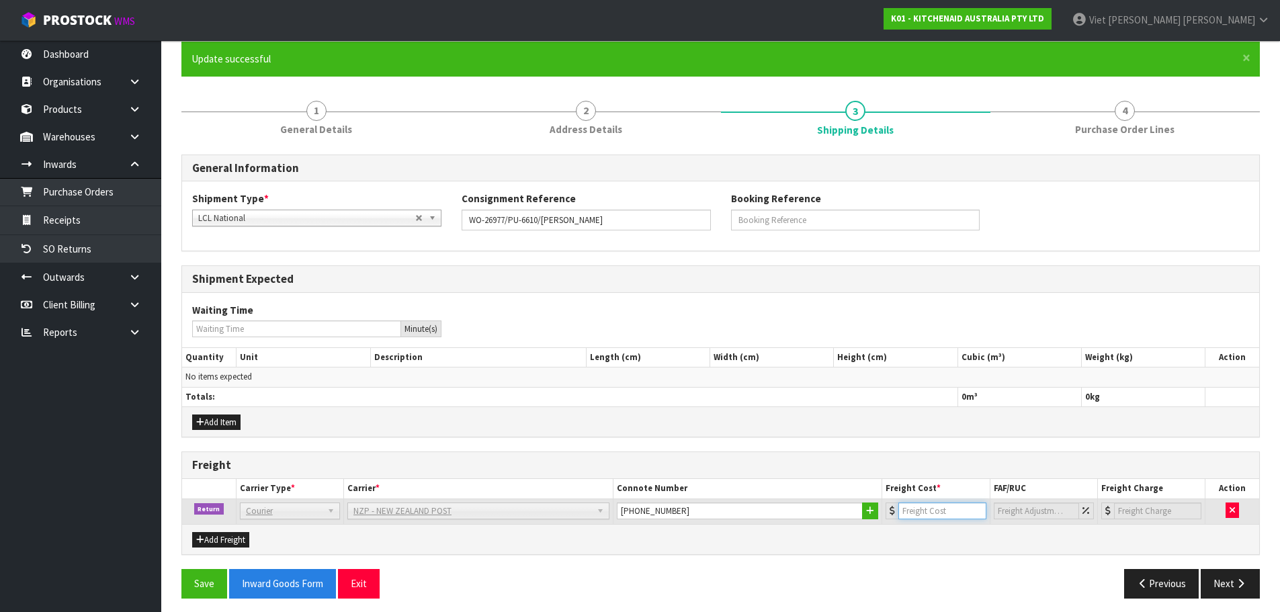
click at [947, 511] on input "number" at bounding box center [941, 511] width 87 height 17
click at [930, 517] on input "number" at bounding box center [941, 511] width 87 height 17
type input "15.48"
click at [939, 561] on div "General Information Shipment Type * LCL National LCL International FCL-20ft FCL…" at bounding box center [720, 382] width 1079 height 454
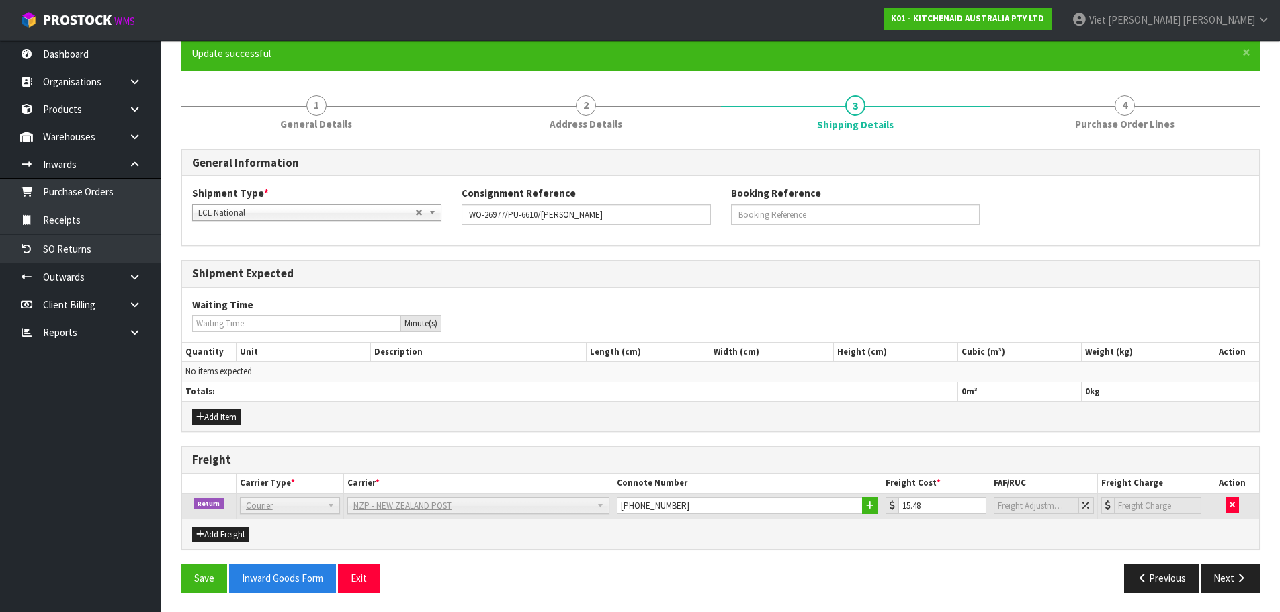
scroll to position [117, 0]
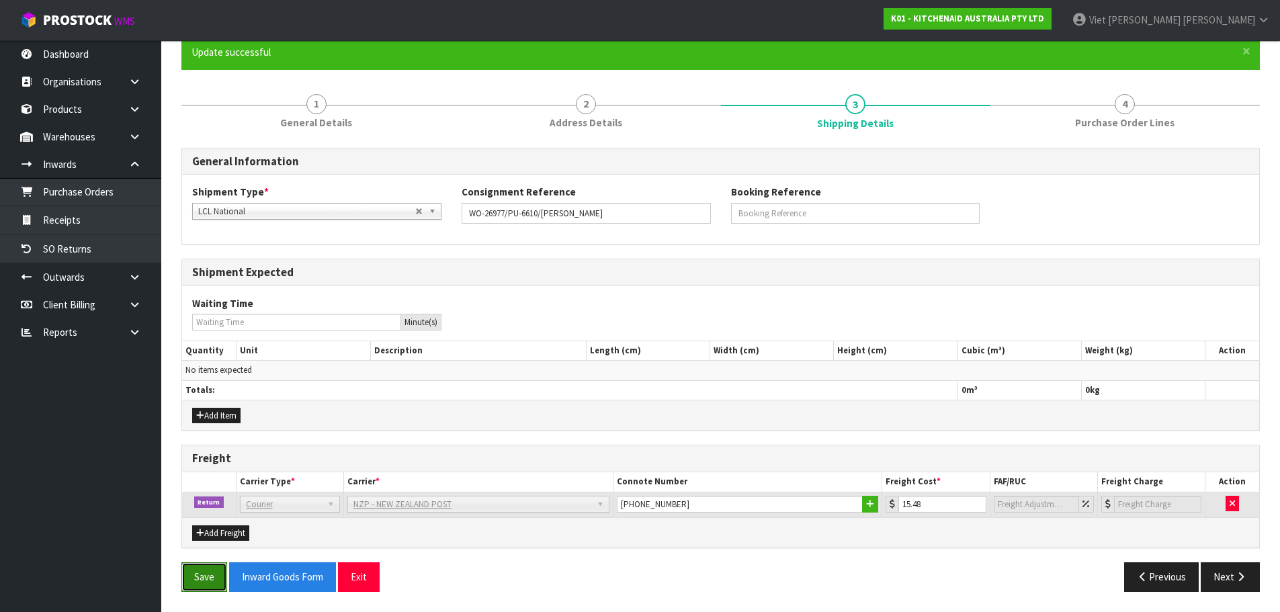
click at [192, 579] on button "Save" at bounding box center [204, 576] width 46 height 29
click at [1222, 571] on button "Next" at bounding box center [1230, 576] width 59 height 29
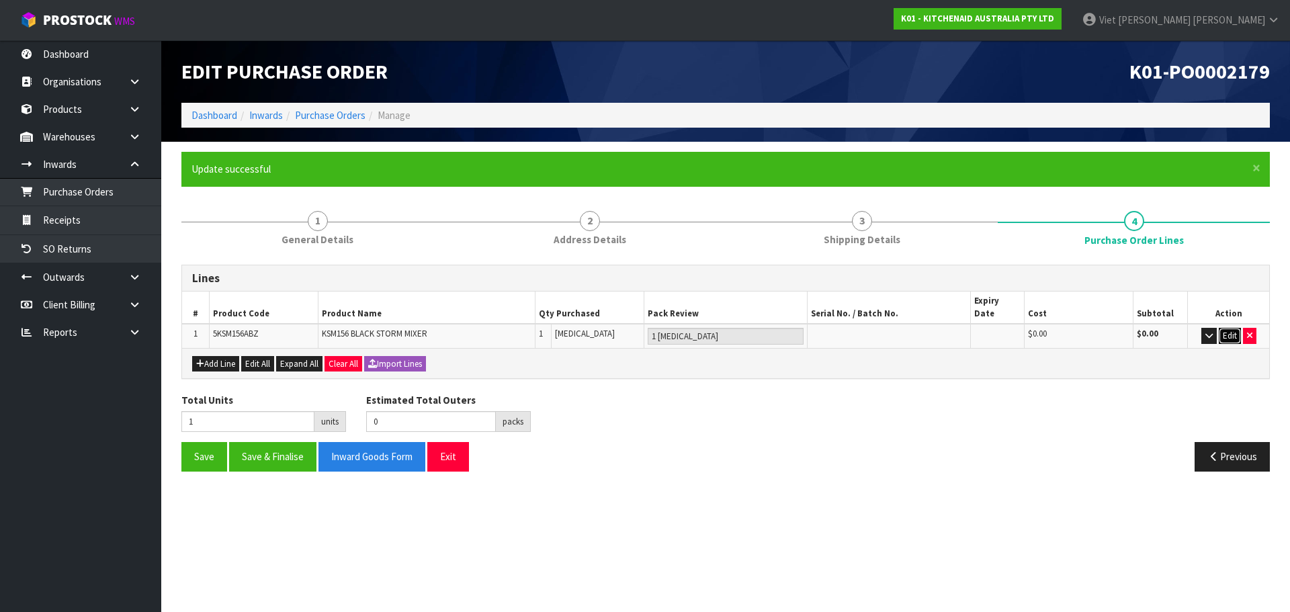
click at [1232, 328] on button "Edit" at bounding box center [1230, 336] width 22 height 16
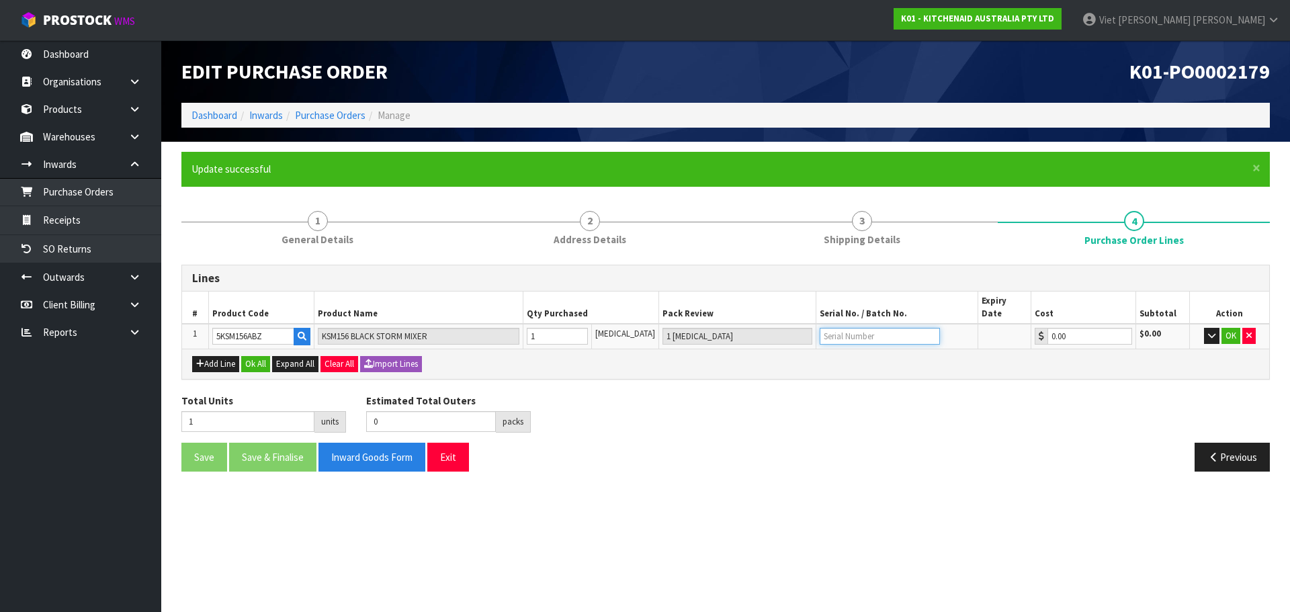
click at [896, 328] on input "text" at bounding box center [880, 336] width 120 height 17
paste input "W41130363"
type input "W41130363"
click at [1233, 328] on button "OK" at bounding box center [1231, 336] width 19 height 16
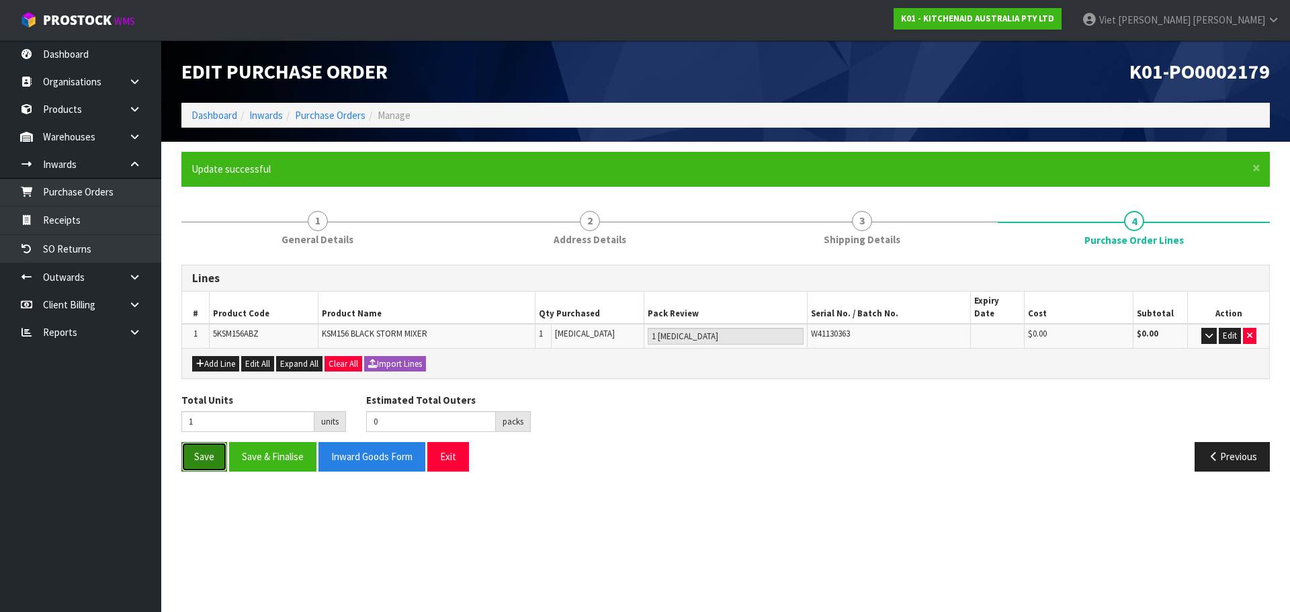
click at [207, 458] on button "Save" at bounding box center [204, 456] width 46 height 29
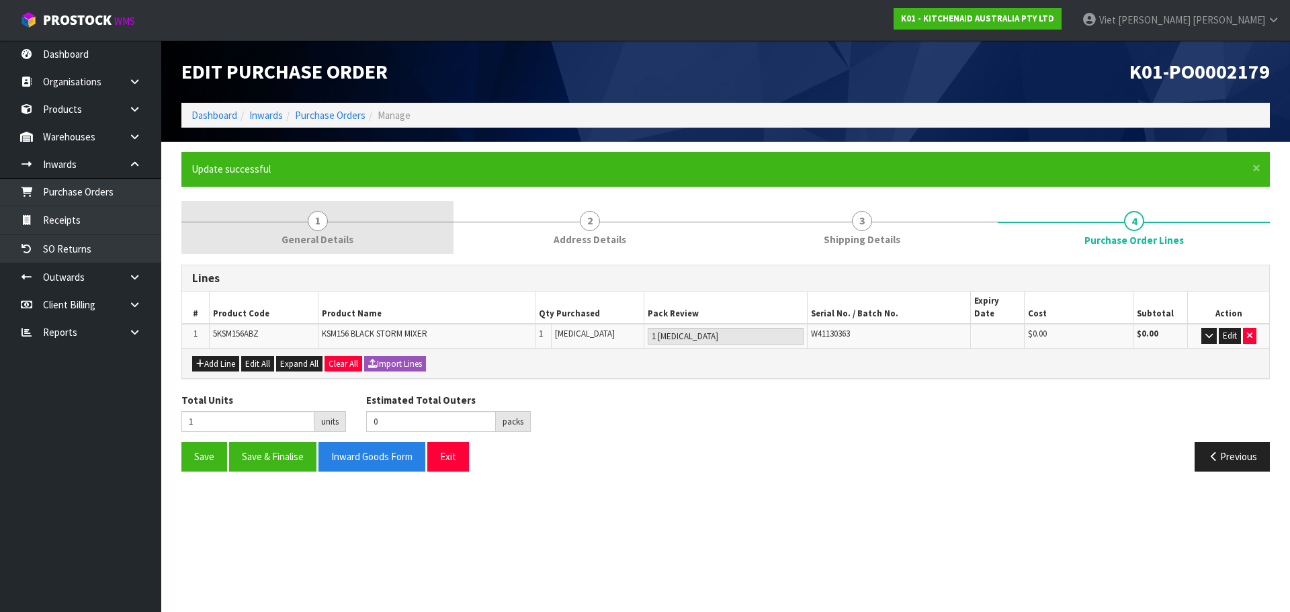
click at [343, 223] on link "1 General Details" at bounding box center [317, 227] width 272 height 53
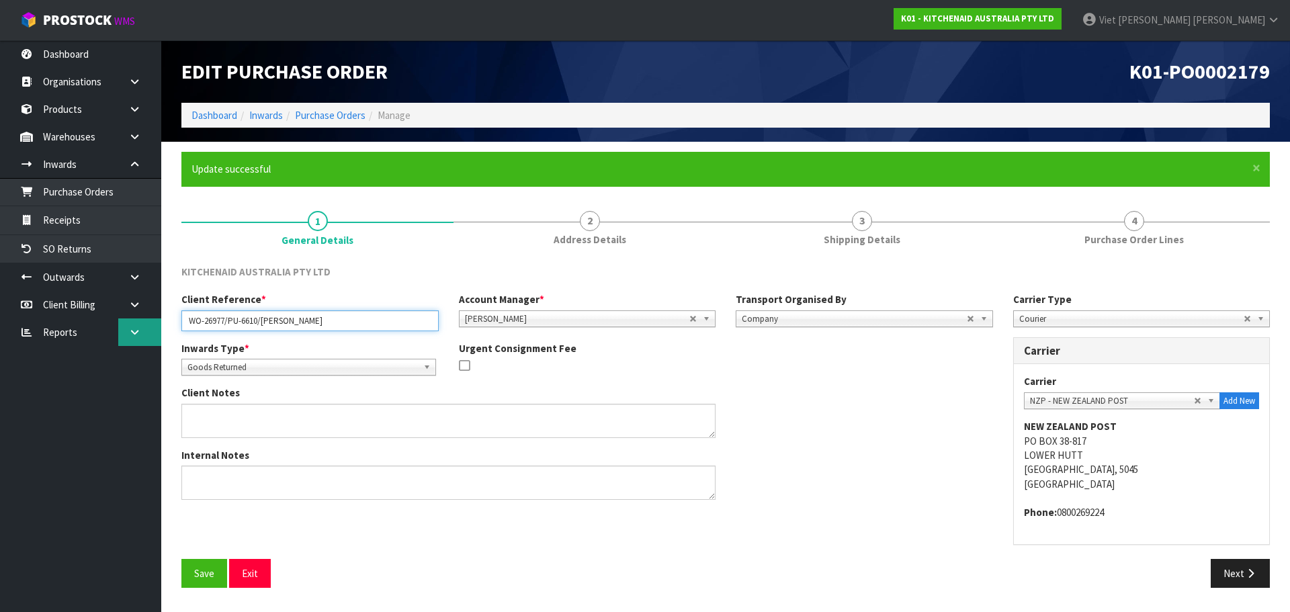
drag, startPoint x: 351, startPoint y: 315, endPoint x: 142, endPoint y: 320, distance: 209.0
click at [142, 320] on body "Toggle navigation ProStock WMS K01 - KITCHENAID AUSTRALIA PTY LTD Viet [PERSON_…" at bounding box center [645, 306] width 1290 height 612
click at [839, 473] on div "Internal Notes" at bounding box center [587, 479] width 832 height 62
click at [1231, 564] on button "Next" at bounding box center [1240, 573] width 59 height 29
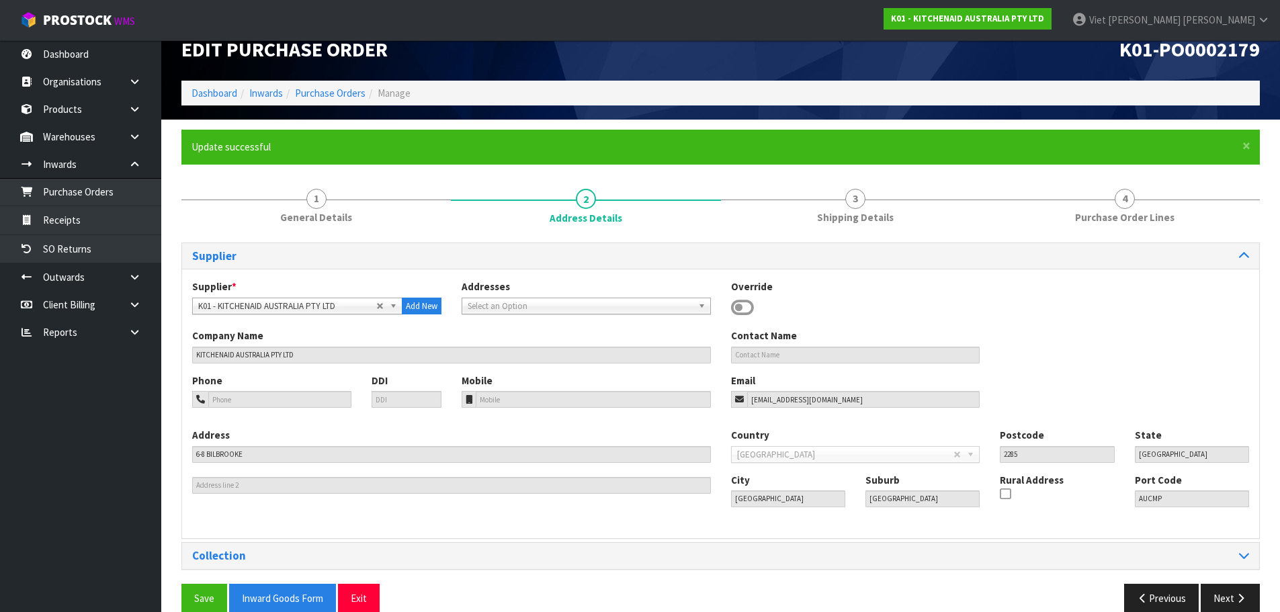
scroll to position [44, 0]
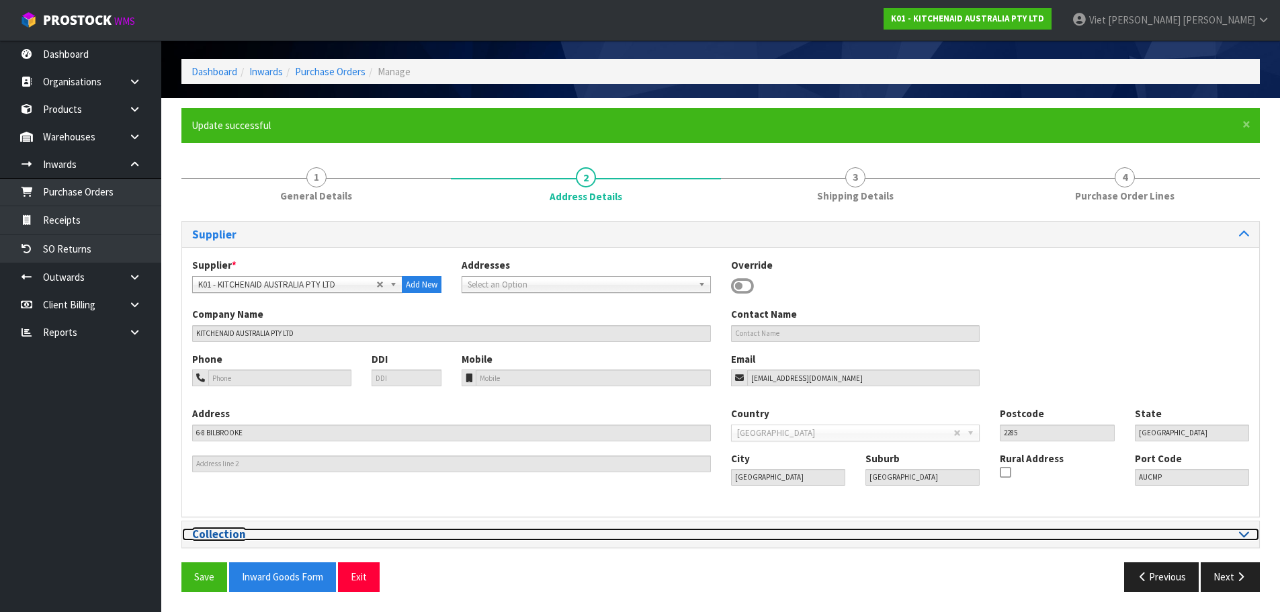
click at [1255, 531] on div at bounding box center [990, 534] width 539 height 13
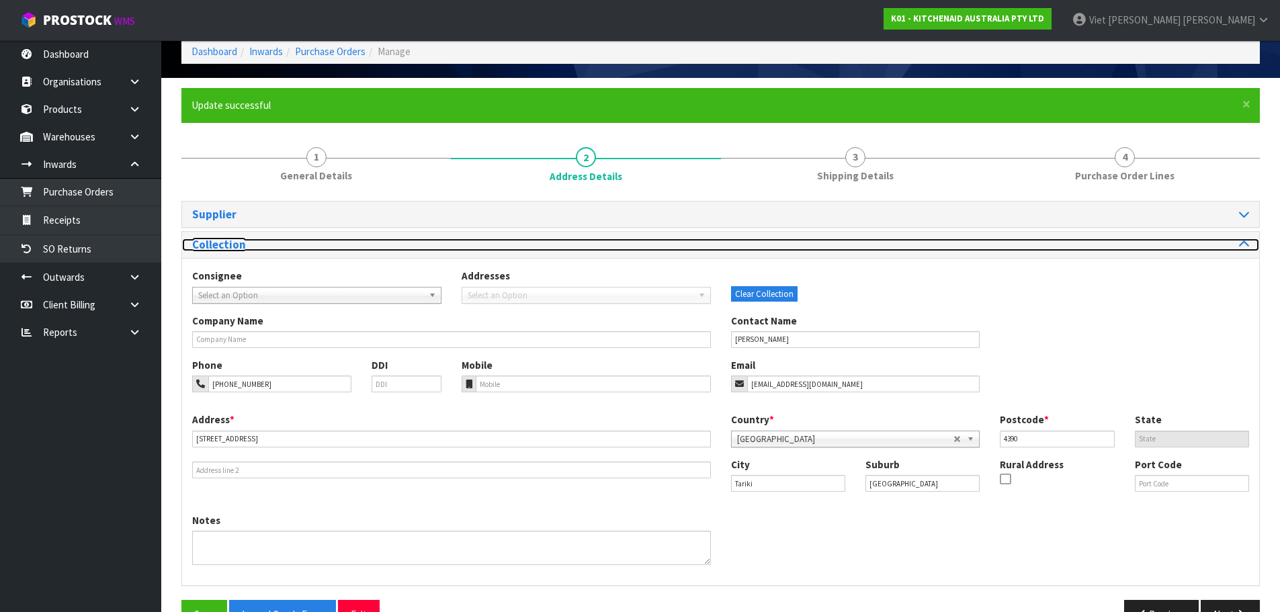
scroll to position [67, 0]
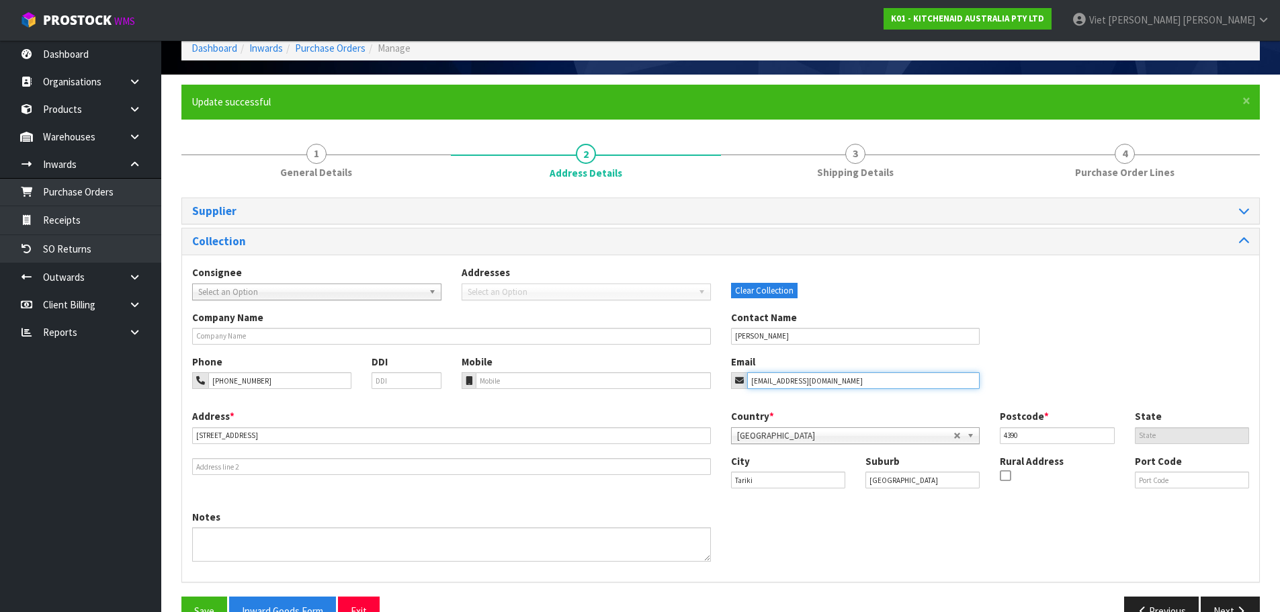
drag, startPoint x: 856, startPoint y: 386, endPoint x: 743, endPoint y: 382, distance: 113.6
click at [743, 382] on div "[EMAIL_ADDRESS][DOMAIN_NAME]" at bounding box center [855, 380] width 249 height 17
click at [892, 284] on div "Clear Collection" at bounding box center [855, 281] width 249 height 33
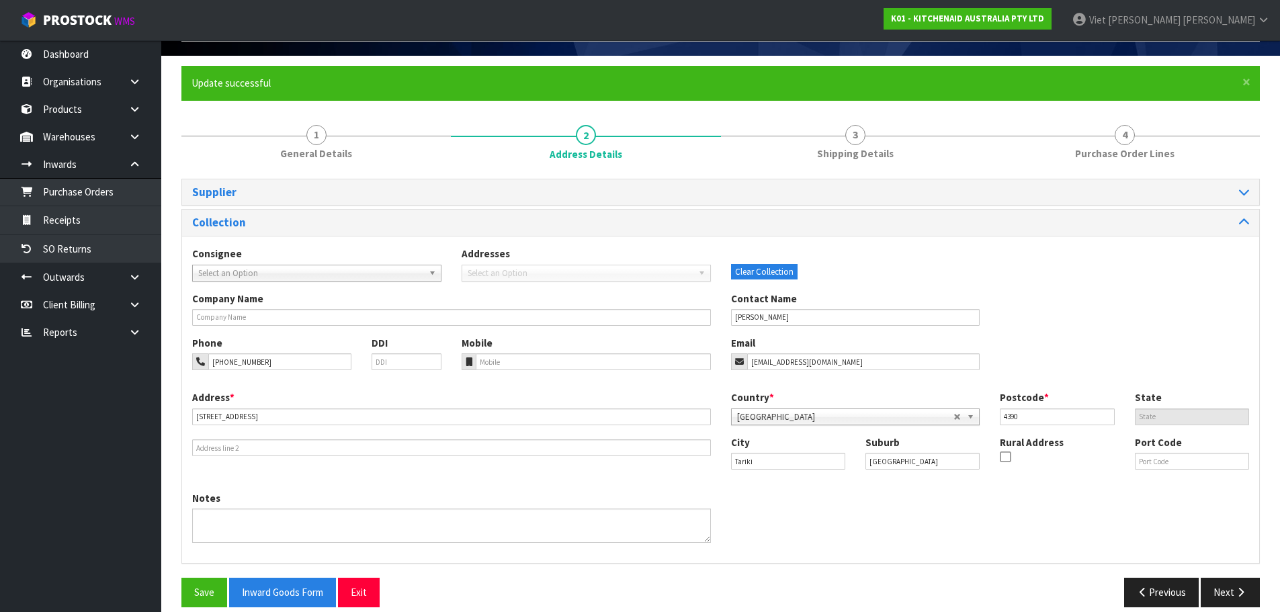
scroll to position [101, 0]
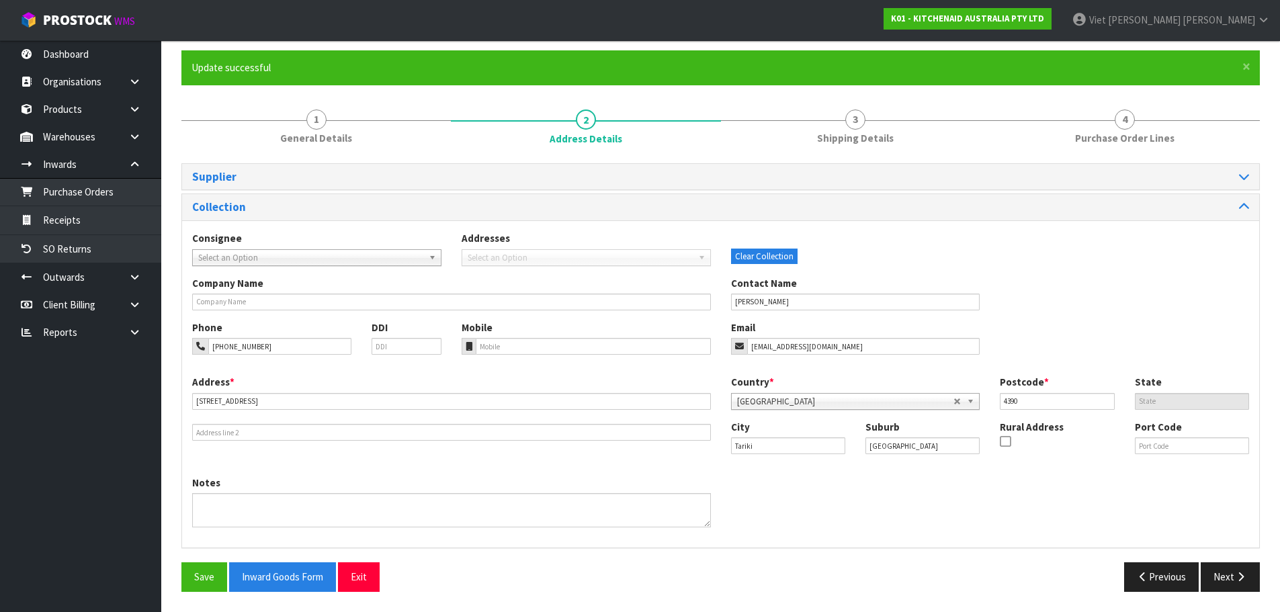
click at [976, 255] on div "Clear Collection" at bounding box center [855, 247] width 249 height 33
click at [320, 255] on span "Select an Option" at bounding box center [310, 258] width 225 height 16
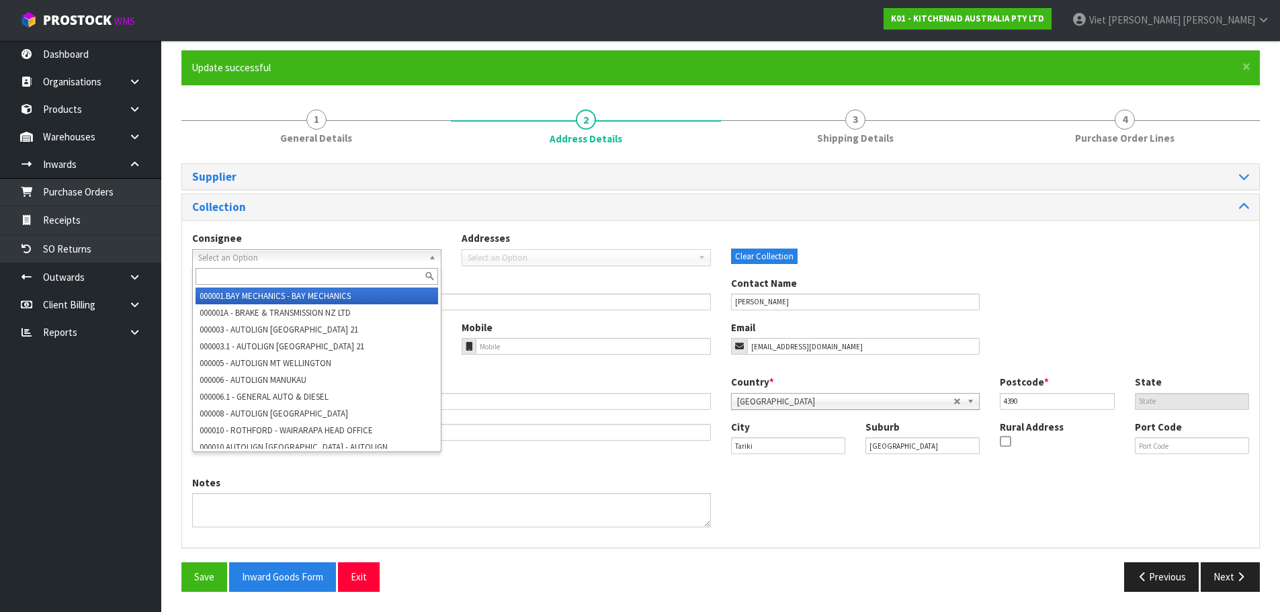
click at [320, 255] on span "Select an Option" at bounding box center [310, 258] width 225 height 16
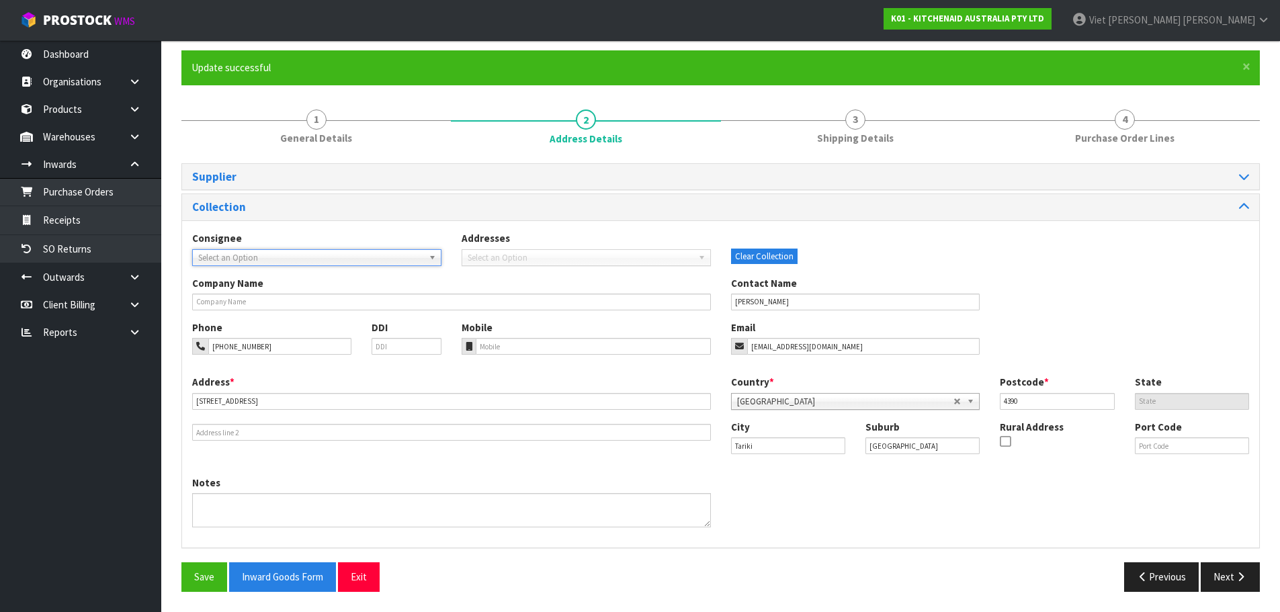
click at [1126, 255] on div "Consignee 000001.BAY MECHANICS - BAY MECHANICS 000001A - BRAKE & TRANSMISSION N…" at bounding box center [720, 253] width 1077 height 44
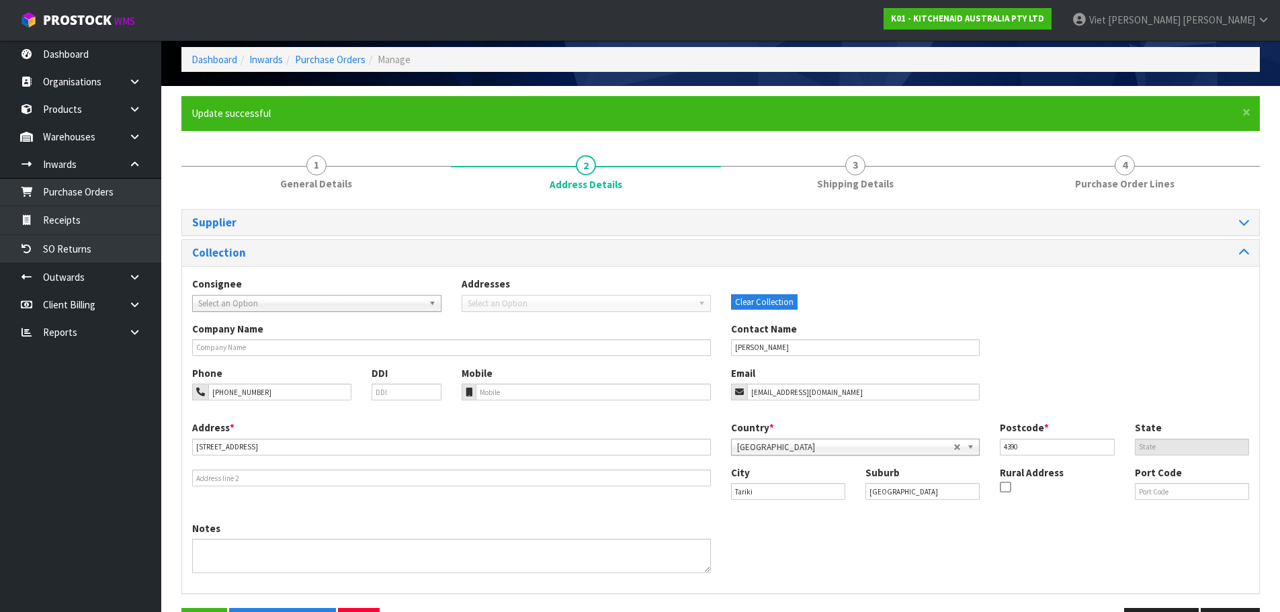
scroll to position [34, 0]
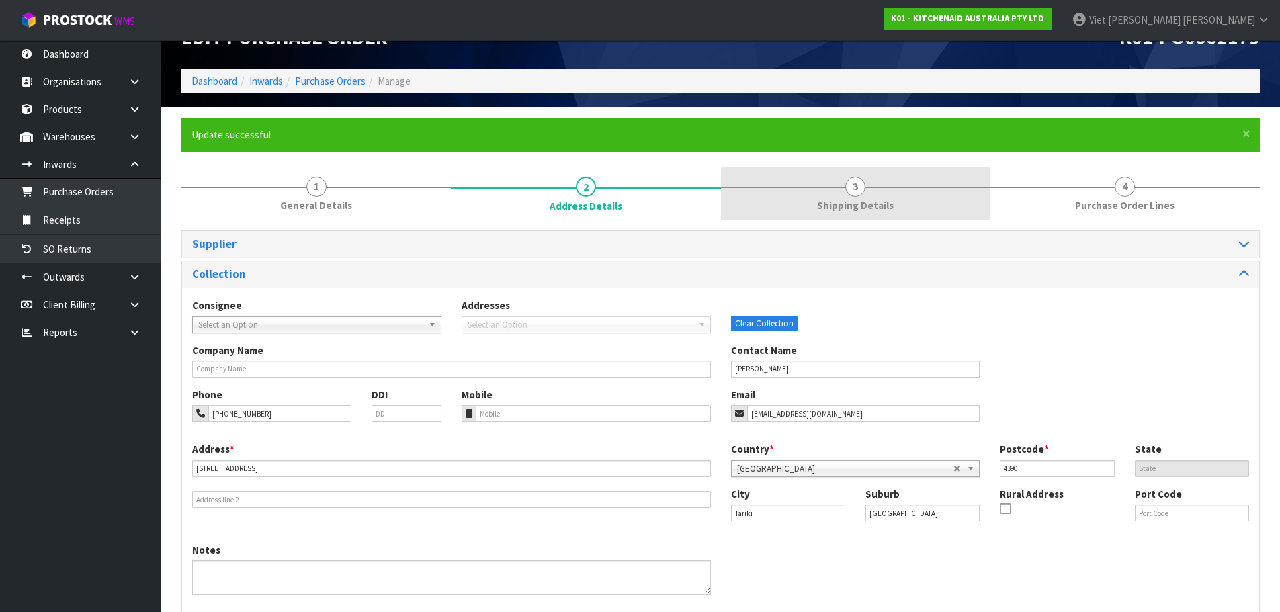
click at [871, 199] on span "Shipping Details" at bounding box center [855, 205] width 77 height 14
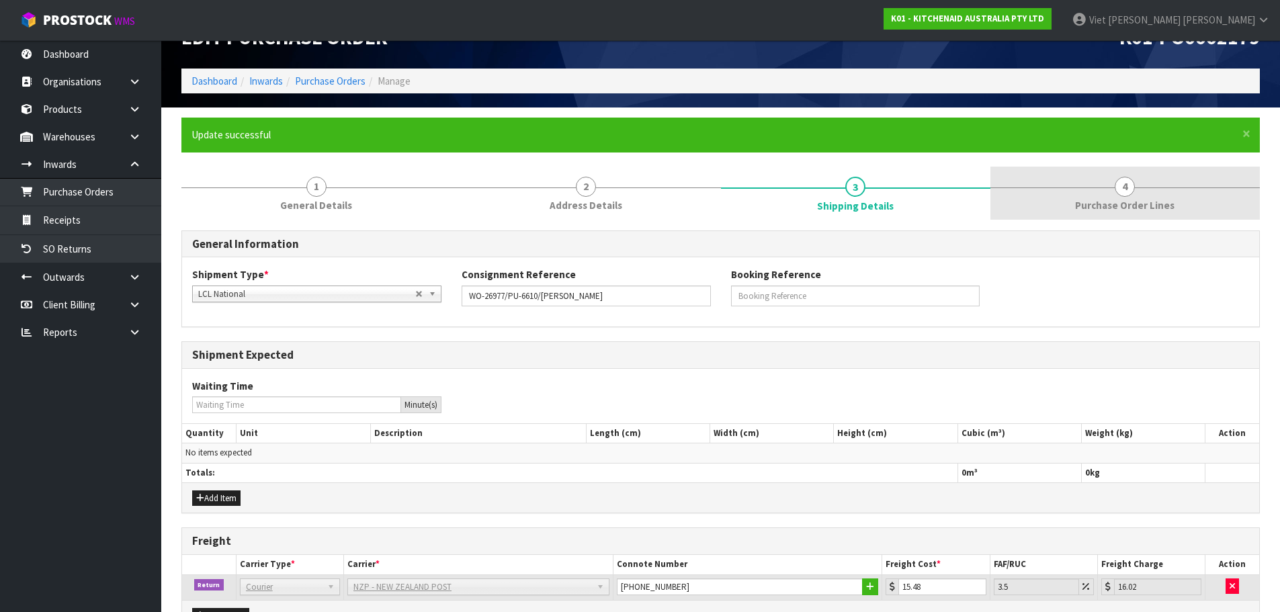
click at [1107, 190] on link "4 Purchase Order Lines" at bounding box center [1125, 193] width 269 height 53
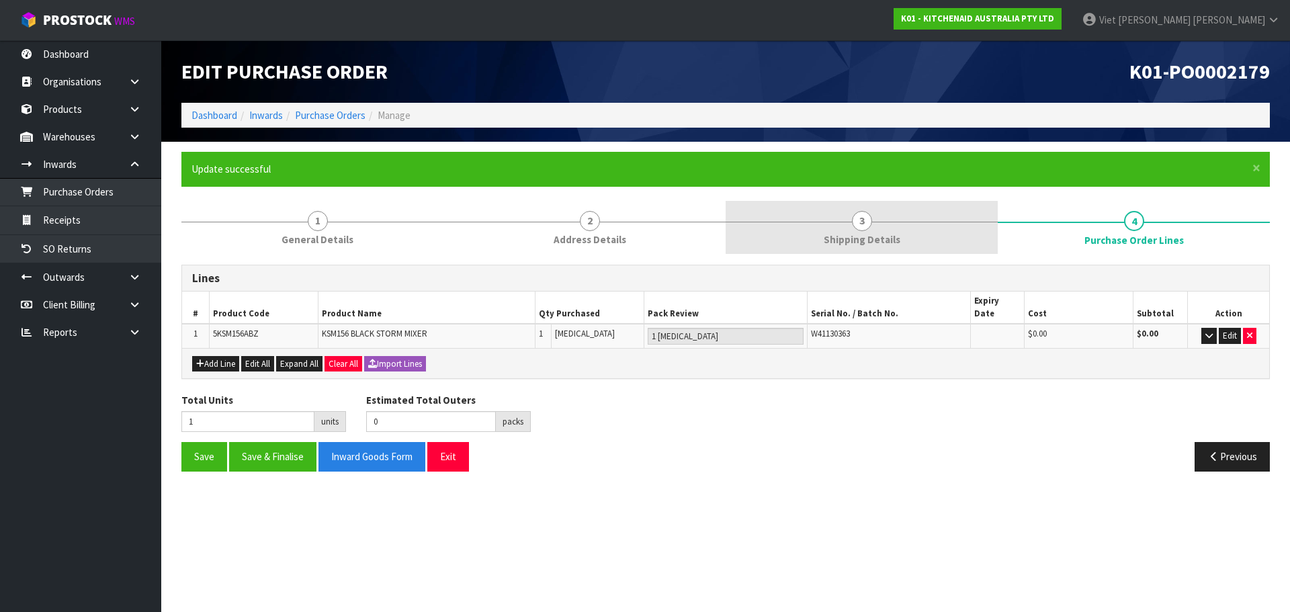
click at [917, 238] on link "3 Shipping Details" at bounding box center [862, 227] width 272 height 53
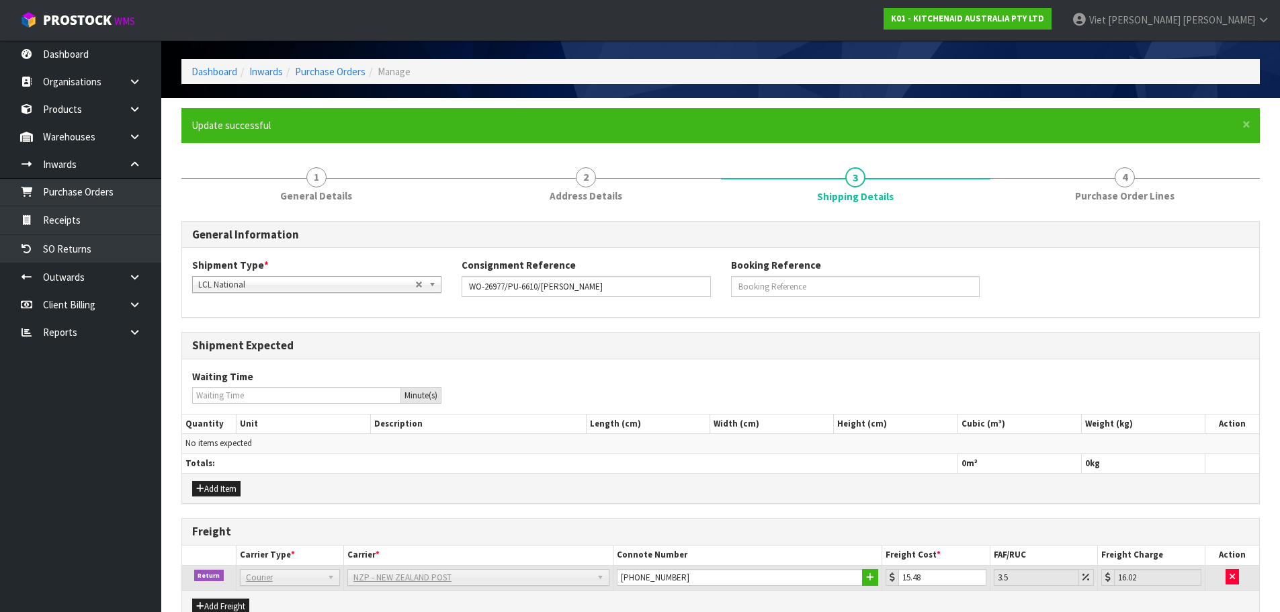
scroll to position [117, 0]
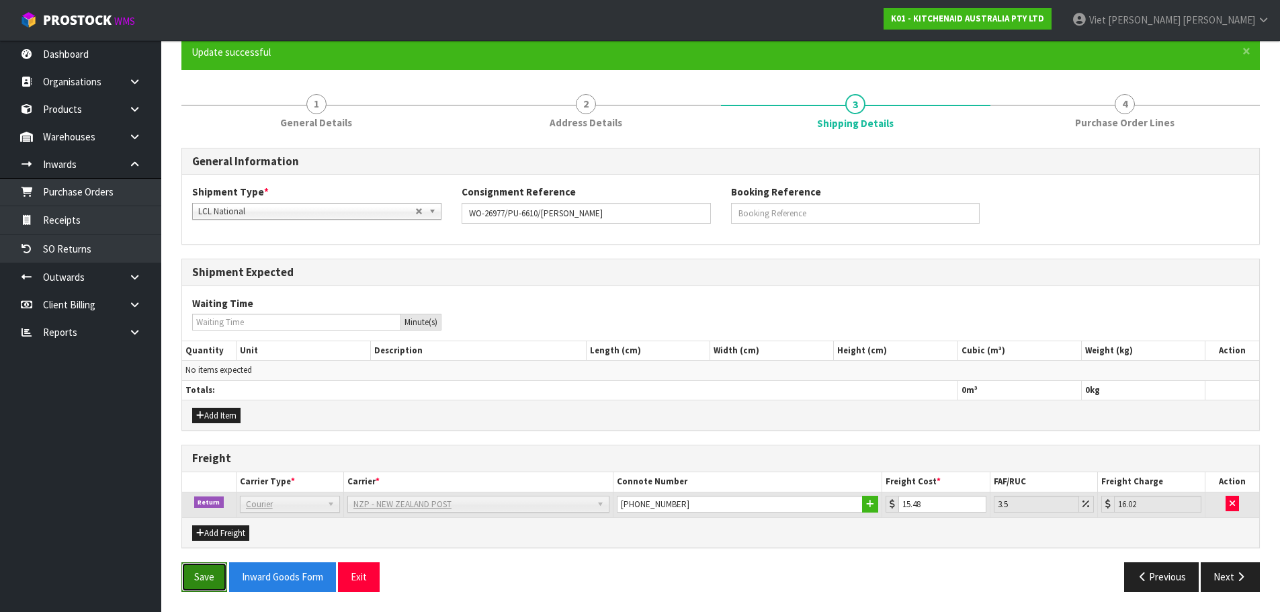
click at [206, 572] on button "Save" at bounding box center [204, 576] width 46 height 29
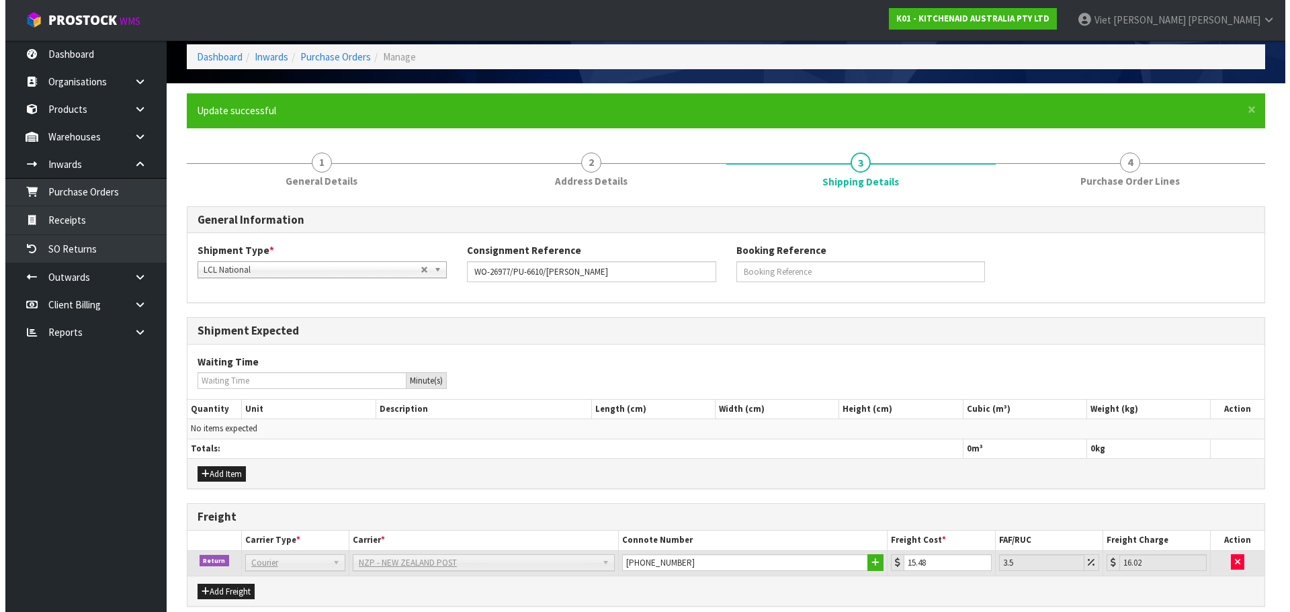
scroll to position [0, 0]
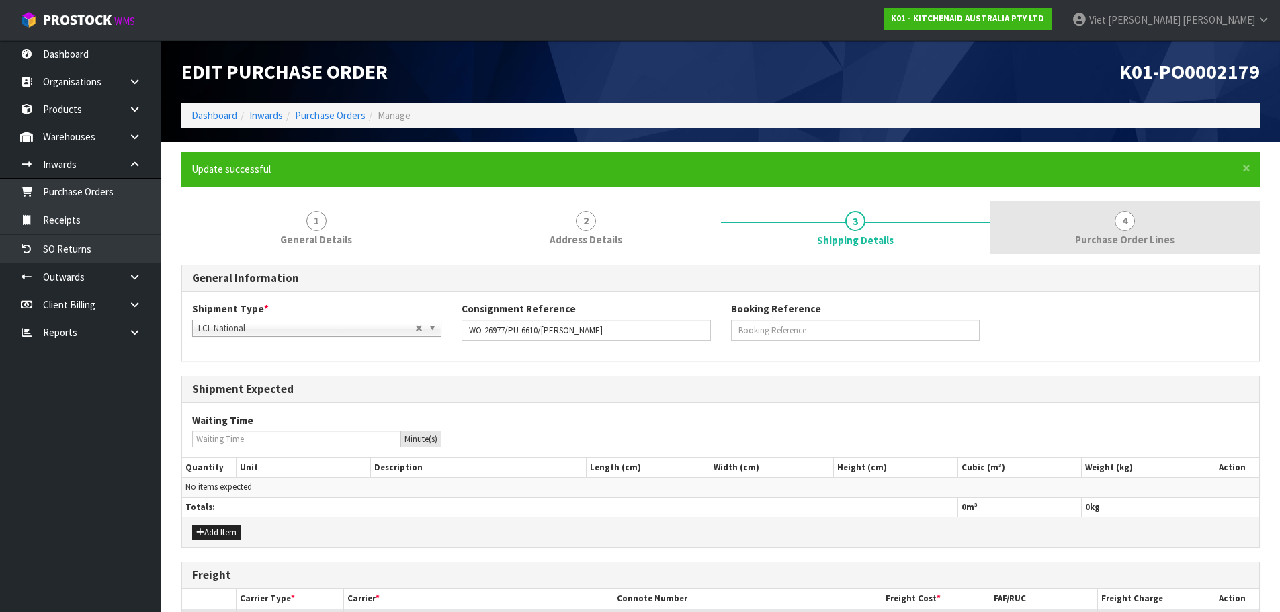
click at [1093, 230] on link "4 Purchase Order Lines" at bounding box center [1125, 227] width 269 height 53
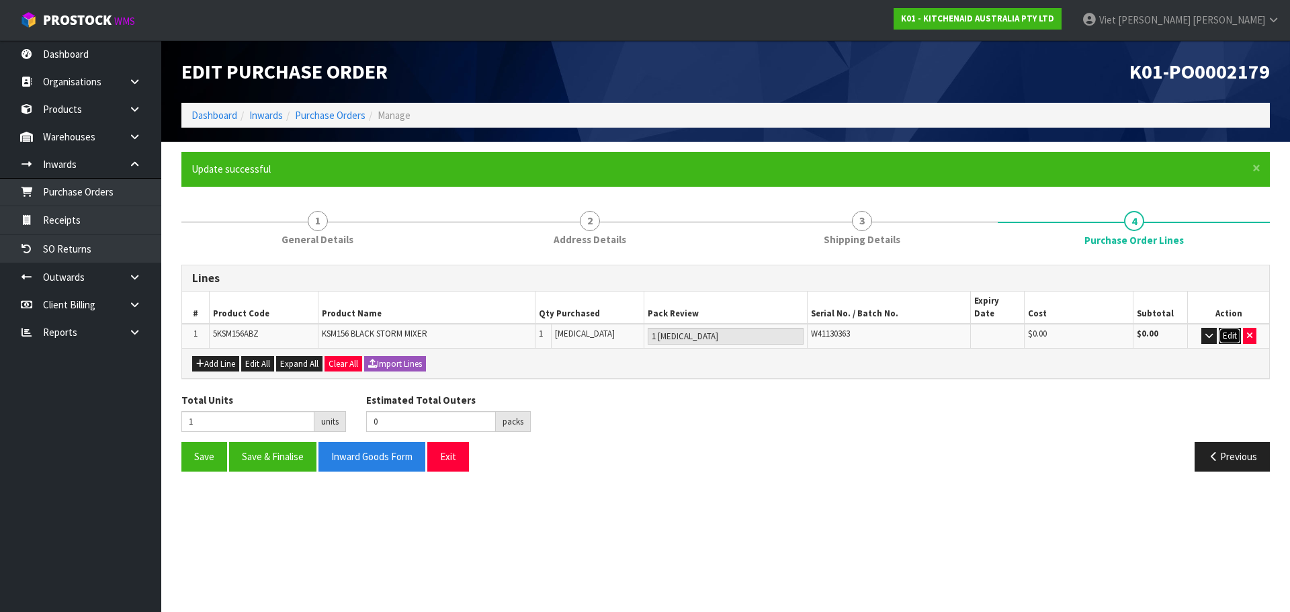
click at [1222, 328] on button "Edit" at bounding box center [1230, 336] width 22 height 16
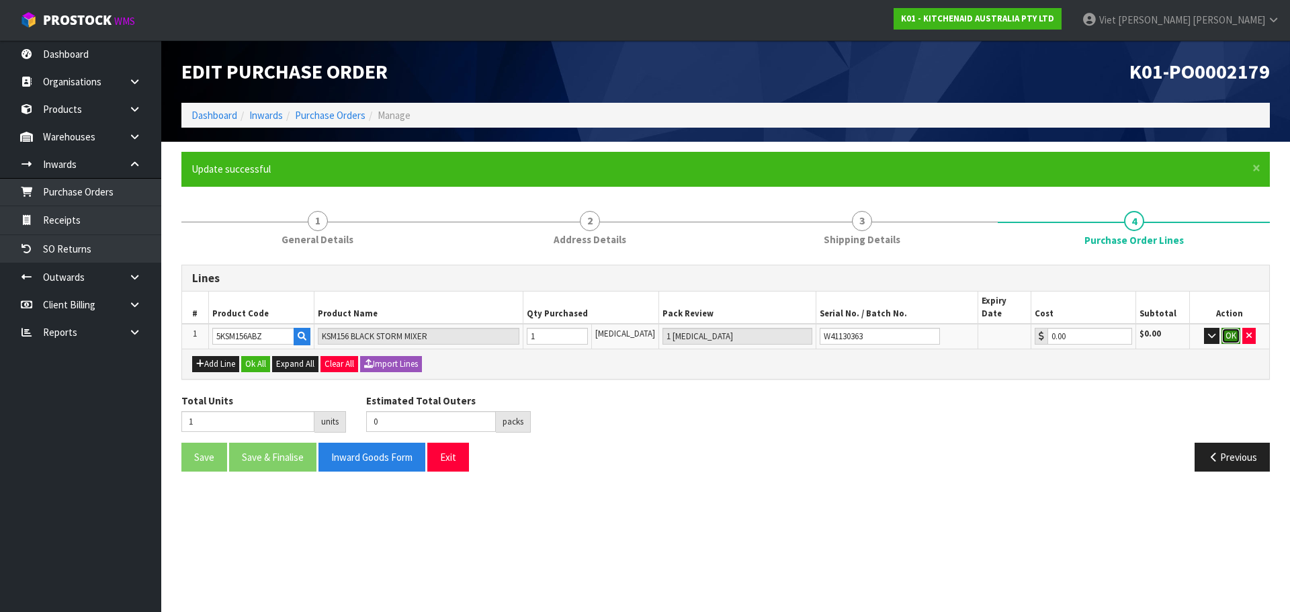
click at [1224, 328] on button "OK" at bounding box center [1231, 336] width 19 height 16
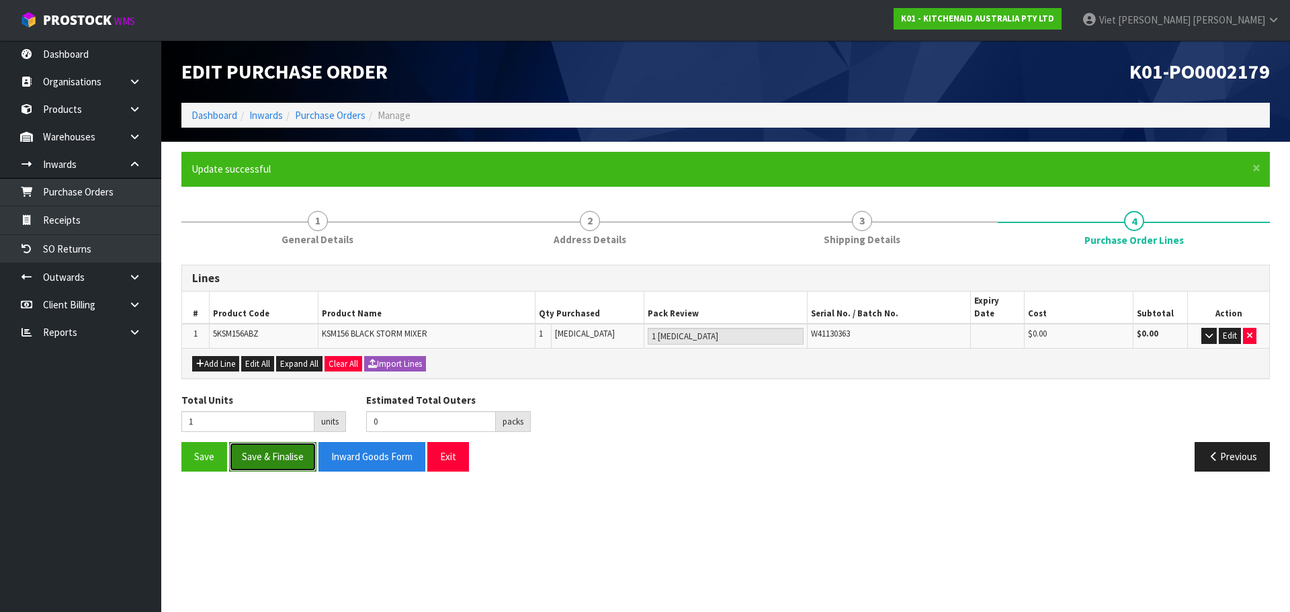
click at [269, 452] on button "Save & Finalise" at bounding box center [272, 456] width 87 height 29
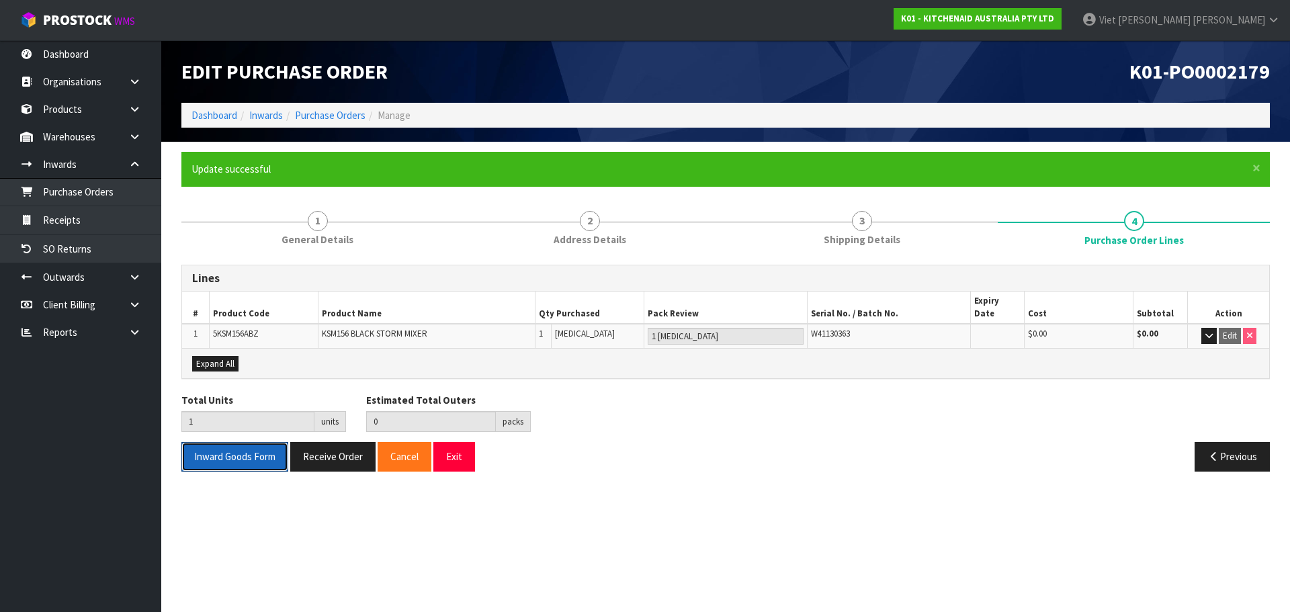
drag, startPoint x: 255, startPoint y: 453, endPoint x: 233, endPoint y: 508, distance: 59.7
click at [233, 508] on section "Edit Purchase Order K01-PO0002179 Dashboard Inwards Purchase Orders Manage × Cl…" at bounding box center [645, 306] width 1290 height 612
click at [244, 492] on section "Edit Purchase Order K01-PO0002179 Dashboard Inwards Purchase Orders Manage × Cl…" at bounding box center [645, 306] width 1290 height 612
click at [243, 450] on button "Inward Goods Form" at bounding box center [234, 456] width 107 height 29
click at [318, 110] on link "Purchase Orders" at bounding box center [330, 115] width 71 height 13
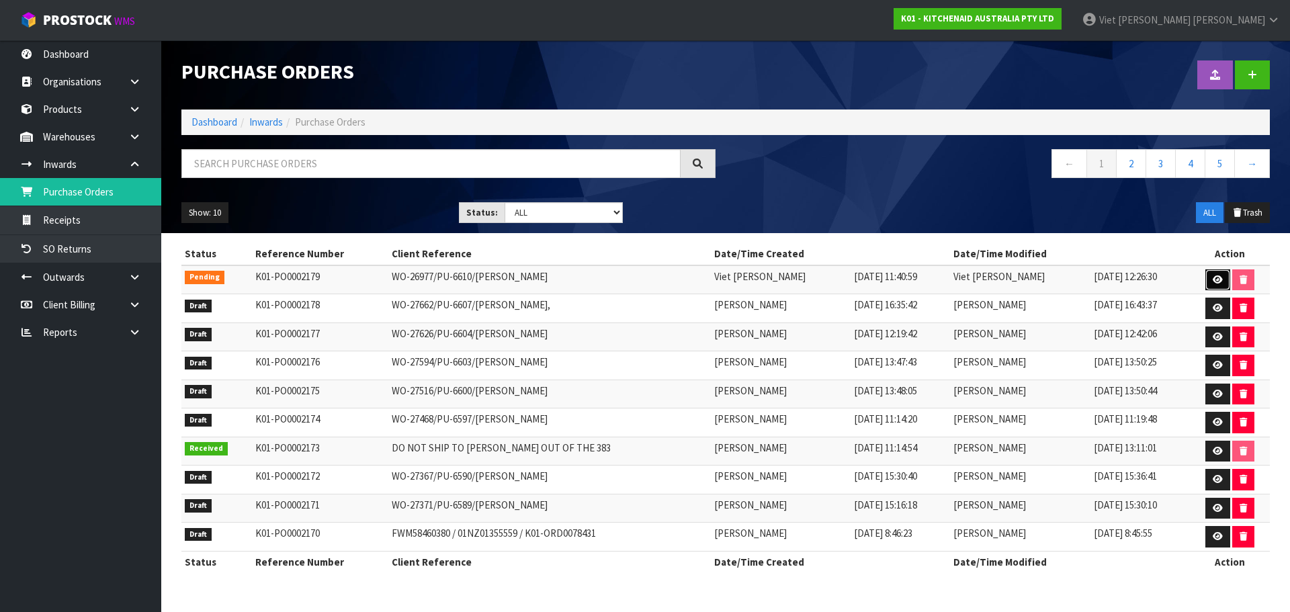
click at [1221, 281] on icon at bounding box center [1218, 280] width 10 height 9
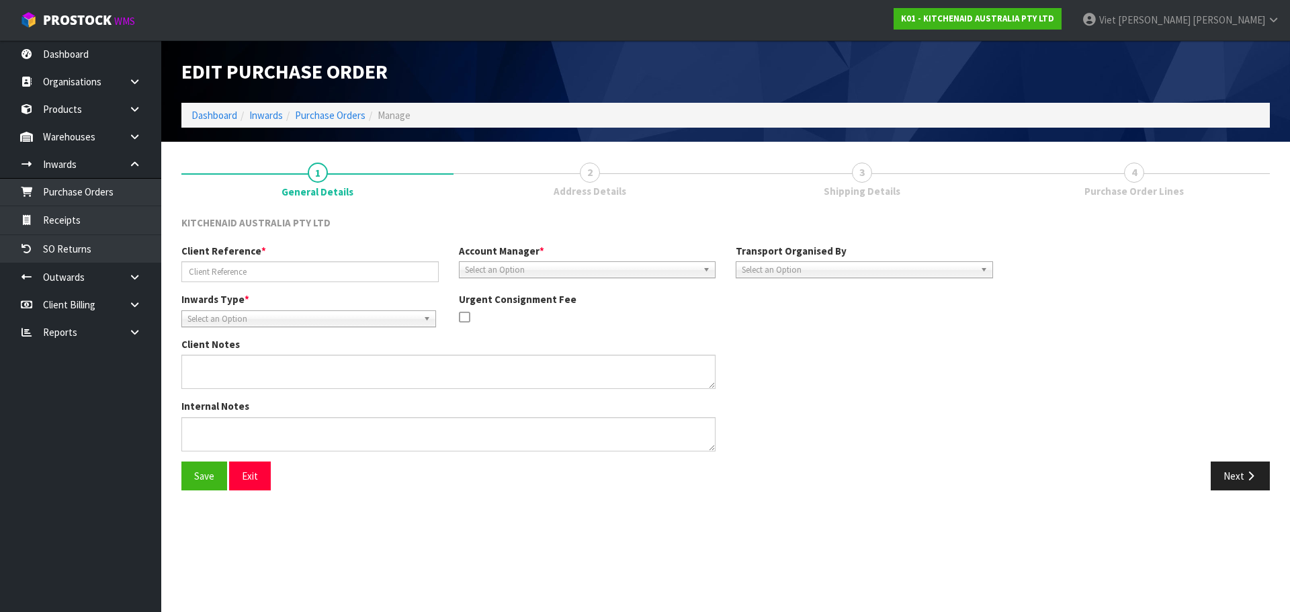
type input "WO-26977/PU-6610/[PERSON_NAME]"
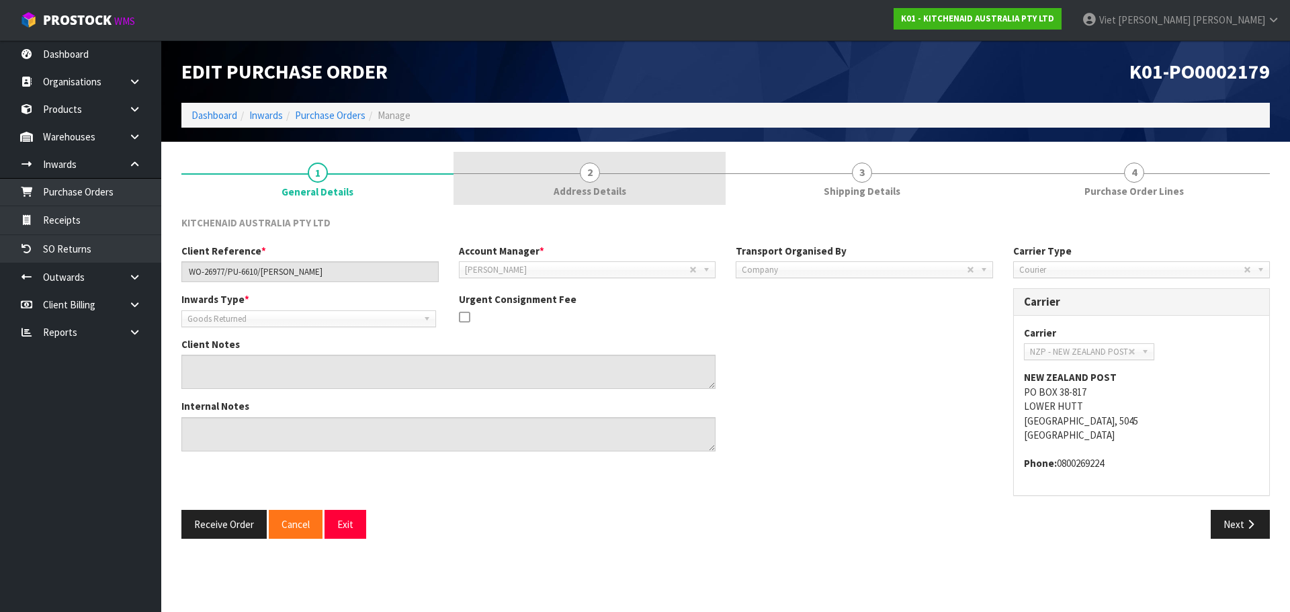
click at [535, 175] on link "2 Address Details" at bounding box center [590, 178] width 272 height 53
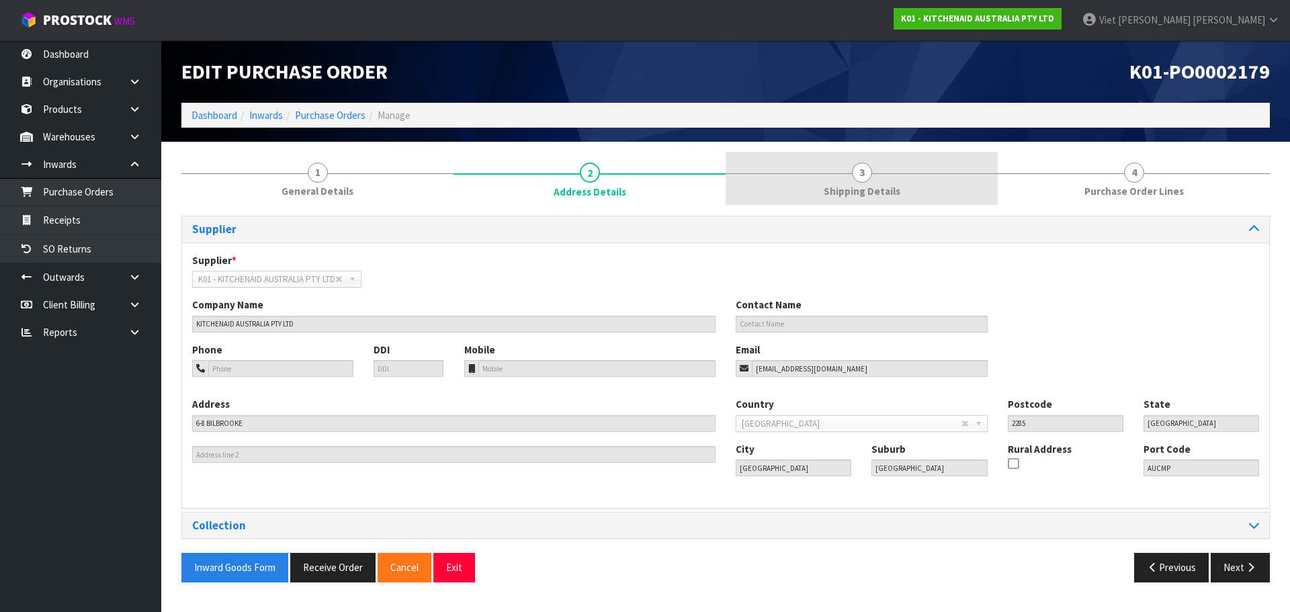
click at [841, 190] on span "Shipping Details" at bounding box center [862, 191] width 77 height 14
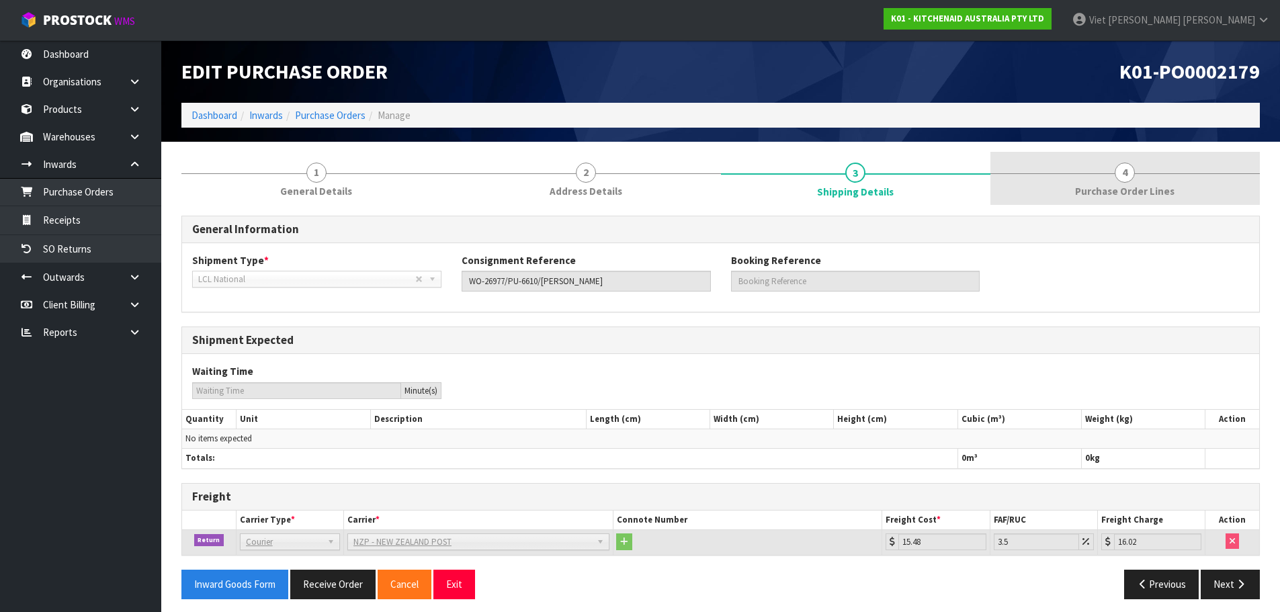
click at [1031, 199] on link "4 Purchase Order Lines" at bounding box center [1125, 178] width 269 height 53
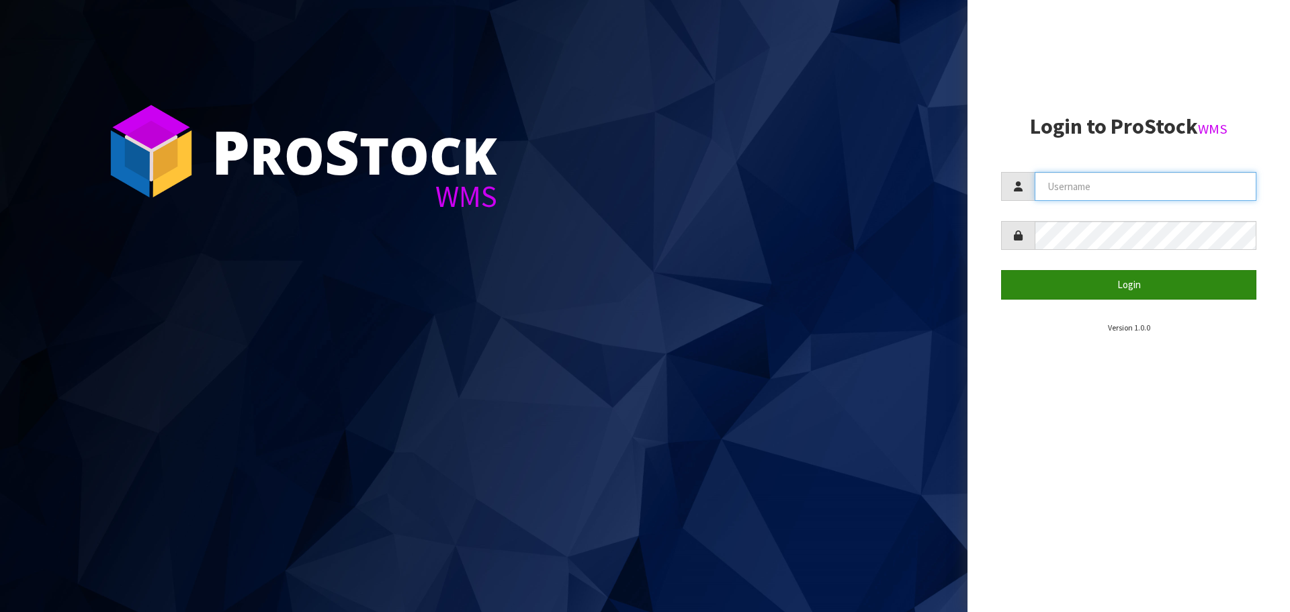
type input "[PERSON_NAME]"
click at [1116, 278] on button "Login" at bounding box center [1128, 284] width 255 height 29
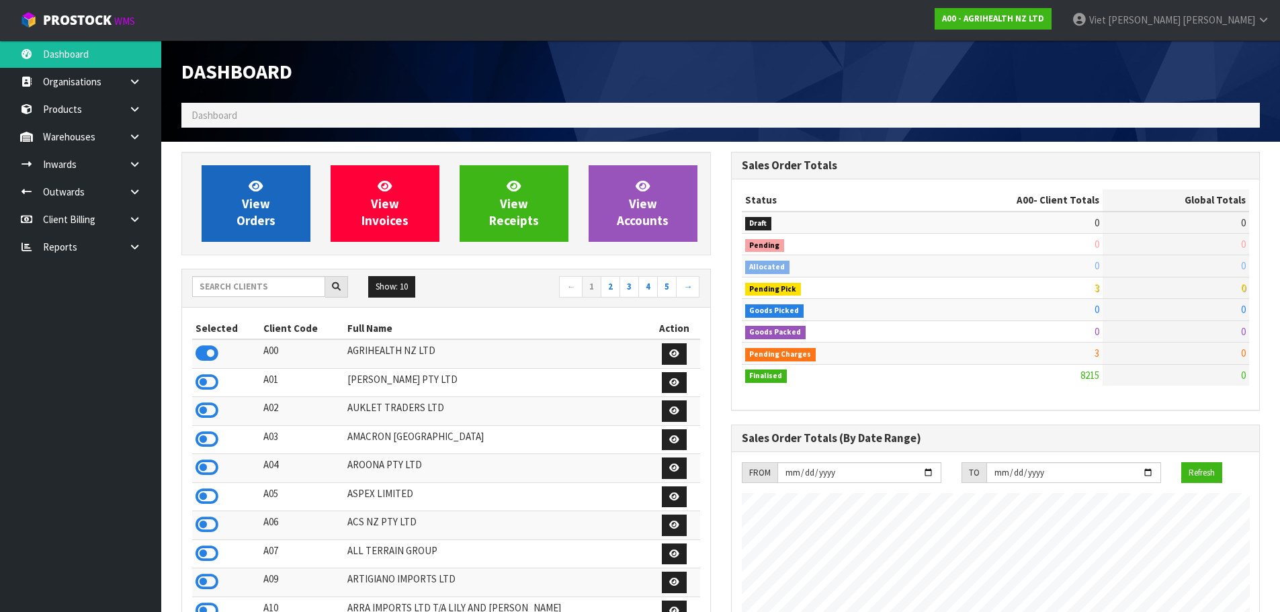
scroll to position [1018, 549]
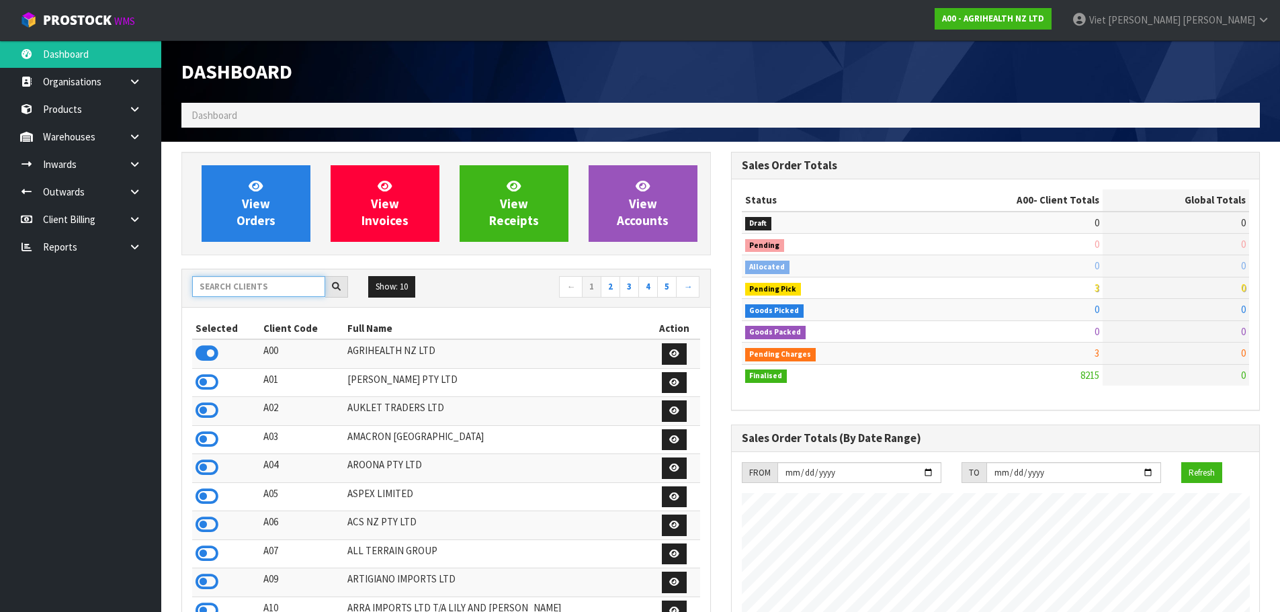
click at [291, 282] on input "text" at bounding box center [258, 286] width 133 height 21
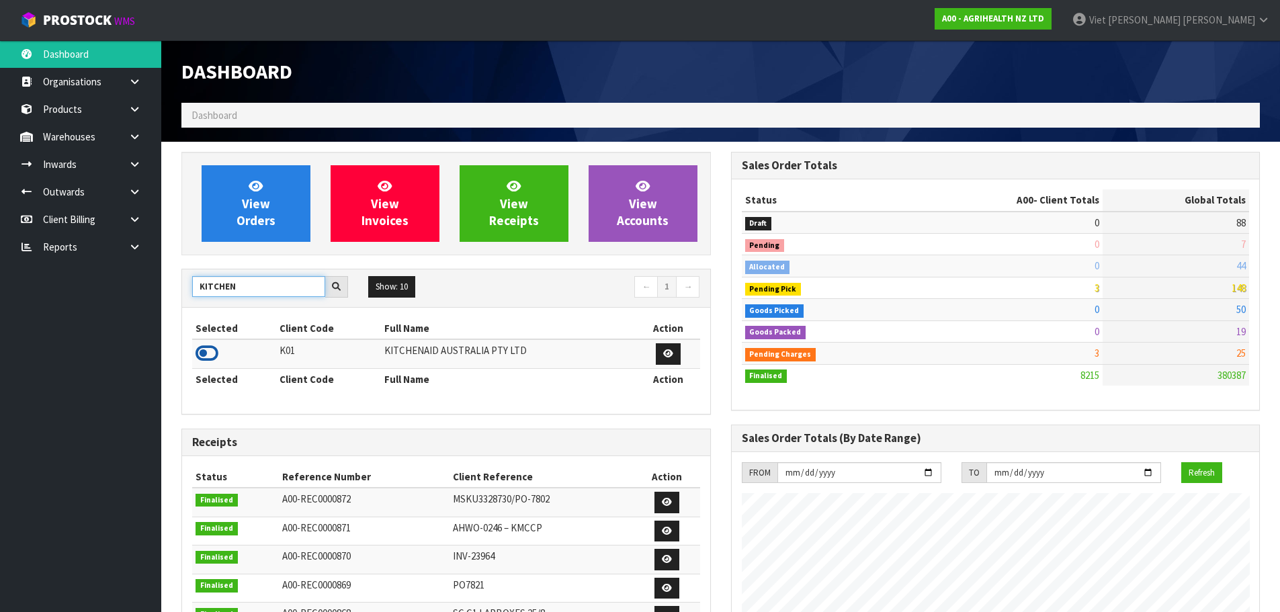
type input "KITCHEN"
click at [209, 361] on icon at bounding box center [207, 353] width 23 height 20
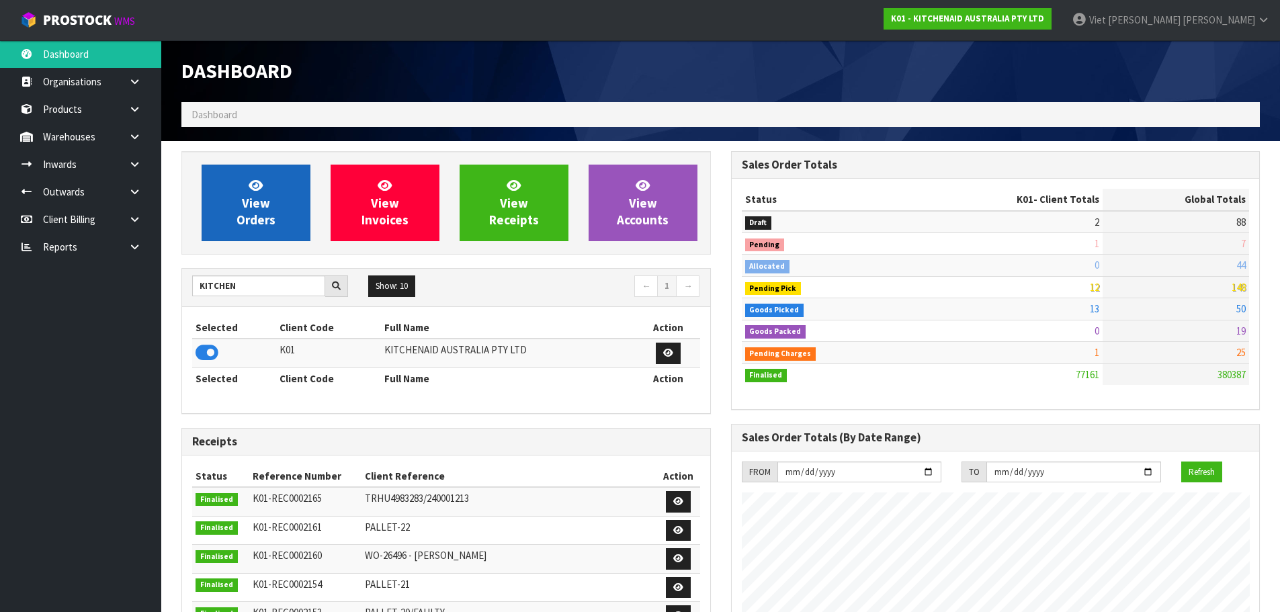
scroll to position [0, 0]
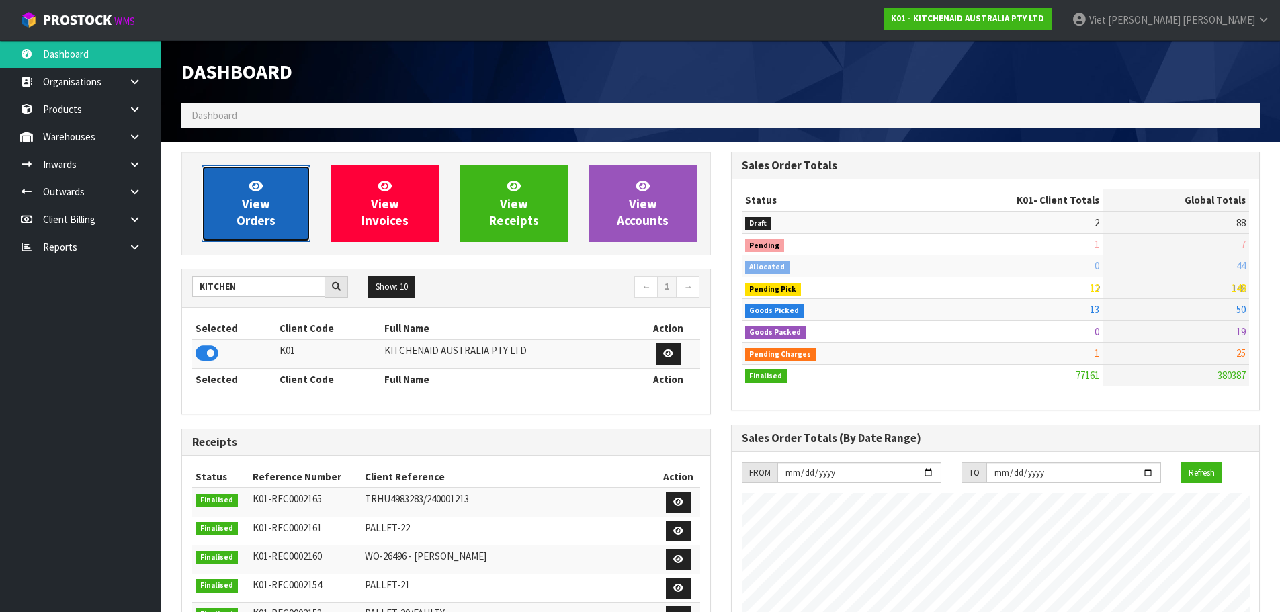
click at [274, 234] on link "View Orders" at bounding box center [256, 203] width 109 height 77
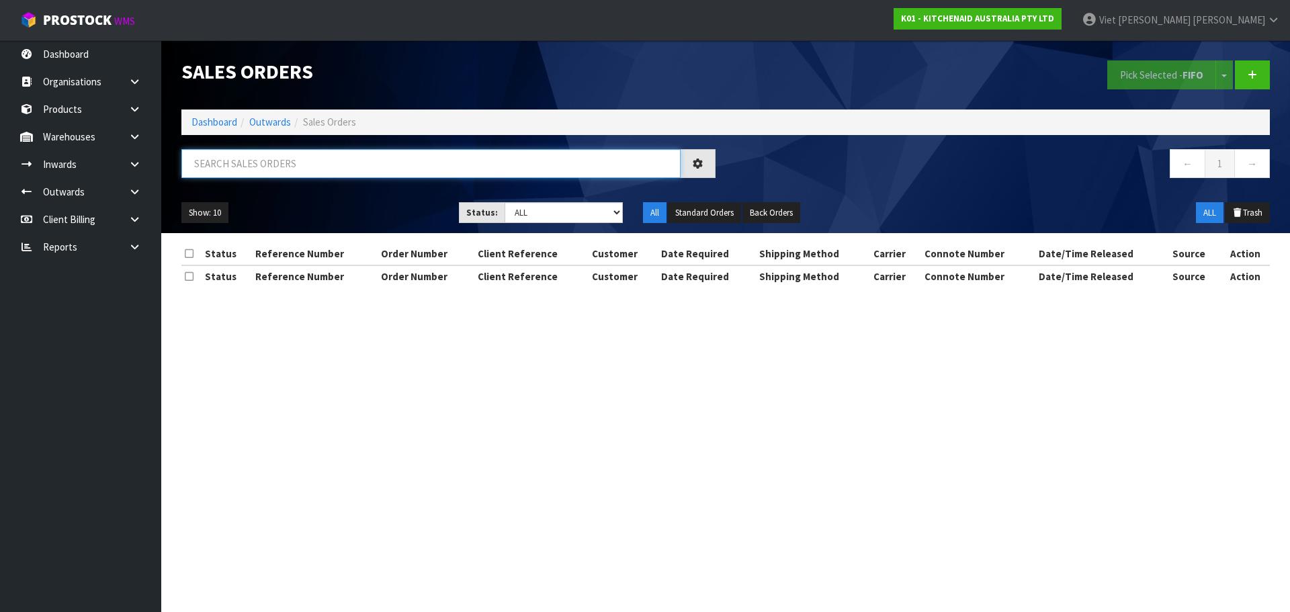
click at [415, 165] on input "text" at bounding box center [430, 163] width 499 height 29
click at [859, 166] on nav "← 1 →" at bounding box center [1003, 165] width 534 height 33
click at [540, 167] on input "text" at bounding box center [430, 163] width 499 height 29
click at [868, 163] on nav "← 1 →" at bounding box center [1003, 165] width 534 height 33
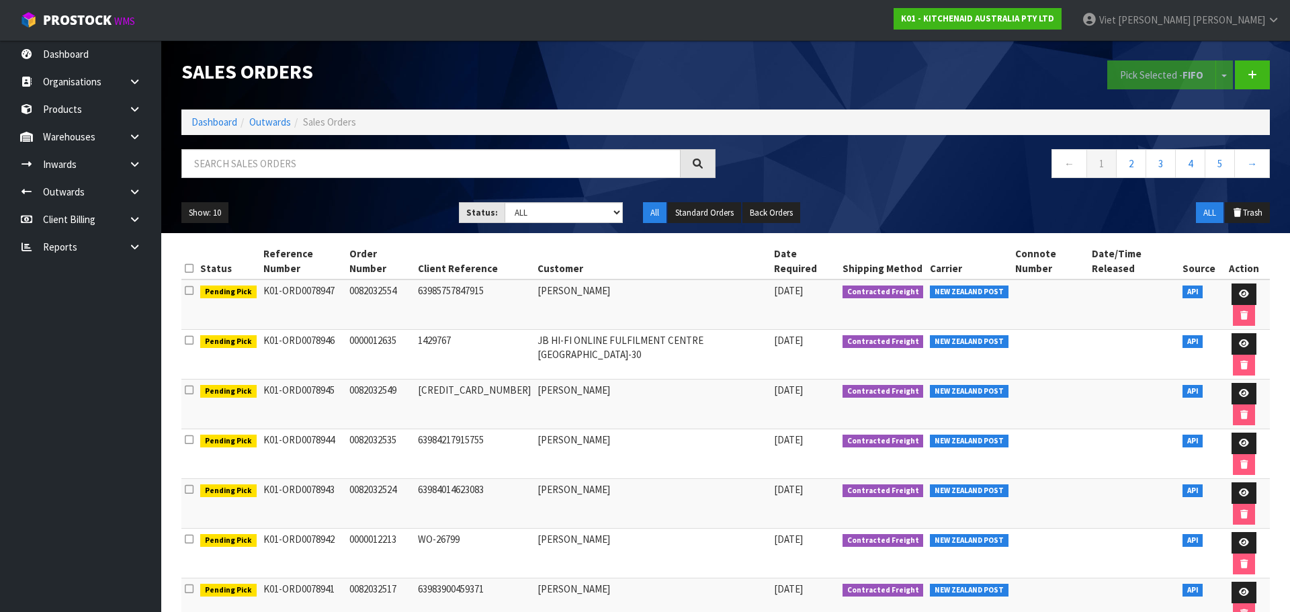
click at [854, 171] on nav "← 1 2 3 4 5 →" at bounding box center [1003, 165] width 534 height 33
click at [492, 174] on input "text" at bounding box center [430, 163] width 499 height 29
paste input "Leanne"
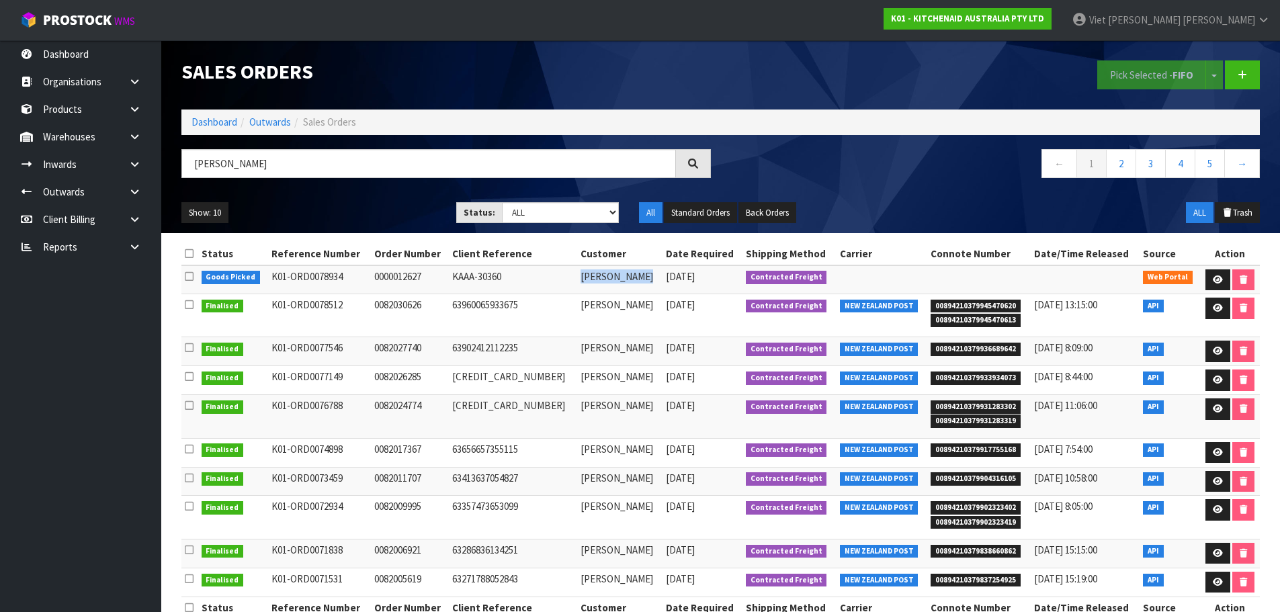
drag, startPoint x: 609, startPoint y: 276, endPoint x: 535, endPoint y: 278, distance: 74.6
click at [577, 278] on td "[PERSON_NAME]" at bounding box center [619, 279] width 85 height 29
copy td "[PERSON_NAME]"
drag, startPoint x: 280, startPoint y: 162, endPoint x: 162, endPoint y: 168, distance: 117.8
click at [162, 168] on header "Sales Orders Pick Selected - FIFO Split button! FIFO - First In First Out FEFO …" at bounding box center [720, 136] width 1119 height 193
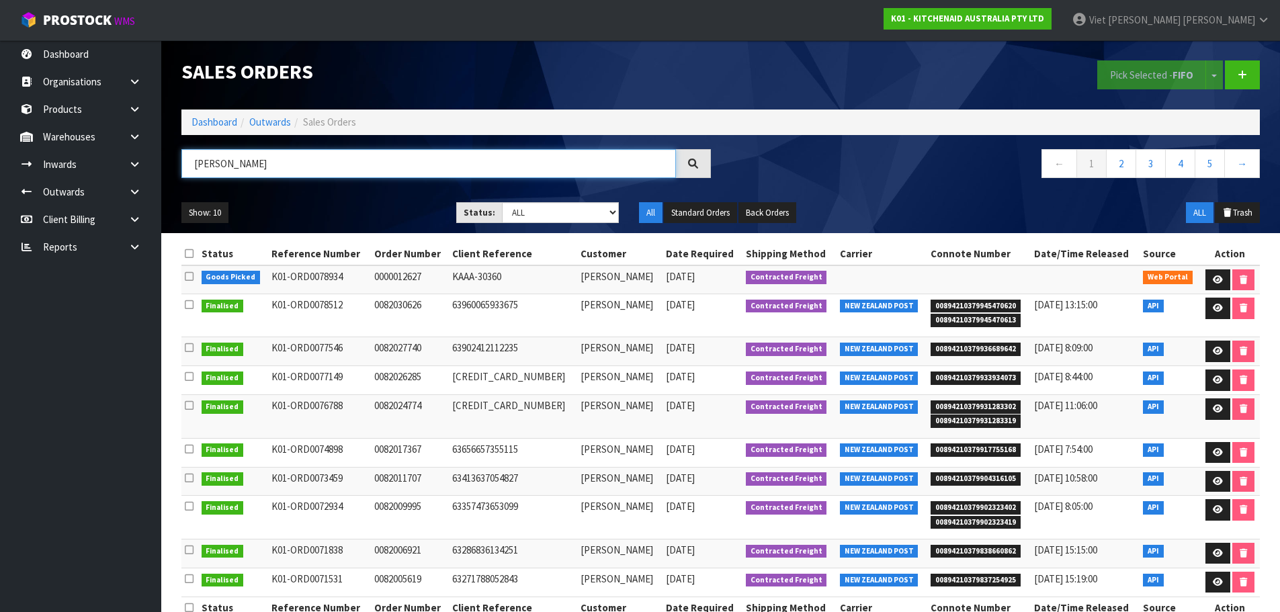
paste input "FERGUS"
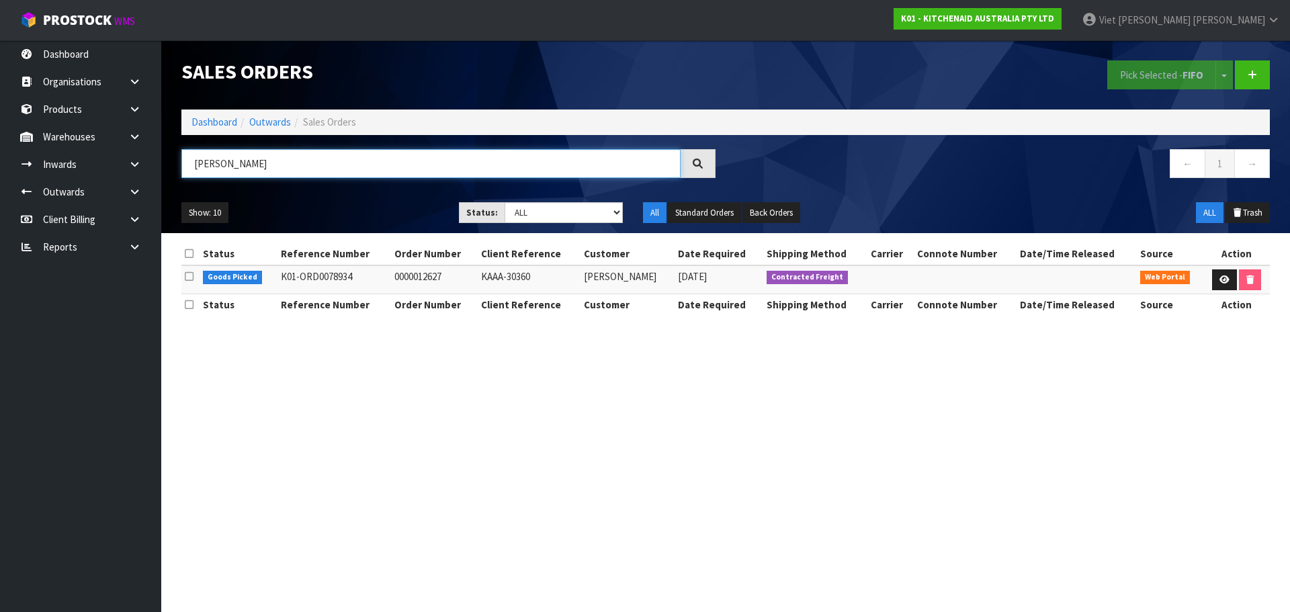
type input "[PERSON_NAME]"
click at [53, 103] on link "Products" at bounding box center [80, 109] width 161 height 28
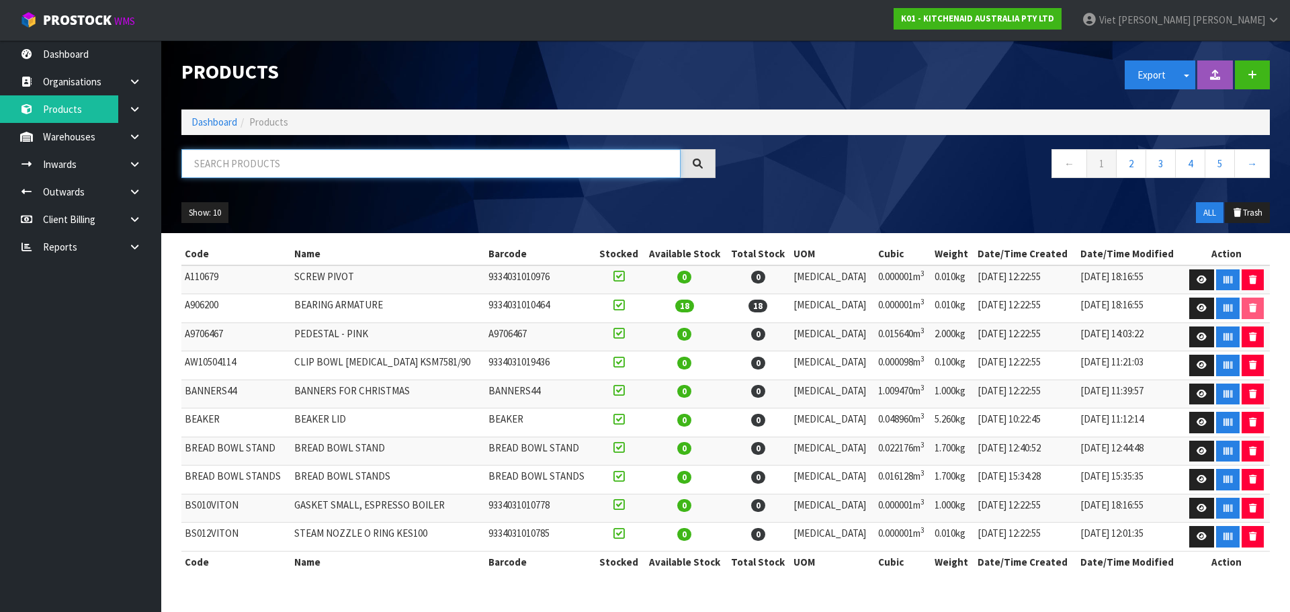
click at [247, 158] on input "text" at bounding box center [430, 163] width 499 height 29
paste input "[PERSON_NAME]"
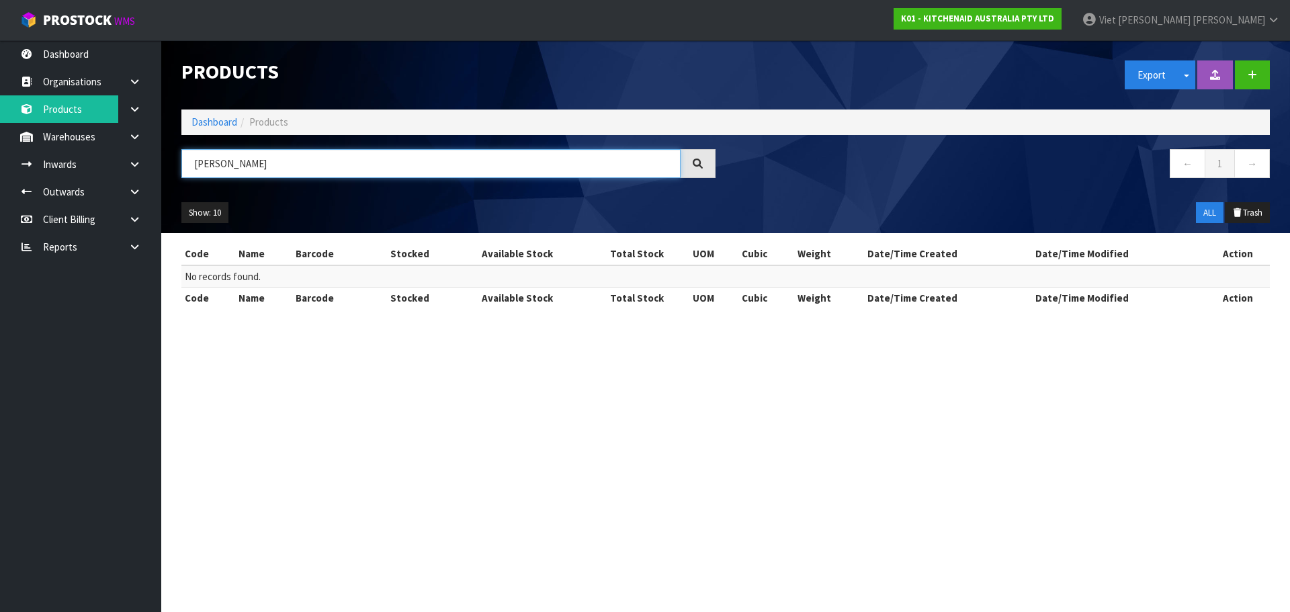
drag, startPoint x: 294, startPoint y: 161, endPoint x: -67, endPoint y: 224, distance: 366.3
click at [0, 224] on html "Toggle navigation ProStock WMS K01 - KITCHENAID AUSTRALIA PTY LTD Viet [PERSON_…" at bounding box center [645, 306] width 1290 height 612
paste input "5KSM156ABZ"
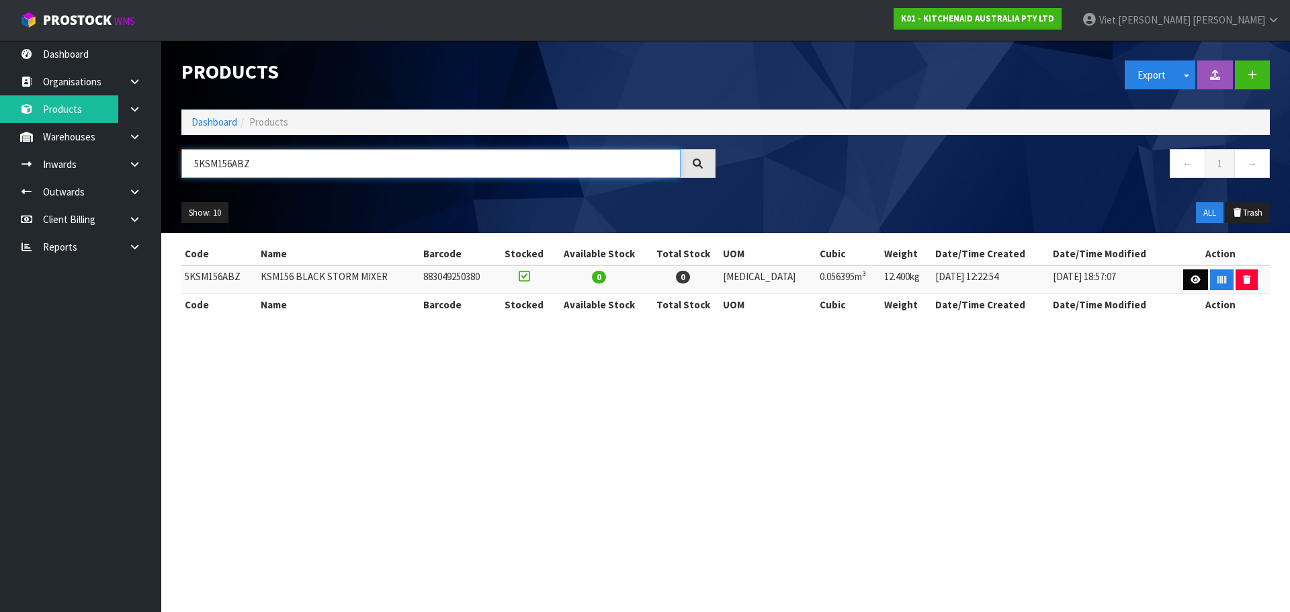
type input "5KSM156ABZ"
click at [1183, 278] on link at bounding box center [1195, 280] width 25 height 22
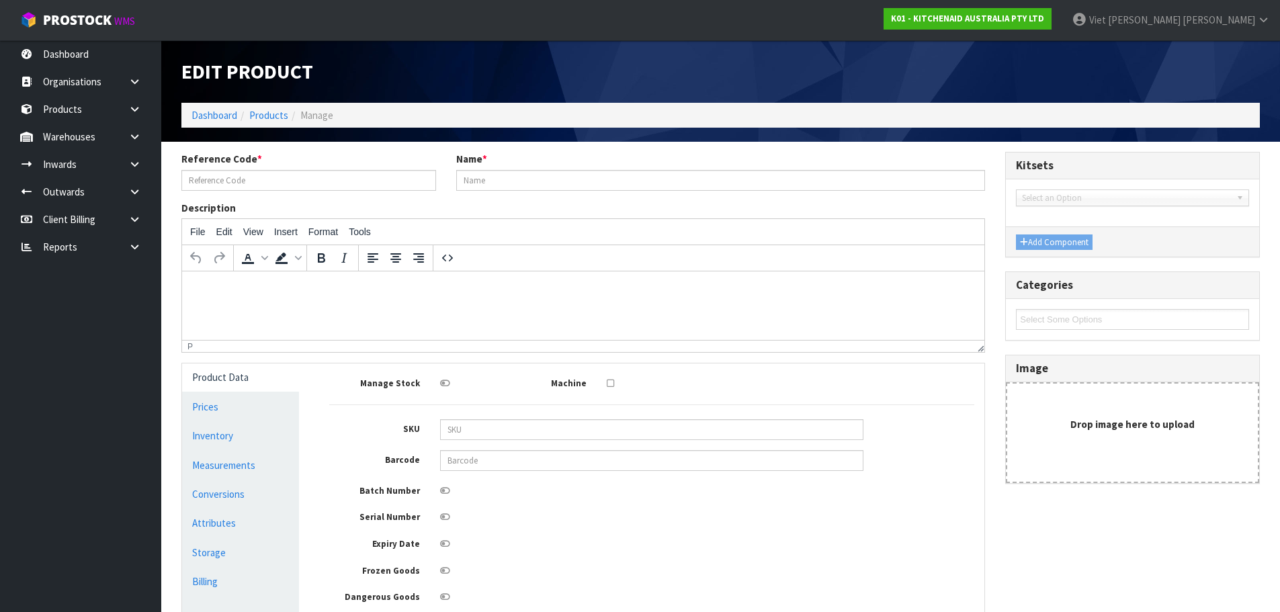
type input "5KSM156ABZ"
type input "KSM156 BLACK STORM MIXER"
type input "883049250380"
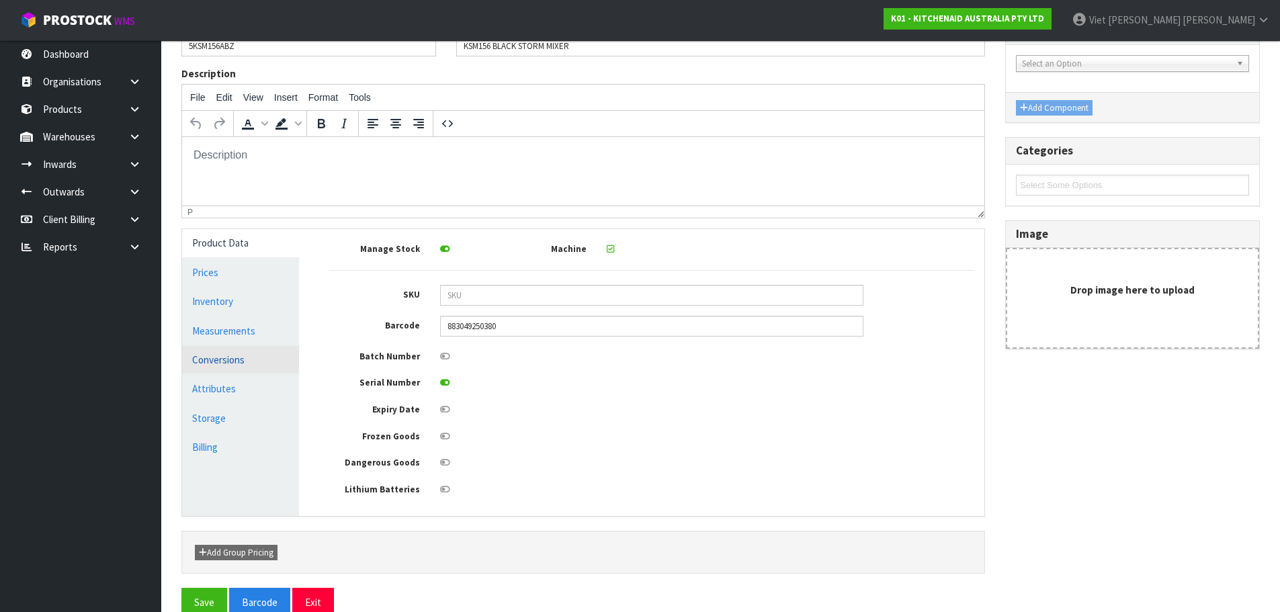
click at [248, 347] on link "Conversions" at bounding box center [240, 360] width 117 height 28
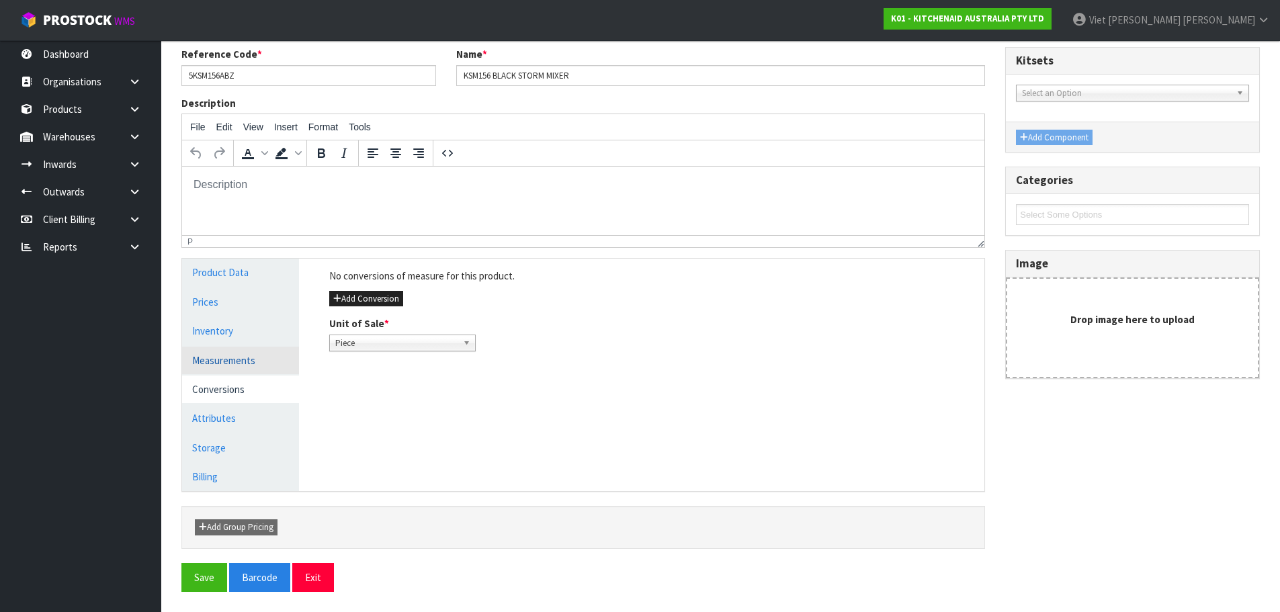
click at [241, 359] on link "Measurements" at bounding box center [240, 361] width 117 height 28
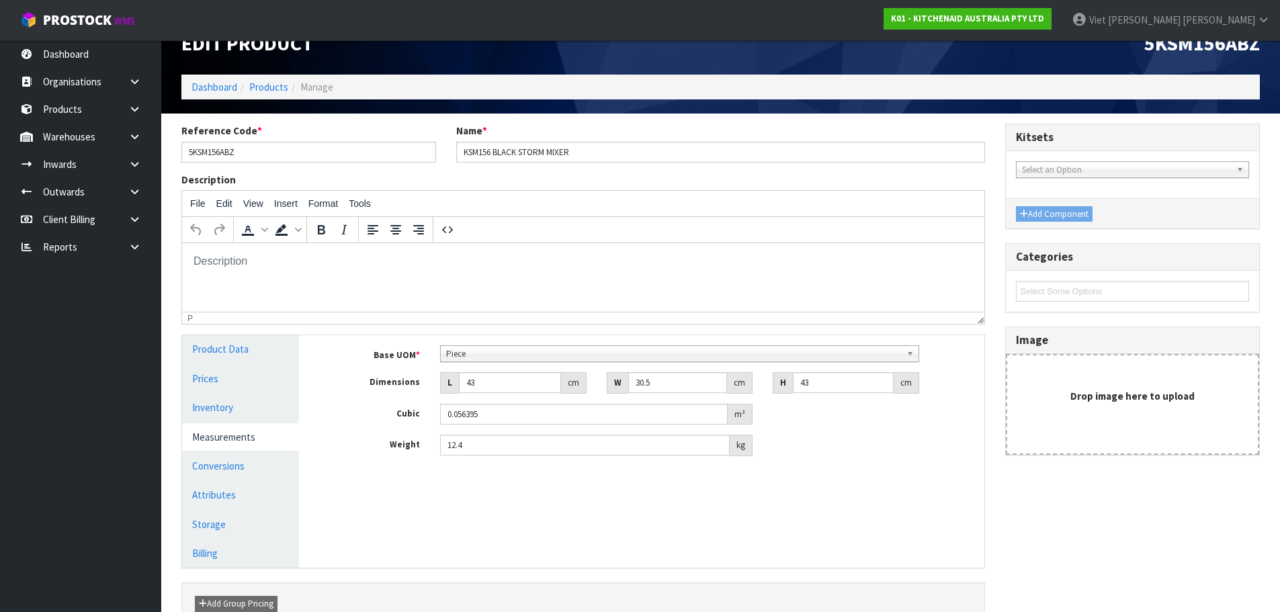
scroll to position [0, 0]
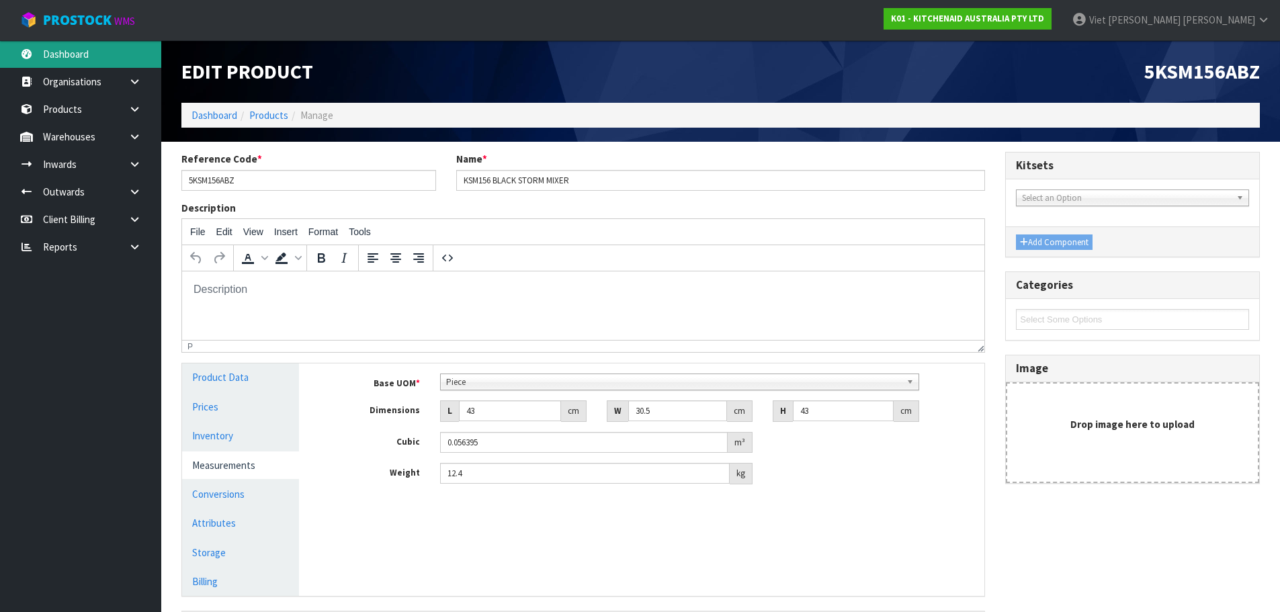
drag, startPoint x: 71, startPoint y: 41, endPoint x: 78, endPoint y: 12, distance: 29.8
click at [71, 41] on link "Dashboard" at bounding box center [80, 54] width 161 height 28
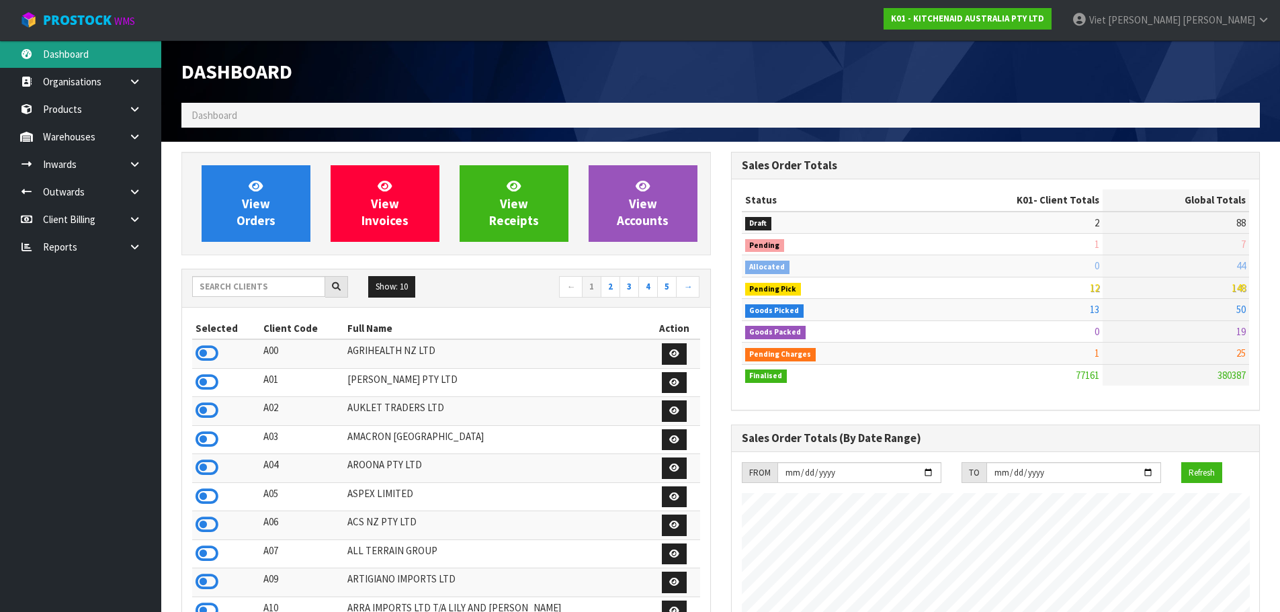
scroll to position [1018, 549]
drag, startPoint x: 614, startPoint y: 142, endPoint x: 314, endPoint y: 219, distance: 309.5
click at [1142, 431] on div "Sales Order Totals (By Date Range)" at bounding box center [996, 438] width 528 height 27
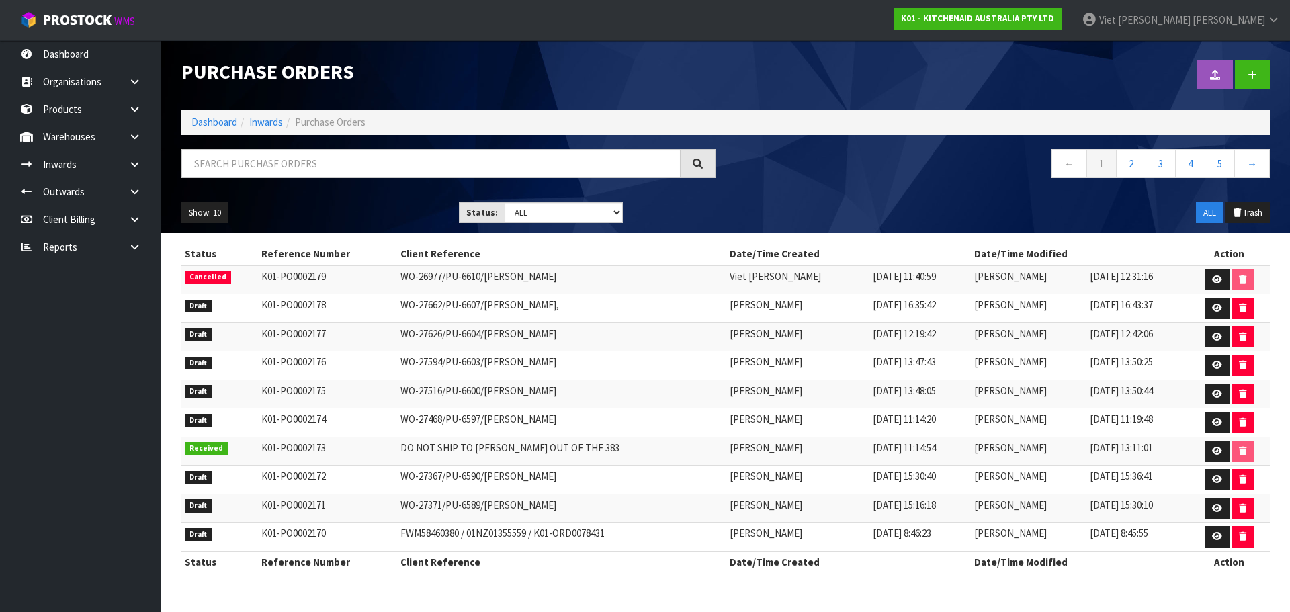
click at [558, 281] on td "WO-26977/PU-6610/[PERSON_NAME]" at bounding box center [561, 279] width 329 height 29
drag, startPoint x: 511, startPoint y: 276, endPoint x: 384, endPoint y: 282, distance: 126.4
click at [384, 282] on tr "Cancelled K01-PO0002179 WO-26977/PU-6610/[PERSON_NAME] Viet [PERSON_NAME] [DATE…" at bounding box center [725, 279] width 1089 height 29
click at [384, 282] on td "K01-PO0002179" at bounding box center [327, 279] width 139 height 29
drag, startPoint x: 574, startPoint y: 280, endPoint x: 385, endPoint y: 284, distance: 188.9
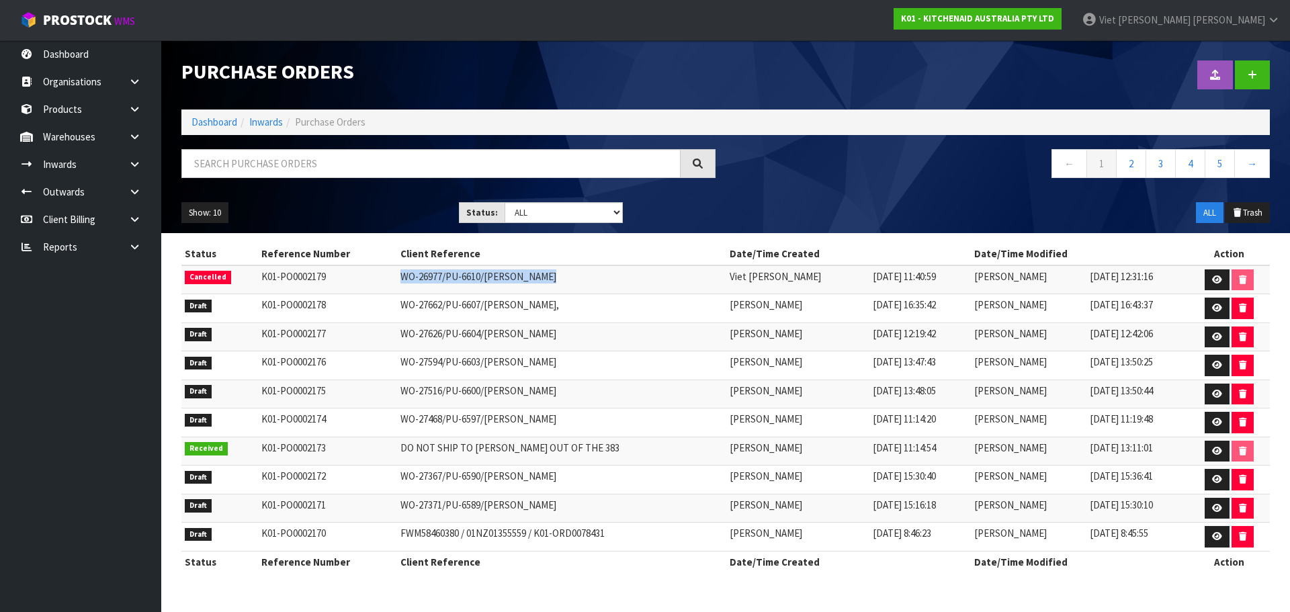
click at [385, 284] on tr "Cancelled K01-PO0002179 WO-26977/PU-6610/[PERSON_NAME] Viet [PERSON_NAME] [DATE…" at bounding box center [725, 279] width 1089 height 29
copy tr "WO-26977/PU-6610/[PERSON_NAME]"
click at [939, 181] on nav "← 1 2 3 4 5 →" at bounding box center [1003, 165] width 534 height 33
click at [1241, 69] on link at bounding box center [1252, 74] width 35 height 29
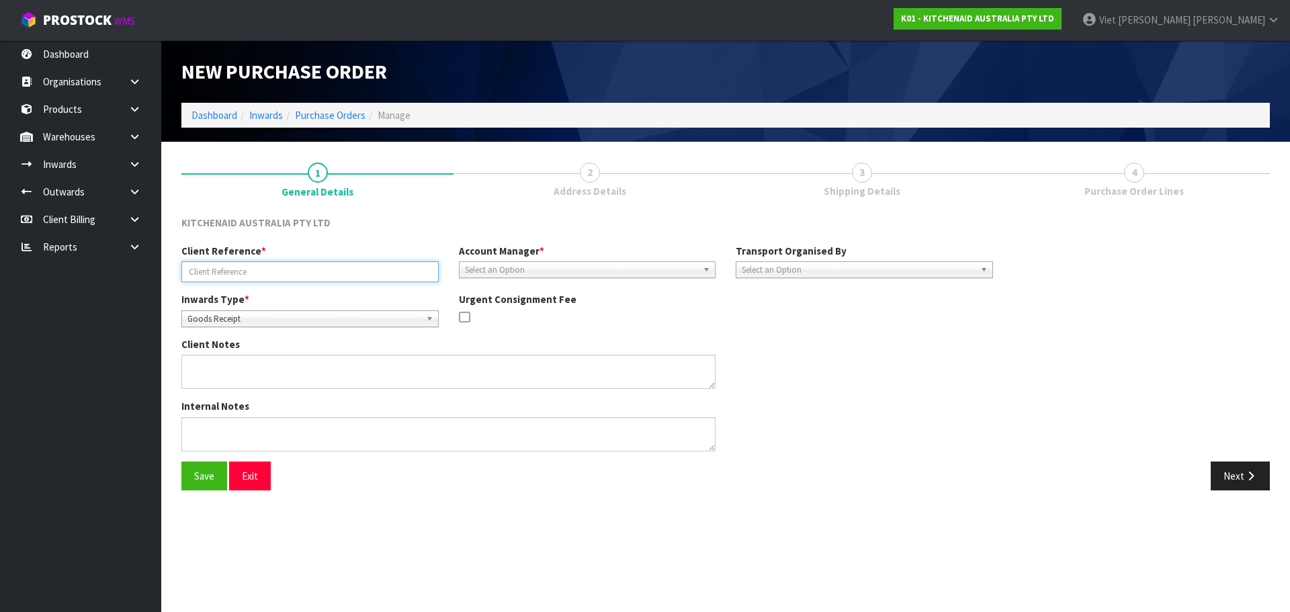
click at [315, 267] on input "text" at bounding box center [309, 271] width 257 height 21
click at [207, 314] on span "Goods Receipt" at bounding box center [303, 319] width 233 height 16
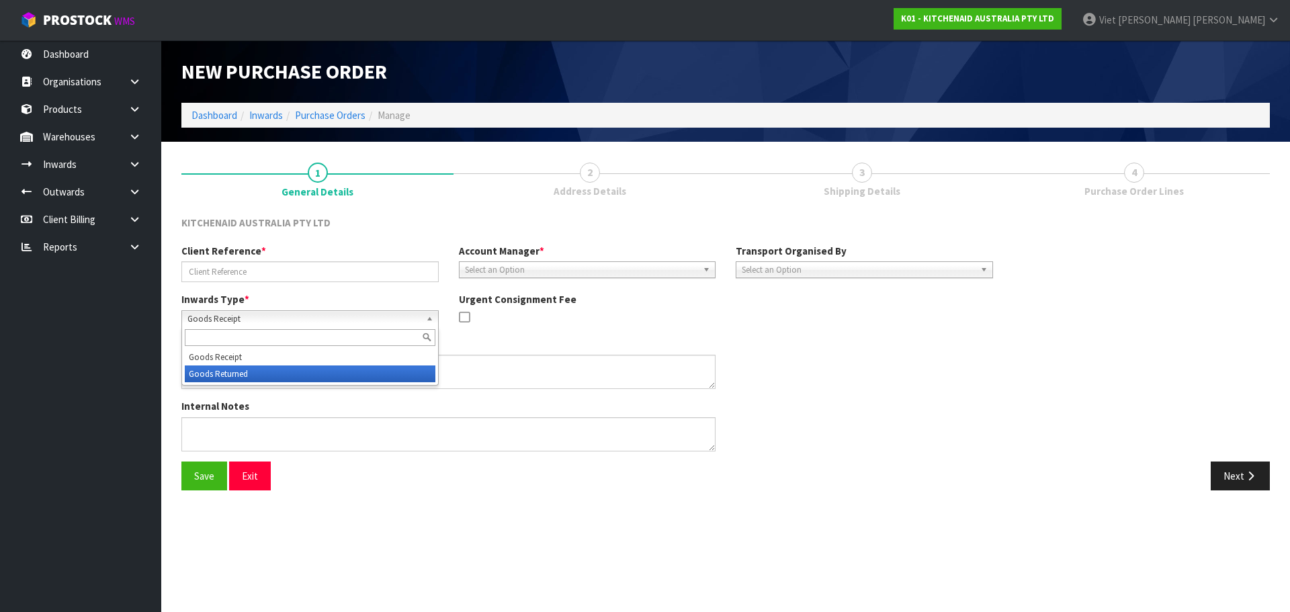
click at [224, 375] on li "Goods Returned" at bounding box center [310, 374] width 251 height 17
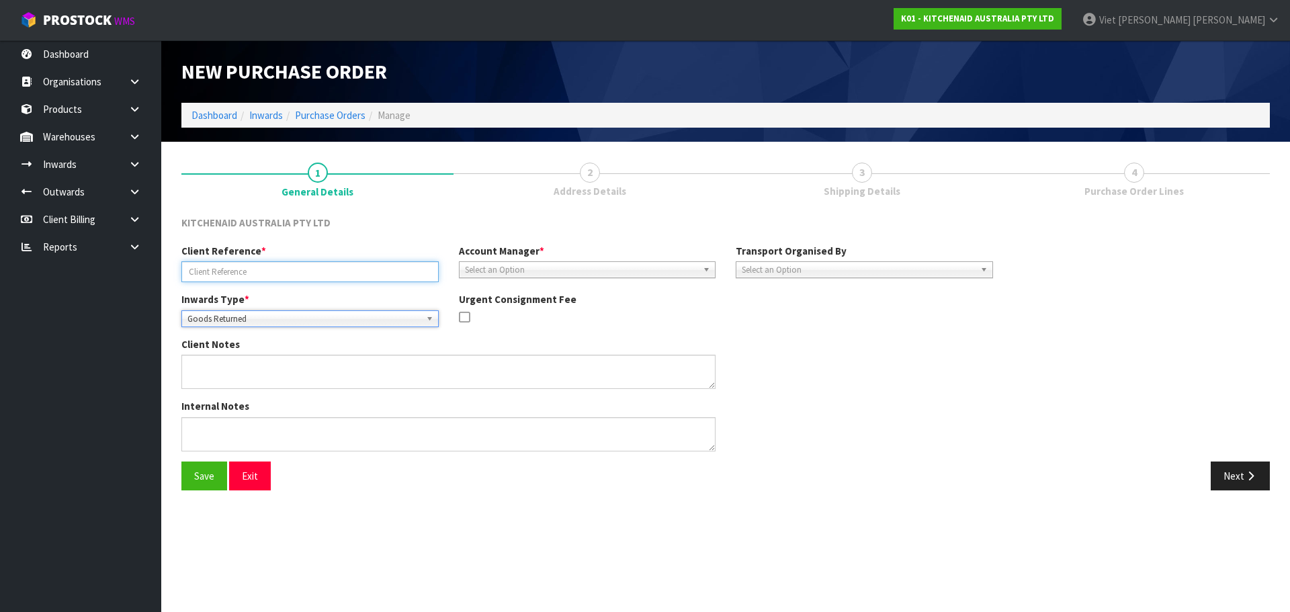
click at [297, 275] on input "text" at bounding box center [309, 271] width 257 height 21
paste input "WO-26977/PU-6610/[PERSON_NAME]"
drag, startPoint x: 203, startPoint y: 274, endPoint x: 151, endPoint y: 280, distance: 52.1
click at [151, 280] on body "Toggle navigation ProStock WMS K01 - KITCHENAID AUSTRALIA PTY LTD Viet [PERSON_…" at bounding box center [645, 306] width 1290 height 612
click at [334, 274] on input "WO-26977/PU-6610/[PERSON_NAME]" at bounding box center [309, 271] width 257 height 21
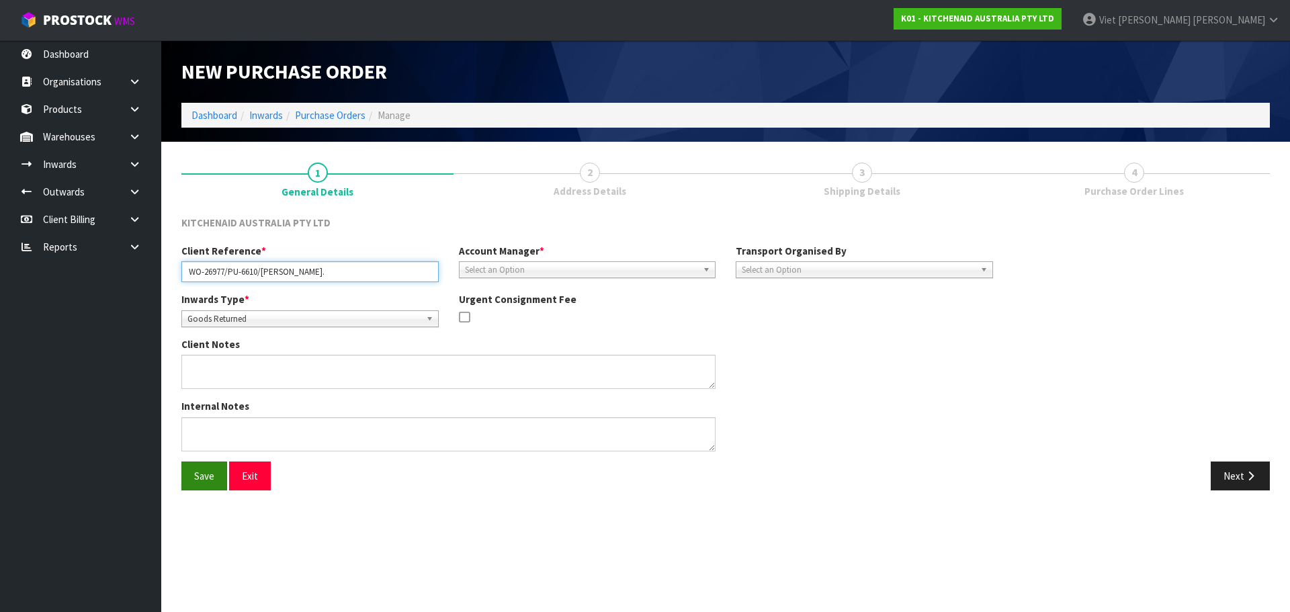
type input "WO-26977/PU-6610/[PERSON_NAME]."
click at [193, 485] on button "Save" at bounding box center [204, 476] width 46 height 29
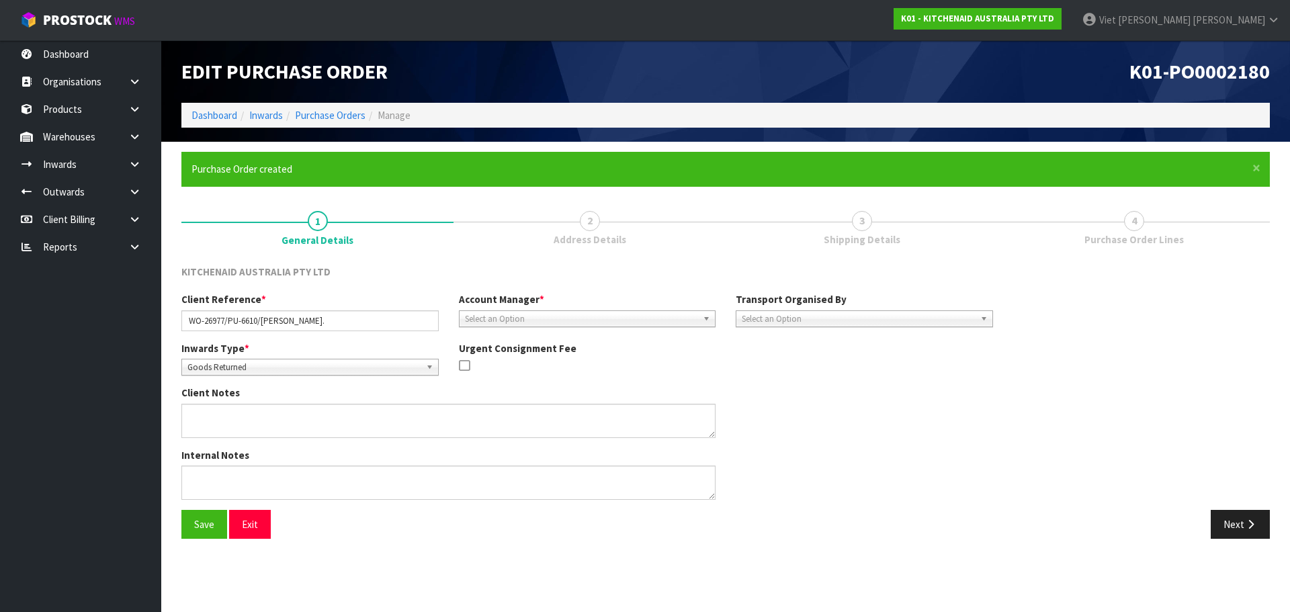
click at [527, 308] on div "Account Manager * [PERSON_NAME] [PERSON_NAME] [PERSON_NAME] [PERSON_NAME] [PERS…" at bounding box center [588, 309] width 278 height 34
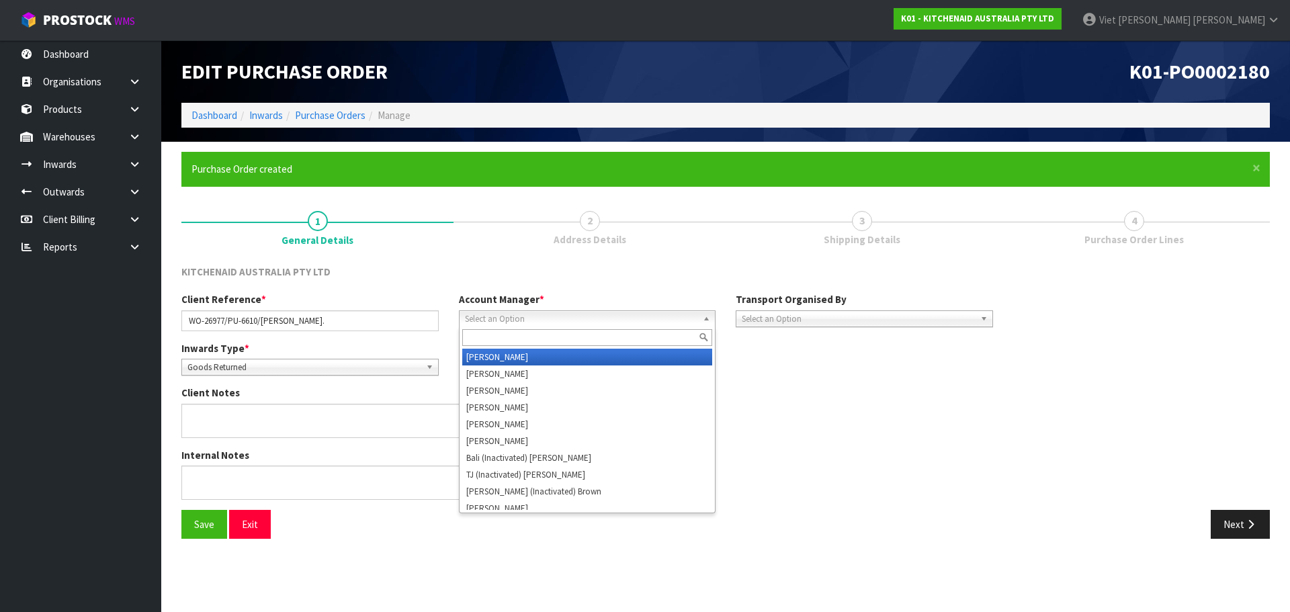
click at [525, 312] on span "Select an Option" at bounding box center [581, 319] width 233 height 16
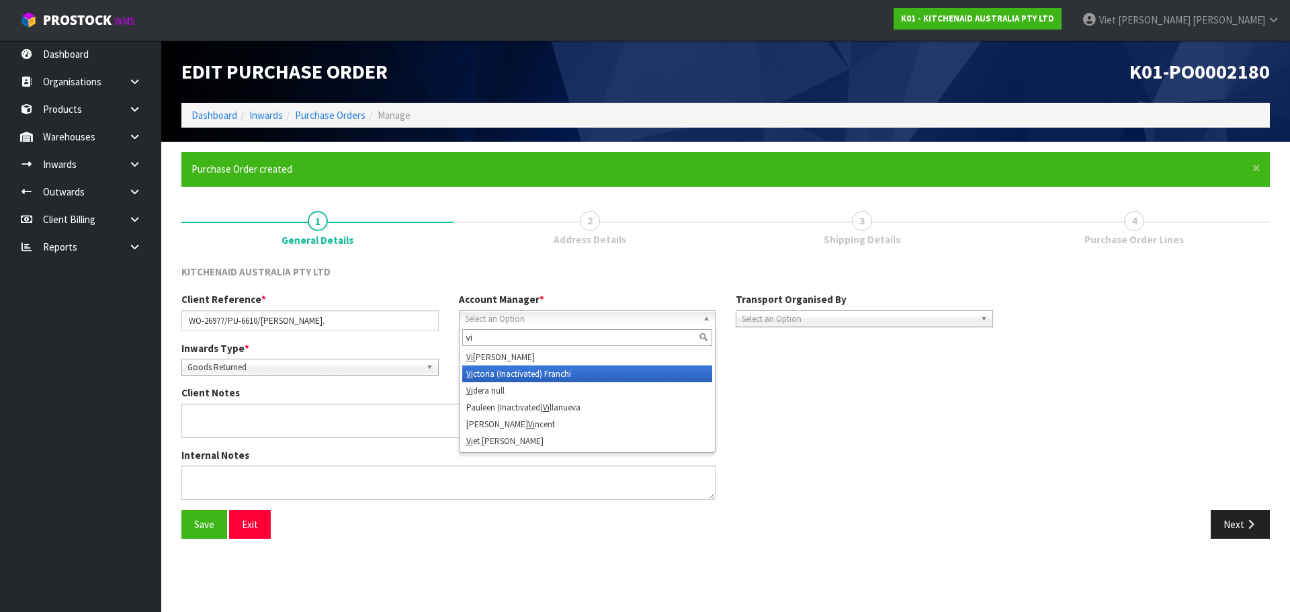
type input "vi"
click at [543, 353] on li "[PERSON_NAME]" at bounding box center [587, 357] width 251 height 17
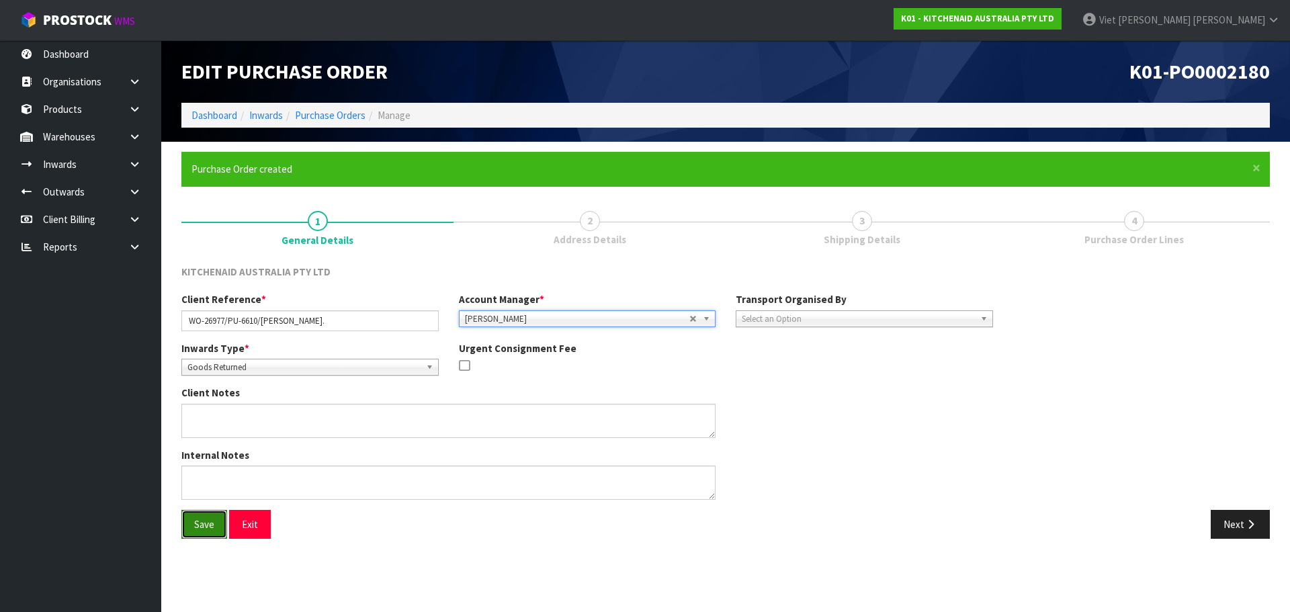
click at [197, 524] on button "Save" at bounding box center [204, 524] width 46 height 29
click at [874, 321] on span "Select an Option" at bounding box center [858, 319] width 233 height 16
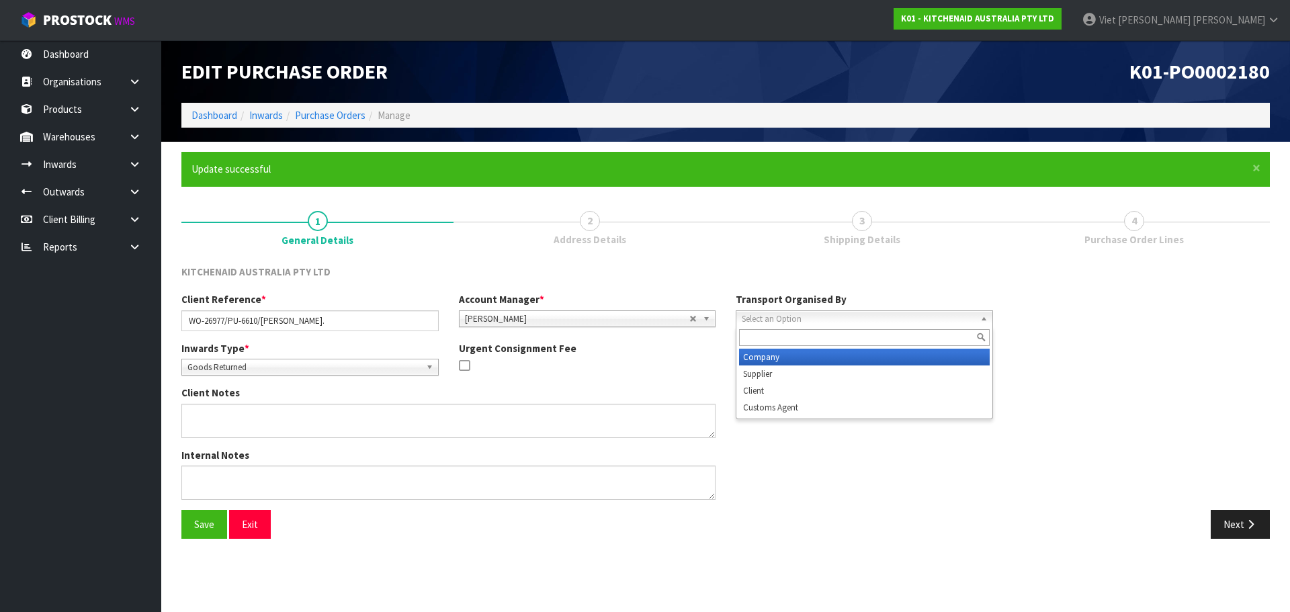
click at [828, 361] on li "Company" at bounding box center [864, 357] width 251 height 17
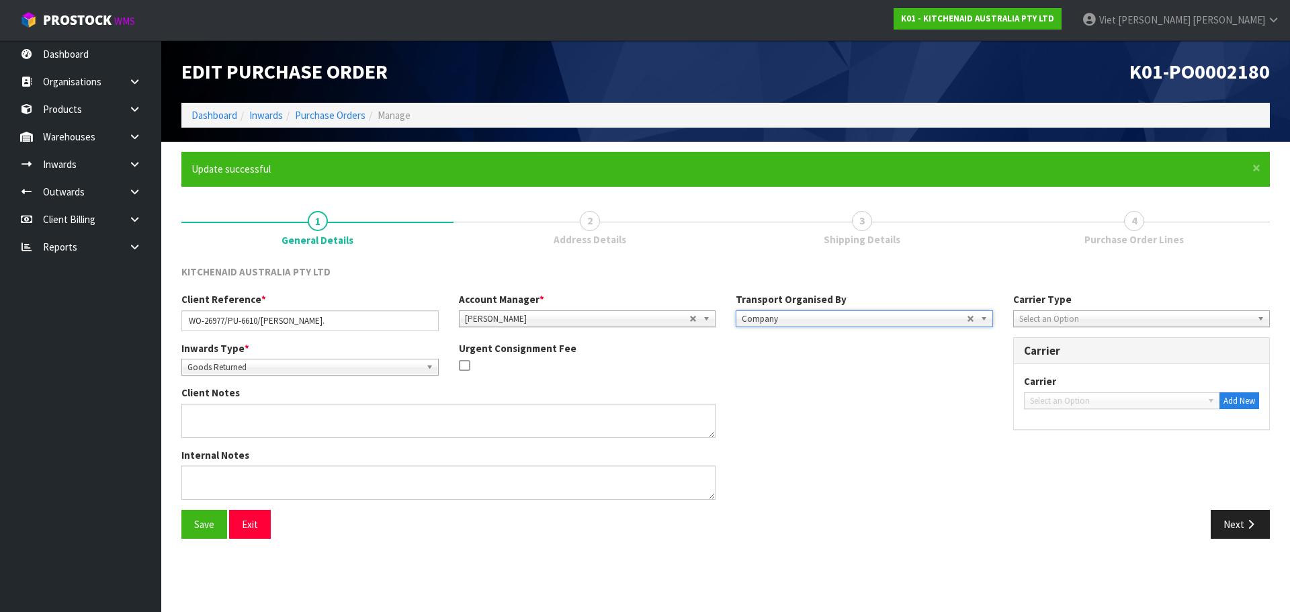
click at [1059, 311] on span "Select an Option" at bounding box center [1135, 319] width 233 height 16
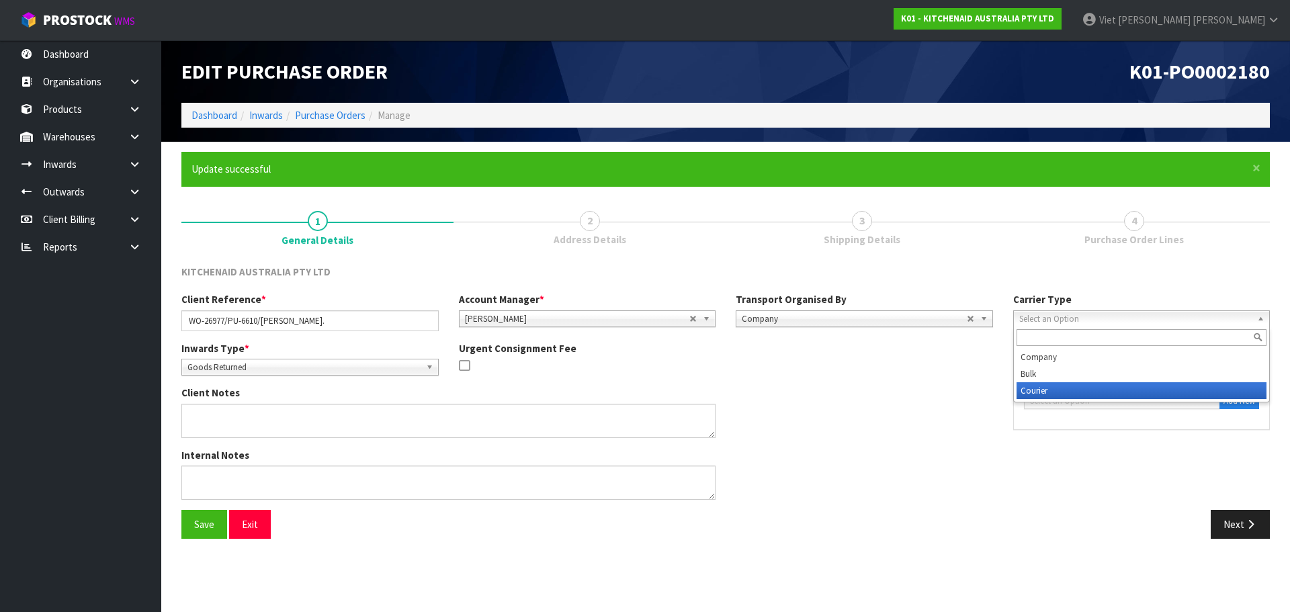
click at [1044, 385] on li "Courier" at bounding box center [1142, 390] width 251 height 17
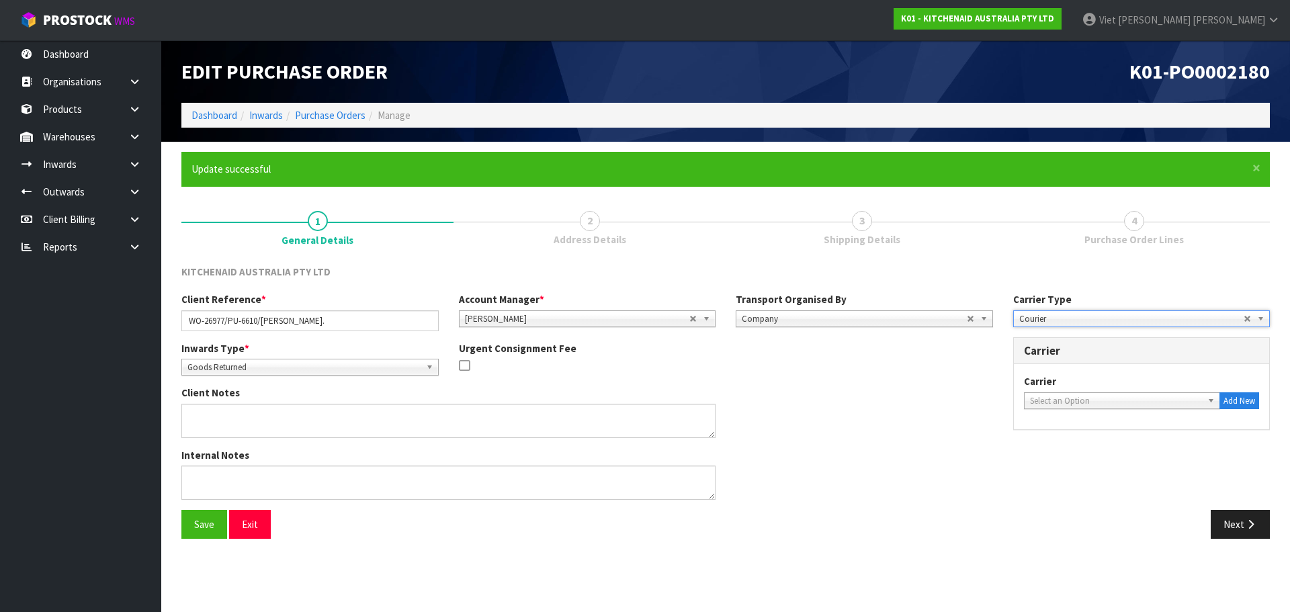
click at [1058, 396] on span "Select an Option" at bounding box center [1116, 401] width 173 height 16
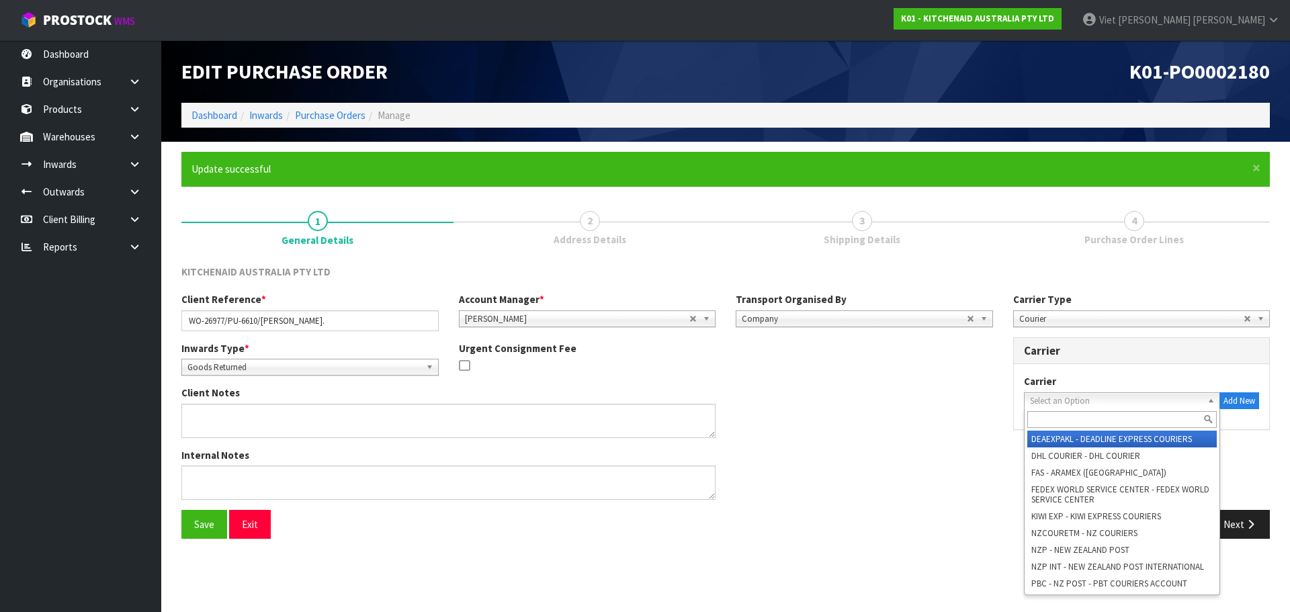
click at [1062, 415] on input "text" at bounding box center [1122, 419] width 190 height 17
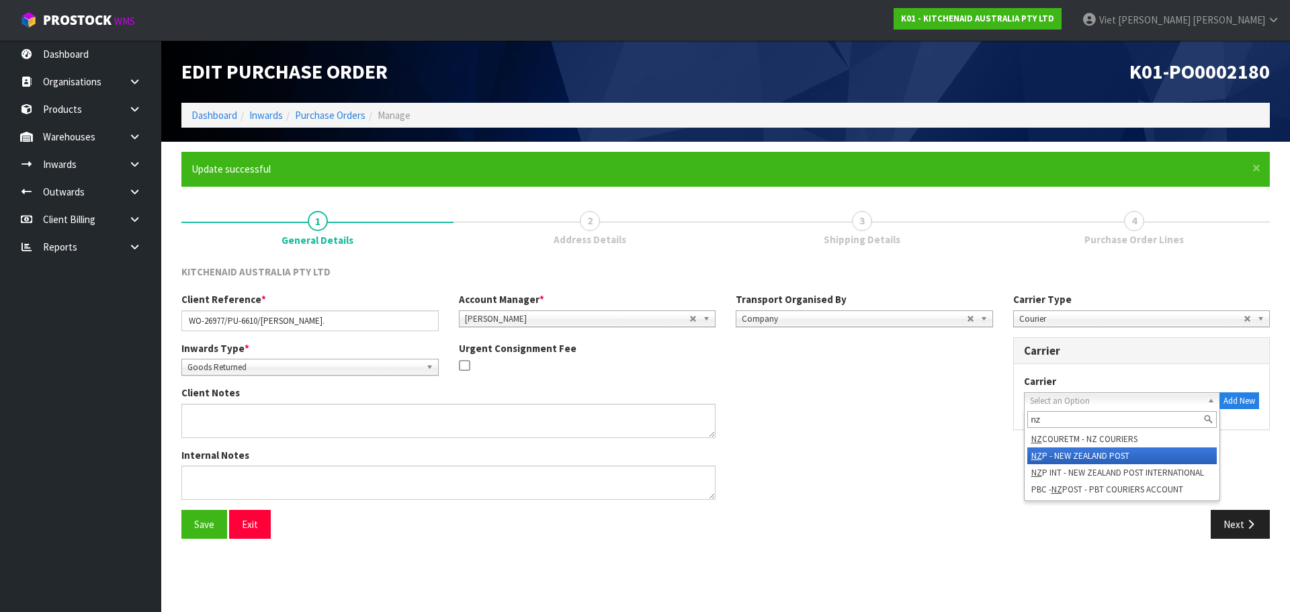
type input "nz"
click at [1098, 454] on li "NZ P - NEW ZEALAND POST" at bounding box center [1122, 456] width 190 height 17
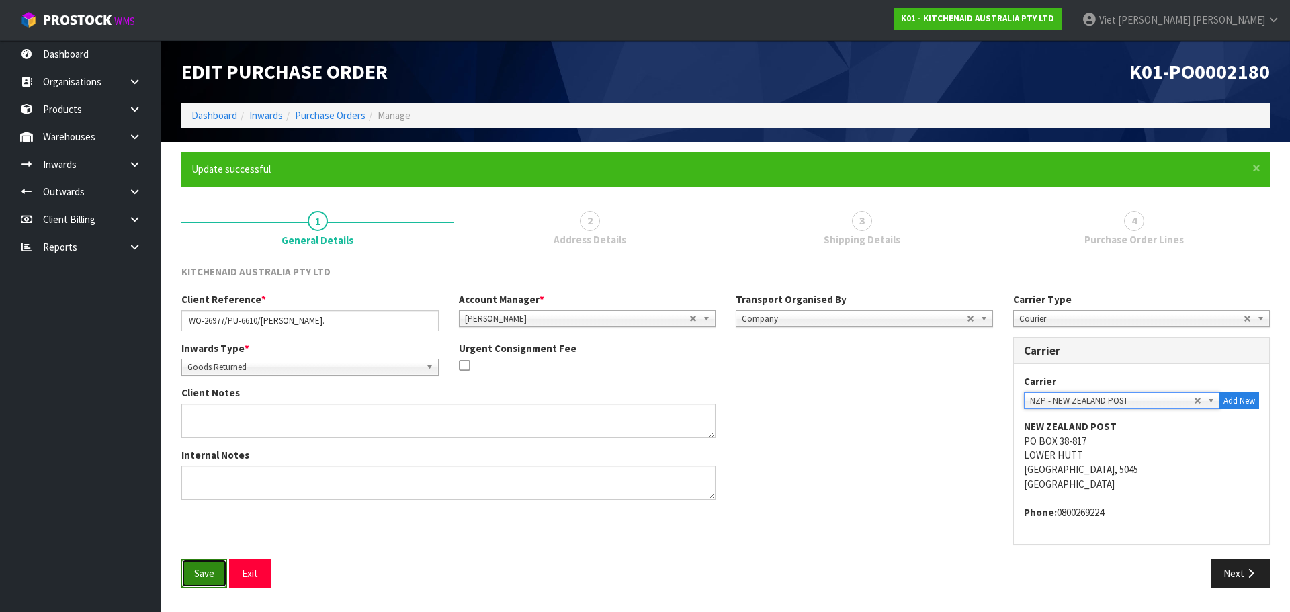
click at [205, 587] on button "Save" at bounding box center [204, 573] width 46 height 29
click at [425, 410] on textarea at bounding box center [448, 421] width 534 height 34
click at [797, 427] on div "Client Notes" at bounding box center [587, 417] width 832 height 62
click at [601, 239] on span "Address Details" at bounding box center [590, 240] width 73 height 14
click at [1224, 572] on button "Next" at bounding box center [1240, 573] width 59 height 29
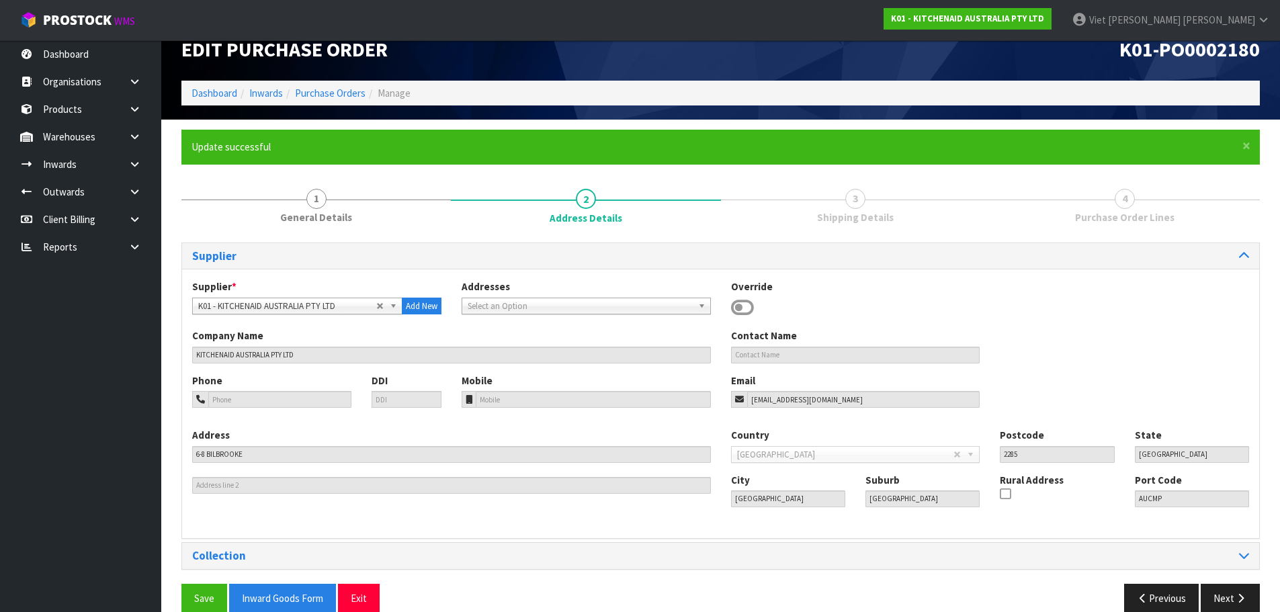
scroll to position [44, 0]
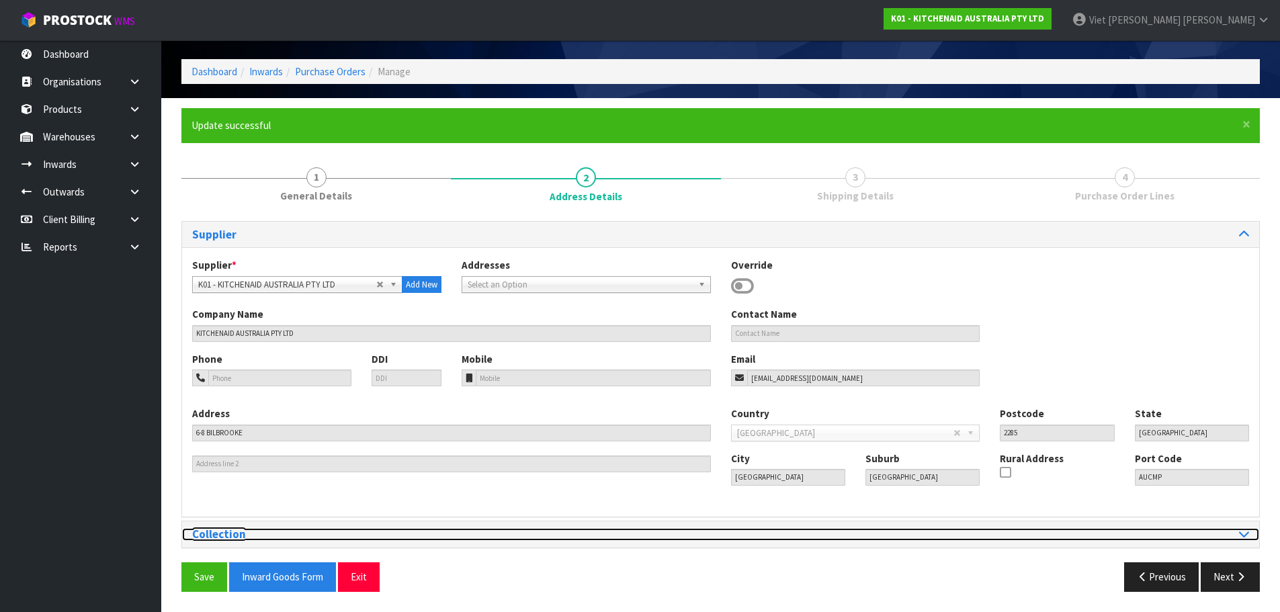
drag, startPoint x: 1246, startPoint y: 538, endPoint x: 1171, endPoint y: 542, distance: 75.3
click at [1246, 538] on icon at bounding box center [1244, 533] width 10 height 11
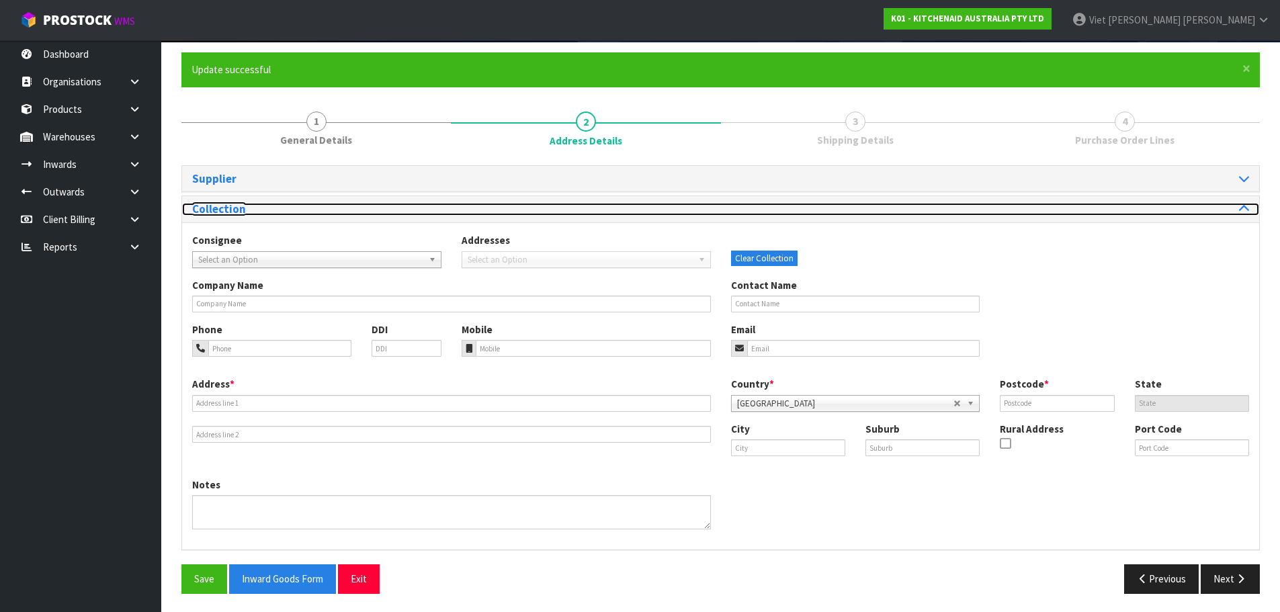
scroll to position [101, 0]
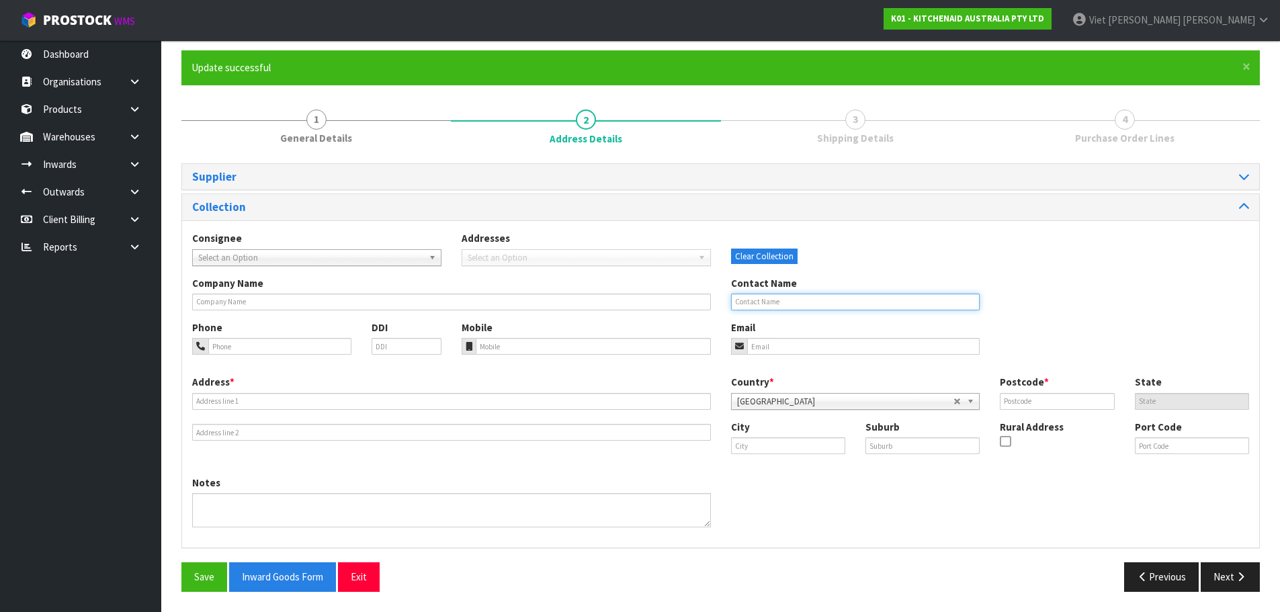
click at [774, 302] on input "text" at bounding box center [855, 302] width 249 height 17
paste input "[PERSON_NAME]"
type input "[PERSON_NAME]"
click at [874, 342] on input "email" at bounding box center [863, 346] width 233 height 17
paste input "[EMAIL_ADDRESS][DOMAIN_NAME]"
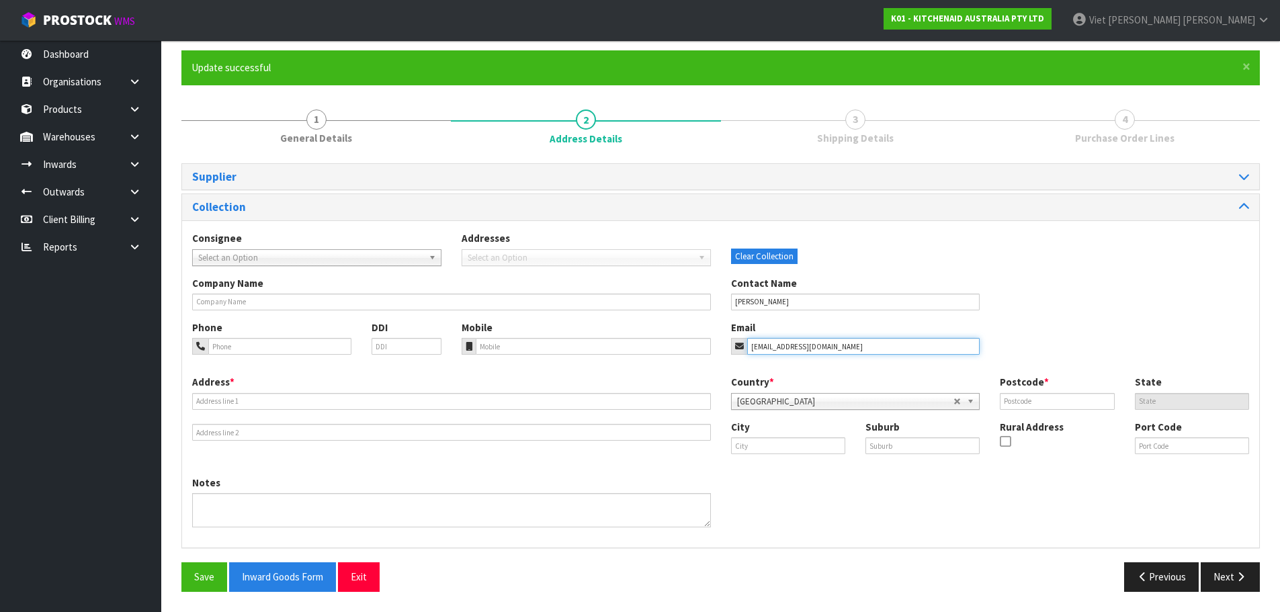
type input "[EMAIL_ADDRESS][DOMAIN_NAME]"
click at [407, 421] on div "Address *" at bounding box center [451, 408] width 539 height 66
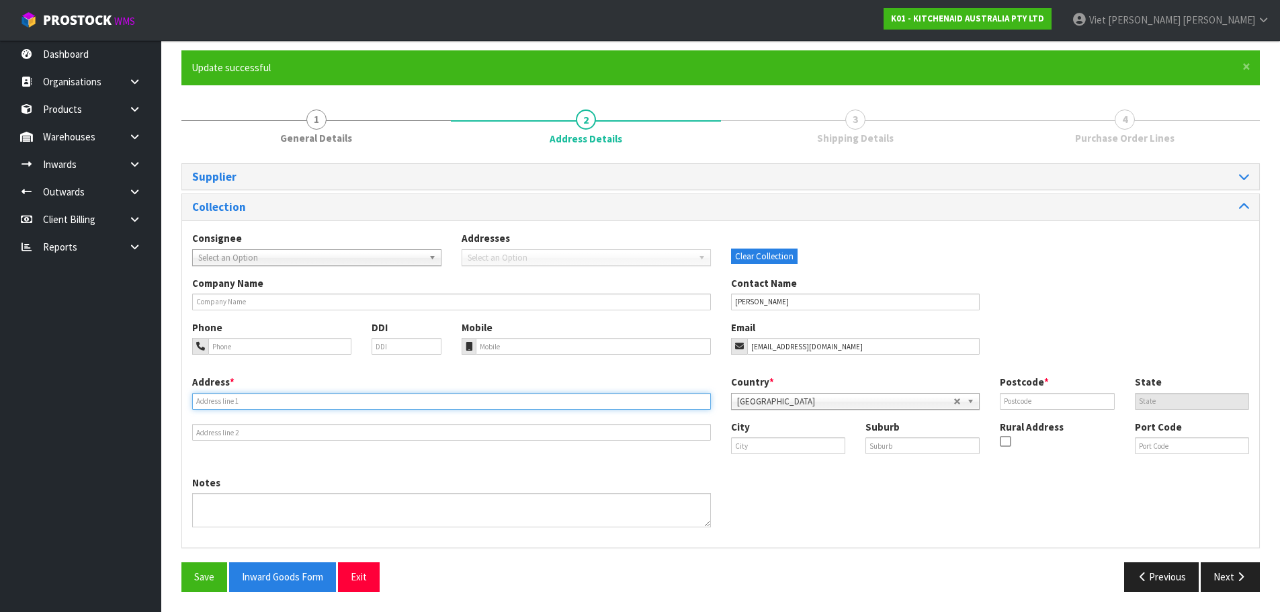
click at [417, 404] on input "text" at bounding box center [451, 401] width 519 height 17
paste input "[STREET_ADDRESS]"
type input "[STREET_ADDRESS]"
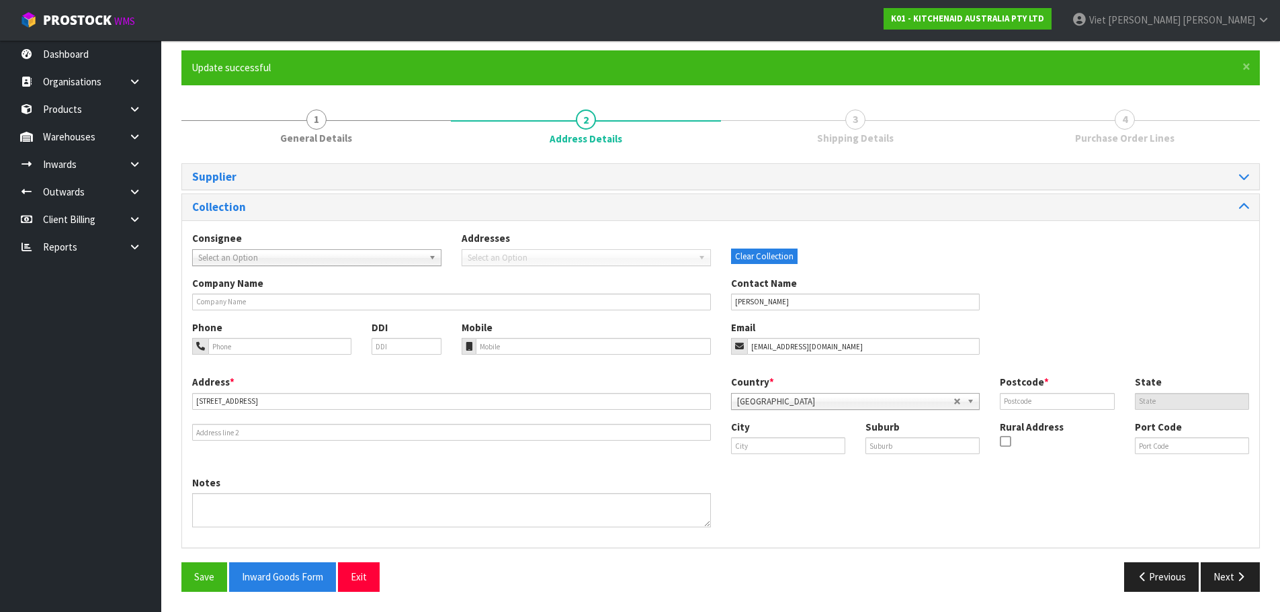
click at [120, 403] on ul "Dashboard Organisations Clients Consignees Carriers Products Categories Serial …" at bounding box center [80, 326] width 161 height 572
click at [1041, 406] on input "text" at bounding box center [1057, 401] width 114 height 17
paste input "4390"
type input "4390"
click at [926, 453] on input "text" at bounding box center [923, 445] width 114 height 17
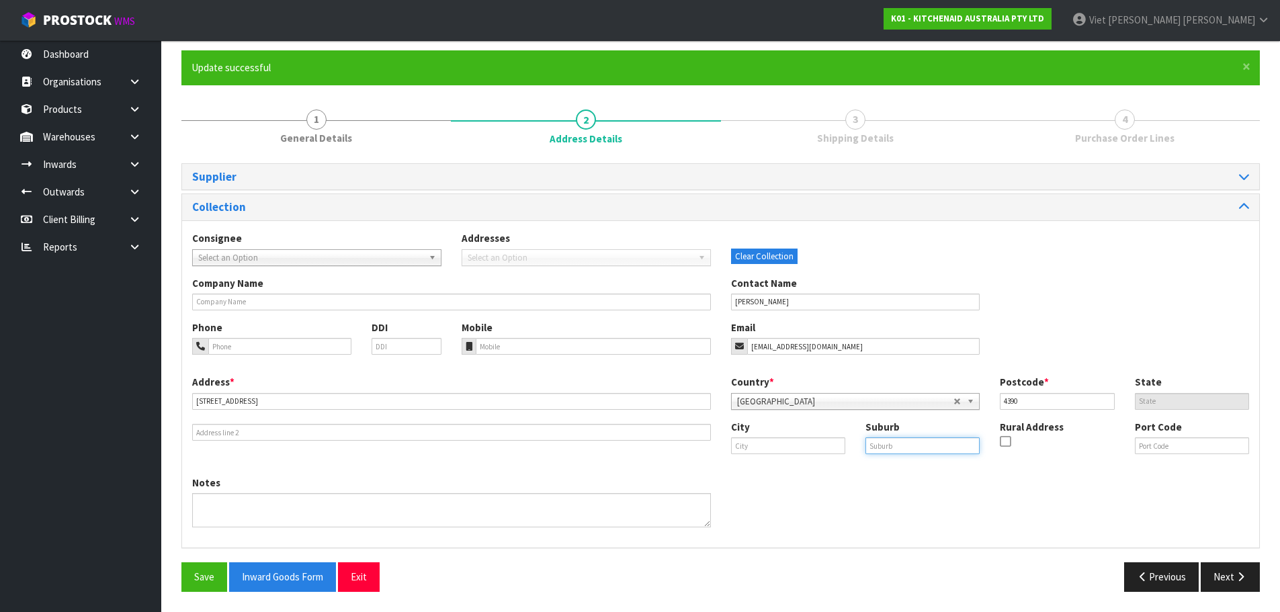
paste input "TARIKI"
type input "TARIKI"
click at [751, 449] on input "text" at bounding box center [788, 445] width 114 height 17
click at [802, 452] on input "text" at bounding box center [788, 445] width 114 height 17
drag, startPoint x: 896, startPoint y: 444, endPoint x: 826, endPoint y: 453, distance: 70.5
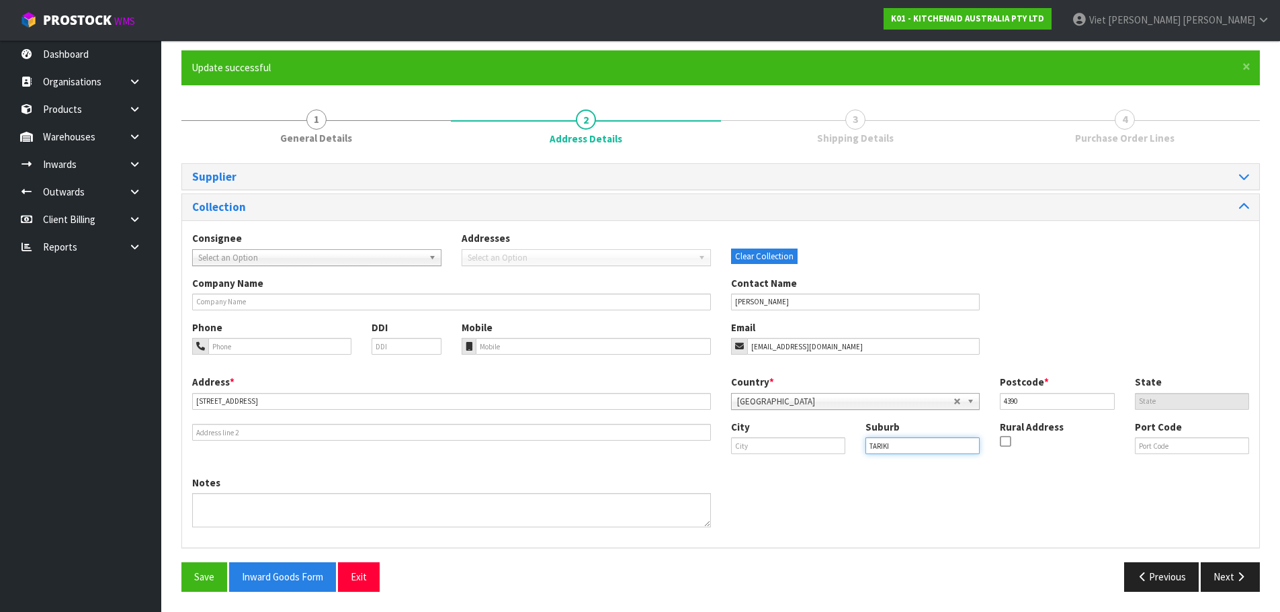
click at [826, 453] on div "City Suburb TARIKI Rural Address Port Code" at bounding box center [990, 443] width 539 height 46
click at [757, 450] on input "text" at bounding box center [788, 445] width 114 height 17
paste input "TARIKI"
type input "TARIKI"
drag, startPoint x: 904, startPoint y: 446, endPoint x: 812, endPoint y: 447, distance: 92.7
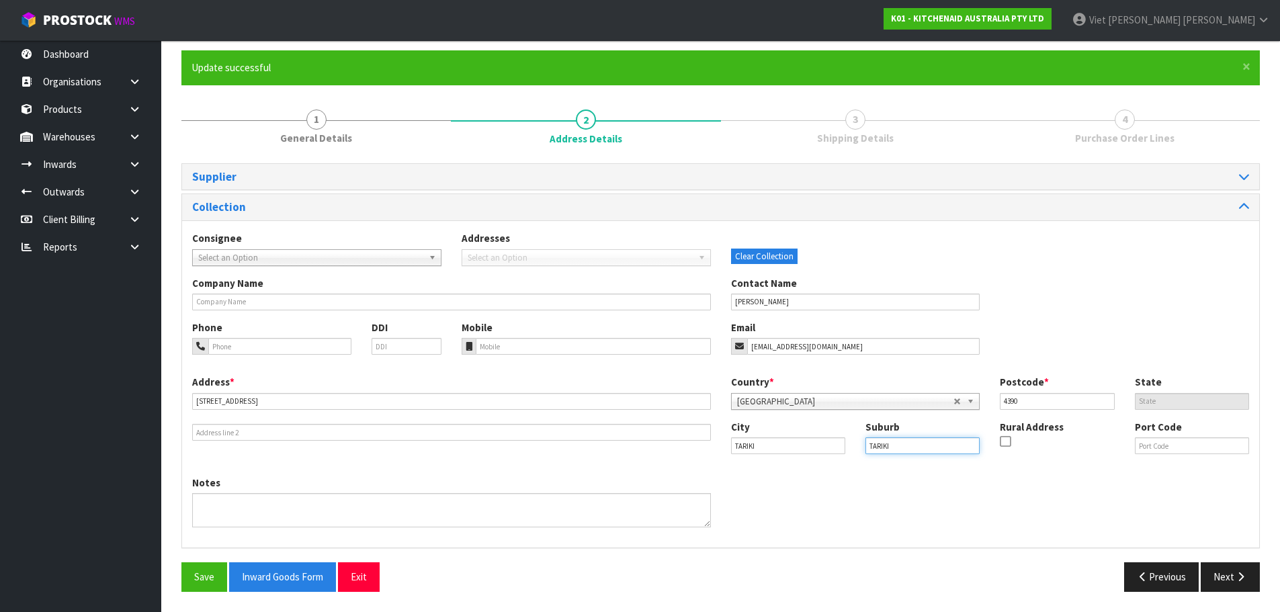
click at [812, 447] on div "City TARIKI Suburb TARIKI Rural Address Port Code" at bounding box center [990, 443] width 539 height 46
click at [924, 445] on input "text" at bounding box center [923, 445] width 114 height 17
paste input "[GEOGRAPHIC_DATA]"
type input "[GEOGRAPHIC_DATA]"
drag, startPoint x: 513, startPoint y: 560, endPoint x: 184, endPoint y: 599, distance: 330.9
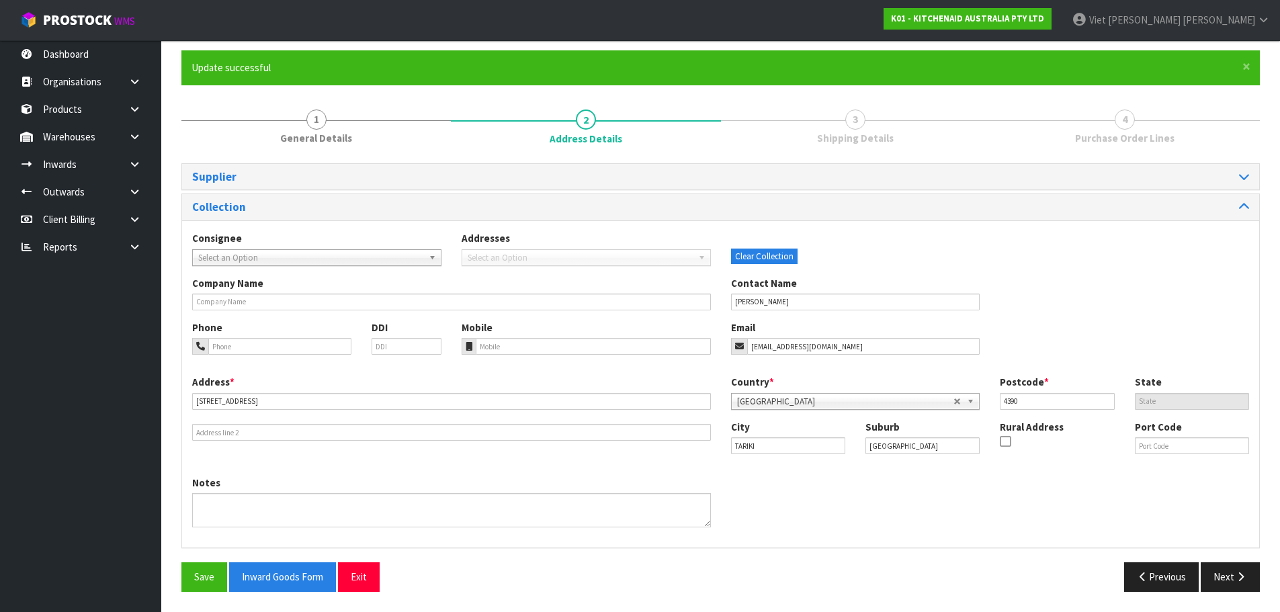
click at [513, 561] on div "Supplier Supplier * A00 - AGRIHEALTH NZ LTD A01 - AGAIN FASTER PTY LTD A02 - AU…" at bounding box center [720, 382] width 1079 height 439
drag, startPoint x: 787, startPoint y: 448, endPoint x: 720, endPoint y: 450, distance: 66.6
click at [721, 450] on div "City TARIKI" at bounding box center [788, 437] width 134 height 34
paste input "Inglewood RD 10"
type input "Inglewood RD 10"
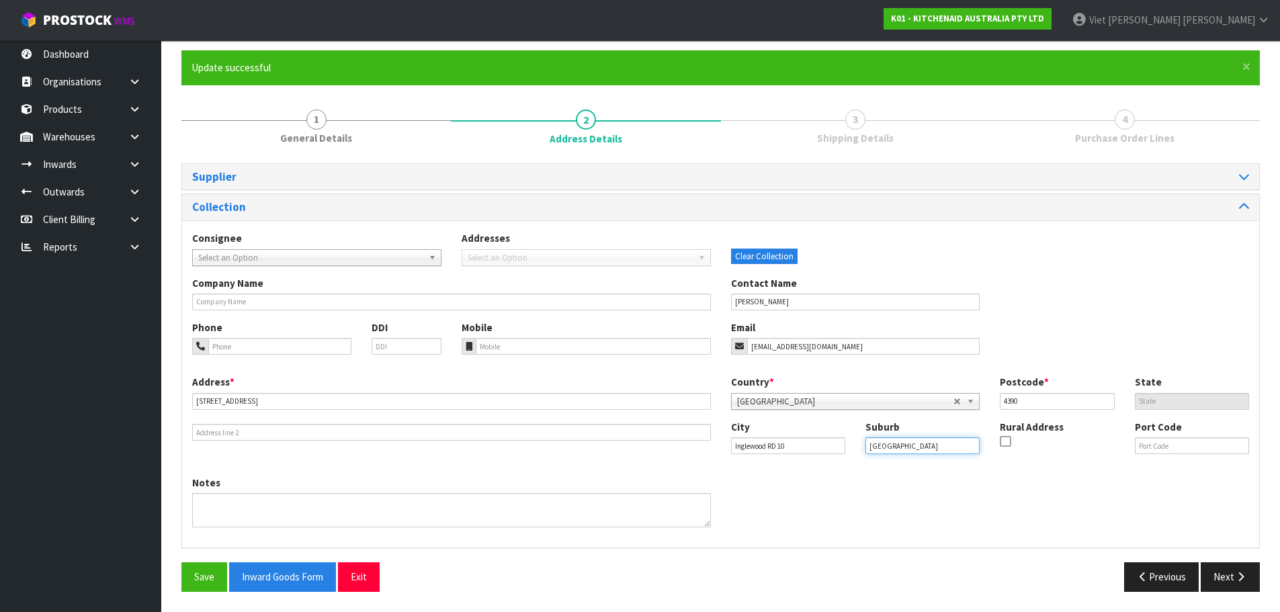
drag, startPoint x: 910, startPoint y: 452, endPoint x: 851, endPoint y: 448, distance: 59.3
click at [851, 448] on div "City Inglewood RD 10 Suburb NORTH ISLAND Rural Address Port Code" at bounding box center [990, 443] width 539 height 46
paste input "TARIKI"
type input "TARIKI"
click at [194, 583] on button "Save" at bounding box center [204, 576] width 46 height 29
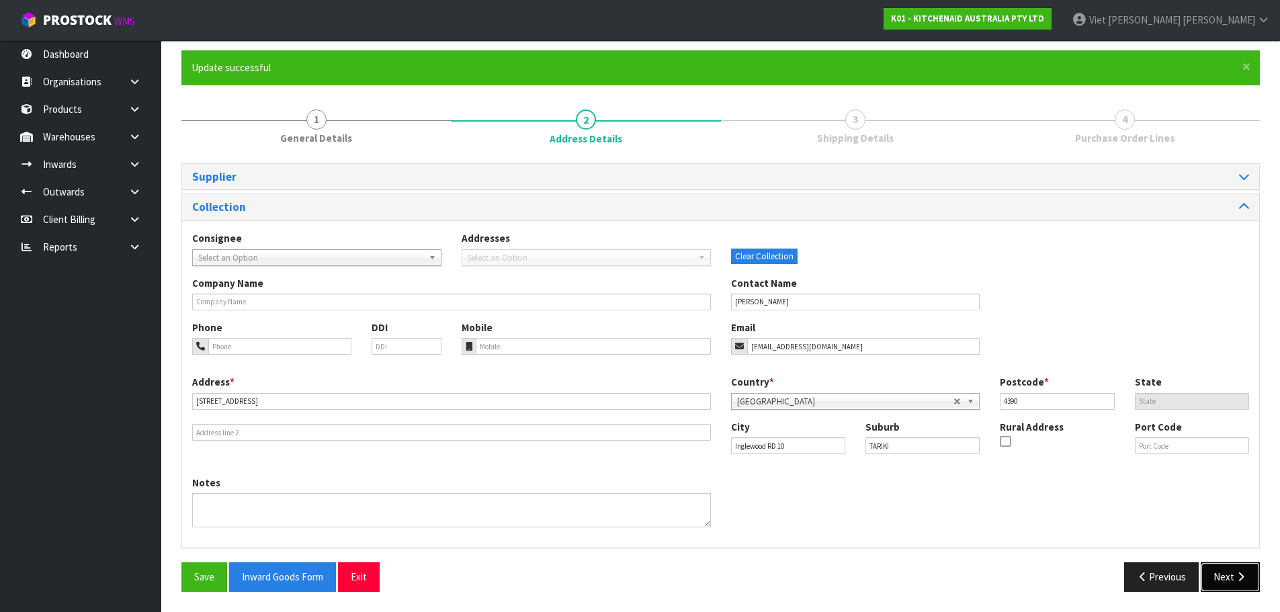
click at [1227, 572] on button "Next" at bounding box center [1230, 576] width 59 height 29
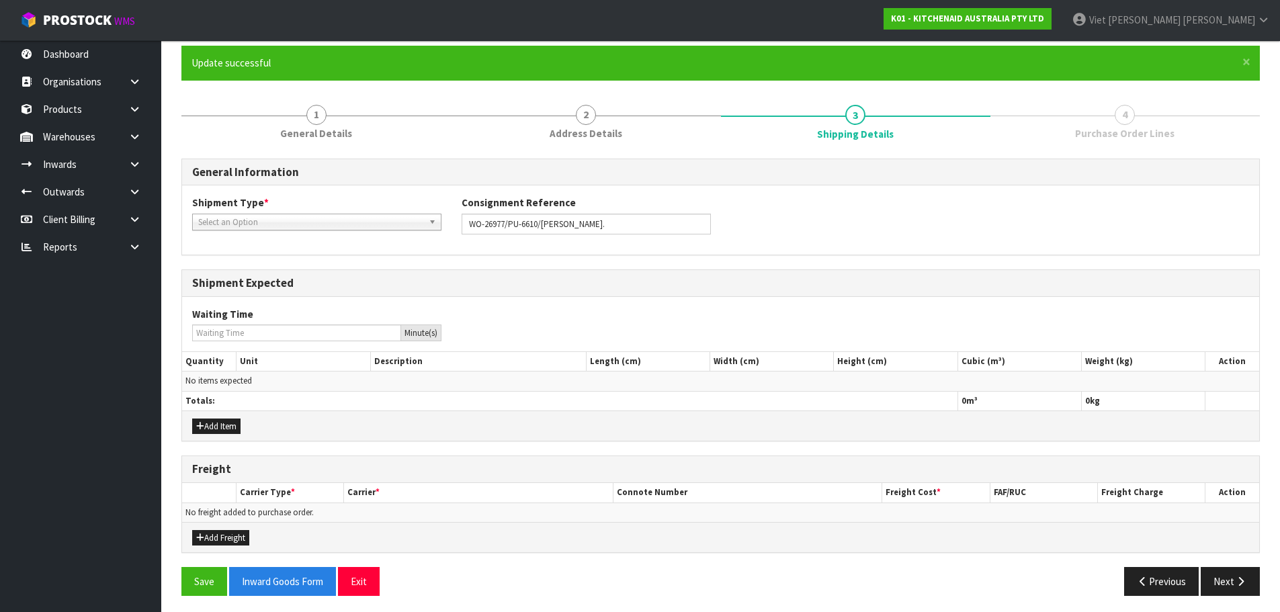
scroll to position [110, 0]
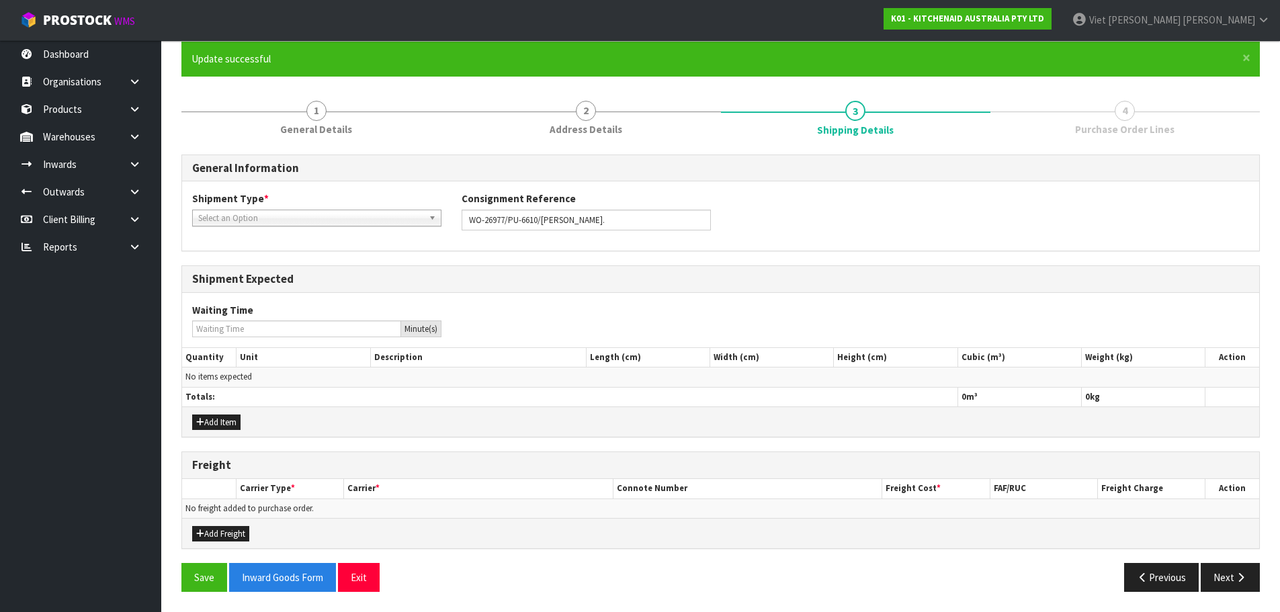
click at [367, 222] on span "Select an Option" at bounding box center [310, 218] width 225 height 16
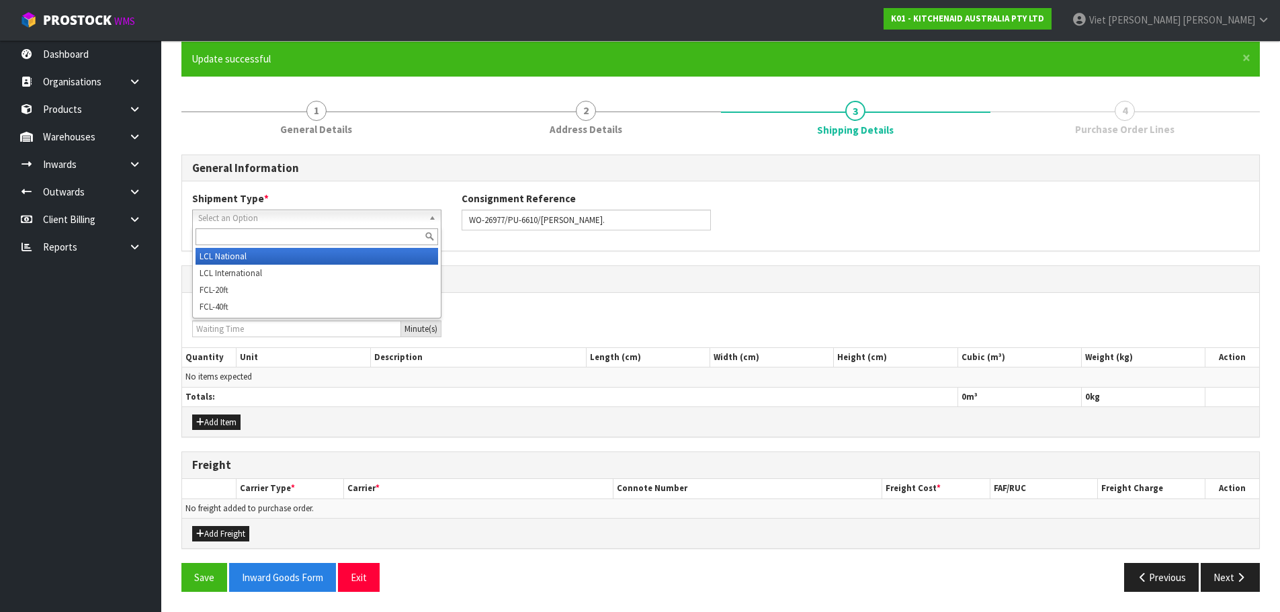
click at [331, 261] on li "LCL National" at bounding box center [317, 256] width 243 height 17
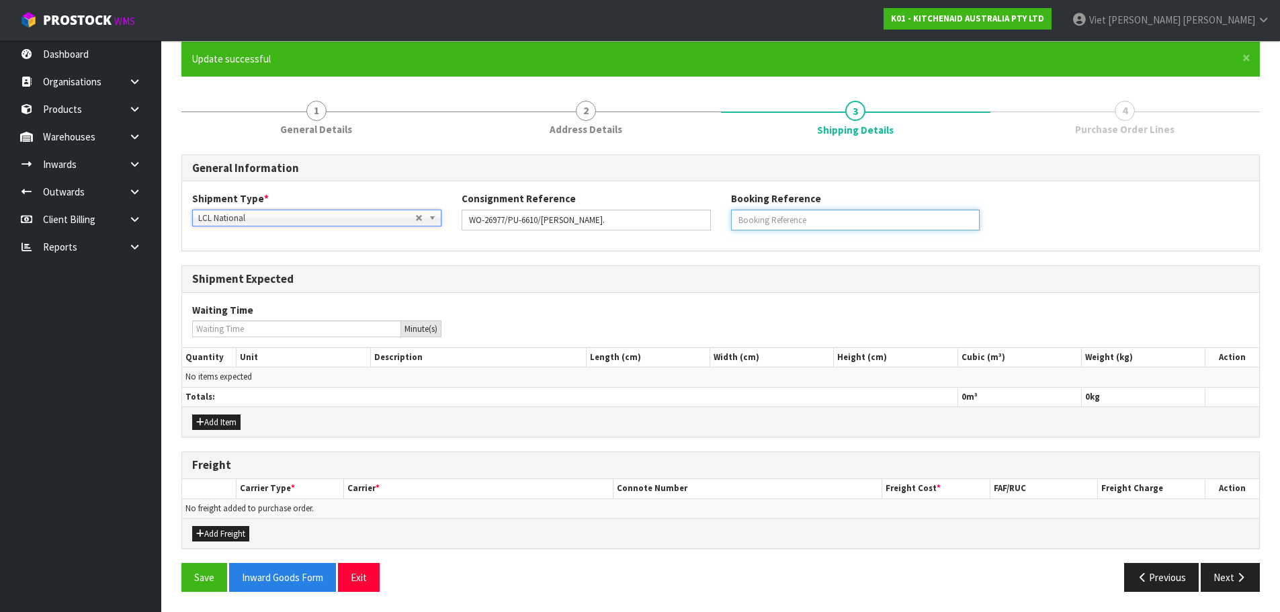
click at [822, 220] on input "text" at bounding box center [855, 220] width 249 height 21
drag, startPoint x: 1220, startPoint y: 579, endPoint x: 1027, endPoint y: 529, distance: 199.2
click at [1220, 579] on button "Next" at bounding box center [1230, 577] width 59 height 29
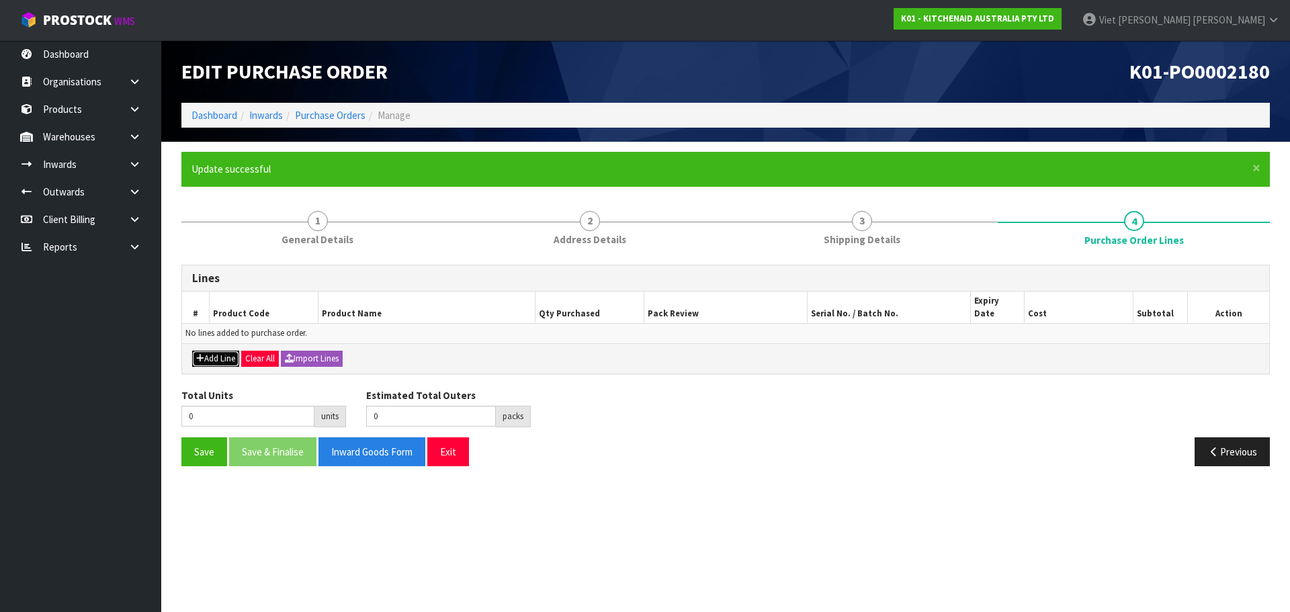
click at [211, 351] on button "Add Line" at bounding box center [215, 359] width 47 height 16
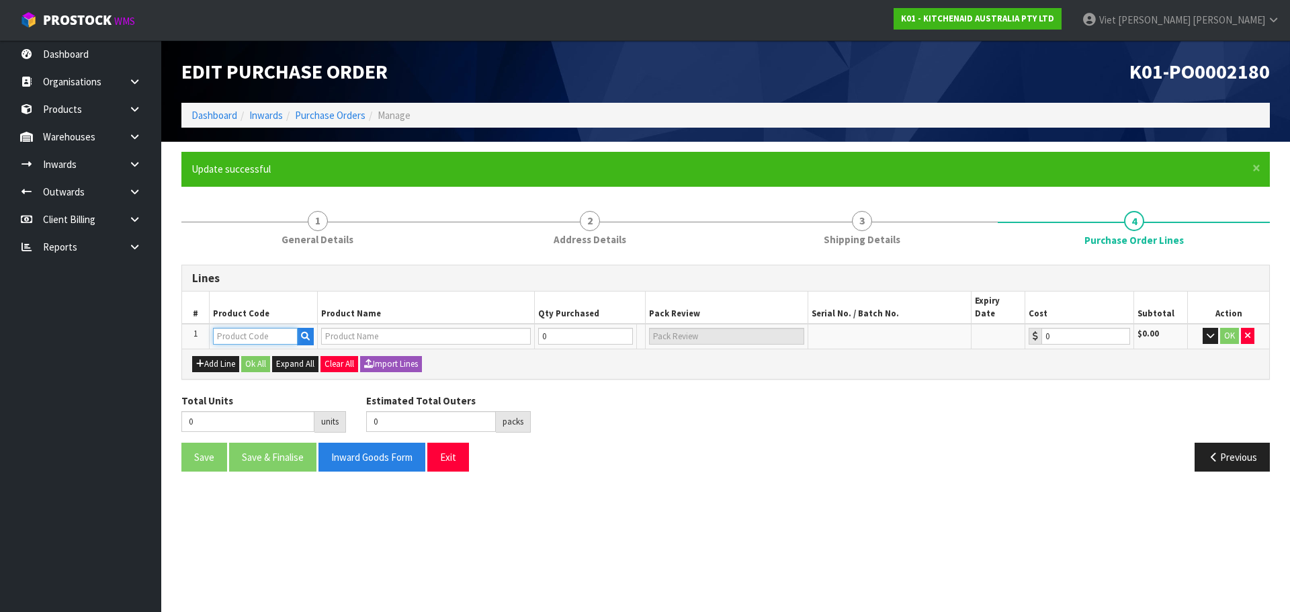
click at [282, 330] on input "text" at bounding box center [255, 336] width 85 height 17
paste input "5KSM156ABZ"
type input "5KSM156ABZ"
type input "KSM156 BLACK STORM MIXER"
type input "0.00"
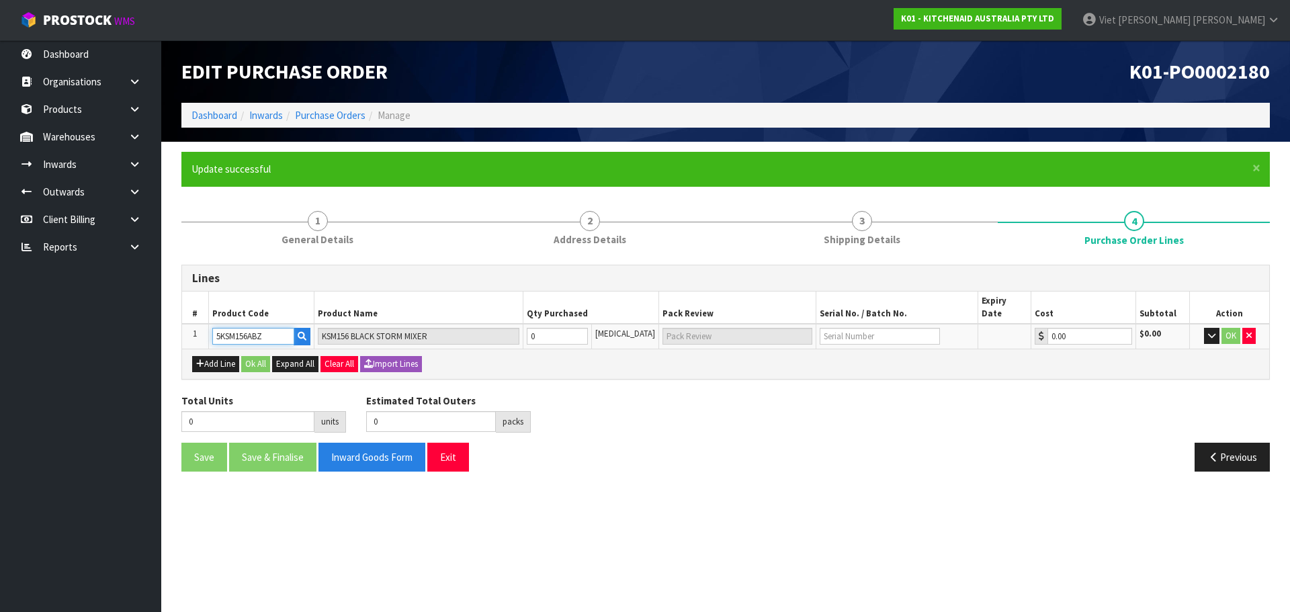
type input "5KSM156ABZ"
type input "1"
type input "1 [MEDICAL_DATA]"
type input "1"
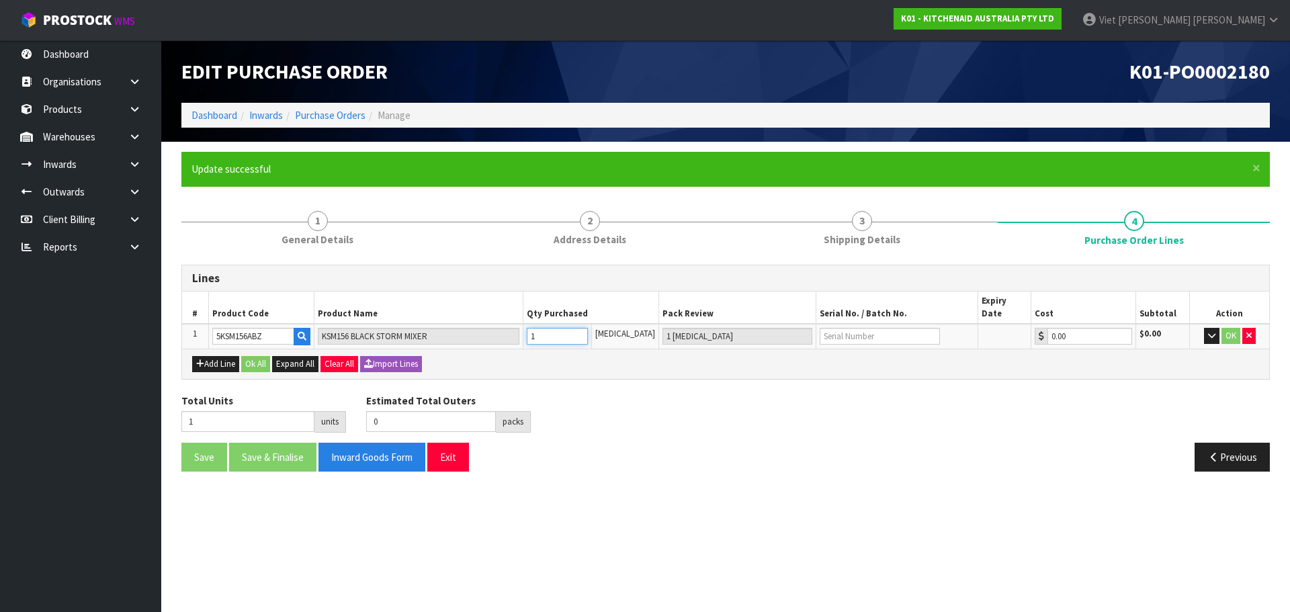
click at [588, 328] on input "1" at bounding box center [557, 336] width 61 height 17
click at [652, 404] on div "Total Units 1 units Estimated Total Outers 0 packs Estimated Total Pallets 0 pa…" at bounding box center [725, 418] width 1109 height 49
click at [249, 356] on button "Ok All" at bounding box center [255, 364] width 29 height 16
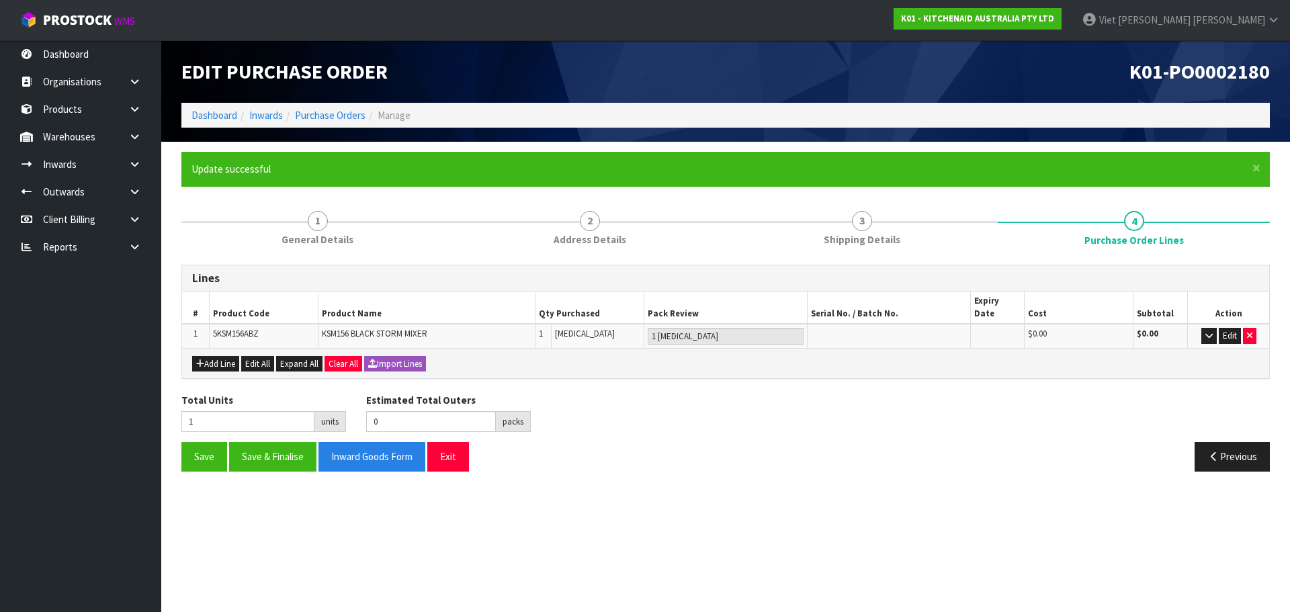
click at [180, 442] on div "Save Save & Finalise Inward Goods Form Exit" at bounding box center [448, 456] width 554 height 29
click at [1226, 328] on button "Edit" at bounding box center [1230, 336] width 22 height 16
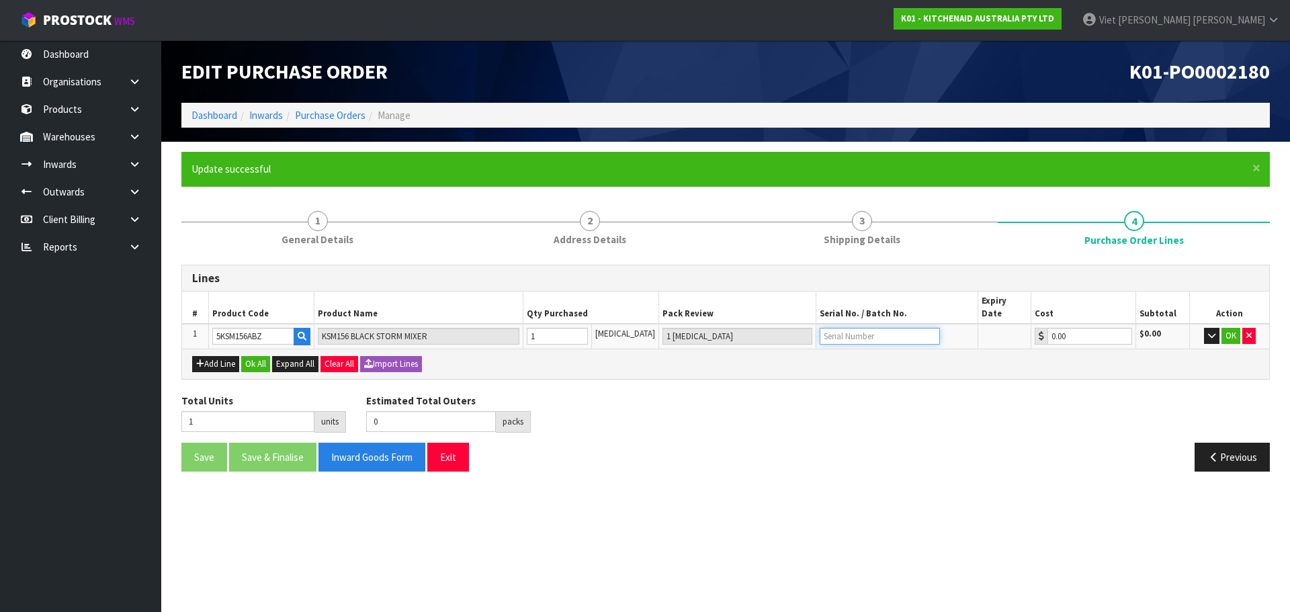
click at [882, 329] on input "text" at bounding box center [880, 336] width 120 height 17
click at [898, 333] on td at bounding box center [896, 336] width 161 height 25
click at [848, 328] on input "text" at bounding box center [880, 336] width 120 height 17
paste input "W41130363"
type input "W41130363"
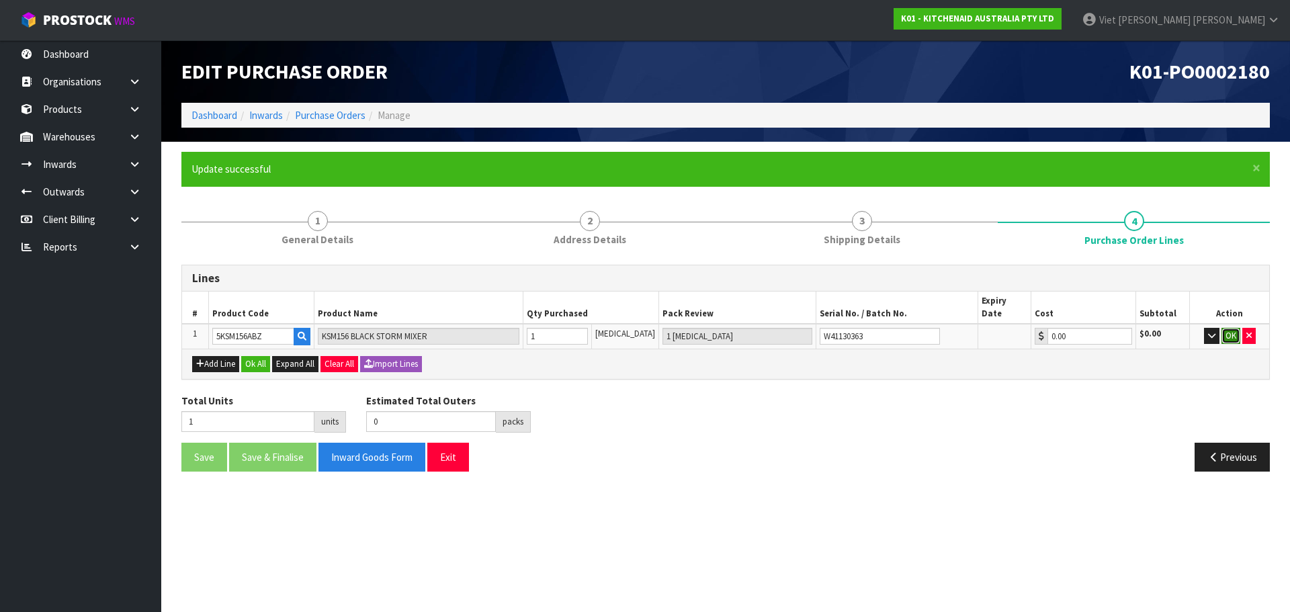
click at [1234, 328] on button "OK" at bounding box center [1231, 336] width 19 height 16
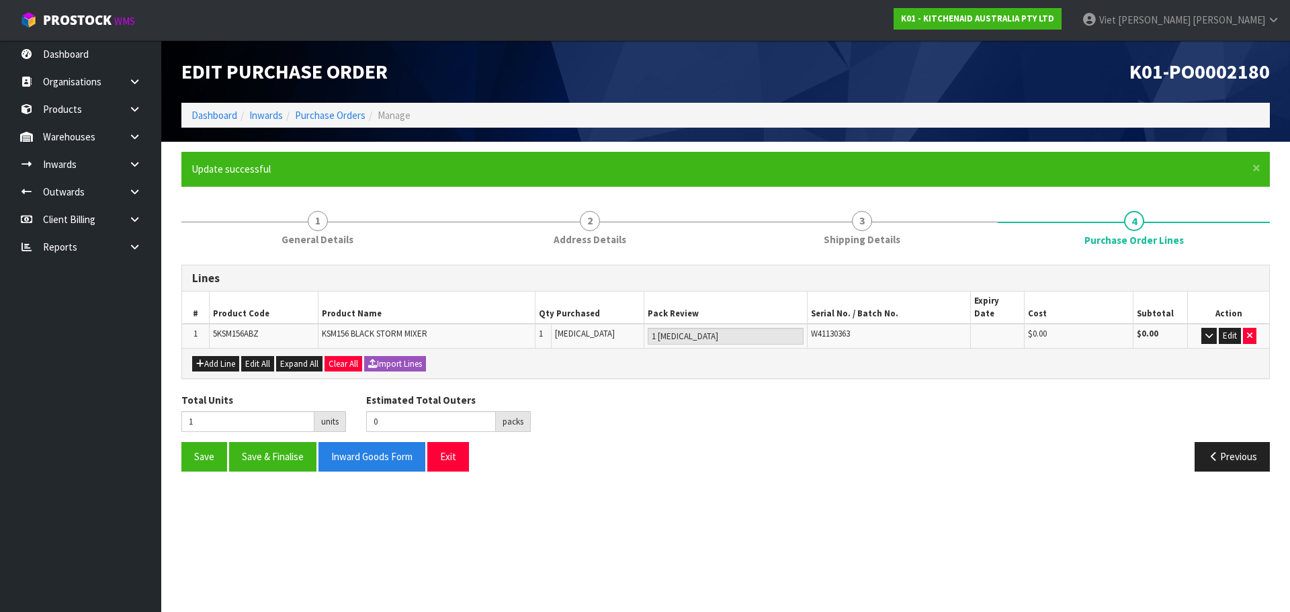
drag, startPoint x: 868, startPoint y: 411, endPoint x: 857, endPoint y: 413, distance: 10.8
click at [866, 411] on div "Total Units 1 units Estimated Total Outers 0 packs Estimated Total Pallets 0 pa…" at bounding box center [725, 417] width 1109 height 49
click at [203, 444] on button "Save" at bounding box center [204, 456] width 46 height 29
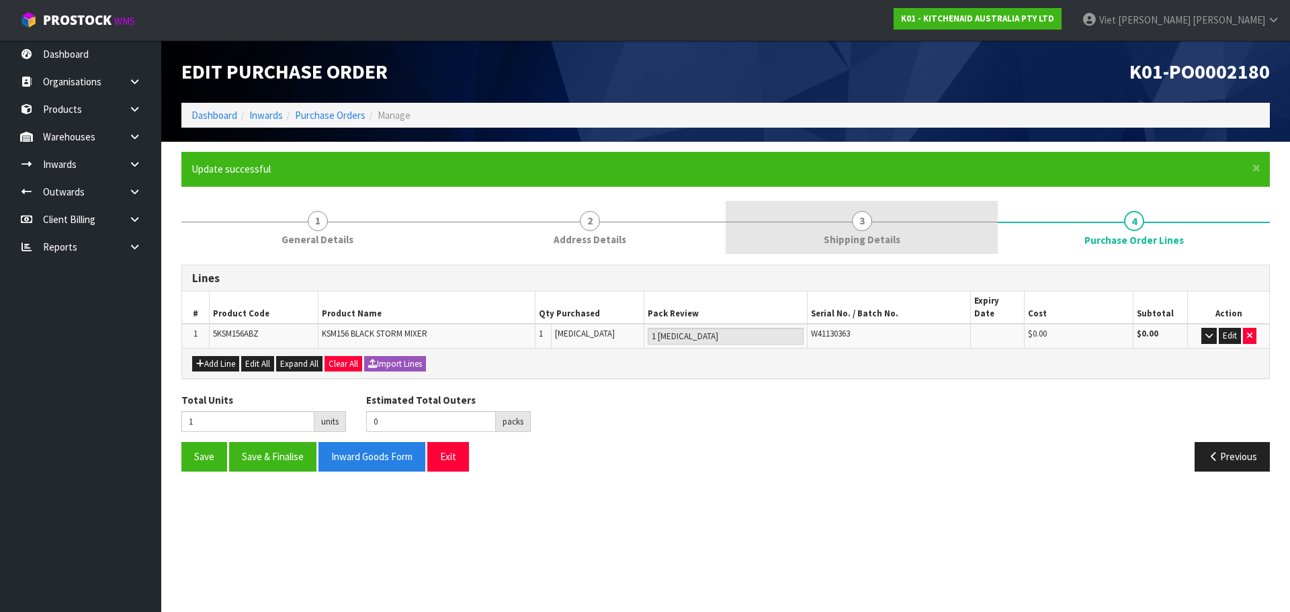
click at [906, 221] on link "3 Shipping Details" at bounding box center [862, 227] width 272 height 53
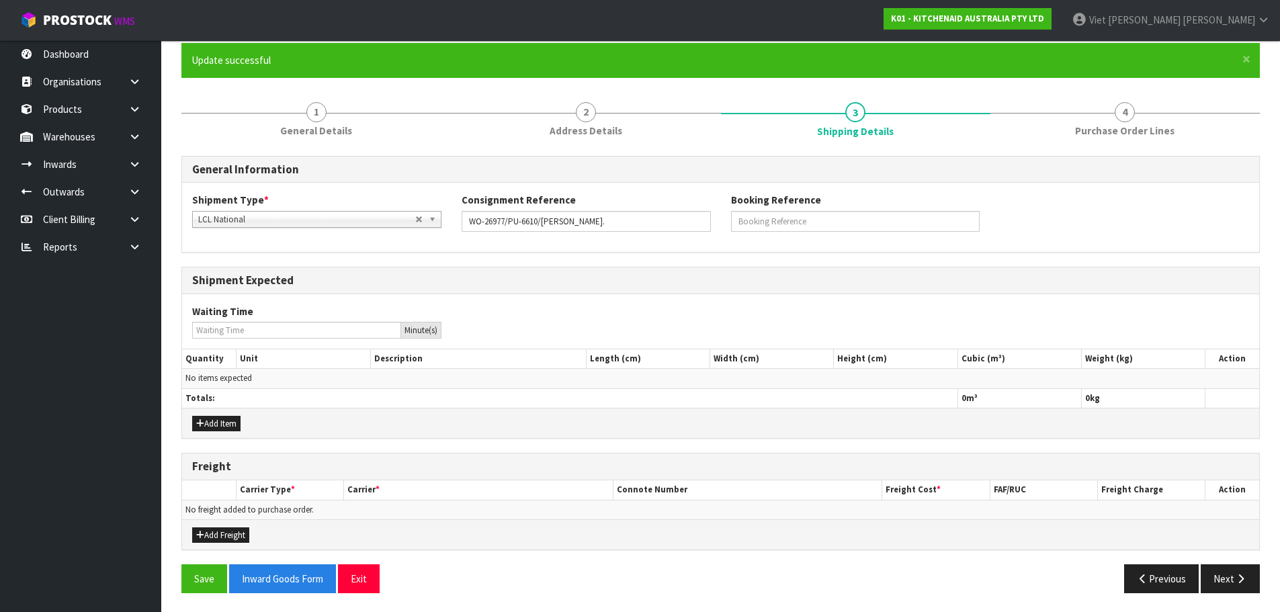
scroll to position [110, 0]
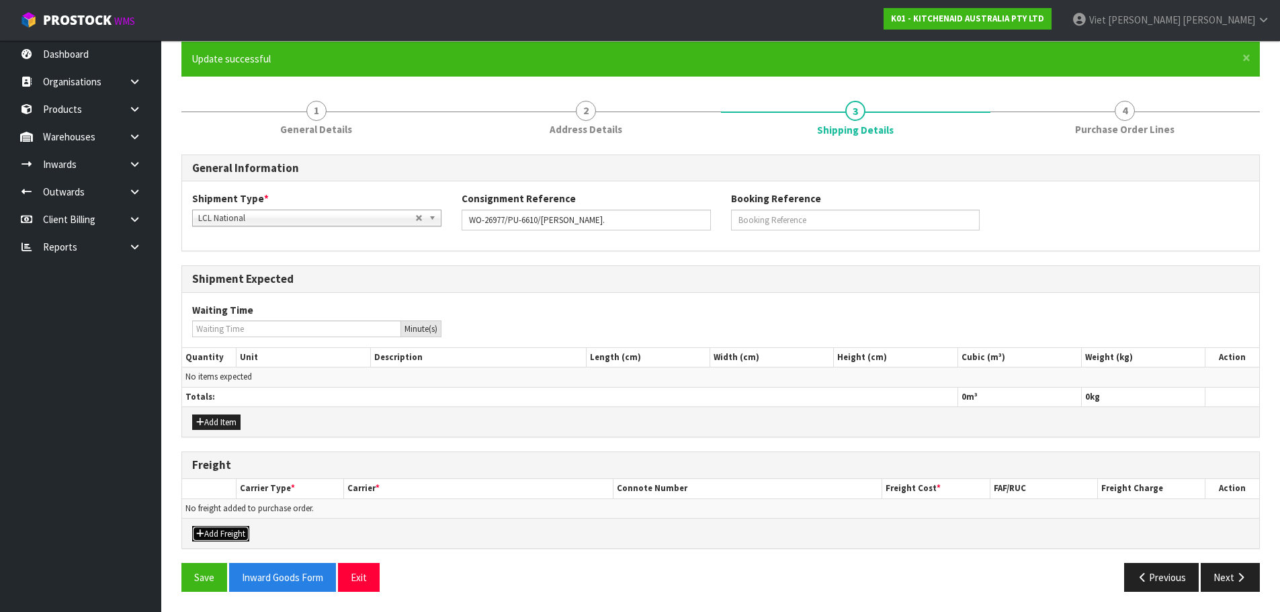
click at [243, 538] on button "Add Freight" at bounding box center [220, 534] width 57 height 16
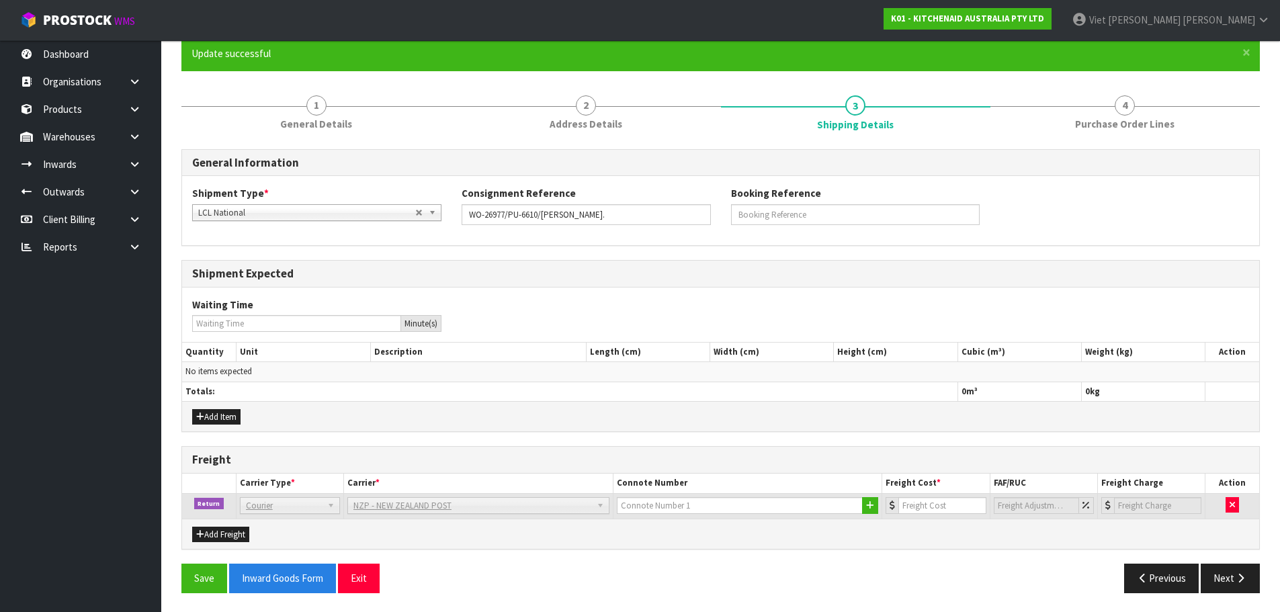
scroll to position [117, 0]
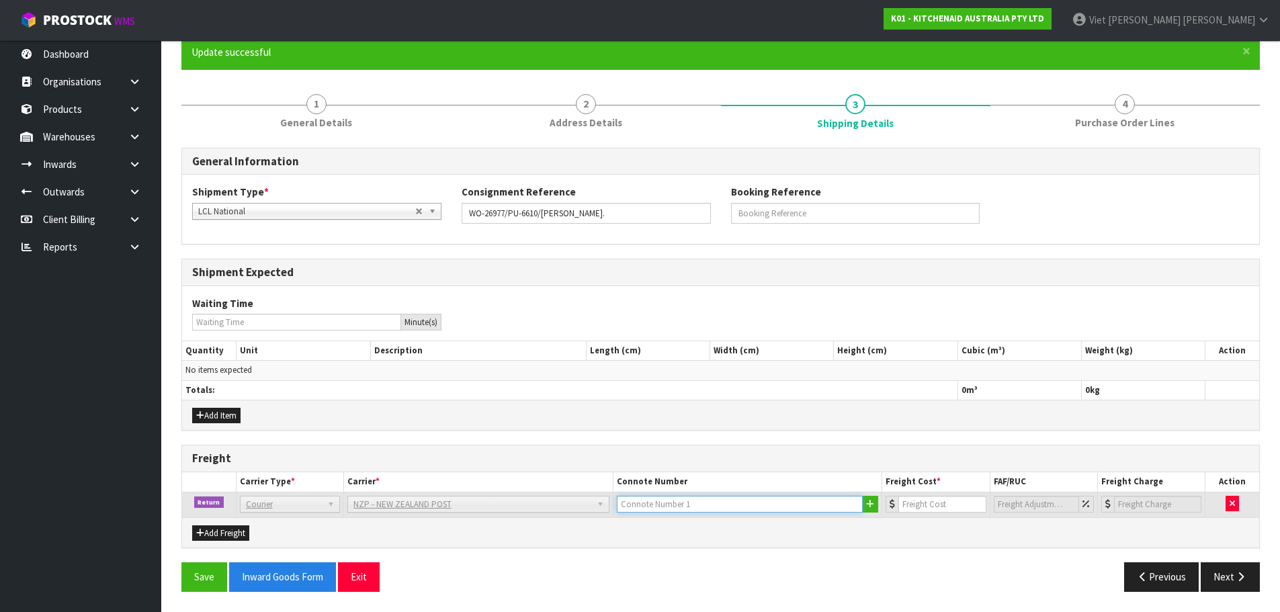
click at [753, 503] on input "text" at bounding box center [740, 504] width 247 height 17
paste input "(00) 89421 03799 47752 762"
type input "(00) 89421 03799 47752 762"
drag, startPoint x: 751, startPoint y: 503, endPoint x: 498, endPoint y: 515, distance: 253.0
click at [498, 515] on tr "Return Company Bulk Courier Courier DEAEXPAKL - DEADLINE EXPRESS COURIERS DHL C…" at bounding box center [720, 505] width 1077 height 26
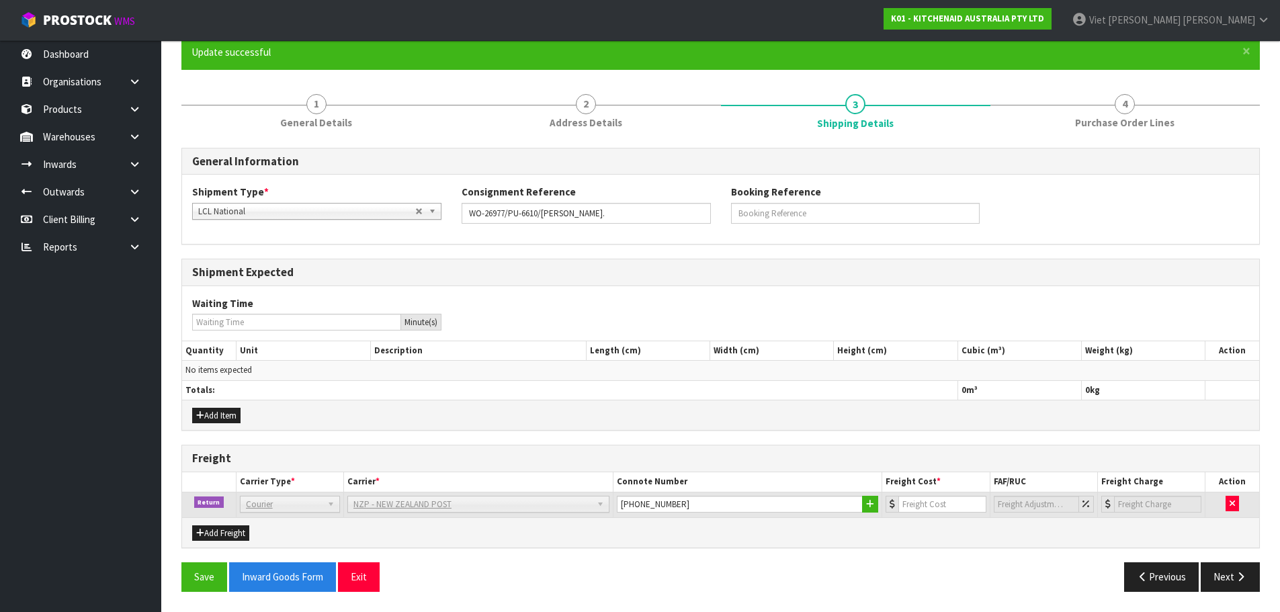
click at [818, 546] on div "Add Freight" at bounding box center [720, 532] width 1077 height 30
click at [936, 506] on input "number" at bounding box center [941, 504] width 87 height 17
type input "15.48"
click at [210, 572] on button "Save" at bounding box center [204, 576] width 46 height 29
click at [1158, 581] on button "Previous" at bounding box center [1161, 576] width 75 height 29
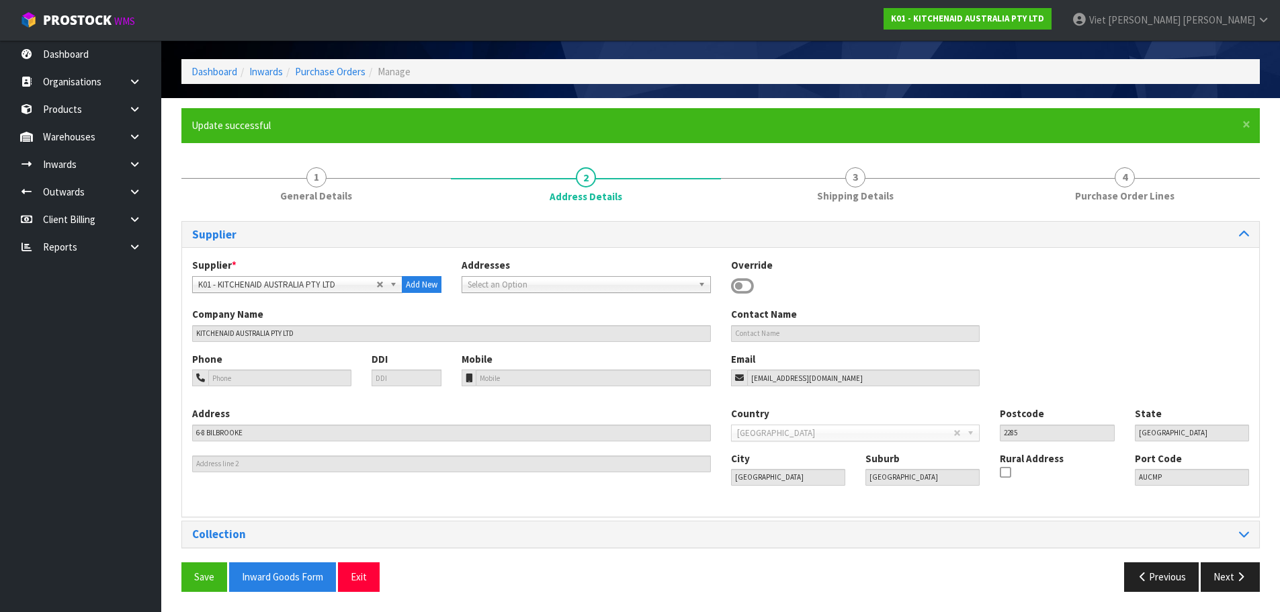
scroll to position [44, 0]
click at [896, 505] on div "Address 6-8 BILBROOKE Country Afghanistan Aland Islands Albania Algeria America…" at bounding box center [720, 457] width 1077 height 100
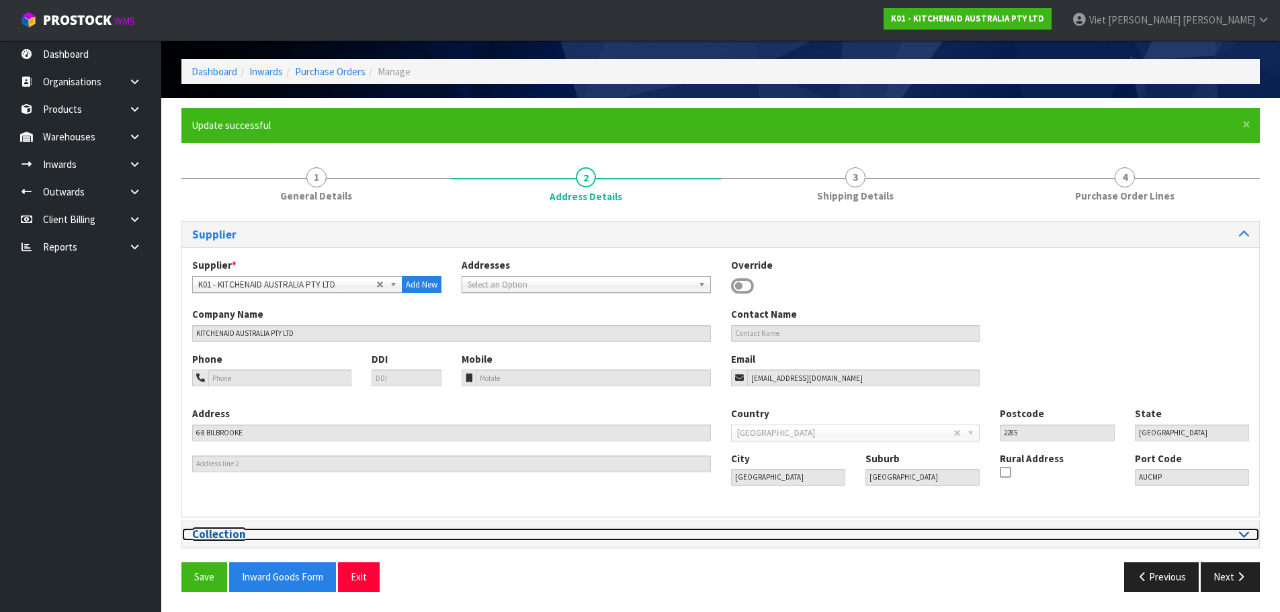
click at [880, 532] on div at bounding box center [990, 534] width 519 height 13
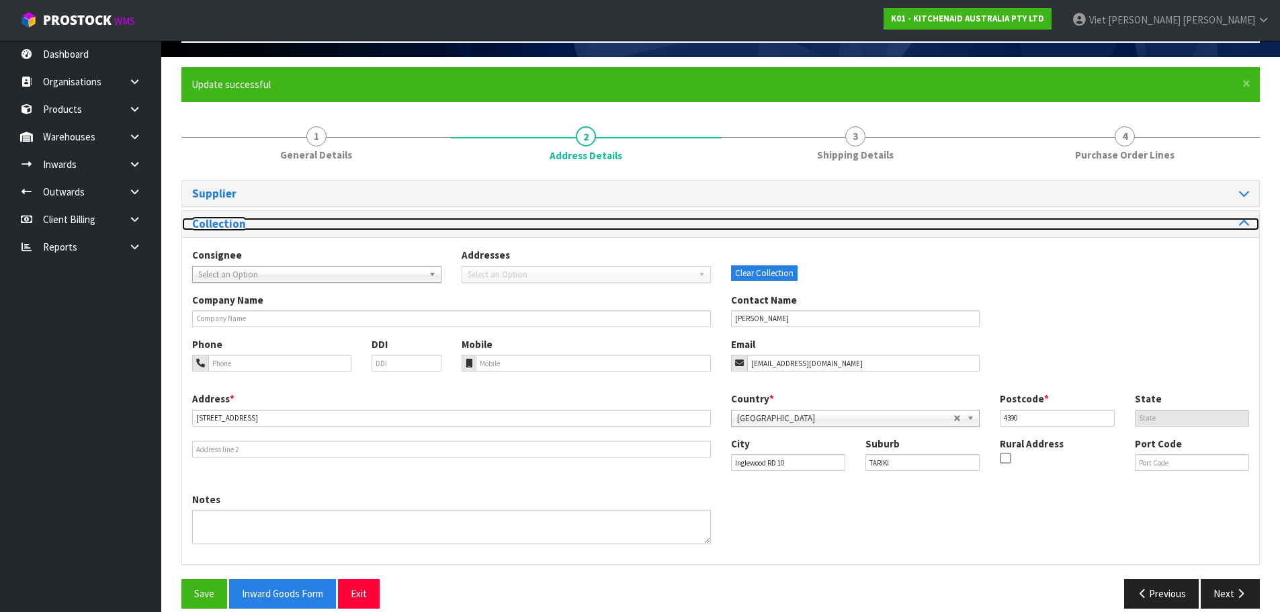
scroll to position [101, 0]
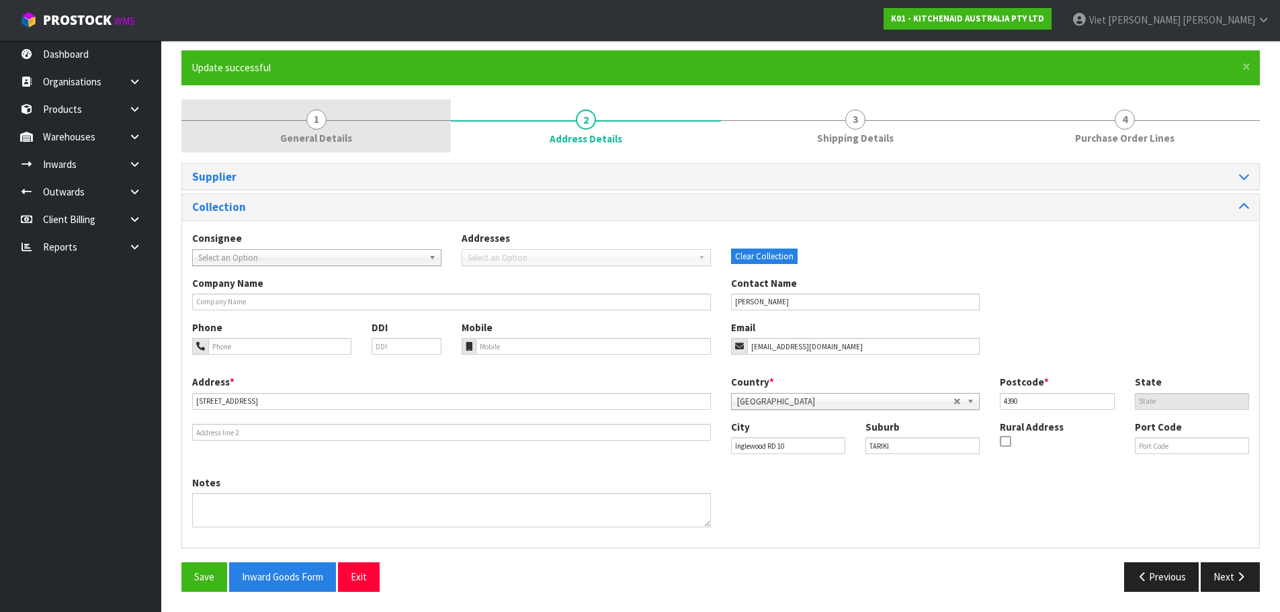
click at [286, 138] on span "General Details" at bounding box center [316, 138] width 72 height 14
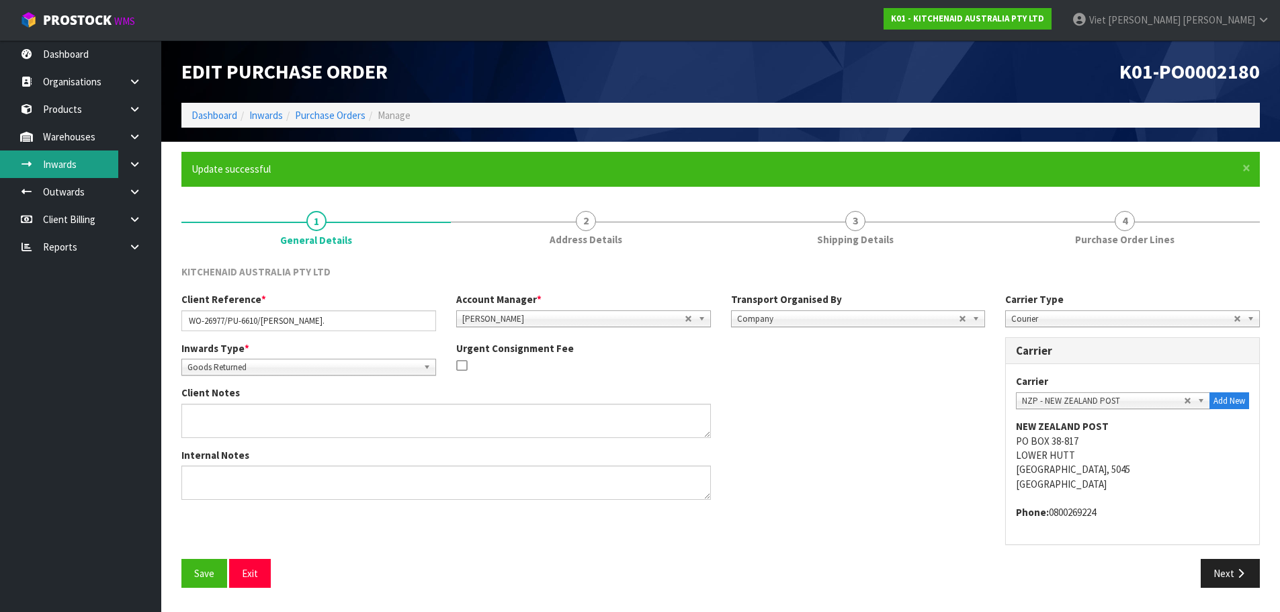
scroll to position [0, 0]
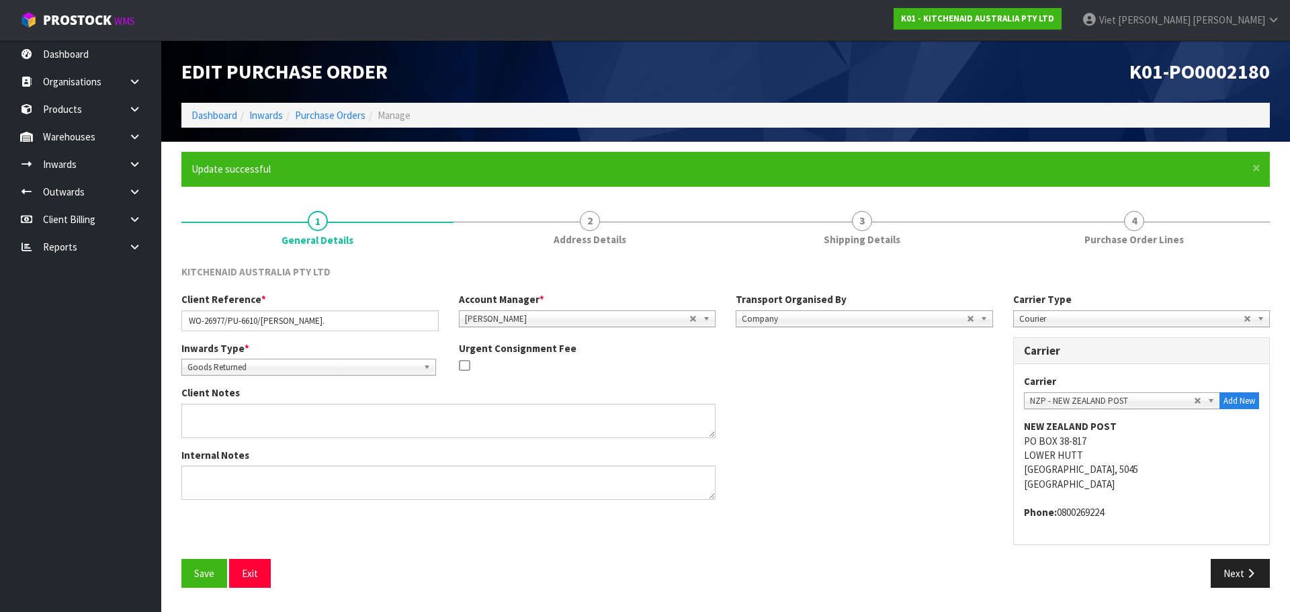
click at [791, 416] on div "Client Notes" at bounding box center [587, 417] width 832 height 62
click at [267, 360] on span "Goods Returned" at bounding box center [302, 368] width 230 height 16
click at [742, 372] on div "Inwards Type * Goods Receipt Goods Returned Goods Returned Goods Receipt Goods …" at bounding box center [587, 363] width 832 height 45
click at [1105, 258] on div "KITCHENAID AUSTRALIA PTY LTD Client Reference * WO-26977/PU-6610/LEANNE FERGUS.…" at bounding box center [725, 426] width 1089 height 343
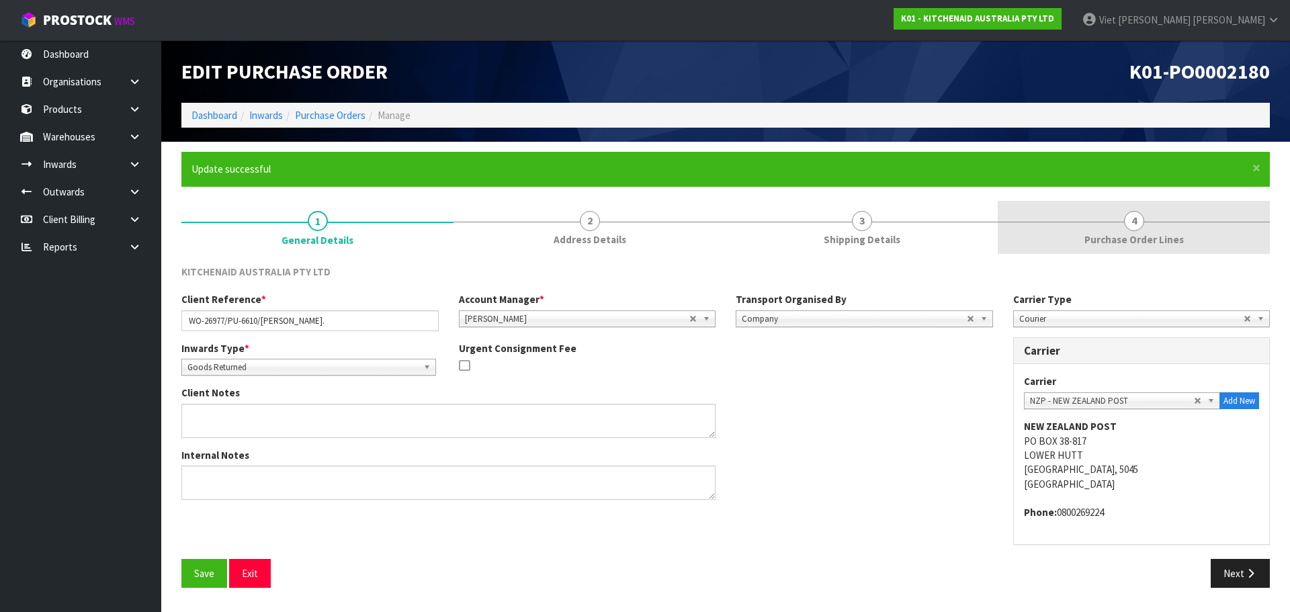
click at [1098, 235] on span "Purchase Order Lines" at bounding box center [1134, 240] width 99 height 14
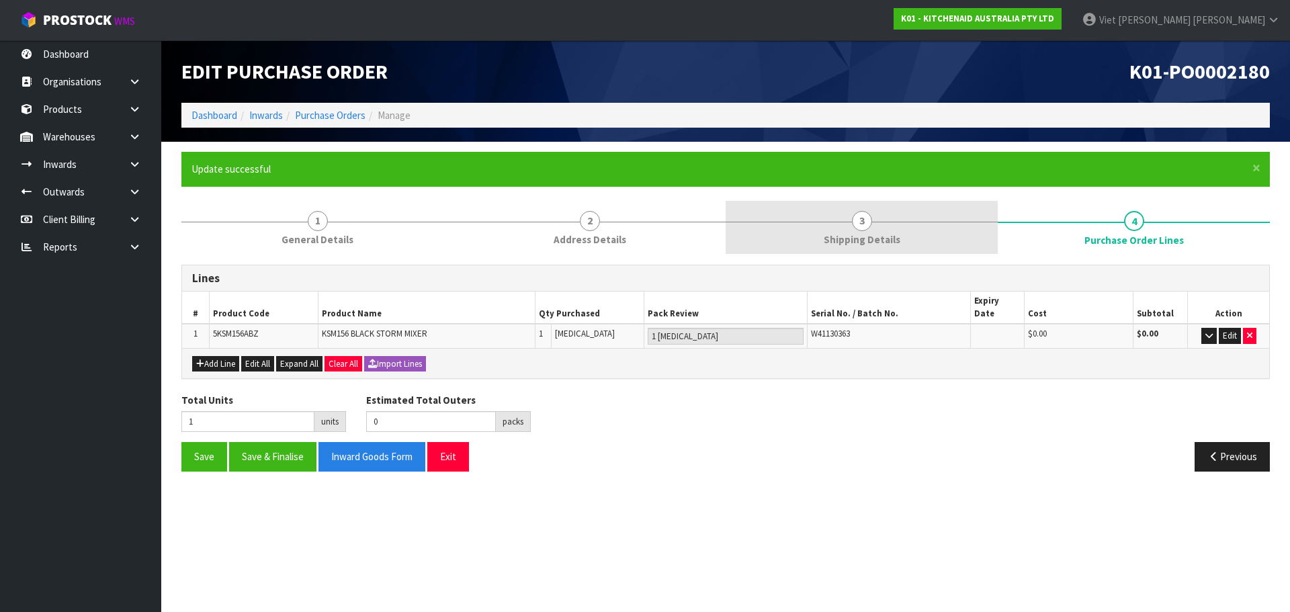
click at [925, 235] on link "3 Shipping Details" at bounding box center [862, 227] width 272 height 53
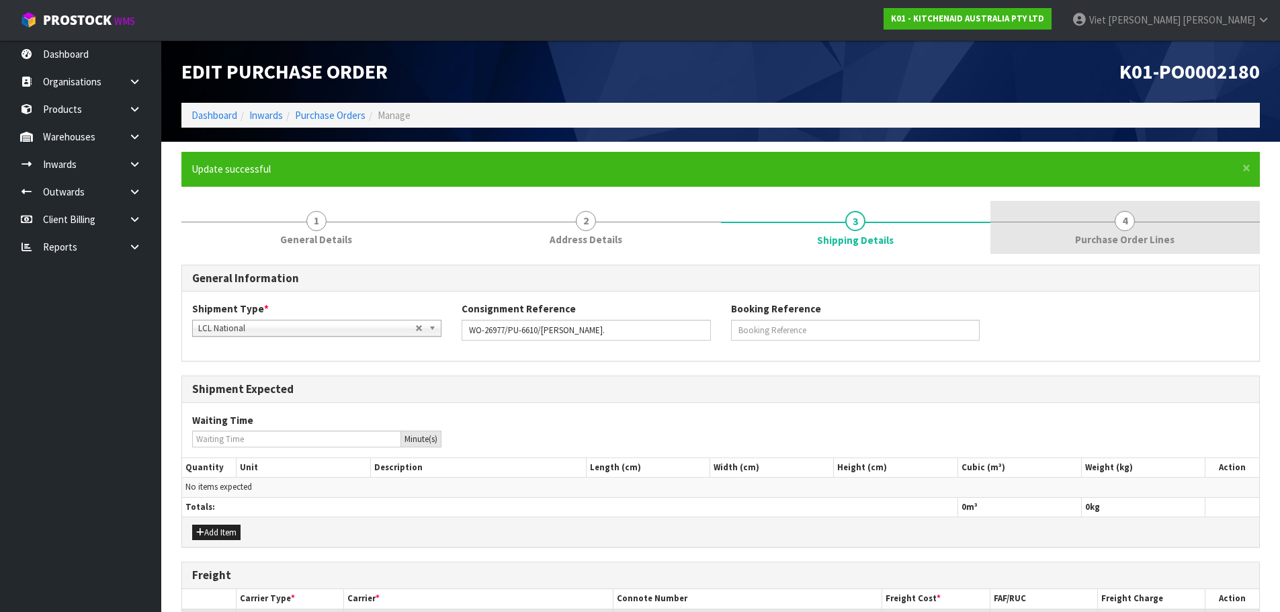
click at [1093, 222] on div at bounding box center [1125, 222] width 269 height 1
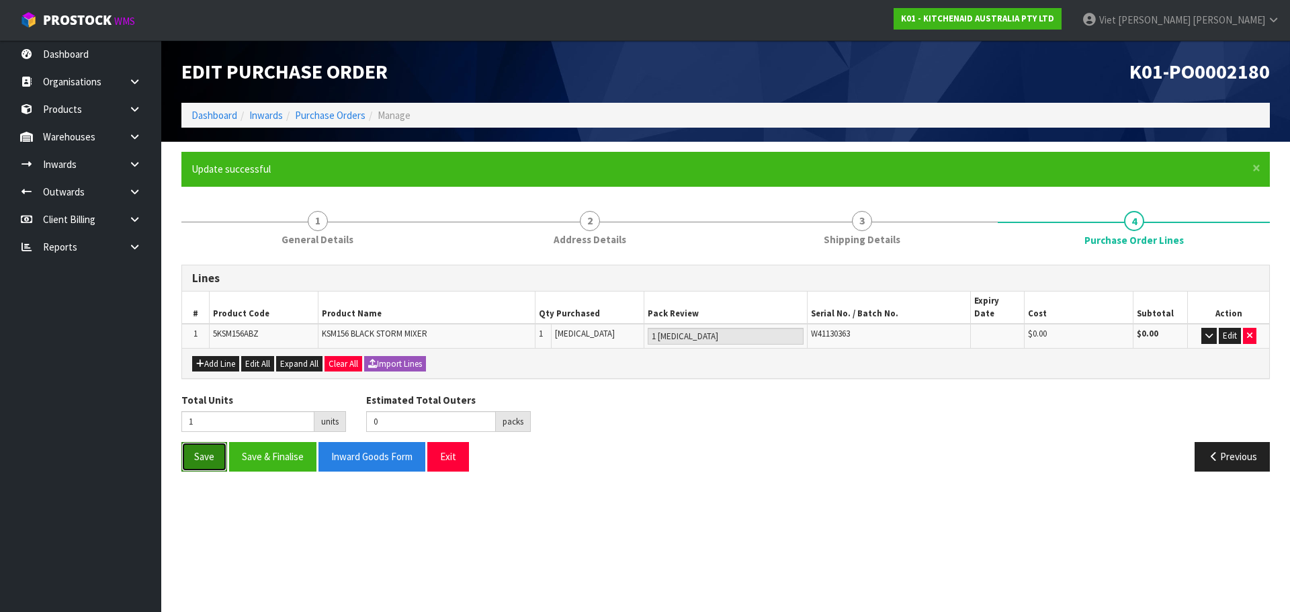
click at [200, 451] on button "Save" at bounding box center [204, 456] width 46 height 29
click at [357, 116] on link "Purchase Orders" at bounding box center [330, 115] width 71 height 13
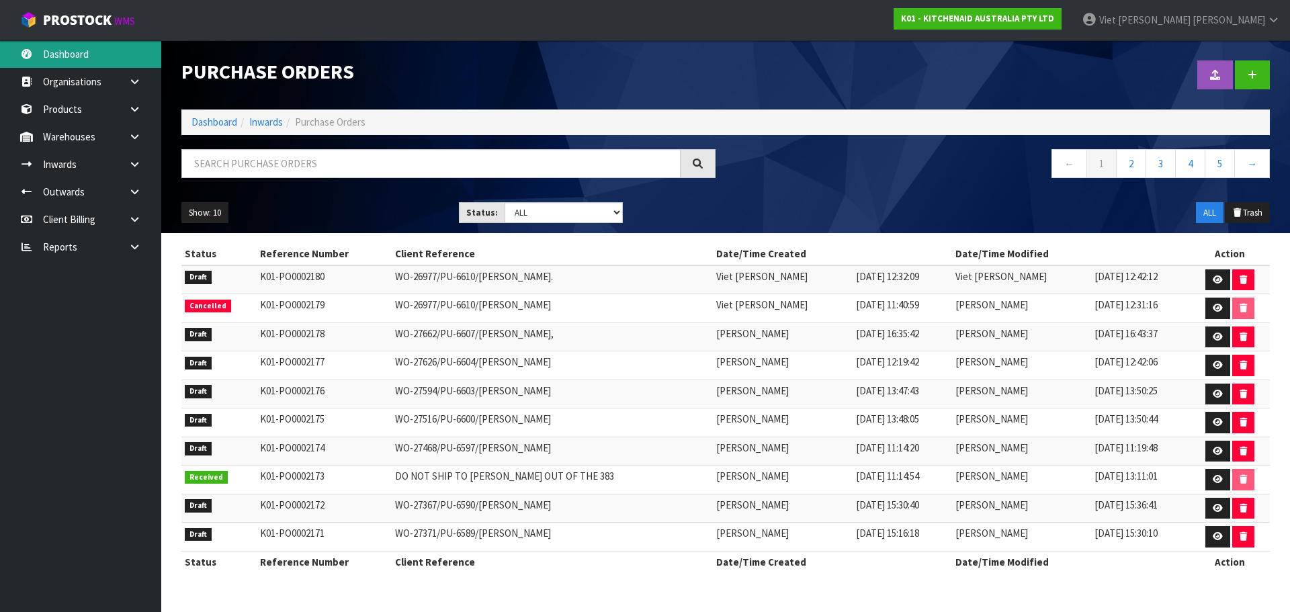
drag, startPoint x: 89, startPoint y: 55, endPoint x: 89, endPoint y: 46, distance: 9.4
click at [89, 53] on link "Dashboard" at bounding box center [80, 54] width 161 height 28
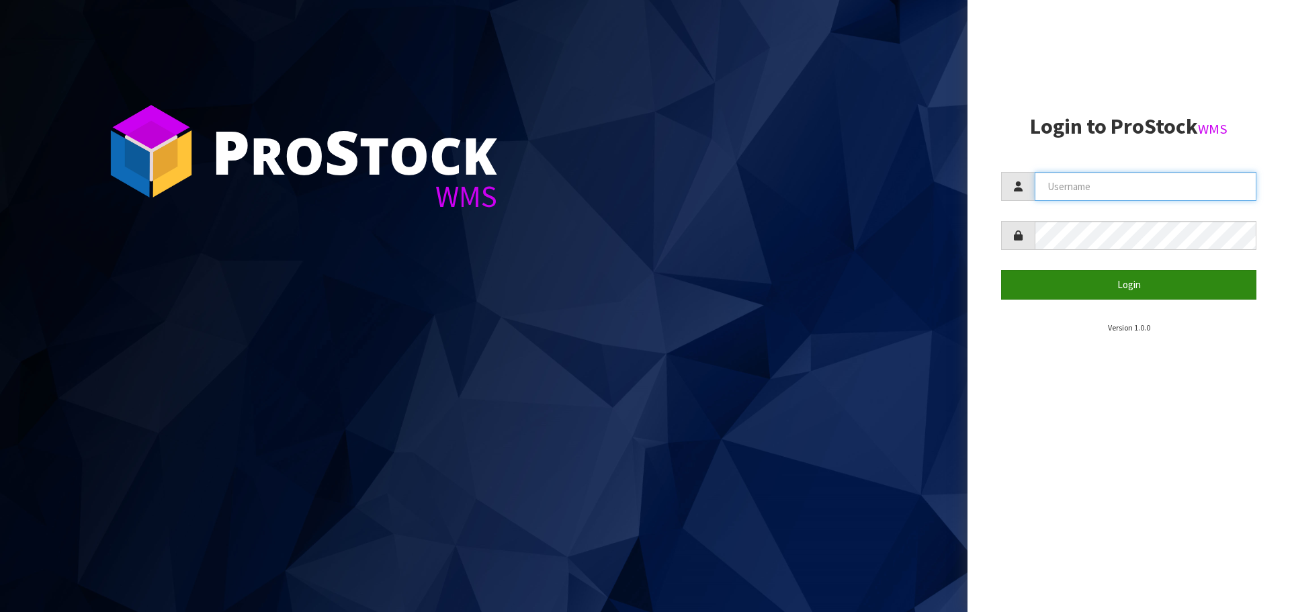
type input "[PERSON_NAME]"
click at [1116, 275] on button "Login" at bounding box center [1128, 284] width 255 height 29
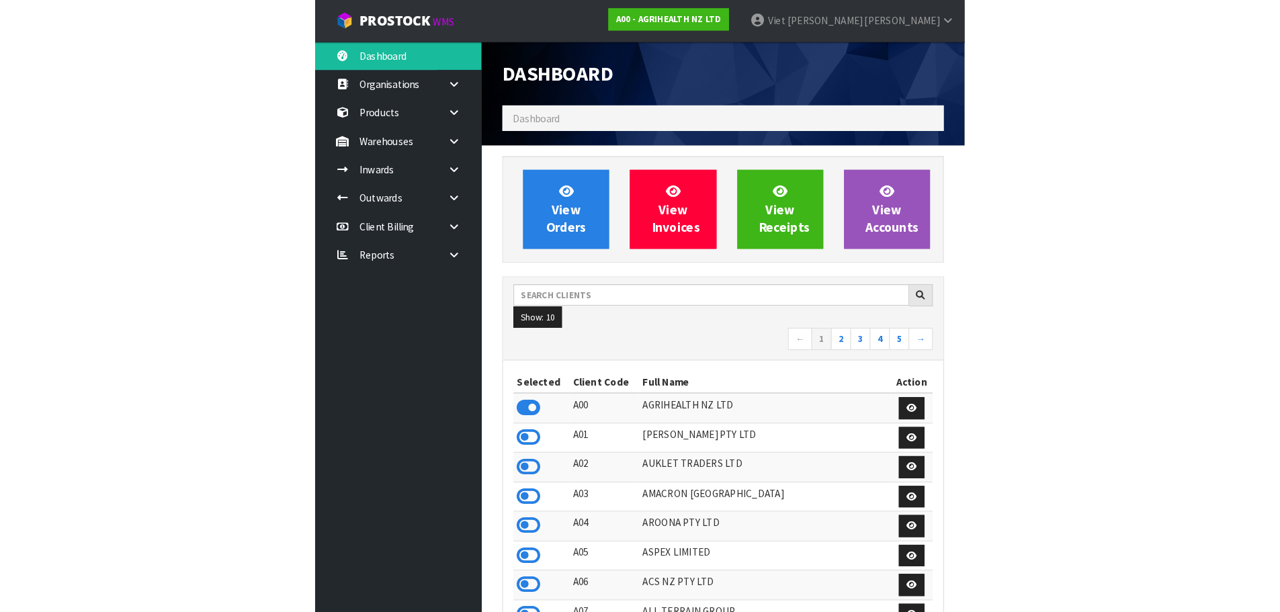
scroll to position [1018, 549]
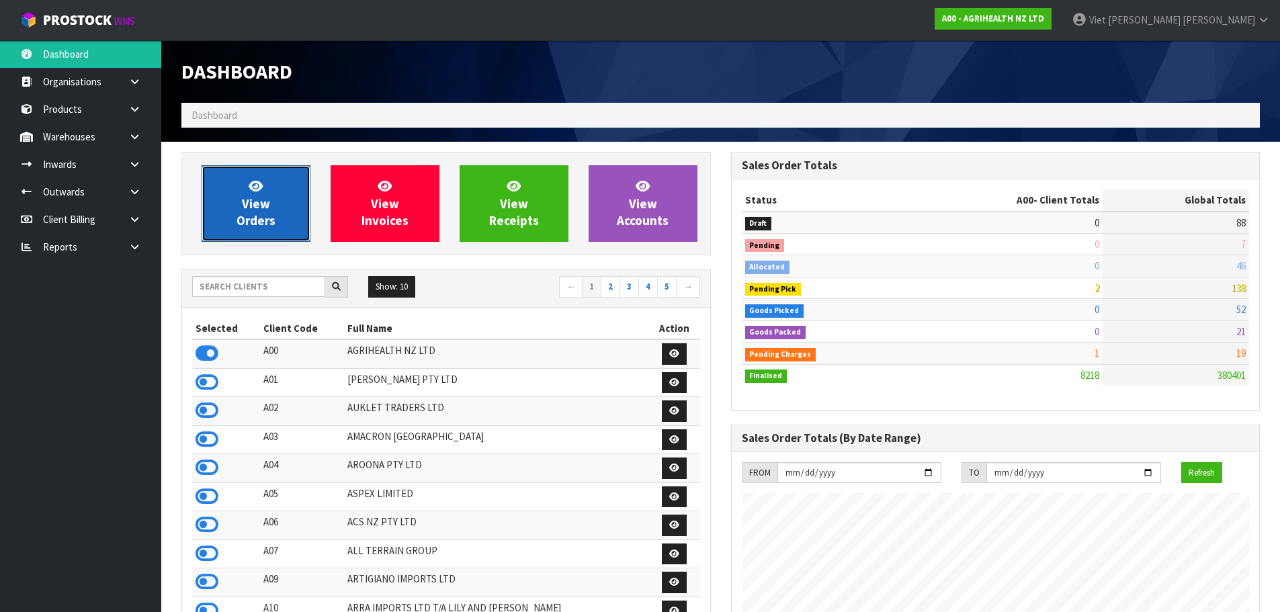
click at [230, 199] on link "View Orders" at bounding box center [256, 203] width 109 height 77
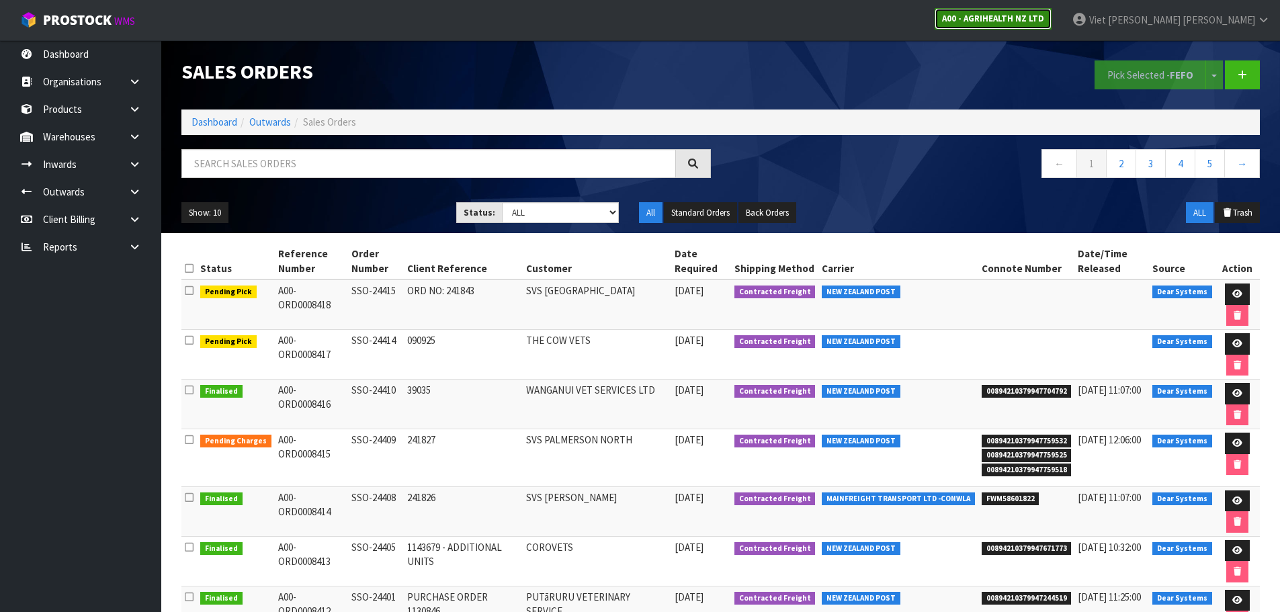
click at [1052, 26] on link "A00 - AGRIHEALTH NZ LTD" at bounding box center [993, 19] width 117 height 22
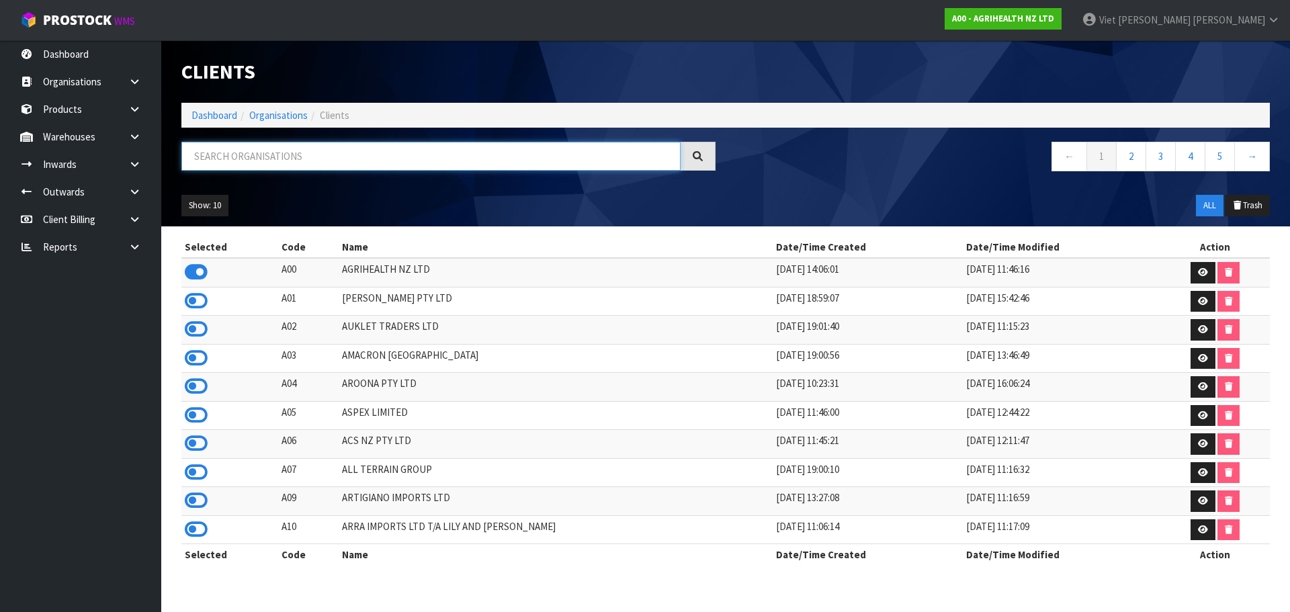
click at [360, 154] on input "text" at bounding box center [430, 156] width 499 height 29
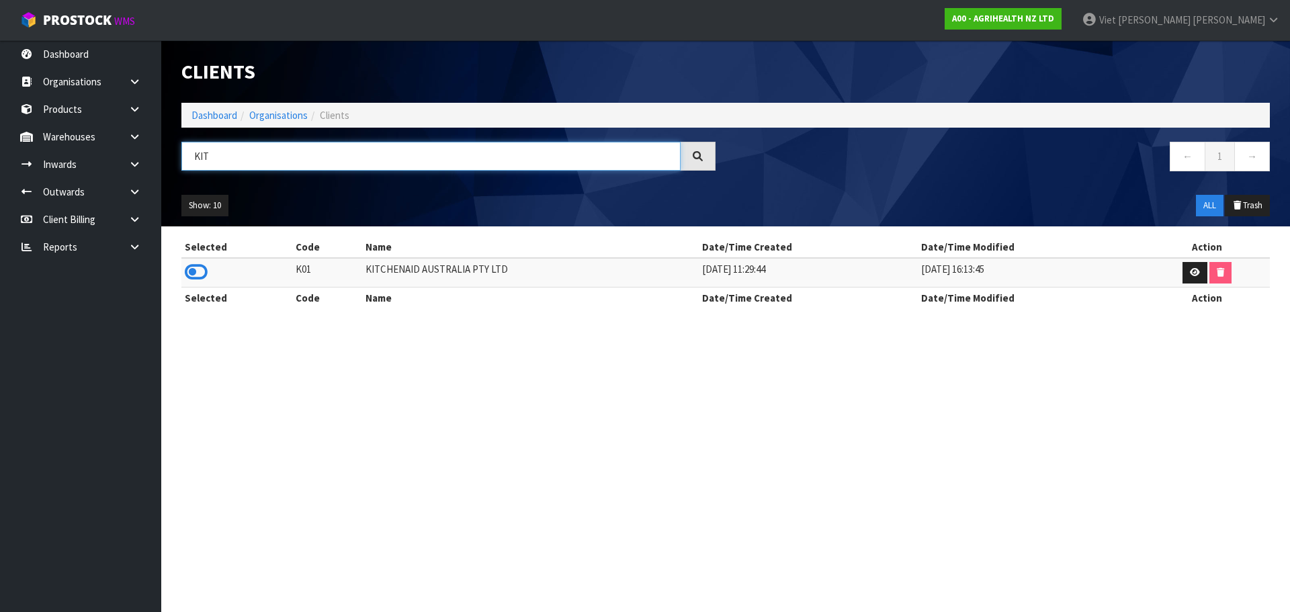
type input "KIT"
click at [206, 265] on td at bounding box center [236, 272] width 111 height 29
click at [187, 273] on icon at bounding box center [196, 272] width 23 height 20
click at [136, 163] on icon at bounding box center [134, 164] width 13 height 10
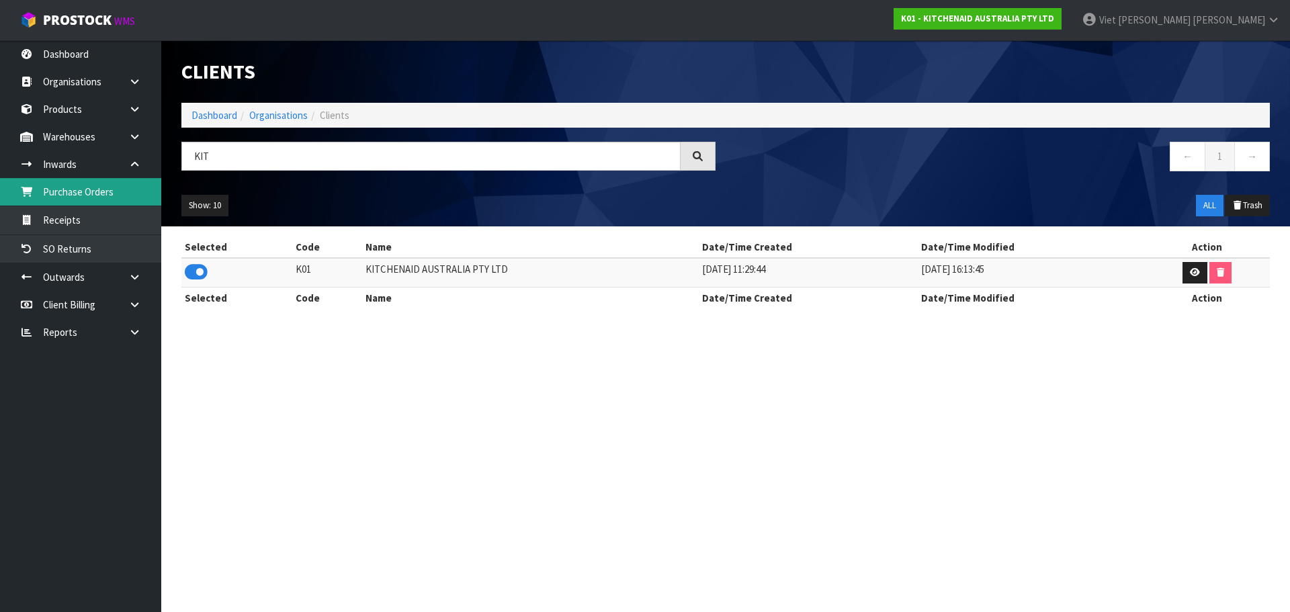
click at [105, 196] on link "Purchase Orders" at bounding box center [80, 192] width 161 height 28
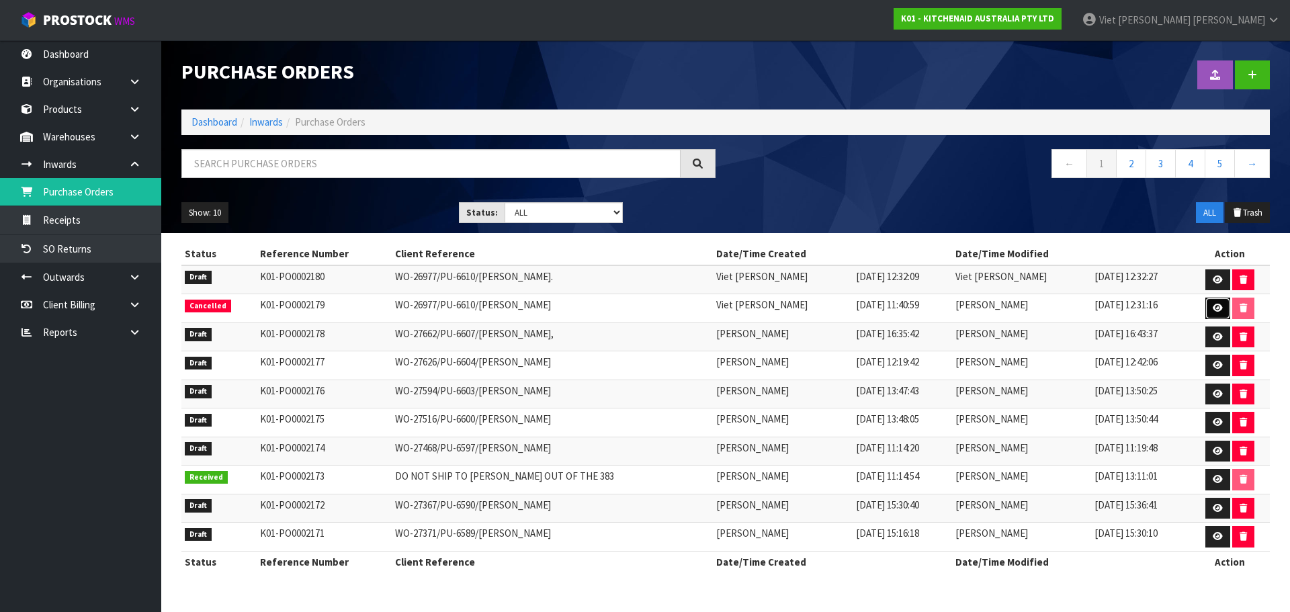
click at [1206, 308] on link at bounding box center [1218, 309] width 25 height 22
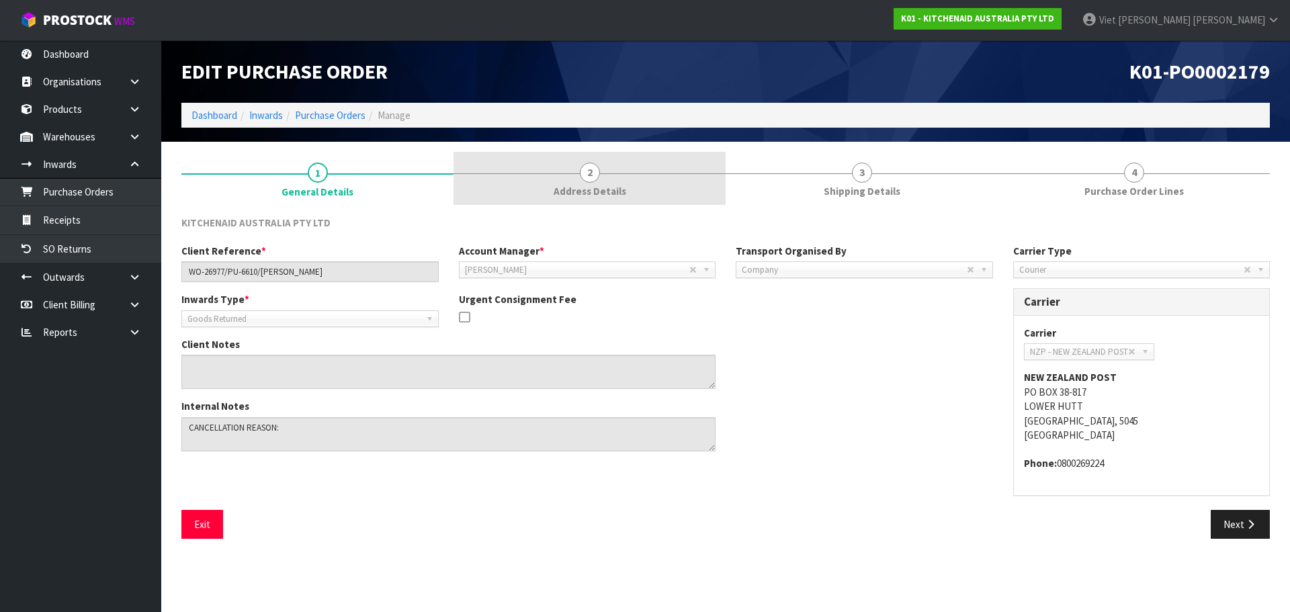
click at [668, 173] on div at bounding box center [590, 173] width 272 height 1
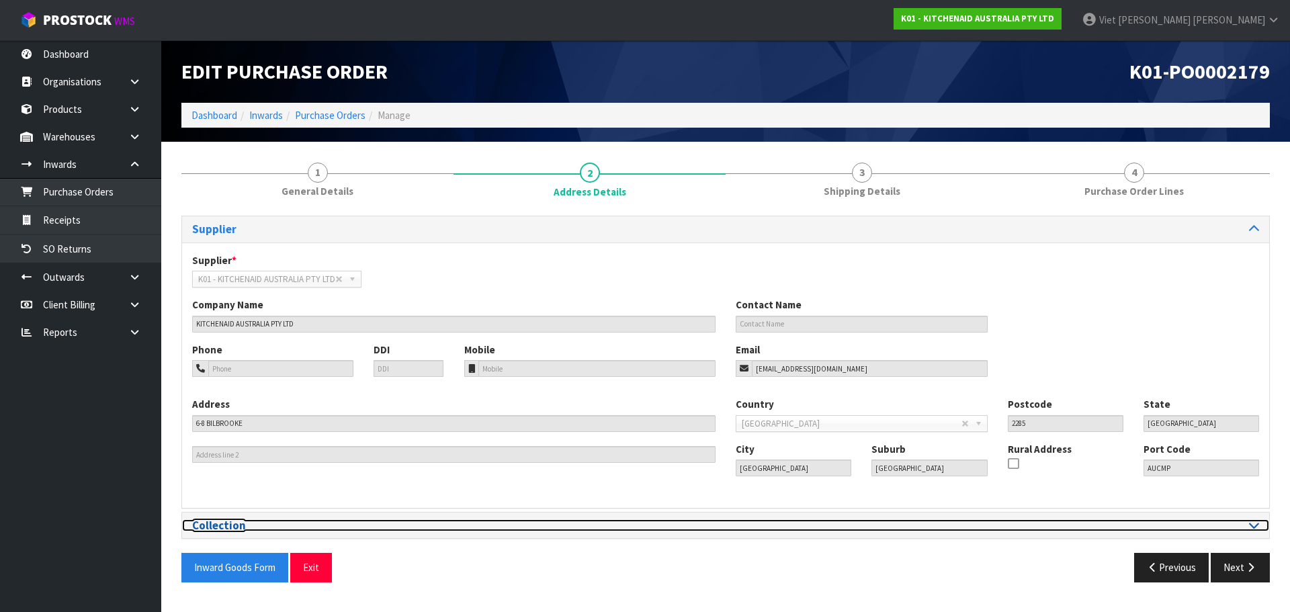
click at [998, 520] on div at bounding box center [997, 525] width 523 height 13
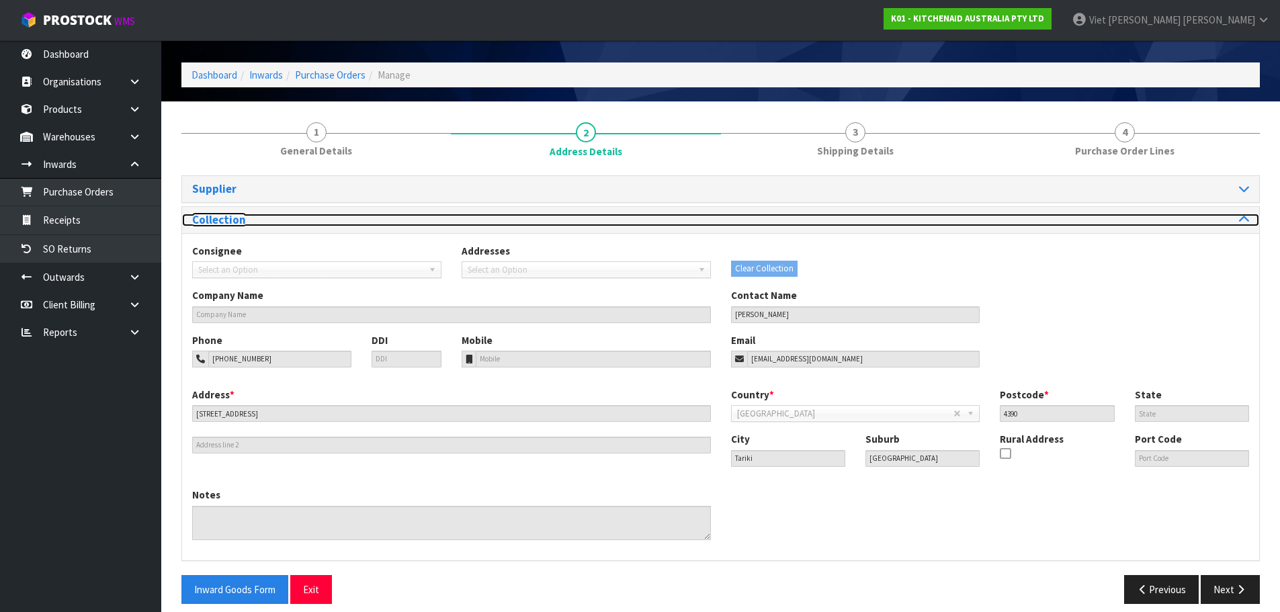
scroll to position [52, 0]
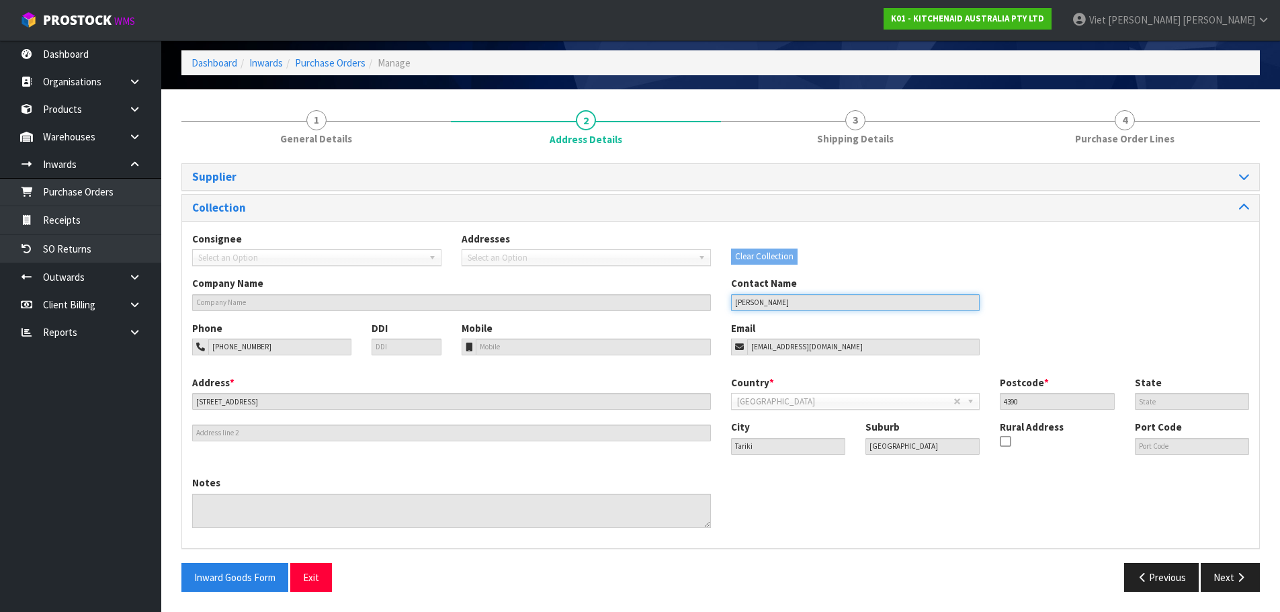
click at [826, 306] on input "[PERSON_NAME]" at bounding box center [855, 302] width 249 height 17
click at [814, 341] on input "[EMAIL_ADDRESS][DOMAIN_NAME]" at bounding box center [863, 347] width 233 height 17
click at [812, 343] on input "[EMAIL_ADDRESS][DOMAIN_NAME]" at bounding box center [863, 347] width 233 height 17
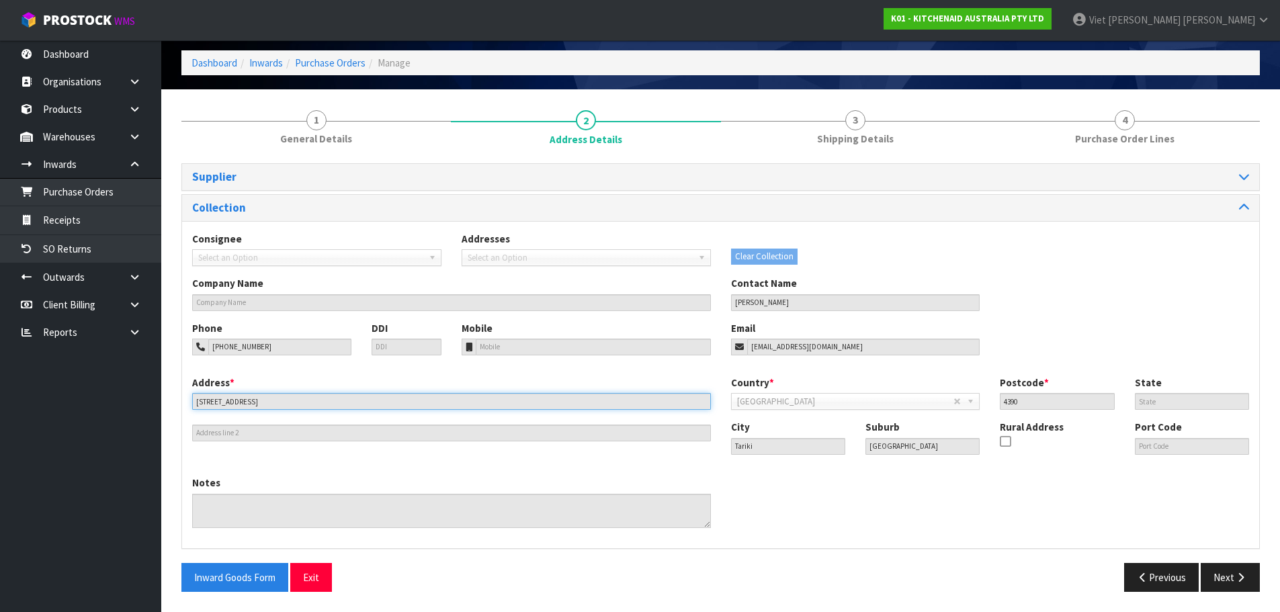
click at [263, 405] on input "[STREET_ADDRESS]" at bounding box center [451, 401] width 519 height 17
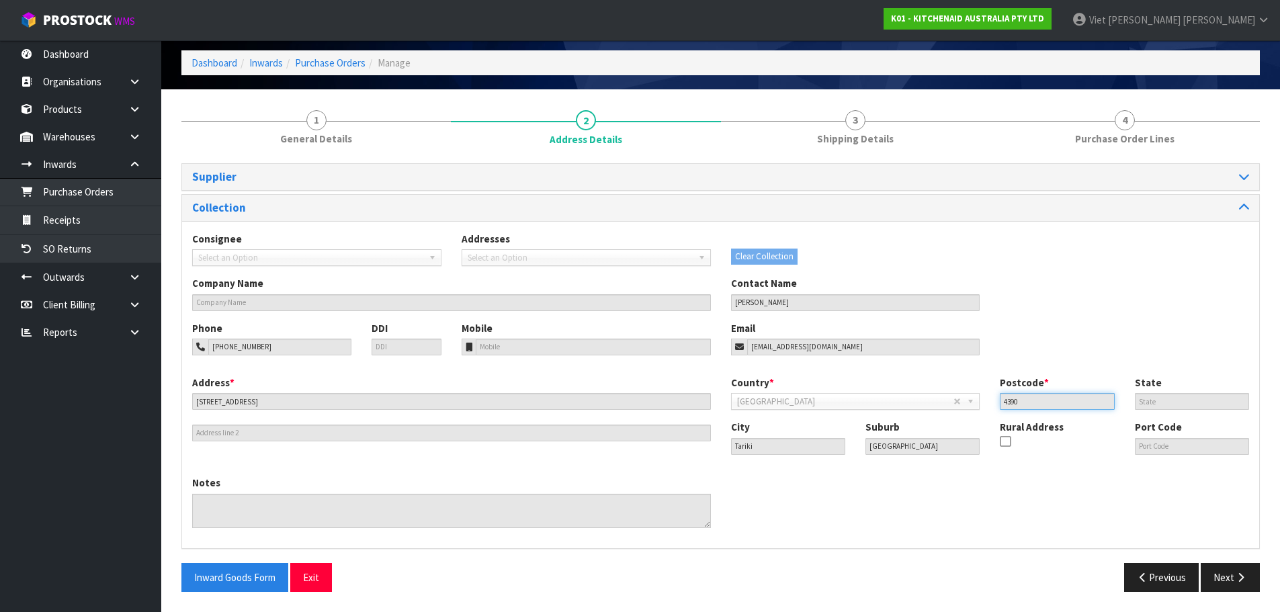
click at [1060, 404] on input "4390" at bounding box center [1057, 401] width 114 height 17
click at [905, 450] on input "[GEOGRAPHIC_DATA]" at bounding box center [923, 446] width 114 height 17
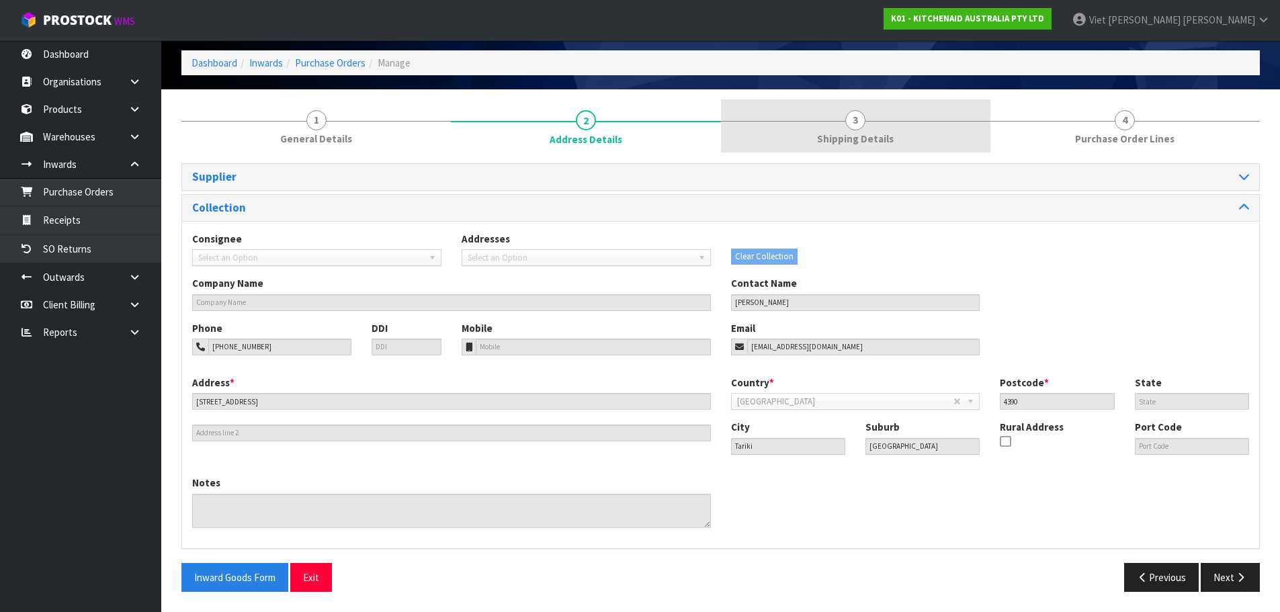
click at [813, 113] on link "3 Shipping Details" at bounding box center [855, 125] width 269 height 53
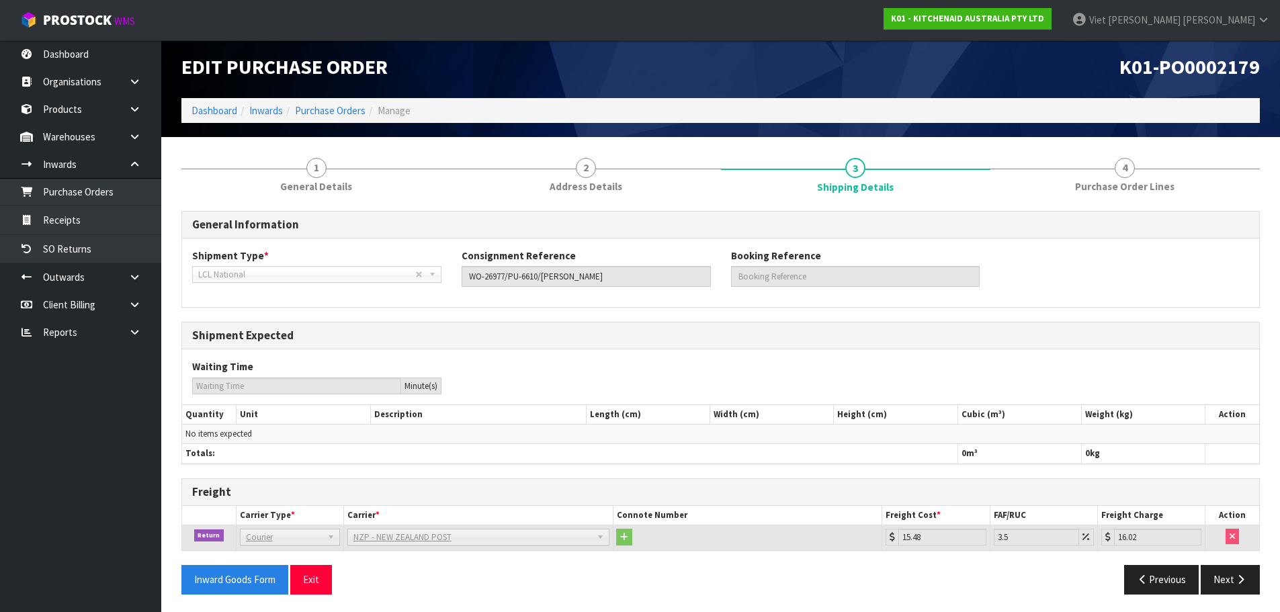
scroll to position [7, 0]
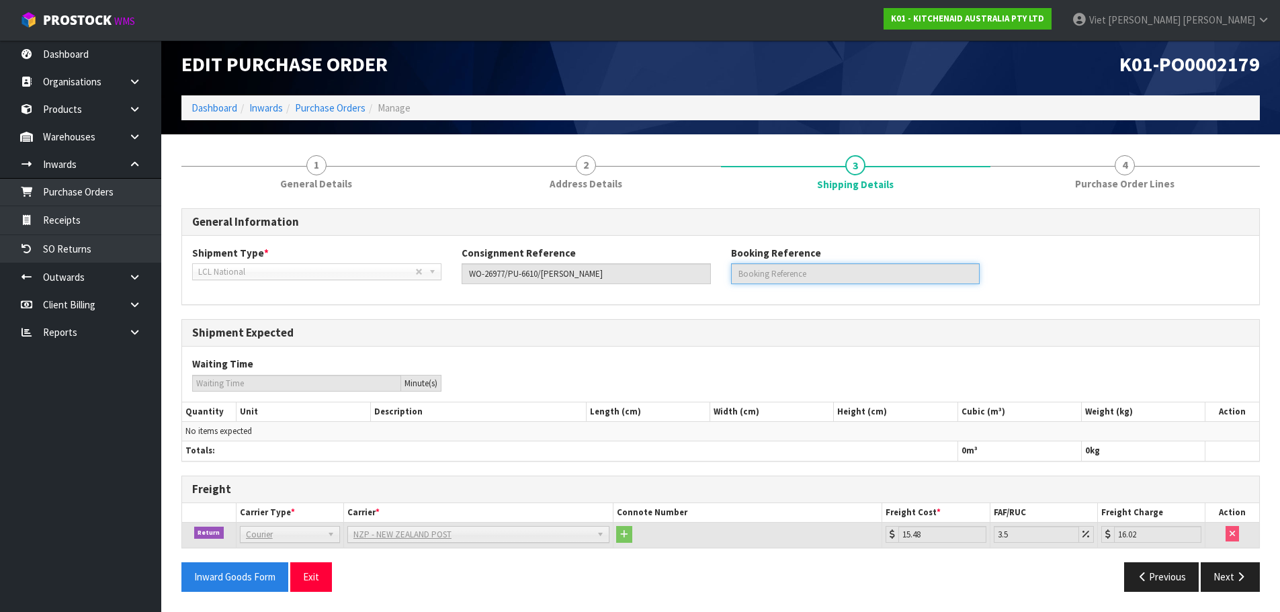
click at [814, 268] on input "text" at bounding box center [855, 273] width 249 height 21
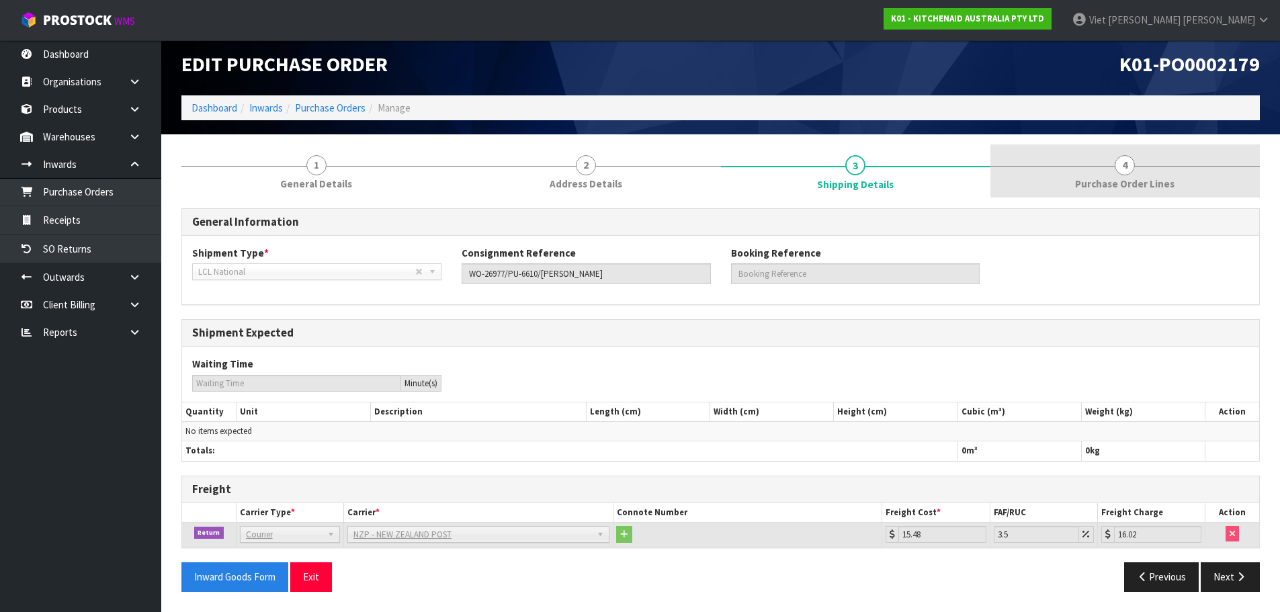
click at [1150, 167] on link "4 Purchase Order Lines" at bounding box center [1125, 170] width 269 height 53
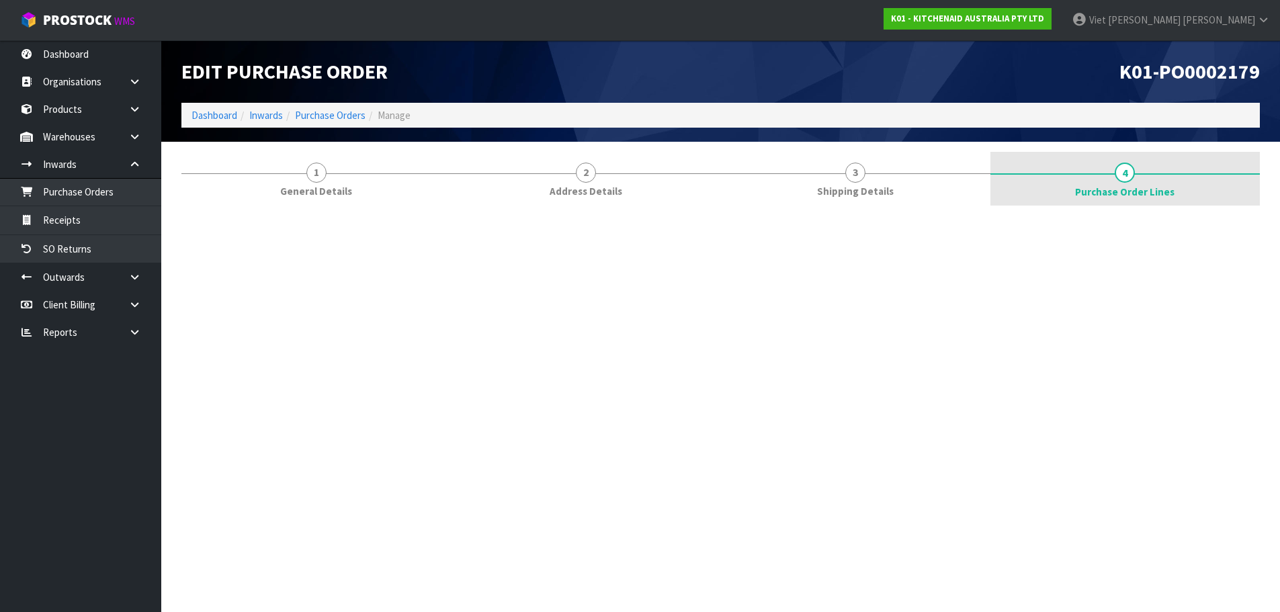
scroll to position [0, 0]
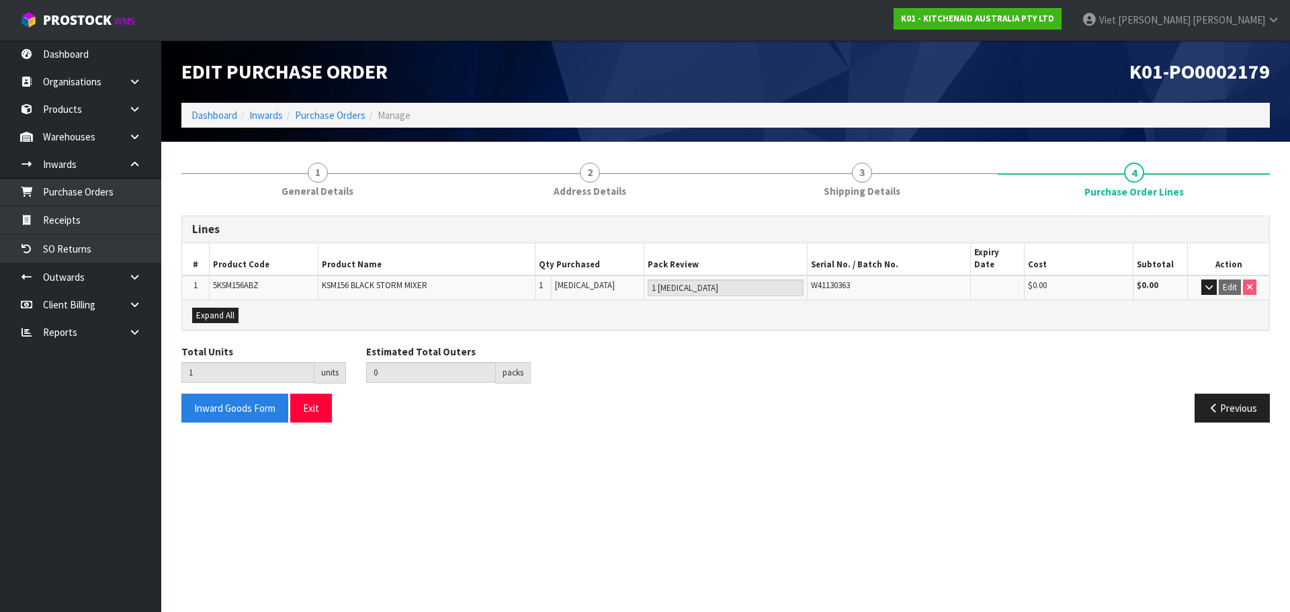
click at [239, 280] on span "5KSM156ABZ" at bounding box center [236, 285] width 46 height 11
copy span "5KSM156ABZ"
click at [833, 280] on span "W41130363" at bounding box center [830, 285] width 39 height 11
click at [829, 280] on span "W41130363" at bounding box center [830, 285] width 39 height 11
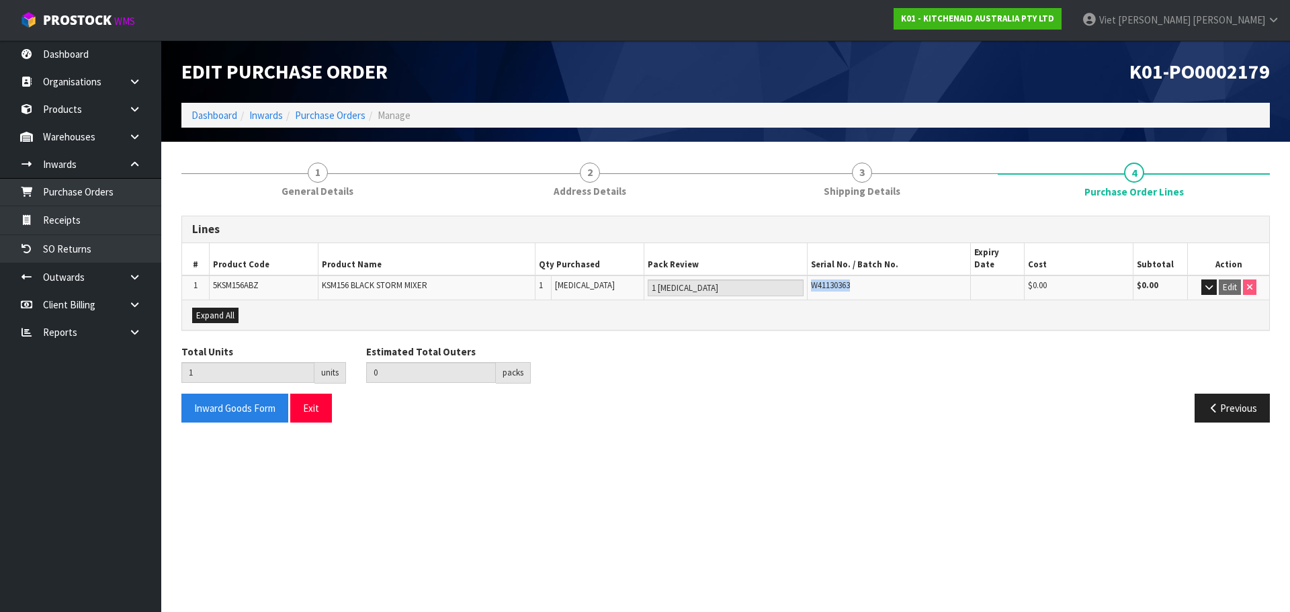
click at [829, 280] on span "W41130363" at bounding box center [830, 285] width 39 height 11
copy span "W41130363"
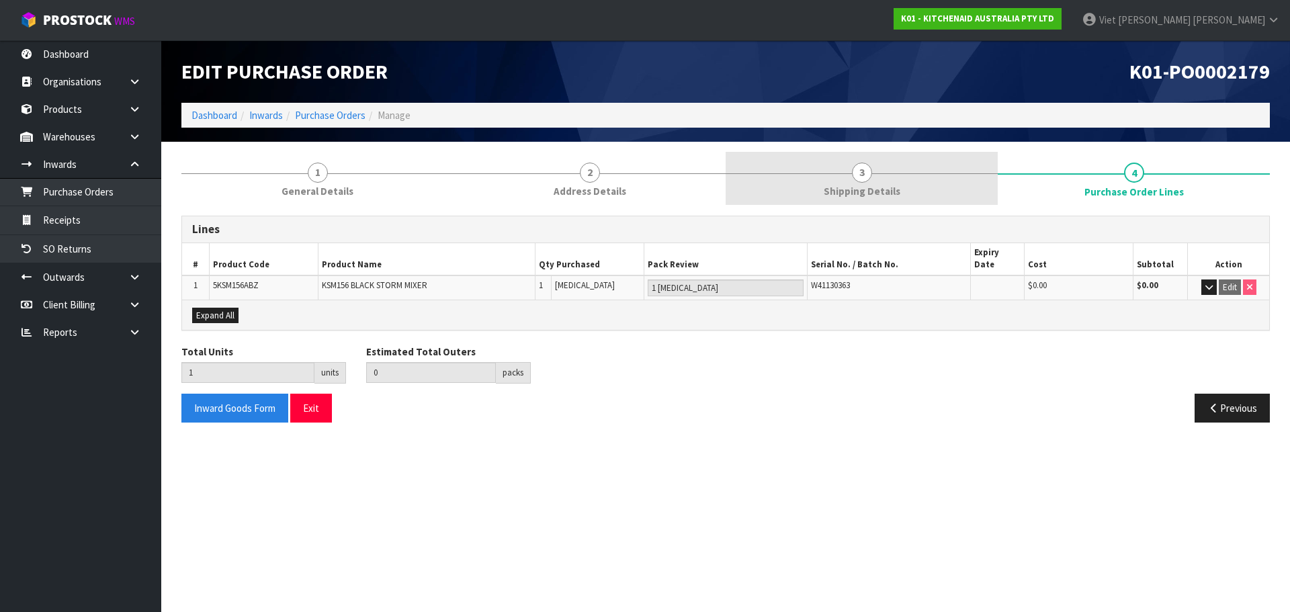
click at [913, 166] on link "3 Shipping Details" at bounding box center [862, 178] width 272 height 53
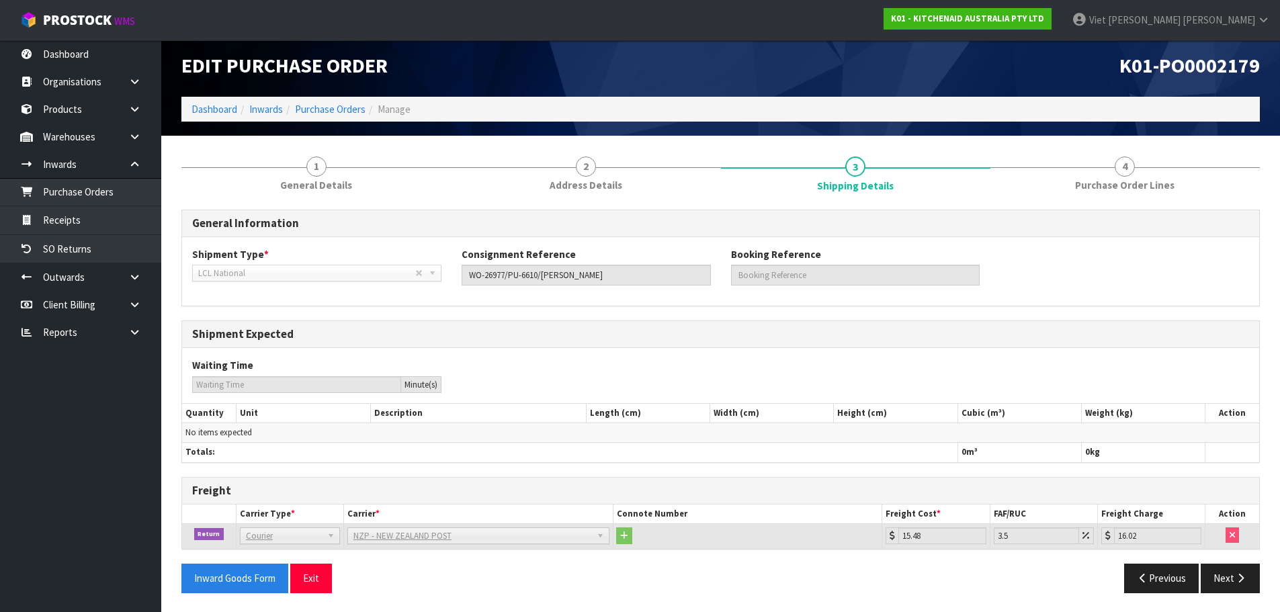
scroll to position [7, 0]
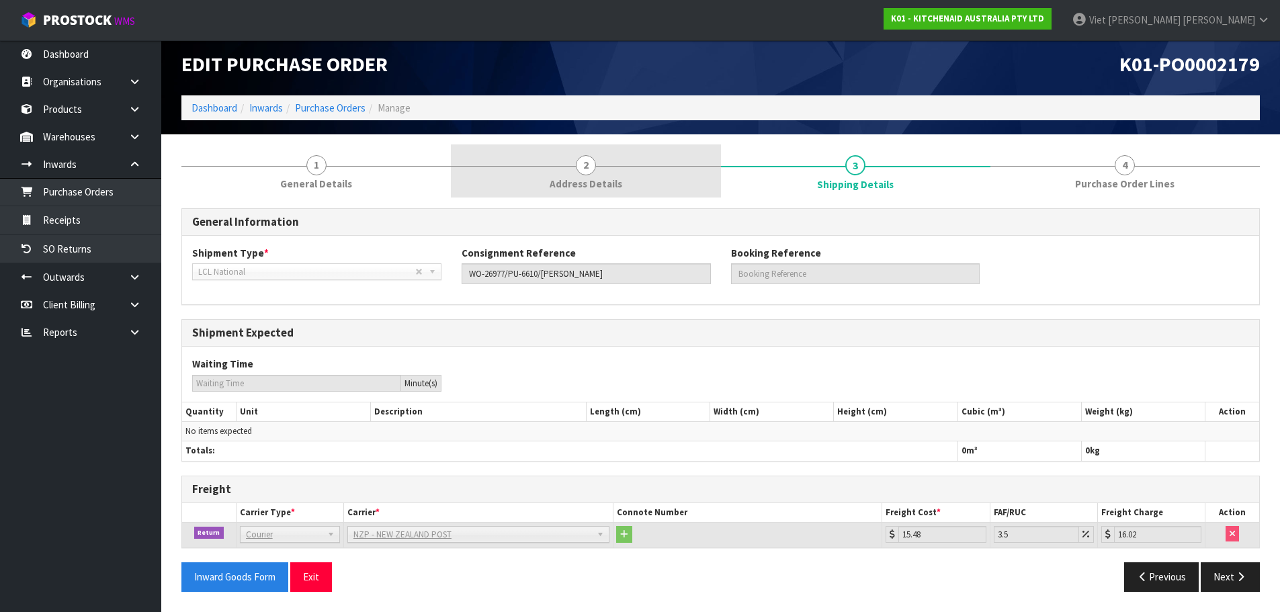
click at [592, 152] on link "2 Address Details" at bounding box center [585, 170] width 269 height 53
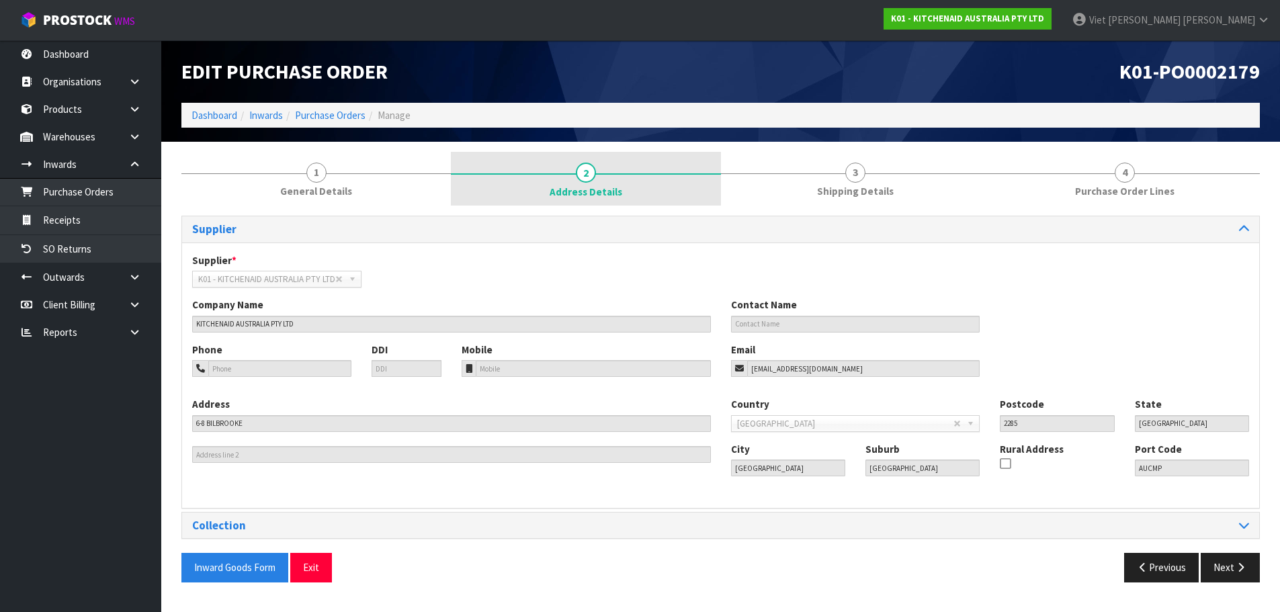
scroll to position [0, 0]
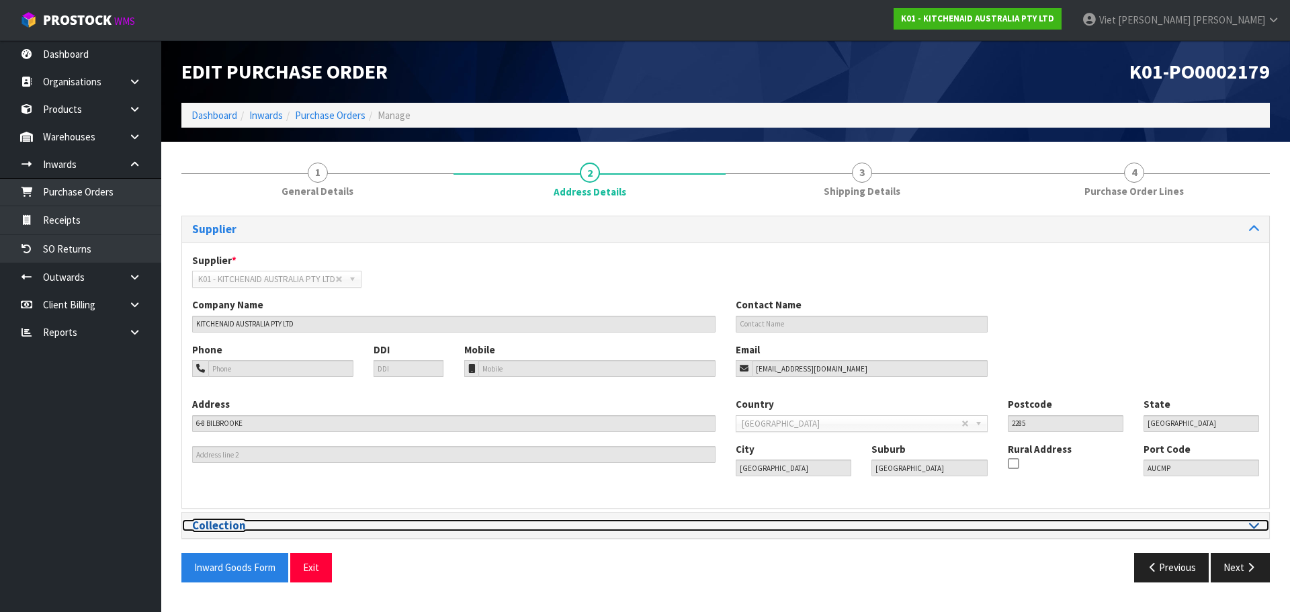
click at [689, 521] on h3 "Collection" at bounding box center [453, 525] width 523 height 13
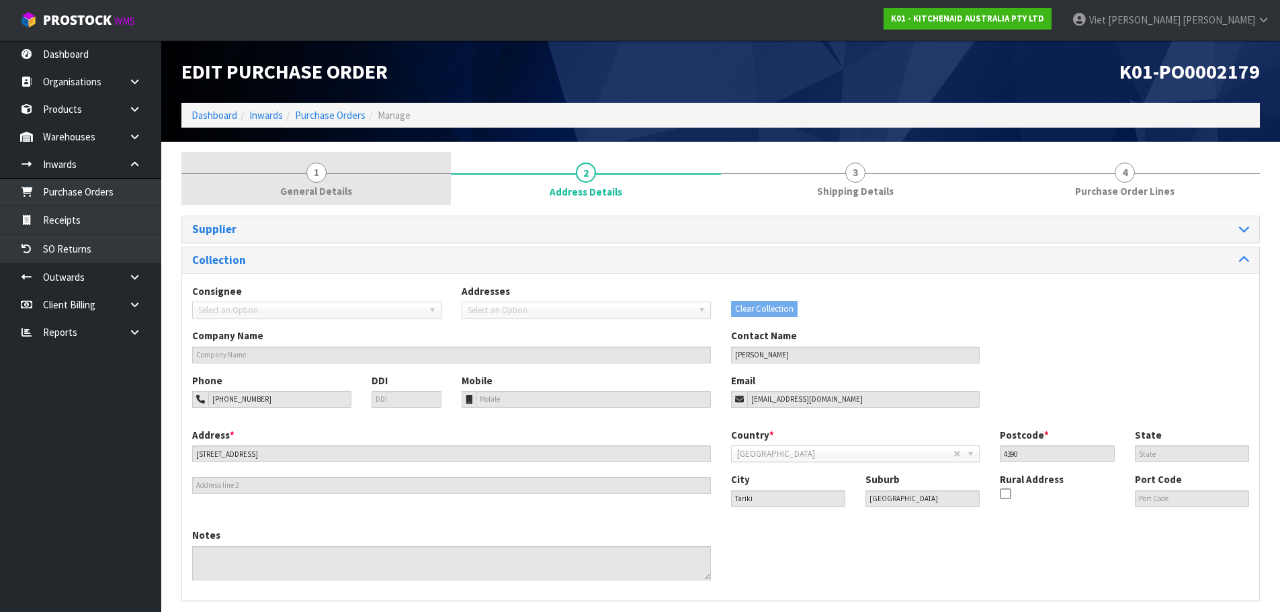
click at [392, 169] on link "1 General Details" at bounding box center [315, 178] width 269 height 53
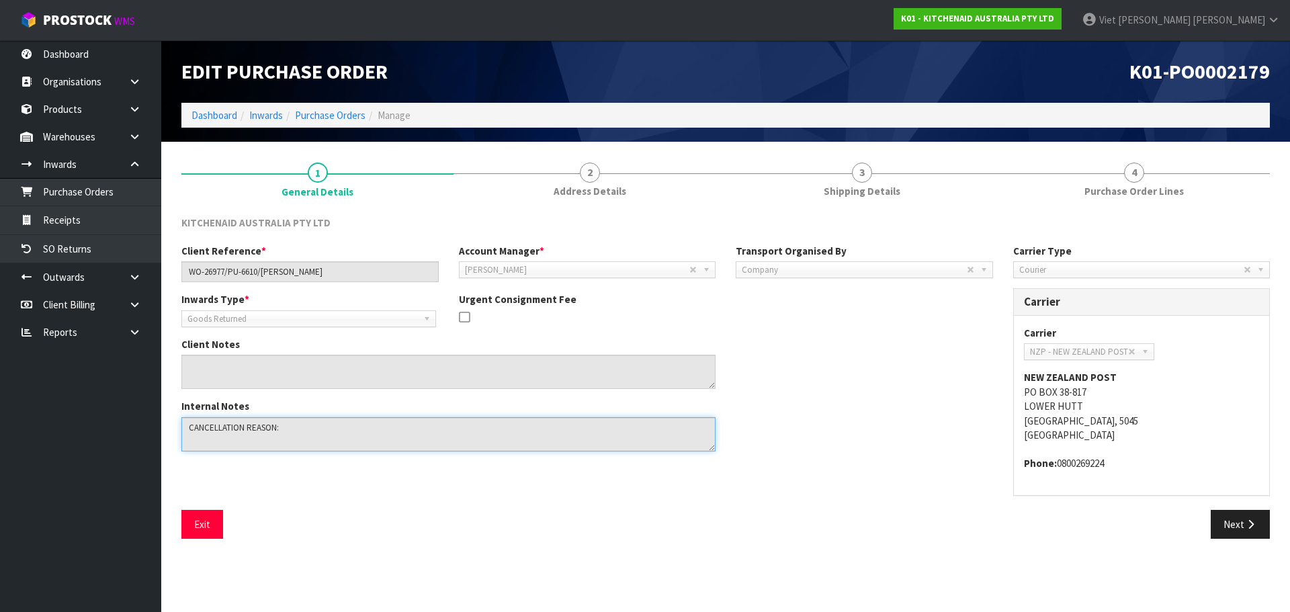
click at [319, 429] on textarea at bounding box center [448, 434] width 534 height 34
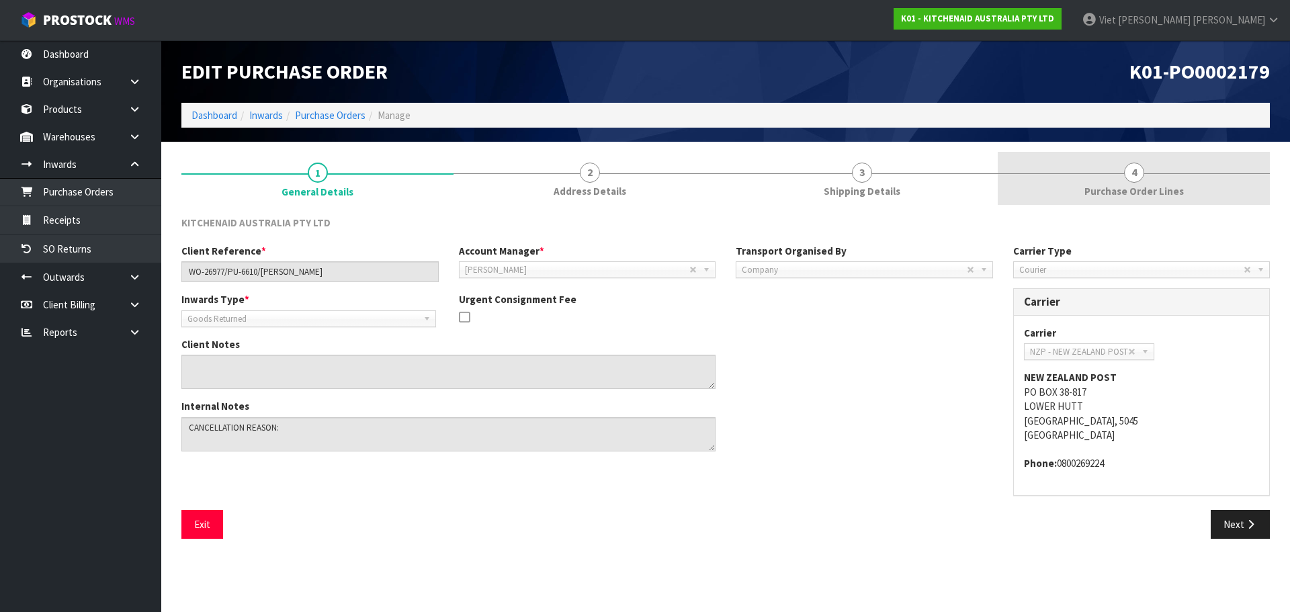
click at [1181, 189] on span "Purchase Order Lines" at bounding box center [1134, 191] width 99 height 14
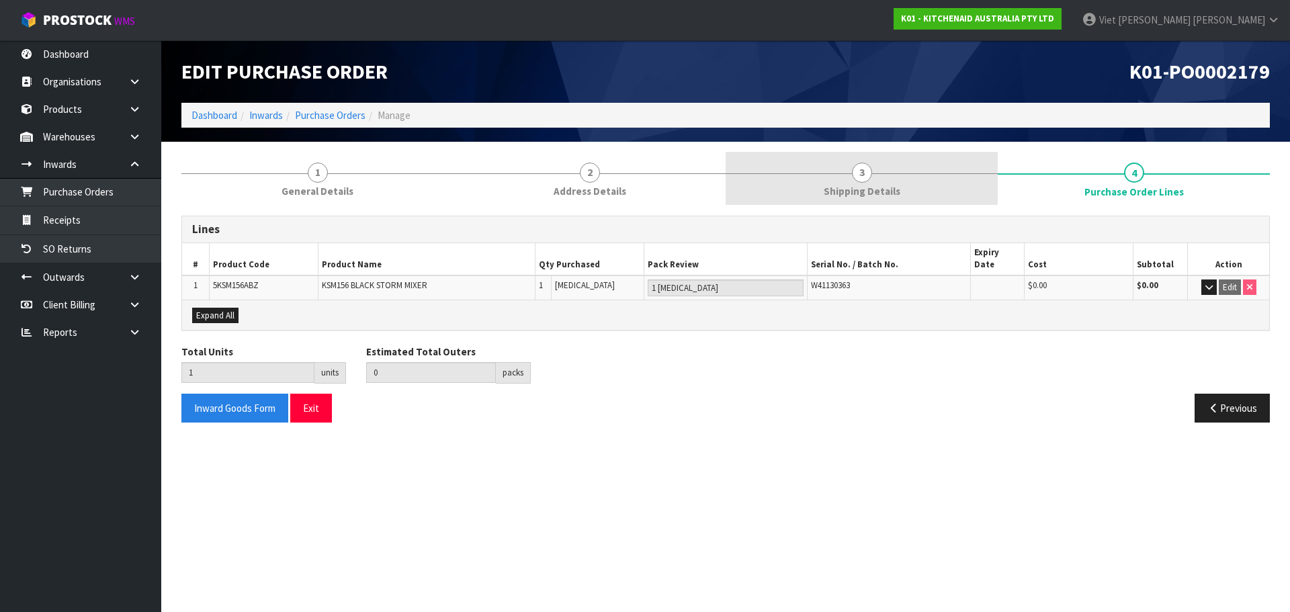
click at [964, 187] on link "3 Shipping Details" at bounding box center [862, 178] width 272 height 53
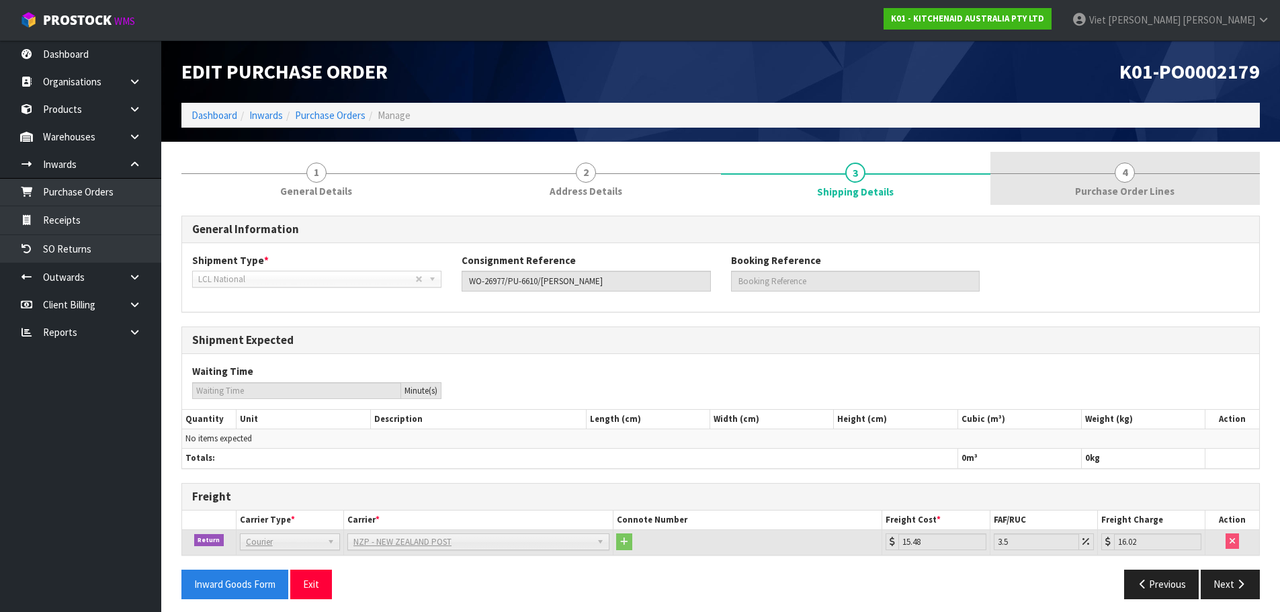
click at [1176, 196] on link "4 Purchase Order Lines" at bounding box center [1125, 178] width 269 height 53
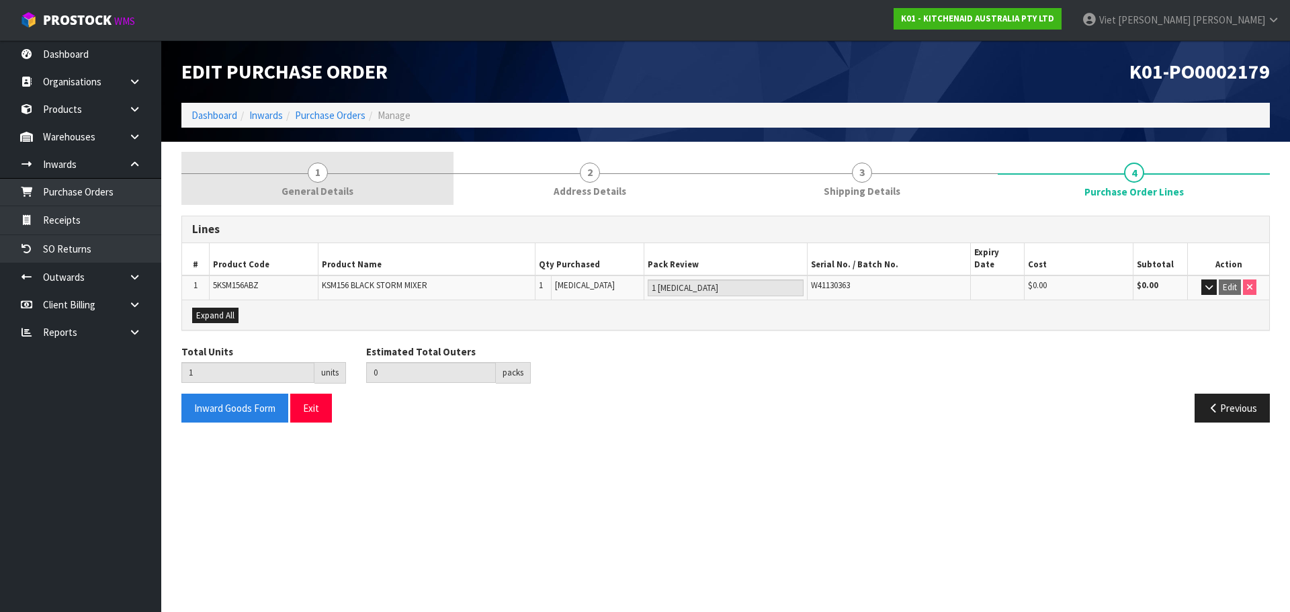
click at [349, 187] on span "General Details" at bounding box center [318, 191] width 72 height 14
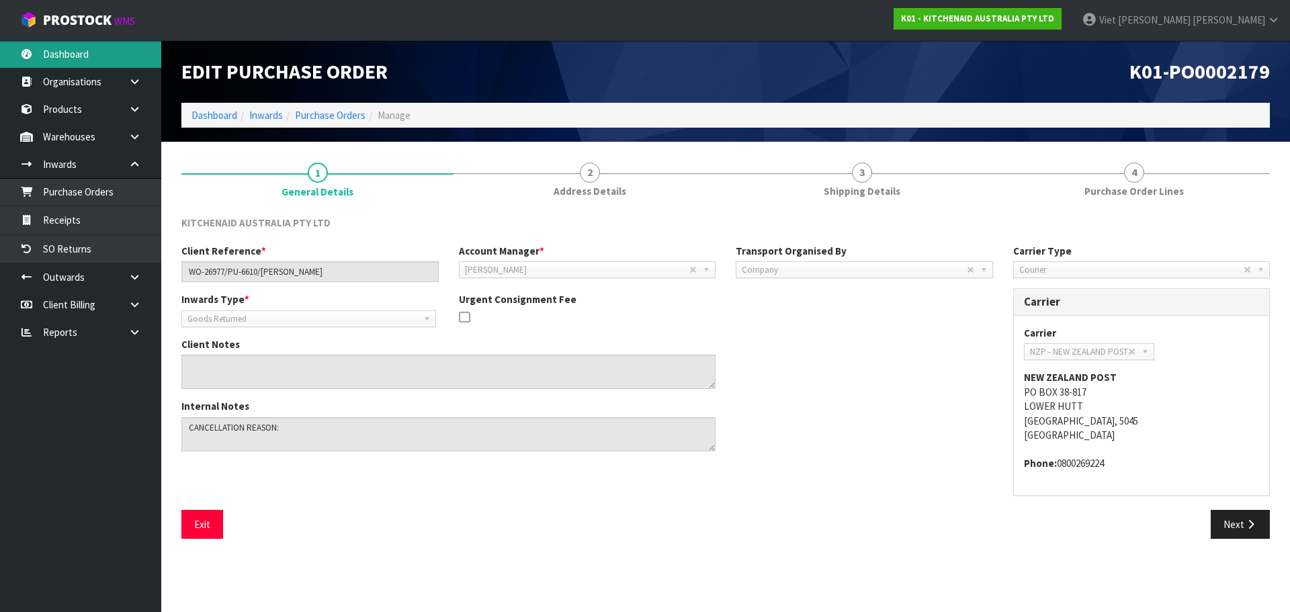
click at [95, 50] on link "Dashboard" at bounding box center [80, 54] width 161 height 28
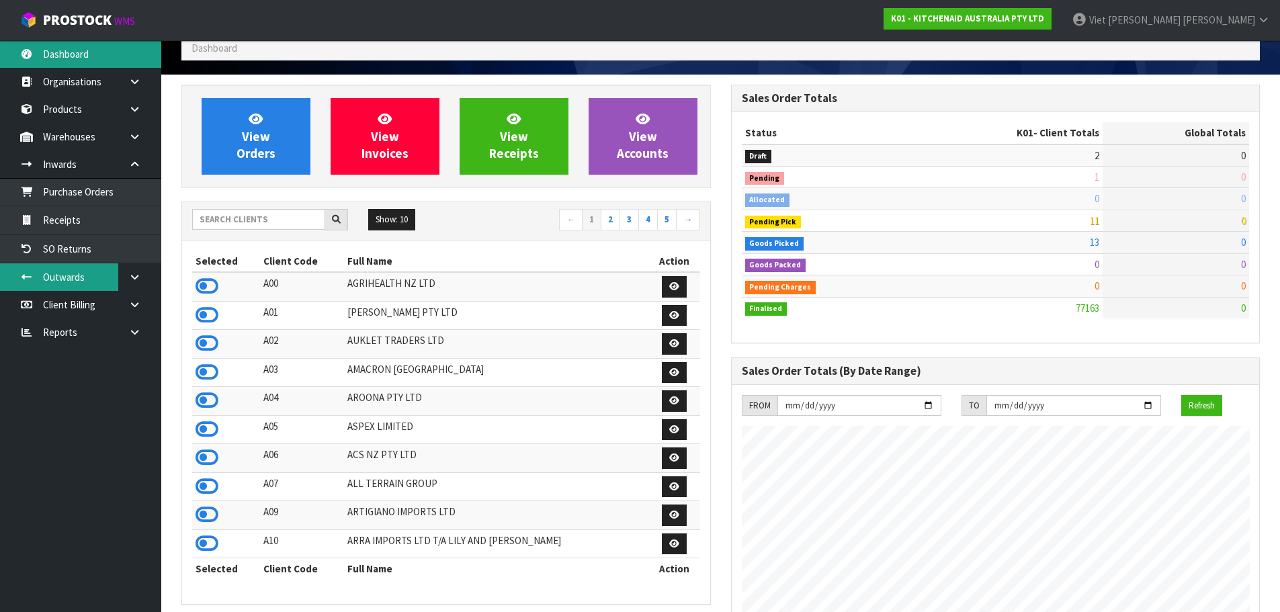
scroll to position [134, 0]
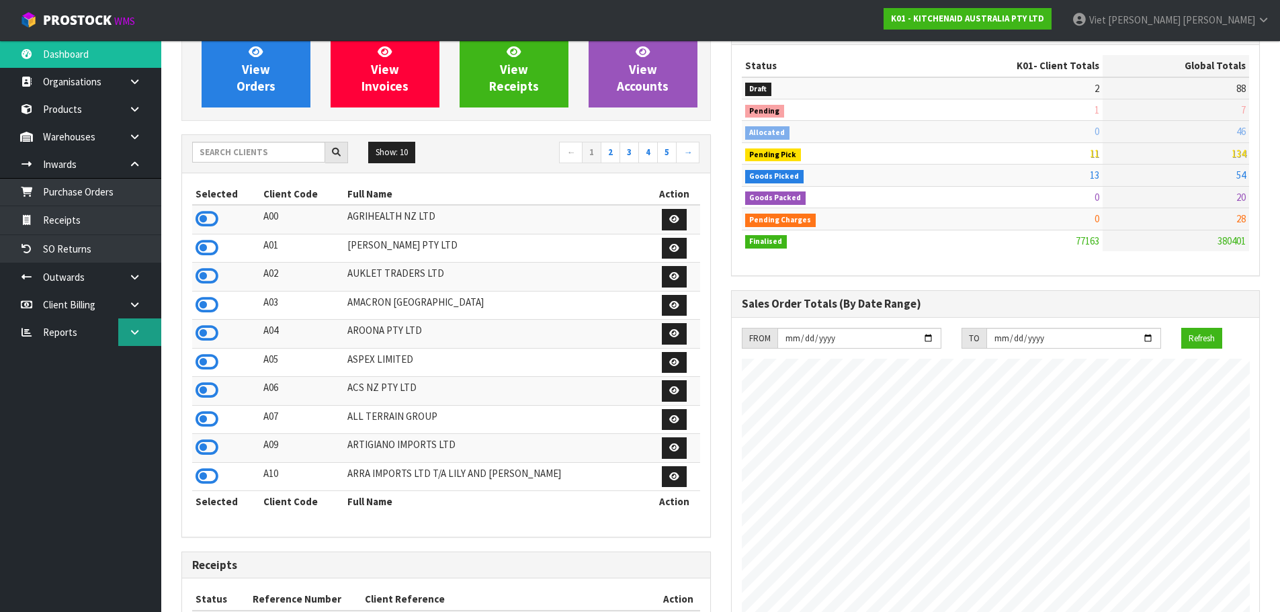
click at [128, 329] on icon at bounding box center [134, 332] width 13 height 10
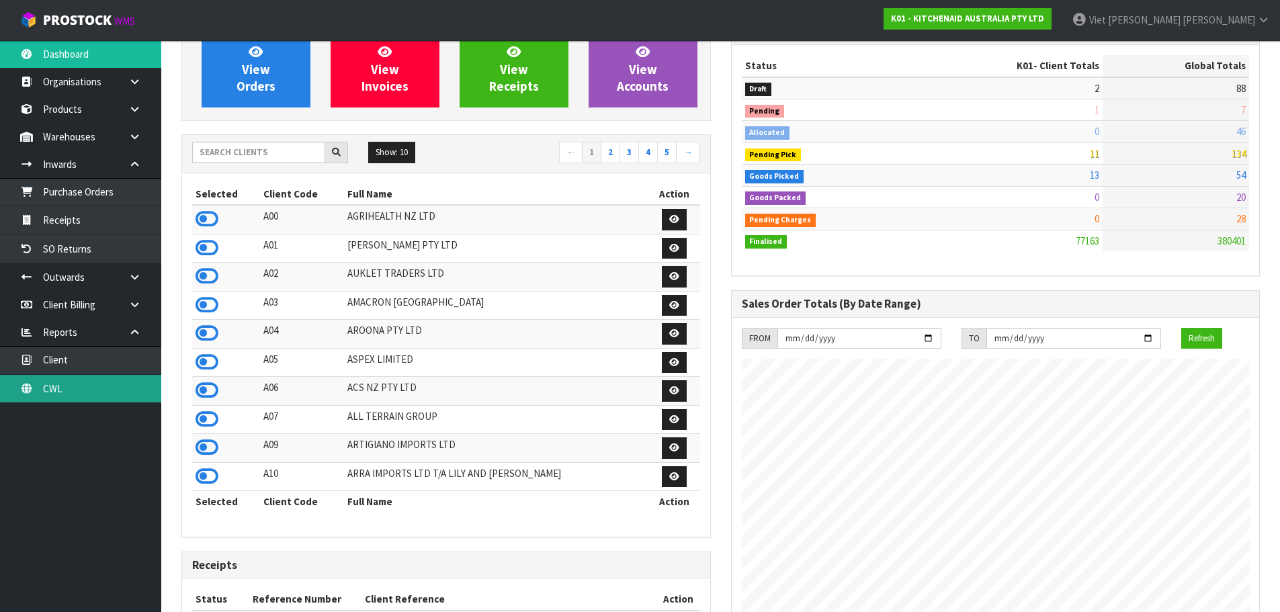
click at [69, 397] on link "CWL" at bounding box center [80, 389] width 161 height 28
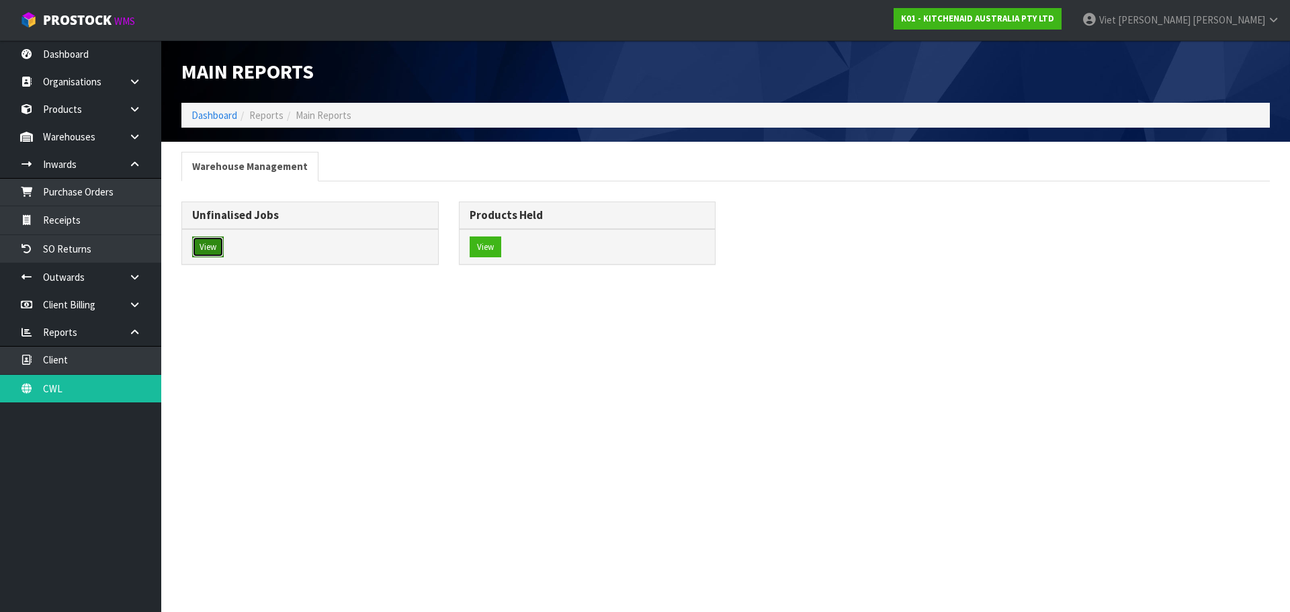
click at [214, 247] on button "View" at bounding box center [208, 248] width 32 height 22
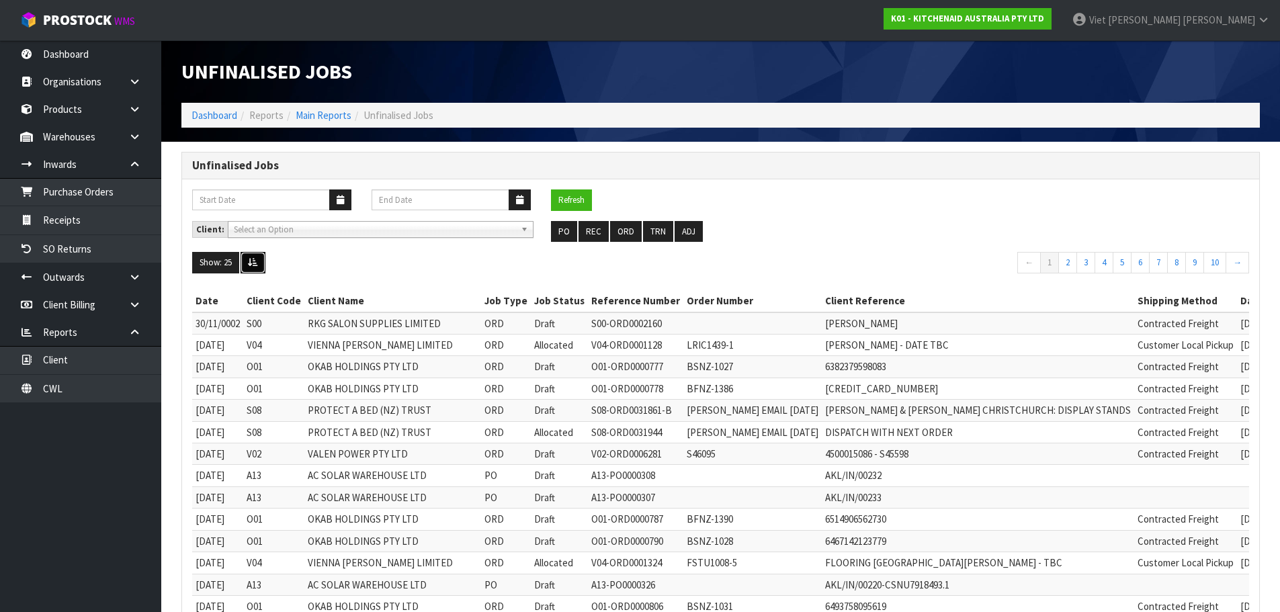
click at [259, 269] on button at bounding box center [253, 263] width 25 height 22
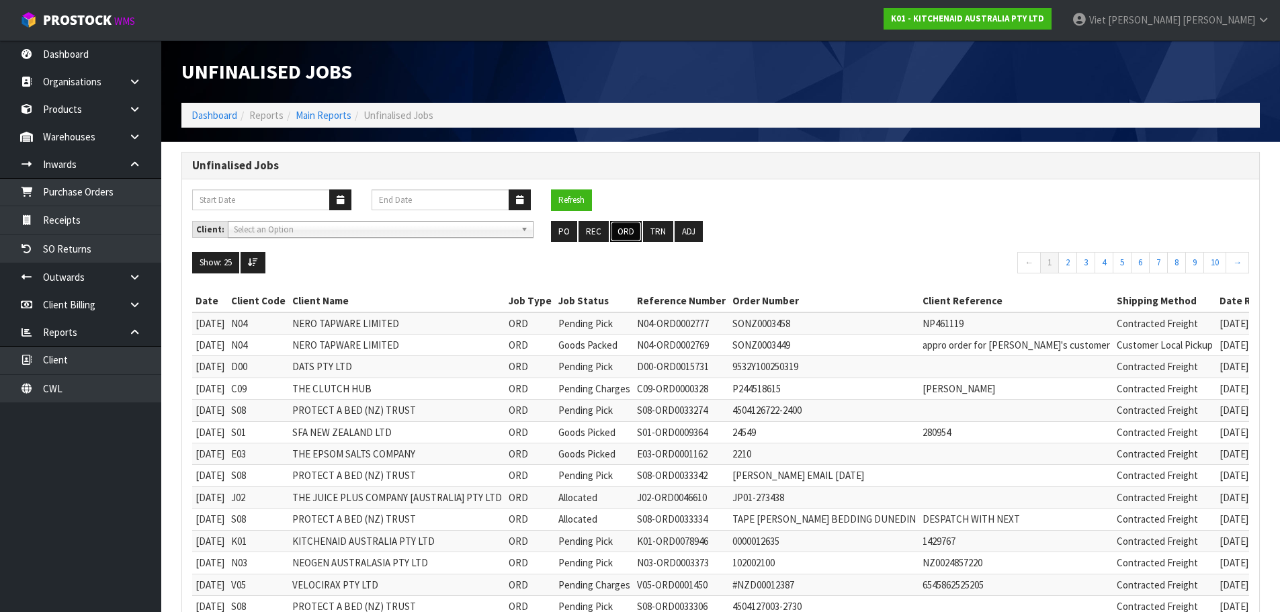
click at [614, 238] on button "ORD" at bounding box center [626, 232] width 32 height 22
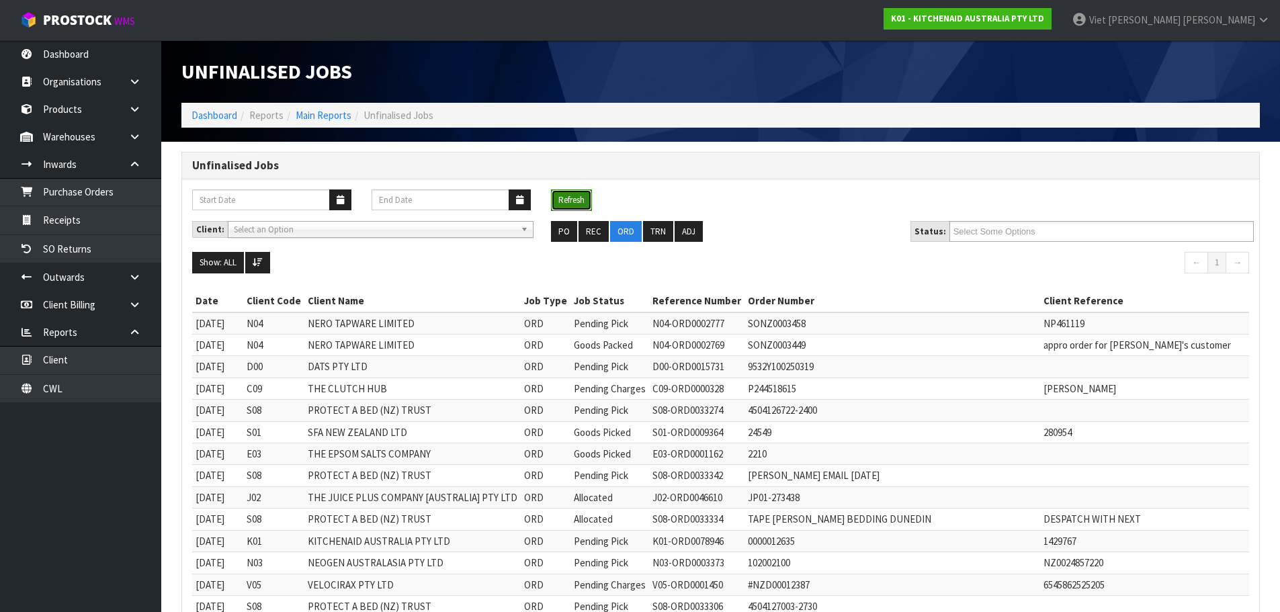
click at [592, 206] on button "Refresh" at bounding box center [571, 201] width 41 height 22
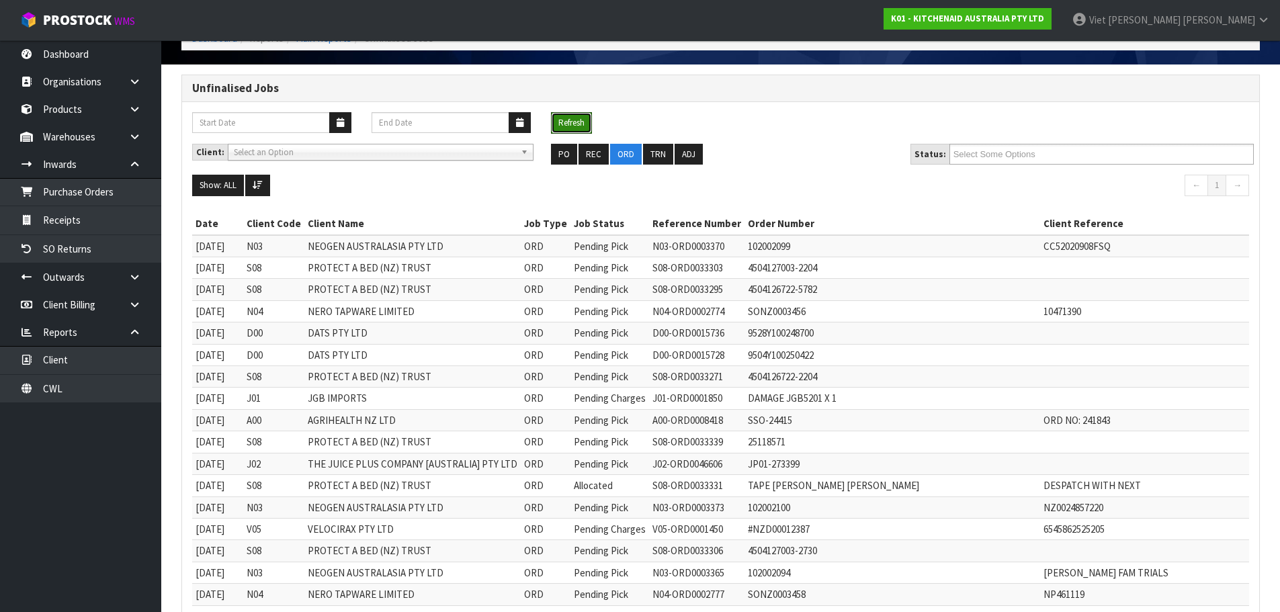
scroll to position [202, 0]
